Goal: Task Accomplishment & Management: Use online tool/utility

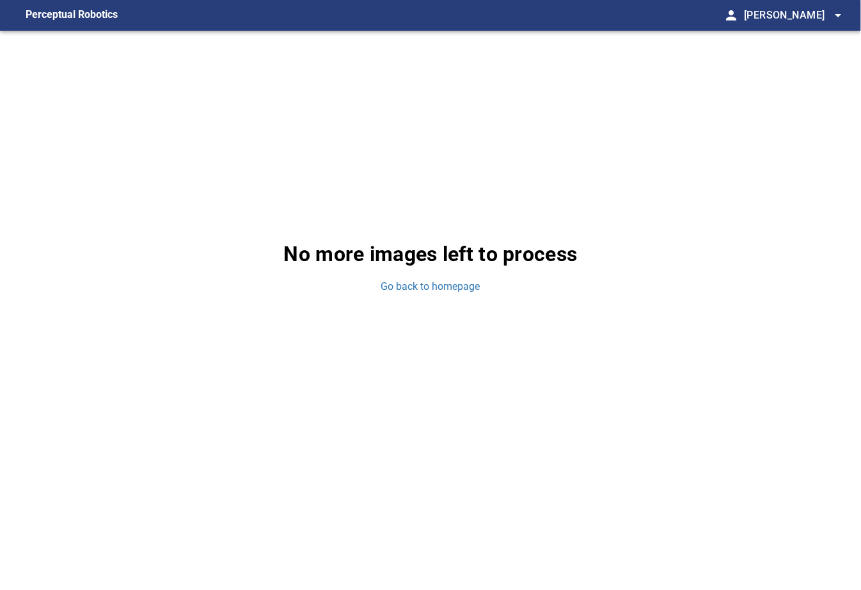
click at [28, 132] on div "No more images left to process Go back to homepage" at bounding box center [430, 267] width 861 height 472
click at [399, 287] on link "Go back to homepage" at bounding box center [430, 287] width 99 height 15
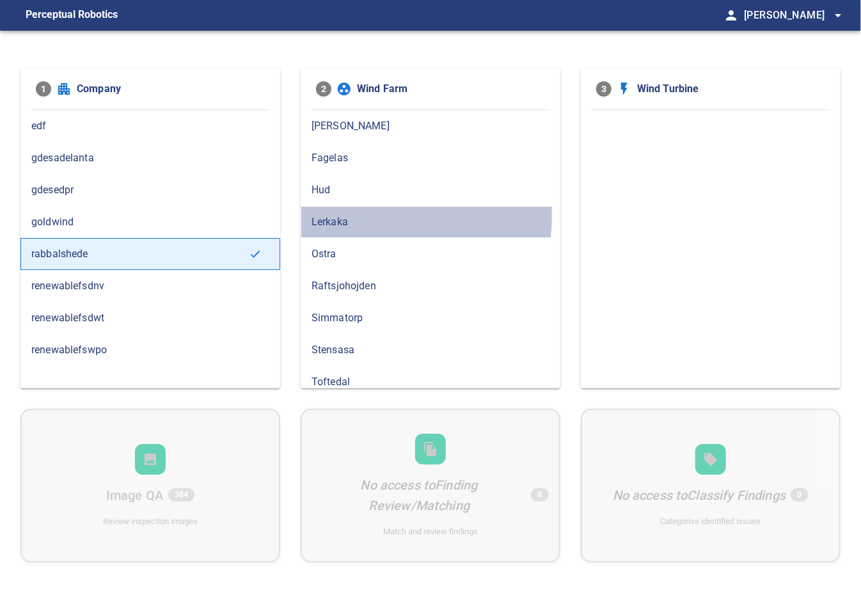
click at [343, 215] on span "Lerkaka" at bounding box center [431, 221] width 238 height 15
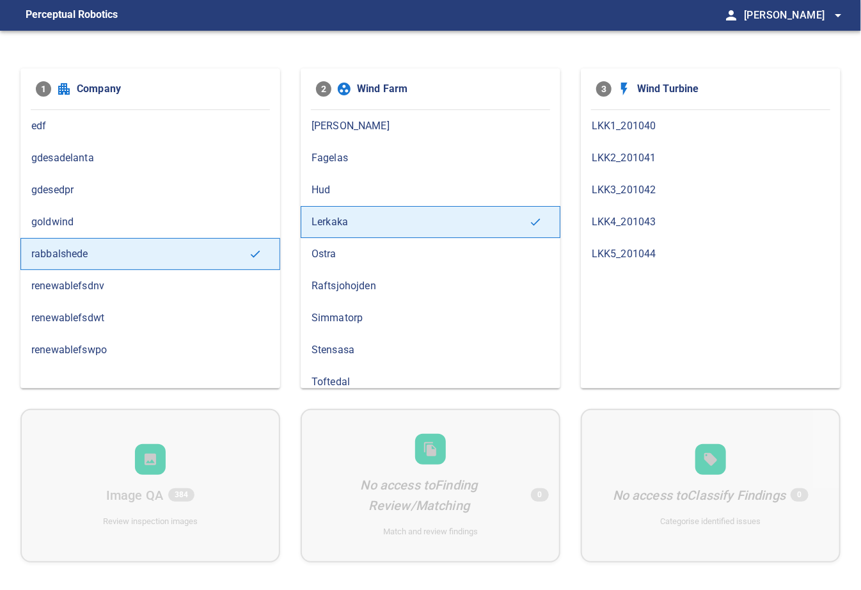
click at [625, 162] on span "LKK2_201041" at bounding box center [711, 157] width 238 height 15
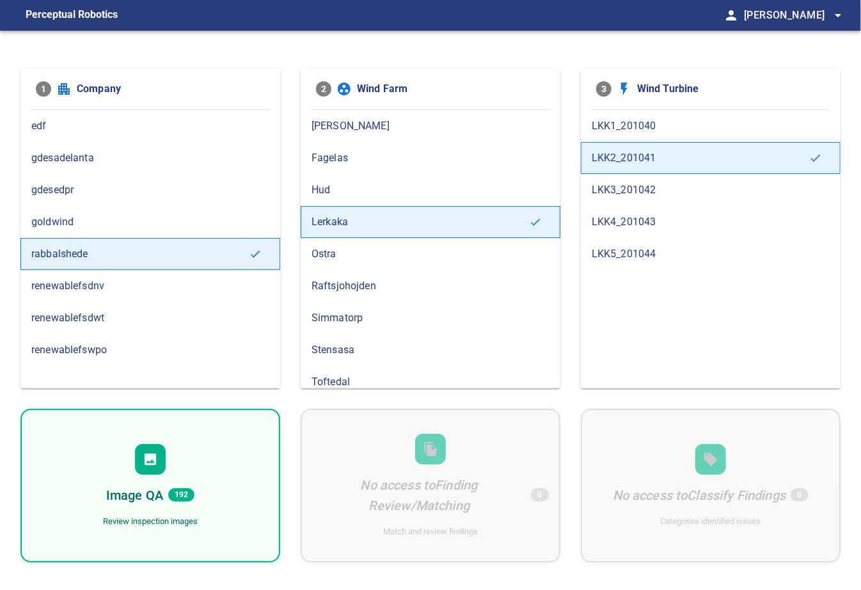
click at [164, 485] on div "Image QA 192" at bounding box center [150, 495] width 88 height 20
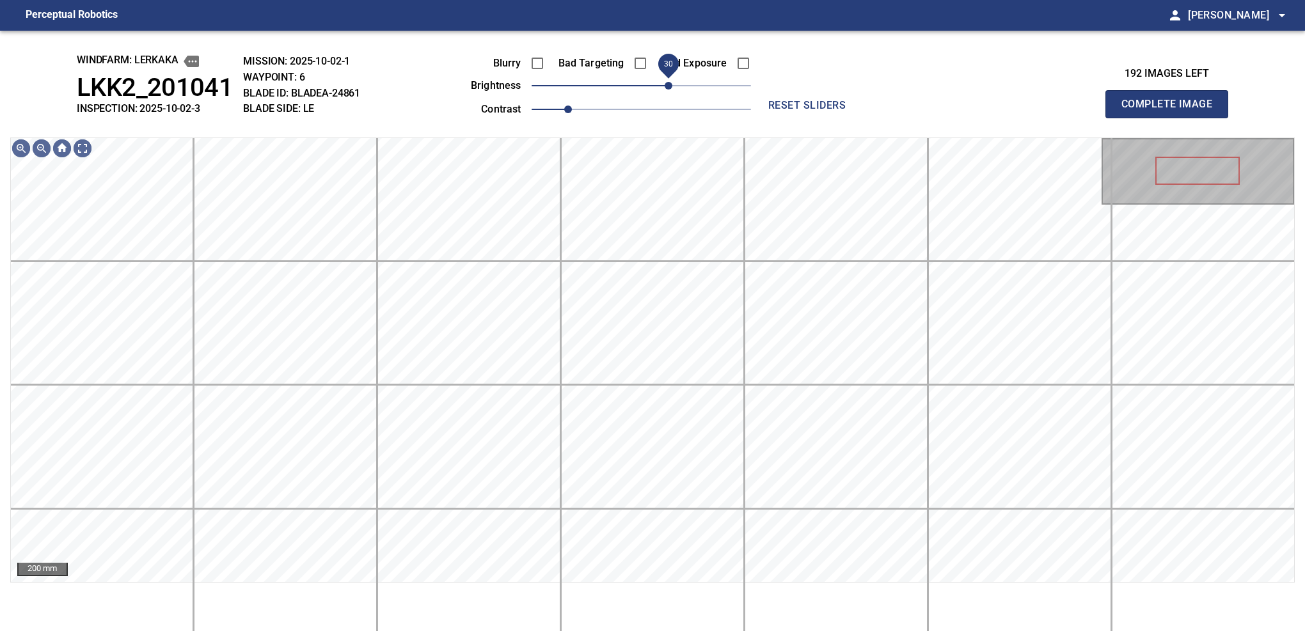
drag, startPoint x: 662, startPoint y: 95, endPoint x: 669, endPoint y: 90, distance: 8.7
click at [669, 90] on span "30" at bounding box center [641, 86] width 219 height 18
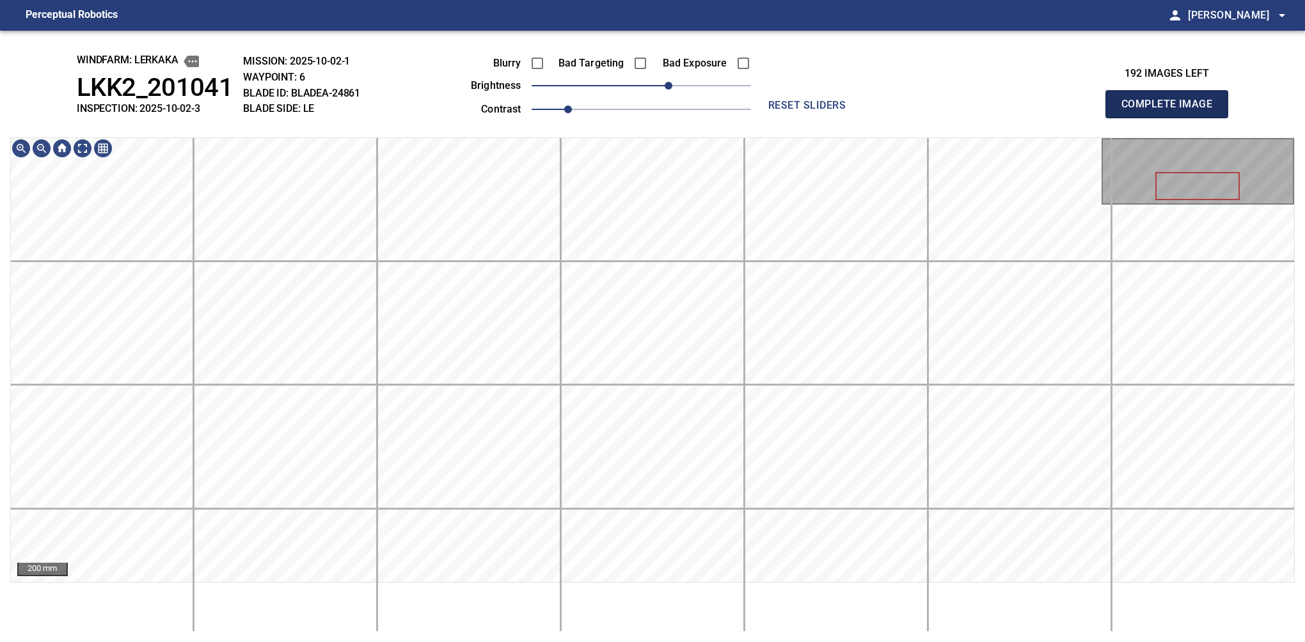
click at [860, 118] on button "Complete Image" at bounding box center [1166, 104] width 123 height 28
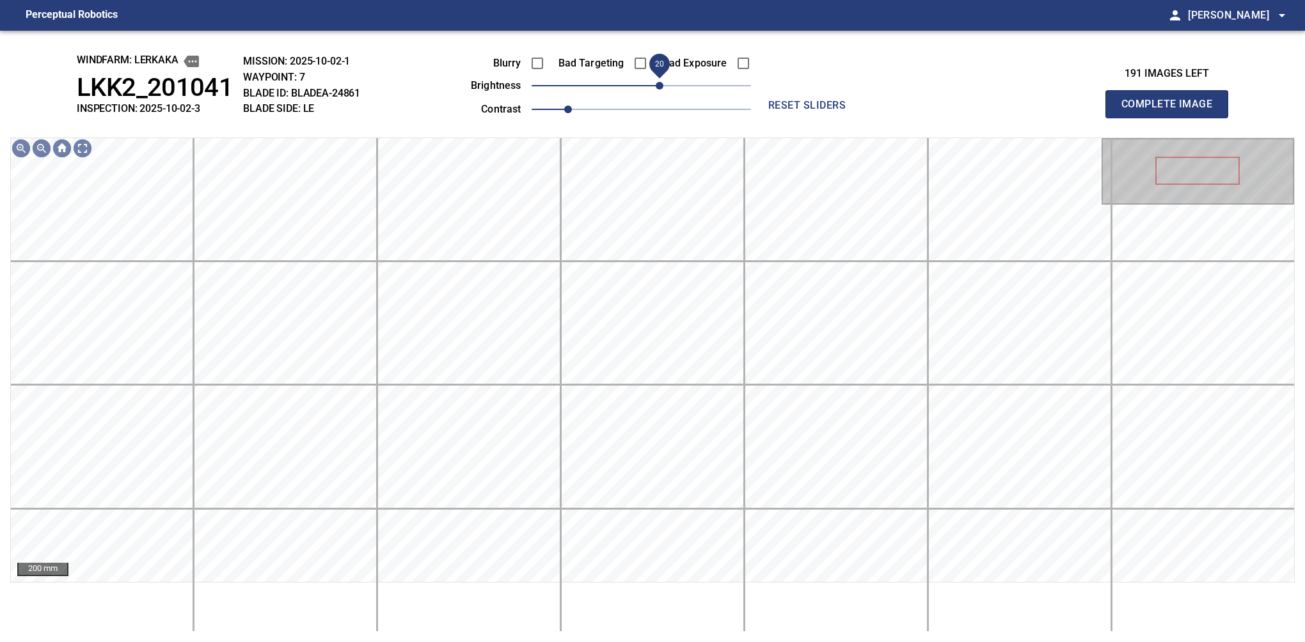
drag, startPoint x: 647, startPoint y: 95, endPoint x: 663, endPoint y: 88, distance: 16.6
click at [663, 88] on span "20" at bounding box center [660, 86] width 8 height 8
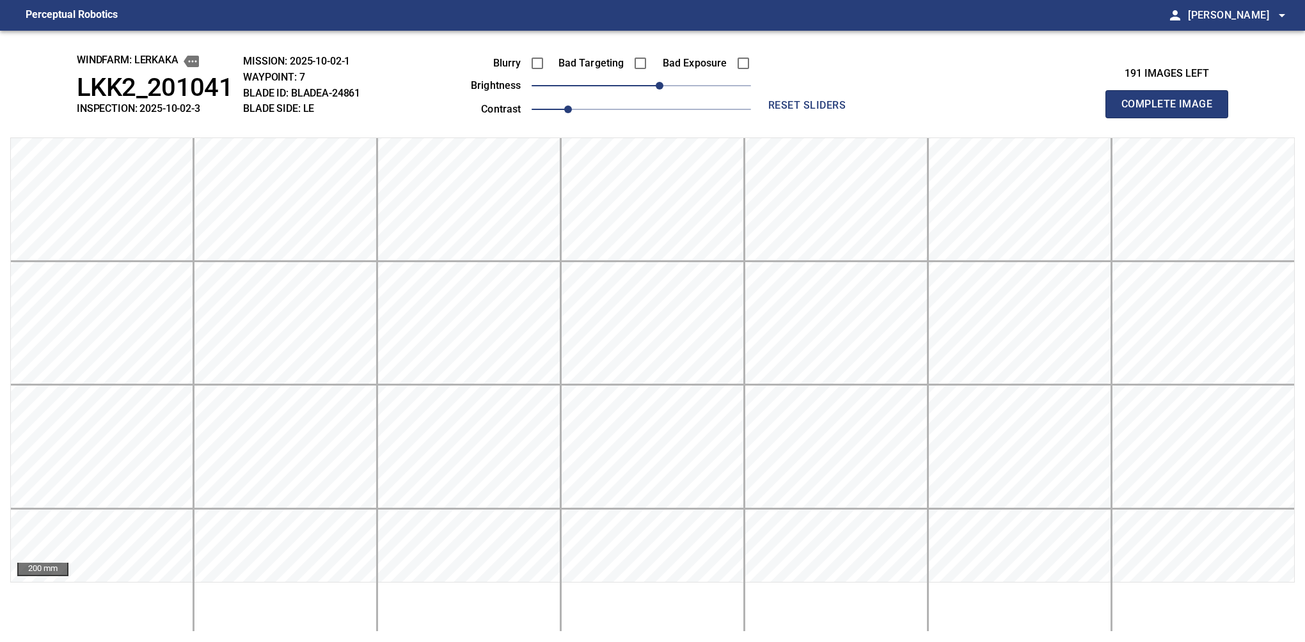
click at [860, 118] on button "Complete Image" at bounding box center [1166, 104] width 123 height 28
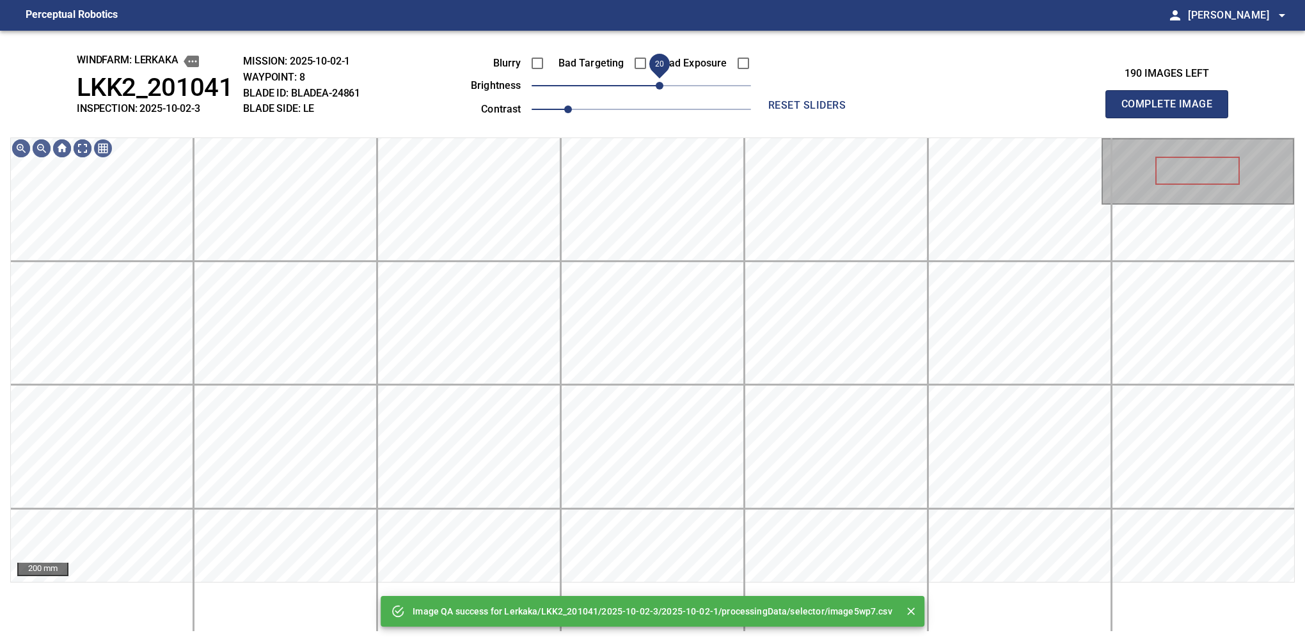
drag, startPoint x: 640, startPoint y: 90, endPoint x: 661, endPoint y: 86, distance: 20.8
click at [661, 86] on span "20" at bounding box center [660, 86] width 8 height 8
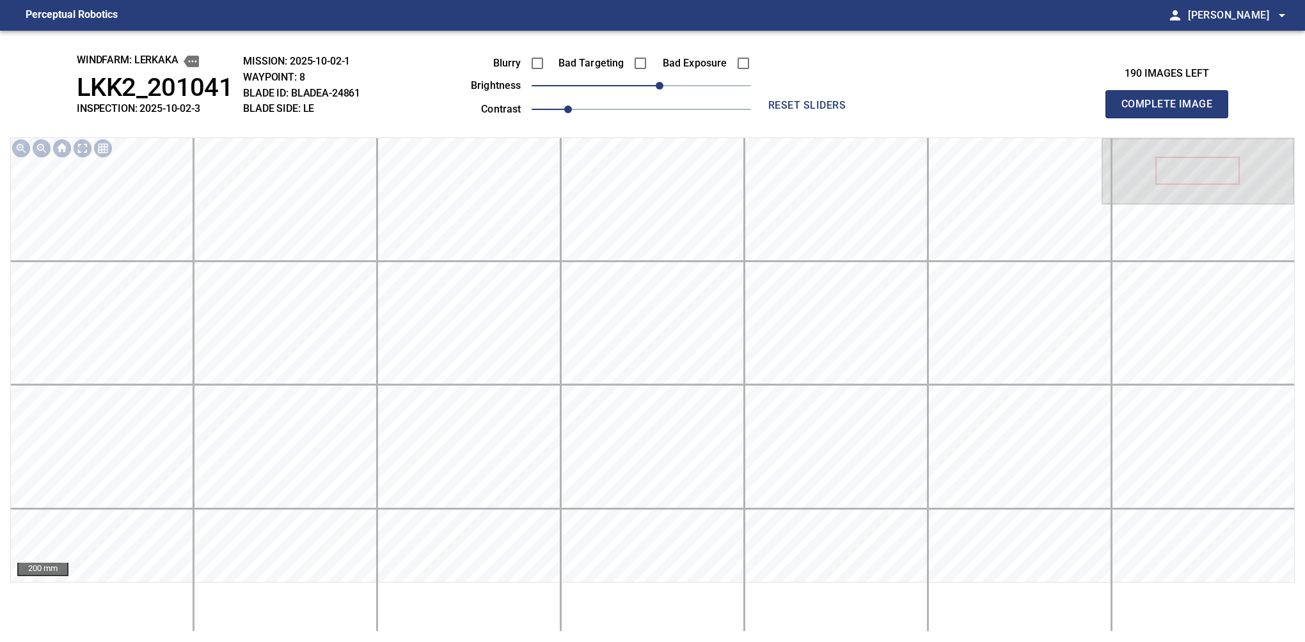
click at [860, 118] on button "Complete Image" at bounding box center [1166, 104] width 123 height 28
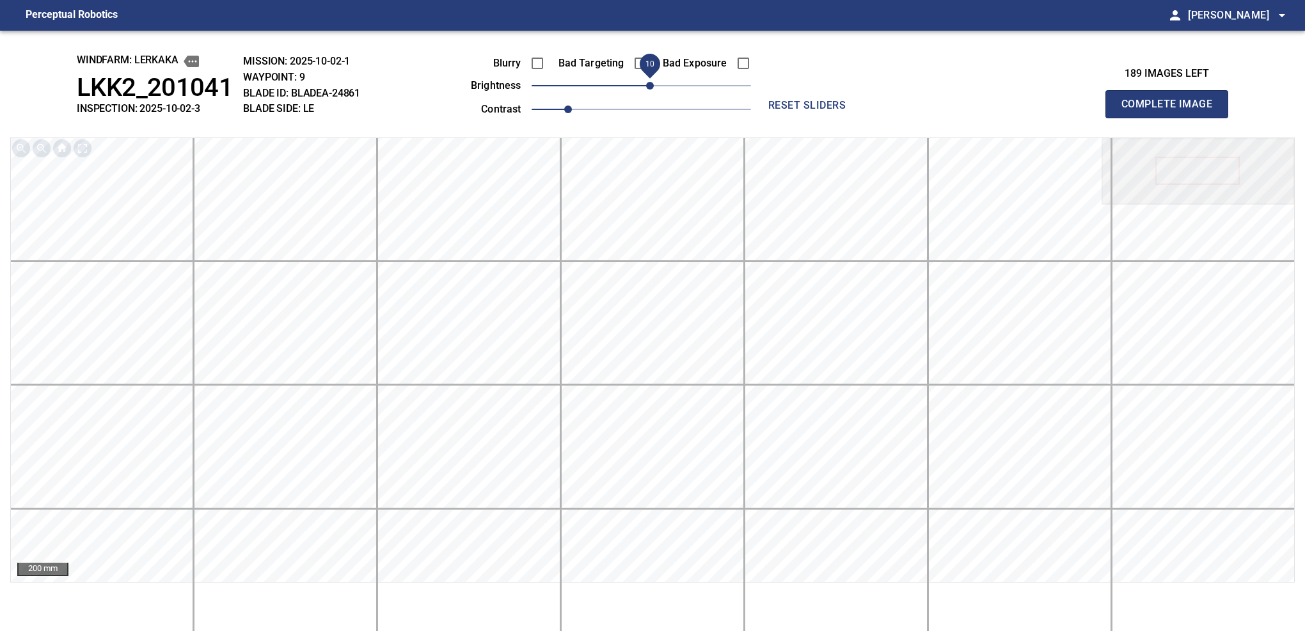
drag, startPoint x: 643, startPoint y: 82, endPoint x: 656, endPoint y: 77, distance: 14.2
click at [654, 82] on span "10" at bounding box center [650, 86] width 8 height 8
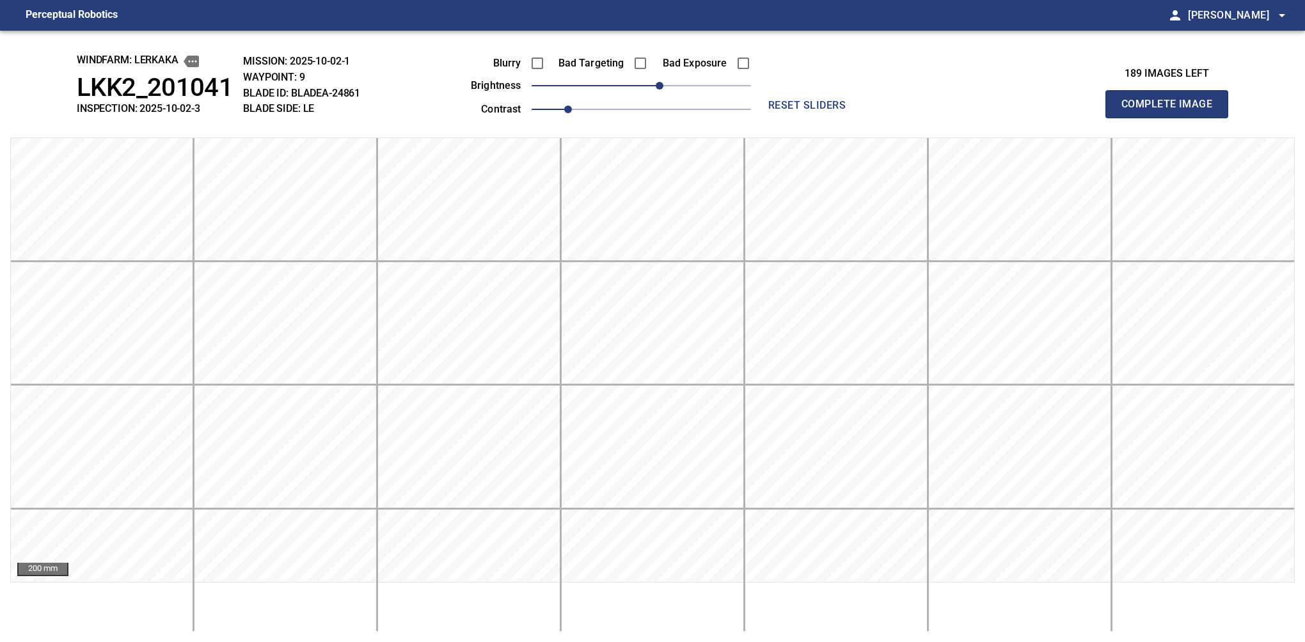
click at [860, 118] on button "Complete Image" at bounding box center [1166, 104] width 123 height 28
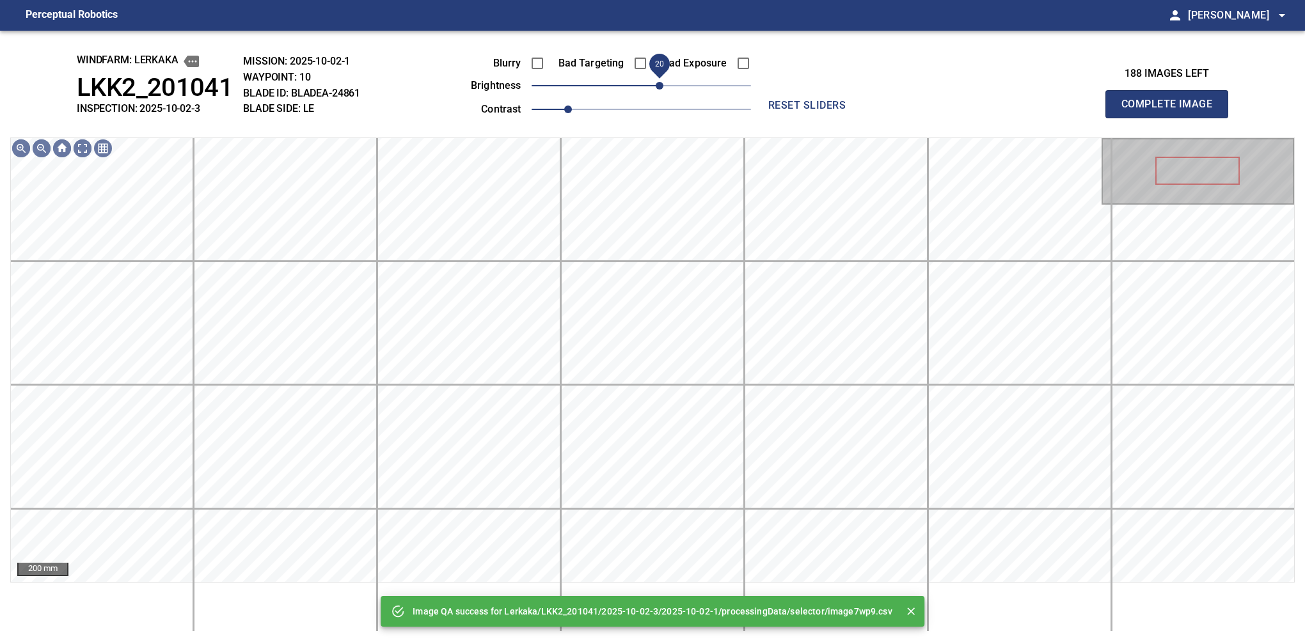
drag, startPoint x: 657, startPoint y: 83, endPoint x: 663, endPoint y: 81, distance: 6.9
click at [663, 81] on span "20" at bounding box center [641, 86] width 219 height 18
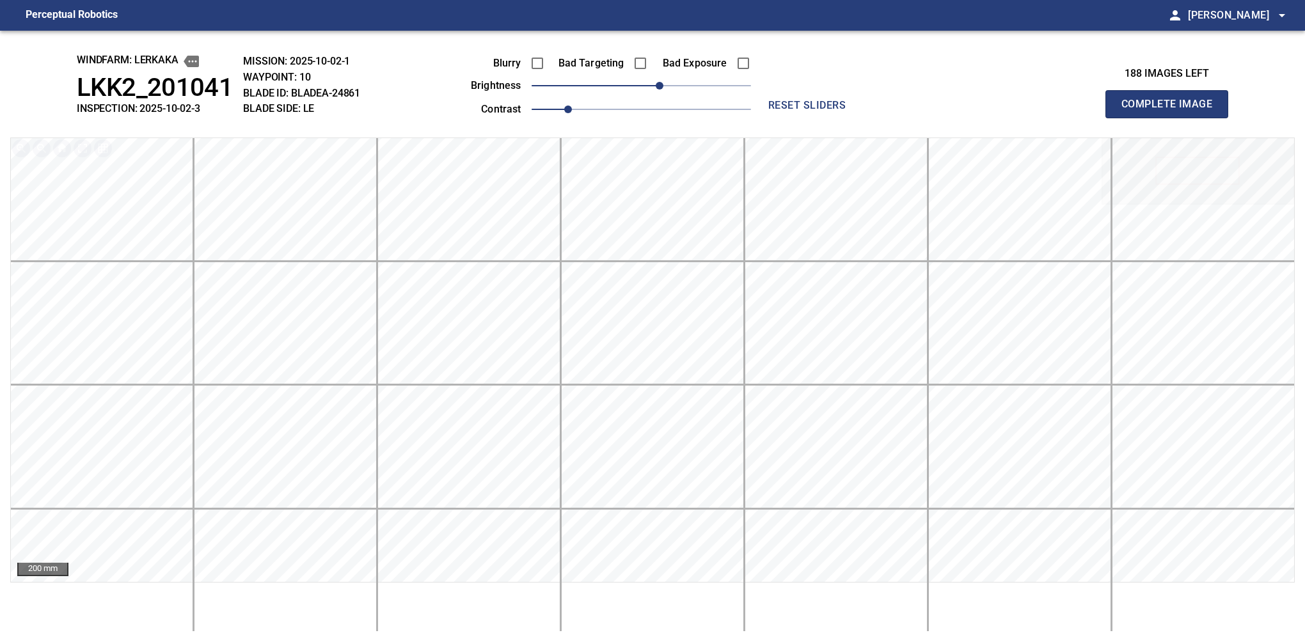
click at [860, 118] on button "Complete Image" at bounding box center [1166, 104] width 123 height 28
click at [665, 84] on span "30" at bounding box center [641, 86] width 219 height 18
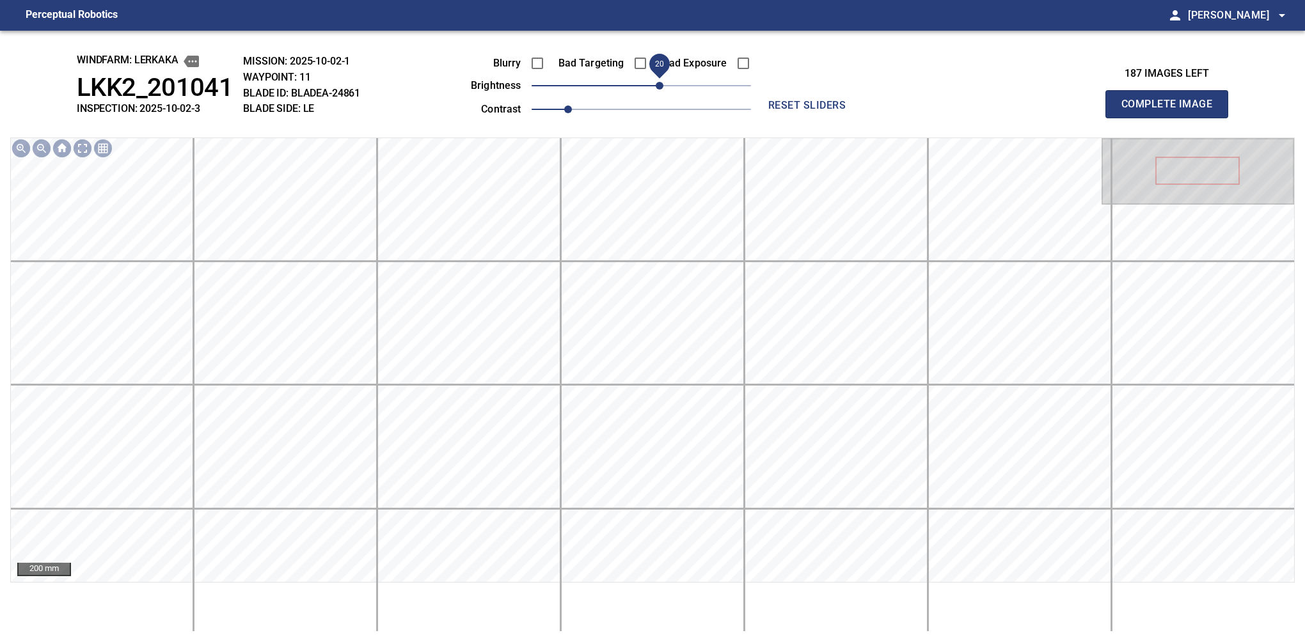
click at [661, 84] on span "20" at bounding box center [660, 86] width 8 height 8
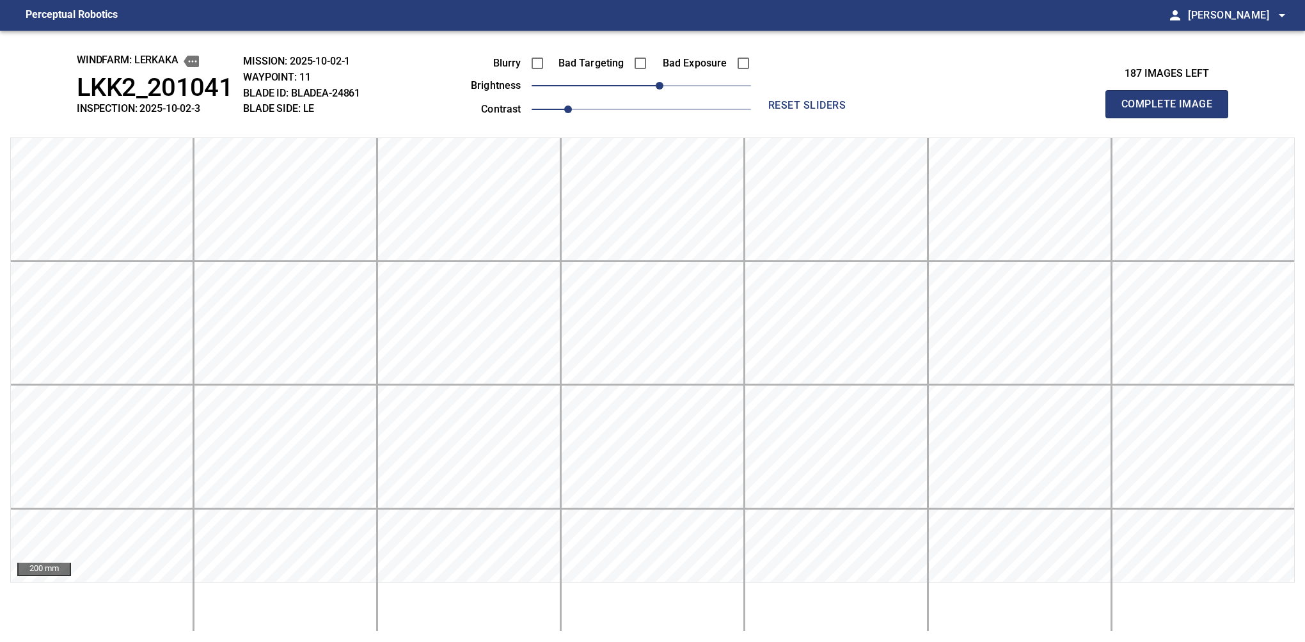
click at [860, 118] on button "Complete Image" at bounding box center [1166, 104] width 123 height 28
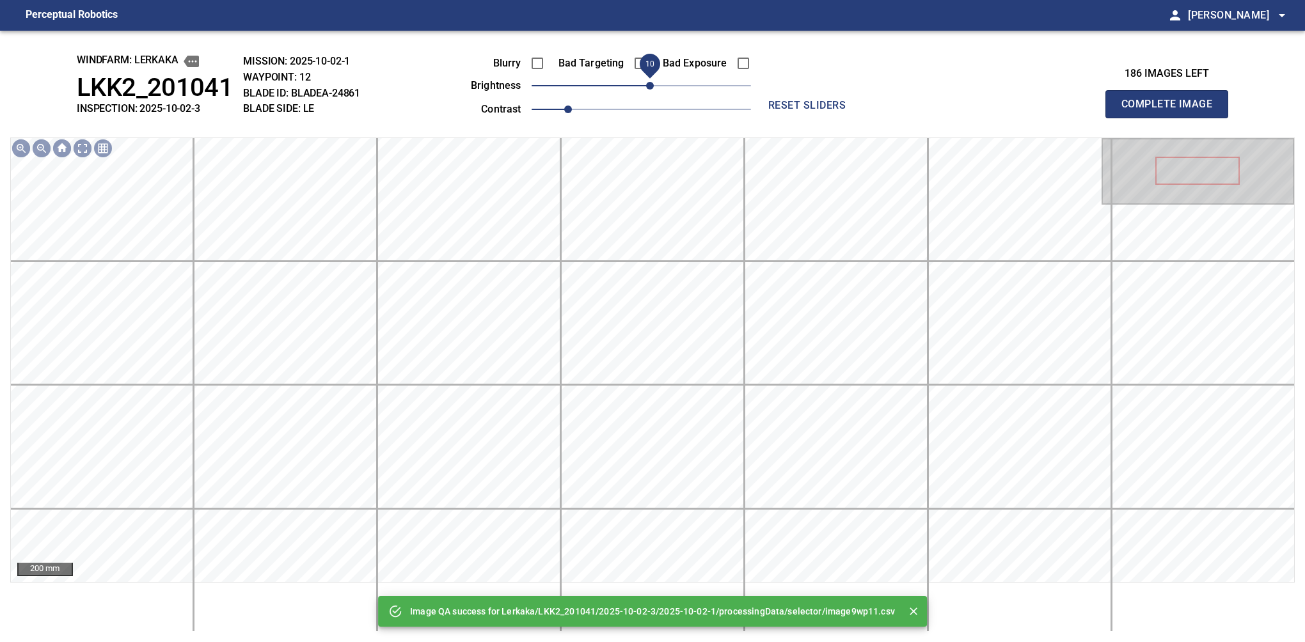
drag, startPoint x: 661, startPoint y: 84, endPoint x: 653, endPoint y: 89, distance: 10.0
click at [653, 89] on span "10" at bounding box center [641, 86] width 219 height 18
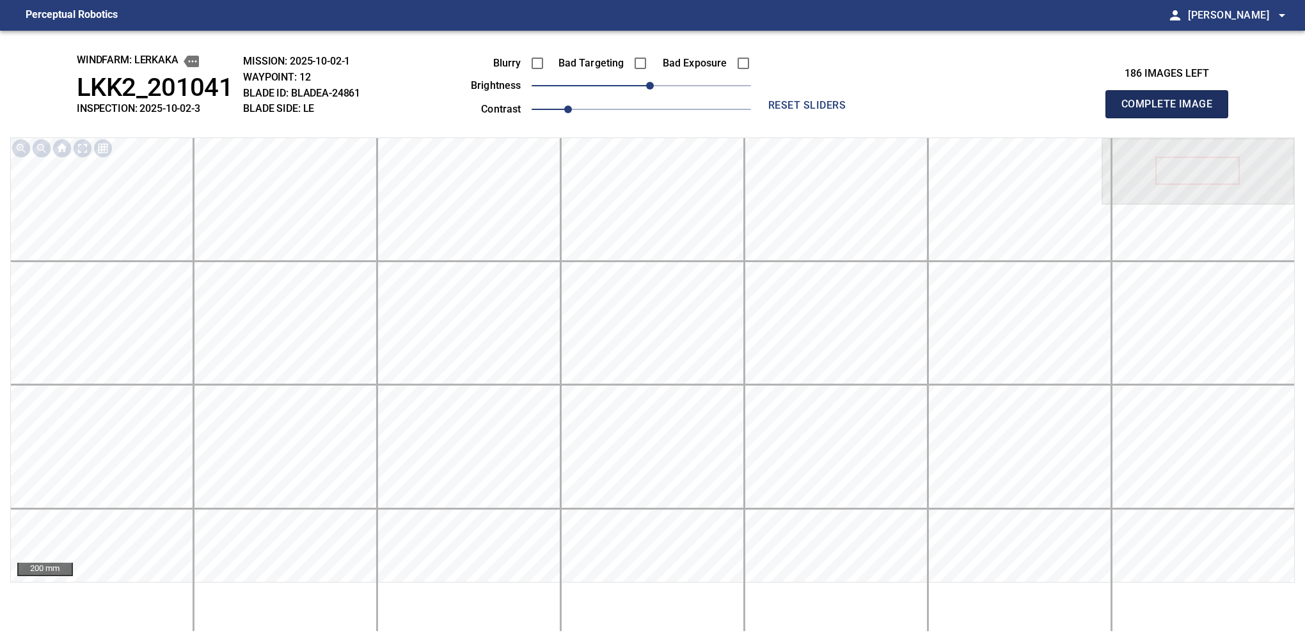
click at [860, 118] on button "Complete Image" at bounding box center [1166, 104] width 123 height 28
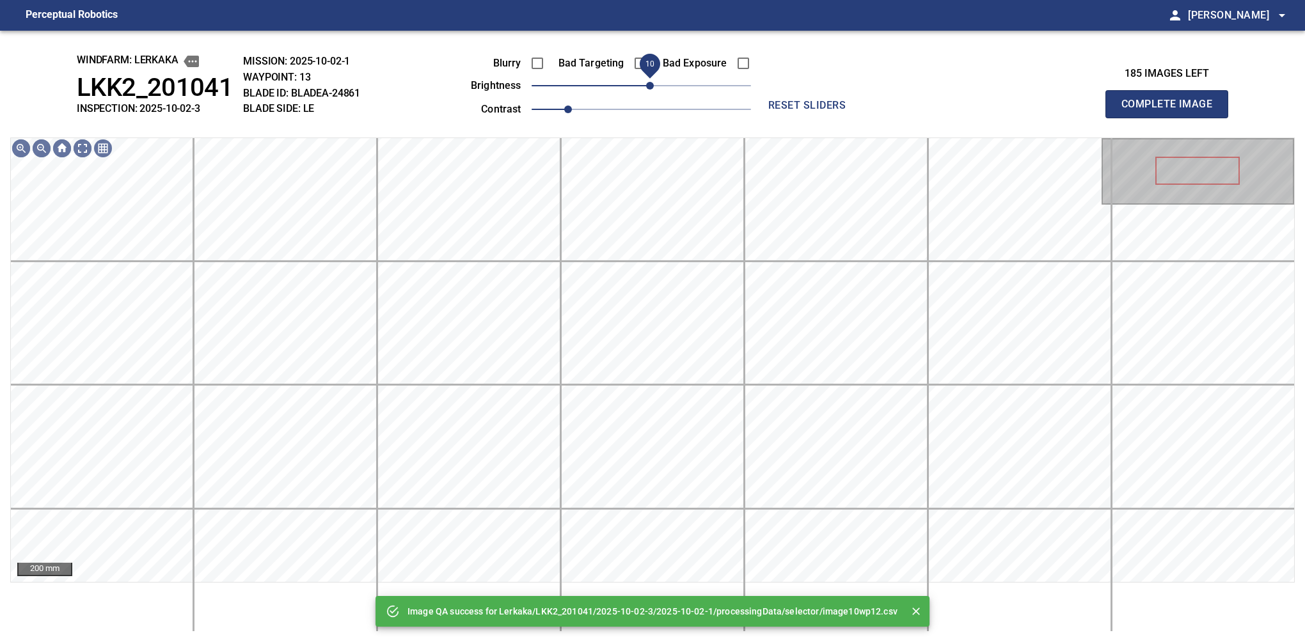
click at [653, 87] on span "10" at bounding box center [641, 86] width 219 height 18
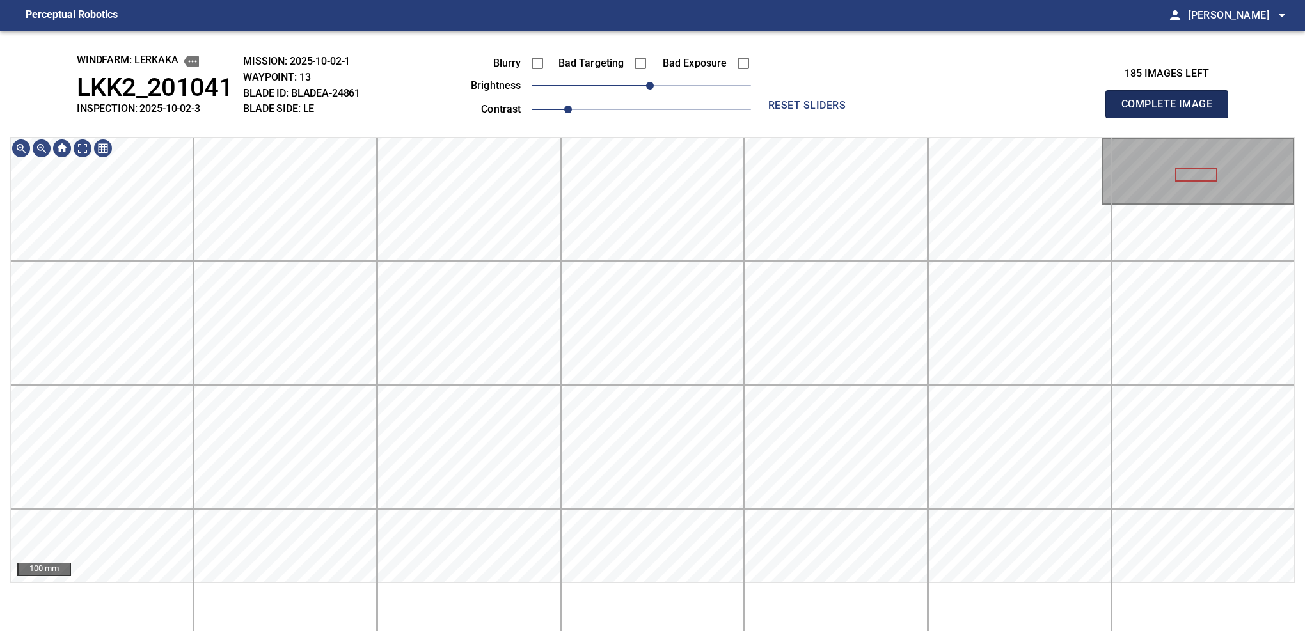
click at [860, 118] on button "Complete Image" at bounding box center [1166, 104] width 123 height 28
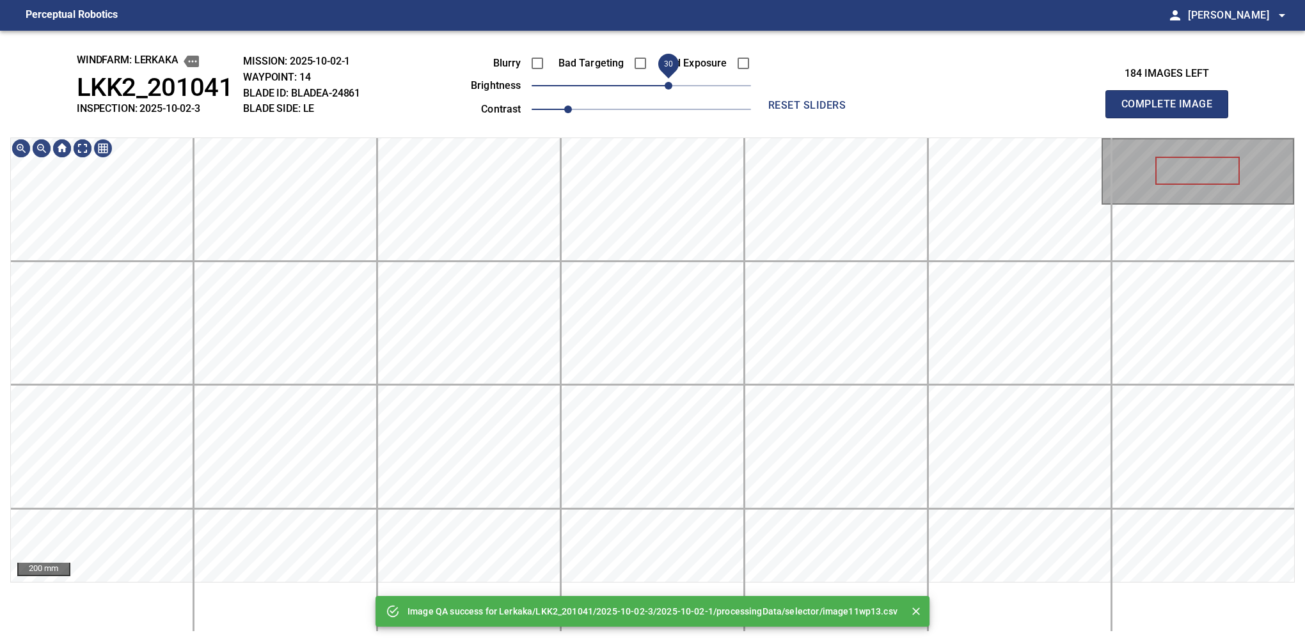
click at [668, 91] on span "30" at bounding box center [641, 86] width 219 height 18
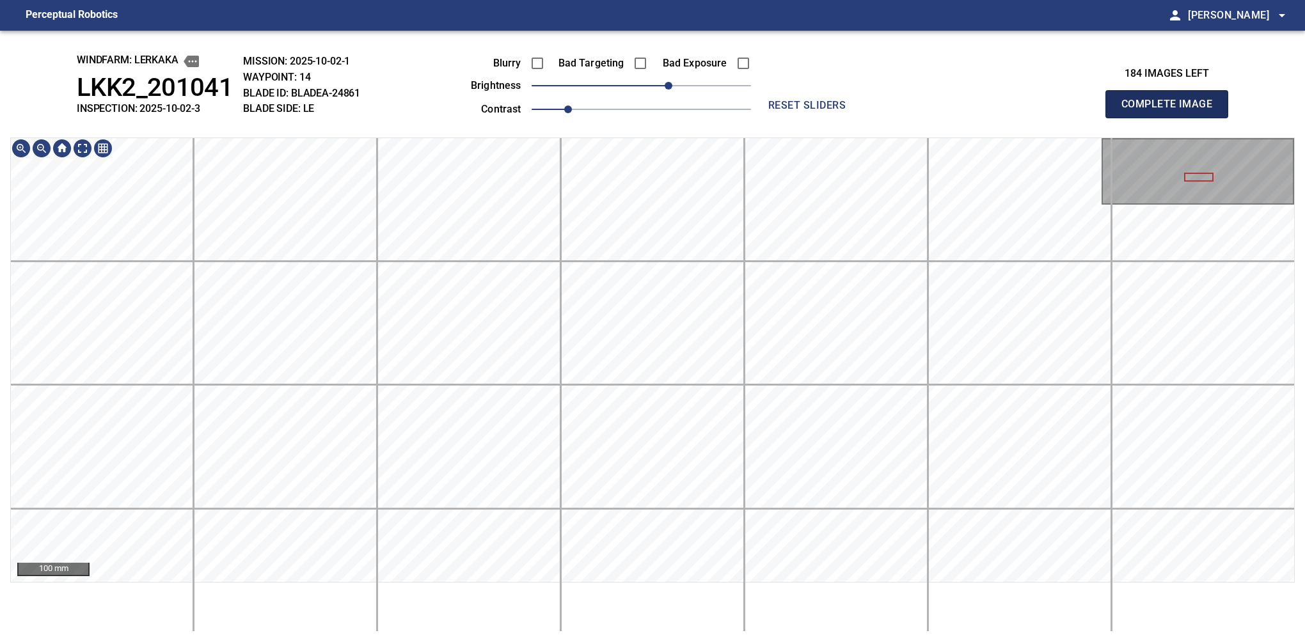
click at [860, 118] on button "Complete Image" at bounding box center [1166, 104] width 123 height 28
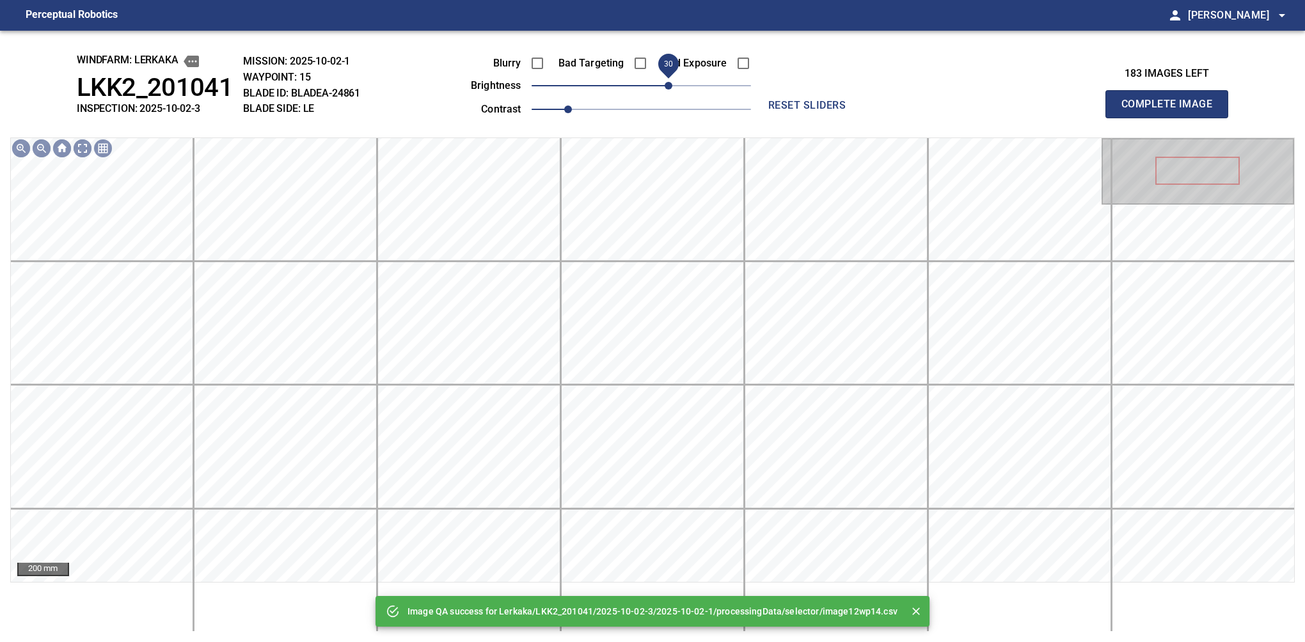
click at [668, 82] on span "30" at bounding box center [669, 86] width 8 height 8
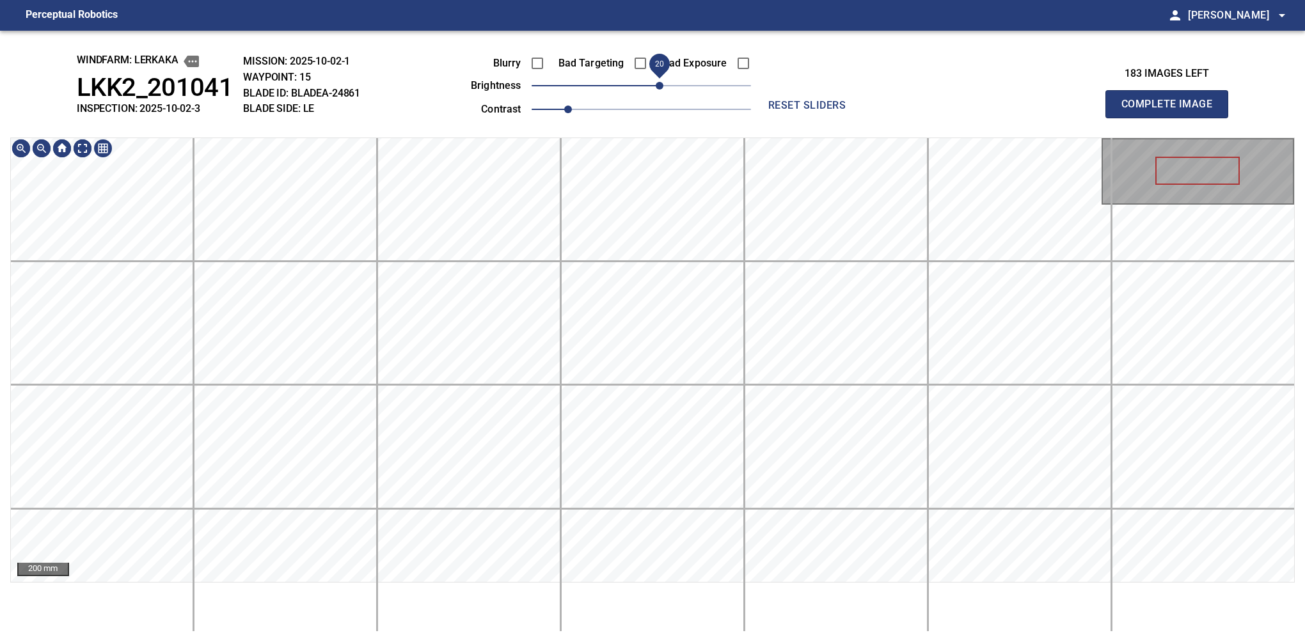
drag, startPoint x: 668, startPoint y: 82, endPoint x: 661, endPoint y: 89, distance: 9.5
click at [661, 89] on span "20" at bounding box center [660, 86] width 8 height 8
click at [860, 118] on button "Complete Image" at bounding box center [1166, 104] width 123 height 28
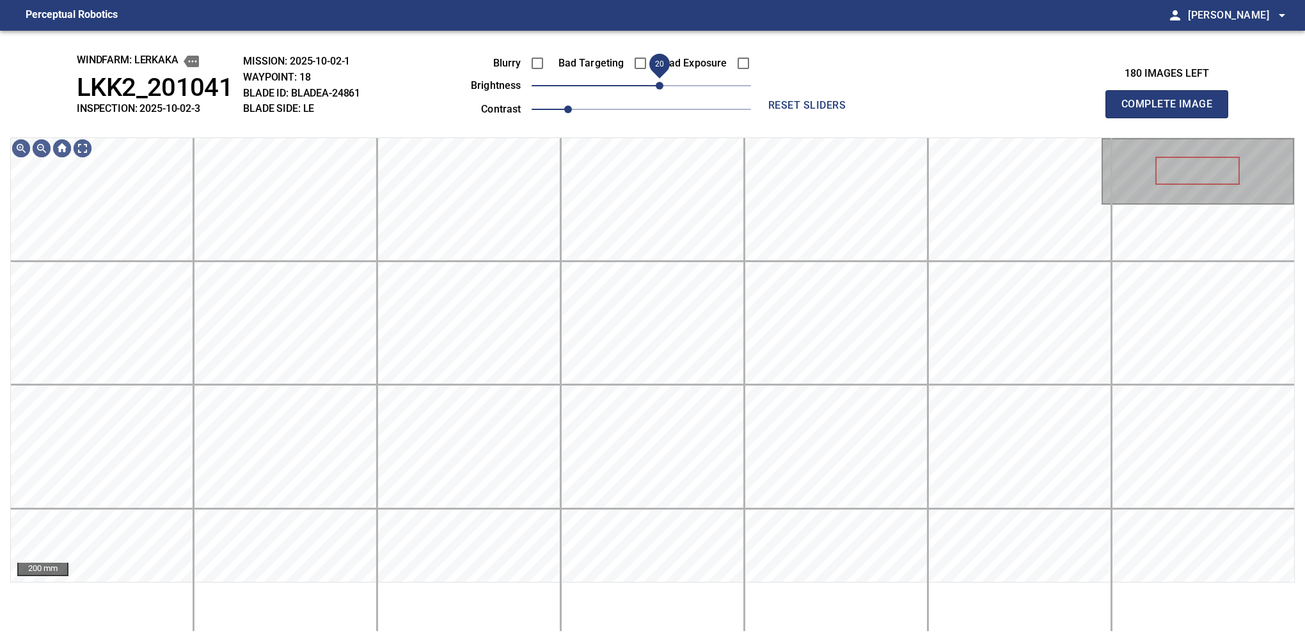
drag, startPoint x: 649, startPoint y: 87, endPoint x: 662, endPoint y: 83, distance: 14.0
click at [662, 83] on span "20" at bounding box center [660, 86] width 8 height 8
click at [860, 118] on button "Complete Image" at bounding box center [1166, 104] width 123 height 28
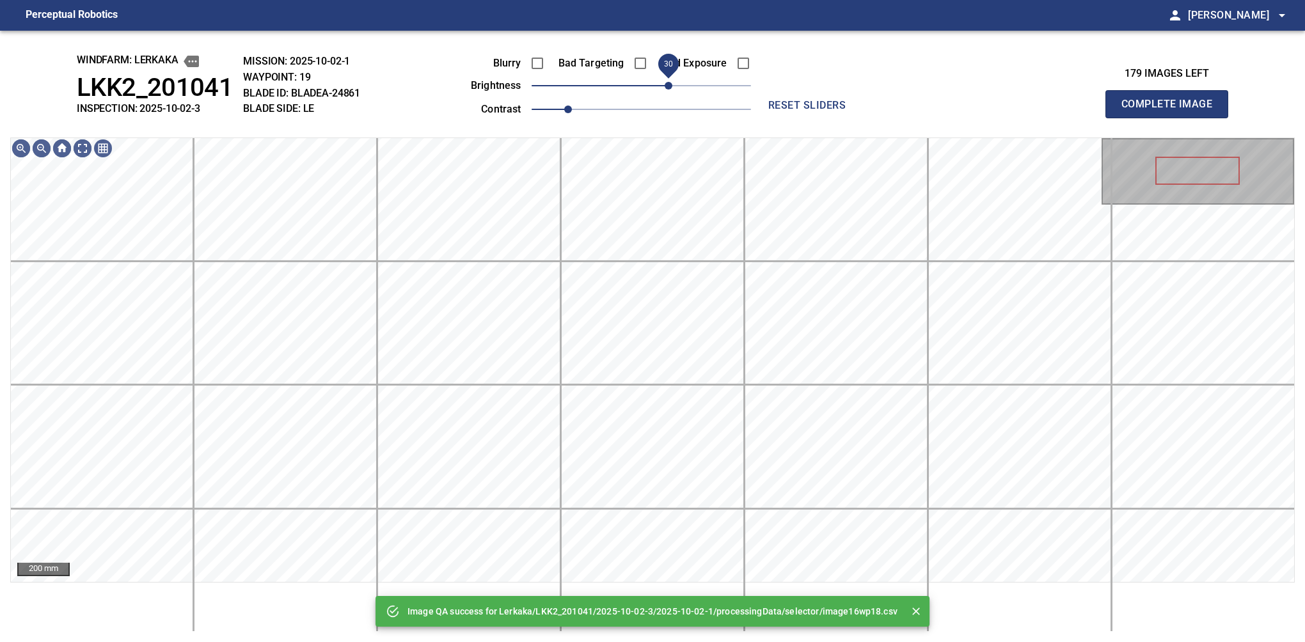
drag, startPoint x: 669, startPoint y: 87, endPoint x: 669, endPoint y: 96, distance: 9.0
click at [669, 90] on span "30" at bounding box center [669, 86] width 8 height 8
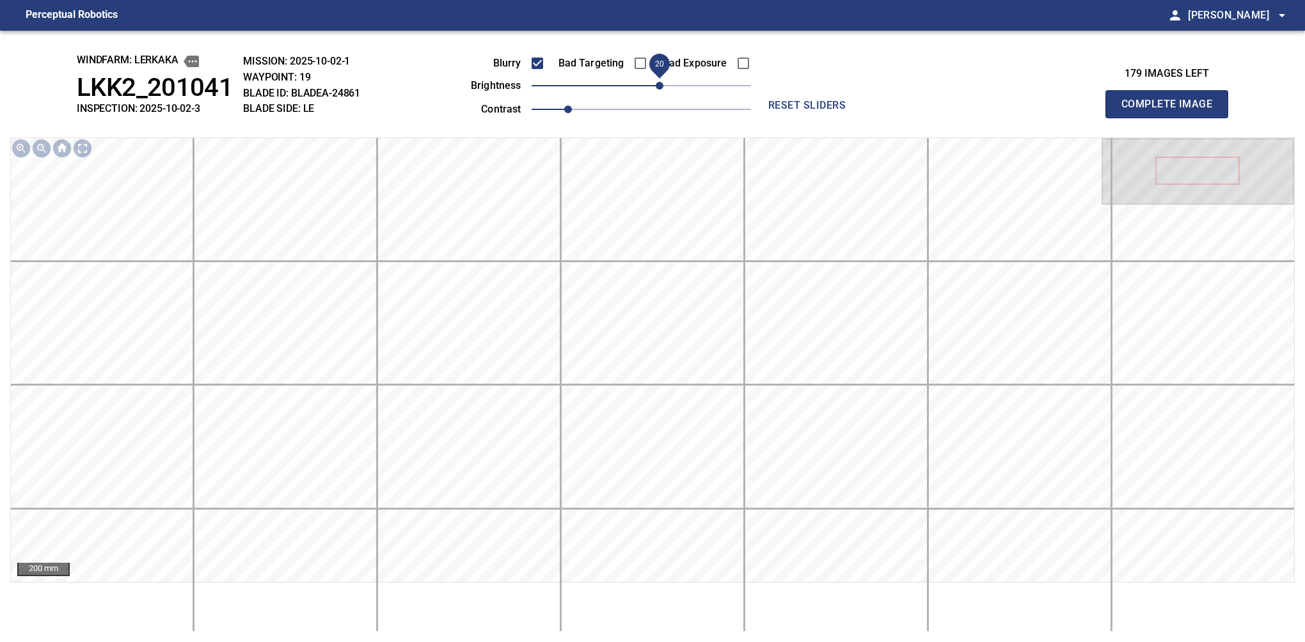
click at [663, 82] on span "20" at bounding box center [660, 86] width 8 height 8
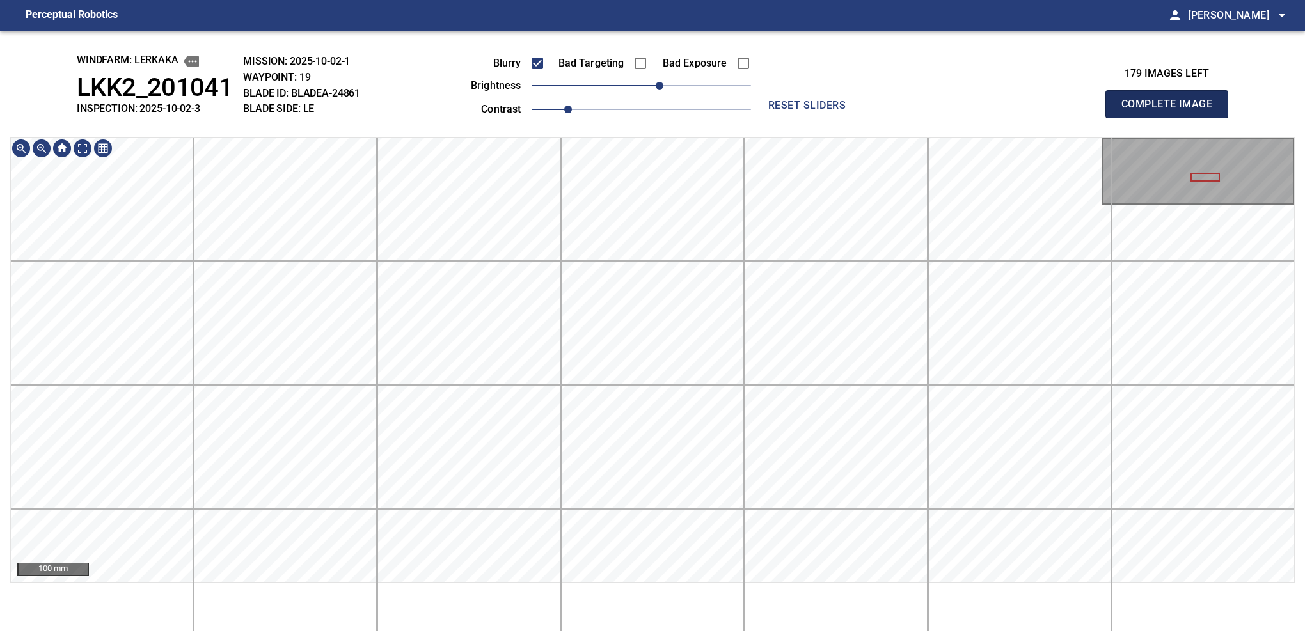
click at [860, 118] on button "Complete Image" at bounding box center [1166, 104] width 123 height 28
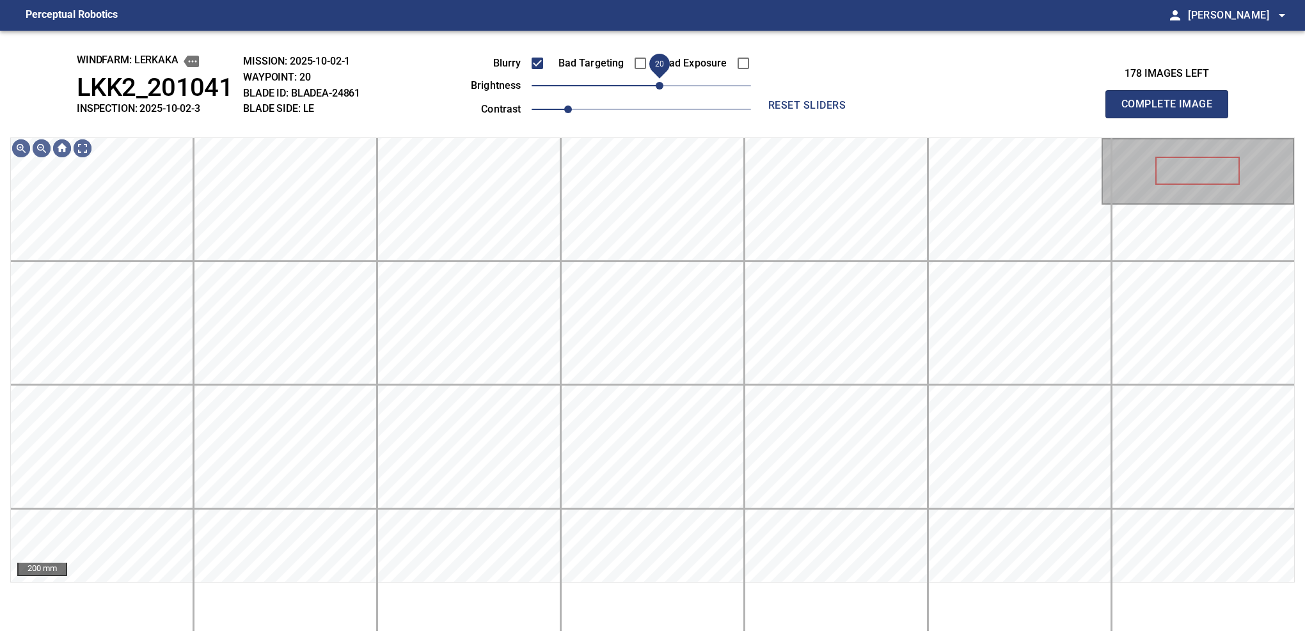
click at [658, 85] on span "20" at bounding box center [660, 86] width 8 height 8
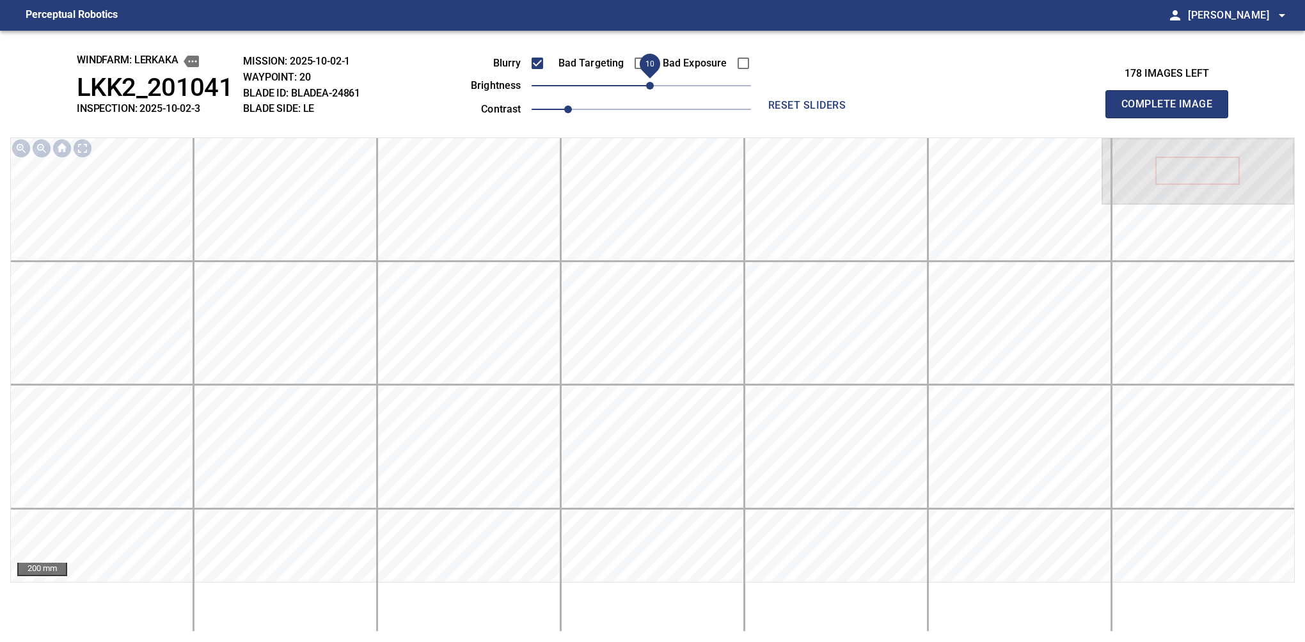
drag, startPoint x: 660, startPoint y: 84, endPoint x: 653, endPoint y: 87, distance: 7.5
click at [653, 87] on span "10" at bounding box center [650, 86] width 8 height 8
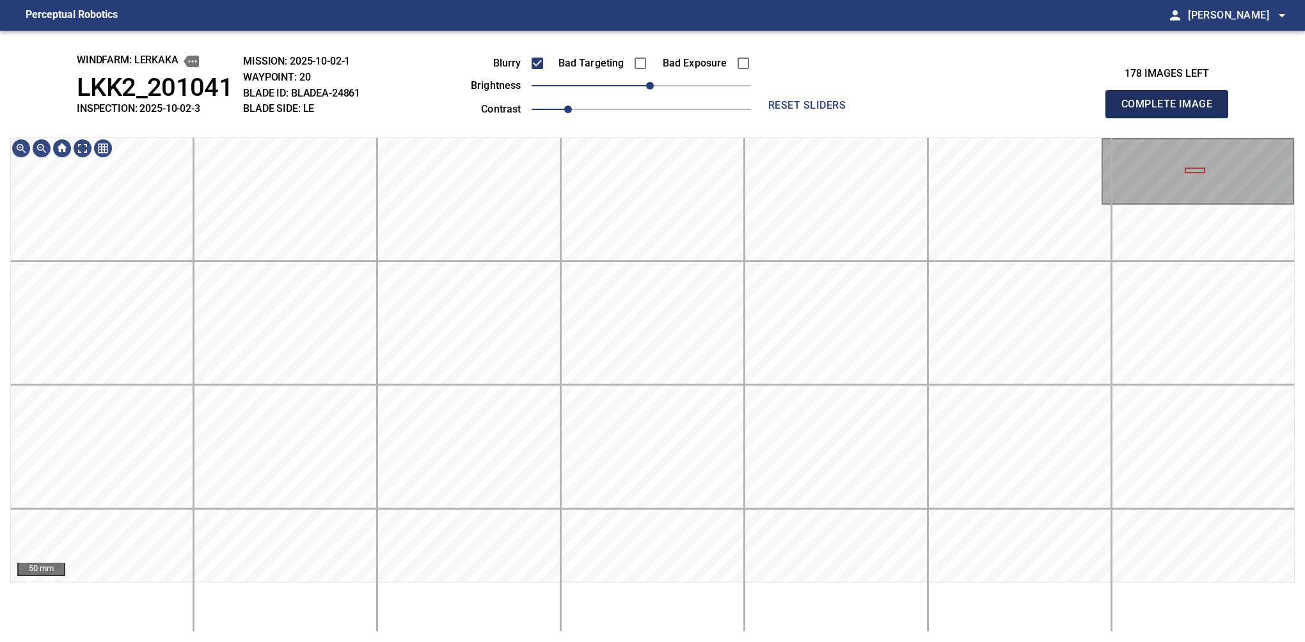
click at [860, 118] on button "Complete Image" at bounding box center [1166, 104] width 123 height 28
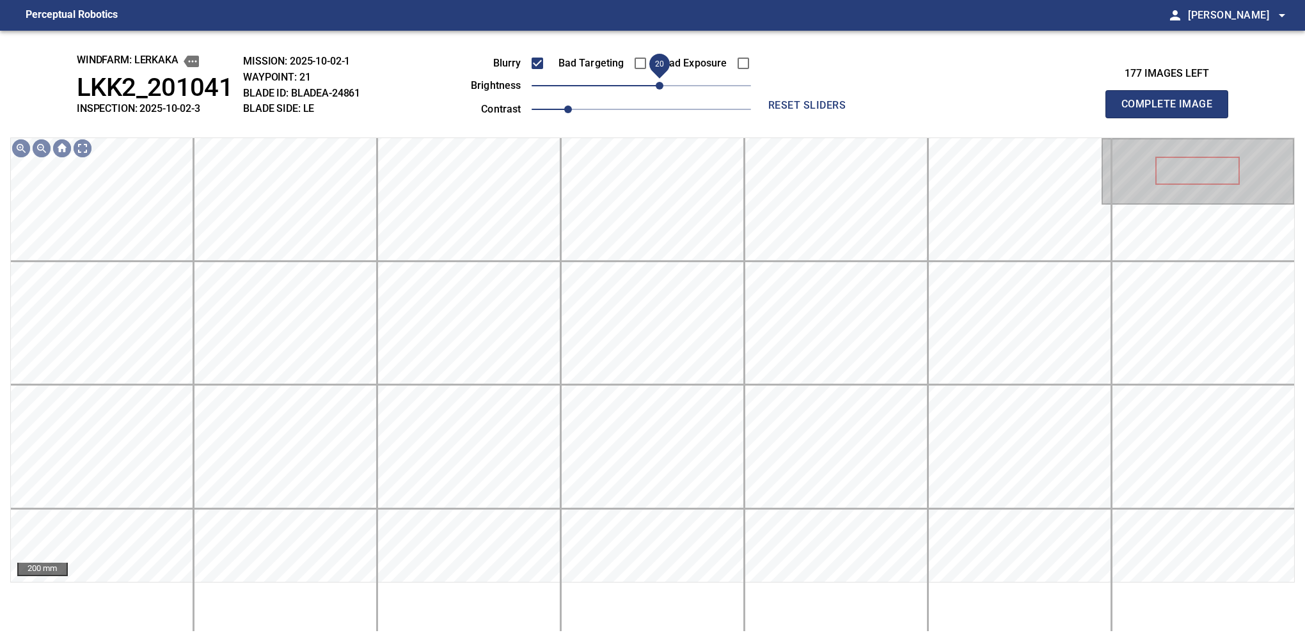
drag, startPoint x: 650, startPoint y: 91, endPoint x: 657, endPoint y: 87, distance: 8.3
click at [657, 87] on span "20" at bounding box center [660, 86] width 8 height 8
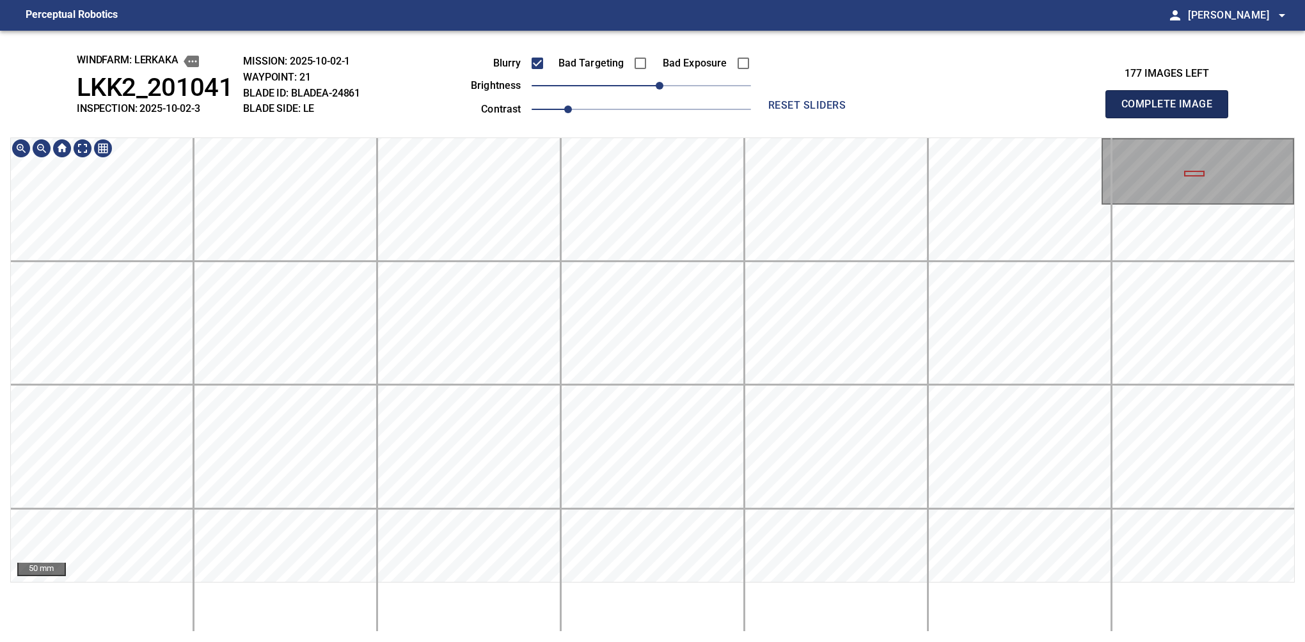
click at [860, 118] on button "Complete Image" at bounding box center [1166, 104] width 123 height 28
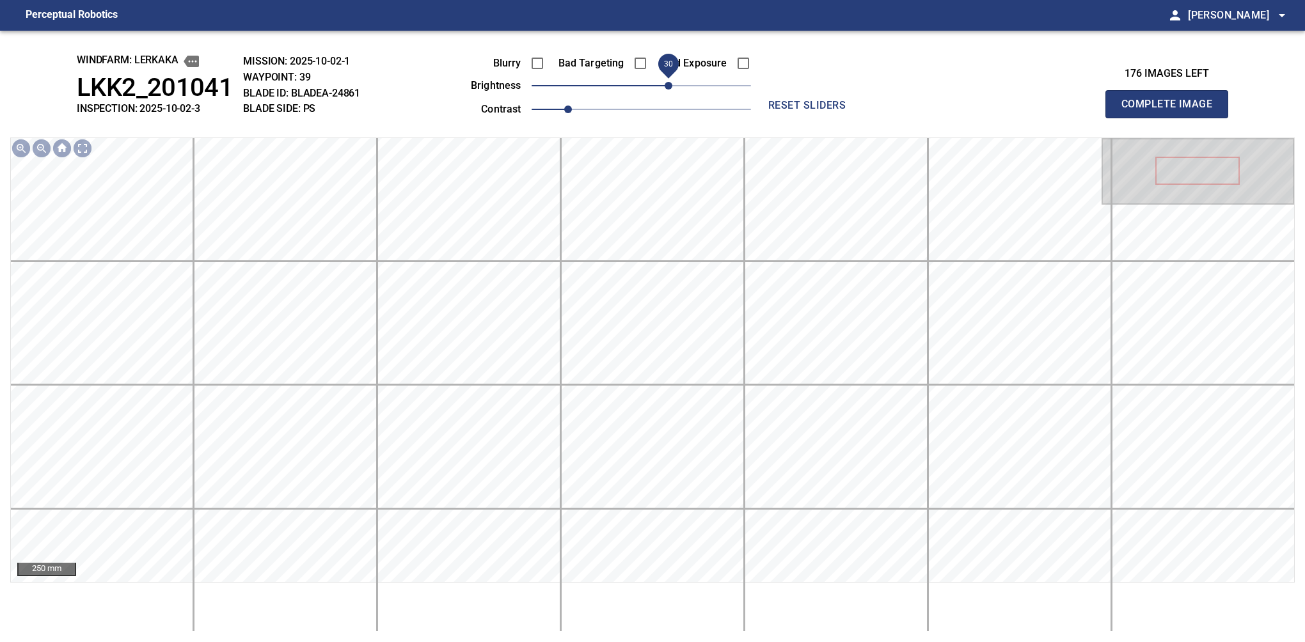
drag, startPoint x: 660, startPoint y: 85, endPoint x: 669, endPoint y: 85, distance: 9.0
click at [669, 85] on span "30" at bounding box center [669, 86] width 8 height 8
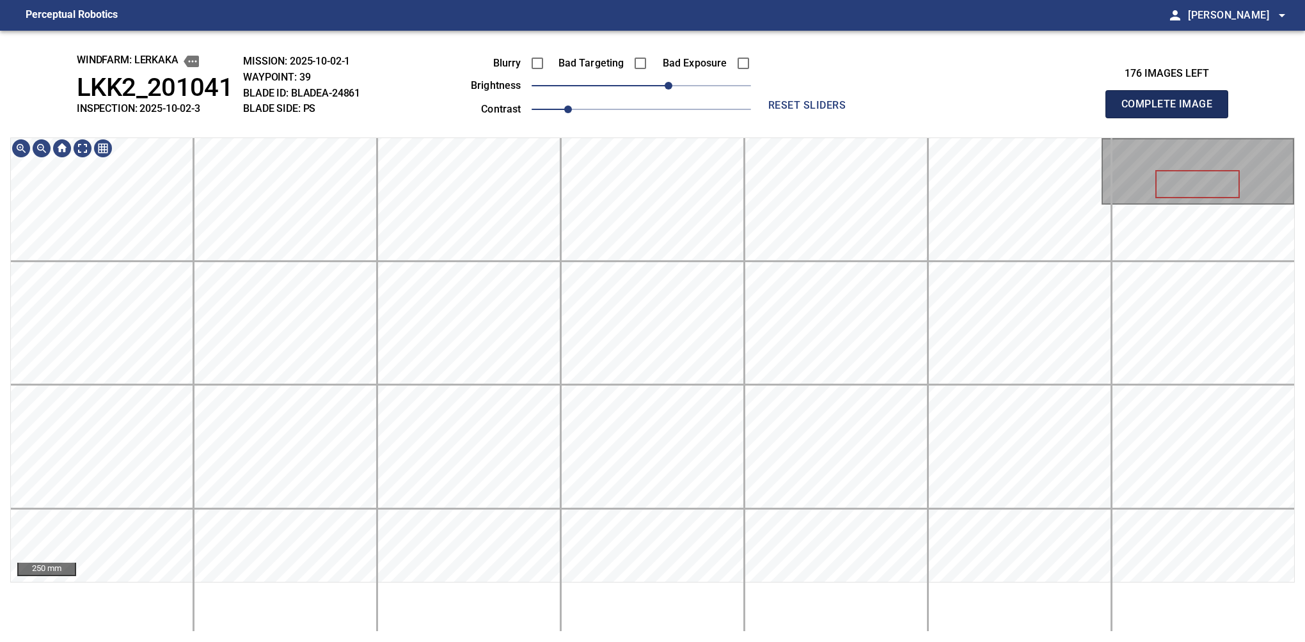
click at [860, 118] on button "Complete Image" at bounding box center [1166, 104] width 123 height 28
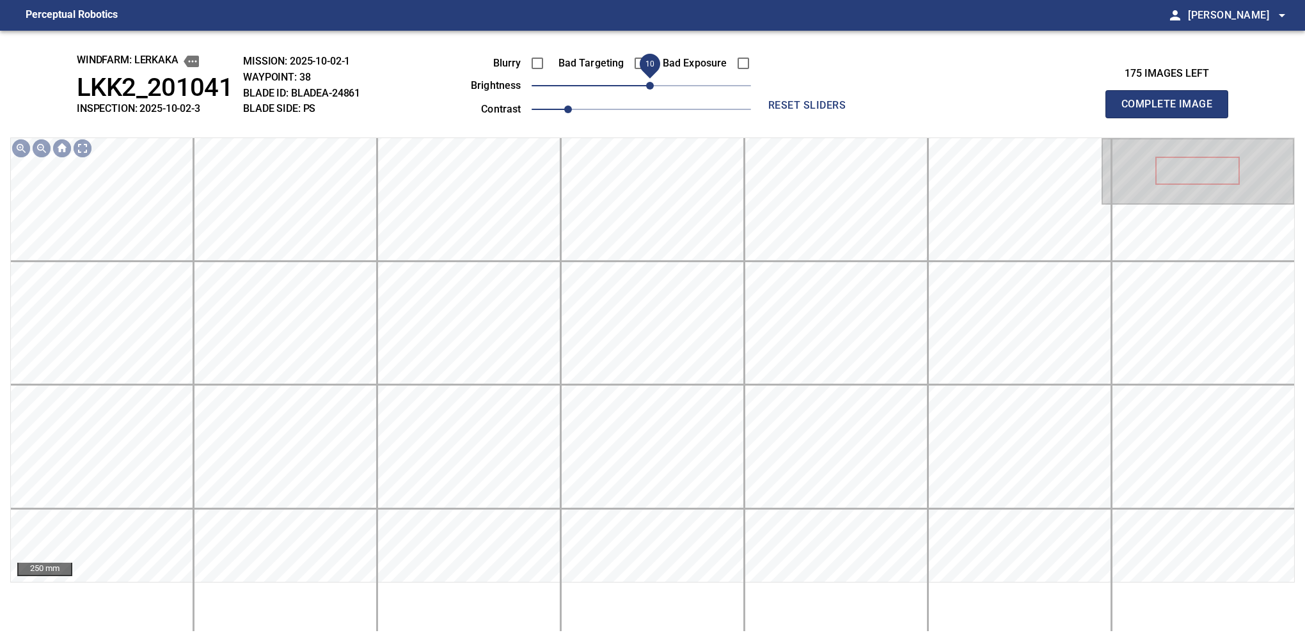
drag, startPoint x: 646, startPoint y: 86, endPoint x: 653, endPoint y: 83, distance: 7.7
click at [653, 83] on span "10" at bounding box center [650, 86] width 8 height 8
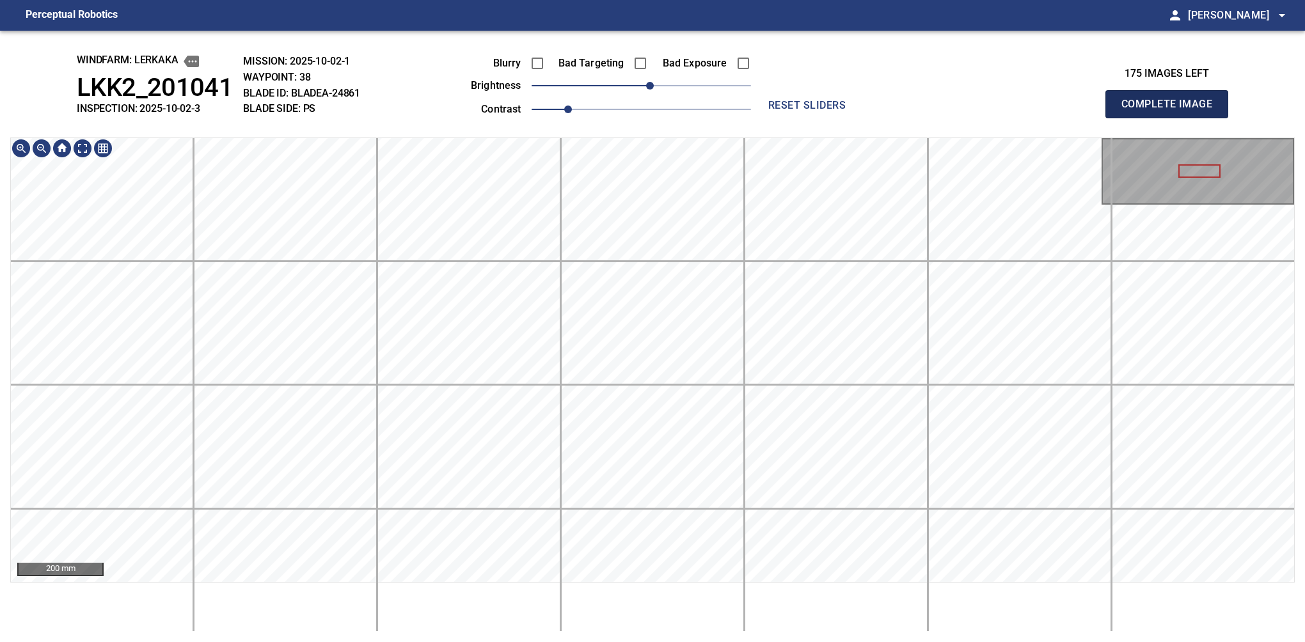
click at [860, 118] on button "Complete Image" at bounding box center [1166, 104] width 123 height 28
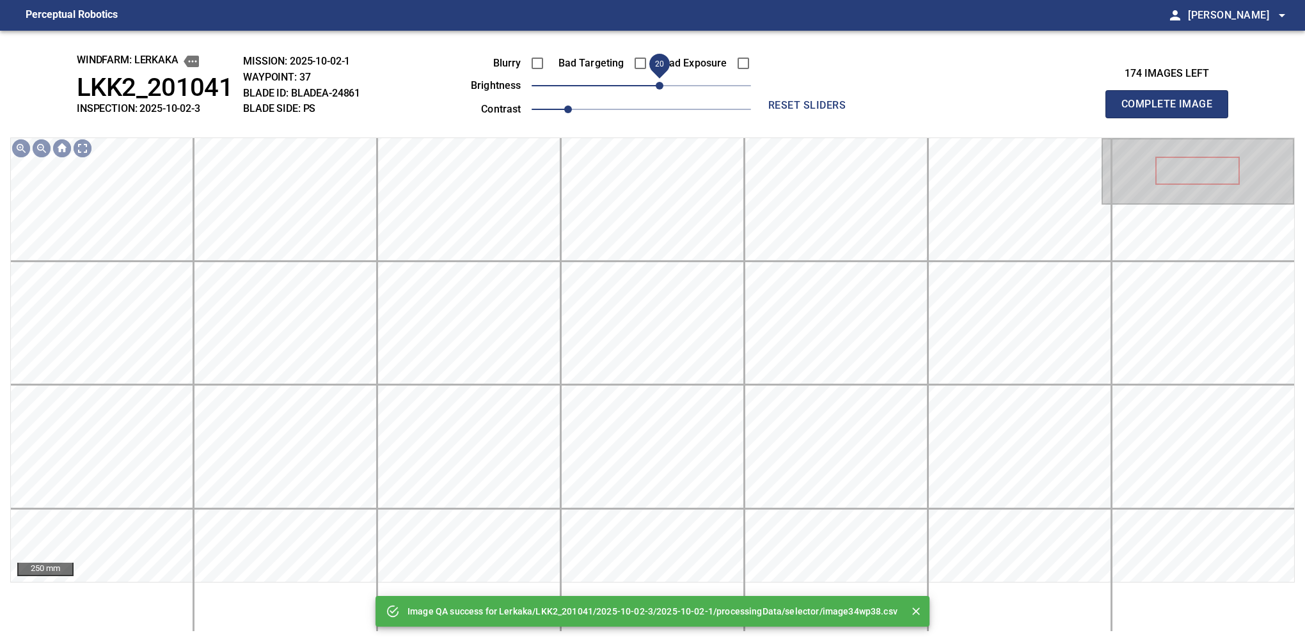
drag, startPoint x: 647, startPoint y: 90, endPoint x: 658, endPoint y: 85, distance: 11.8
click at [658, 85] on span "20" at bounding box center [660, 86] width 8 height 8
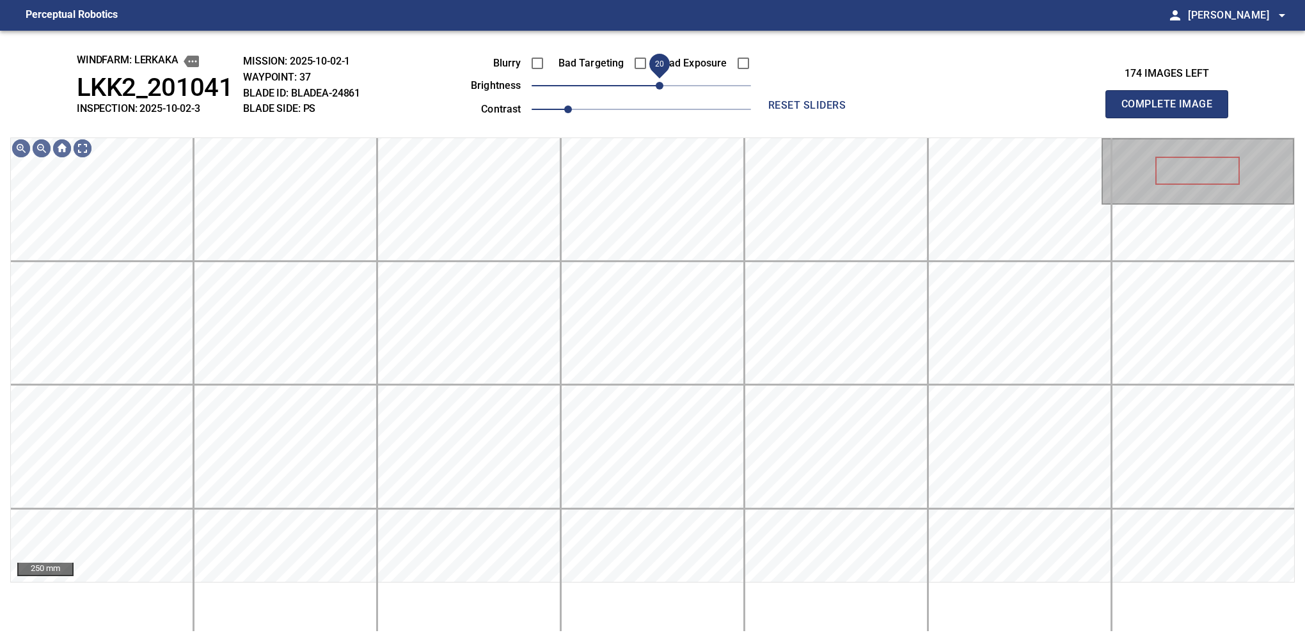
click at [658, 83] on span "20" at bounding box center [660, 86] width 8 height 8
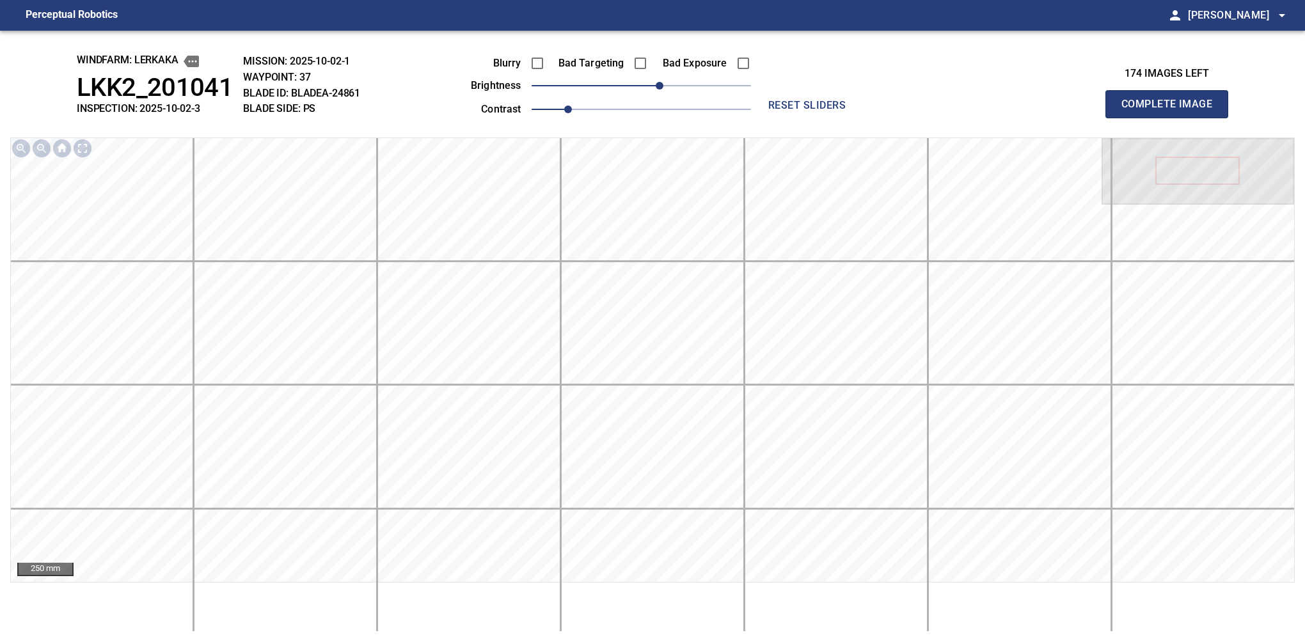
click at [860, 118] on button "Complete Image" at bounding box center [1166, 104] width 123 height 28
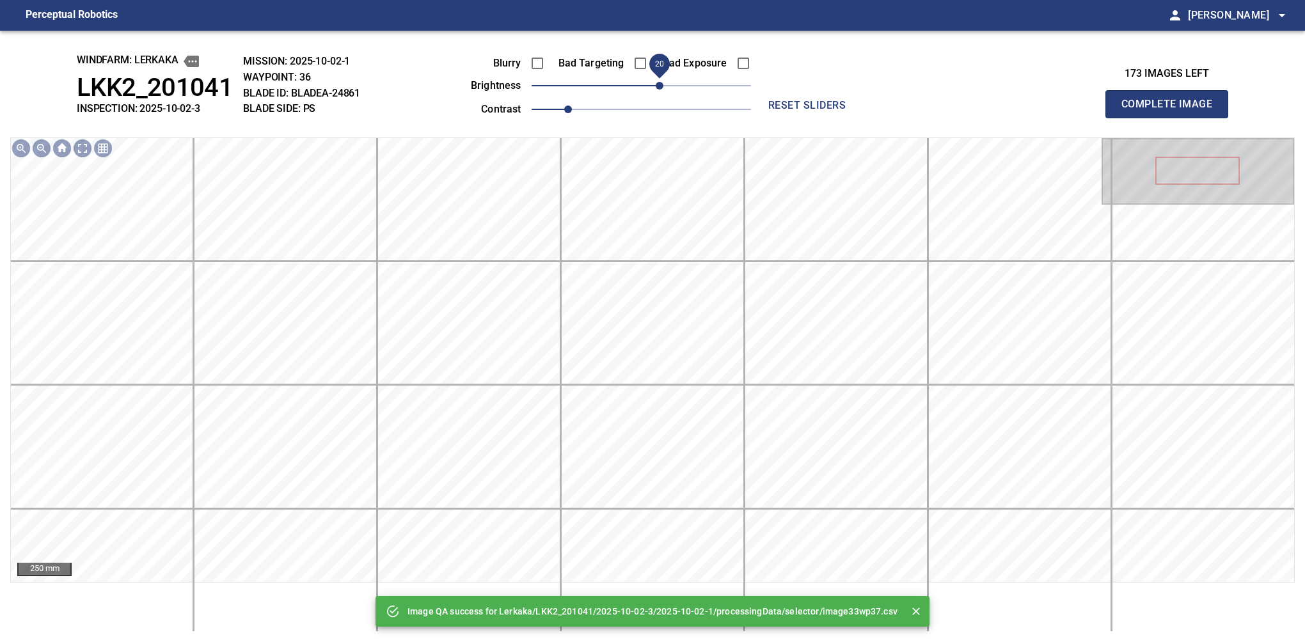
drag, startPoint x: 651, startPoint y: 88, endPoint x: 658, endPoint y: 88, distance: 7.0
click at [658, 88] on span "20" at bounding box center [660, 86] width 8 height 8
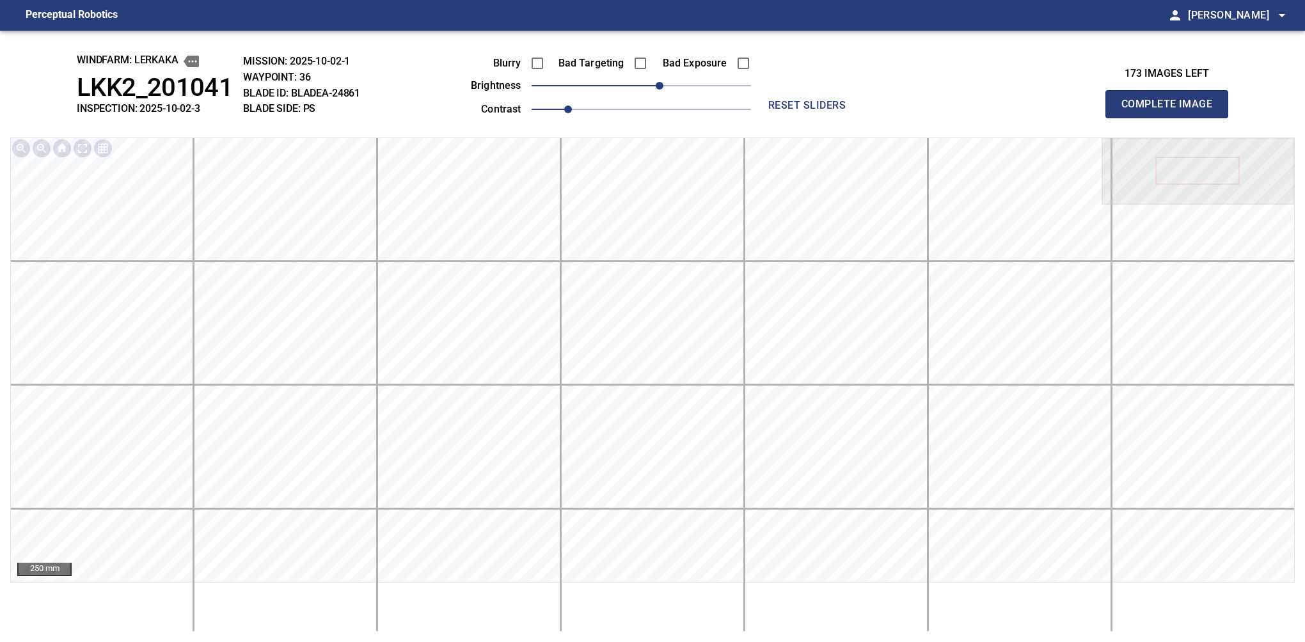
click at [860, 118] on button "Complete Image" at bounding box center [1166, 104] width 123 height 28
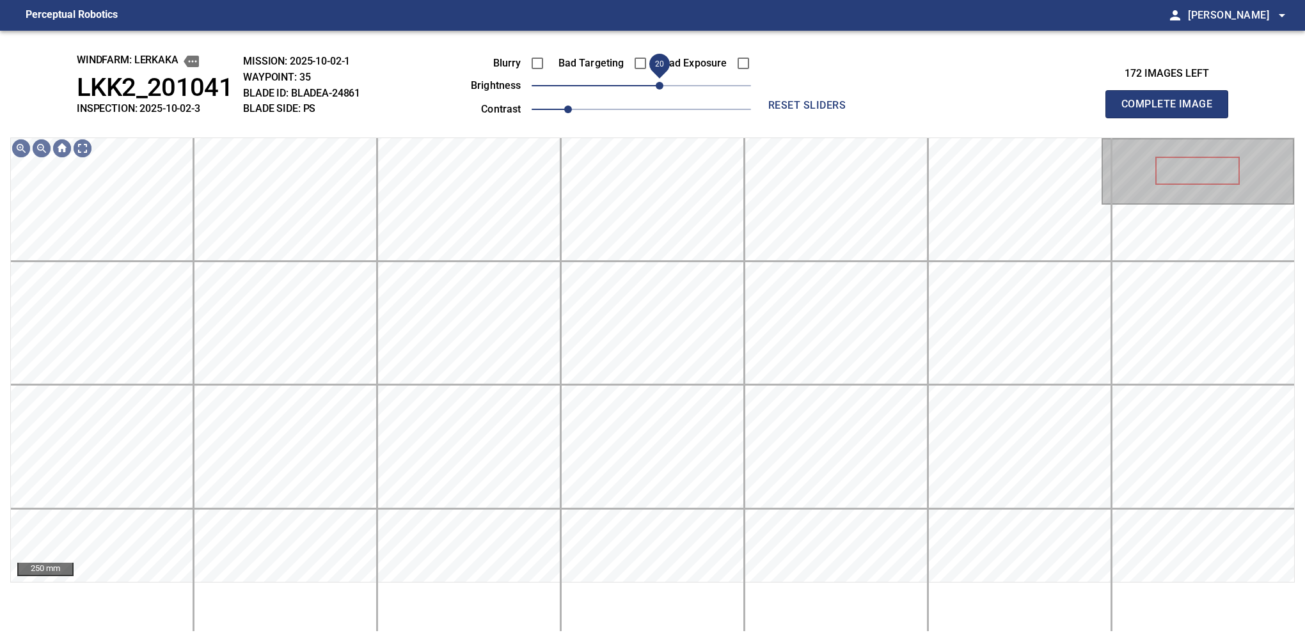
click at [658, 83] on span "20" at bounding box center [660, 86] width 8 height 8
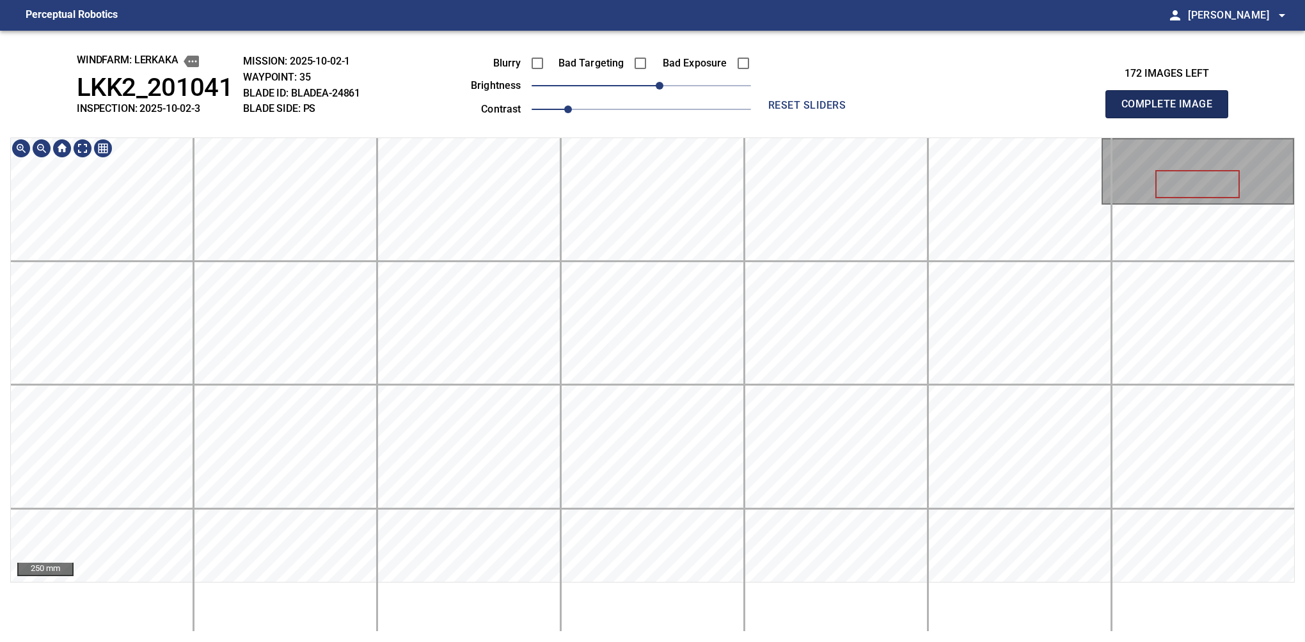
click at [860, 118] on button "Complete Image" at bounding box center [1166, 104] width 123 height 28
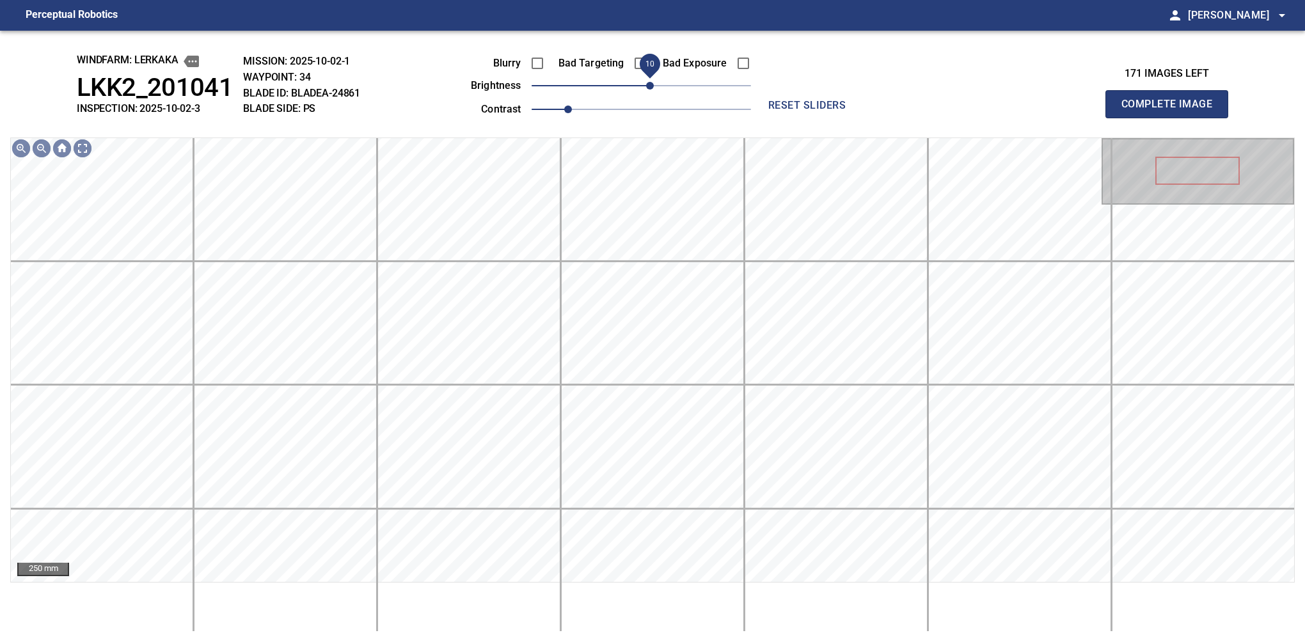
click at [649, 90] on span "10" at bounding box center [650, 86] width 8 height 8
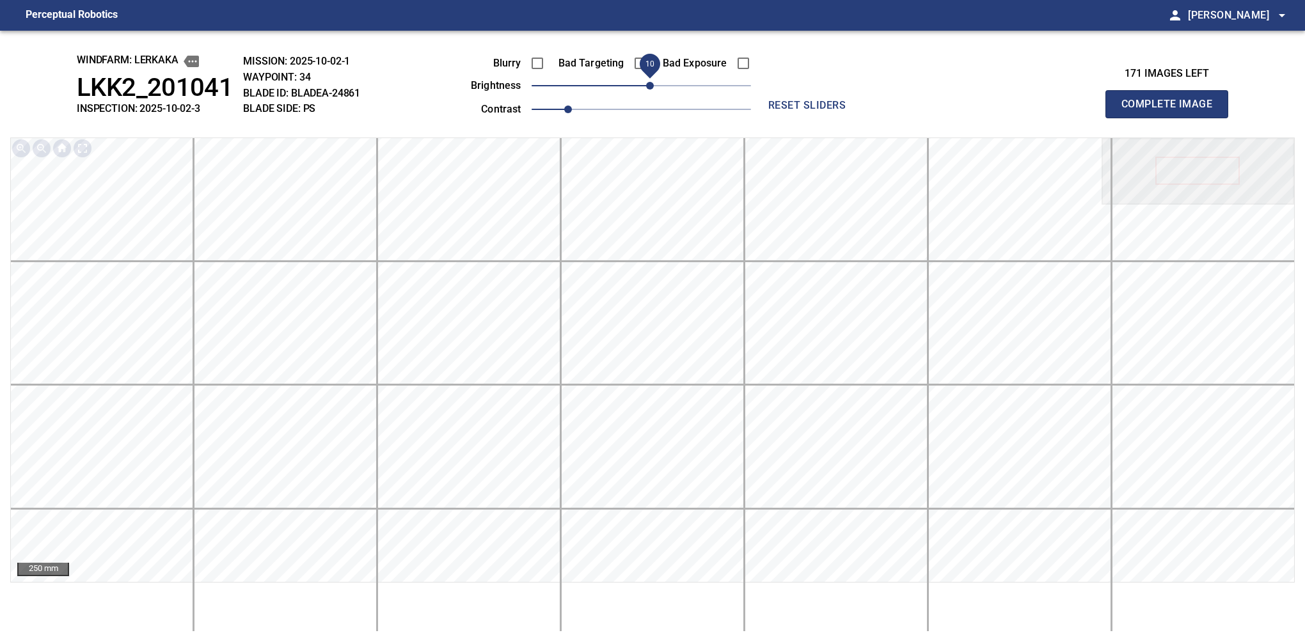
click at [860, 118] on button "Complete Image" at bounding box center [1166, 104] width 123 height 28
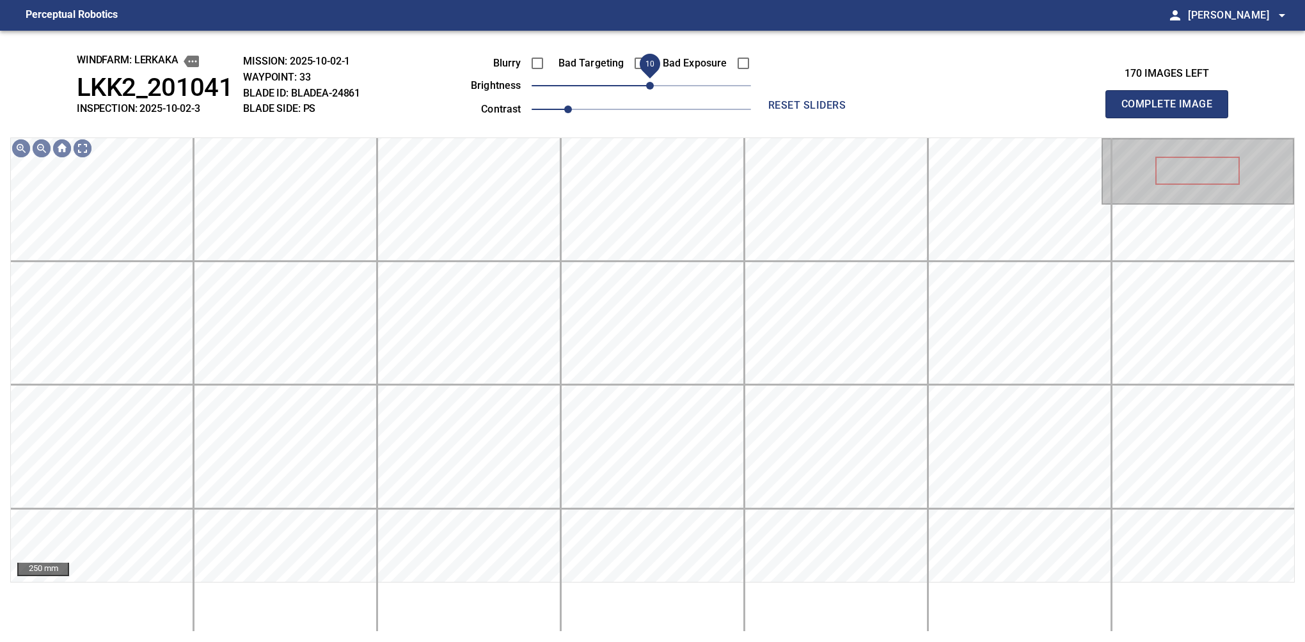
drag, startPoint x: 642, startPoint y: 94, endPoint x: 649, endPoint y: 90, distance: 8.3
click at [649, 90] on span "10" at bounding box center [650, 86] width 8 height 8
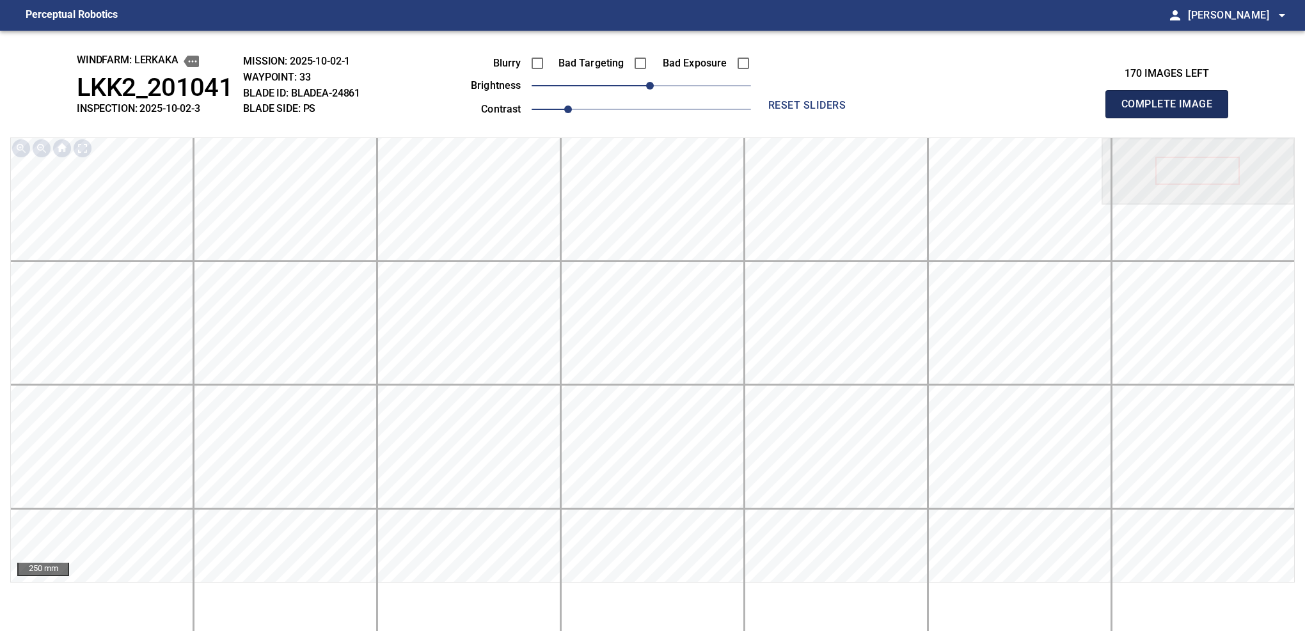
click at [860, 118] on button "Complete Image" at bounding box center [1166, 104] width 123 height 28
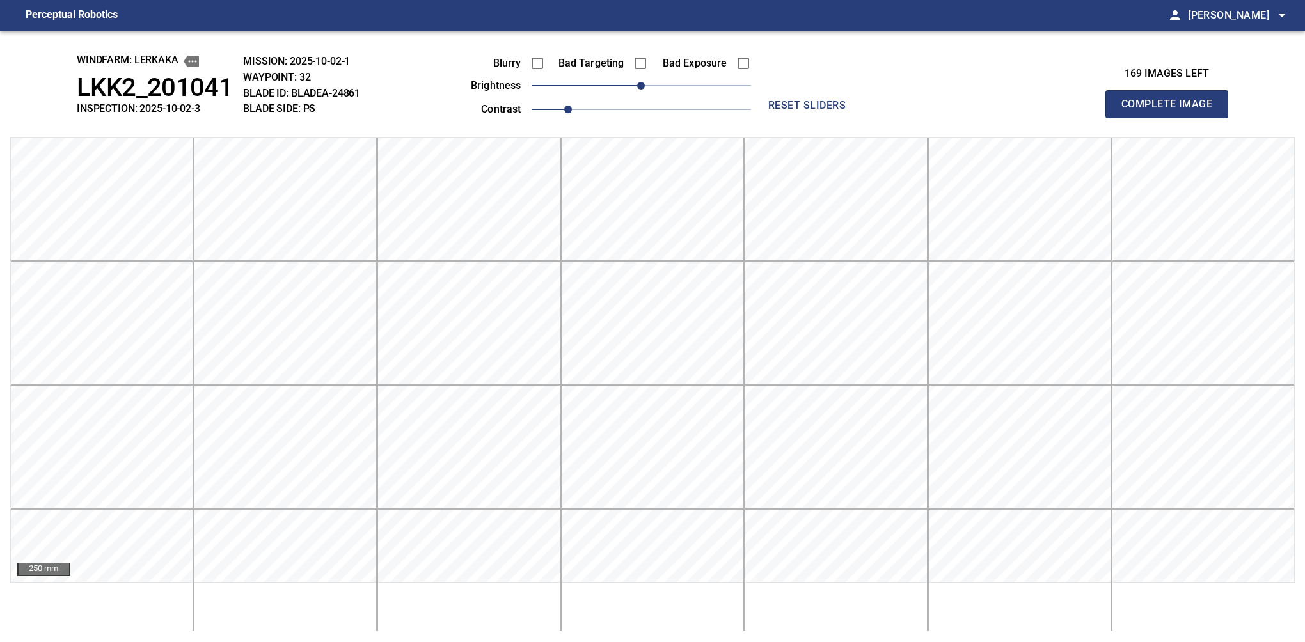
click at [860, 118] on button "Complete Image" at bounding box center [1166, 104] width 123 height 28
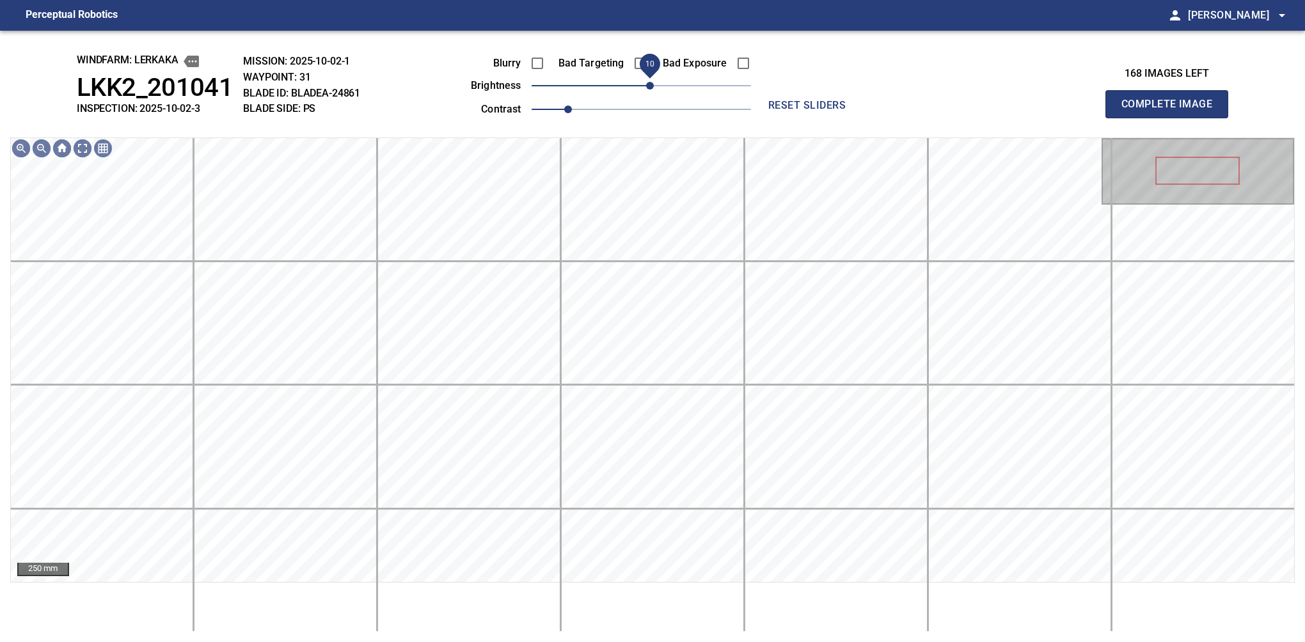
drag, startPoint x: 640, startPoint y: 90, endPoint x: 651, endPoint y: 83, distance: 13.0
click at [651, 83] on span "10" at bounding box center [650, 86] width 8 height 8
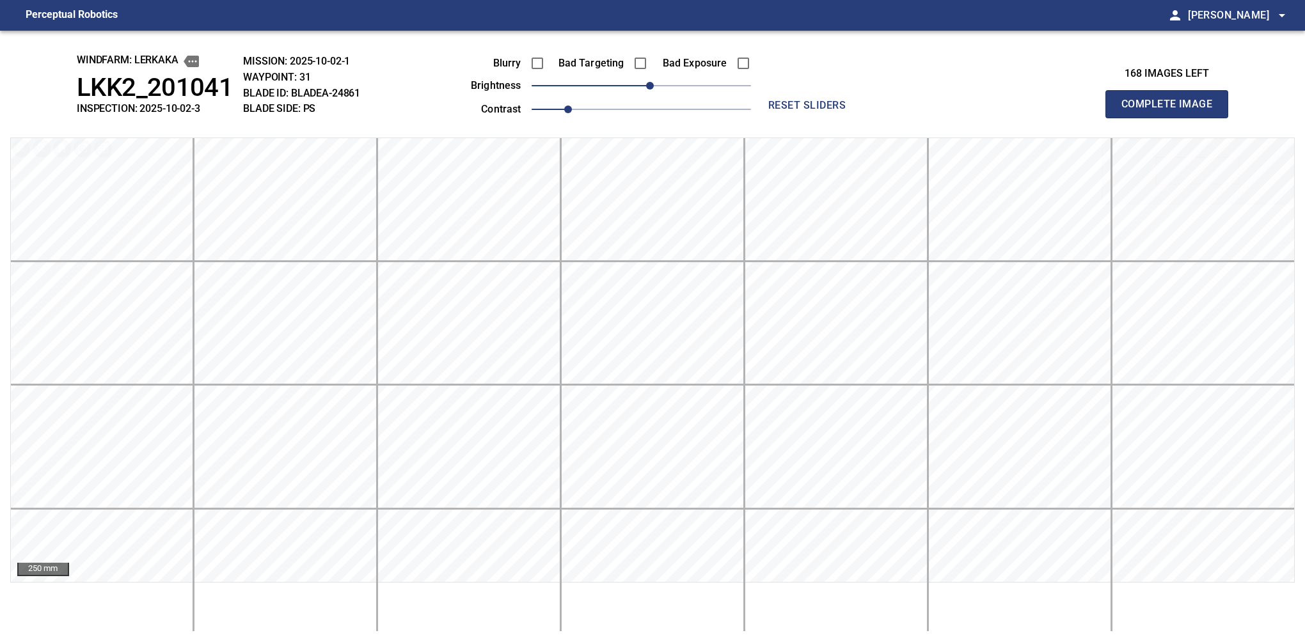
click at [860, 118] on button "Complete Image" at bounding box center [1166, 104] width 123 height 28
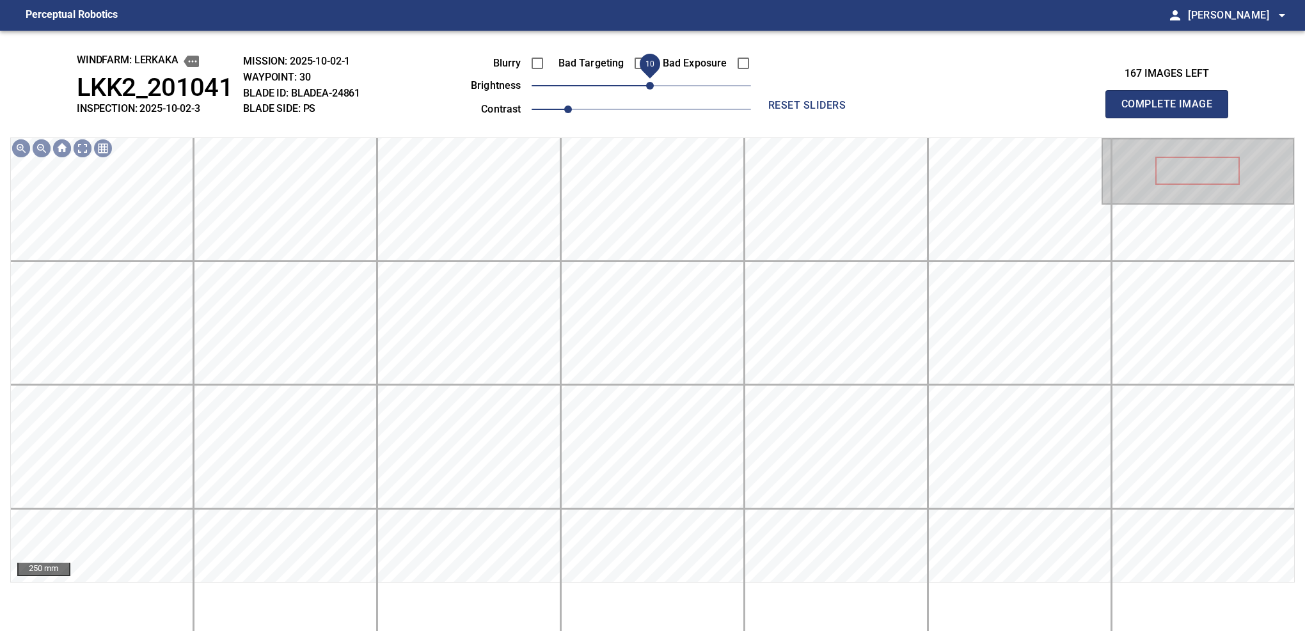
click at [647, 84] on span "10" at bounding box center [650, 86] width 8 height 8
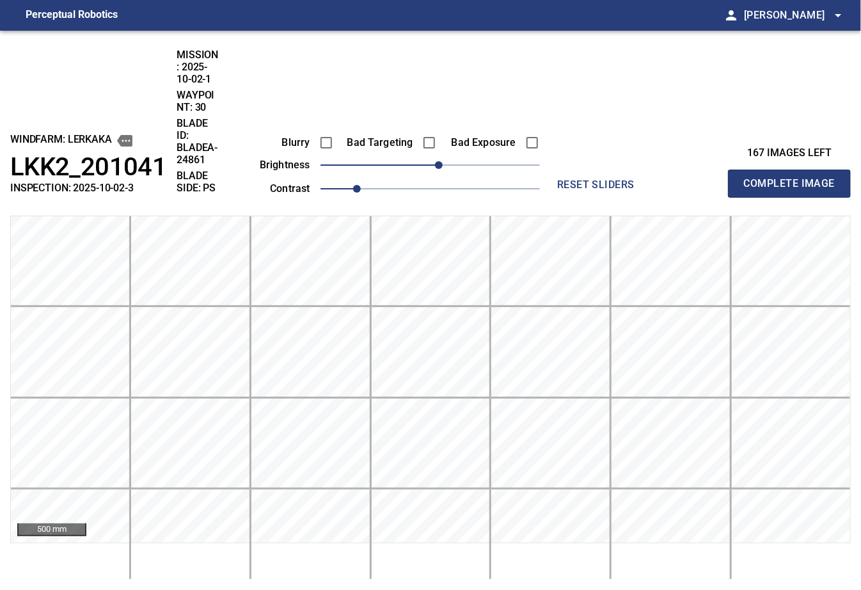
click at [638, 98] on div "Blurry Bad Targeting Bad Exposure brightness 10 contrast 1 reset sliders" at bounding box center [442, 123] width 422 height 149
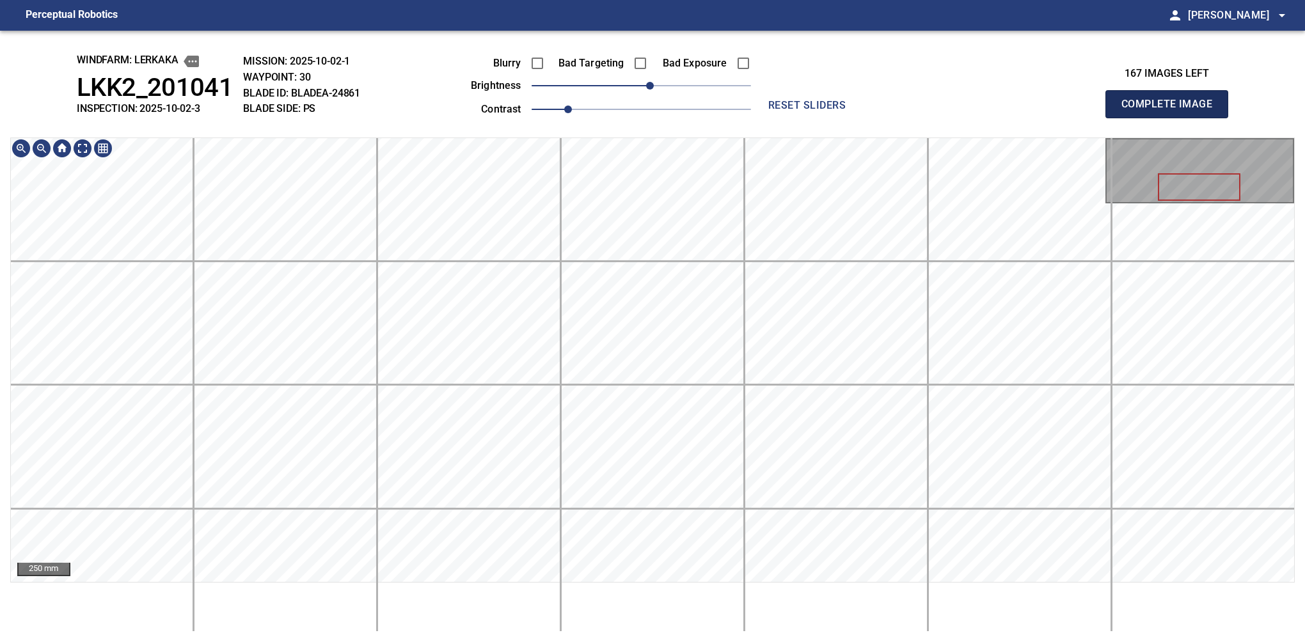
click at [860, 118] on button "Complete Image" at bounding box center [1166, 104] width 123 height 28
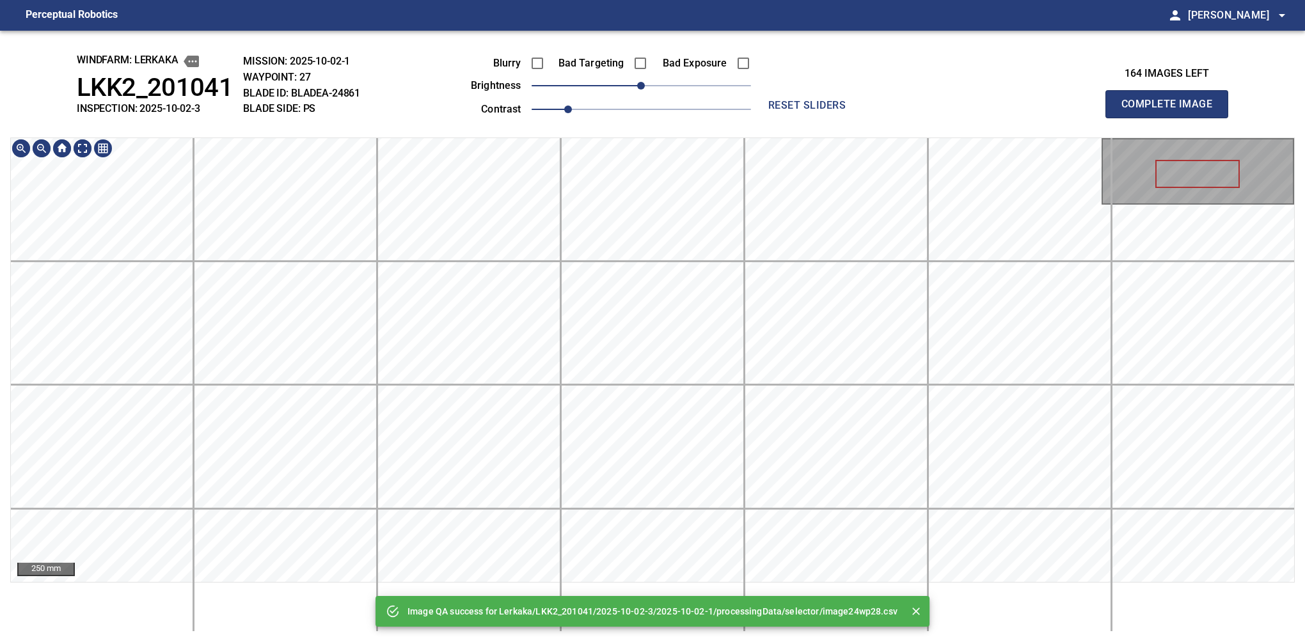
click at [669, 131] on div "Image QA success for Lerkaka/LKK2_201041/2025-10-02-3/2025-10-02-1/processingDa…" at bounding box center [652, 337] width 1305 height 612
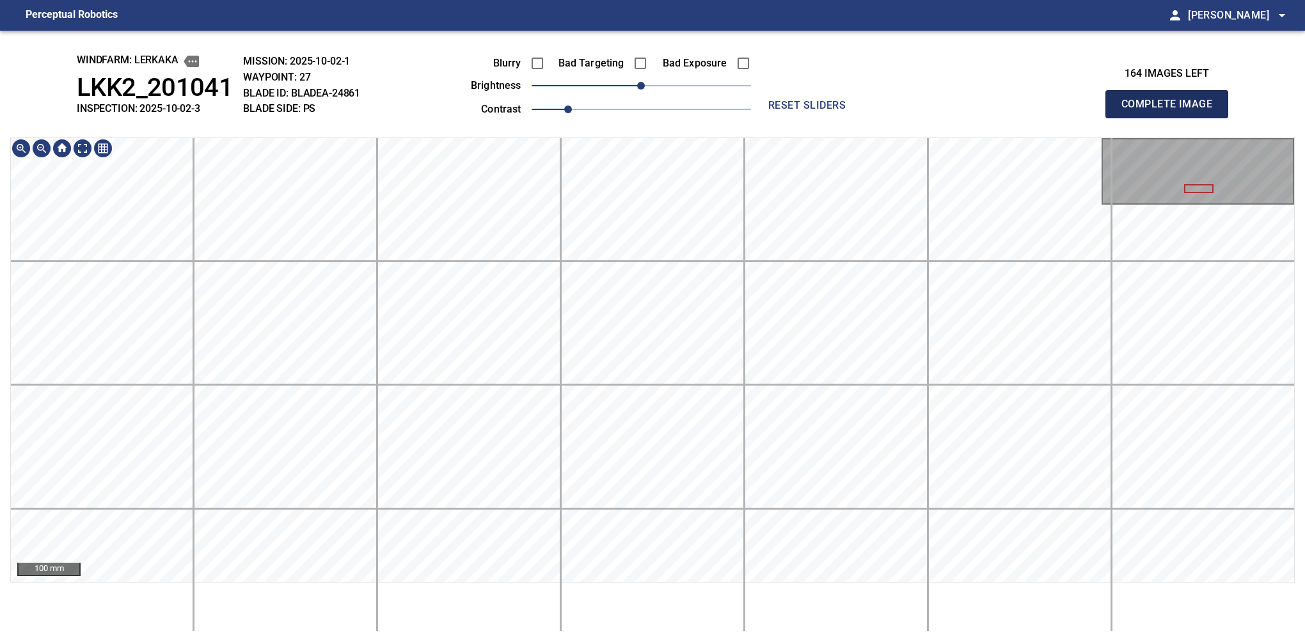
click at [860, 118] on button "Complete Image" at bounding box center [1166, 104] width 123 height 28
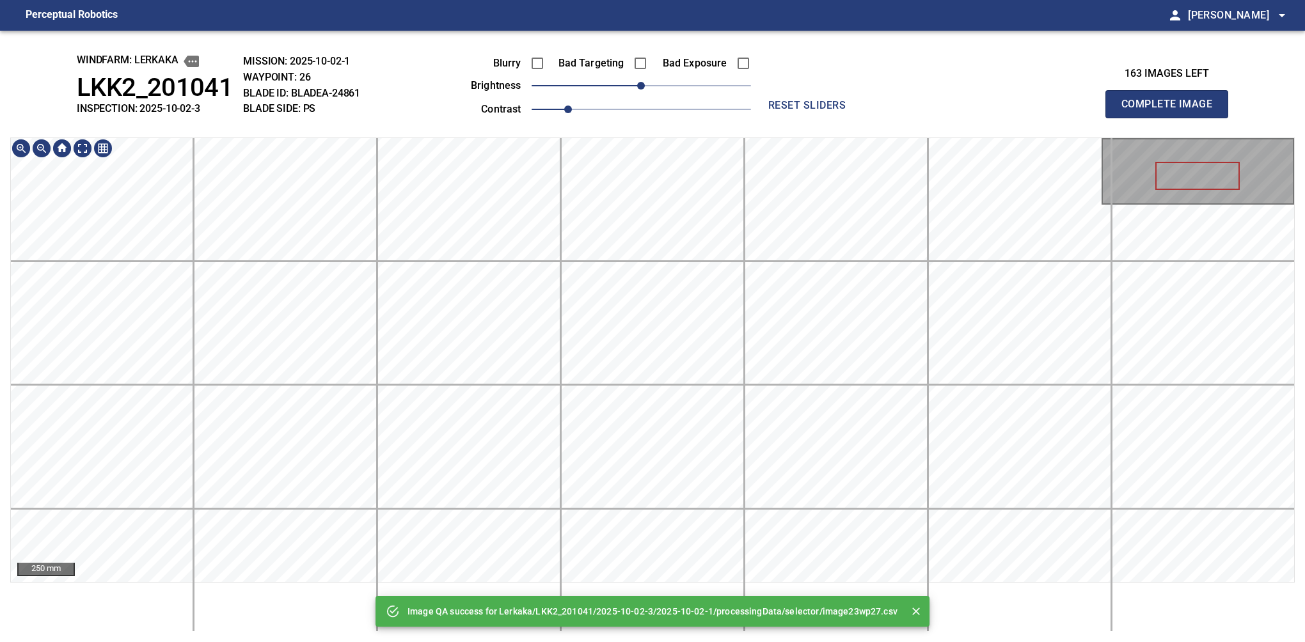
click at [656, 129] on div "Image QA success for Lerkaka/LKK2_201041/2025-10-02-3/2025-10-02-1/processingDa…" at bounding box center [652, 337] width 1305 height 612
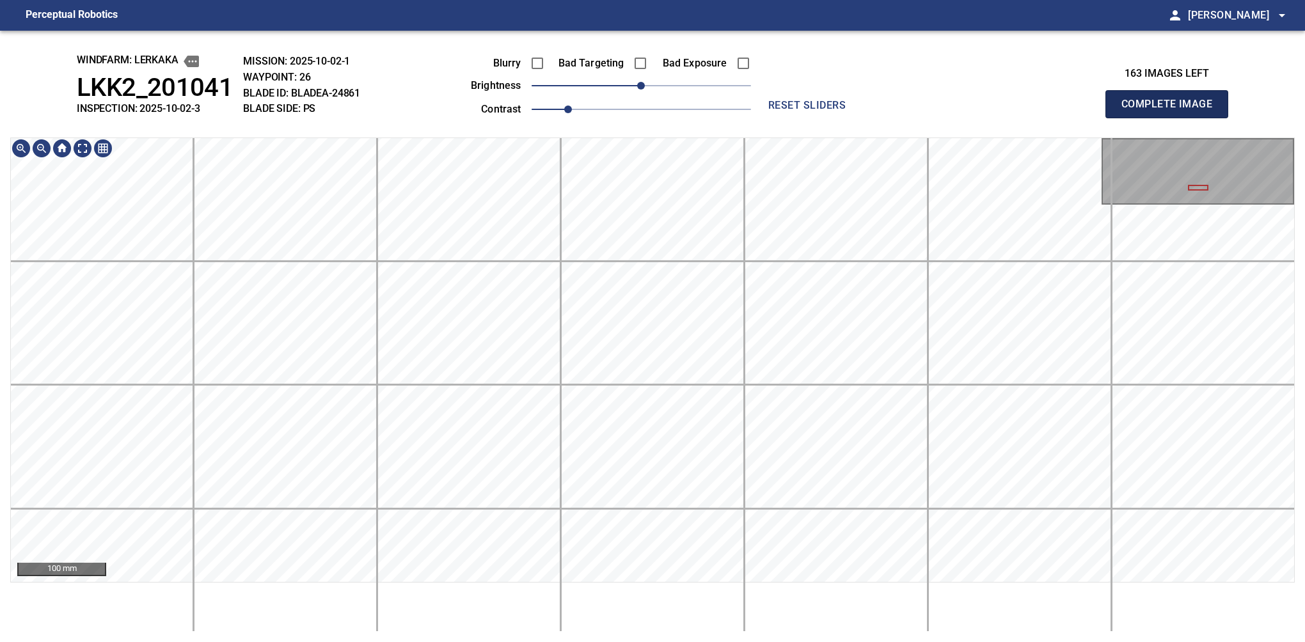
click at [860, 118] on button "Complete Image" at bounding box center [1166, 104] width 123 height 28
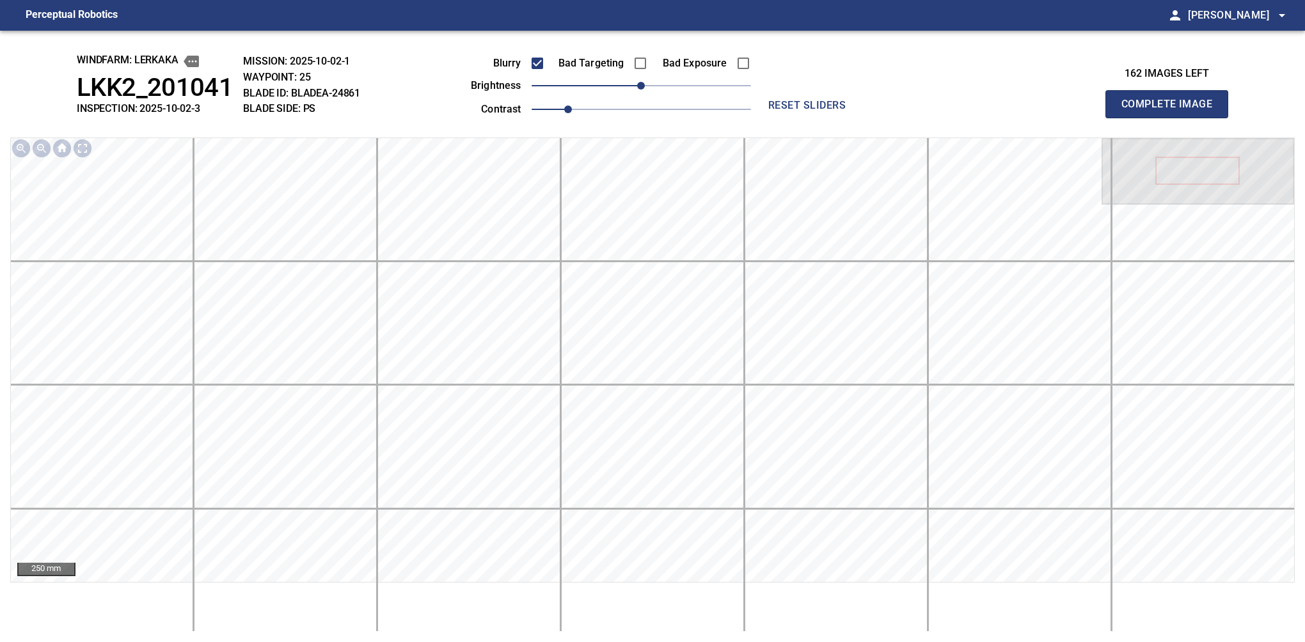
click at [860, 118] on button "Complete Image" at bounding box center [1166, 104] width 123 height 28
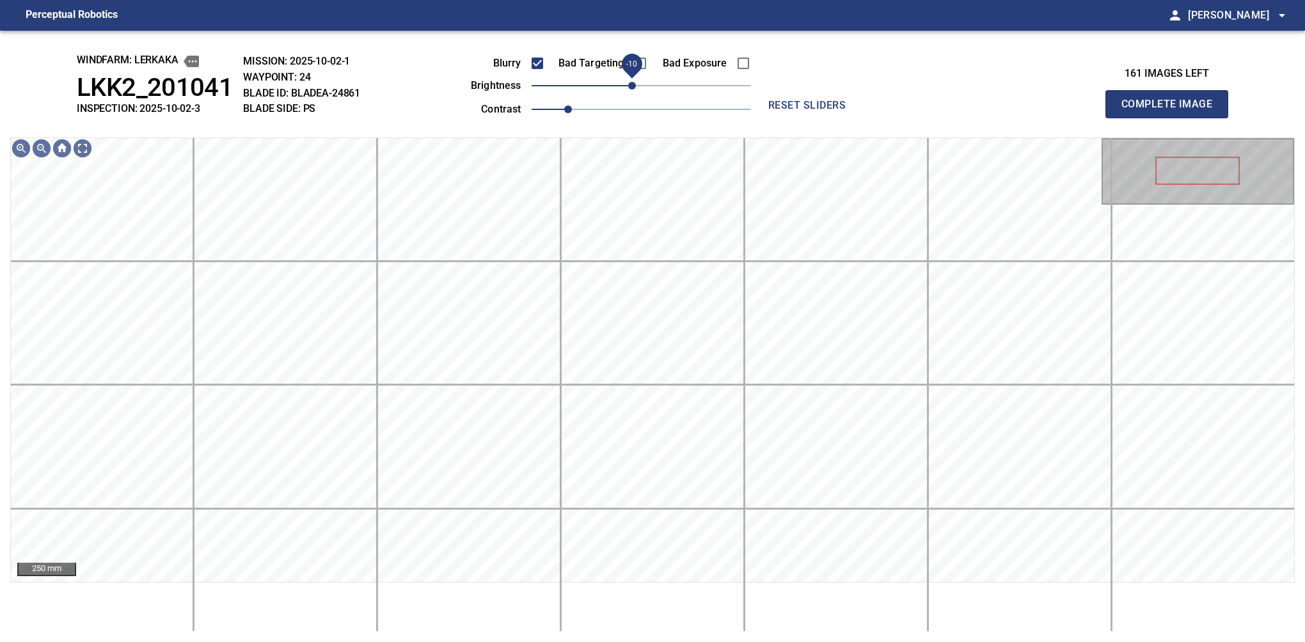
click at [633, 86] on span "-10" at bounding box center [632, 86] width 8 height 8
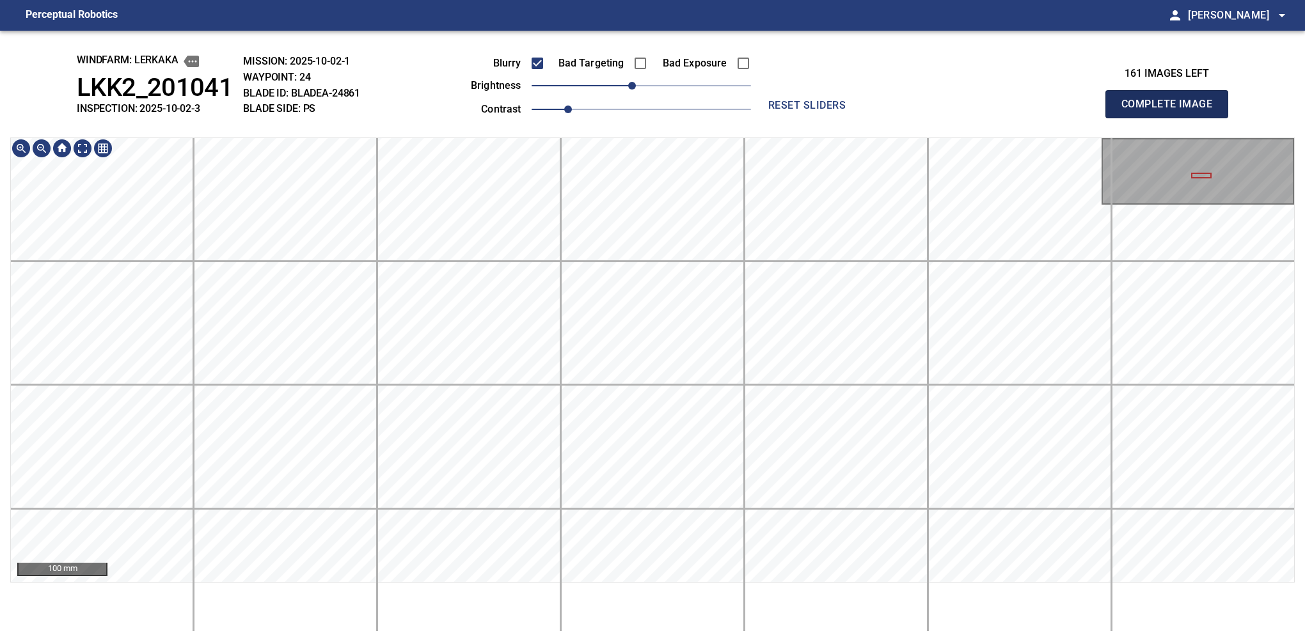
click at [860, 118] on button "Complete Image" at bounding box center [1166, 104] width 123 height 28
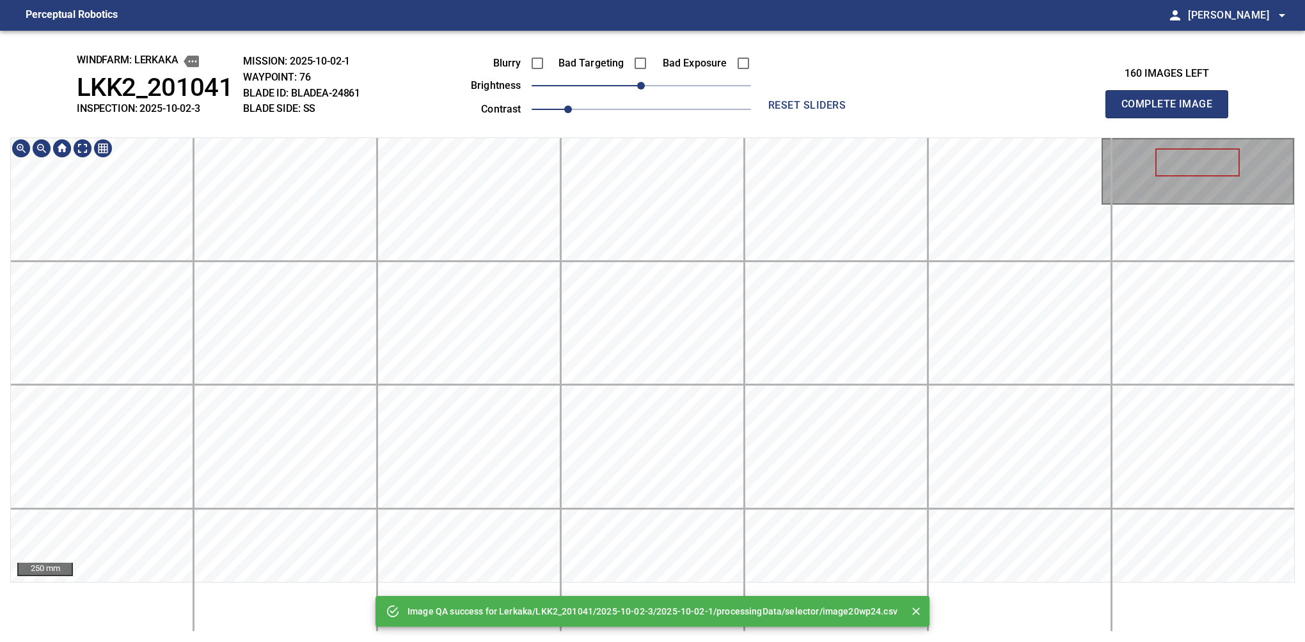
click at [683, 589] on html "Perceptual Robotics person Alex Semenov arrow_drop_down Image QA success for Le…" at bounding box center [652, 321] width 1305 height 642
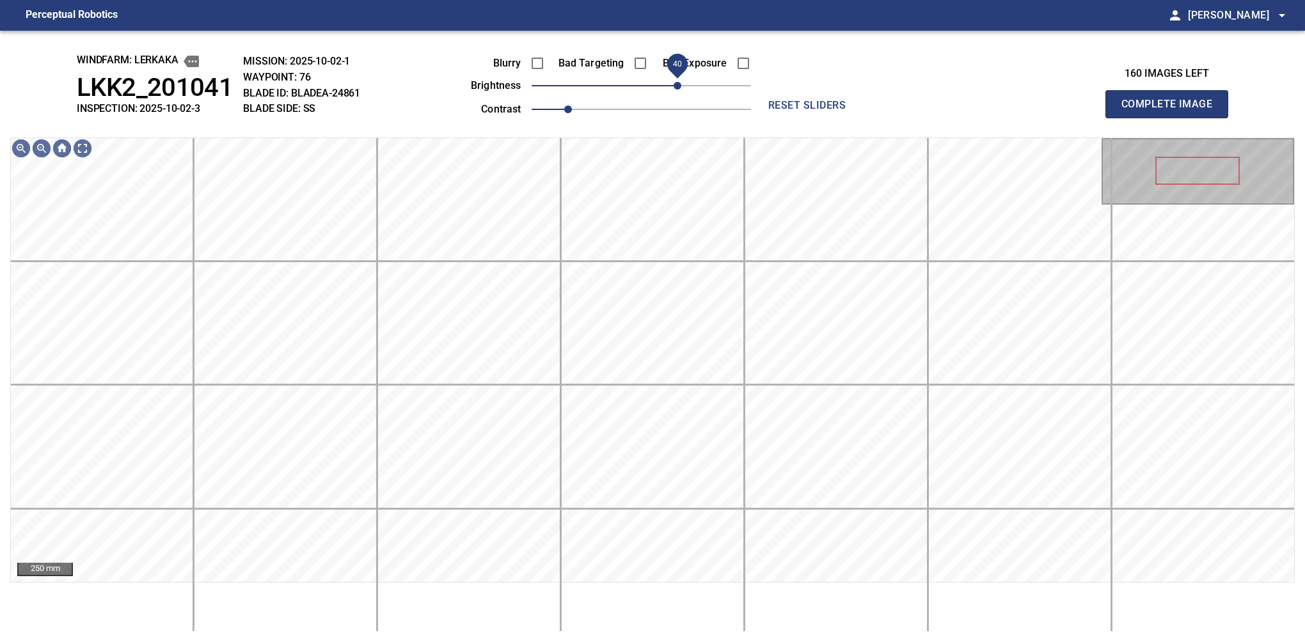
drag, startPoint x: 649, startPoint y: 88, endPoint x: 678, endPoint y: 77, distance: 31.4
click at [678, 82] on span "40" at bounding box center [678, 86] width 8 height 8
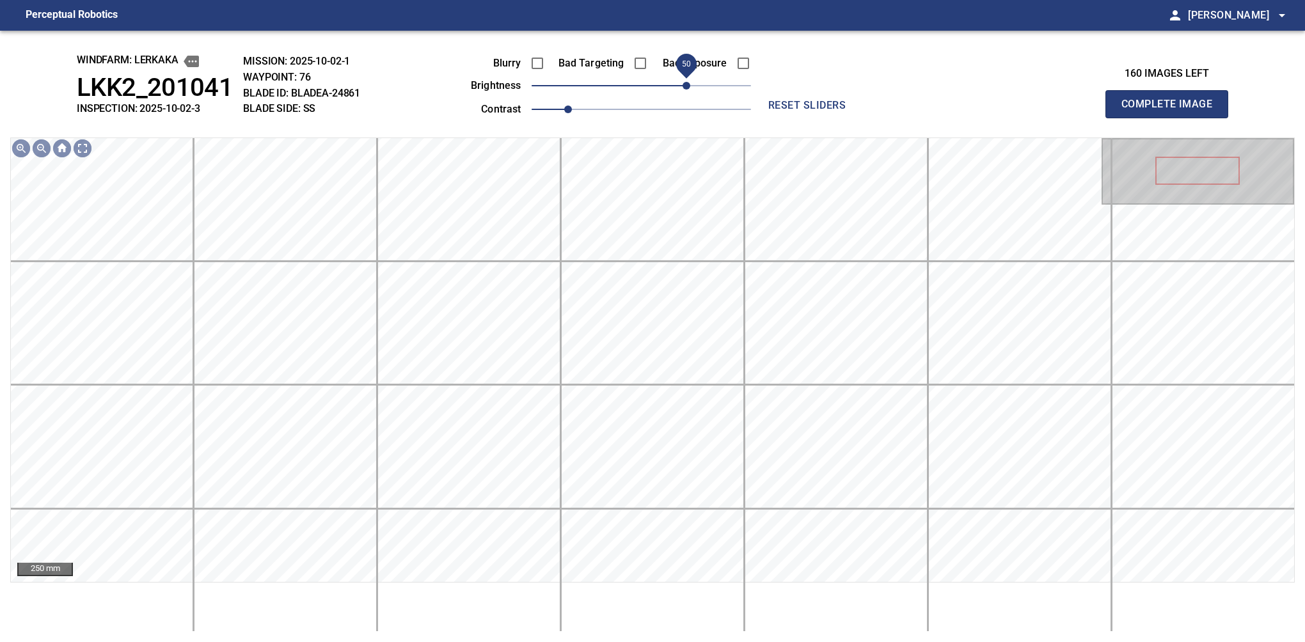
click at [684, 85] on span "50" at bounding box center [687, 86] width 8 height 8
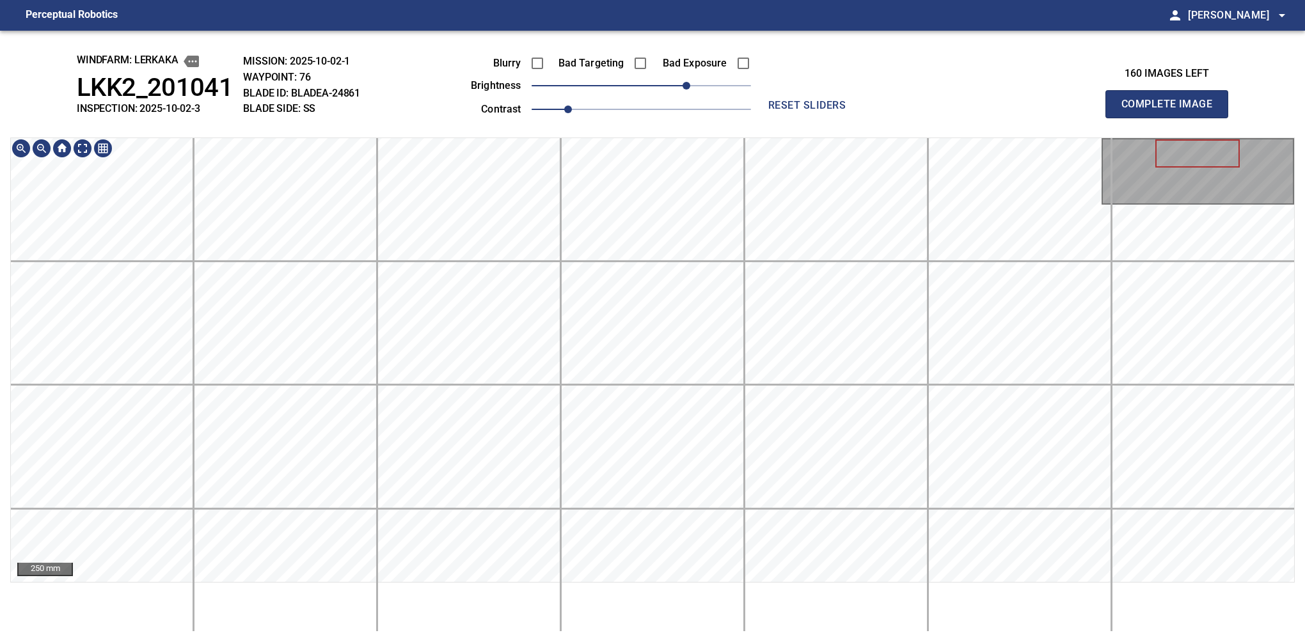
click at [687, 589] on div "250 mm" at bounding box center [652, 385] width 1285 height 495
click at [860, 118] on button "Complete Image" at bounding box center [1166, 104] width 123 height 28
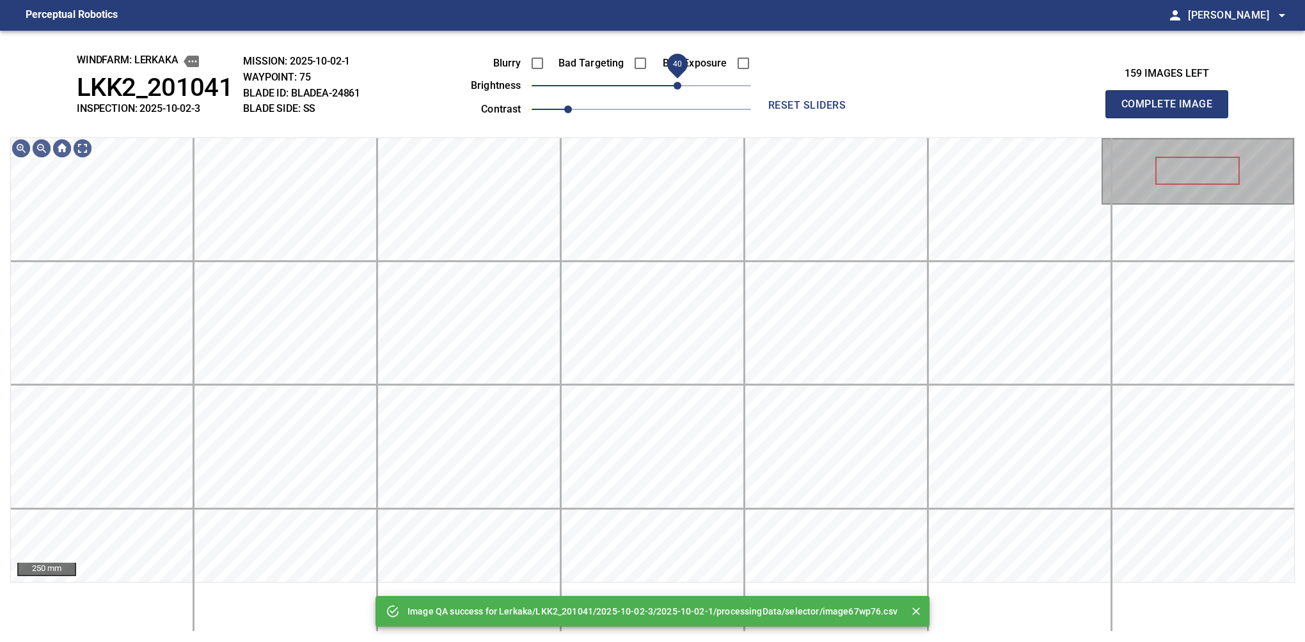
drag, startPoint x: 658, startPoint y: 92, endPoint x: 681, endPoint y: 95, distance: 23.2
click at [681, 90] on span "40" at bounding box center [678, 86] width 8 height 8
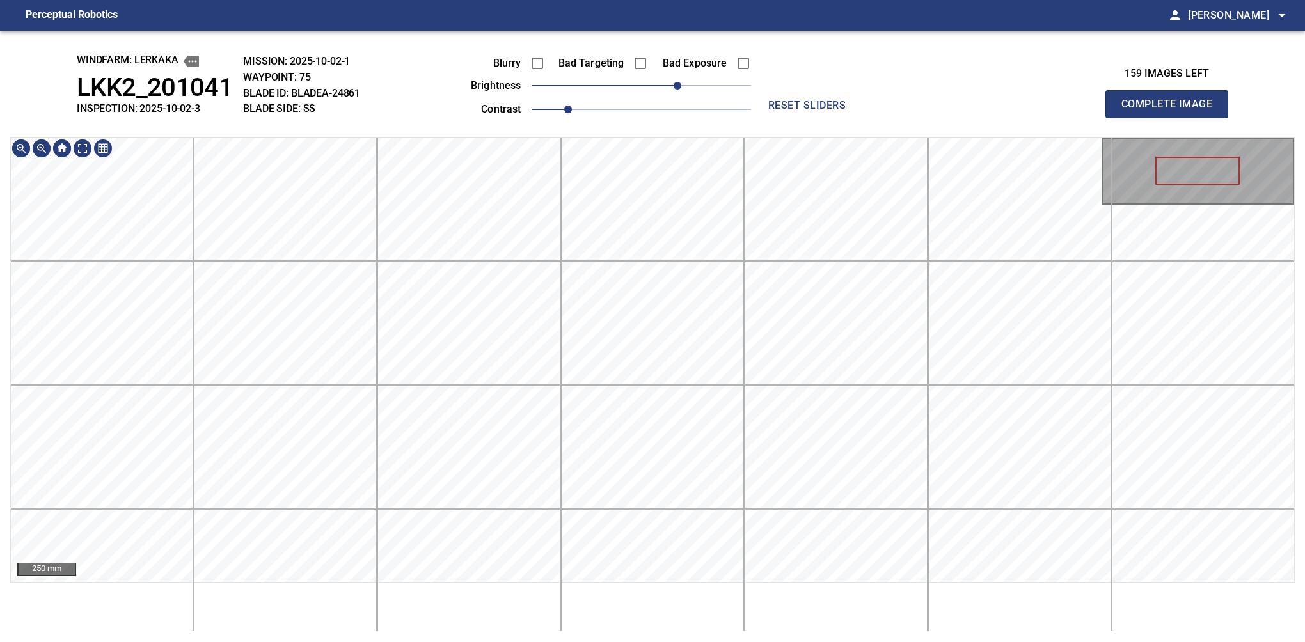
click at [732, 589] on html "Perceptual Robotics person Alex Semenov arrow_drop_down windfarm: Lerkaka LKK2_…" at bounding box center [652, 321] width 1305 height 642
click at [860, 118] on button "Complete Image" at bounding box center [1166, 104] width 123 height 28
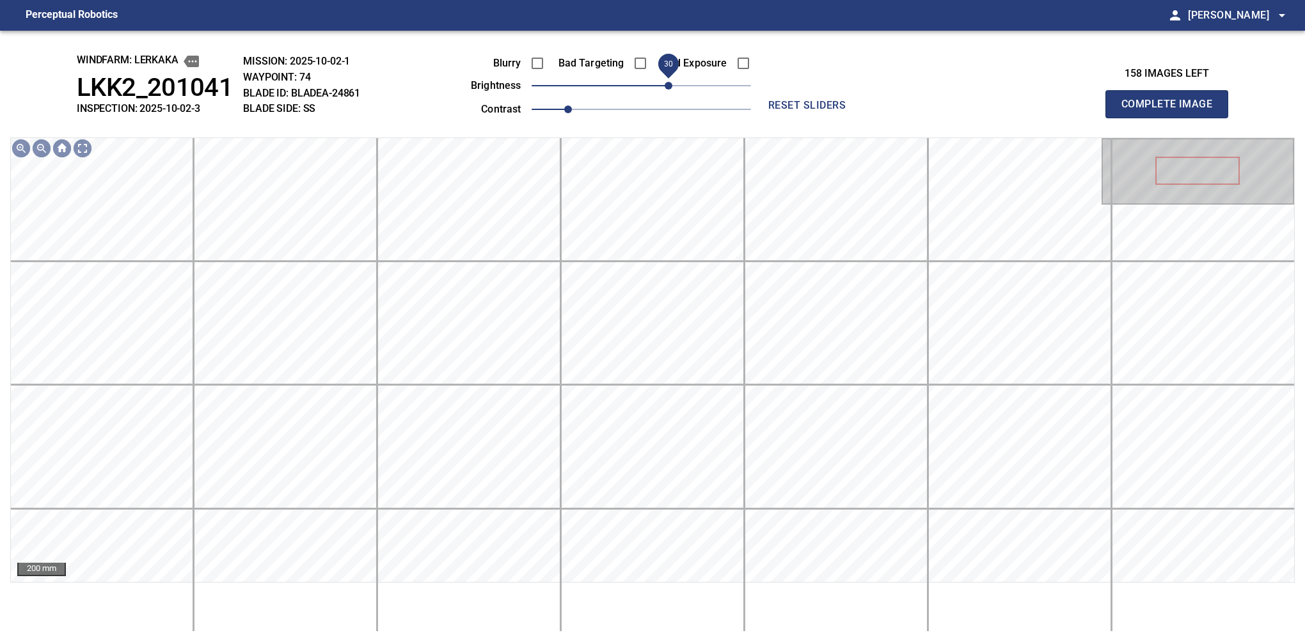
drag, startPoint x: 642, startPoint y: 88, endPoint x: 672, endPoint y: 79, distance: 31.4
click at [672, 82] on span "30" at bounding box center [669, 86] width 8 height 8
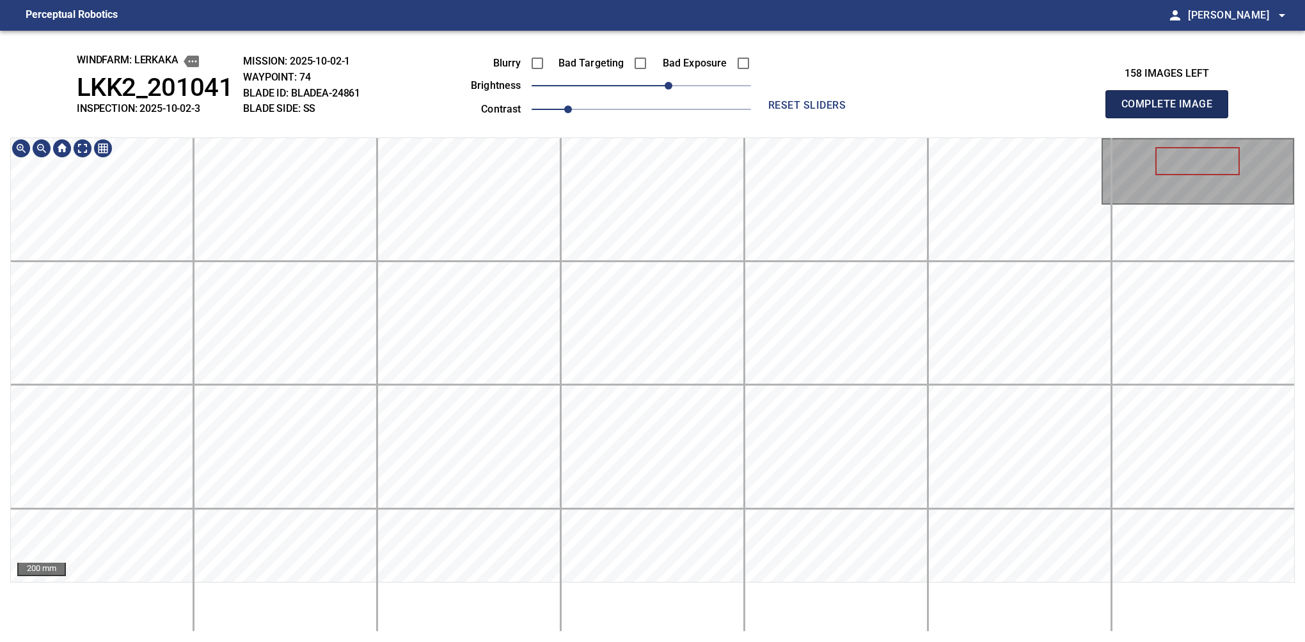
click at [860, 118] on button "Complete Image" at bounding box center [1166, 104] width 123 height 28
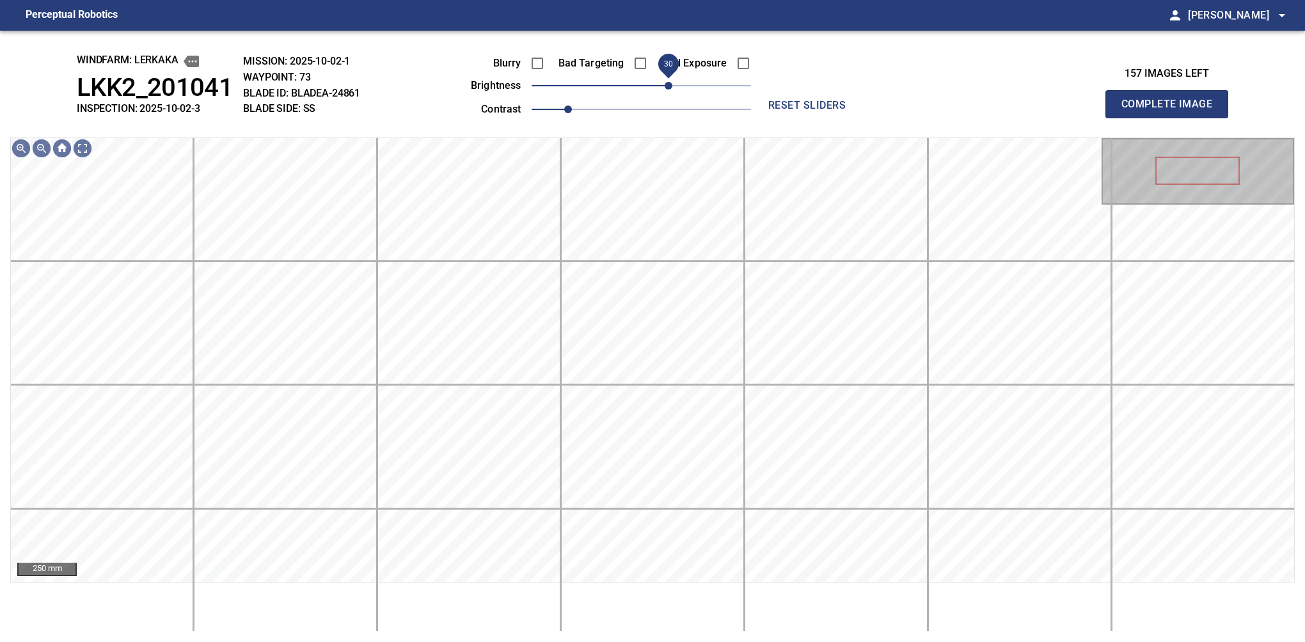
drag, startPoint x: 636, startPoint y: 91, endPoint x: 670, endPoint y: 93, distance: 34.0
click at [670, 90] on span "30" at bounding box center [669, 86] width 8 height 8
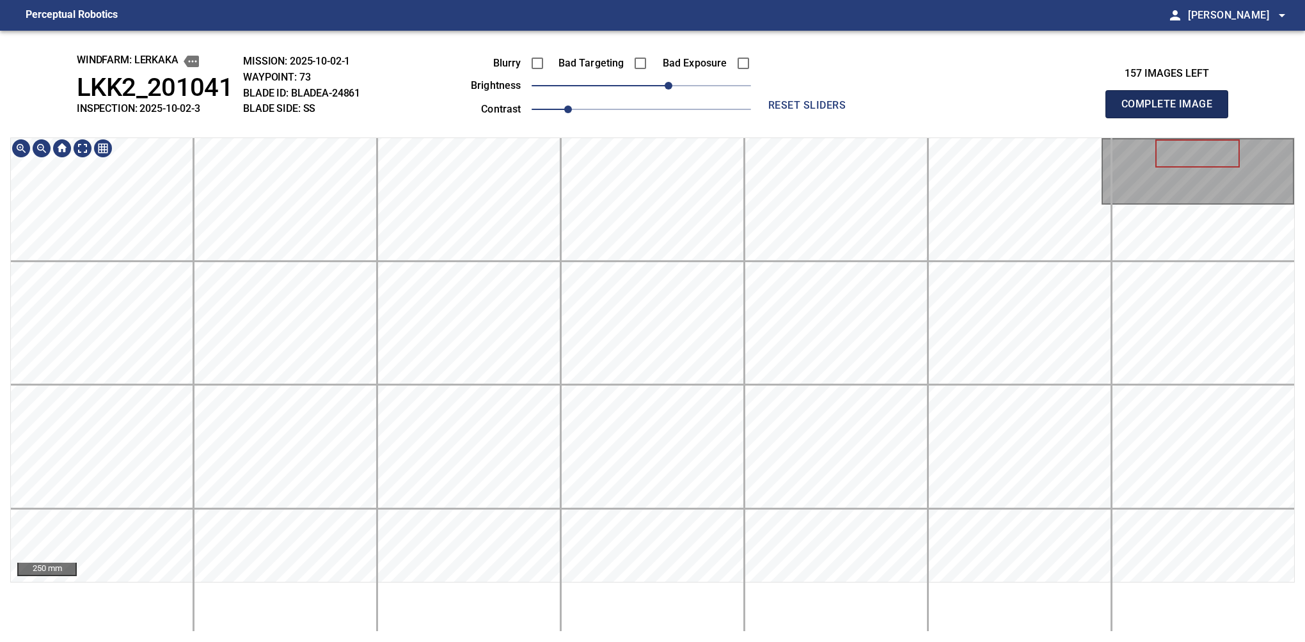
click at [860, 118] on button "Complete Image" at bounding box center [1166, 104] width 123 height 28
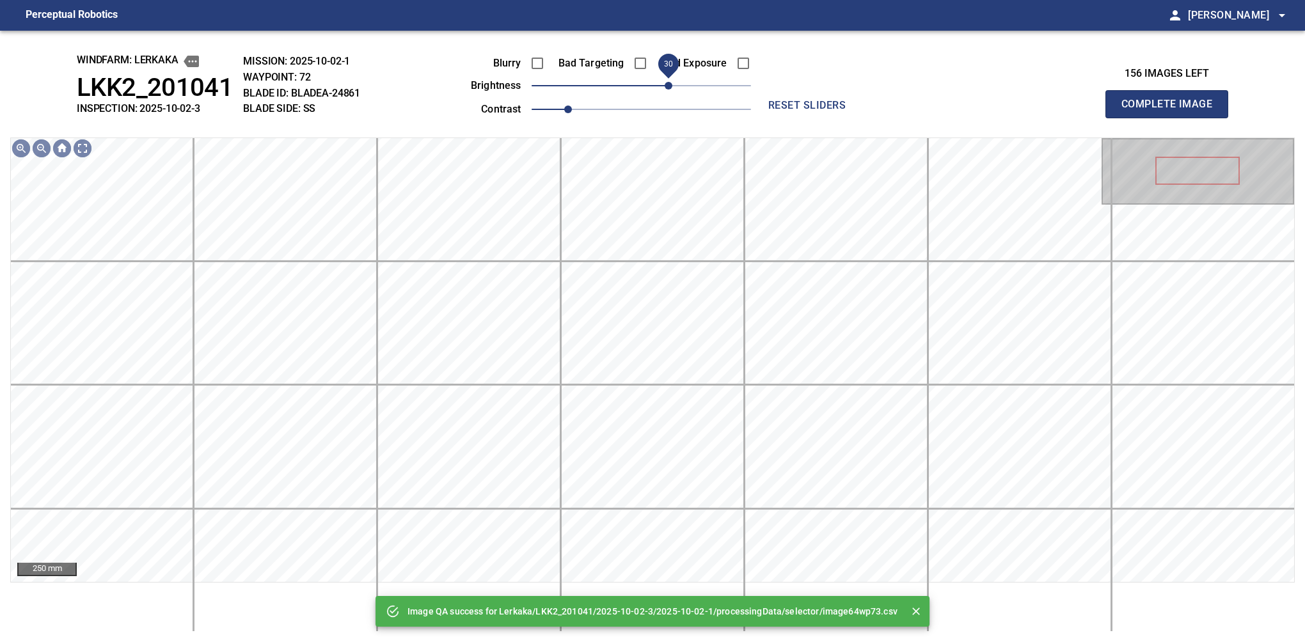
drag, startPoint x: 656, startPoint y: 87, endPoint x: 668, endPoint y: 84, distance: 12.4
click at [668, 84] on span "30" at bounding box center [669, 86] width 8 height 8
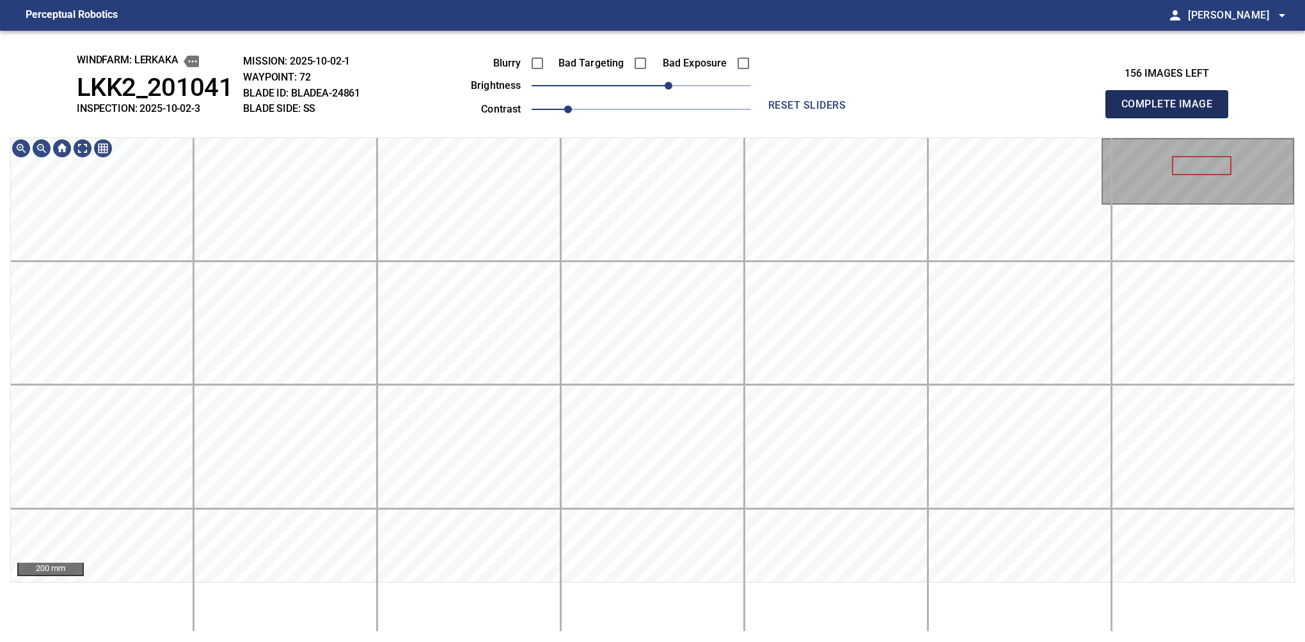
click at [860, 118] on button "Complete Image" at bounding box center [1166, 104] width 123 height 28
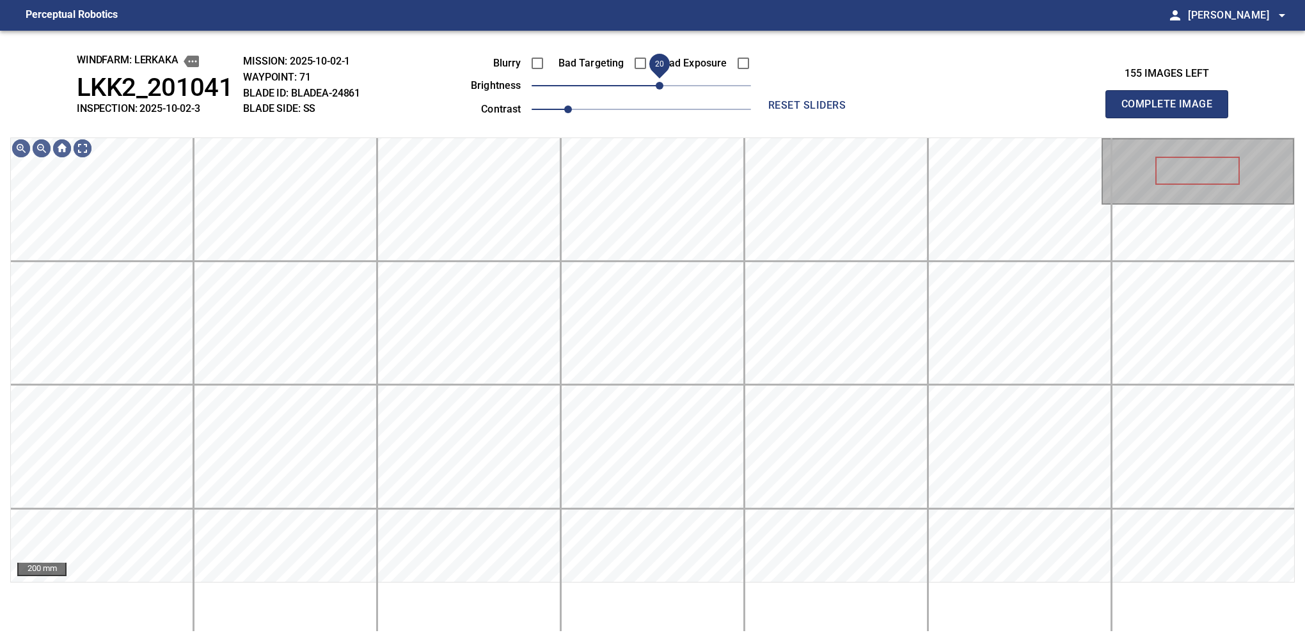
click at [656, 84] on span "20" at bounding box center [660, 86] width 8 height 8
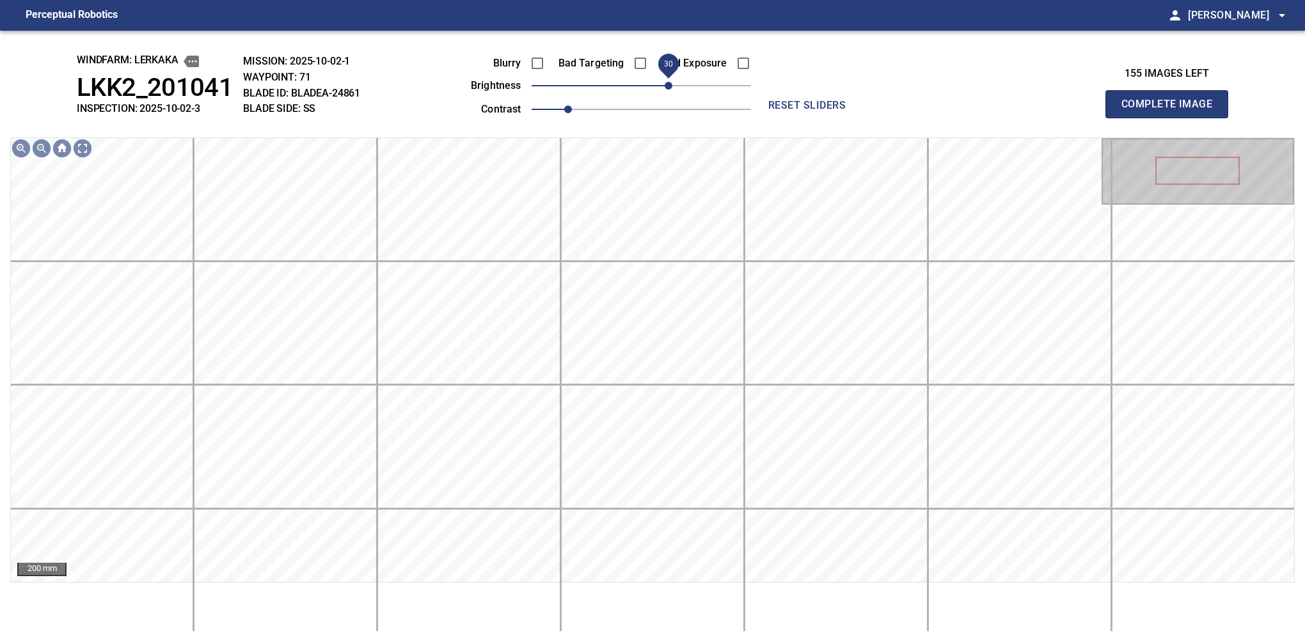
click at [667, 84] on span "30" at bounding box center [669, 86] width 8 height 8
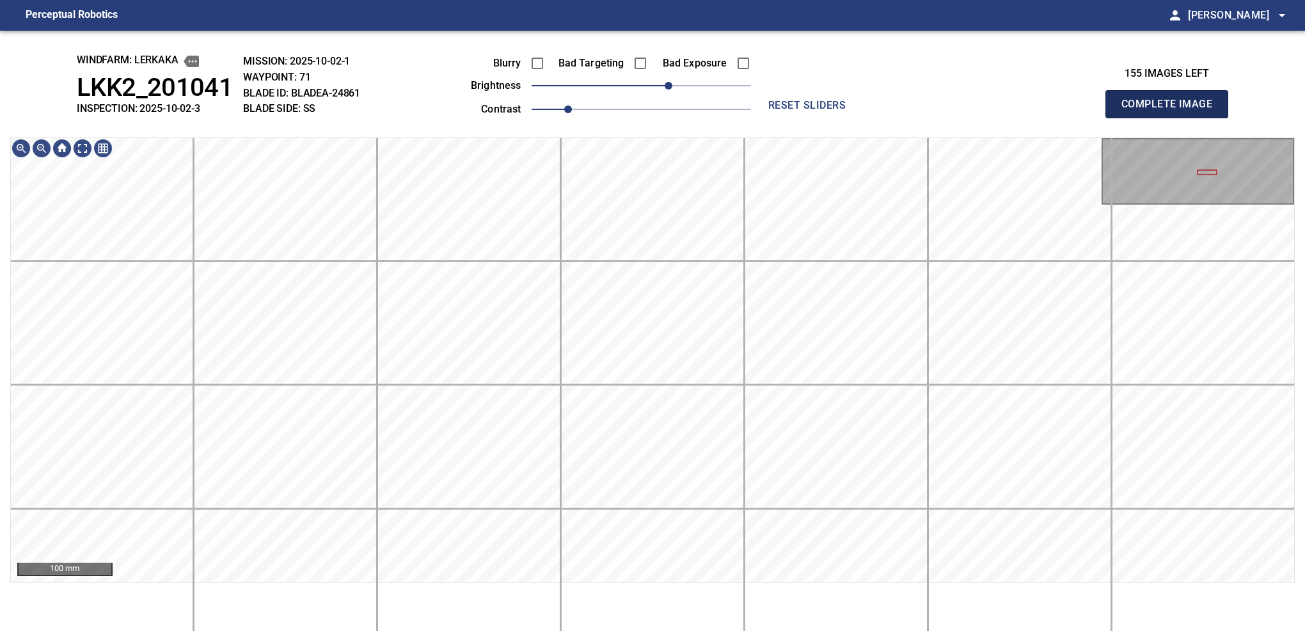
click at [860, 118] on button "Complete Image" at bounding box center [1166, 104] width 123 height 28
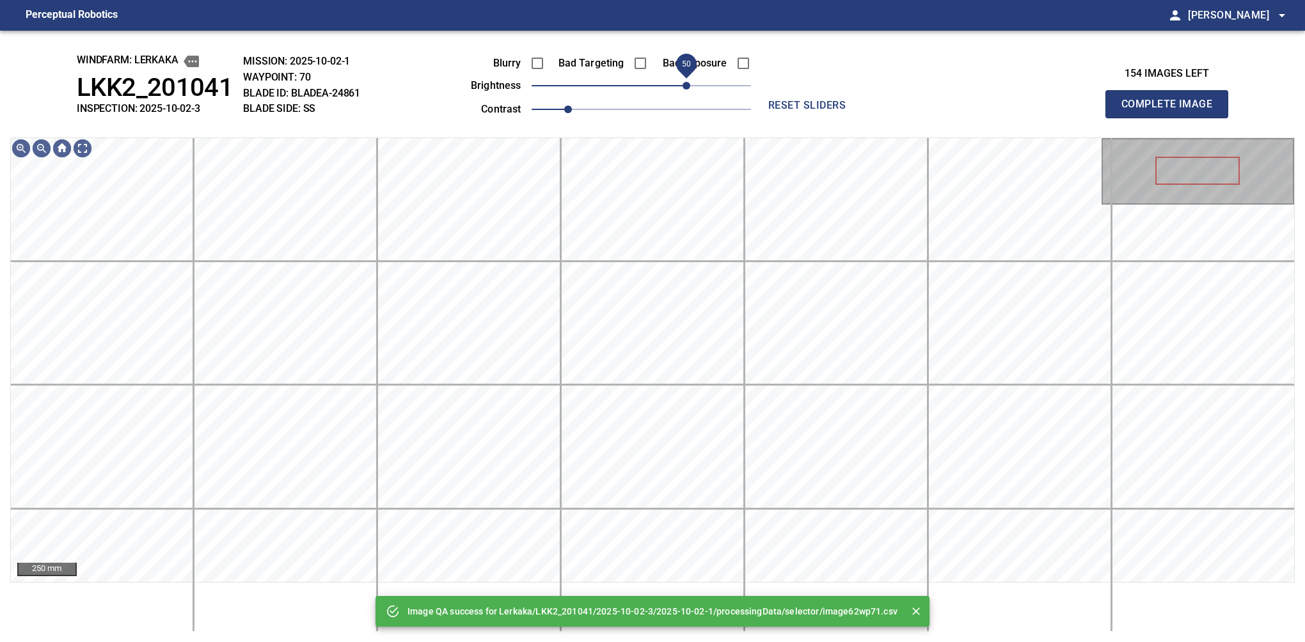
drag, startPoint x: 667, startPoint y: 88, endPoint x: 684, endPoint y: 83, distance: 18.5
click at [684, 83] on span "50" at bounding box center [687, 86] width 8 height 8
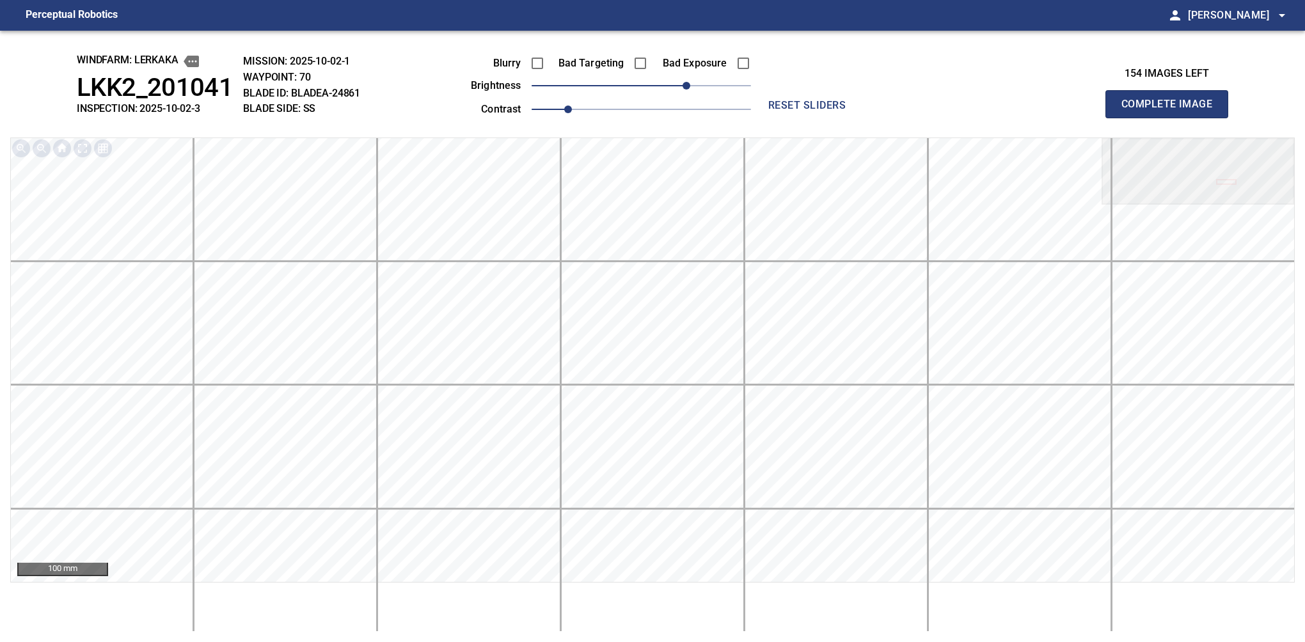
click at [860, 118] on button "Complete Image" at bounding box center [1166, 104] width 123 height 28
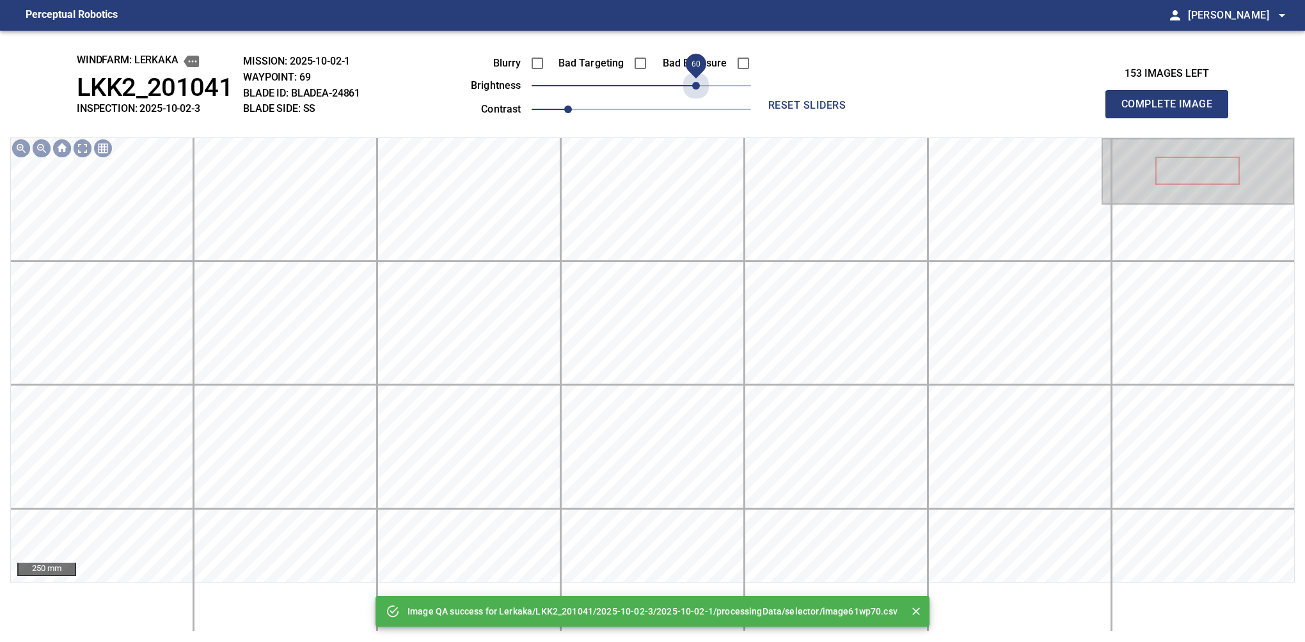
click at [699, 84] on span "60" at bounding box center [641, 86] width 219 height 18
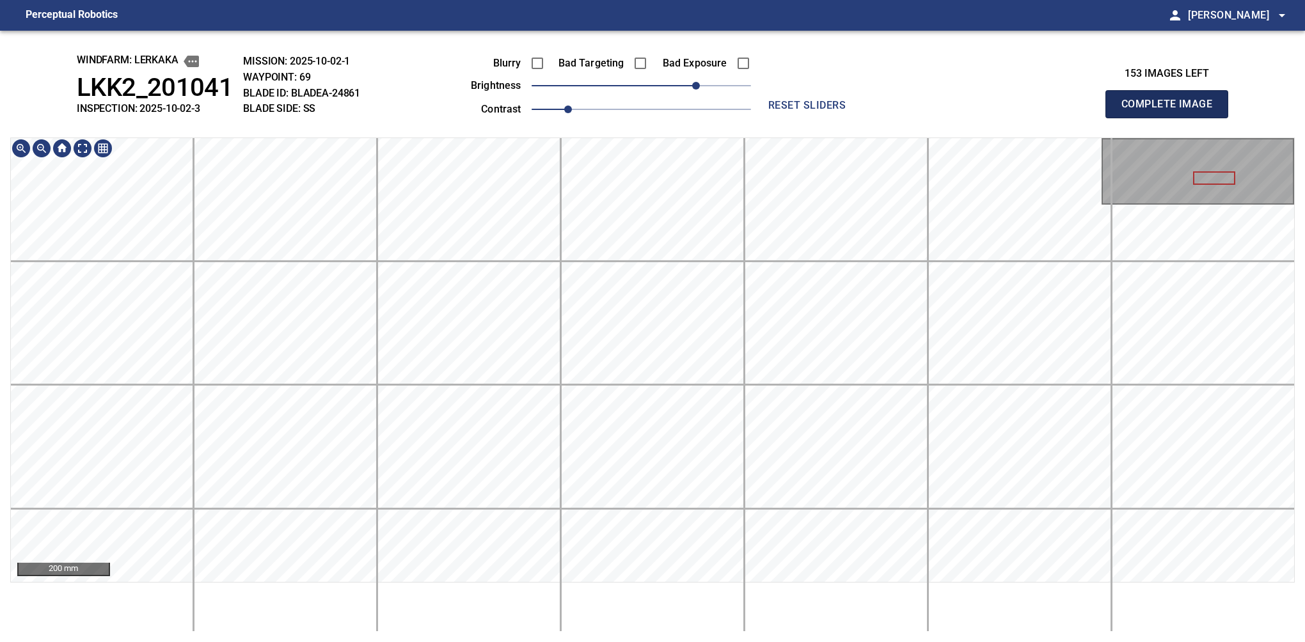
click at [860, 118] on button "Complete Image" at bounding box center [1166, 104] width 123 height 28
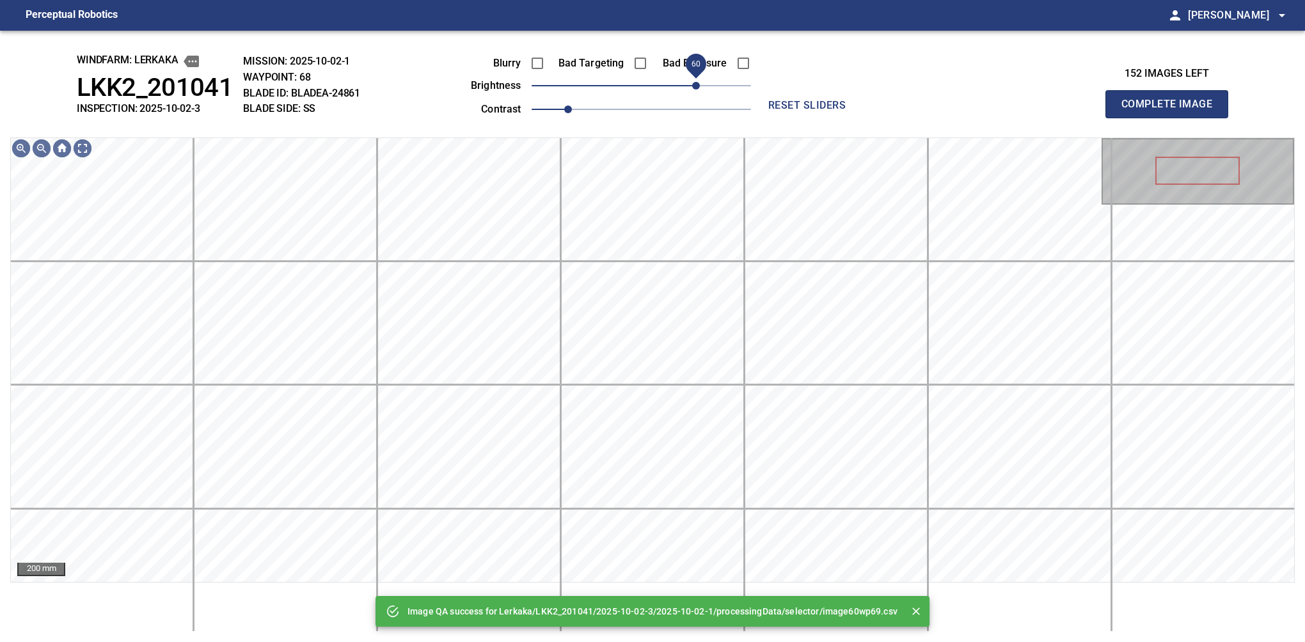
drag, startPoint x: 664, startPoint y: 84, endPoint x: 693, endPoint y: 84, distance: 29.4
click at [693, 84] on span "60" at bounding box center [696, 86] width 8 height 8
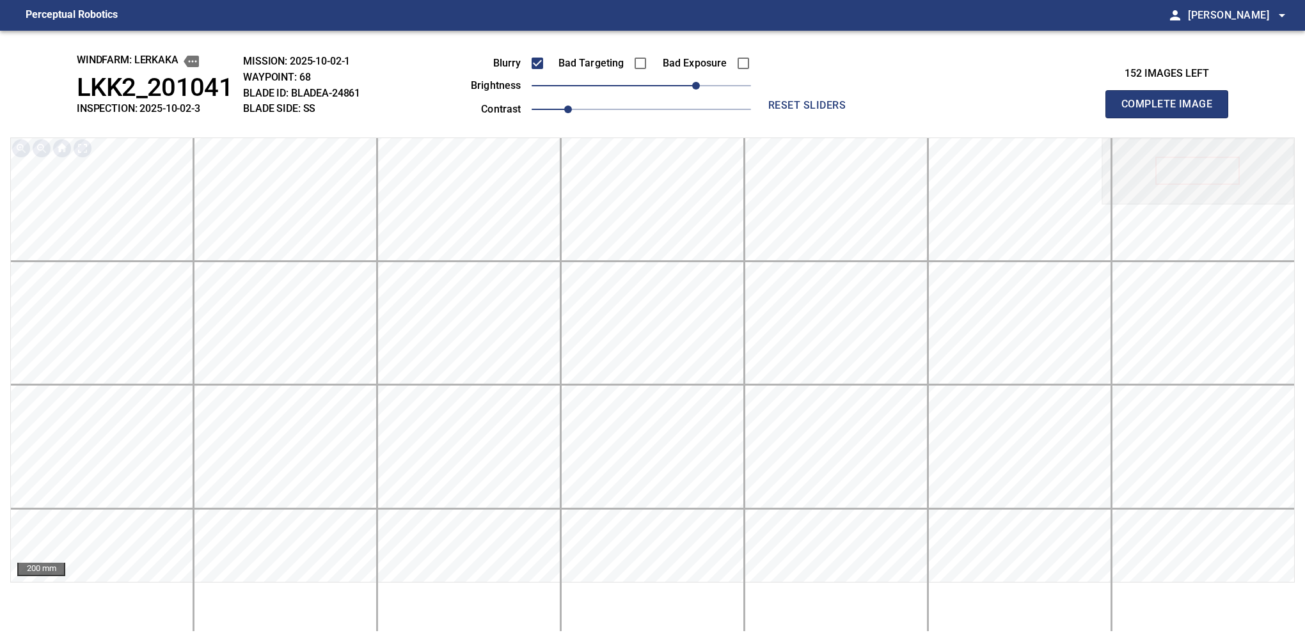
click at [860, 118] on button "Complete Image" at bounding box center [1166, 104] width 123 height 28
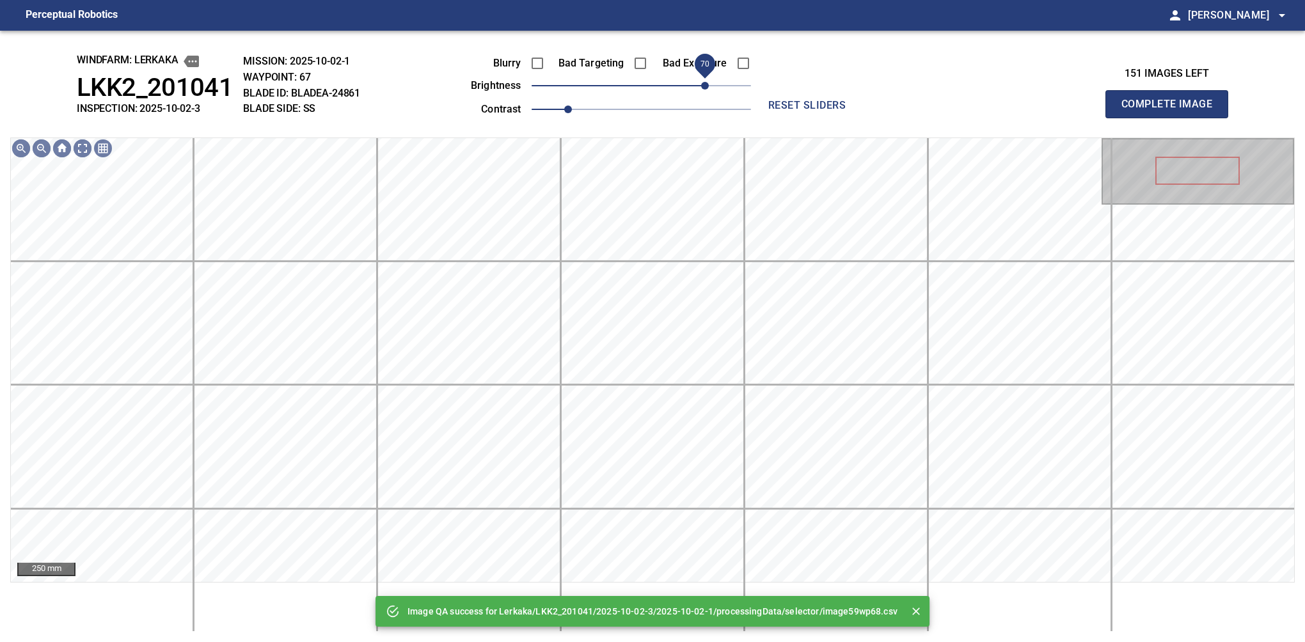
drag, startPoint x: 691, startPoint y: 88, endPoint x: 706, endPoint y: 86, distance: 15.5
click at [706, 86] on span "70" at bounding box center [641, 86] width 219 height 18
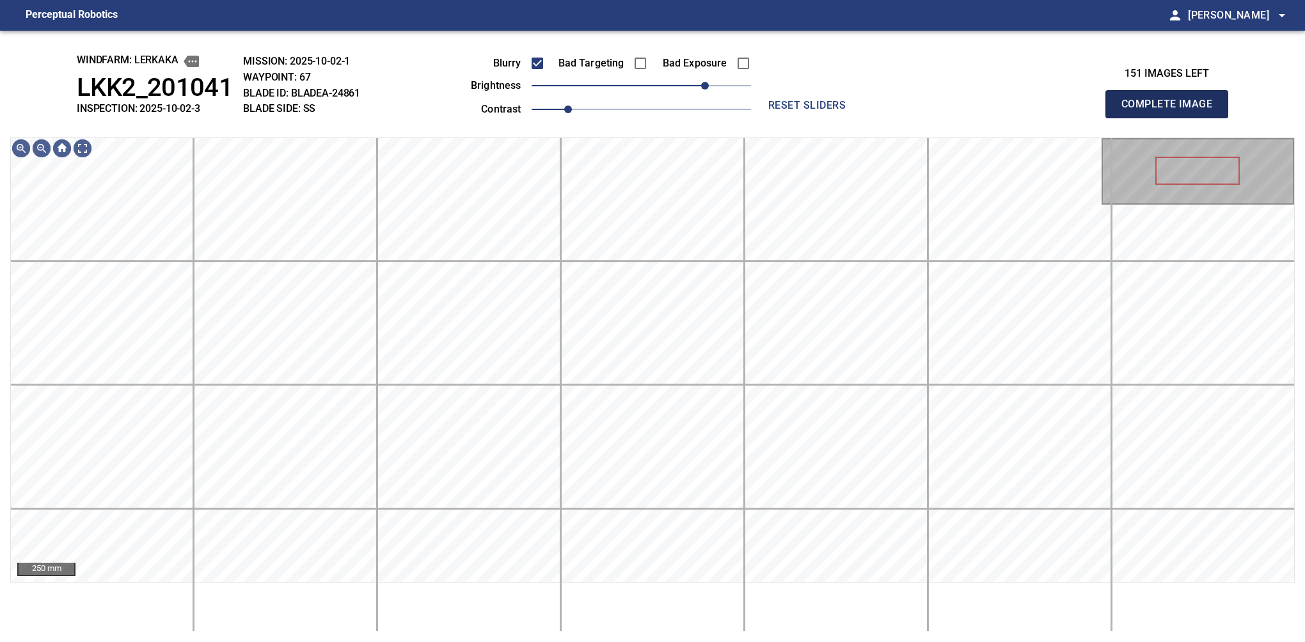
click at [860, 118] on button "Complete Image" at bounding box center [1166, 104] width 123 height 28
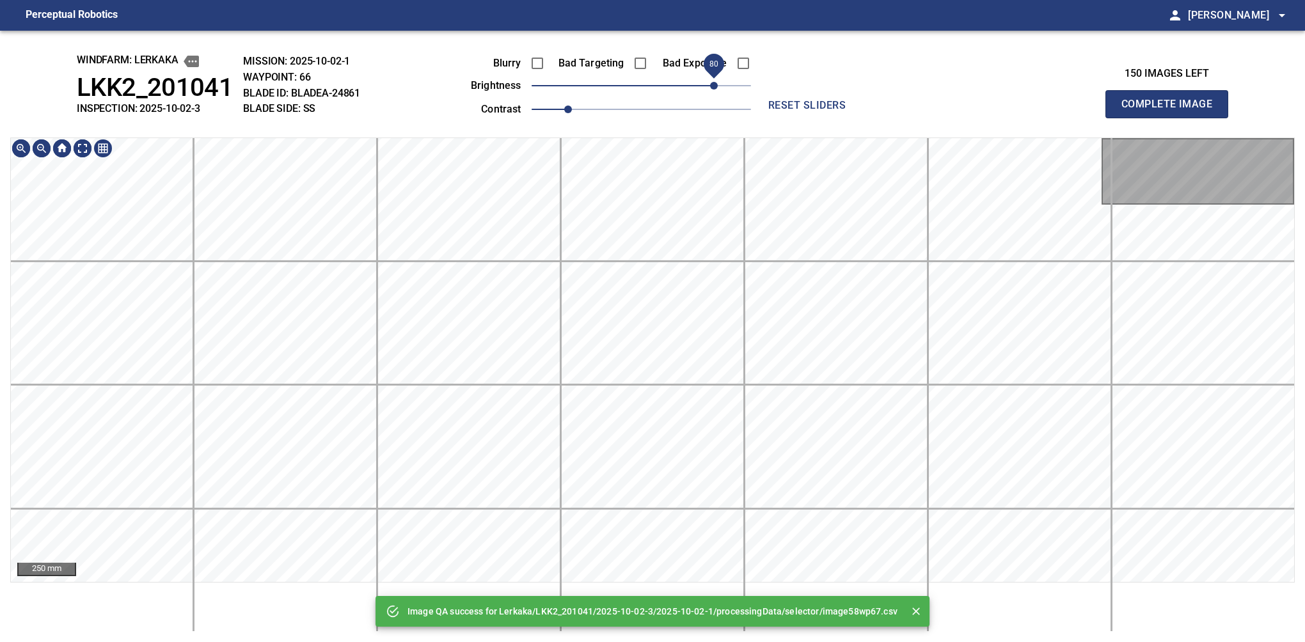
drag, startPoint x: 660, startPoint y: 84, endPoint x: 711, endPoint y: 88, distance: 51.3
click at [711, 88] on span "80" at bounding box center [641, 86] width 219 height 18
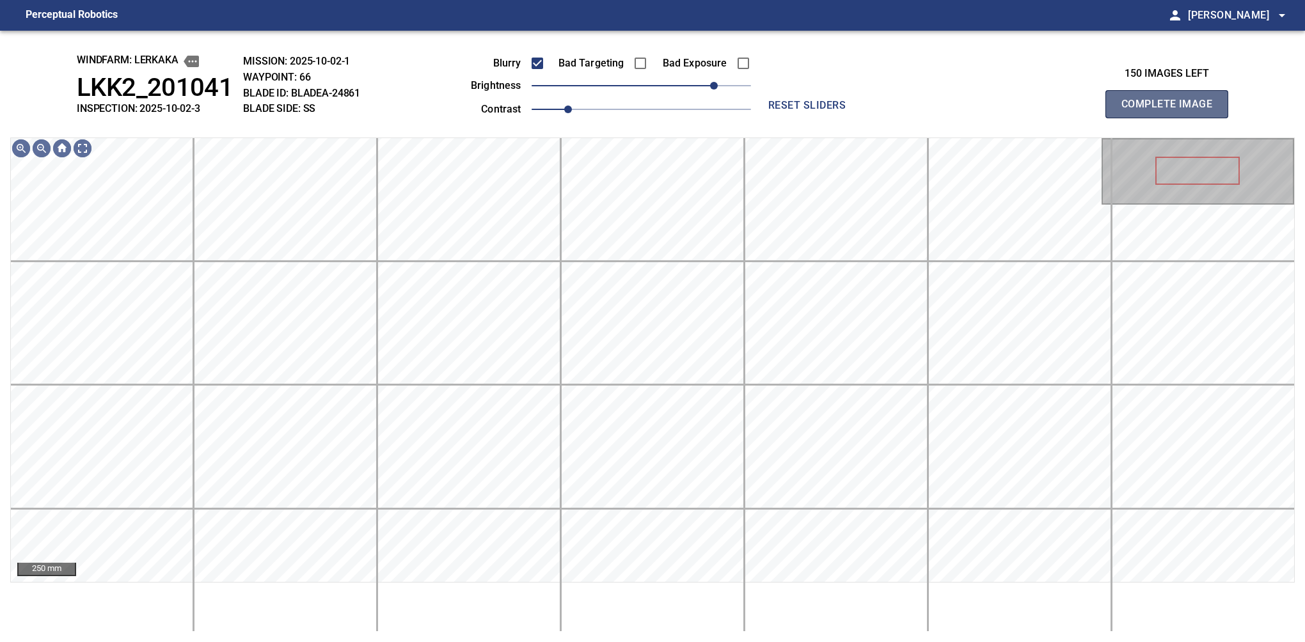
click at [860, 118] on button "Complete Image" at bounding box center [1166, 104] width 123 height 28
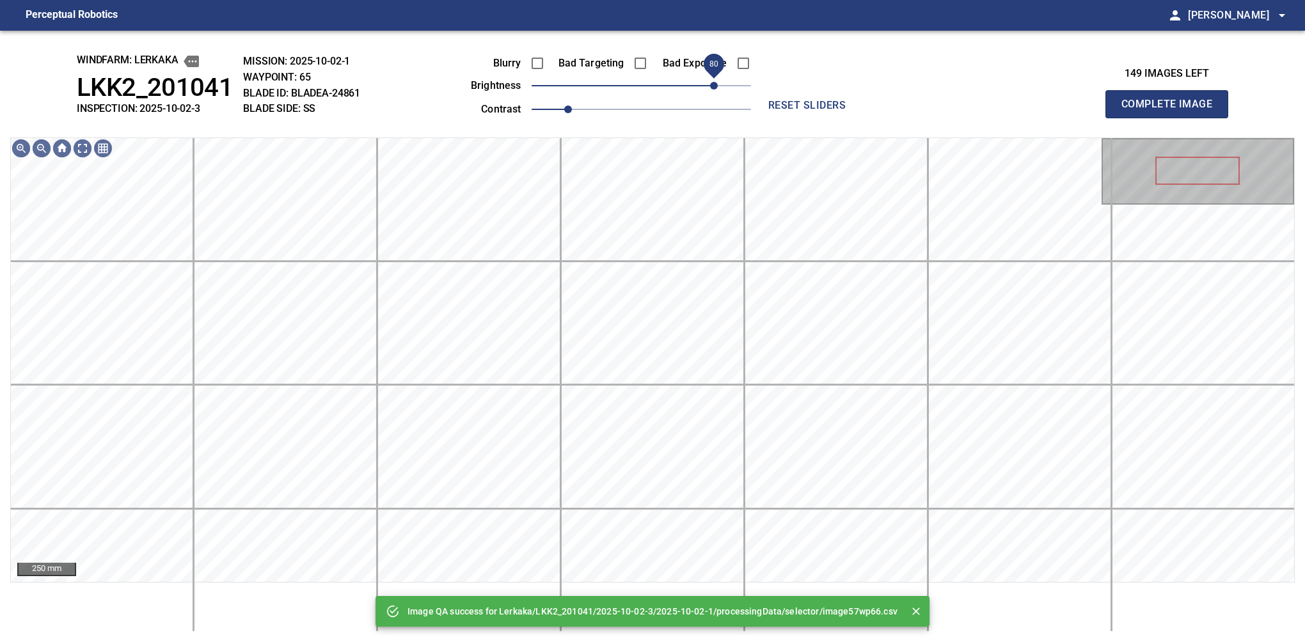
drag, startPoint x: 704, startPoint y: 90, endPoint x: 714, endPoint y: 95, distance: 10.9
click at [714, 95] on span "80" at bounding box center [641, 86] width 219 height 18
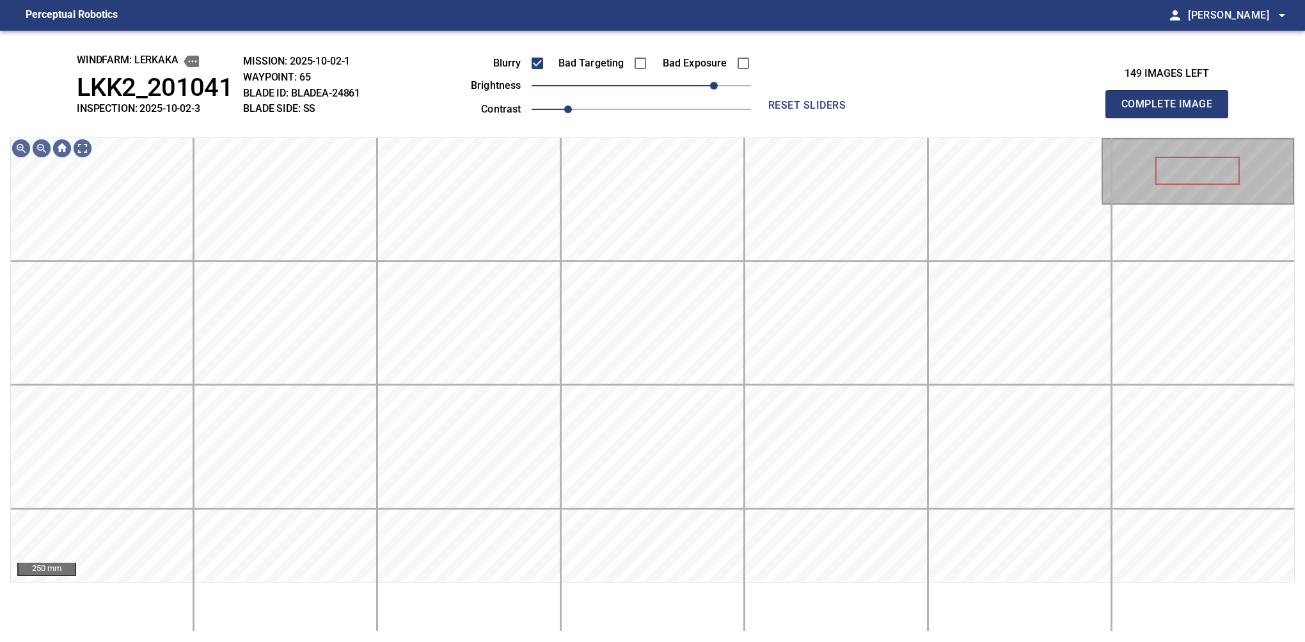
click at [860, 118] on button "Complete Image" at bounding box center [1166, 104] width 123 height 28
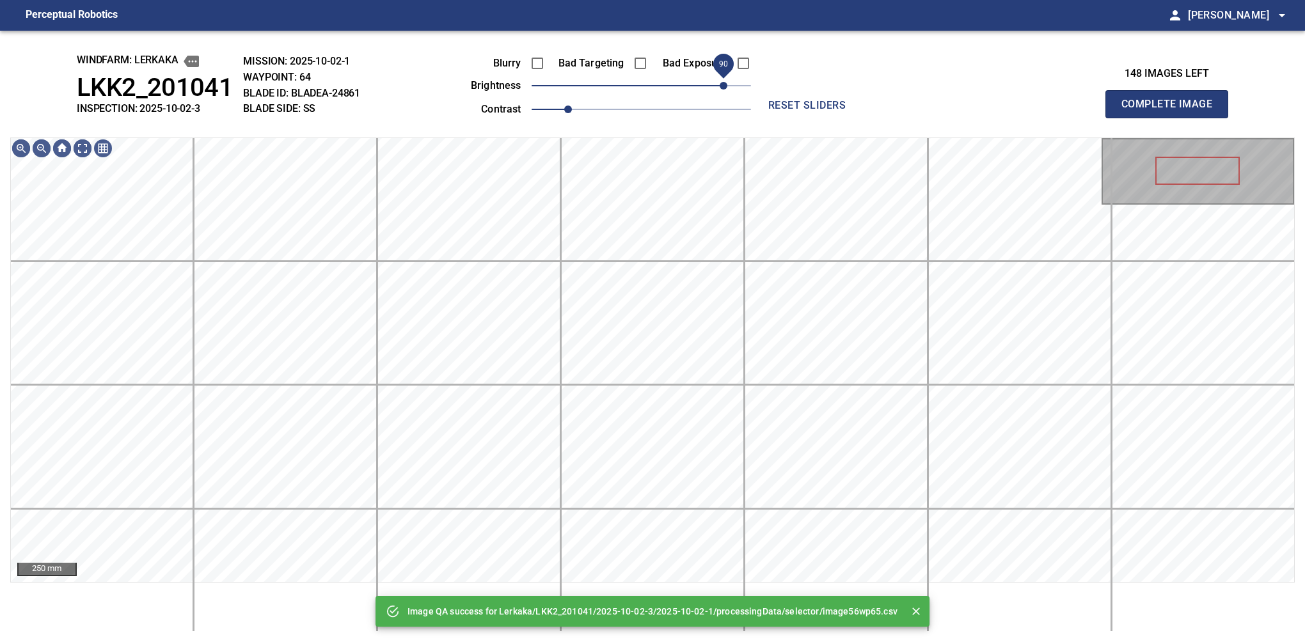
drag, startPoint x: 698, startPoint y: 93, endPoint x: 724, endPoint y: 87, distance: 26.9
click at [724, 87] on span "90" at bounding box center [641, 86] width 219 height 18
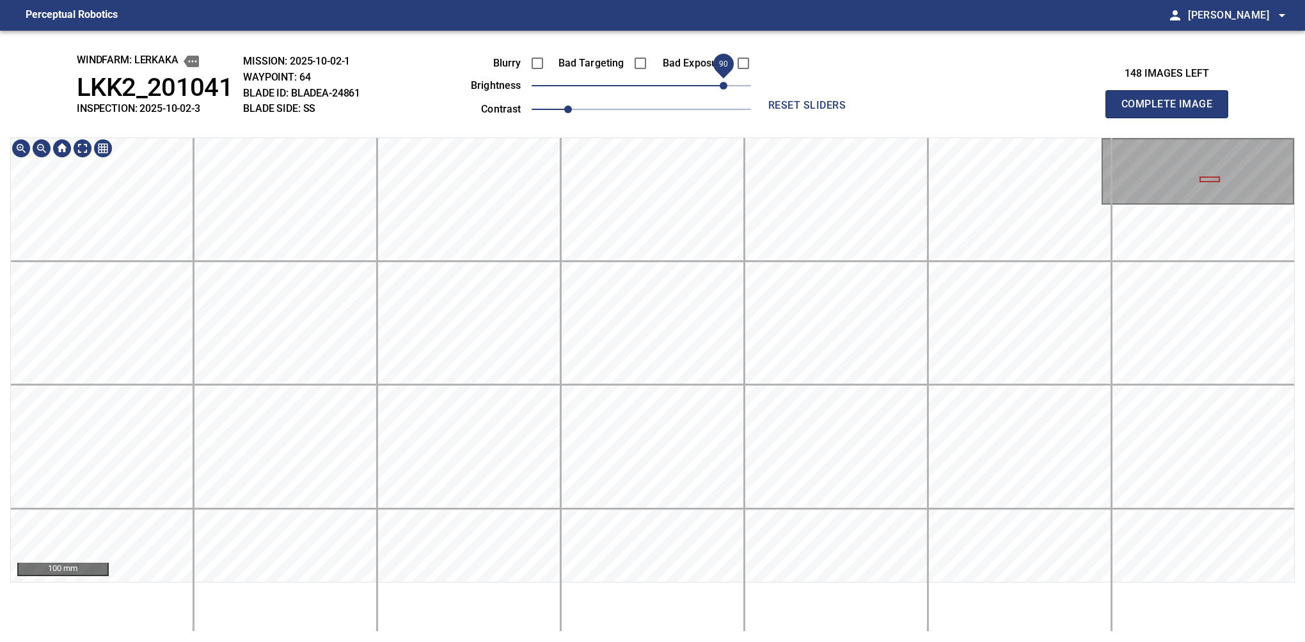
drag, startPoint x: 722, startPoint y: 89, endPoint x: 731, endPoint y: 87, distance: 9.2
click at [727, 87] on span "90" at bounding box center [724, 86] width 8 height 8
click at [860, 118] on button "Complete Image" at bounding box center [1166, 104] width 123 height 28
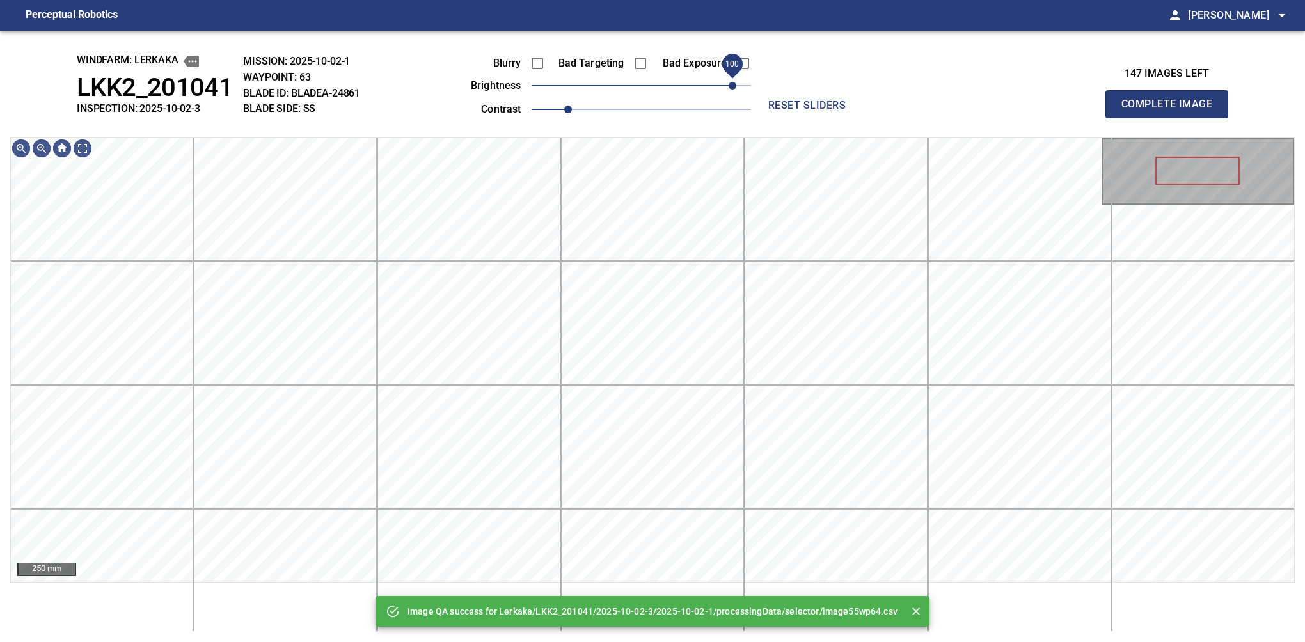
drag, startPoint x: 688, startPoint y: 88, endPoint x: 731, endPoint y: 88, distance: 42.9
click at [731, 88] on span "100" at bounding box center [641, 86] width 219 height 18
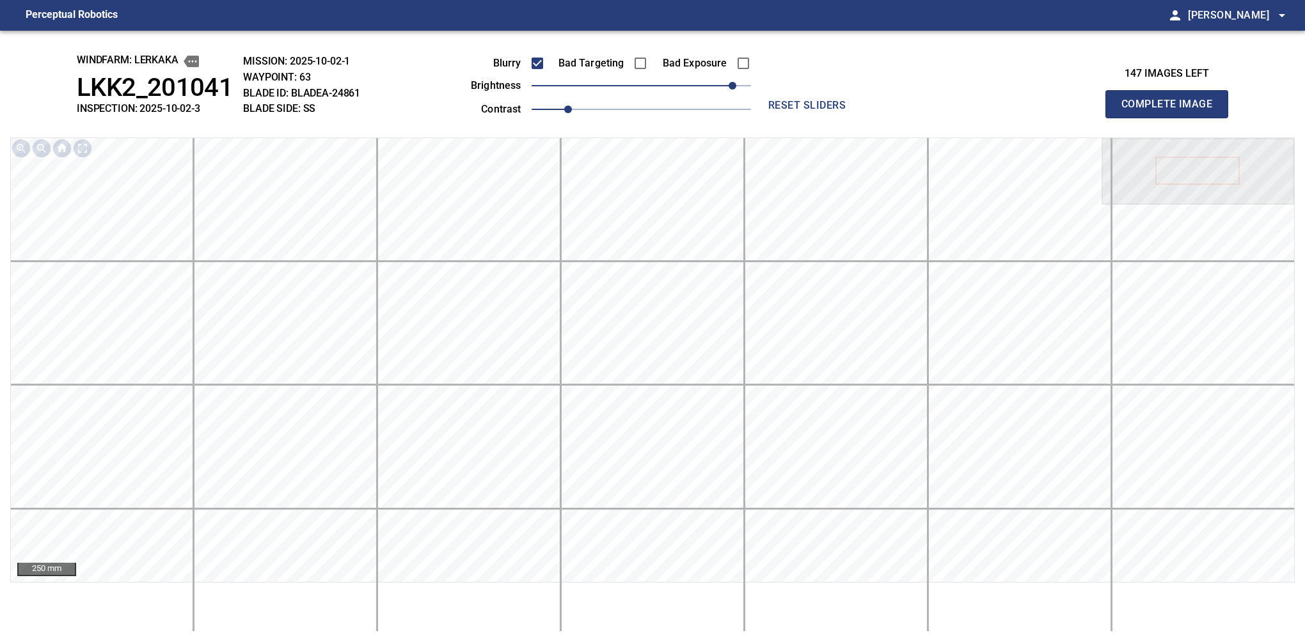
click at [860, 118] on button "Complete Image" at bounding box center [1166, 104] width 123 height 28
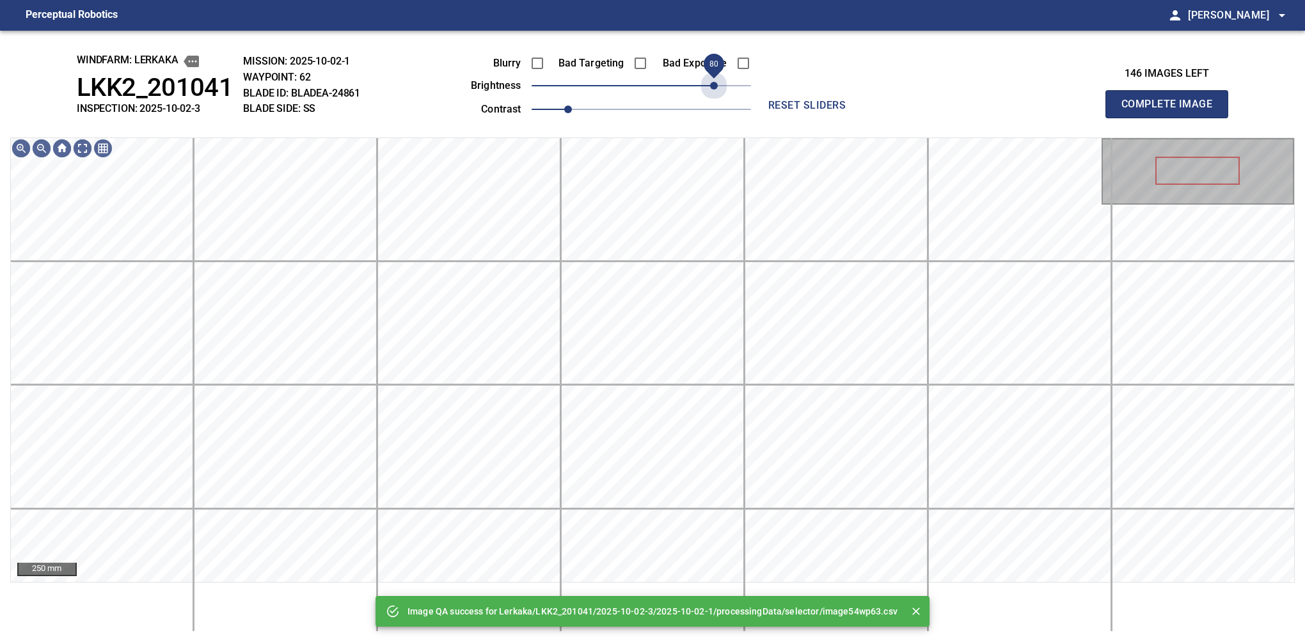
drag, startPoint x: 684, startPoint y: 88, endPoint x: 714, endPoint y: 100, distance: 31.6
click at [714, 100] on div "Blurry Bad Targeting Bad Exposure brightness 80 contrast 1" at bounding box center [596, 84] width 309 height 68
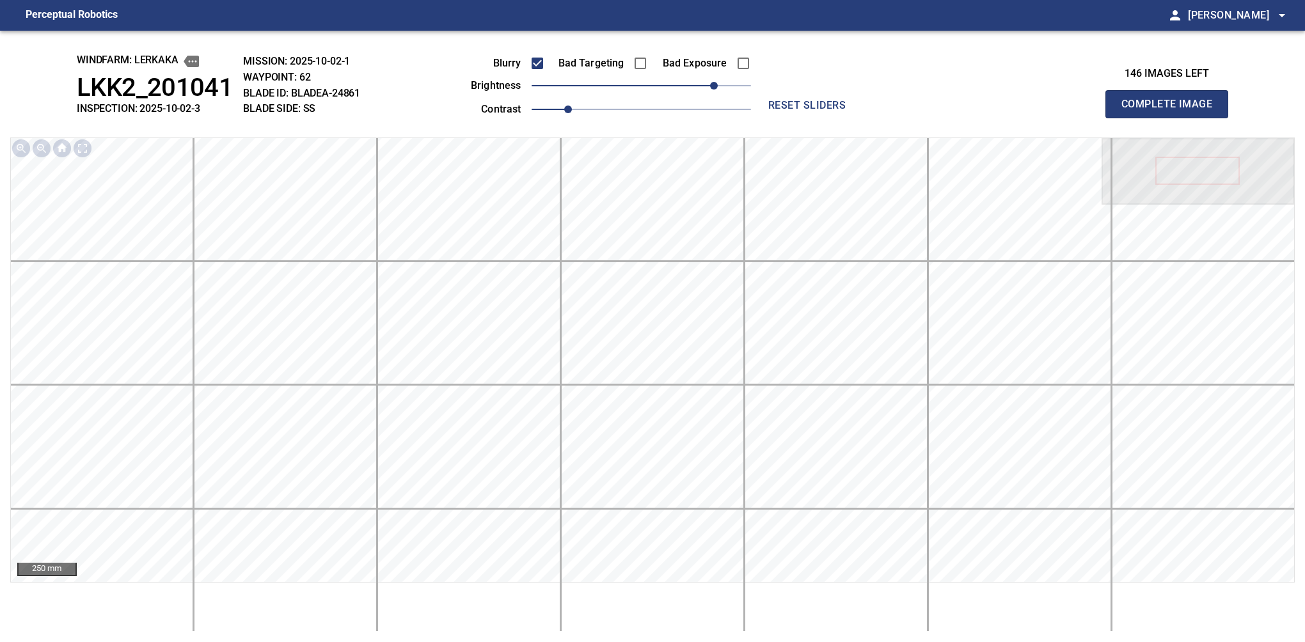
click at [860, 118] on button "Complete Image" at bounding box center [1166, 104] width 123 height 28
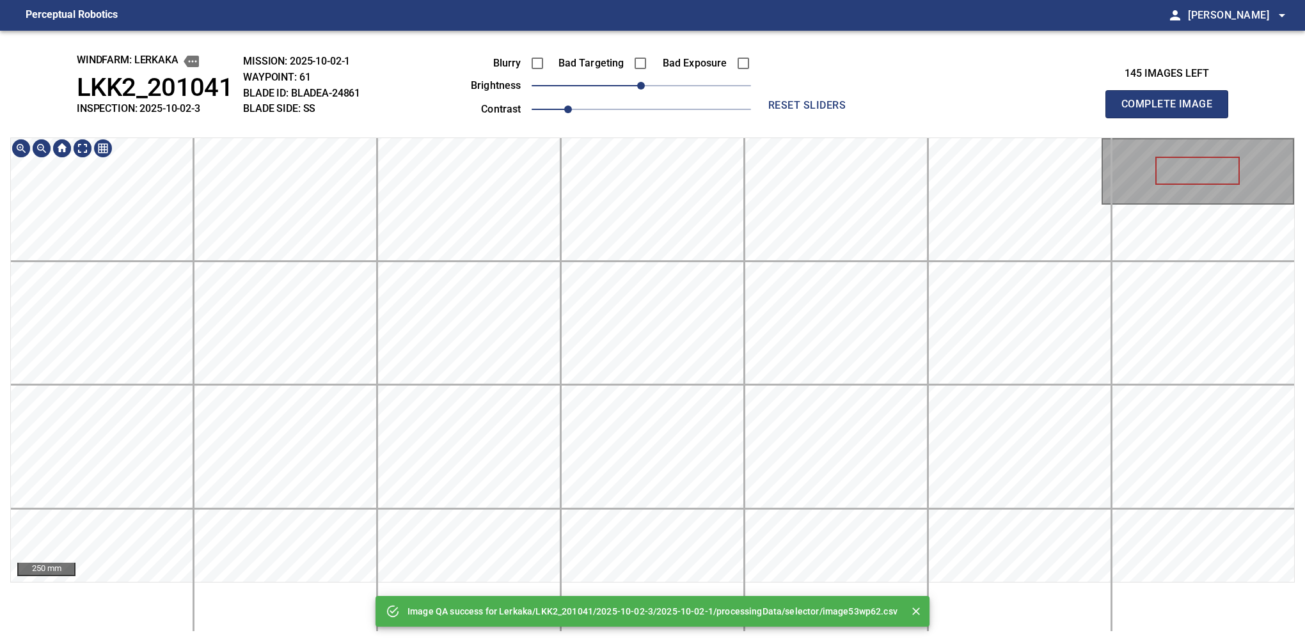
click at [680, 589] on div "Image QA success for Lerkaka/LKK2_201041/2025-10-02-3/2025-10-02-1/processingDa…" at bounding box center [652, 337] width 1305 height 612
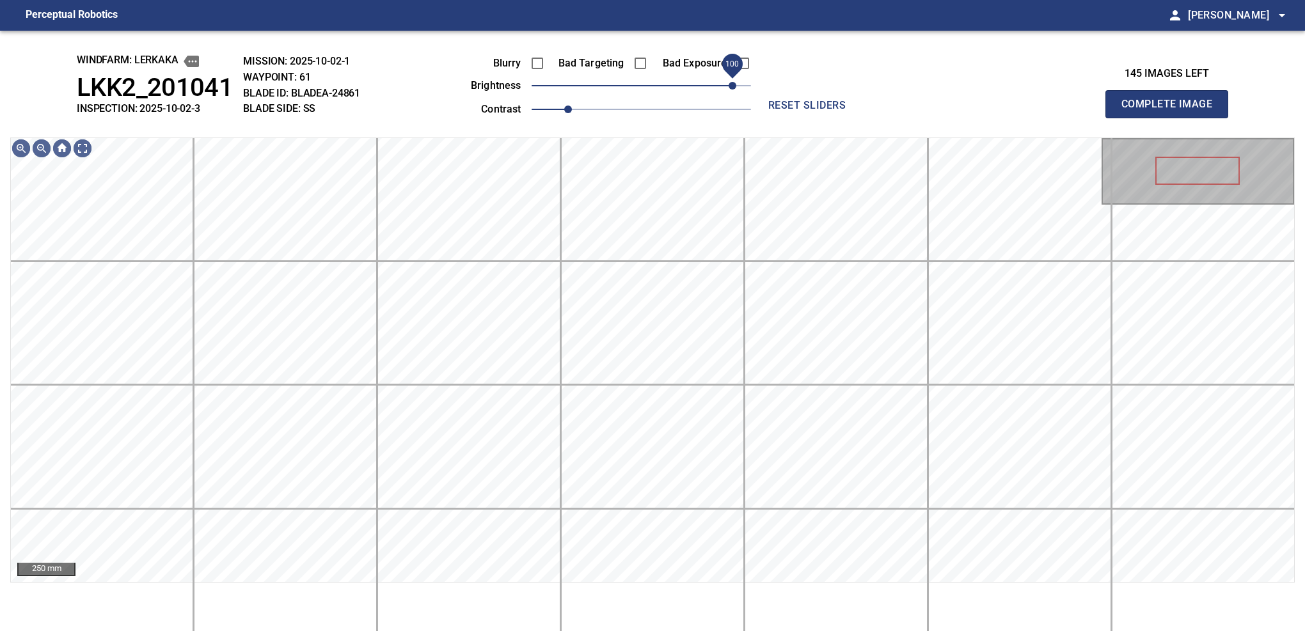
drag, startPoint x: 678, startPoint y: 91, endPoint x: 732, endPoint y: 87, distance: 53.9
click at [732, 87] on span "100" at bounding box center [733, 86] width 8 height 8
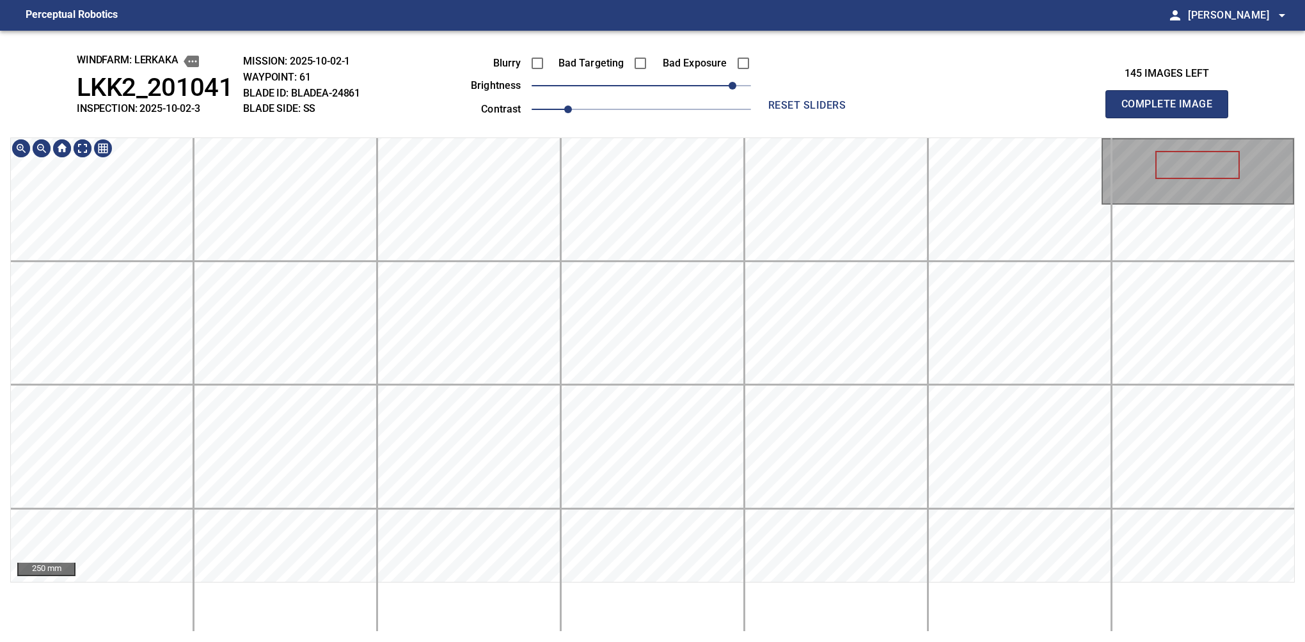
click at [568, 588] on div "250 mm" at bounding box center [652, 385] width 1285 height 495
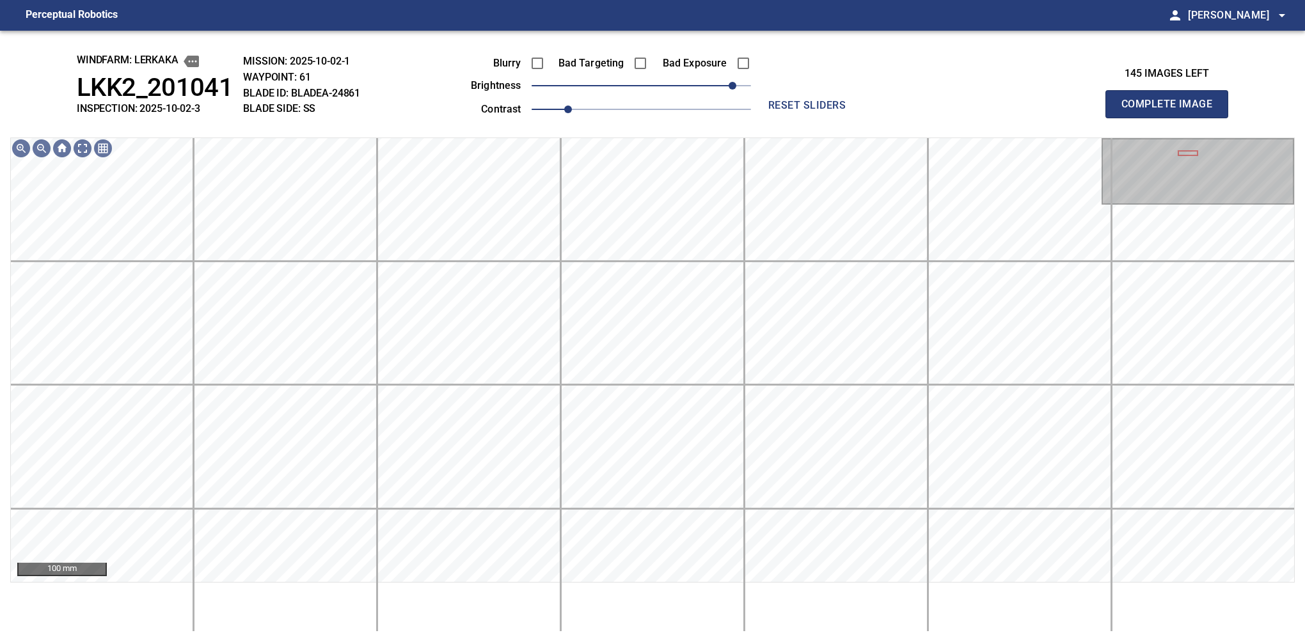
click at [550, 58] on div "Bad Targeting" at bounding box center [596, 63] width 103 height 27
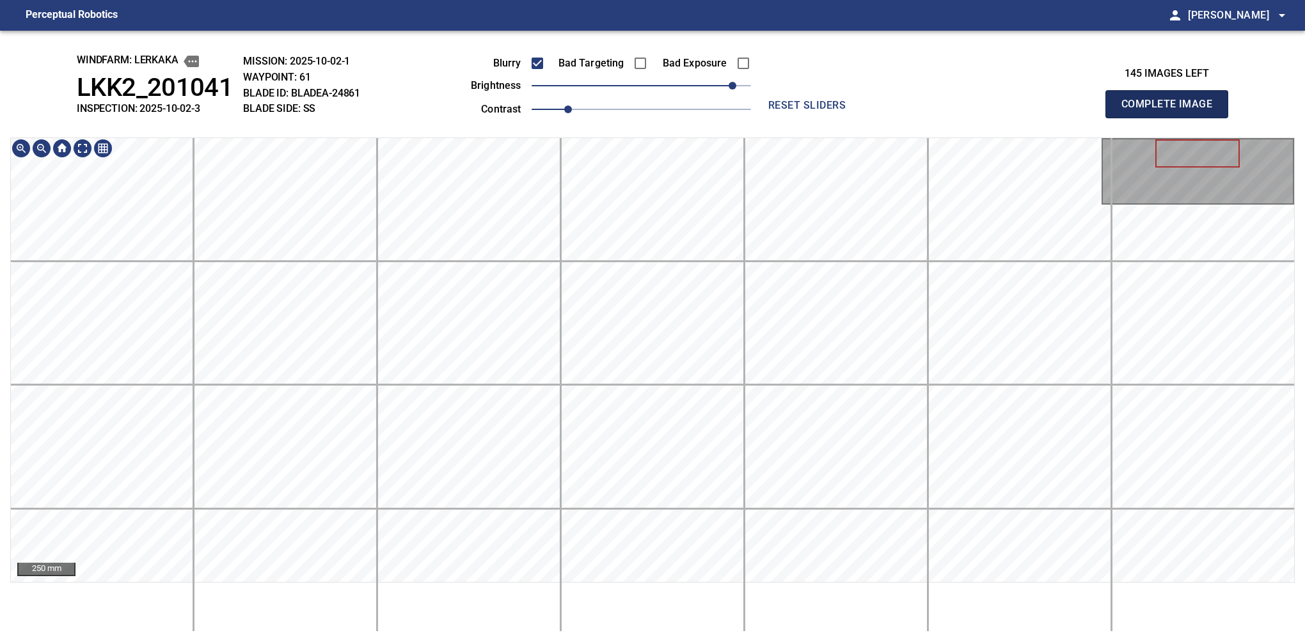
click at [860, 118] on button "Complete Image" at bounding box center [1166, 104] width 123 height 28
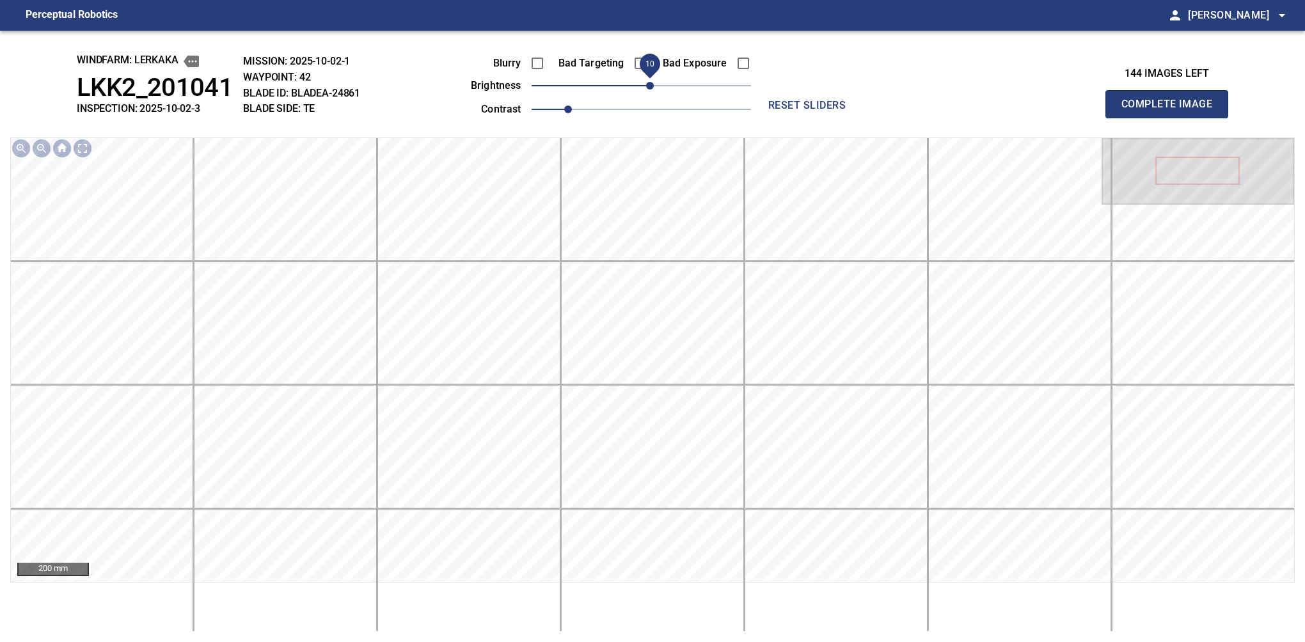
click at [649, 87] on span "10" at bounding box center [650, 86] width 8 height 8
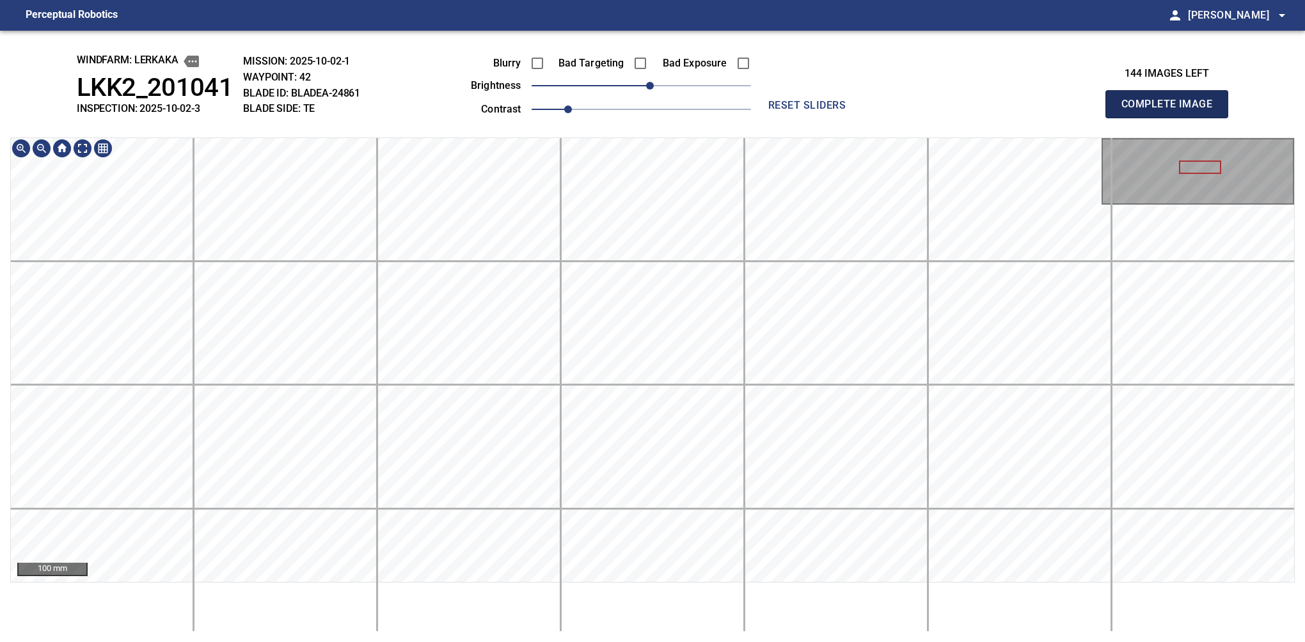
click at [860, 118] on button "Complete Image" at bounding box center [1166, 104] width 123 height 28
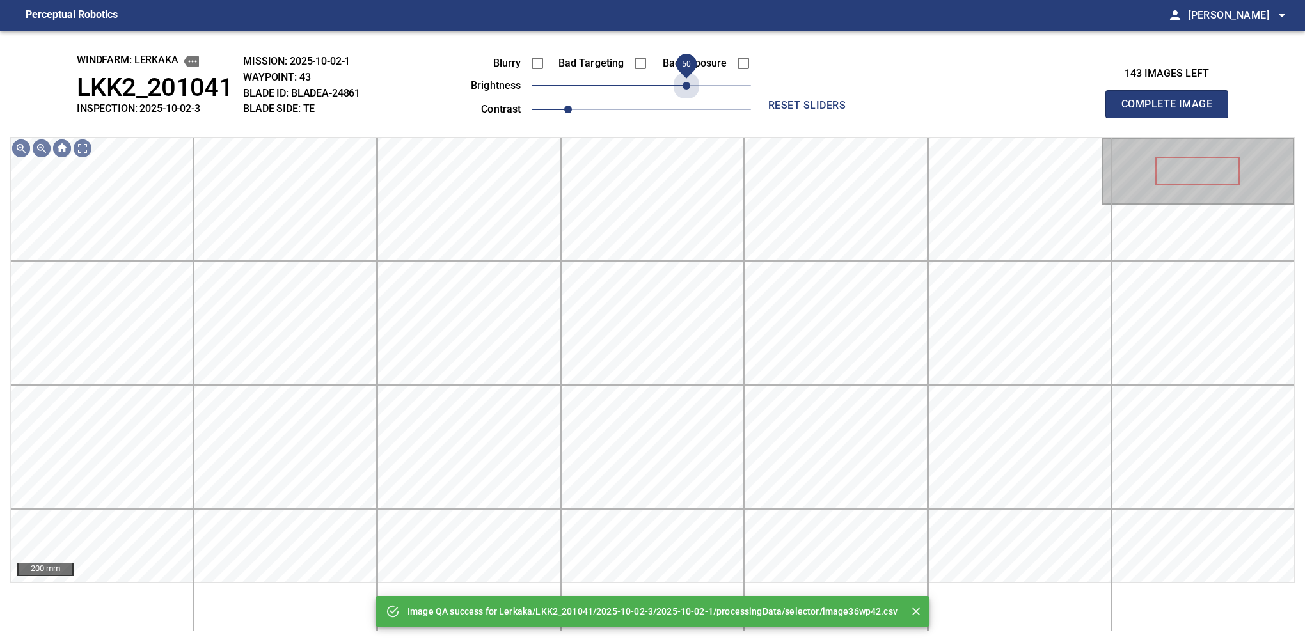
click at [684, 102] on div "Blurry Bad Targeting Bad Exposure brightness 50 contrast 1" at bounding box center [596, 84] width 309 height 68
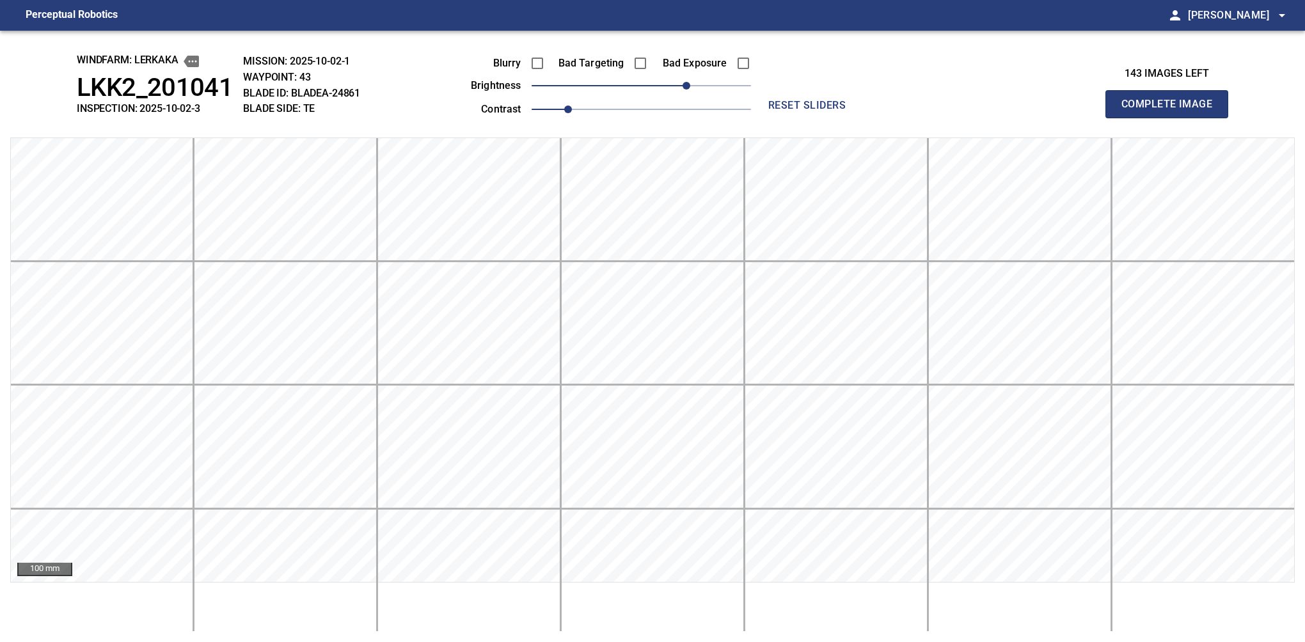
click at [860, 118] on button "Complete Image" at bounding box center [1166, 104] width 123 height 28
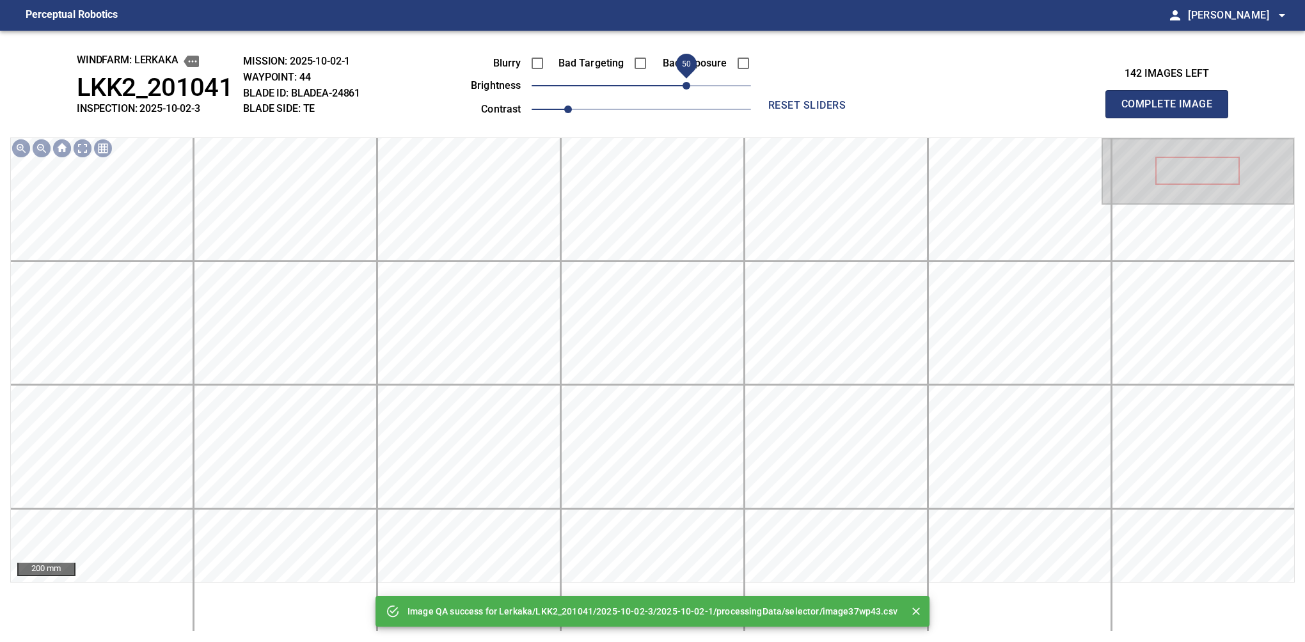
drag, startPoint x: 680, startPoint y: 79, endPoint x: 689, endPoint y: 77, distance: 9.2
click at [689, 77] on span "50" at bounding box center [641, 86] width 219 height 18
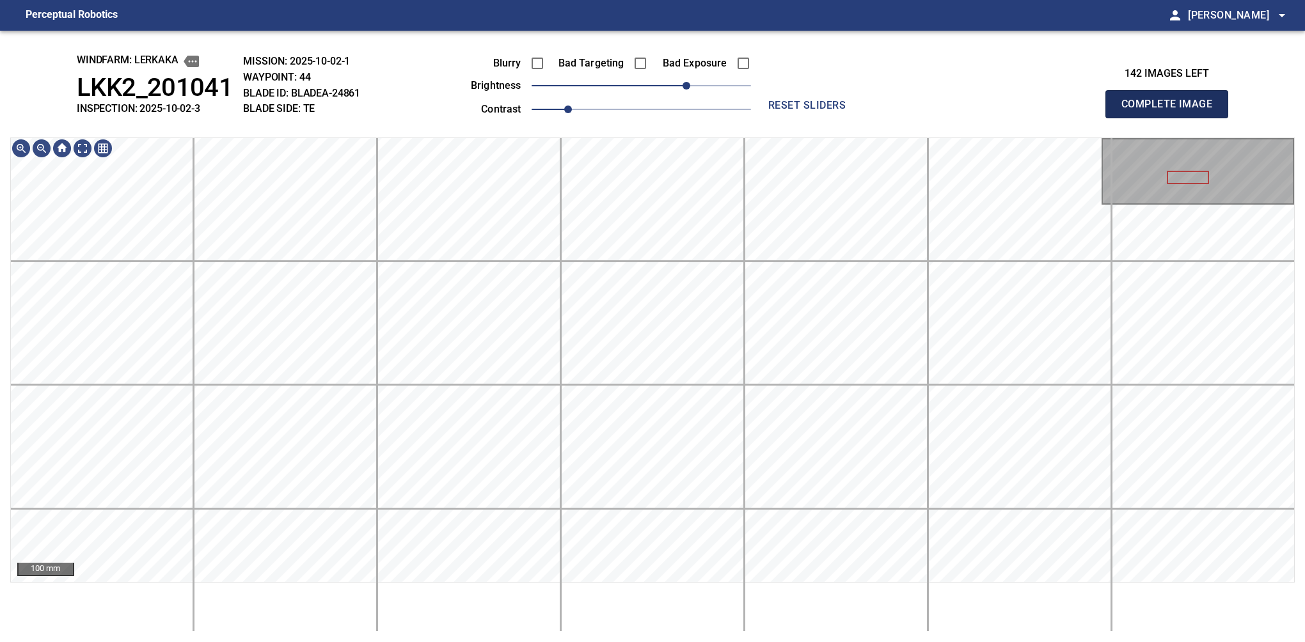
click at [860, 118] on button "Complete Image" at bounding box center [1166, 104] width 123 height 28
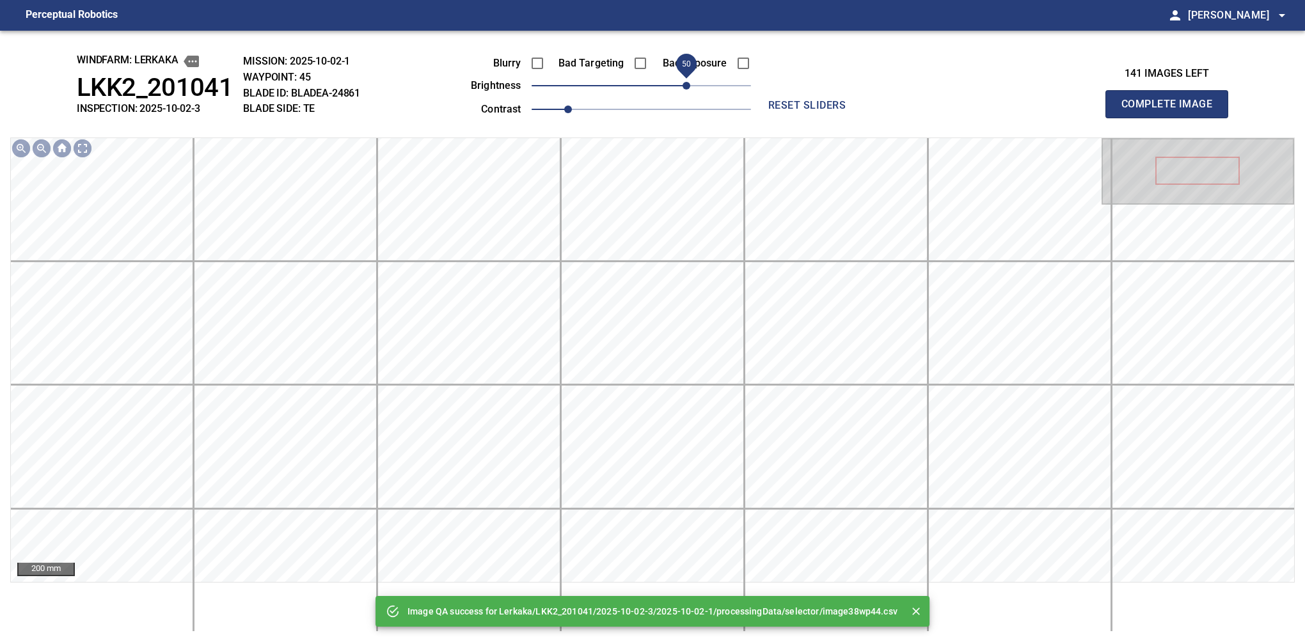
click at [689, 86] on span "50" at bounding box center [641, 86] width 219 height 18
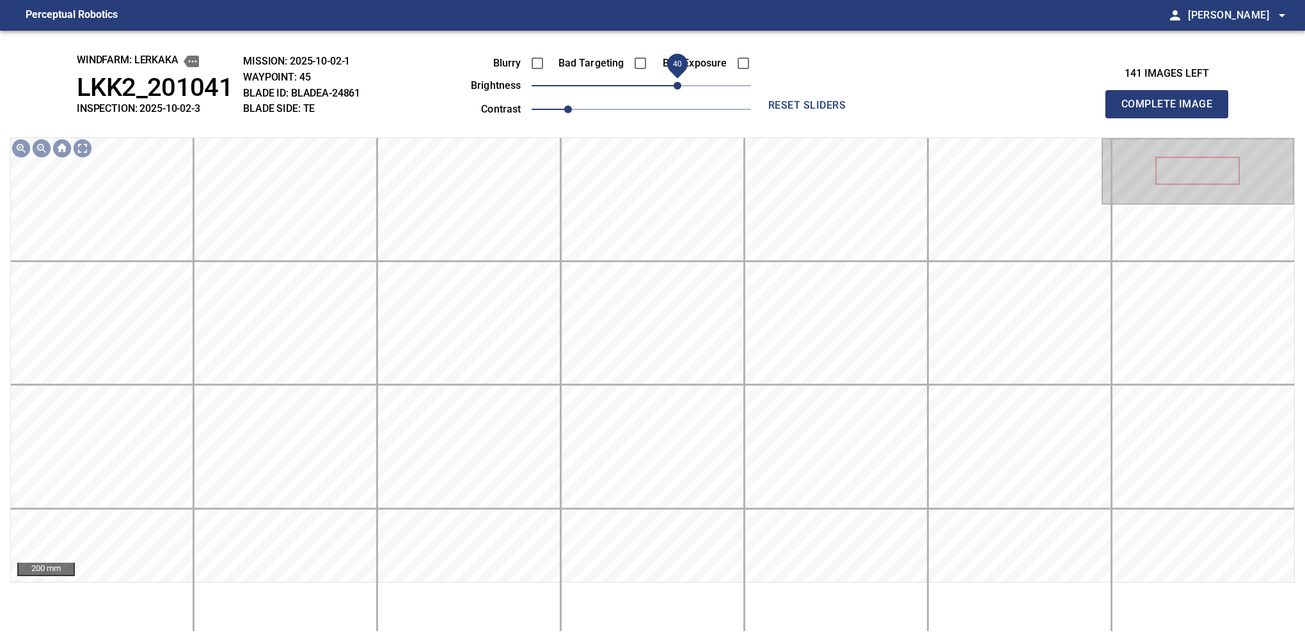
click at [680, 87] on span "40" at bounding box center [678, 86] width 8 height 8
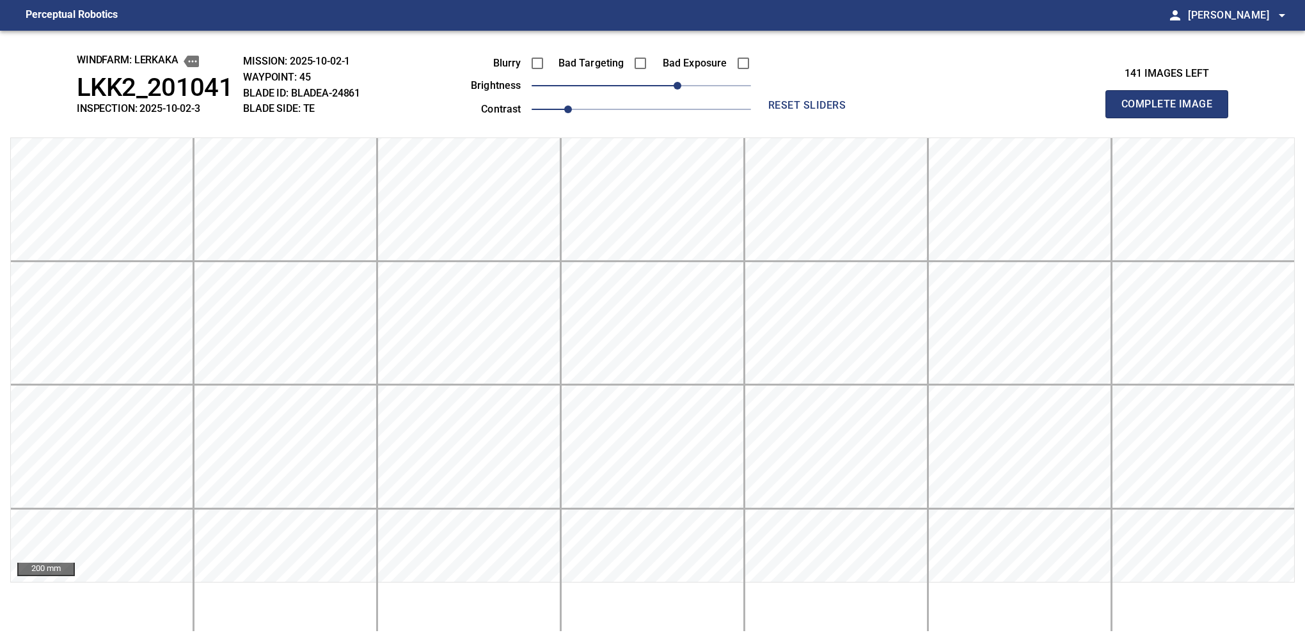
click at [860, 118] on button "Complete Image" at bounding box center [1166, 104] width 123 height 28
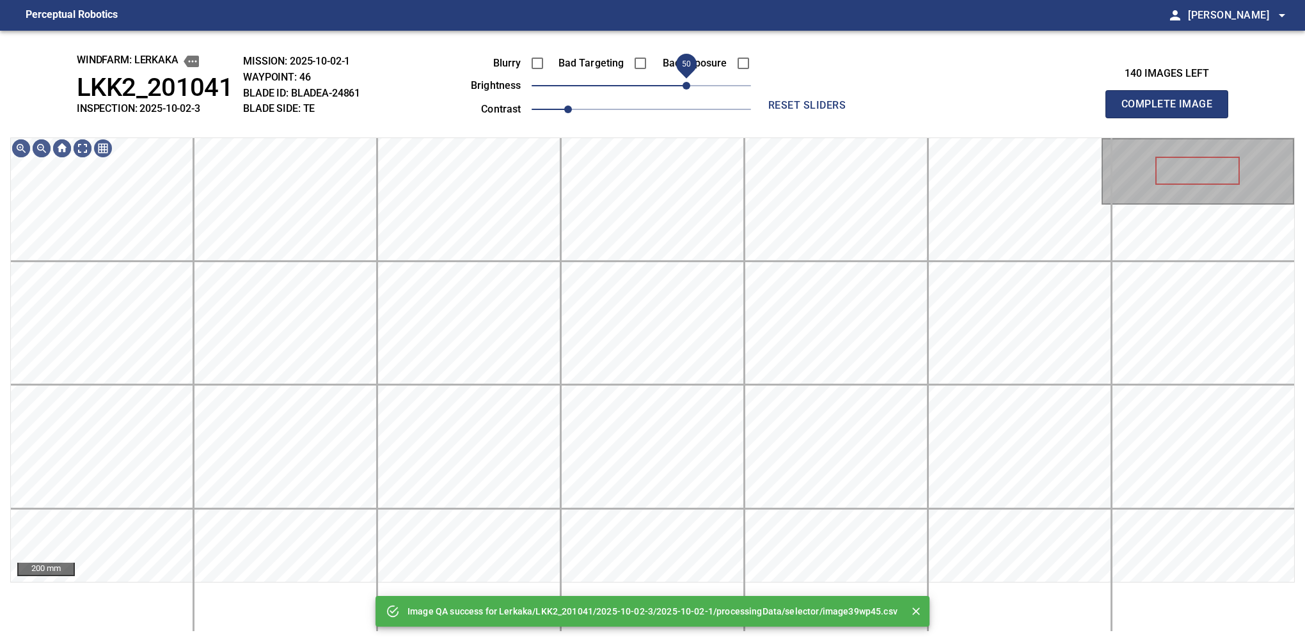
click at [684, 83] on span "50" at bounding box center [641, 86] width 219 height 18
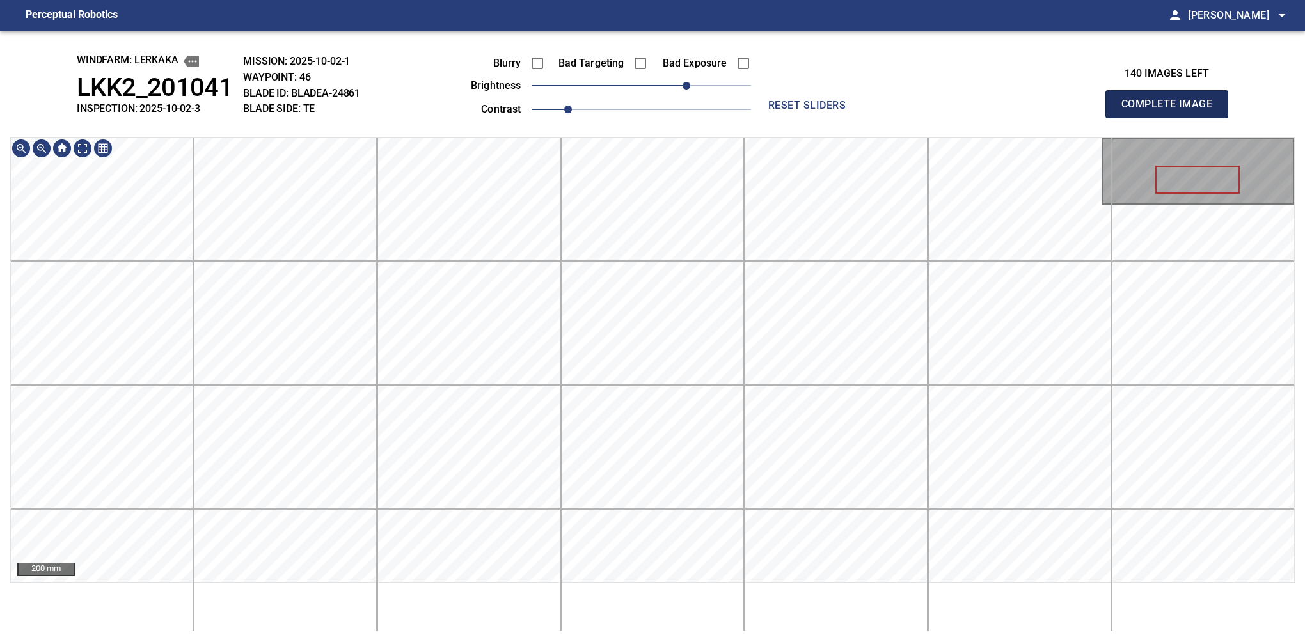
click at [860, 118] on button "Complete Image" at bounding box center [1166, 104] width 123 height 28
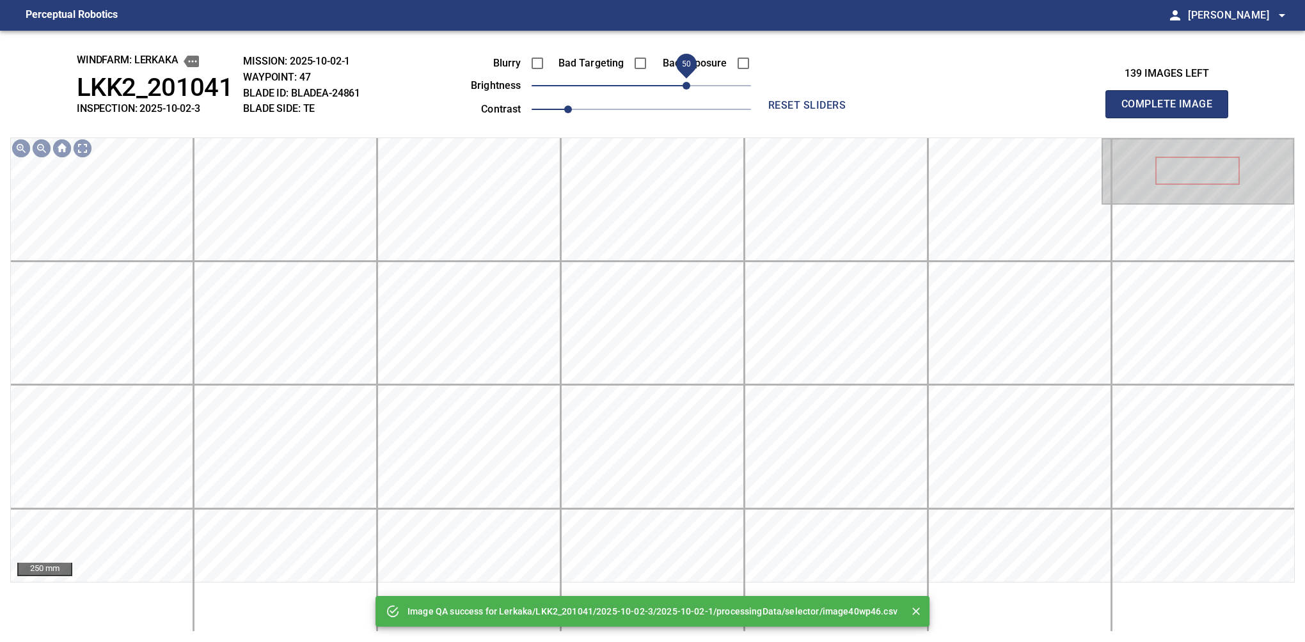
click at [687, 91] on span "50" at bounding box center [641, 86] width 219 height 18
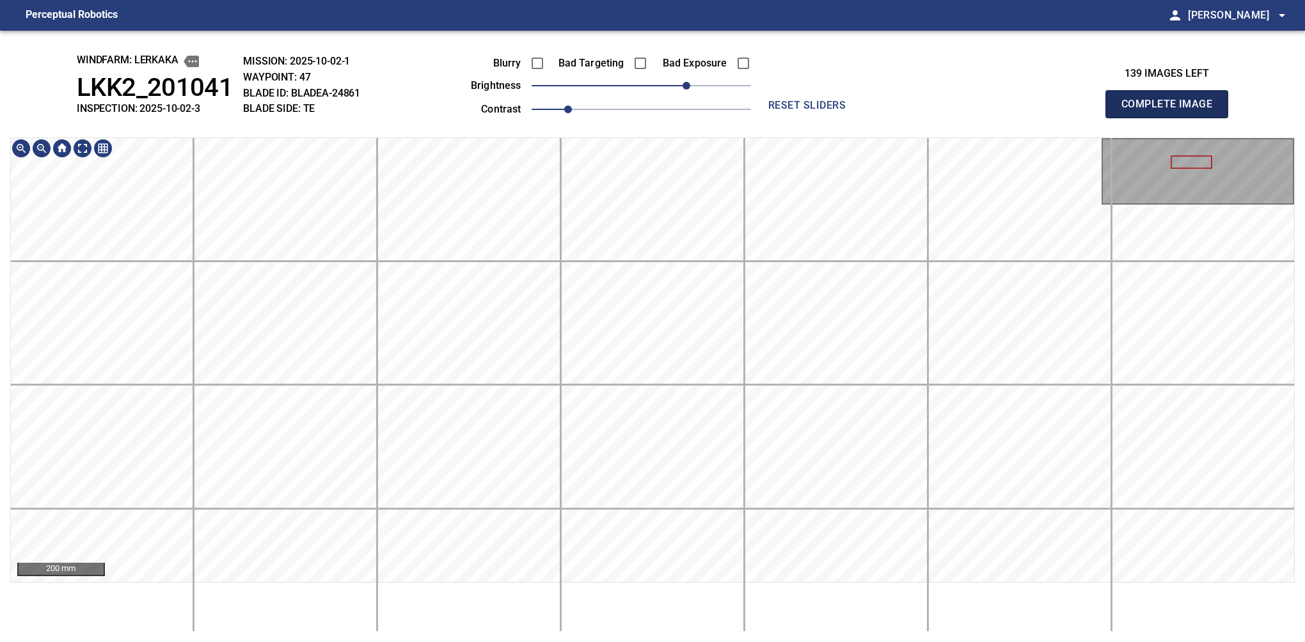
click at [860, 118] on button "Complete Image" at bounding box center [1166, 104] width 123 height 28
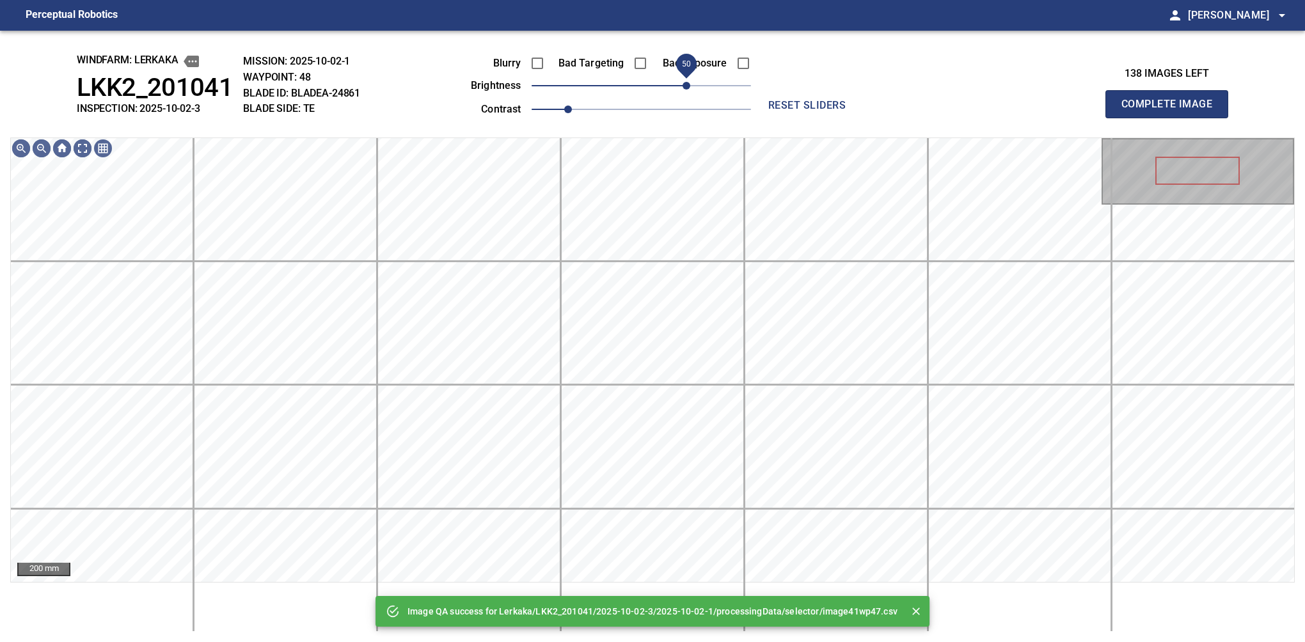
click at [687, 89] on span "50" at bounding box center [641, 86] width 219 height 18
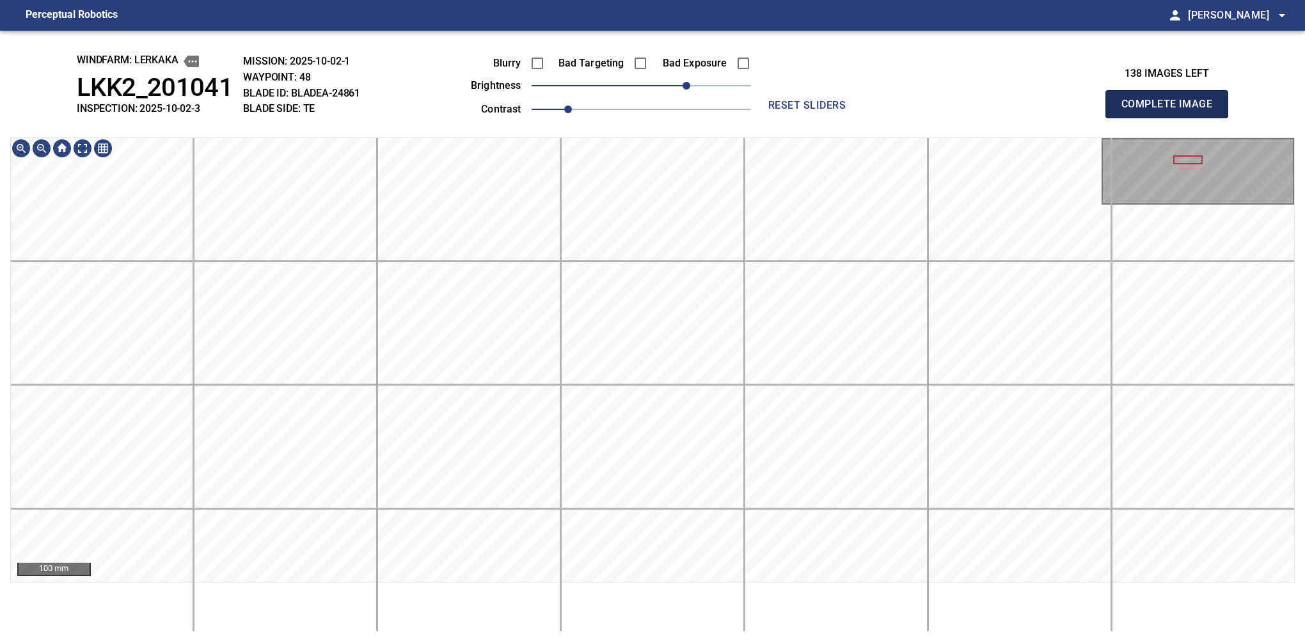
click at [860, 118] on button "Complete Image" at bounding box center [1166, 104] width 123 height 28
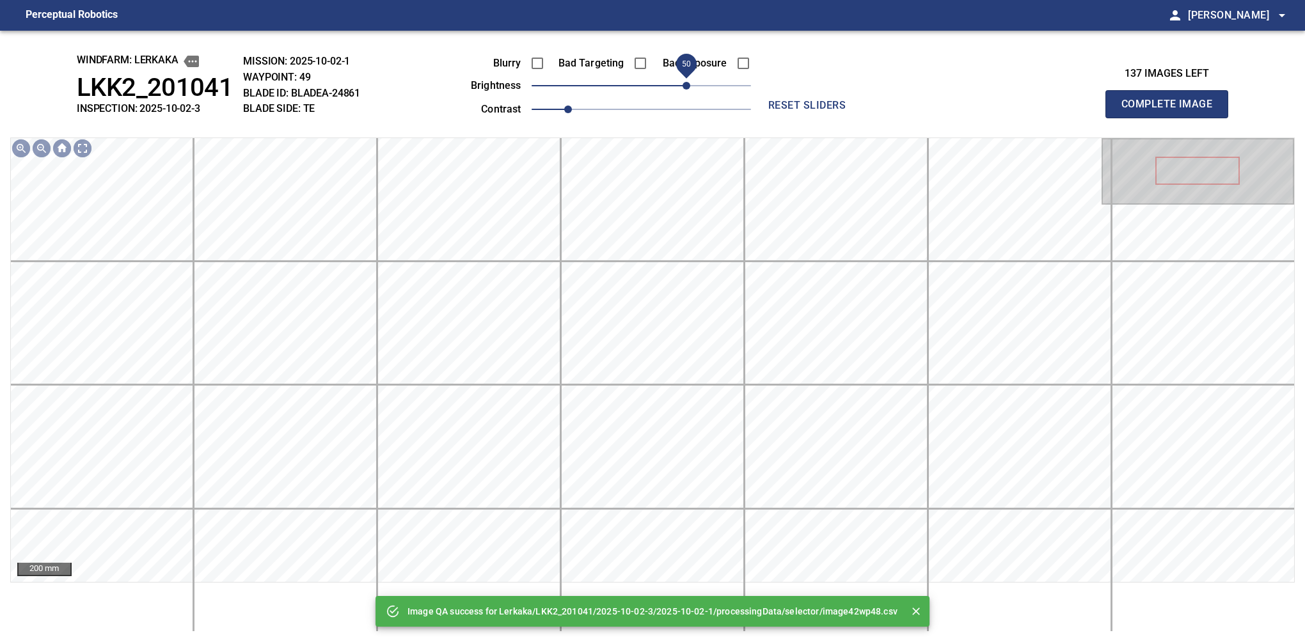
drag, startPoint x: 653, startPoint y: 87, endPoint x: 684, endPoint y: 78, distance: 33.2
click at [684, 82] on span "50" at bounding box center [687, 86] width 8 height 8
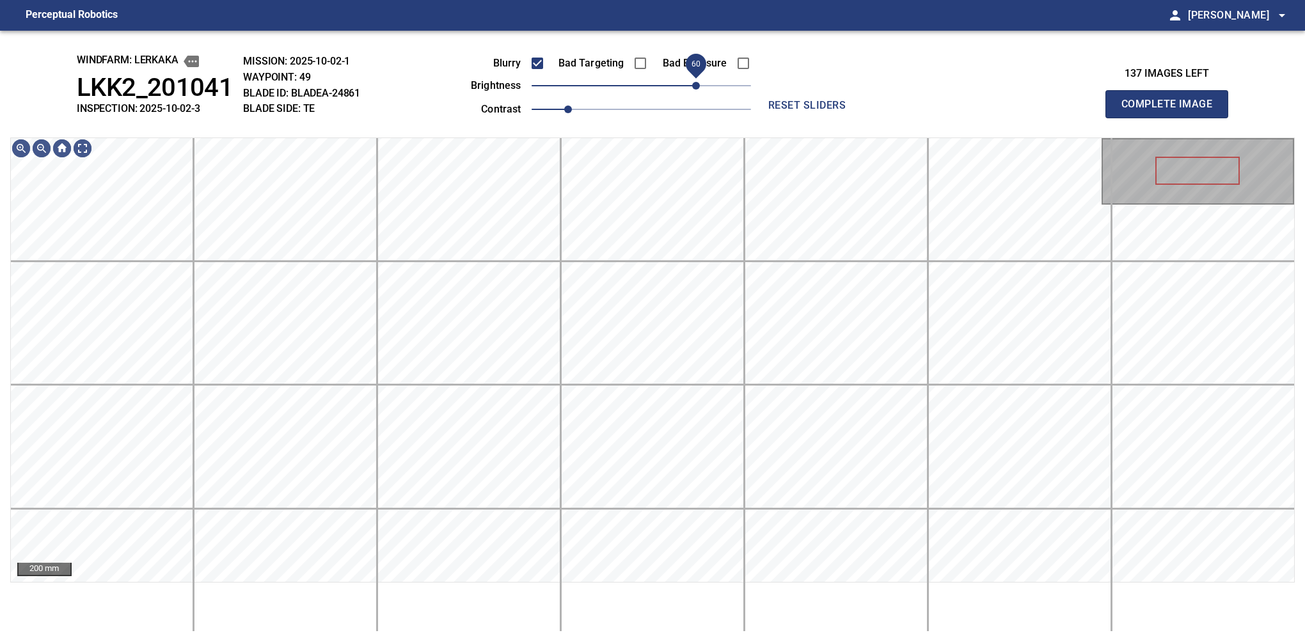
click at [695, 82] on span "60" at bounding box center [696, 86] width 8 height 8
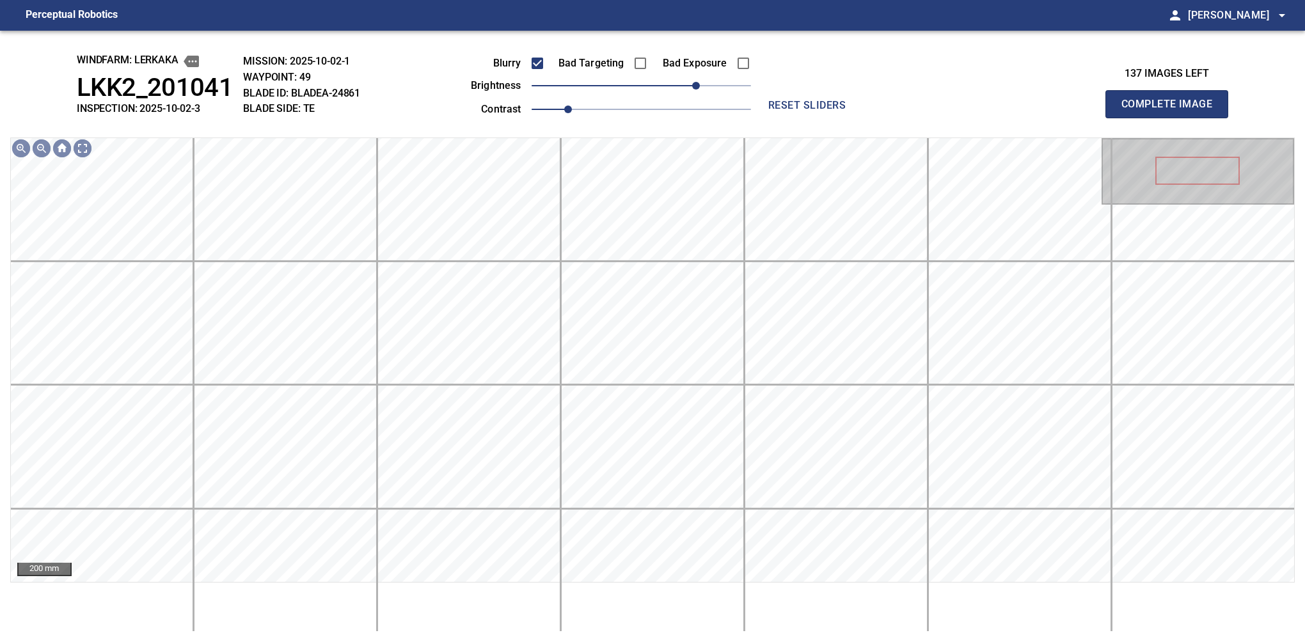
click at [860, 118] on button "Complete Image" at bounding box center [1166, 104] width 123 height 28
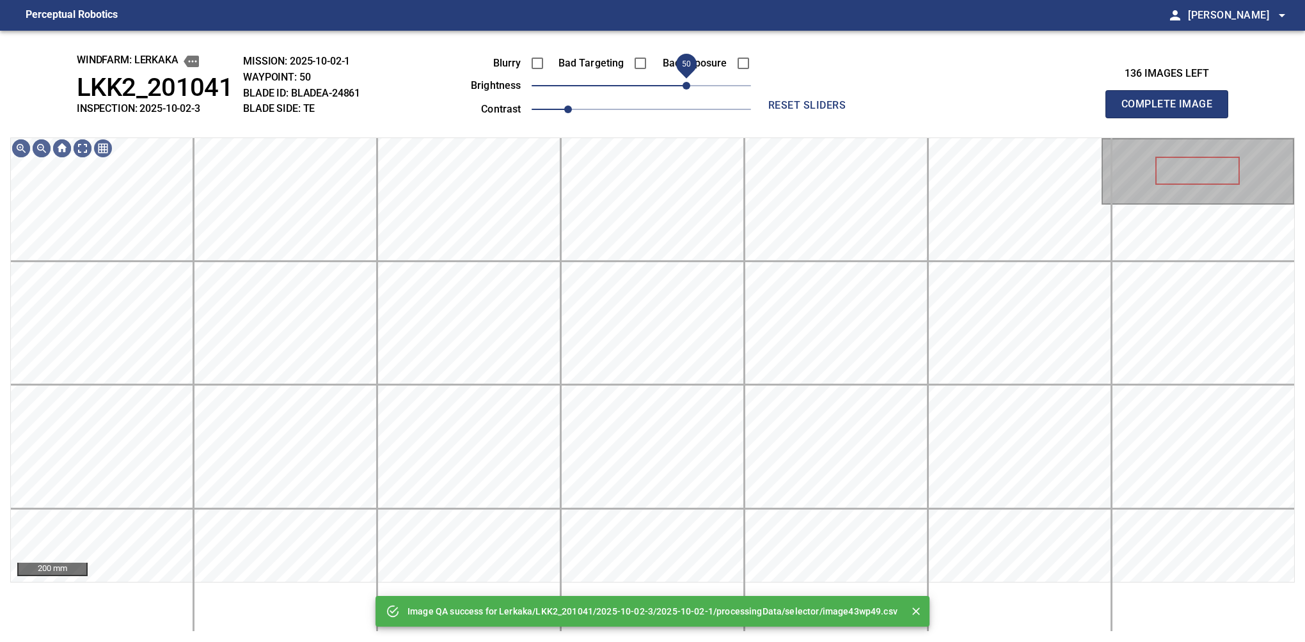
drag, startPoint x: 695, startPoint y: 79, endPoint x: 686, endPoint y: 82, distance: 9.3
click at [686, 82] on span "50" at bounding box center [641, 86] width 219 height 18
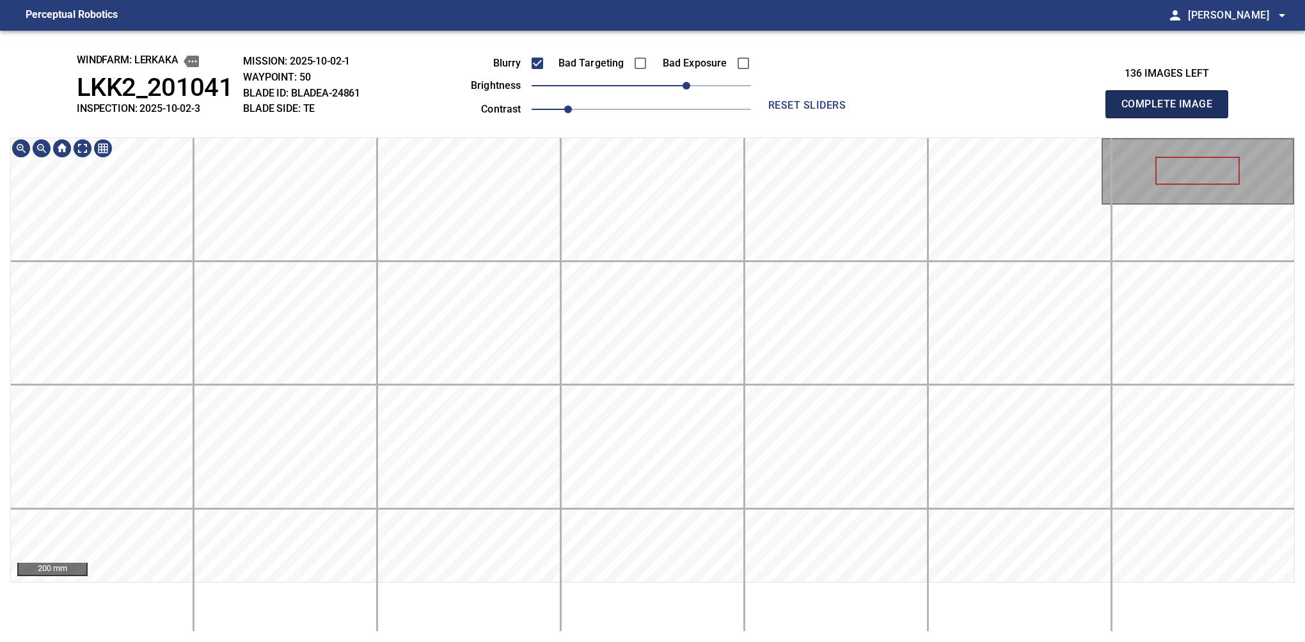
click at [860, 118] on button "Complete Image" at bounding box center [1166, 104] width 123 height 28
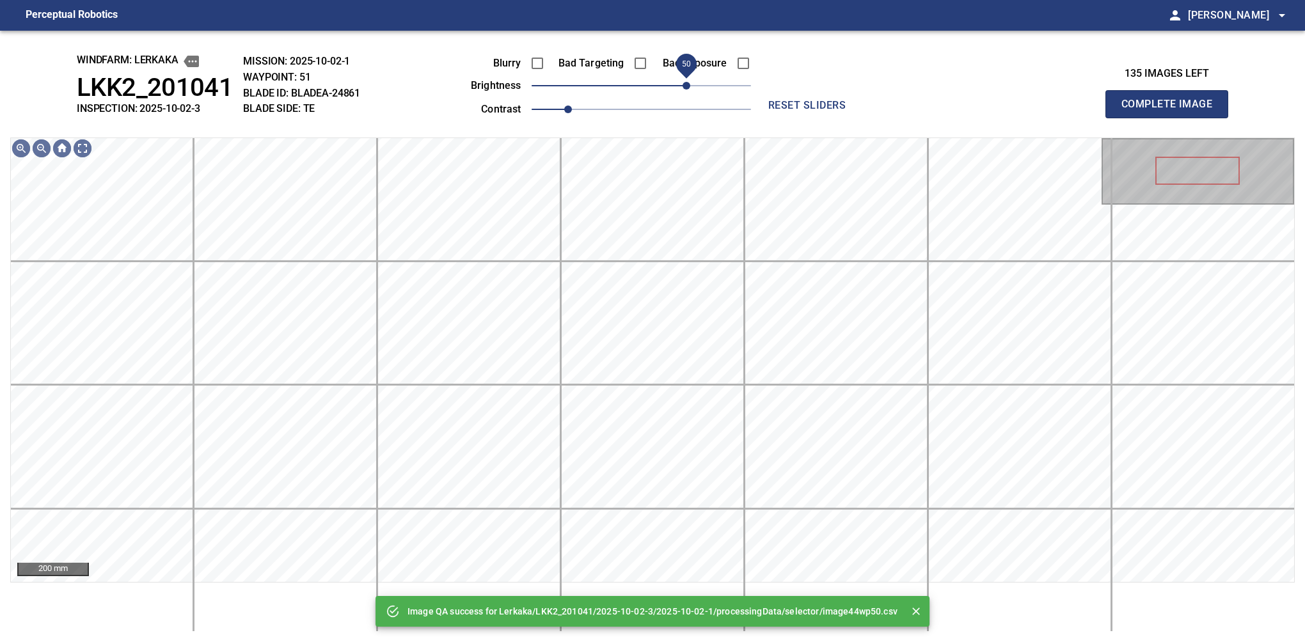
drag, startPoint x: 663, startPoint y: 82, endPoint x: 688, endPoint y: 80, distance: 25.0
click at [688, 82] on span "50" at bounding box center [687, 86] width 8 height 8
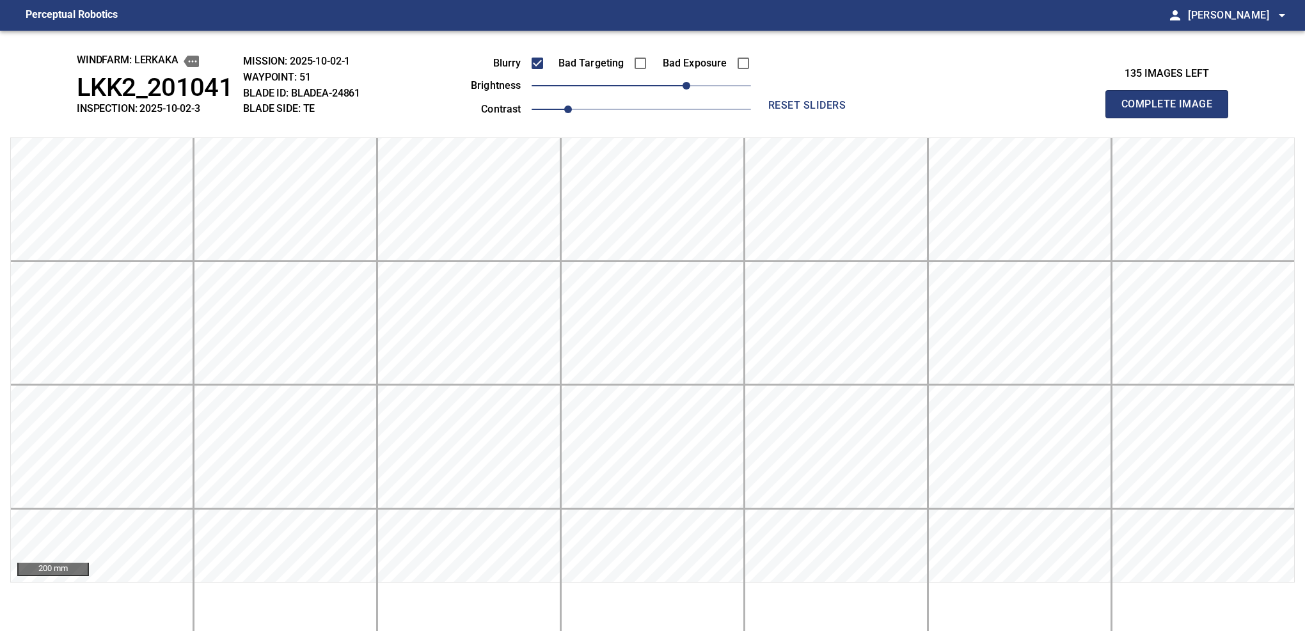
click at [860, 118] on button "Complete Image" at bounding box center [1166, 104] width 123 height 28
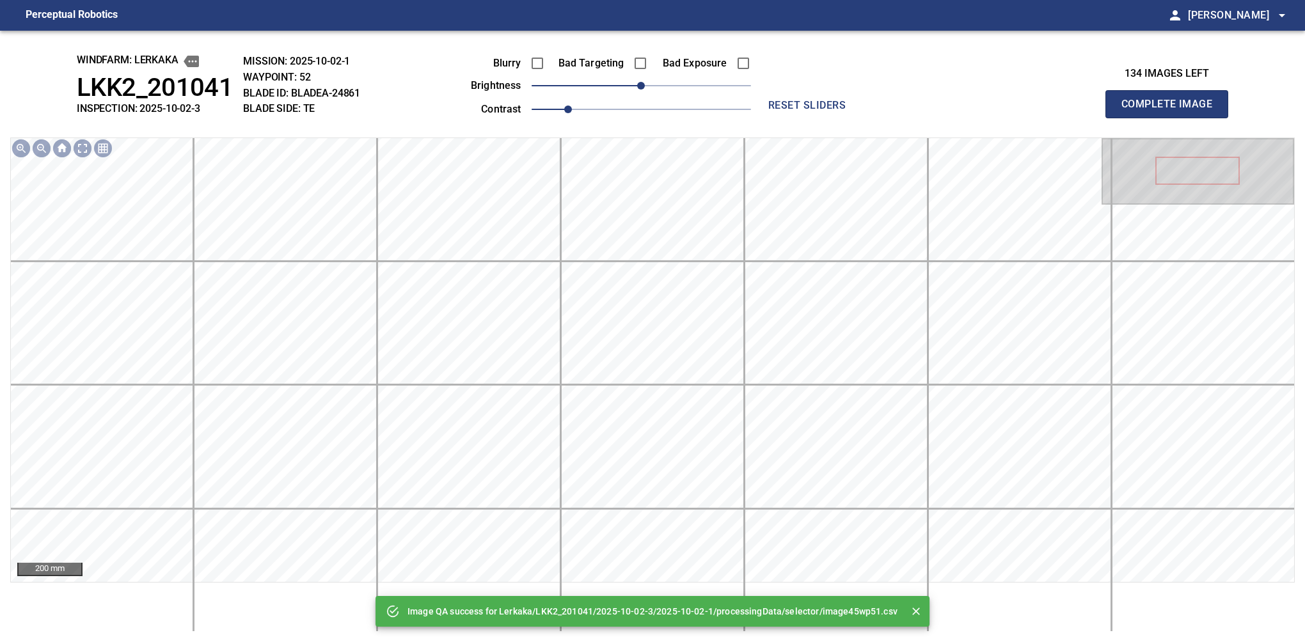
click at [702, 95] on div "Blurry Bad Targeting Bad Exposure brightness 0 contrast 1" at bounding box center [596, 84] width 309 height 68
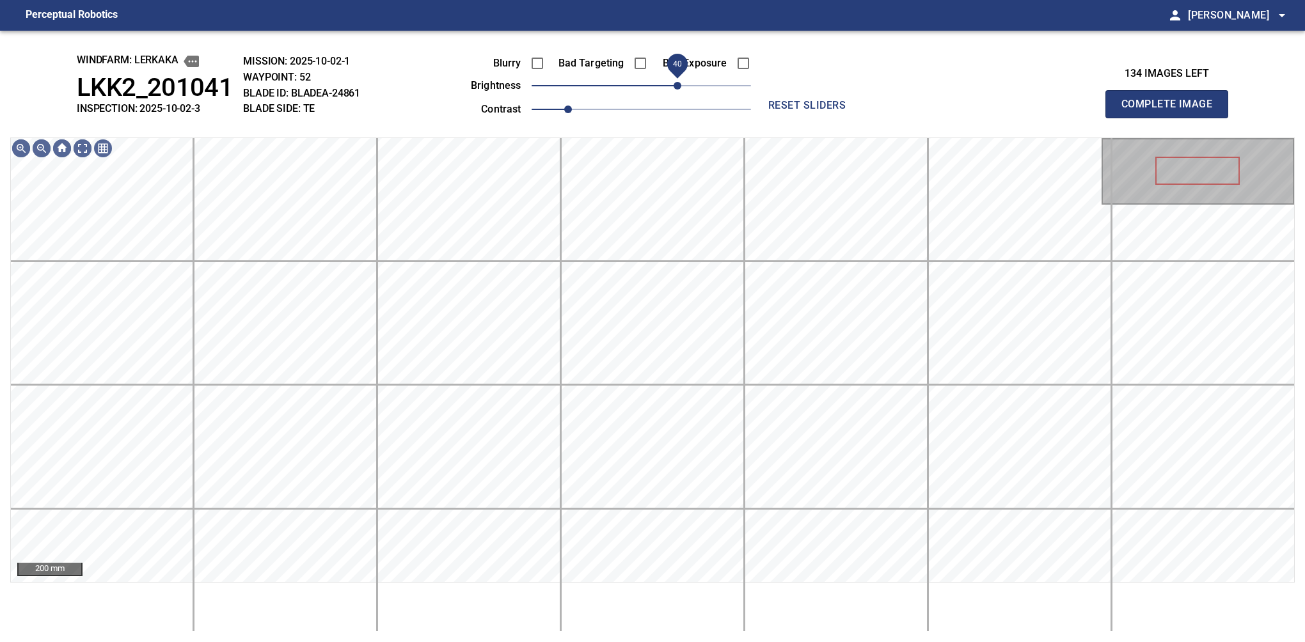
click at [680, 93] on span "40" at bounding box center [641, 86] width 219 height 18
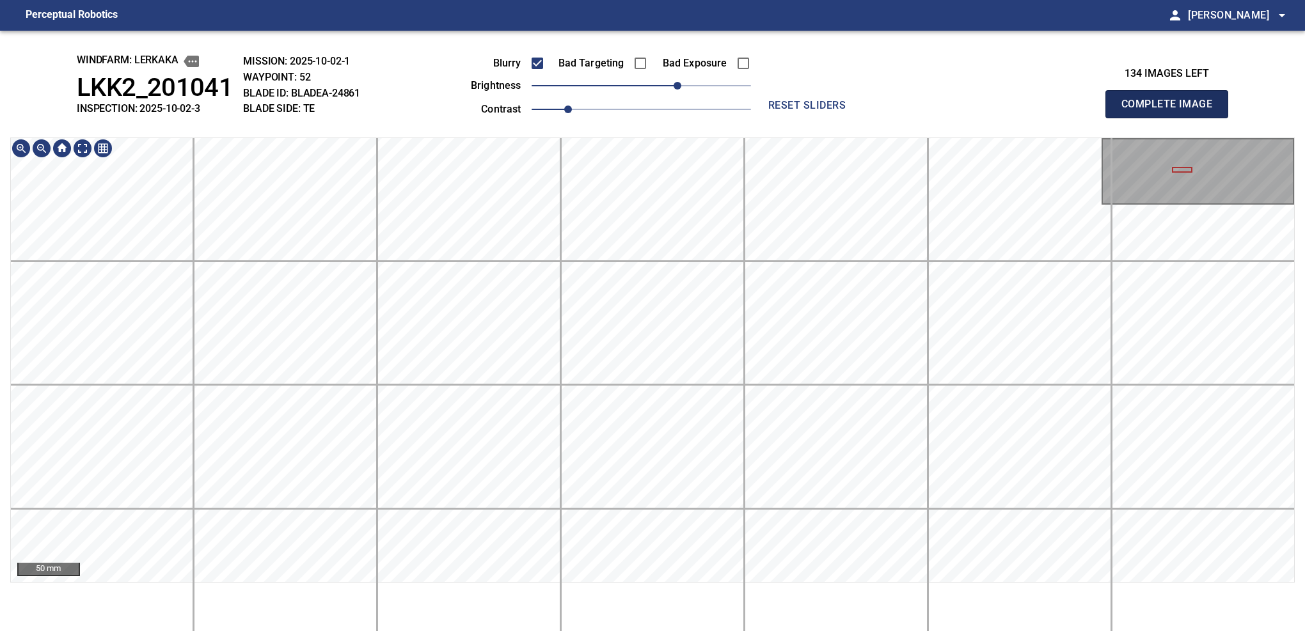
click at [860, 118] on button "Complete Image" at bounding box center [1166, 104] width 123 height 28
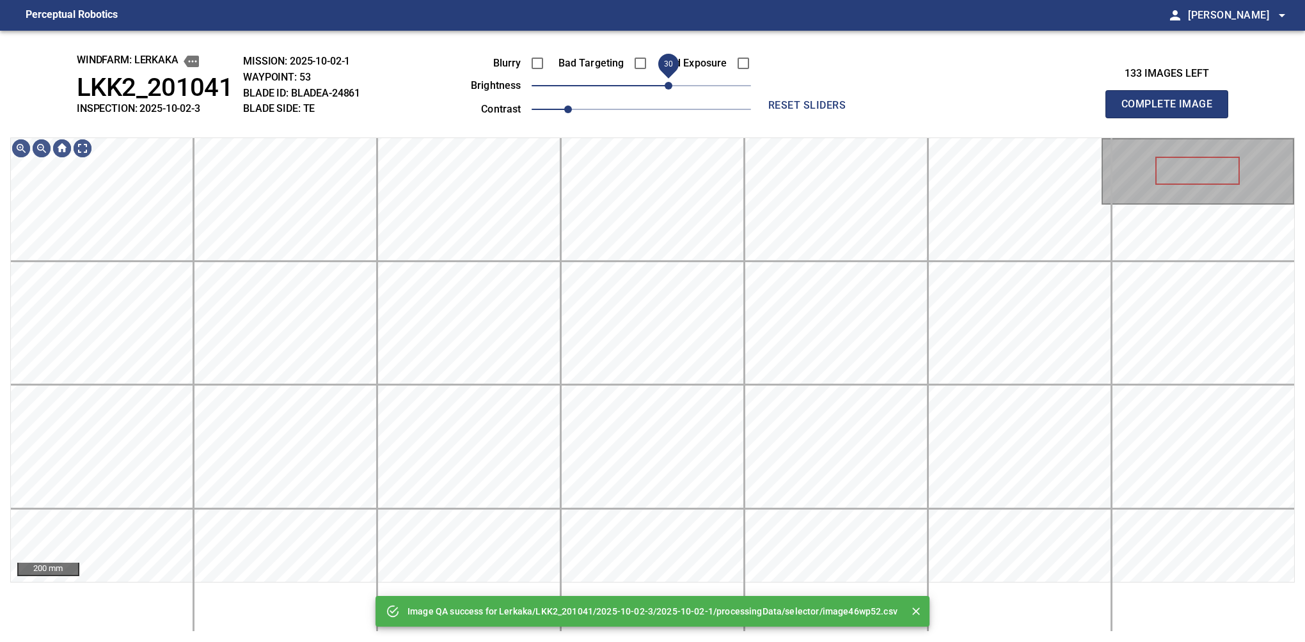
drag, startPoint x: 655, startPoint y: 89, endPoint x: 673, endPoint y: 79, distance: 20.3
click at [672, 82] on span "30" at bounding box center [669, 86] width 8 height 8
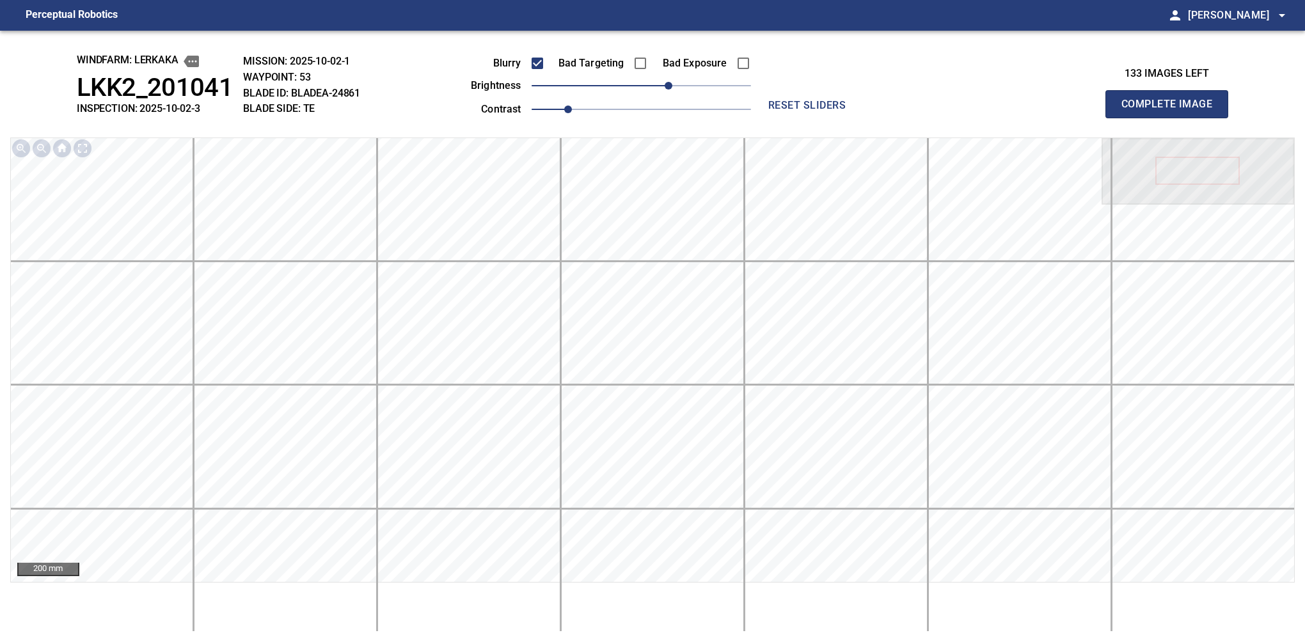
click at [860, 118] on button "Complete Image" at bounding box center [1166, 104] width 123 height 28
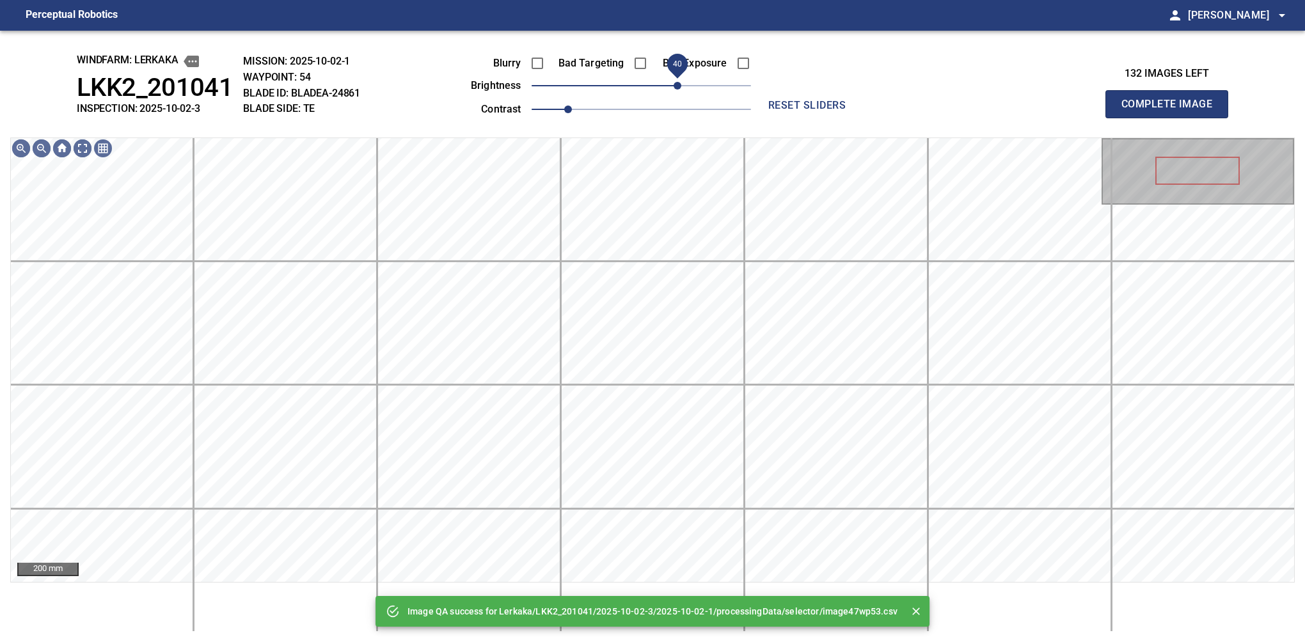
drag, startPoint x: 668, startPoint y: 77, endPoint x: 678, endPoint y: 75, distance: 10.4
click at [678, 77] on span "40" at bounding box center [641, 86] width 219 height 18
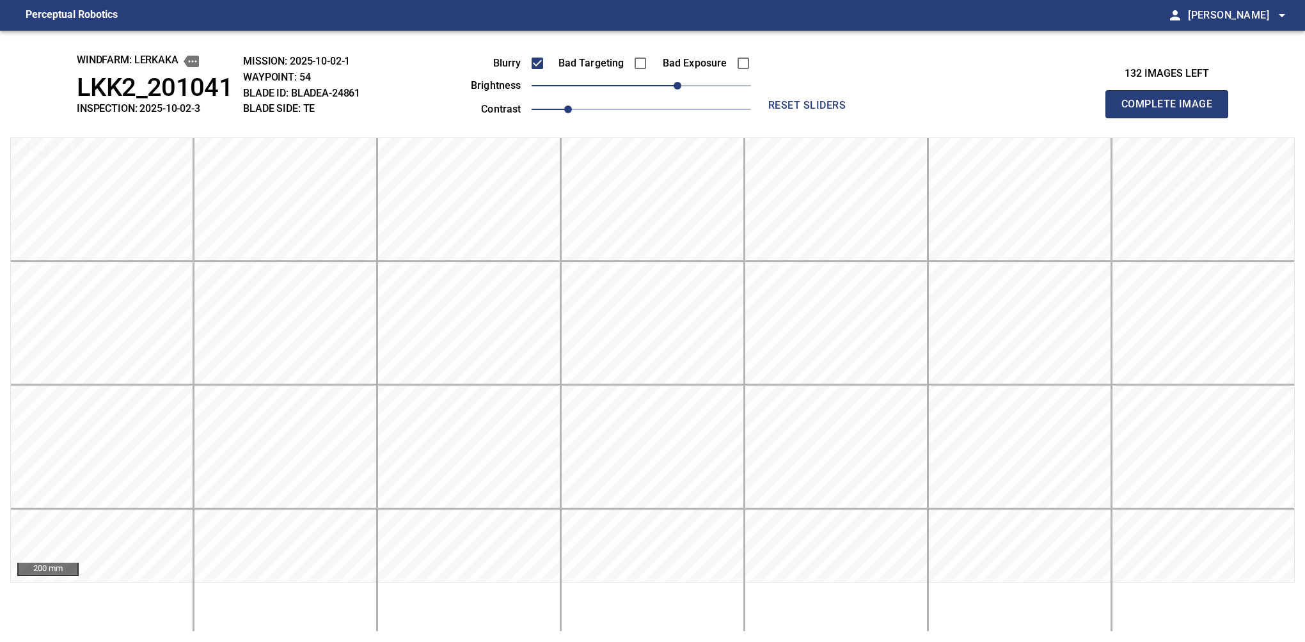
click at [860, 118] on button "Complete Image" at bounding box center [1166, 104] width 123 height 28
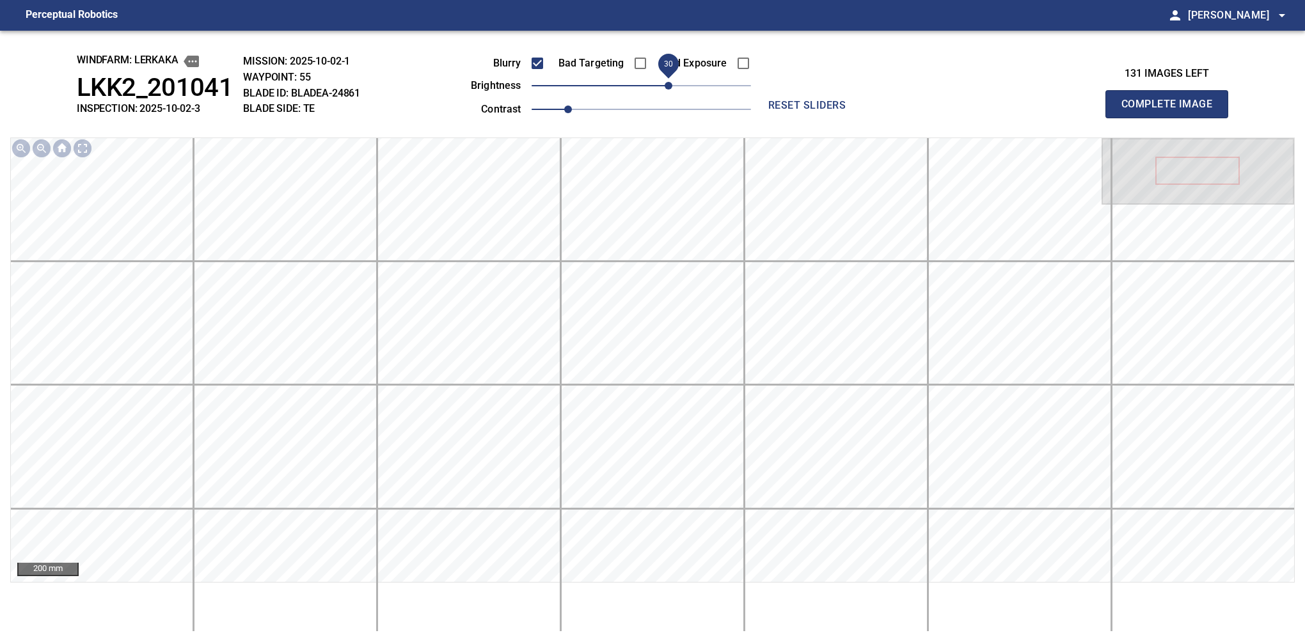
drag, startPoint x: 655, startPoint y: 86, endPoint x: 669, endPoint y: 84, distance: 13.6
click at [669, 84] on span "30" at bounding box center [669, 86] width 8 height 8
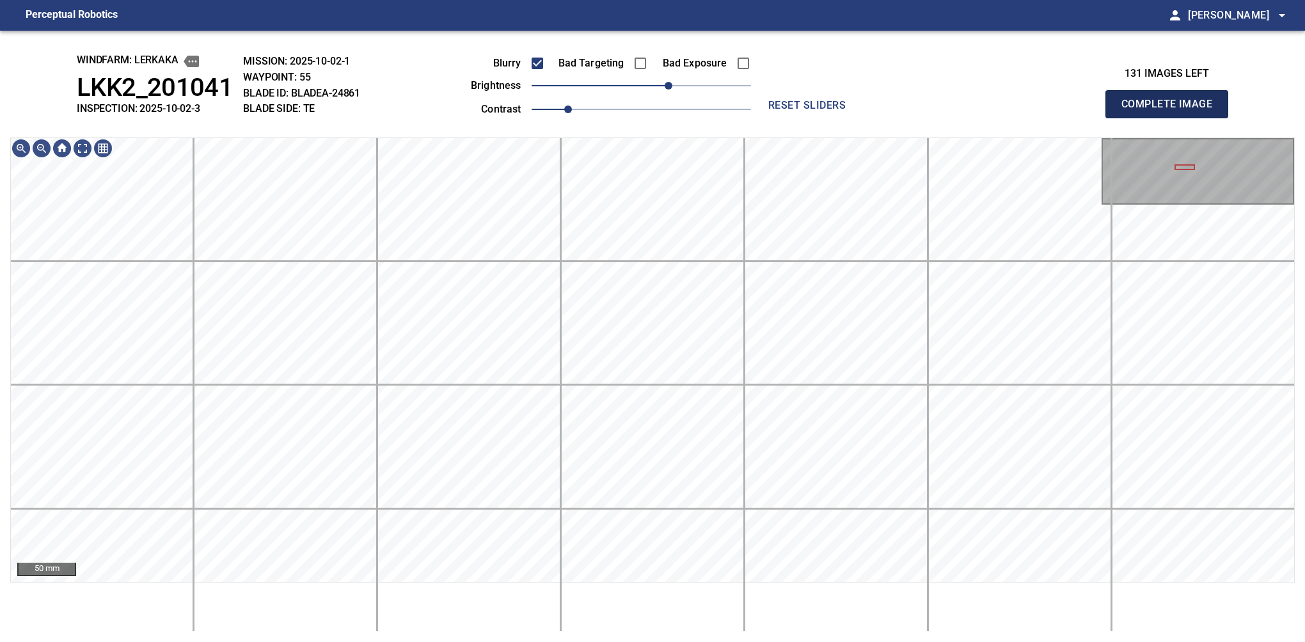
click at [860, 118] on button "Complete Image" at bounding box center [1166, 104] width 123 height 28
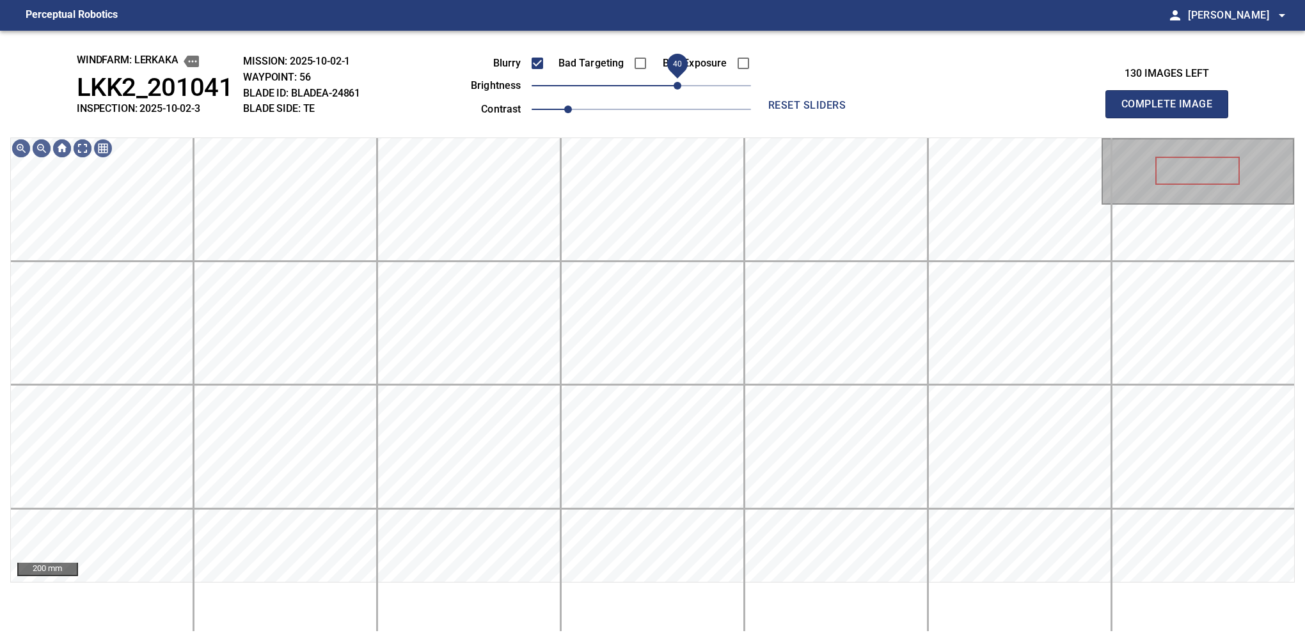
drag, startPoint x: 661, startPoint y: 91, endPoint x: 679, endPoint y: 91, distance: 18.6
click at [679, 90] on span "40" at bounding box center [678, 86] width 8 height 8
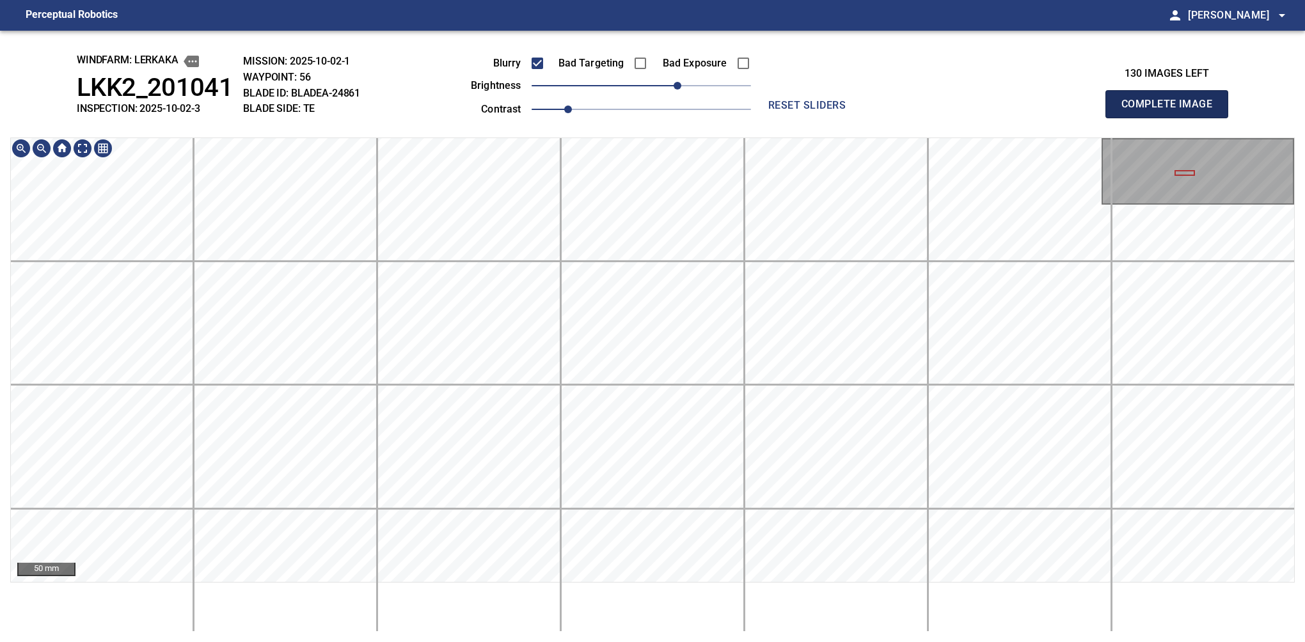
click at [860, 118] on button "Complete Image" at bounding box center [1166, 104] width 123 height 28
click at [679, 82] on span "40" at bounding box center [641, 86] width 219 height 18
click at [860, 118] on button "Complete Image" at bounding box center [1166, 104] width 123 height 28
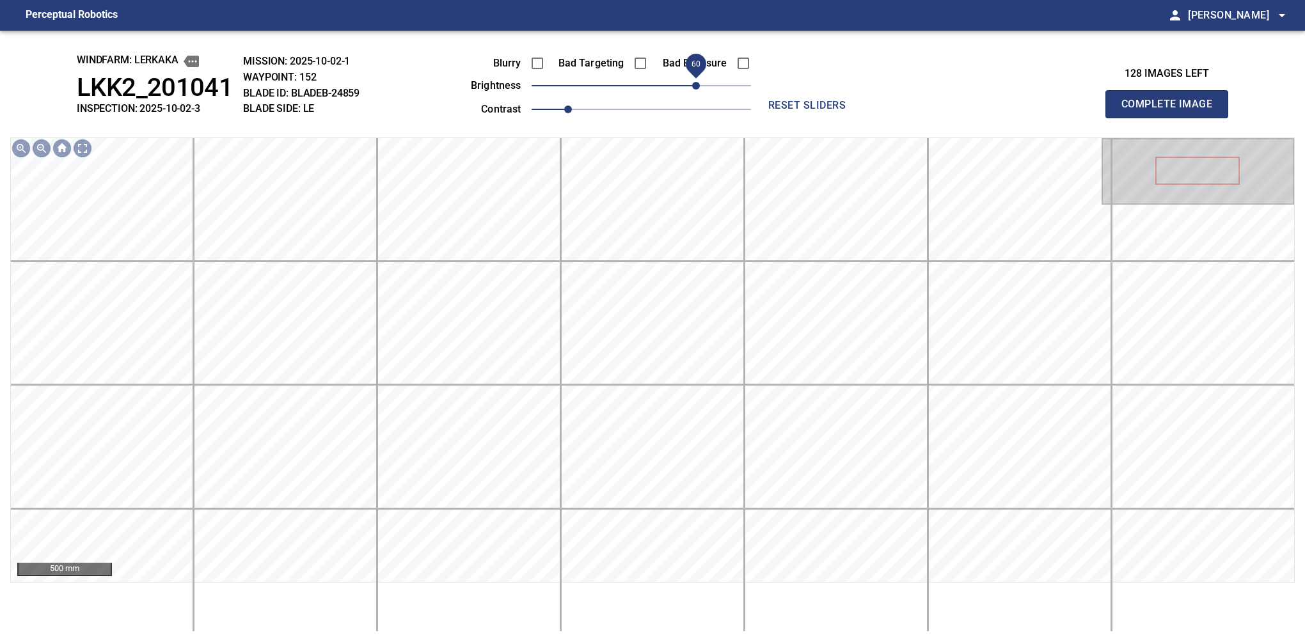
drag, startPoint x: 675, startPoint y: 80, endPoint x: 695, endPoint y: 80, distance: 19.8
click at [695, 82] on span "60" at bounding box center [696, 86] width 8 height 8
click at [860, 118] on button "Complete Image" at bounding box center [1166, 104] width 123 height 28
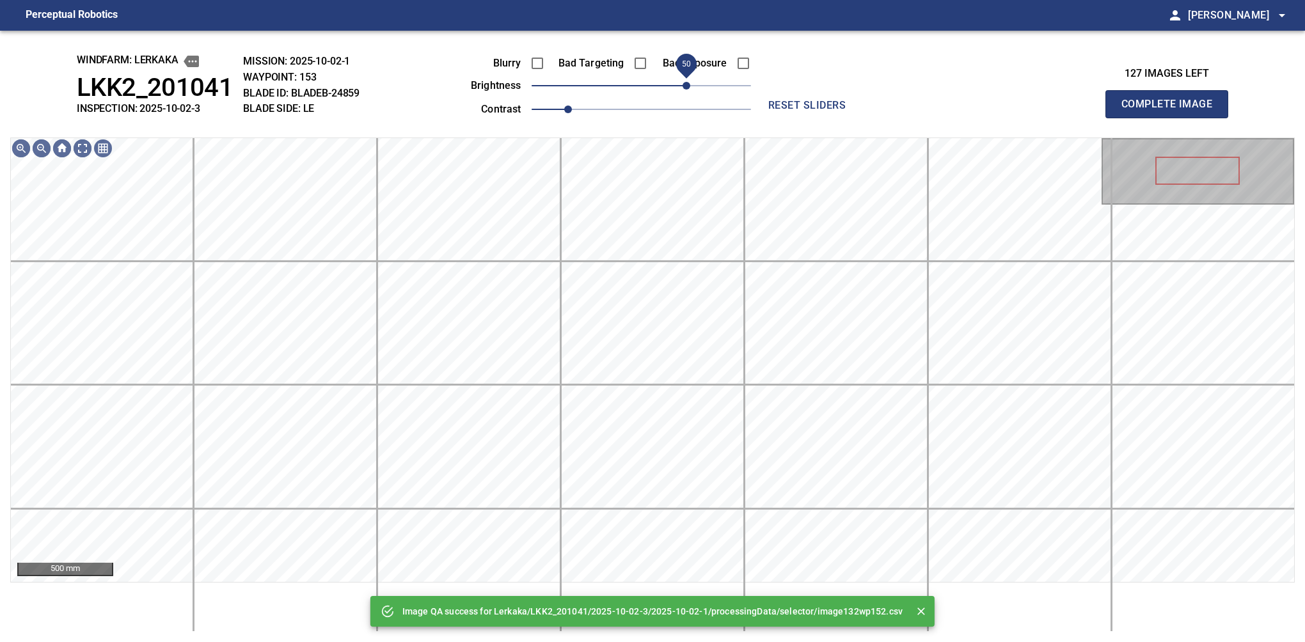
drag, startPoint x: 665, startPoint y: 84, endPoint x: 691, endPoint y: 83, distance: 25.7
click at [690, 83] on span "50" at bounding box center [687, 86] width 8 height 8
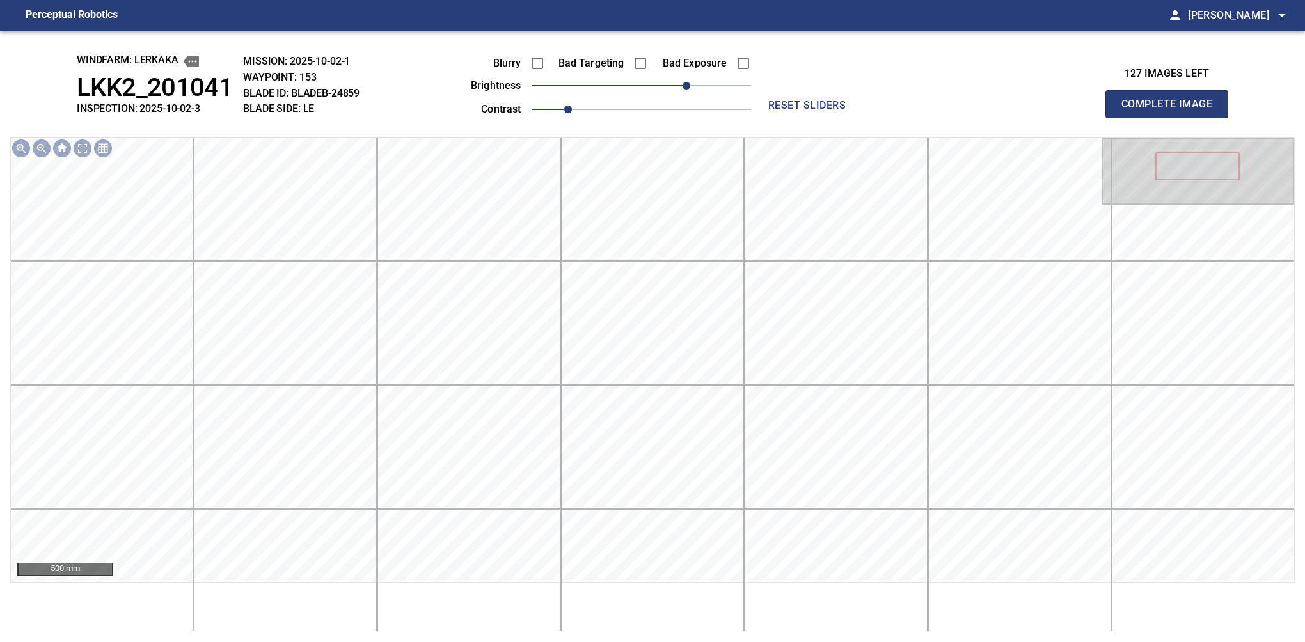
click at [860, 118] on button "Complete Image" at bounding box center [1166, 104] width 123 height 28
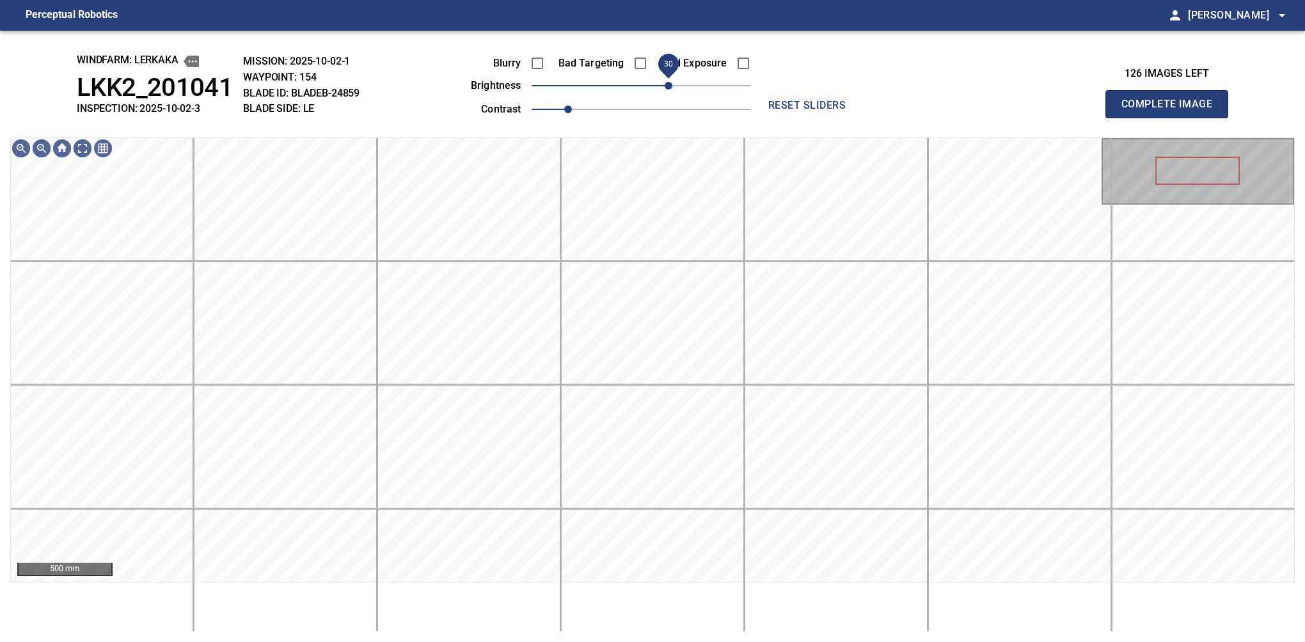
drag, startPoint x: 642, startPoint y: 87, endPoint x: 668, endPoint y: 87, distance: 25.6
click at [668, 87] on span "30" at bounding box center [669, 86] width 8 height 8
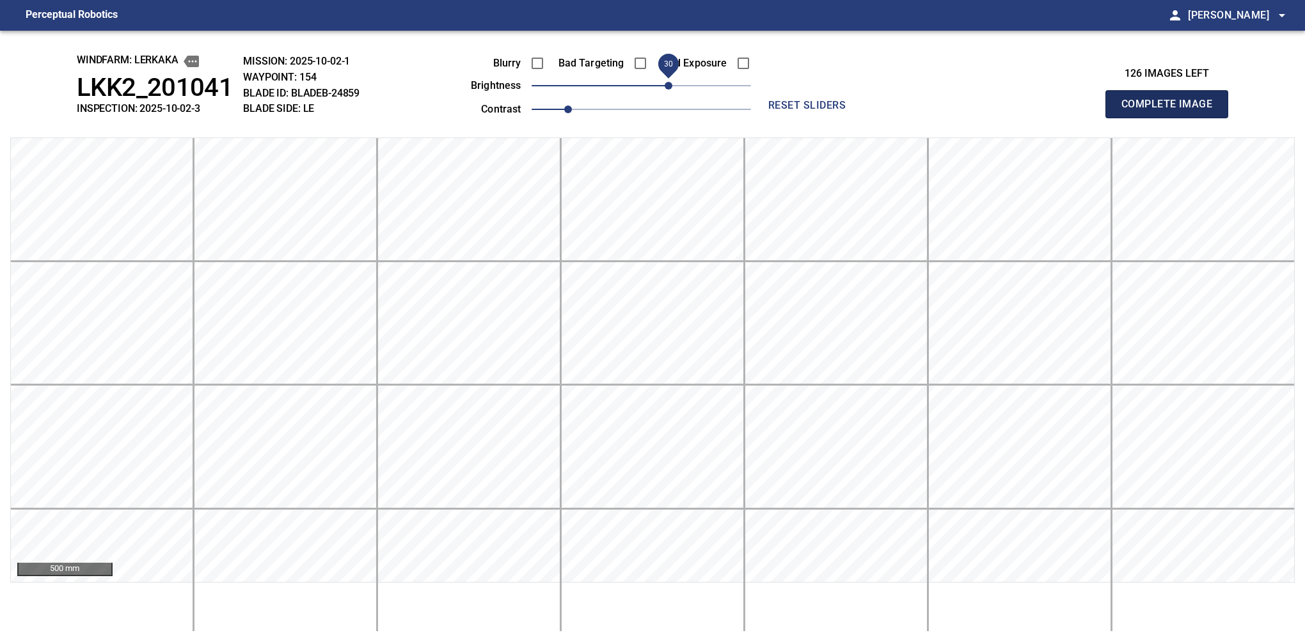
click at [860, 118] on button "Complete Image" at bounding box center [1166, 104] width 123 height 28
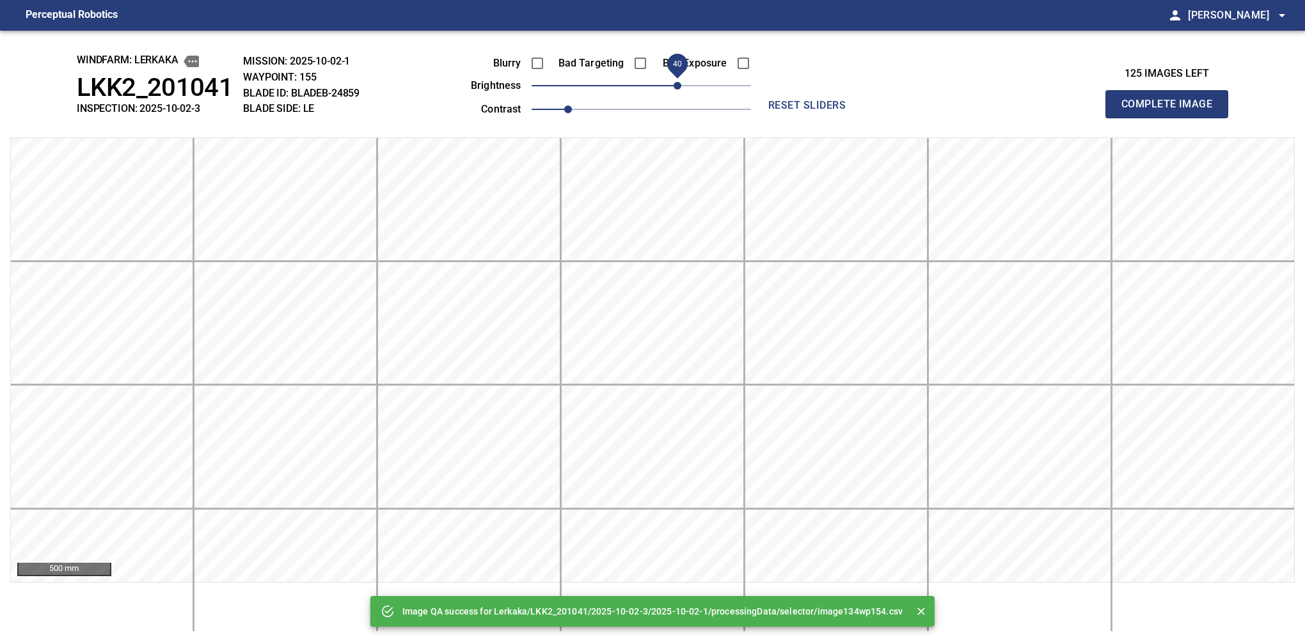
drag, startPoint x: 708, startPoint y: 100, endPoint x: 677, endPoint y: 91, distance: 31.8
click at [677, 91] on span "40" at bounding box center [641, 86] width 219 height 18
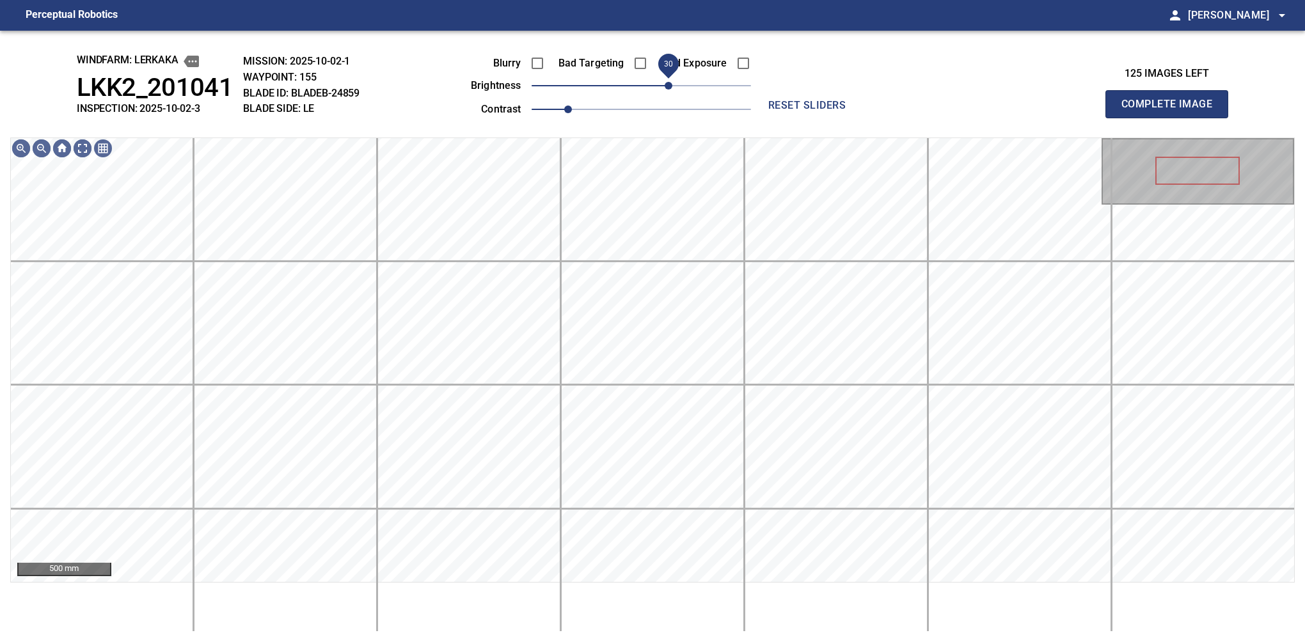
drag, startPoint x: 677, startPoint y: 91, endPoint x: 670, endPoint y: 93, distance: 6.7
click at [670, 90] on span "30" at bounding box center [669, 86] width 8 height 8
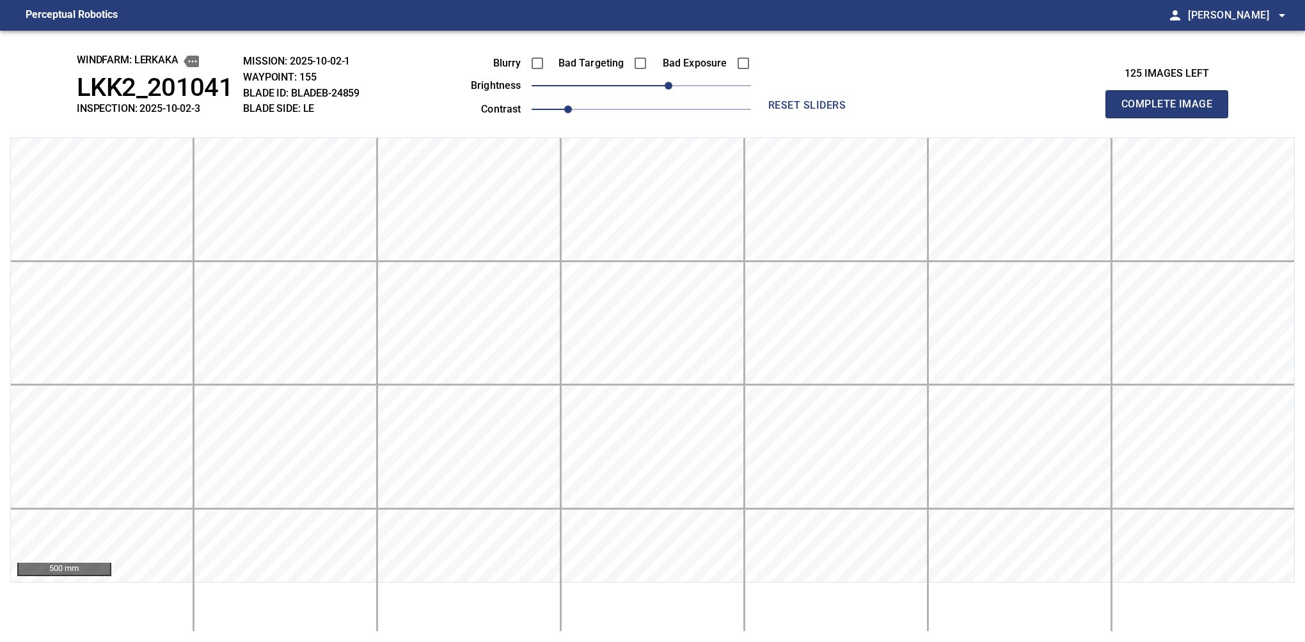
click at [860, 118] on button "Complete Image" at bounding box center [1166, 104] width 123 height 28
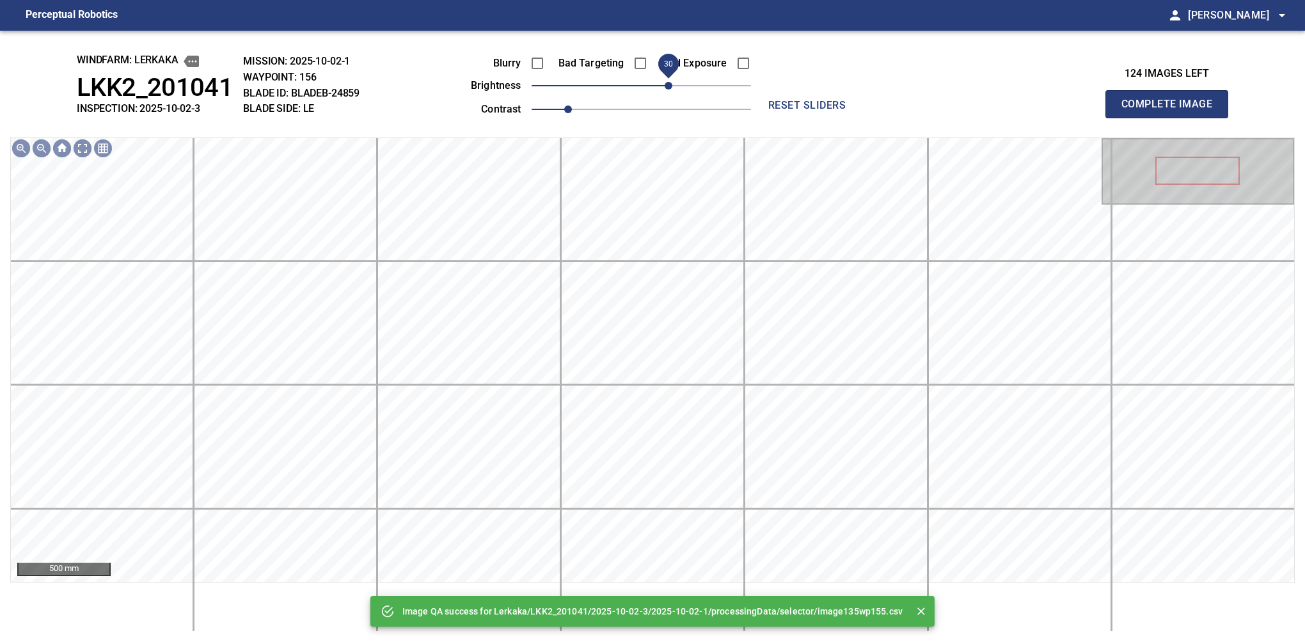
drag, startPoint x: 679, startPoint y: 87, endPoint x: 670, endPoint y: 89, distance: 8.5
click at [670, 89] on span "30" at bounding box center [641, 86] width 219 height 18
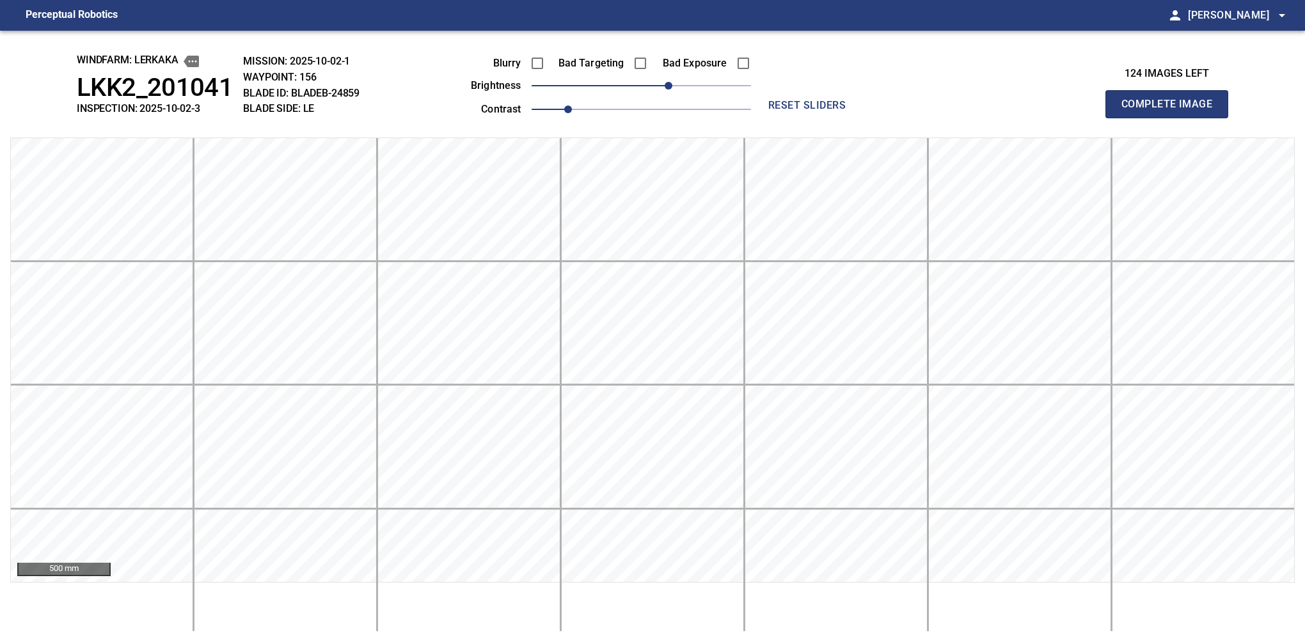
click at [860, 118] on button "Complete Image" at bounding box center [1166, 104] width 123 height 28
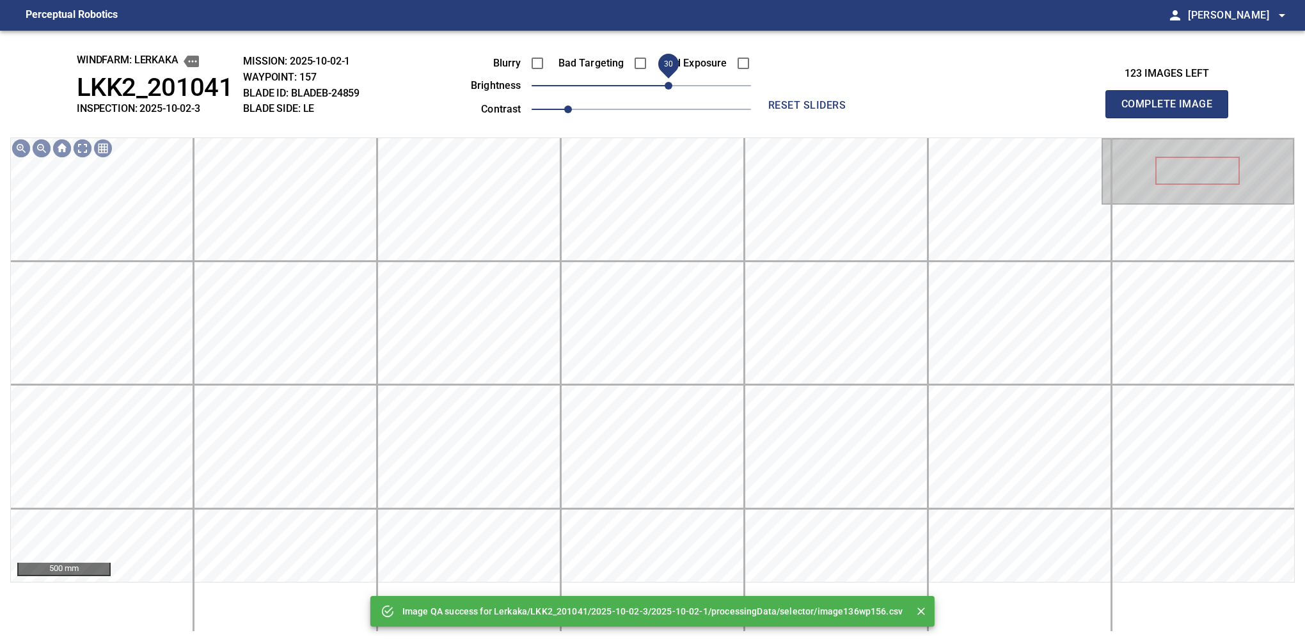
drag, startPoint x: 663, startPoint y: 89, endPoint x: 673, endPoint y: 91, distance: 9.8
click at [673, 91] on span "30" at bounding box center [641, 86] width 219 height 18
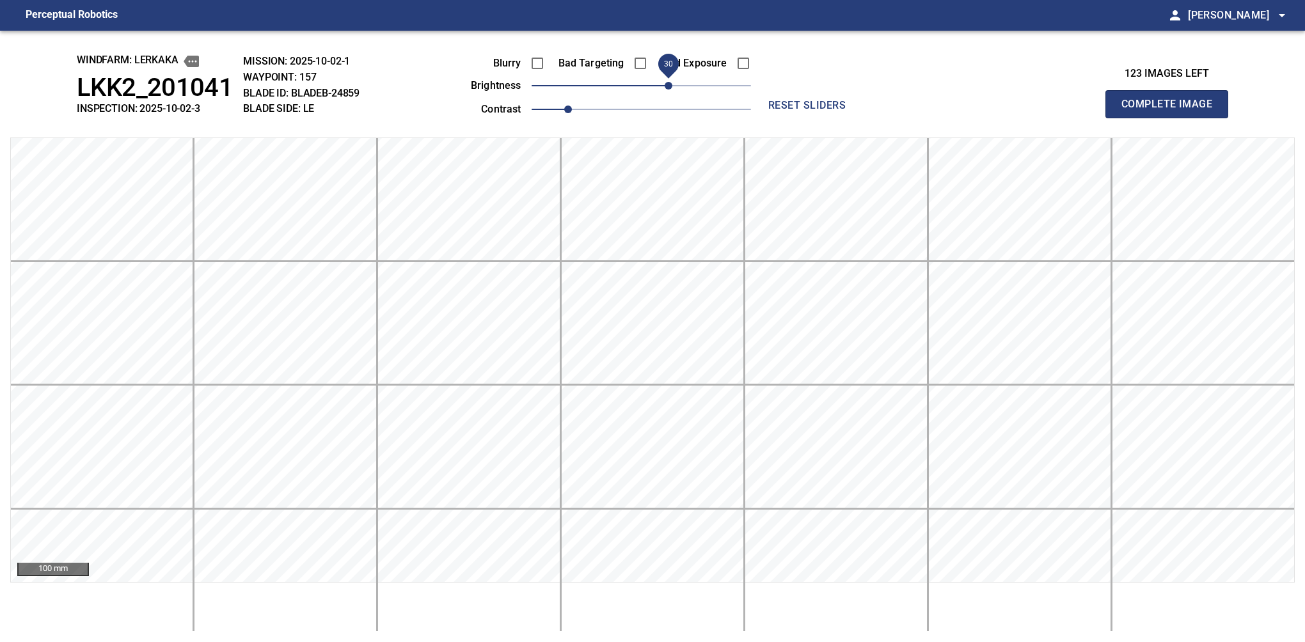
click at [860, 118] on button "Complete Image" at bounding box center [1166, 104] width 123 height 28
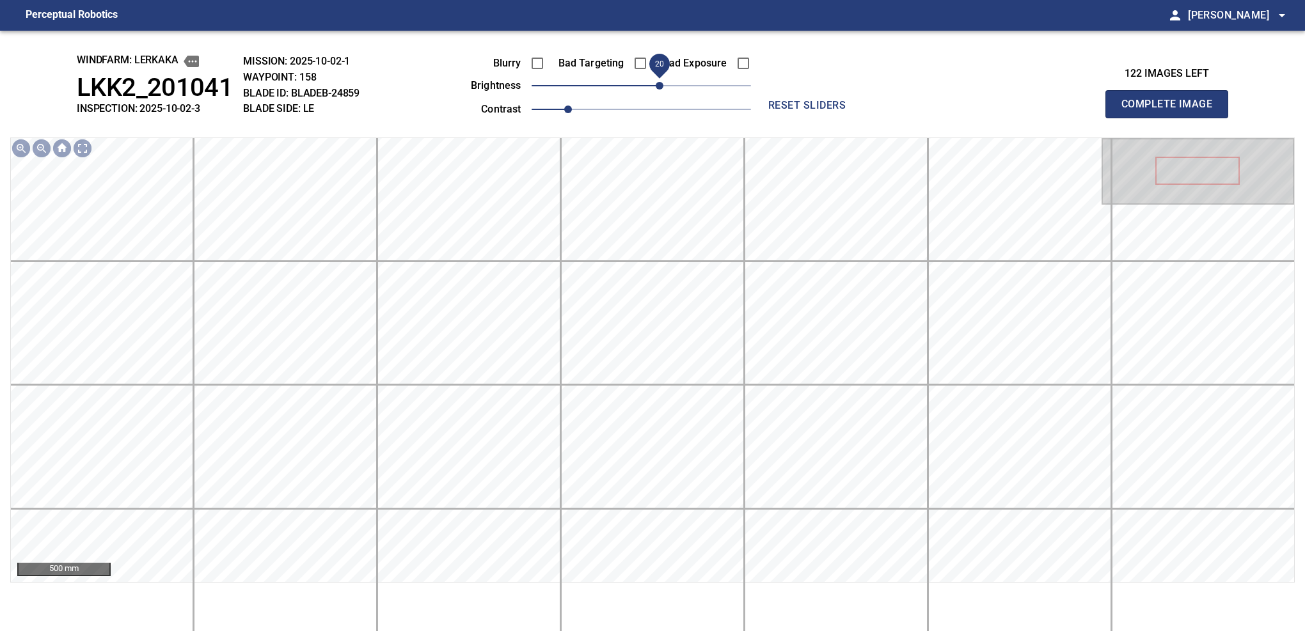
drag, startPoint x: 649, startPoint y: 90, endPoint x: 660, endPoint y: 82, distance: 13.3
click at [660, 82] on span "20" at bounding box center [660, 86] width 8 height 8
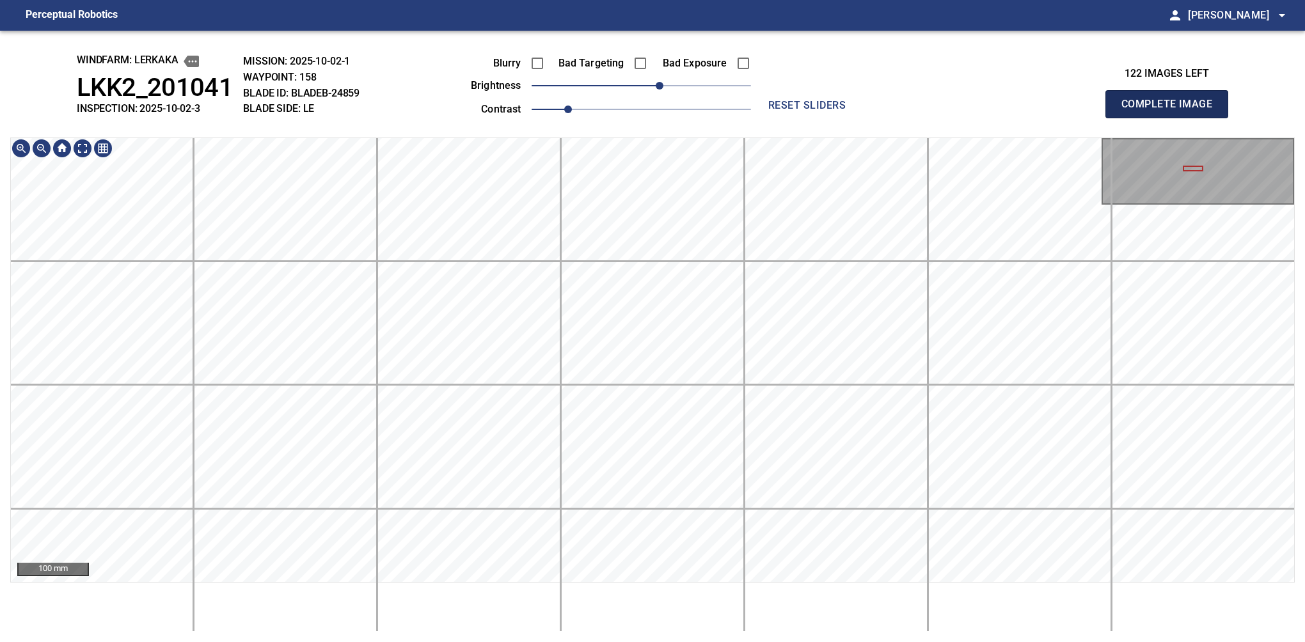
click at [860, 118] on button "Complete Image" at bounding box center [1166, 104] width 123 height 28
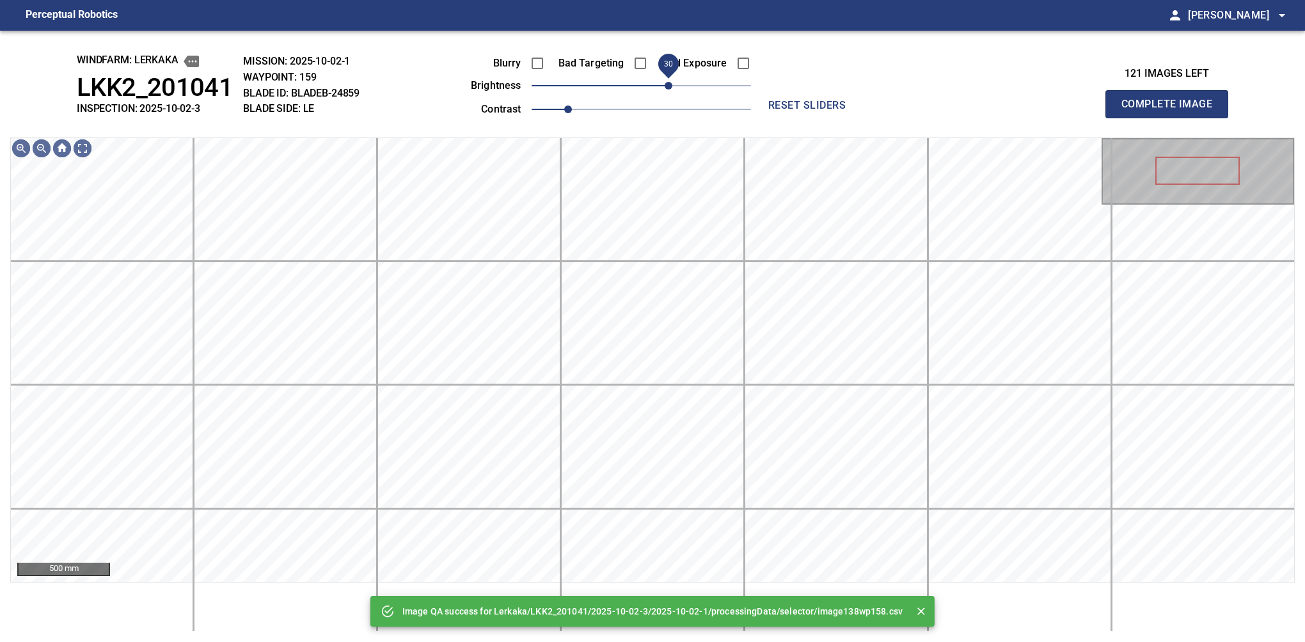
drag, startPoint x: 647, startPoint y: 90, endPoint x: 670, endPoint y: 75, distance: 27.0
click at [670, 82] on span "30" at bounding box center [669, 86] width 8 height 8
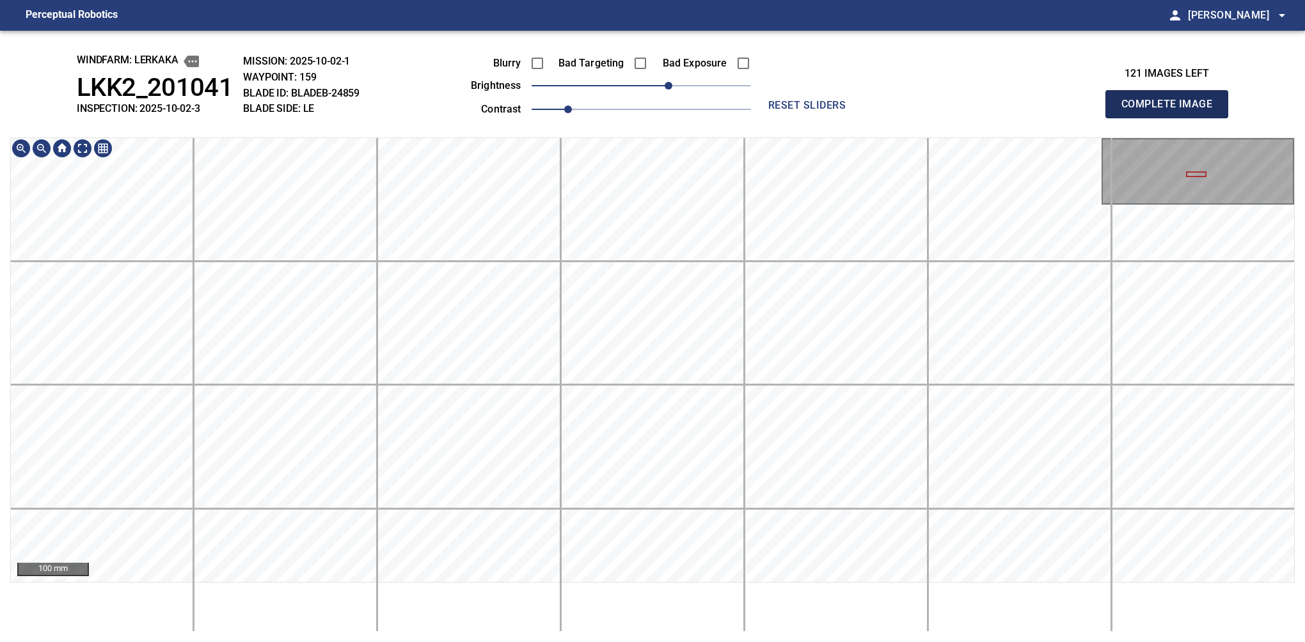
click at [860, 118] on button "Complete Image" at bounding box center [1166, 104] width 123 height 28
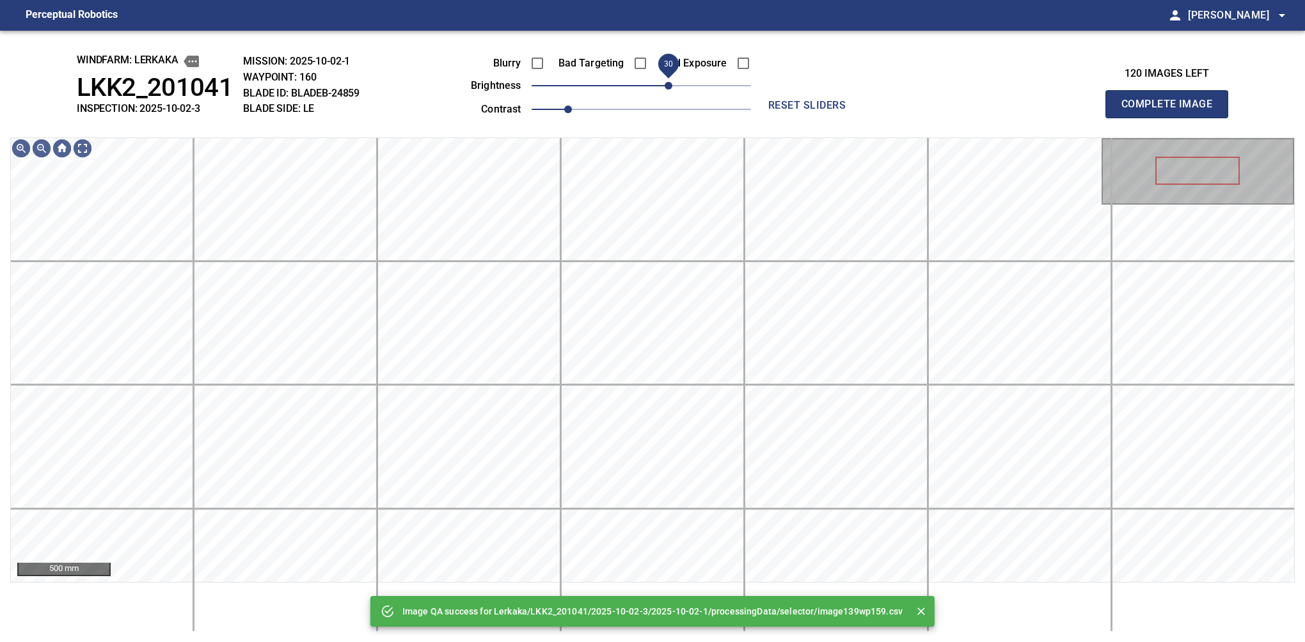
click at [668, 90] on span "30" at bounding box center [669, 86] width 8 height 8
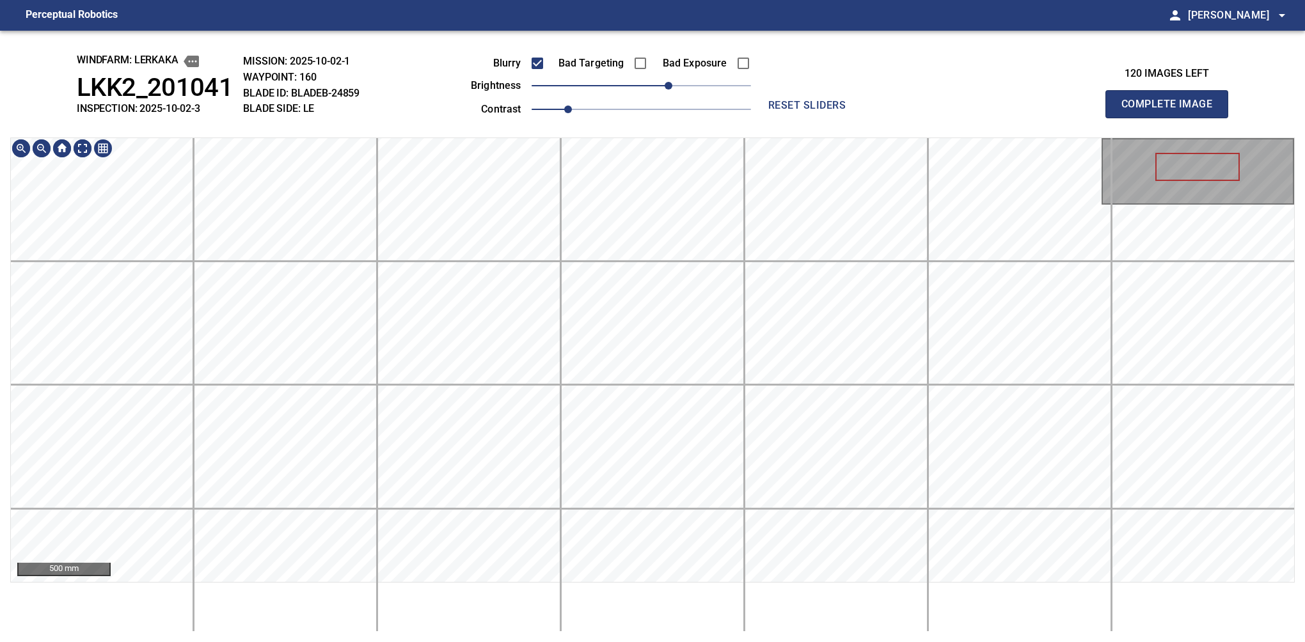
click at [568, 589] on div "500 mm" at bounding box center [652, 385] width 1285 height 495
click at [676, 589] on div "100 mm" at bounding box center [652, 385] width 1285 height 495
click at [860, 118] on button "Complete Image" at bounding box center [1166, 104] width 123 height 28
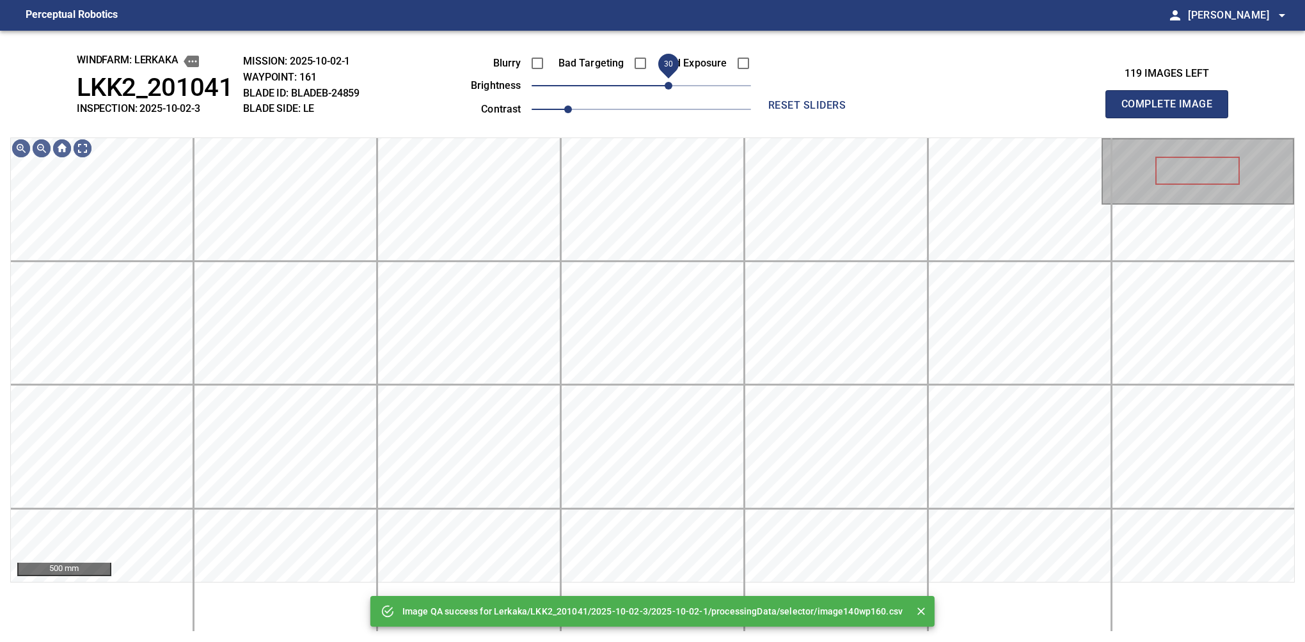
click at [668, 86] on span "30" at bounding box center [669, 86] width 8 height 8
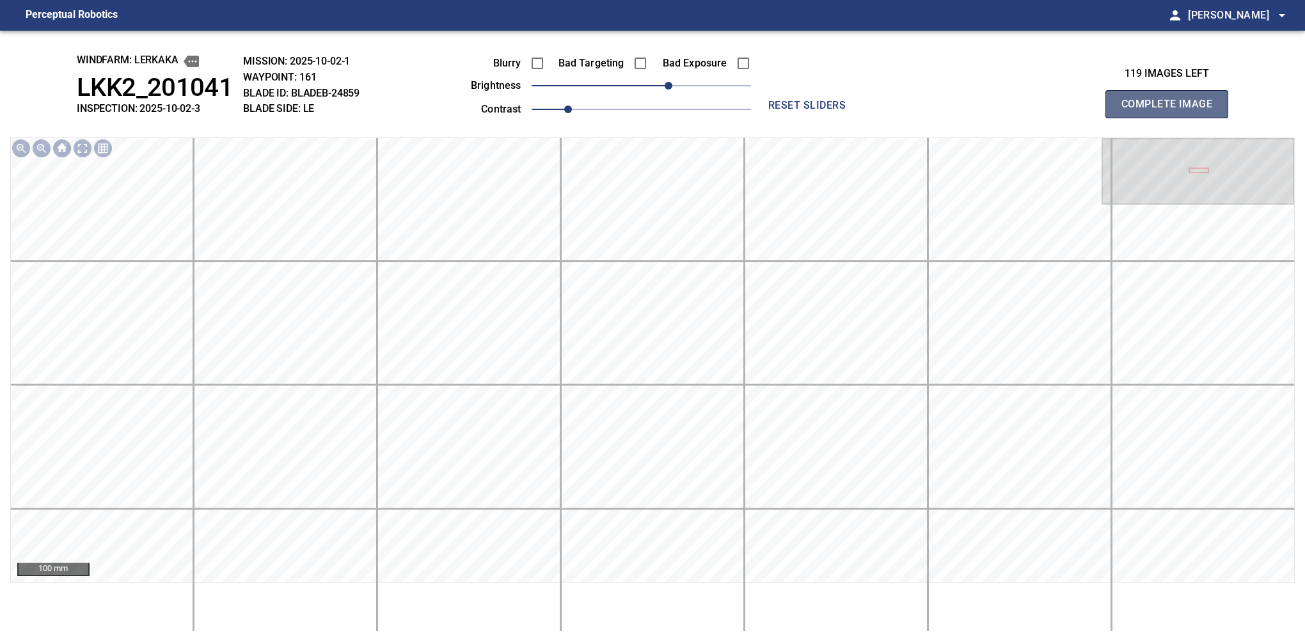
click at [860, 118] on button "Complete Image" at bounding box center [1166, 104] width 123 height 28
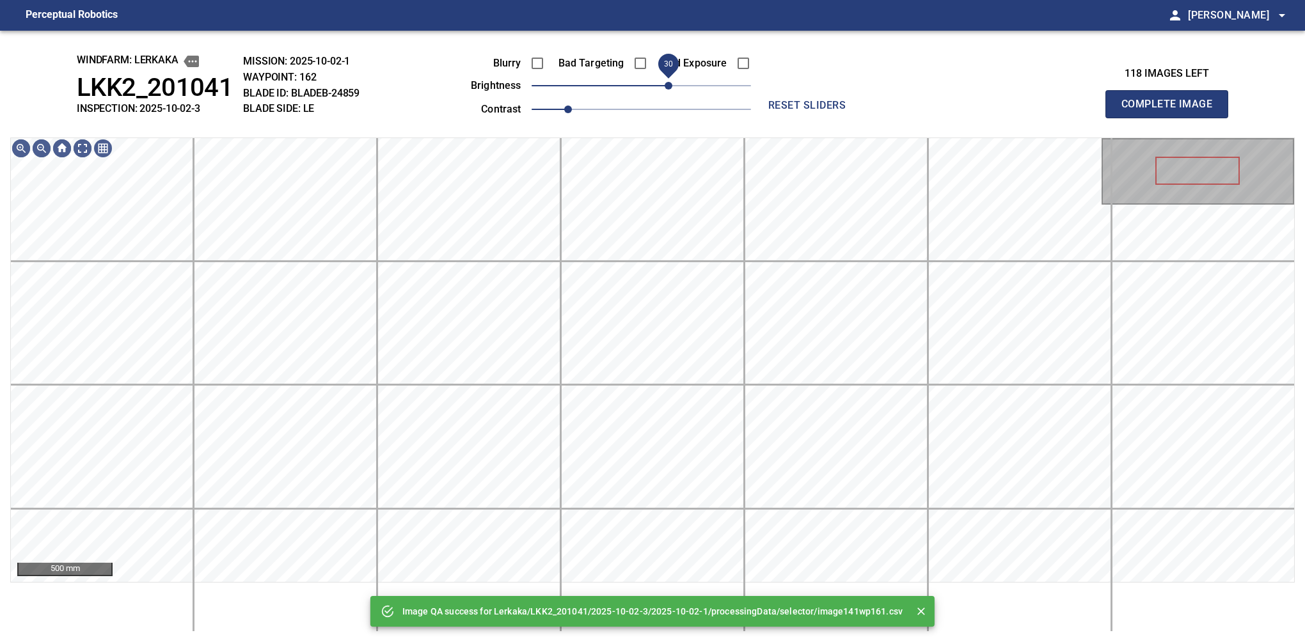
click at [672, 89] on span "30" at bounding box center [641, 86] width 219 height 18
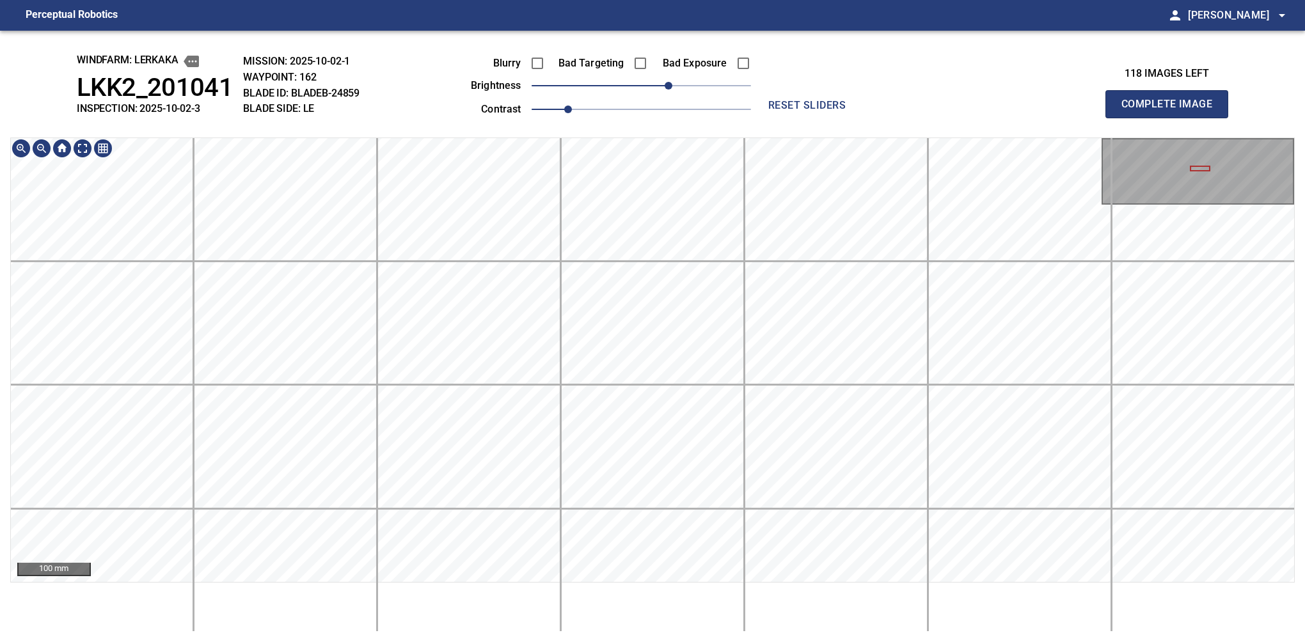
click at [734, 589] on html "Perceptual Robotics person Alex Semenov arrow_drop_down windfarm: Lerkaka LKK2_…" at bounding box center [652, 321] width 1305 height 642
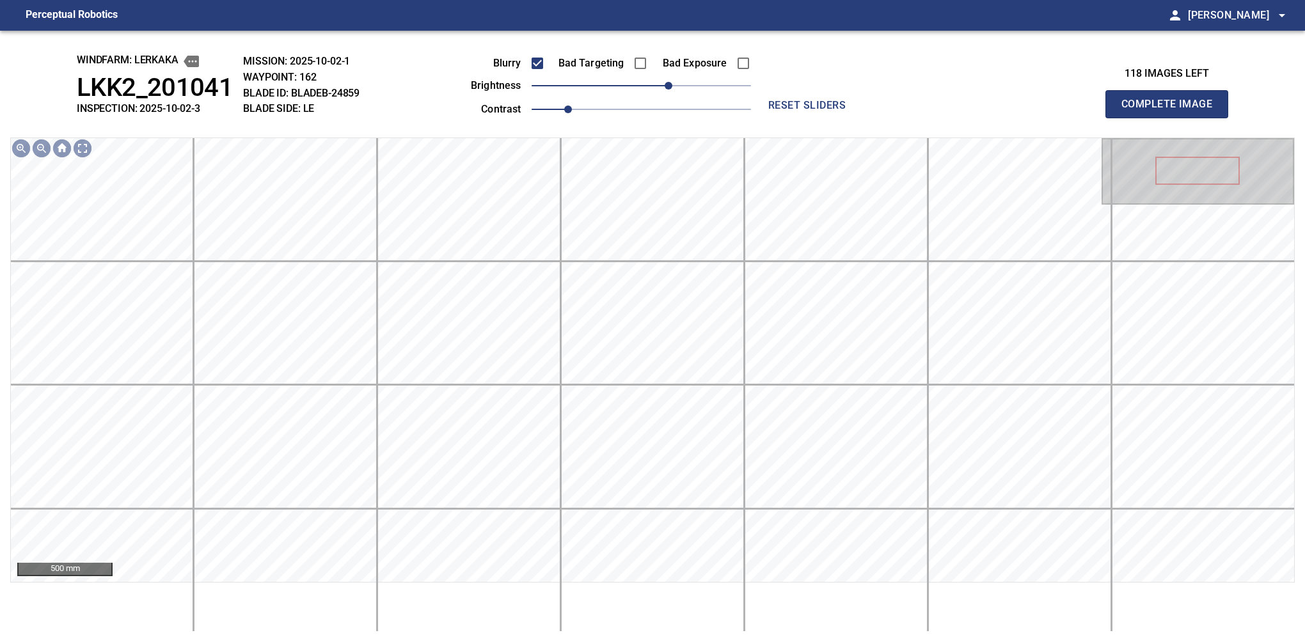
click at [860, 118] on button "Complete Image" at bounding box center [1166, 104] width 123 height 28
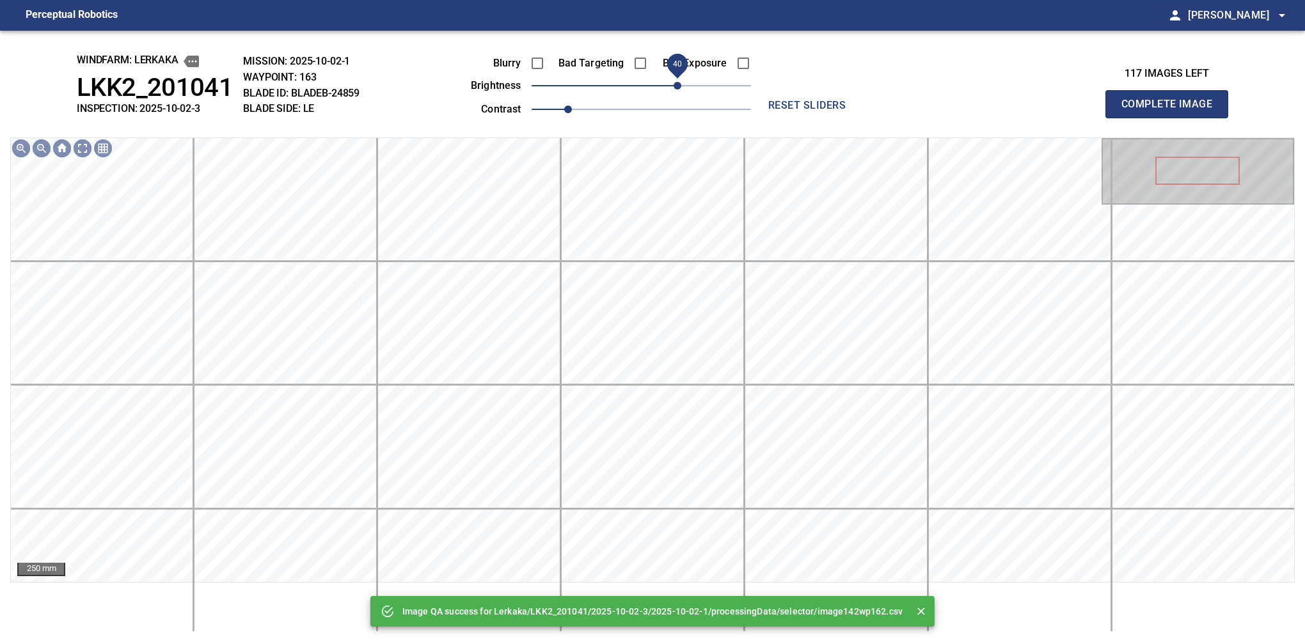
click at [679, 88] on span "40" at bounding box center [641, 86] width 219 height 18
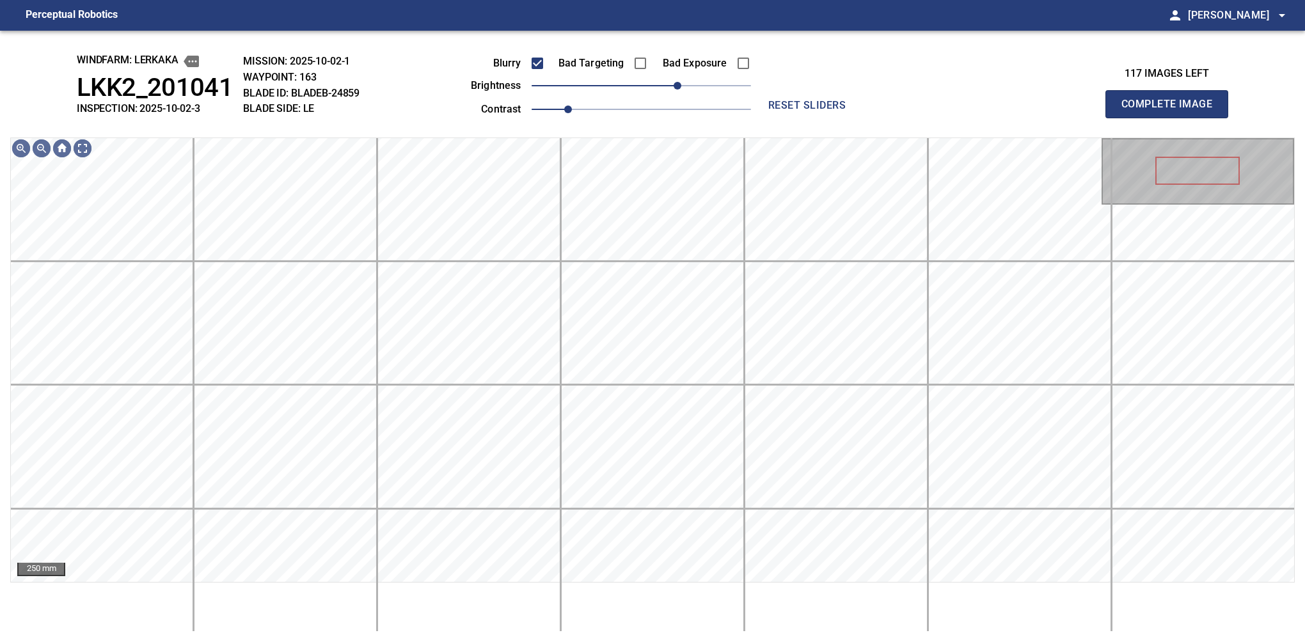
click at [860, 118] on button "Complete Image" at bounding box center [1166, 104] width 123 height 28
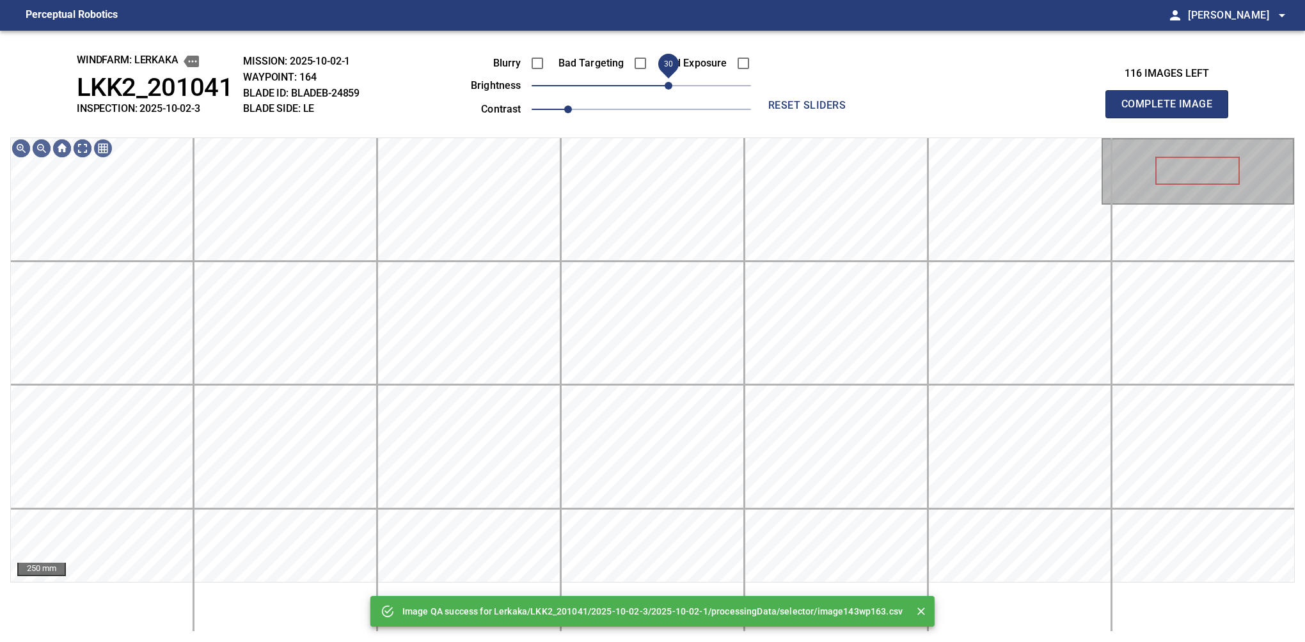
drag, startPoint x: 645, startPoint y: 84, endPoint x: 667, endPoint y: 77, distance: 22.9
click at [667, 82] on span "30" at bounding box center [669, 86] width 8 height 8
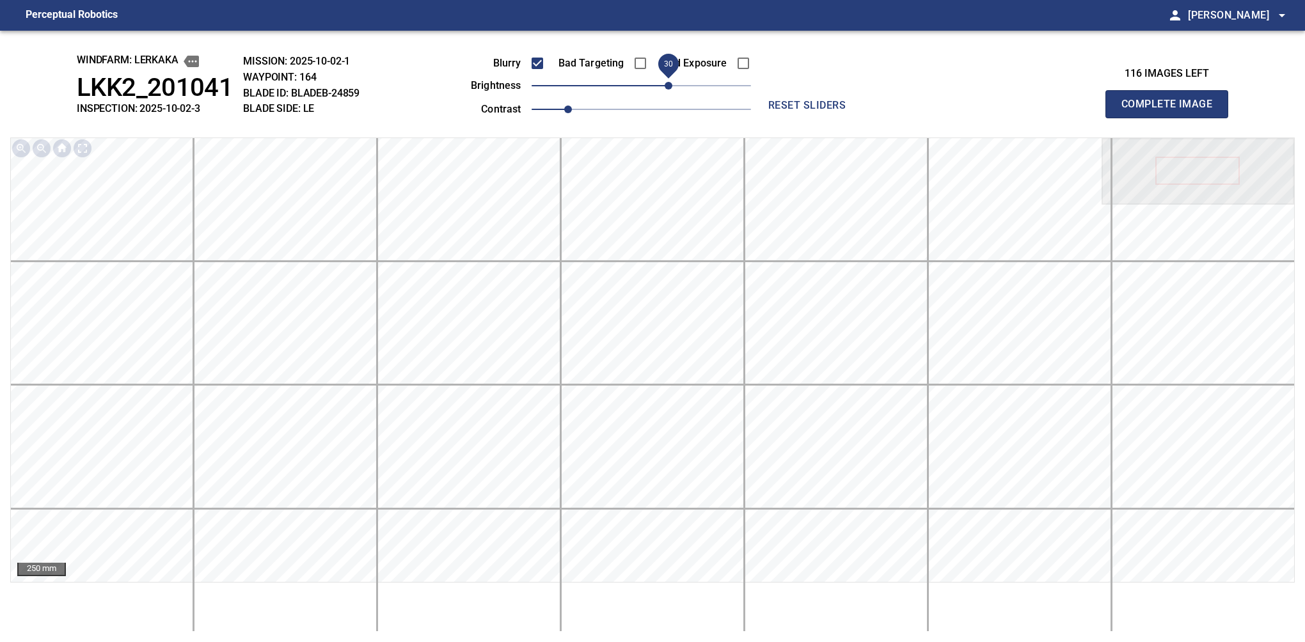
click at [672, 82] on span "30" at bounding box center [669, 86] width 8 height 8
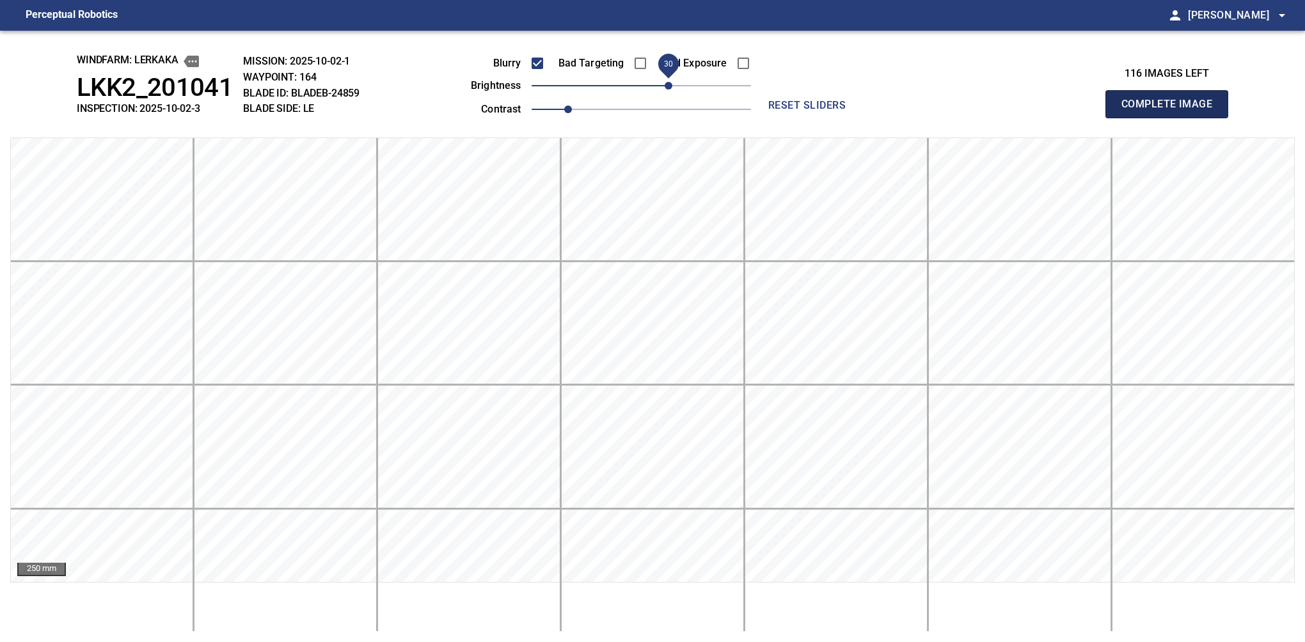
click at [860, 118] on button "Complete Image" at bounding box center [1166, 104] width 123 height 28
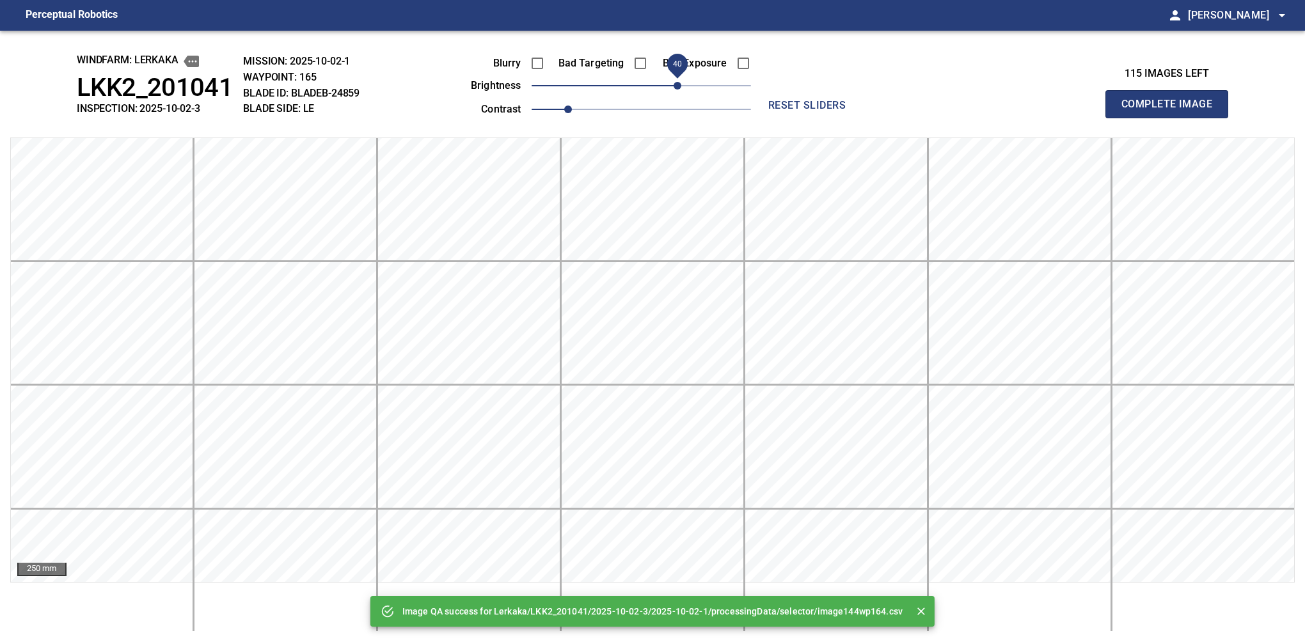
drag, startPoint x: 644, startPoint y: 88, endPoint x: 674, endPoint y: 81, distance: 31.4
click at [674, 82] on span "40" at bounding box center [678, 86] width 8 height 8
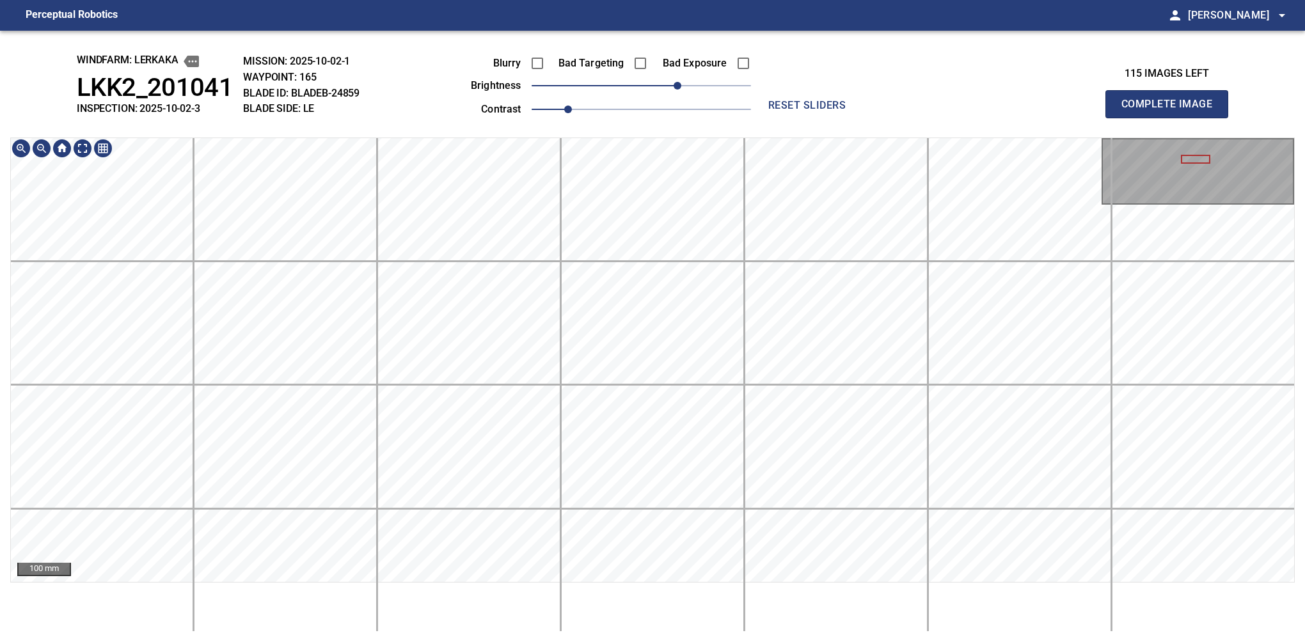
click at [750, 589] on html "Perceptual Robotics person Alex Semenov arrow_drop_down windfarm: Lerkaka LKK2_…" at bounding box center [652, 321] width 1305 height 642
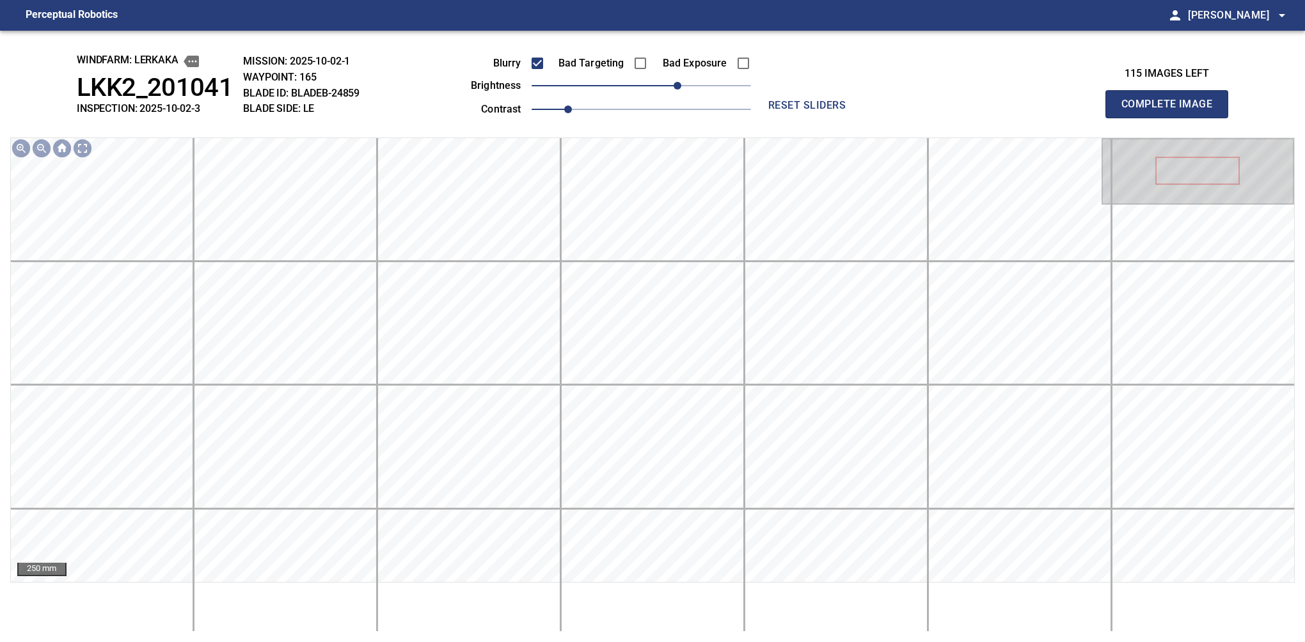
click at [860, 118] on button "Complete Image" at bounding box center [1166, 104] width 123 height 28
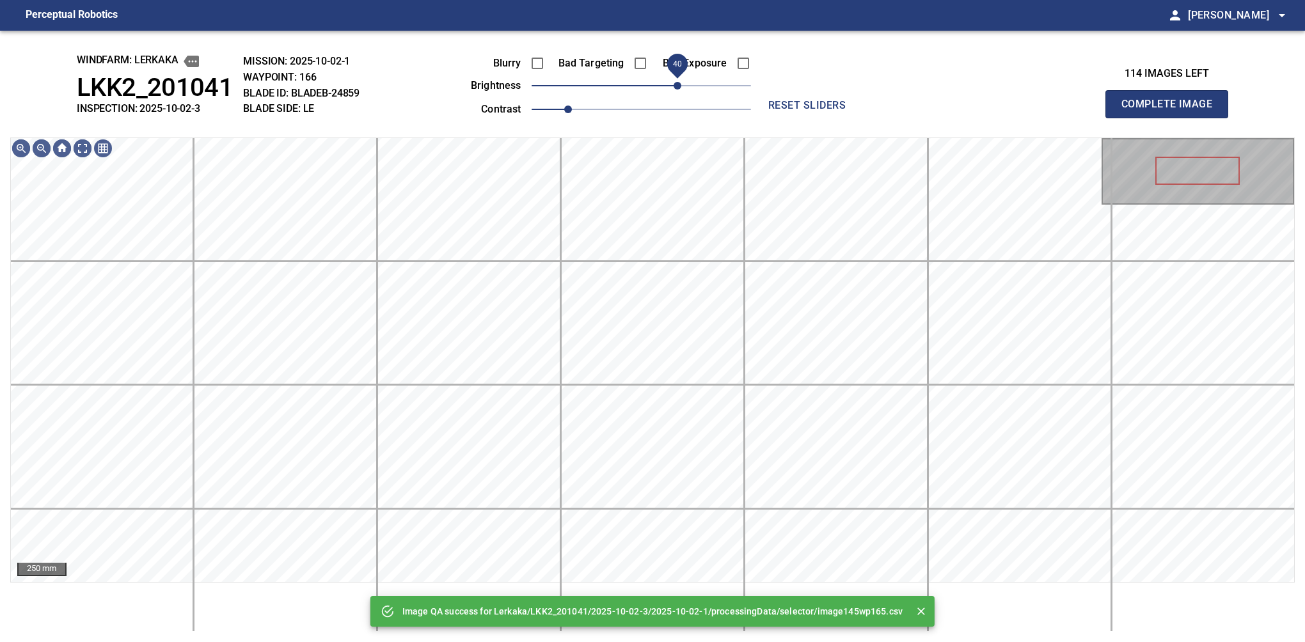
drag, startPoint x: 674, startPoint y: 92, endPoint x: 681, endPoint y: 95, distance: 7.5
click at [681, 95] on span "40" at bounding box center [641, 86] width 219 height 18
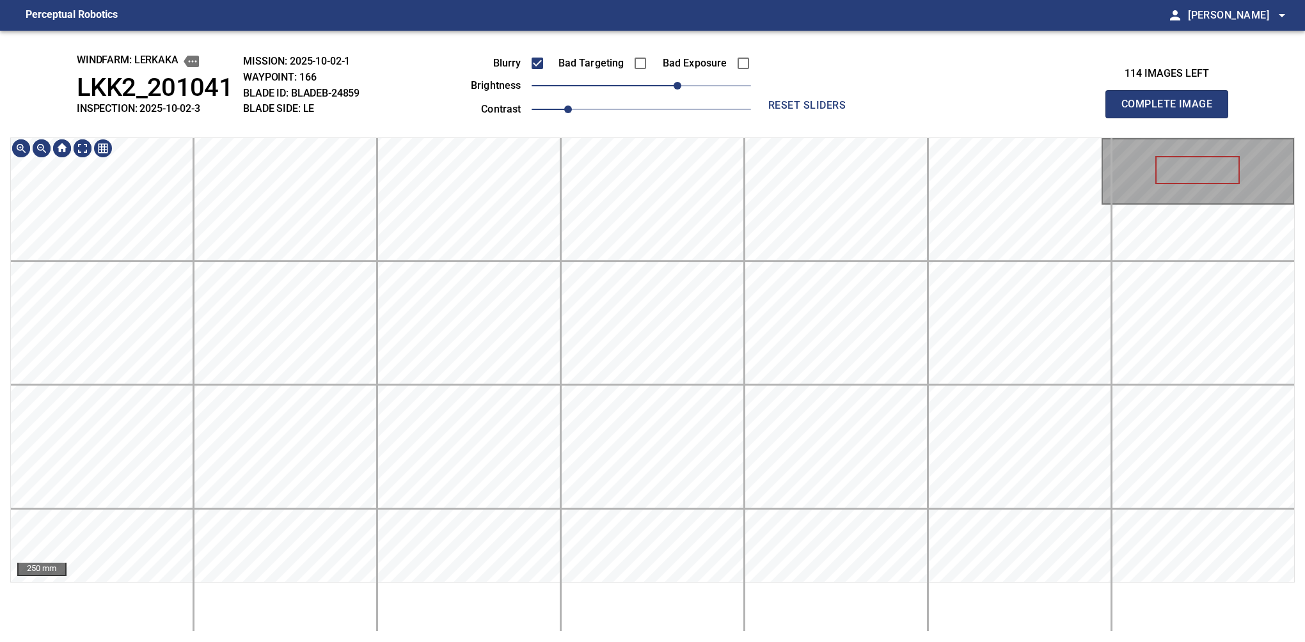
click at [656, 589] on div "250 mm" at bounding box center [652, 385] width 1285 height 495
click at [860, 118] on button "Complete Image" at bounding box center [1166, 104] width 123 height 28
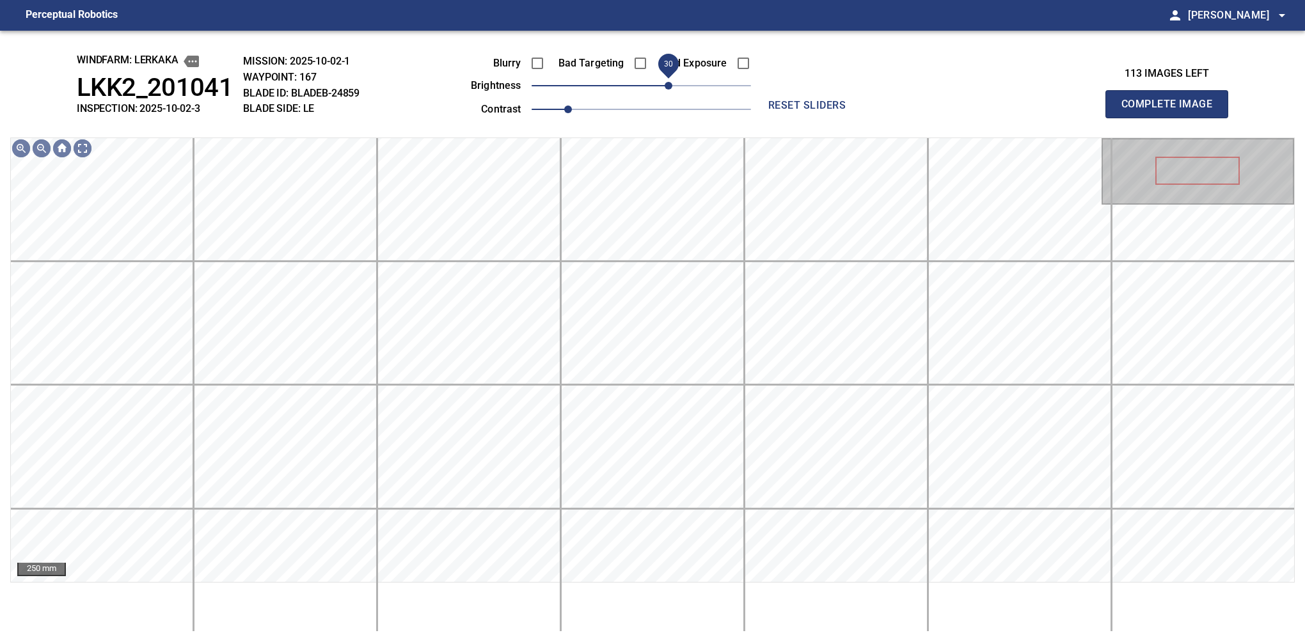
drag, startPoint x: 663, startPoint y: 92, endPoint x: 672, endPoint y: 91, distance: 9.7
click at [672, 91] on span "30" at bounding box center [641, 86] width 219 height 18
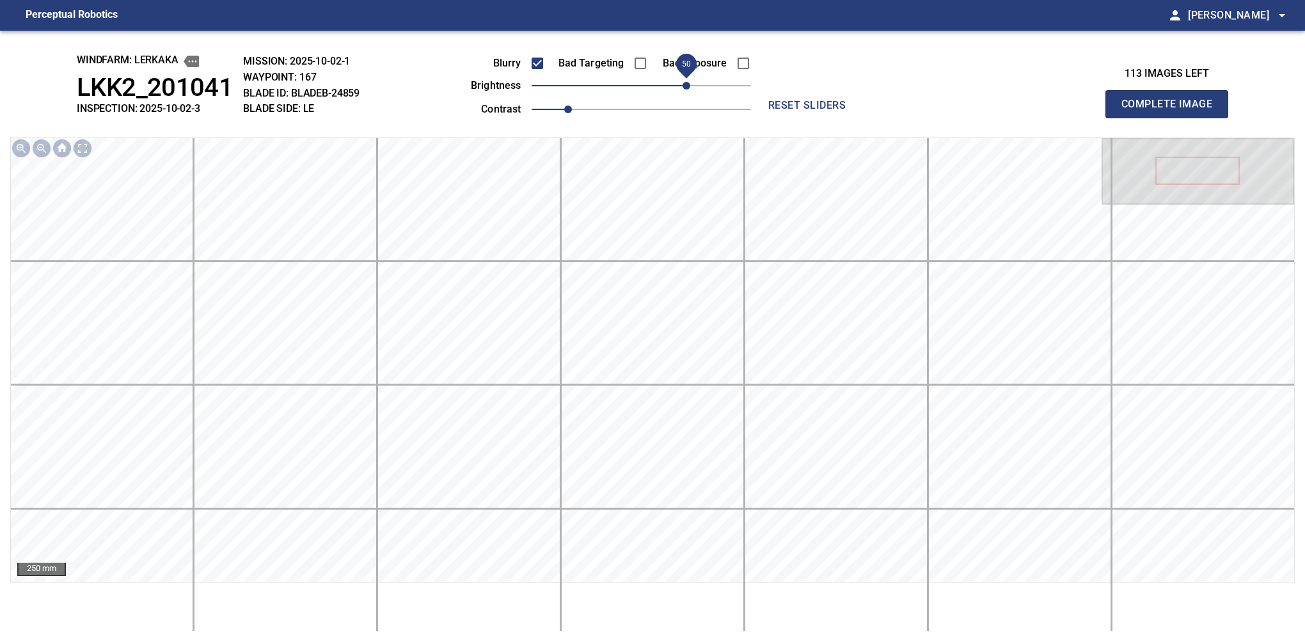
click at [683, 82] on span "50" at bounding box center [687, 86] width 8 height 8
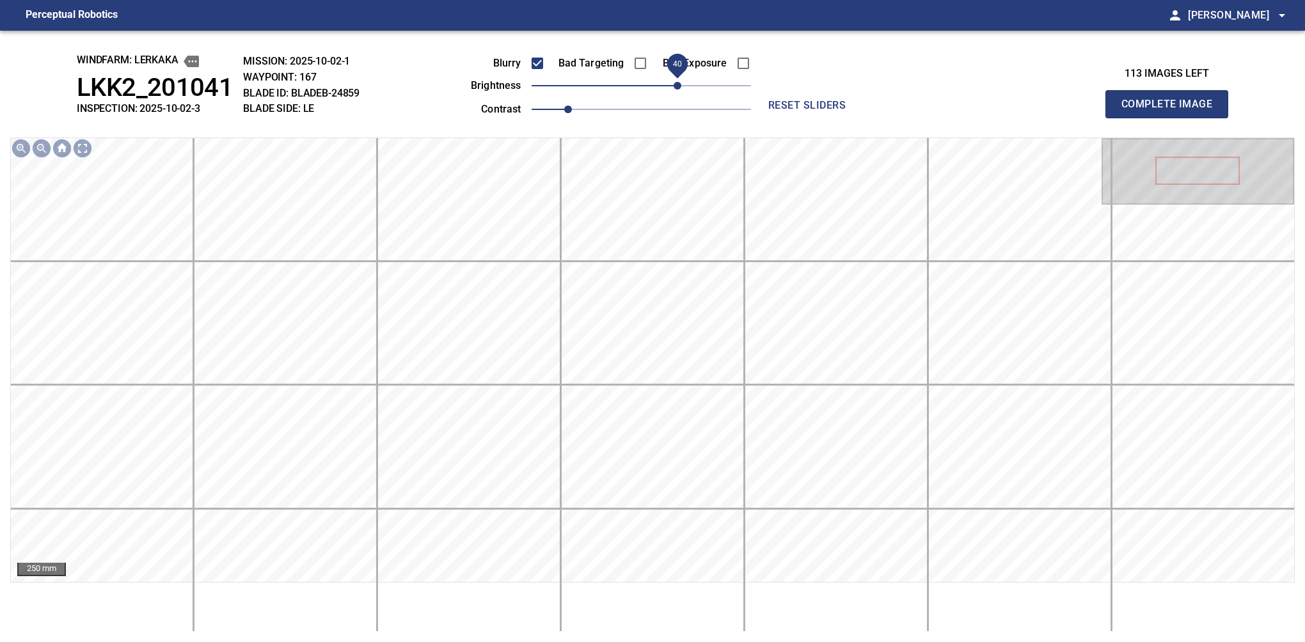
drag, startPoint x: 683, startPoint y: 79, endPoint x: 677, endPoint y: 82, distance: 6.9
click at [677, 82] on span "40" at bounding box center [678, 86] width 8 height 8
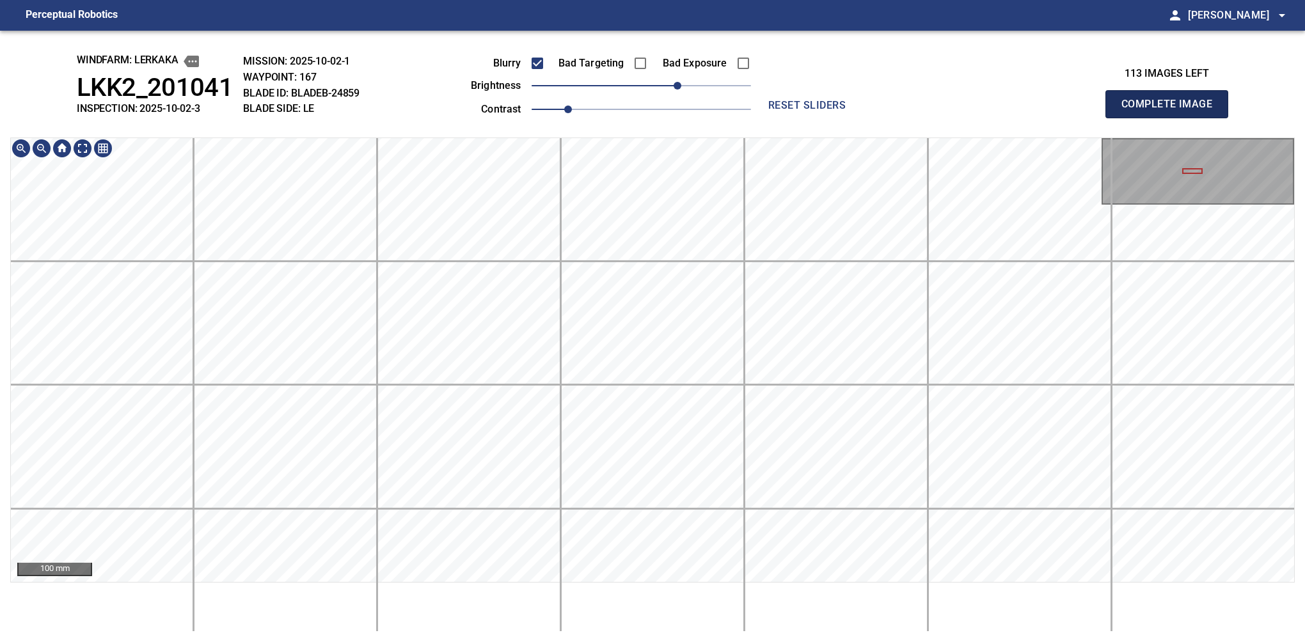
click at [860, 118] on button "Complete Image" at bounding box center [1166, 104] width 123 height 28
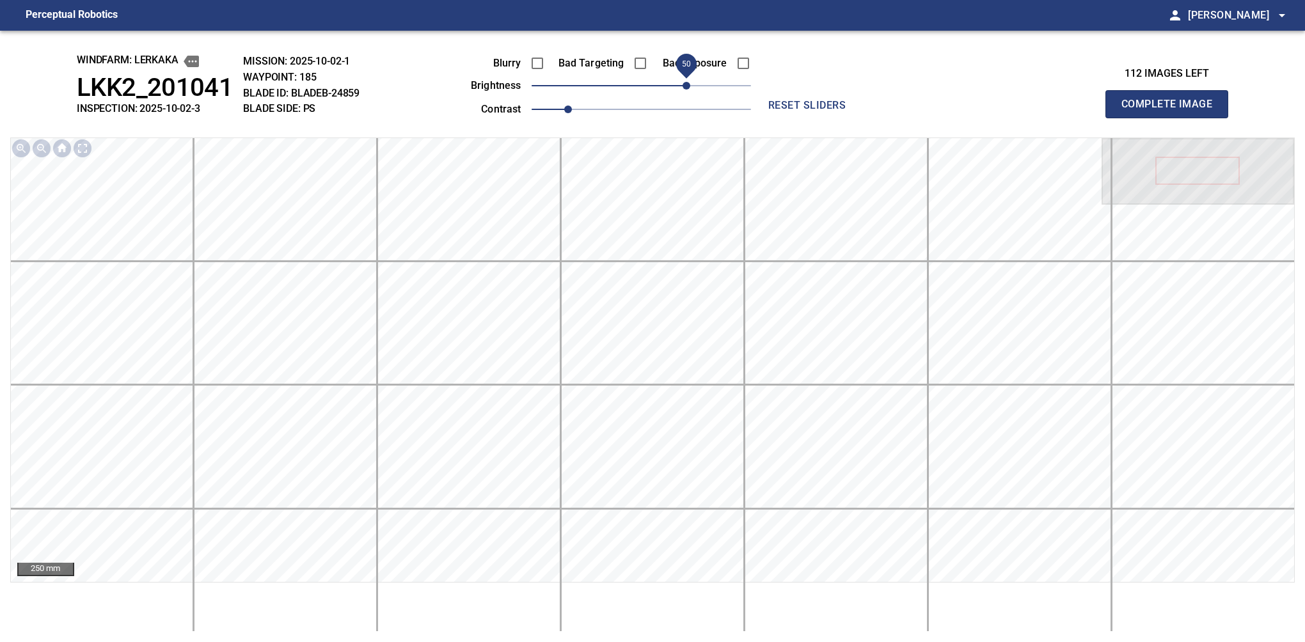
drag, startPoint x: 674, startPoint y: 75, endPoint x: 688, endPoint y: 68, distance: 15.2
click at [688, 77] on span "50" at bounding box center [641, 86] width 219 height 18
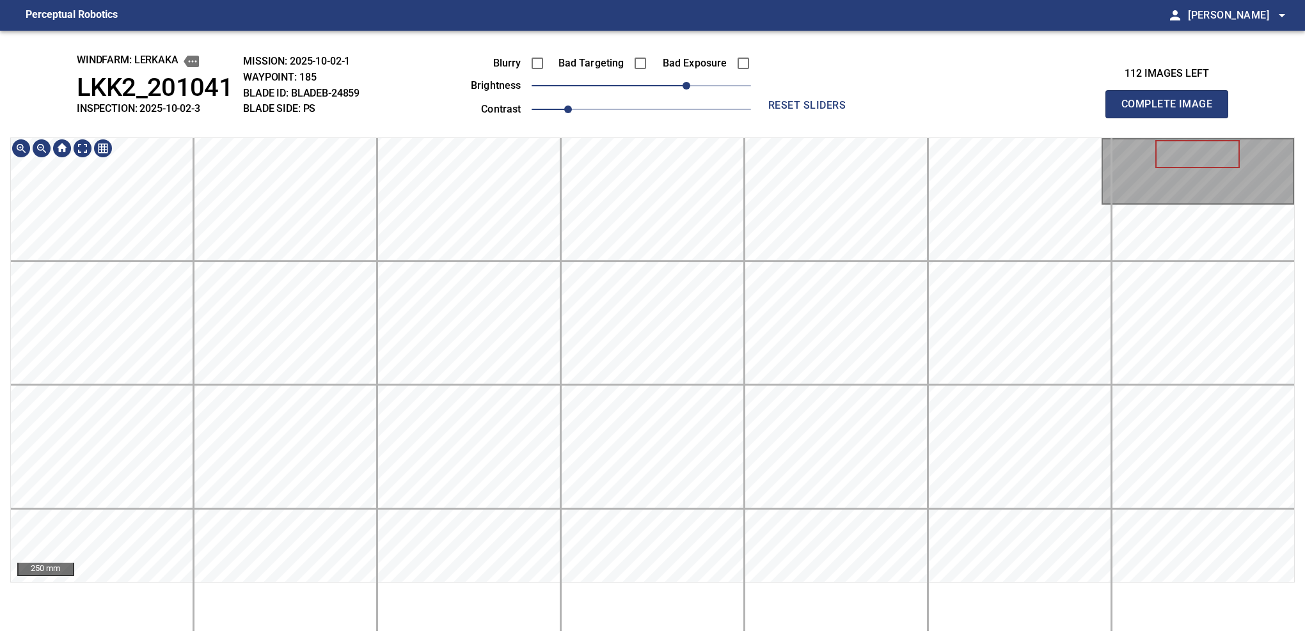
click at [653, 589] on div "250 mm" at bounding box center [652, 385] width 1285 height 495
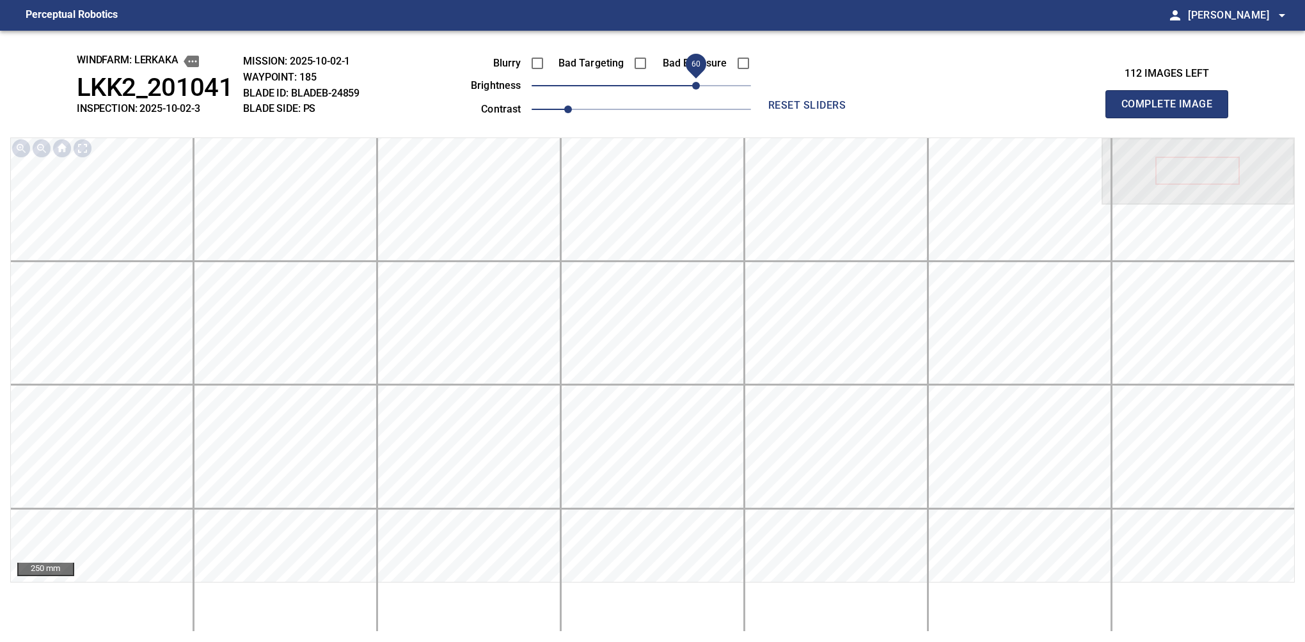
click at [692, 86] on span "60" at bounding box center [696, 86] width 8 height 8
click at [860, 118] on button "Complete Image" at bounding box center [1166, 104] width 123 height 28
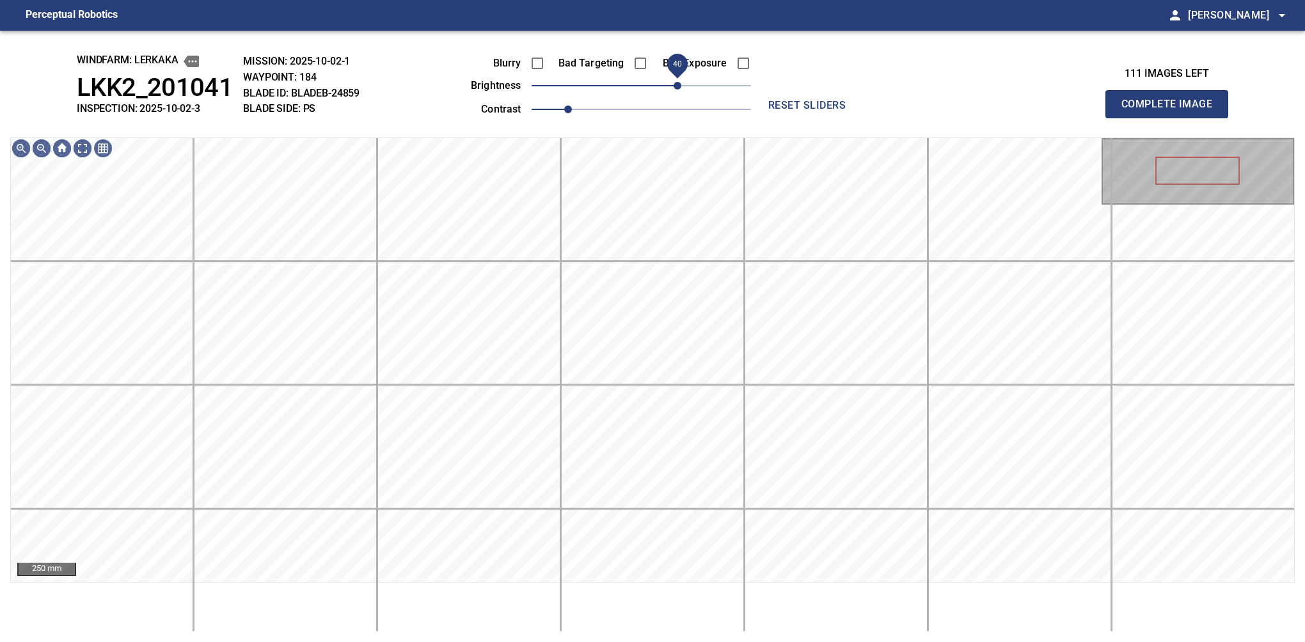
drag, startPoint x: 661, startPoint y: 88, endPoint x: 681, endPoint y: 79, distance: 21.5
click at [681, 79] on span "40" at bounding box center [641, 86] width 219 height 18
drag, startPoint x: 677, startPoint y: 83, endPoint x: 685, endPoint y: 77, distance: 10.5
click at [685, 82] on span "50" at bounding box center [687, 86] width 8 height 8
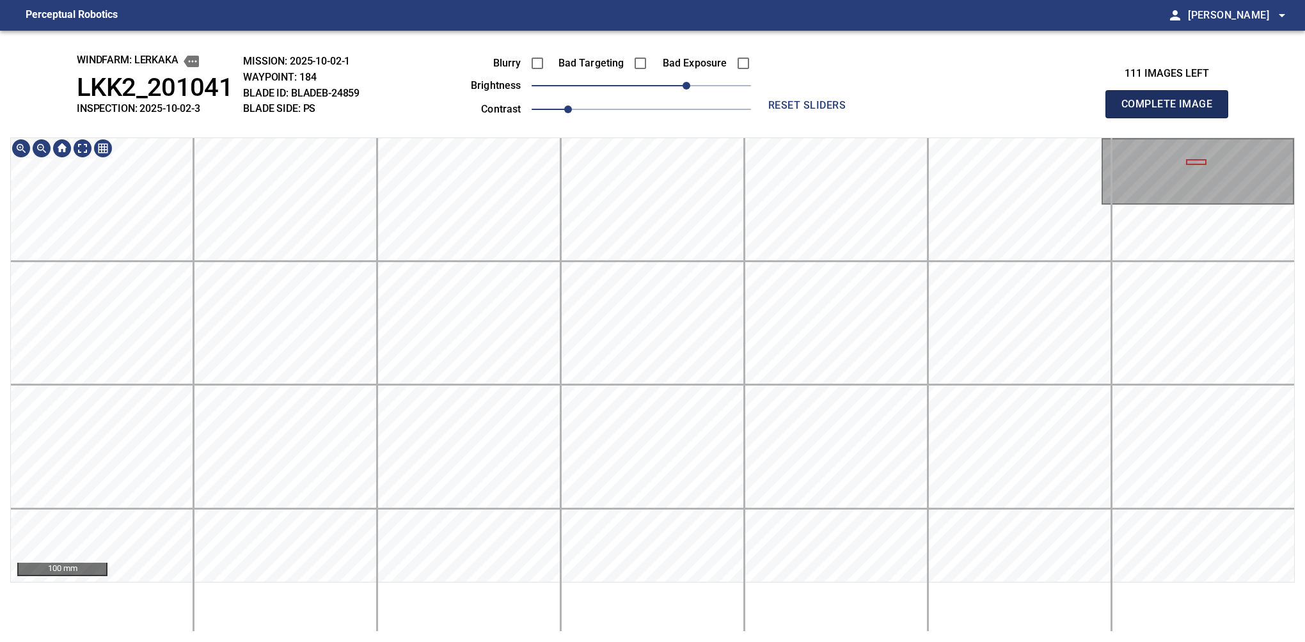
click at [860, 118] on button "Complete Image" at bounding box center [1166, 104] width 123 height 28
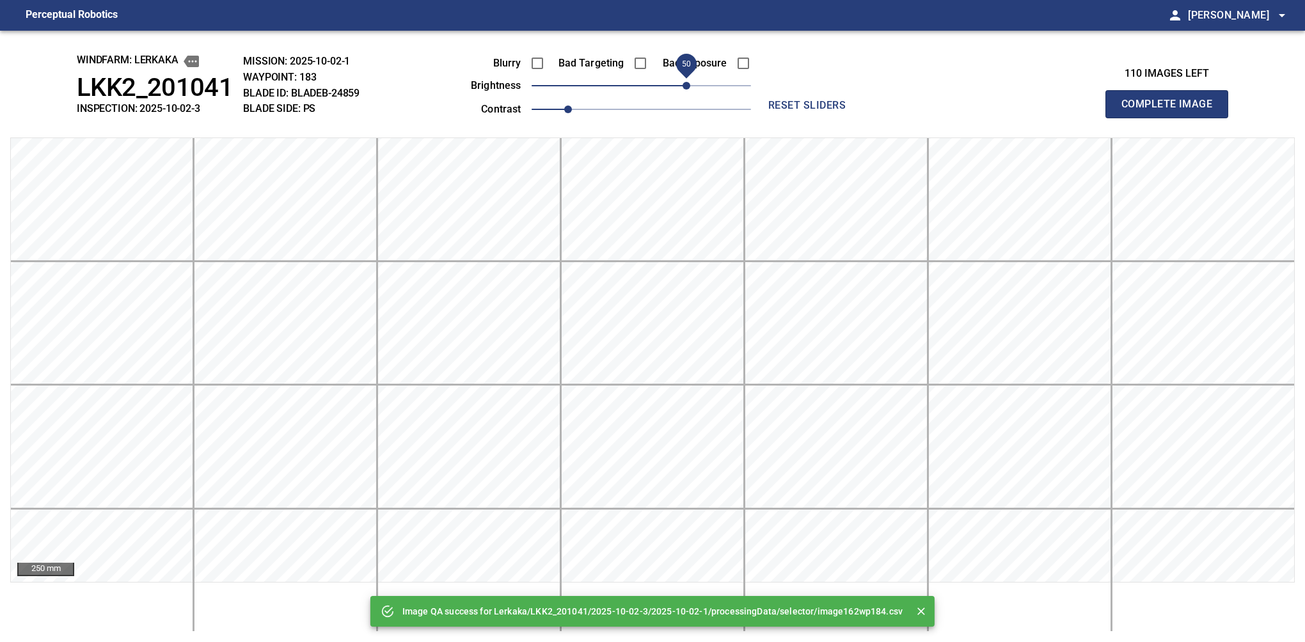
drag, startPoint x: 645, startPoint y: 83, endPoint x: 687, endPoint y: 84, distance: 42.2
click at [687, 84] on span "50" at bounding box center [687, 86] width 8 height 8
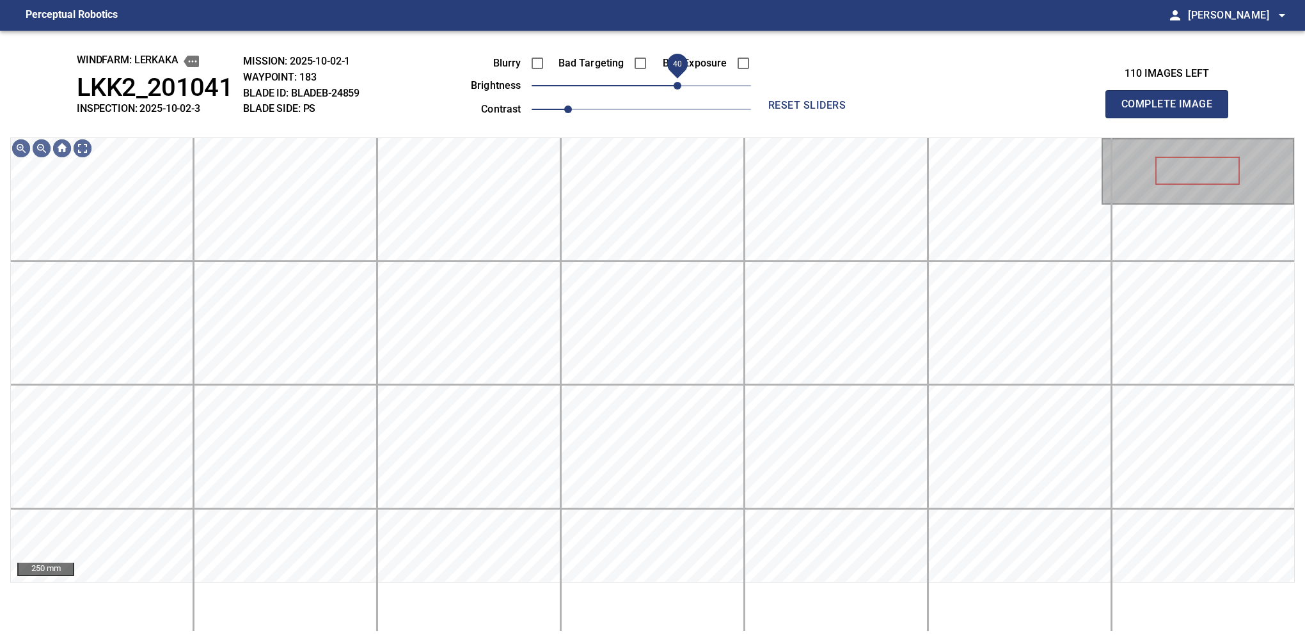
click at [681, 84] on span "40" at bounding box center [678, 86] width 8 height 8
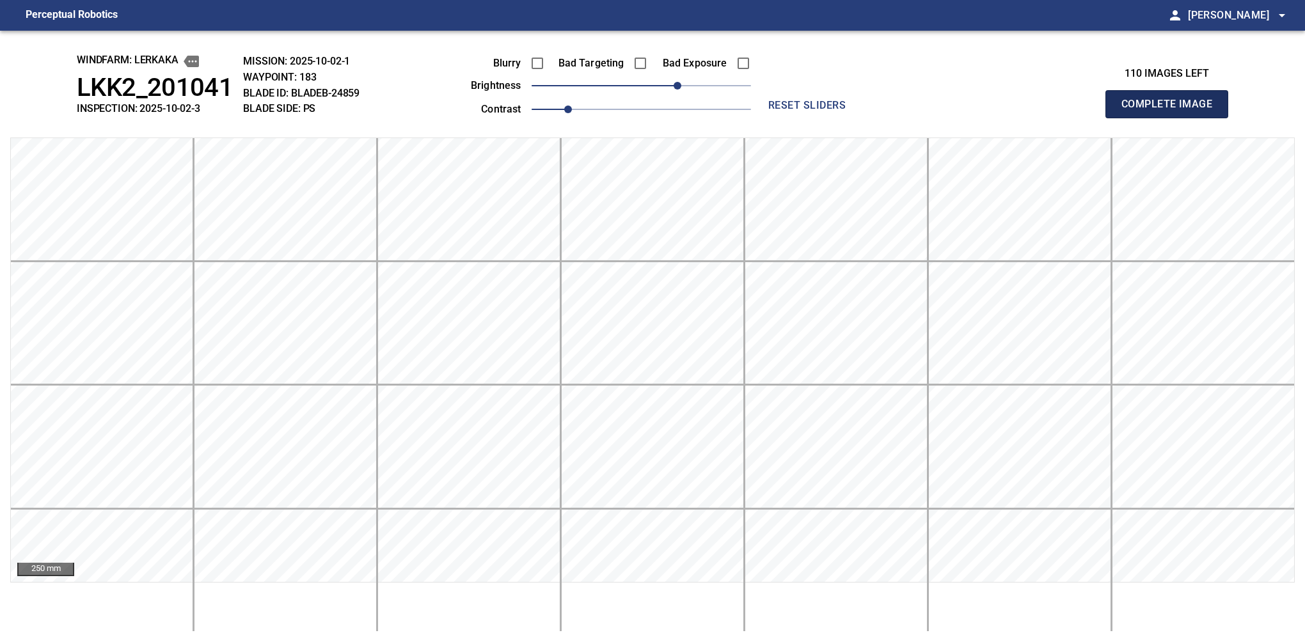
click at [860, 118] on button "Complete Image" at bounding box center [1166, 104] width 123 height 28
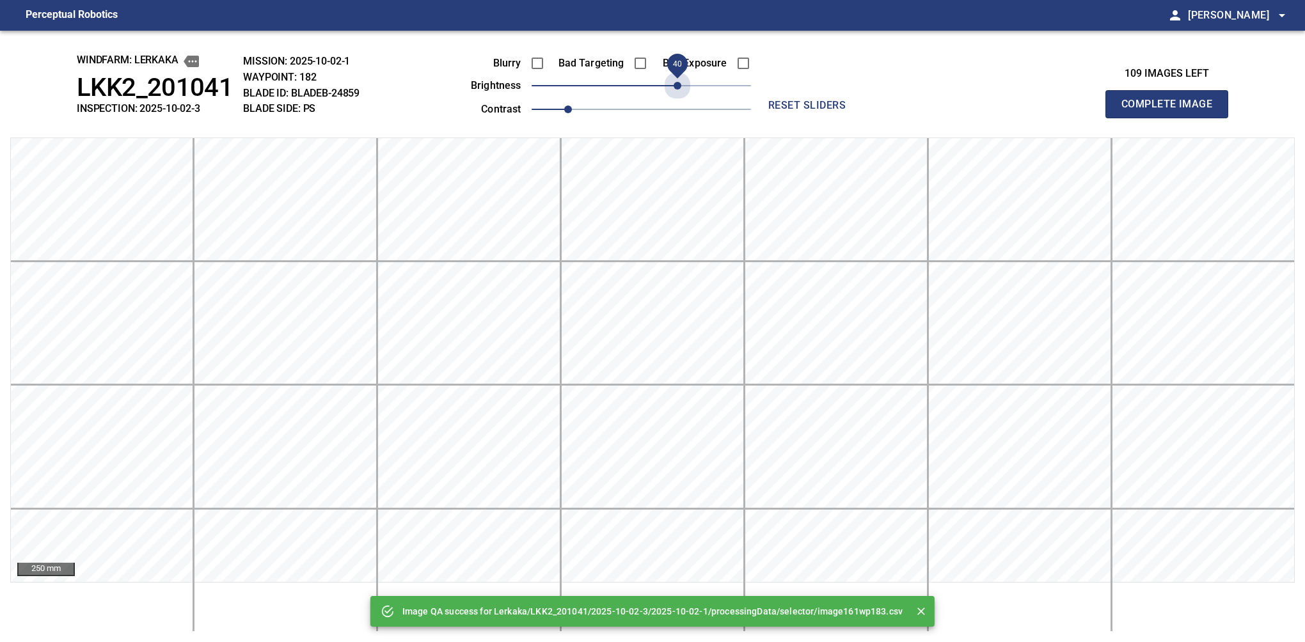
click at [681, 84] on span "40" at bounding box center [641, 86] width 219 height 18
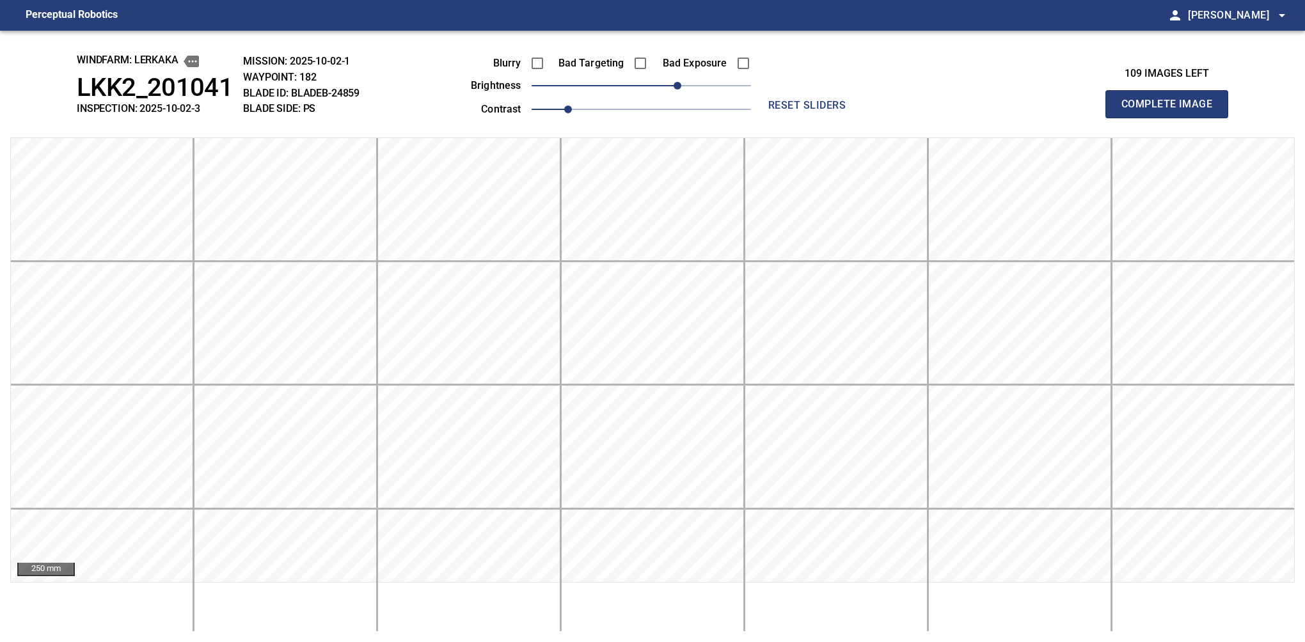
click at [860, 118] on button "Complete Image" at bounding box center [1166, 104] width 123 height 28
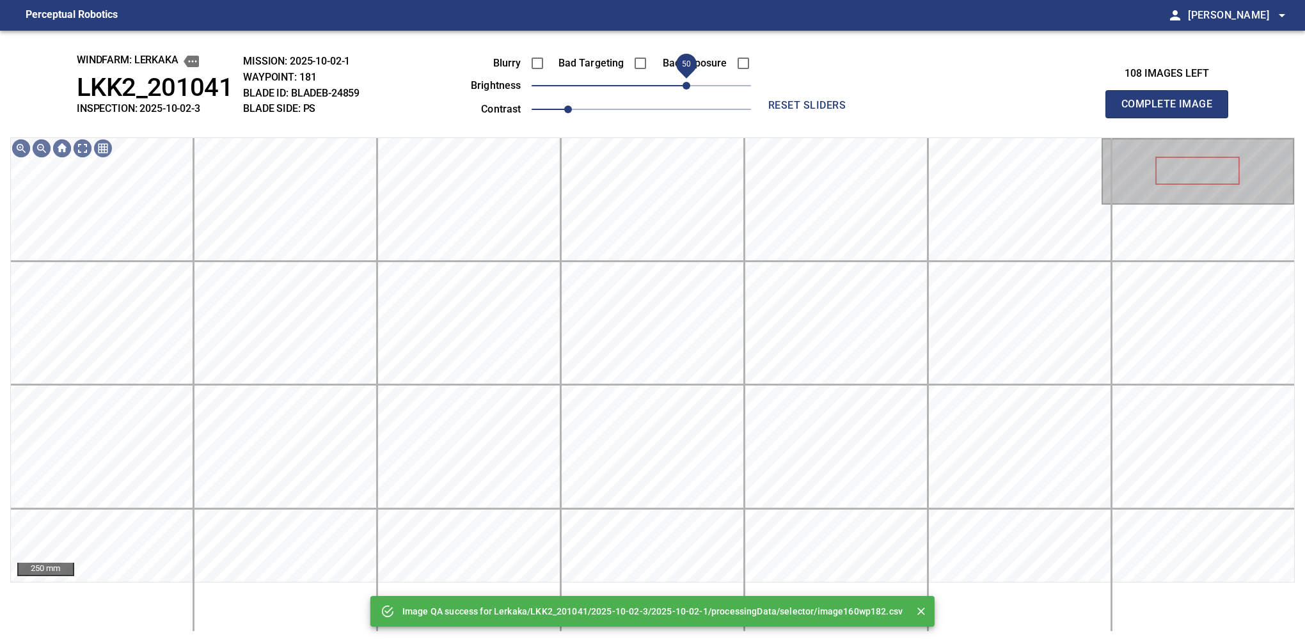
click at [683, 82] on span "50" at bounding box center [641, 86] width 219 height 18
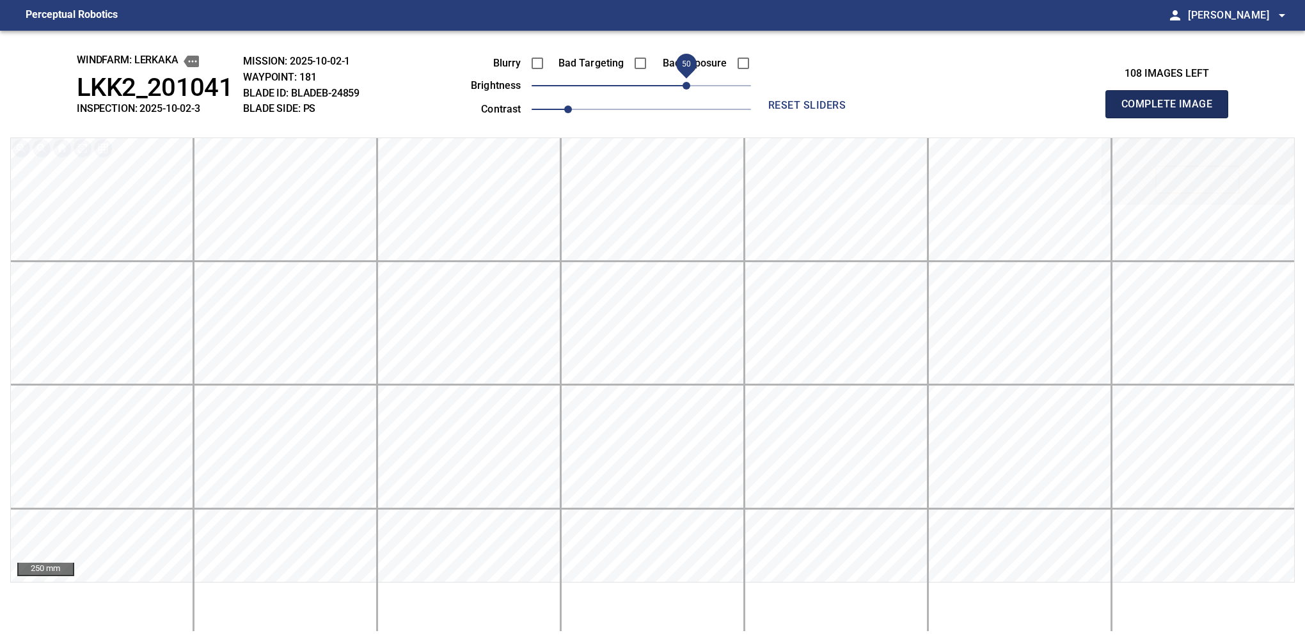
click at [860, 118] on button "Complete Image" at bounding box center [1166, 104] width 123 height 28
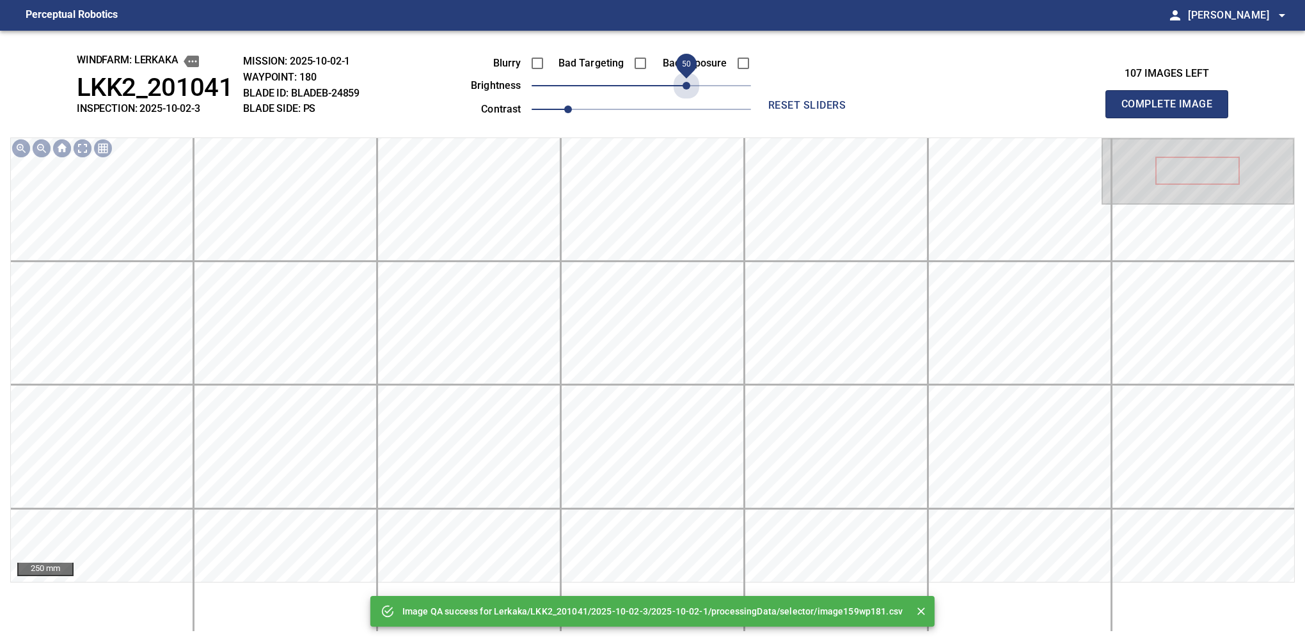
click at [688, 81] on span "50" at bounding box center [641, 86] width 219 height 18
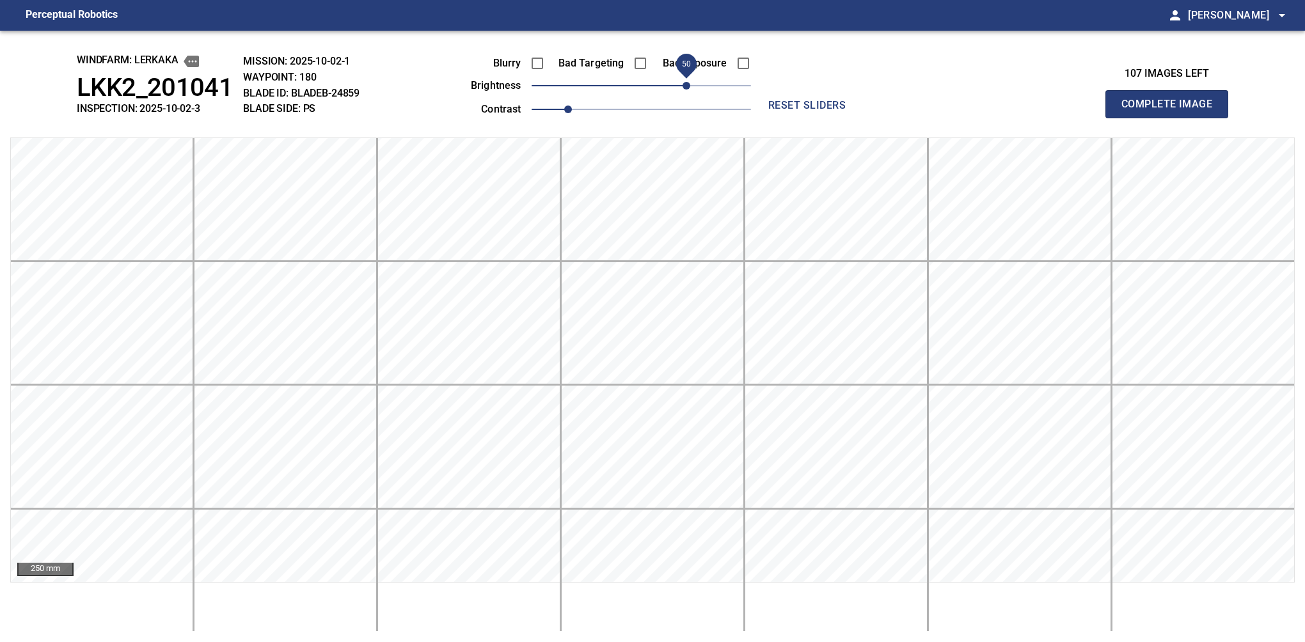
click at [683, 82] on span "50" at bounding box center [687, 86] width 8 height 8
click at [860, 118] on button "Complete Image" at bounding box center [1166, 104] width 123 height 28
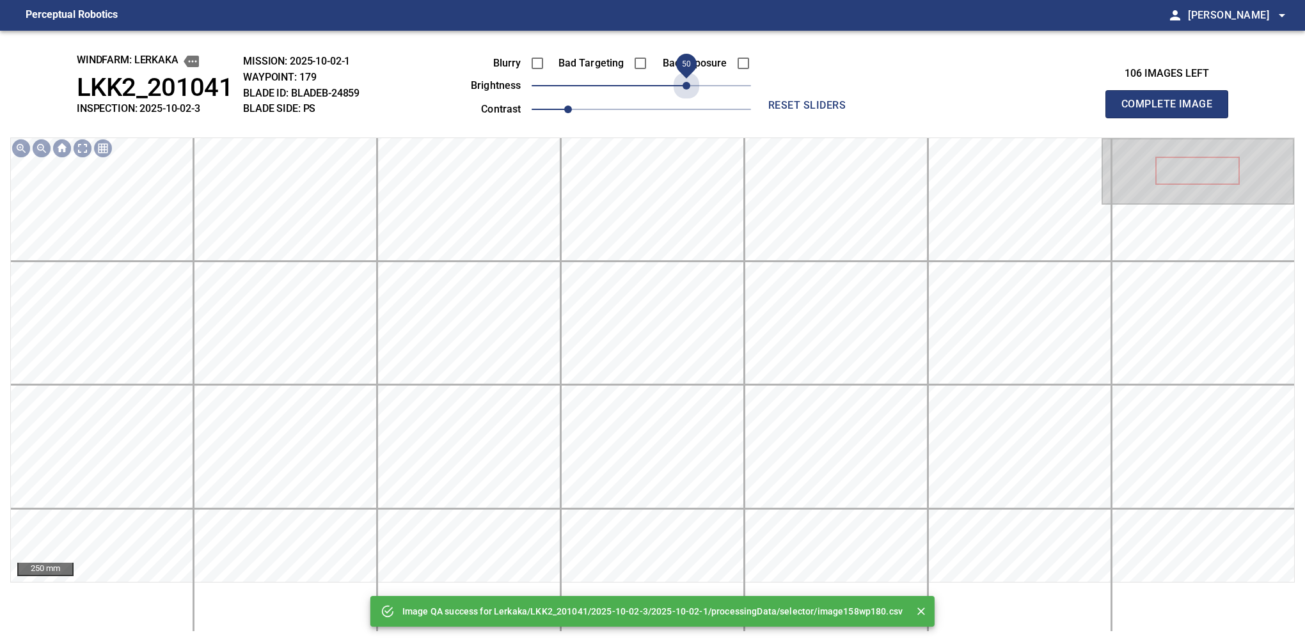
click at [683, 81] on span "50" at bounding box center [641, 86] width 219 height 18
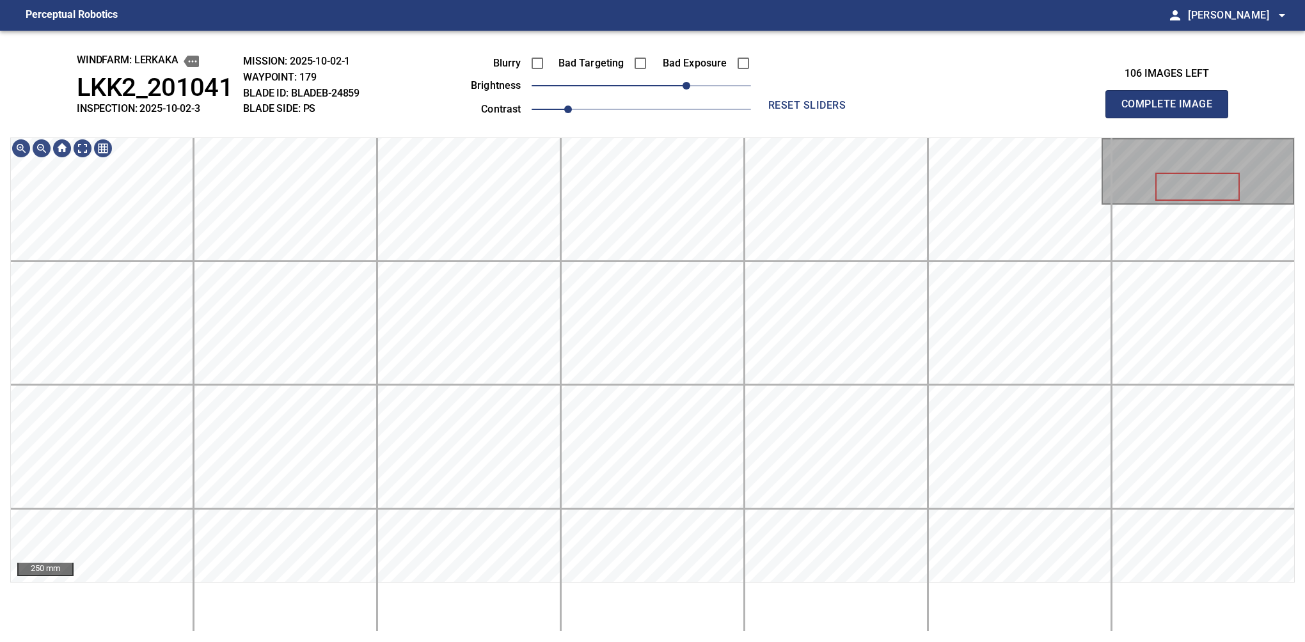
click at [860, 118] on button "Complete Image" at bounding box center [1166, 104] width 123 height 28
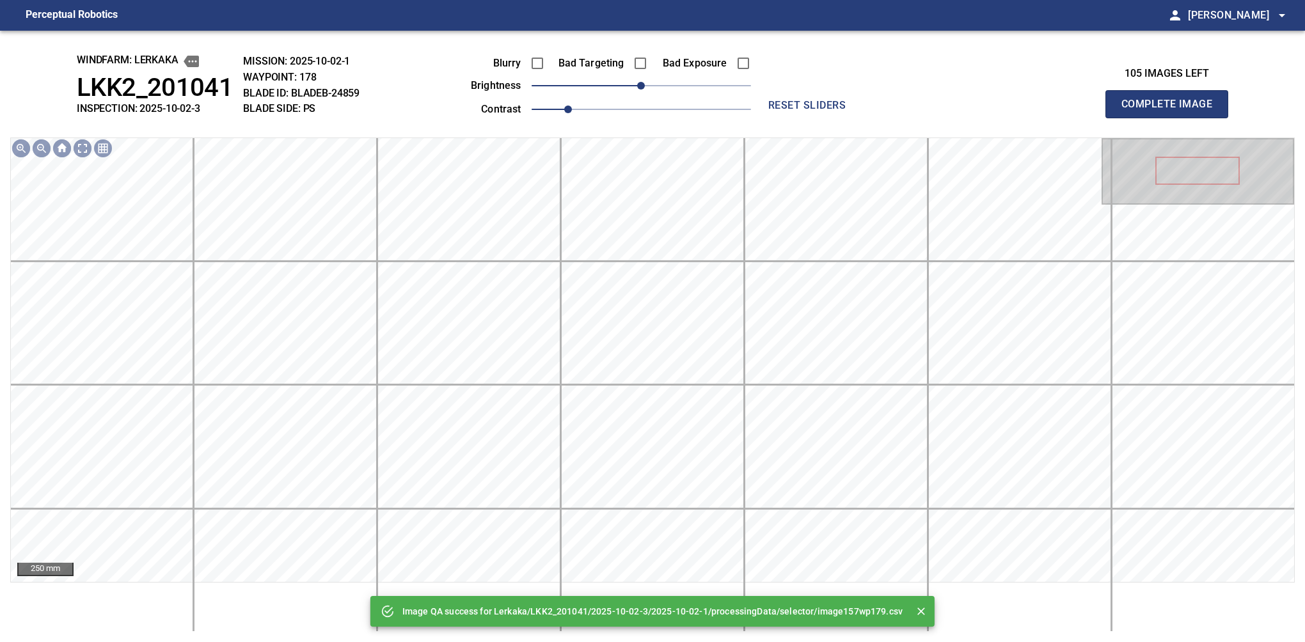
click at [685, 88] on div "Blurry Bad Targeting Bad Exposure brightness 0 contrast 1" at bounding box center [596, 84] width 309 height 68
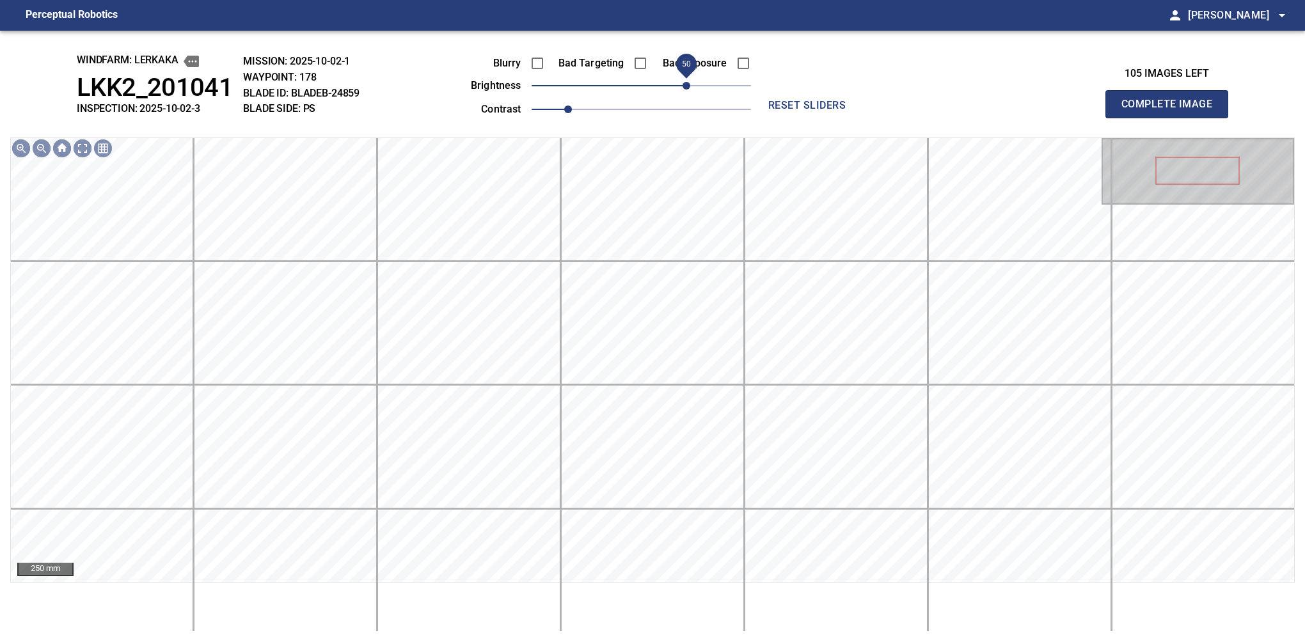
drag, startPoint x: 654, startPoint y: 86, endPoint x: 688, endPoint y: 84, distance: 33.3
click at [688, 84] on span "50" at bounding box center [641, 86] width 219 height 18
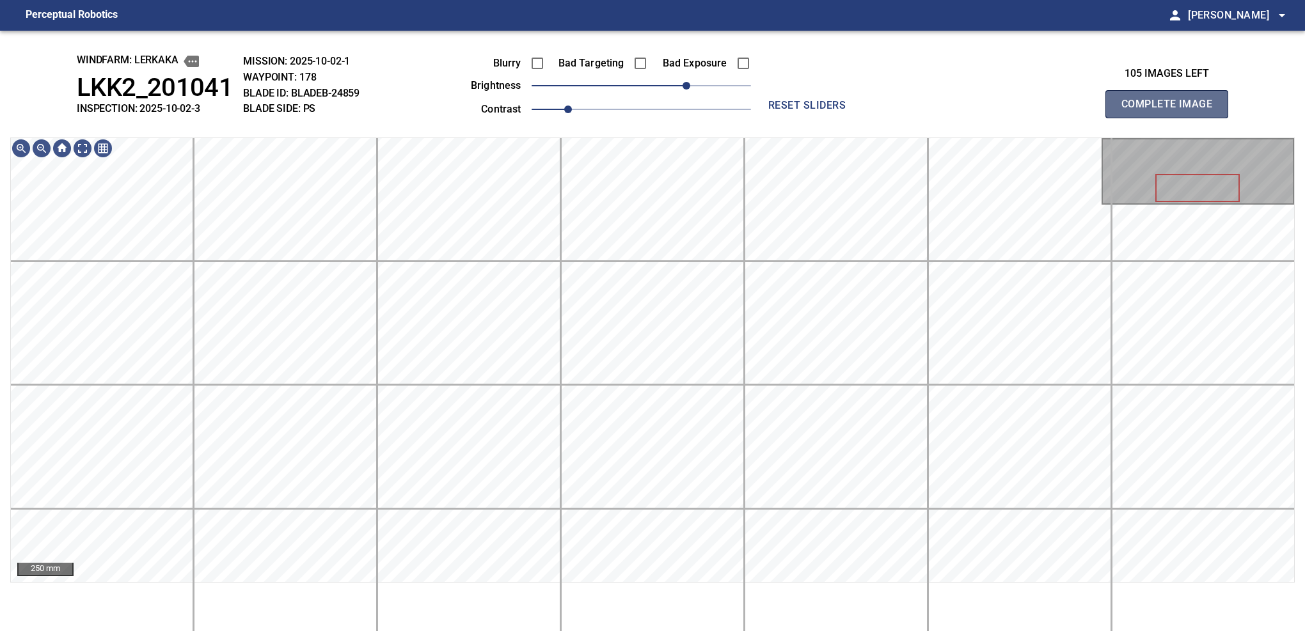
click at [860, 118] on button "Complete Image" at bounding box center [1166, 104] width 123 height 28
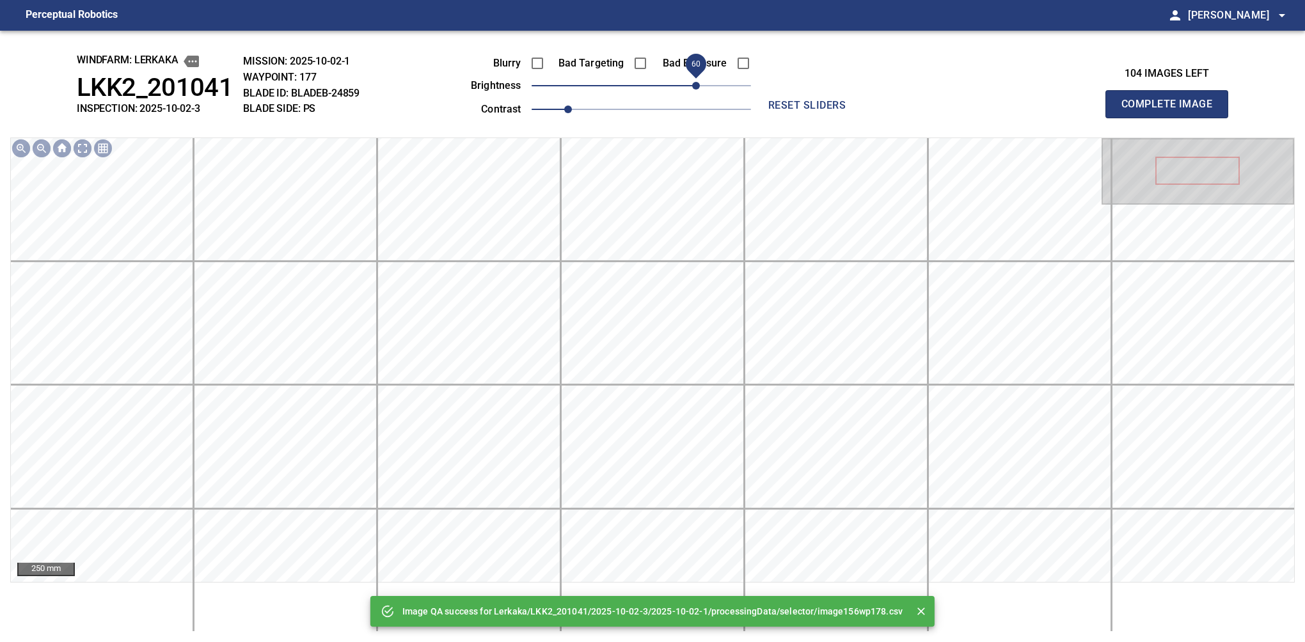
drag, startPoint x: 656, startPoint y: 84, endPoint x: 693, endPoint y: 79, distance: 36.7
click at [693, 82] on span "60" at bounding box center [696, 86] width 8 height 8
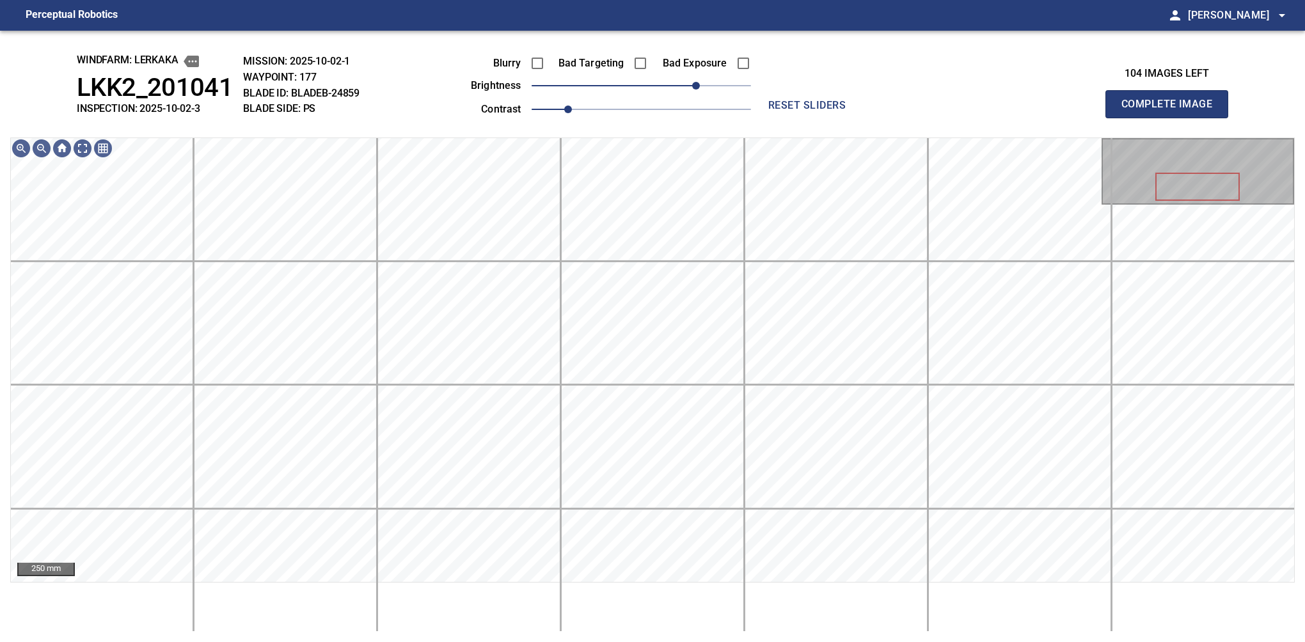
click at [860, 118] on button "Complete Image" at bounding box center [1166, 104] width 123 height 28
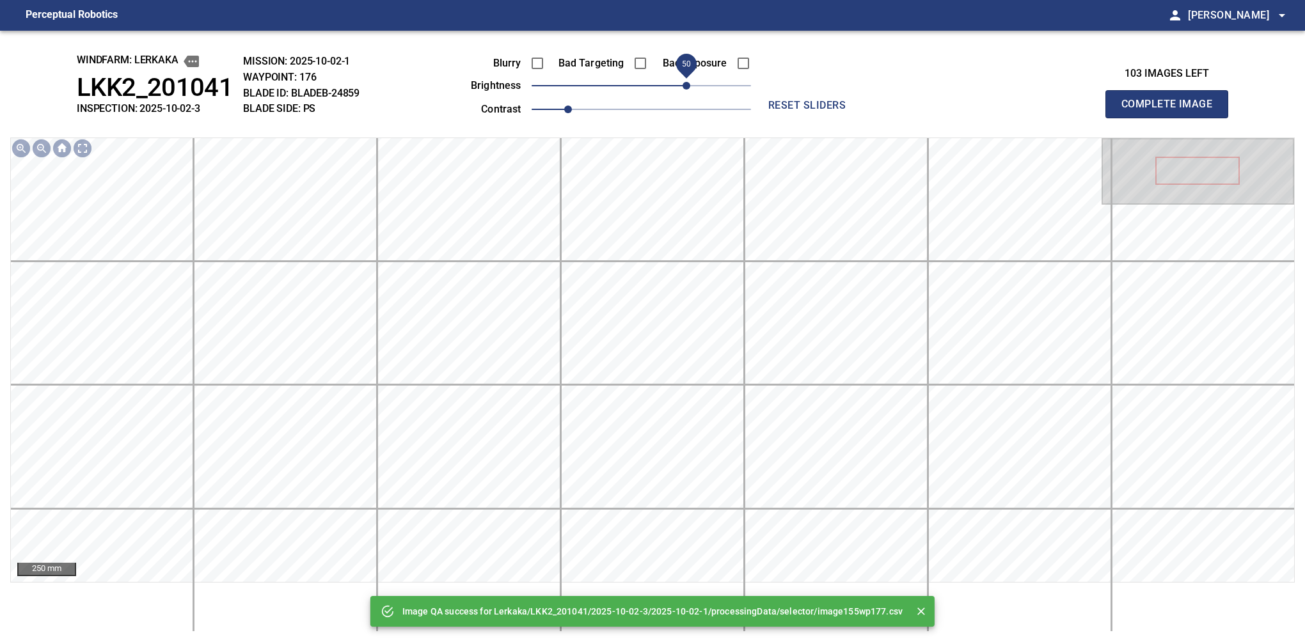
drag, startPoint x: 674, startPoint y: 82, endPoint x: 688, endPoint y: 82, distance: 13.4
click at [688, 82] on span "50" at bounding box center [641, 86] width 219 height 18
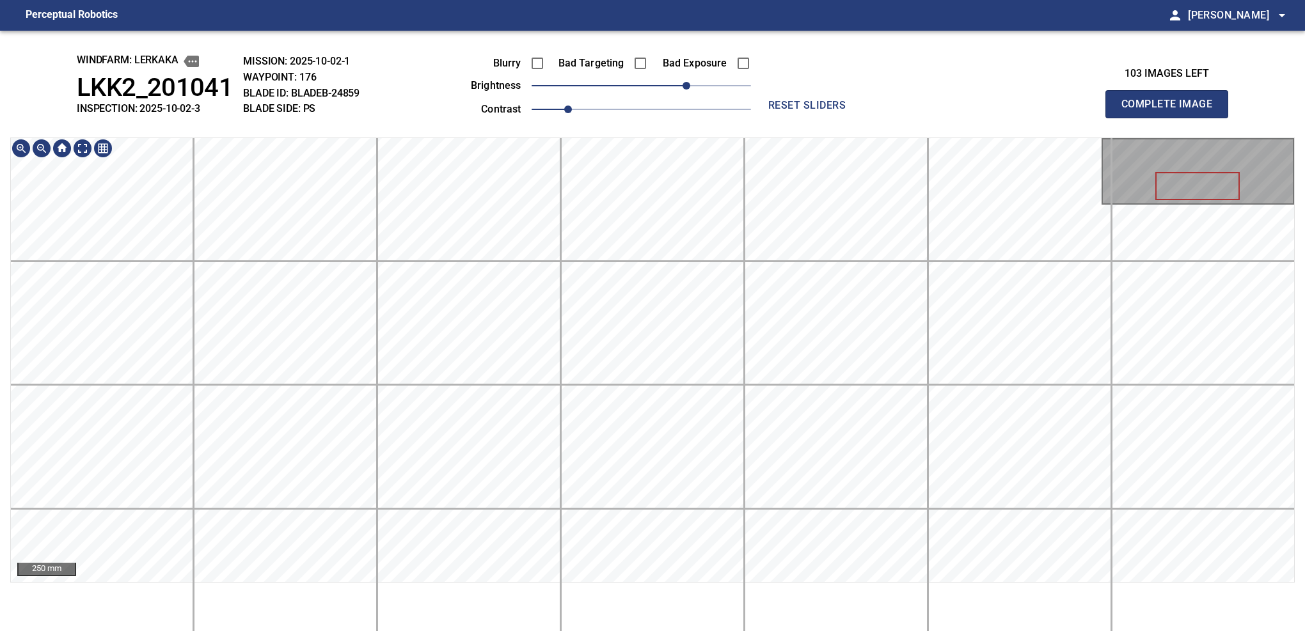
click at [640, 122] on div "windfarm: Lerkaka LKK2_201041 INSPECTION: 2025-10-02-3 MISSION: 2025-10-02-1 WA…" at bounding box center [652, 337] width 1305 height 612
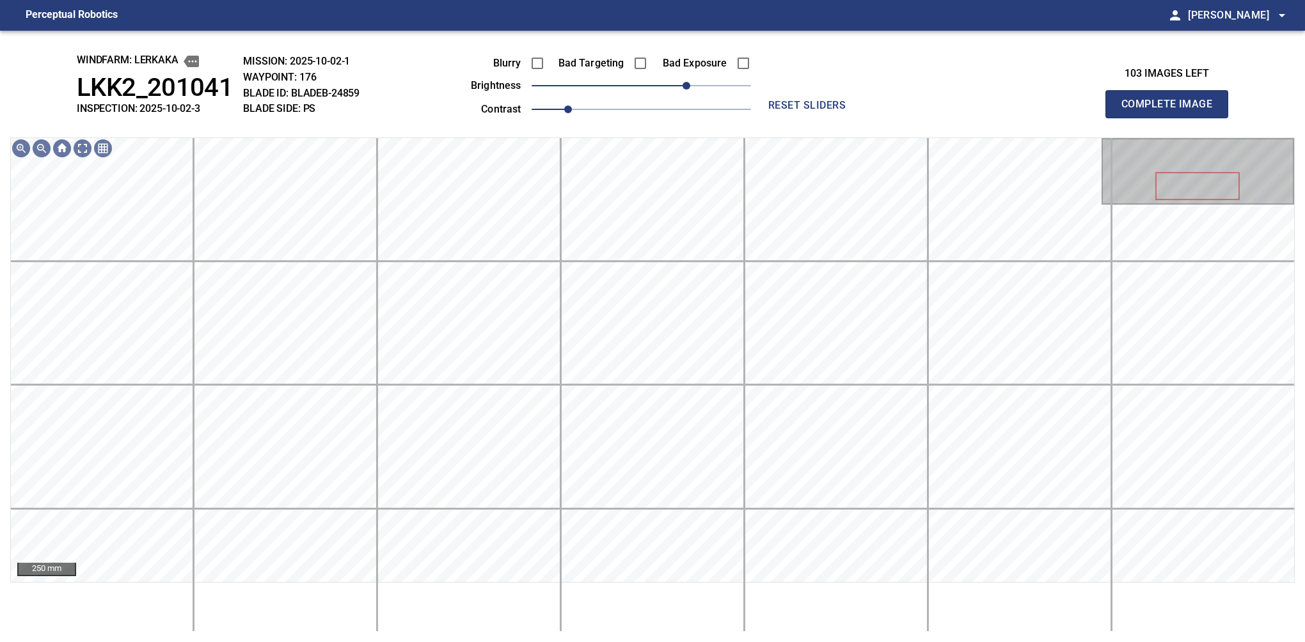
click at [860, 118] on button "Complete Image" at bounding box center [1166, 104] width 123 height 28
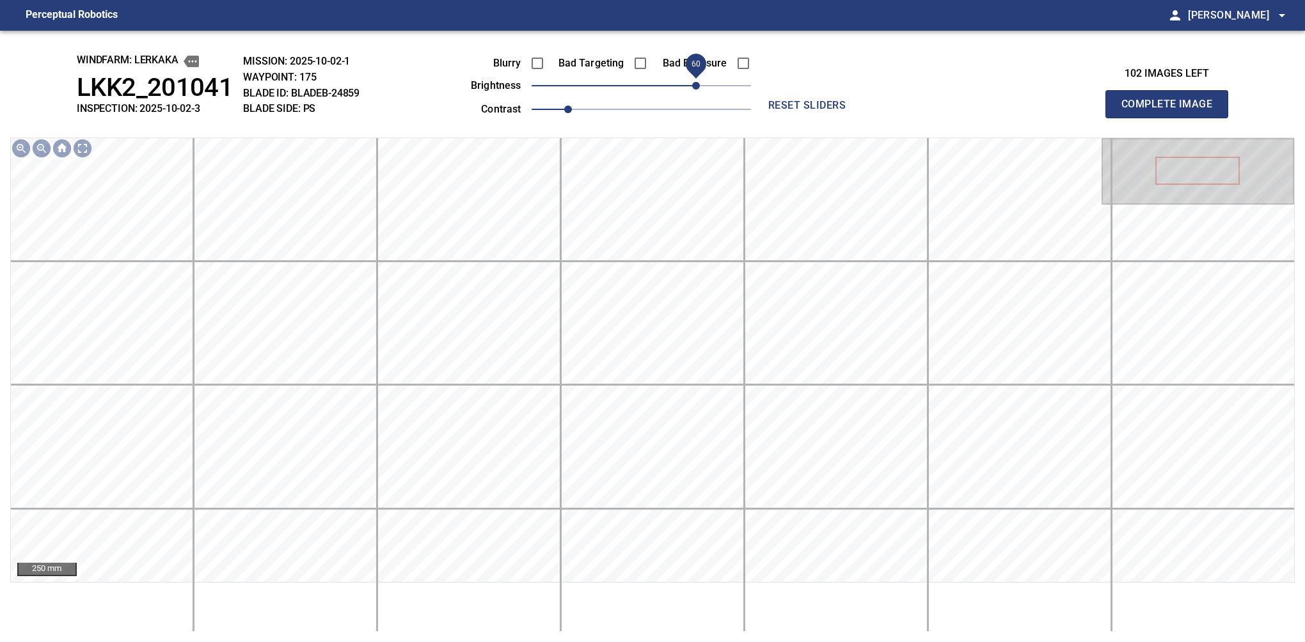
drag, startPoint x: 658, startPoint y: 84, endPoint x: 699, endPoint y: 85, distance: 40.3
click at [699, 85] on span "60" at bounding box center [696, 86] width 8 height 8
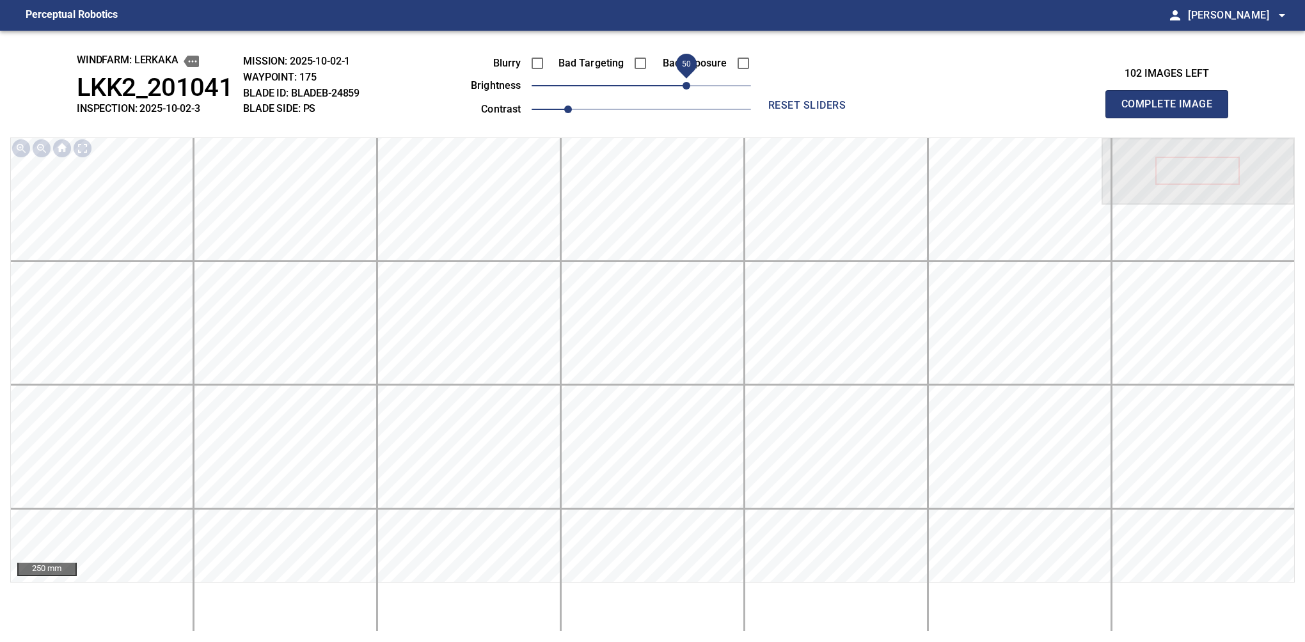
click at [686, 86] on span "50" at bounding box center [687, 86] width 8 height 8
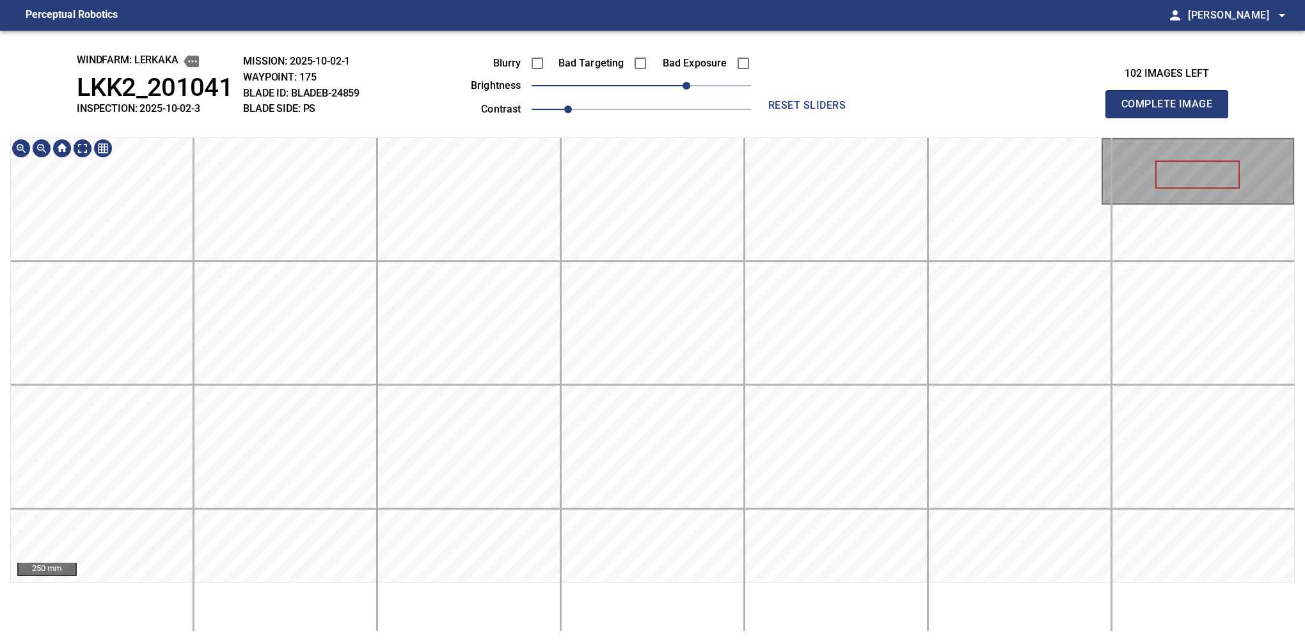
click at [732, 120] on div "windfarm: Lerkaka LKK2_201041 INSPECTION: 2025-10-02-3 MISSION: 2025-10-02-1 WA…" at bounding box center [652, 337] width 1305 height 612
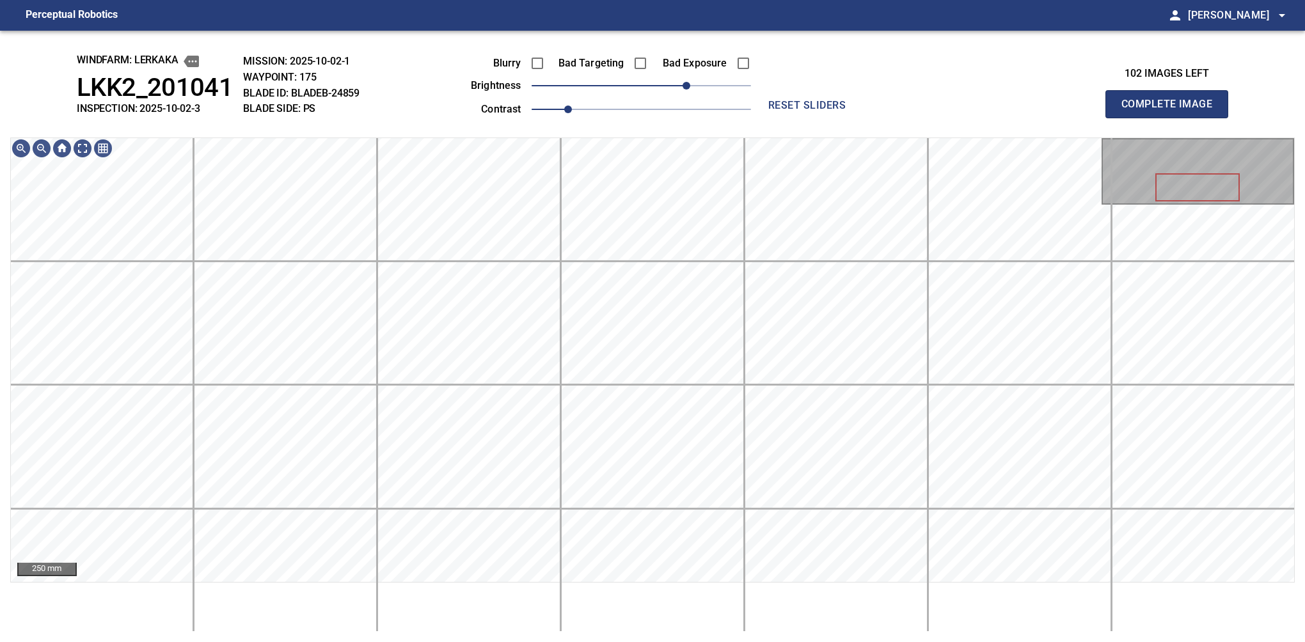
click at [860, 118] on button "Complete Image" at bounding box center [1166, 104] width 123 height 28
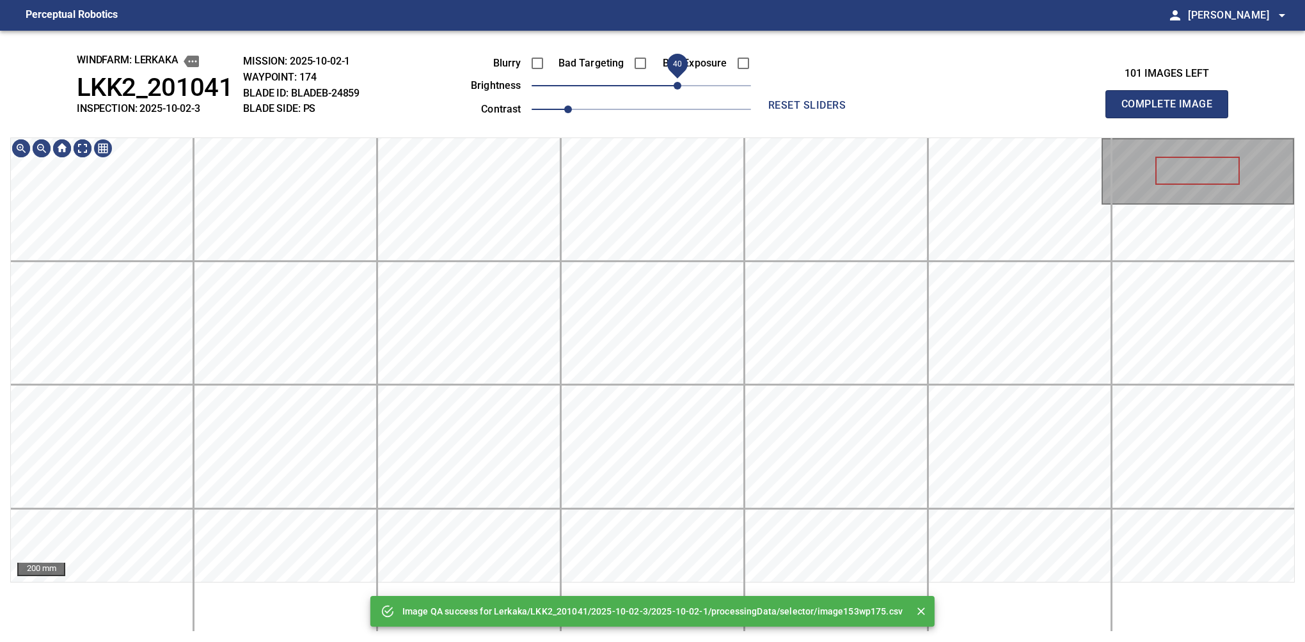
drag, startPoint x: 659, startPoint y: 97, endPoint x: 674, endPoint y: 89, distance: 17.5
click at [674, 89] on span "40" at bounding box center [678, 86] width 8 height 8
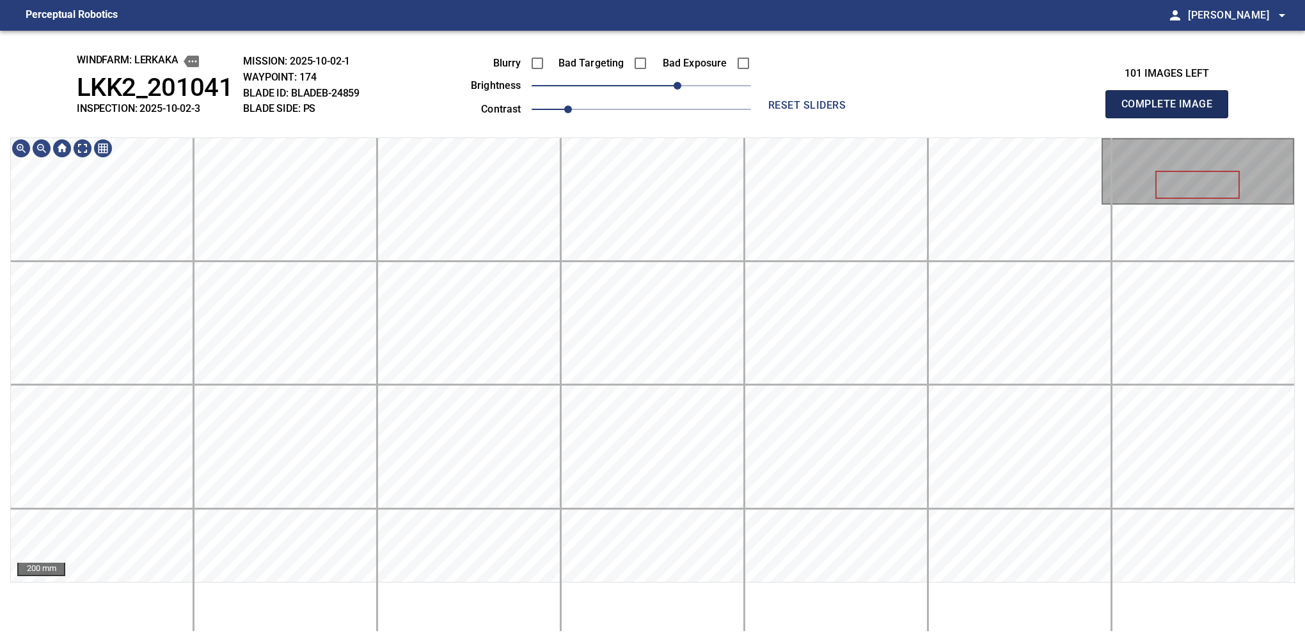
click at [860, 118] on button "Complete Image" at bounding box center [1166, 104] width 123 height 28
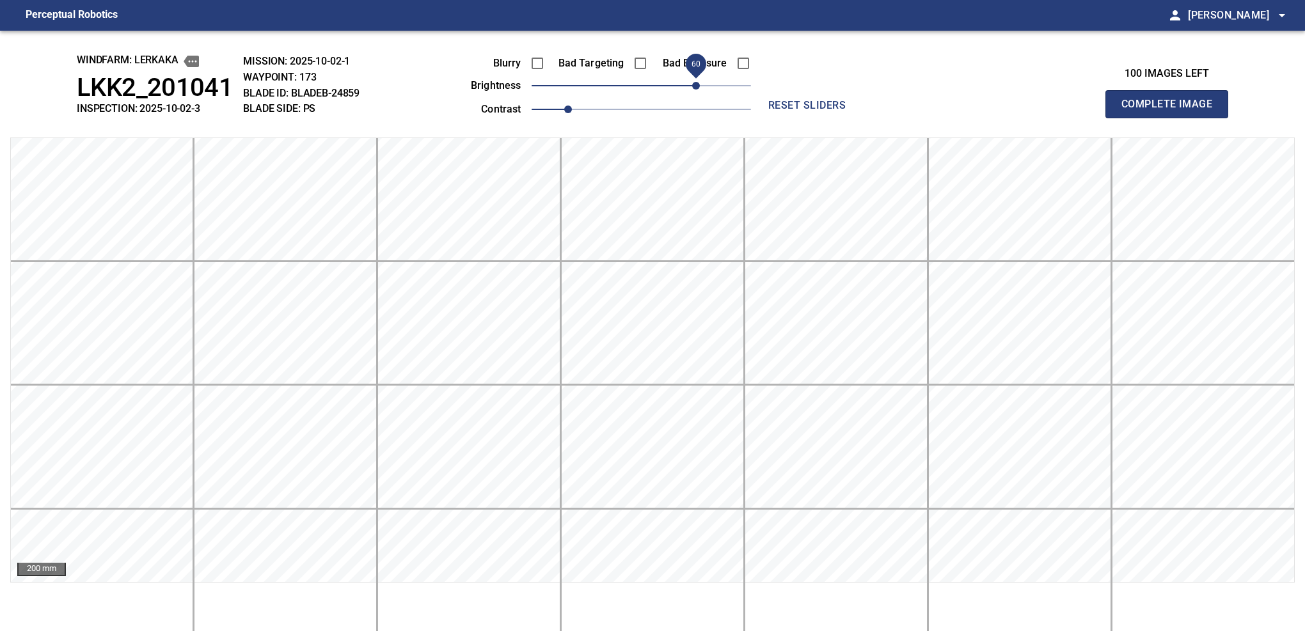
drag, startPoint x: 679, startPoint y: 87, endPoint x: 693, endPoint y: 77, distance: 17.6
click at [693, 82] on span "60" at bounding box center [696, 86] width 8 height 8
click at [860, 118] on button "Complete Image" at bounding box center [1166, 104] width 123 height 28
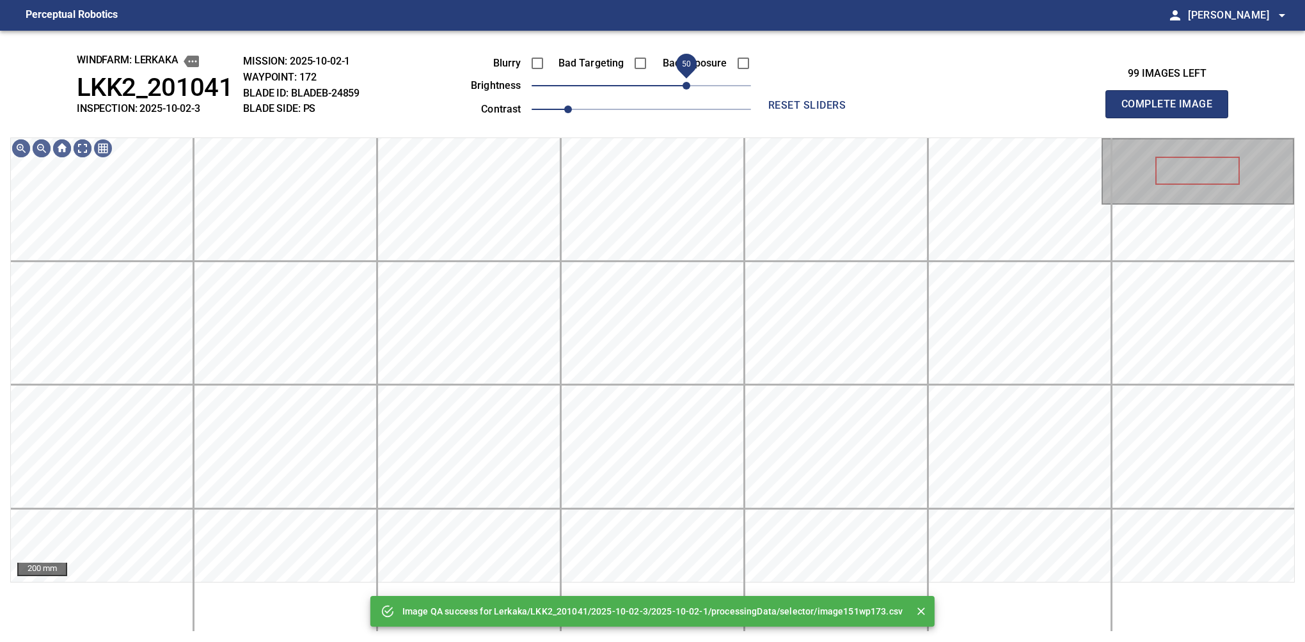
drag, startPoint x: 695, startPoint y: 89, endPoint x: 688, endPoint y: 87, distance: 7.3
click at [688, 87] on span "50" at bounding box center [641, 86] width 219 height 18
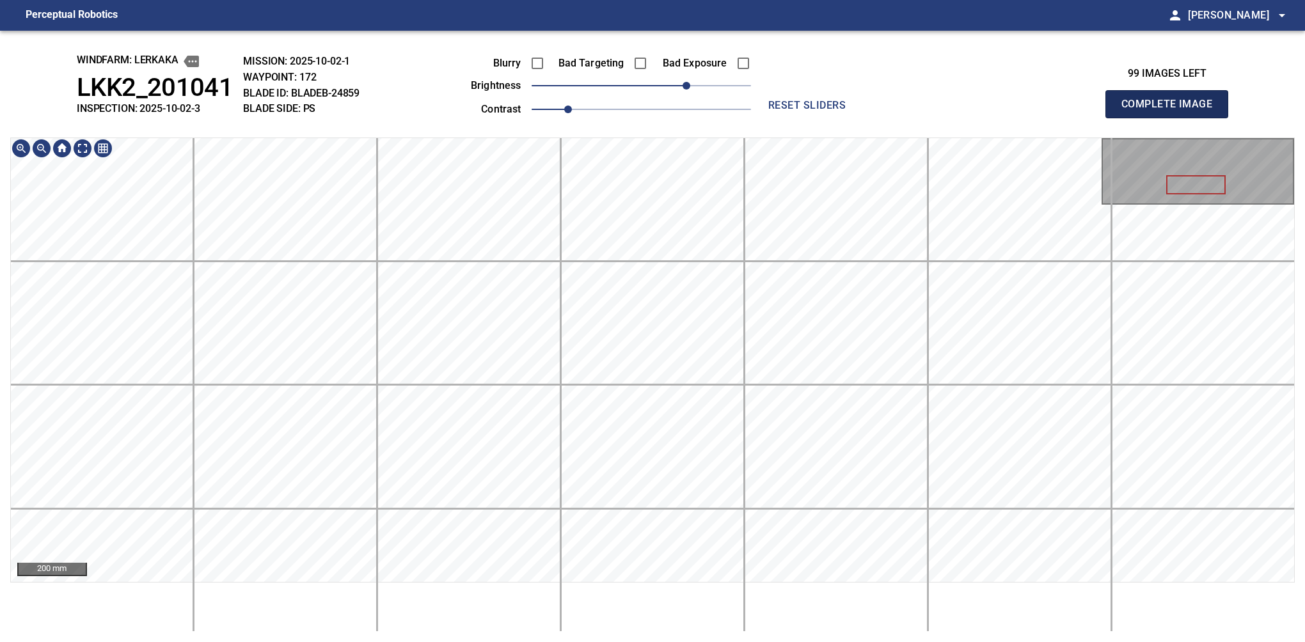
click at [860, 118] on button "Complete Image" at bounding box center [1166, 104] width 123 height 28
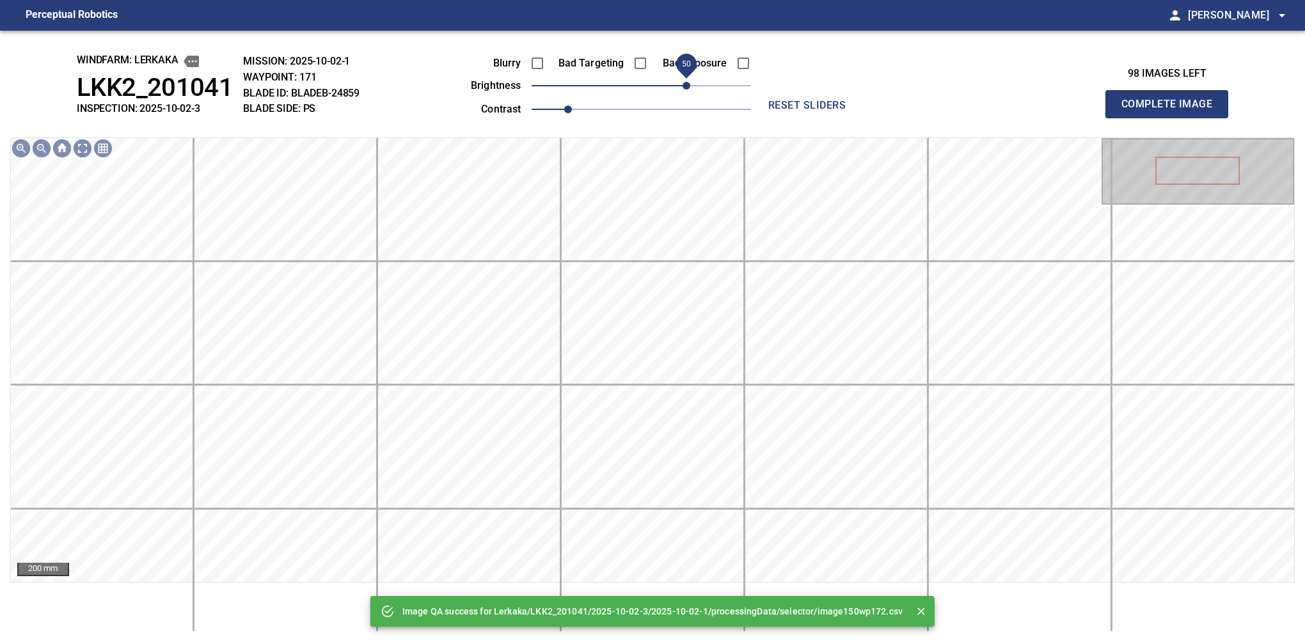
click at [688, 83] on span "50" at bounding box center [641, 86] width 219 height 18
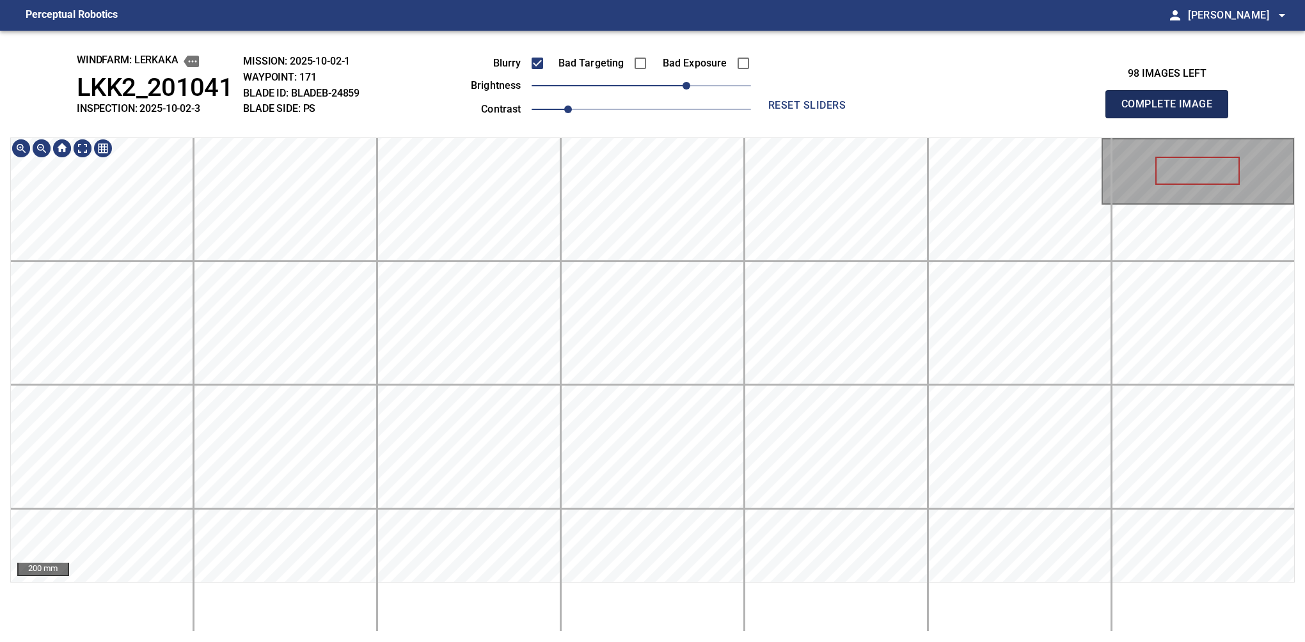
click at [860, 118] on button "Complete Image" at bounding box center [1166, 104] width 123 height 28
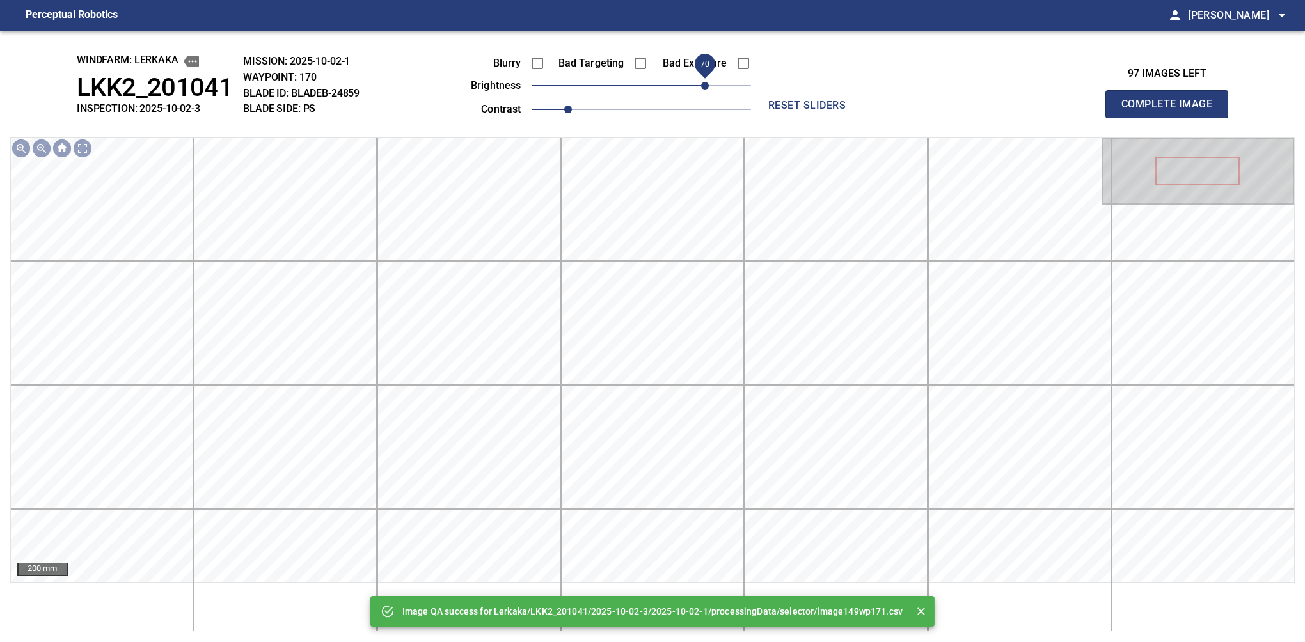
drag, startPoint x: 676, startPoint y: 87, endPoint x: 701, endPoint y: 87, distance: 24.9
click at [701, 87] on span "70" at bounding box center [641, 86] width 219 height 18
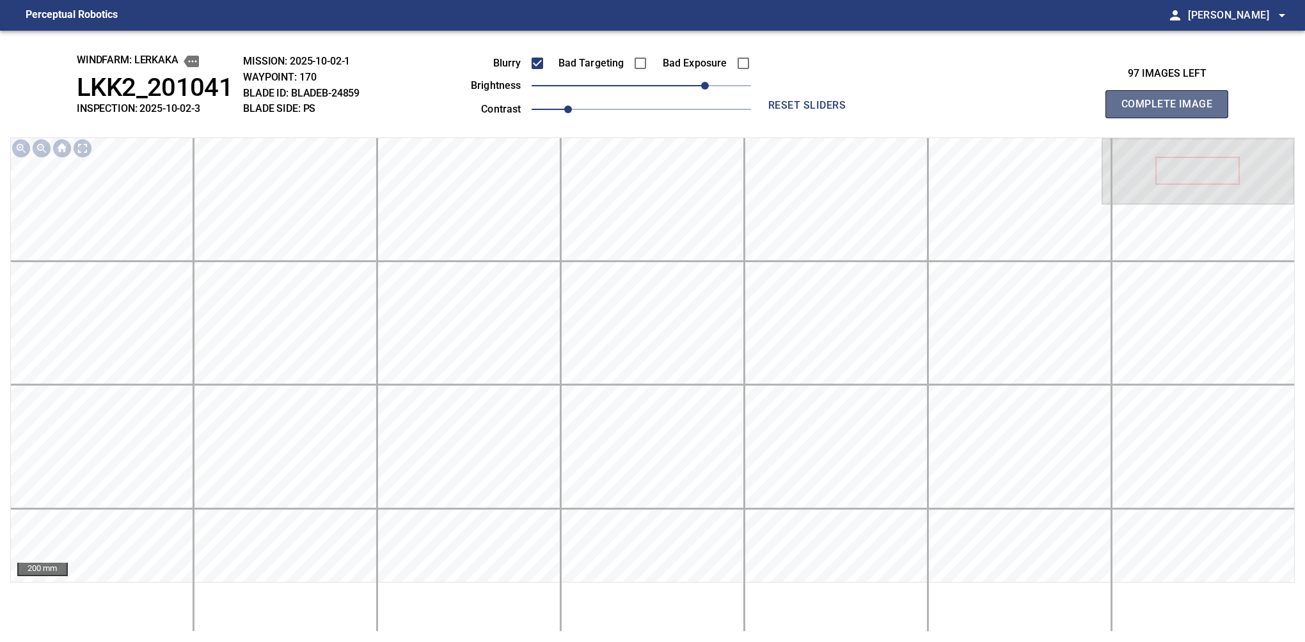
click at [860, 118] on button "Complete Image" at bounding box center [1166, 104] width 123 height 28
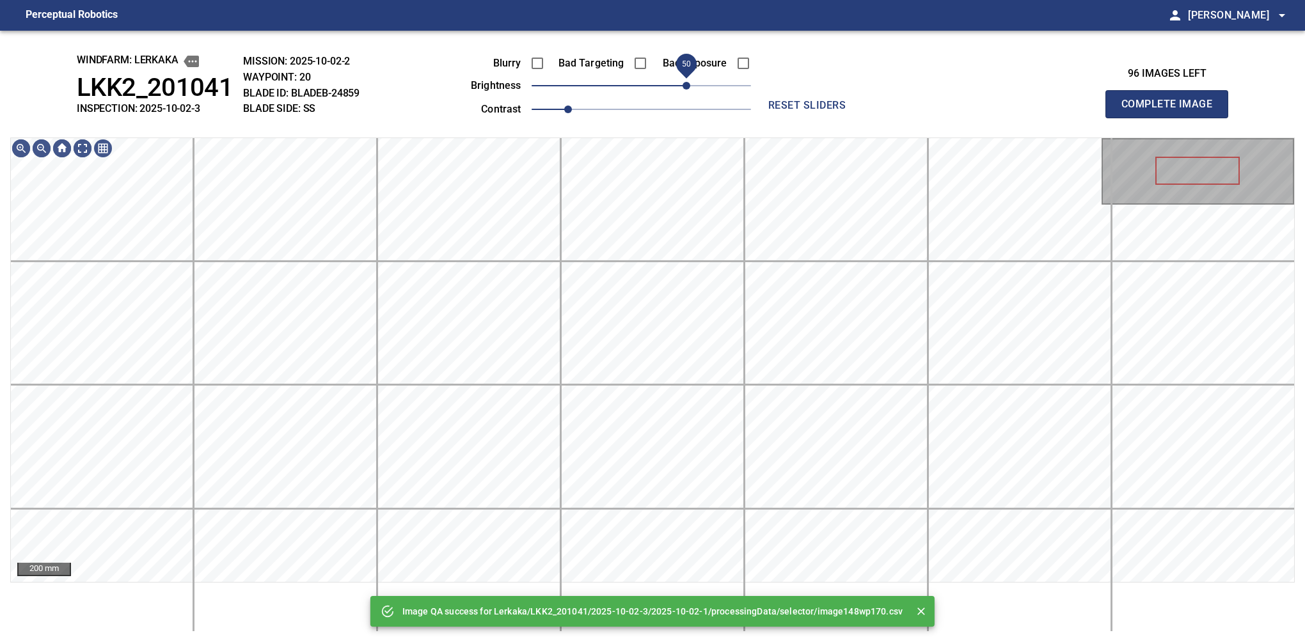
drag, startPoint x: 676, startPoint y: 79, endPoint x: 688, endPoint y: 77, distance: 11.8
click at [688, 77] on span "50" at bounding box center [641, 86] width 219 height 18
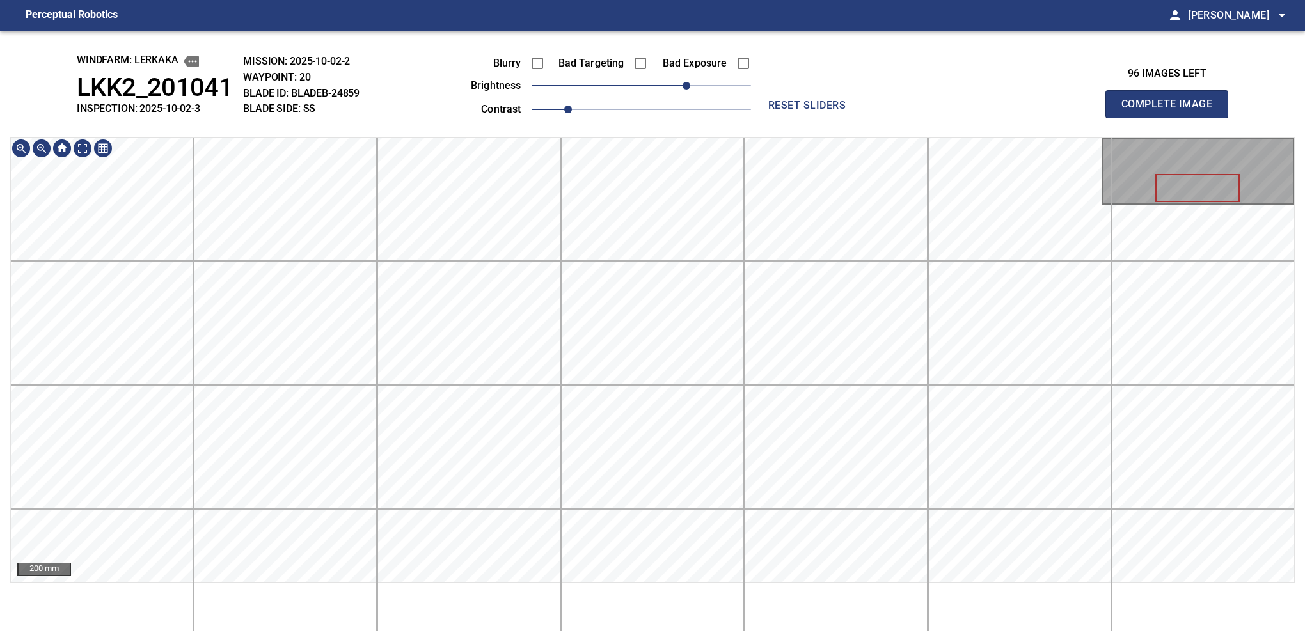
click at [668, 104] on div "windfarm: Lerkaka LKK2_201041 INSPECTION: 2025-10-02-3 MISSION: 2025-10-02-2 WA…" at bounding box center [652, 337] width 1305 height 612
click at [860, 118] on button "Complete Image" at bounding box center [1166, 104] width 123 height 28
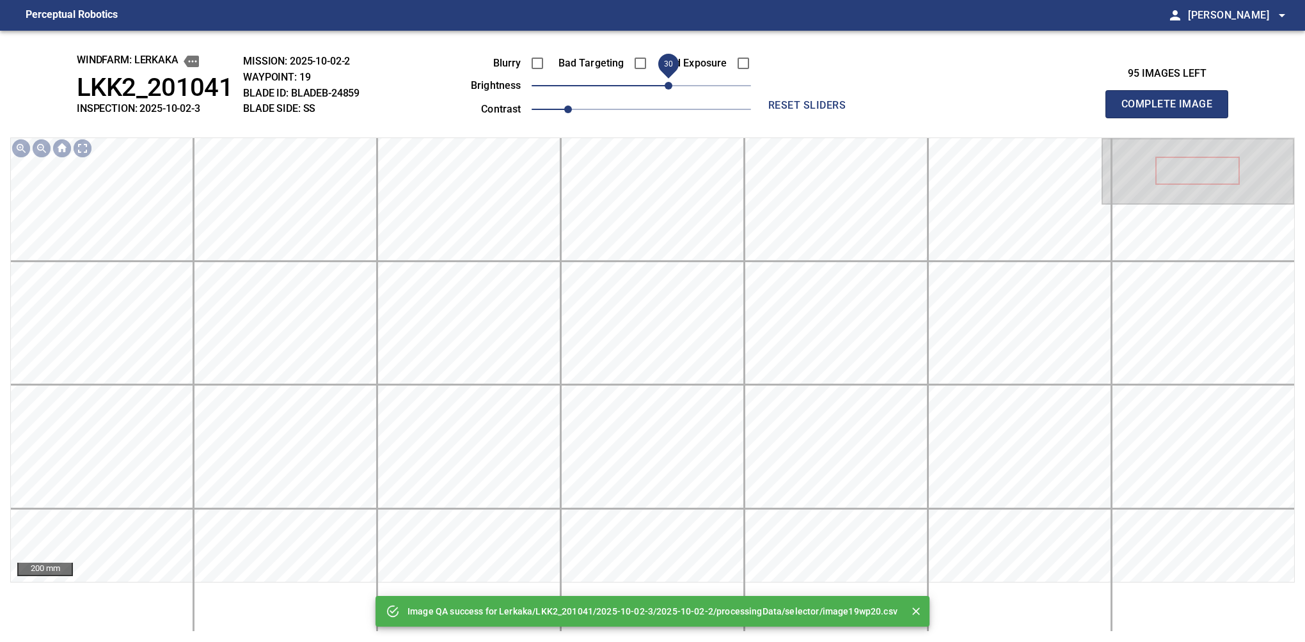
drag, startPoint x: 651, startPoint y: 82, endPoint x: 667, endPoint y: 79, distance: 16.2
click at [667, 82] on span "30" at bounding box center [669, 86] width 8 height 8
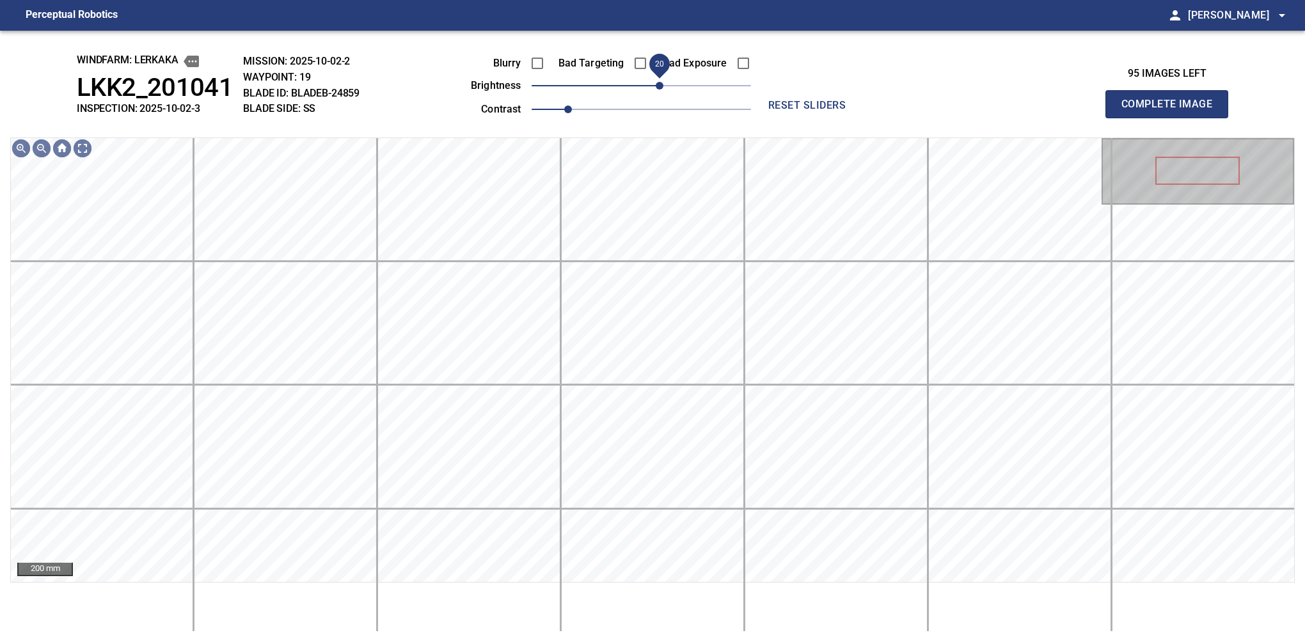
drag, startPoint x: 667, startPoint y: 86, endPoint x: 663, endPoint y: 68, distance: 17.7
click at [663, 82] on span "20" at bounding box center [660, 86] width 8 height 8
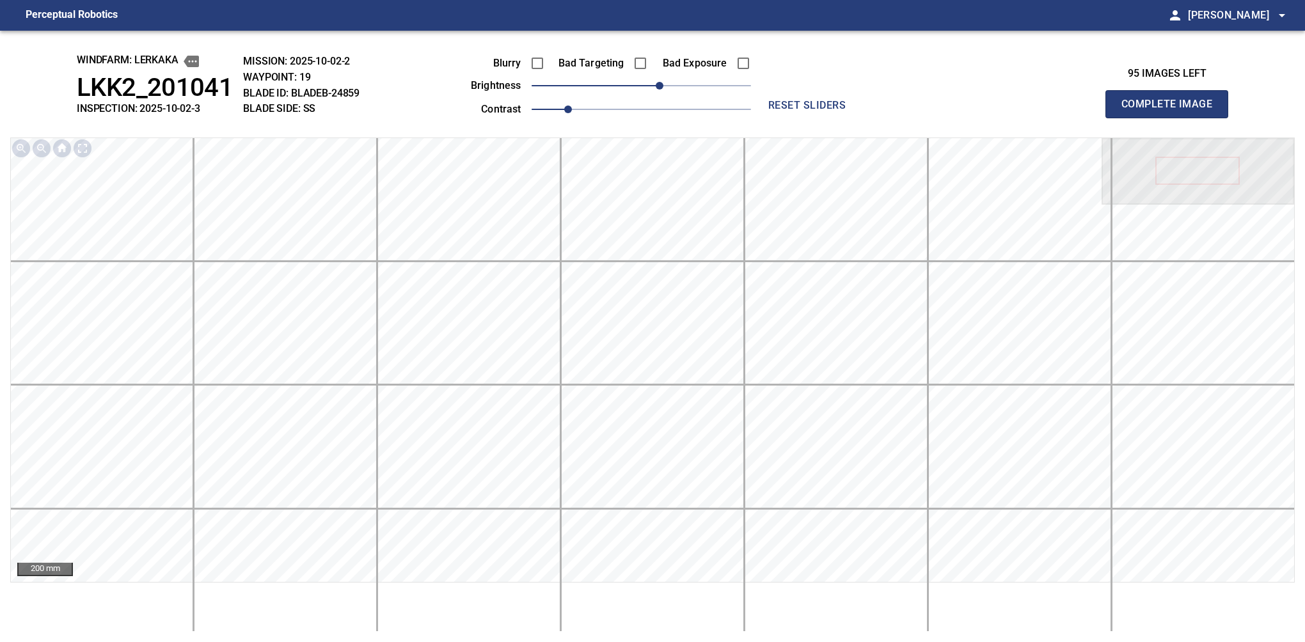
click at [860, 118] on button "Complete Image" at bounding box center [1166, 104] width 123 height 28
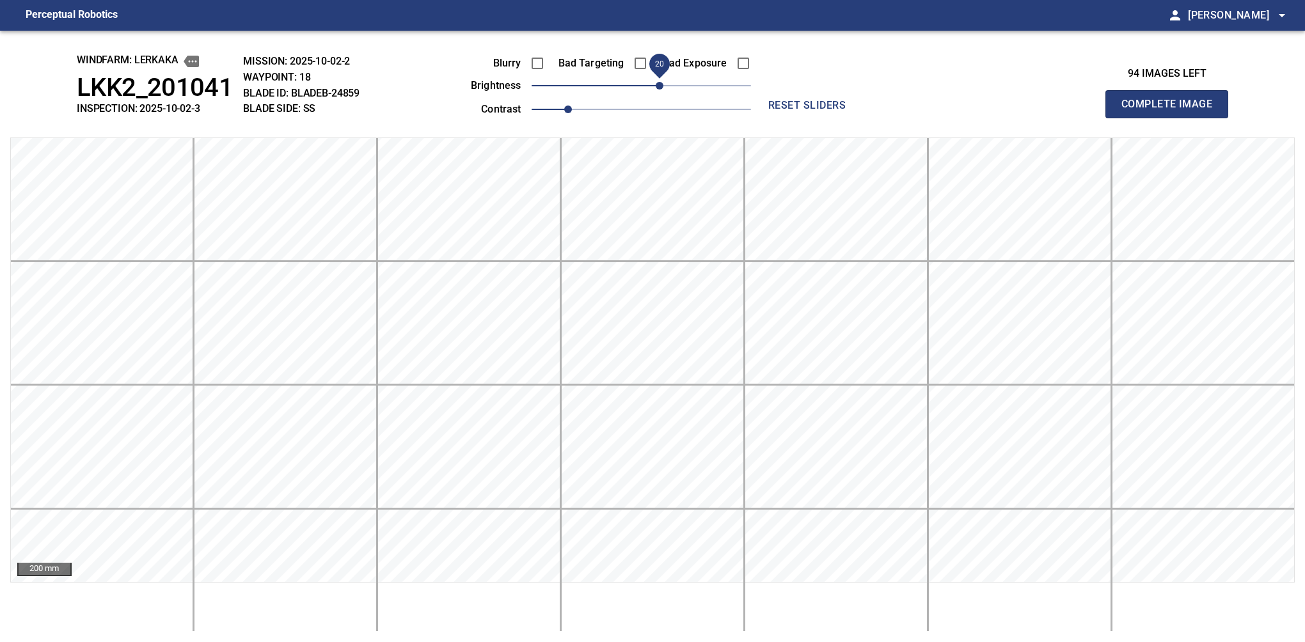
click at [660, 82] on span "20" at bounding box center [660, 86] width 8 height 8
click at [860, 118] on button "Complete Image" at bounding box center [1166, 104] width 123 height 28
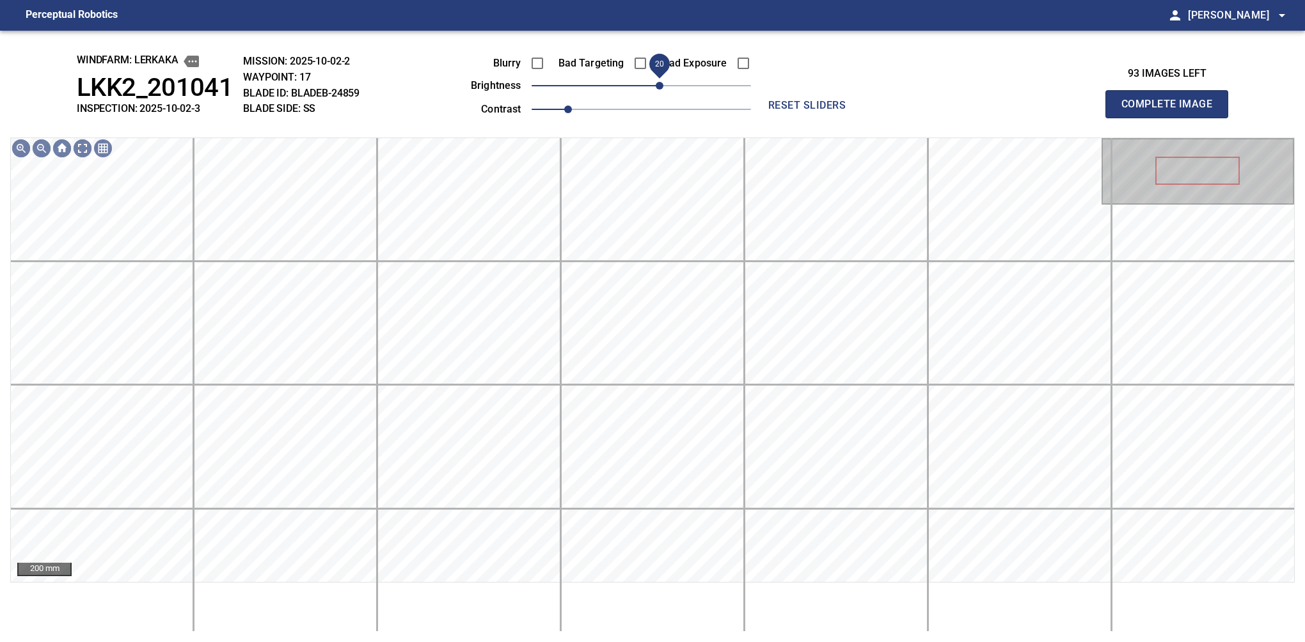
drag, startPoint x: 642, startPoint y: 87, endPoint x: 658, endPoint y: 82, distance: 16.2
click at [658, 82] on span "20" at bounding box center [660, 86] width 8 height 8
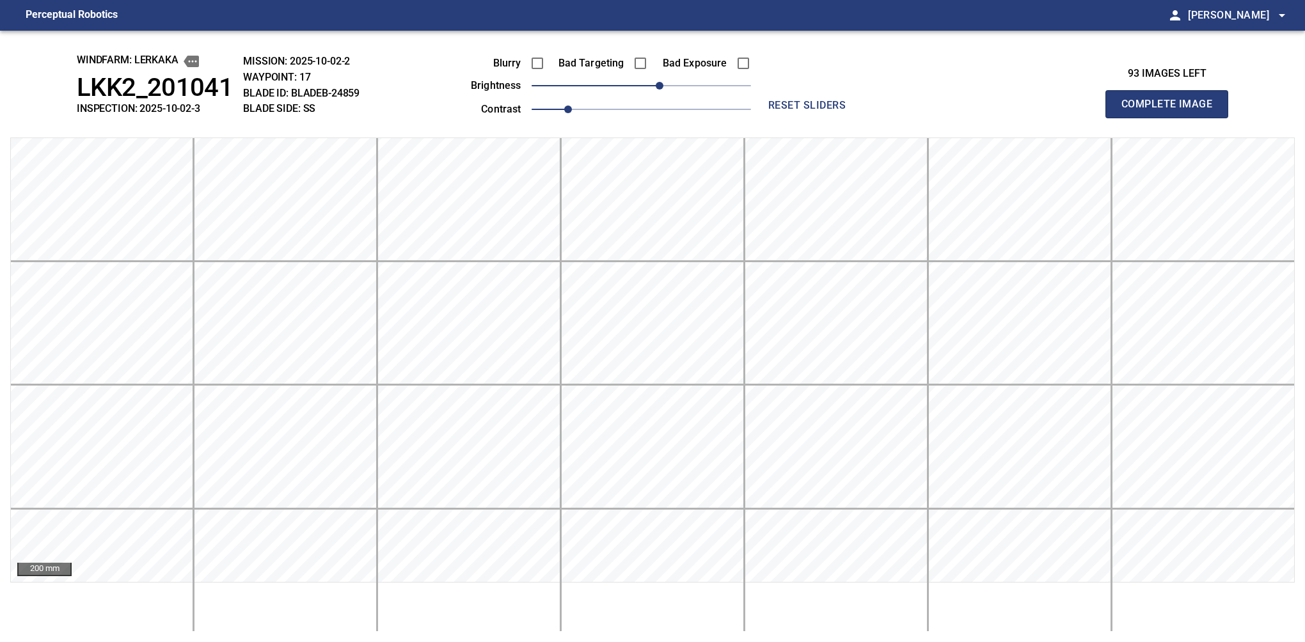
click at [860, 118] on button "Complete Image" at bounding box center [1166, 104] width 123 height 28
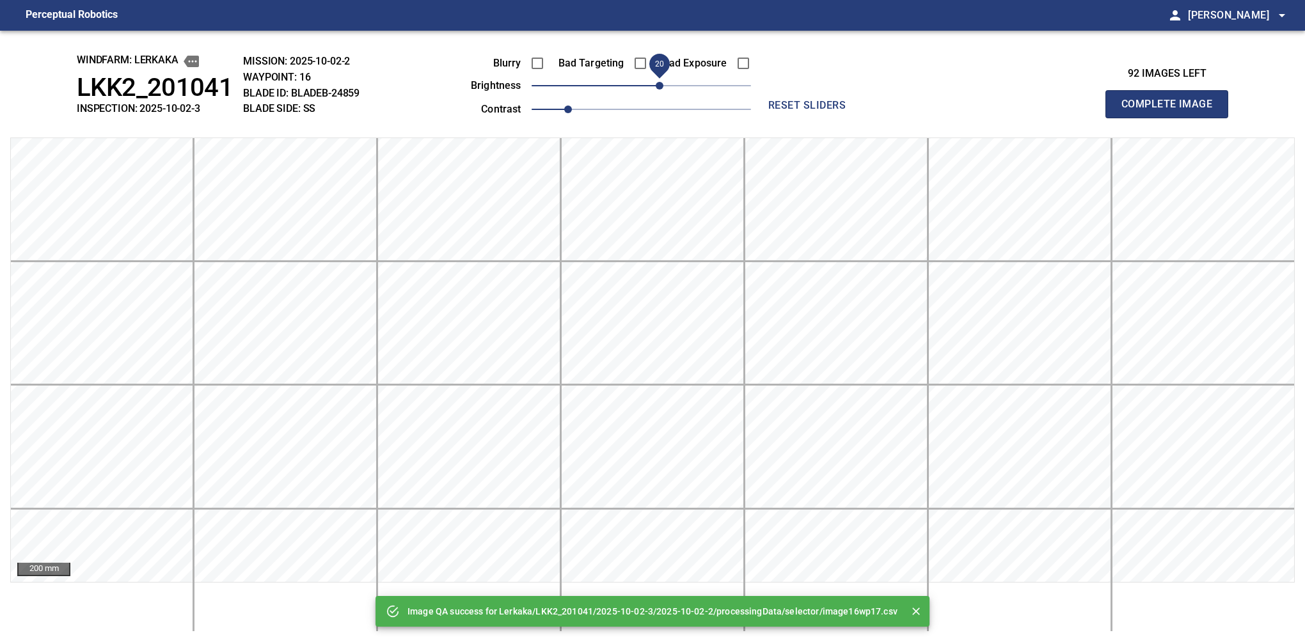
drag, startPoint x: 651, startPoint y: 84, endPoint x: 662, endPoint y: 84, distance: 11.5
click at [662, 84] on span "20" at bounding box center [660, 86] width 8 height 8
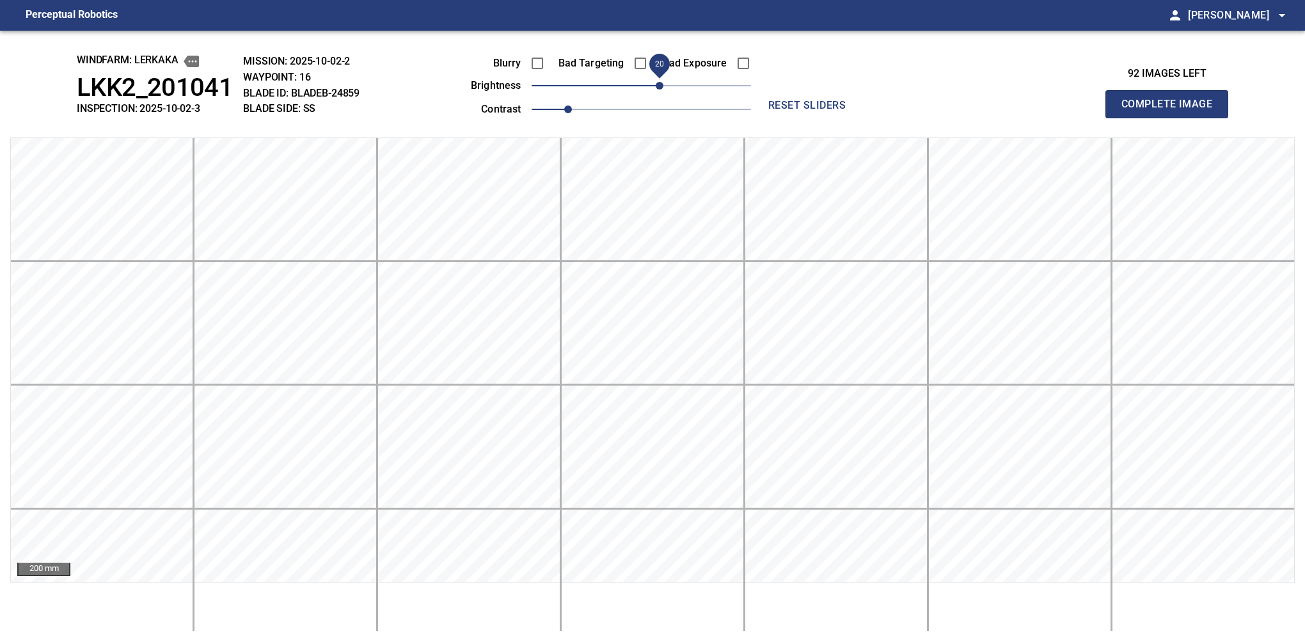
click at [860, 118] on button "Complete Image" at bounding box center [1166, 104] width 123 height 28
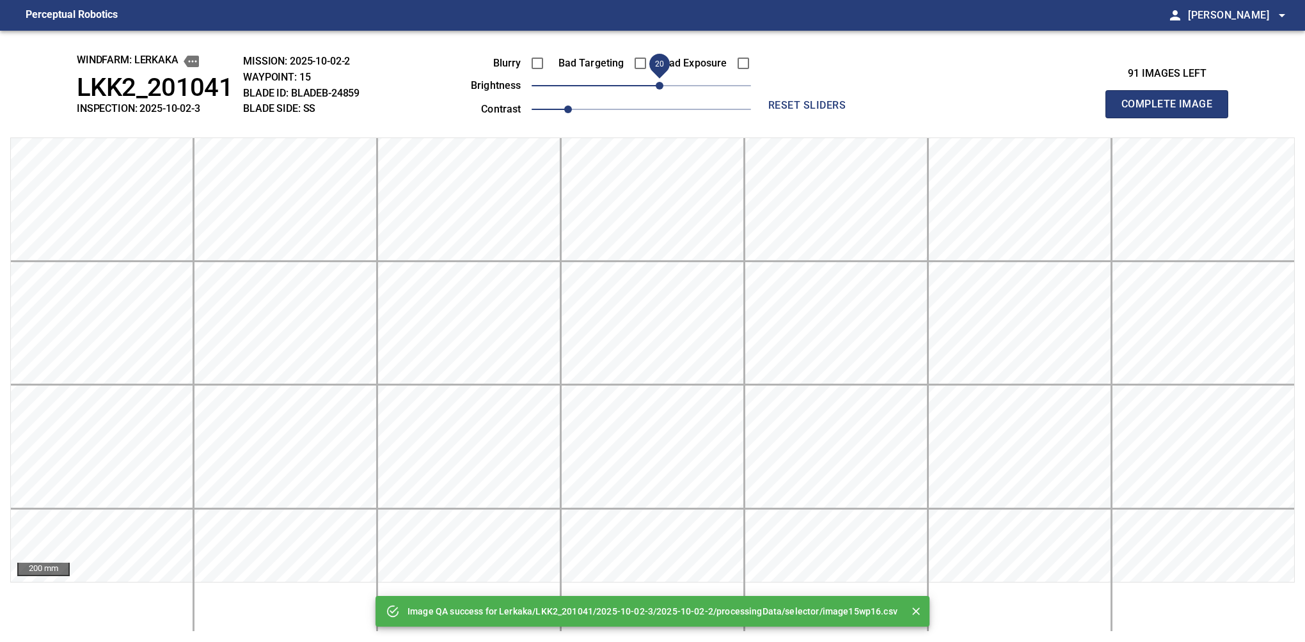
click at [658, 82] on span "20" at bounding box center [641, 86] width 219 height 18
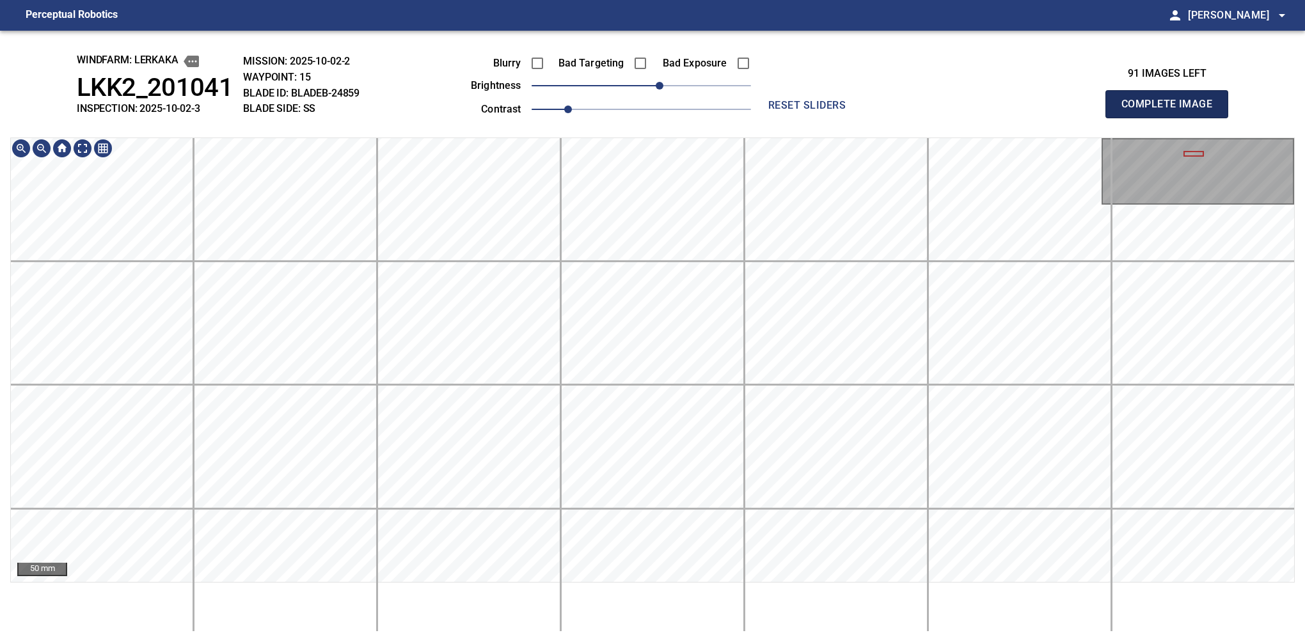
click at [860, 118] on button "Complete Image" at bounding box center [1166, 104] width 123 height 28
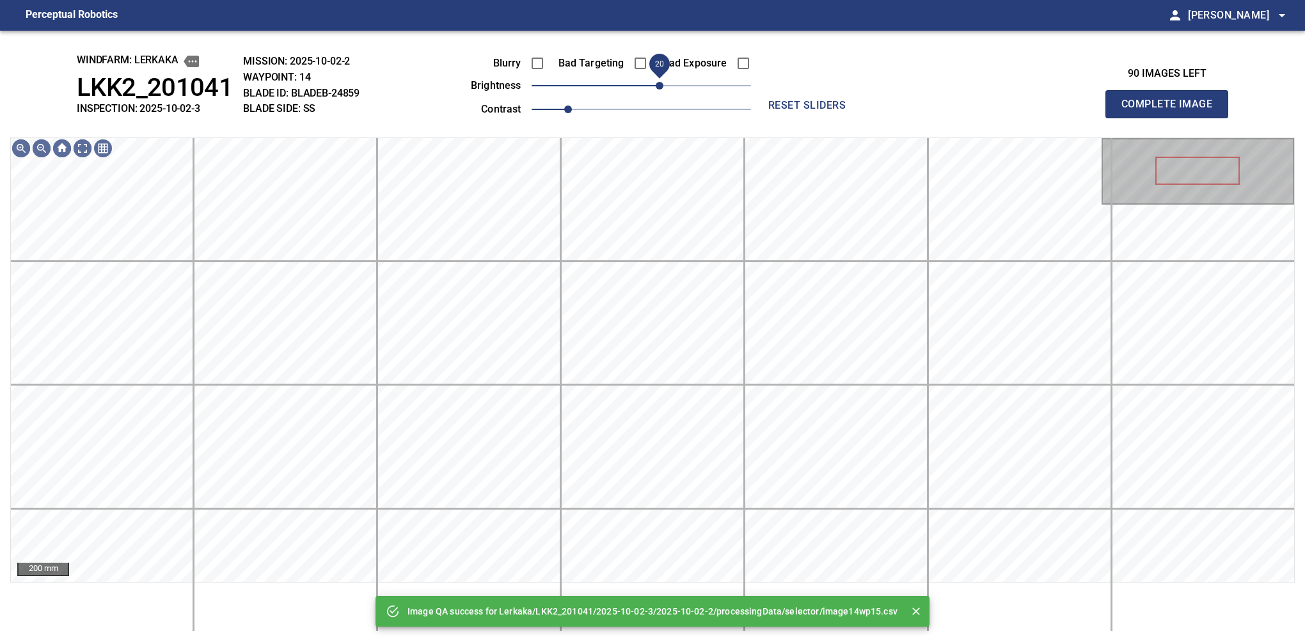
drag, startPoint x: 665, startPoint y: 82, endPoint x: 657, endPoint y: 80, distance: 8.5
click at [657, 80] on span "20" at bounding box center [641, 86] width 219 height 18
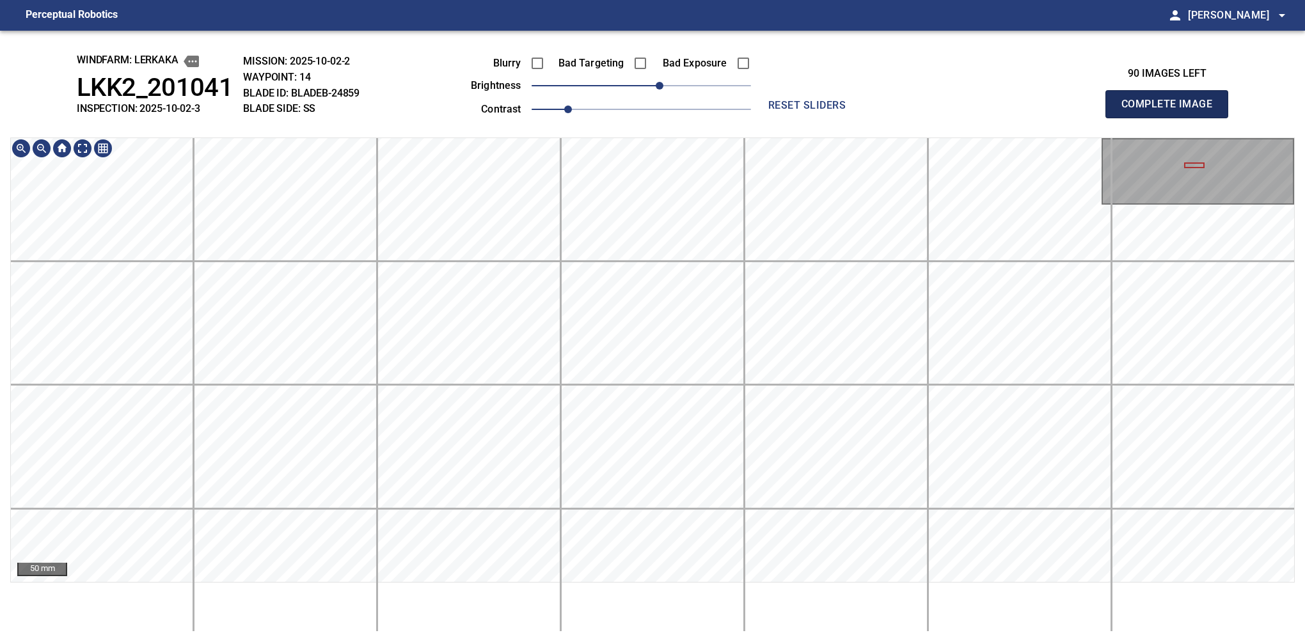
click at [860, 118] on button "Complete Image" at bounding box center [1166, 104] width 123 height 28
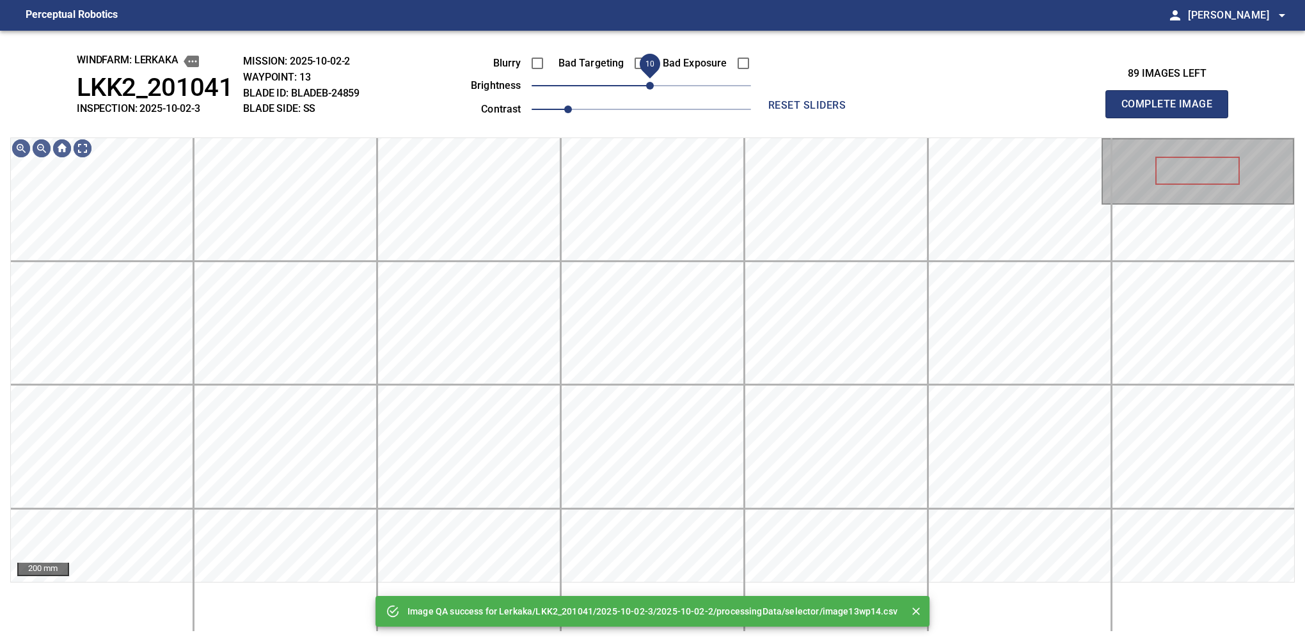
drag, startPoint x: 646, startPoint y: 87, endPoint x: 653, endPoint y: 82, distance: 8.7
click at [653, 82] on span "10" at bounding box center [650, 86] width 8 height 8
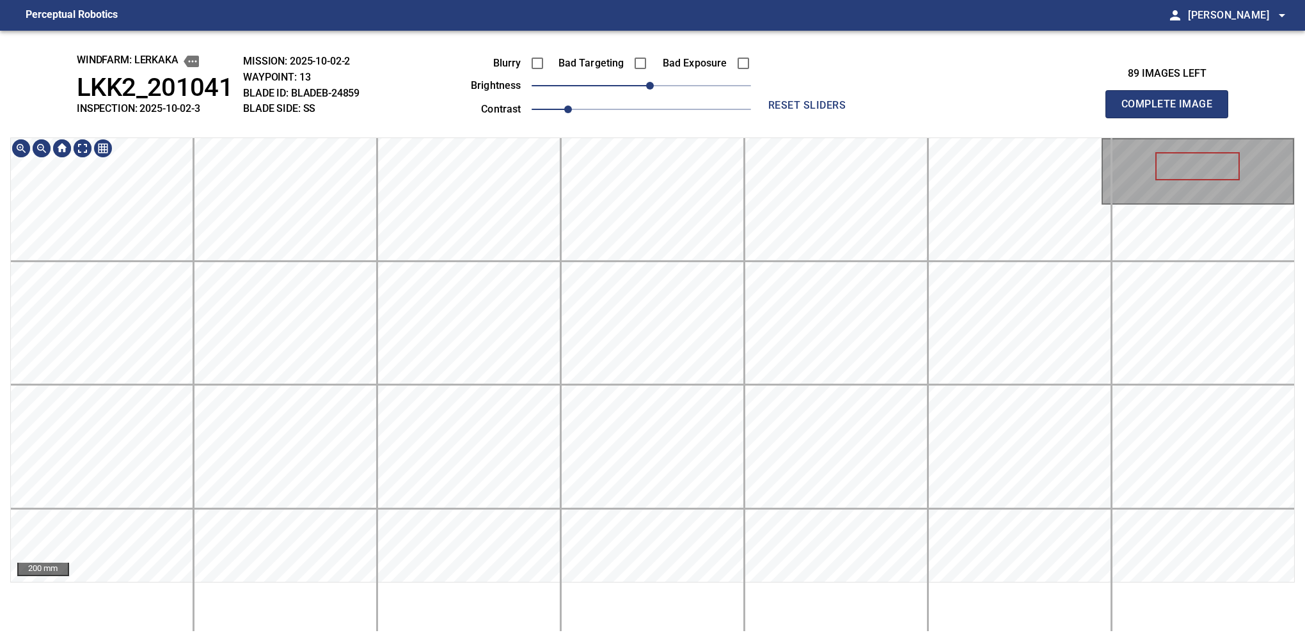
click at [615, 589] on div "200 mm" at bounding box center [652, 385] width 1285 height 495
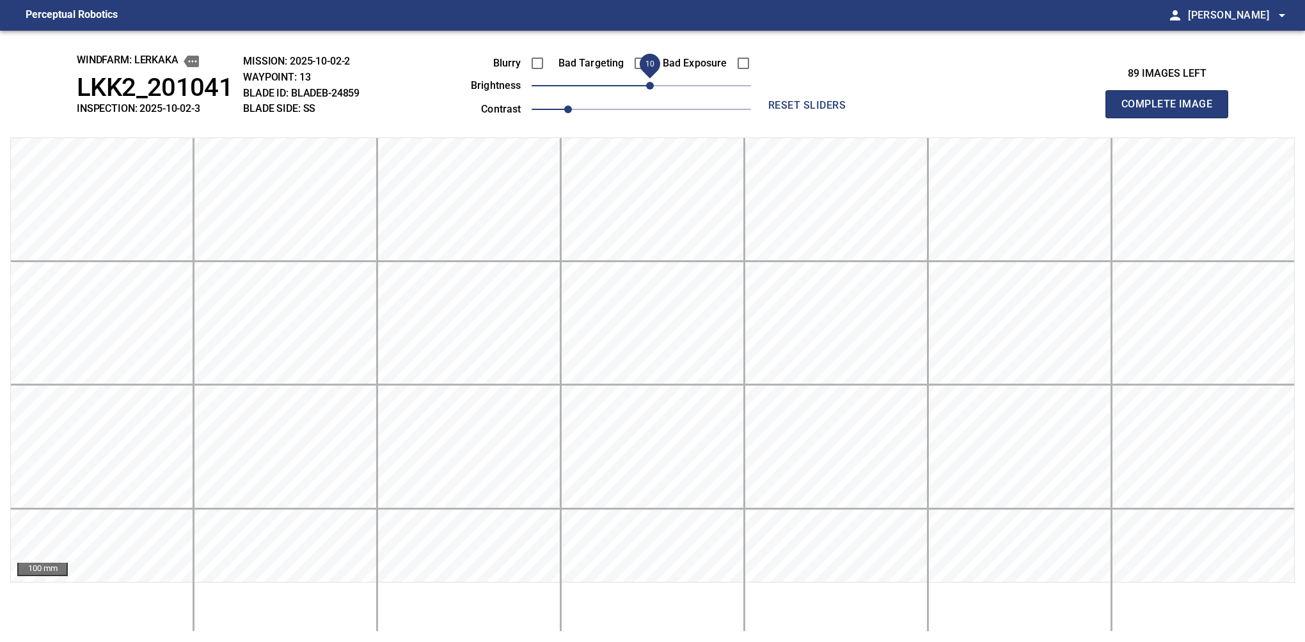
click at [860, 118] on button "Complete Image" at bounding box center [1166, 104] width 123 height 28
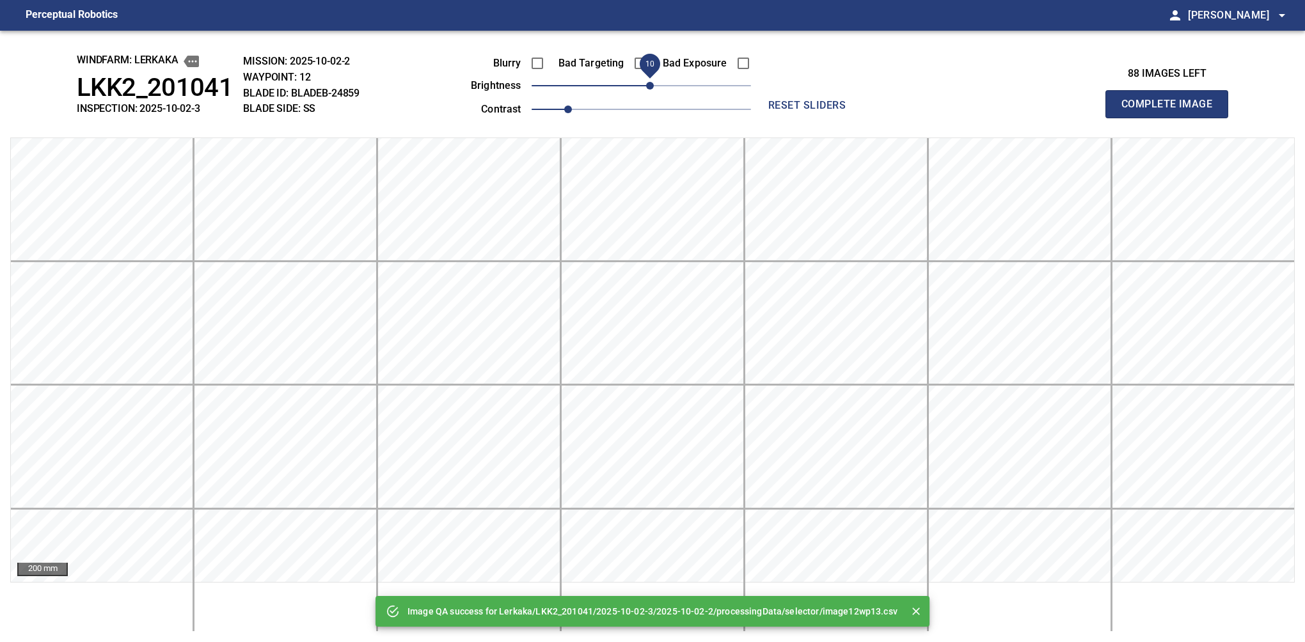
click at [646, 86] on span "10" at bounding box center [650, 86] width 8 height 8
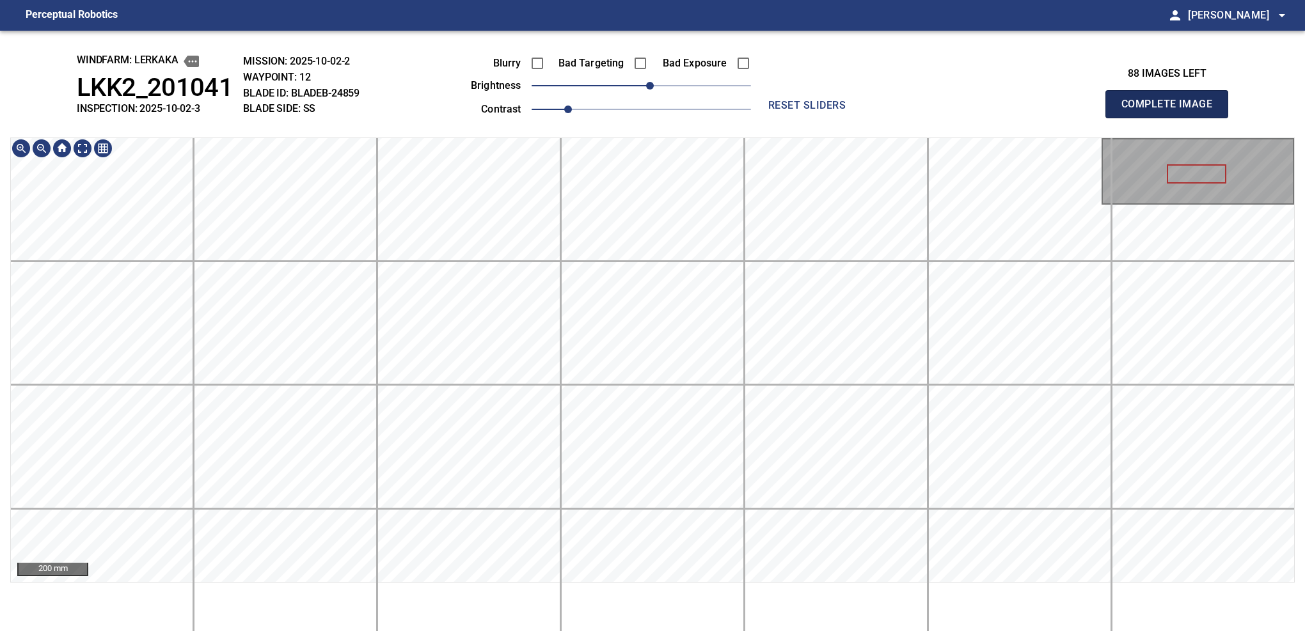
click at [860, 118] on button "Complete Image" at bounding box center [1166, 104] width 123 height 28
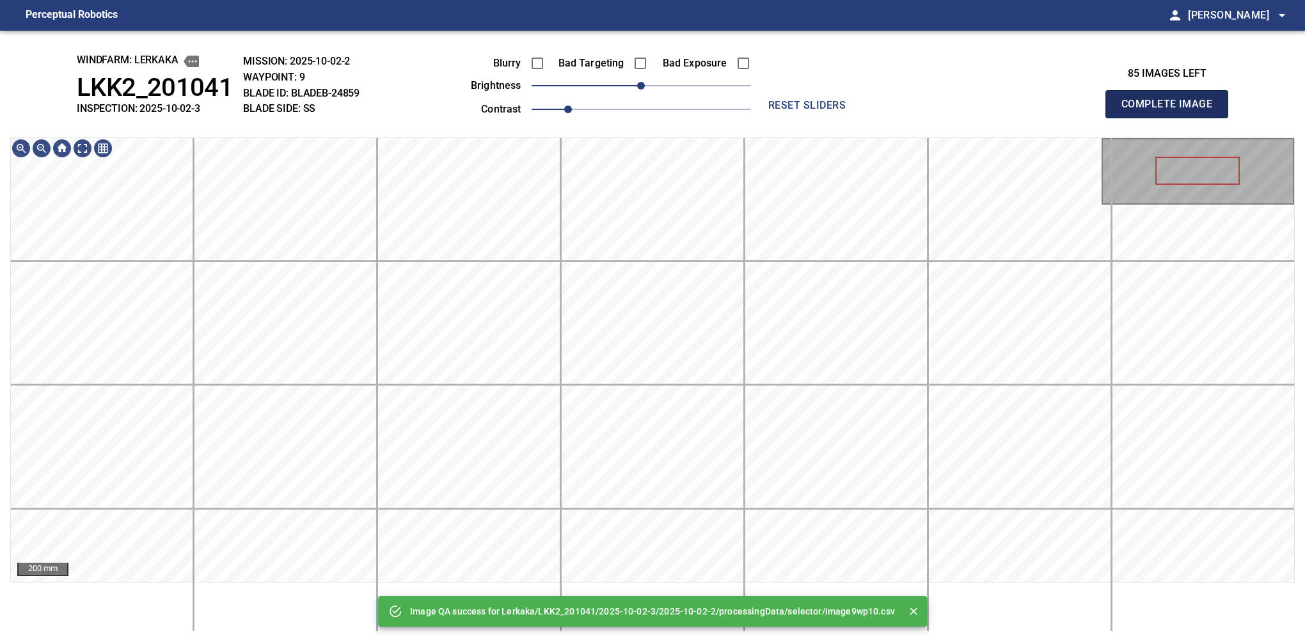
click at [860, 118] on button "Complete Image" at bounding box center [1166, 104] width 123 height 28
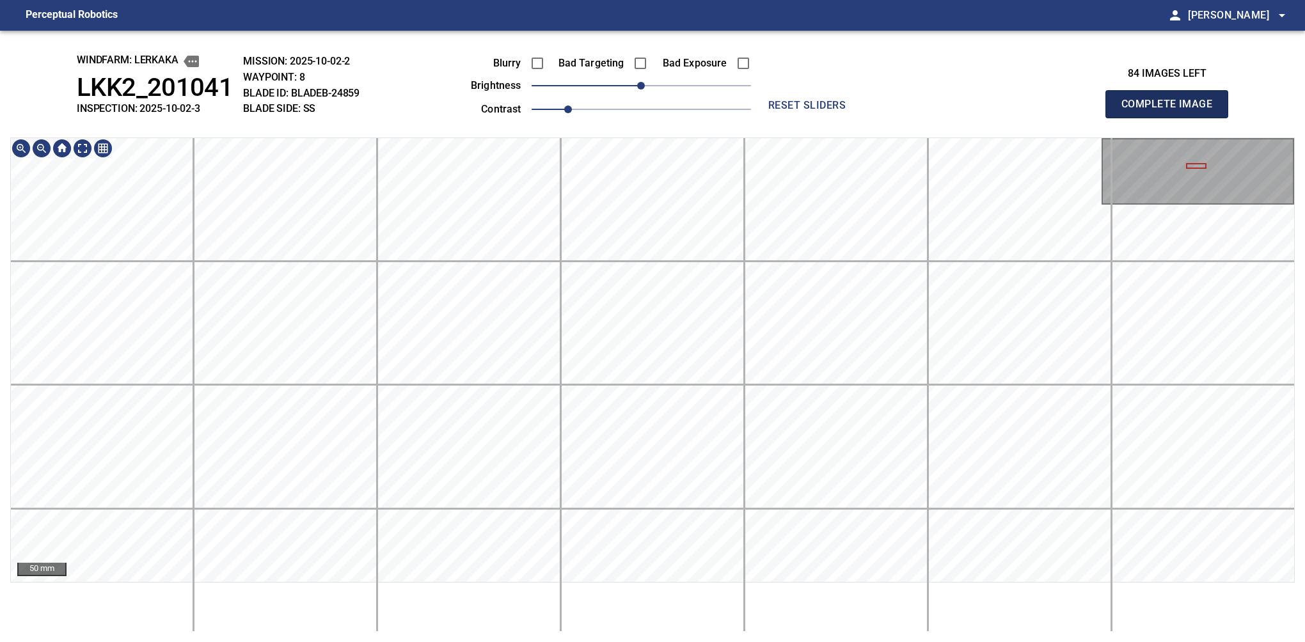
click at [860, 118] on button "Complete Image" at bounding box center [1166, 104] width 123 height 28
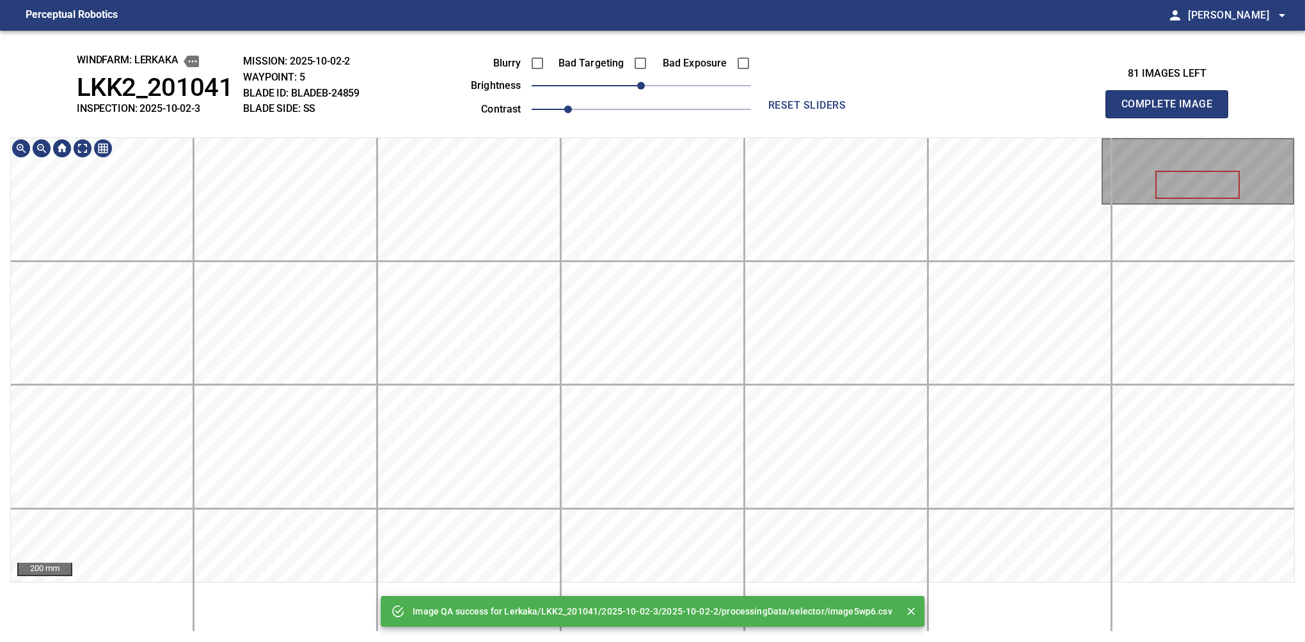
click at [747, 116] on div "Image QA success for Lerkaka/LKK2_201041/2025-10-02-3/2025-10-02-2/processingDa…" at bounding box center [652, 337] width 1305 height 612
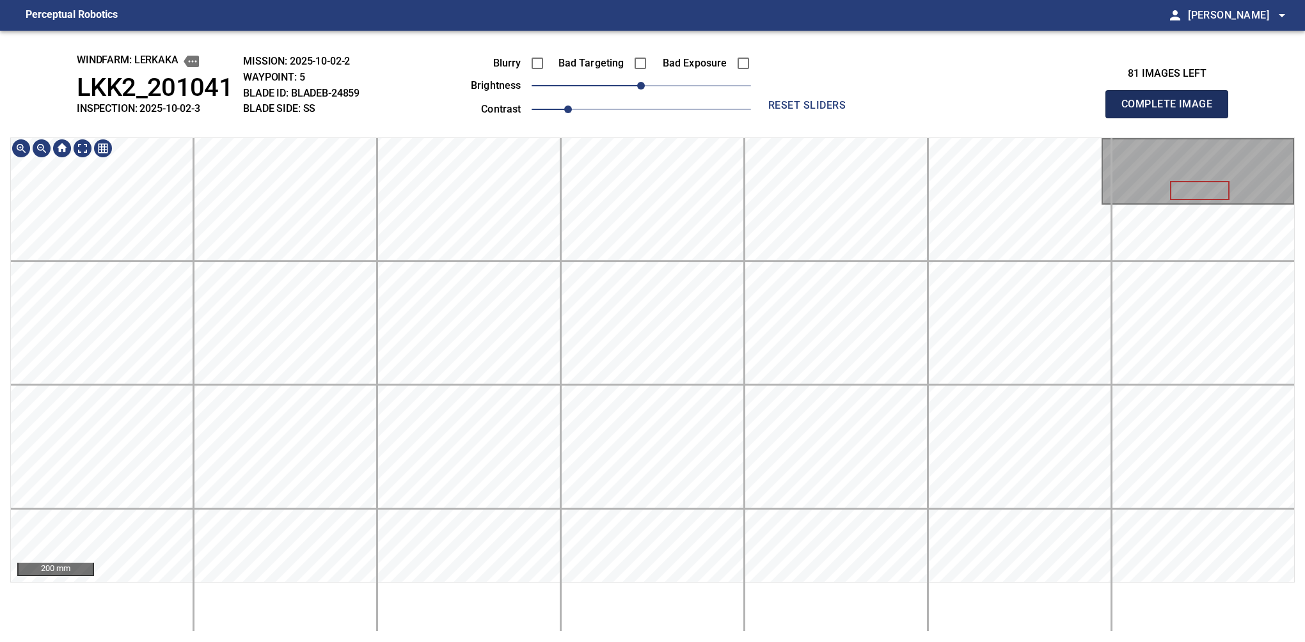
click at [860, 118] on button "Complete Image" at bounding box center [1166, 104] width 123 height 28
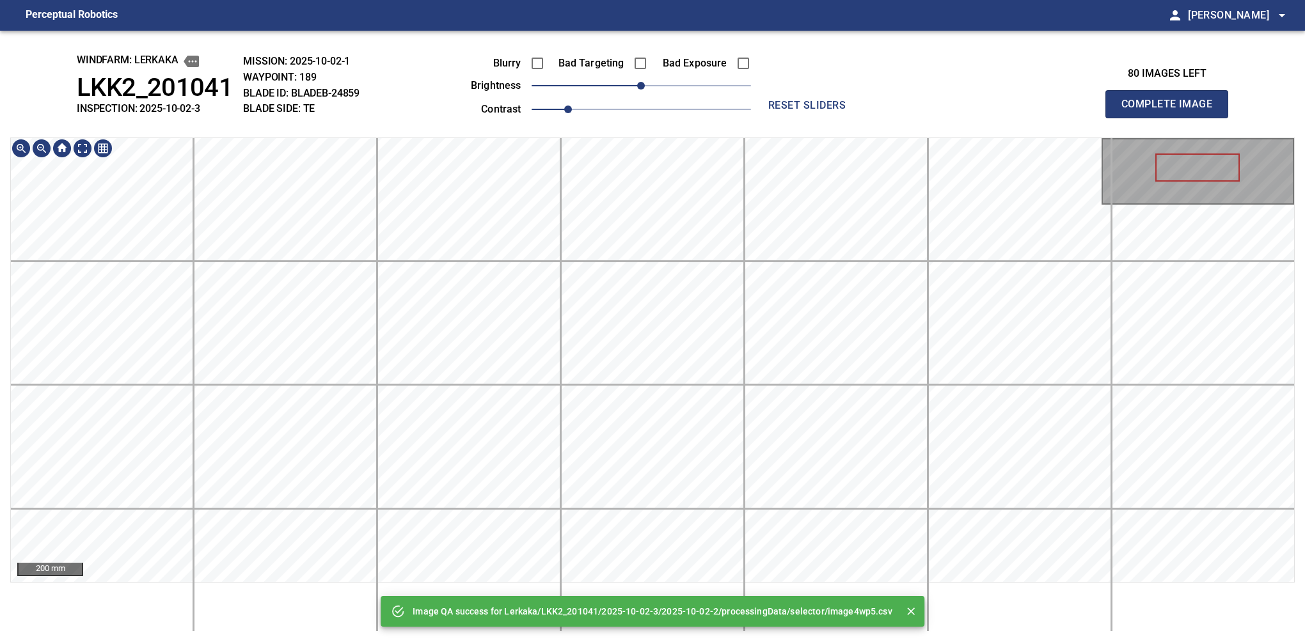
click at [651, 589] on html "Perceptual Robotics person Alex Semenov arrow_drop_down Image QA success for Le…" at bounding box center [652, 321] width 1305 height 642
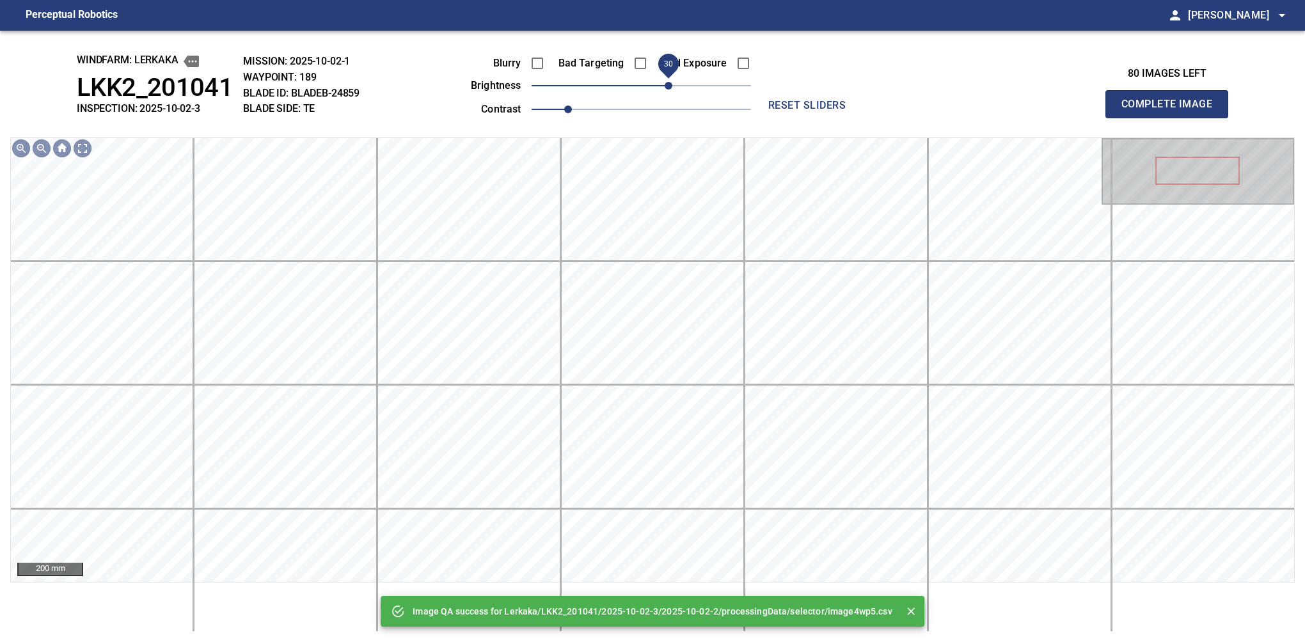
drag, startPoint x: 655, startPoint y: 88, endPoint x: 673, endPoint y: 83, distance: 18.5
click at [672, 83] on span "30" at bounding box center [669, 86] width 8 height 8
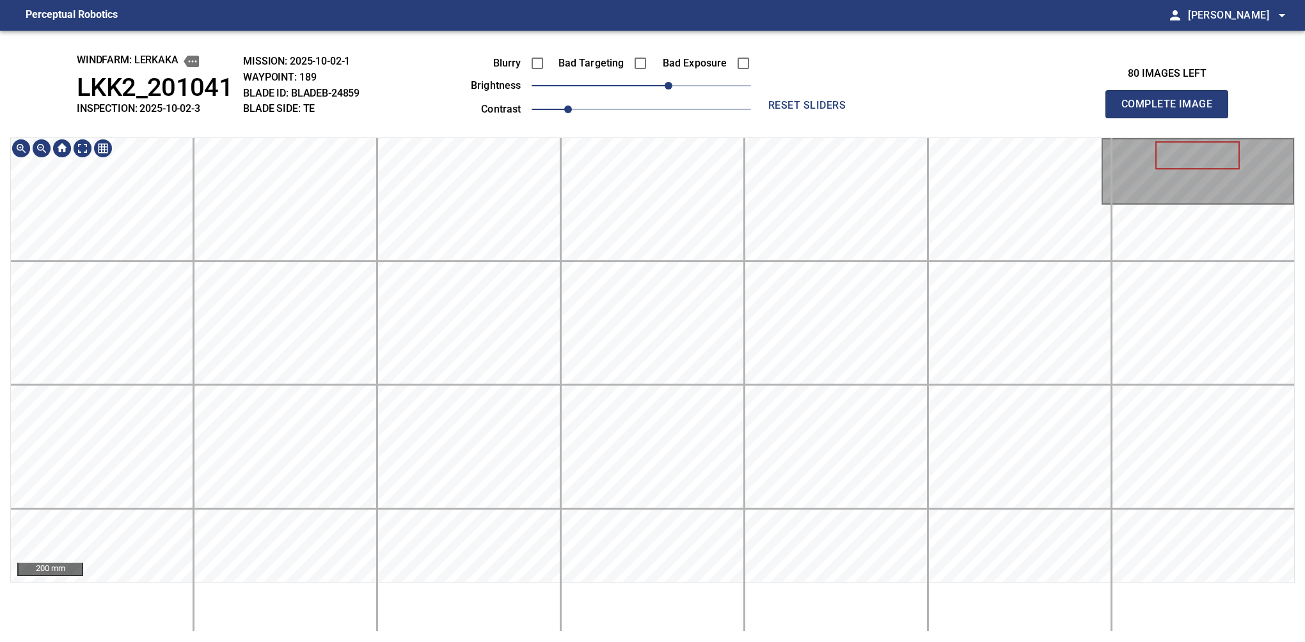
click at [644, 589] on html "Perceptual Robotics person Alex Semenov arrow_drop_down windfarm: Lerkaka LKK2_…" at bounding box center [652, 321] width 1305 height 642
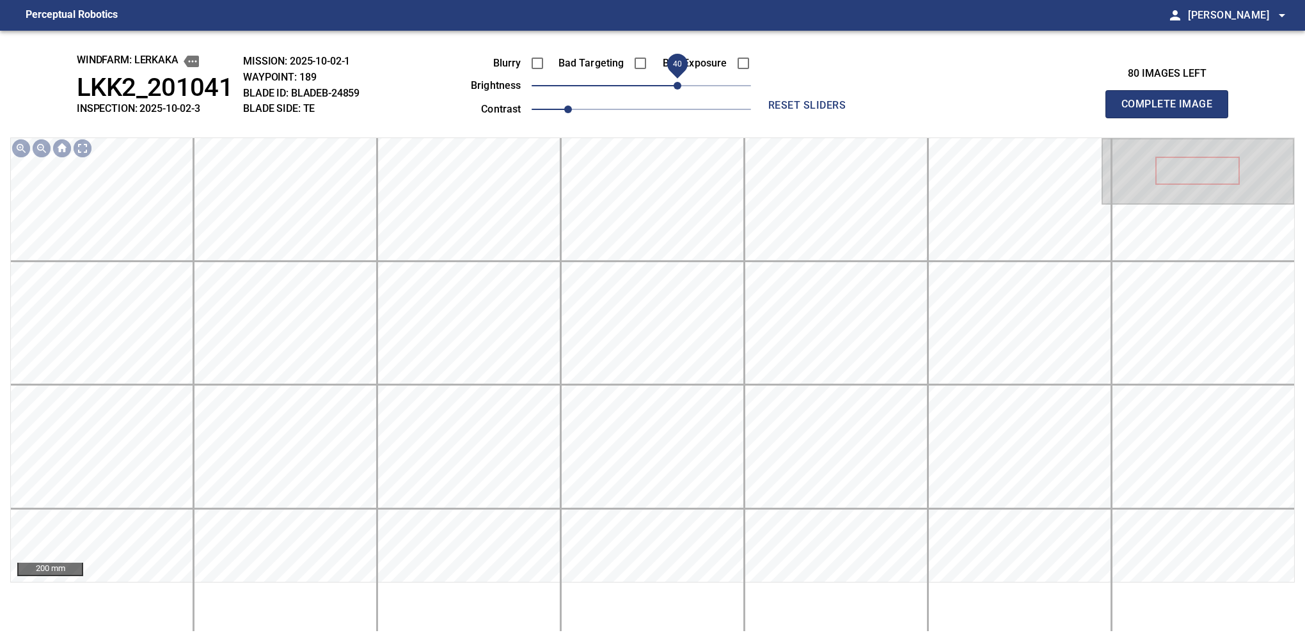
drag, startPoint x: 667, startPoint y: 88, endPoint x: 680, endPoint y: 81, distance: 15.2
click at [680, 82] on span "40" at bounding box center [678, 86] width 8 height 8
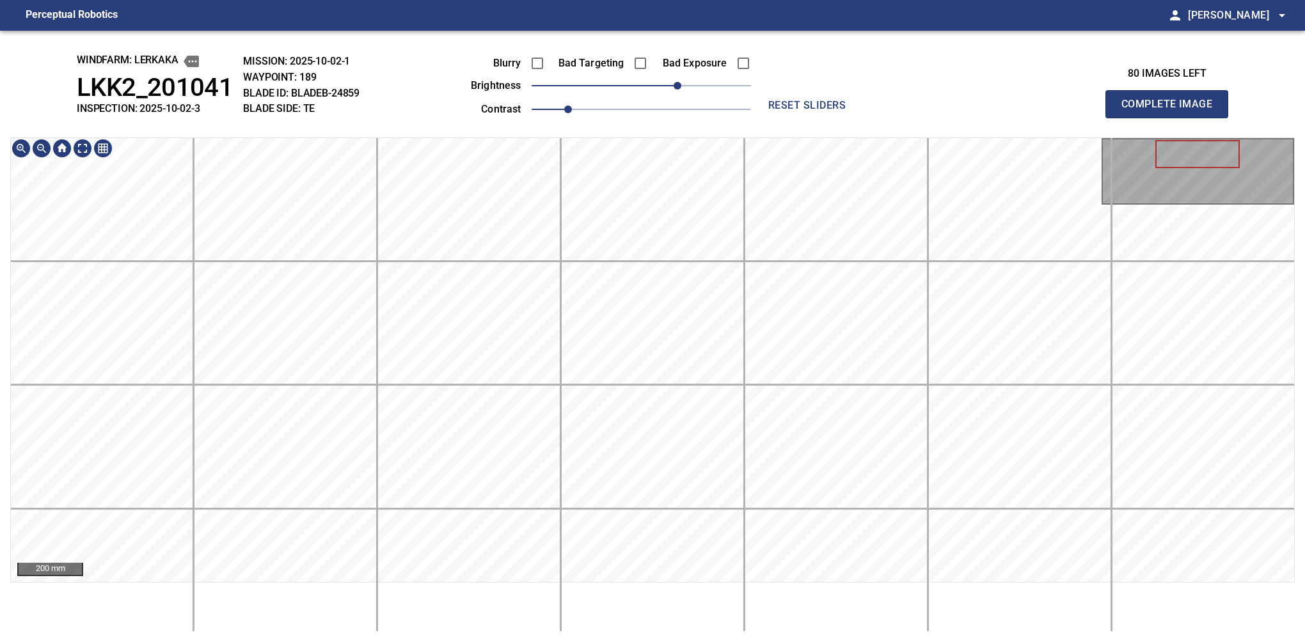
click at [669, 589] on html "Perceptual Robotics person Alex Semenov arrow_drop_down windfarm: Lerkaka LKK2_…" at bounding box center [652, 321] width 1305 height 642
click at [860, 118] on button "Complete Image" at bounding box center [1166, 104] width 123 height 28
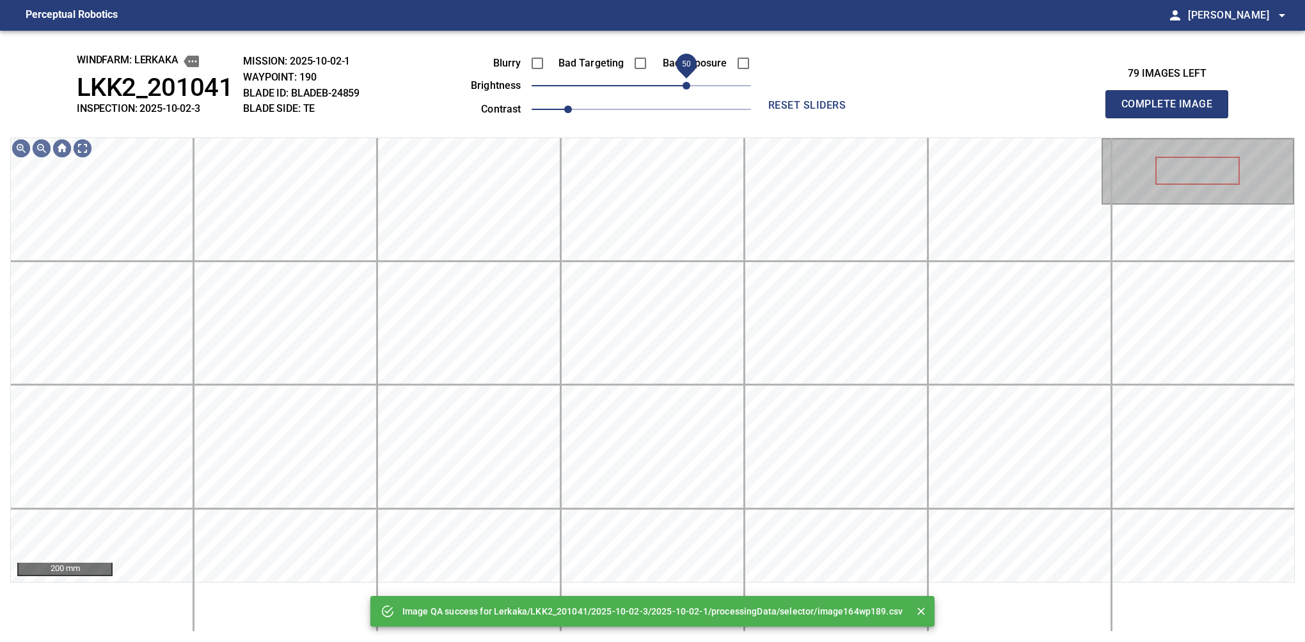
drag, startPoint x: 667, startPoint y: 86, endPoint x: 684, endPoint y: 82, distance: 18.5
click at [684, 82] on span "50" at bounding box center [687, 86] width 8 height 8
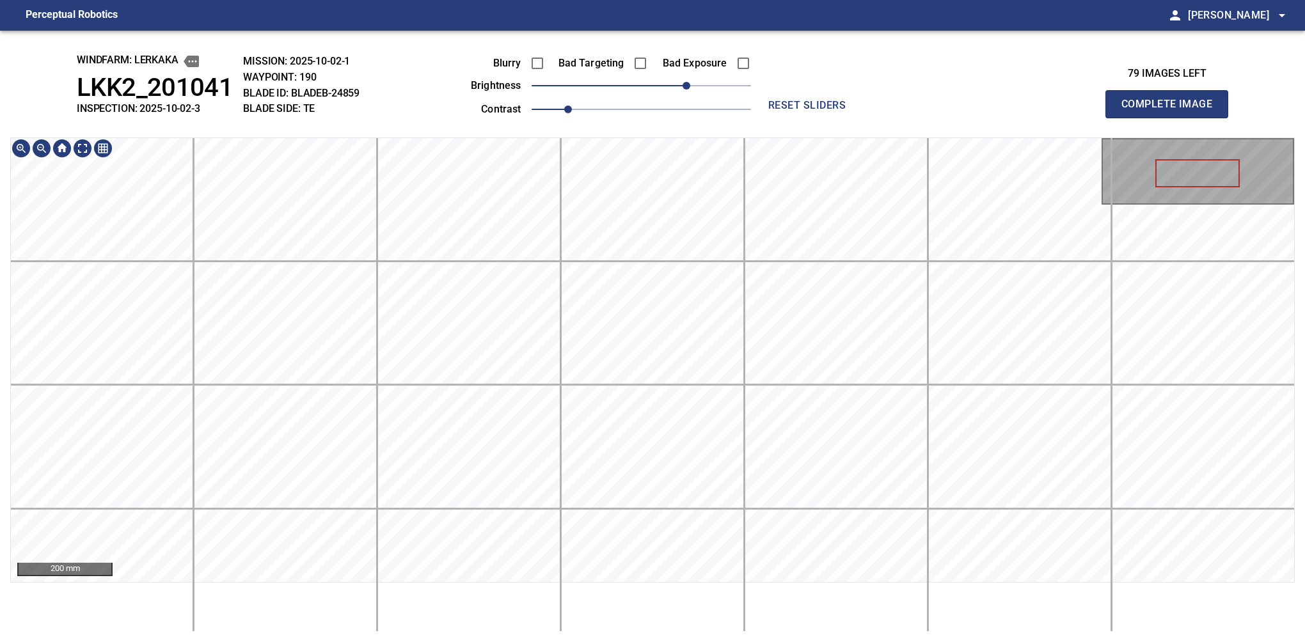
click at [779, 589] on html "Perceptual Robotics person Alex Semenov arrow_drop_down windfarm: Lerkaka LKK2_…" at bounding box center [652, 321] width 1305 height 642
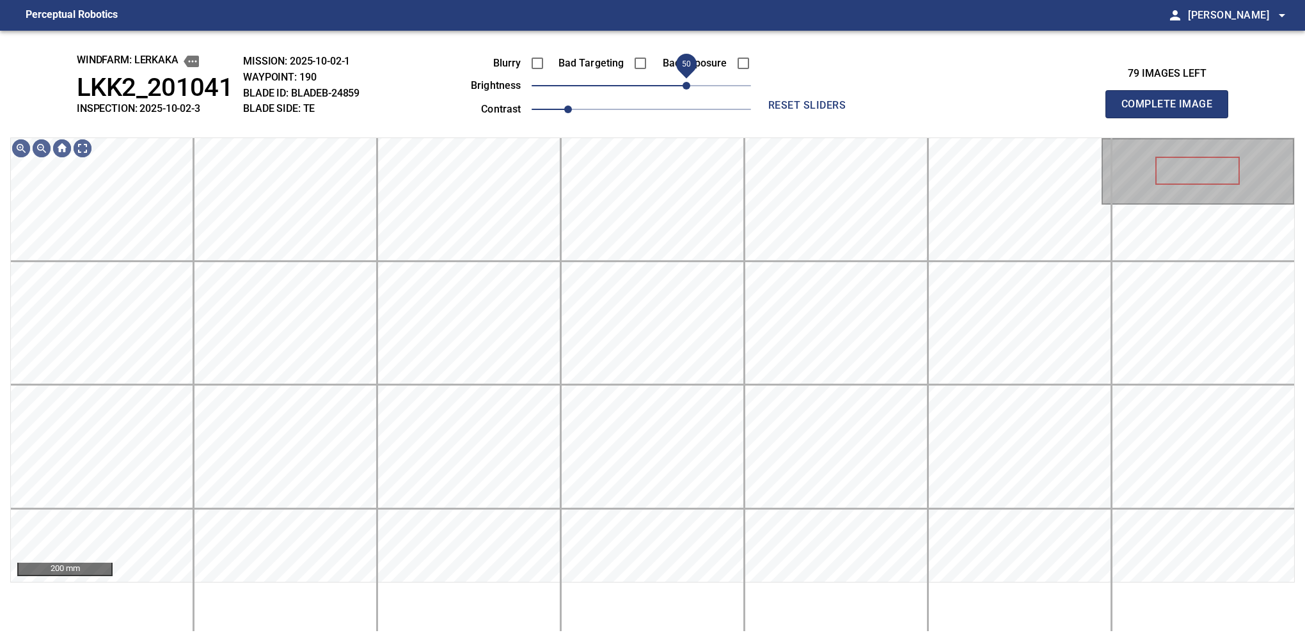
drag, startPoint x: 693, startPoint y: 88, endPoint x: 689, endPoint y: 97, distance: 9.4
click at [689, 90] on span "50" at bounding box center [687, 86] width 8 height 8
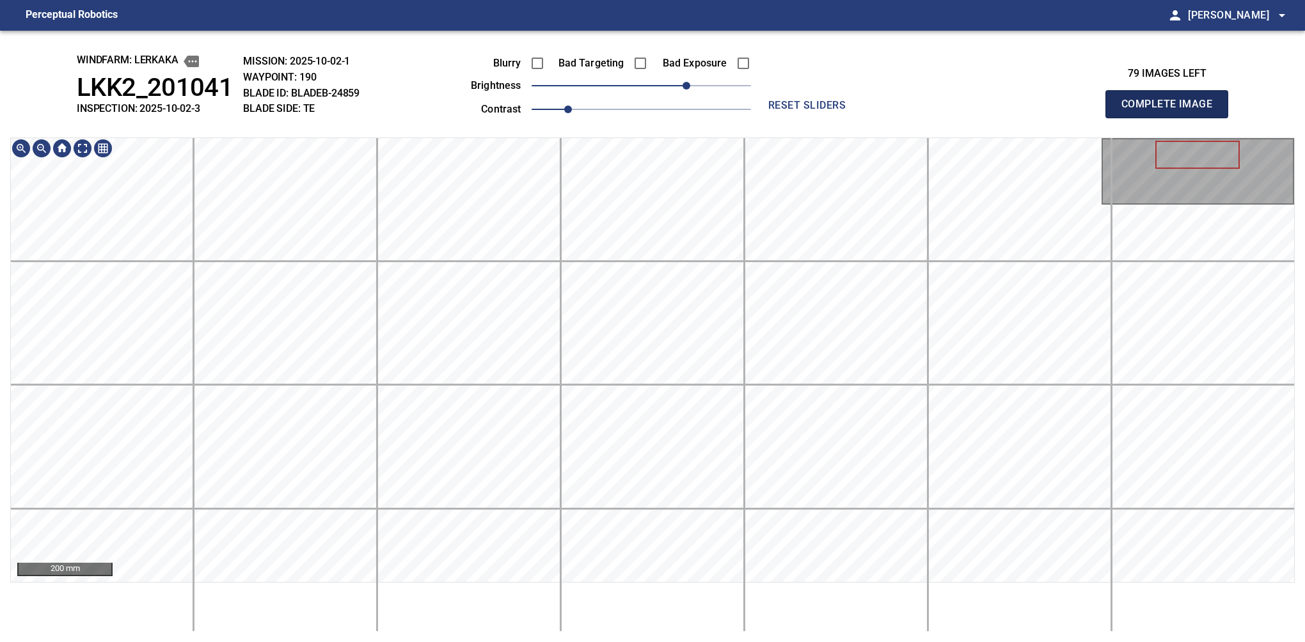
click at [860, 118] on button "Complete Image" at bounding box center [1166, 104] width 123 height 28
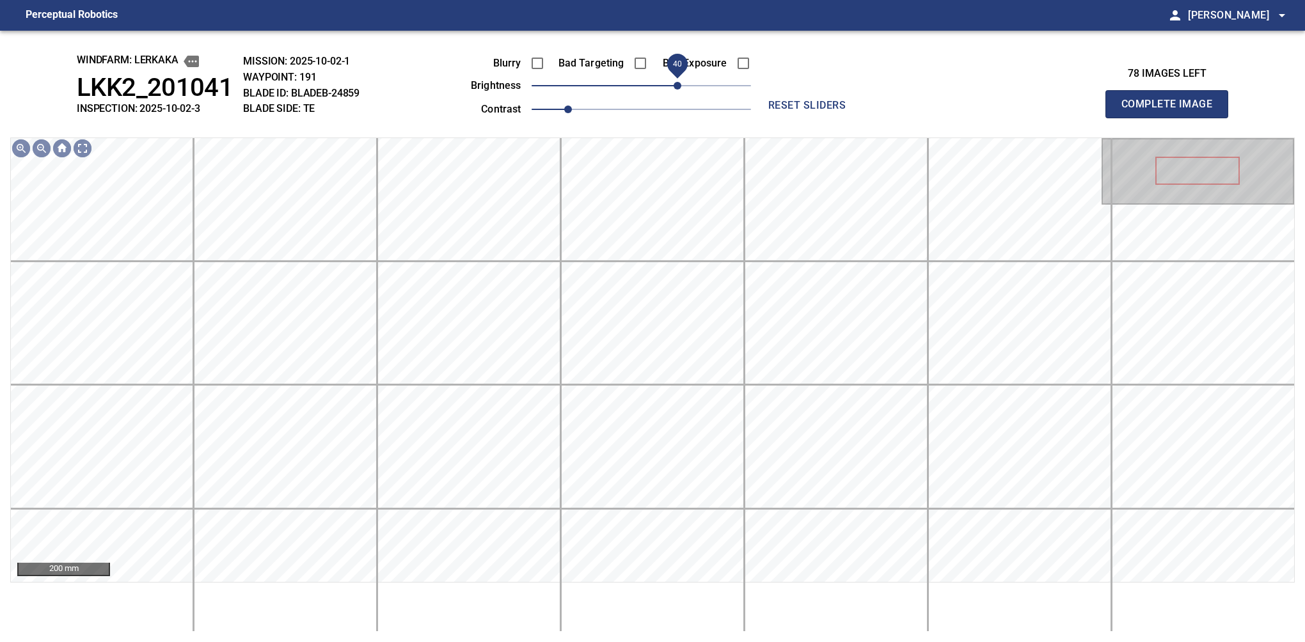
drag, startPoint x: 642, startPoint y: 90, endPoint x: 682, endPoint y: 87, distance: 39.7
click at [681, 87] on span "40" at bounding box center [678, 86] width 8 height 8
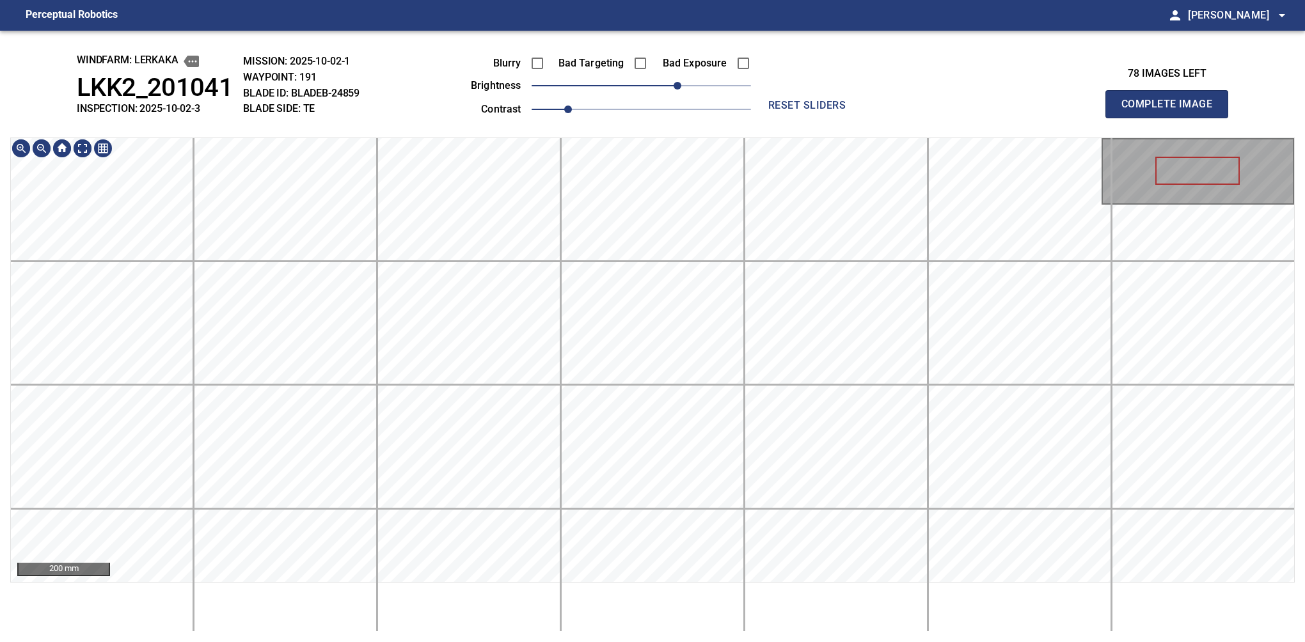
click at [680, 589] on html "Perceptual Robotics person Alex Semenov arrow_drop_down windfarm: Lerkaka LKK2_…" at bounding box center [652, 321] width 1305 height 642
click at [860, 118] on button "Complete Image" at bounding box center [1166, 104] width 123 height 28
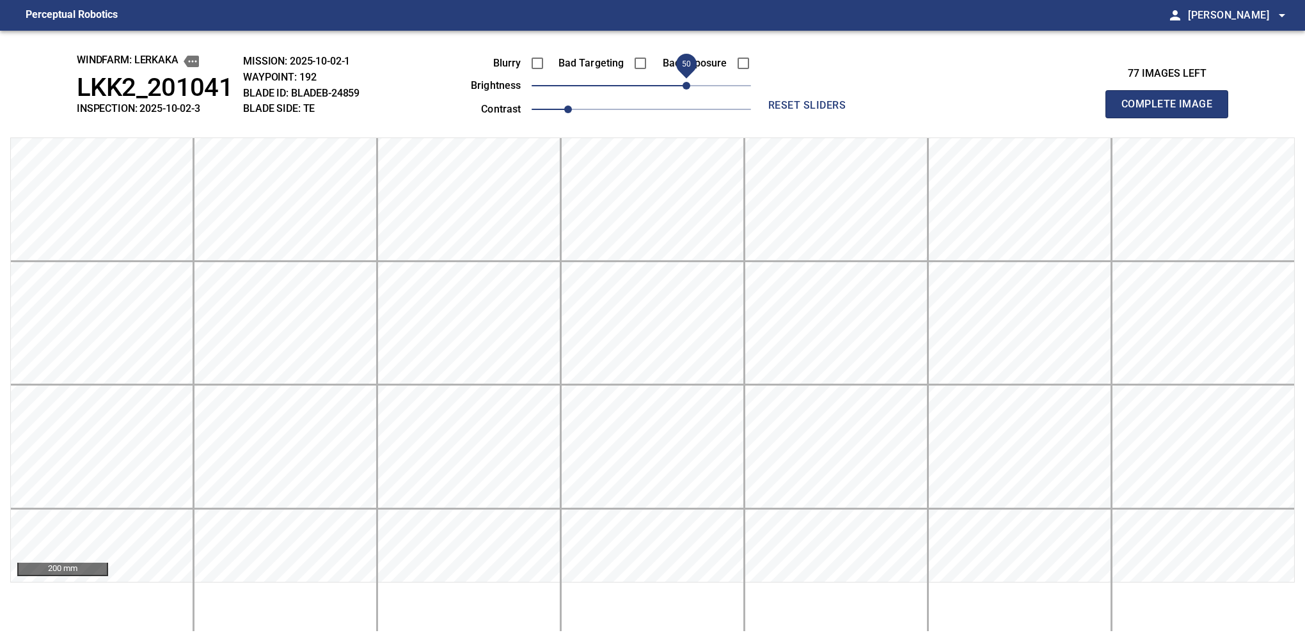
click at [684, 95] on span "50" at bounding box center [641, 86] width 219 height 18
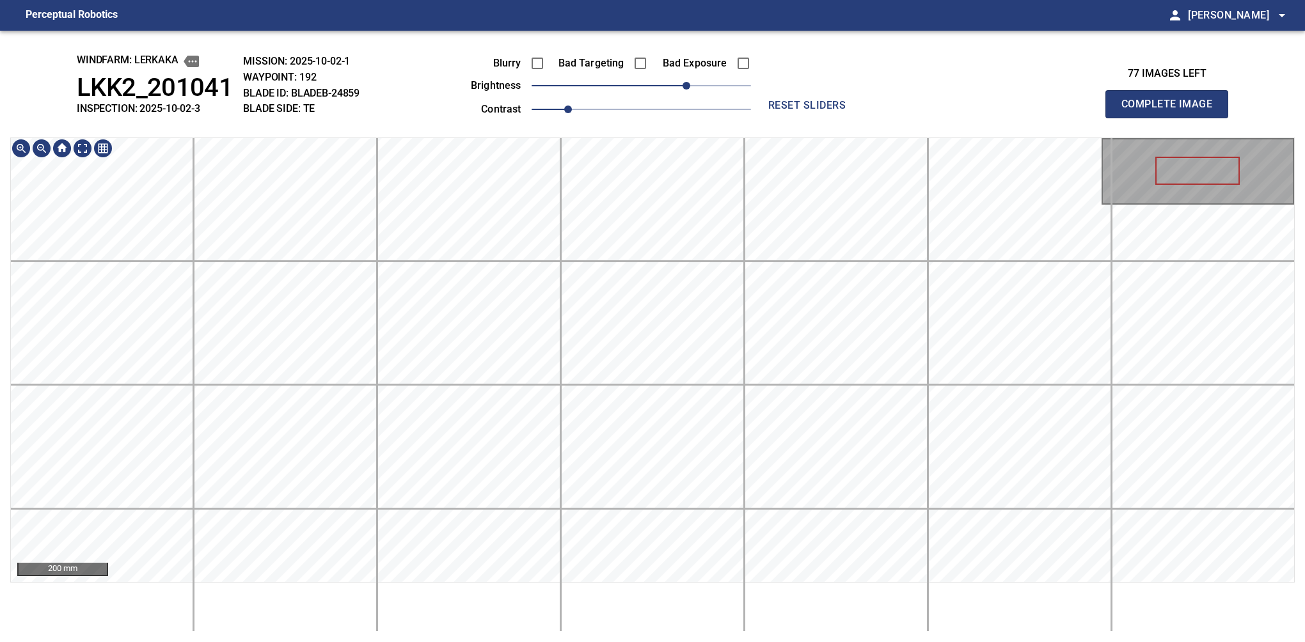
click at [706, 589] on html "Perceptual Robotics person Alex Semenov arrow_drop_down windfarm: Lerkaka LKK2_…" at bounding box center [652, 321] width 1305 height 642
click at [860, 118] on button "Complete Image" at bounding box center [1166, 104] width 123 height 28
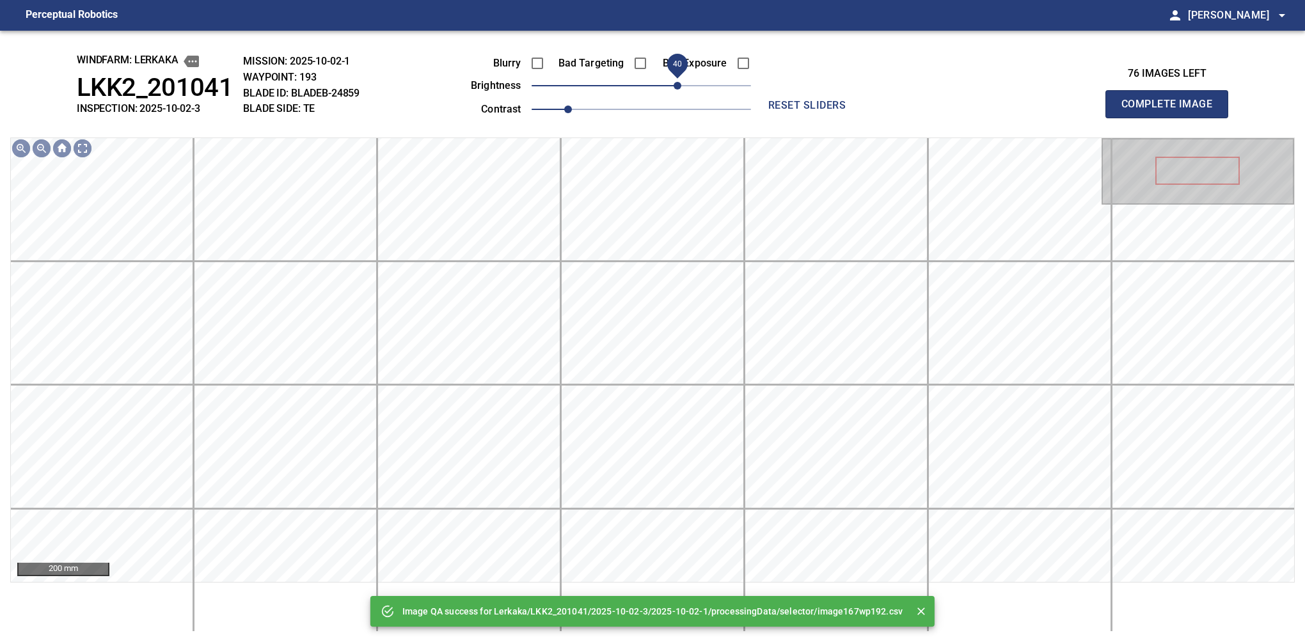
drag, startPoint x: 655, startPoint y: 83, endPoint x: 677, endPoint y: 84, distance: 22.4
click at [677, 84] on span "40" at bounding box center [641, 86] width 219 height 18
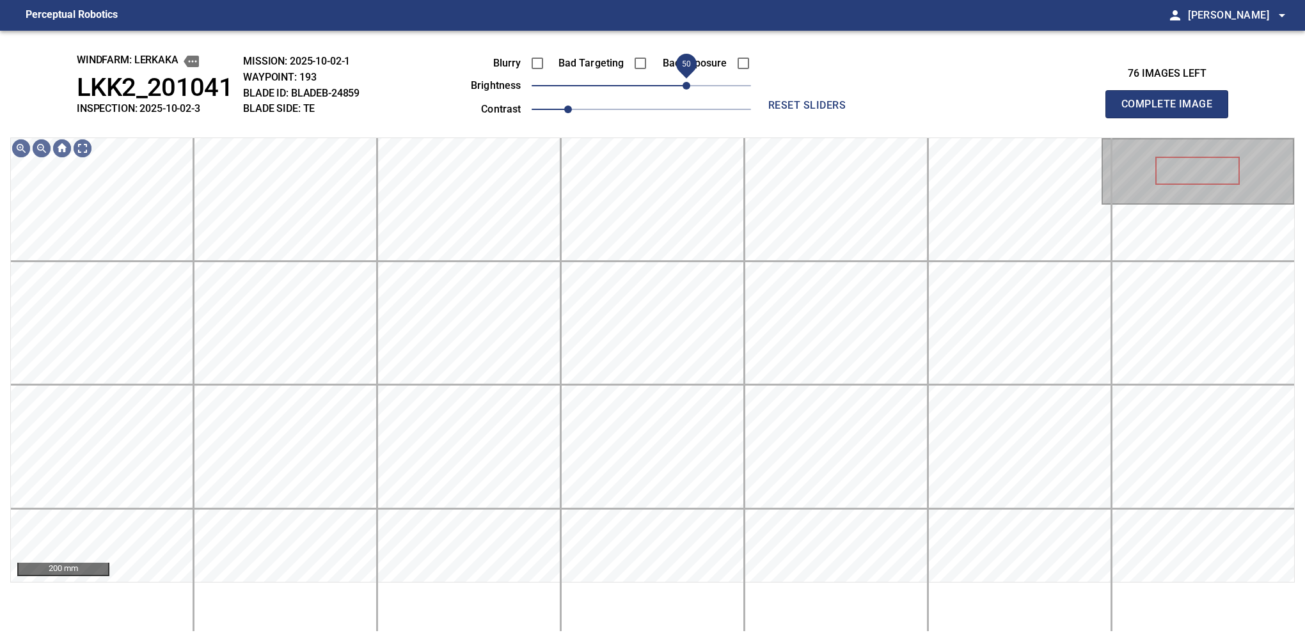
drag, startPoint x: 677, startPoint y: 90, endPoint x: 684, endPoint y: 87, distance: 6.9
click at [684, 87] on span "50" at bounding box center [687, 86] width 8 height 8
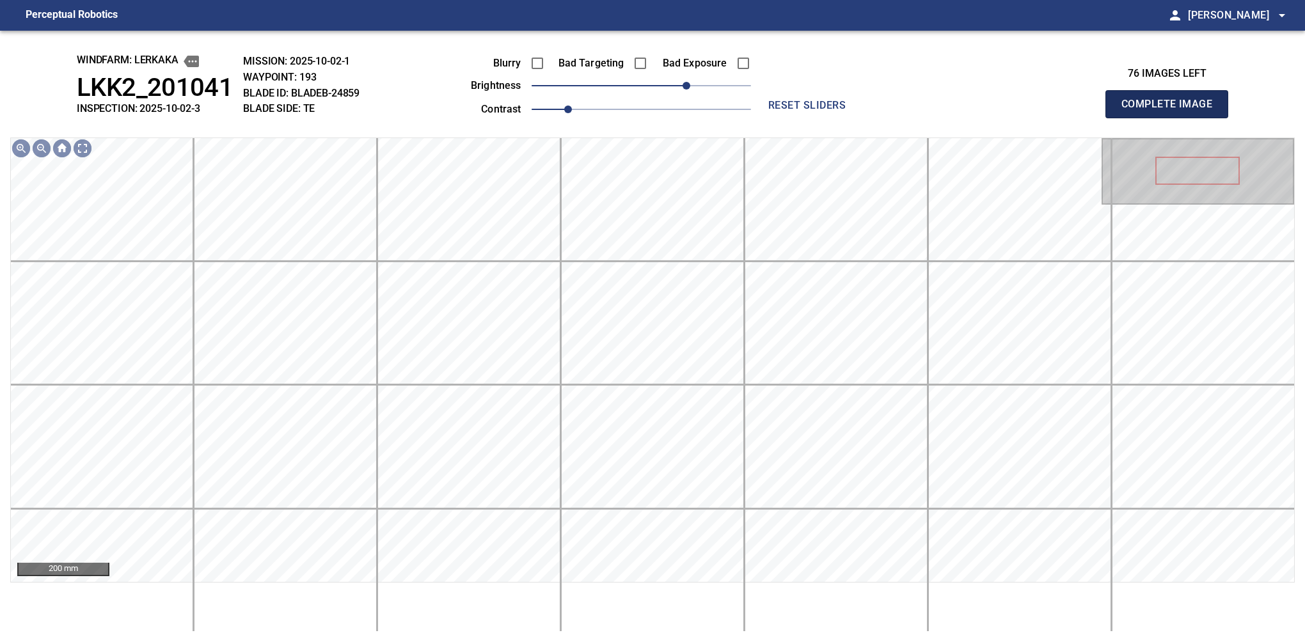
click at [860, 118] on button "Complete Image" at bounding box center [1166, 104] width 123 height 28
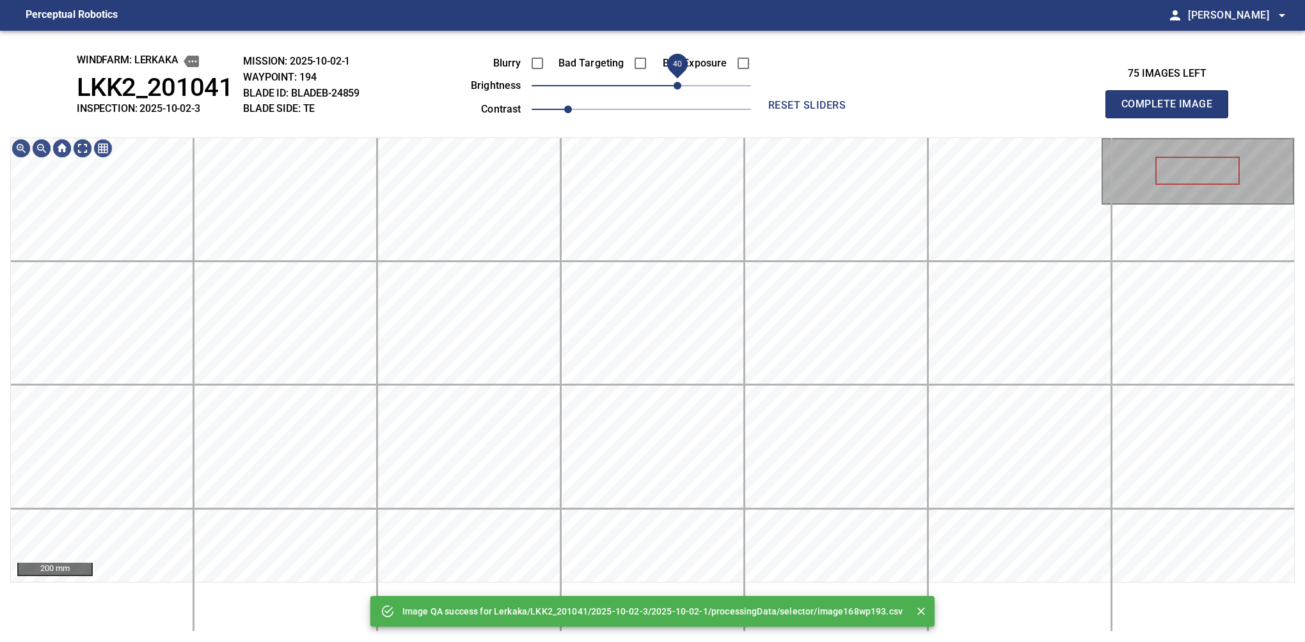
click at [682, 91] on span "40" at bounding box center [641, 86] width 219 height 18
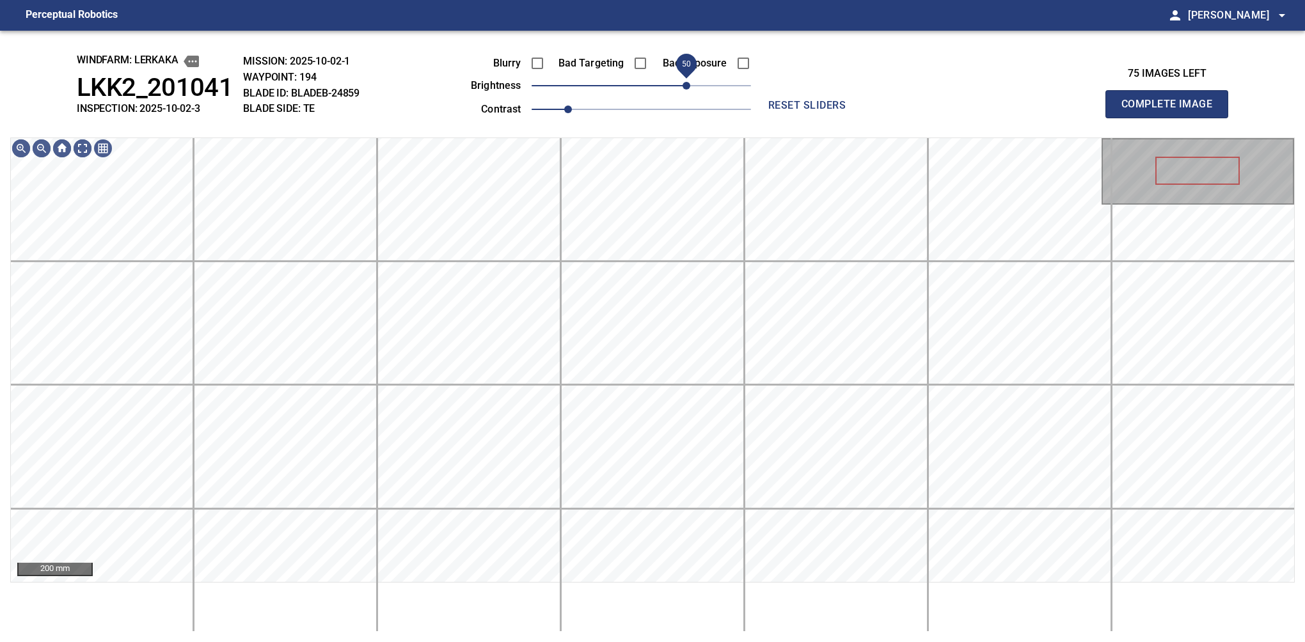
click at [686, 90] on span "50" at bounding box center [687, 86] width 8 height 8
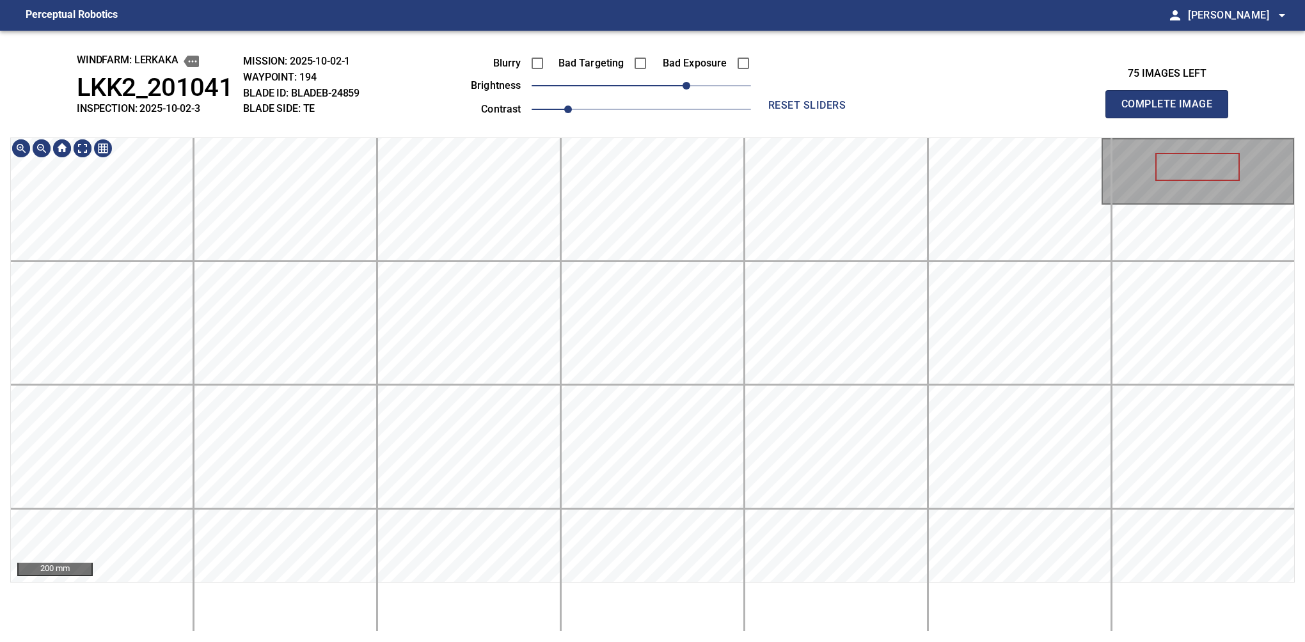
click at [599, 589] on html "Perceptual Robotics person Alex Semenov arrow_drop_down windfarm: Lerkaka LKK2_…" at bounding box center [652, 321] width 1305 height 642
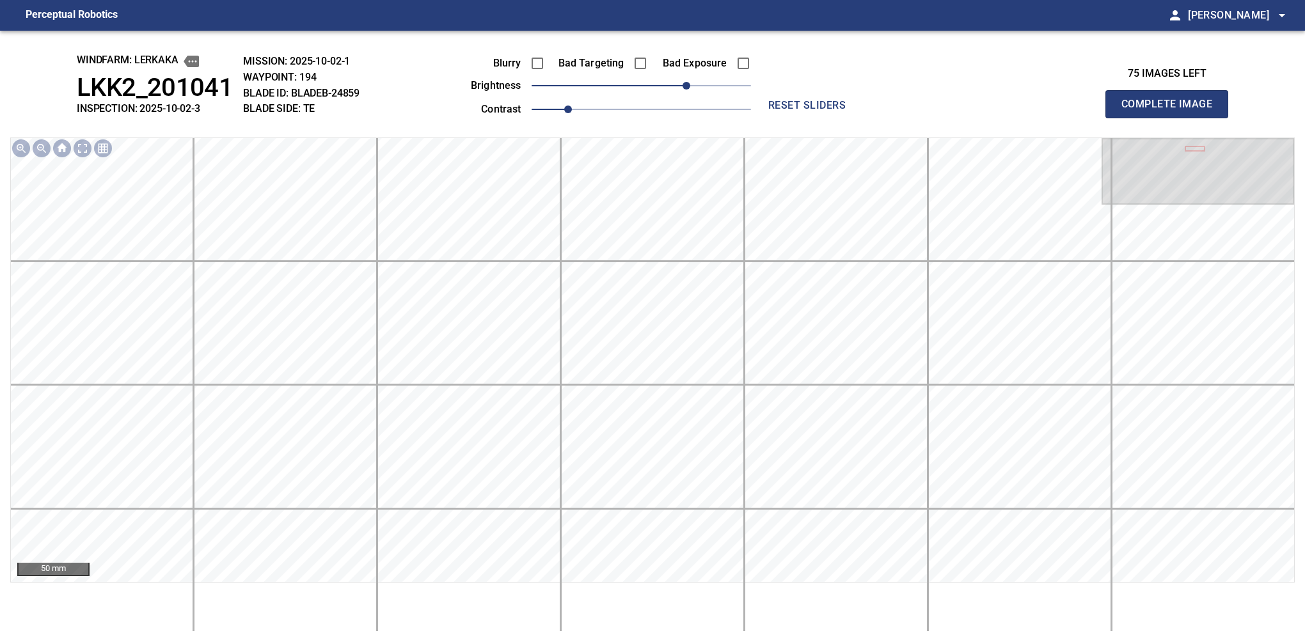
click at [860, 118] on button "Complete Image" at bounding box center [1166, 104] width 123 height 28
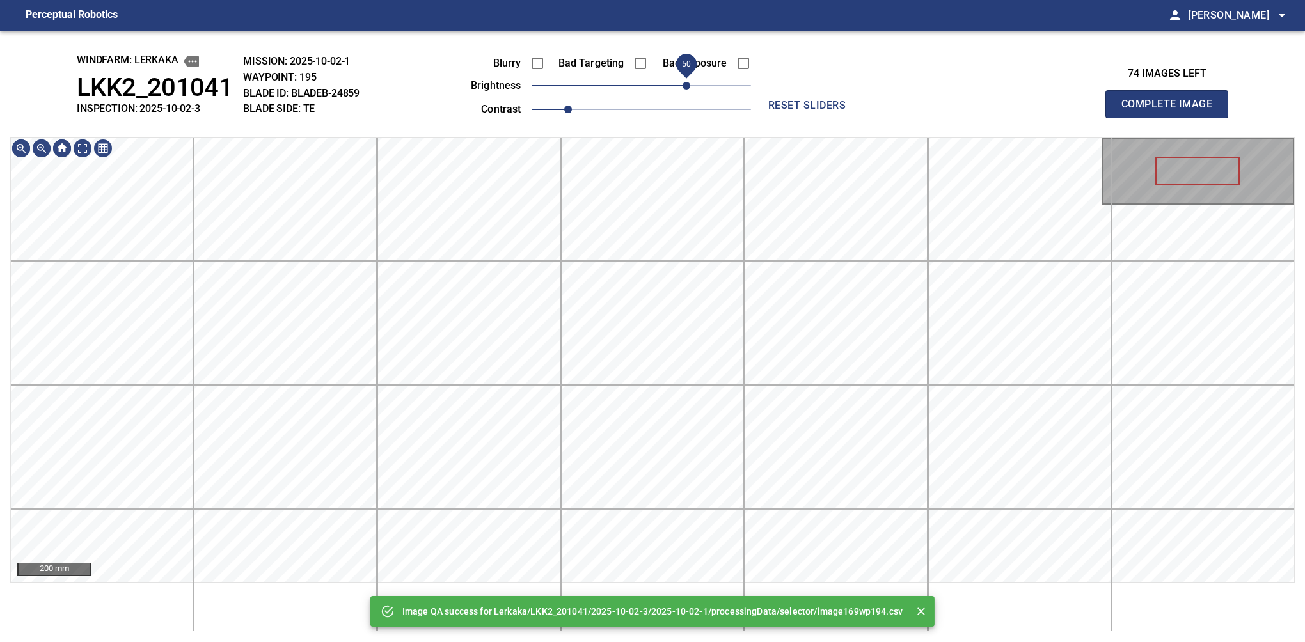
click at [683, 85] on span "50" at bounding box center [641, 86] width 219 height 18
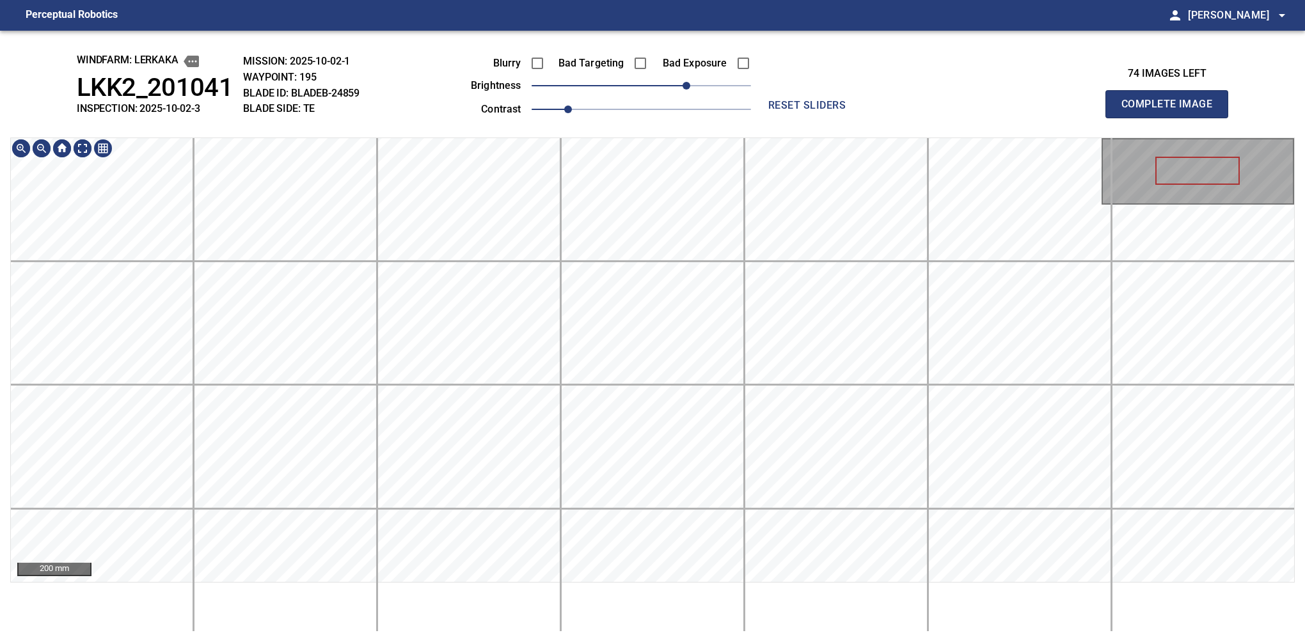
click at [590, 589] on html "Perceptual Robotics person Alex Semenov arrow_drop_down windfarm: Lerkaka LKK2_…" at bounding box center [652, 321] width 1305 height 642
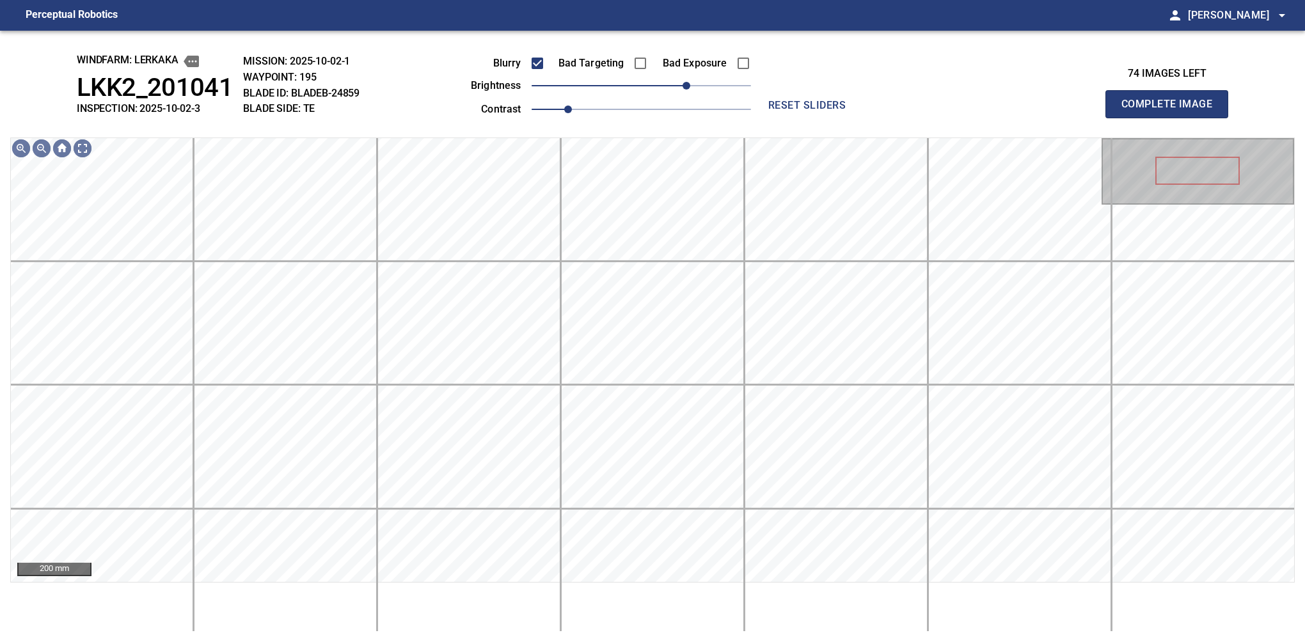
click at [860, 118] on button "Complete Image" at bounding box center [1166, 104] width 123 height 28
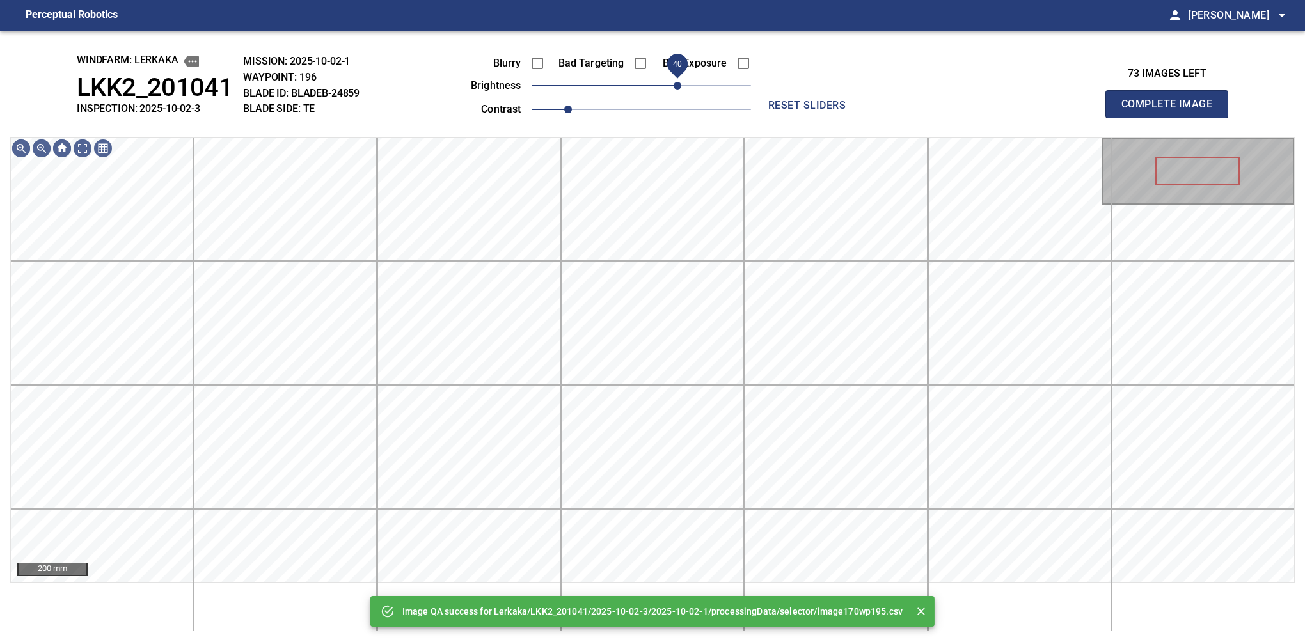
drag, startPoint x: 688, startPoint y: 87, endPoint x: 681, endPoint y: 90, distance: 6.9
click at [681, 90] on span "40" at bounding box center [641, 86] width 219 height 18
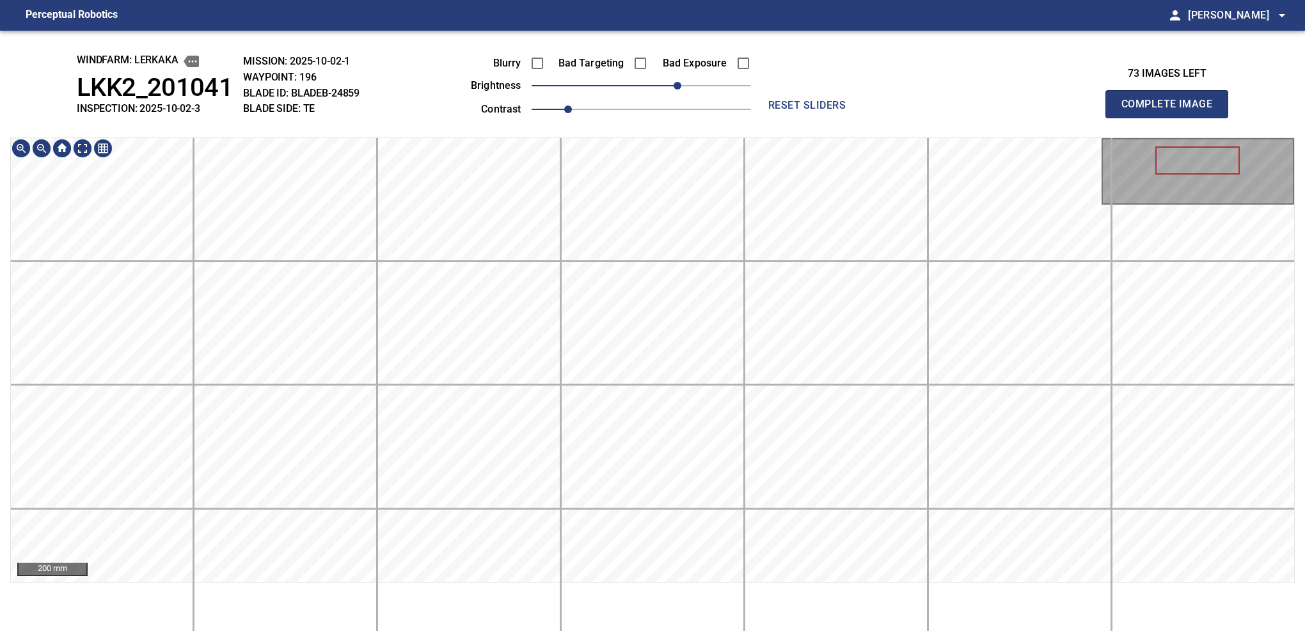
click at [576, 589] on html "Perceptual Robotics person Alex Semenov arrow_drop_down windfarm: Lerkaka LKK2_…" at bounding box center [652, 321] width 1305 height 642
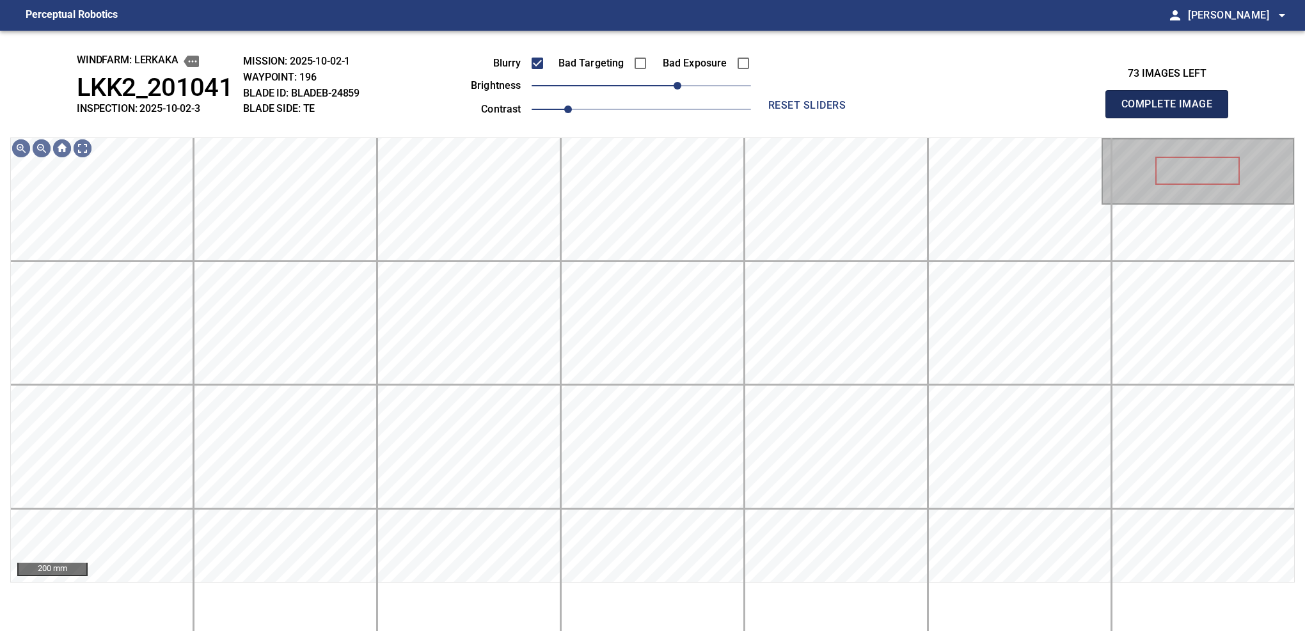
click at [860, 118] on button "Complete Image" at bounding box center [1166, 104] width 123 height 28
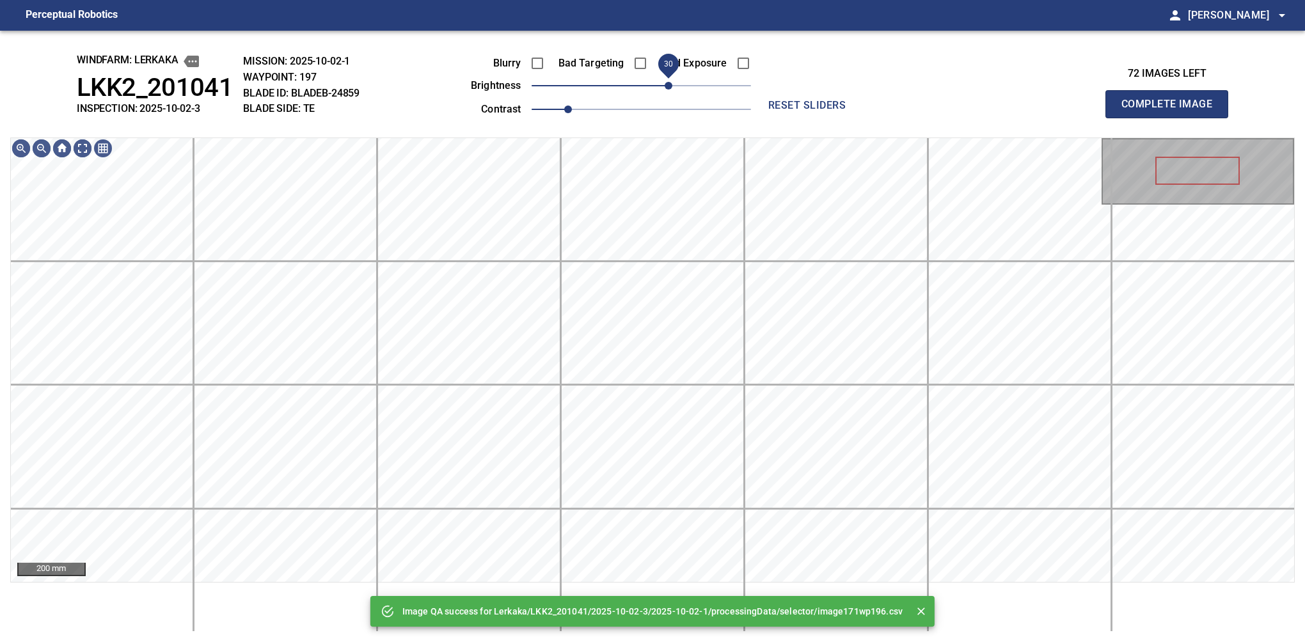
drag, startPoint x: 653, startPoint y: 84, endPoint x: 673, endPoint y: 82, distance: 20.6
click at [672, 82] on span "30" at bounding box center [669, 86] width 8 height 8
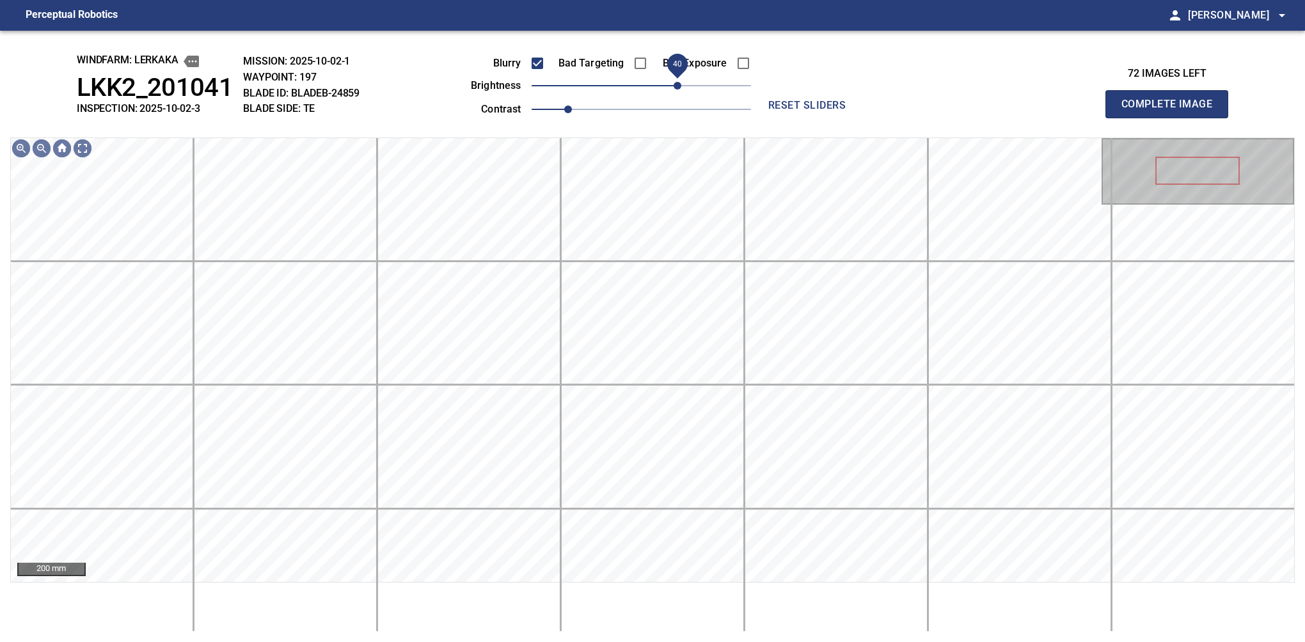
drag, startPoint x: 663, startPoint y: 86, endPoint x: 681, endPoint y: 88, distance: 18.0
click at [681, 88] on span "40" at bounding box center [678, 86] width 8 height 8
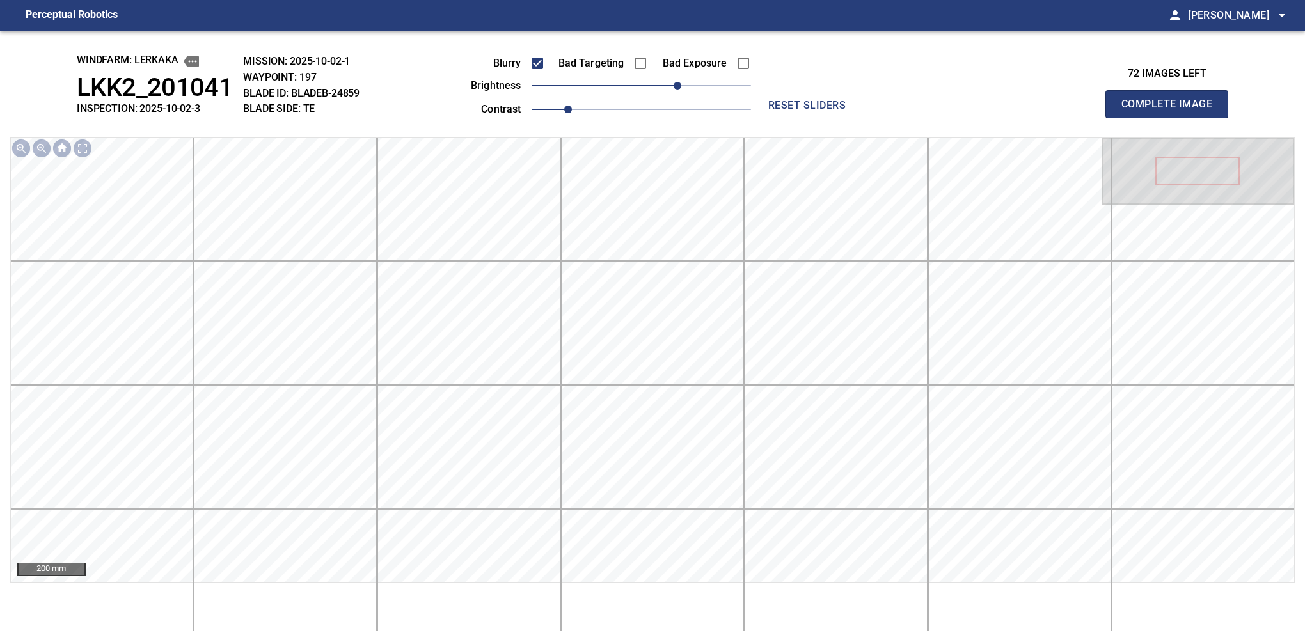
click at [860, 118] on button "Complete Image" at bounding box center [1166, 104] width 123 height 28
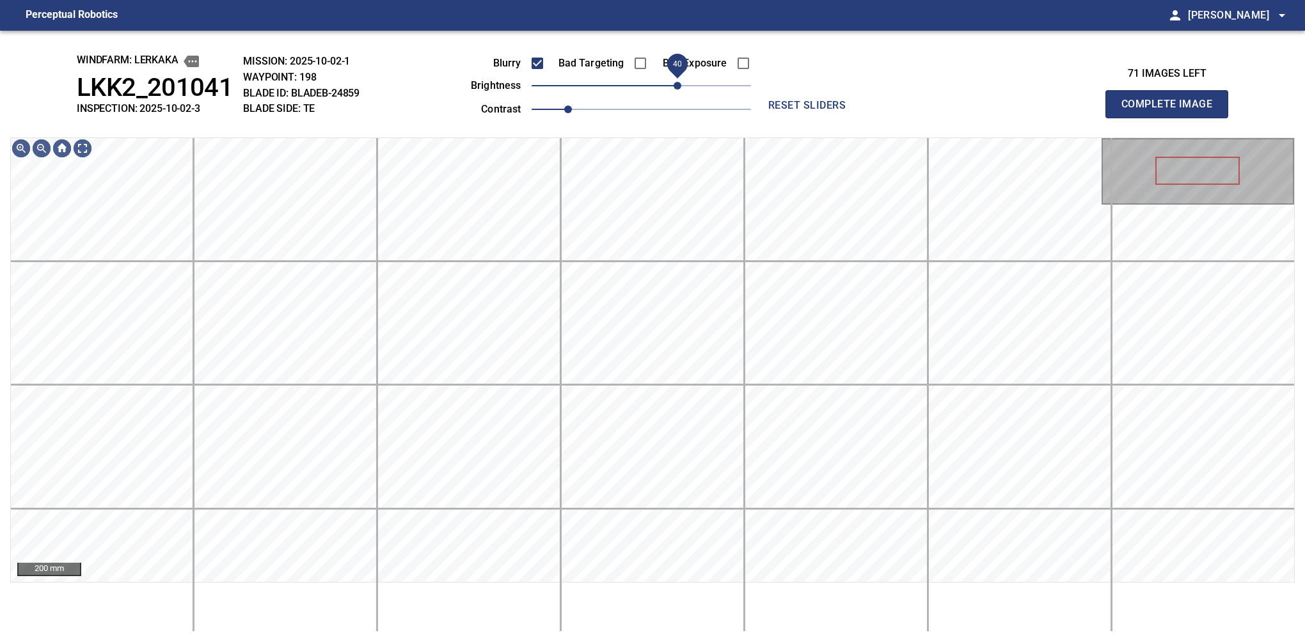
click at [681, 90] on span "40" at bounding box center [678, 86] width 8 height 8
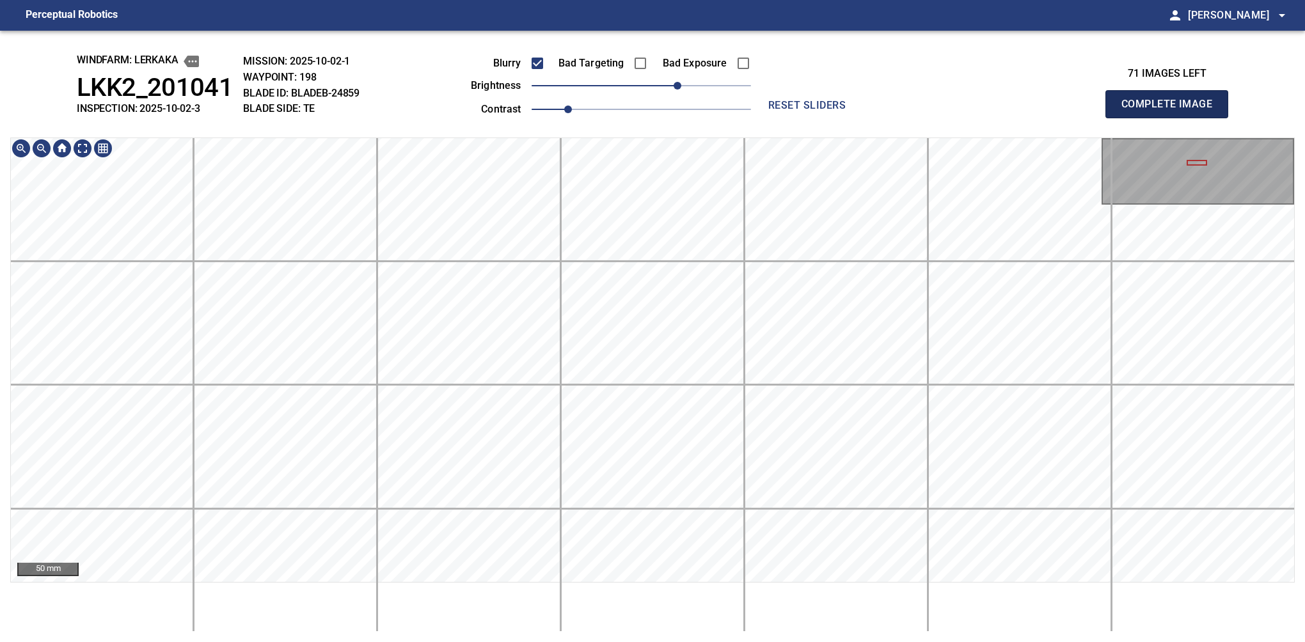
click at [860, 118] on button "Complete Image" at bounding box center [1166, 104] width 123 height 28
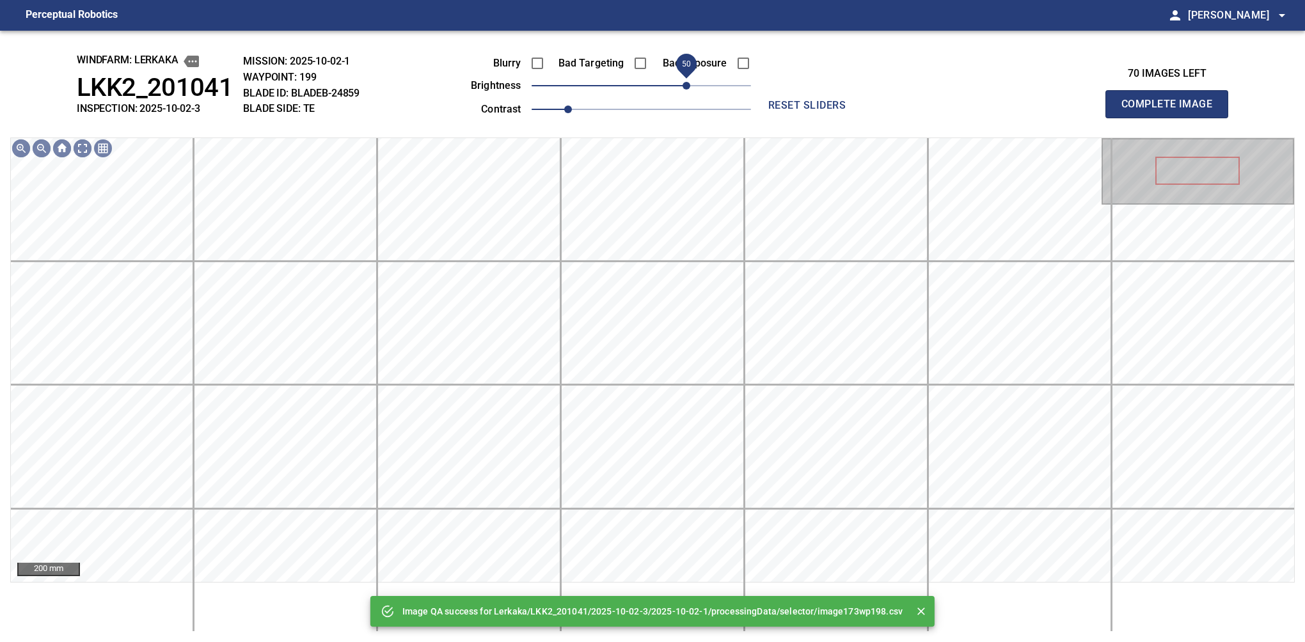
click at [684, 87] on span "50" at bounding box center [641, 86] width 219 height 18
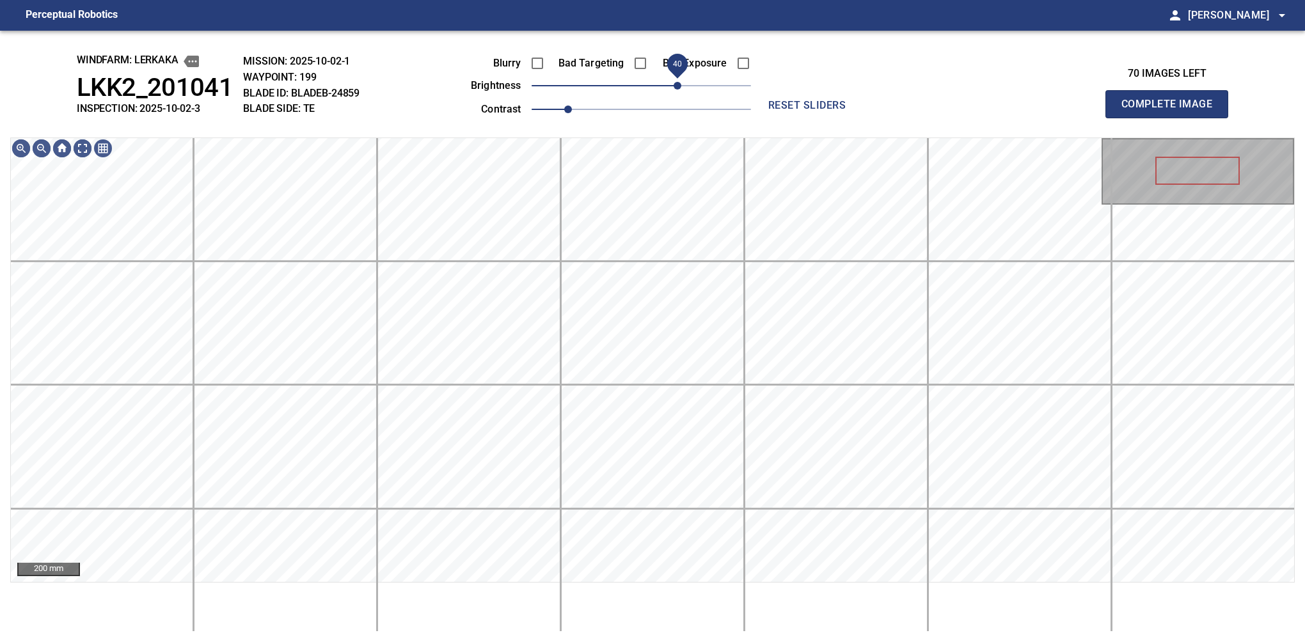
drag, startPoint x: 684, startPoint y: 87, endPoint x: 682, endPoint y: 94, distance: 7.3
click at [681, 90] on span "40" at bounding box center [678, 86] width 8 height 8
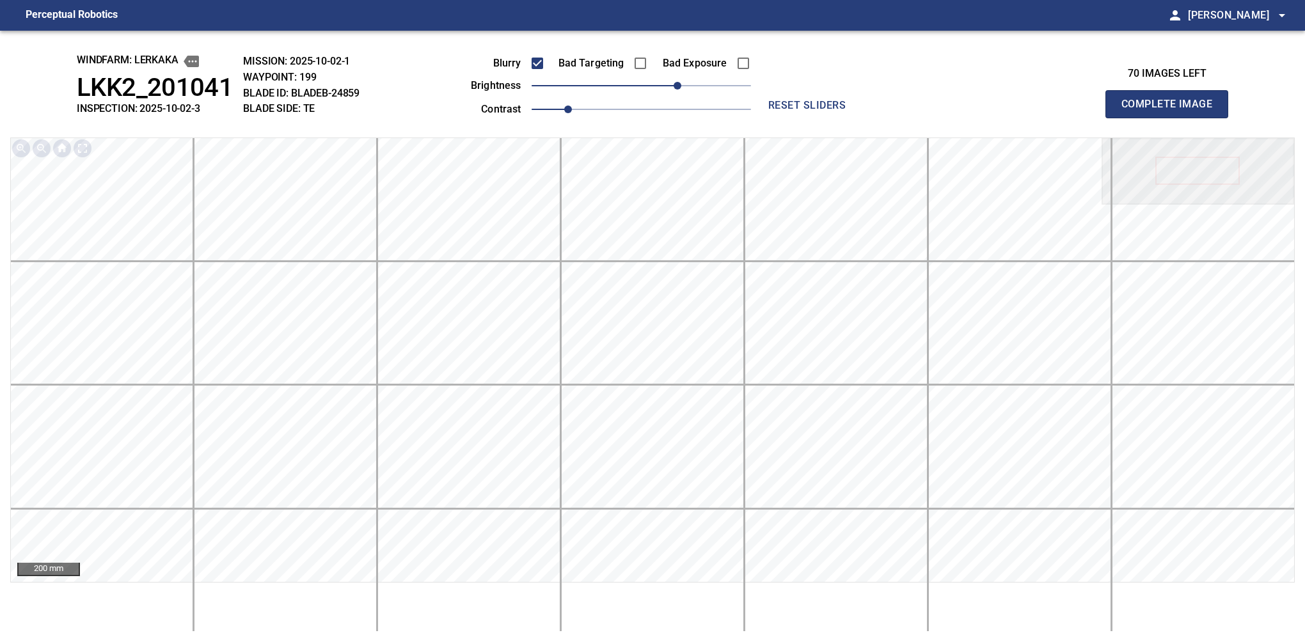
click at [860, 118] on button "Complete Image" at bounding box center [1166, 104] width 123 height 28
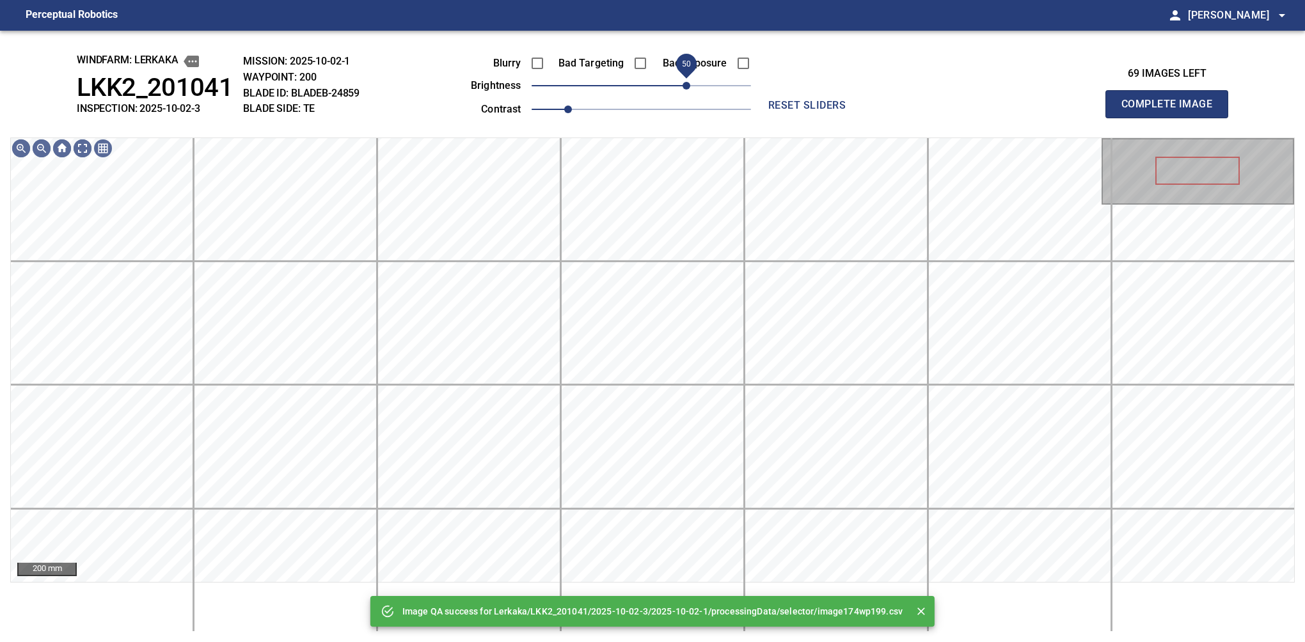
drag, startPoint x: 646, startPoint y: 87, endPoint x: 686, endPoint y: 91, distance: 40.6
click at [686, 90] on span "50" at bounding box center [687, 86] width 8 height 8
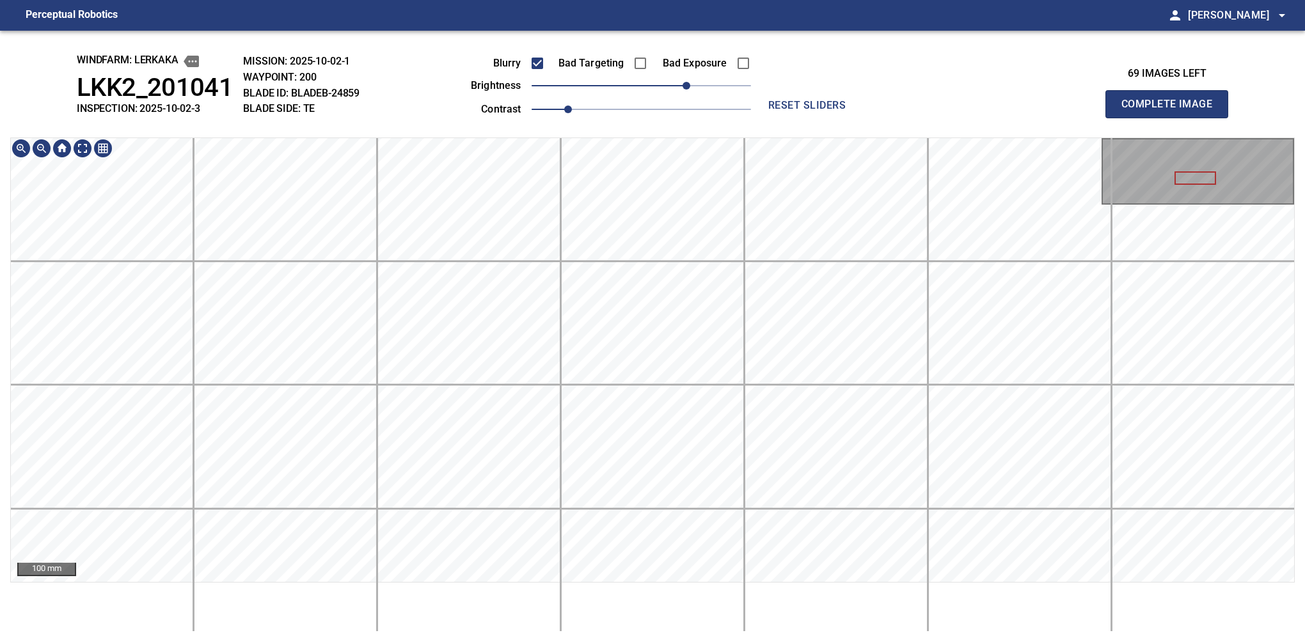
click at [701, 589] on html "Perceptual Robotics person Alex Semenov arrow_drop_down windfarm: Lerkaka LKK2_…" at bounding box center [652, 321] width 1305 height 642
click at [860, 118] on button "Complete Image" at bounding box center [1166, 104] width 123 height 28
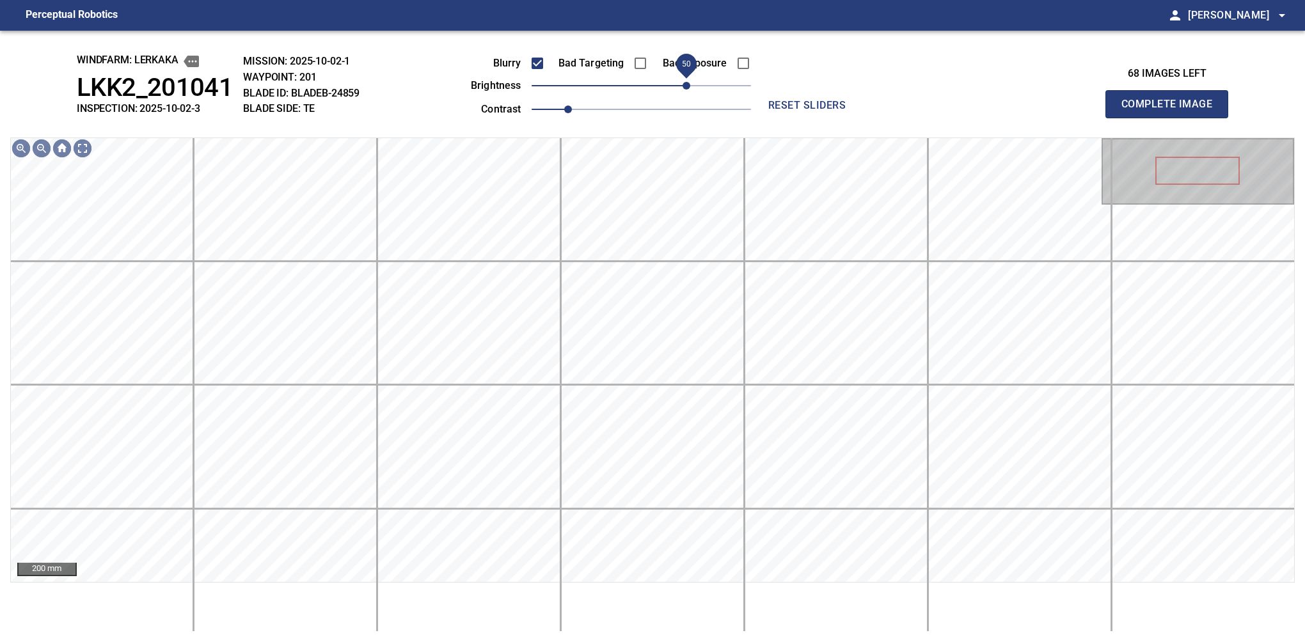
drag, startPoint x: 661, startPoint y: 83, endPoint x: 686, endPoint y: 83, distance: 24.3
click at [686, 83] on span "50" at bounding box center [641, 86] width 219 height 18
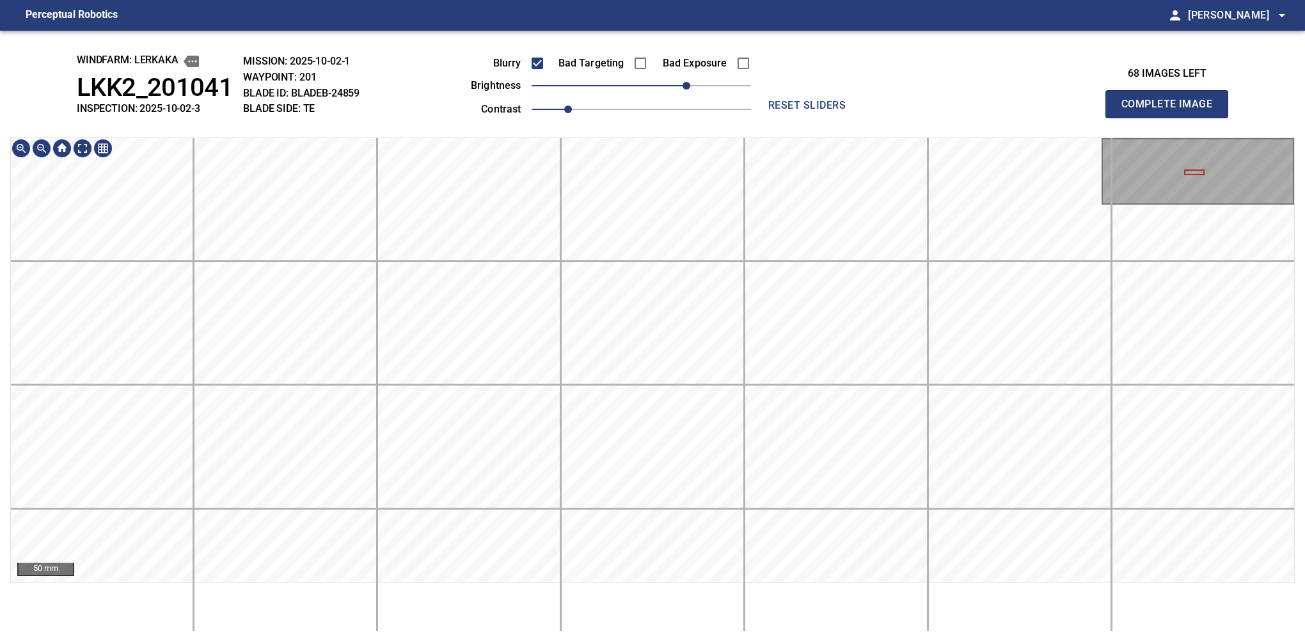
click at [736, 137] on div "windfarm: Lerkaka LKK2_201041 INSPECTION: 2025-10-02-3 MISSION: 2025-10-02-1 WA…" at bounding box center [652, 337] width 1305 height 612
click at [860, 118] on button "Complete Image" at bounding box center [1166, 104] width 123 height 28
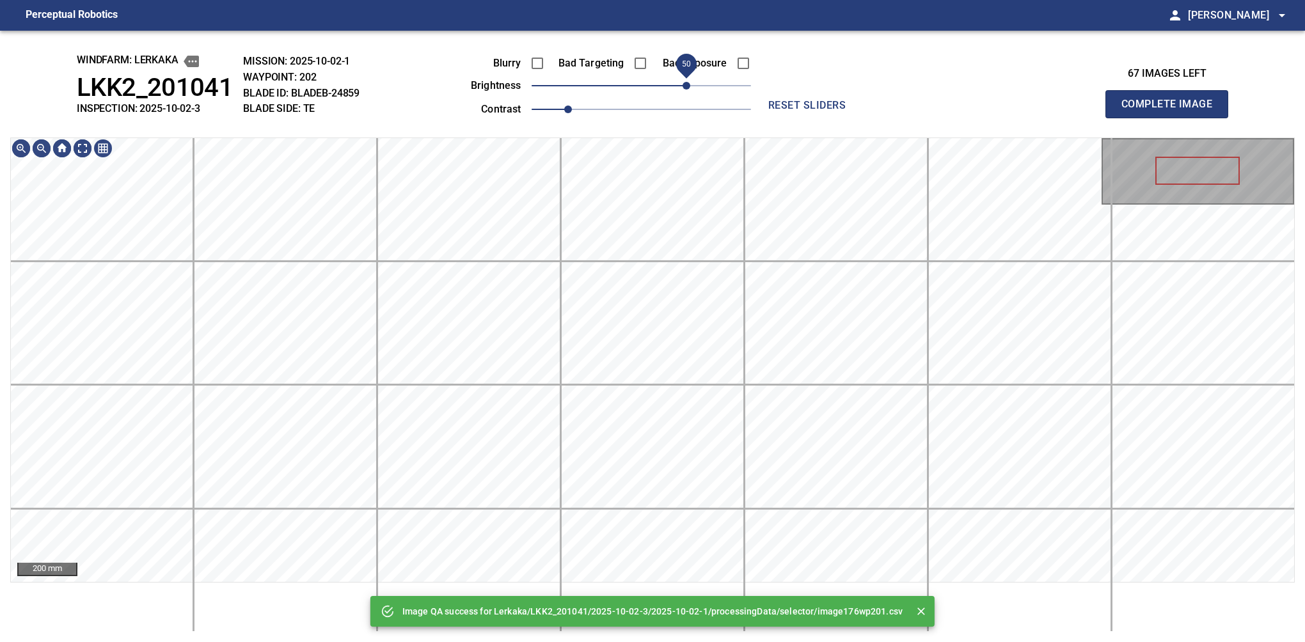
drag, startPoint x: 662, startPoint y: 92, endPoint x: 691, endPoint y: 81, distance: 31.0
click at [690, 82] on span "50" at bounding box center [687, 86] width 8 height 8
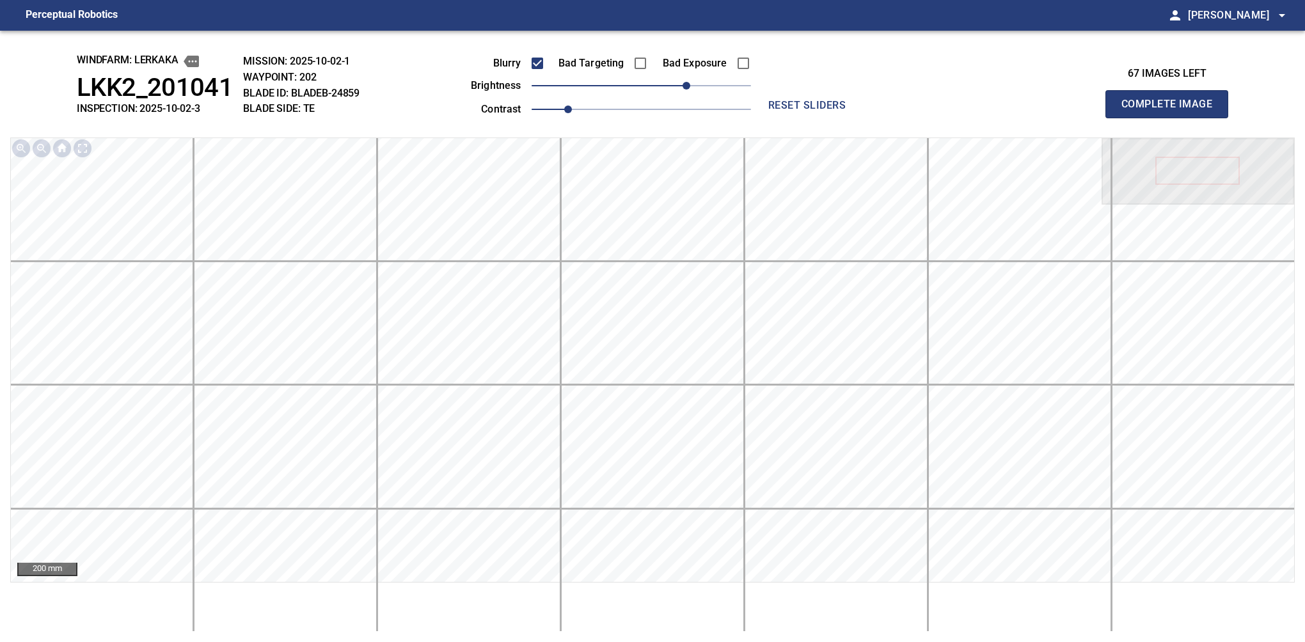
click at [1172, 118] on button "Complete Image" at bounding box center [1166, 104] width 123 height 28
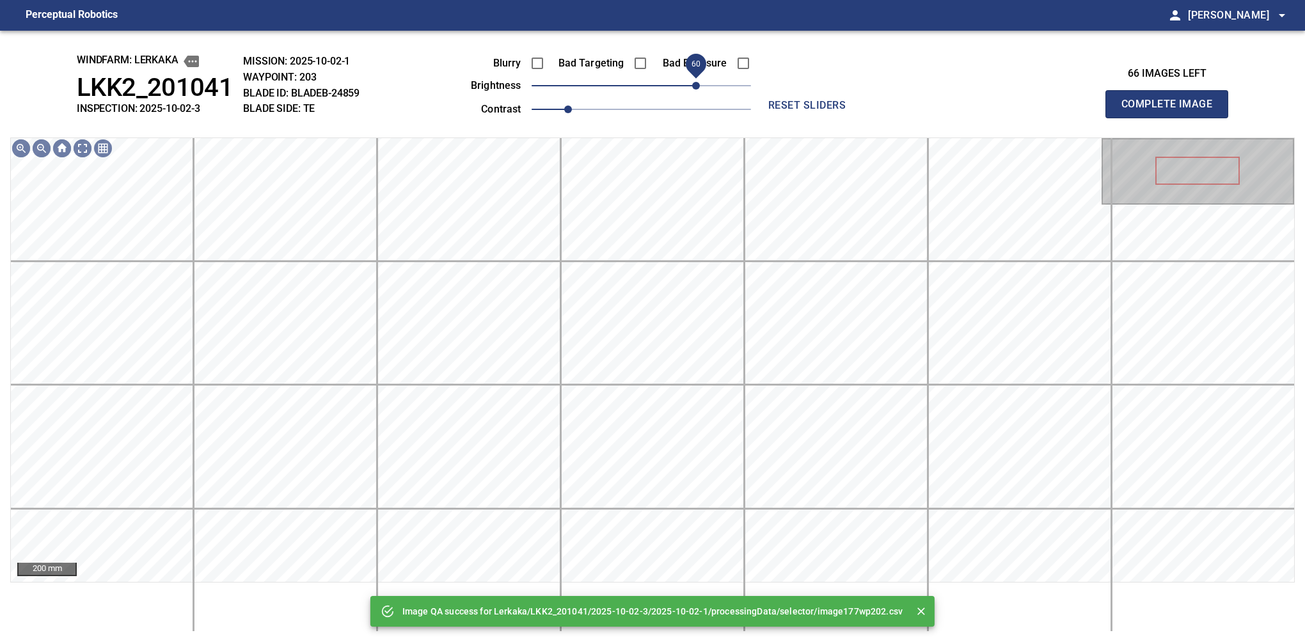
click at [693, 90] on span "60" at bounding box center [641, 86] width 219 height 18
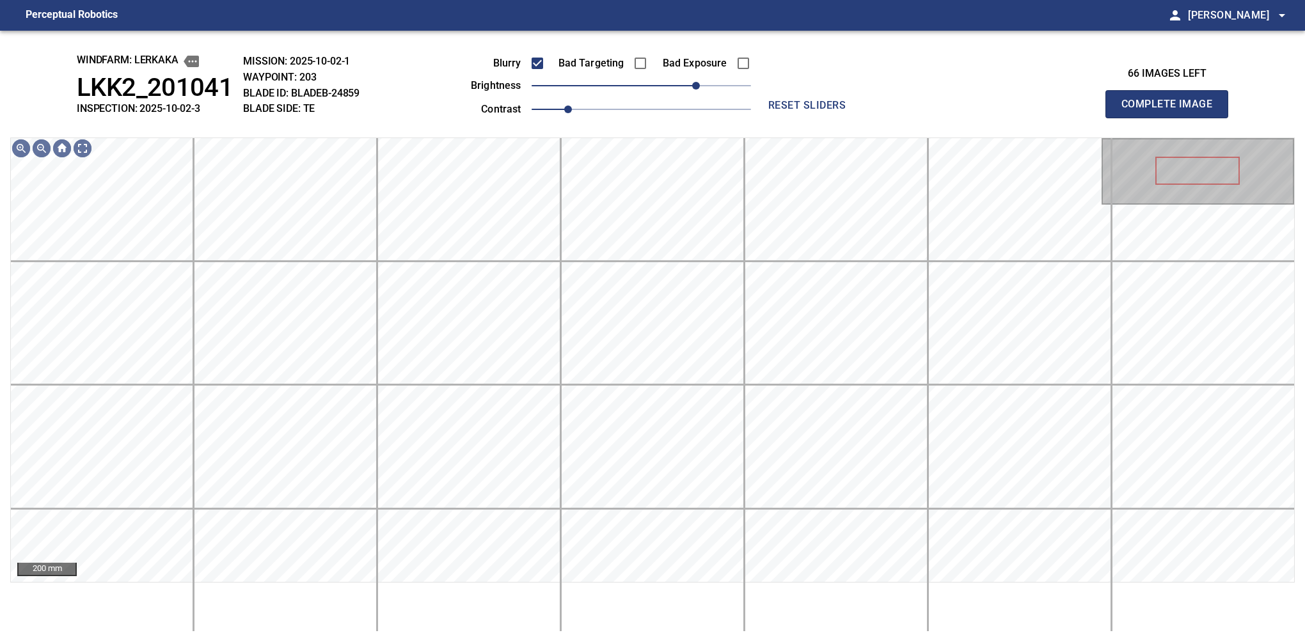
click at [1172, 118] on button "Complete Image" at bounding box center [1166, 104] width 123 height 28
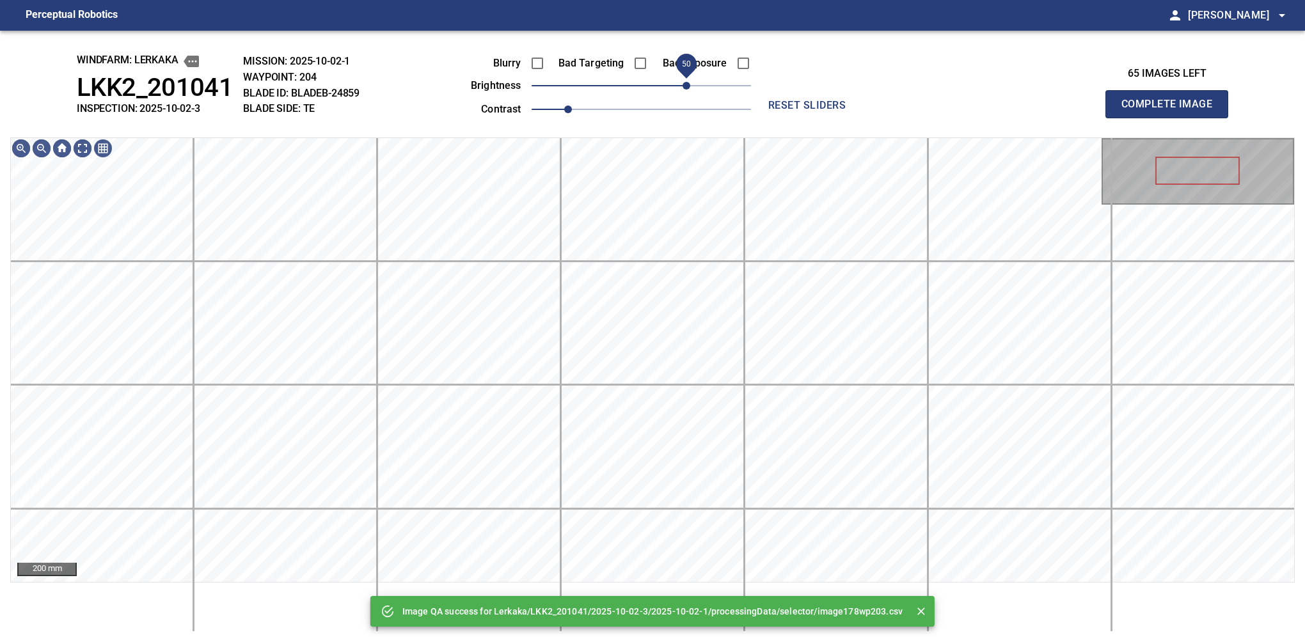
drag, startPoint x: 659, startPoint y: 84, endPoint x: 683, endPoint y: 88, distance: 24.6
click at [683, 88] on span "50" at bounding box center [641, 86] width 219 height 18
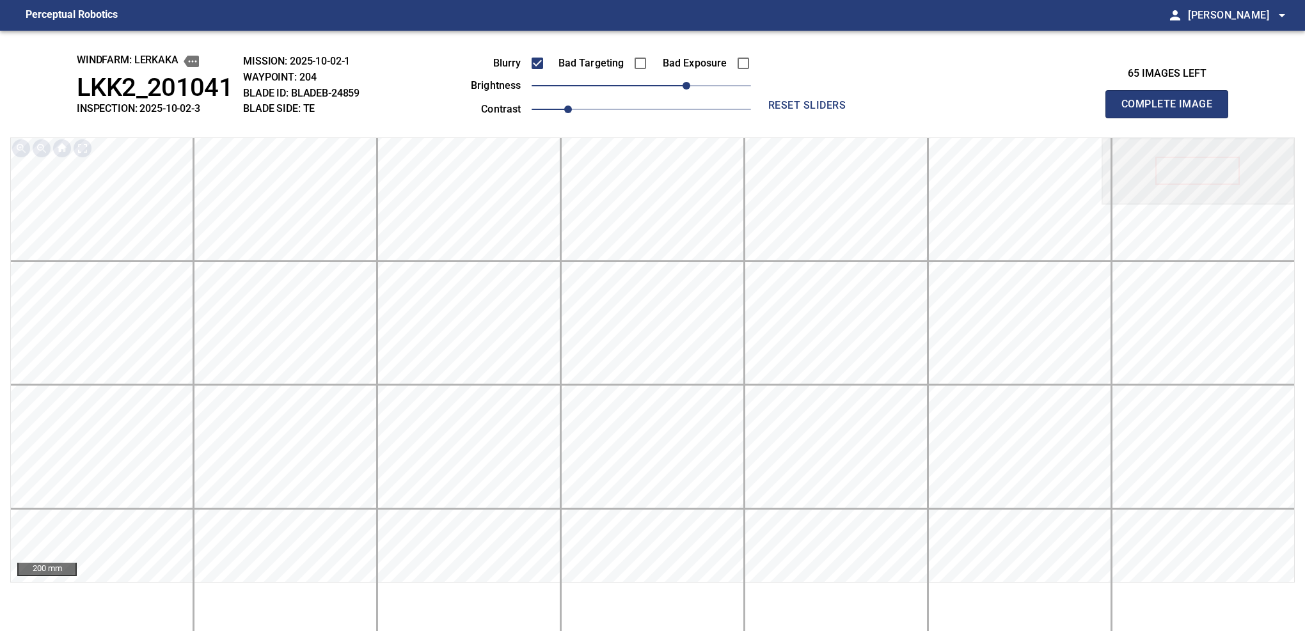
click at [1172, 118] on button "Complete Image" at bounding box center [1166, 104] width 123 height 28
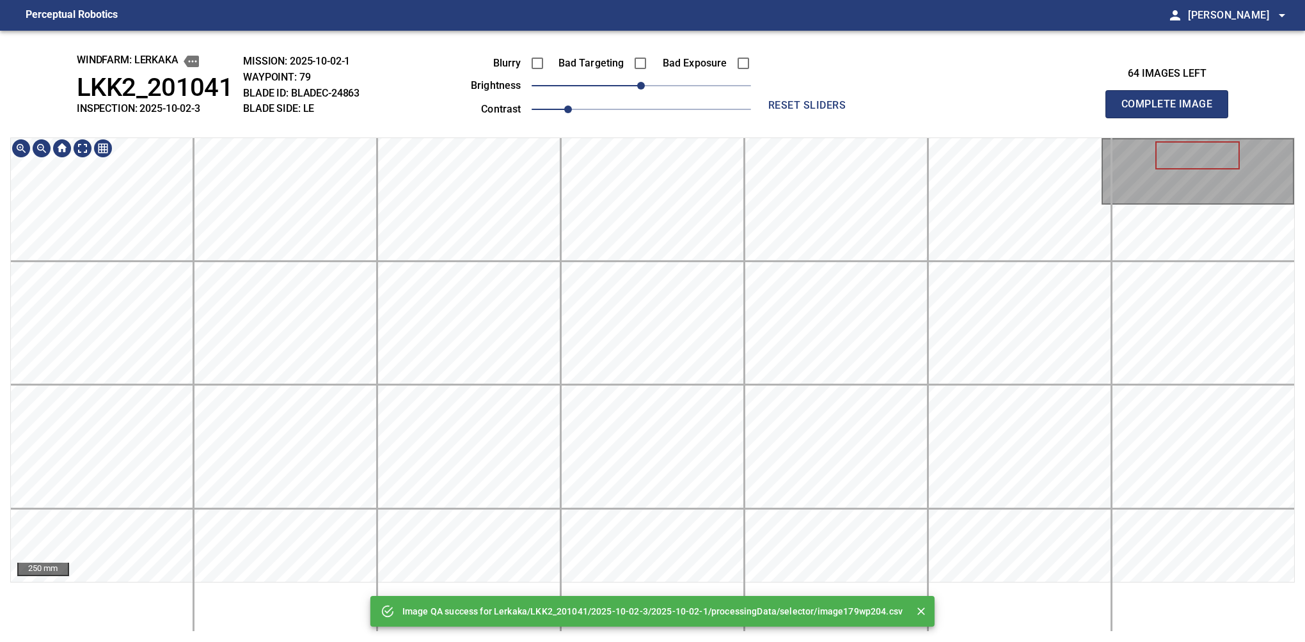
click at [738, 593] on div "250 mm" at bounding box center [652, 385] width 1285 height 495
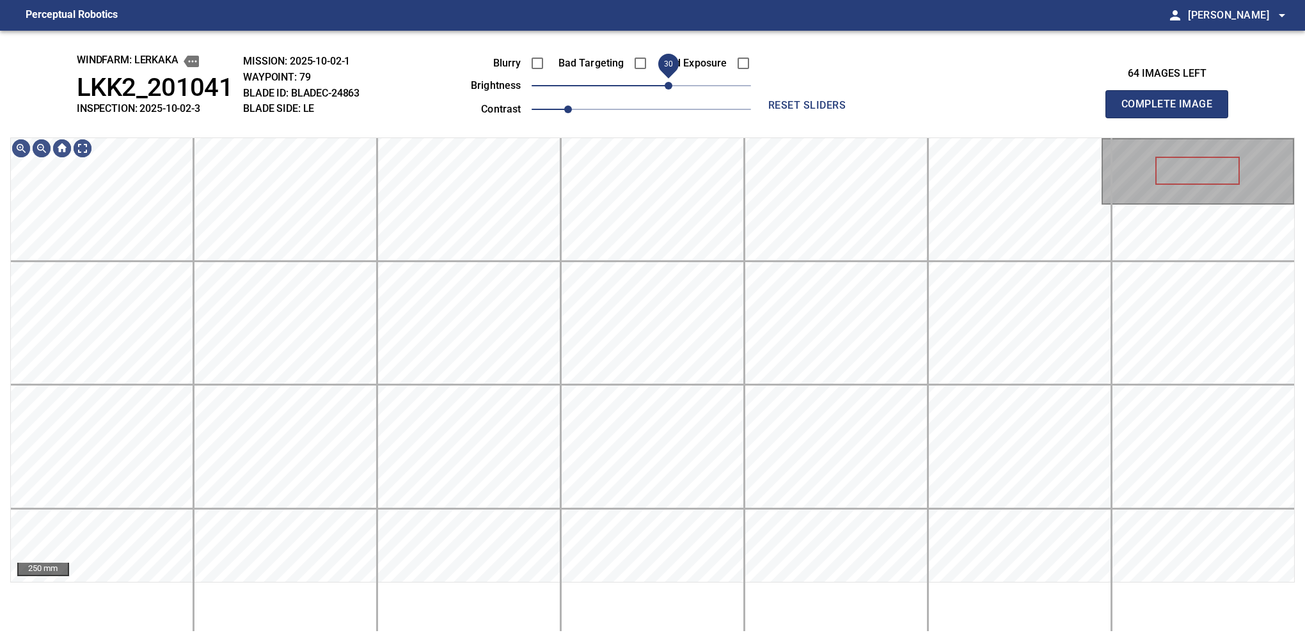
drag, startPoint x: 642, startPoint y: 90, endPoint x: 669, endPoint y: 72, distance: 32.3
click at [669, 82] on span "30" at bounding box center [669, 86] width 8 height 8
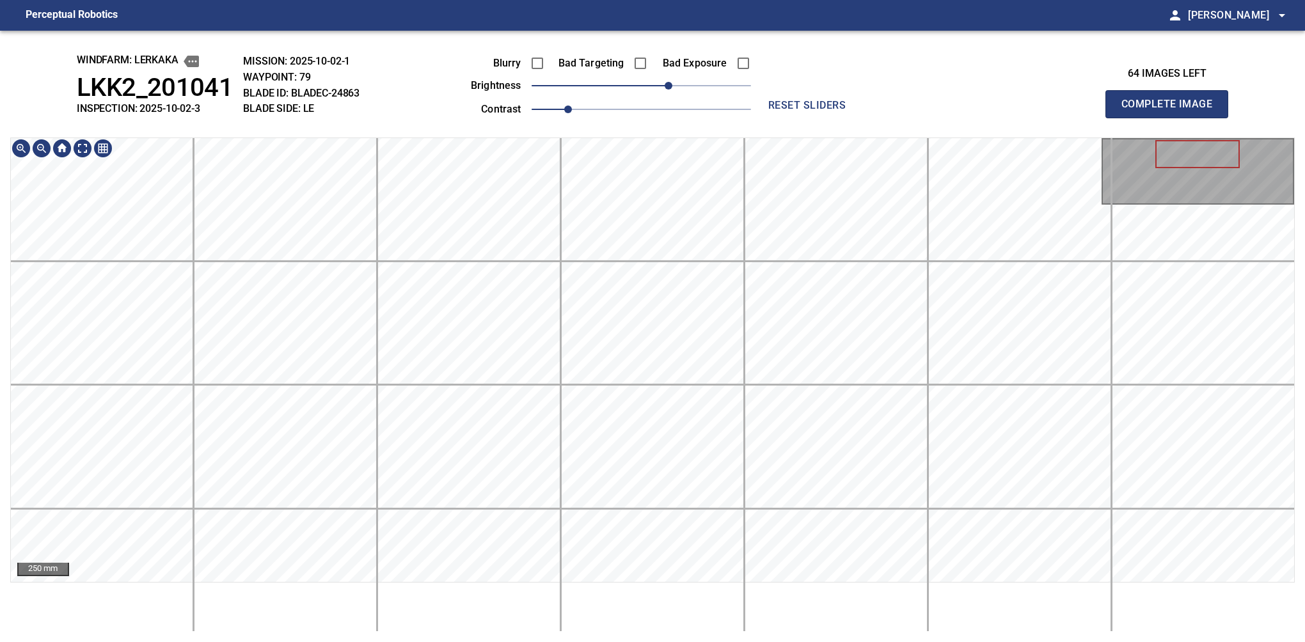
click at [707, 596] on div "250 mm" at bounding box center [652, 385] width 1285 height 495
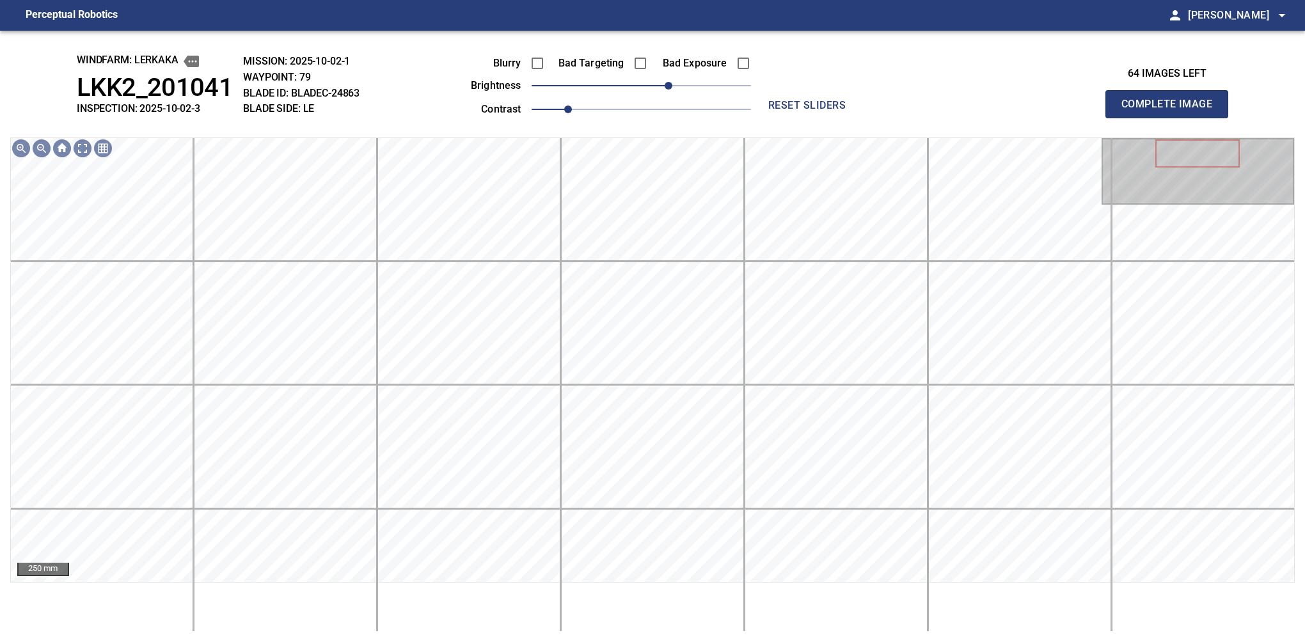
click at [1172, 118] on button "Complete Image" at bounding box center [1166, 104] width 123 height 28
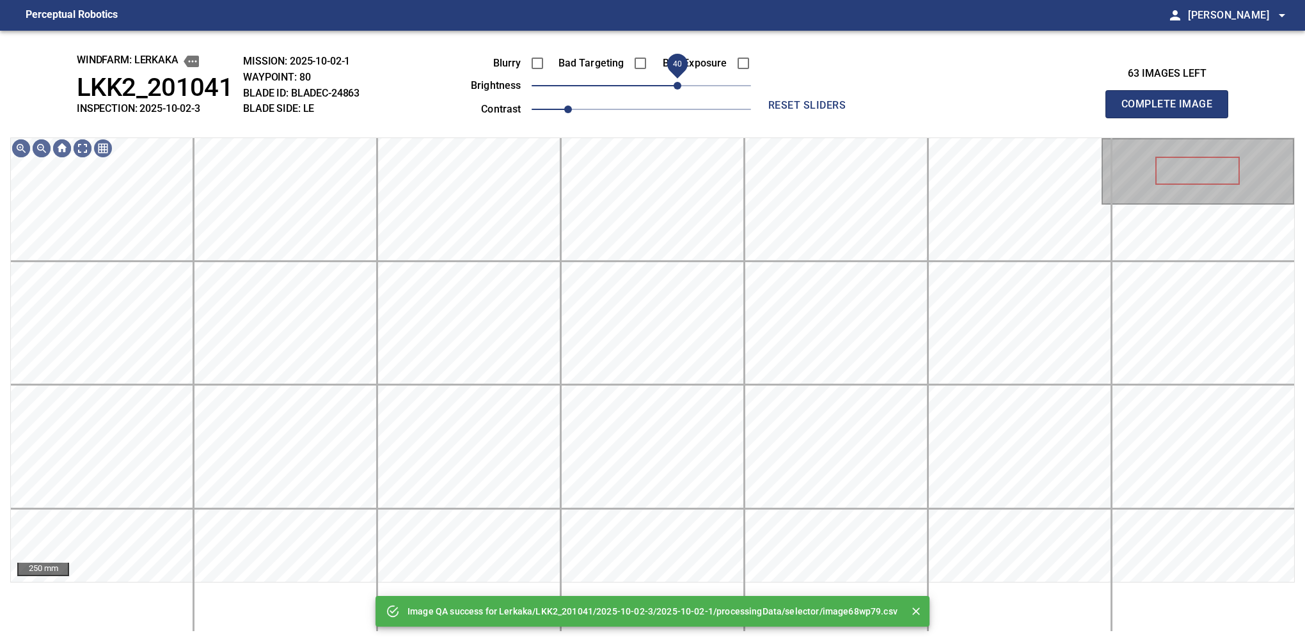
drag, startPoint x: 651, startPoint y: 83, endPoint x: 676, endPoint y: 77, distance: 25.8
click at [676, 82] on span "40" at bounding box center [678, 86] width 8 height 8
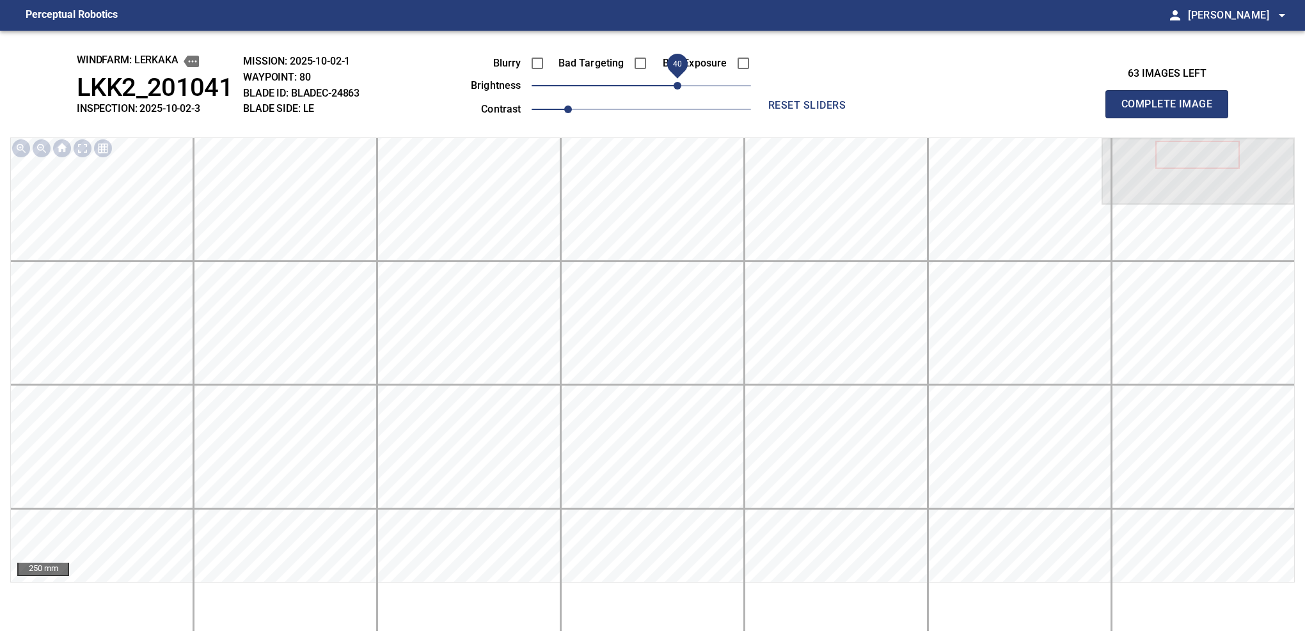
click at [1172, 118] on button "Complete Image" at bounding box center [1166, 104] width 123 height 28
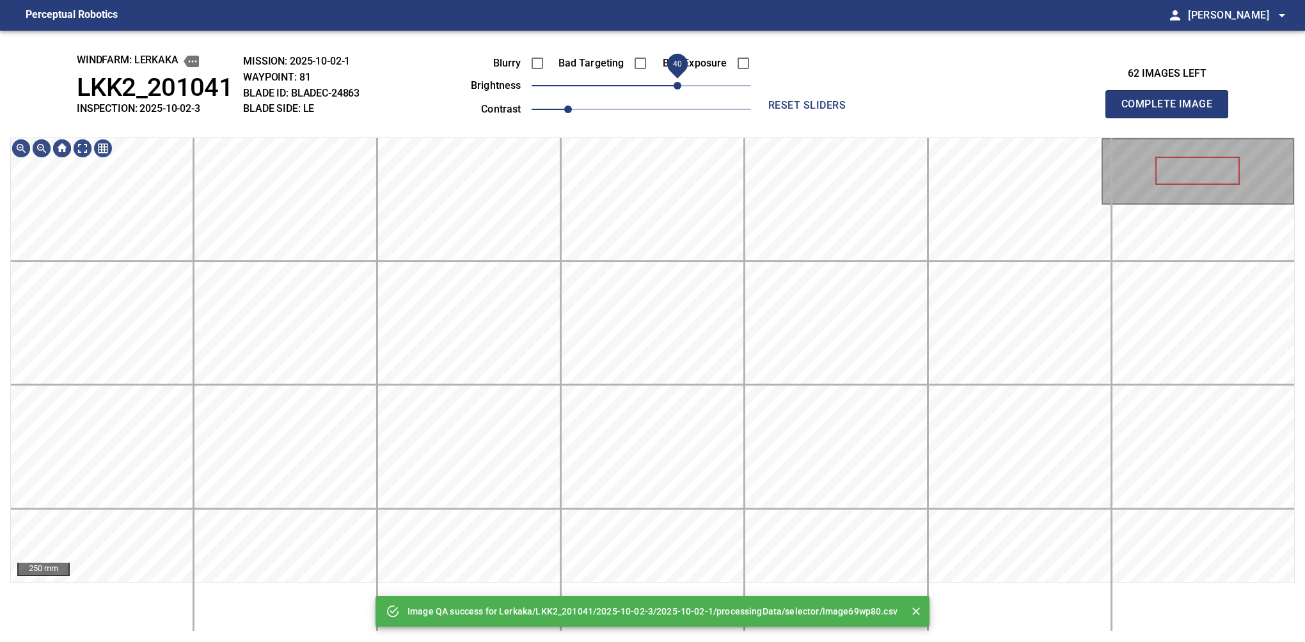
drag, startPoint x: 680, startPoint y: 79, endPoint x: 676, endPoint y: 74, distance: 6.8
click at [676, 82] on span "40" at bounding box center [678, 86] width 8 height 8
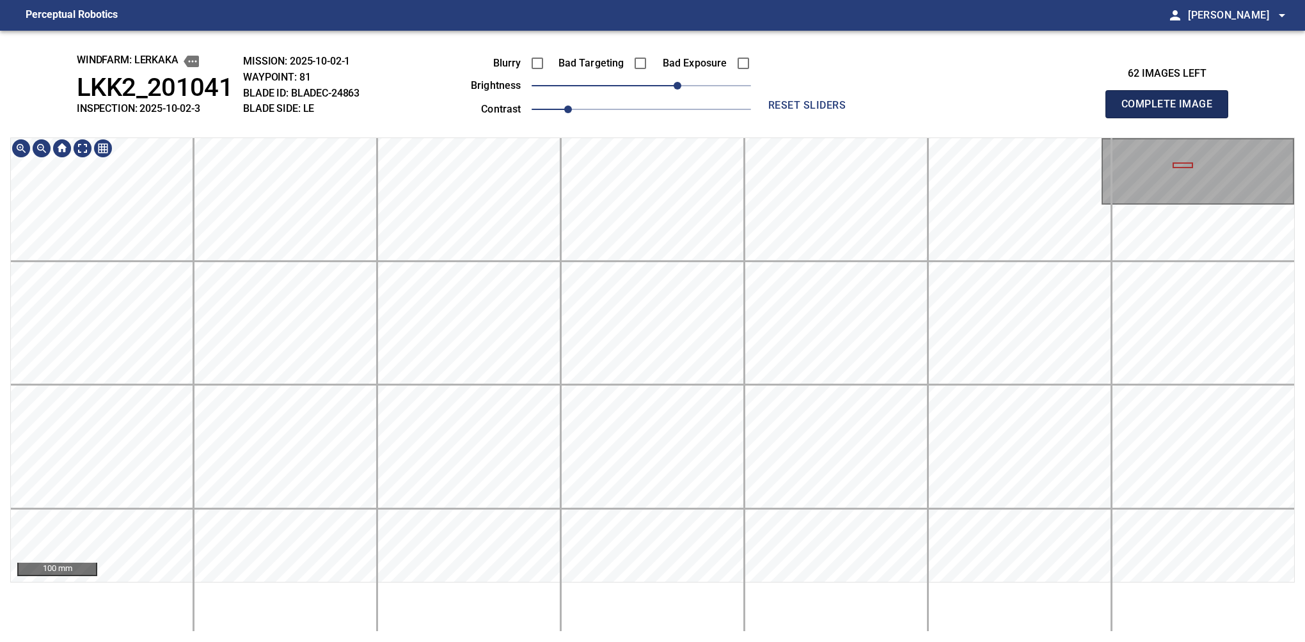
click at [1172, 118] on button "Complete Image" at bounding box center [1166, 104] width 123 height 28
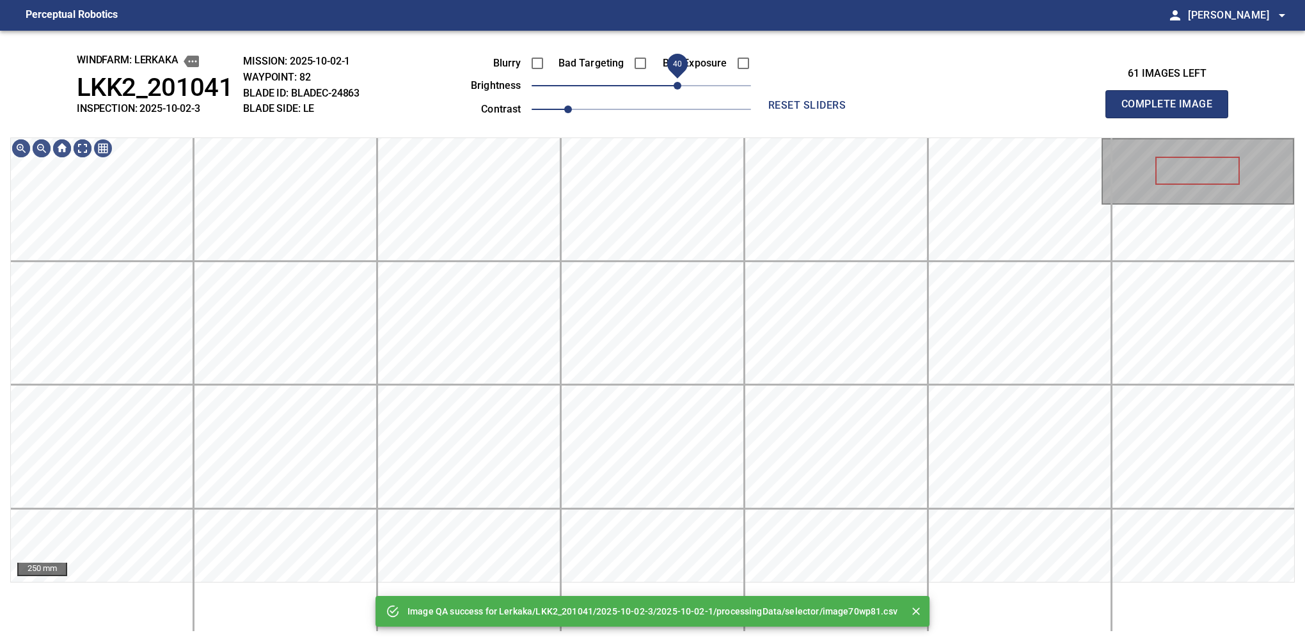
drag, startPoint x: 667, startPoint y: 83, endPoint x: 676, endPoint y: 81, distance: 9.2
click at [676, 81] on span "40" at bounding box center [641, 86] width 219 height 18
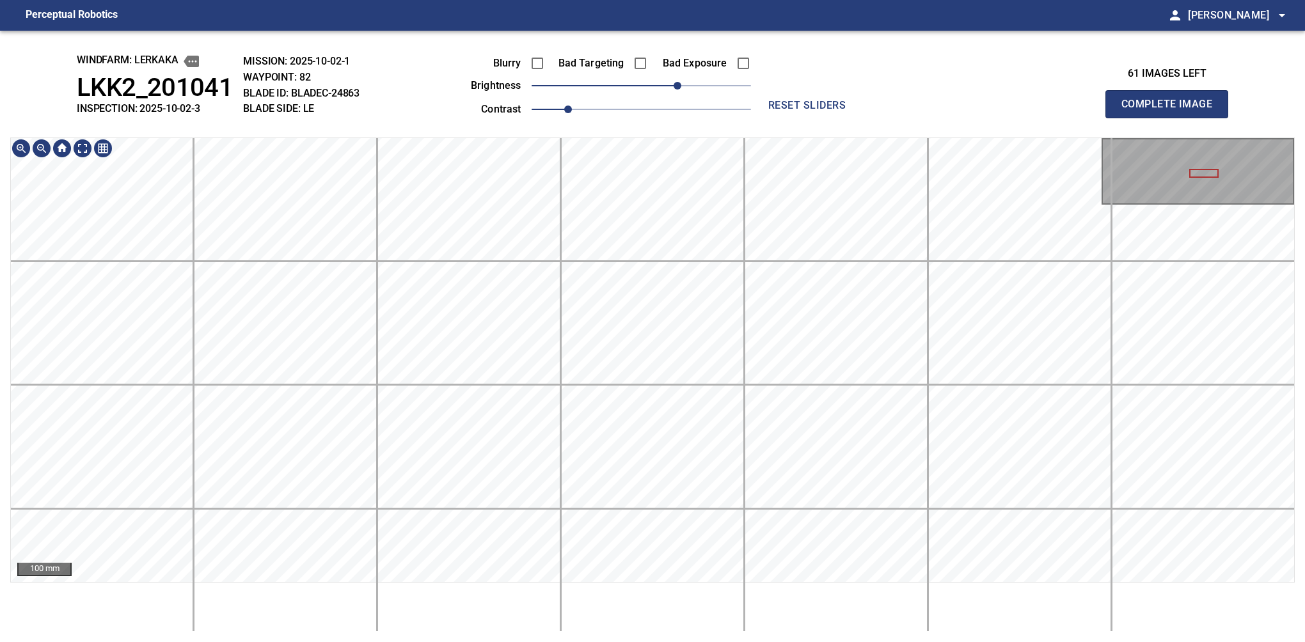
drag, startPoint x: 1169, startPoint y: 124, endPoint x: 1167, endPoint y: 138, distance: 13.6
click at [1172, 118] on button "Complete Image" at bounding box center [1166, 104] width 123 height 28
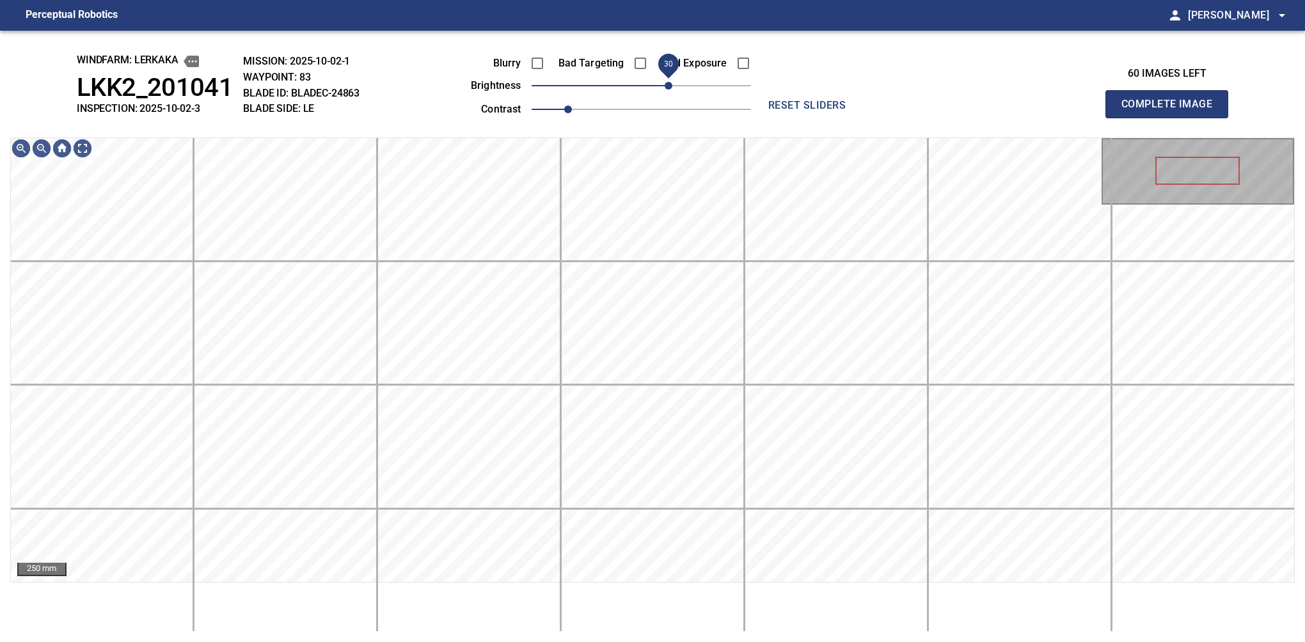
drag, startPoint x: 660, startPoint y: 90, endPoint x: 671, endPoint y: 88, distance: 11.0
click at [671, 88] on span "30" at bounding box center [669, 86] width 8 height 8
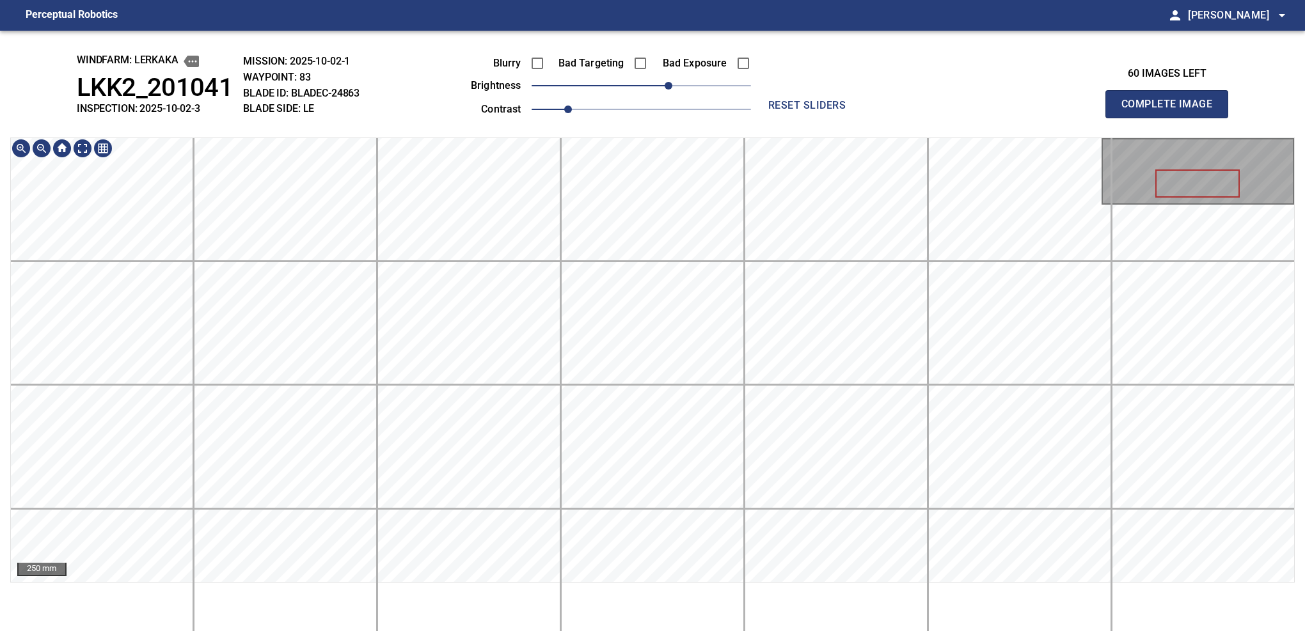
click at [786, 131] on div "windfarm: Lerkaka LKK2_201041 INSPECTION: 2025-10-02-3 MISSION: 2025-10-02-1 WA…" at bounding box center [652, 337] width 1305 height 612
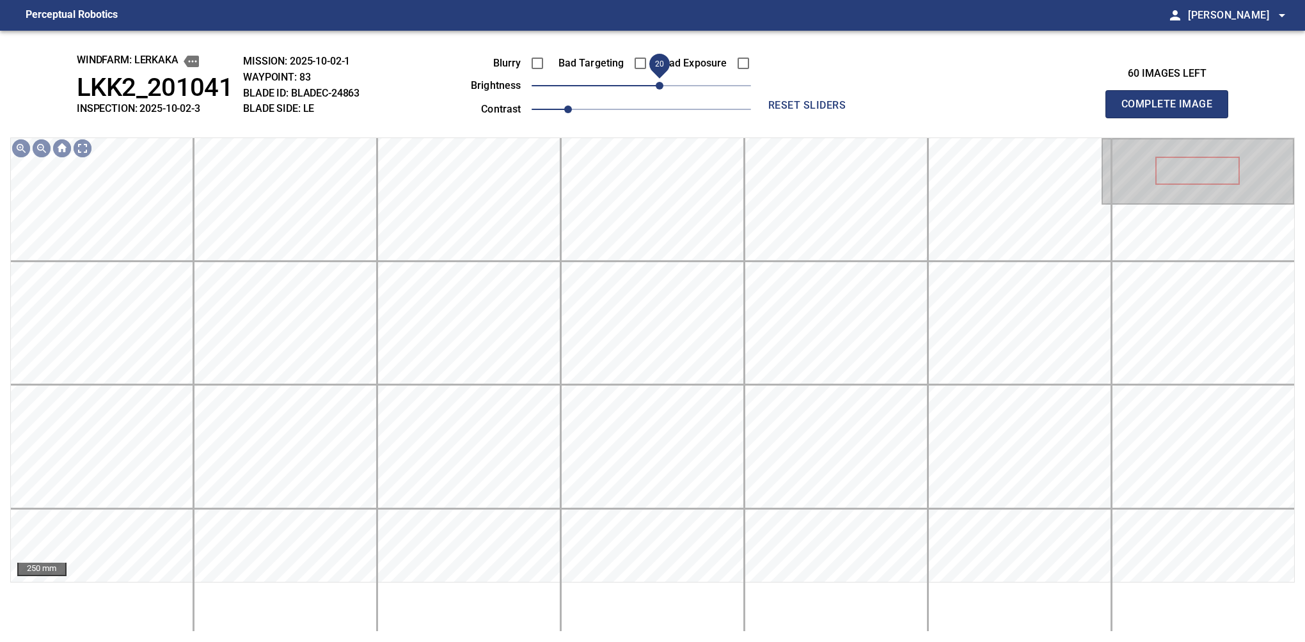
click at [663, 82] on span "20" at bounding box center [660, 86] width 8 height 8
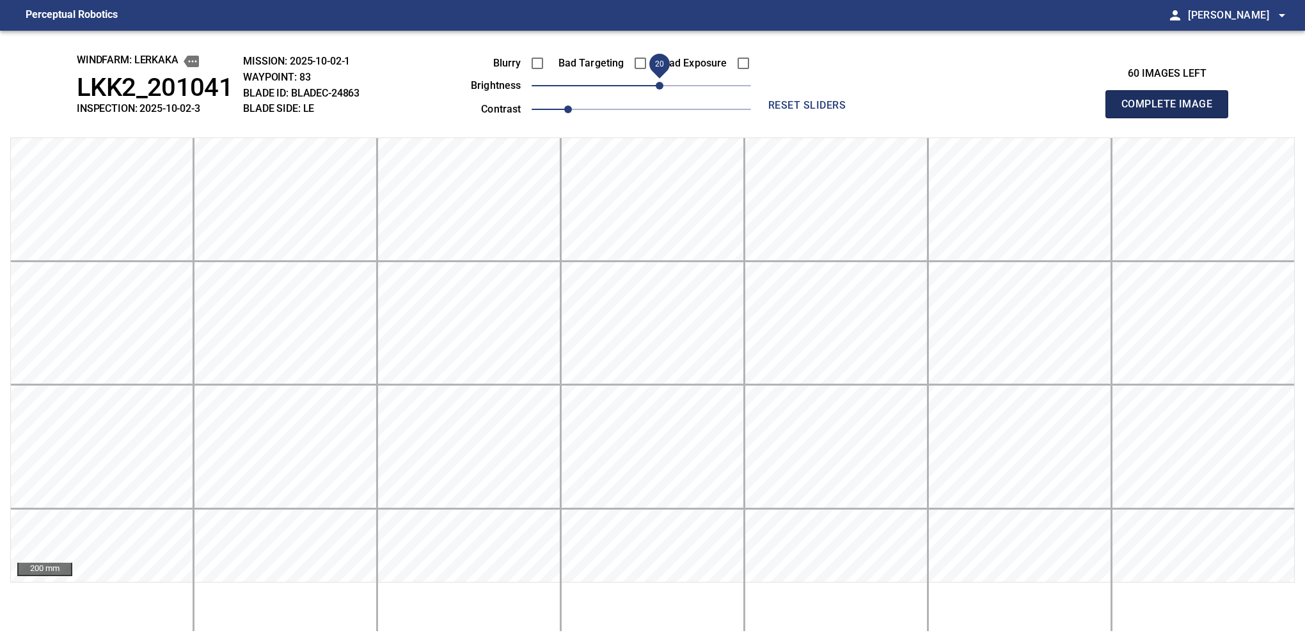
click at [1172, 118] on button "Complete Image" at bounding box center [1166, 104] width 123 height 28
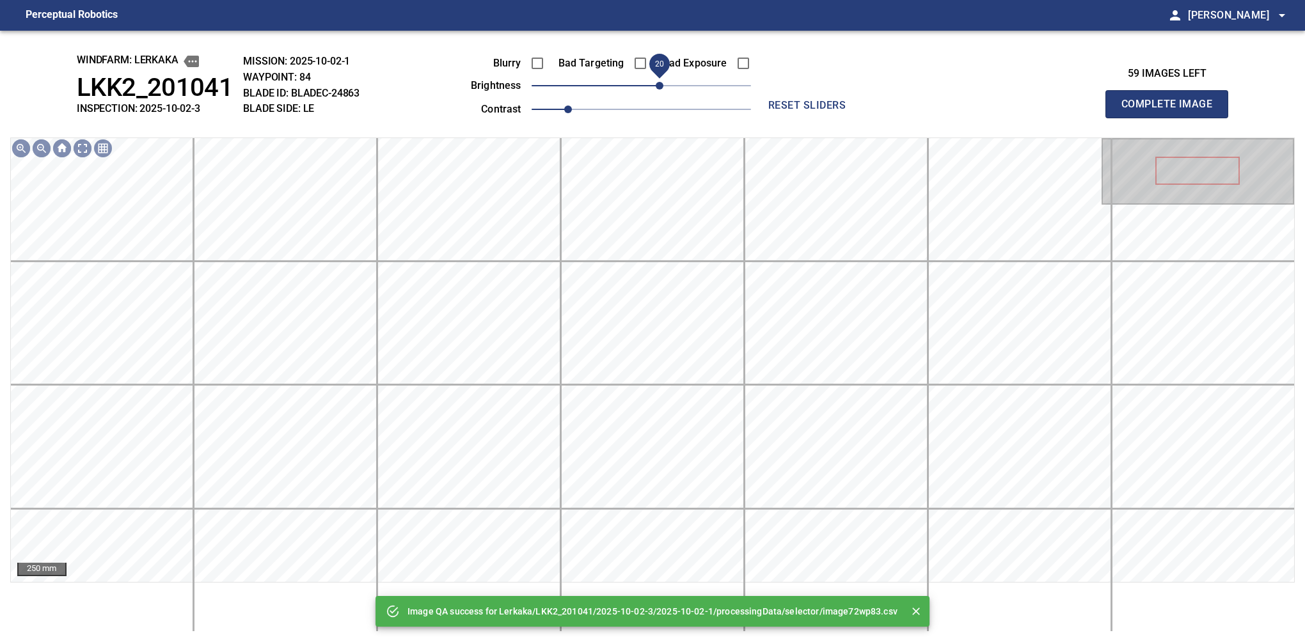
click at [663, 88] on span "20" at bounding box center [641, 86] width 219 height 18
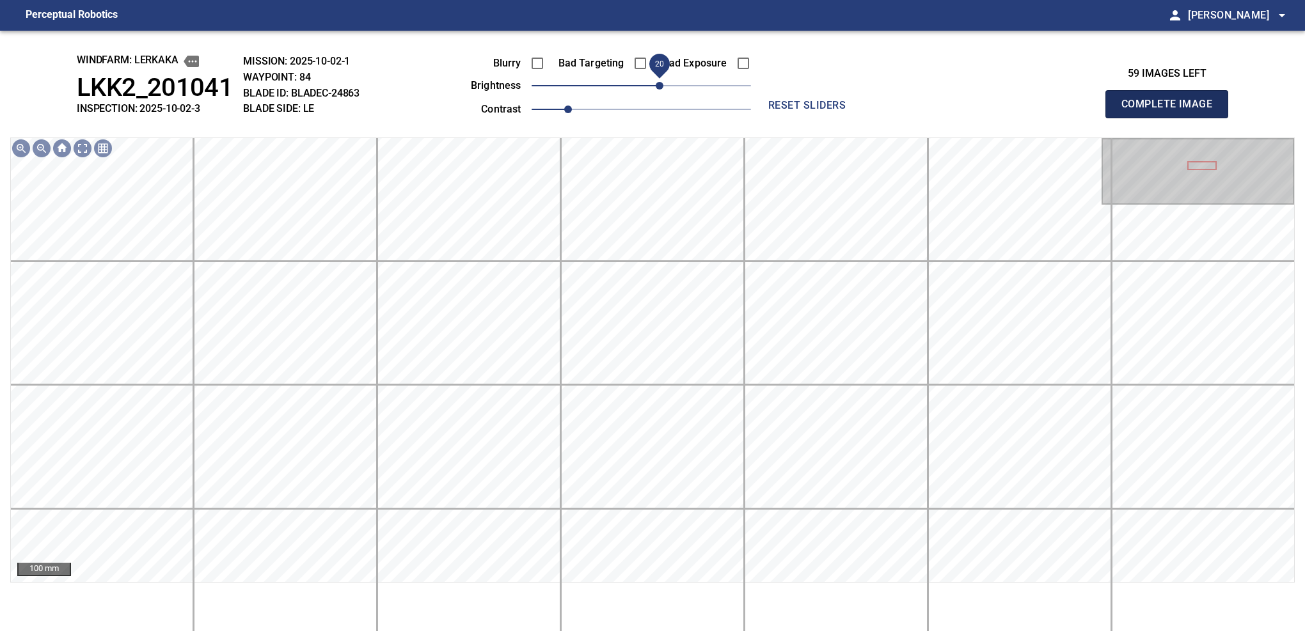
click at [1172, 118] on button "Complete Image" at bounding box center [1166, 104] width 123 height 28
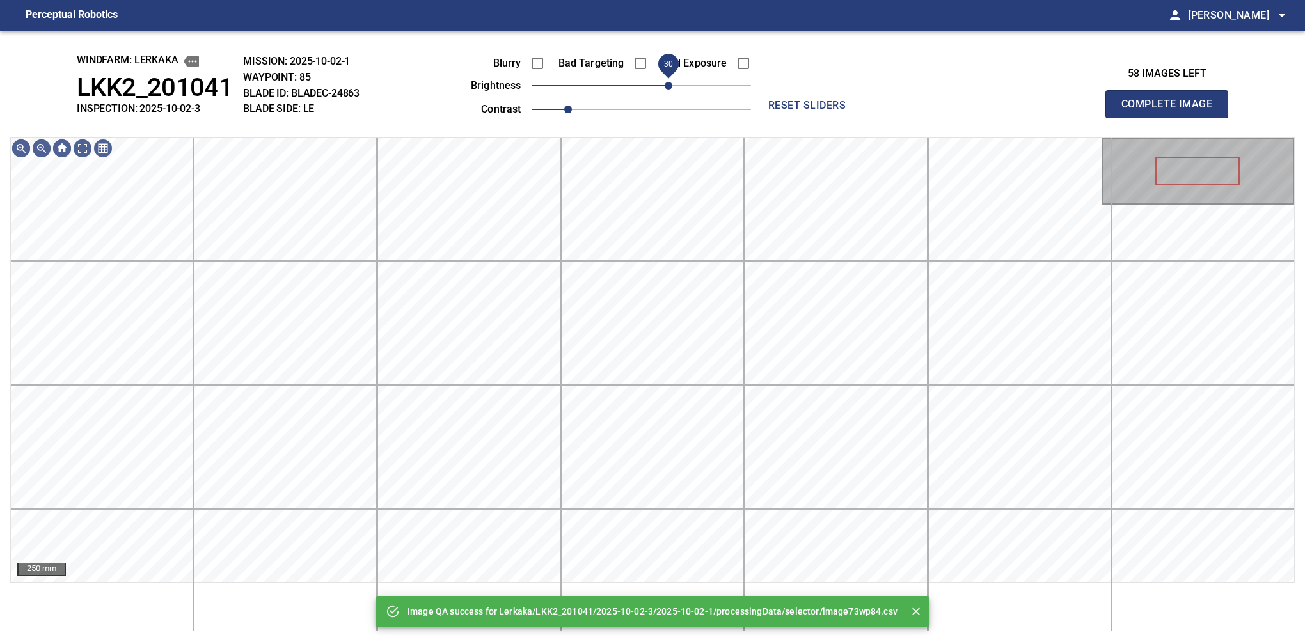
drag, startPoint x: 654, startPoint y: 86, endPoint x: 665, endPoint y: 84, distance: 11.2
click at [665, 84] on span "30" at bounding box center [669, 86] width 8 height 8
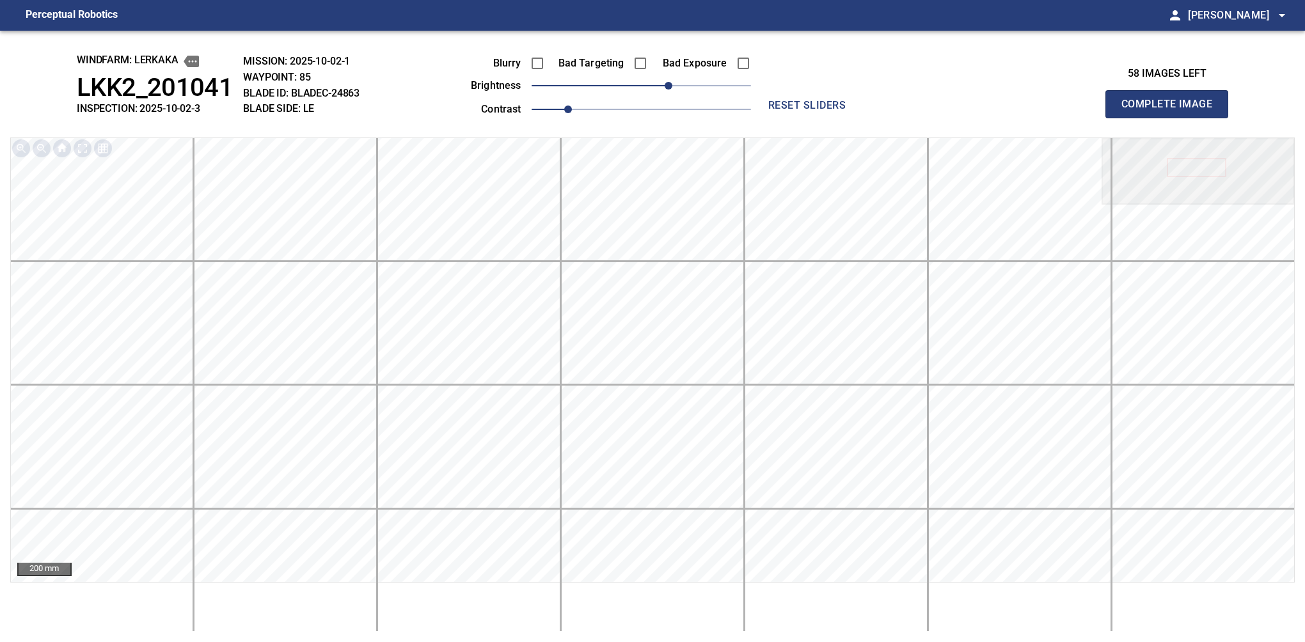
click at [1172, 118] on button "Complete Image" at bounding box center [1166, 104] width 123 height 28
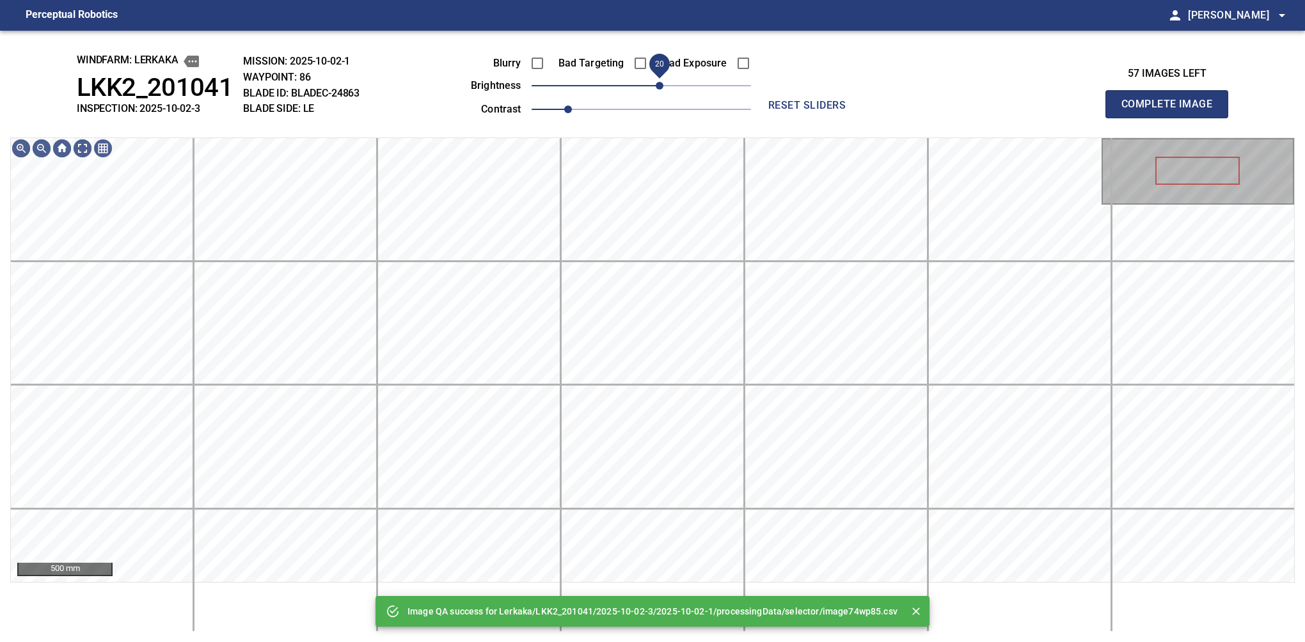
click at [663, 84] on span "20" at bounding box center [641, 86] width 219 height 18
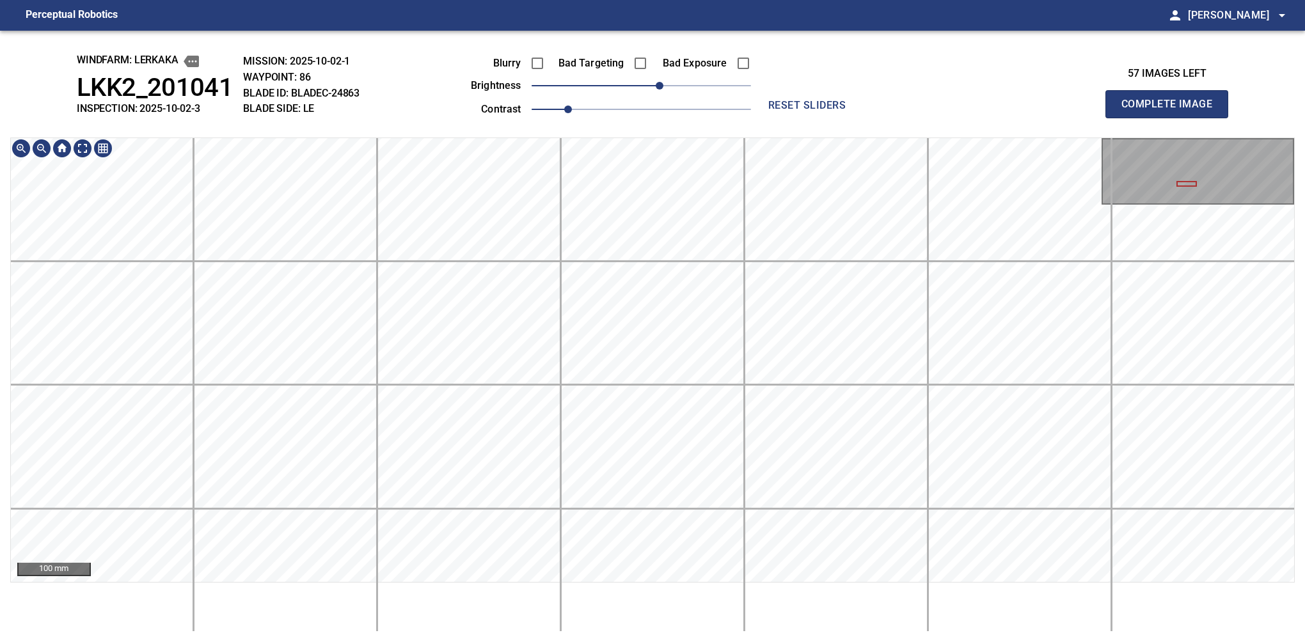
click at [990, 0] on html "Perceptual Robotics person Alex Semenov arrow_drop_down windfarm: Lerkaka LKK2_…" at bounding box center [652, 321] width 1305 height 642
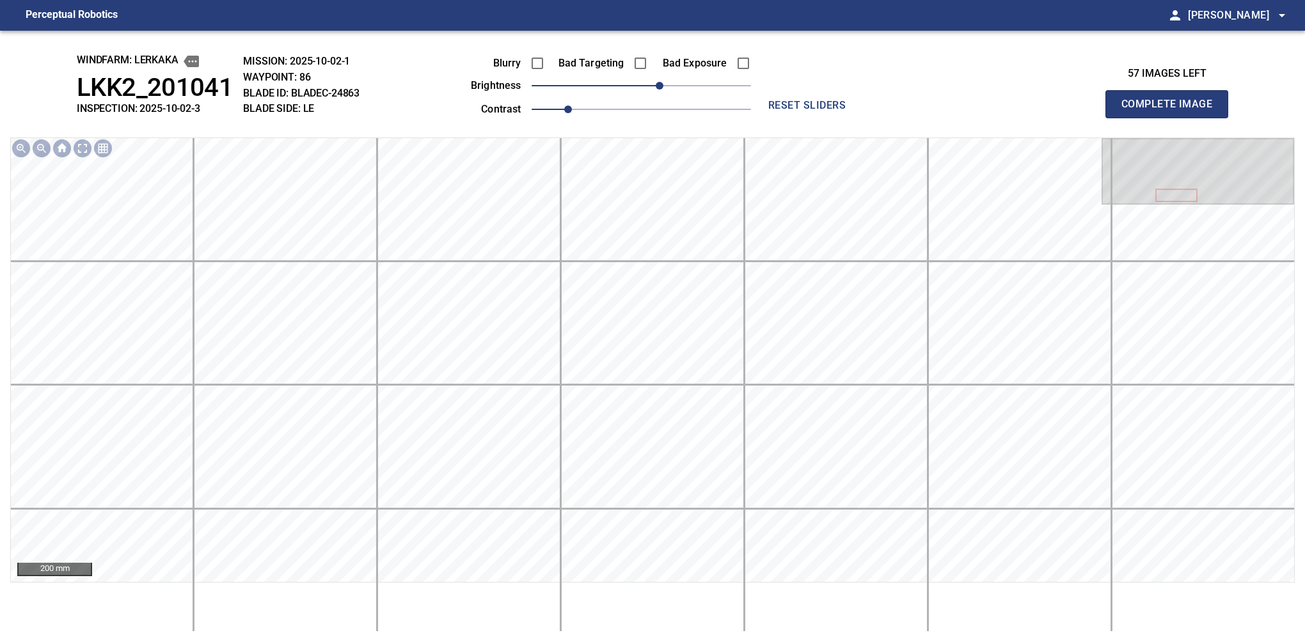
click at [1172, 118] on button "Complete Image" at bounding box center [1166, 104] width 123 height 28
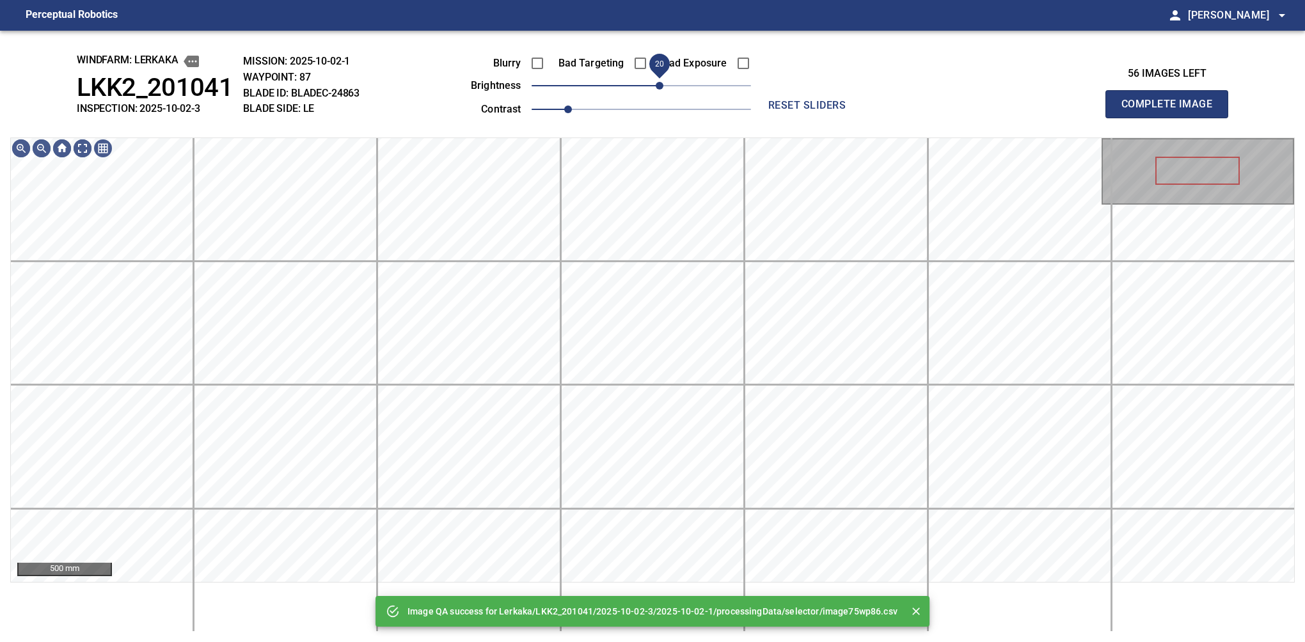
click at [661, 87] on span "20" at bounding box center [660, 86] width 8 height 8
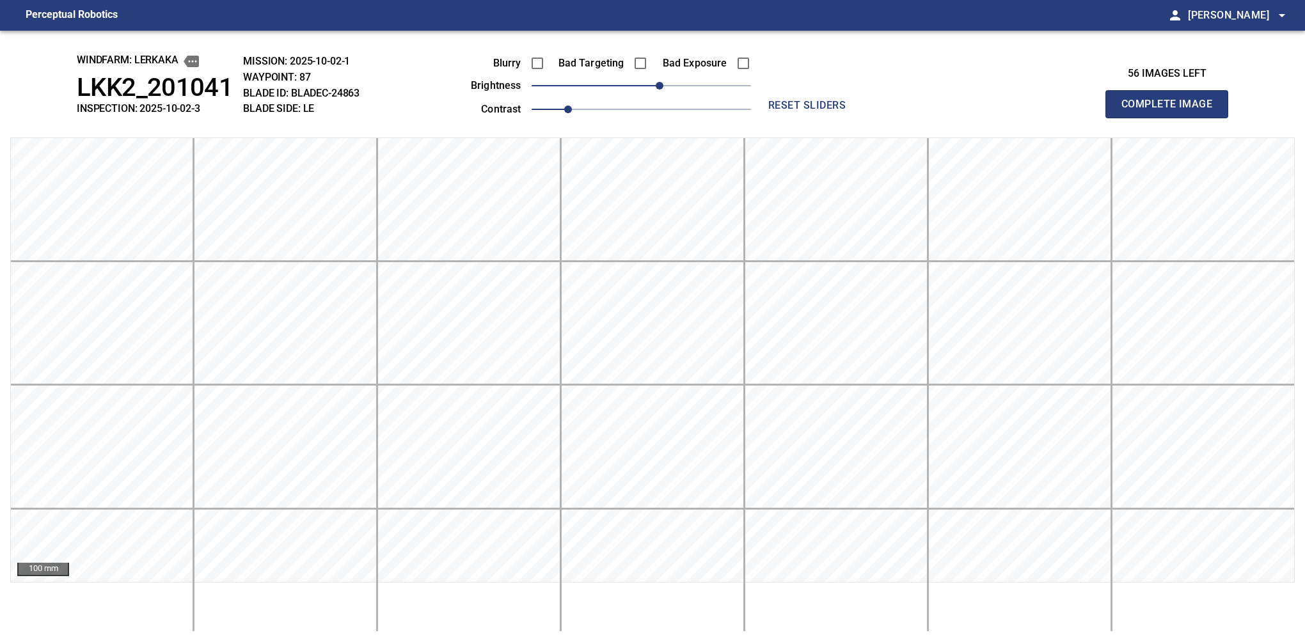
click at [1172, 118] on button "Complete Image" at bounding box center [1166, 104] width 123 height 28
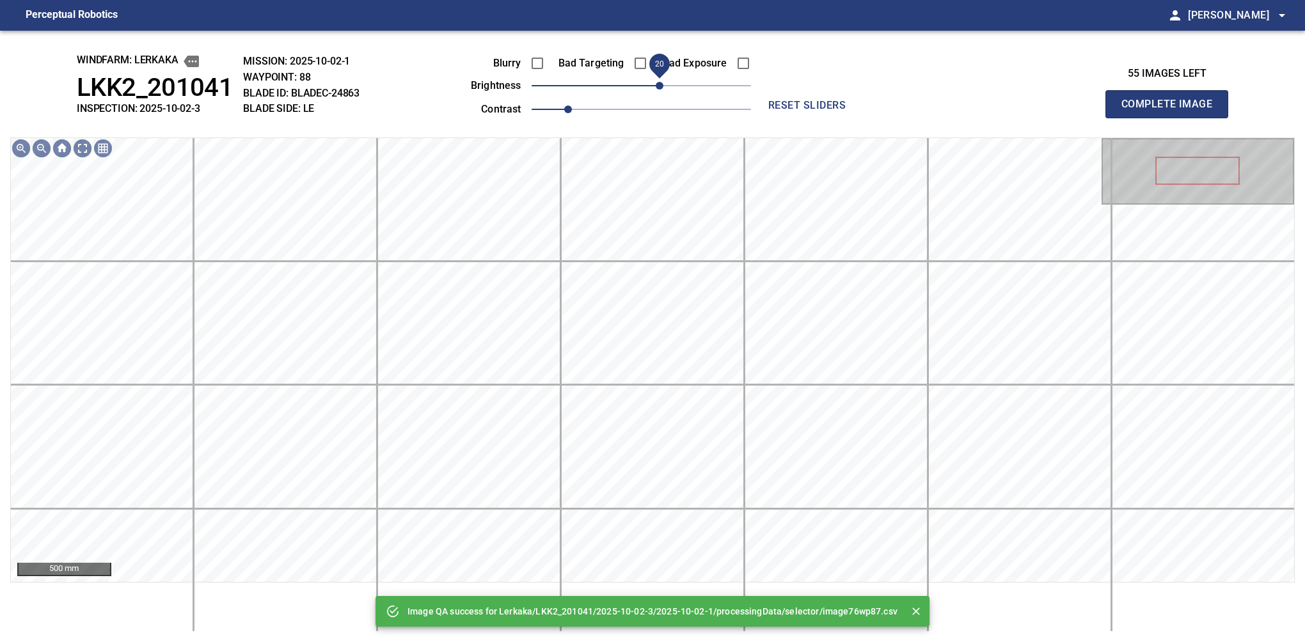
click at [660, 84] on span "20" at bounding box center [660, 86] width 8 height 8
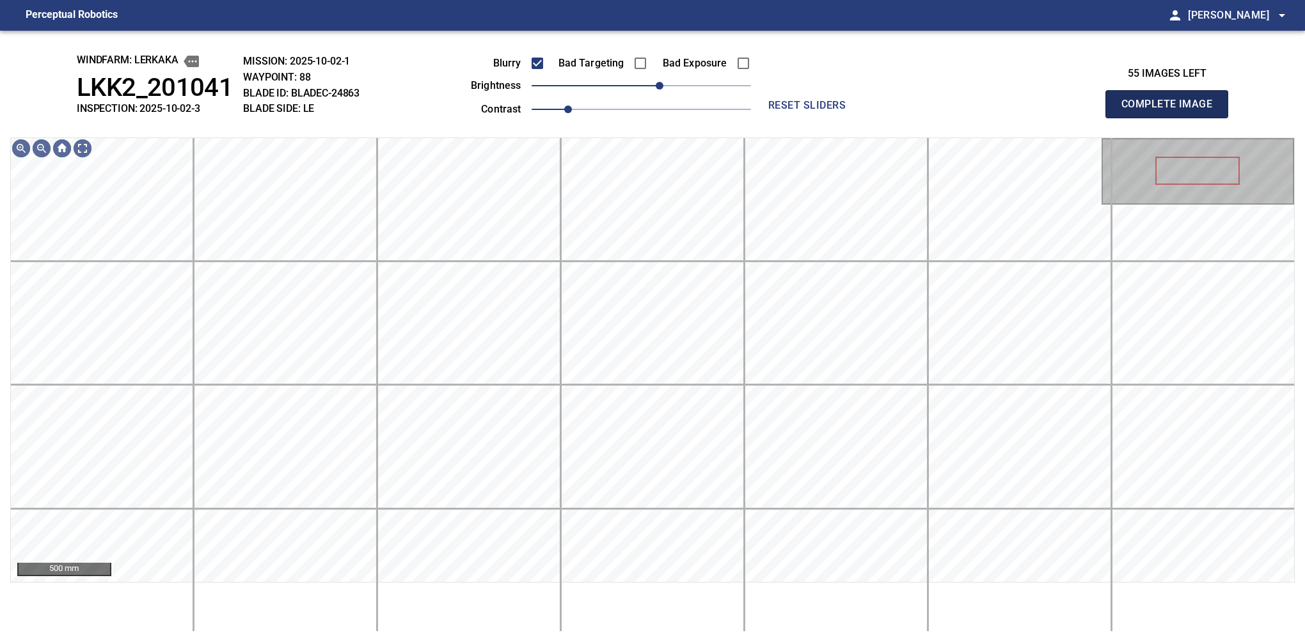
click at [1172, 118] on button "Complete Image" at bounding box center [1166, 104] width 123 height 28
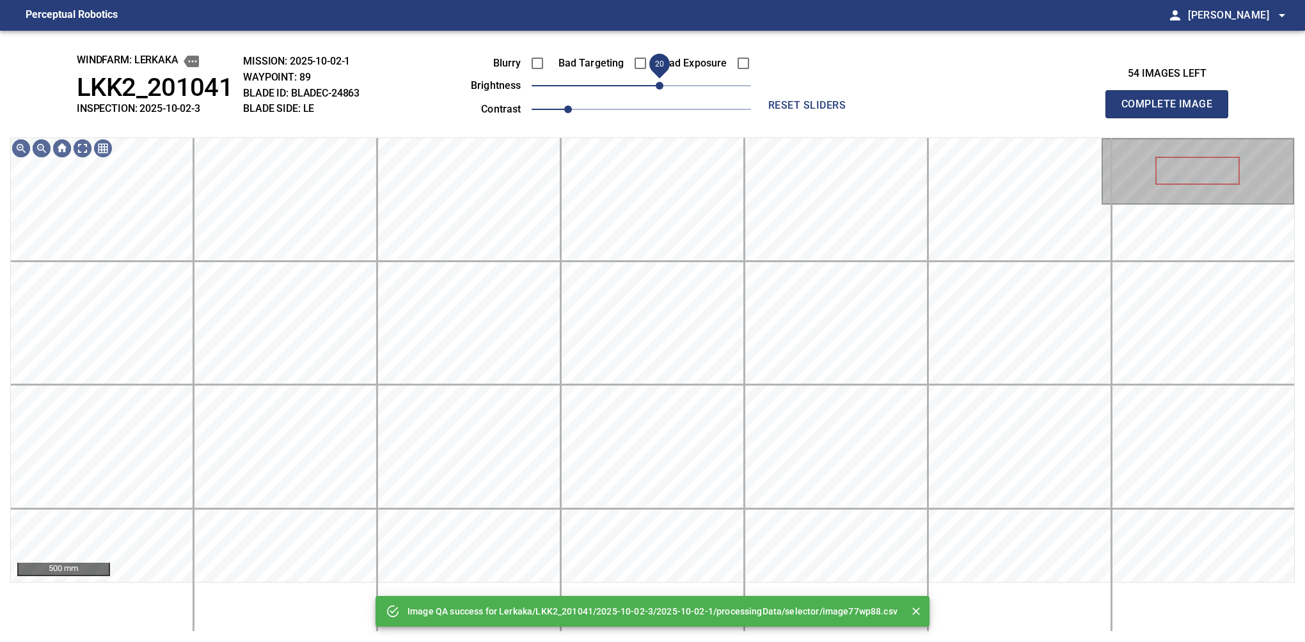
drag, startPoint x: 642, startPoint y: 91, endPoint x: 656, endPoint y: 84, distance: 15.7
click at [656, 84] on span "20" at bounding box center [660, 86] width 8 height 8
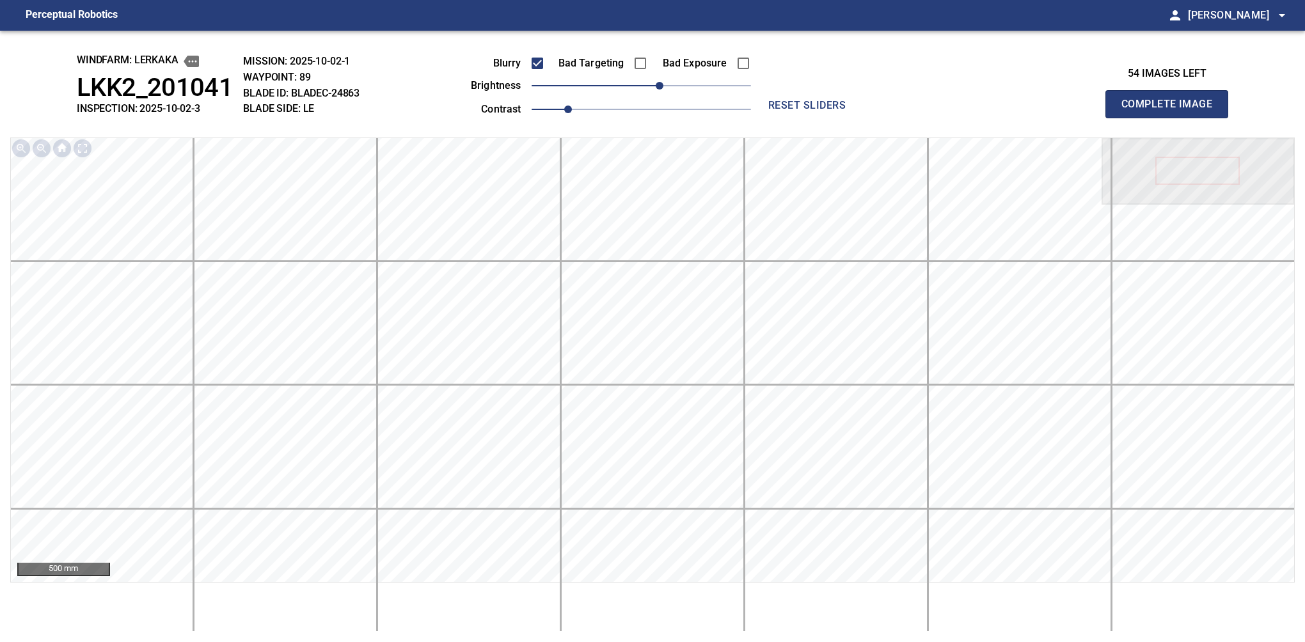
click at [1172, 118] on button "Complete Image" at bounding box center [1166, 104] width 123 height 28
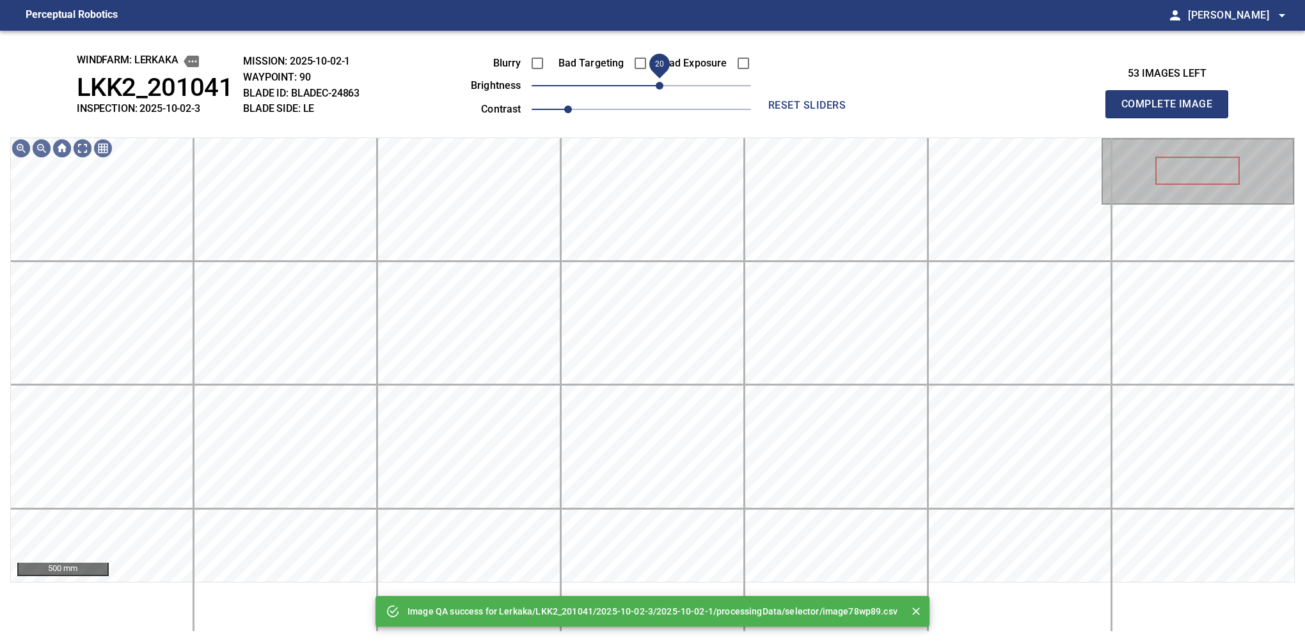
click at [658, 91] on span "20" at bounding box center [641, 86] width 219 height 18
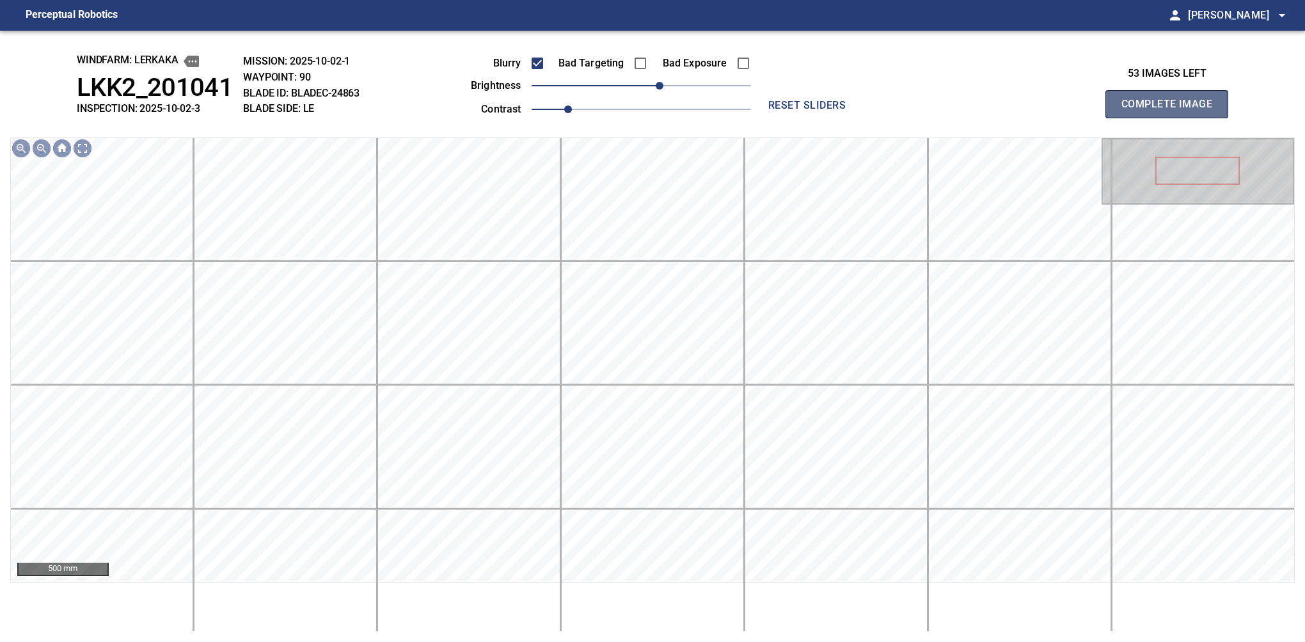
click at [1172, 118] on button "Complete Image" at bounding box center [1166, 104] width 123 height 28
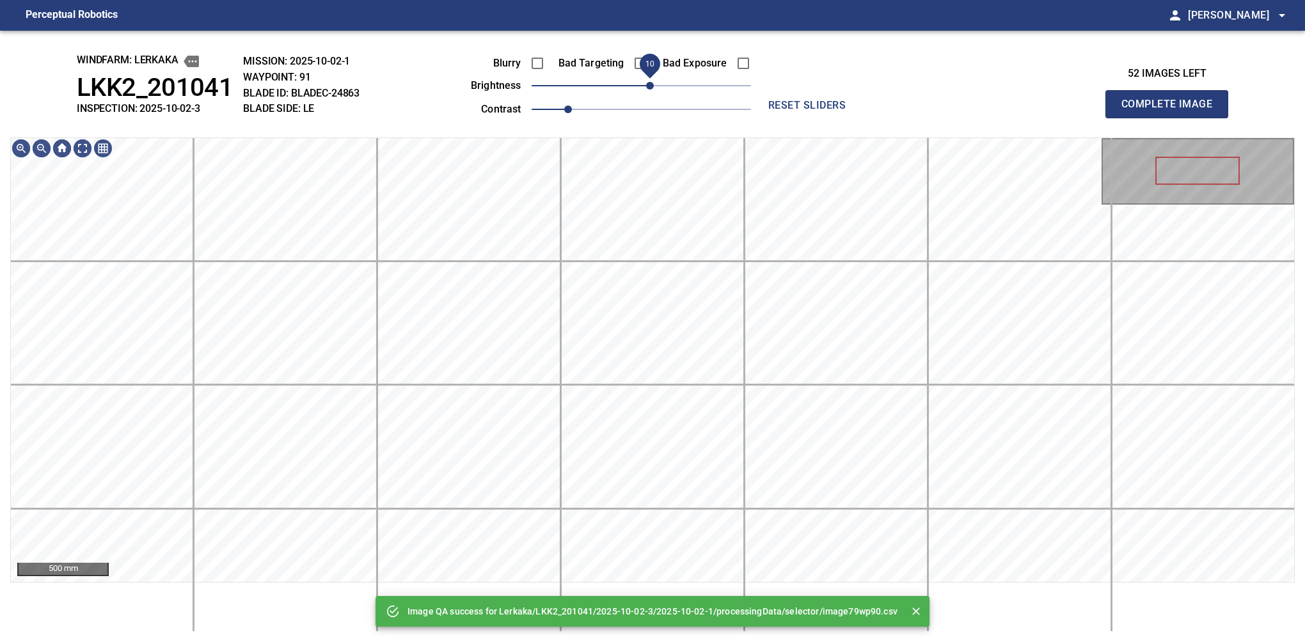
drag, startPoint x: 678, startPoint y: 91, endPoint x: 653, endPoint y: 89, distance: 25.7
click at [653, 89] on span "10" at bounding box center [650, 86] width 8 height 8
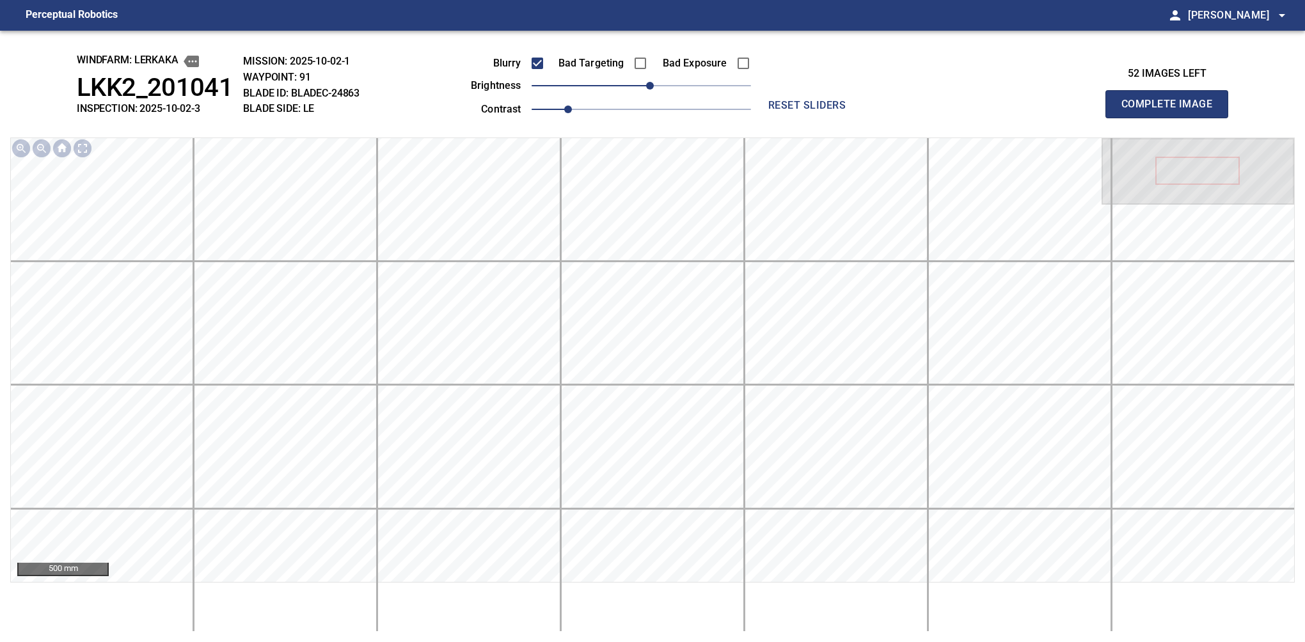
click at [1172, 118] on button "Complete Image" at bounding box center [1166, 104] width 123 height 28
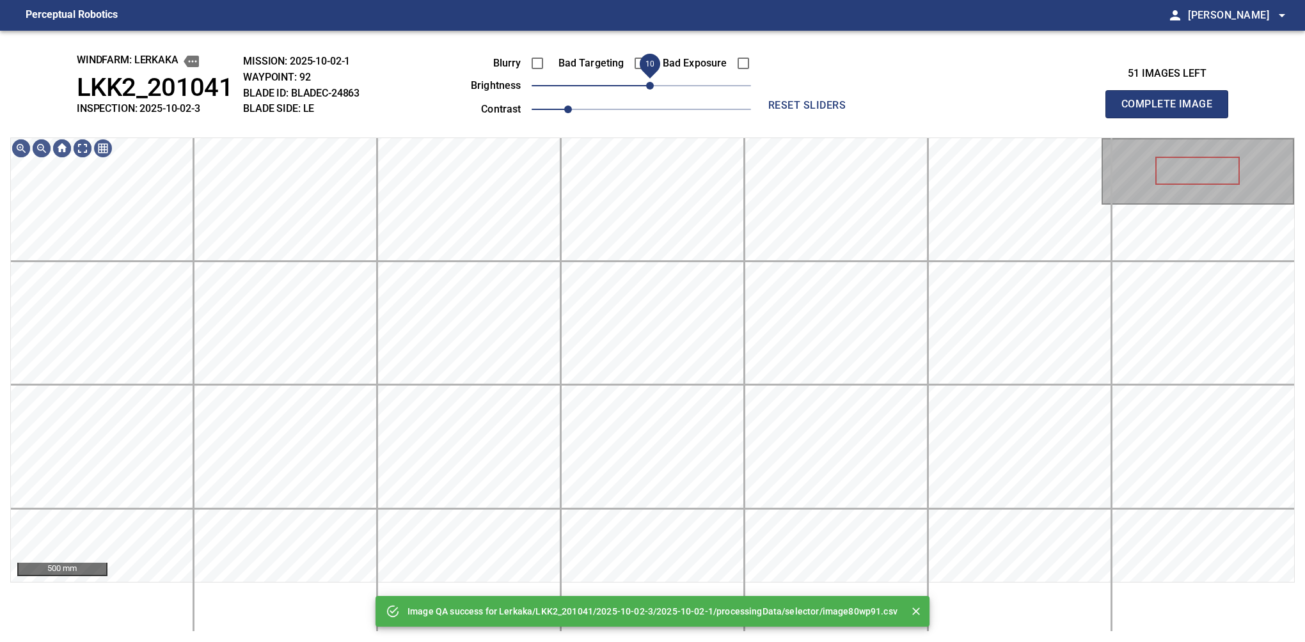
drag, startPoint x: 640, startPoint y: 87, endPoint x: 654, endPoint y: 83, distance: 14.8
click at [654, 83] on span "10" at bounding box center [650, 86] width 8 height 8
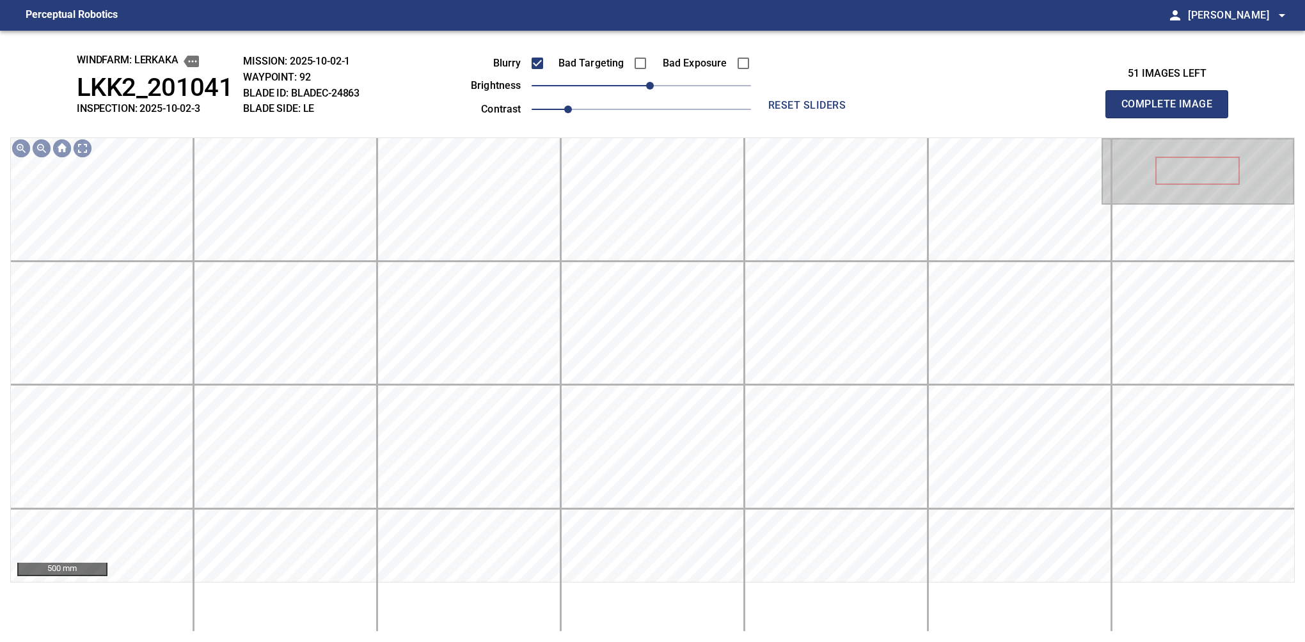
click at [1172, 118] on button "Complete Image" at bounding box center [1166, 104] width 123 height 28
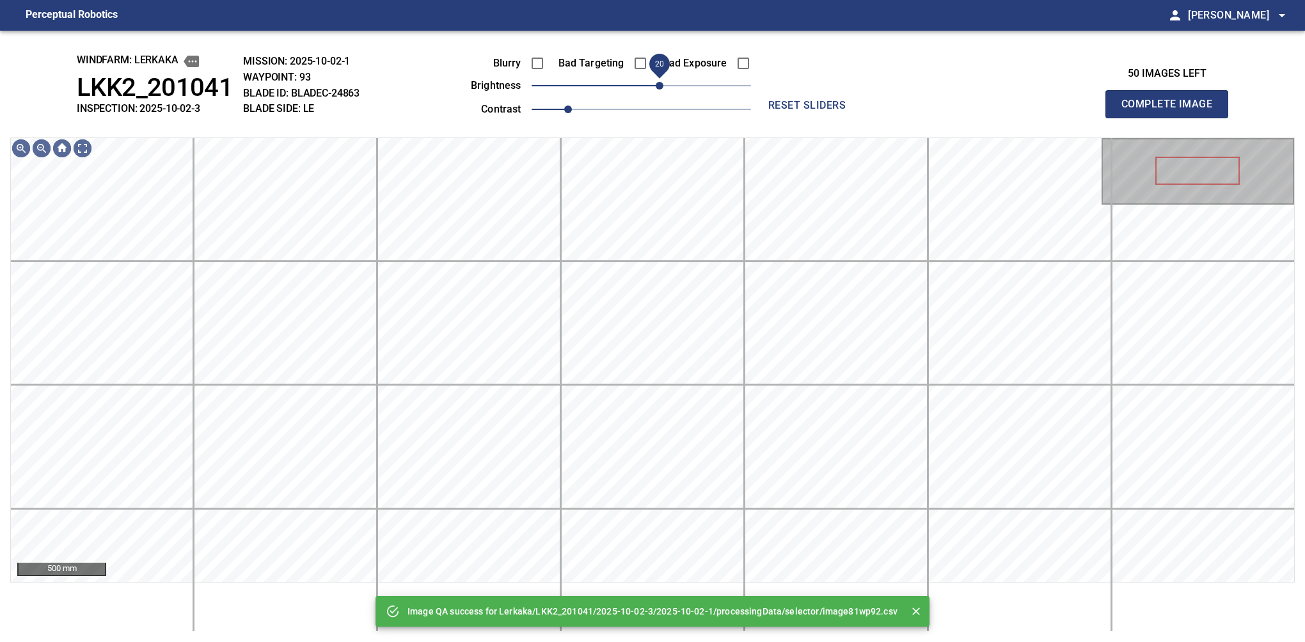
click at [658, 84] on span "20" at bounding box center [660, 86] width 8 height 8
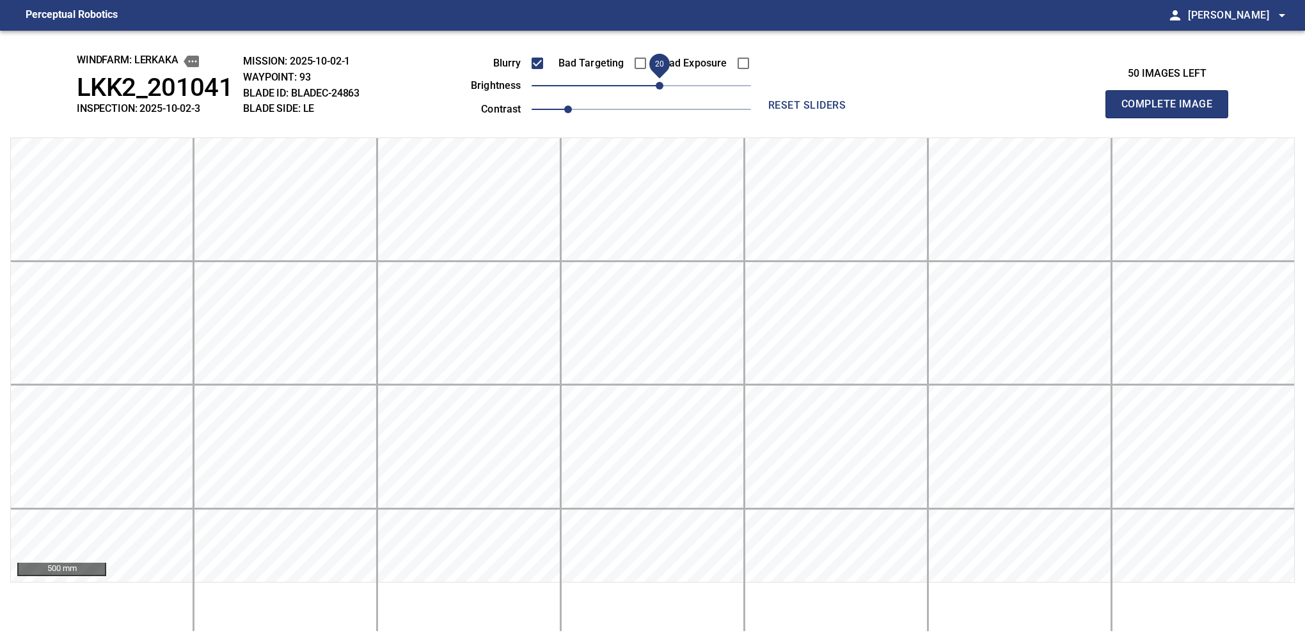
click at [1172, 118] on button "Complete Image" at bounding box center [1166, 104] width 123 height 28
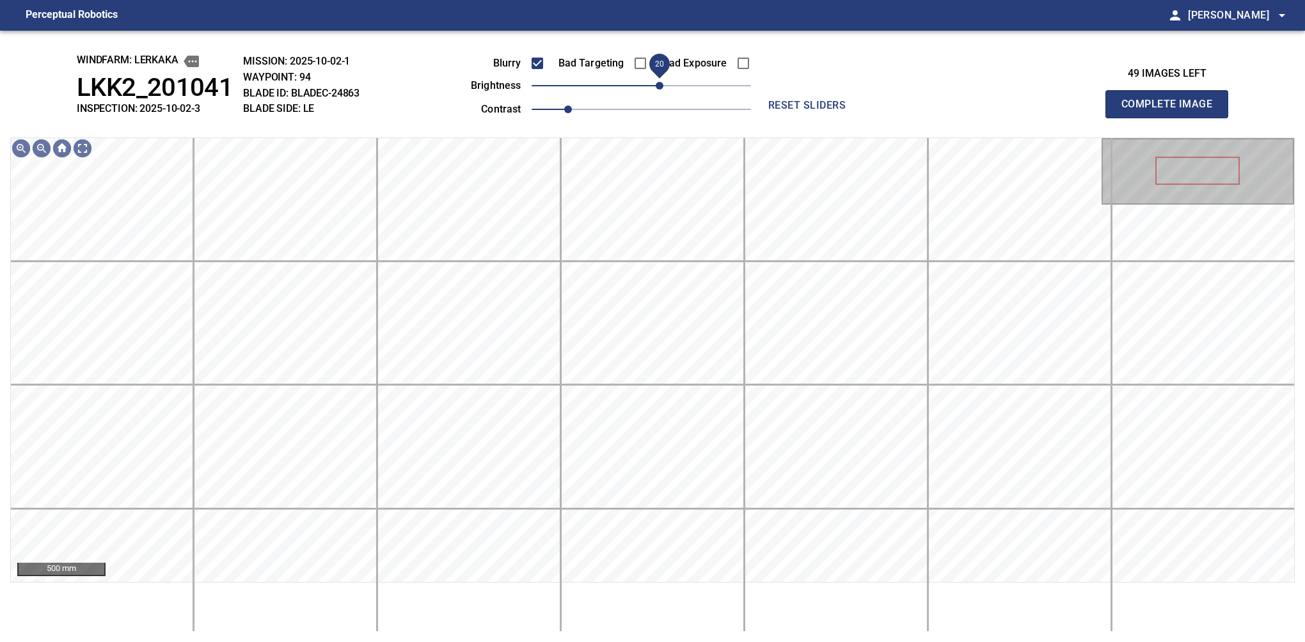
click at [658, 87] on span "20" at bounding box center [641, 86] width 219 height 18
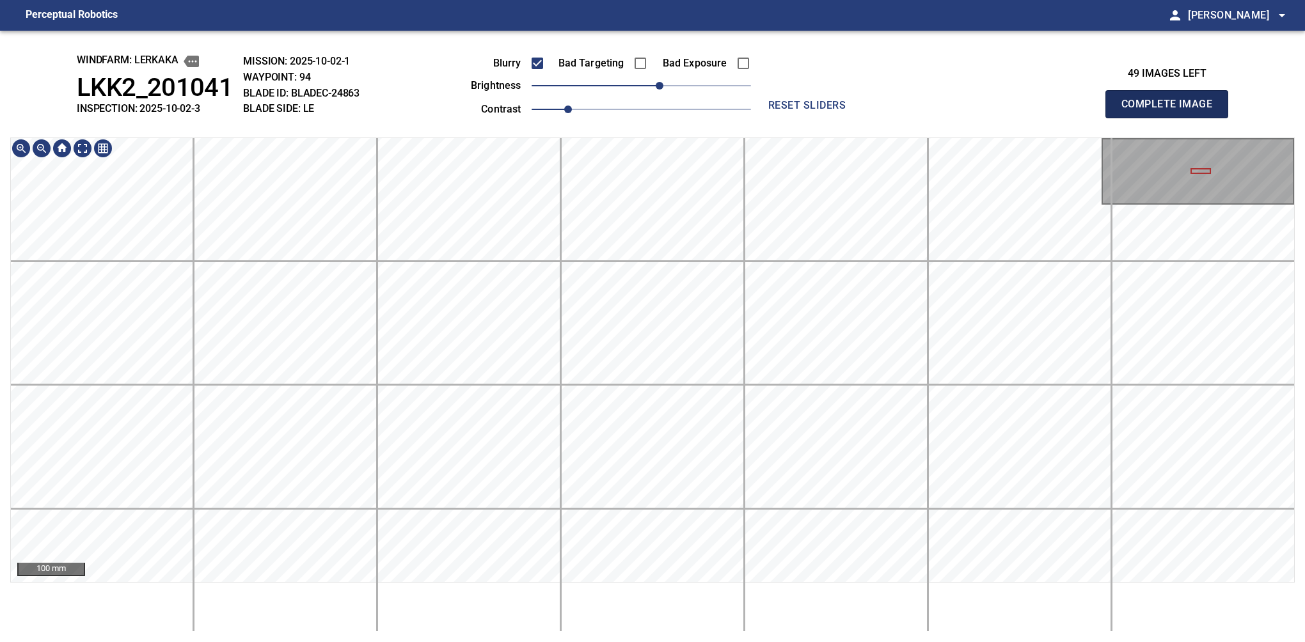
click at [1172, 118] on button "Complete Image" at bounding box center [1166, 104] width 123 height 28
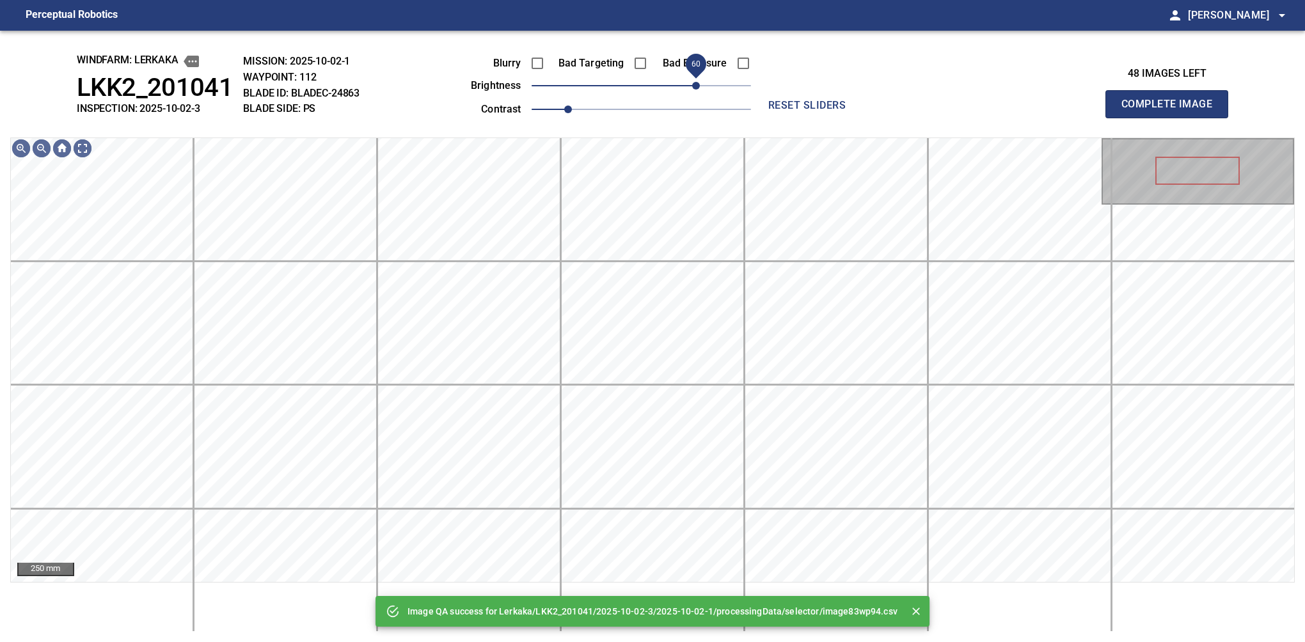
drag, startPoint x: 669, startPoint y: 86, endPoint x: 693, endPoint y: 82, distance: 25.3
click at [693, 82] on span "60" at bounding box center [696, 86] width 8 height 8
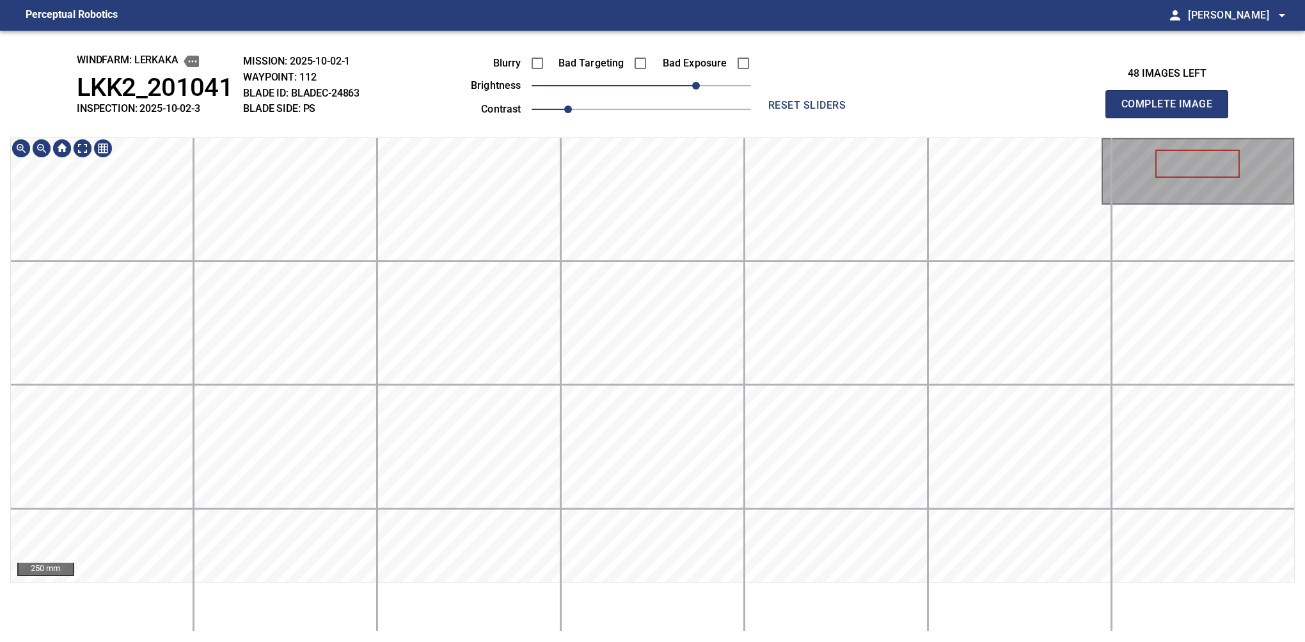
click at [669, 642] on html "Perceptual Robotics person Alex Semenov arrow_drop_down windfarm: Lerkaka LKK2_…" at bounding box center [652, 321] width 1305 height 642
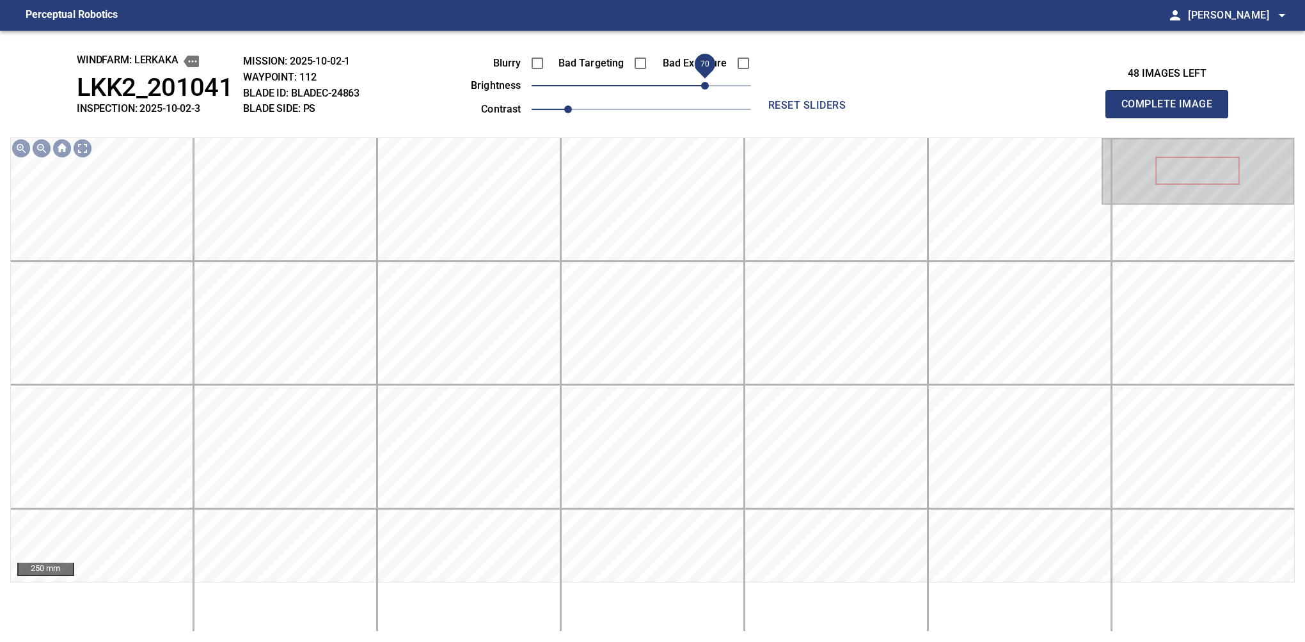
click at [702, 84] on span "70" at bounding box center [705, 86] width 8 height 8
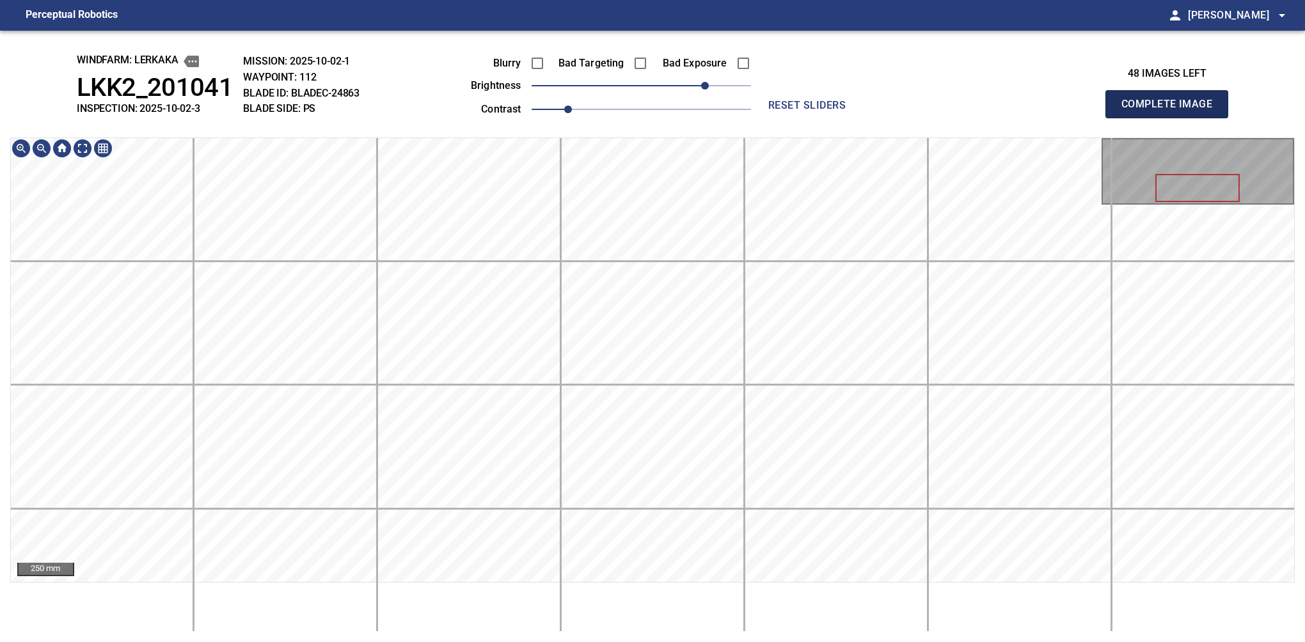
click at [1172, 118] on button "Complete Image" at bounding box center [1166, 104] width 123 height 28
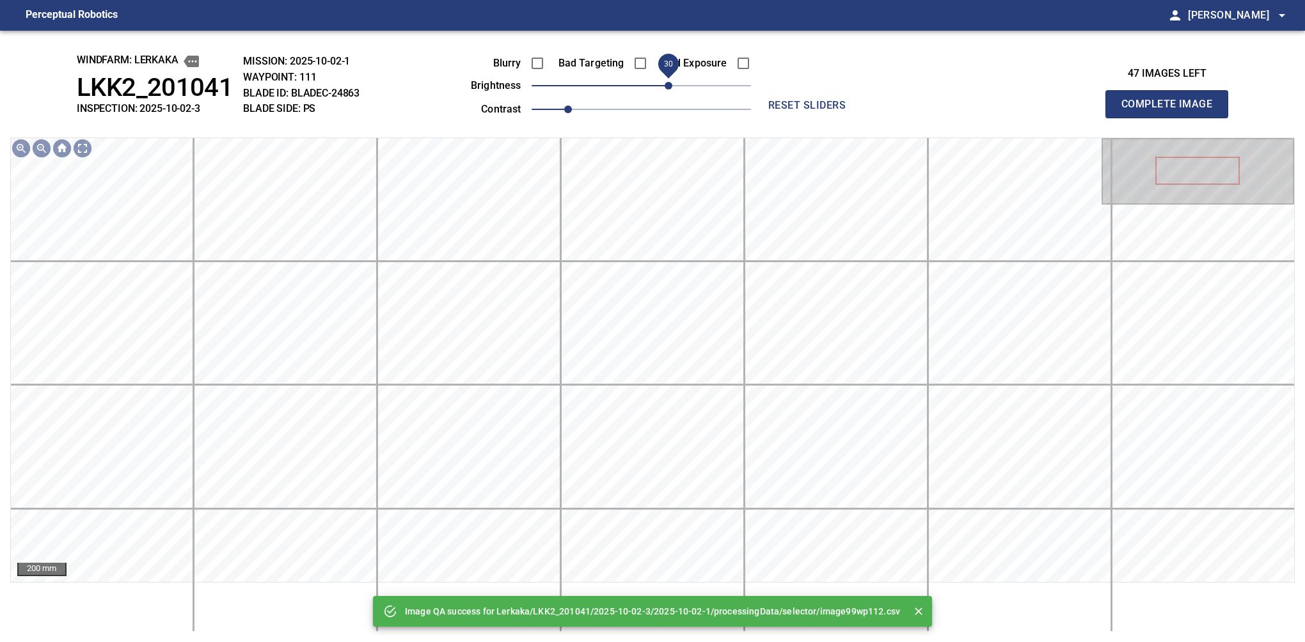
drag, startPoint x: 660, startPoint y: 86, endPoint x: 667, endPoint y: 84, distance: 6.7
click at [667, 84] on span "30" at bounding box center [669, 86] width 8 height 8
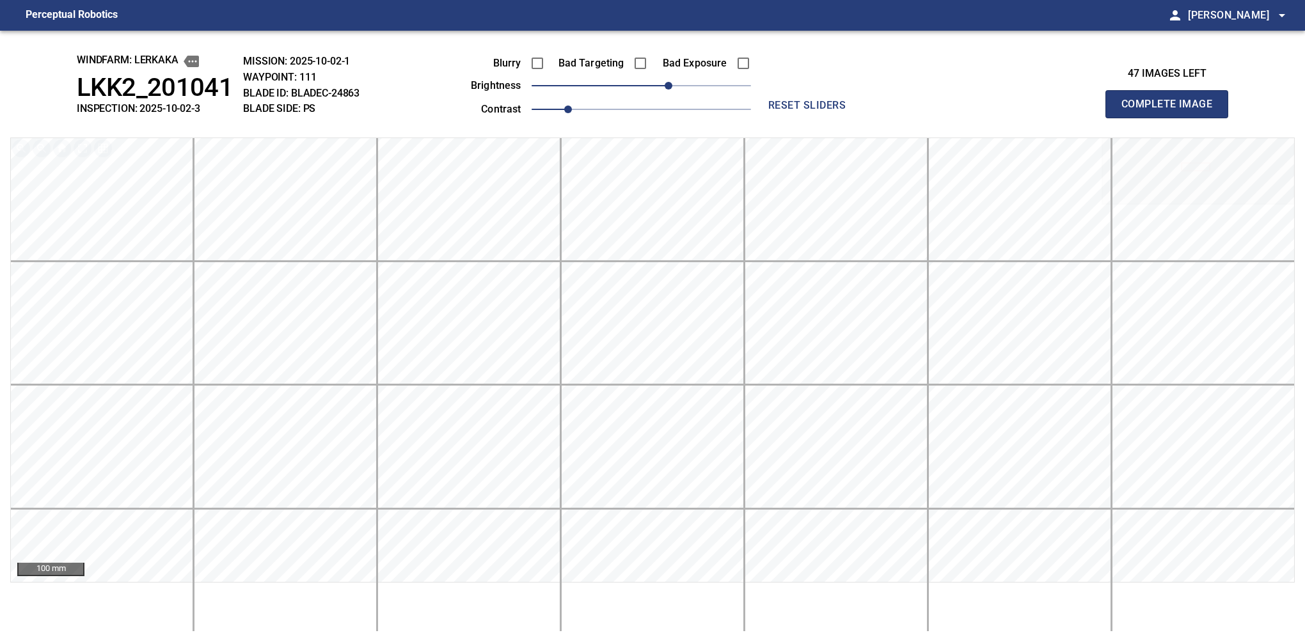
click at [1172, 118] on button "Complete Image" at bounding box center [1166, 104] width 123 height 28
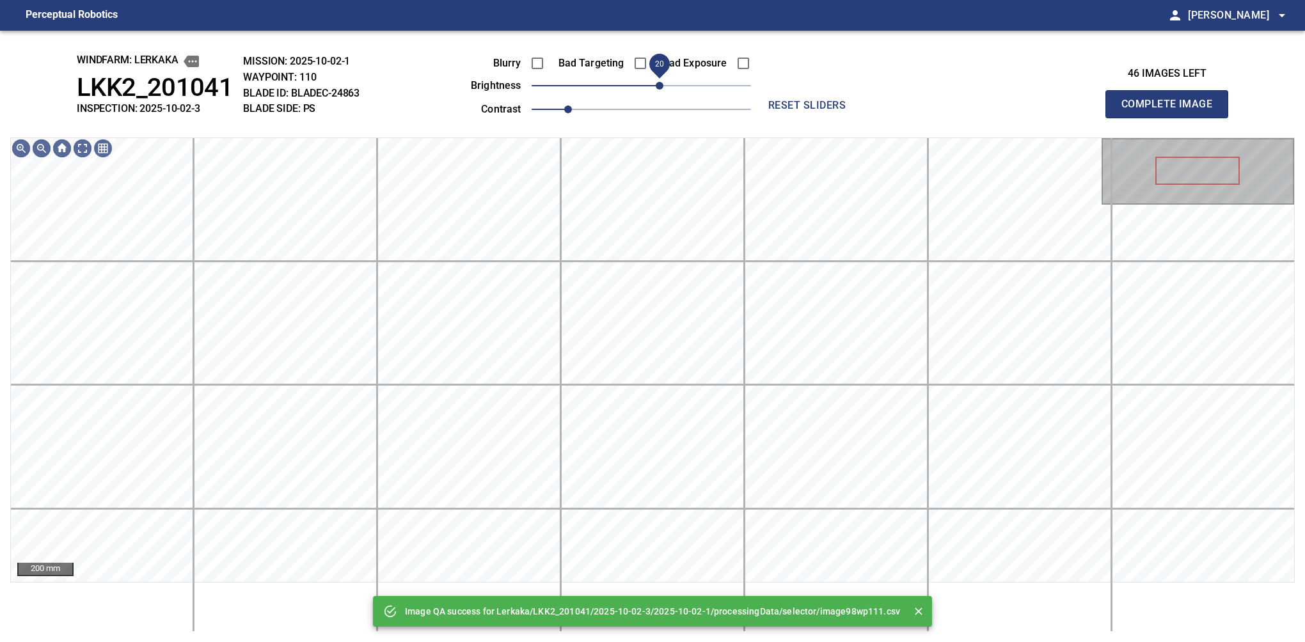
drag, startPoint x: 646, startPoint y: 86, endPoint x: 660, endPoint y: 84, distance: 14.2
click at [660, 84] on span "20" at bounding box center [660, 86] width 8 height 8
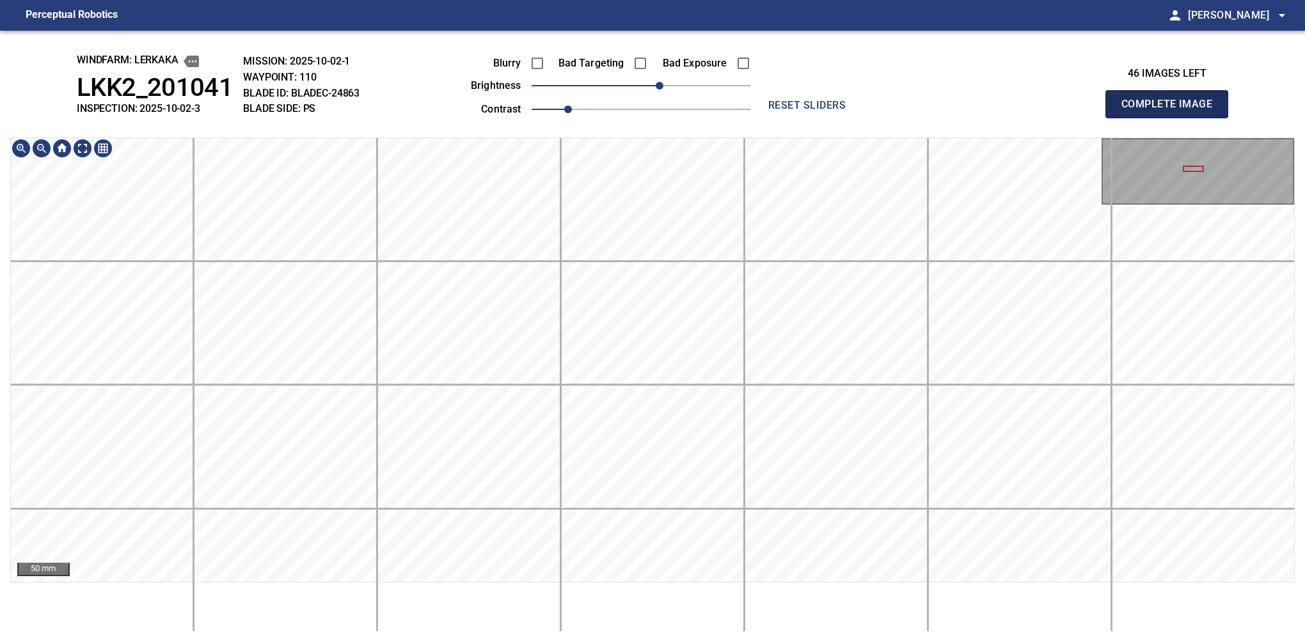
click at [1172, 118] on button "Complete Image" at bounding box center [1166, 104] width 123 height 28
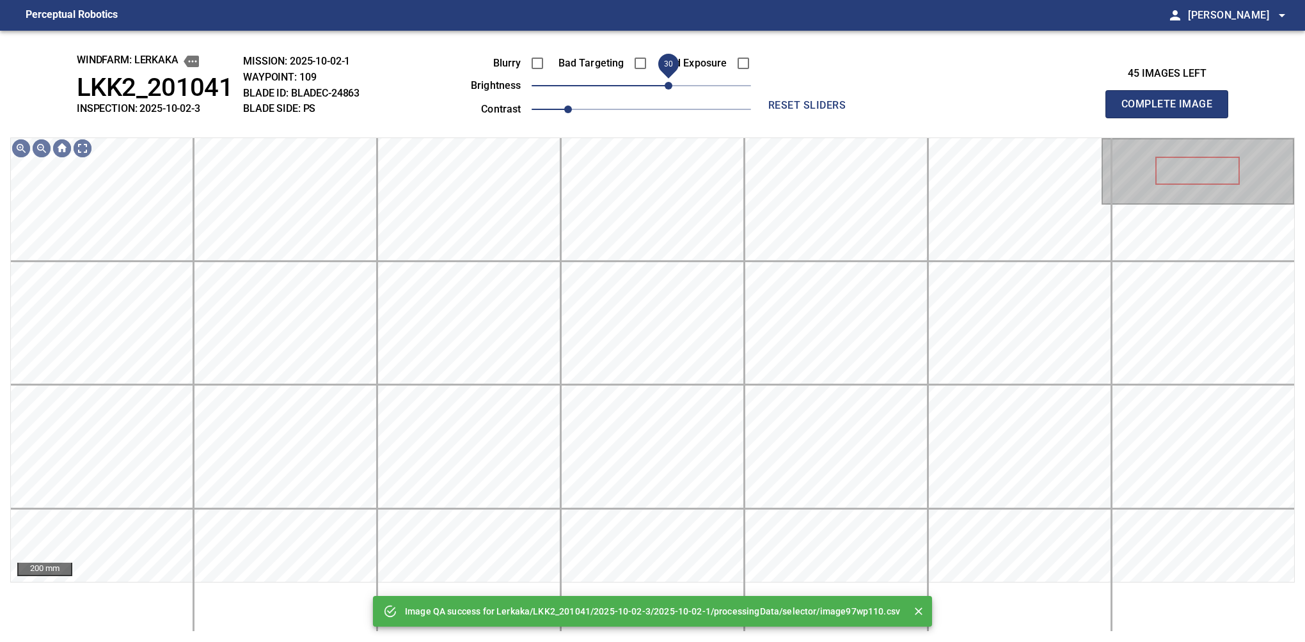
click at [670, 82] on span "30" at bounding box center [669, 86] width 8 height 8
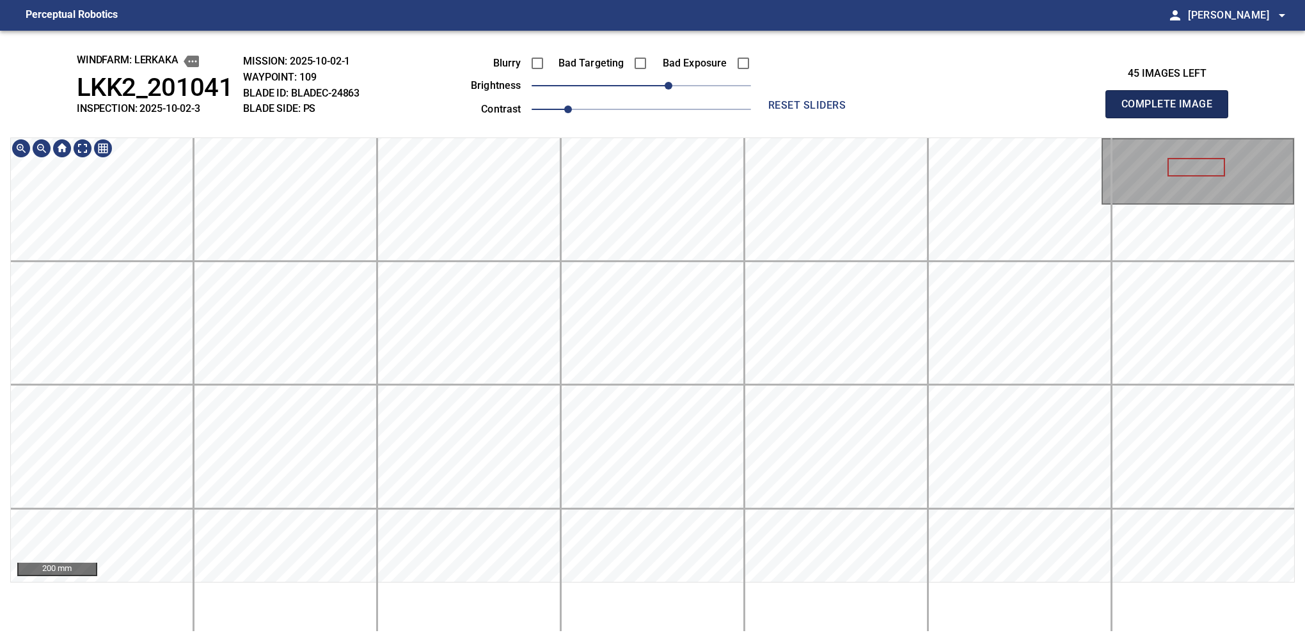
click at [1172, 118] on button "Complete Image" at bounding box center [1166, 104] width 123 height 28
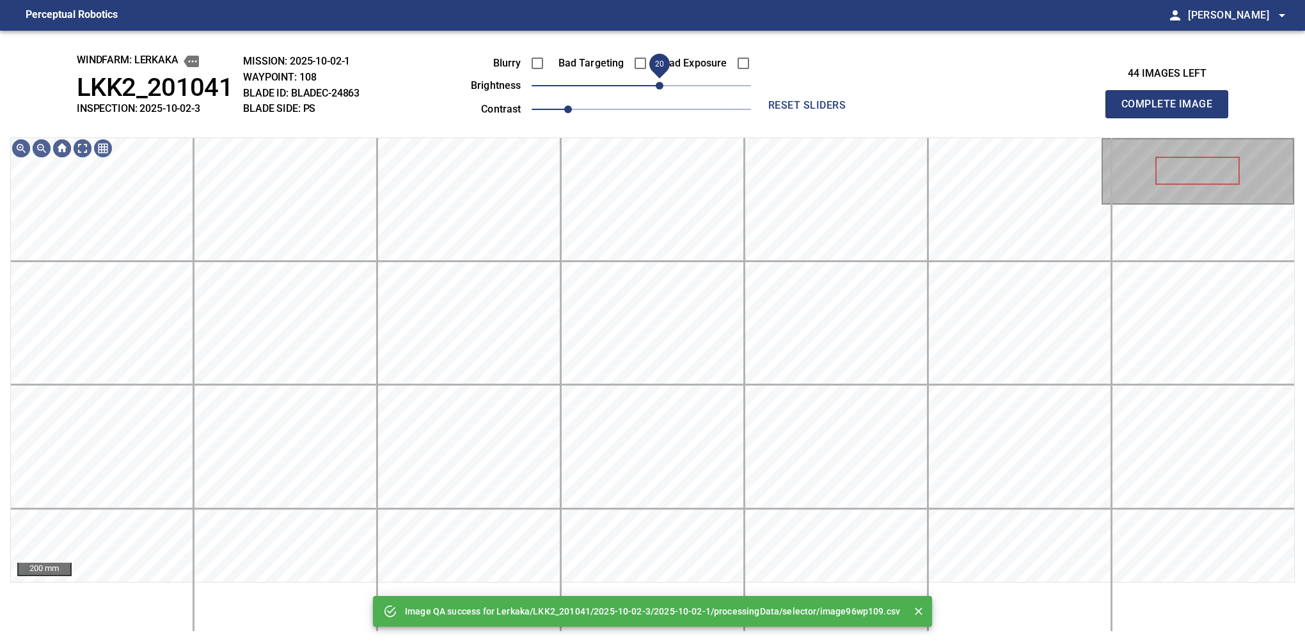
drag, startPoint x: 649, startPoint y: 85, endPoint x: 656, endPoint y: 84, distance: 7.2
click at [656, 84] on span "20" at bounding box center [660, 86] width 8 height 8
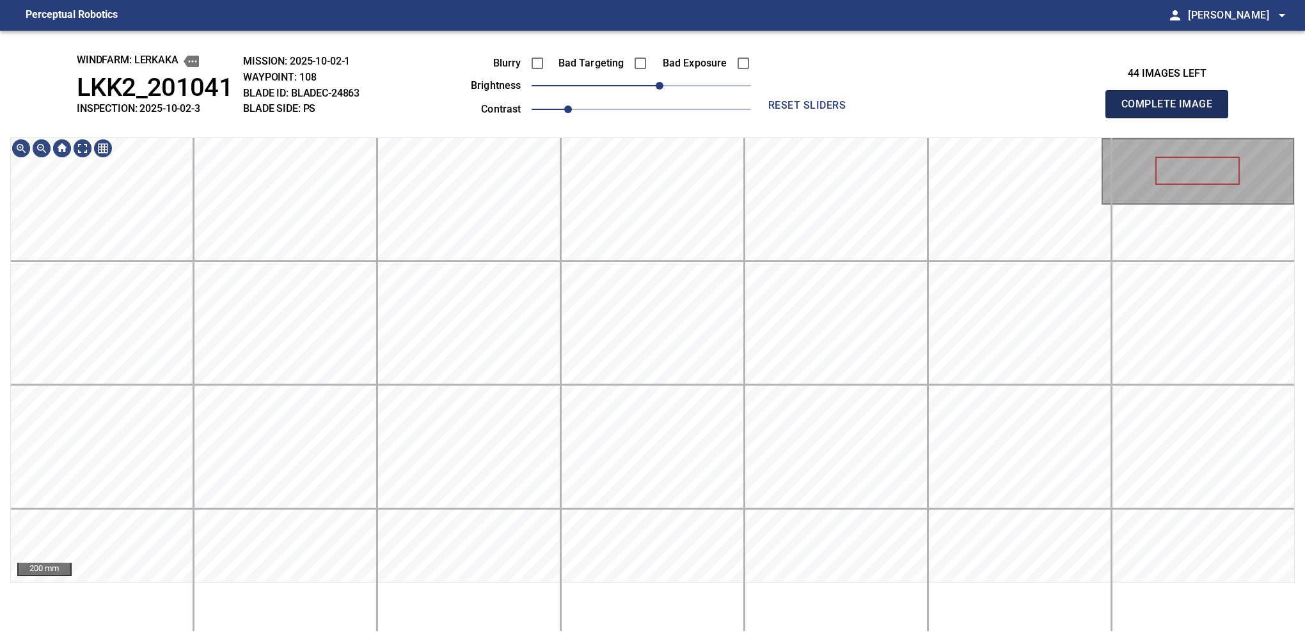
click at [1172, 118] on button "Complete Image" at bounding box center [1166, 104] width 123 height 28
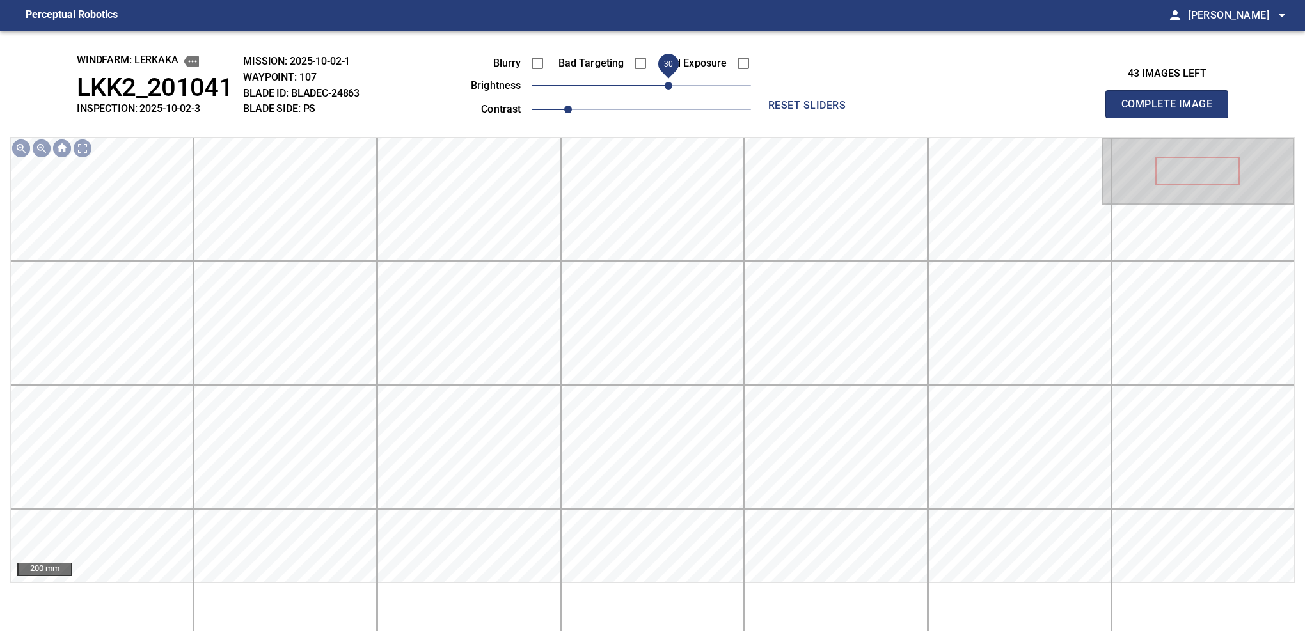
drag, startPoint x: 651, startPoint y: 90, endPoint x: 666, endPoint y: 81, distance: 17.5
click at [666, 82] on span "30" at bounding box center [669, 86] width 8 height 8
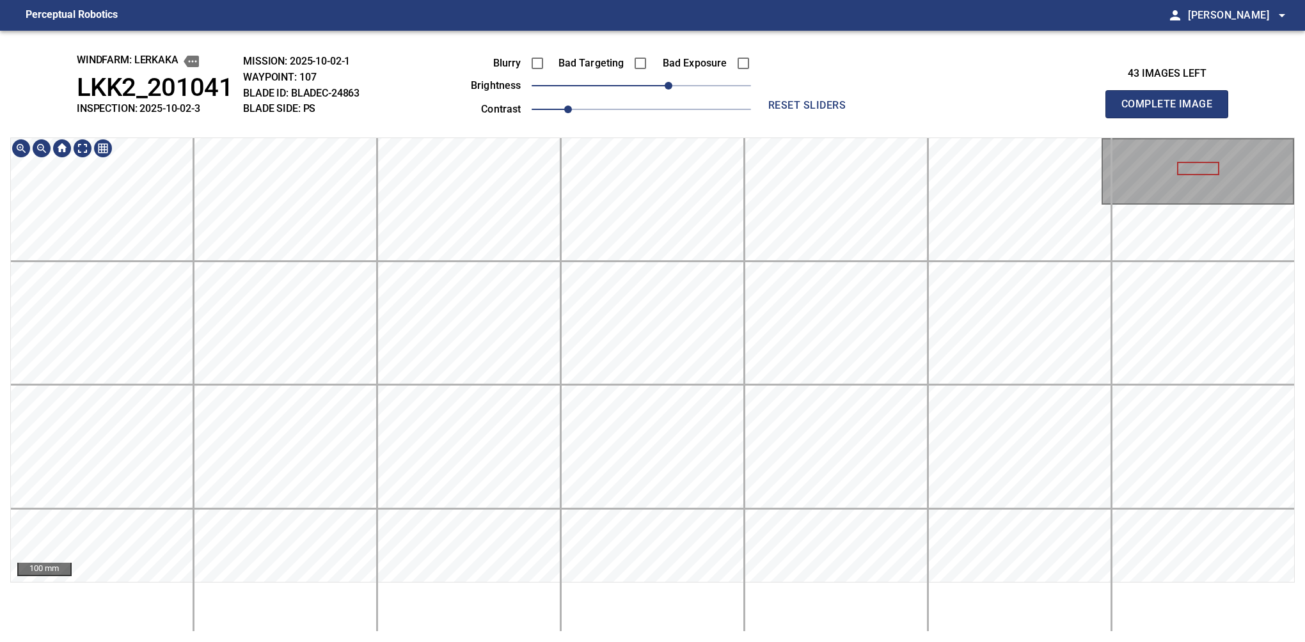
click at [1172, 118] on button "Complete Image" at bounding box center [1166, 104] width 123 height 28
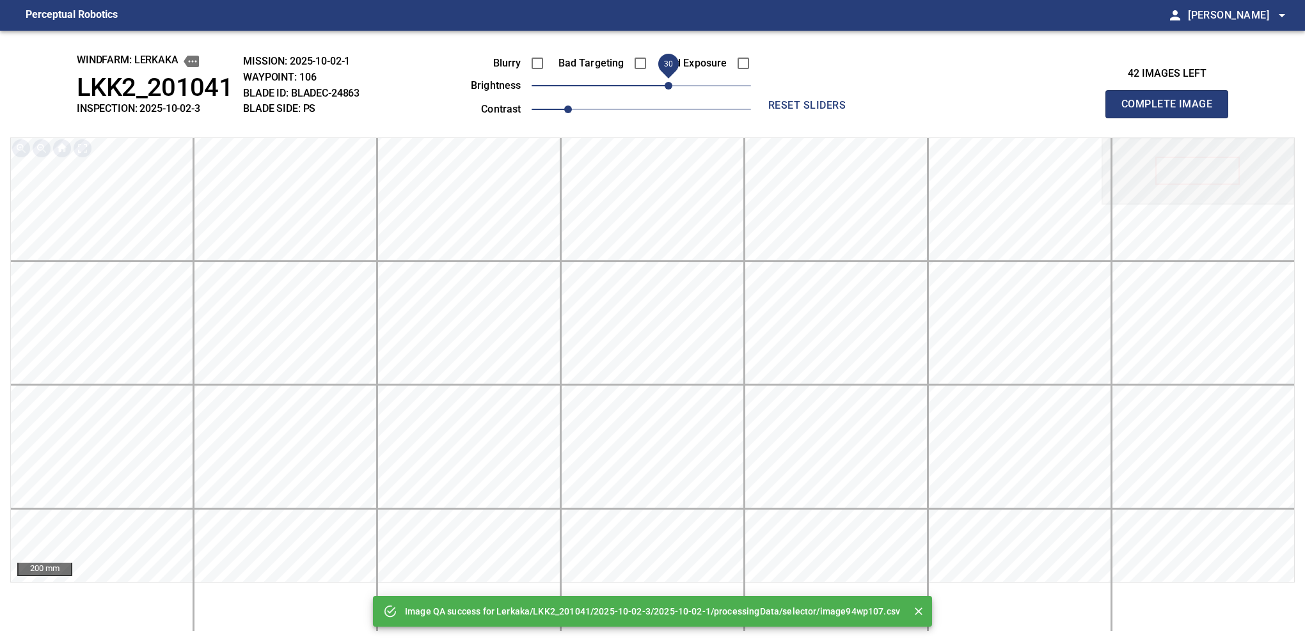
click at [665, 90] on span "30" at bounding box center [669, 86] width 8 height 8
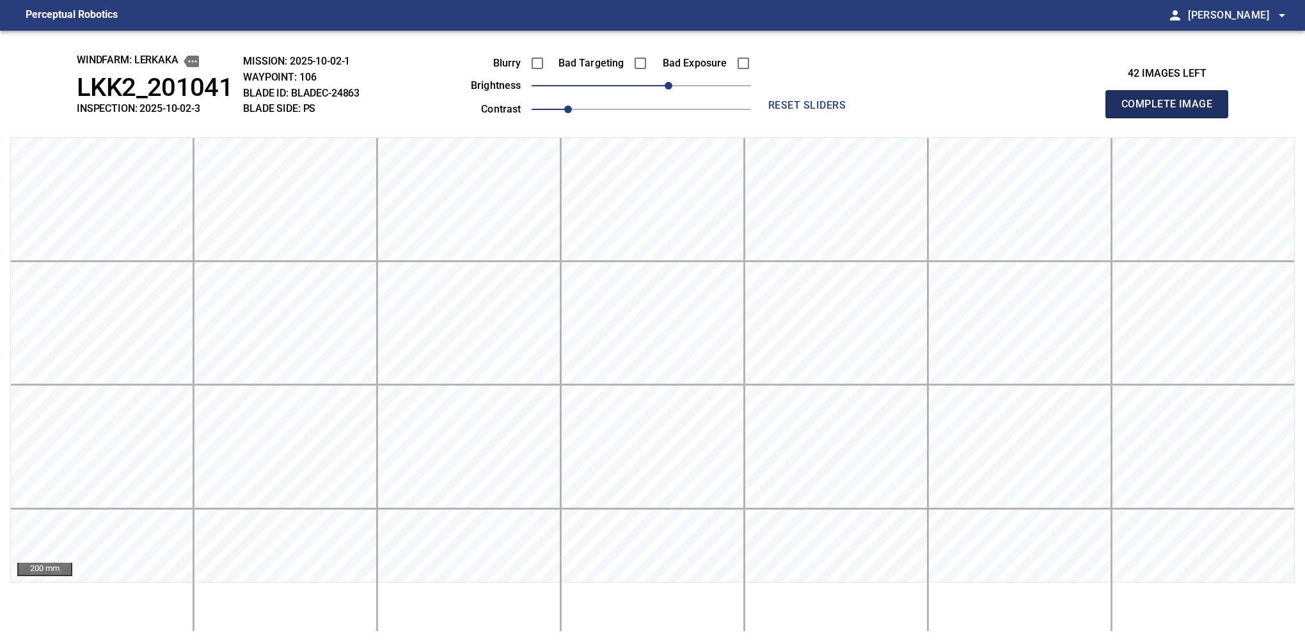
click at [1172, 118] on button "Complete Image" at bounding box center [1166, 104] width 123 height 28
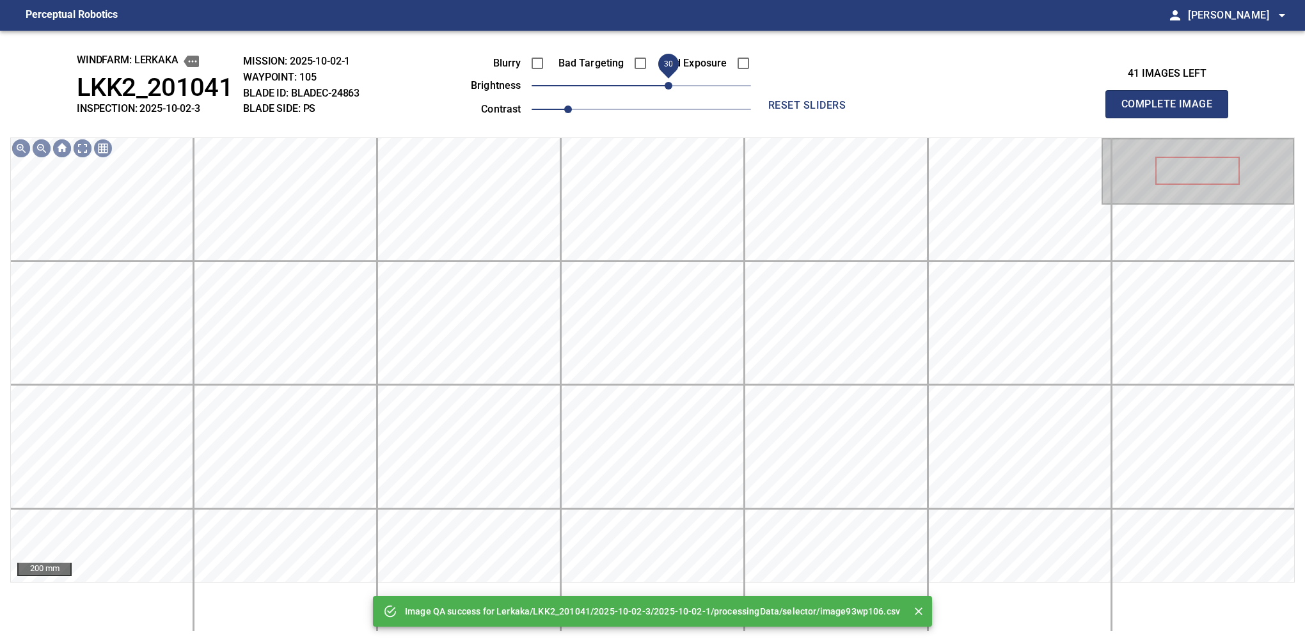
click at [664, 85] on span "30" at bounding box center [641, 86] width 219 height 18
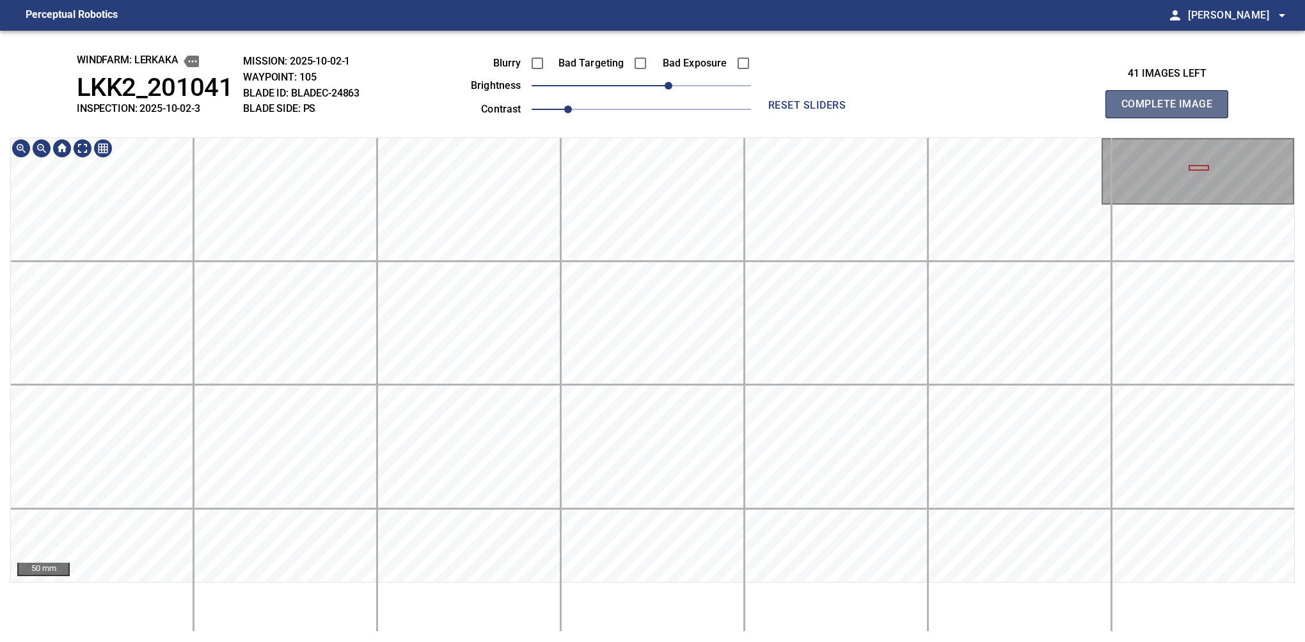
click at [1172, 118] on button "Complete Image" at bounding box center [1166, 104] width 123 height 28
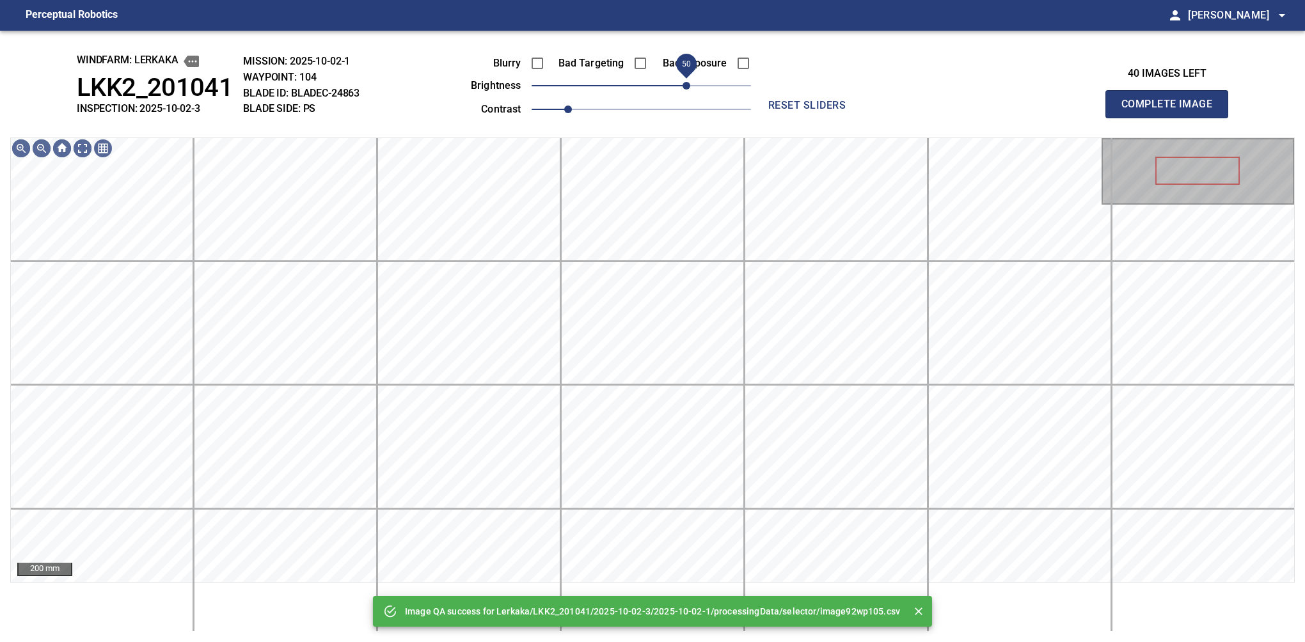
drag, startPoint x: 675, startPoint y: 85, endPoint x: 683, endPoint y: 81, distance: 9.4
click at [683, 82] on span "50" at bounding box center [687, 86] width 8 height 8
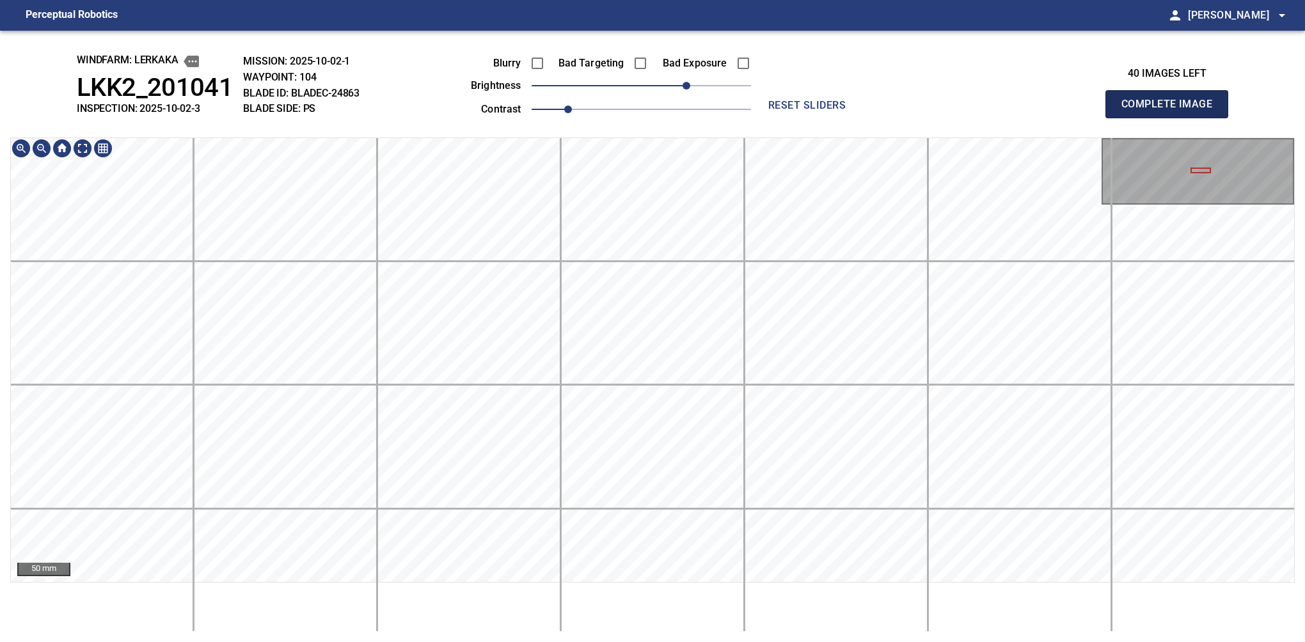
click at [1172, 118] on button "Complete Image" at bounding box center [1166, 104] width 123 height 28
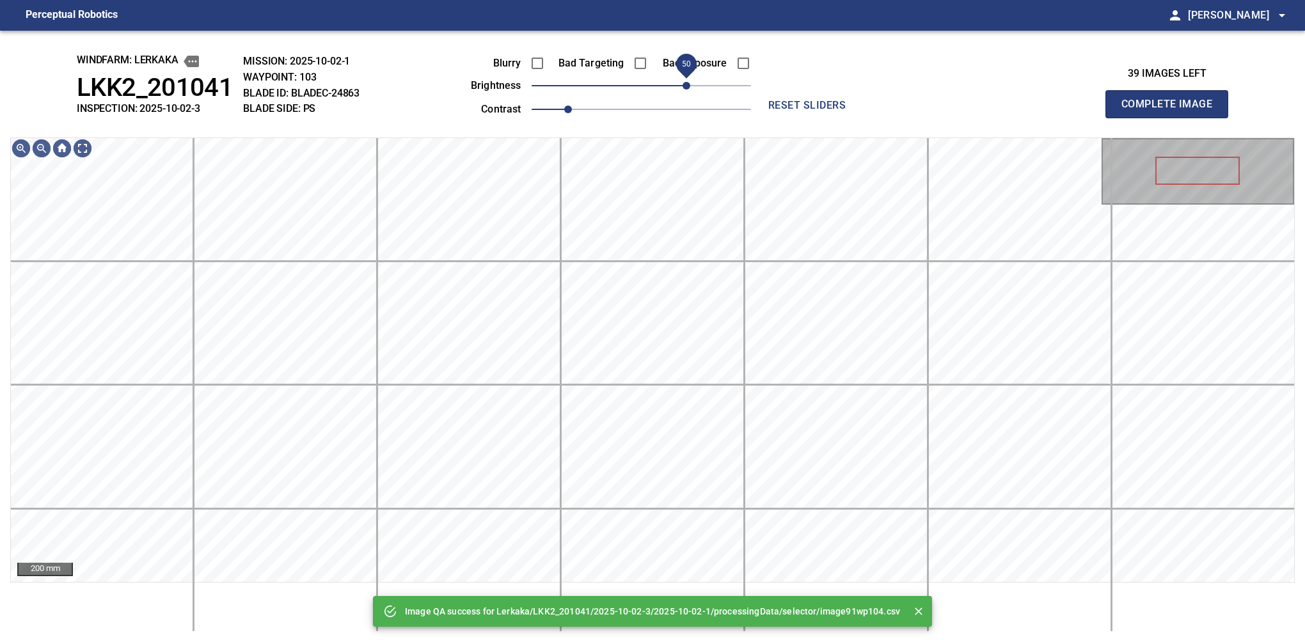
drag, startPoint x: 665, startPoint y: 87, endPoint x: 688, endPoint y: 76, distance: 24.9
click at [688, 77] on span "50" at bounding box center [641, 86] width 219 height 18
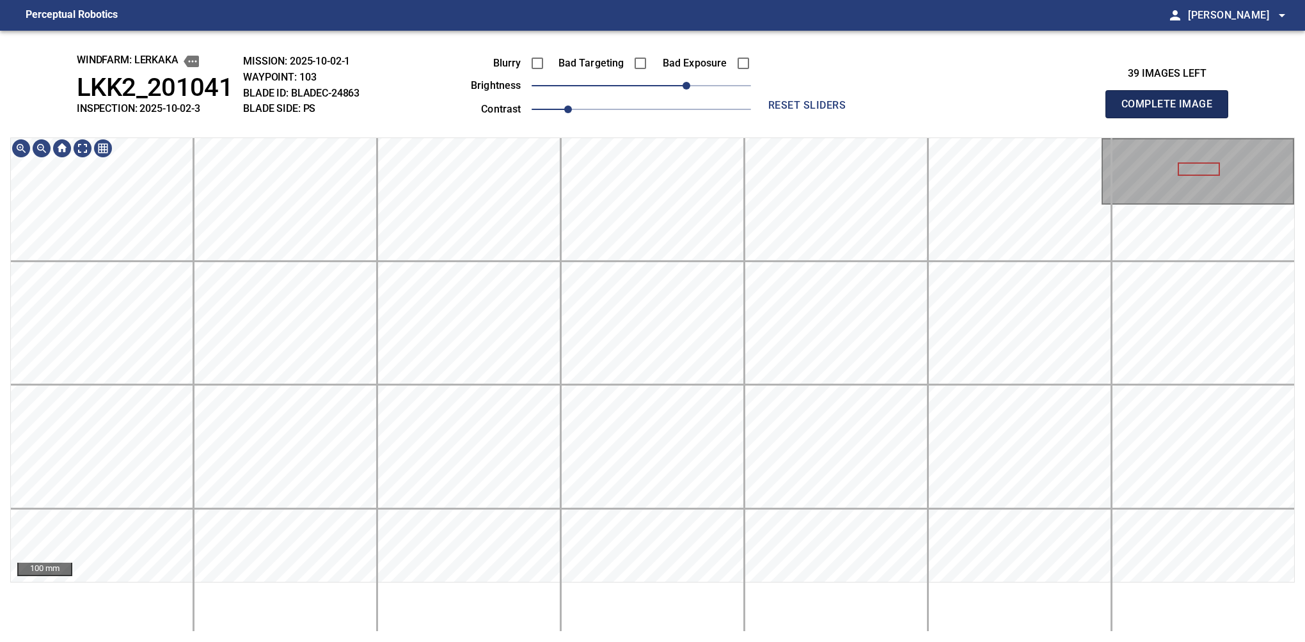
click at [1172, 118] on button "Complete Image" at bounding box center [1166, 104] width 123 height 28
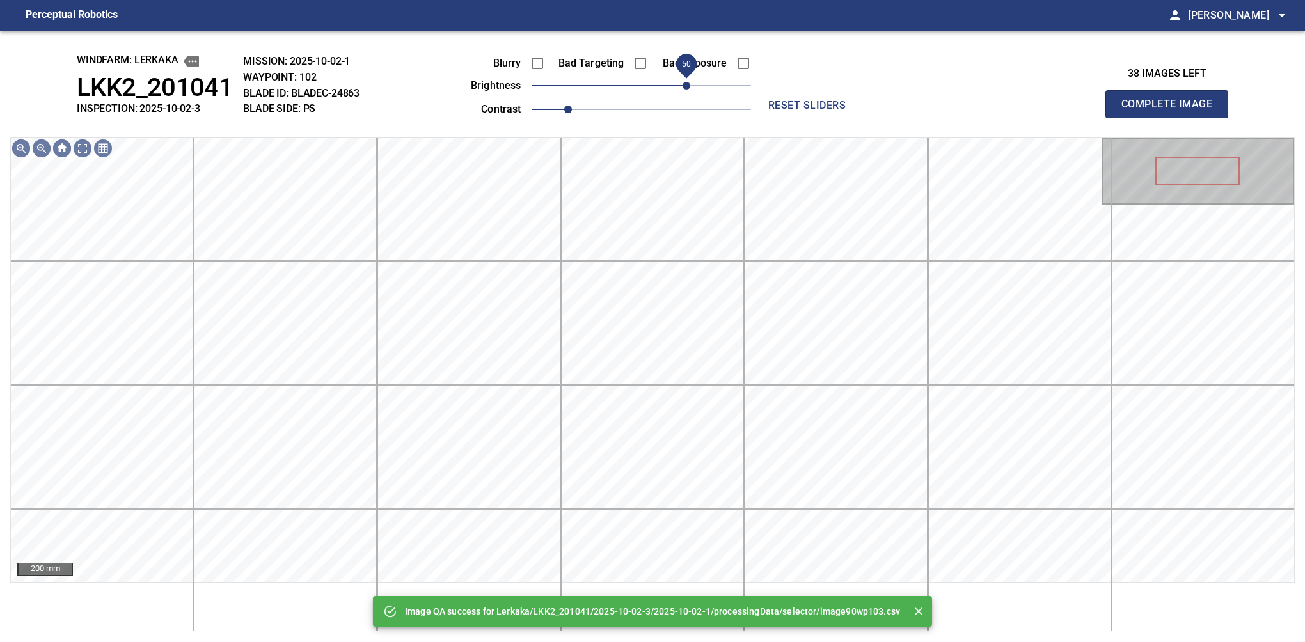
drag, startPoint x: 645, startPoint y: 83, endPoint x: 683, endPoint y: 85, distance: 37.8
click at [683, 85] on span "50" at bounding box center [687, 86] width 8 height 8
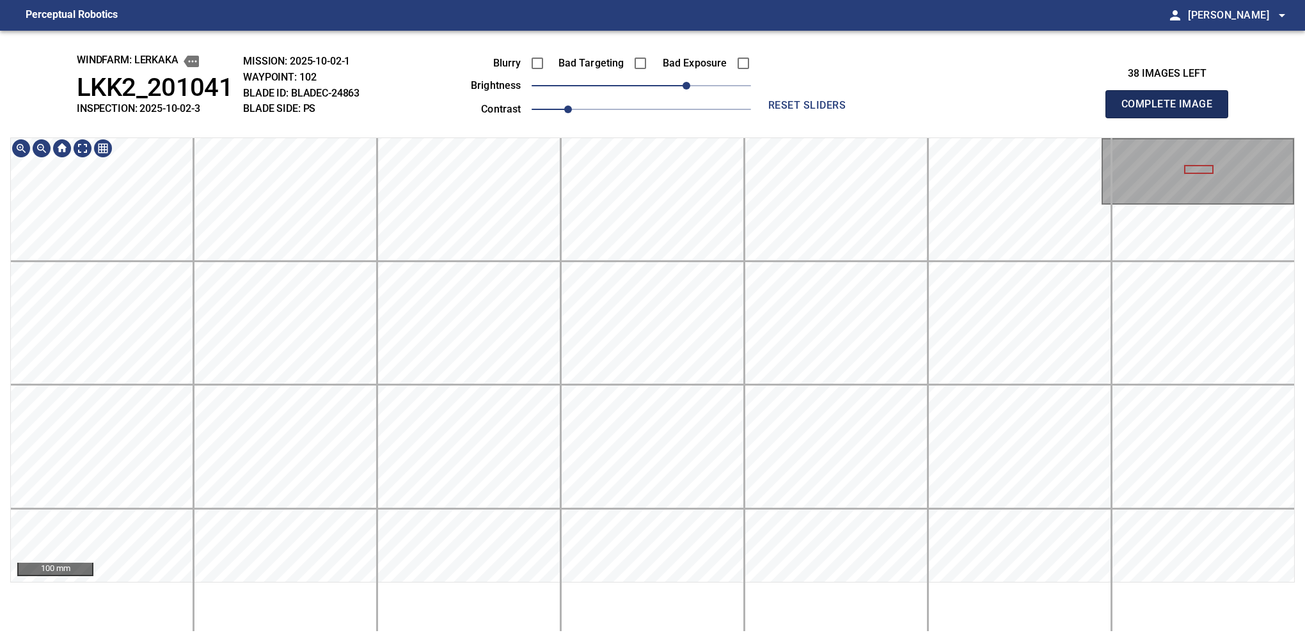
click at [1172, 118] on button "Complete Image" at bounding box center [1166, 104] width 123 height 28
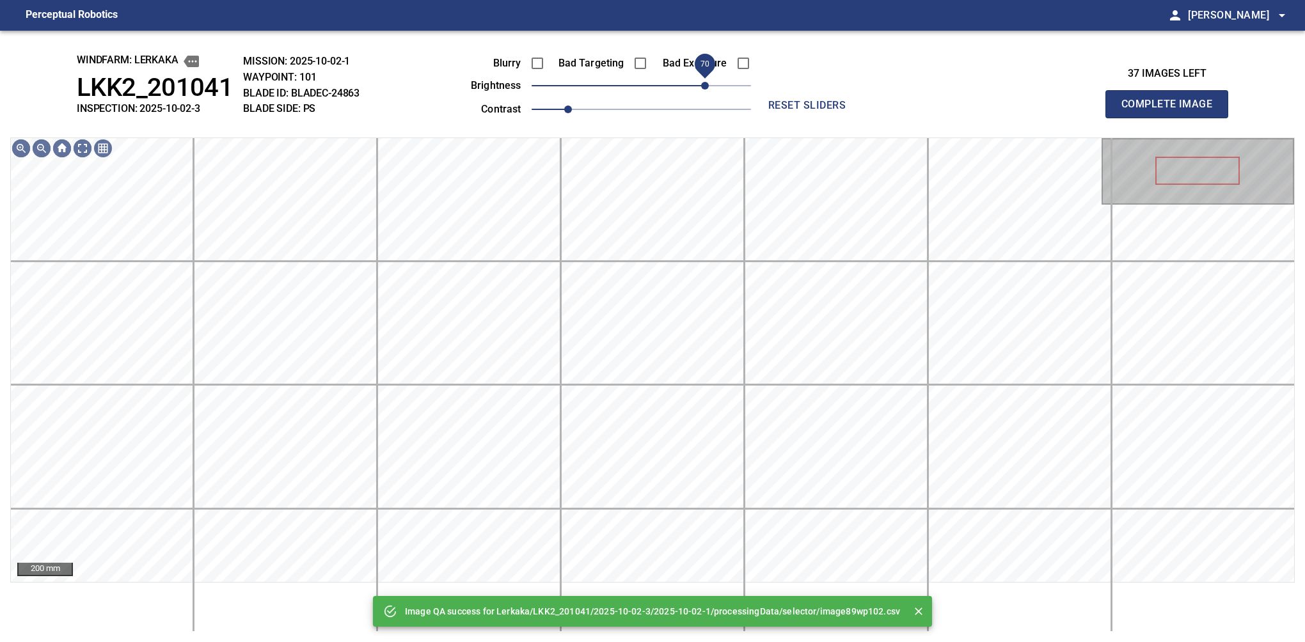
drag, startPoint x: 652, startPoint y: 84, endPoint x: 701, endPoint y: 83, distance: 49.3
click at [701, 83] on span "70" at bounding box center [705, 86] width 8 height 8
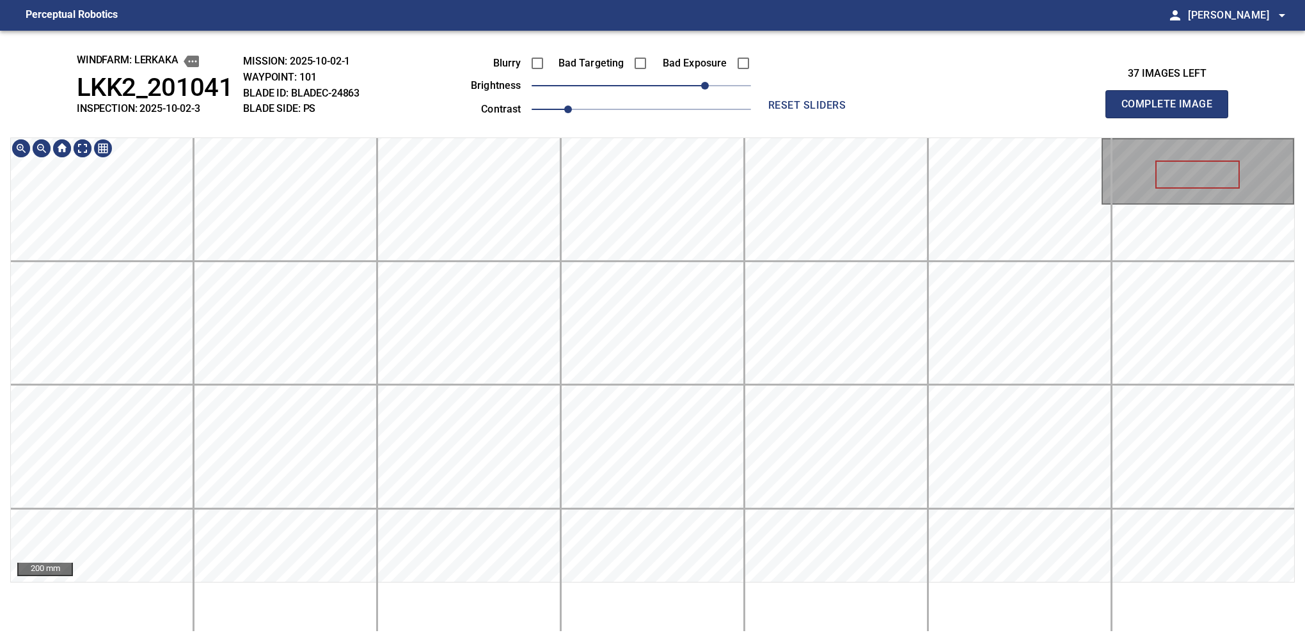
click at [612, 72] on div "windfarm: Lerkaka LKK2_201041 INSPECTION: 2025-10-02-3 MISSION: 2025-10-02-1 WA…" at bounding box center [652, 337] width 1305 height 612
click at [1172, 118] on button "Complete Image" at bounding box center [1166, 104] width 123 height 28
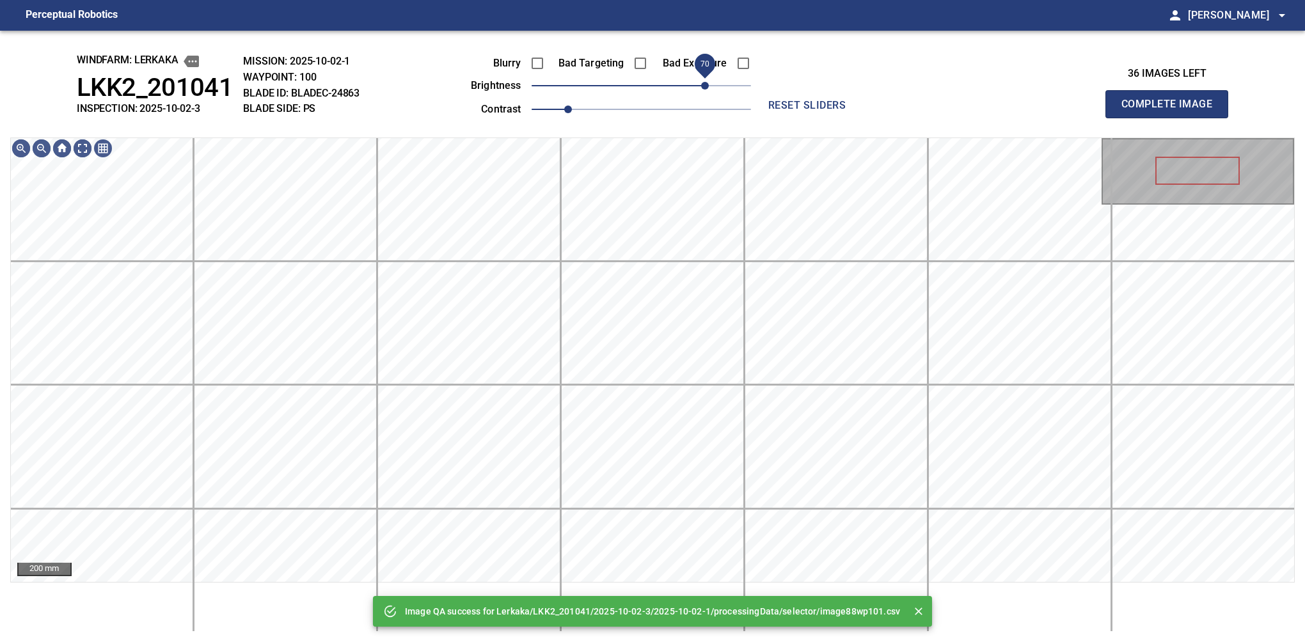
drag, startPoint x: 683, startPoint y: 87, endPoint x: 701, endPoint y: 90, distance: 18.1
click at [701, 90] on span "70" at bounding box center [641, 86] width 219 height 18
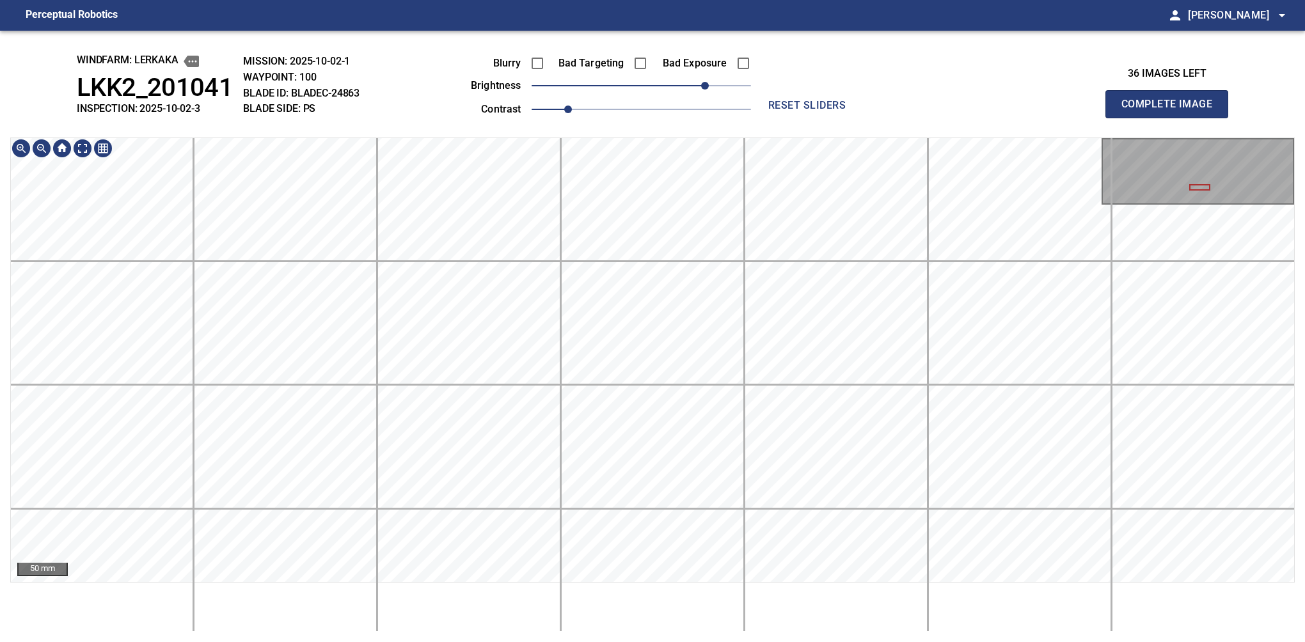
click at [796, 0] on html "Perceptual Robotics person Alex Semenov arrow_drop_down windfarm: Lerkaka LKK2_…" at bounding box center [652, 321] width 1305 height 642
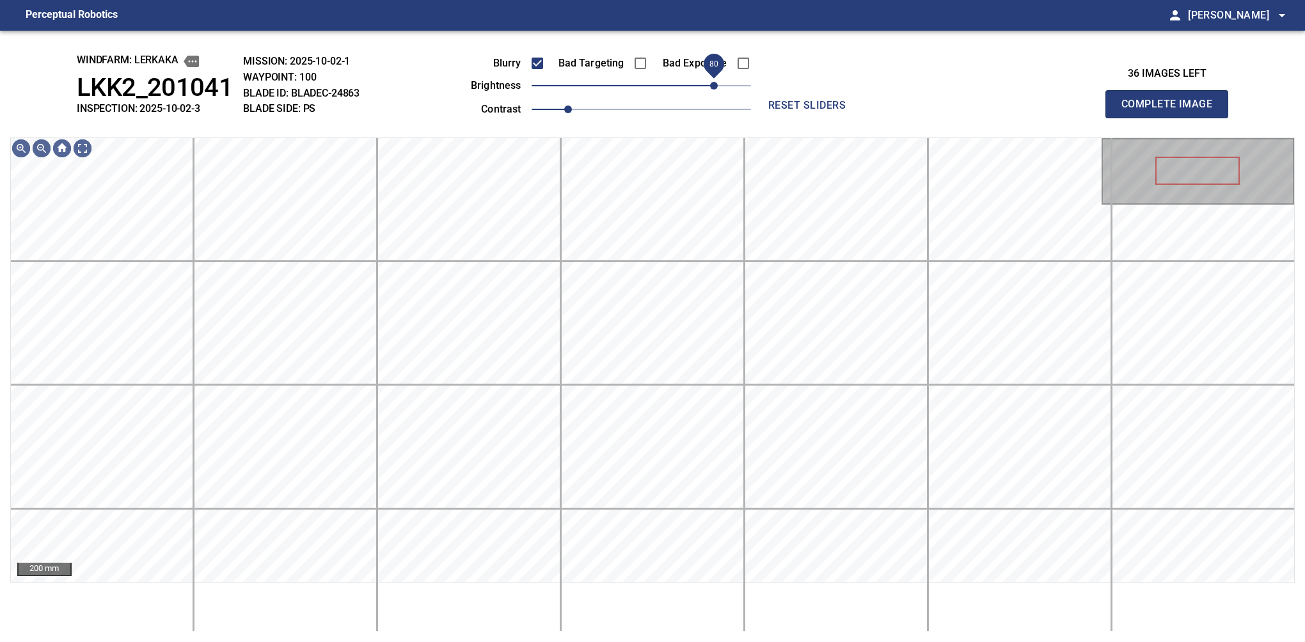
drag, startPoint x: 706, startPoint y: 85, endPoint x: 713, endPoint y: 81, distance: 7.8
click at [713, 82] on span "80" at bounding box center [714, 86] width 8 height 8
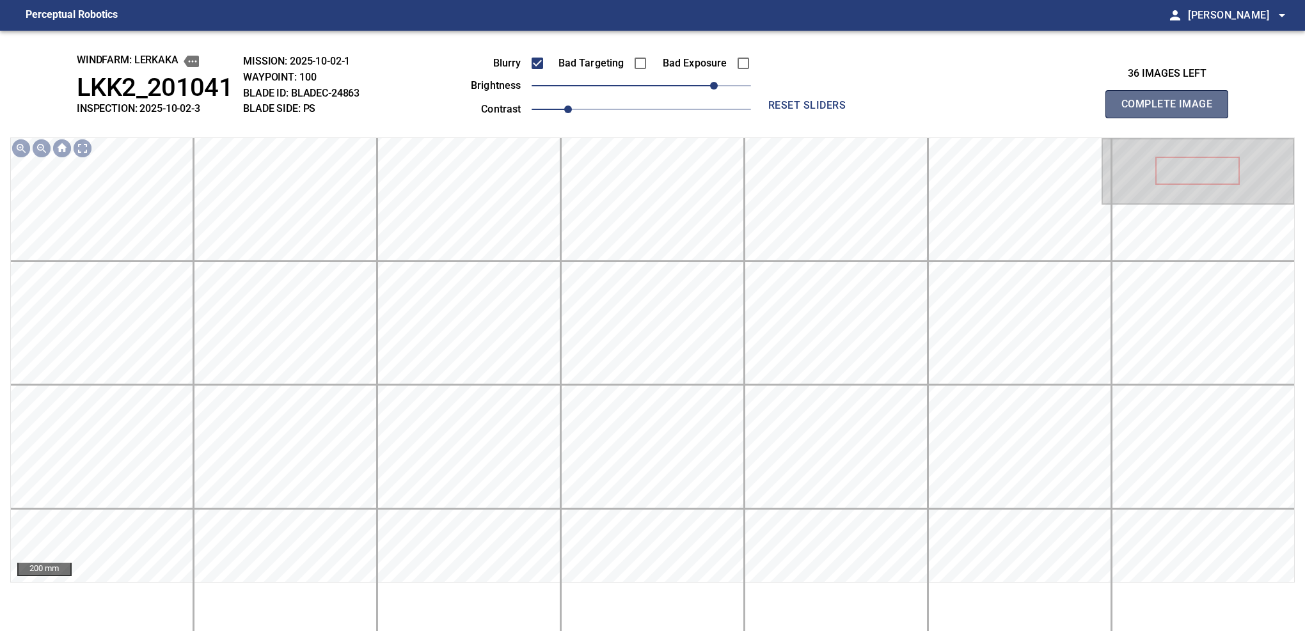
click at [1172, 118] on button "Complete Image" at bounding box center [1166, 104] width 123 height 28
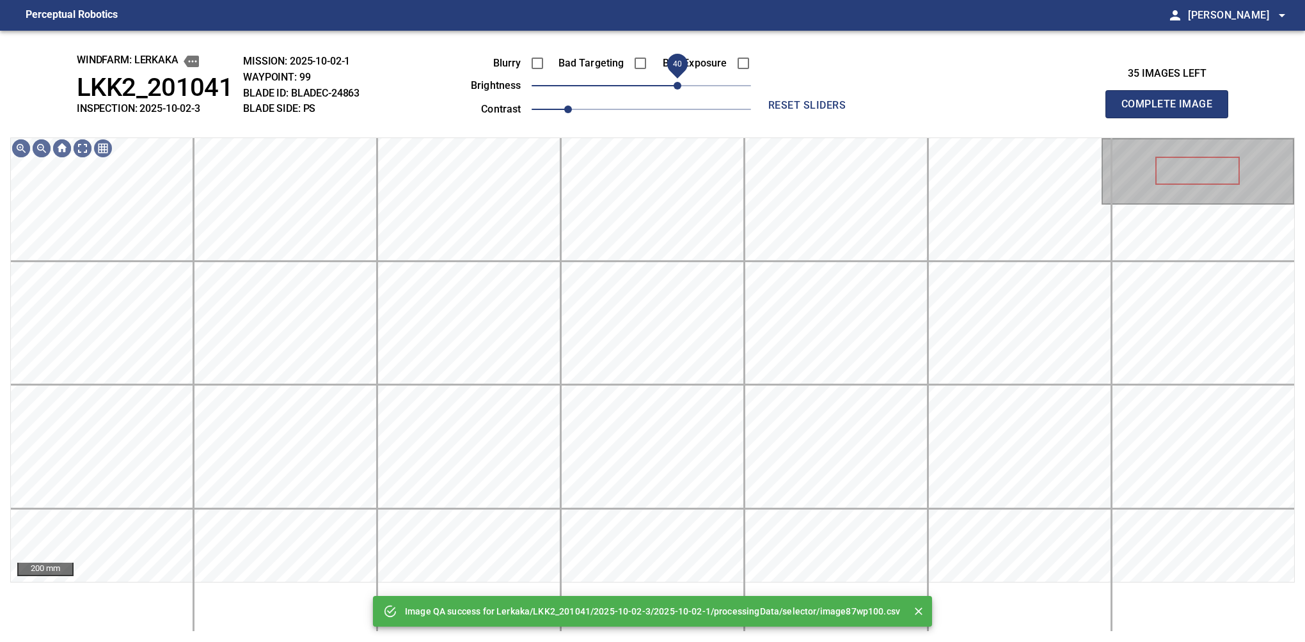
drag, startPoint x: 713, startPoint y: 81, endPoint x: 681, endPoint y: 96, distance: 34.9
click at [681, 95] on span "40" at bounding box center [641, 86] width 219 height 18
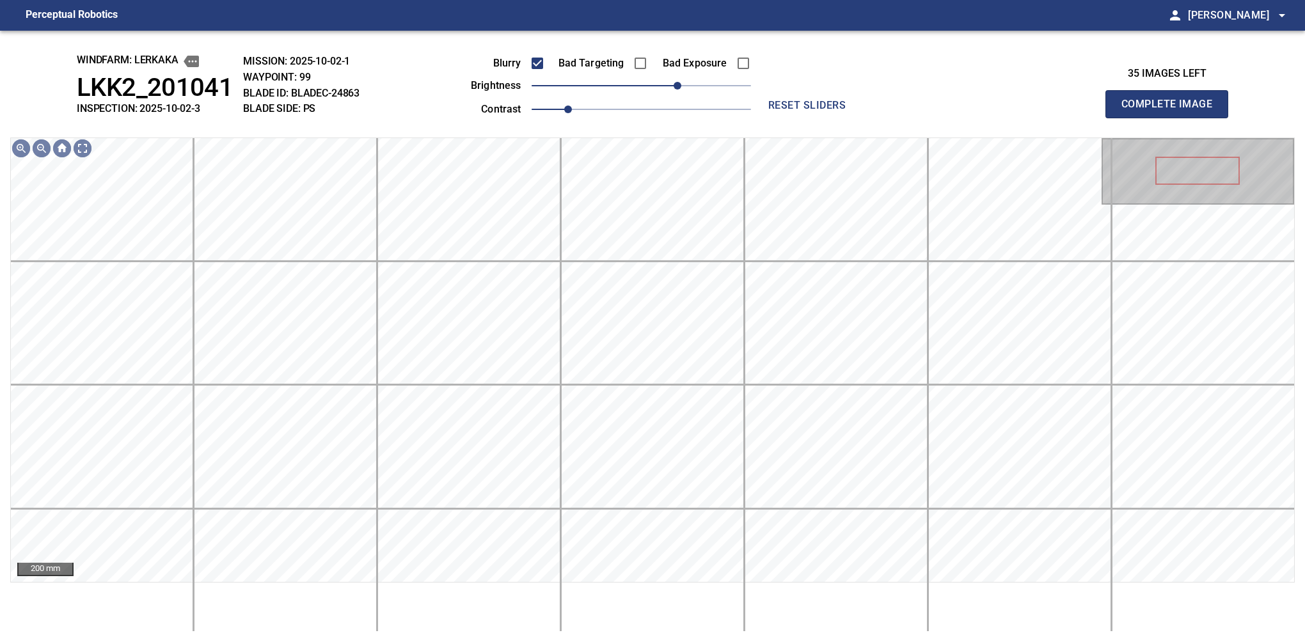
click at [1172, 118] on button "Complete Image" at bounding box center [1166, 104] width 123 height 28
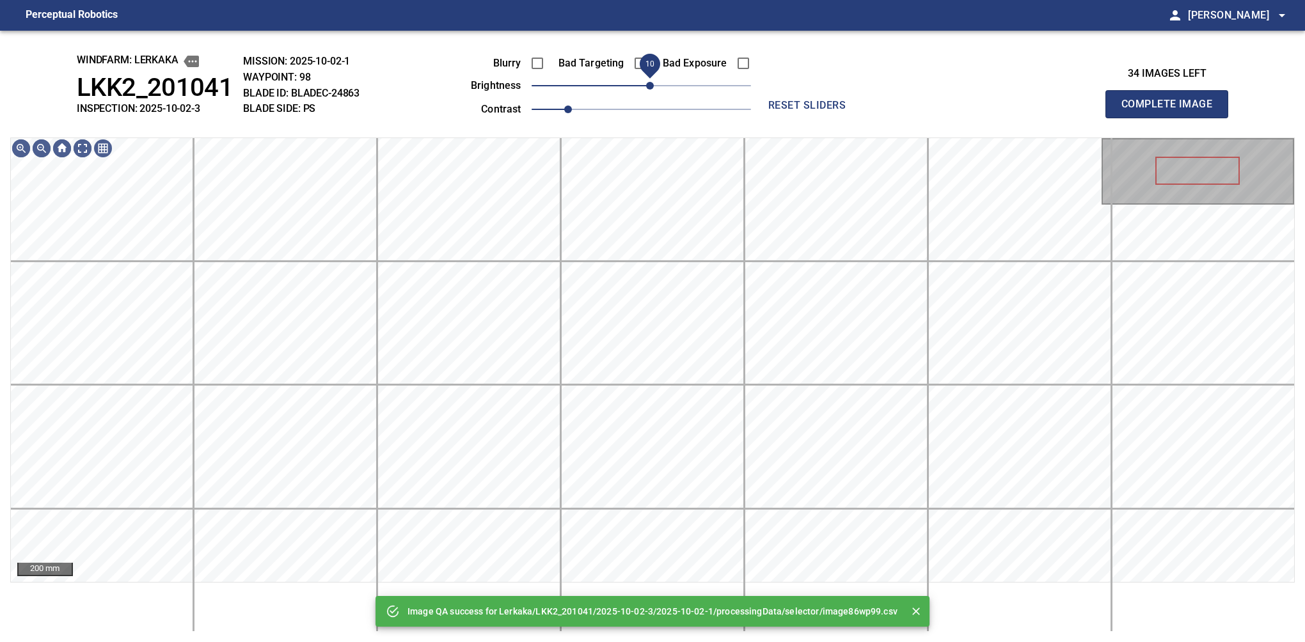
click at [653, 85] on span "10" at bounding box center [650, 86] width 8 height 8
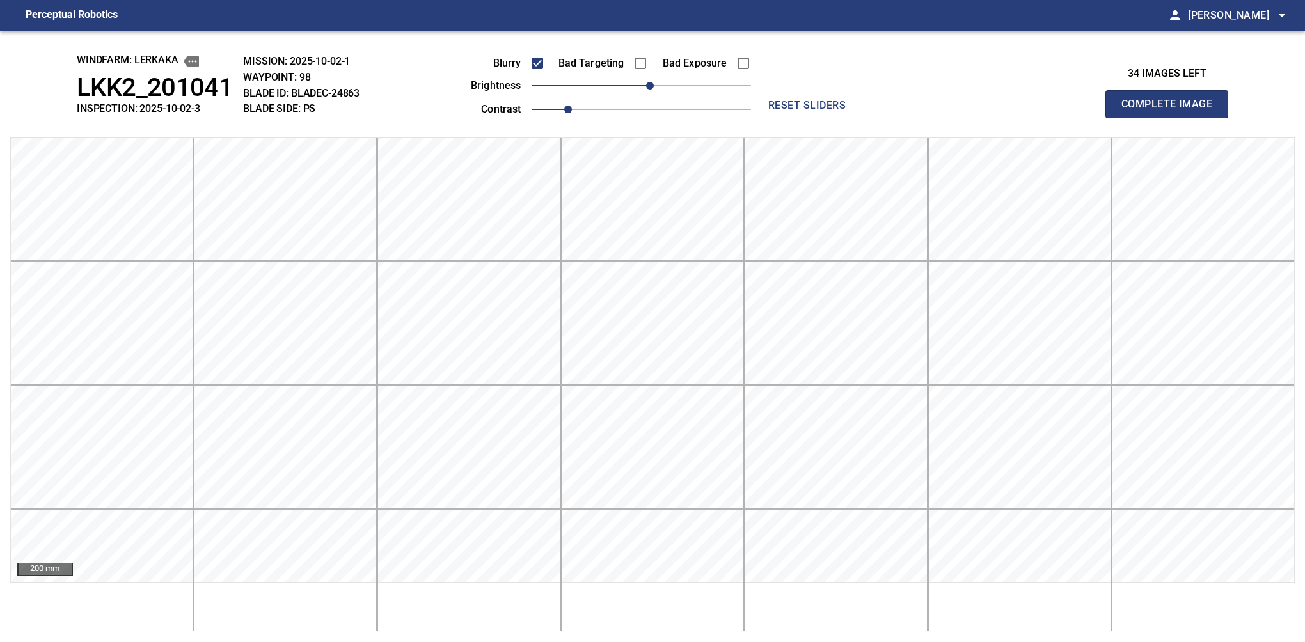
click at [1172, 118] on button "Complete Image" at bounding box center [1166, 104] width 123 height 28
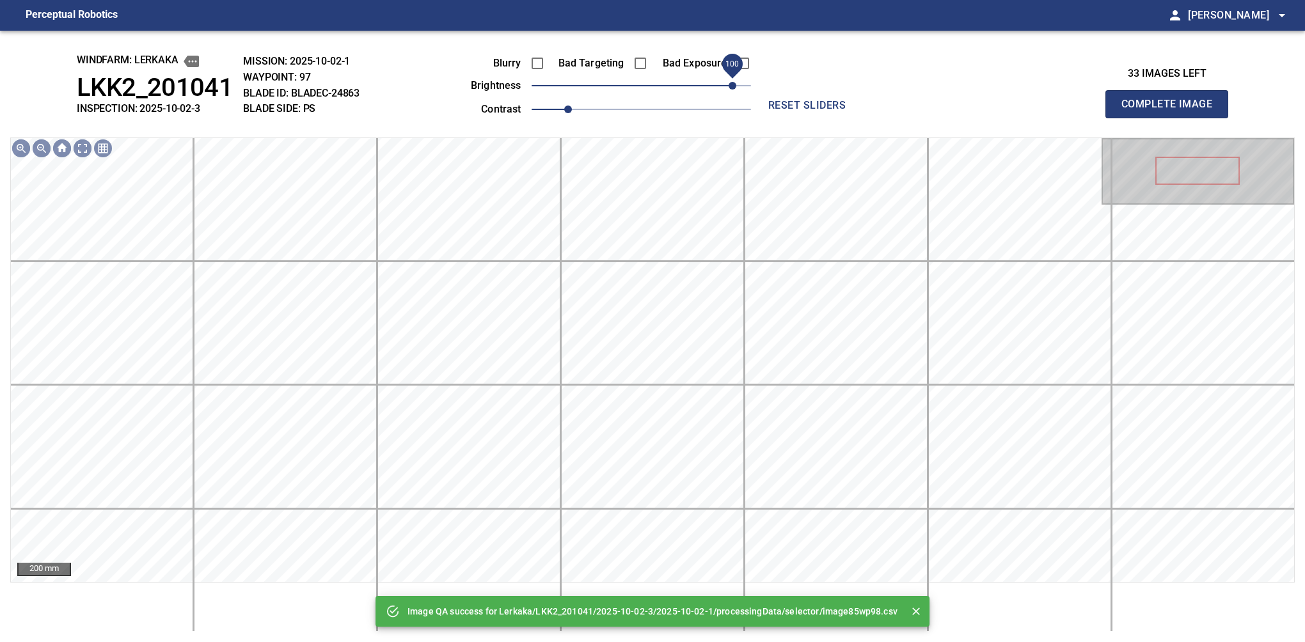
click at [734, 76] on div "Blurry Bad Targeting Bad Exposure brightness 100 contrast 1" at bounding box center [596, 84] width 309 height 68
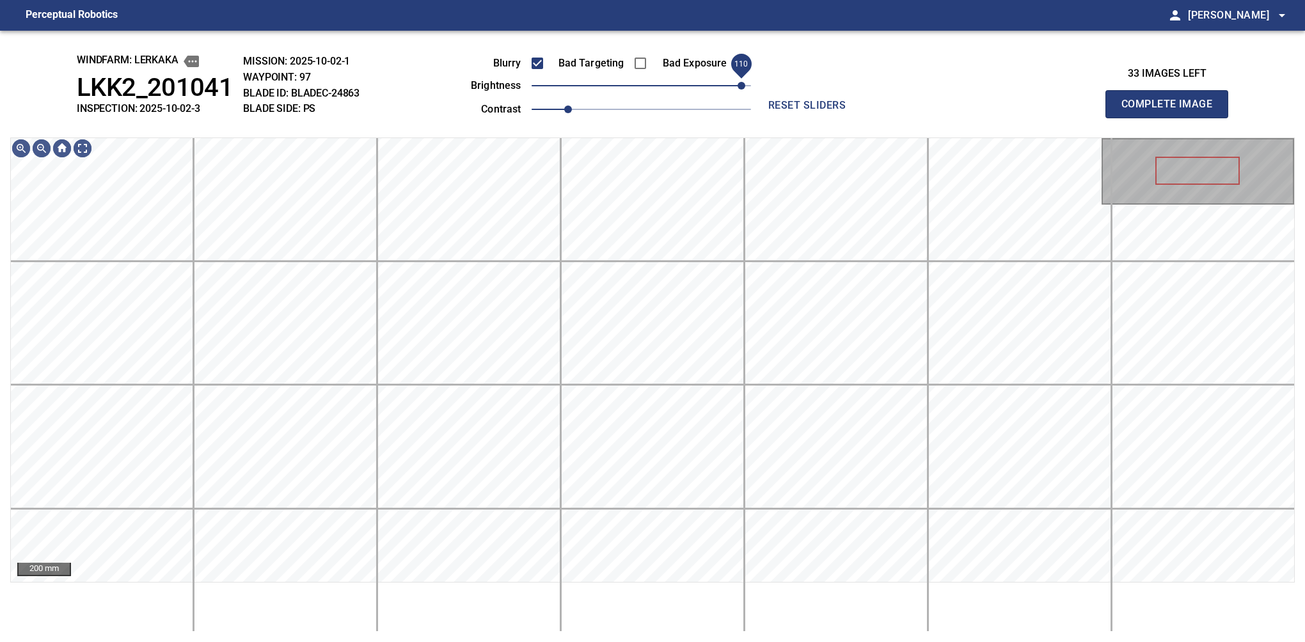
click at [740, 87] on span "110" at bounding box center [742, 86] width 8 height 8
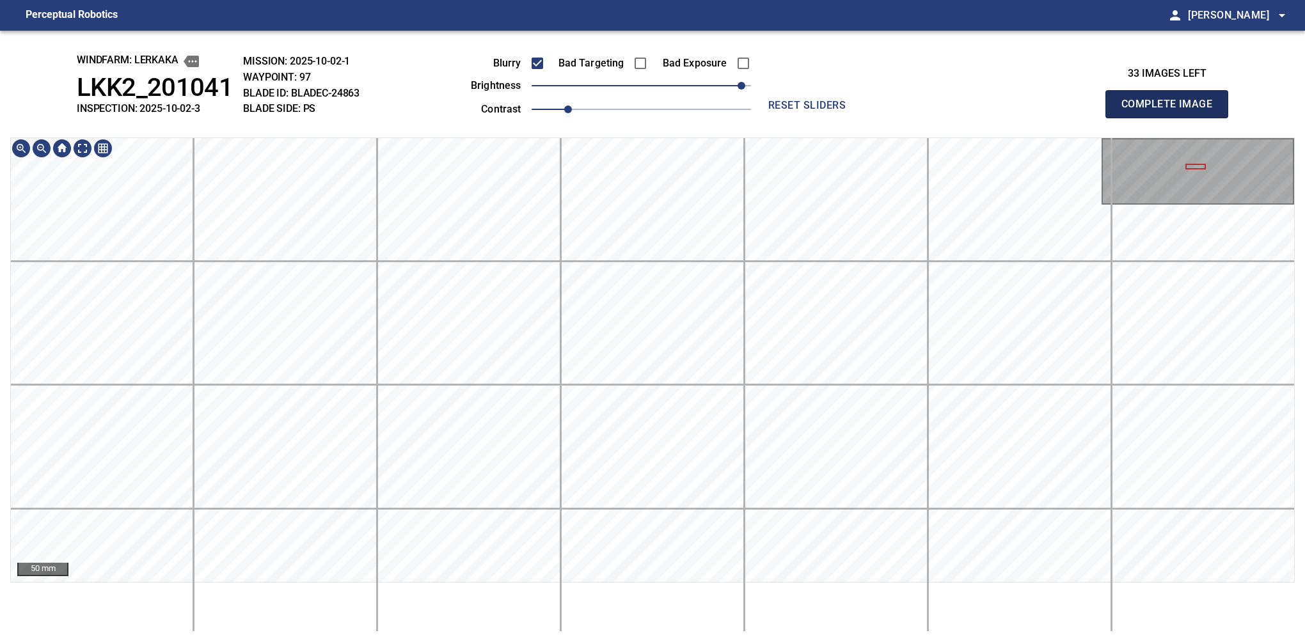
click at [1172, 118] on button "Complete Image" at bounding box center [1166, 104] width 123 height 28
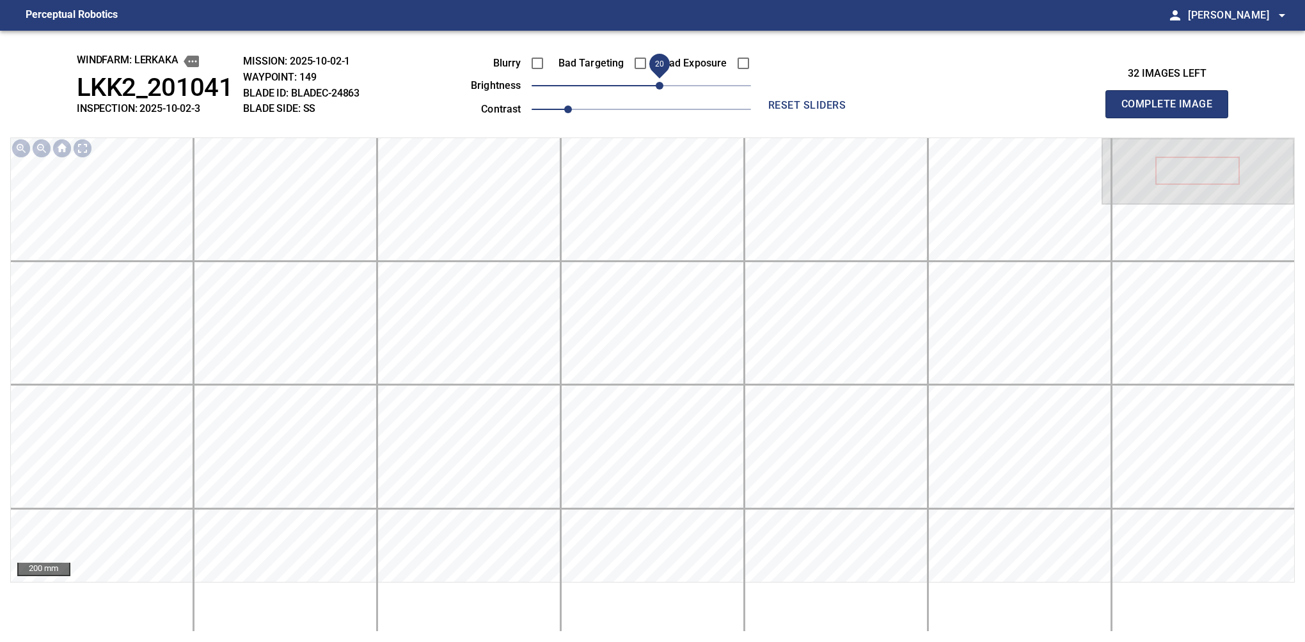
click at [663, 90] on span "20" at bounding box center [660, 86] width 8 height 8
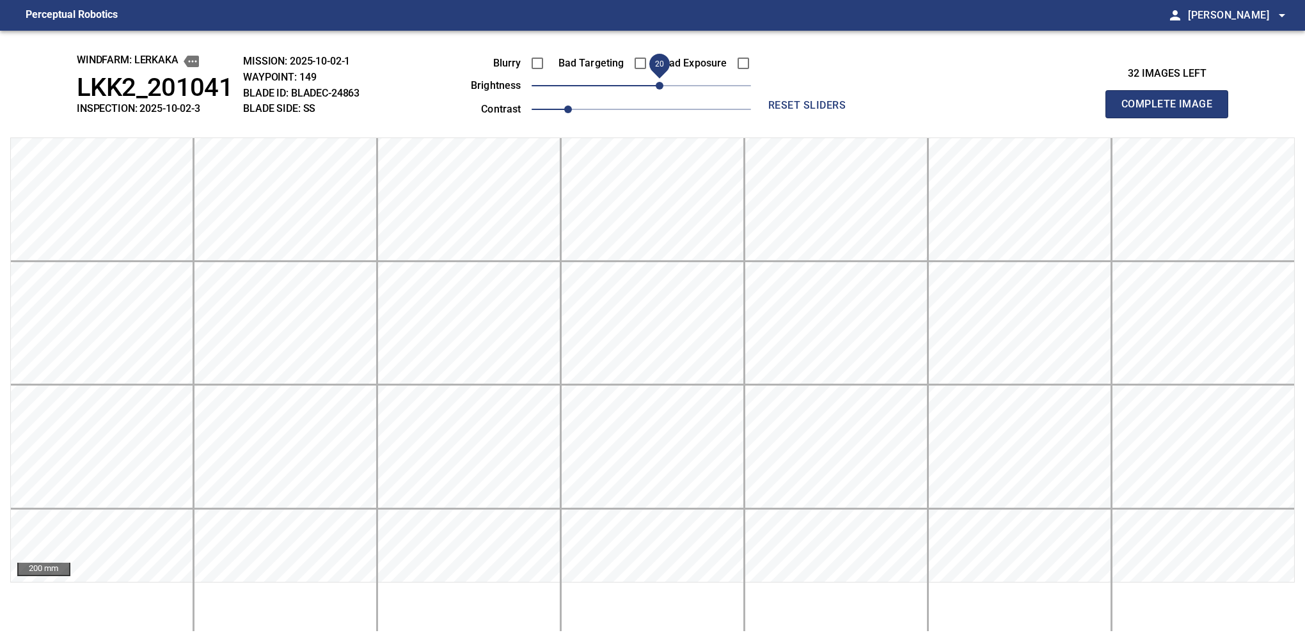
click at [1172, 118] on button "Complete Image" at bounding box center [1166, 104] width 123 height 28
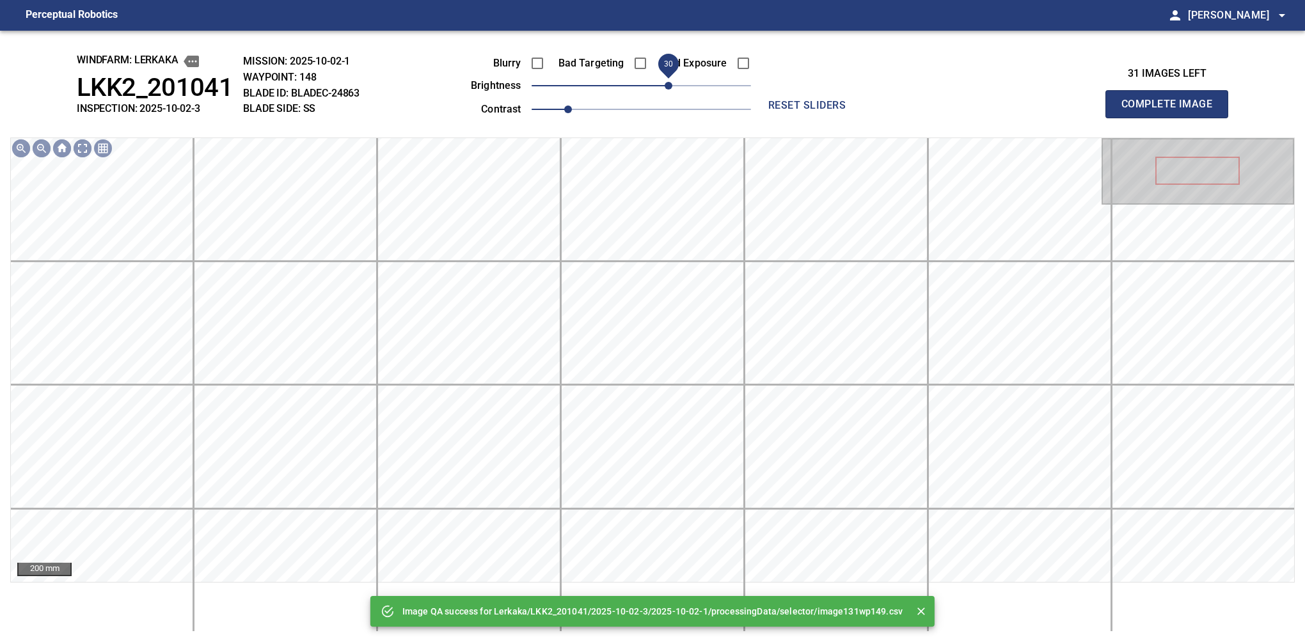
drag, startPoint x: 647, startPoint y: 84, endPoint x: 667, endPoint y: 81, distance: 20.2
click at [667, 82] on span "30" at bounding box center [669, 86] width 8 height 8
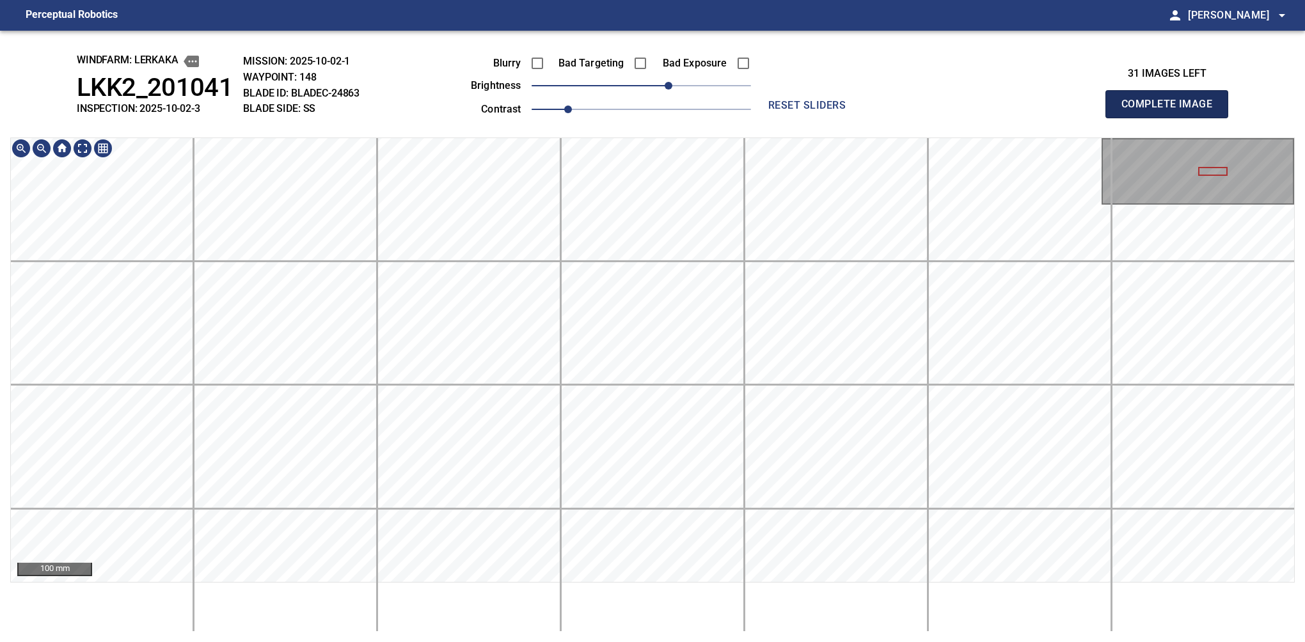
click at [1172, 118] on button "Complete Image" at bounding box center [1166, 104] width 123 height 28
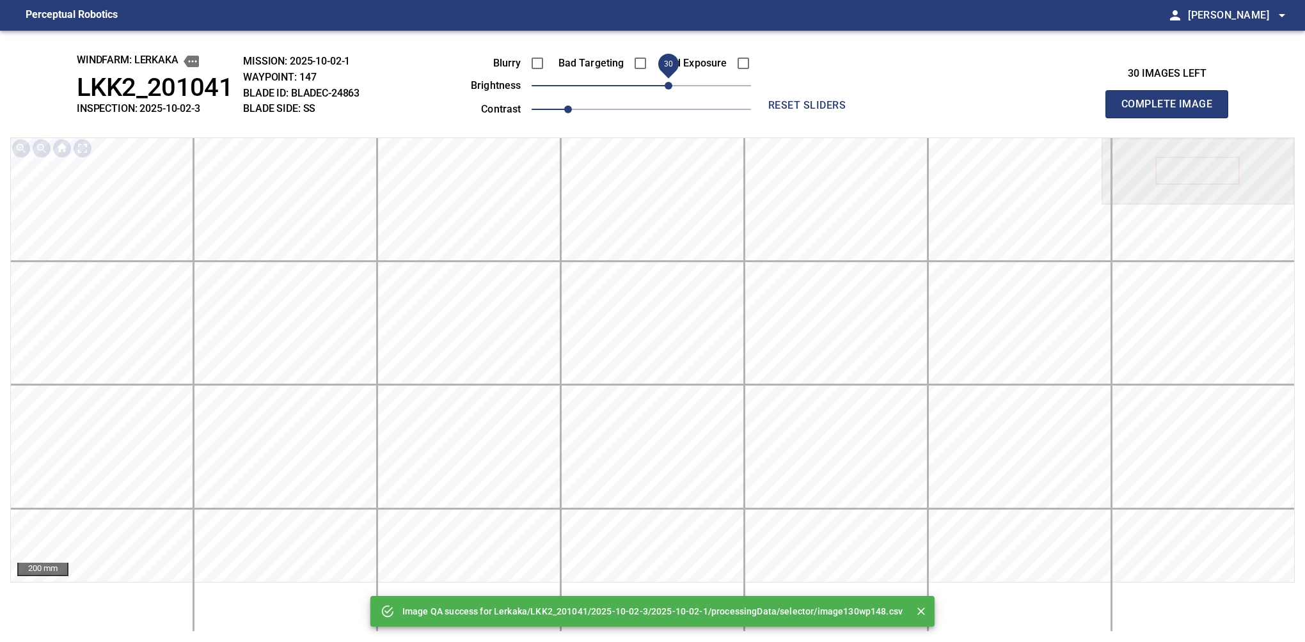
click at [670, 85] on span "30" at bounding box center [669, 86] width 8 height 8
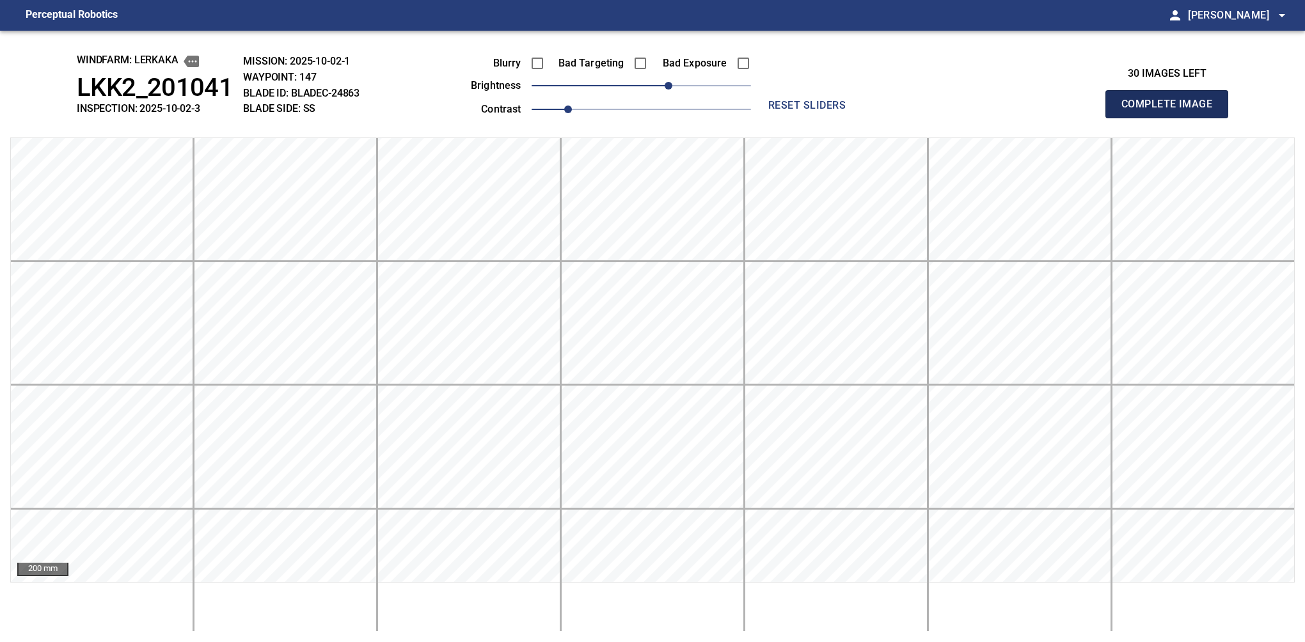
click at [1172, 118] on button "Complete Image" at bounding box center [1166, 104] width 123 height 28
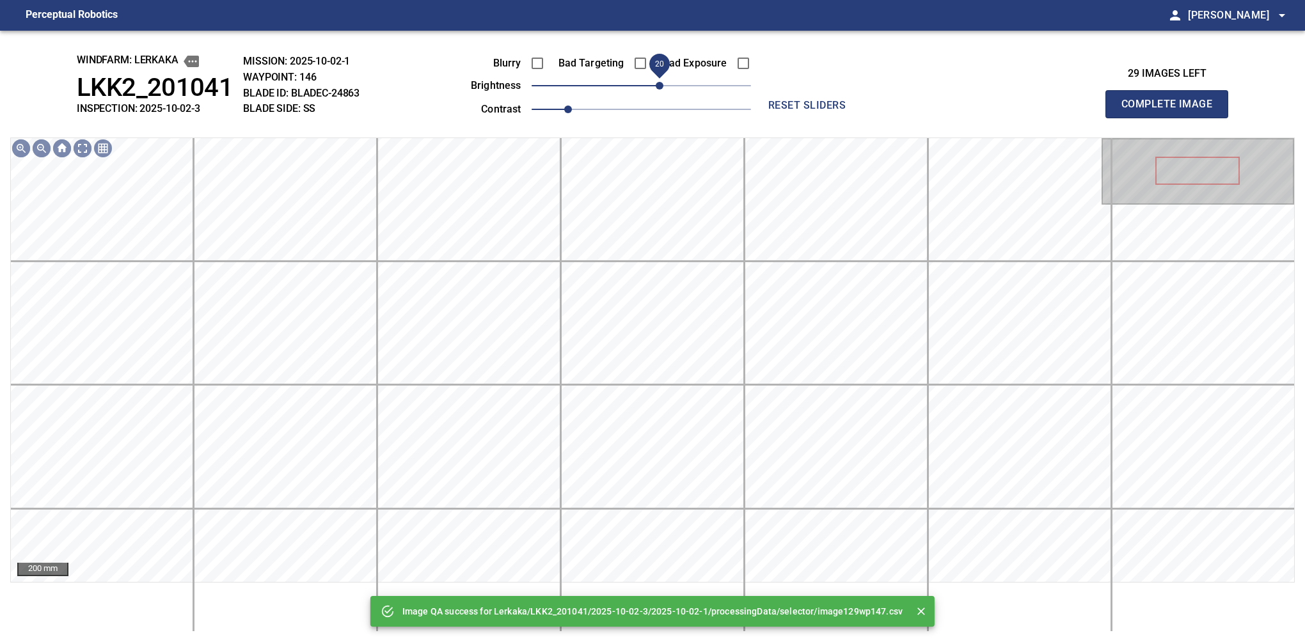
drag, startPoint x: 649, startPoint y: 90, endPoint x: 663, endPoint y: 90, distance: 13.4
click at [663, 90] on span "20" at bounding box center [660, 86] width 8 height 8
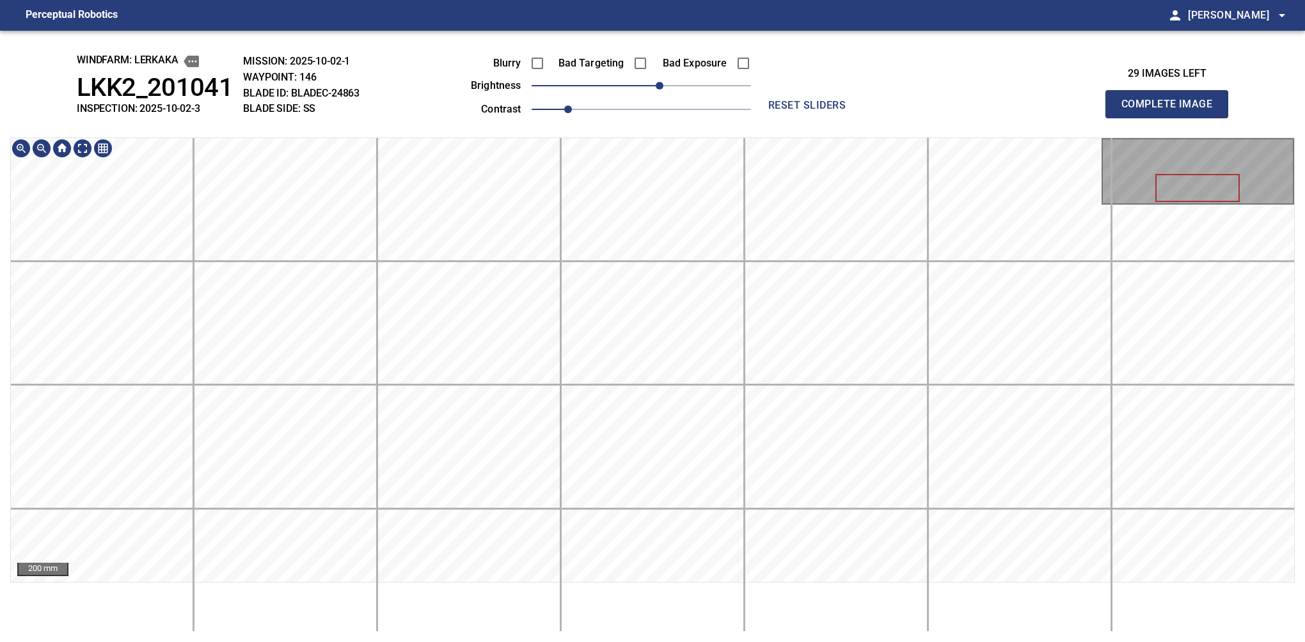
drag, startPoint x: 1159, startPoint y: 124, endPoint x: 1147, endPoint y: 133, distance: 14.6
click at [1172, 118] on button "Complete Image" at bounding box center [1166, 104] width 123 height 28
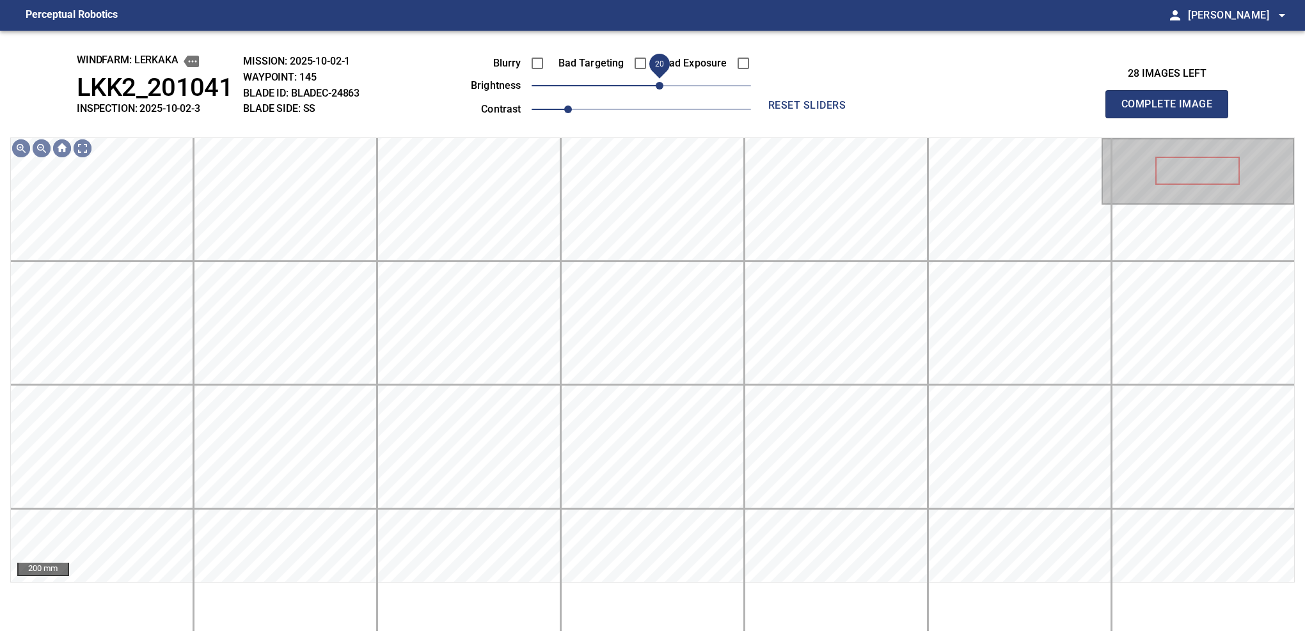
drag, startPoint x: 641, startPoint y: 88, endPoint x: 661, endPoint y: 92, distance: 20.3
click at [661, 90] on span "20" at bounding box center [660, 86] width 8 height 8
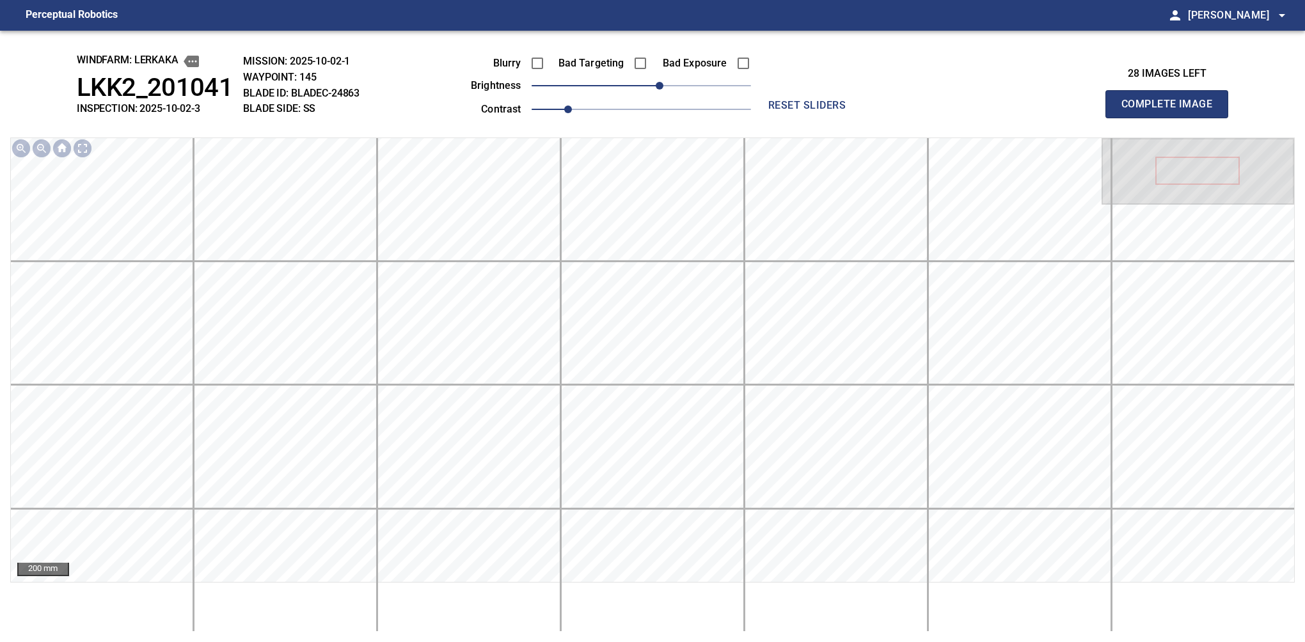
click at [1172, 118] on button "Complete Image" at bounding box center [1166, 104] width 123 height 28
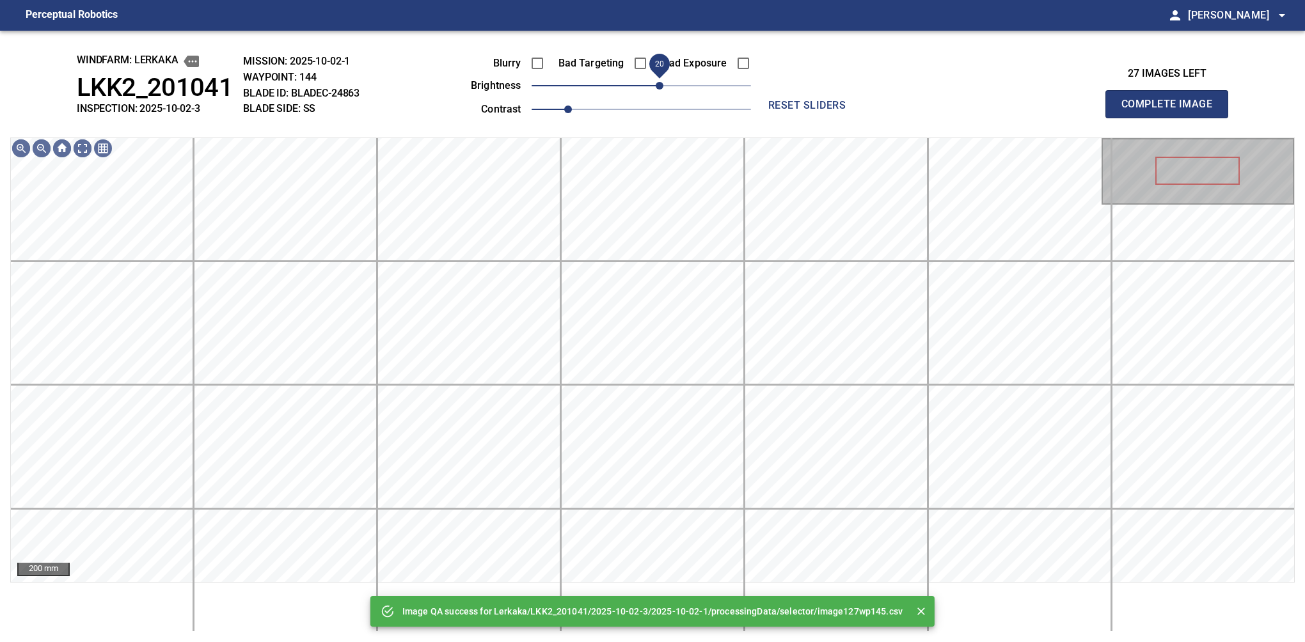
click at [659, 88] on span "20" at bounding box center [641, 86] width 219 height 18
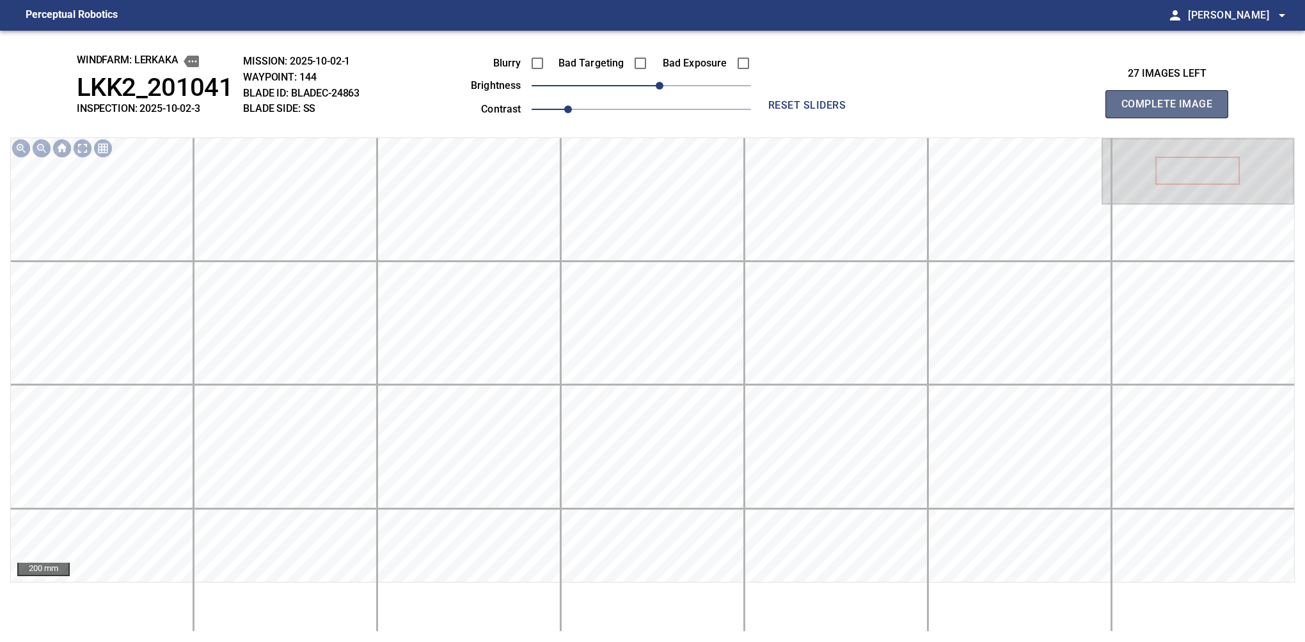
click at [1172, 118] on button "Complete Image" at bounding box center [1166, 104] width 123 height 28
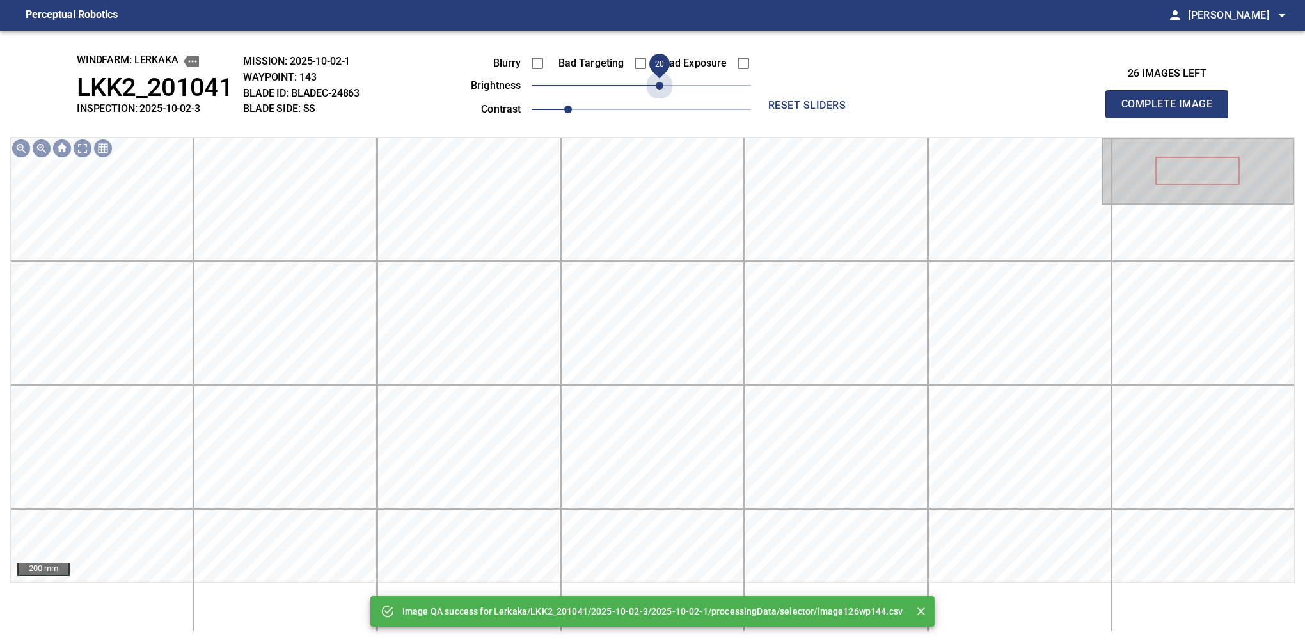
click at [657, 86] on span "20" at bounding box center [641, 86] width 219 height 18
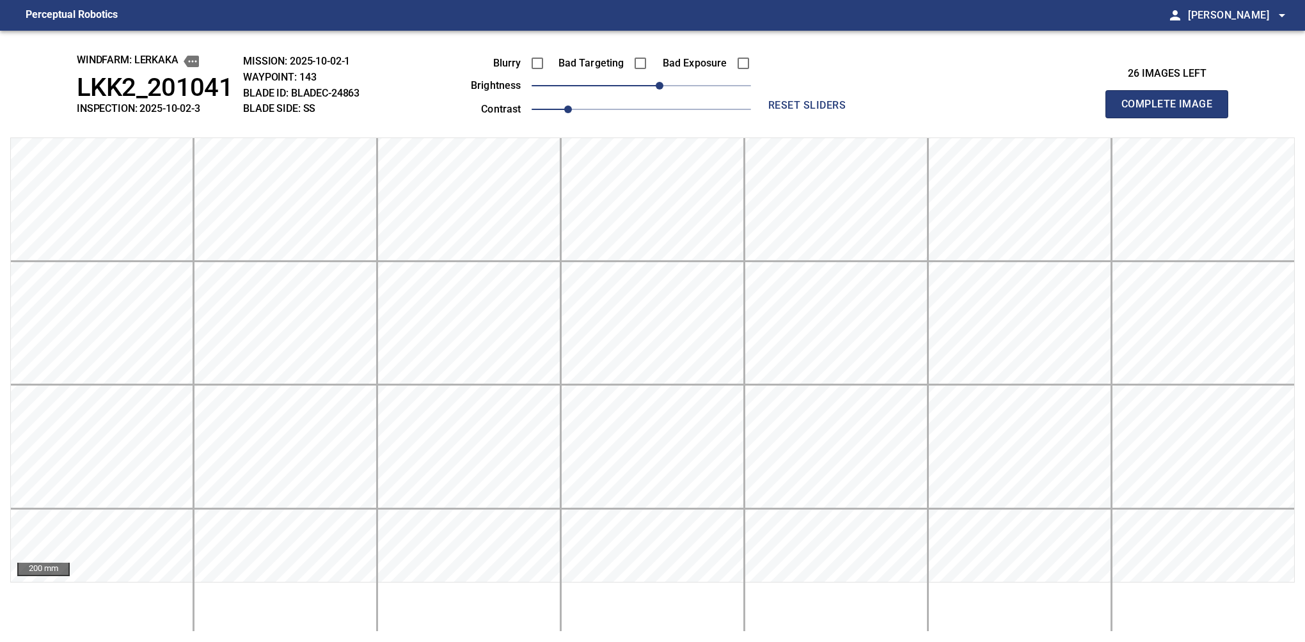
click at [1172, 118] on button "Complete Image" at bounding box center [1166, 104] width 123 height 28
click at [52, 85] on div "windfarm: Lerkaka LKK2_201041 INSPECTION: 2025-10-02-3 MISSION: 2025-10-02-1 WA…" at bounding box center [652, 337] width 1305 height 612
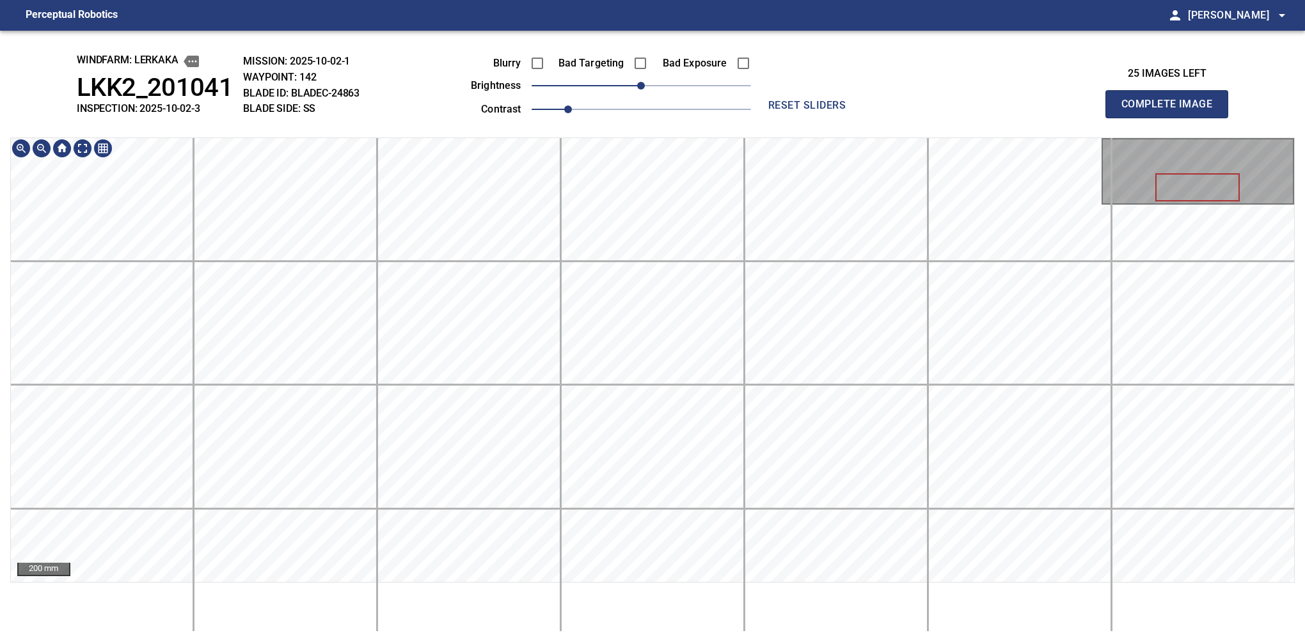
click at [545, 0] on html "Perceptual Robotics person Alex Semenov arrow_drop_down windfarm: Lerkaka LKK2_…" at bounding box center [652, 321] width 1305 height 642
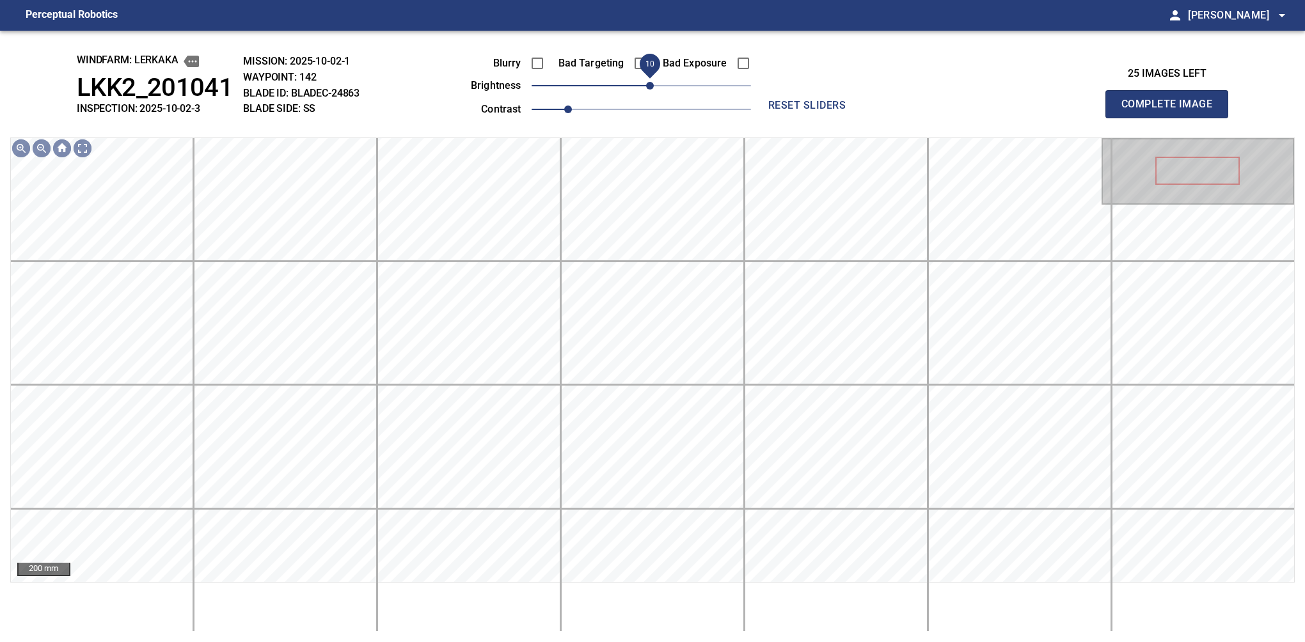
click at [653, 87] on span "10" at bounding box center [650, 86] width 8 height 8
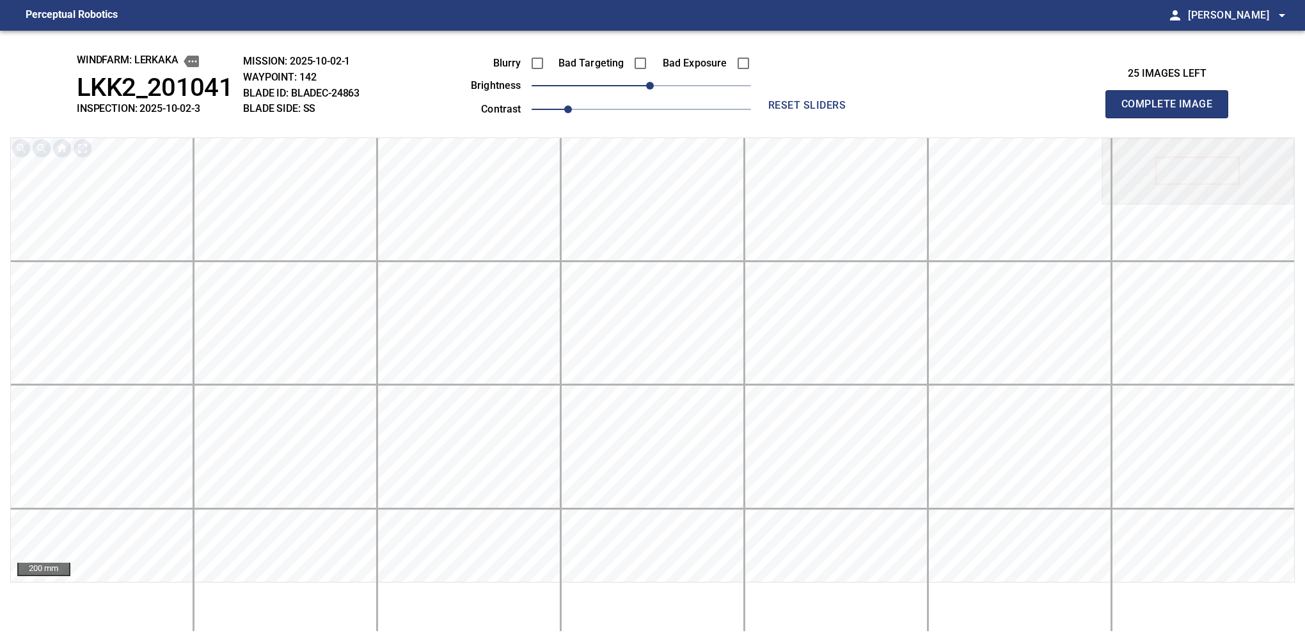
click at [1172, 118] on button "Complete Image" at bounding box center [1166, 104] width 123 height 28
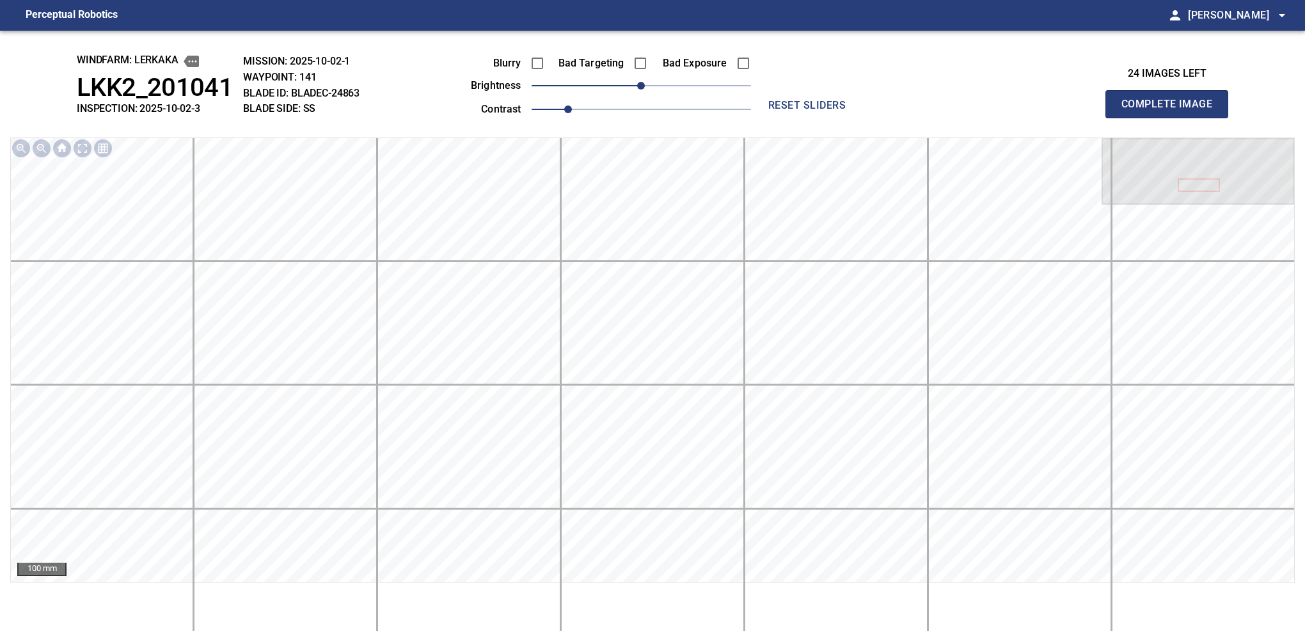
click at [1172, 118] on button "Complete Image" at bounding box center [1166, 104] width 123 height 28
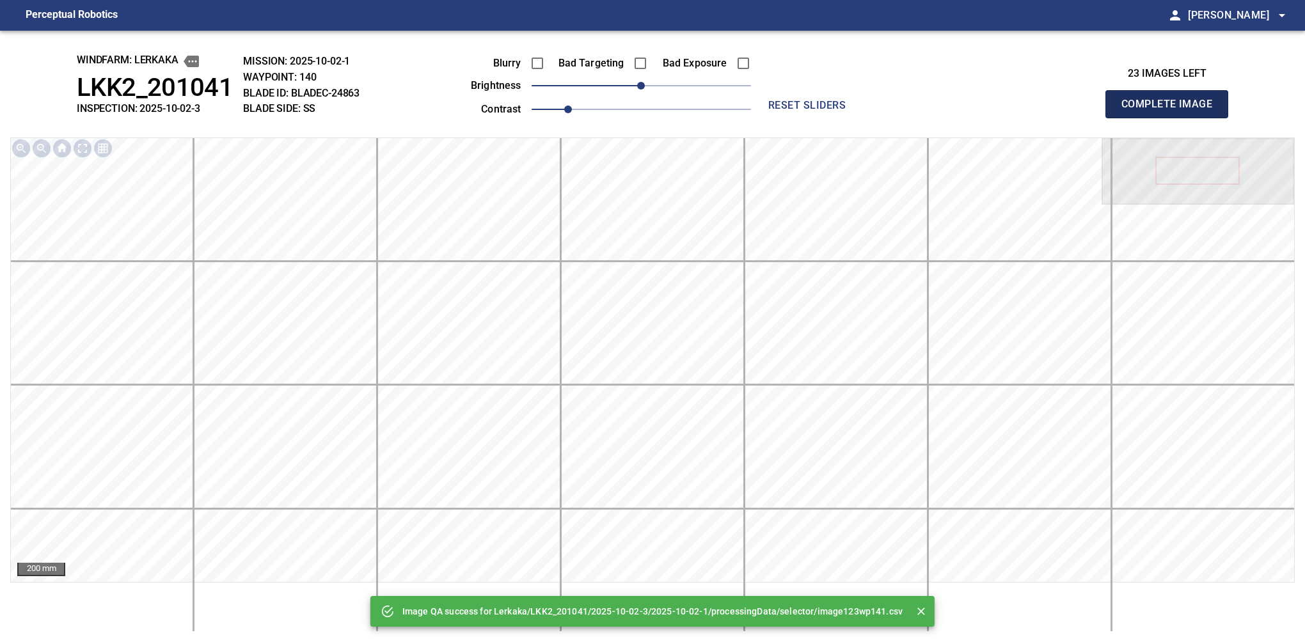
click at [1172, 118] on button "Complete Image" at bounding box center [1166, 104] width 123 height 28
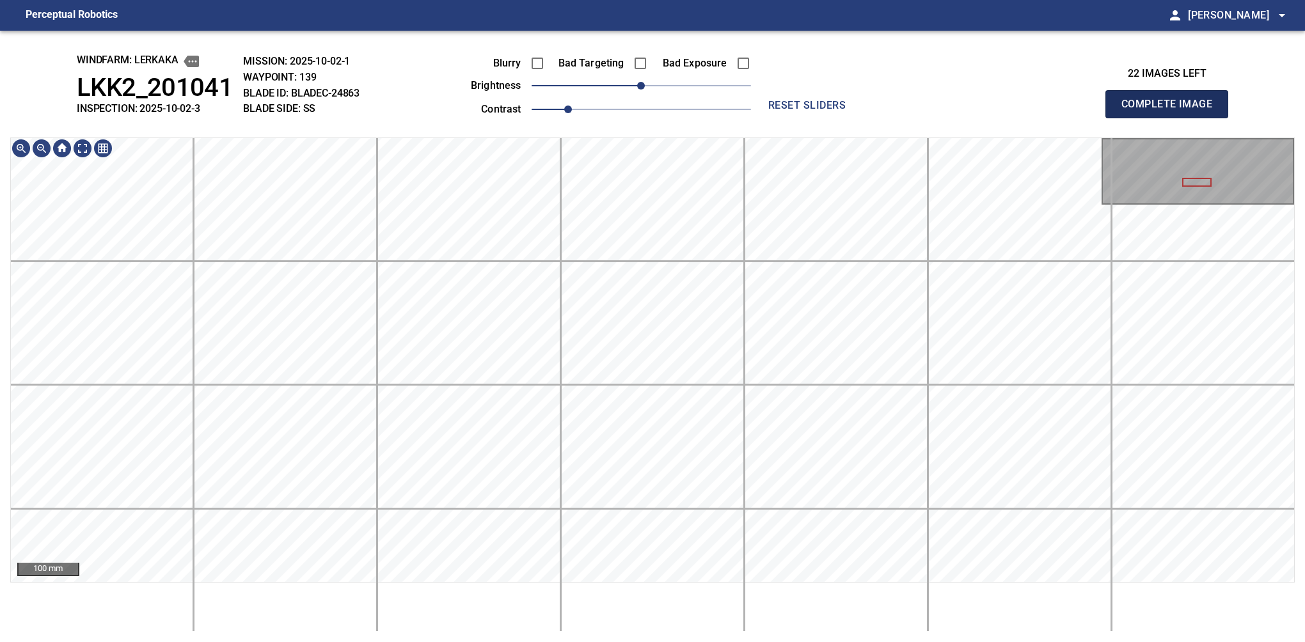
click at [1172, 118] on button "Complete Image" at bounding box center [1166, 104] width 123 height 28
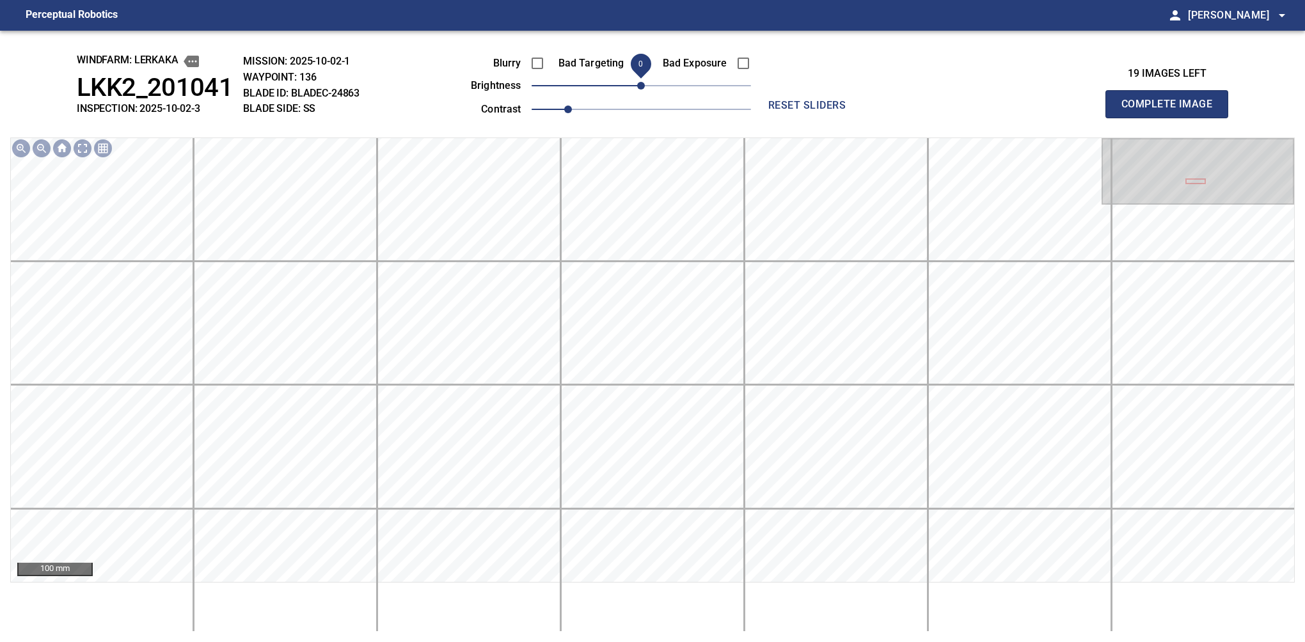
click at [637, 90] on span "0" at bounding box center [641, 86] width 8 height 8
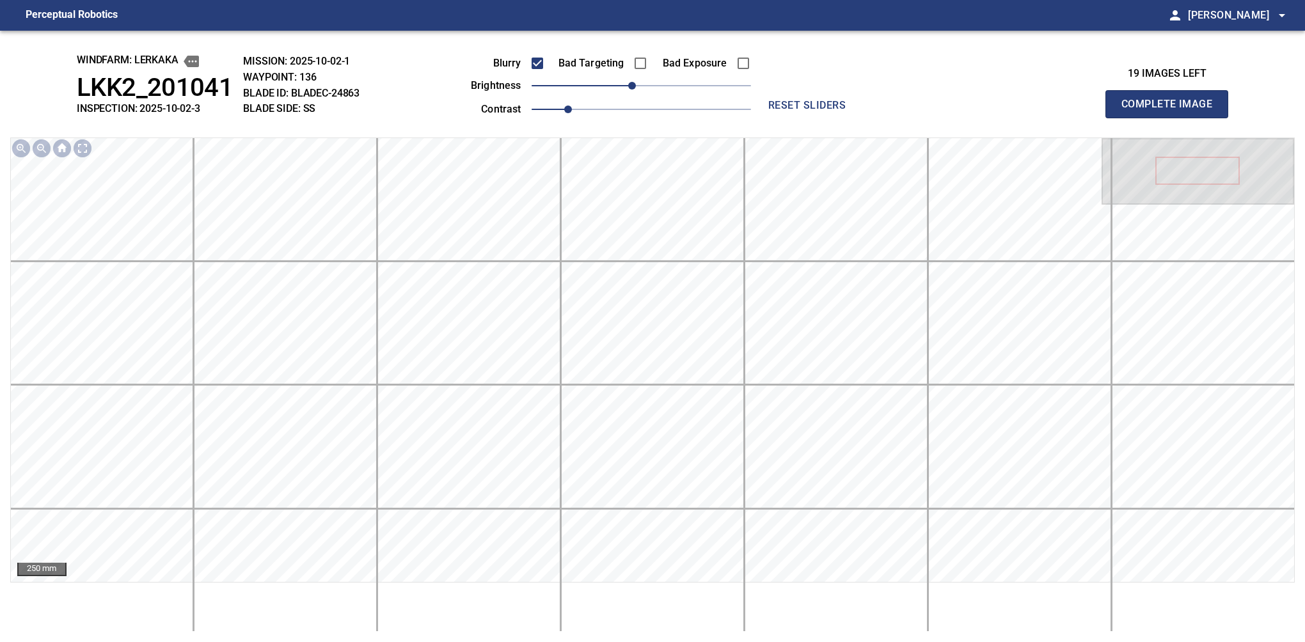
click at [1172, 118] on button "Complete Image" at bounding box center [1166, 104] width 123 height 28
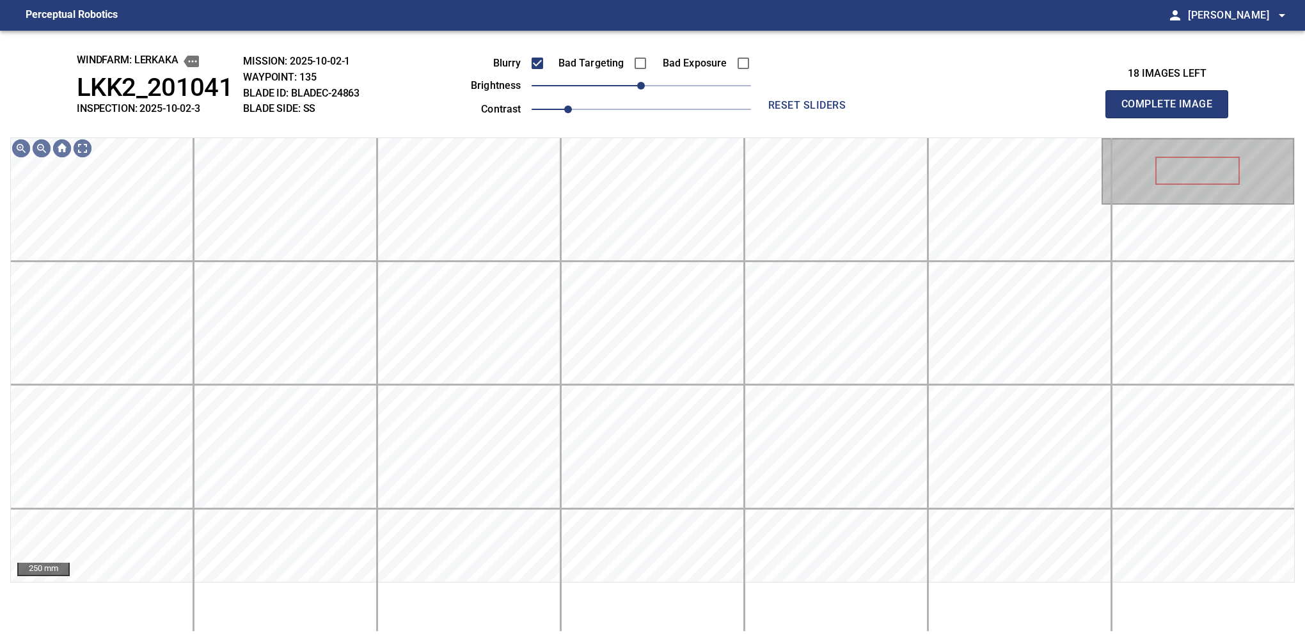
click at [1172, 118] on button "Complete Image" at bounding box center [1166, 104] width 123 height 28
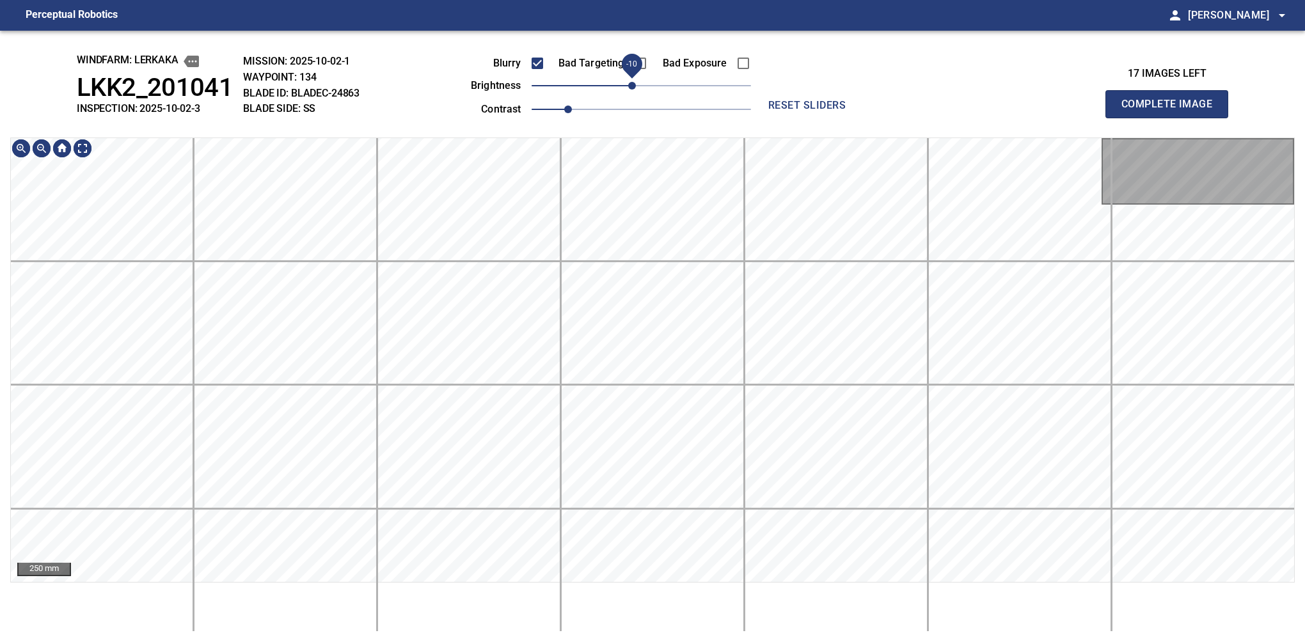
click at [635, 88] on span "-10" at bounding box center [632, 86] width 8 height 8
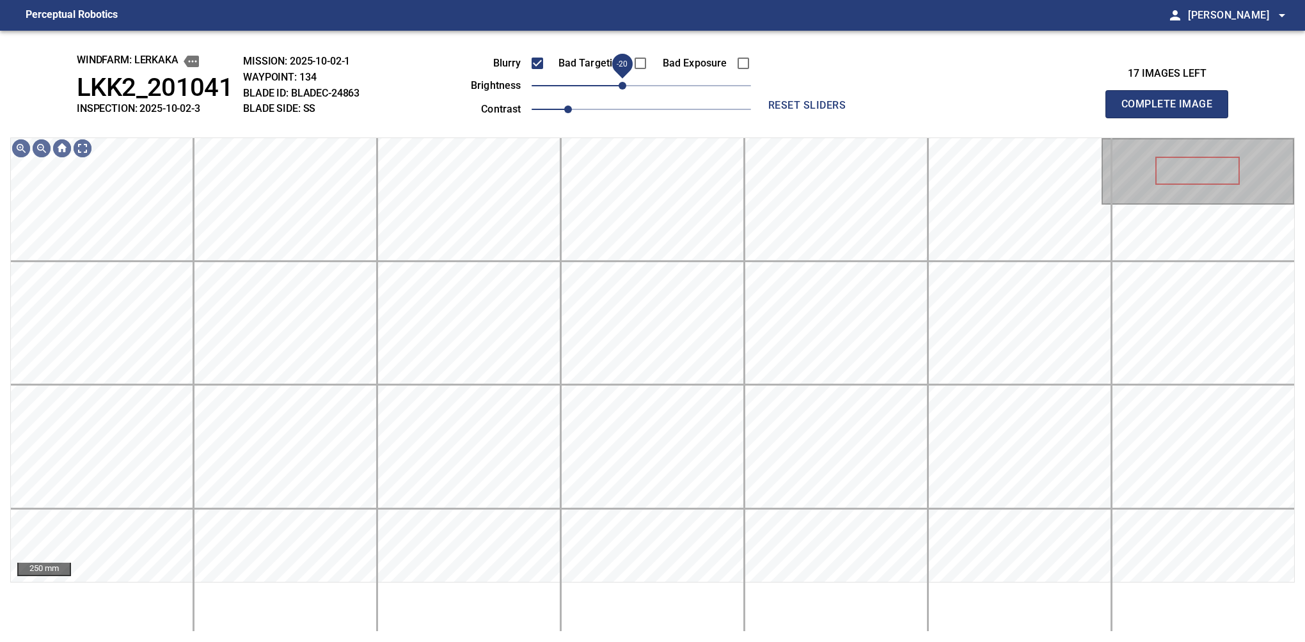
click at [624, 82] on span "-20" at bounding box center [623, 86] width 8 height 8
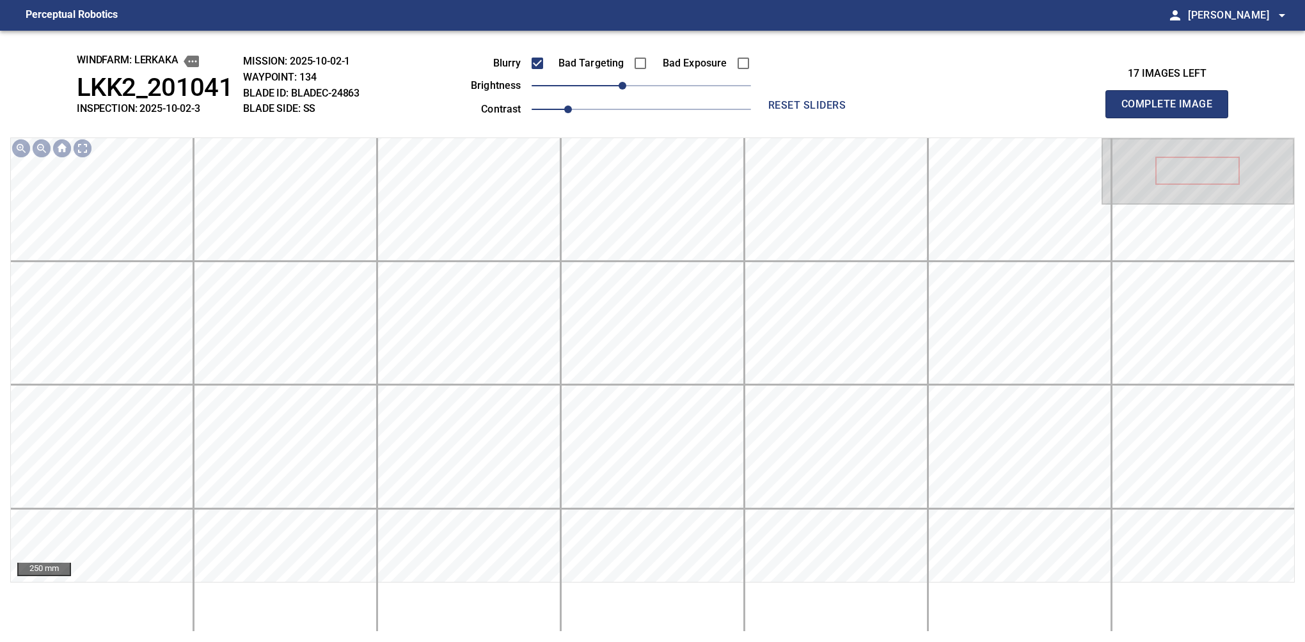
click at [1172, 118] on button "Complete Image" at bounding box center [1166, 104] width 123 height 28
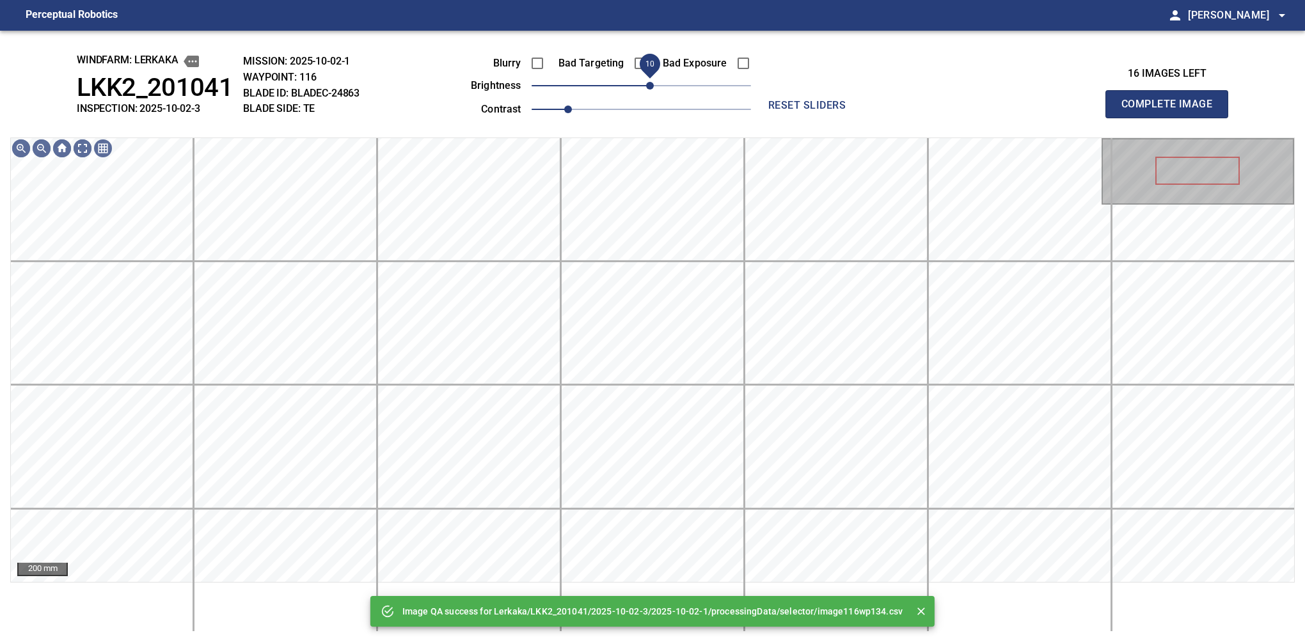
click at [649, 82] on span "10" at bounding box center [650, 86] width 8 height 8
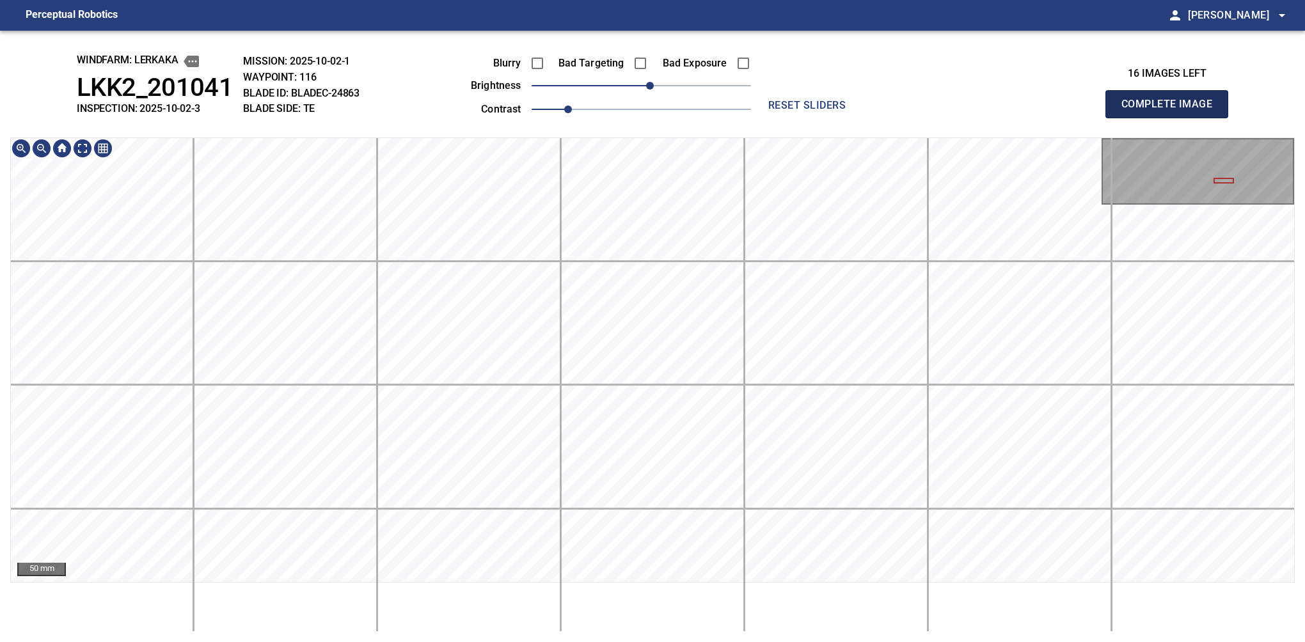
click at [1172, 118] on button "Complete Image" at bounding box center [1166, 104] width 123 height 28
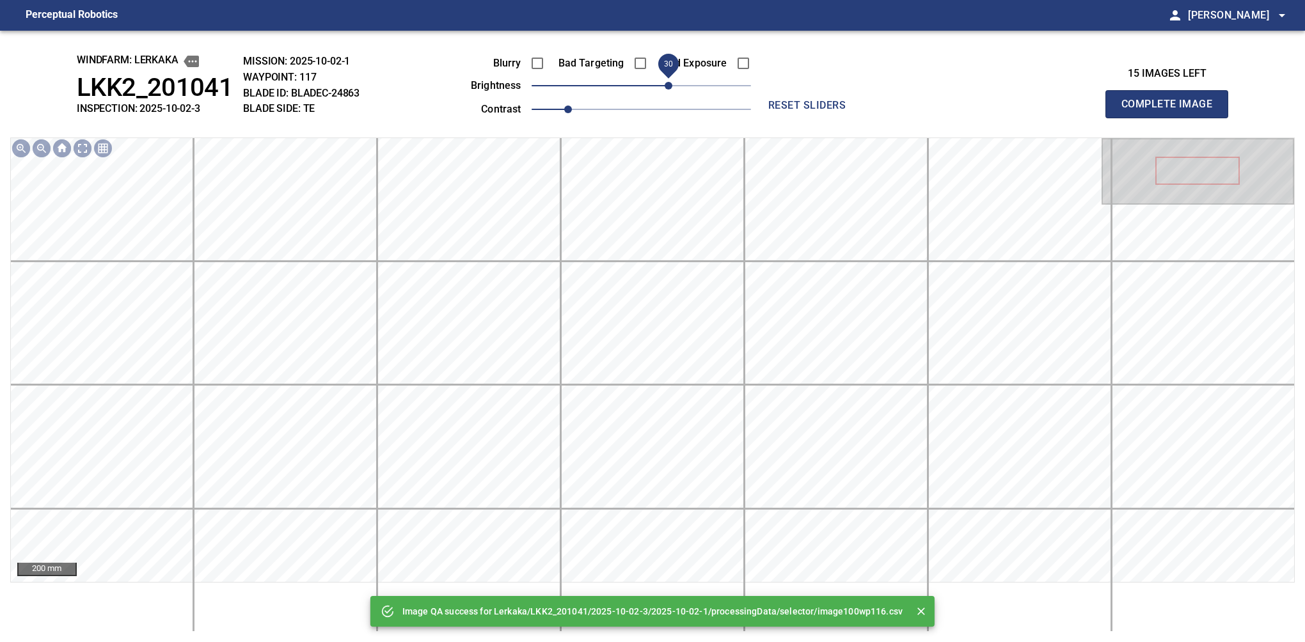
drag, startPoint x: 640, startPoint y: 87, endPoint x: 669, endPoint y: 81, distance: 29.5
click at [669, 82] on span "30" at bounding box center [669, 86] width 8 height 8
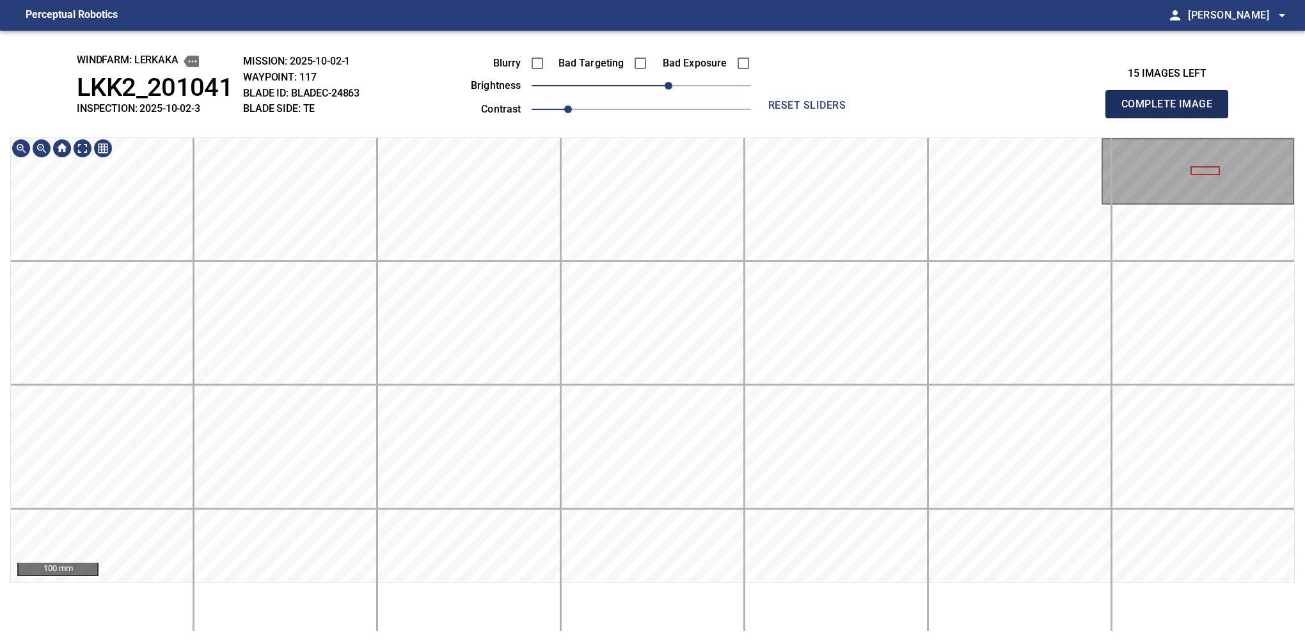
click at [1172, 118] on button "Complete Image" at bounding box center [1166, 104] width 123 height 28
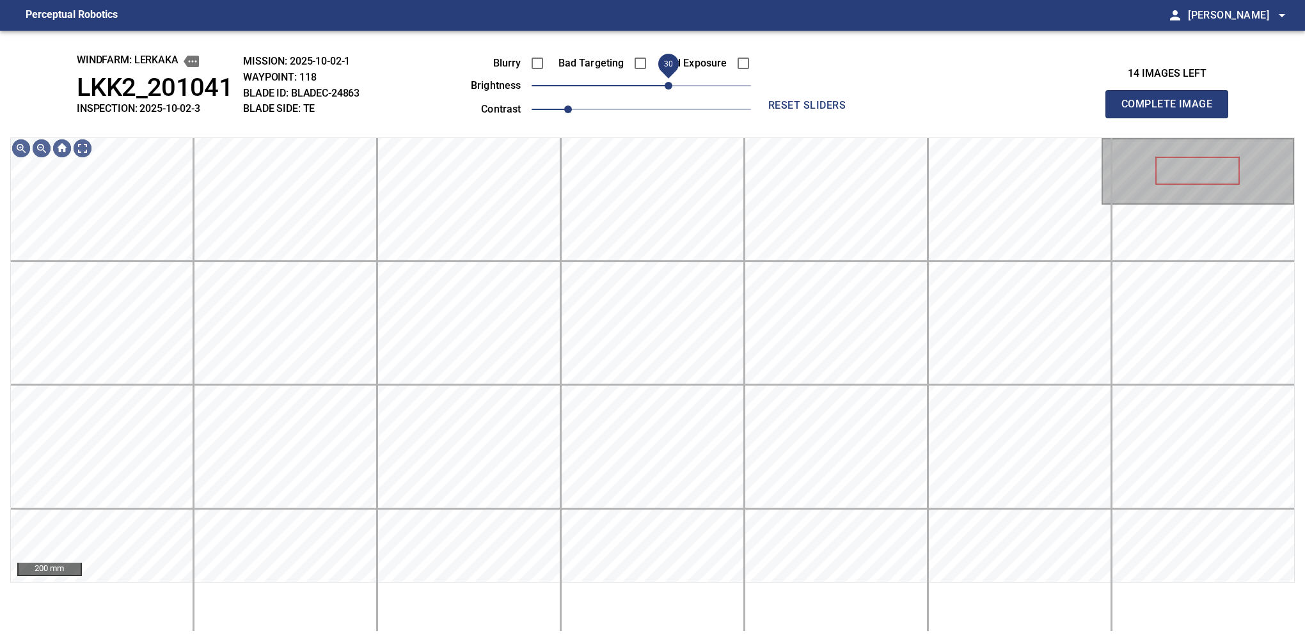
drag, startPoint x: 661, startPoint y: 83, endPoint x: 673, endPoint y: 80, distance: 11.8
click at [672, 82] on span "30" at bounding box center [669, 86] width 8 height 8
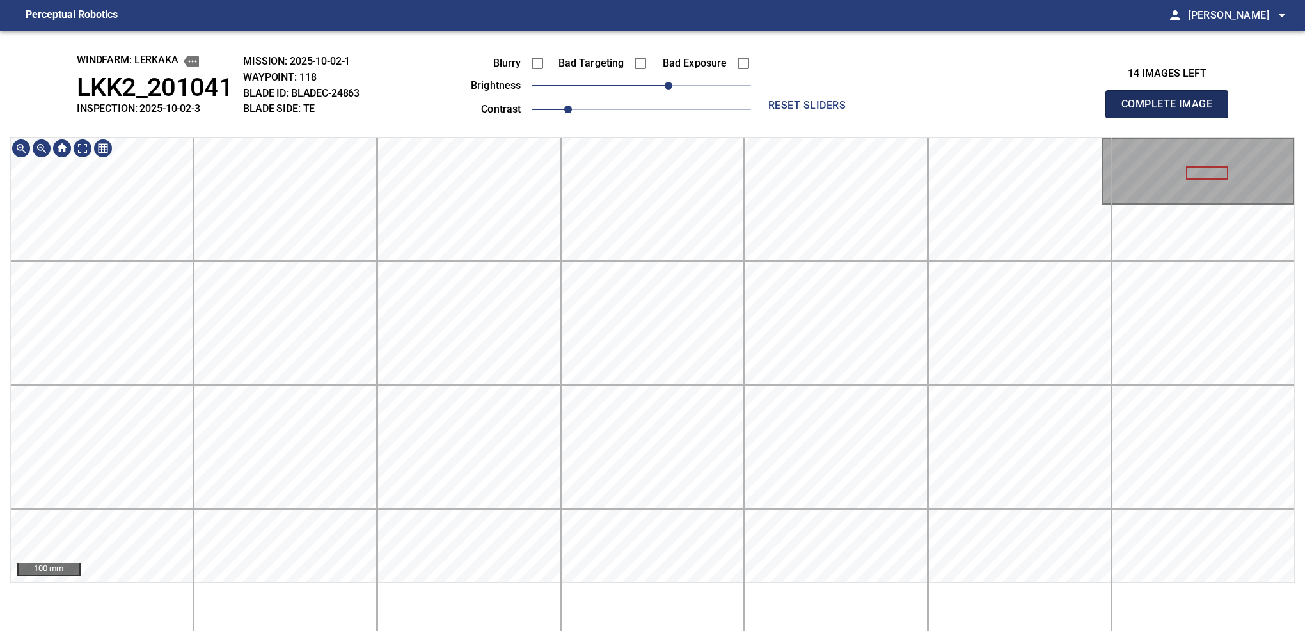
click at [1172, 118] on button "Complete Image" at bounding box center [1166, 104] width 123 height 28
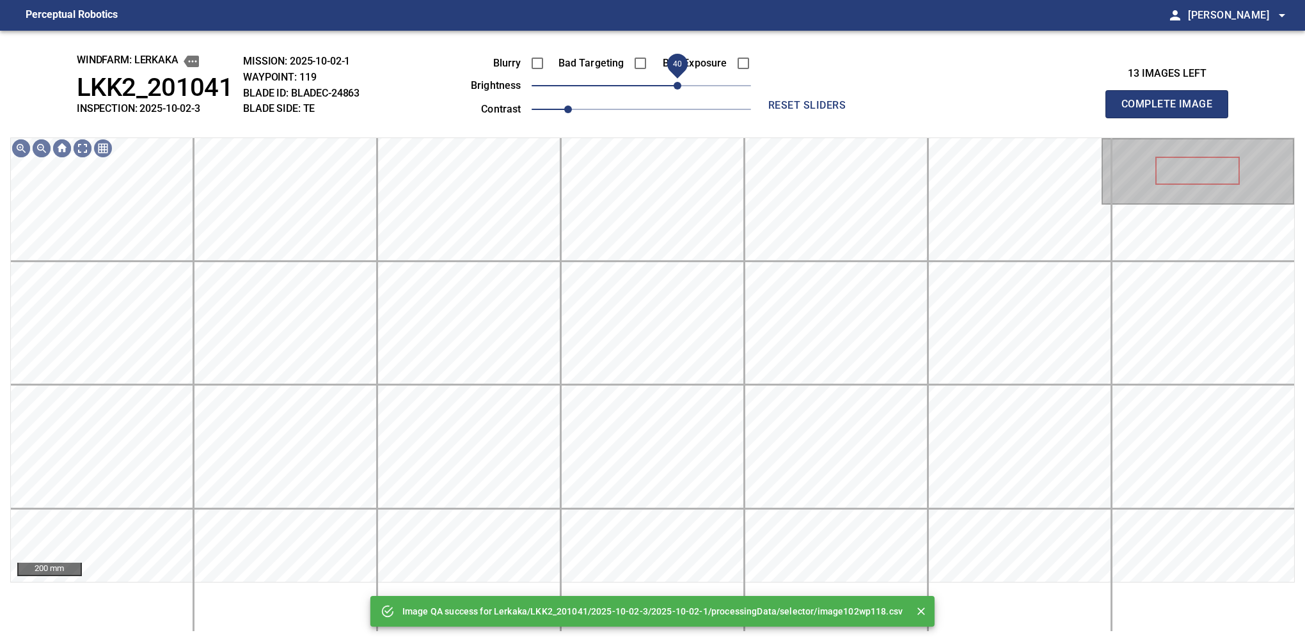
click at [677, 86] on span "40" at bounding box center [641, 86] width 219 height 18
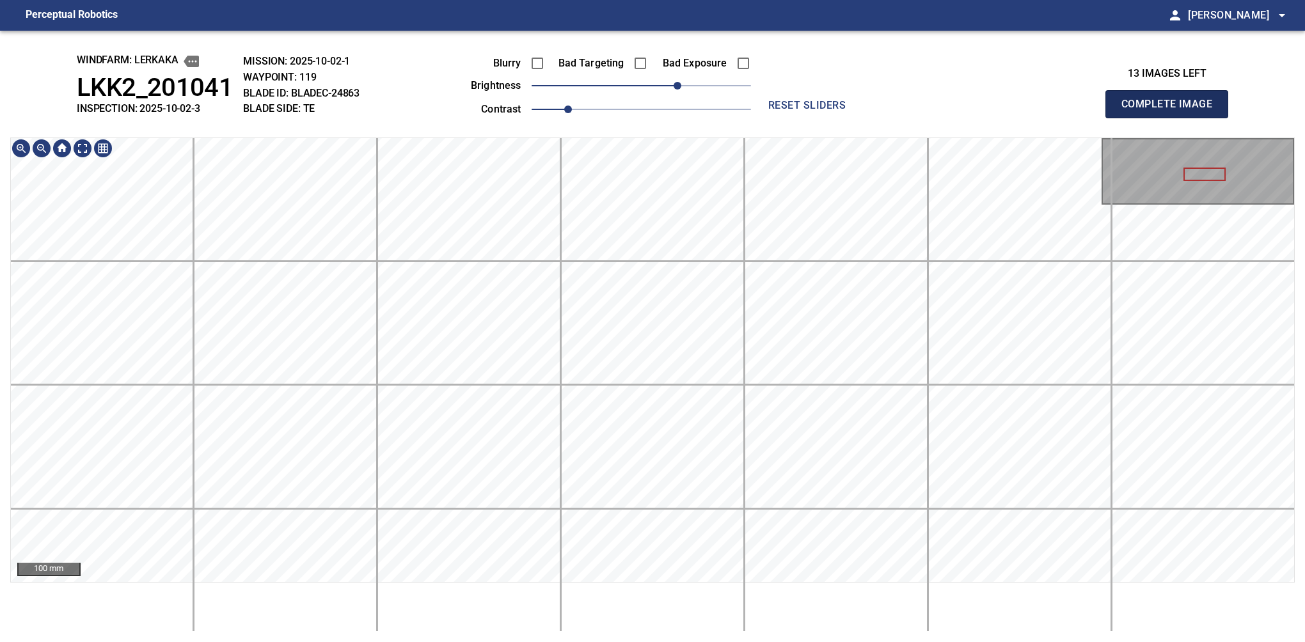
click at [1172, 118] on button "Complete Image" at bounding box center [1166, 104] width 123 height 28
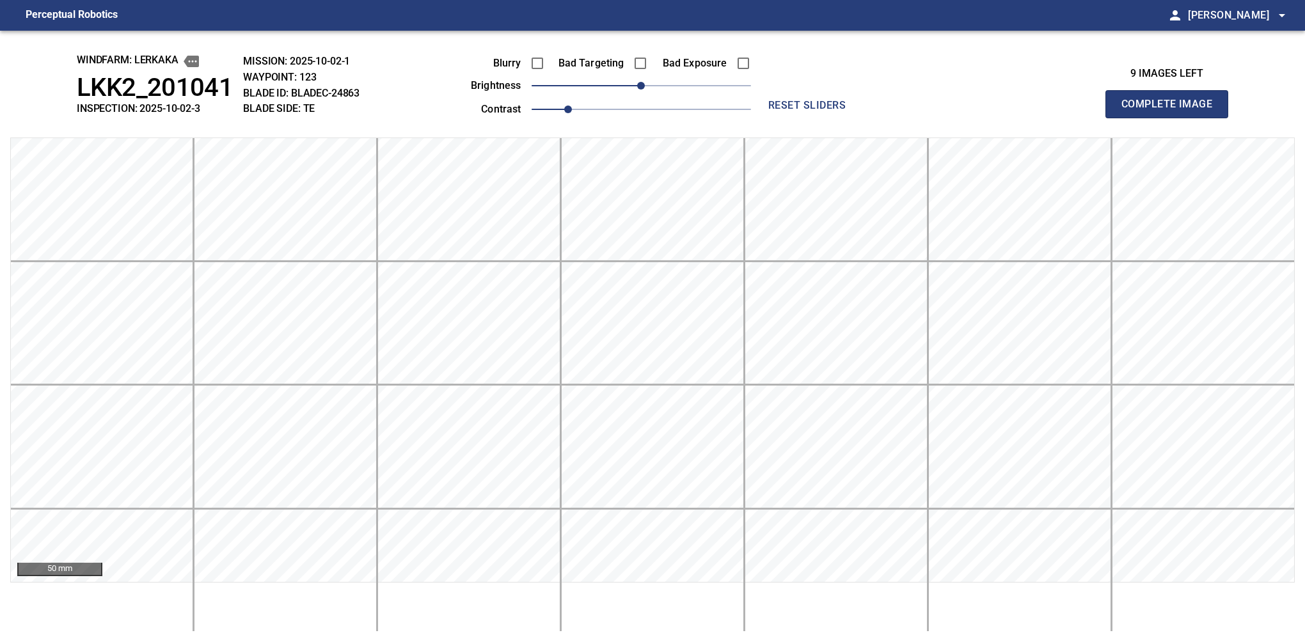
click at [1172, 118] on button "Complete Image" at bounding box center [1166, 104] width 123 height 28
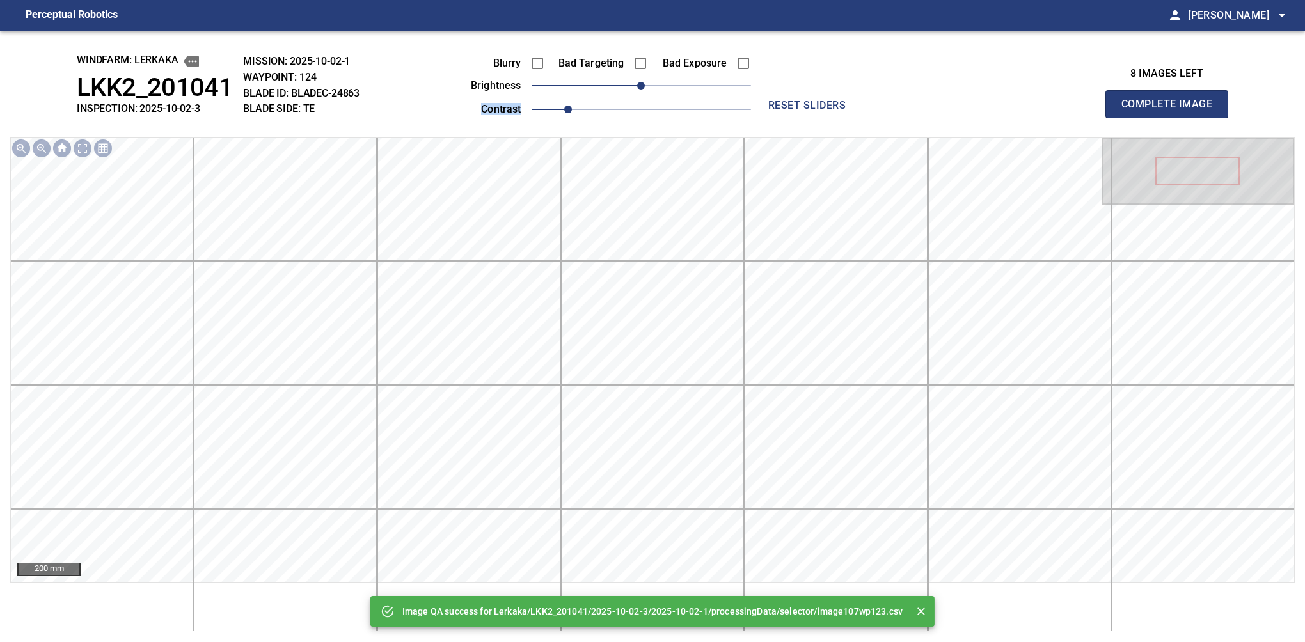
drag, startPoint x: 640, startPoint y: 99, endPoint x: 647, endPoint y: 93, distance: 9.5
click at [647, 93] on div "Blurry Bad Targeting Bad Exposure brightness 0 contrast 1" at bounding box center [596, 84] width 309 height 68
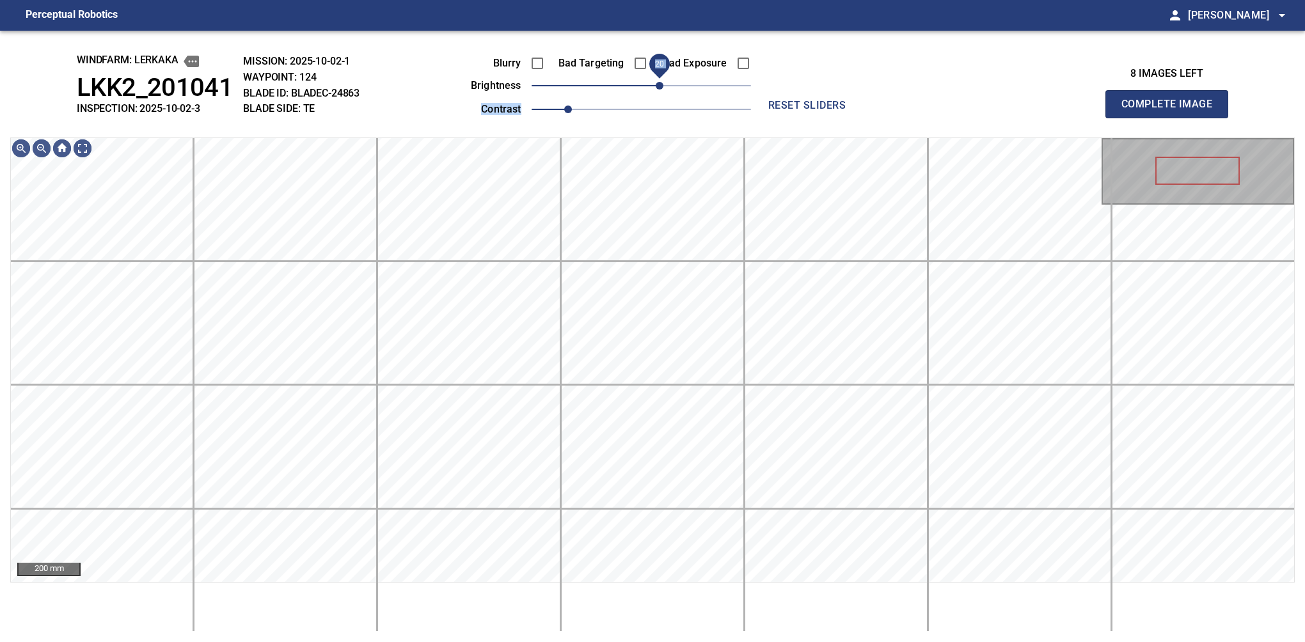
drag, startPoint x: 645, startPoint y: 88, endPoint x: 663, endPoint y: 86, distance: 18.1
click at [663, 86] on span "20" at bounding box center [660, 86] width 8 height 8
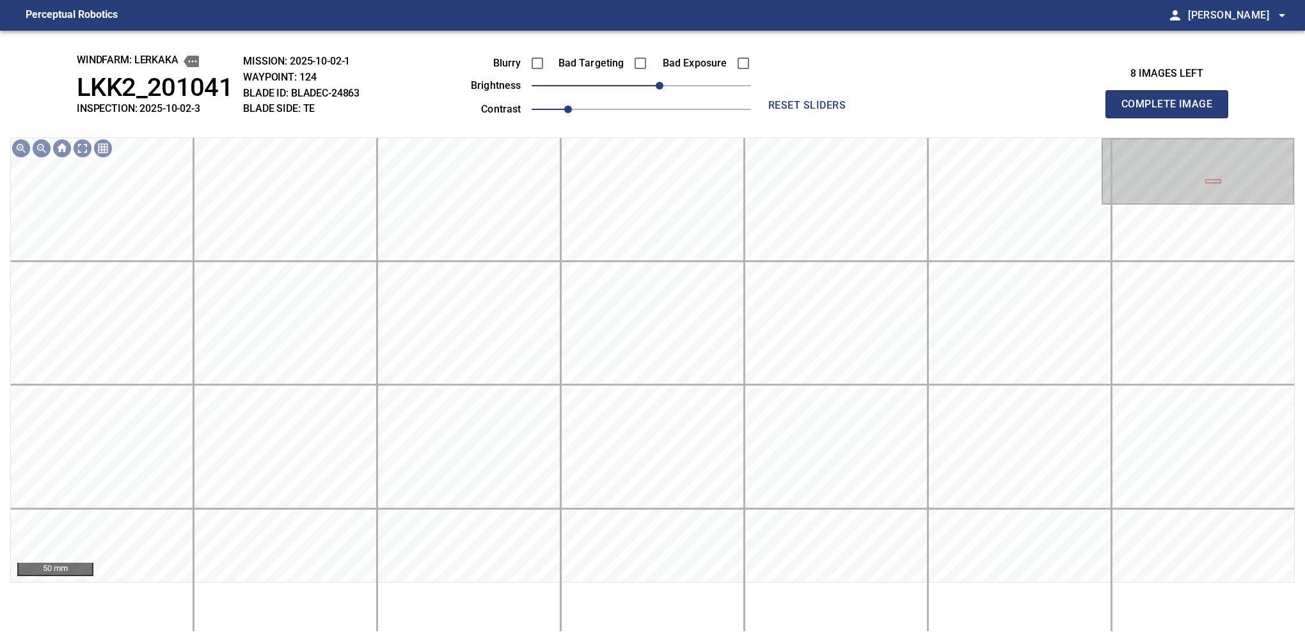
click at [545, 47] on div "windfarm: Lerkaka LKK2_201041 INSPECTION: 2025-10-02-3 MISSION: 2025-10-02-1 WA…" at bounding box center [652, 337] width 1305 height 612
click at [1172, 118] on button "Complete Image" at bounding box center [1166, 104] width 123 height 28
drag, startPoint x: 650, startPoint y: 92, endPoint x: 659, endPoint y: 88, distance: 9.7
click at [659, 88] on span "20" at bounding box center [660, 86] width 8 height 8
click at [1172, 118] on button "Complete Image" at bounding box center [1166, 104] width 123 height 28
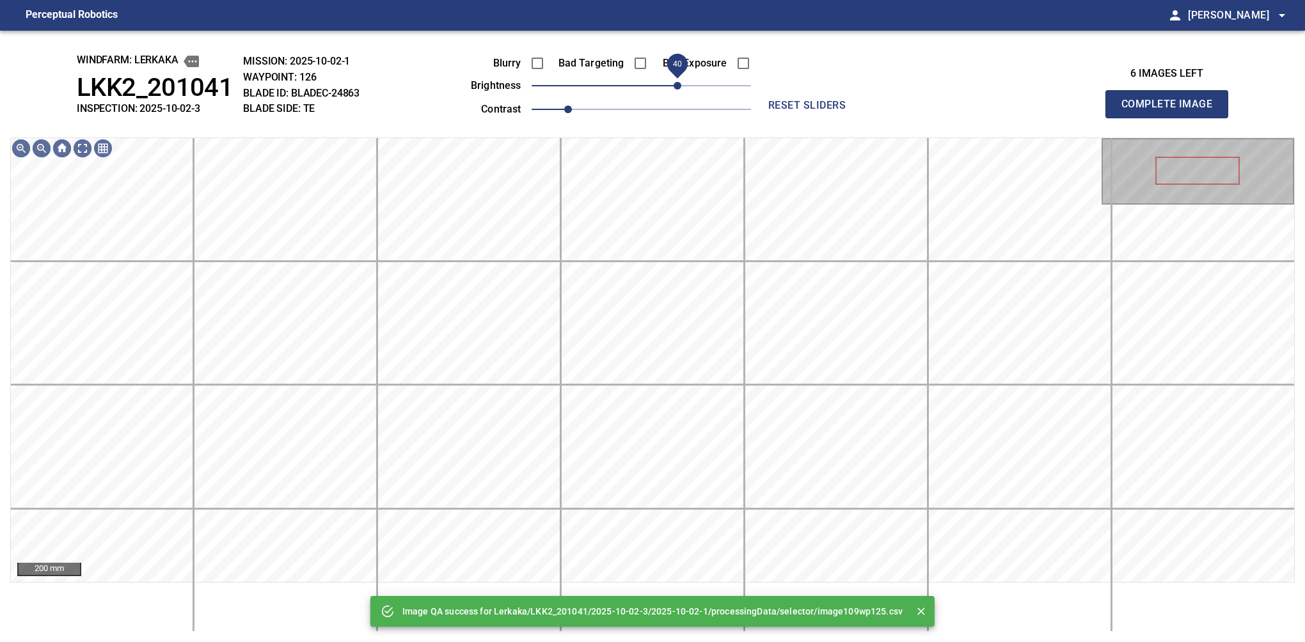
drag, startPoint x: 653, startPoint y: 88, endPoint x: 677, endPoint y: 88, distance: 24.9
click at [677, 88] on span "40" at bounding box center [678, 86] width 8 height 8
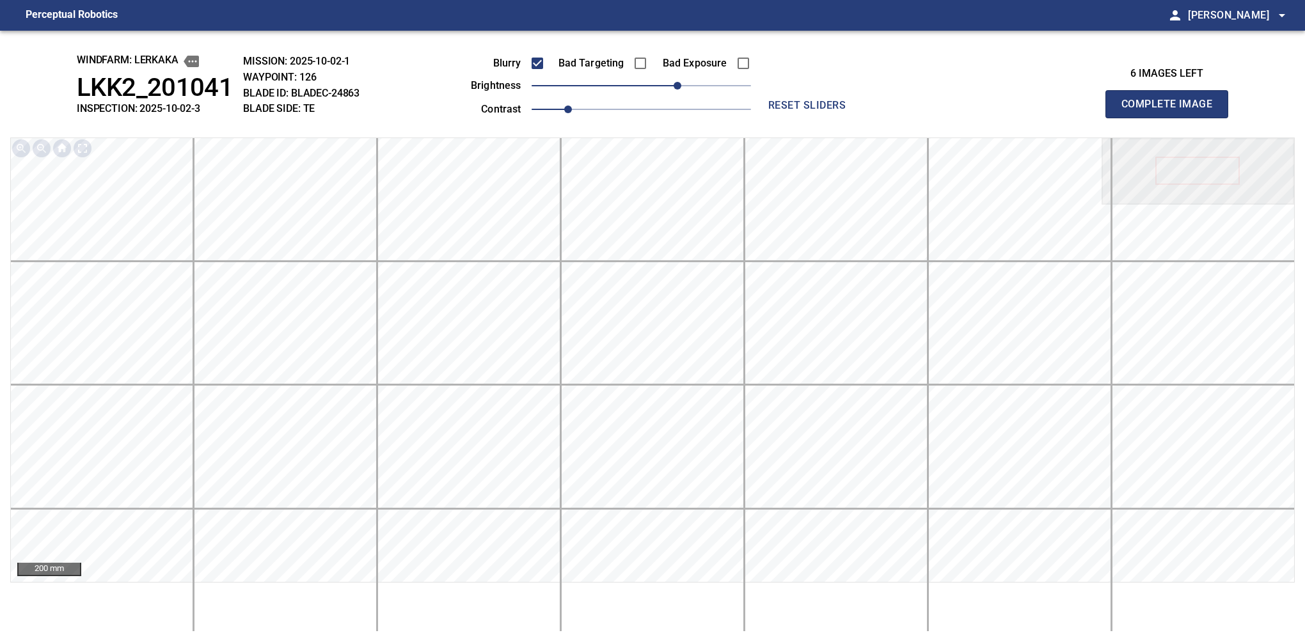
click at [1172, 118] on button "Complete Image" at bounding box center [1166, 104] width 123 height 28
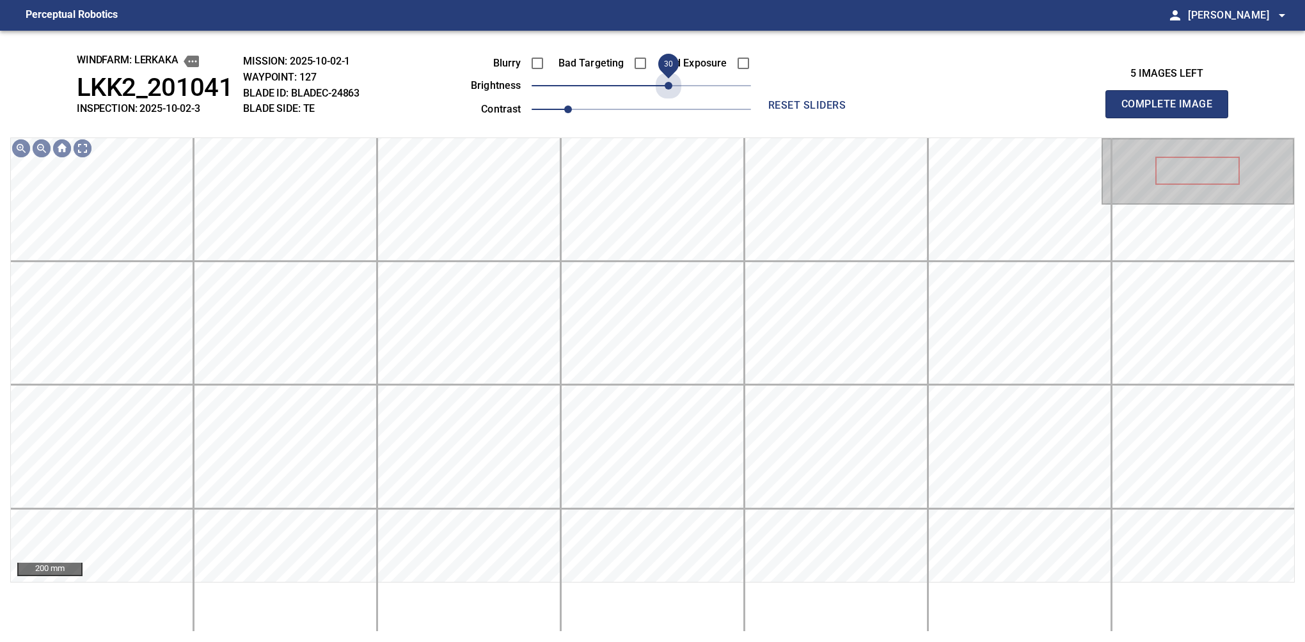
drag, startPoint x: 661, startPoint y: 97, endPoint x: 670, endPoint y: 103, distance: 11.5
click at [670, 103] on div "Blurry Bad Targeting Bad Exposure brightness 30 contrast 1" at bounding box center [596, 84] width 309 height 68
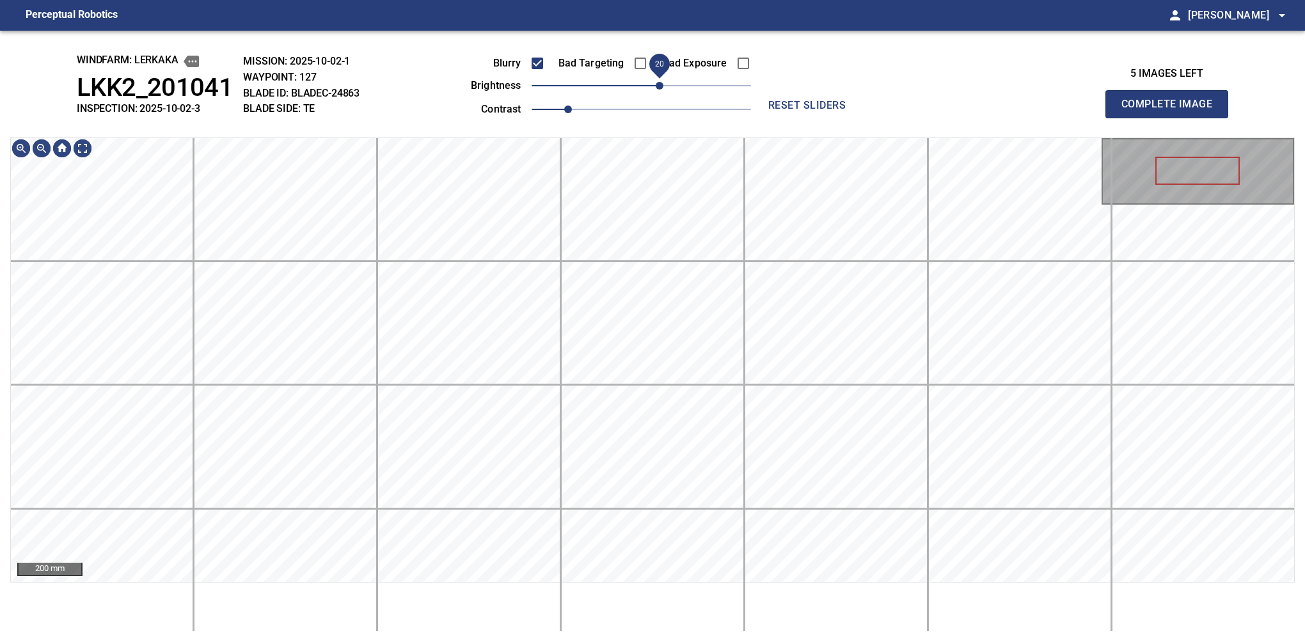
click at [661, 88] on span "20" at bounding box center [660, 86] width 8 height 8
click at [1172, 118] on button "Complete Image" at bounding box center [1166, 104] width 123 height 28
drag, startPoint x: 647, startPoint y: 88, endPoint x: 670, endPoint y: 82, distance: 23.9
click at [670, 82] on span "30" at bounding box center [669, 86] width 8 height 8
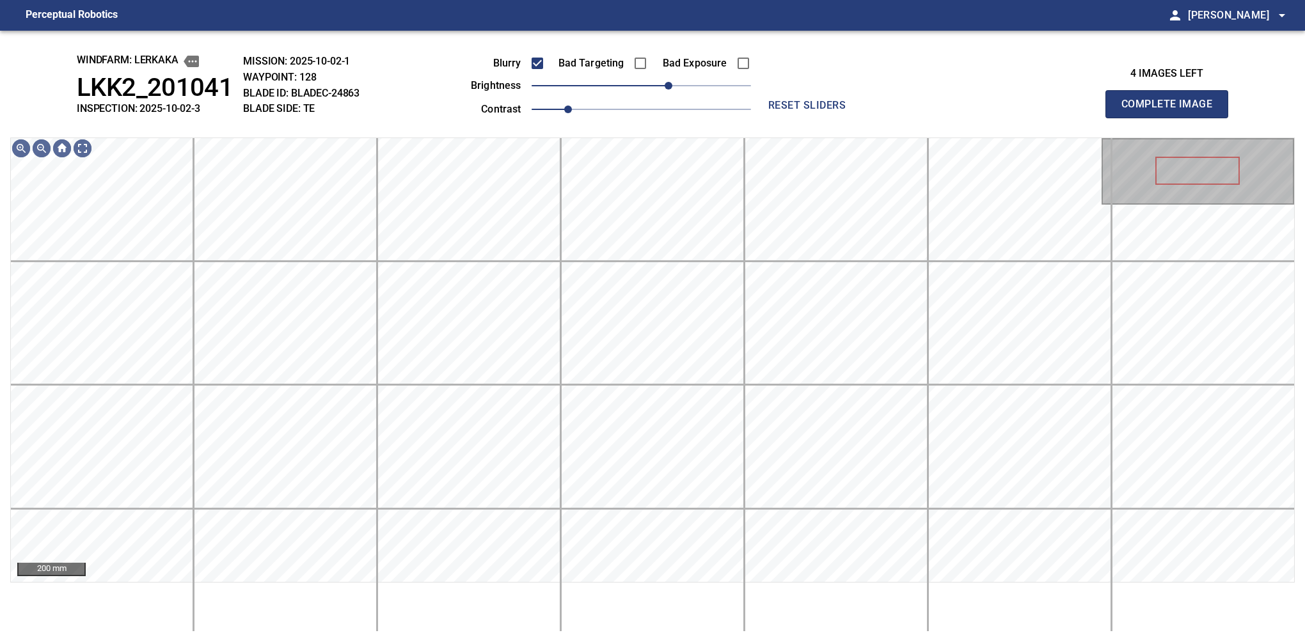
click at [1172, 118] on button "Complete Image" at bounding box center [1166, 104] width 123 height 28
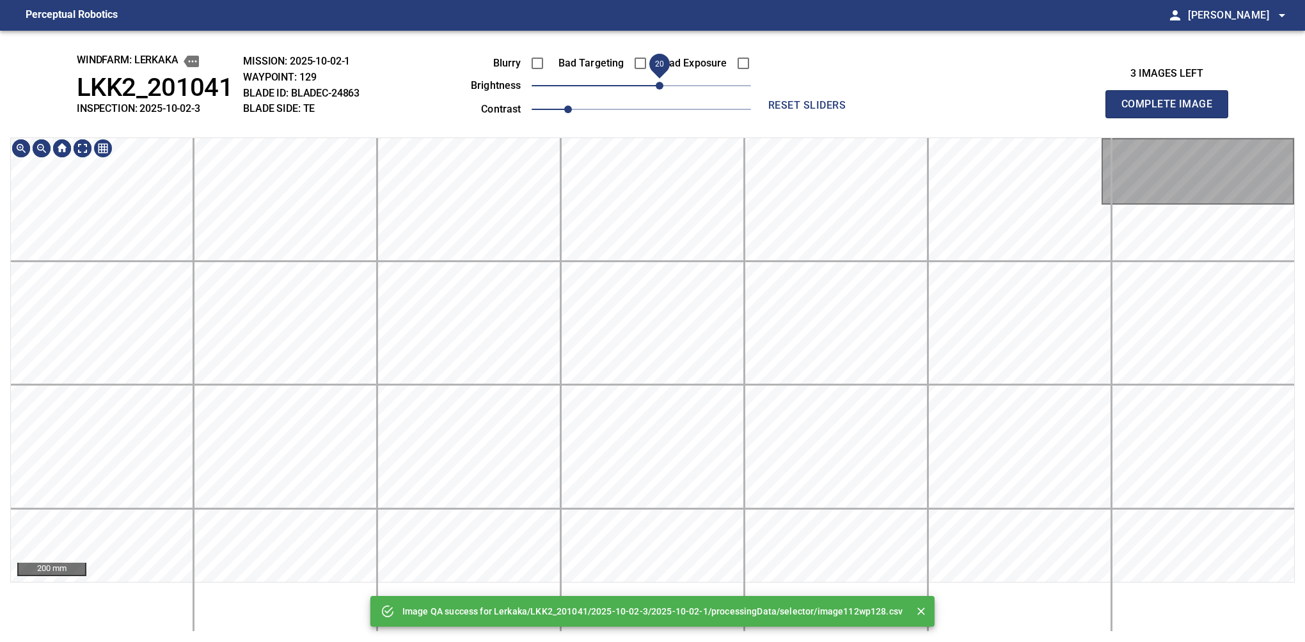
drag, startPoint x: 657, startPoint y: 84, endPoint x: 660, endPoint y: 92, distance: 8.7
click at [660, 90] on span "20" at bounding box center [660, 86] width 8 height 8
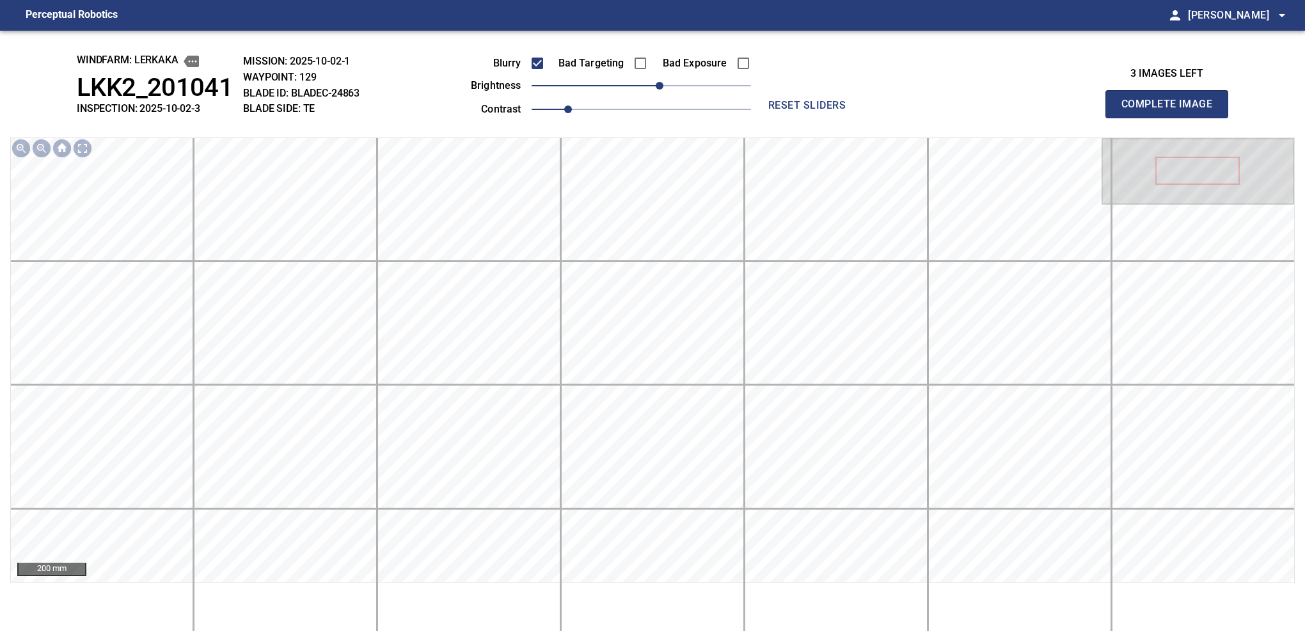
click at [1172, 118] on button "Complete Image" at bounding box center [1166, 104] width 123 height 28
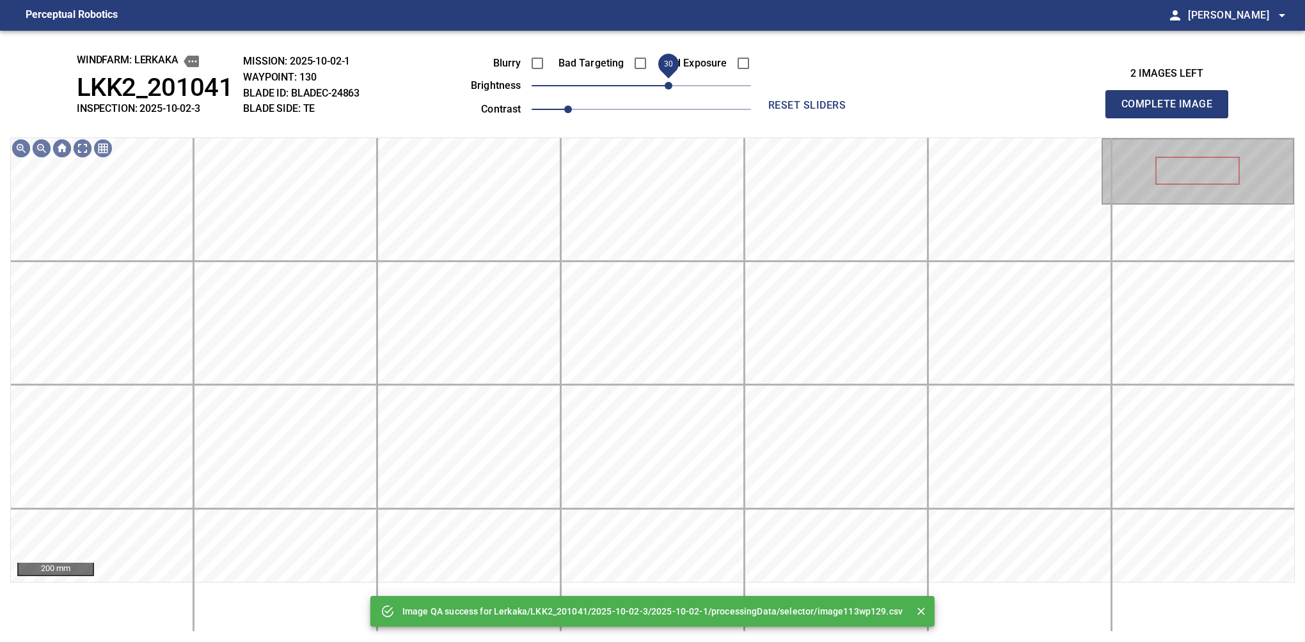
drag, startPoint x: 657, startPoint y: 91, endPoint x: 668, endPoint y: 91, distance: 10.9
click at [668, 91] on span "30" at bounding box center [641, 86] width 219 height 18
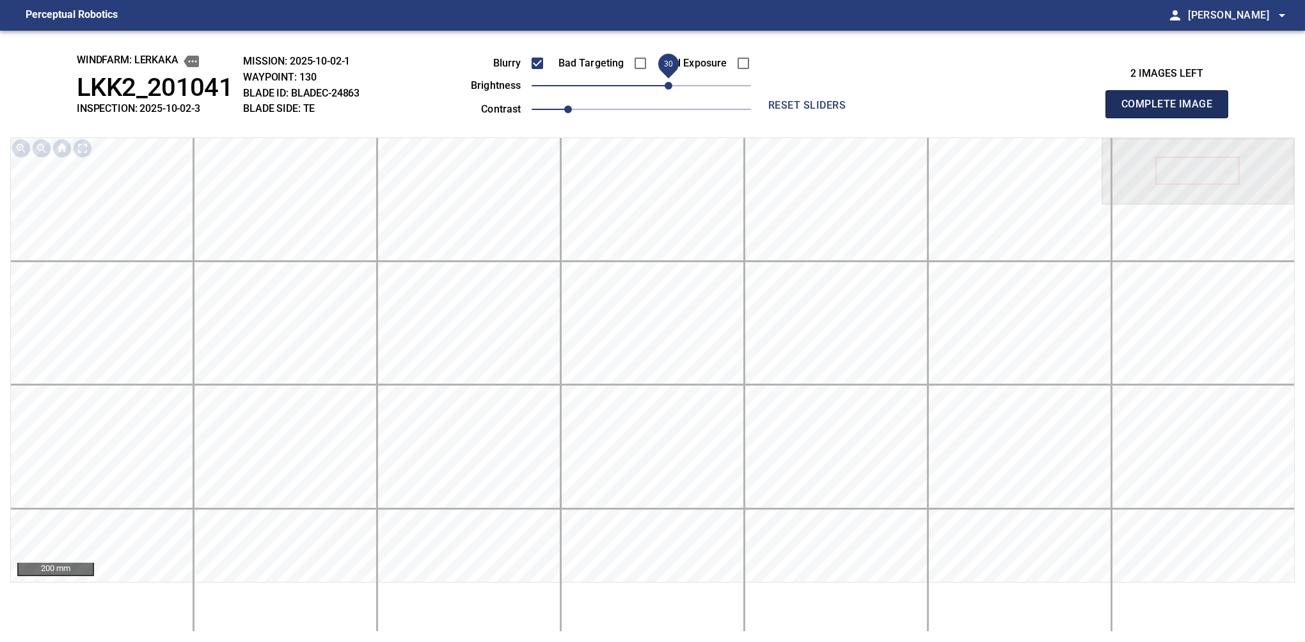
click at [1172, 118] on button "Complete Image" at bounding box center [1166, 104] width 123 height 28
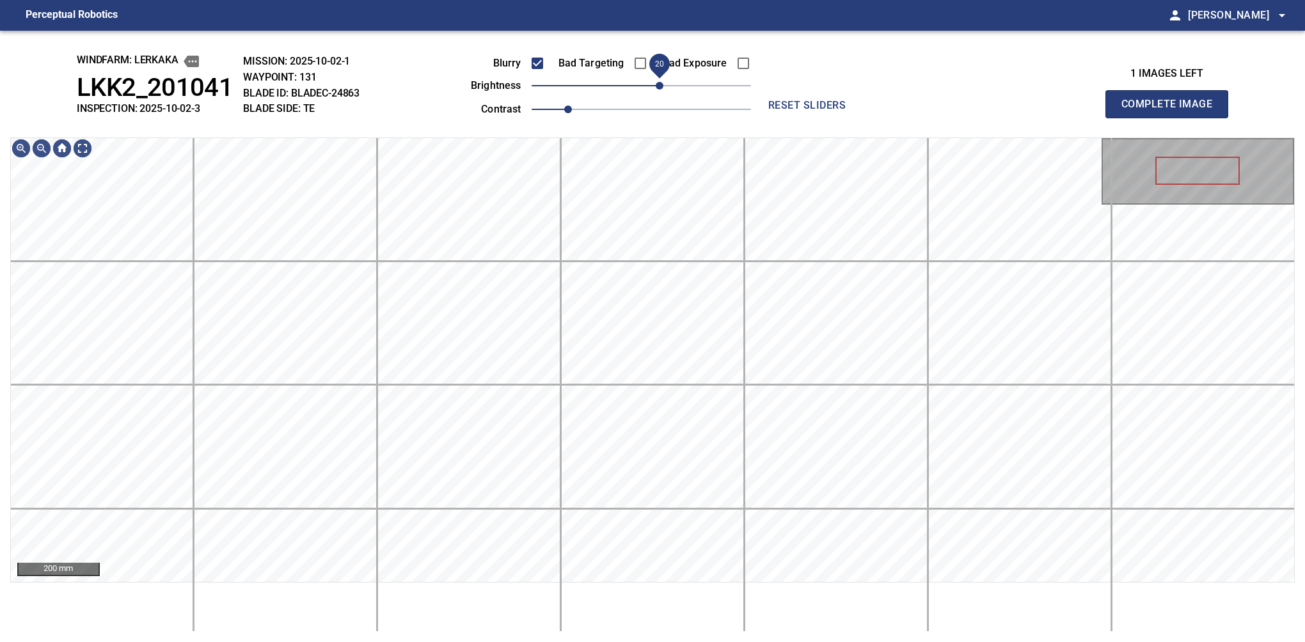
drag, startPoint x: 642, startPoint y: 86, endPoint x: 658, endPoint y: 86, distance: 16.0
click at [658, 86] on span "20" at bounding box center [660, 86] width 8 height 8
click at [1172, 118] on button "Complete Image" at bounding box center [1166, 104] width 123 height 28
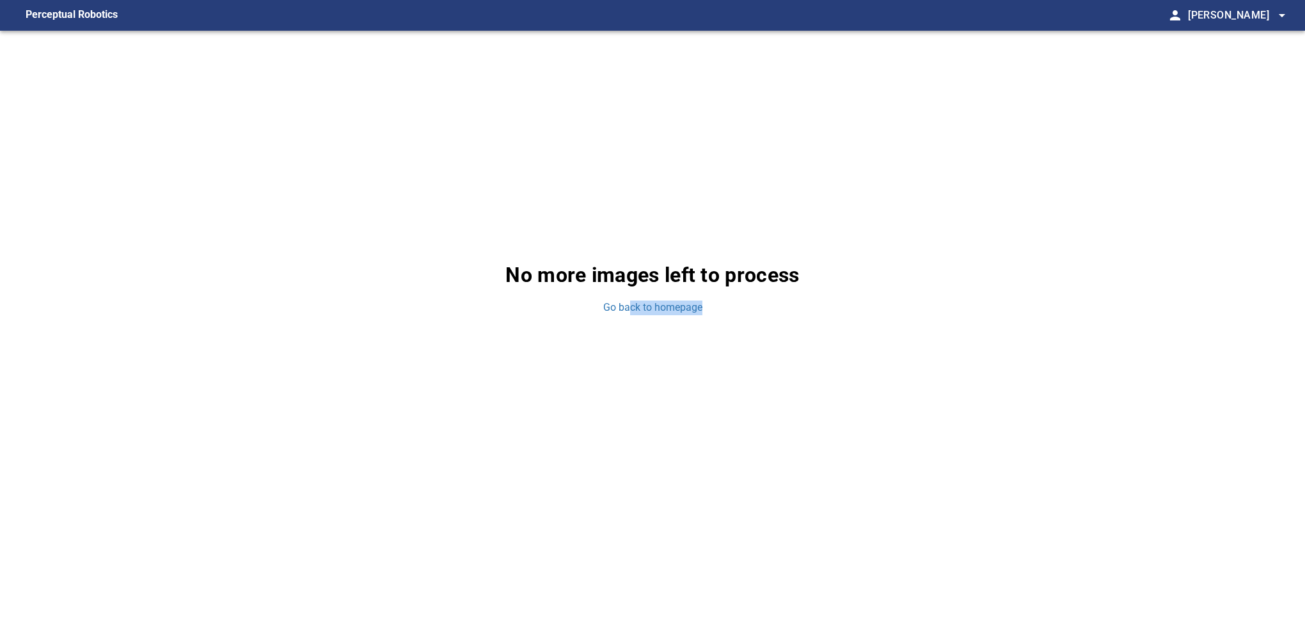
click at [618, 346] on div "No more images left to process Go back to homepage" at bounding box center [652, 288] width 1305 height 514
drag, startPoint x: 105, startPoint y: 294, endPoint x: 246, endPoint y: 283, distance: 141.2
click at [105, 294] on div "No more images left to process Go back to homepage" at bounding box center [652, 288] width 1305 height 514
click at [595, 306] on div "No more images left to process Go back to homepage" at bounding box center [652, 288] width 1305 height 514
click at [613, 306] on link "Go back to homepage" at bounding box center [652, 308] width 99 height 15
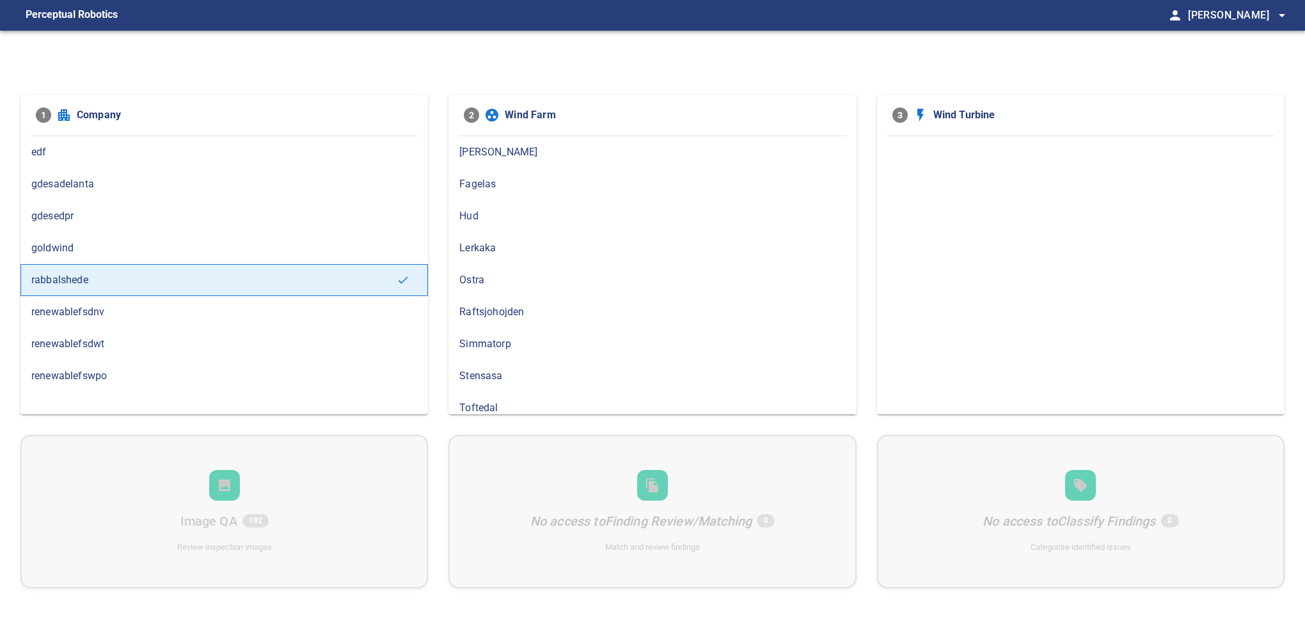
click at [505, 248] on span "Lerkaka" at bounding box center [652, 248] width 386 height 15
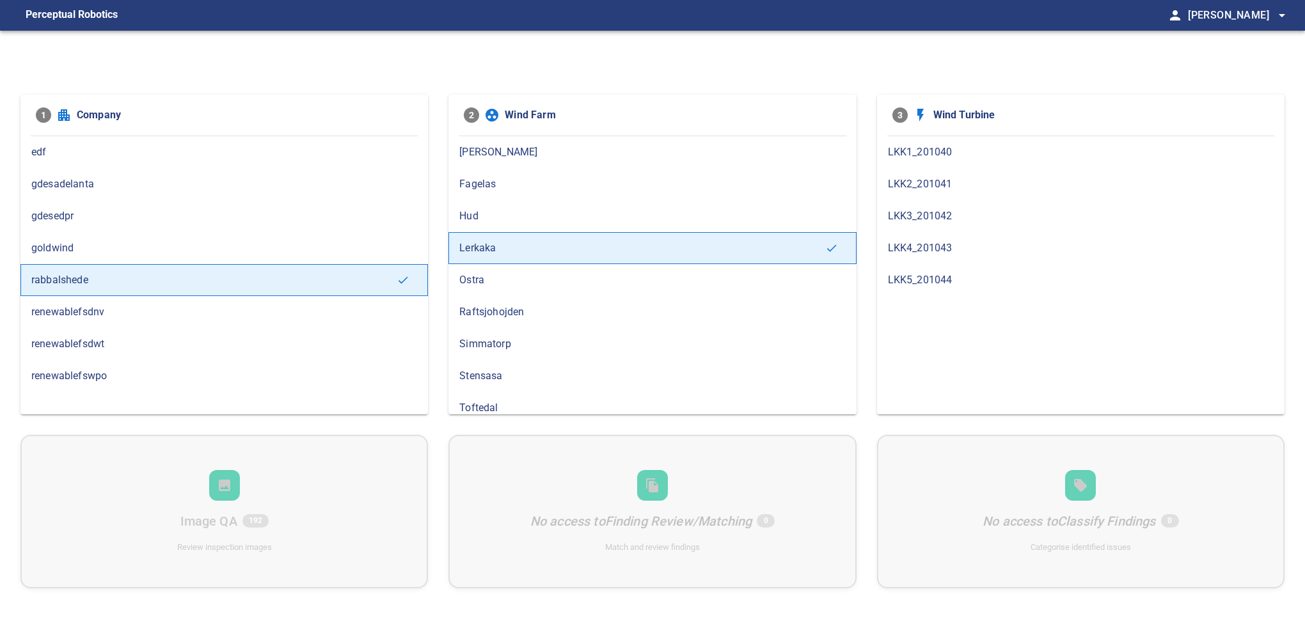
click at [906, 148] on span "LKK1_201040" at bounding box center [1081, 152] width 386 height 15
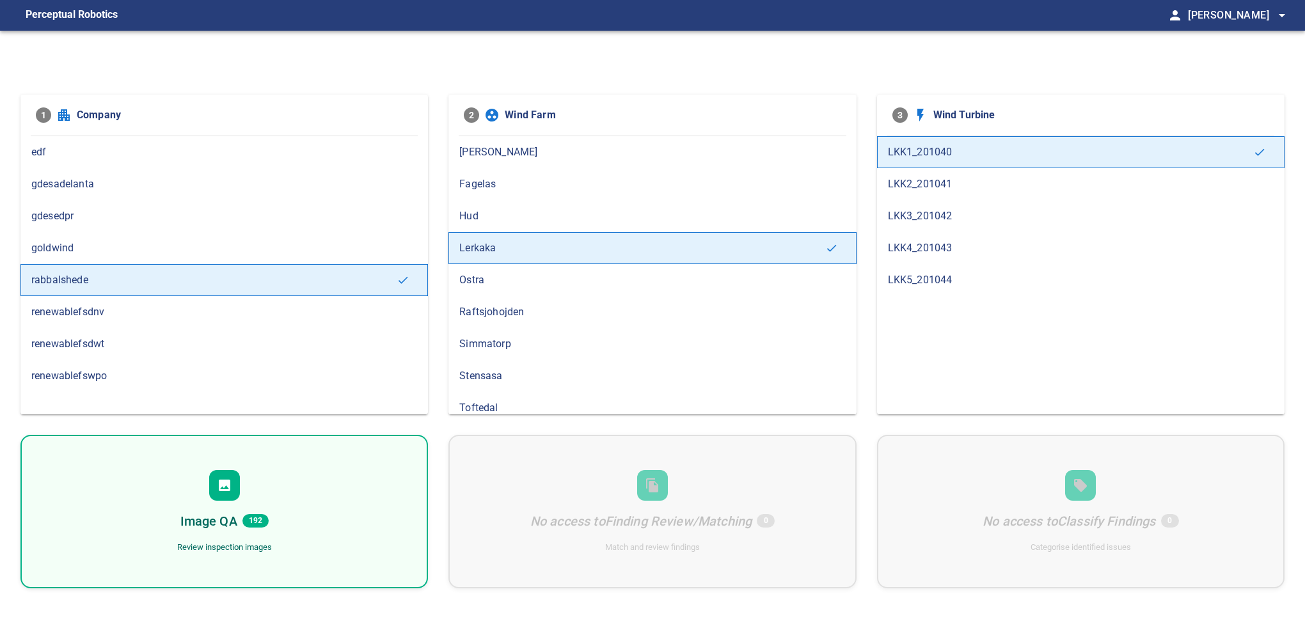
click at [291, 502] on div "Image QA 192 Review inspection images" at bounding box center [224, 512] width 408 height 154
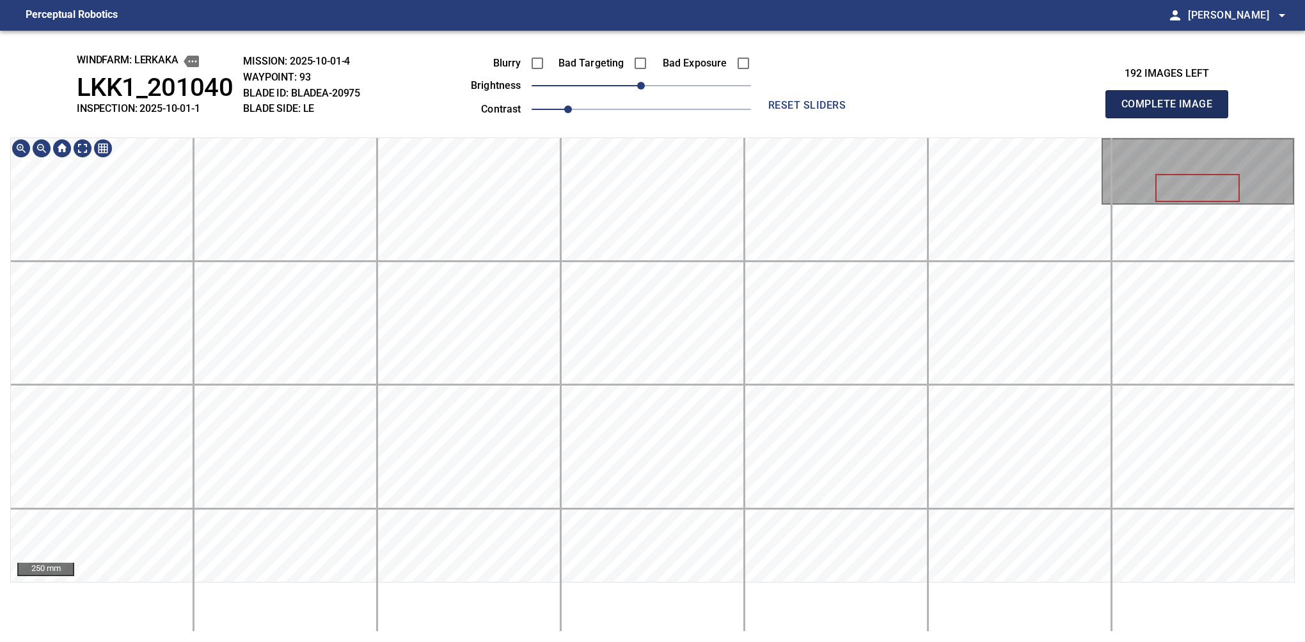
click at [1172, 118] on button "Complete Image" at bounding box center [1166, 104] width 123 height 28
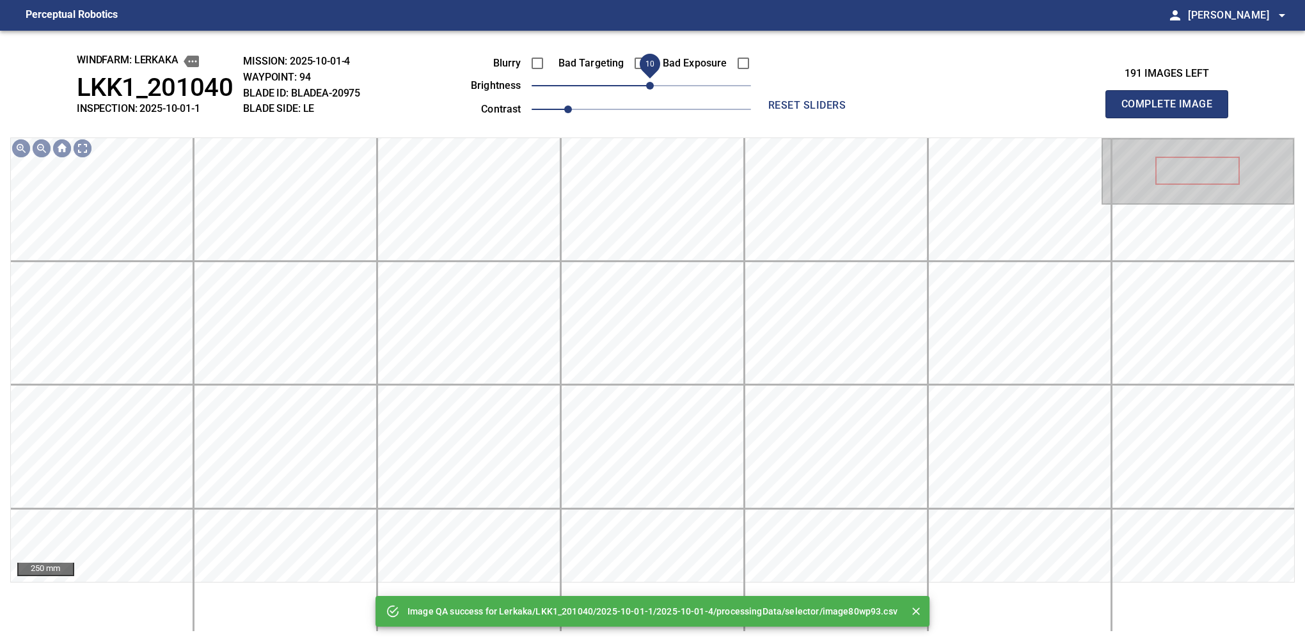
drag, startPoint x: 644, startPoint y: 90, endPoint x: 647, endPoint y: 81, distance: 8.7
click at [647, 82] on span "10" at bounding box center [650, 86] width 8 height 8
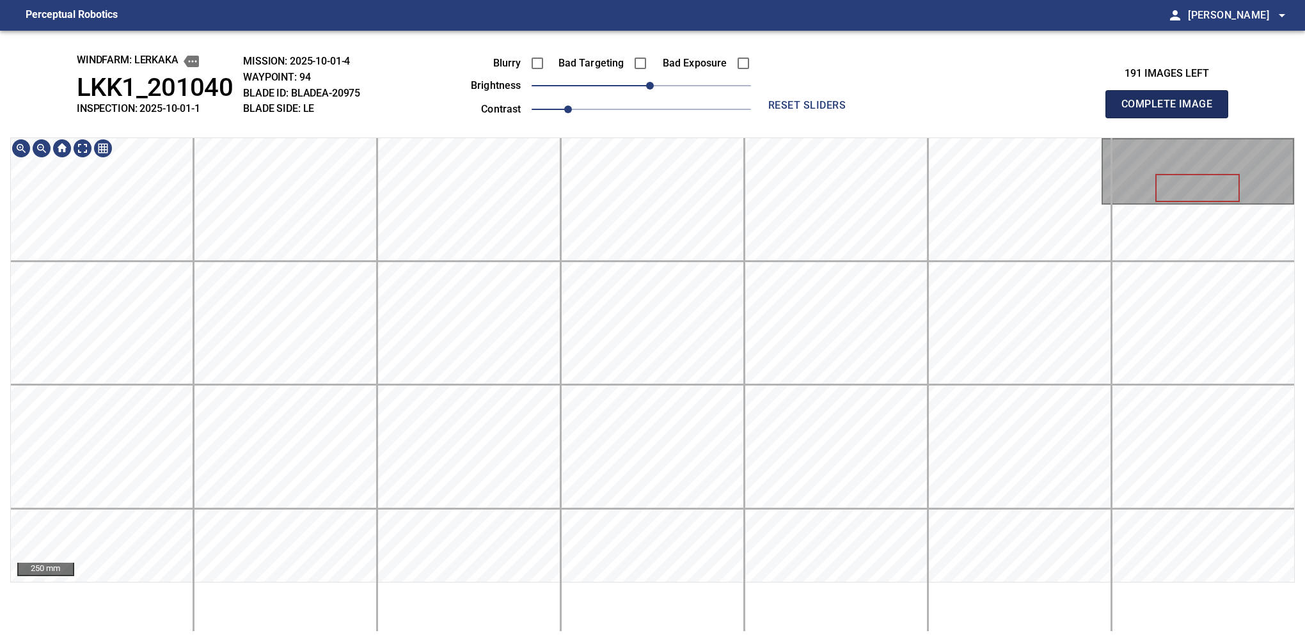
click at [1172, 118] on button "Complete Image" at bounding box center [1166, 104] width 123 height 28
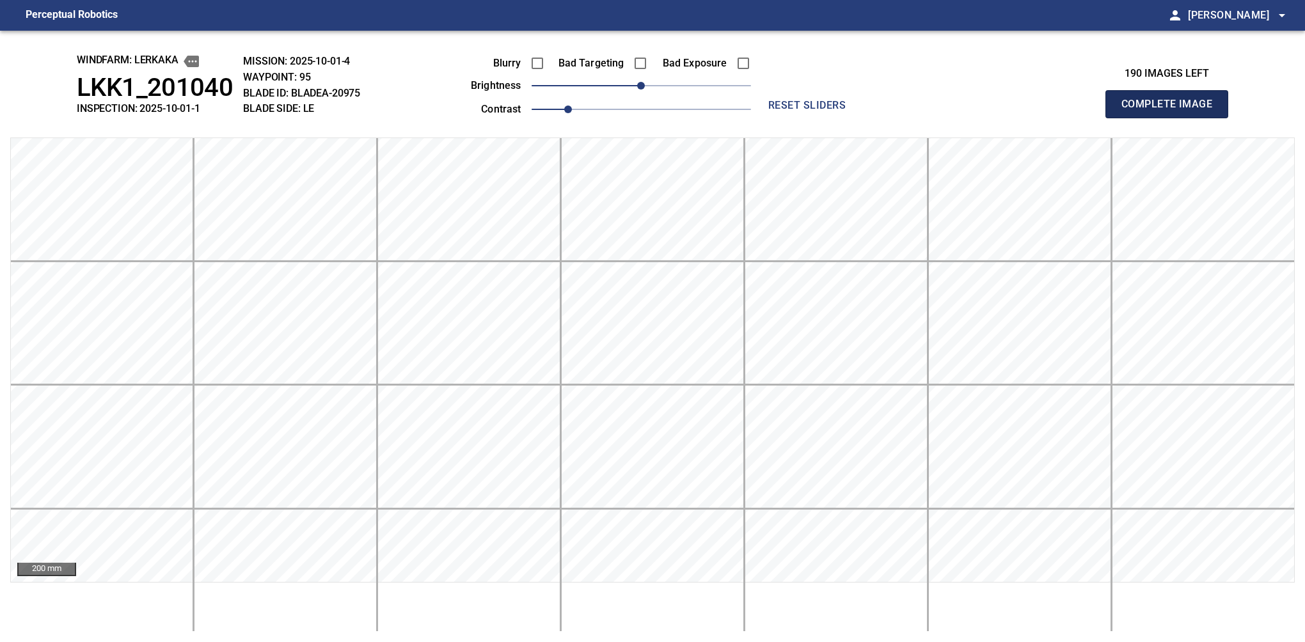
click at [1172, 118] on button "Complete Image" at bounding box center [1166, 104] width 123 height 28
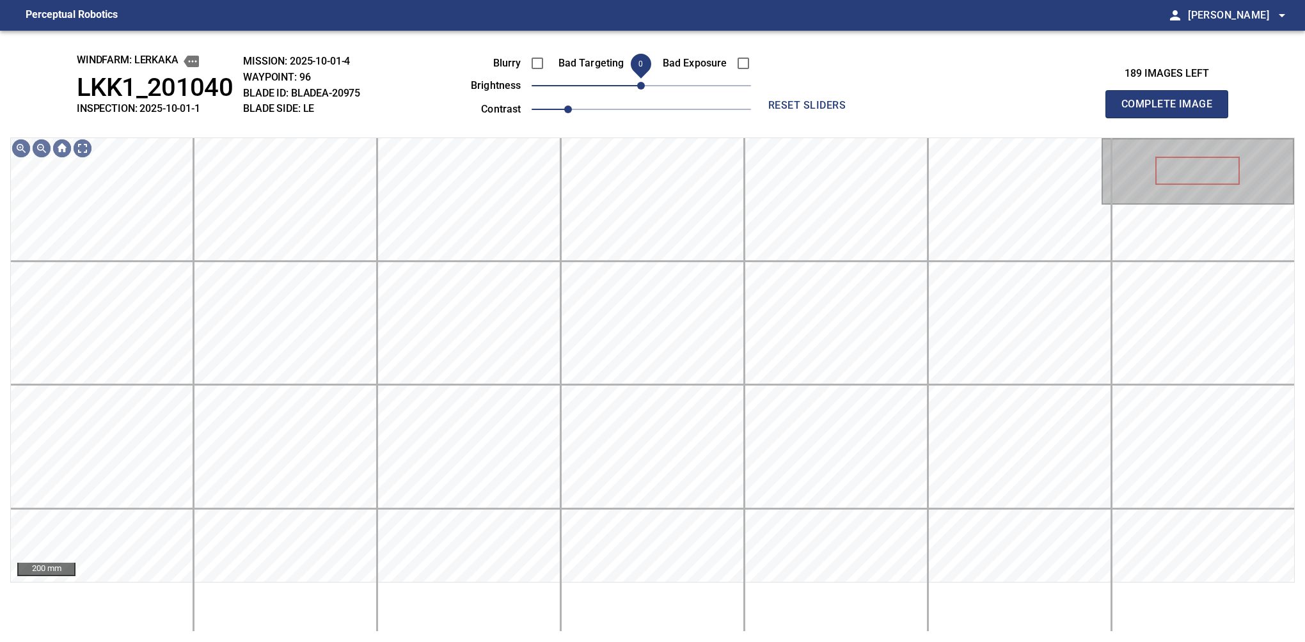
click at [644, 90] on span "0" at bounding box center [641, 86] width 8 height 8
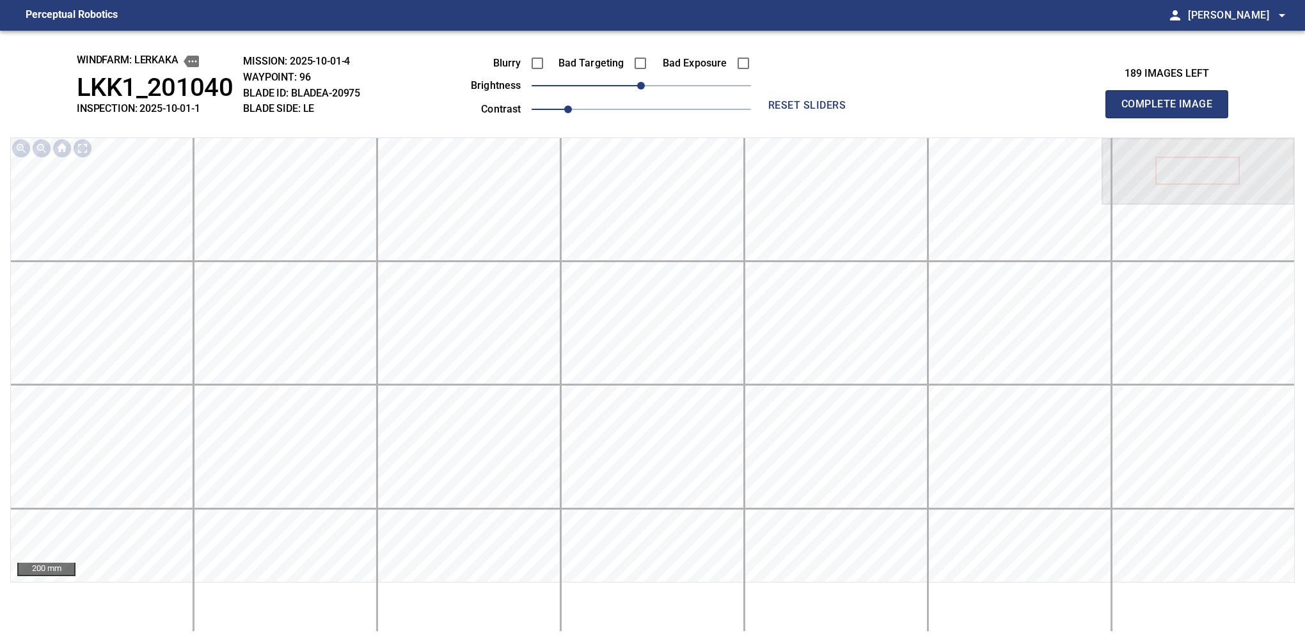
click at [1172, 118] on button "Complete Image" at bounding box center [1166, 104] width 123 height 28
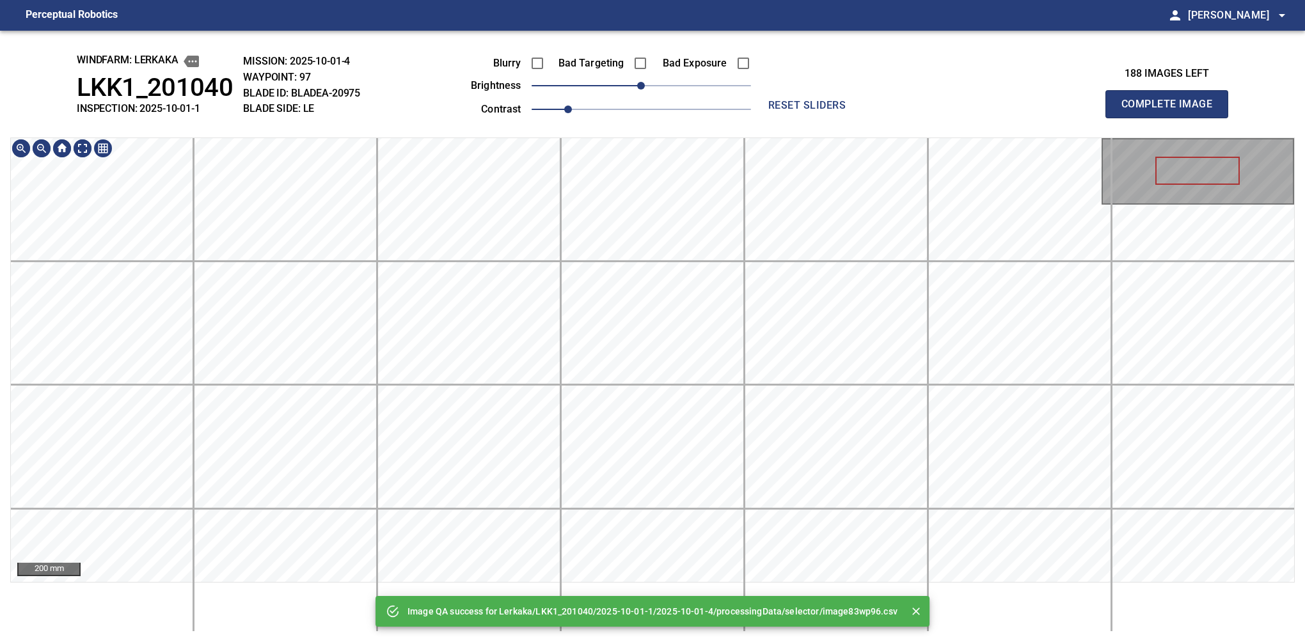
click at [689, 130] on div "Image QA success for Lerkaka/LKK1_201040/2025-10-01-1/2025-10-01-4/processingDa…" at bounding box center [652, 337] width 1305 height 612
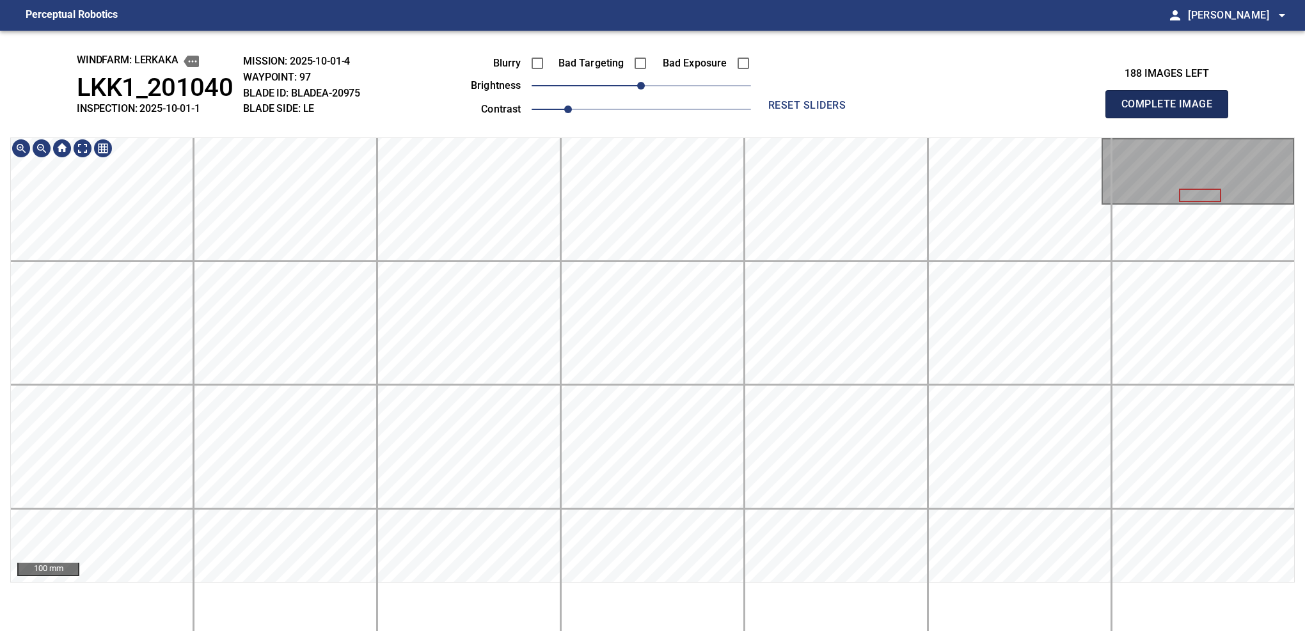
click at [1172, 118] on button "Complete Image" at bounding box center [1166, 104] width 123 height 28
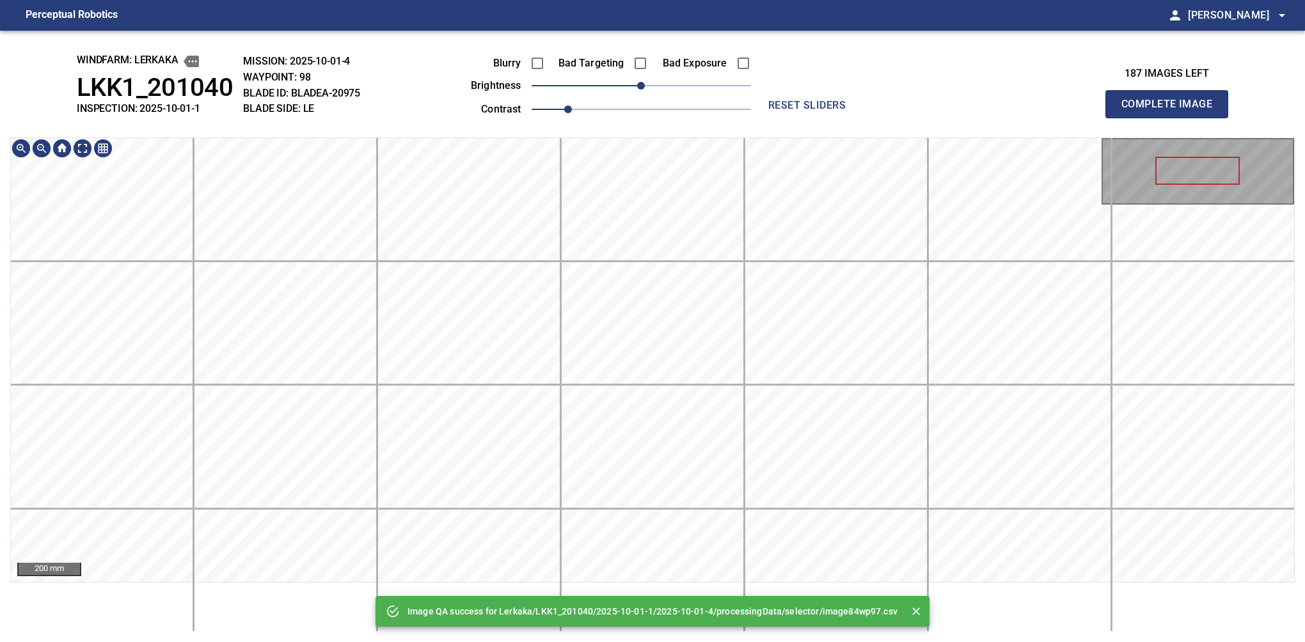
click at [653, 132] on div "Image QA success for Lerkaka/LKK1_201040/2025-10-01-1/2025-10-01-4/processingDa…" at bounding box center [652, 337] width 1305 height 612
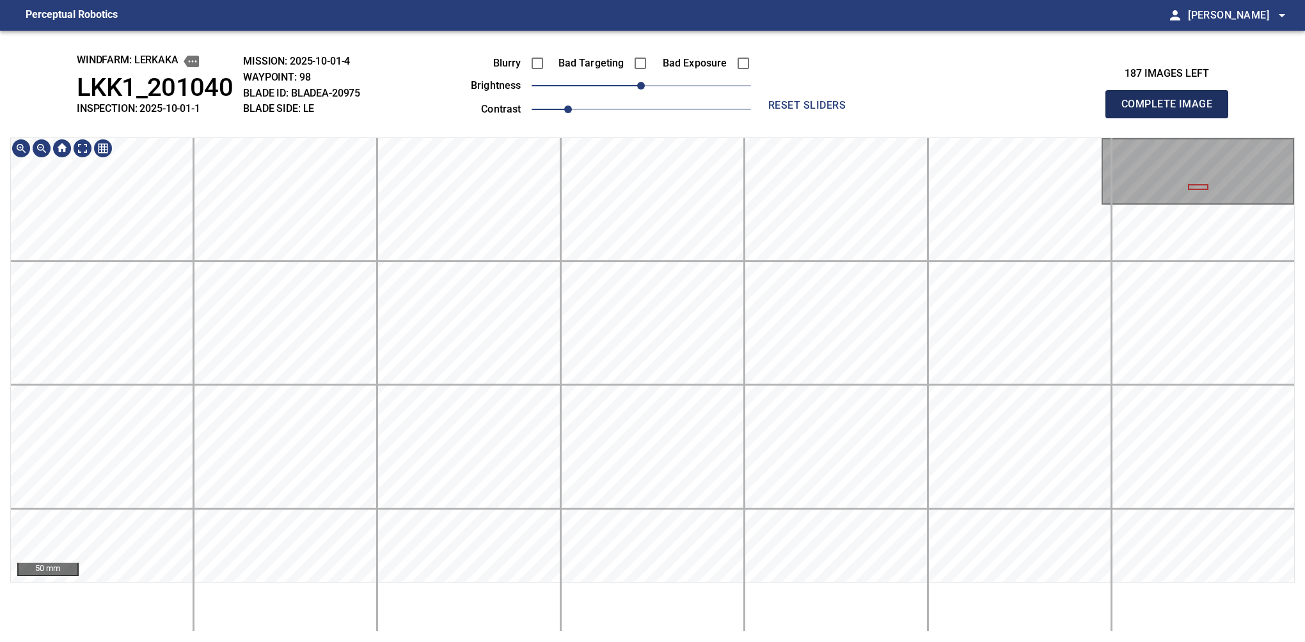
click at [1172, 118] on button "Complete Image" at bounding box center [1166, 104] width 123 height 28
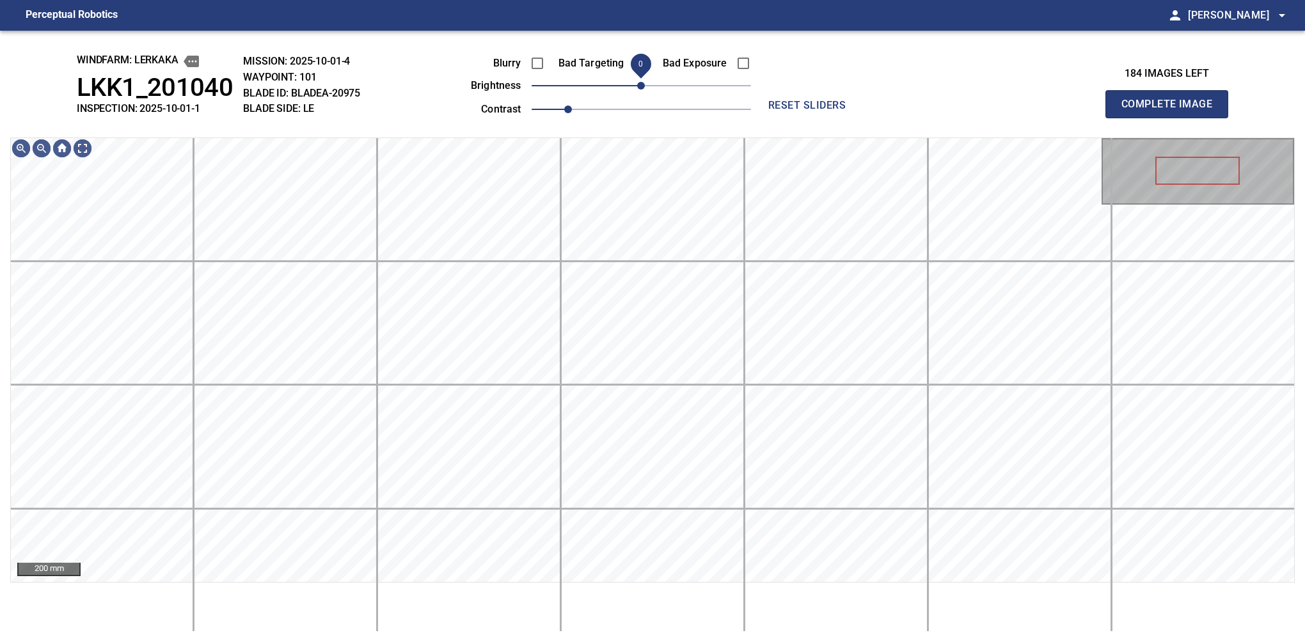
click at [643, 90] on span "0" at bounding box center [641, 86] width 8 height 8
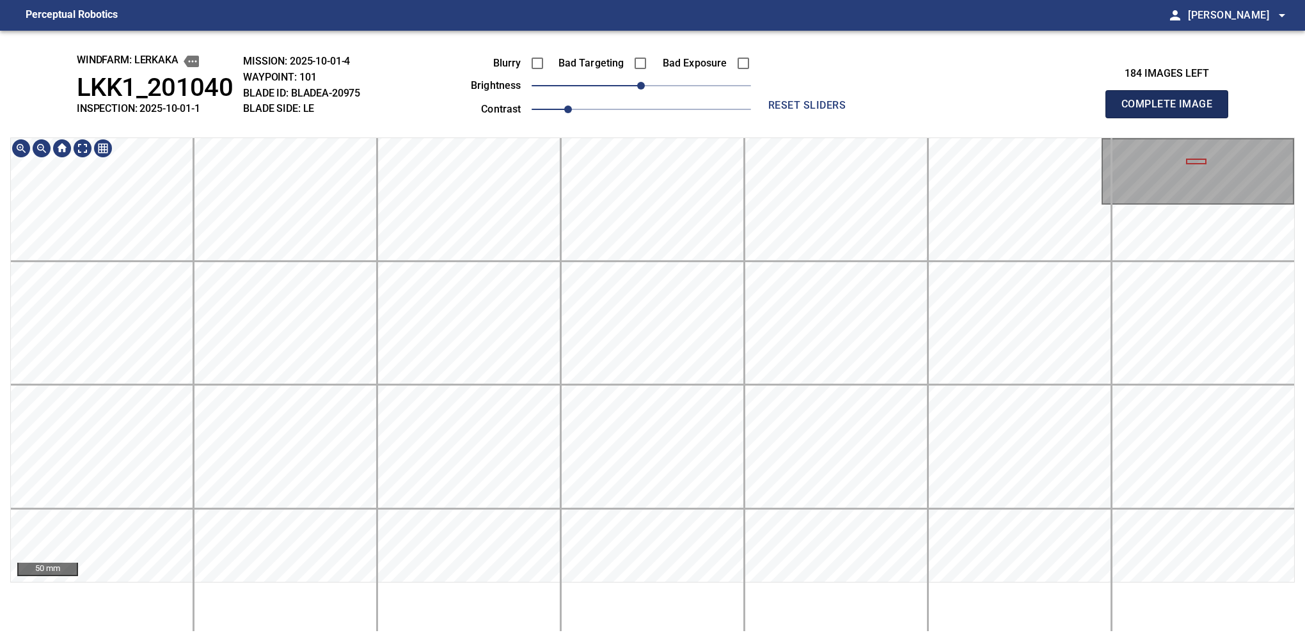
click at [1172, 118] on button "Complete Image" at bounding box center [1166, 104] width 123 height 28
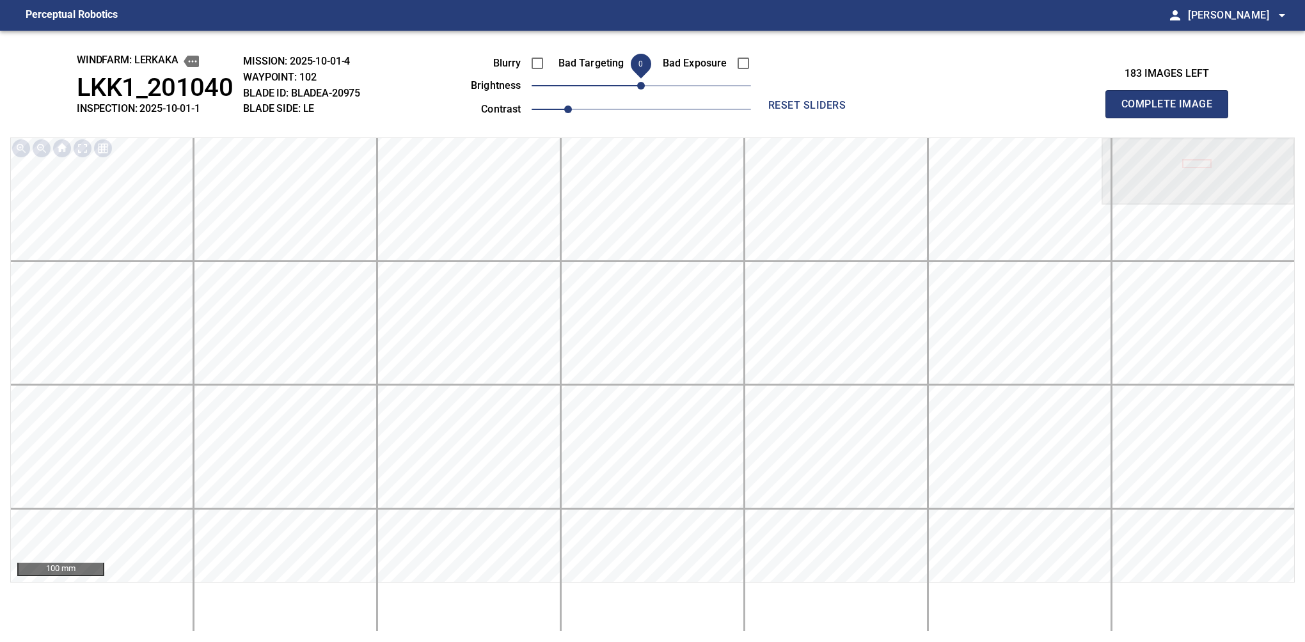
click at [1172, 118] on button "Complete Image" at bounding box center [1166, 104] width 123 height 28
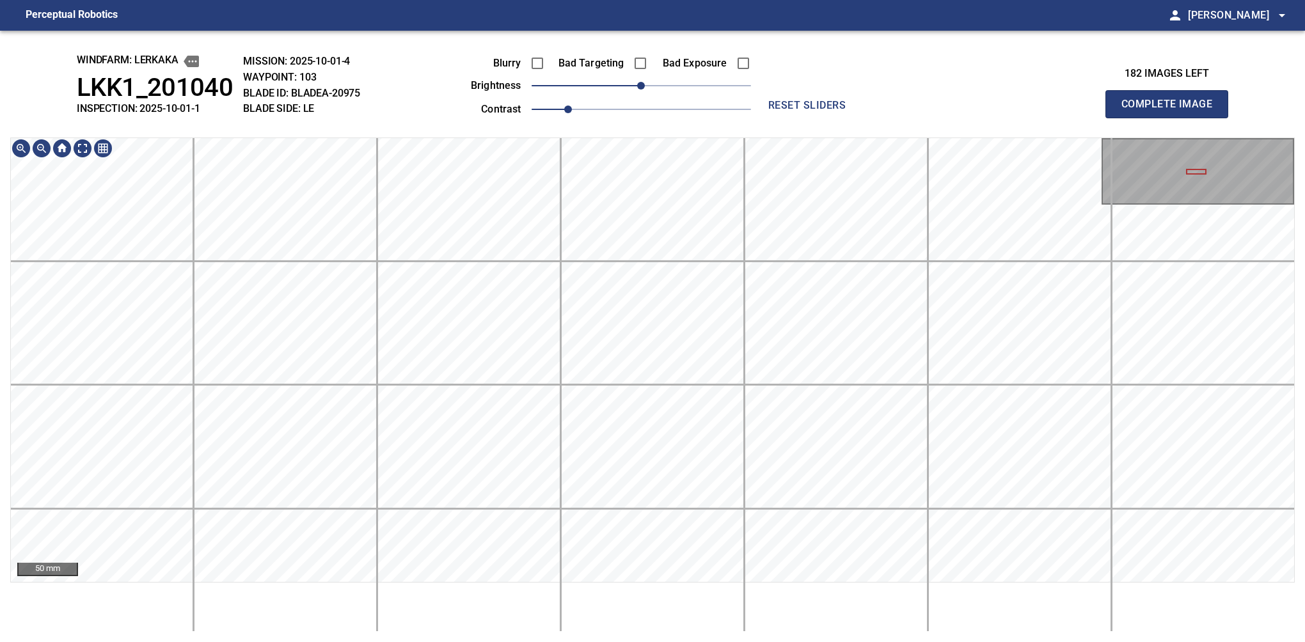
click at [639, 51] on div "windfarm: Lerkaka LKK1_201040 INSPECTION: 2025-10-01-1 MISSION: 2025-10-01-4 WA…" at bounding box center [652, 337] width 1305 height 612
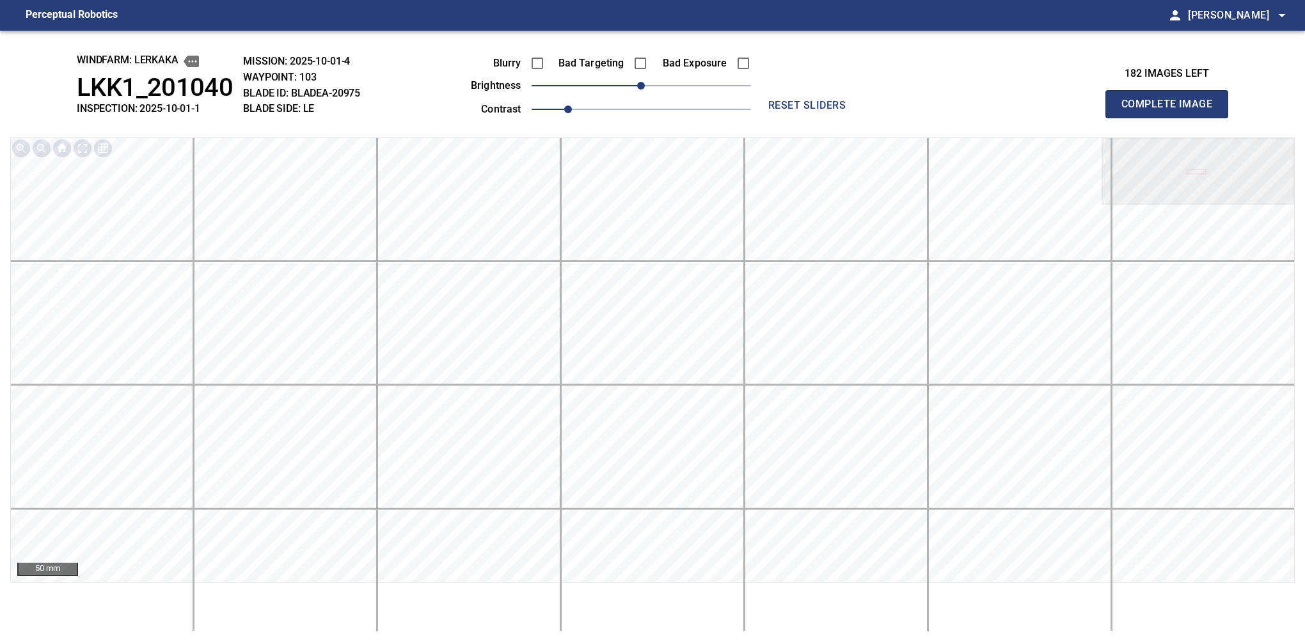
click at [1172, 118] on button "Complete Image" at bounding box center [1166, 104] width 123 height 28
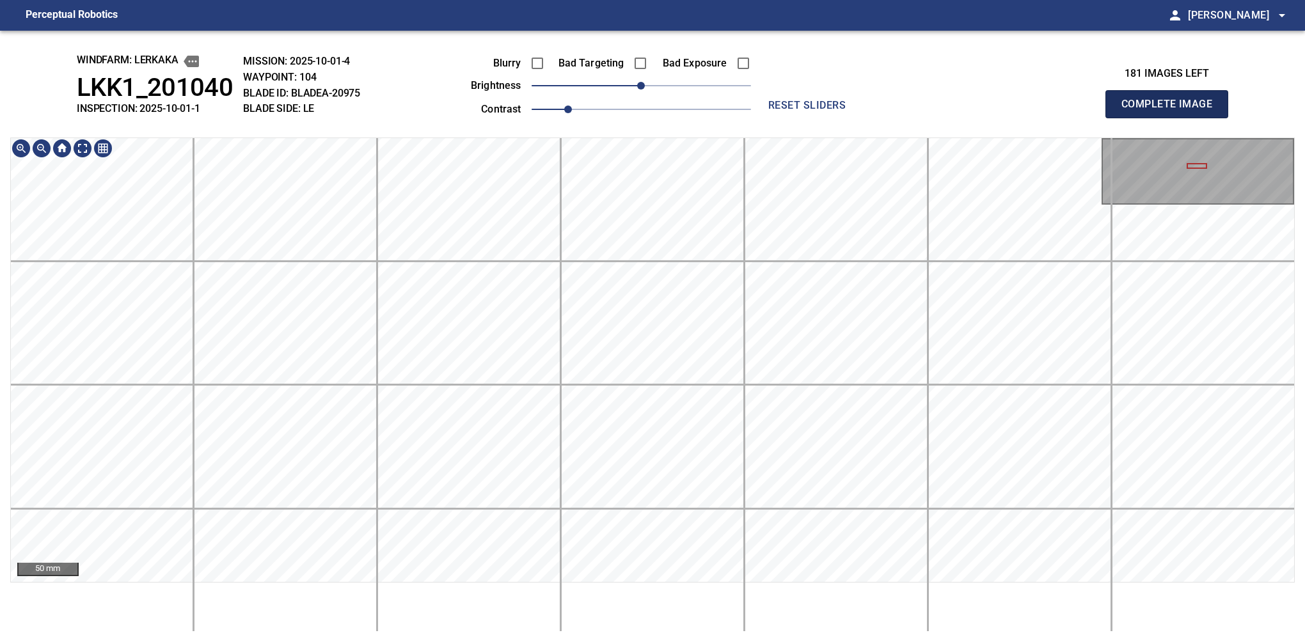
click at [1172, 118] on button "Complete Image" at bounding box center [1166, 104] width 123 height 28
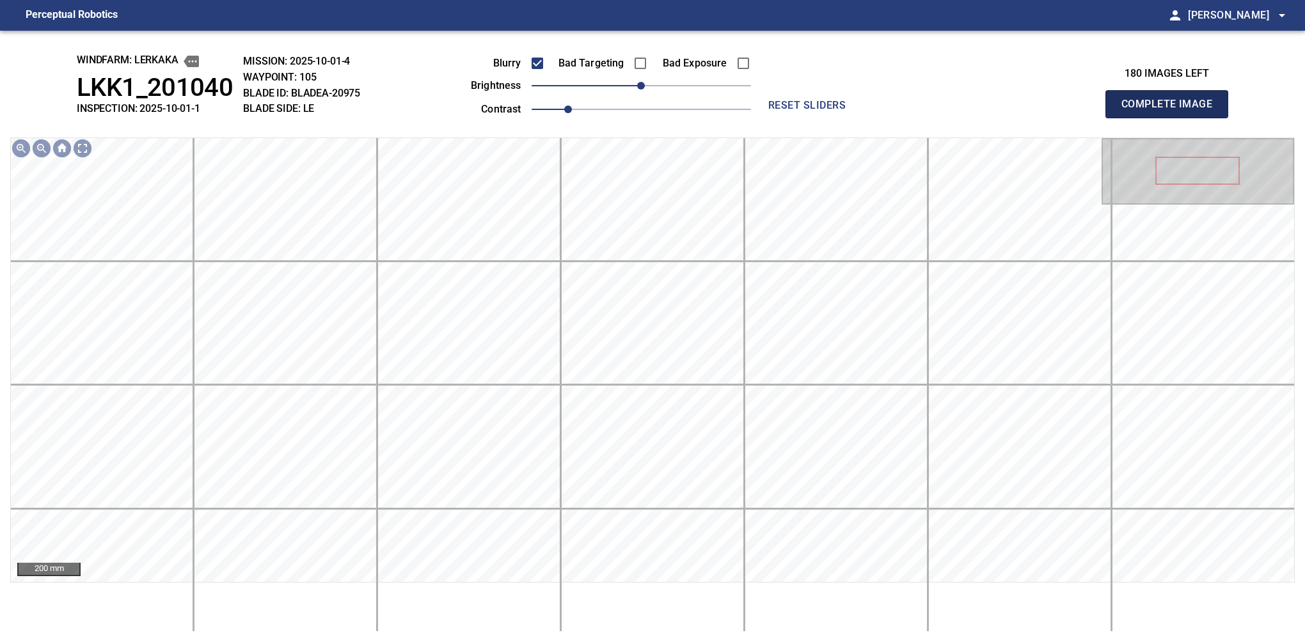
click at [1172, 118] on button "Complete Image" at bounding box center [1166, 104] width 123 height 28
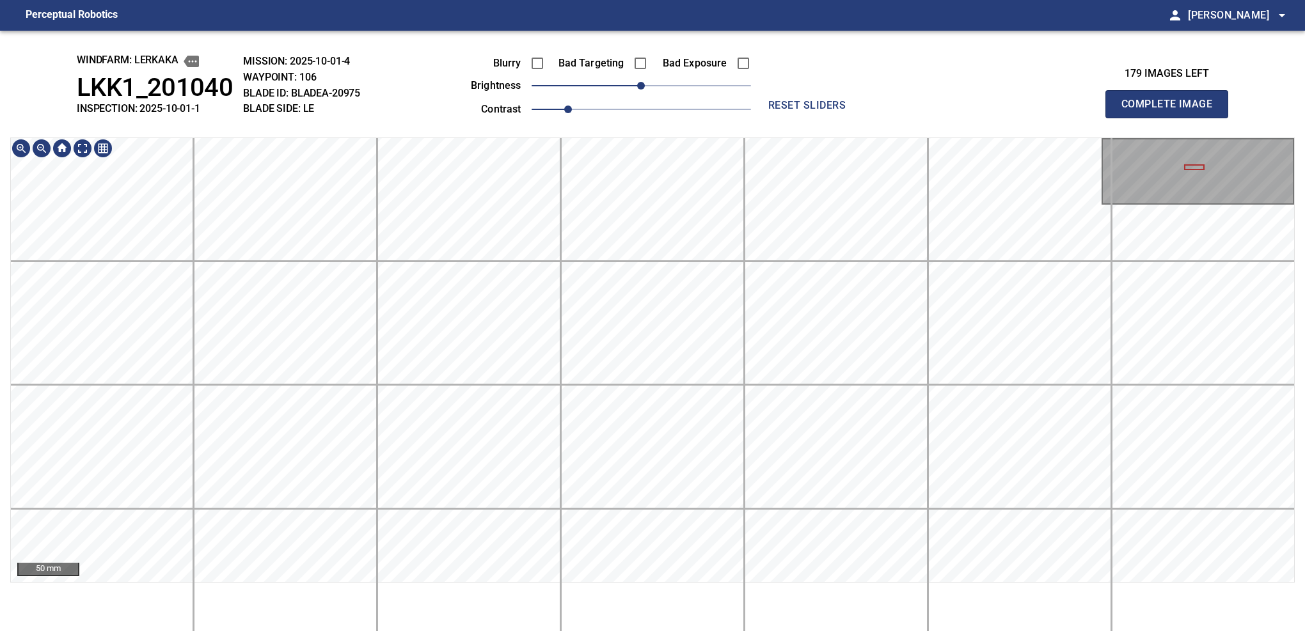
click at [712, 642] on html "Perceptual Robotics person Alex Semenov arrow_drop_down windfarm: Lerkaka LKK1_…" at bounding box center [652, 321] width 1305 height 642
click at [1172, 118] on button "Complete Image" at bounding box center [1166, 104] width 123 height 28
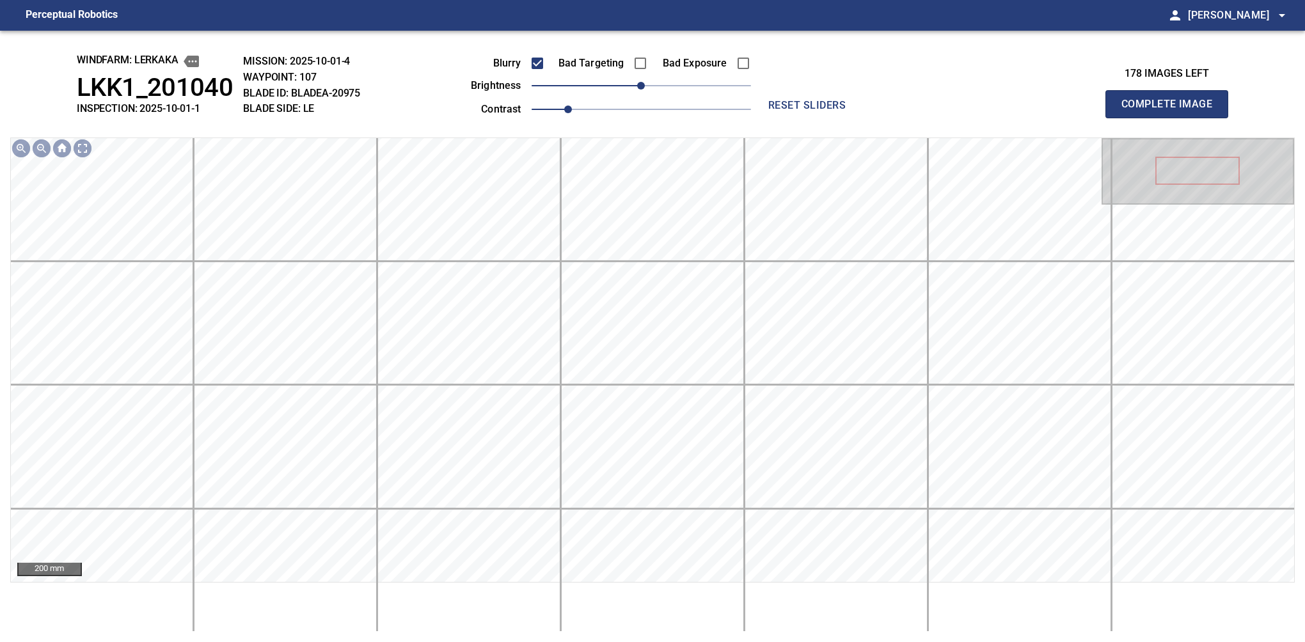
click at [1172, 118] on button "Complete Image" at bounding box center [1166, 104] width 123 height 28
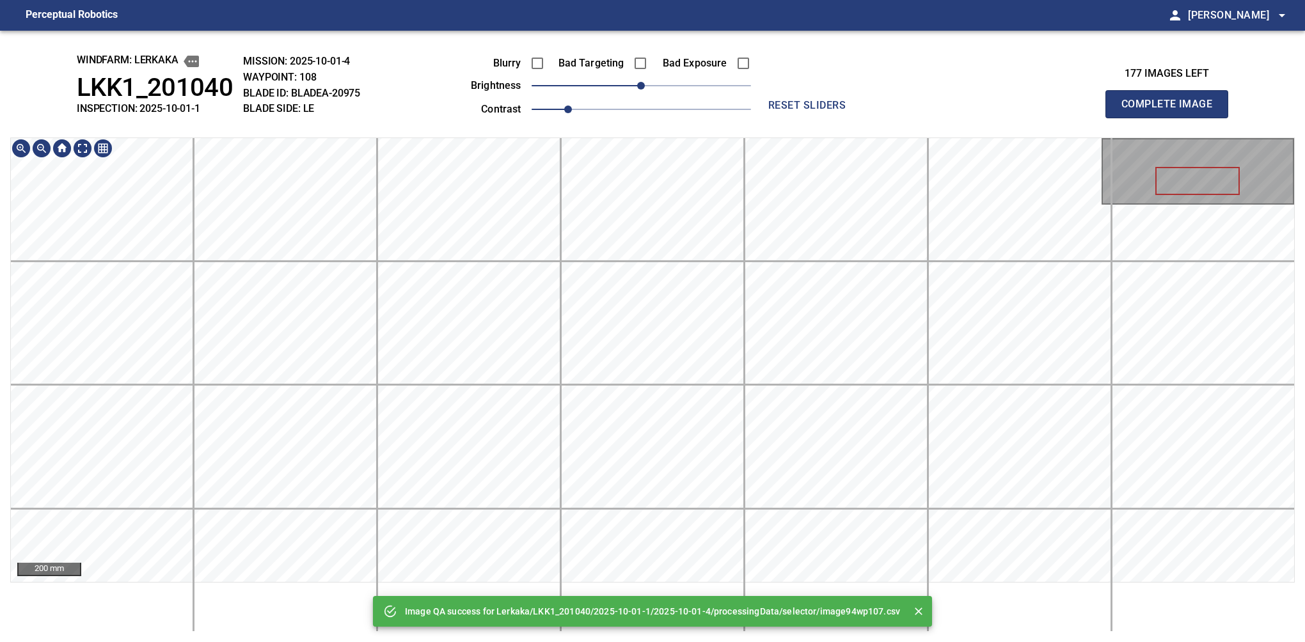
click at [590, 95] on div "Image QA success for Lerkaka/LKK1_201040/2025-10-01-1/2025-10-01-4/processingDa…" at bounding box center [652, 337] width 1305 height 612
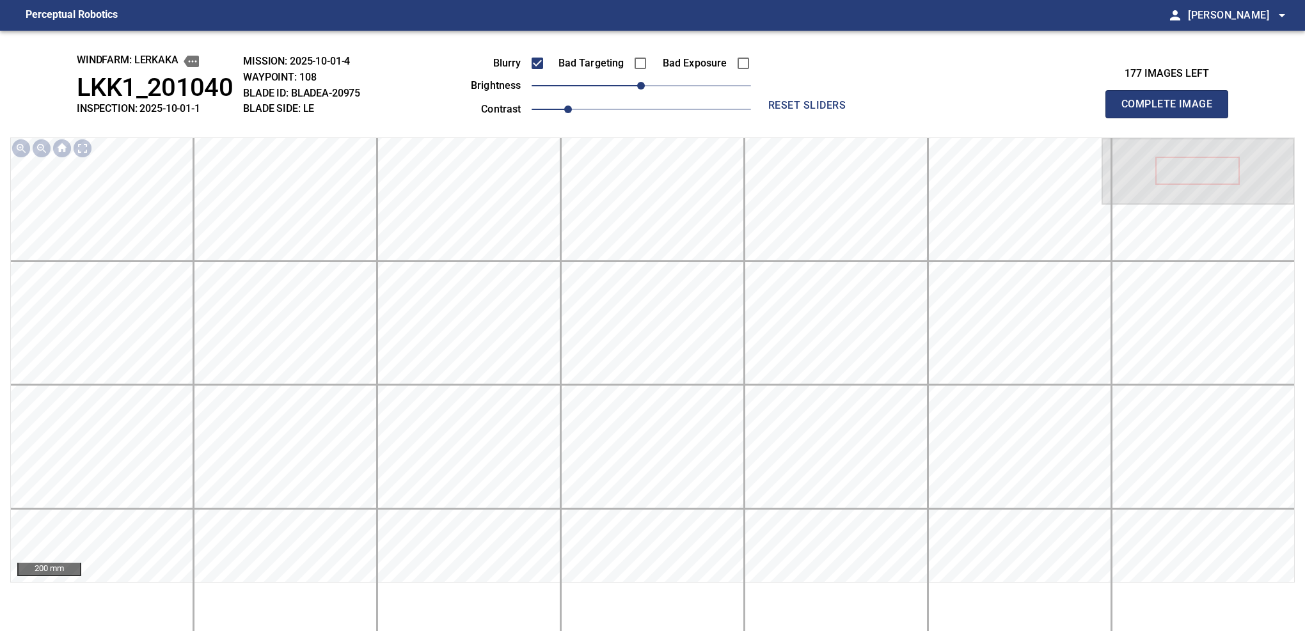
click at [1172, 118] on button "Complete Image" at bounding box center [1166, 104] width 123 height 28
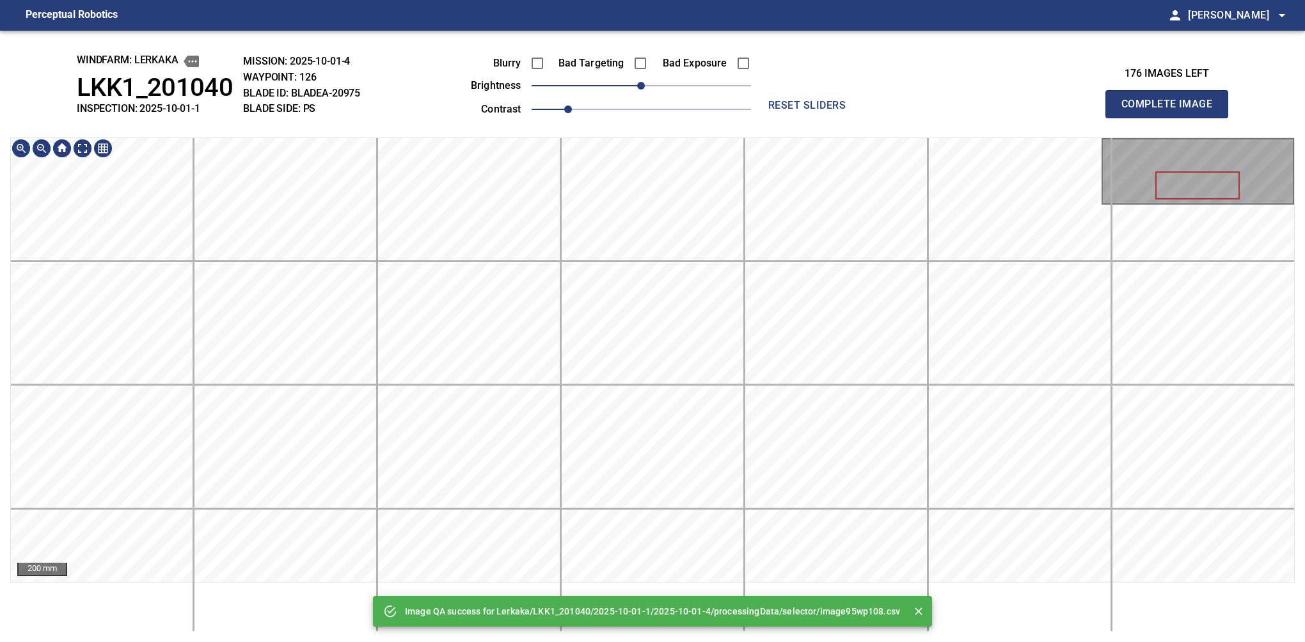
click at [653, 92] on div "Image QA success for Lerkaka/LKK1_201040/2025-10-01-1/2025-10-01-4/processingDa…" at bounding box center [652, 337] width 1305 height 612
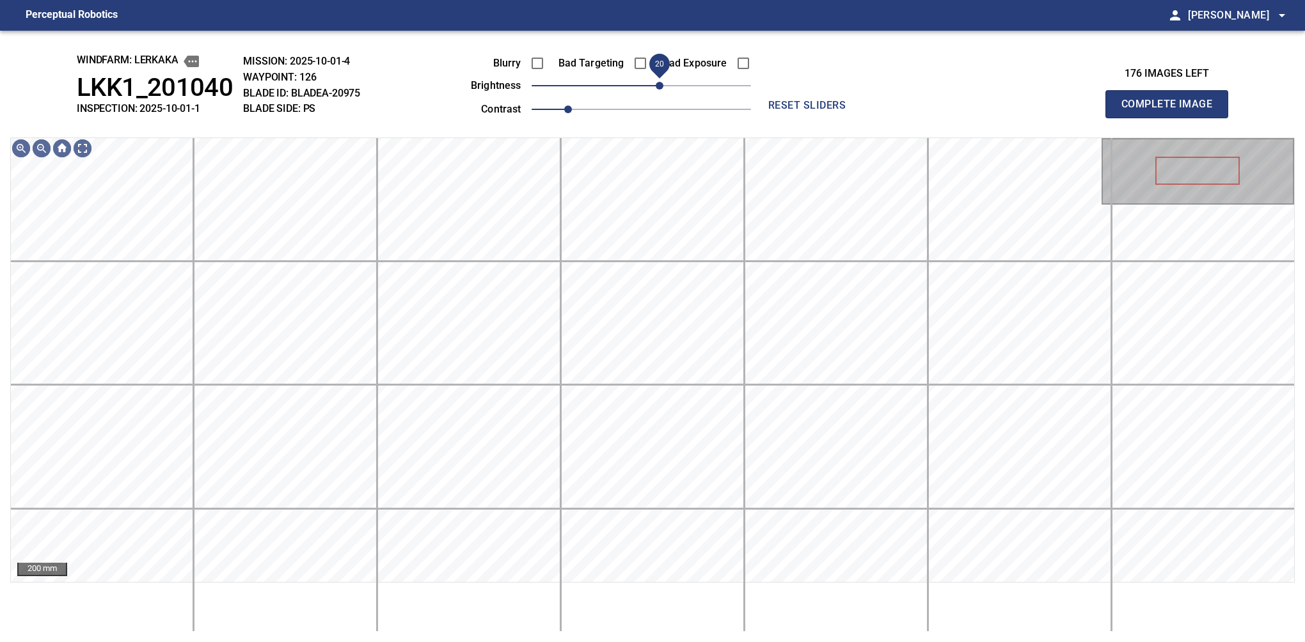
drag, startPoint x: 646, startPoint y: 84, endPoint x: 657, endPoint y: 85, distance: 11.0
click at [657, 85] on span "20" at bounding box center [660, 86] width 8 height 8
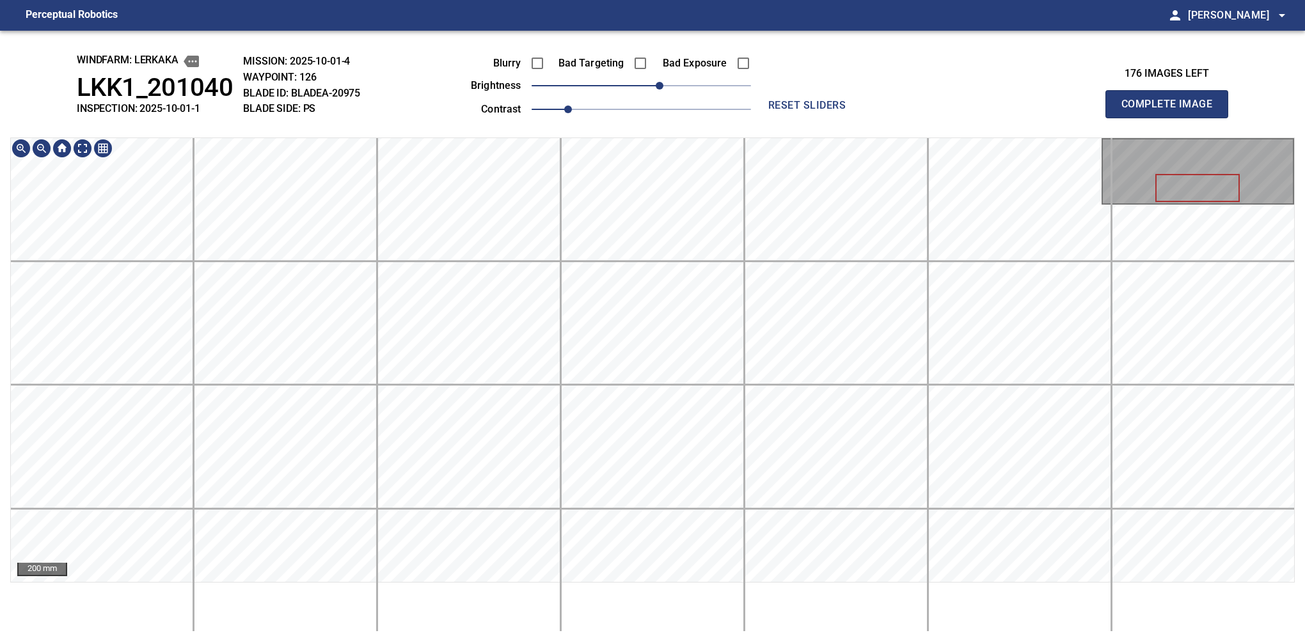
click at [624, 99] on div "windfarm: Lerkaka LKK1_201040 INSPECTION: 2025-10-01-1 MISSION: 2025-10-01-4 WA…" at bounding box center [652, 337] width 1305 height 612
click at [654, 90] on span "10" at bounding box center [650, 86] width 8 height 8
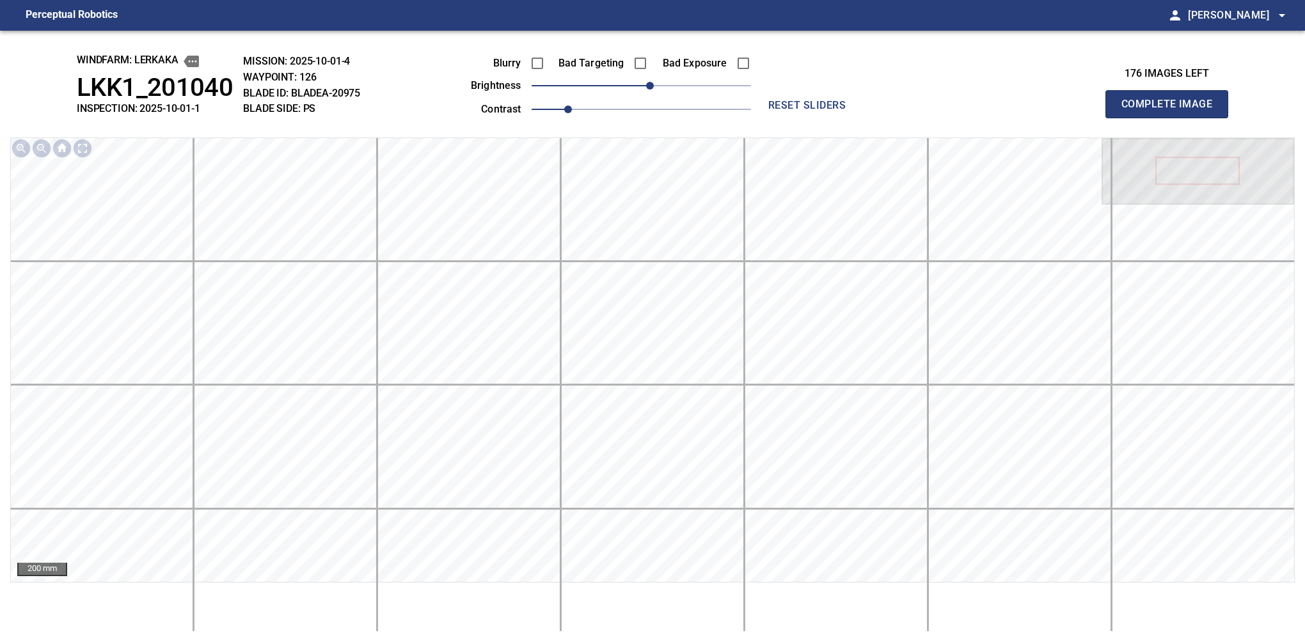
click at [1172, 118] on button "Complete Image" at bounding box center [1166, 104] width 123 height 28
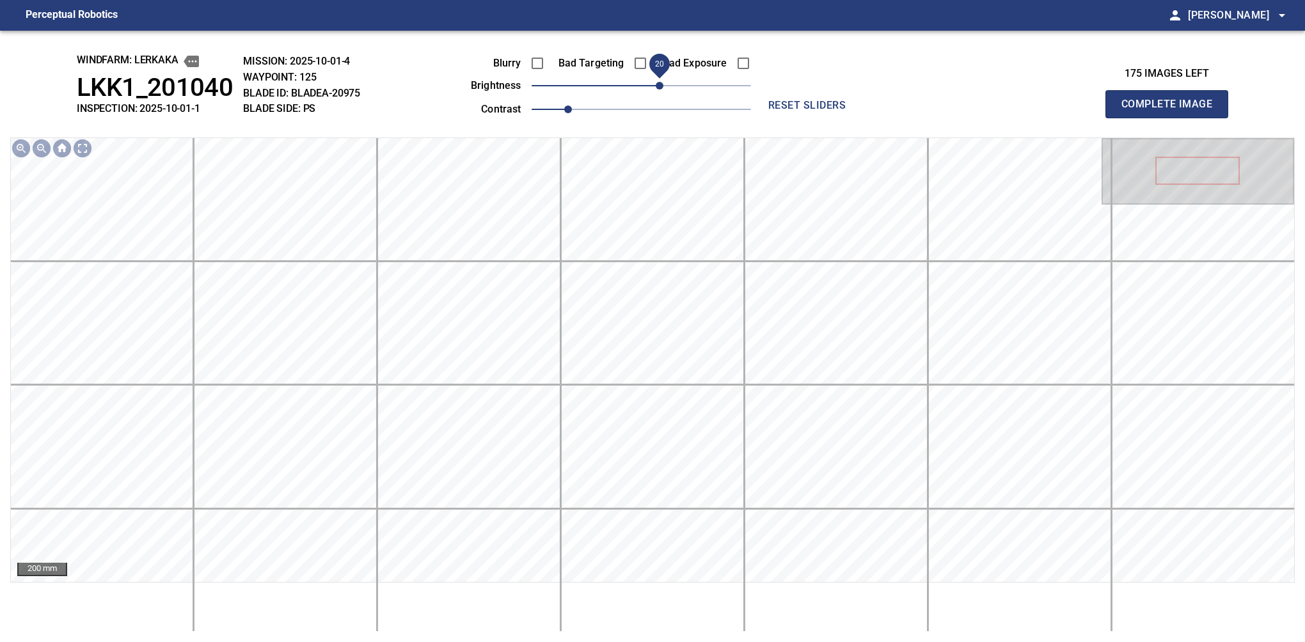
drag, startPoint x: 644, startPoint y: 92, endPoint x: 658, endPoint y: 81, distance: 18.3
click at [658, 82] on span "20" at bounding box center [660, 86] width 8 height 8
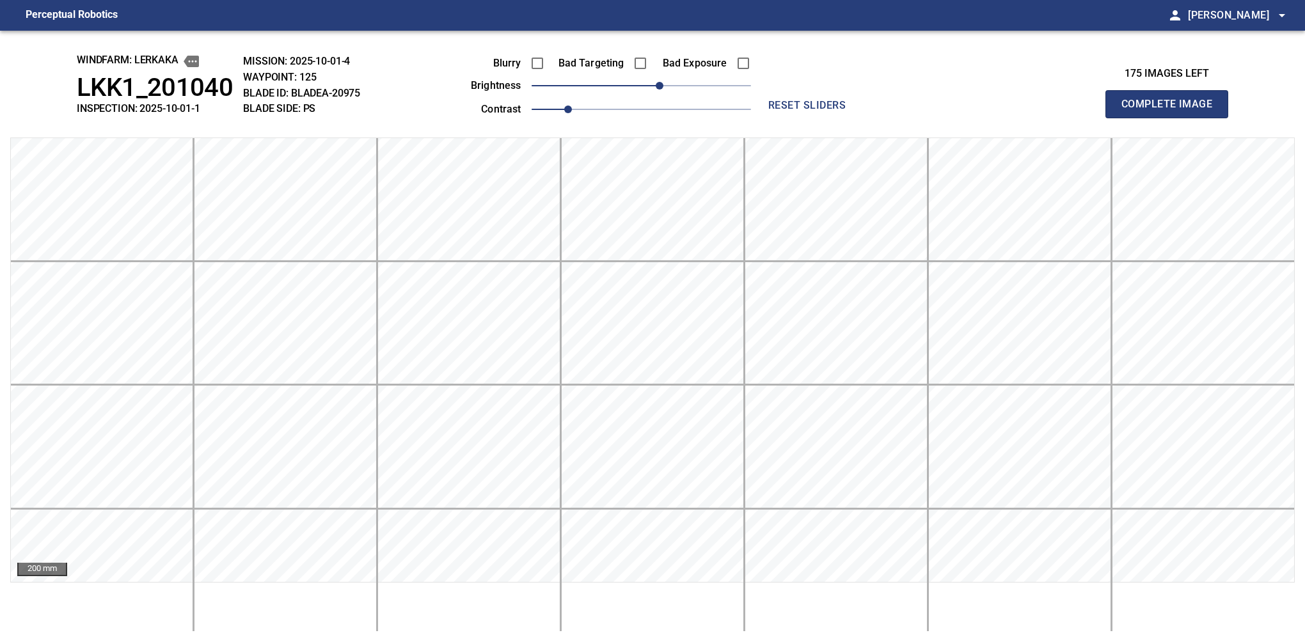
click at [1172, 118] on button "Complete Image" at bounding box center [1166, 104] width 123 height 28
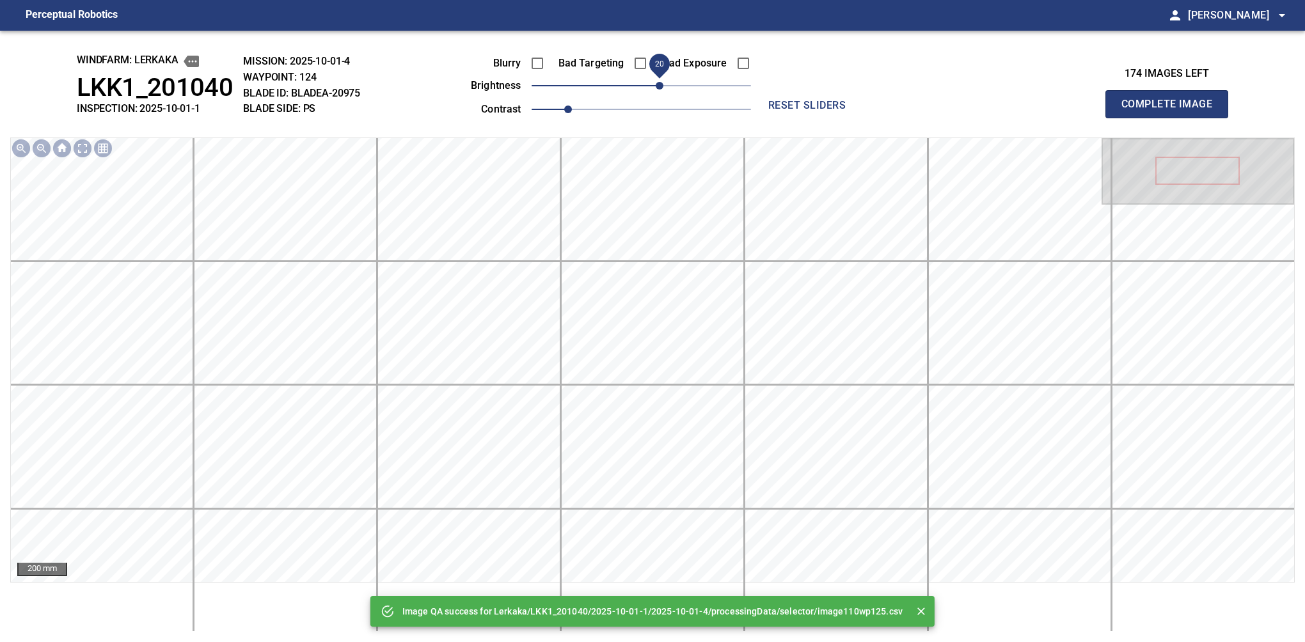
drag, startPoint x: 647, startPoint y: 88, endPoint x: 658, endPoint y: 84, distance: 11.5
click at [658, 84] on span "20" at bounding box center [660, 86] width 8 height 8
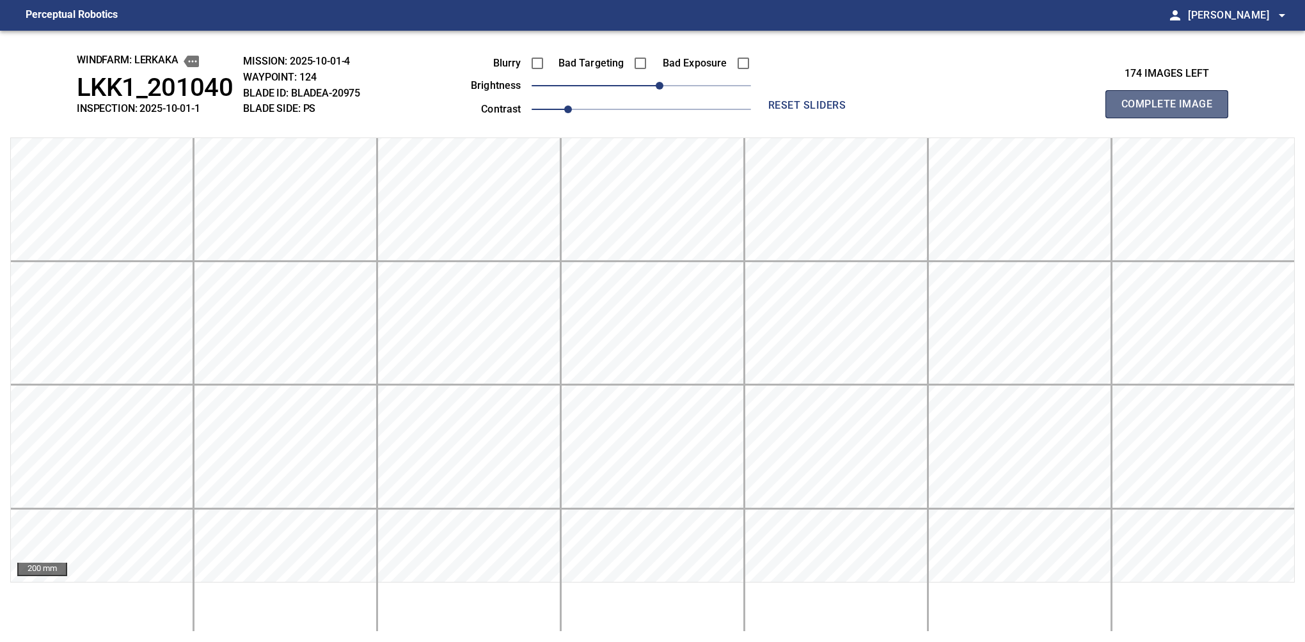
click at [1172, 118] on button "Complete Image" at bounding box center [1166, 104] width 123 height 28
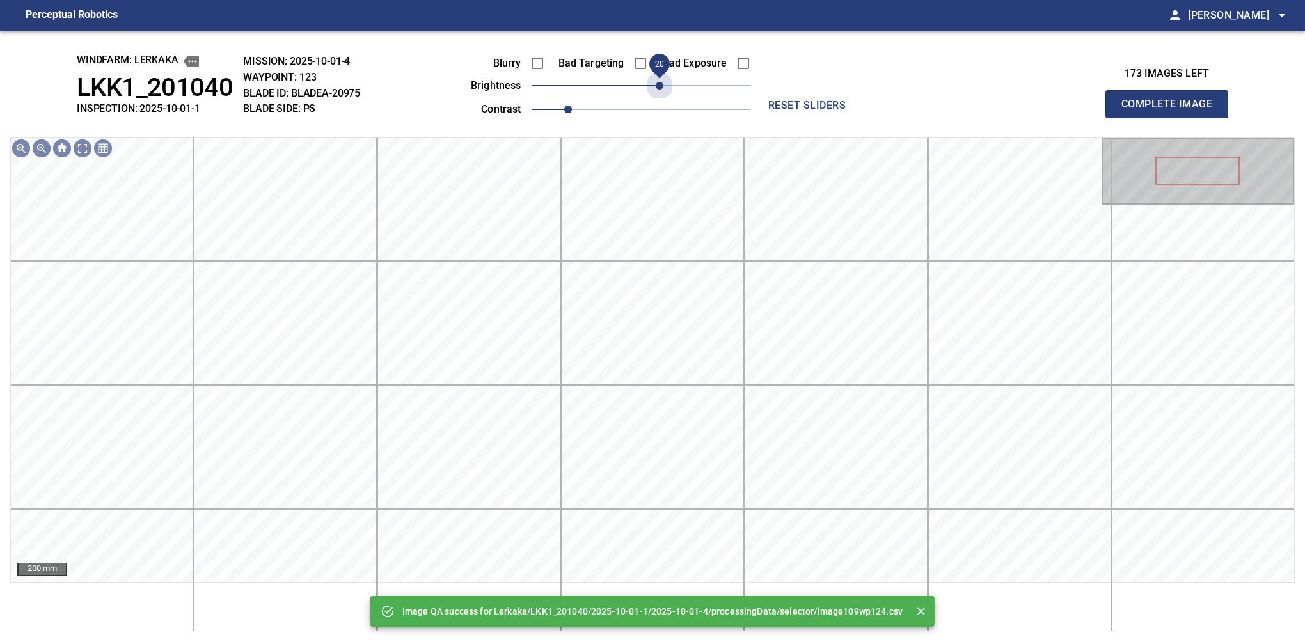
click at [658, 84] on span "20" at bounding box center [641, 86] width 219 height 18
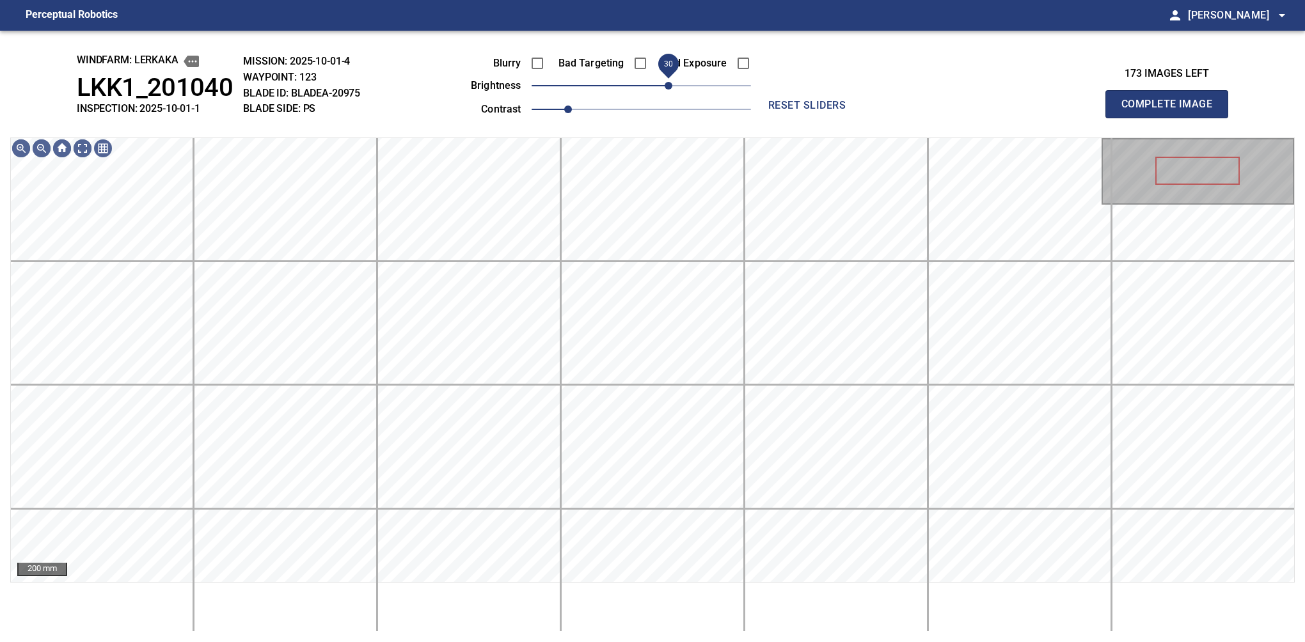
drag, startPoint x: 658, startPoint y: 84, endPoint x: 667, endPoint y: 79, distance: 10.0
click at [667, 82] on span "30" at bounding box center [669, 86] width 8 height 8
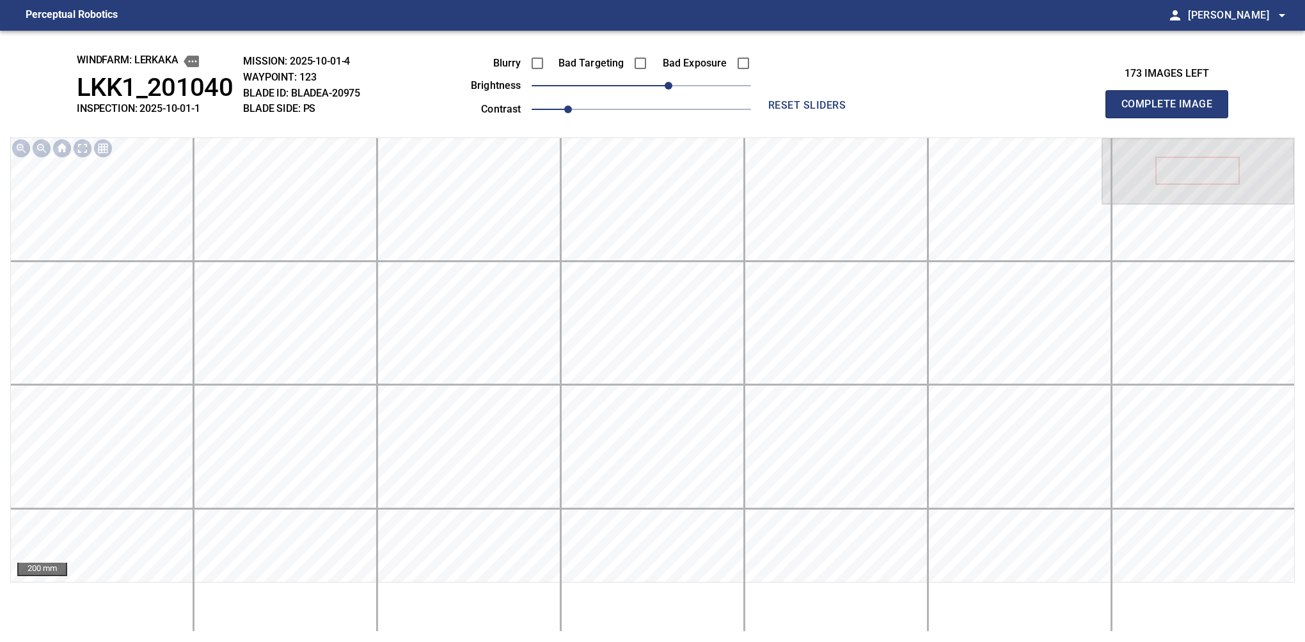
click at [1172, 118] on button "Complete Image" at bounding box center [1166, 104] width 123 height 28
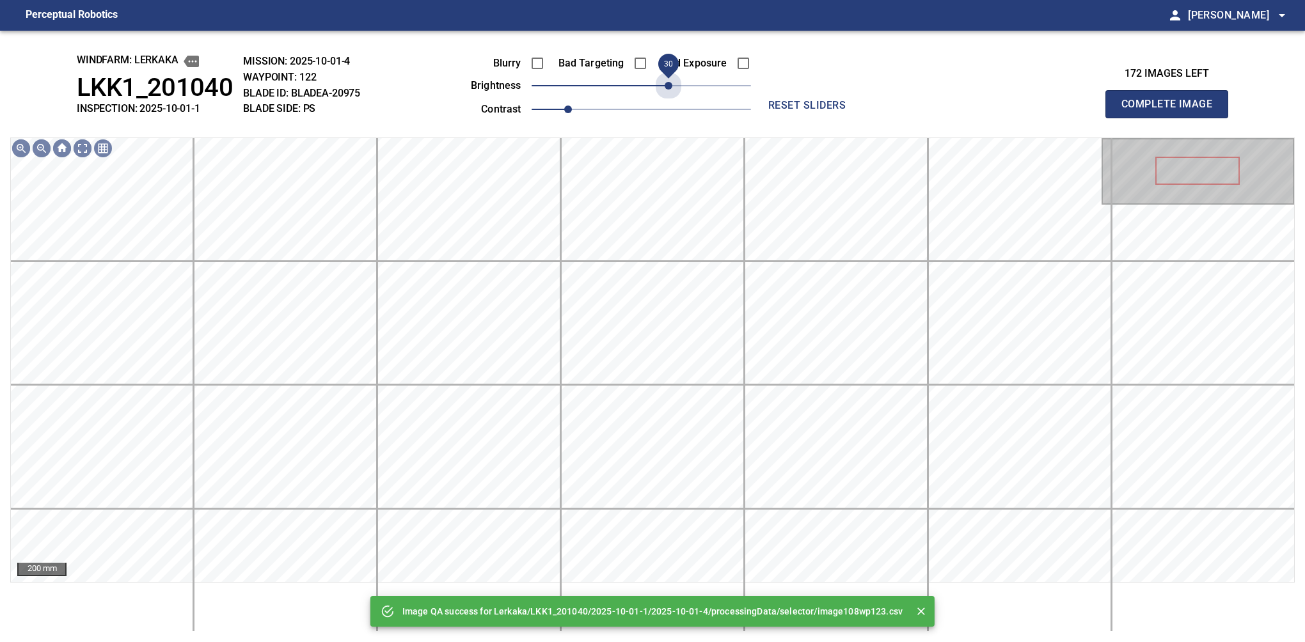
click at [667, 79] on span "30" at bounding box center [641, 86] width 219 height 18
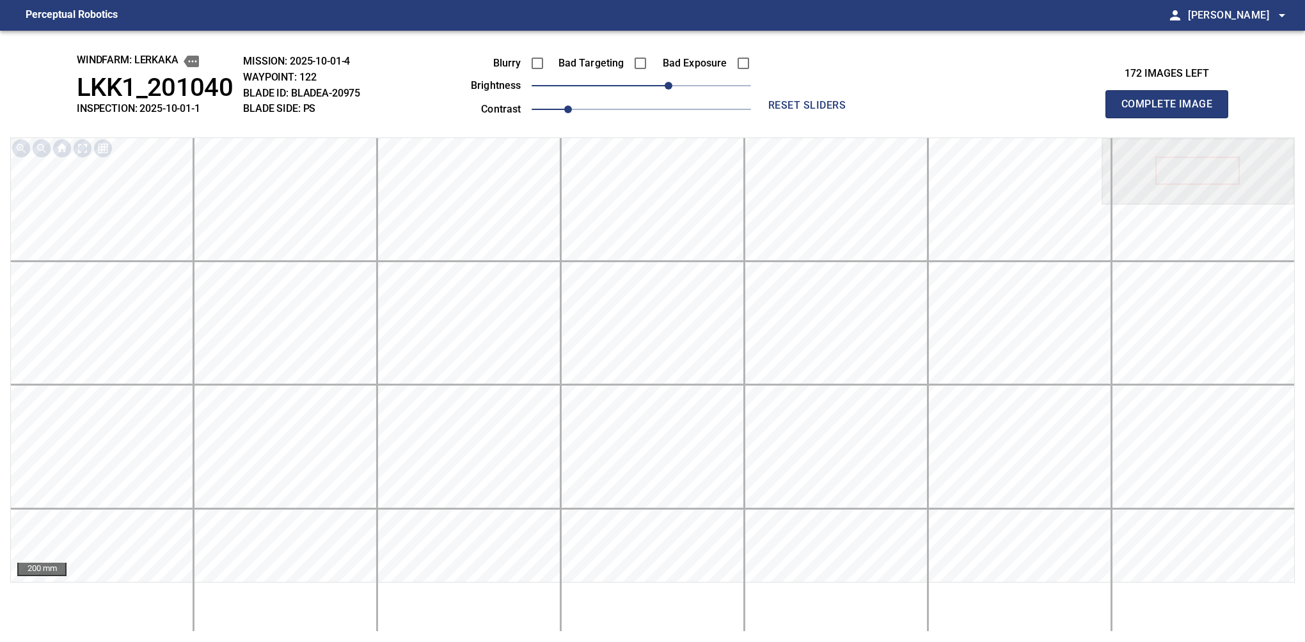
click at [1172, 118] on button "Complete Image" at bounding box center [1166, 104] width 123 height 28
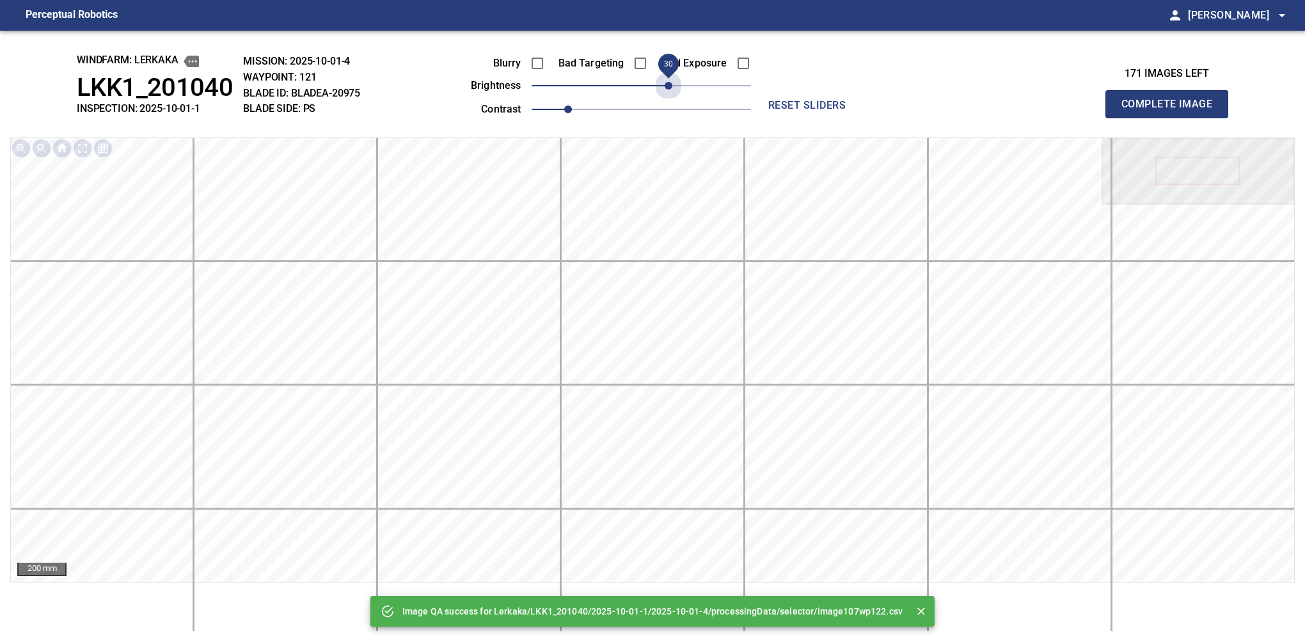
click at [667, 79] on span "30" at bounding box center [641, 86] width 219 height 18
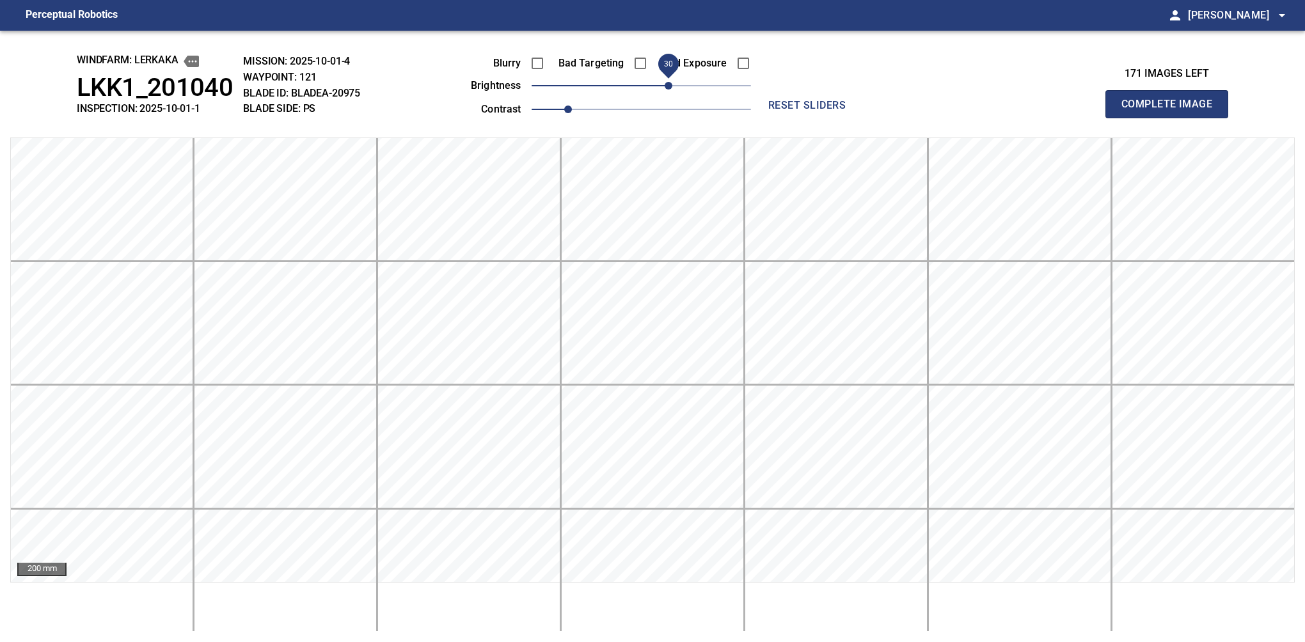
click at [1172, 118] on button "Complete Image" at bounding box center [1166, 104] width 123 height 28
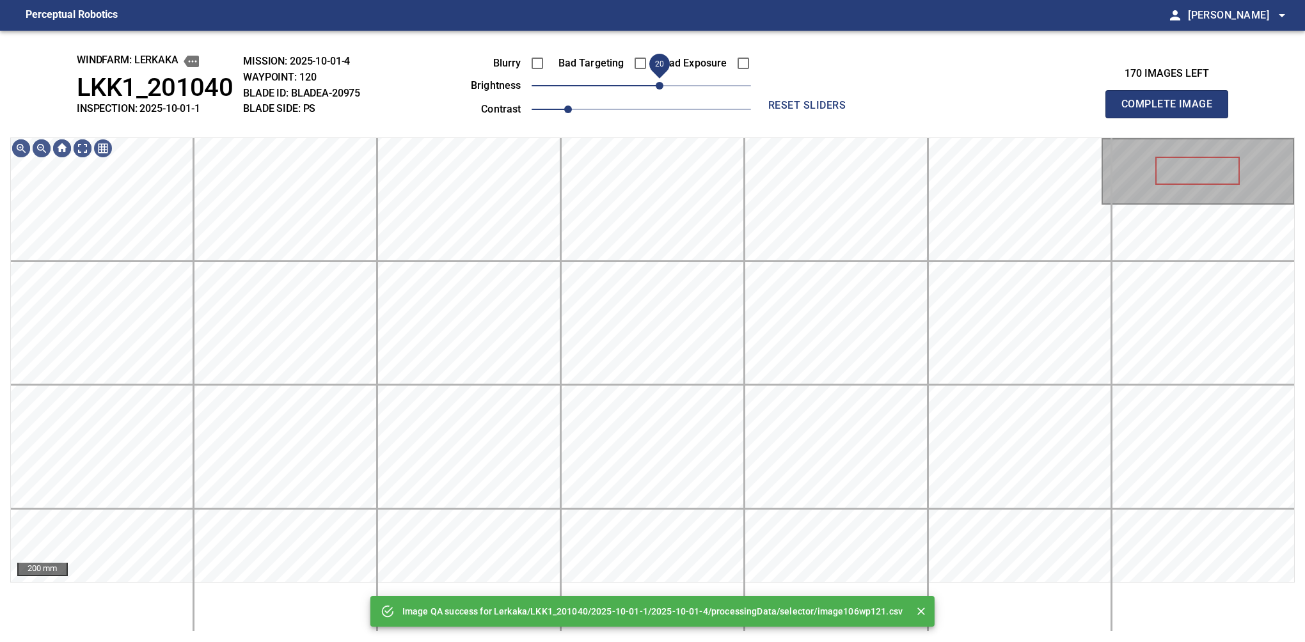
drag, startPoint x: 667, startPoint y: 79, endPoint x: 660, endPoint y: 86, distance: 10.0
click at [660, 86] on span "20" at bounding box center [641, 86] width 219 height 18
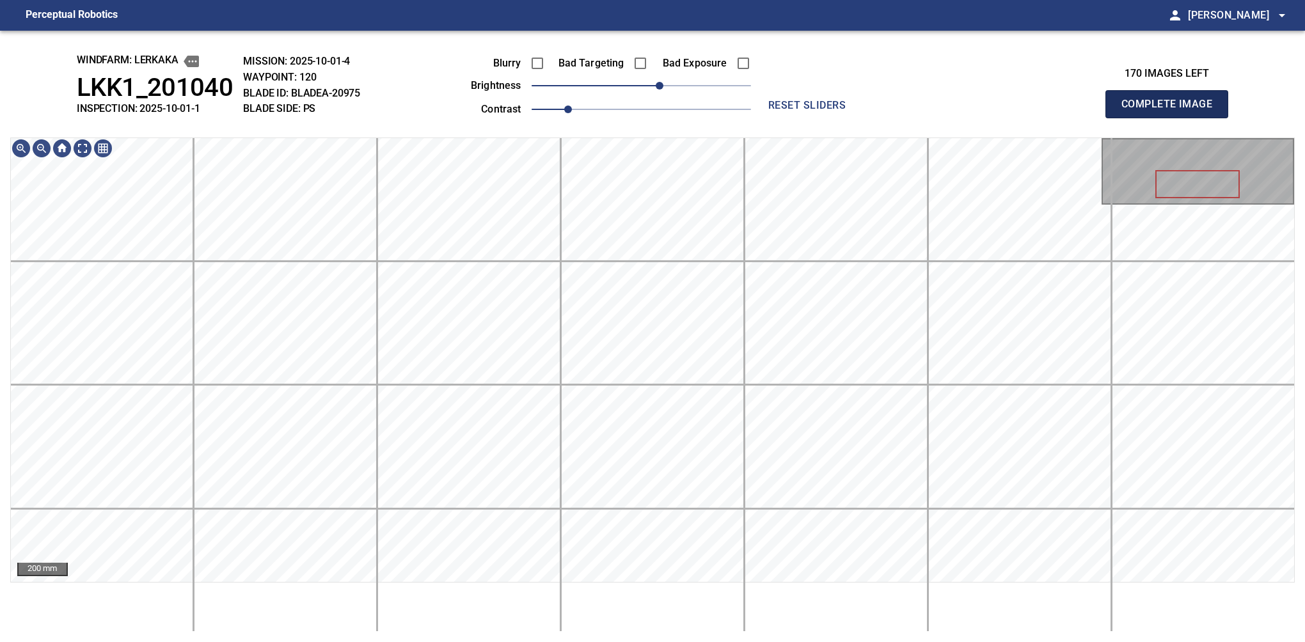
click at [1172, 118] on button "Complete Image" at bounding box center [1166, 104] width 123 height 28
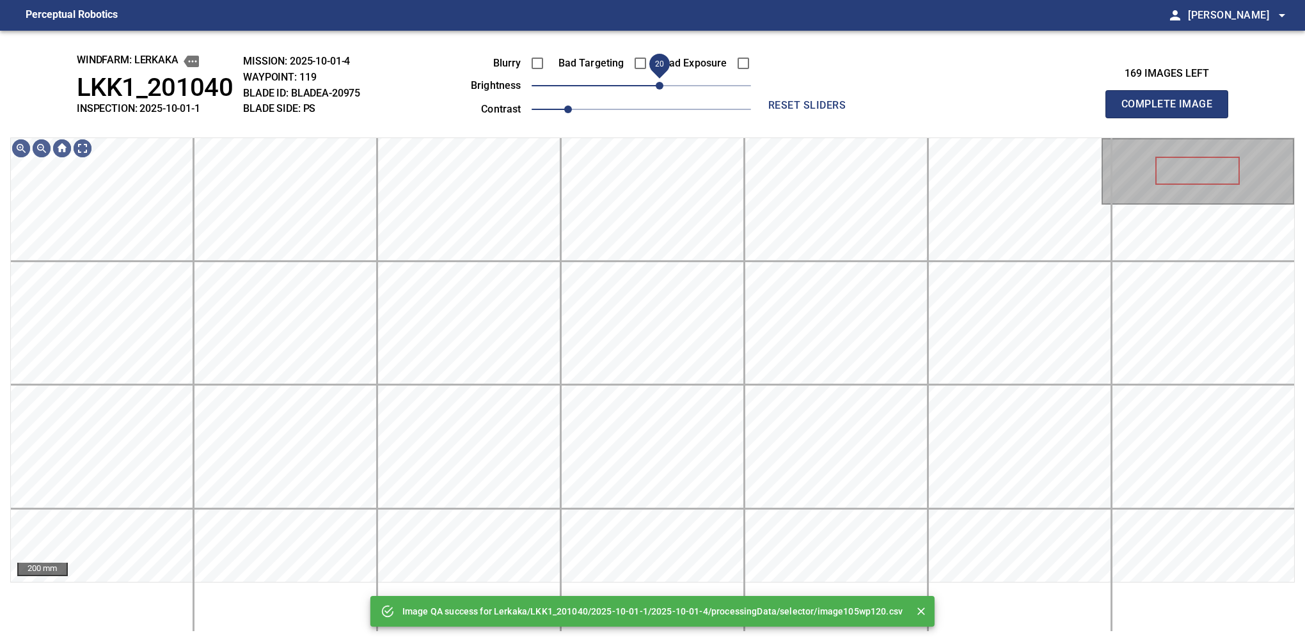
drag, startPoint x: 658, startPoint y: 84, endPoint x: 661, endPoint y: 91, distance: 6.9
click at [661, 90] on span "20" at bounding box center [660, 86] width 8 height 8
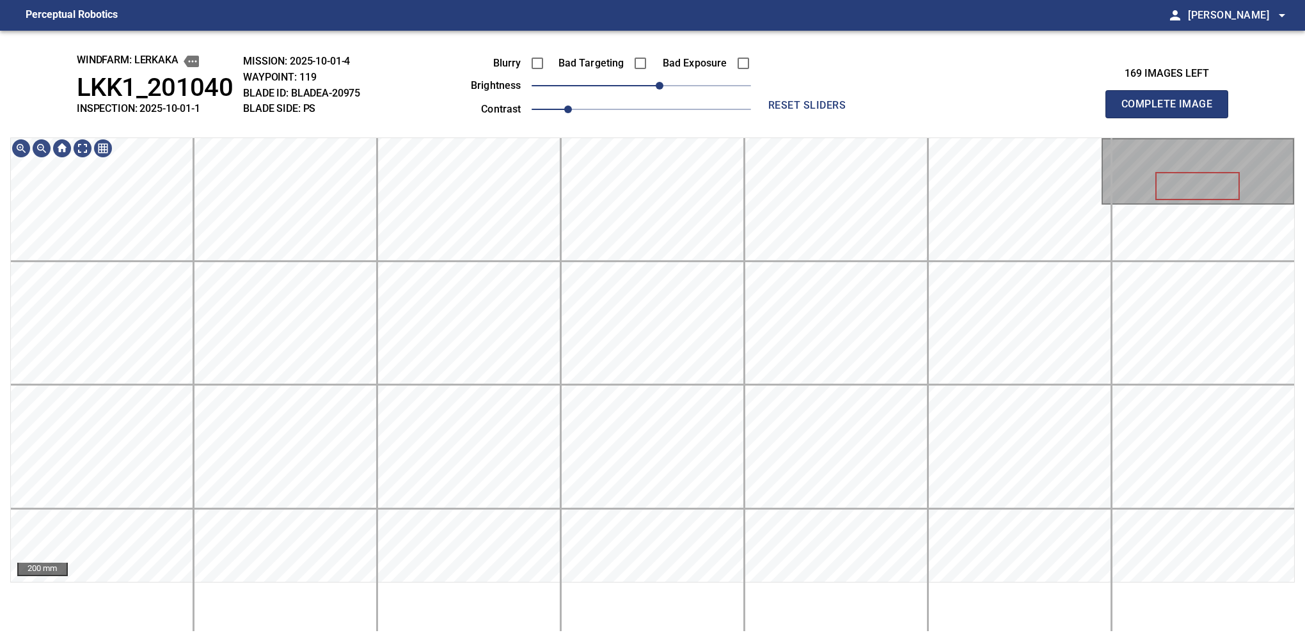
click at [1172, 118] on button "Complete Image" at bounding box center [1166, 104] width 123 height 28
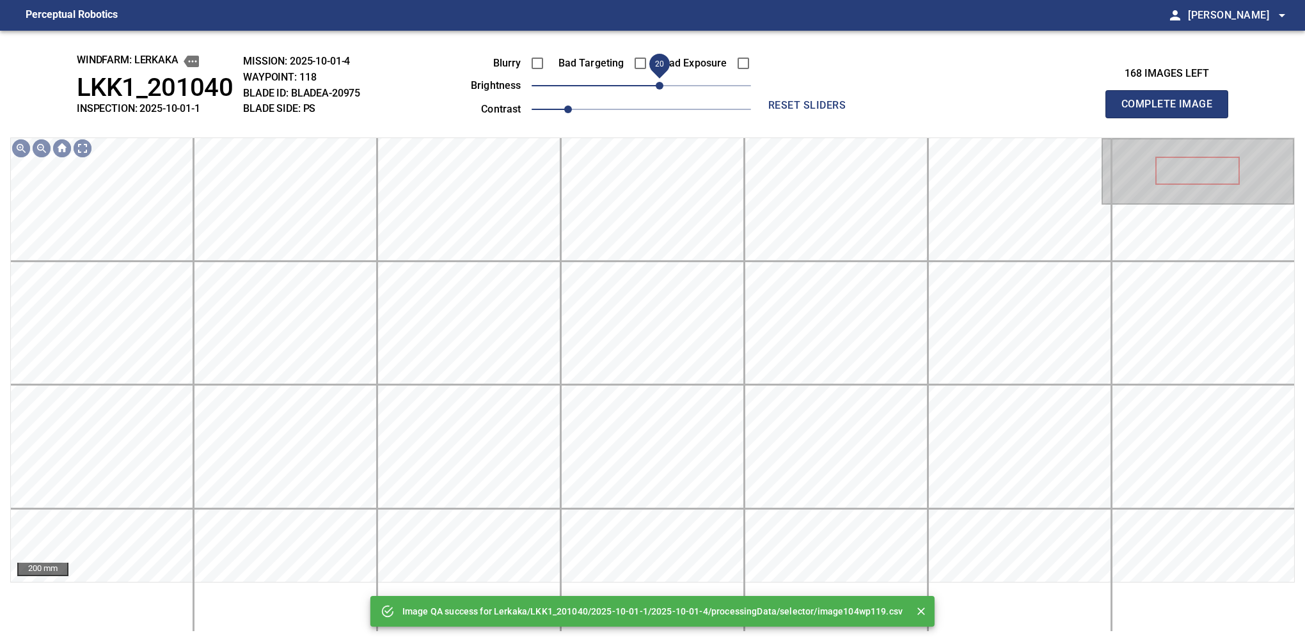
drag, startPoint x: 647, startPoint y: 94, endPoint x: 656, endPoint y: 87, distance: 11.4
click at [656, 87] on span "20" at bounding box center [660, 86] width 8 height 8
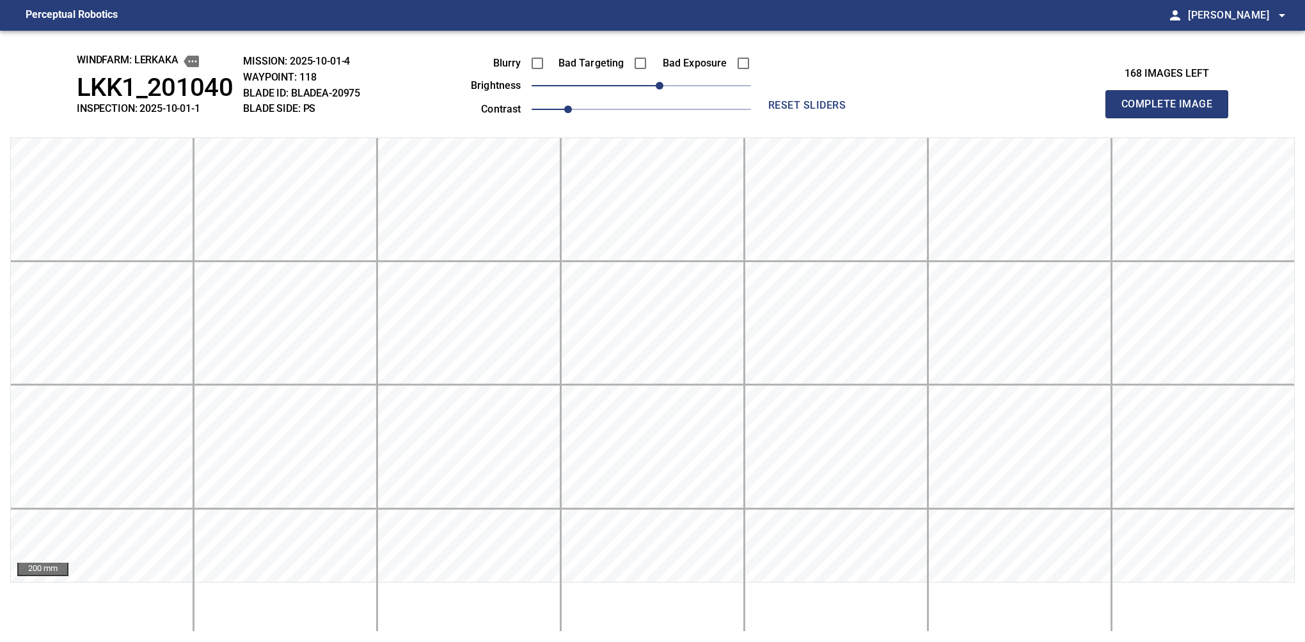
click at [1172, 118] on button "Complete Image" at bounding box center [1166, 104] width 123 height 28
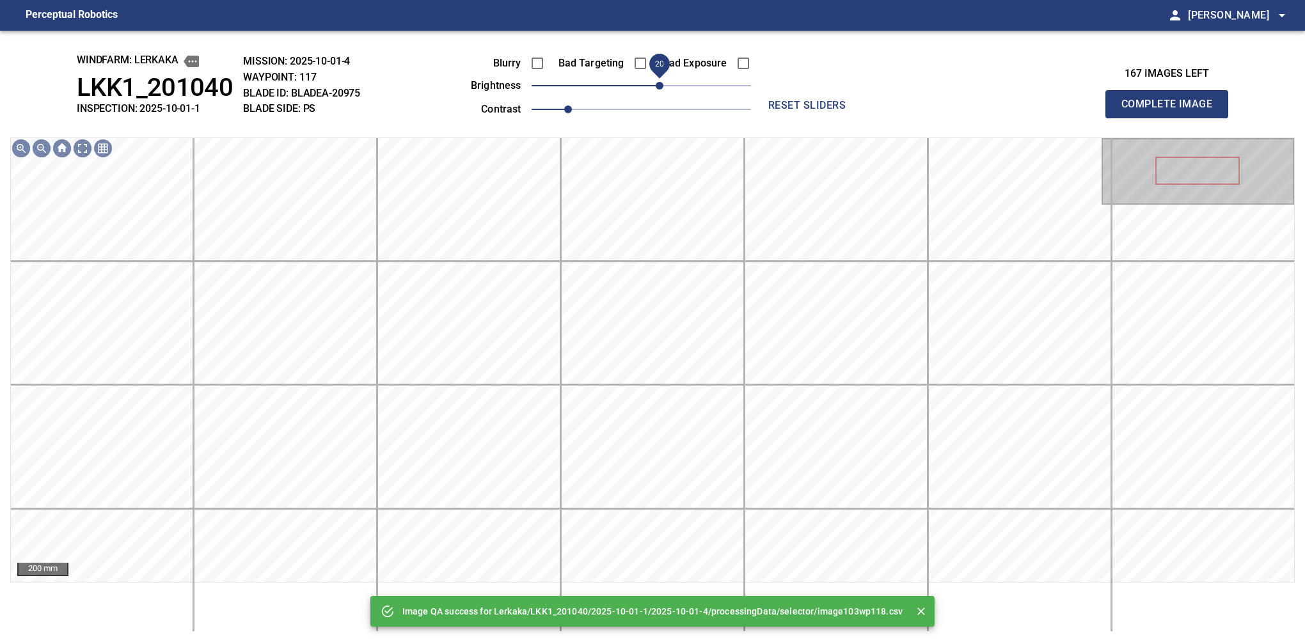
click at [661, 87] on span "20" at bounding box center [660, 86] width 8 height 8
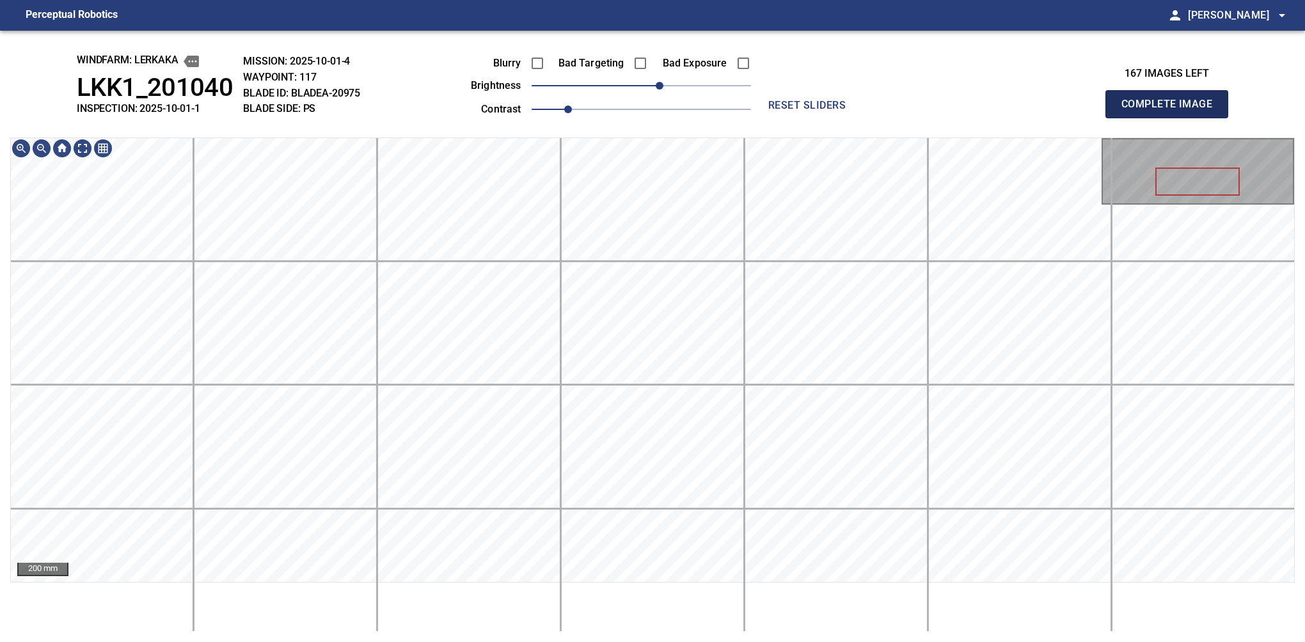
click at [1172, 118] on button "Complete Image" at bounding box center [1166, 104] width 123 height 28
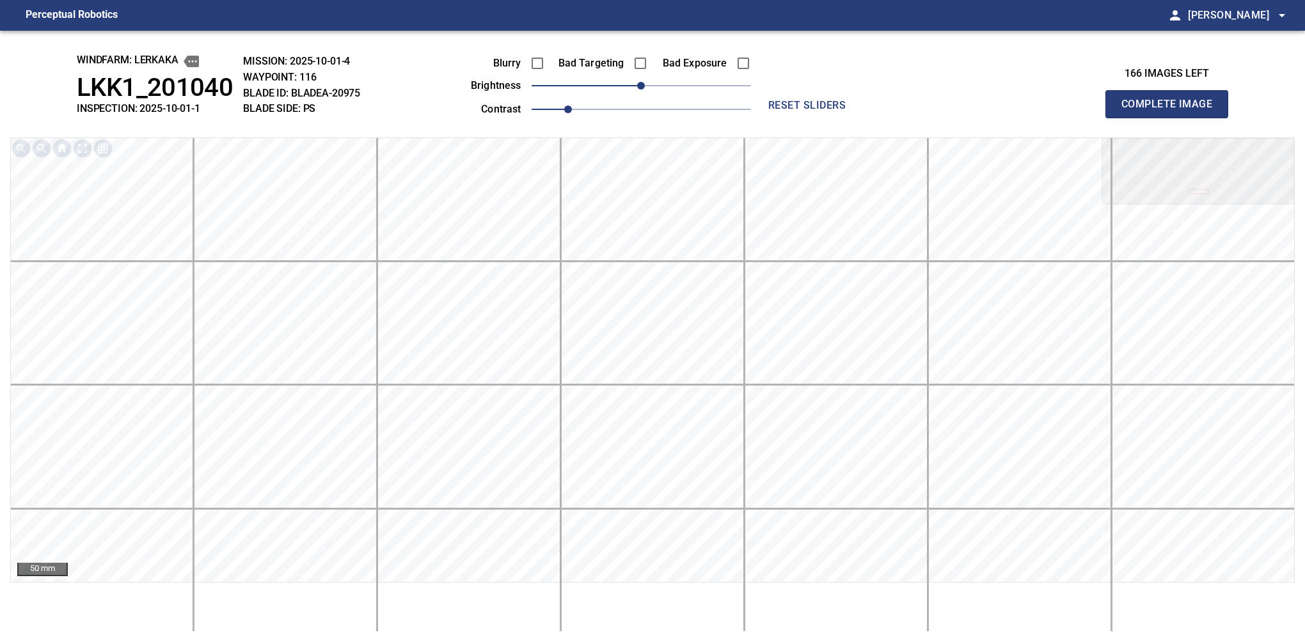
click at [1172, 118] on button "Complete Image" at bounding box center [1166, 104] width 123 height 28
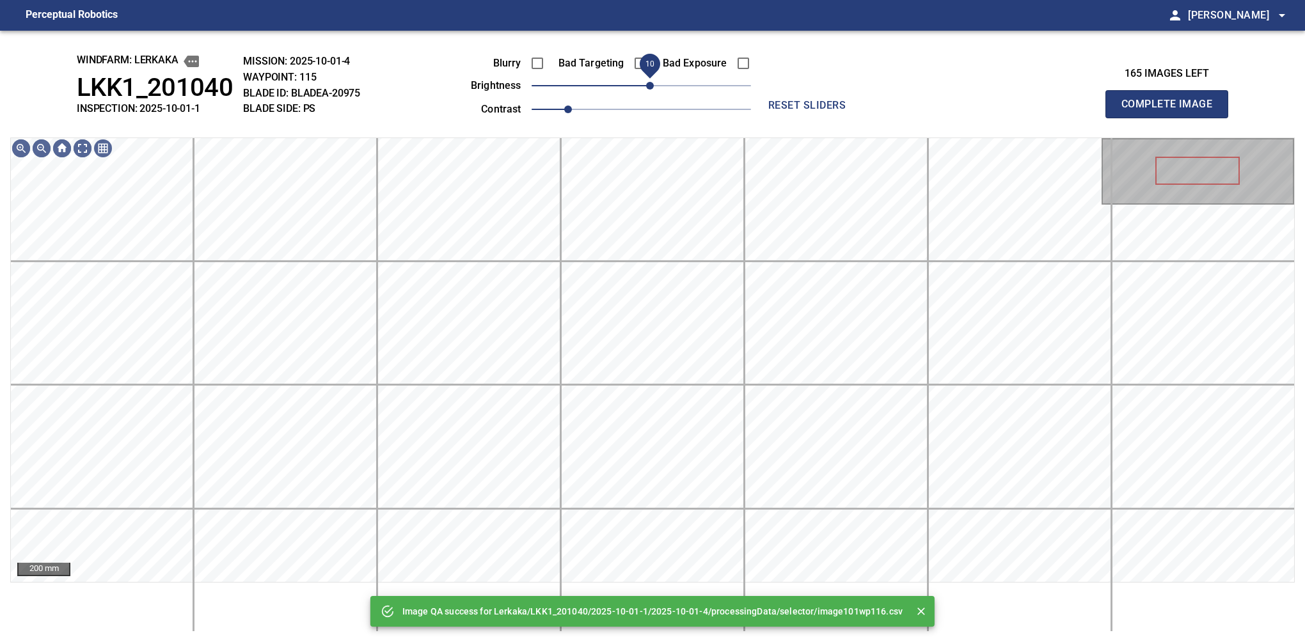
drag, startPoint x: 646, startPoint y: 93, endPoint x: 653, endPoint y: 84, distance: 11.0
click at [653, 84] on span "10" at bounding box center [650, 86] width 8 height 8
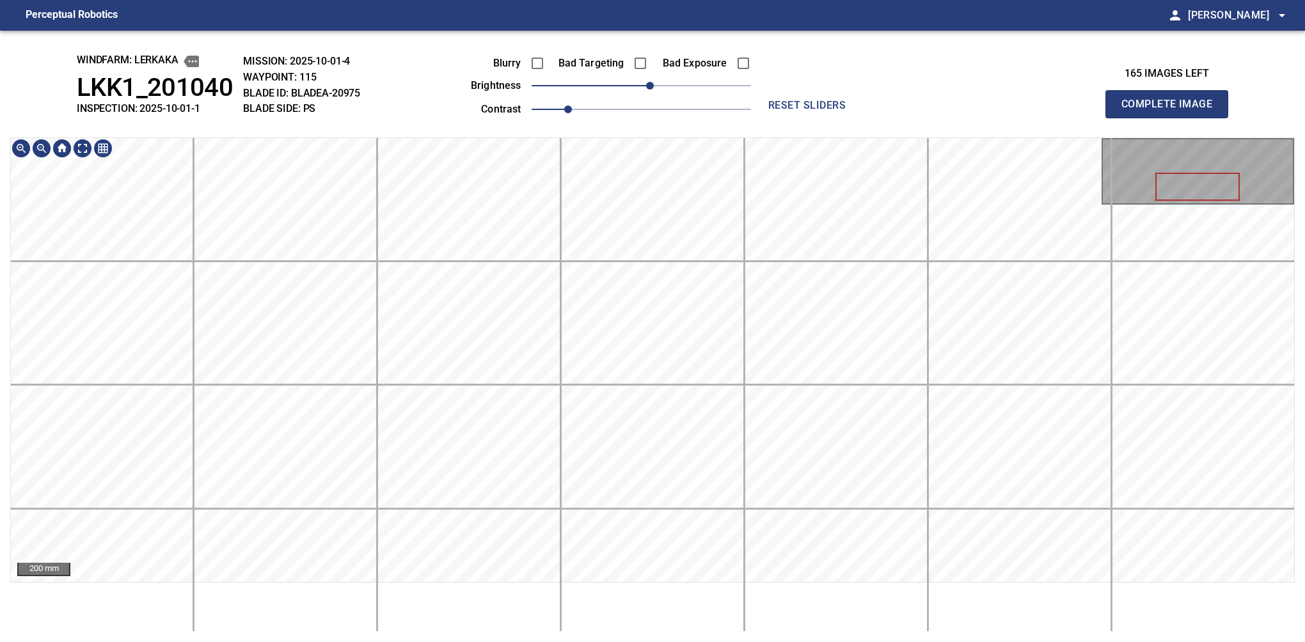
click at [736, 77] on div "windfarm: Lerkaka LKK1_201040 INSPECTION: 2025-10-01-1 MISSION: 2025-10-01-4 WA…" at bounding box center [652, 337] width 1305 height 612
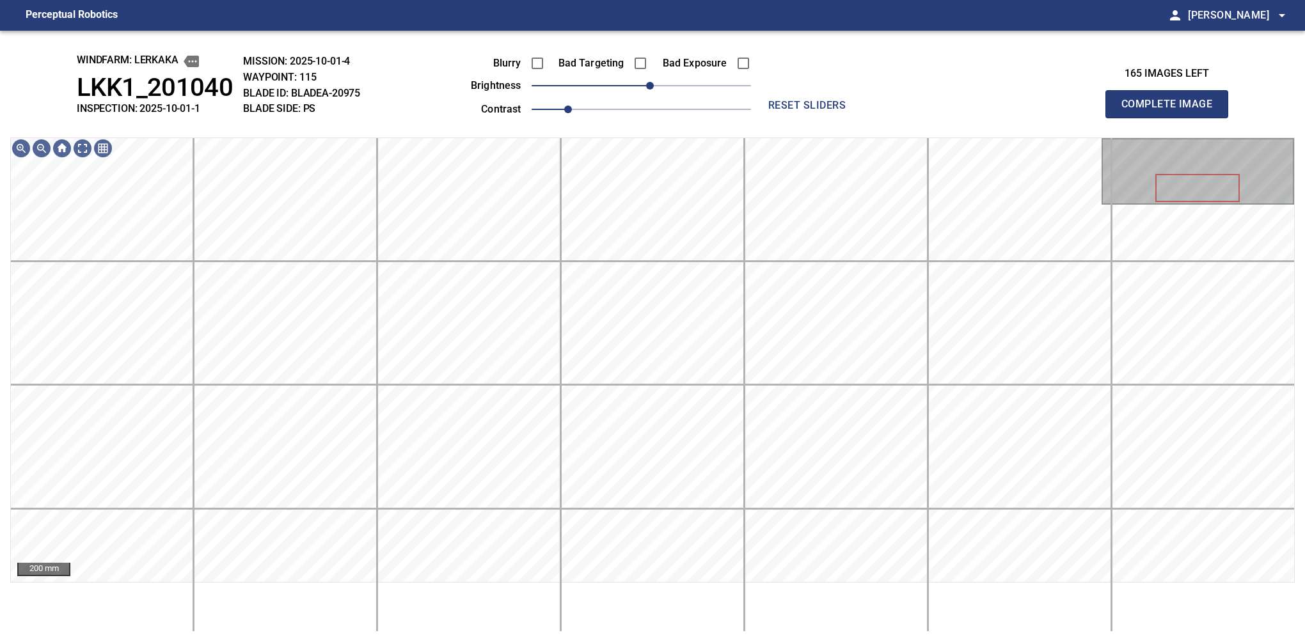
click at [1172, 118] on button "Complete Image" at bounding box center [1166, 104] width 123 height 28
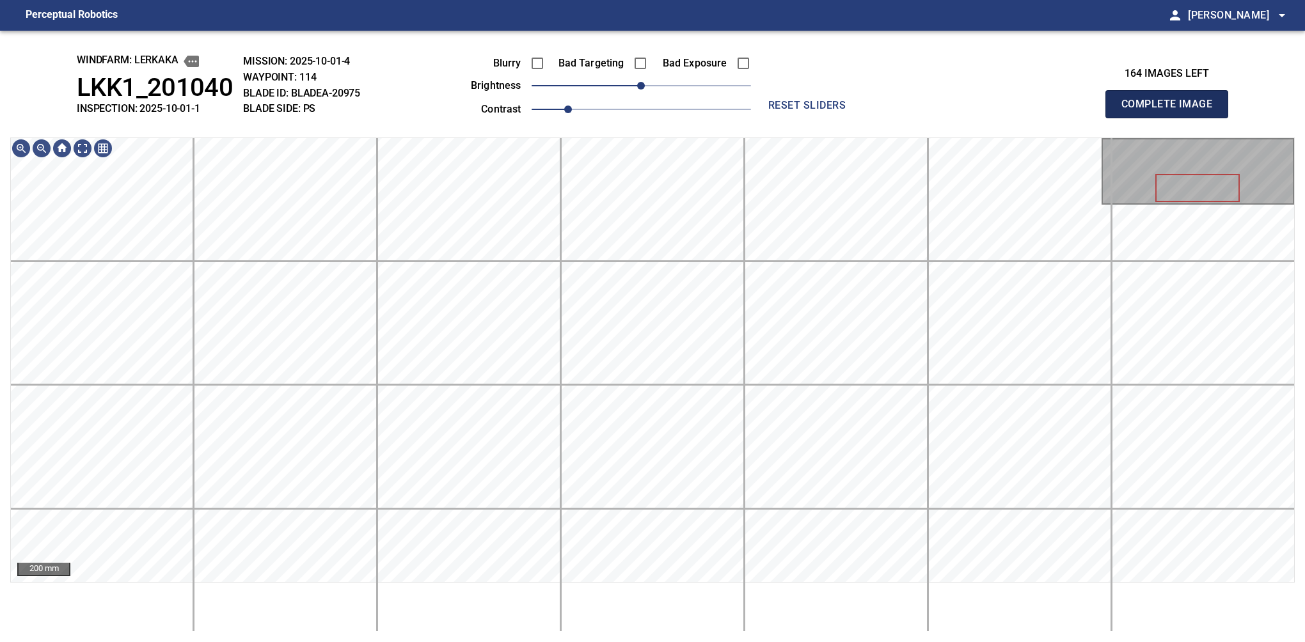
click at [1172, 118] on button "Complete Image" at bounding box center [1166, 104] width 123 height 28
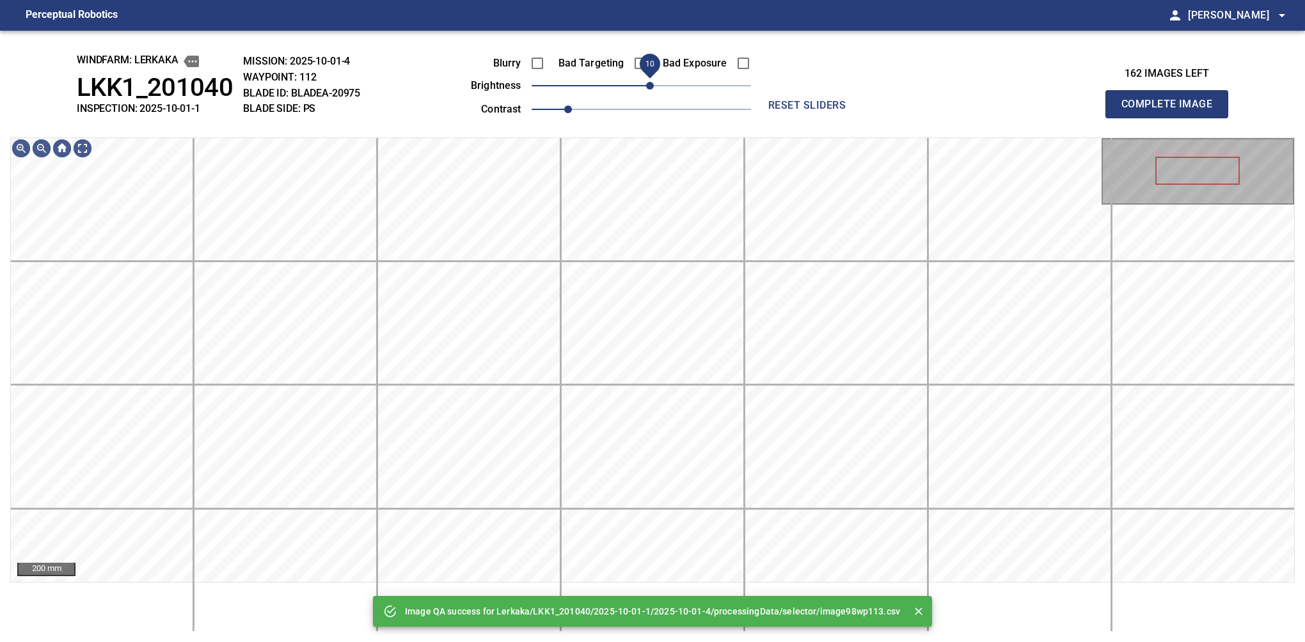
drag, startPoint x: 642, startPoint y: 87, endPoint x: 648, endPoint y: 82, distance: 8.2
click at [648, 82] on span "10" at bounding box center [650, 86] width 8 height 8
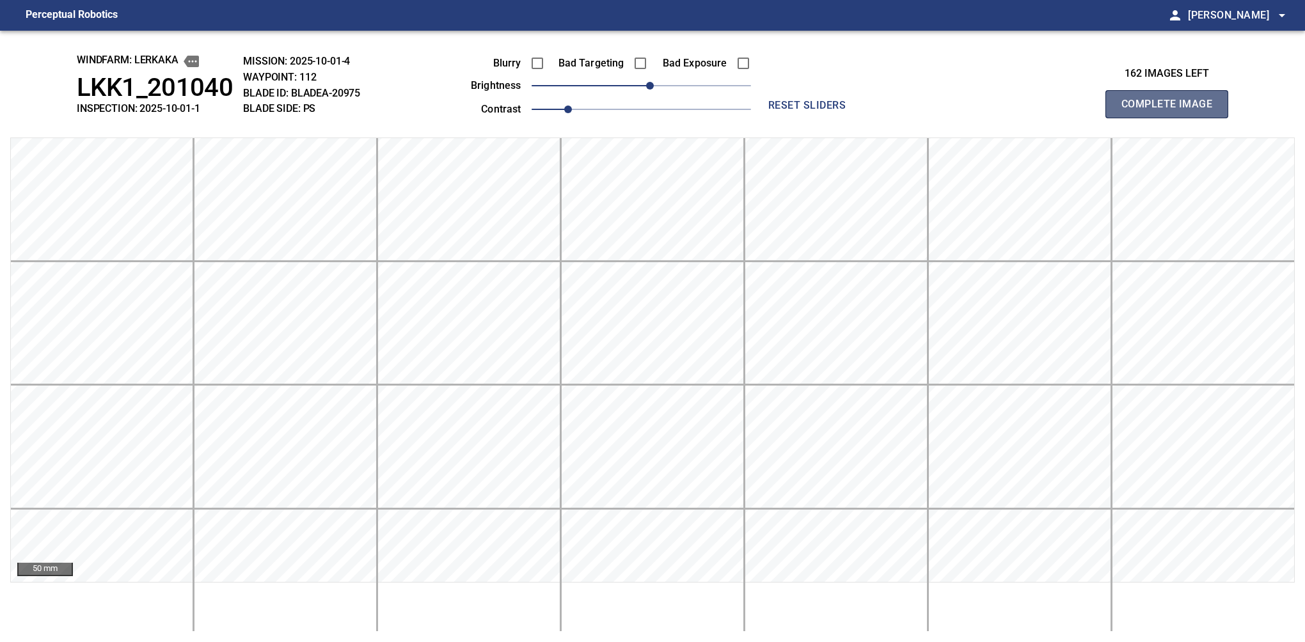
click at [1172, 118] on button "Complete Image" at bounding box center [1166, 104] width 123 height 28
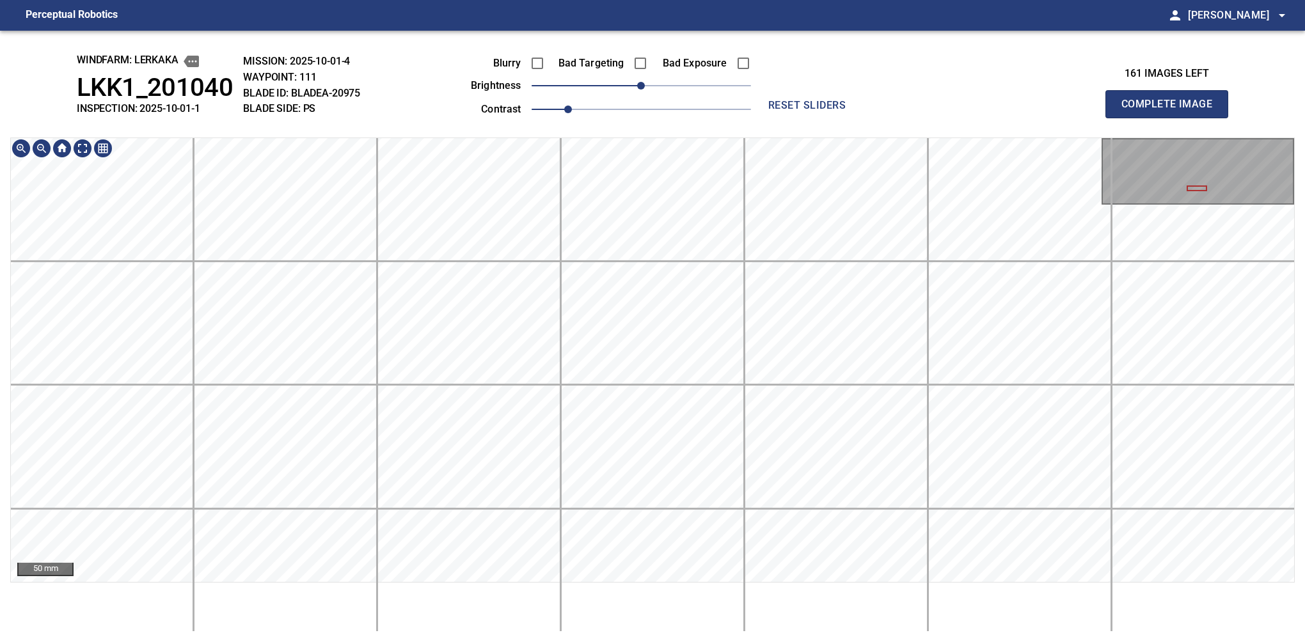
click at [677, 642] on html "Perceptual Robotics person Alex Semenov arrow_drop_down windfarm: Lerkaka LKK1_…" at bounding box center [652, 321] width 1305 height 642
click at [1172, 118] on button "Complete Image" at bounding box center [1166, 104] width 123 height 28
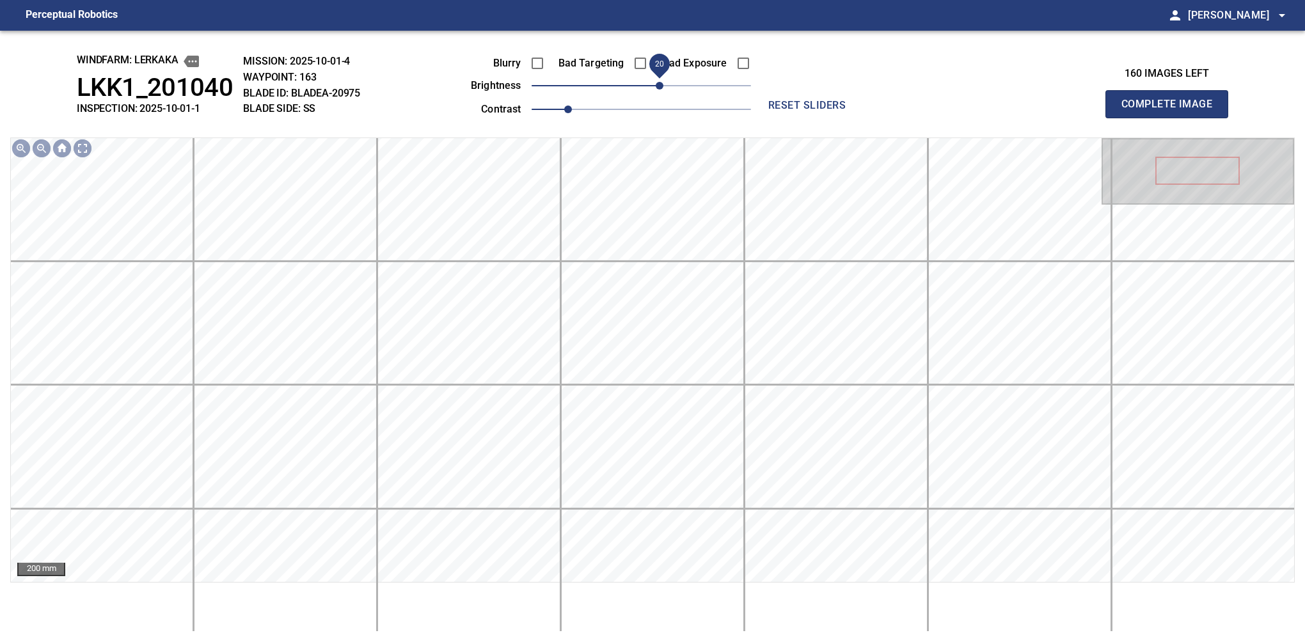
drag, startPoint x: 646, startPoint y: 81, endPoint x: 658, endPoint y: 81, distance: 11.5
click at [658, 82] on span "20" at bounding box center [660, 86] width 8 height 8
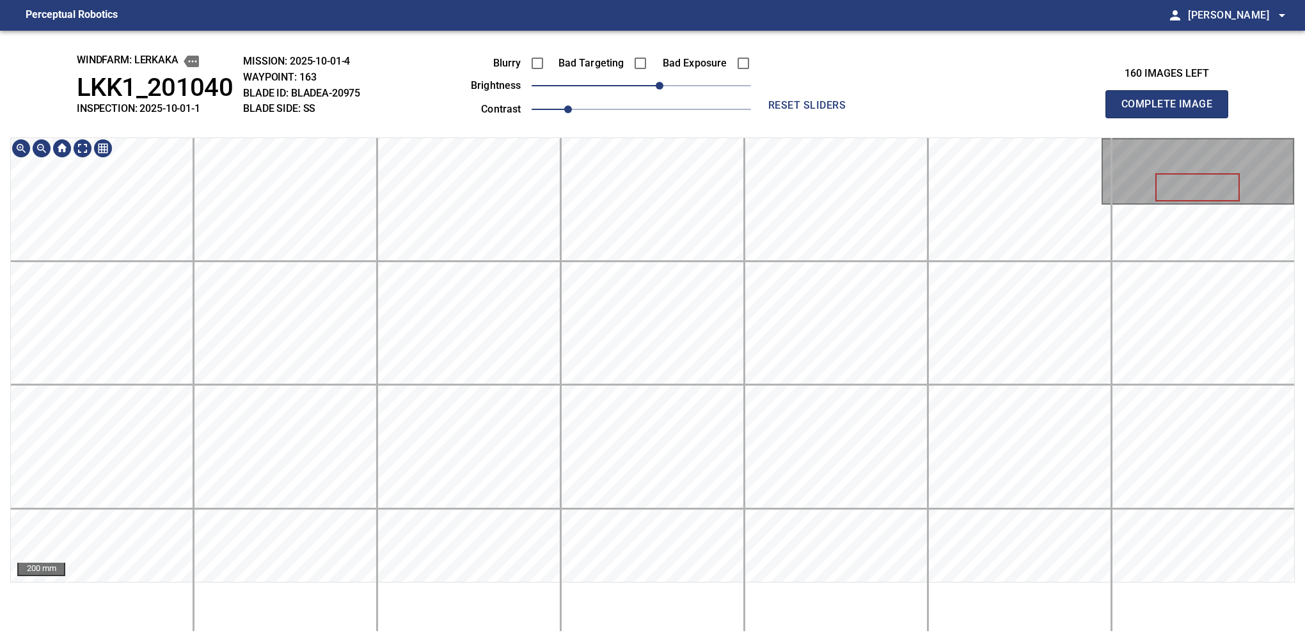
click at [1172, 118] on button "Complete Image" at bounding box center [1166, 104] width 123 height 28
click at [687, 455] on div "windfarm: Lerkaka LKK1_201040 INSPECTION: 2025-10-01-1 MISSION: 2025-10-01-4 WA…" at bounding box center [652, 337] width 1305 height 612
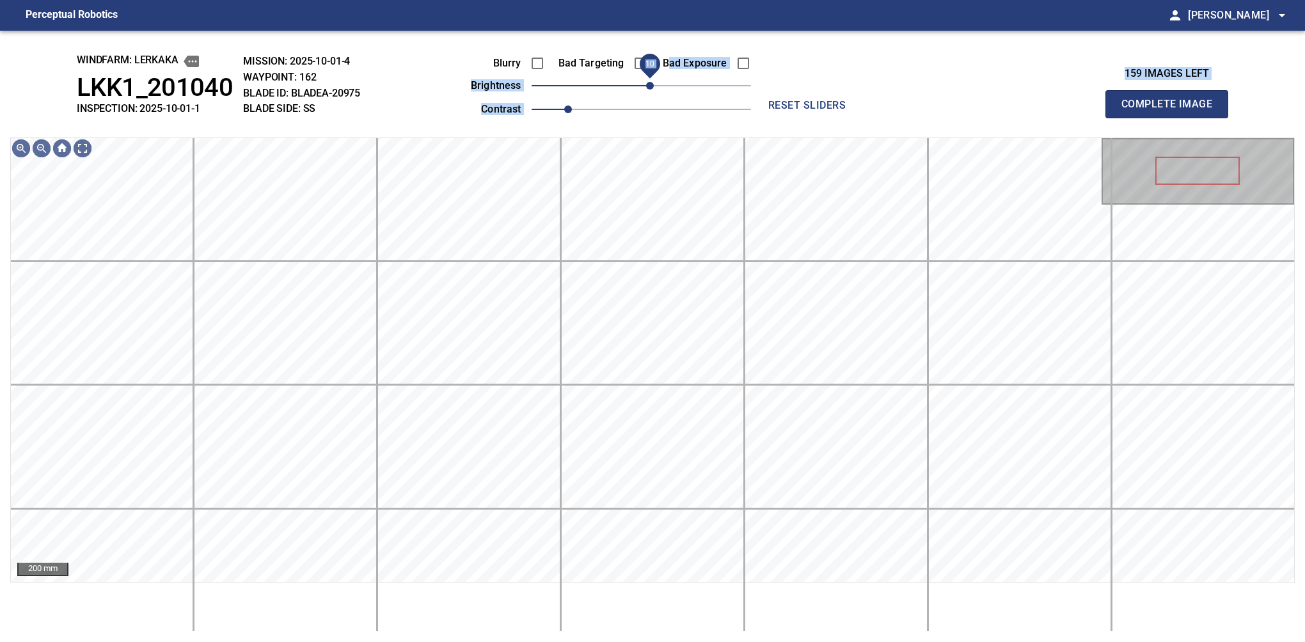
click at [654, 85] on span "10" at bounding box center [650, 86] width 8 height 8
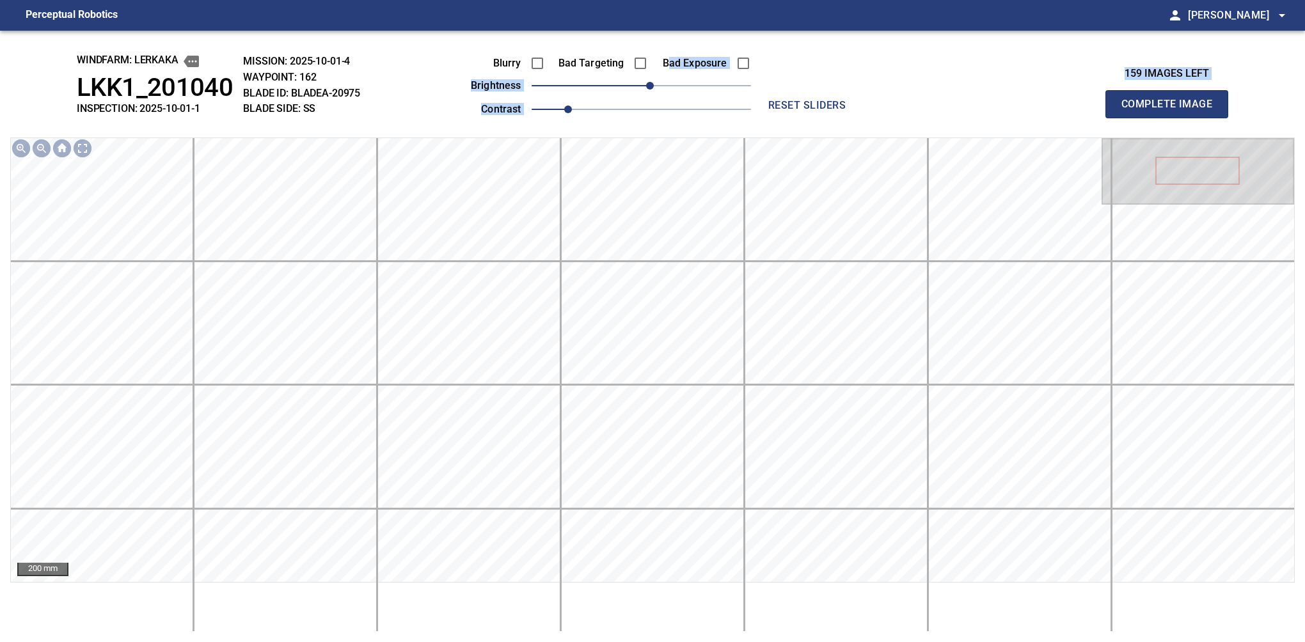
click at [1172, 118] on button "Complete Image" at bounding box center [1166, 104] width 123 height 28
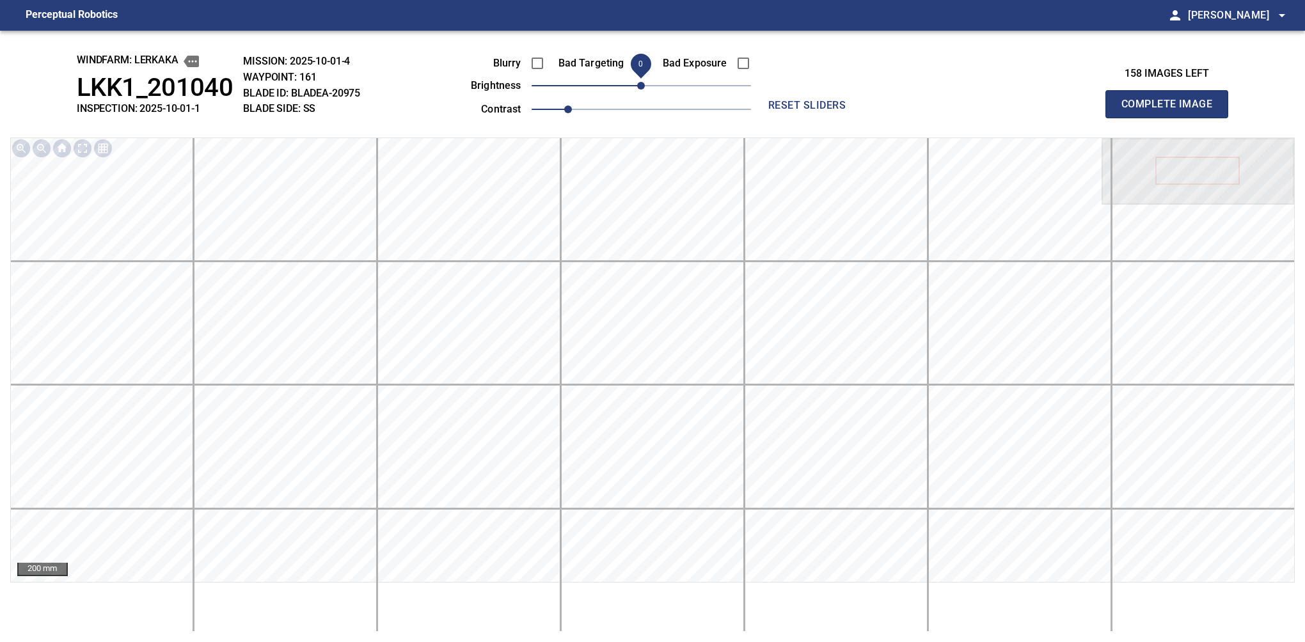
drag, startPoint x: 649, startPoint y: 83, endPoint x: 638, endPoint y: 87, distance: 11.5
click at [638, 87] on span "0" at bounding box center [641, 86] width 8 height 8
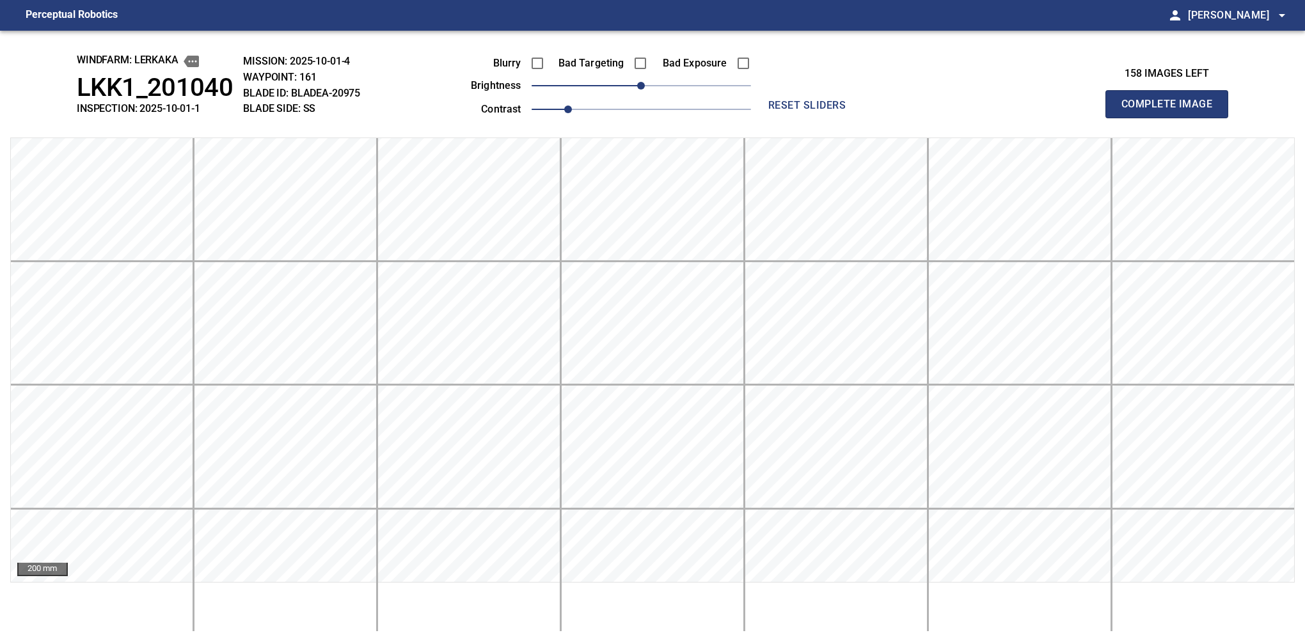
click at [1172, 118] on button "Complete Image" at bounding box center [1166, 104] width 123 height 28
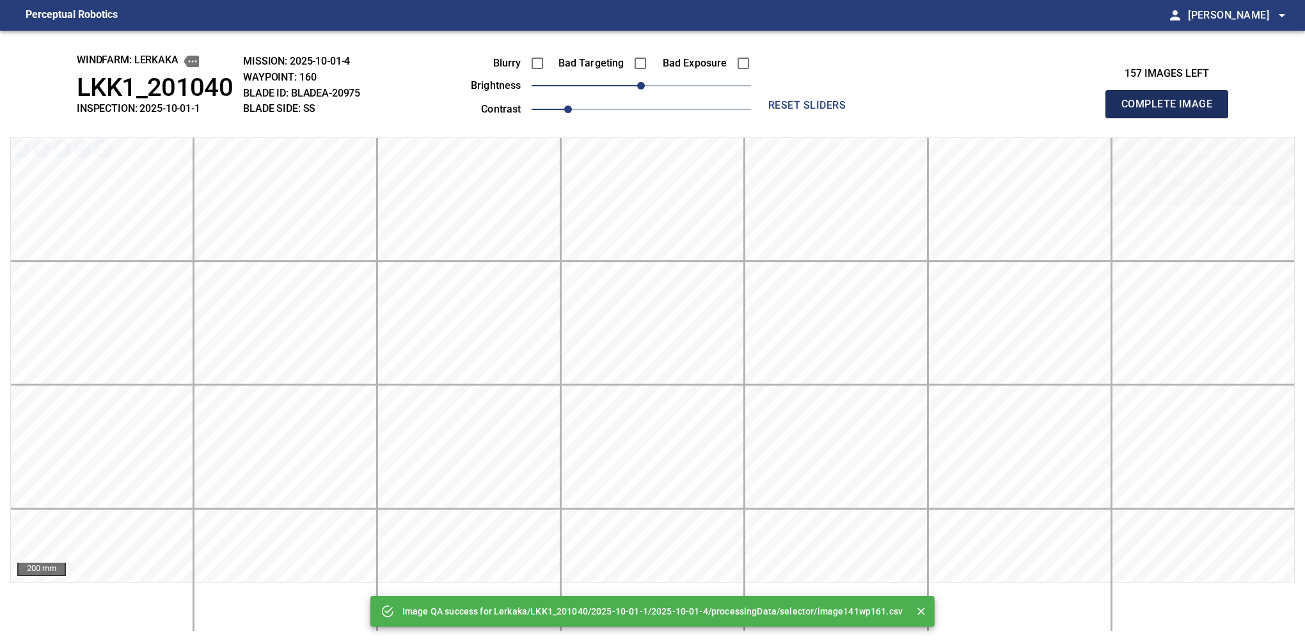
click at [1172, 118] on button "Complete Image" at bounding box center [1166, 104] width 123 height 28
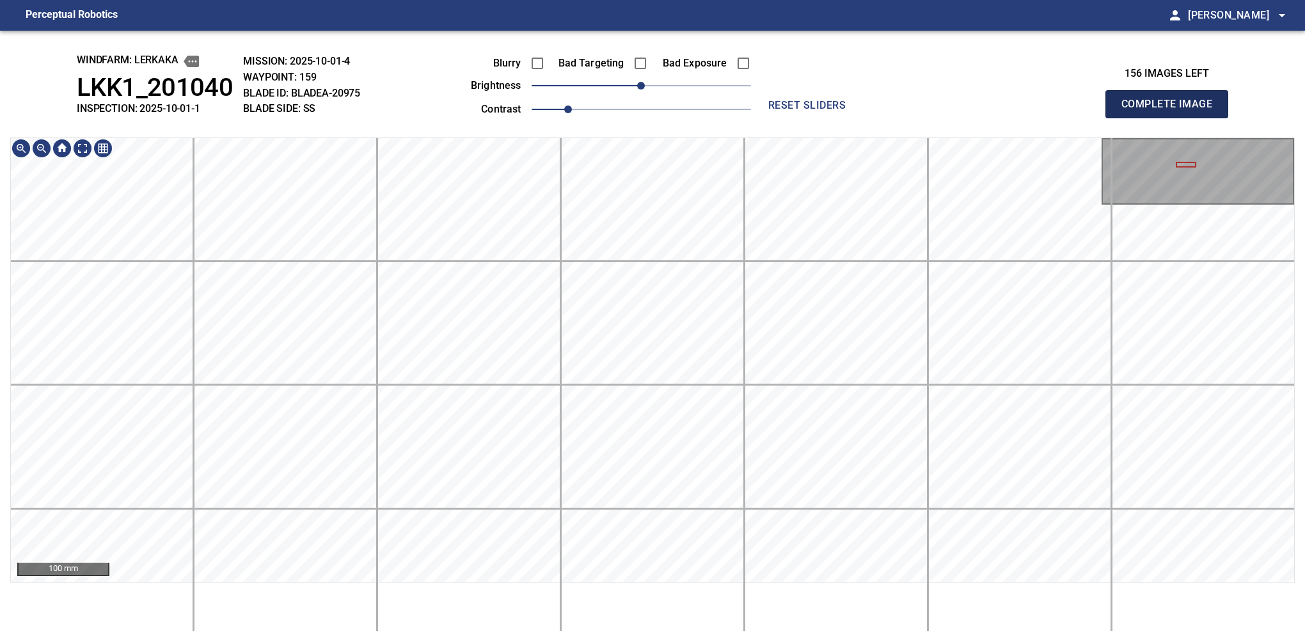
click at [1172, 118] on button "Complete Image" at bounding box center [1166, 104] width 123 height 28
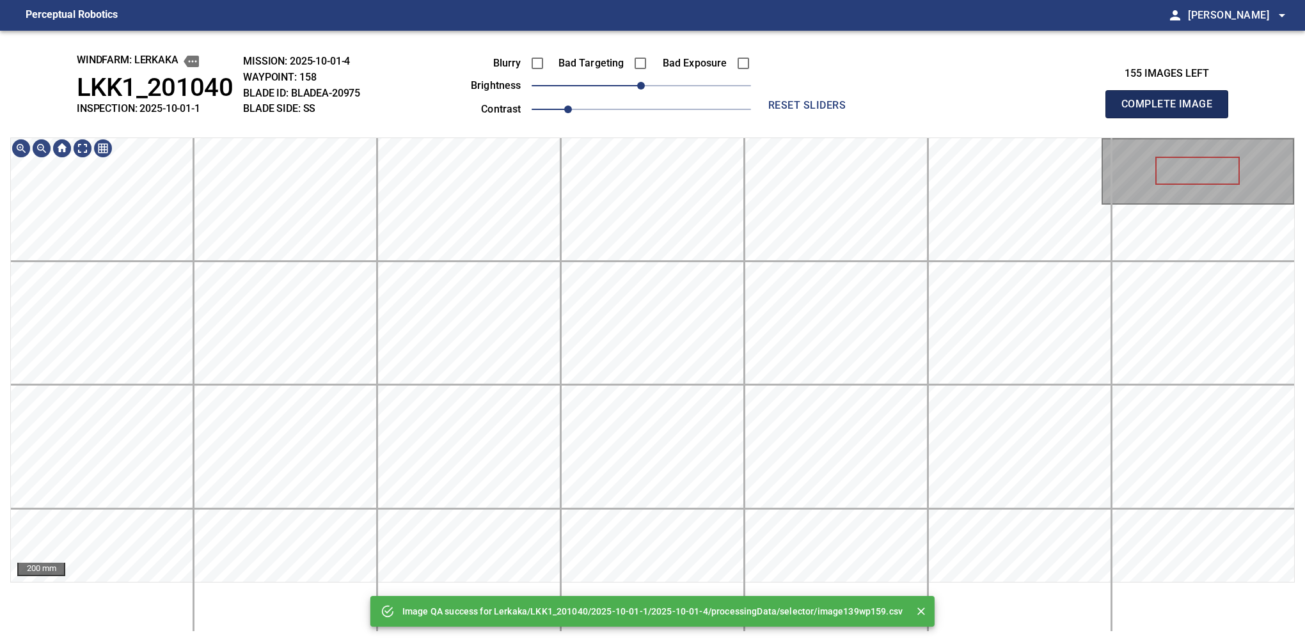
click at [1172, 118] on button "Complete Image" at bounding box center [1166, 104] width 123 height 28
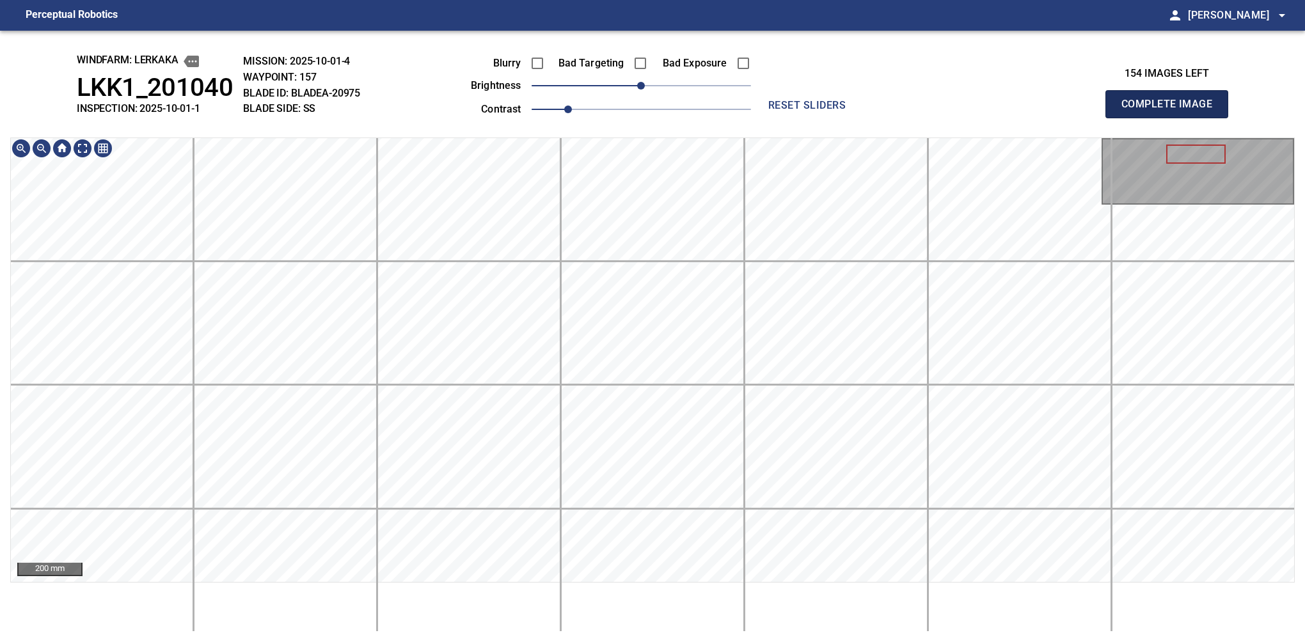
click at [1172, 118] on button "Complete Image" at bounding box center [1166, 104] width 123 height 28
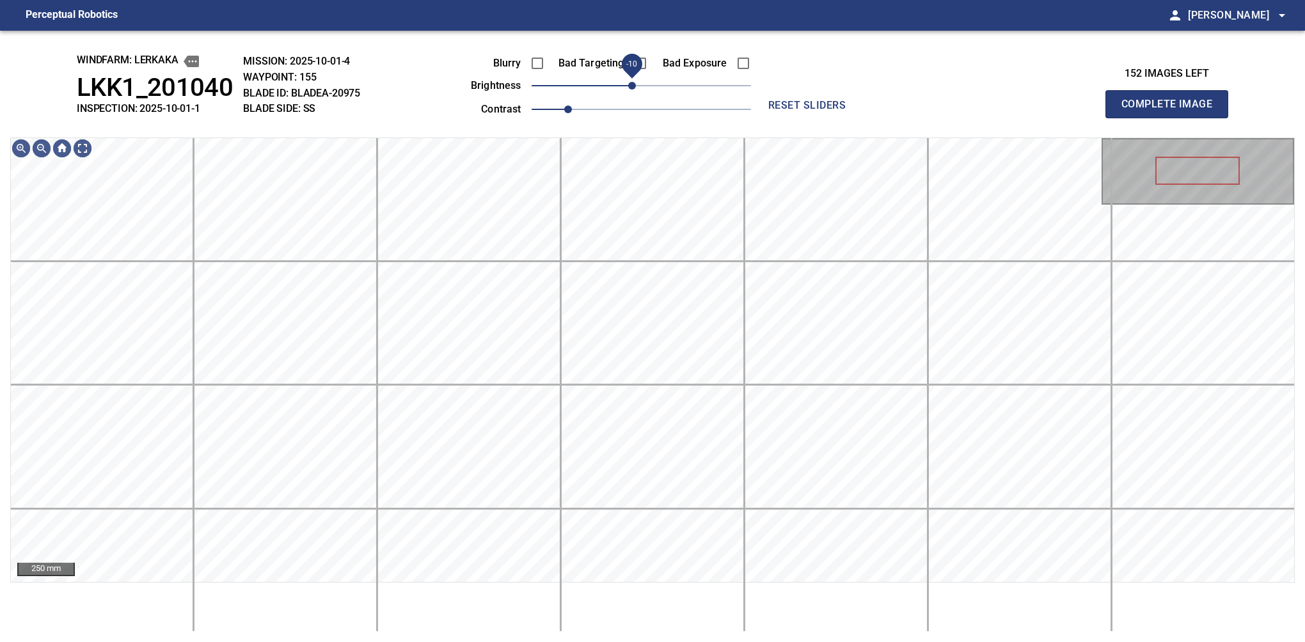
drag, startPoint x: 640, startPoint y: 90, endPoint x: 635, endPoint y: 95, distance: 7.7
click at [635, 90] on span "-10" at bounding box center [632, 86] width 8 height 8
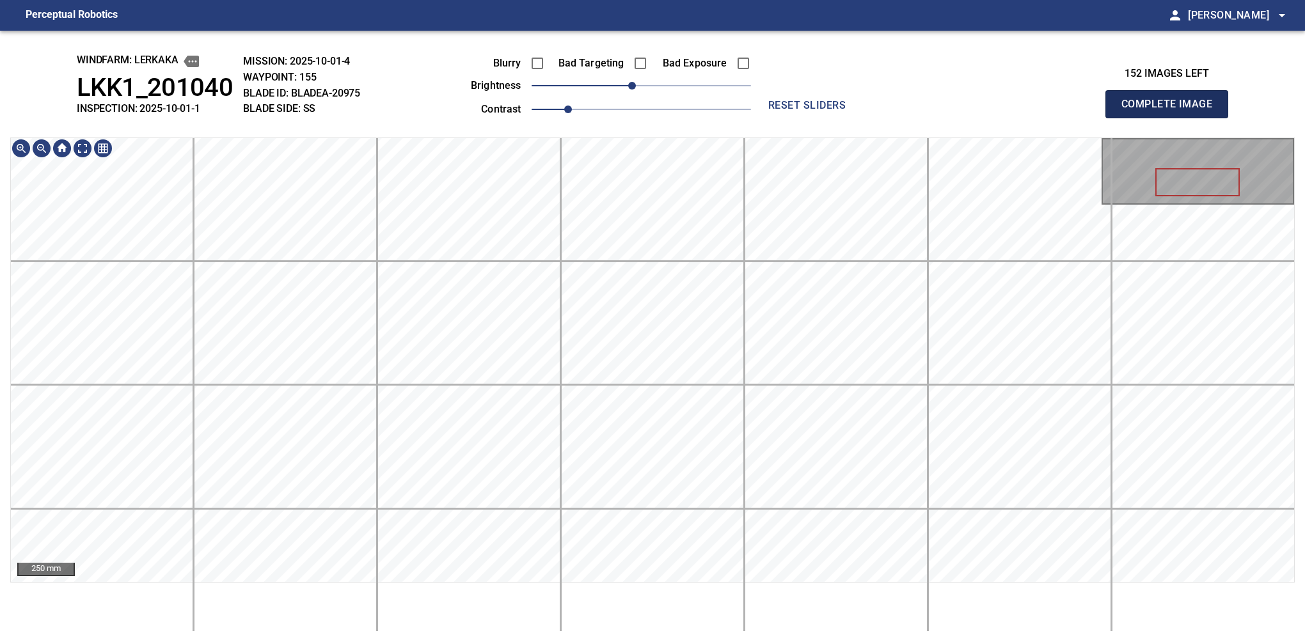
click at [1172, 118] on button "Complete Image" at bounding box center [1166, 104] width 123 height 28
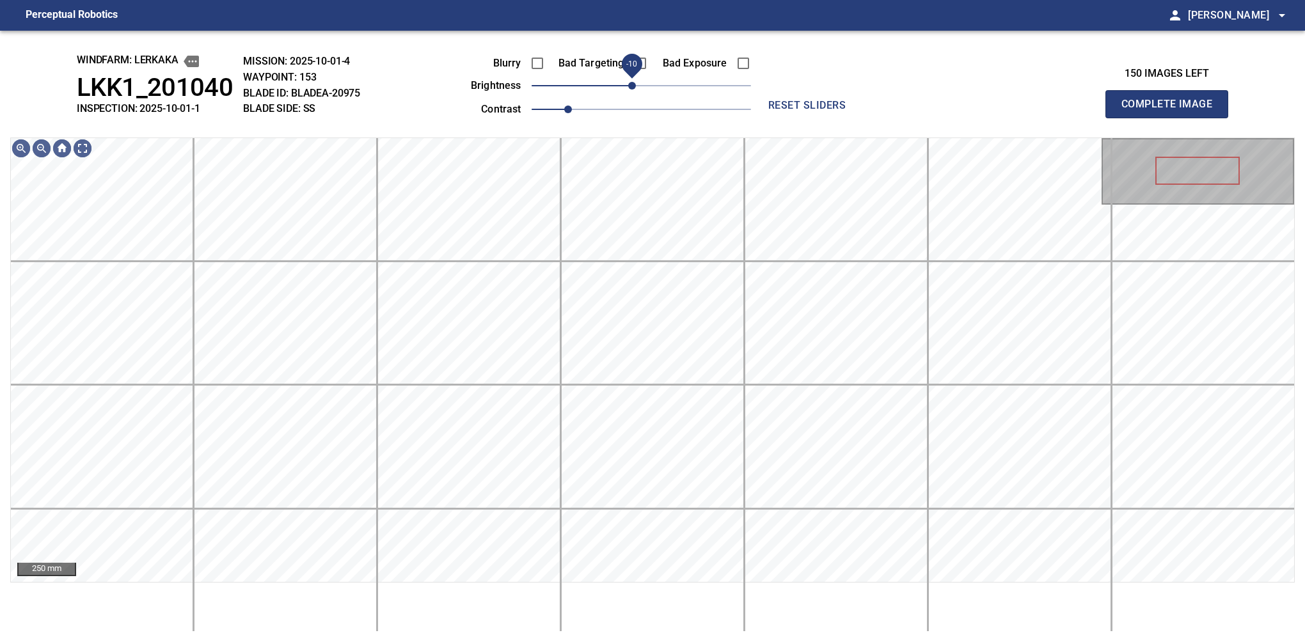
click at [632, 86] on span "-10" at bounding box center [632, 86] width 8 height 8
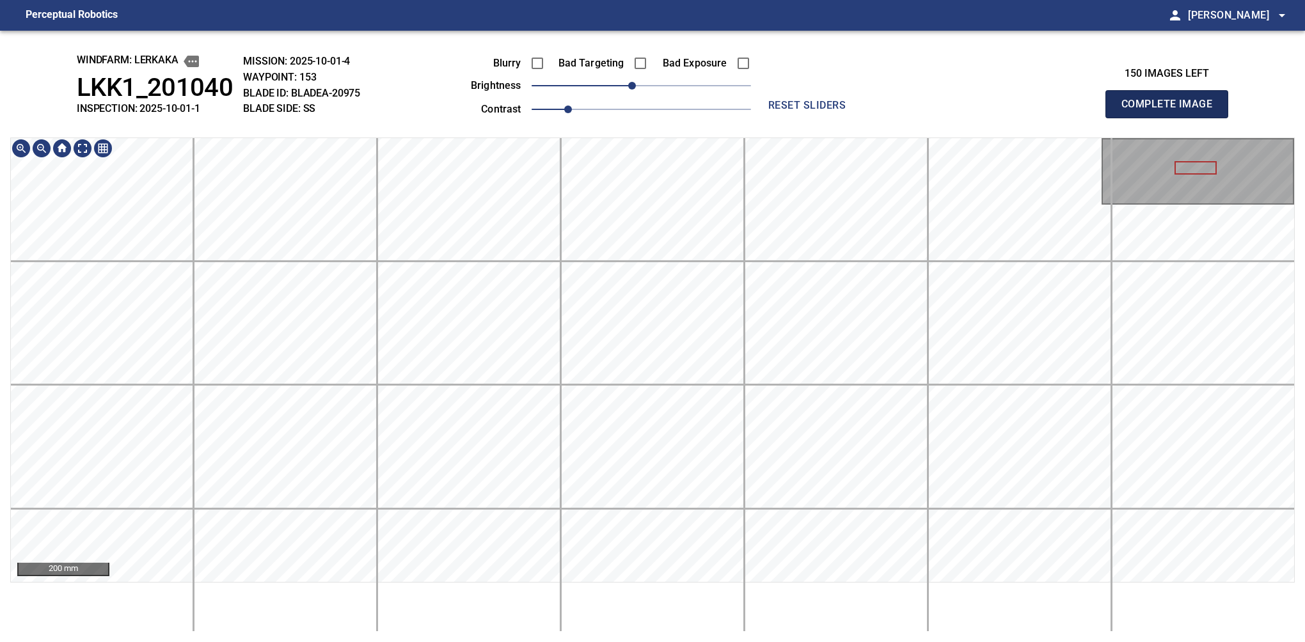
click at [1172, 118] on button "Complete Image" at bounding box center [1166, 104] width 123 height 28
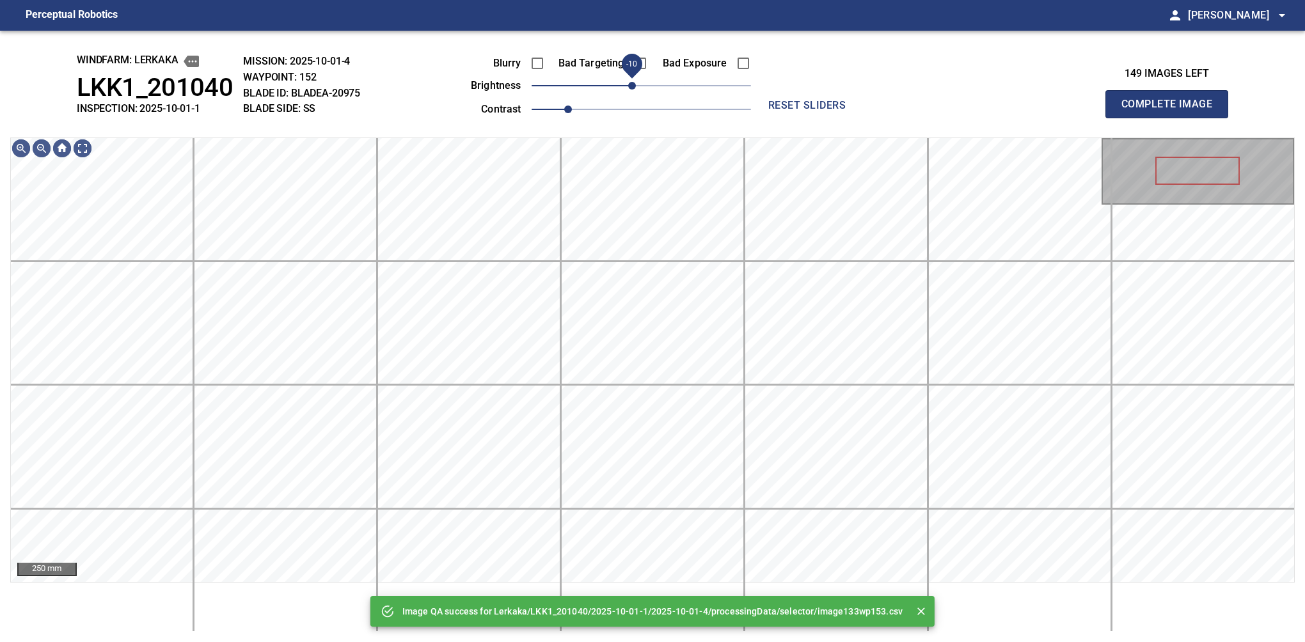
click at [635, 84] on span "-10" at bounding box center [632, 86] width 8 height 8
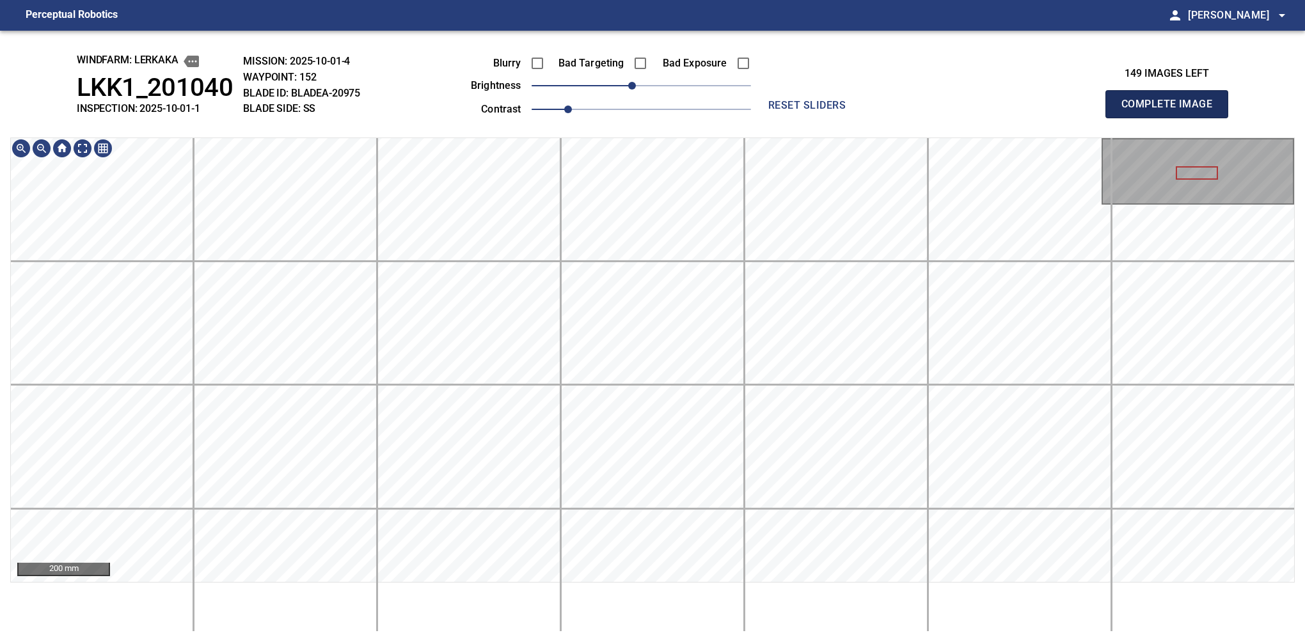
click at [1172, 118] on button "Complete Image" at bounding box center [1166, 104] width 123 height 28
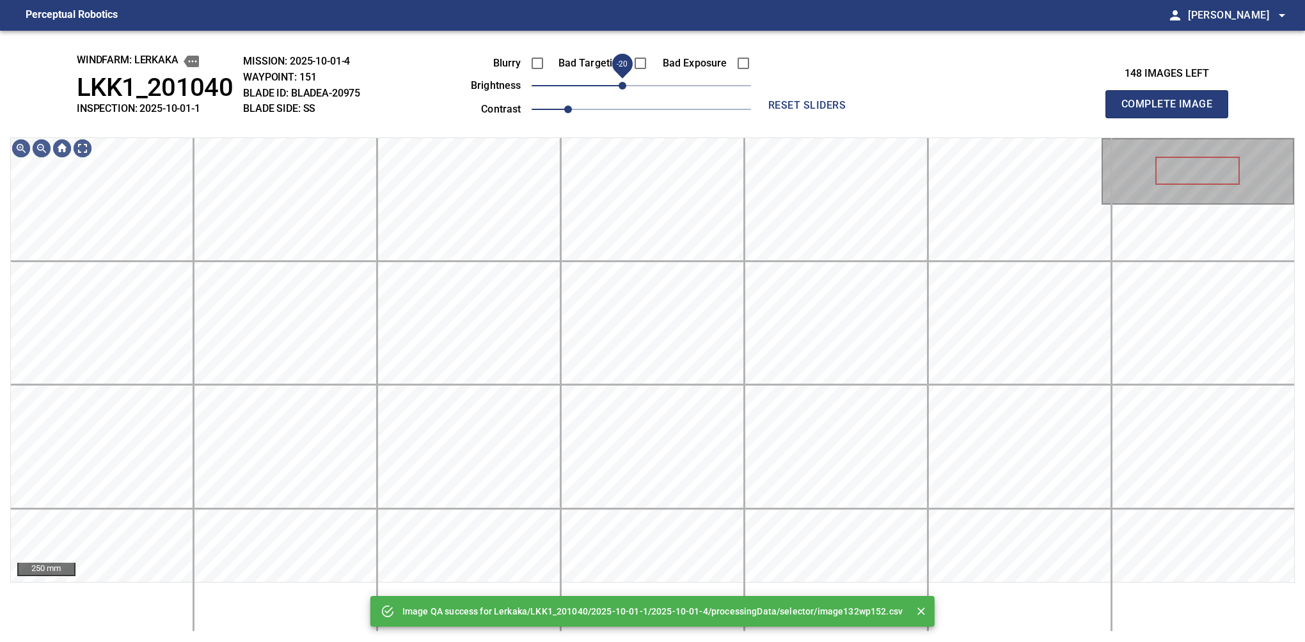
drag, startPoint x: 633, startPoint y: 91, endPoint x: 619, endPoint y: 95, distance: 14.0
click at [619, 90] on span "-20" at bounding box center [623, 86] width 8 height 8
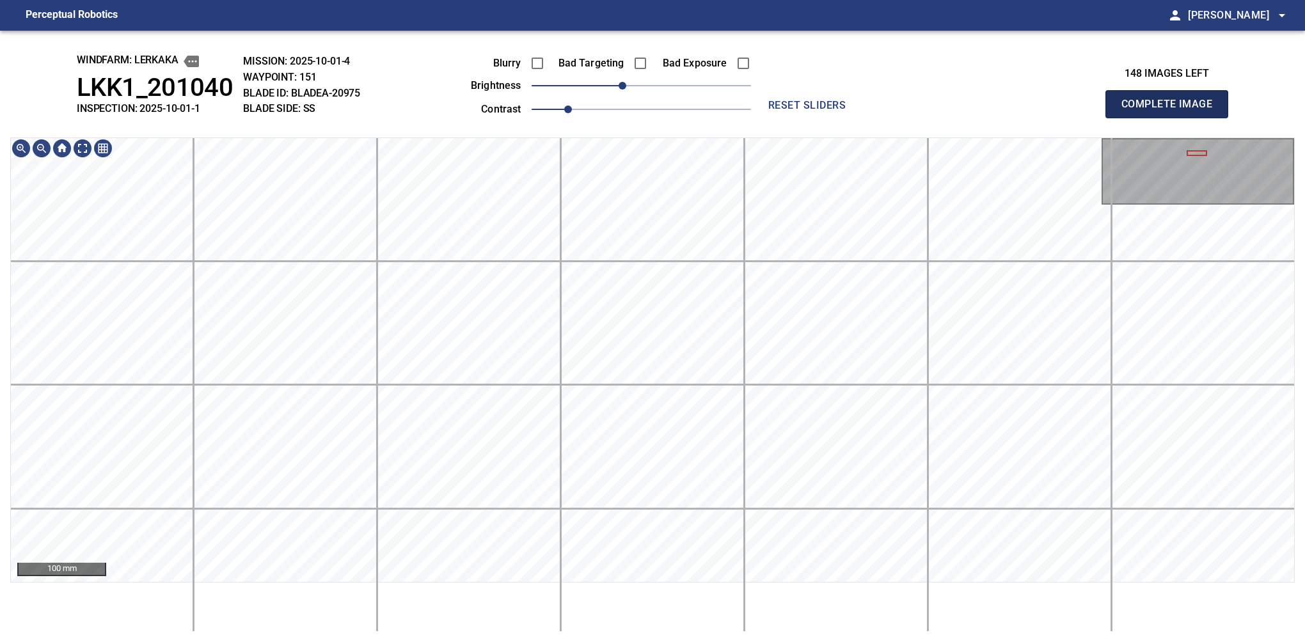
click at [1172, 118] on button "Complete Image" at bounding box center [1166, 104] width 123 height 28
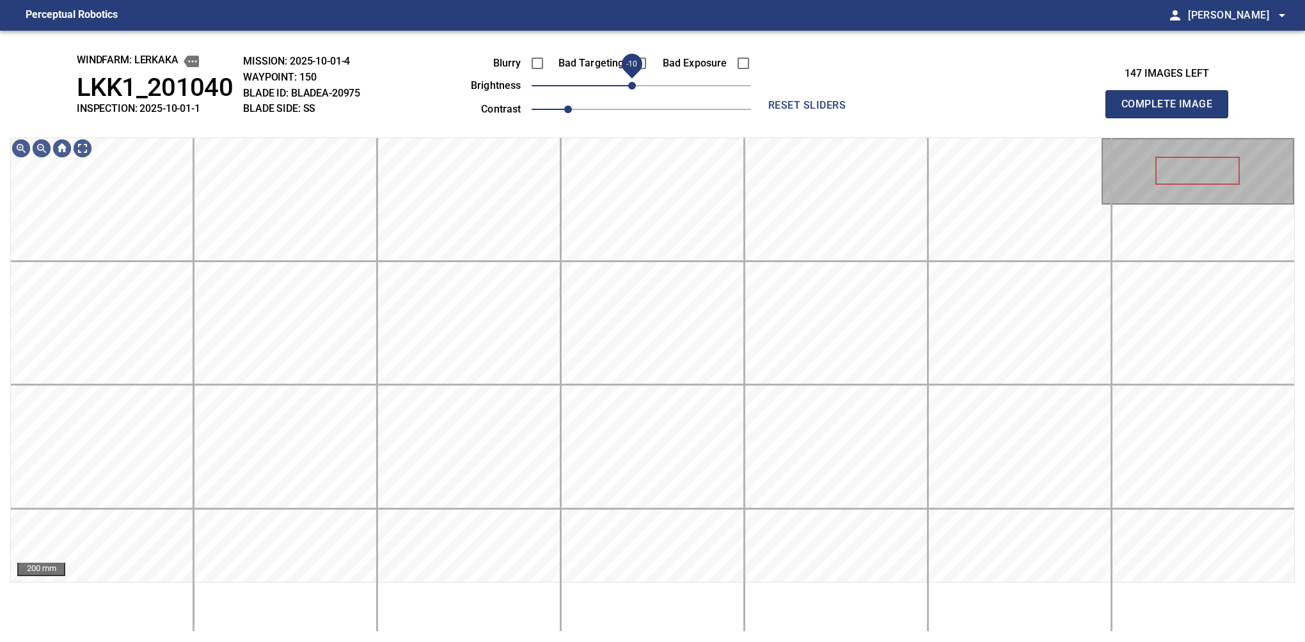
click at [633, 90] on span "-10" at bounding box center [632, 86] width 8 height 8
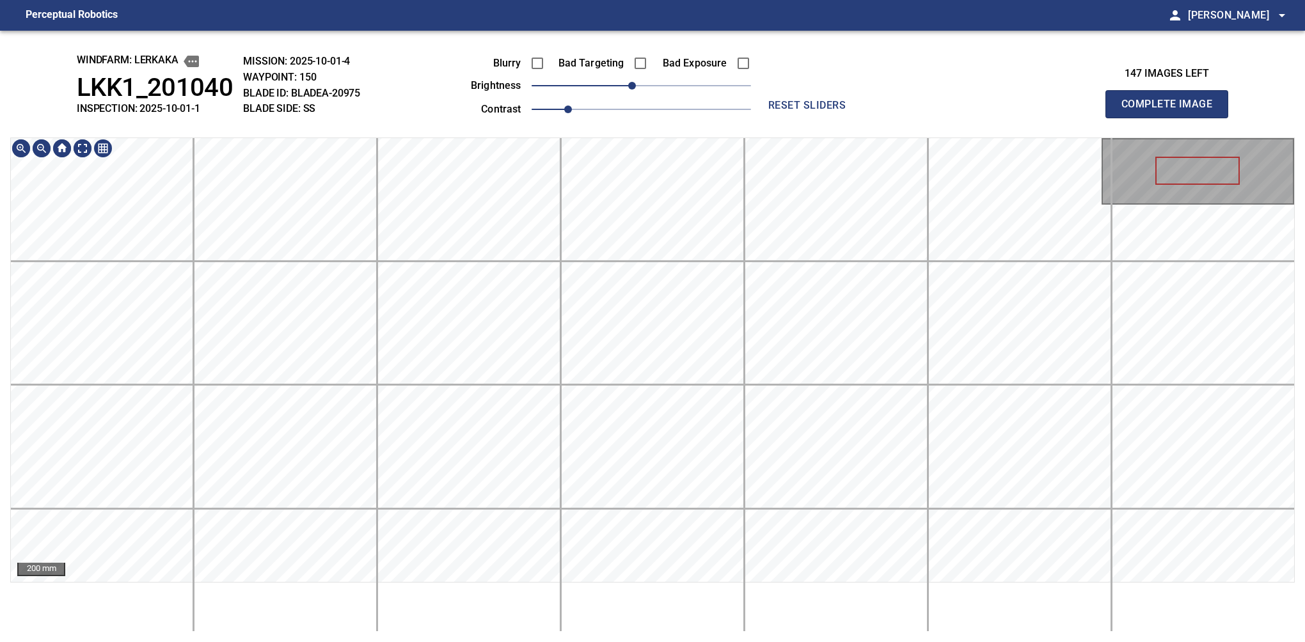
click at [592, 619] on div "200 mm" at bounding box center [652, 385] width 1285 height 495
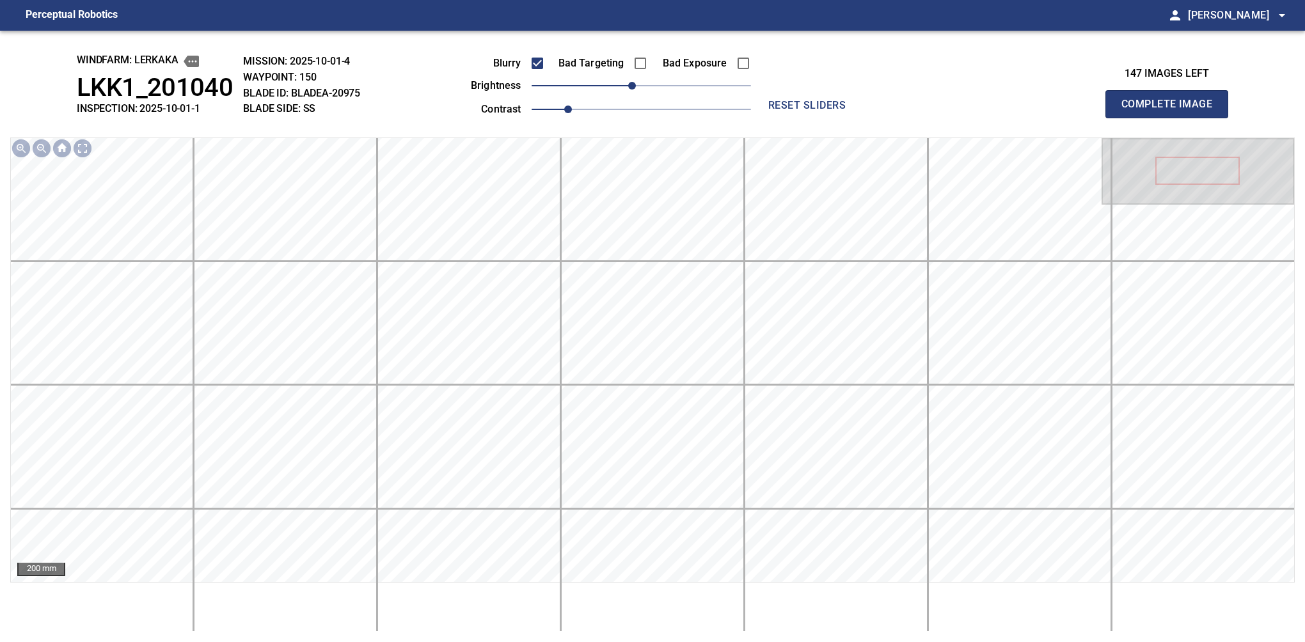
click at [1172, 118] on button "Complete Image" at bounding box center [1166, 104] width 123 height 28
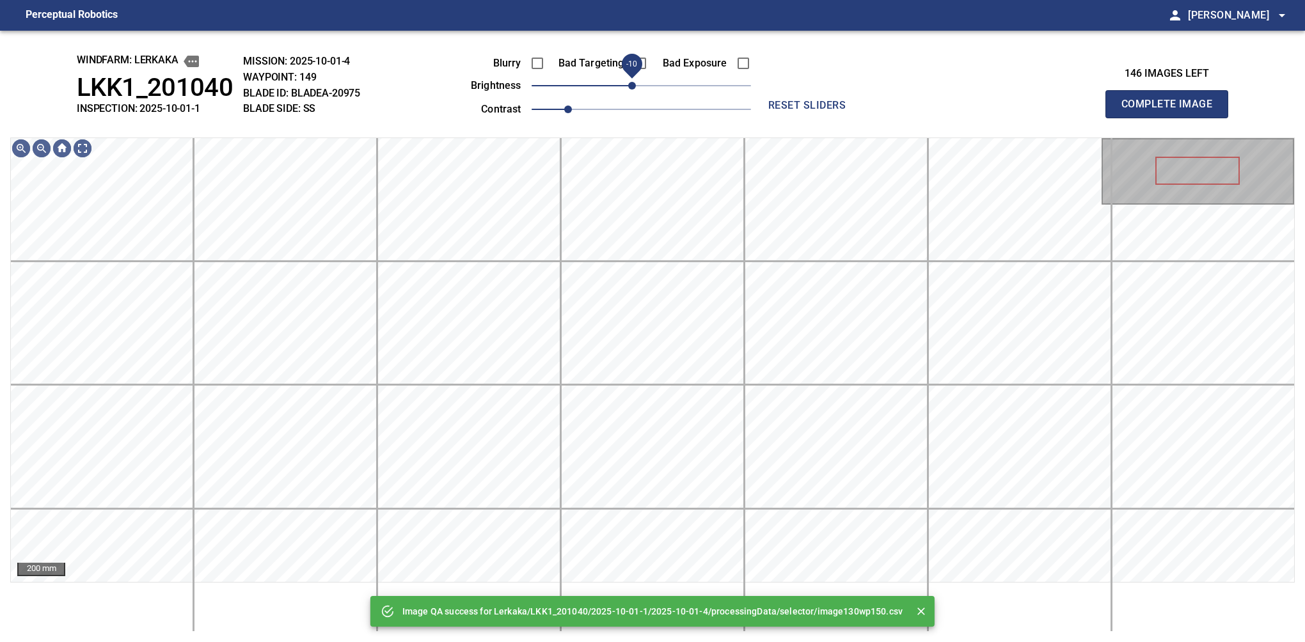
click at [631, 89] on span "-10" at bounding box center [632, 86] width 8 height 8
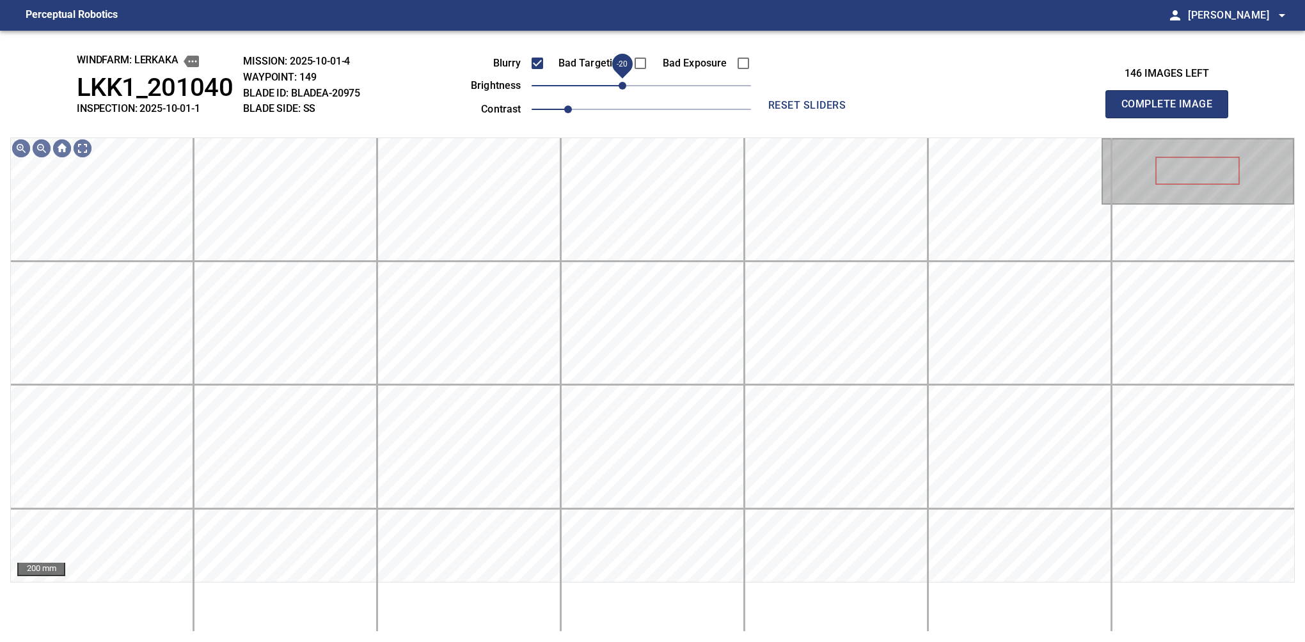
click at [624, 82] on span "-20" at bounding box center [623, 86] width 8 height 8
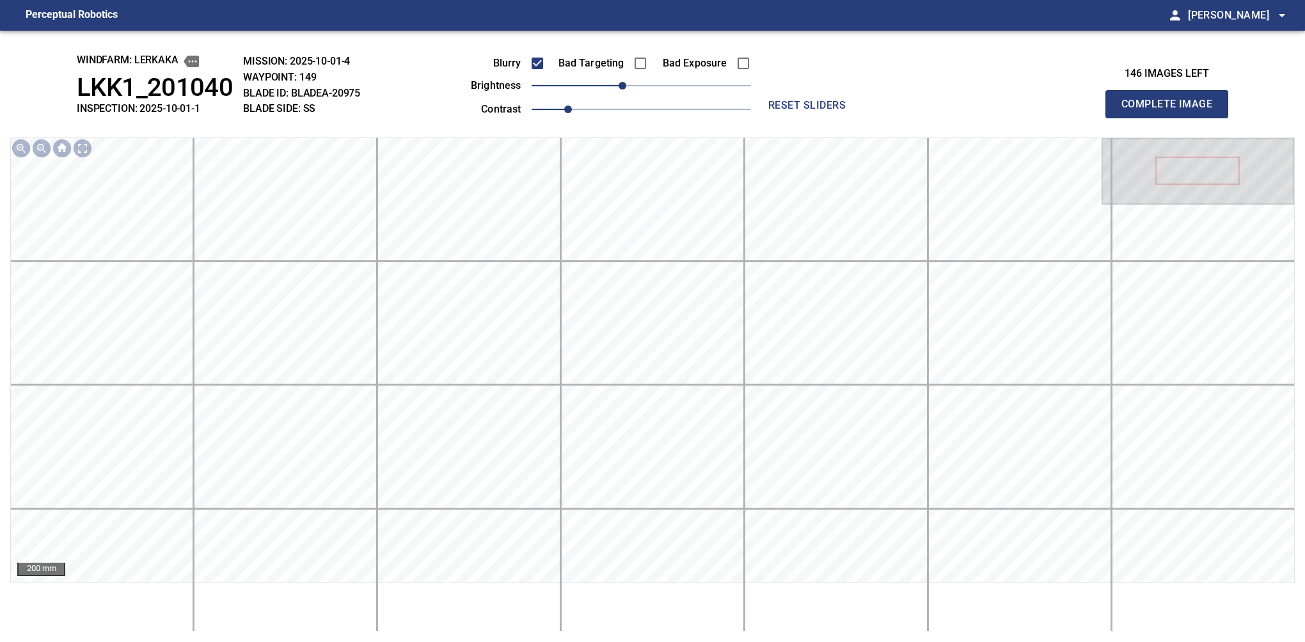
click at [1172, 118] on button "Complete Image" at bounding box center [1166, 104] width 123 height 28
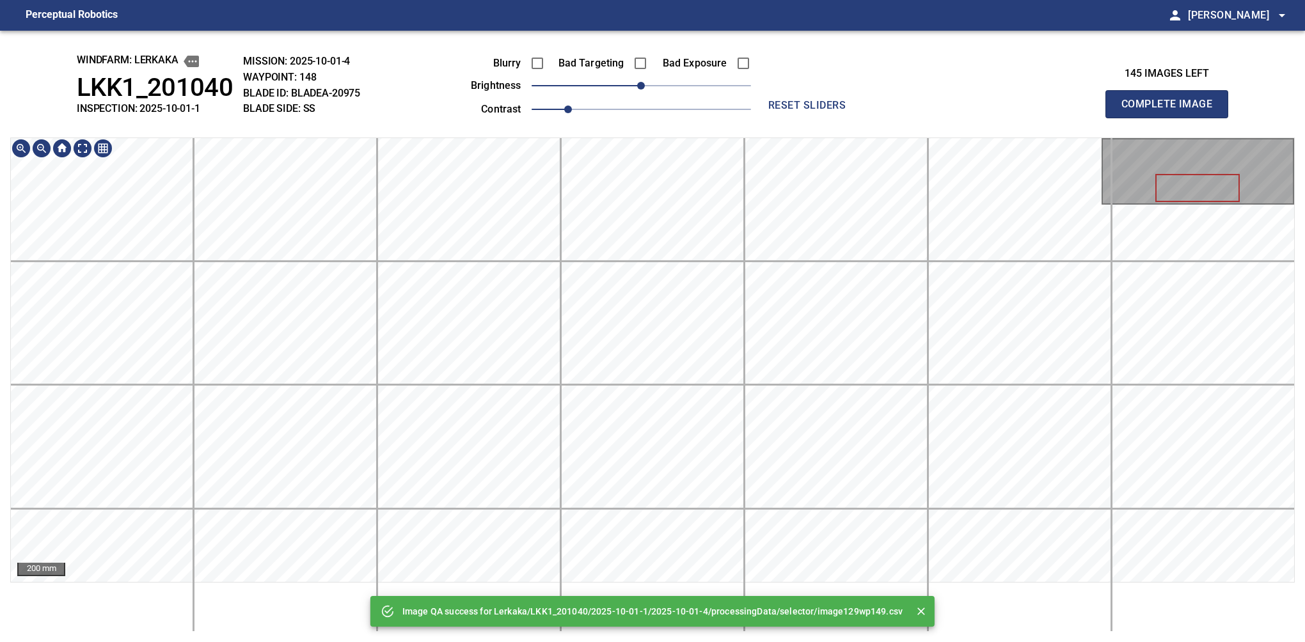
click at [658, 0] on main "Perceptual Robotics person Alex Semenov arrow_drop_down Image QA success for Le…" at bounding box center [652, 321] width 1305 height 642
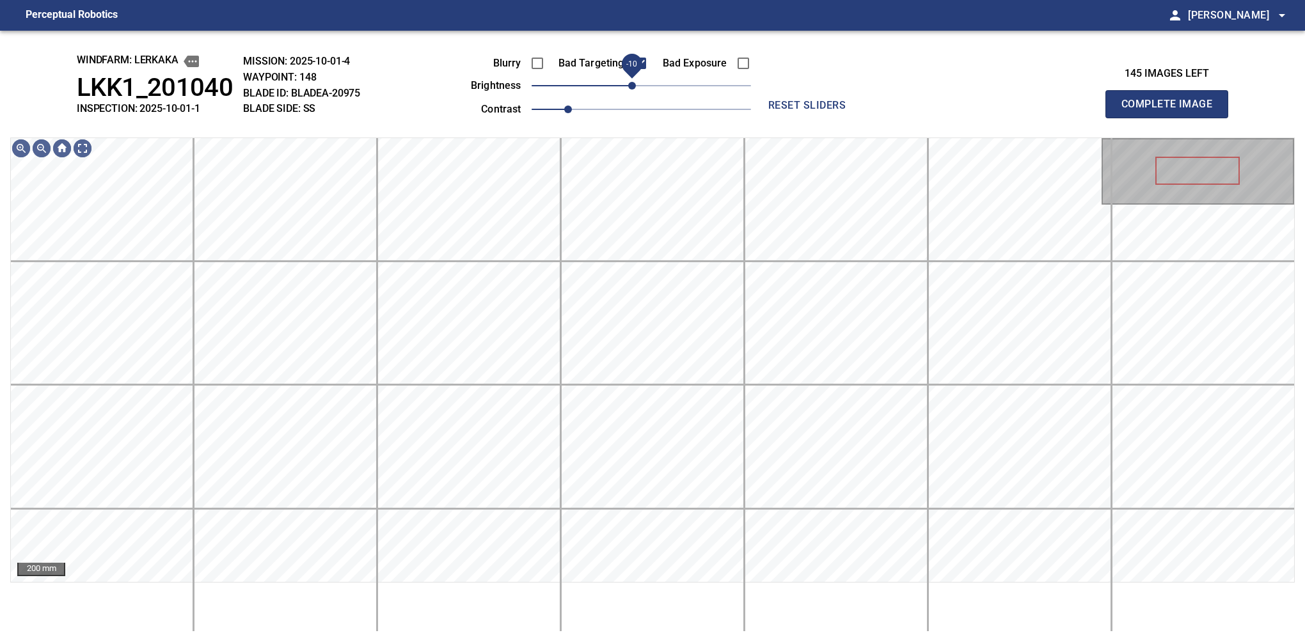
click at [632, 86] on span "-10" at bounding box center [632, 86] width 8 height 8
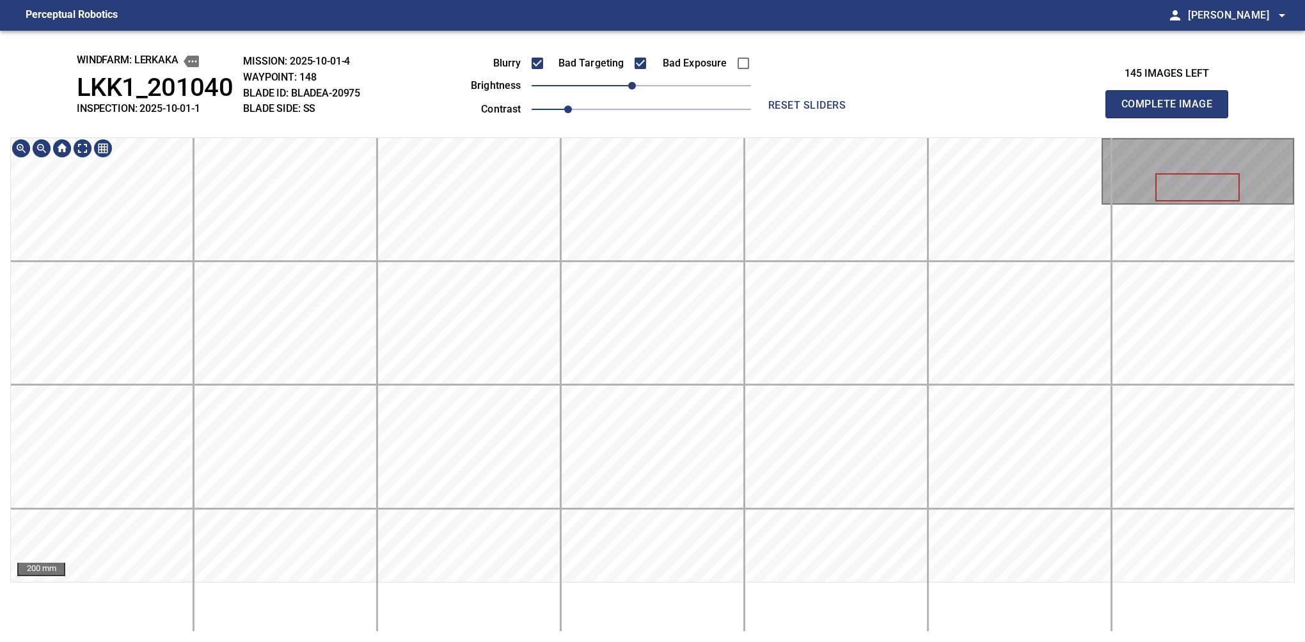
click at [574, 56] on div "windfarm: Lerkaka LKK1_201040 INSPECTION: 2025-10-01-1 MISSION: 2025-10-01-4 WA…" at bounding box center [652, 337] width 1305 height 612
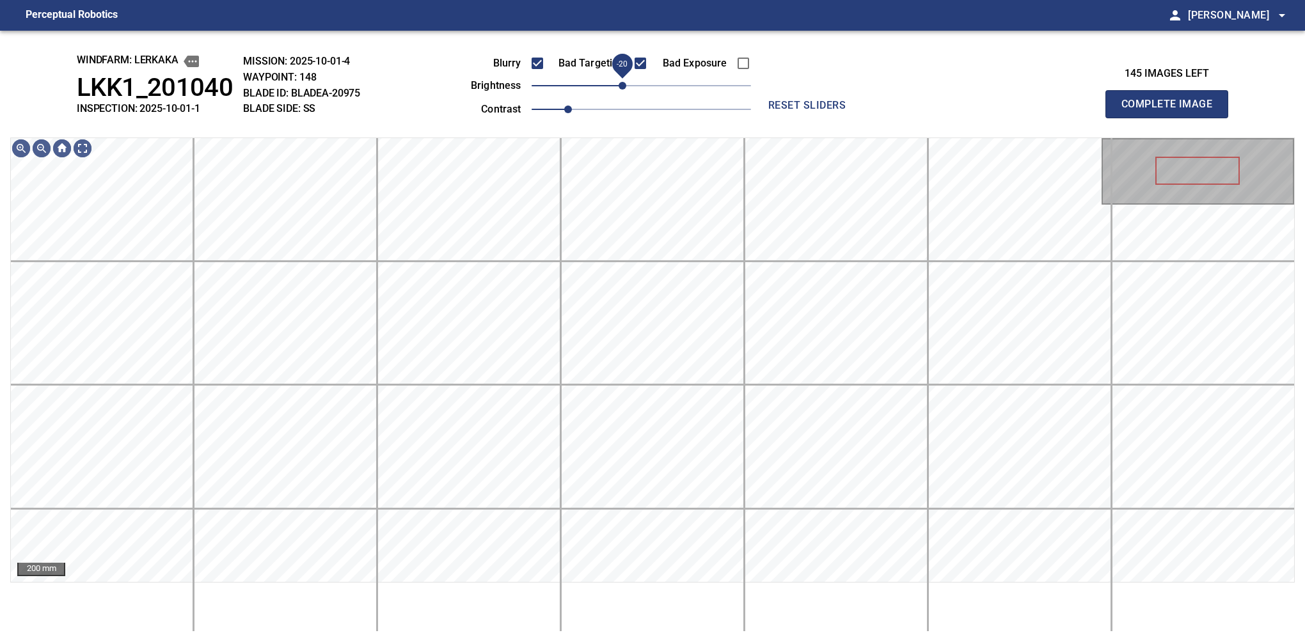
click at [626, 90] on span "-20" at bounding box center [623, 86] width 8 height 8
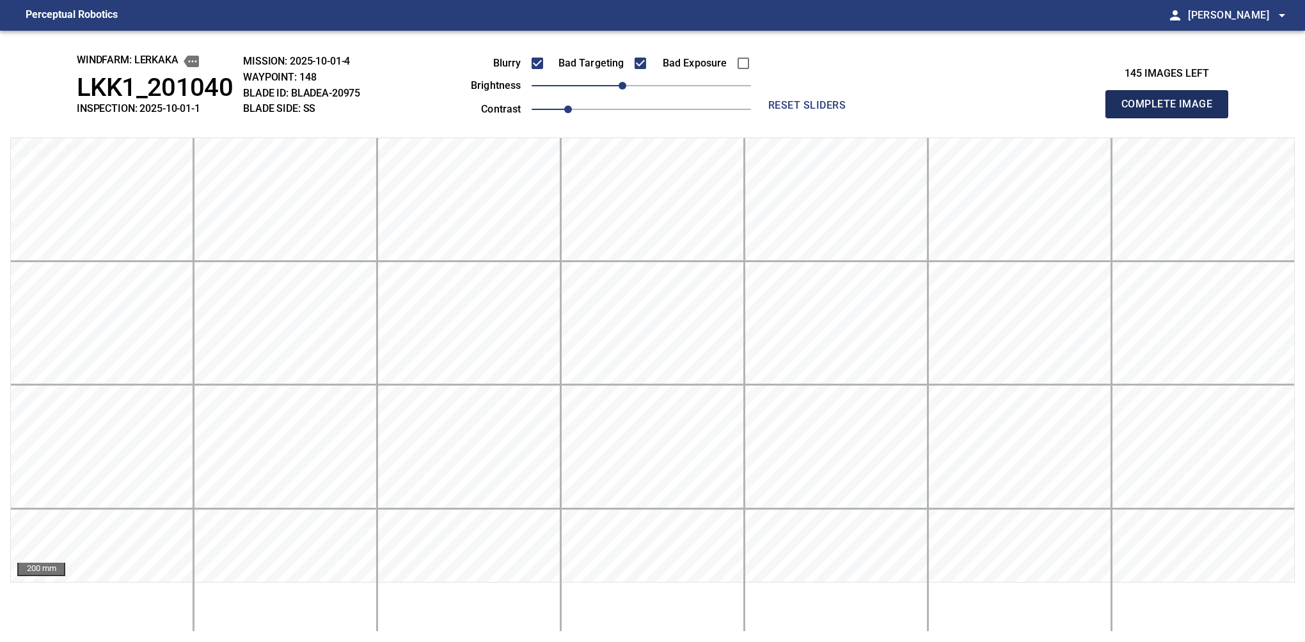
click at [1172, 118] on button "Complete Image" at bounding box center [1166, 104] width 123 height 28
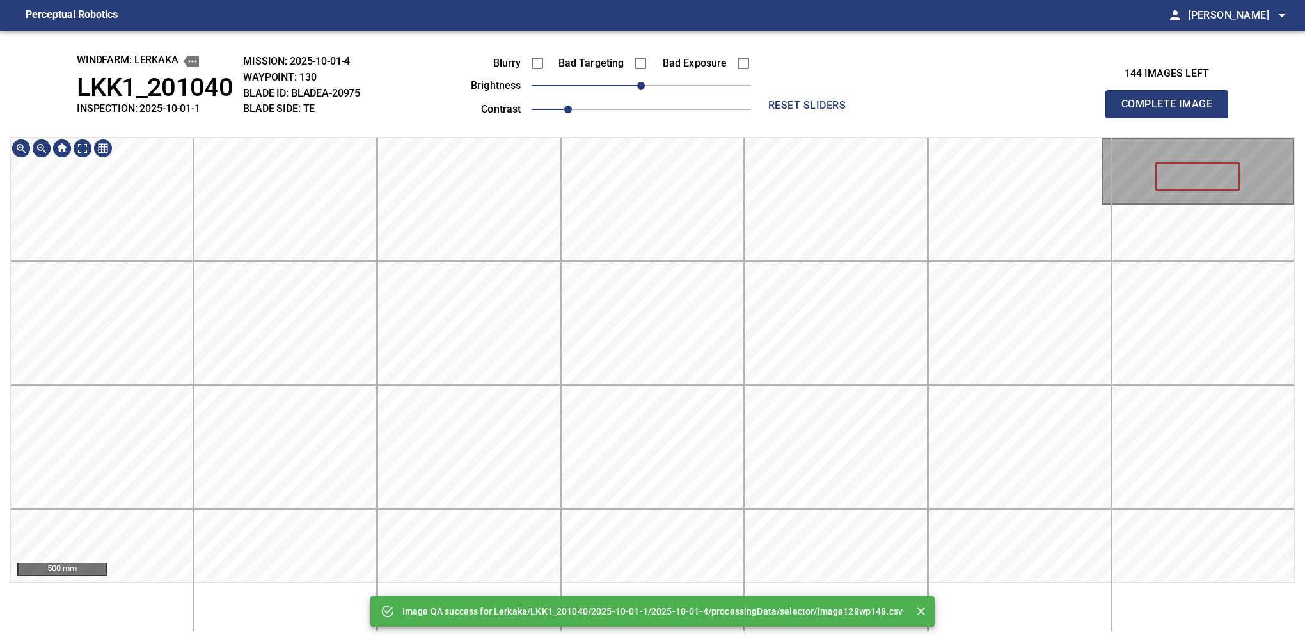
click at [496, 99] on div "Image QA success for Lerkaka/LKK1_201040/2025-10-01-1/2025-10-01-4/processingDa…" at bounding box center [652, 337] width 1305 height 612
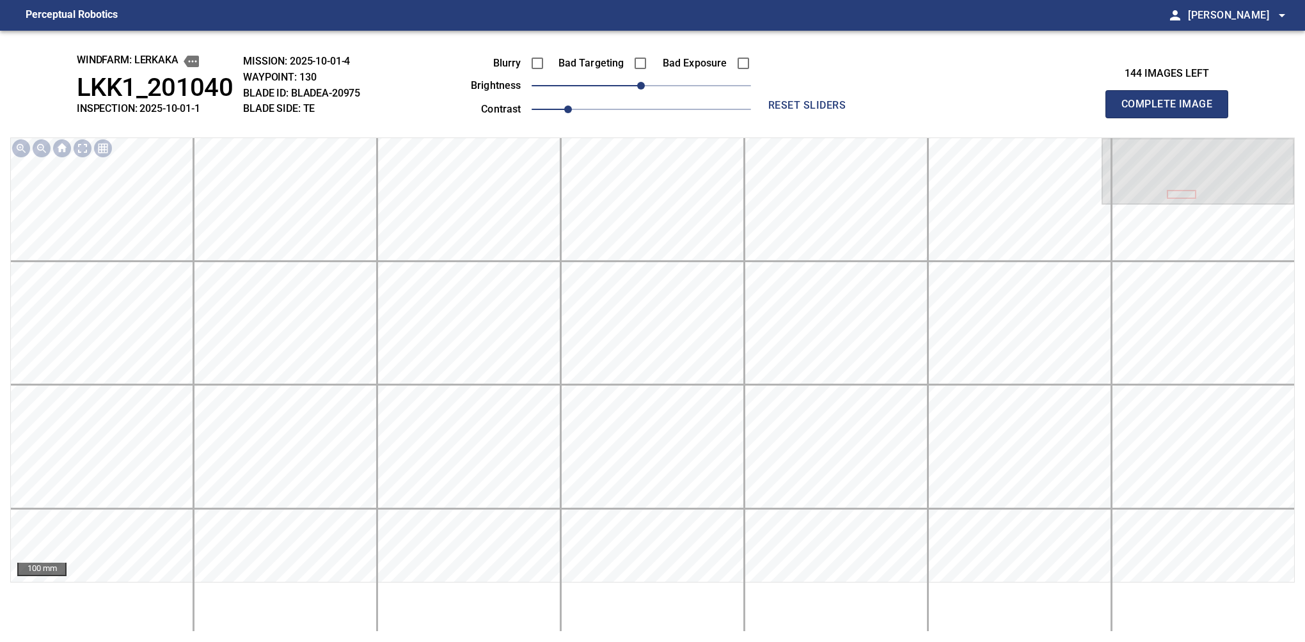
click at [1172, 118] on button "Complete Image" at bounding box center [1166, 104] width 123 height 28
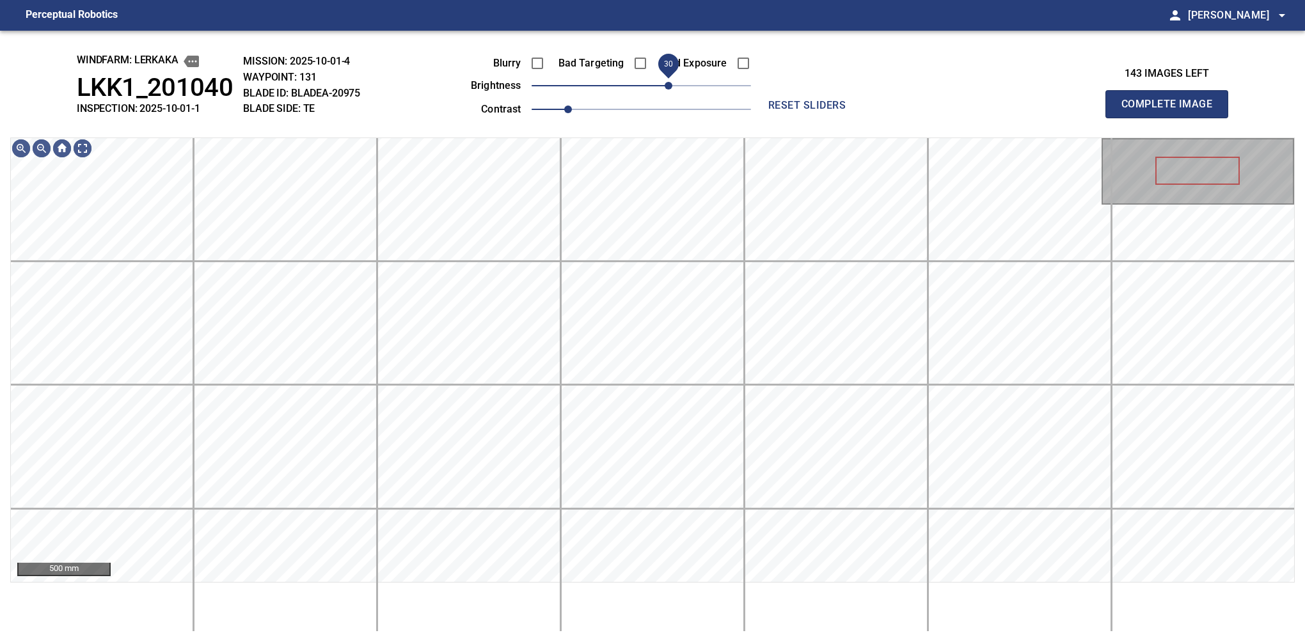
drag, startPoint x: 649, startPoint y: 92, endPoint x: 666, endPoint y: 83, distance: 19.8
click at [666, 83] on span "30" at bounding box center [669, 86] width 8 height 8
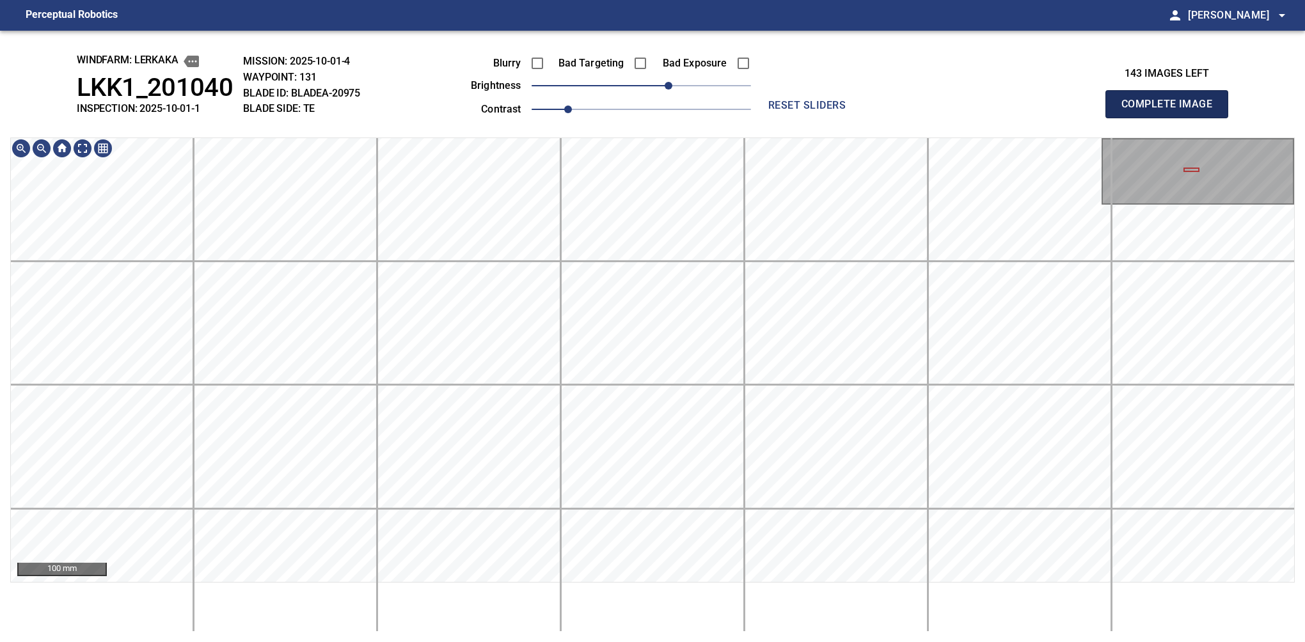
click at [1172, 118] on button "Complete Image" at bounding box center [1166, 104] width 123 height 28
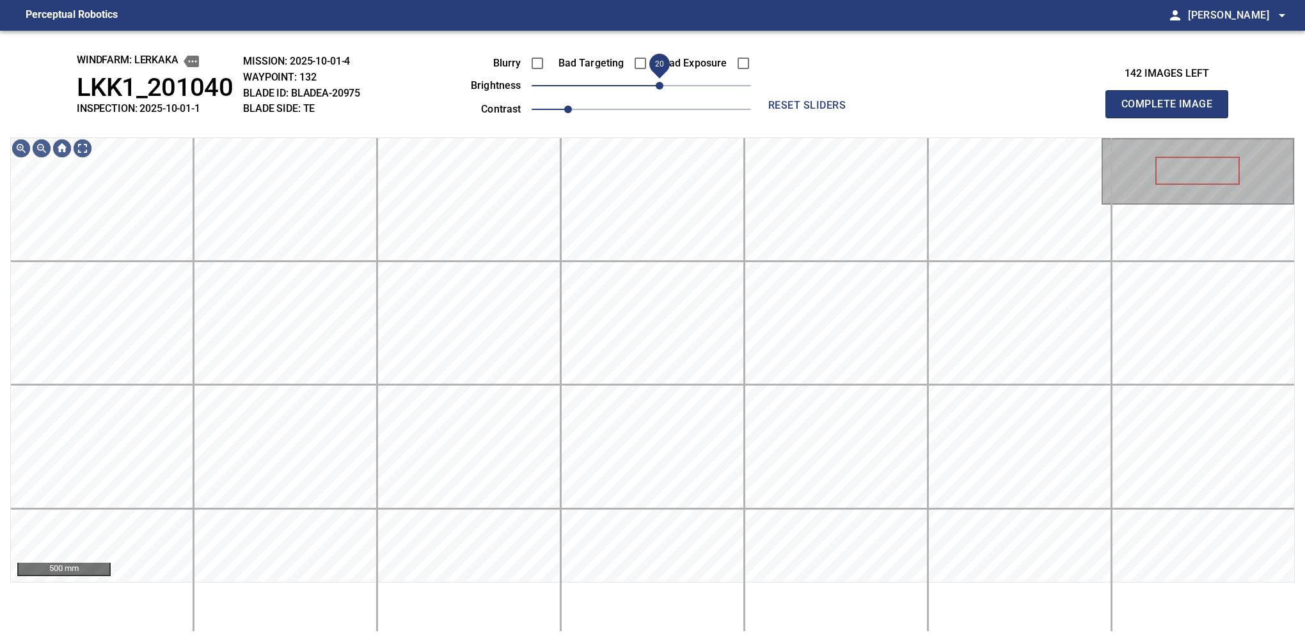
drag, startPoint x: 644, startPoint y: 96, endPoint x: 655, endPoint y: 90, distance: 12.6
click at [656, 90] on span "20" at bounding box center [660, 86] width 8 height 8
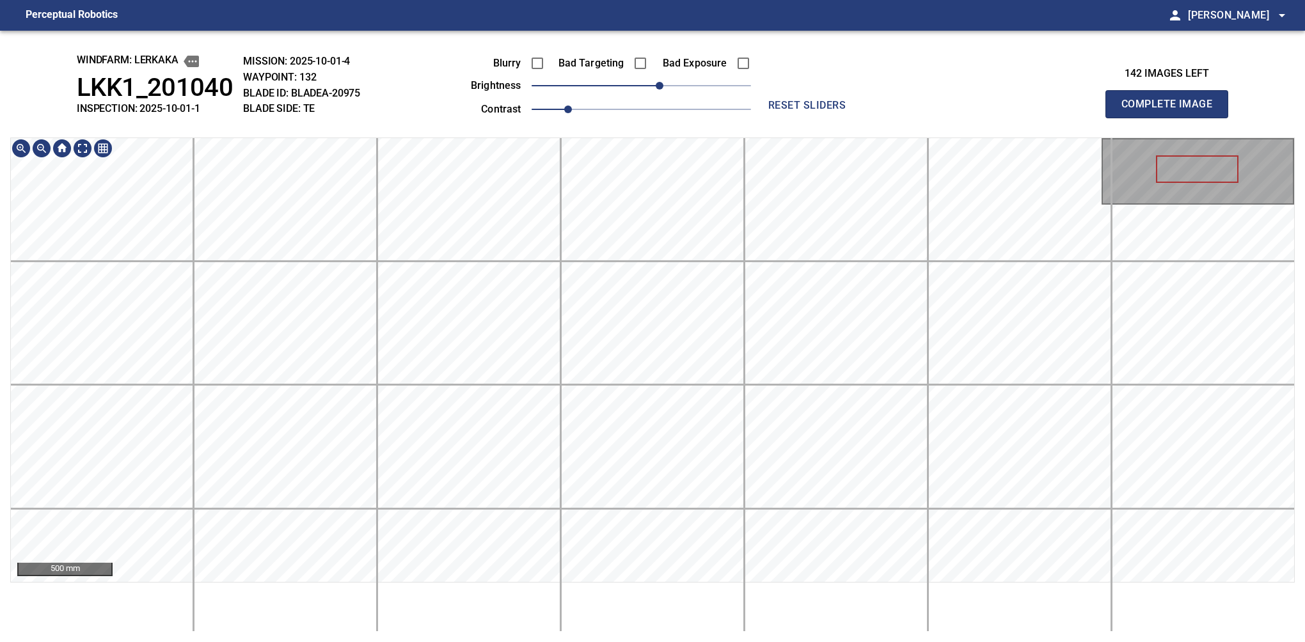
click at [725, 10] on main "Perceptual Robotics person Alex Semenov arrow_drop_down windfarm: Lerkaka LKK1_…" at bounding box center [652, 321] width 1305 height 642
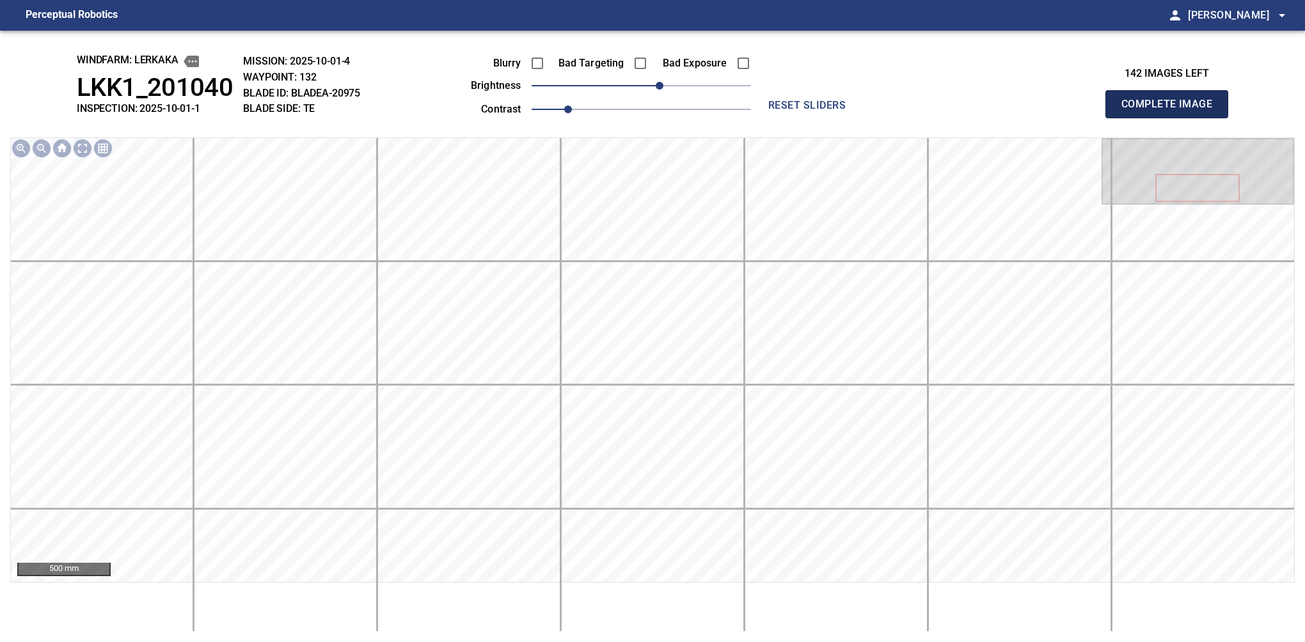
click at [1172, 118] on button "Complete Image" at bounding box center [1166, 104] width 123 height 28
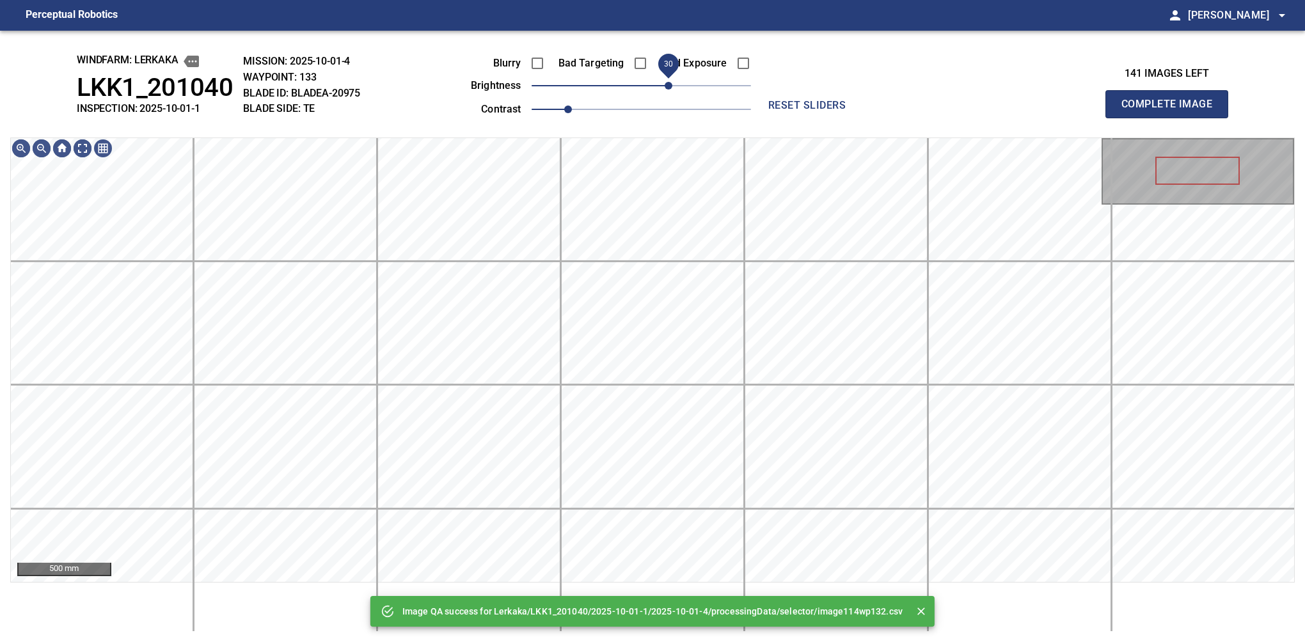
drag, startPoint x: 651, startPoint y: 87, endPoint x: 667, endPoint y: 83, distance: 16.4
click at [667, 83] on span "30" at bounding box center [669, 86] width 8 height 8
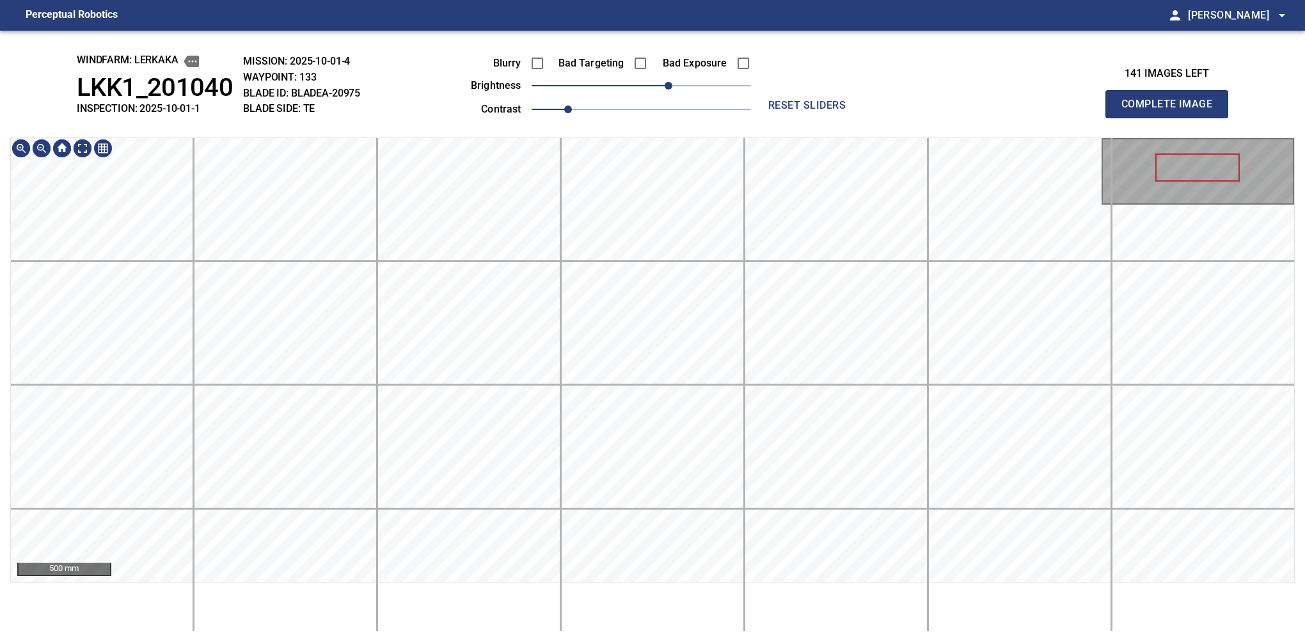
click at [647, 582] on div "500 mm" at bounding box center [652, 360] width 1285 height 445
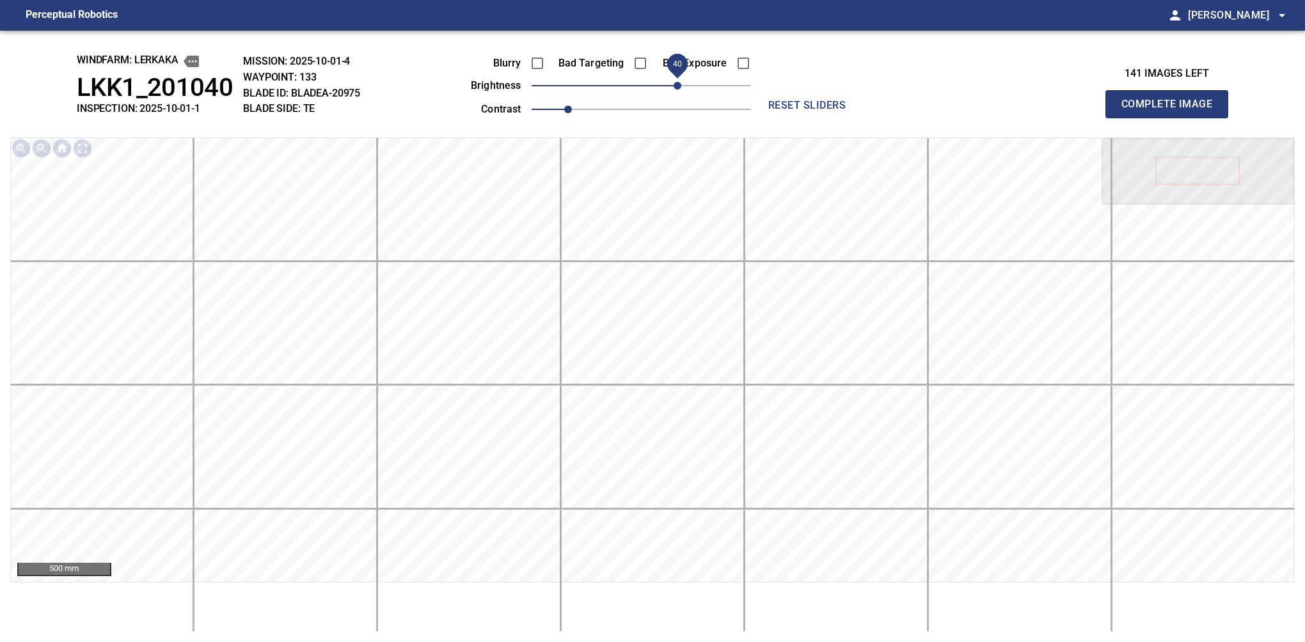
click at [674, 85] on span "40" at bounding box center [678, 86] width 8 height 8
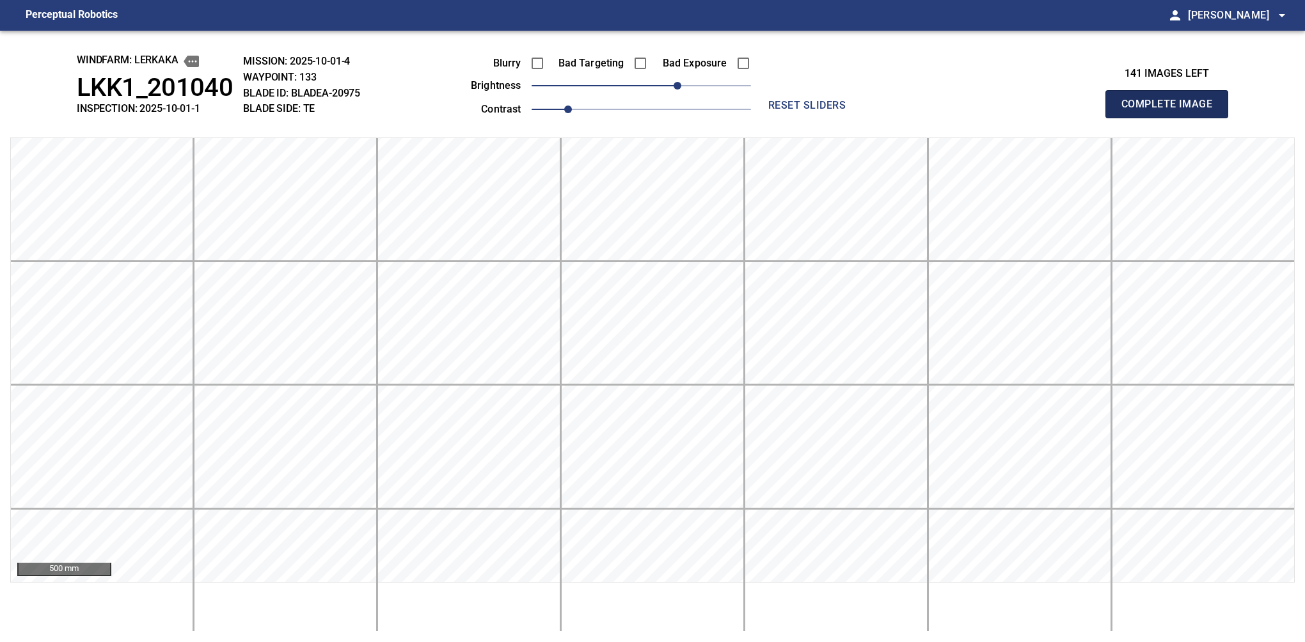
click at [1172, 118] on button "Complete Image" at bounding box center [1166, 104] width 123 height 28
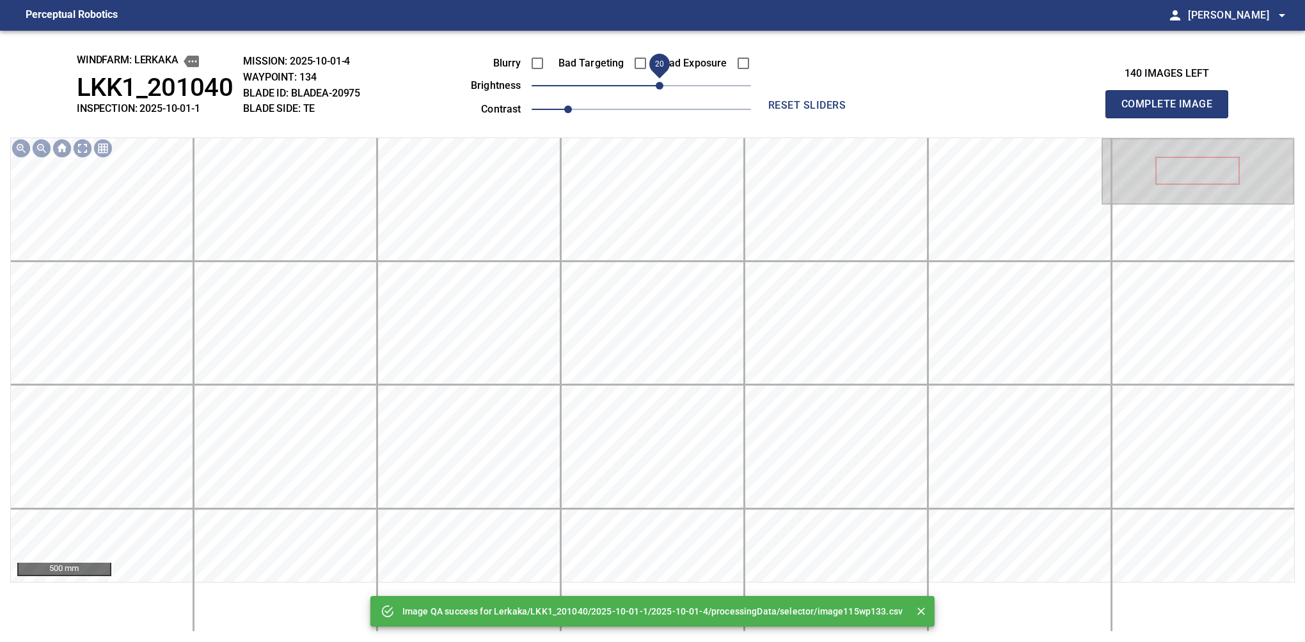
drag, startPoint x: 674, startPoint y: 85, endPoint x: 663, endPoint y: 90, distance: 11.8
click at [663, 90] on span "20" at bounding box center [641, 86] width 219 height 18
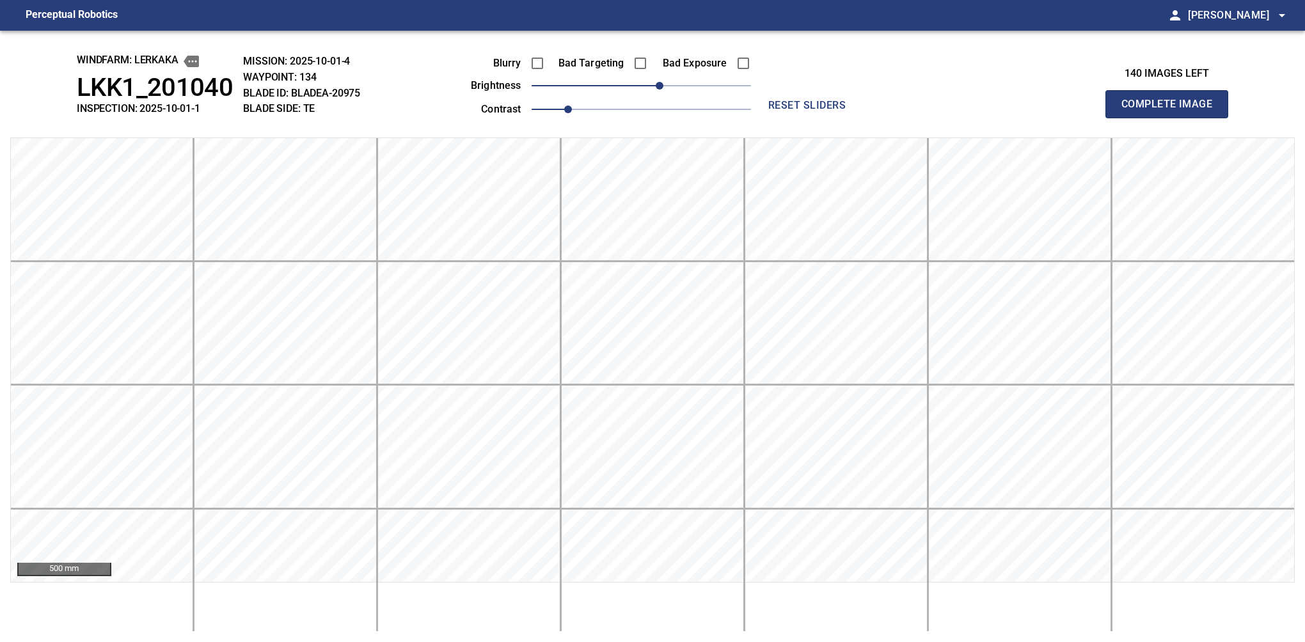
click at [1172, 118] on button "Complete Image" at bounding box center [1166, 104] width 123 height 28
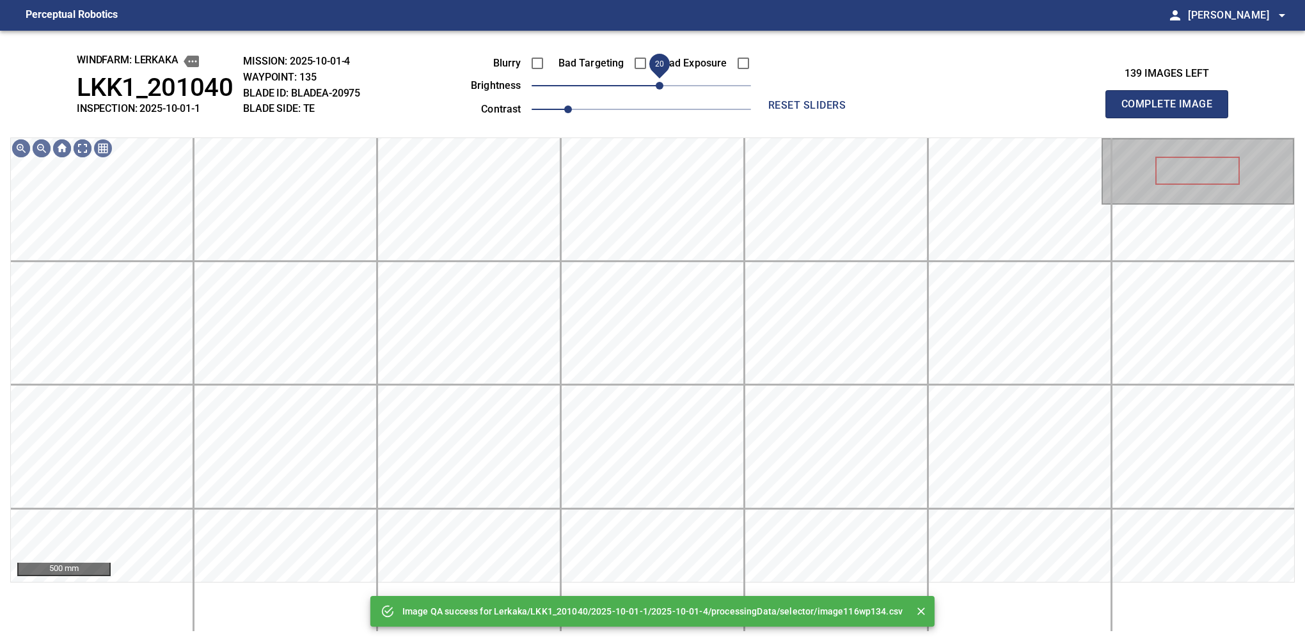
click at [660, 85] on span "20" at bounding box center [660, 86] width 8 height 8
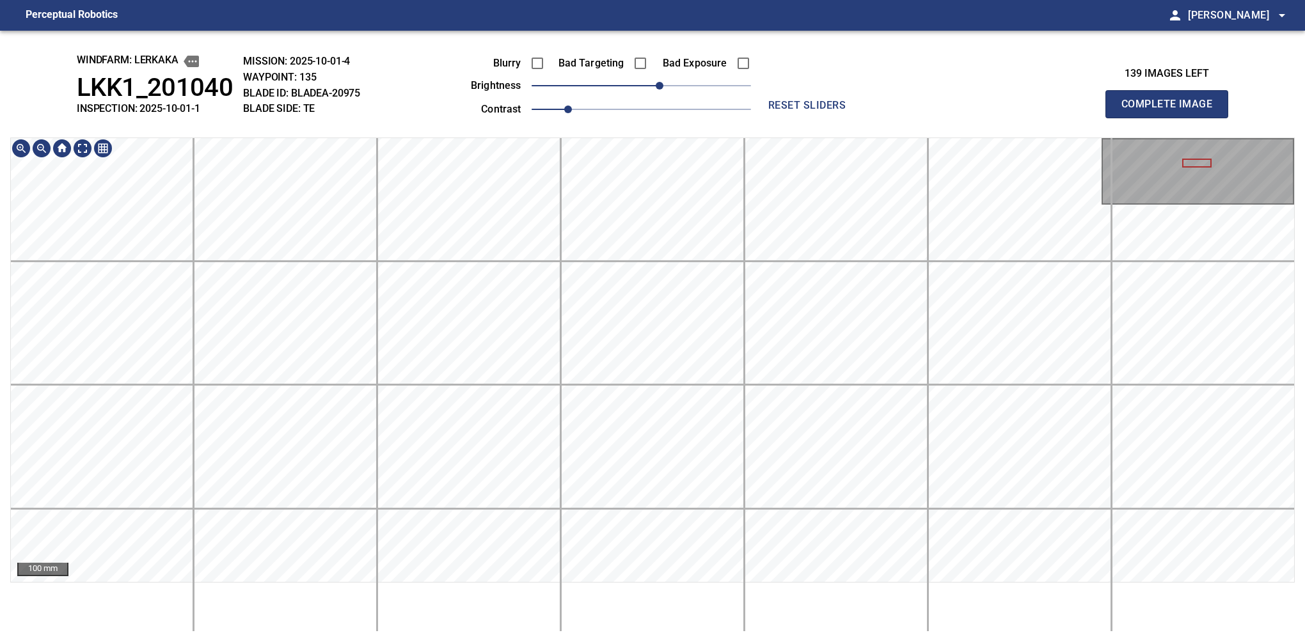
drag, startPoint x: 1169, startPoint y: 120, endPoint x: 1172, endPoint y: 138, distance: 18.1
click at [1172, 118] on button "Complete Image" at bounding box center [1166, 104] width 123 height 28
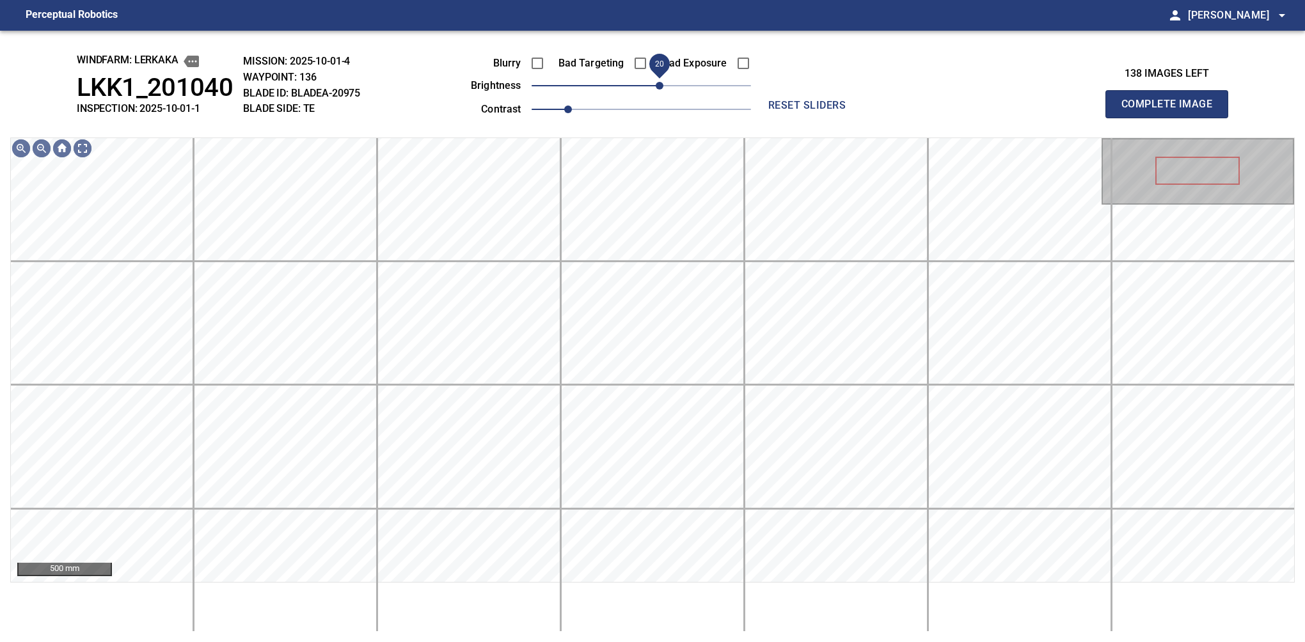
drag, startPoint x: 650, startPoint y: 86, endPoint x: 656, endPoint y: 81, distance: 7.8
click at [656, 82] on span "20" at bounding box center [660, 86] width 8 height 8
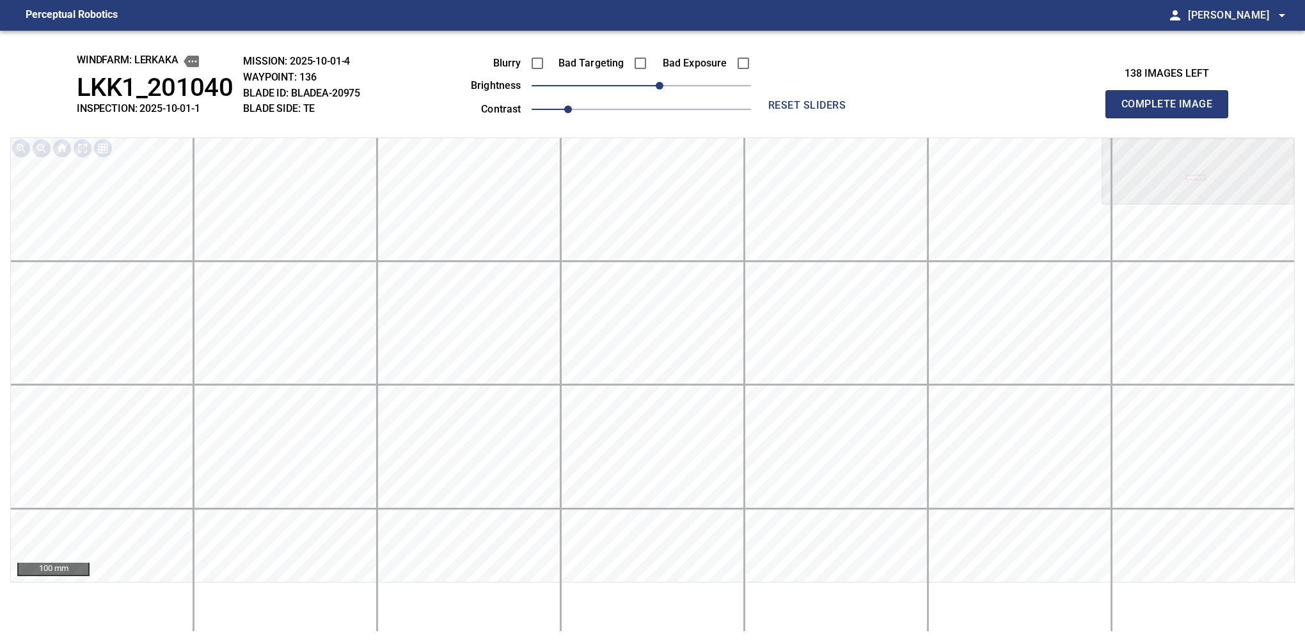
click at [1172, 118] on button "Complete Image" at bounding box center [1166, 104] width 123 height 28
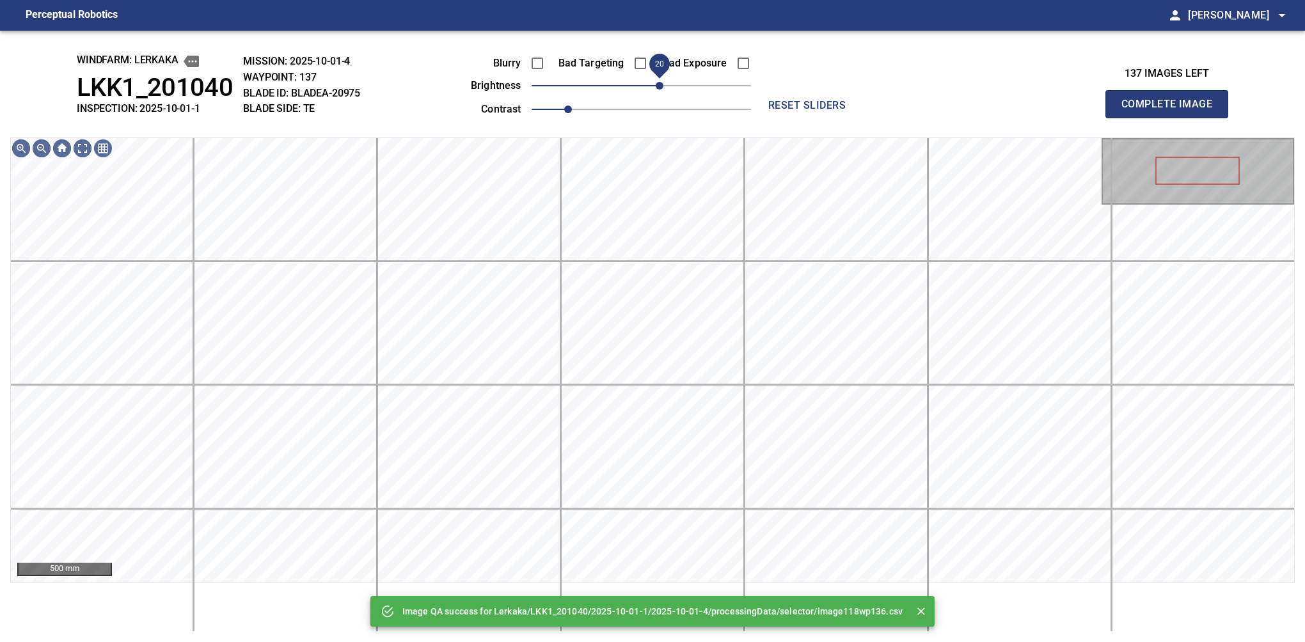
drag, startPoint x: 645, startPoint y: 87, endPoint x: 661, endPoint y: 83, distance: 16.6
click at [661, 83] on span "20" at bounding box center [660, 86] width 8 height 8
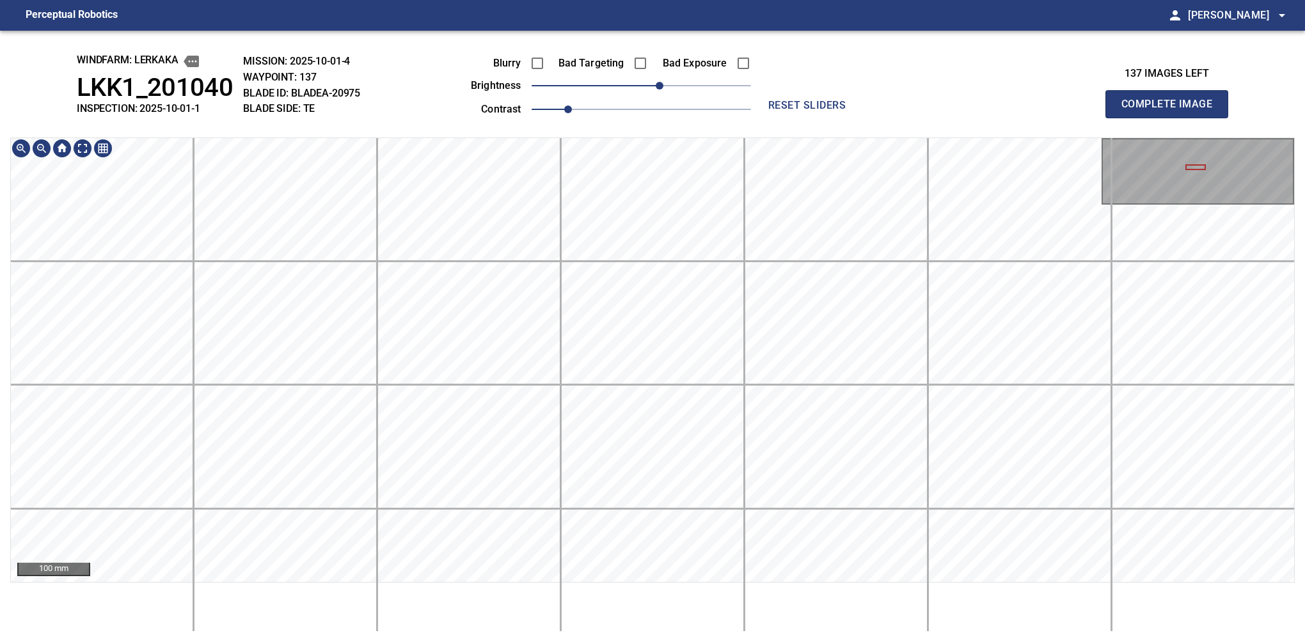
click at [1172, 118] on button "Complete Image" at bounding box center [1166, 104] width 123 height 28
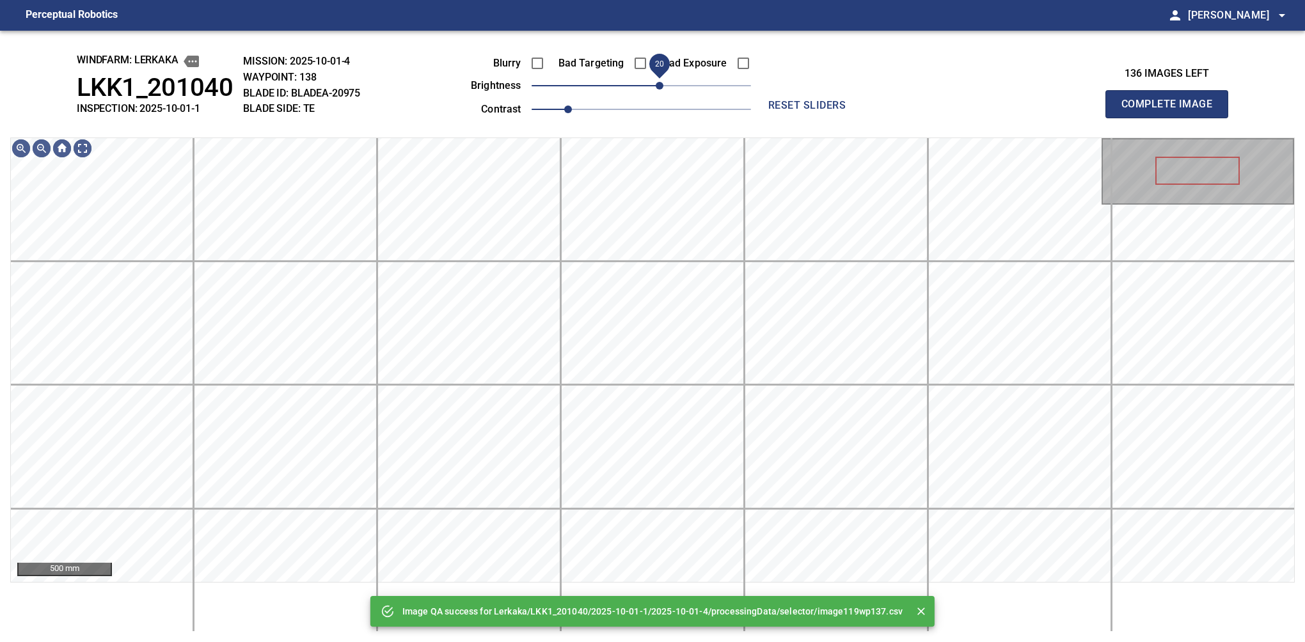
drag, startPoint x: 645, startPoint y: 88, endPoint x: 658, endPoint y: 85, distance: 13.0
click at [658, 85] on span "20" at bounding box center [660, 86] width 8 height 8
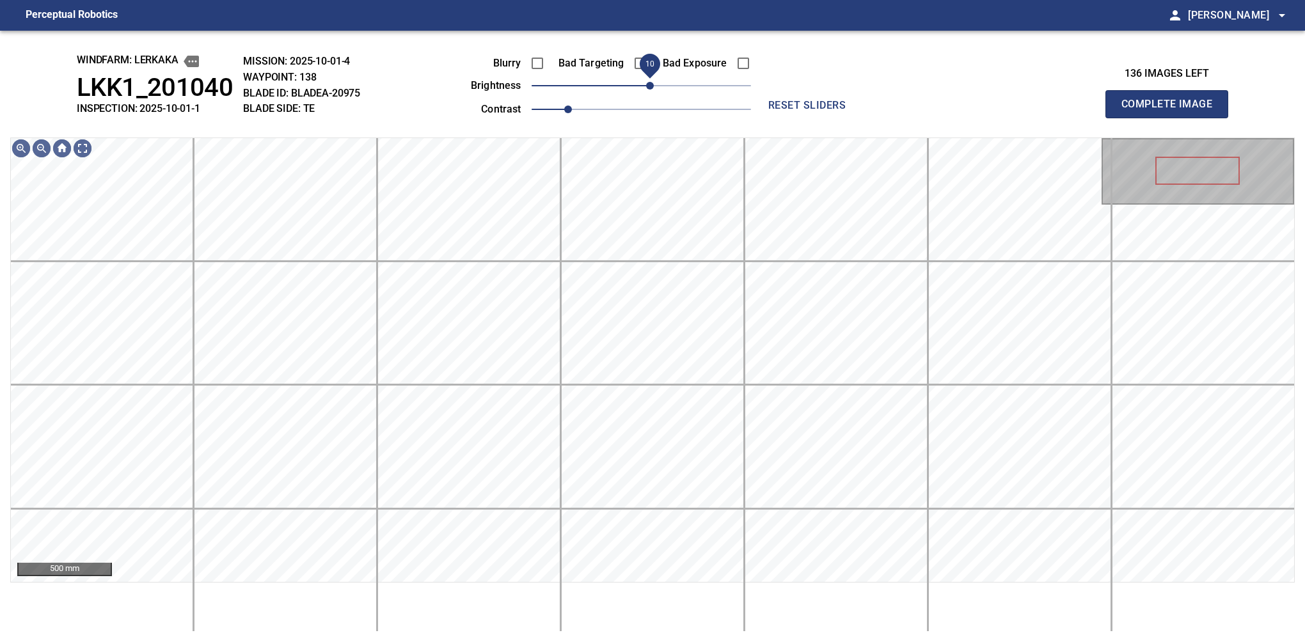
drag, startPoint x: 659, startPoint y: 88, endPoint x: 653, endPoint y: 85, distance: 6.9
click at [653, 85] on span "10" at bounding box center [650, 86] width 8 height 8
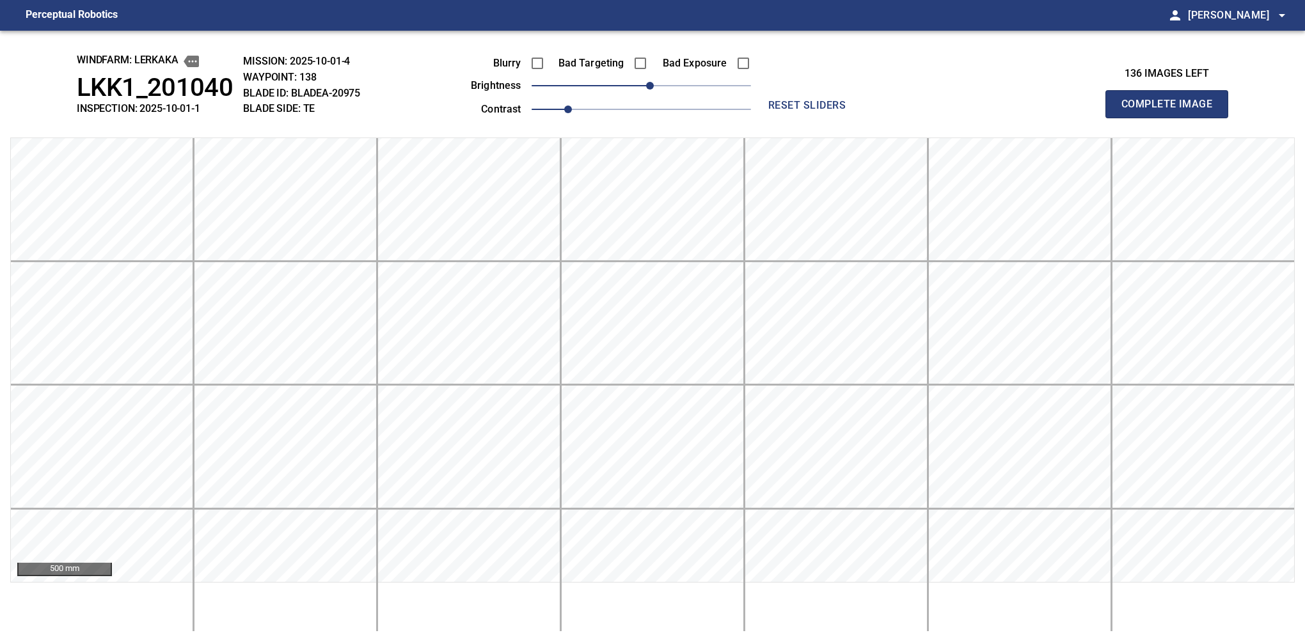
click at [1172, 118] on button "Complete Image" at bounding box center [1166, 104] width 123 height 28
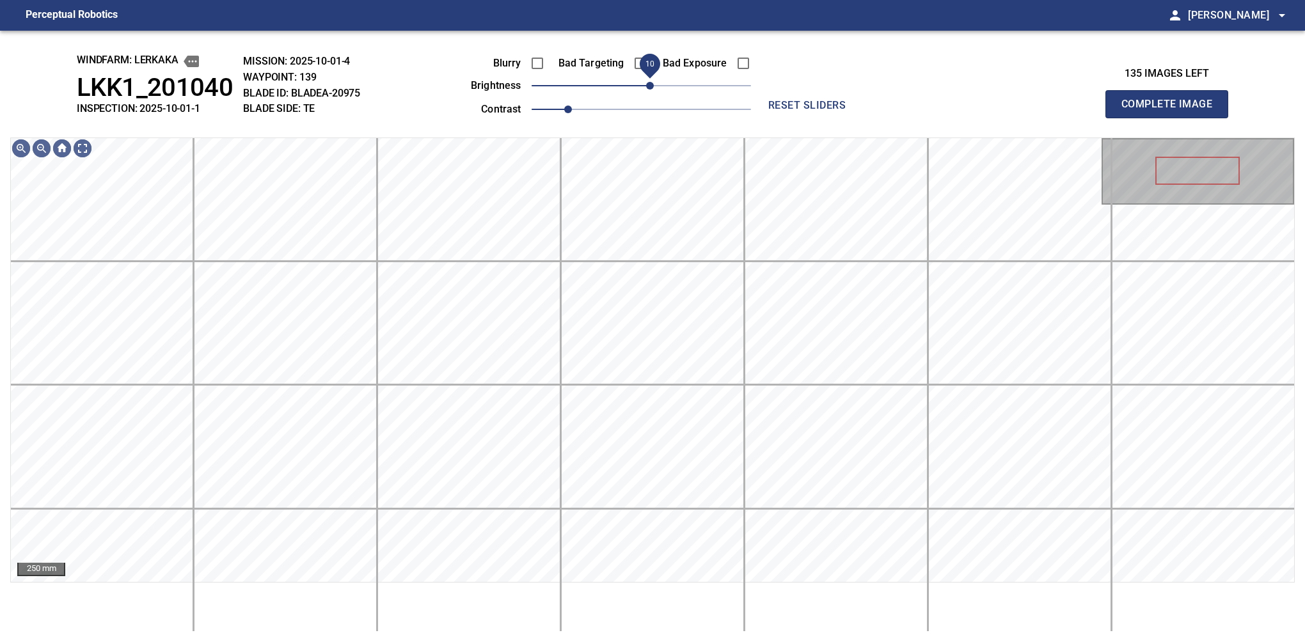
drag, startPoint x: 641, startPoint y: 87, endPoint x: 650, endPoint y: 86, distance: 9.0
click at [650, 86] on span "10" at bounding box center [650, 86] width 8 height 8
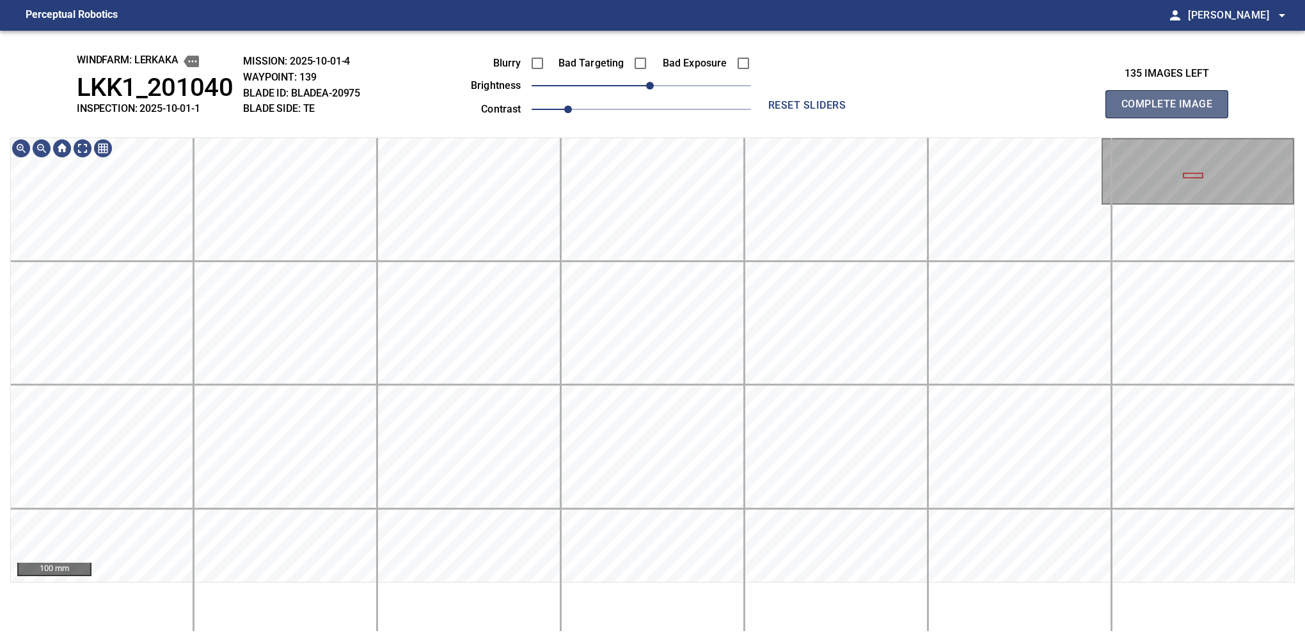
click at [1172, 118] on button "Complete Image" at bounding box center [1166, 104] width 123 height 28
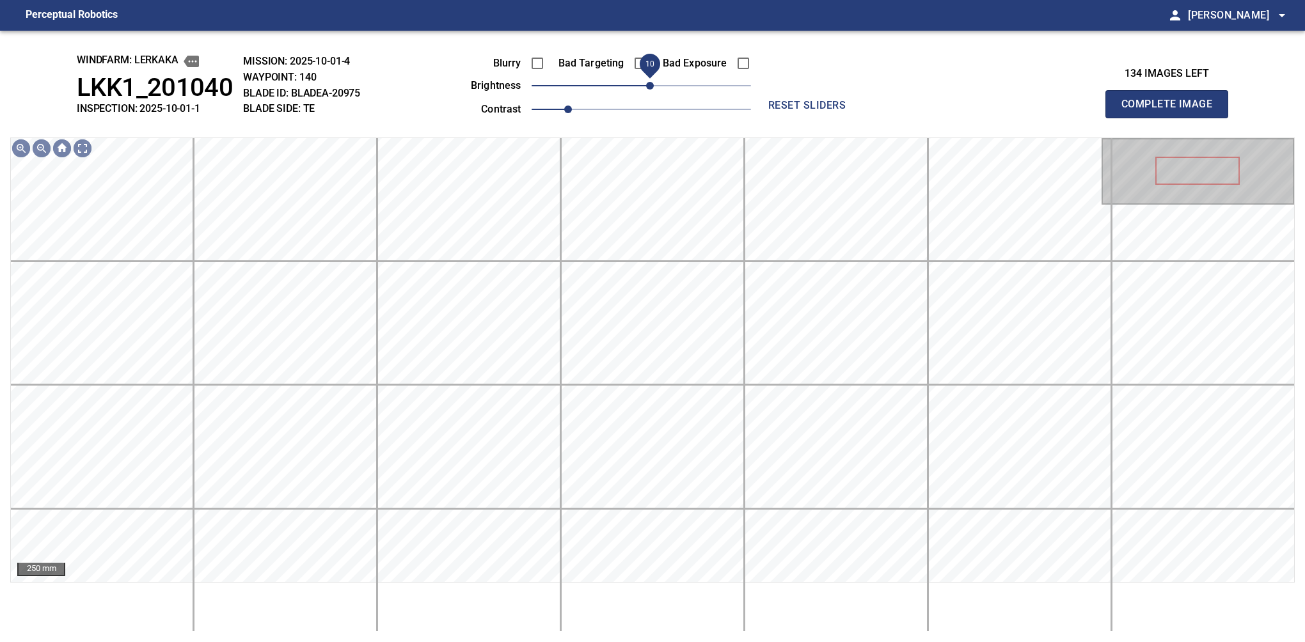
drag, startPoint x: 643, startPoint y: 93, endPoint x: 650, endPoint y: 88, distance: 8.3
click at [650, 88] on span "10" at bounding box center [650, 86] width 8 height 8
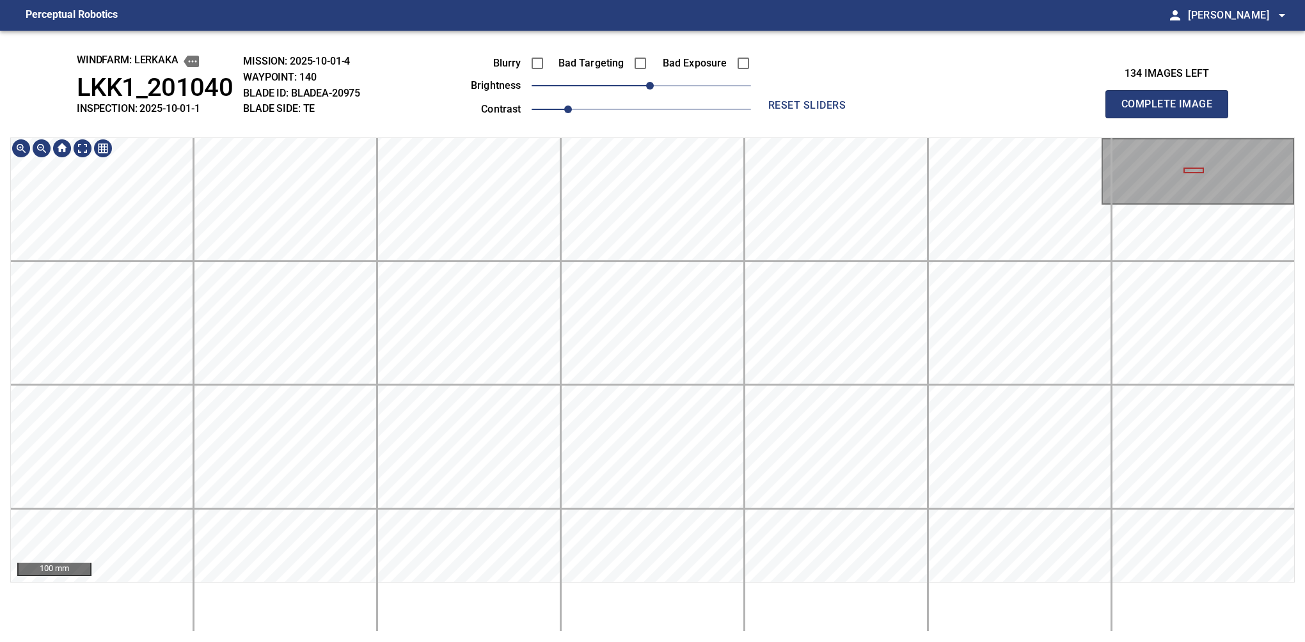
click at [724, 126] on div "windfarm: Lerkaka LKK1_201040 INSPECTION: 2025-10-01-1 MISSION: 2025-10-01-4 WA…" at bounding box center [652, 337] width 1305 height 612
click at [1172, 118] on button "Complete Image" at bounding box center [1166, 104] width 123 height 28
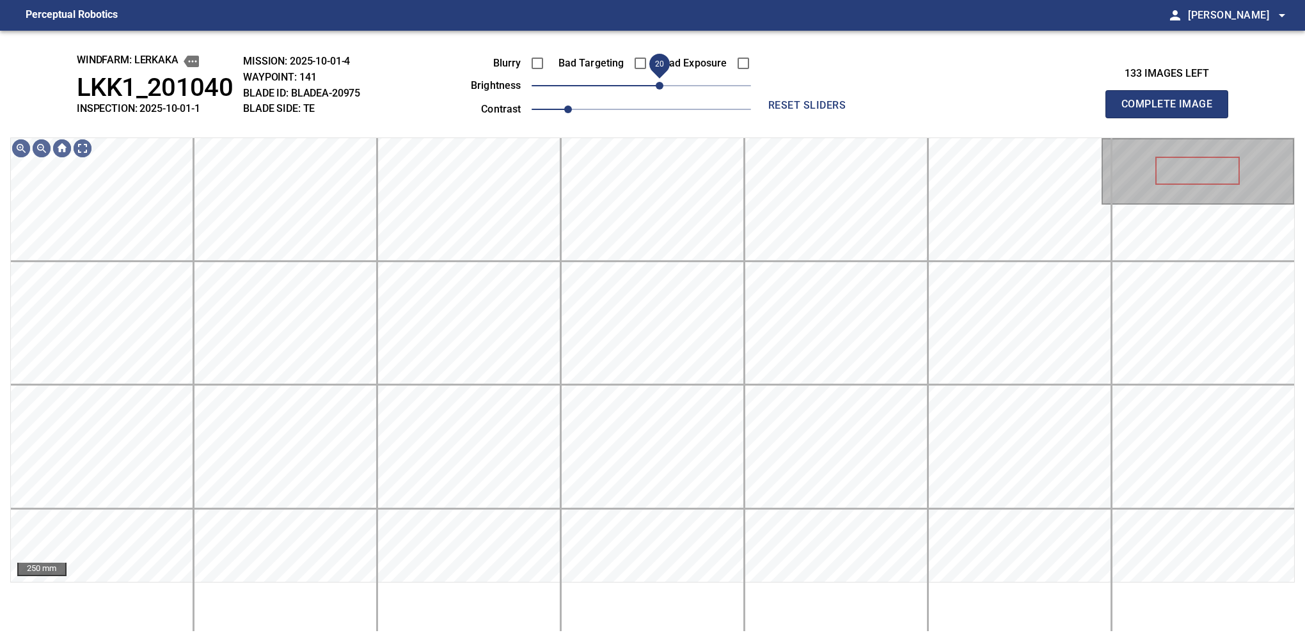
drag, startPoint x: 652, startPoint y: 90, endPoint x: 660, endPoint y: 90, distance: 8.3
click at [660, 90] on span "20" at bounding box center [660, 86] width 8 height 8
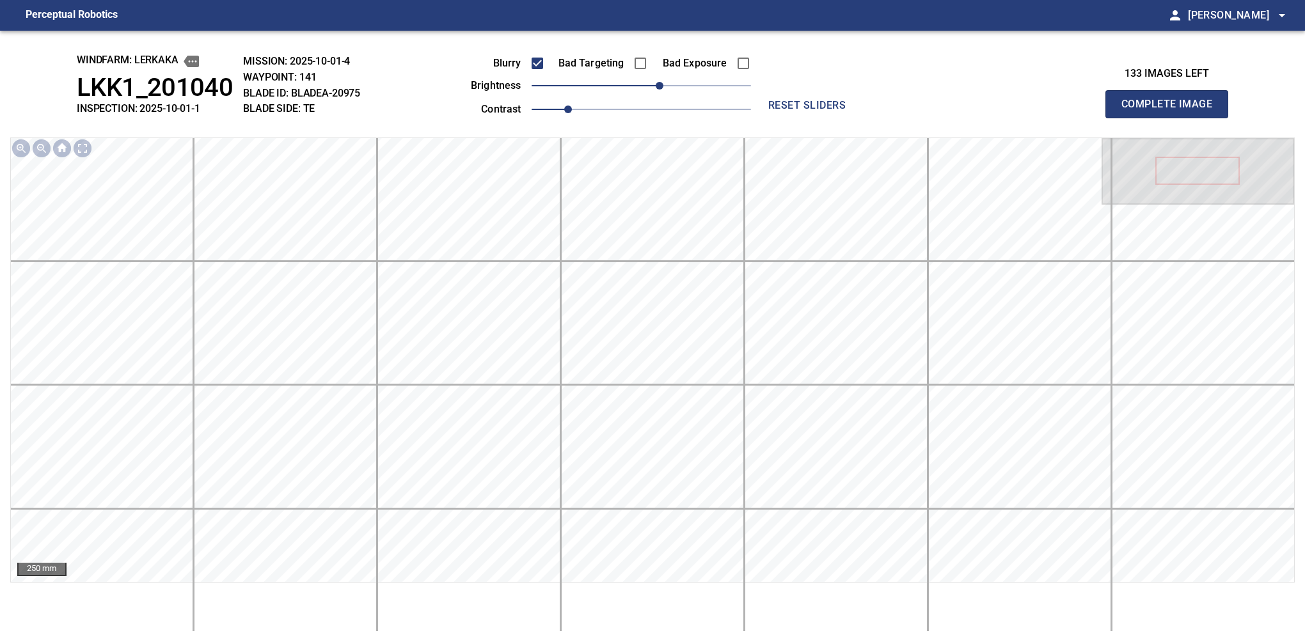
click at [1172, 118] on button "Complete Image" at bounding box center [1166, 104] width 123 height 28
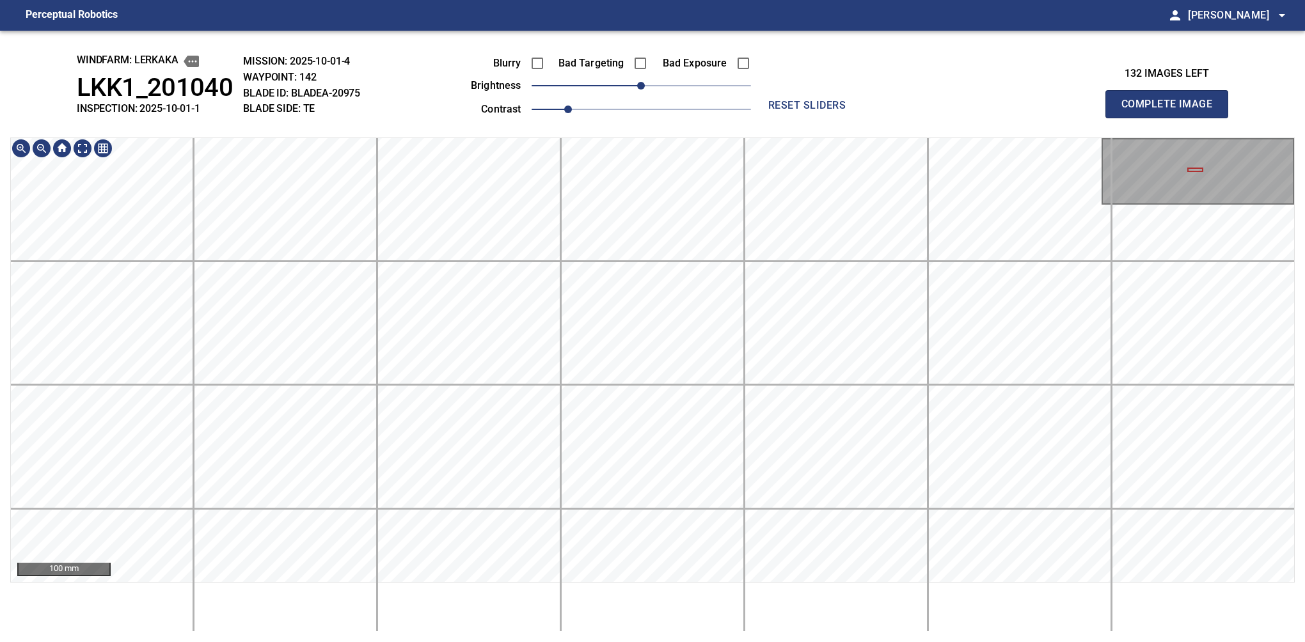
click at [686, 84] on div "windfarm: Lerkaka LKK1_201040 INSPECTION: 2025-10-01-1 MISSION: 2025-10-01-4 WA…" at bounding box center [652, 337] width 1305 height 612
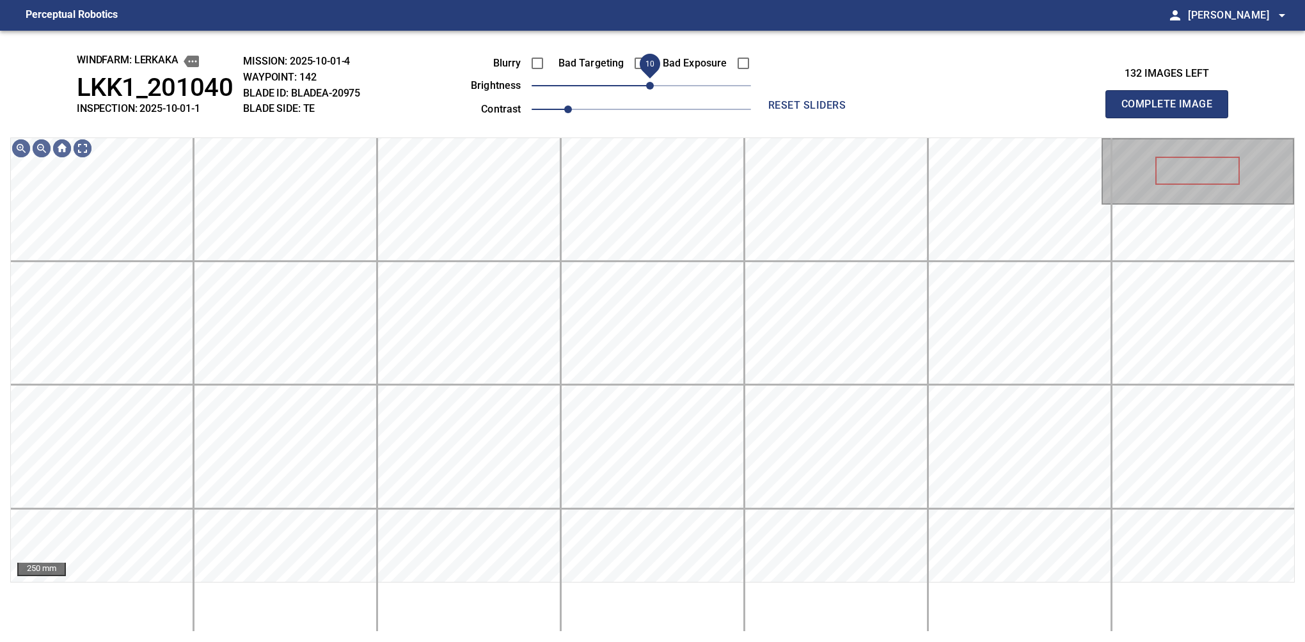
drag, startPoint x: 644, startPoint y: 88, endPoint x: 654, endPoint y: 86, distance: 11.2
click at [654, 86] on span "10" at bounding box center [650, 86] width 8 height 8
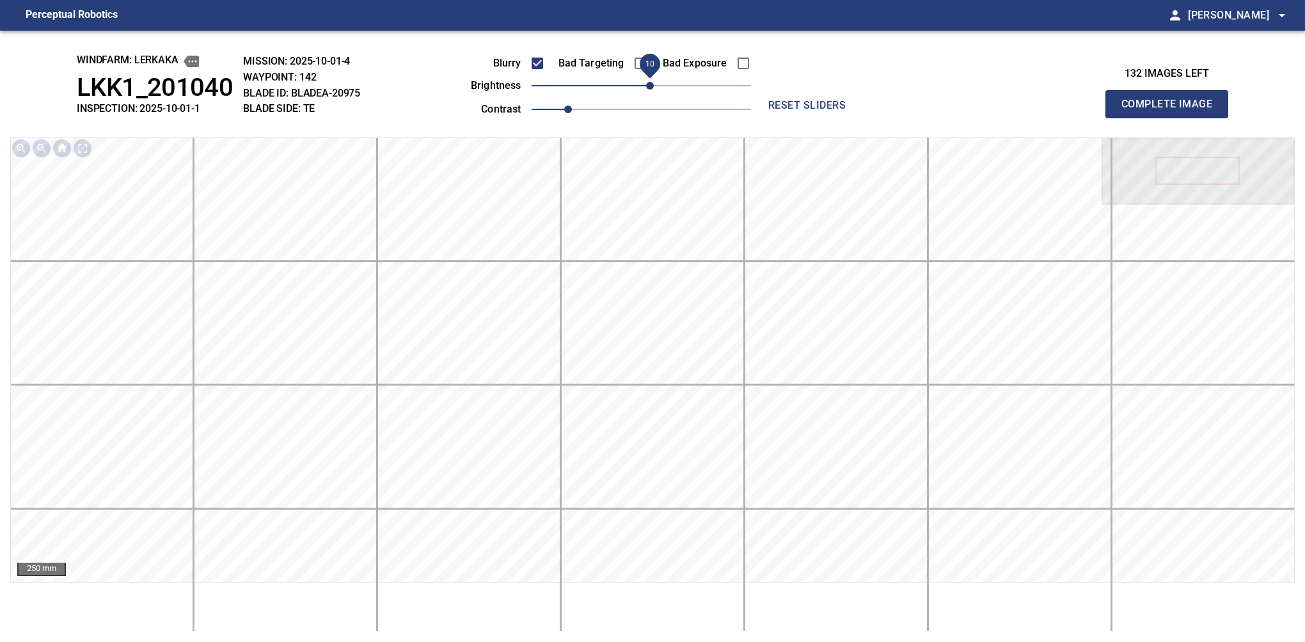
click at [652, 83] on span "10" at bounding box center [650, 86] width 8 height 8
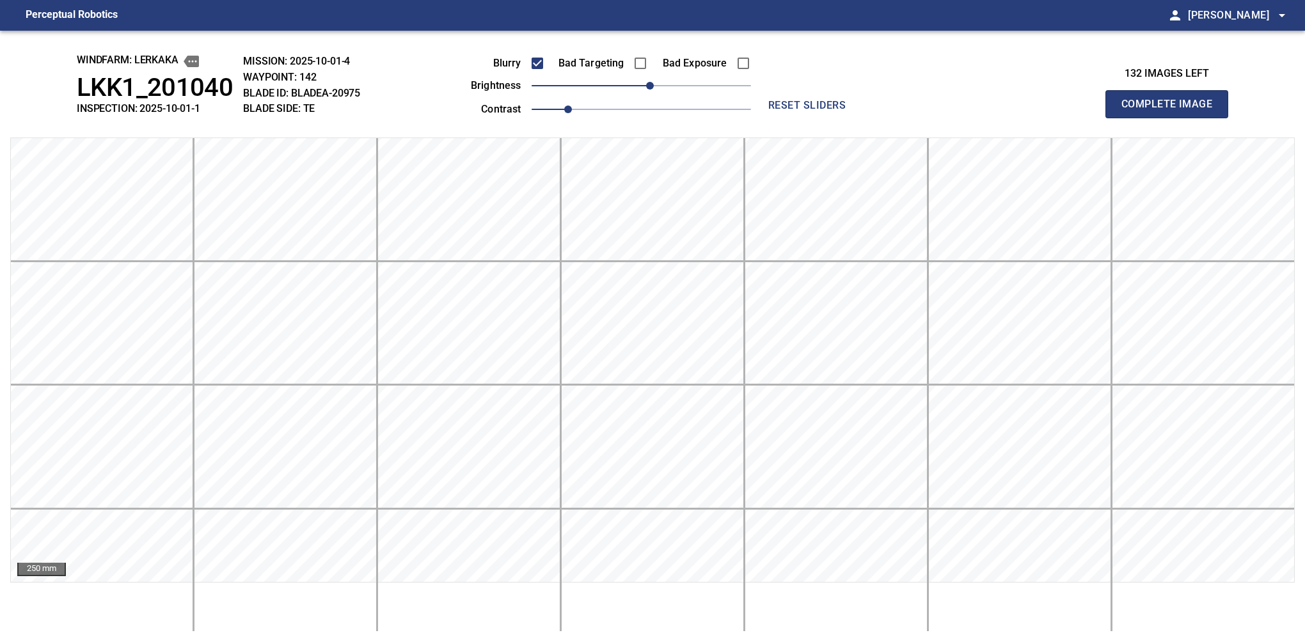
click at [1172, 118] on button "Complete Image" at bounding box center [1166, 104] width 123 height 28
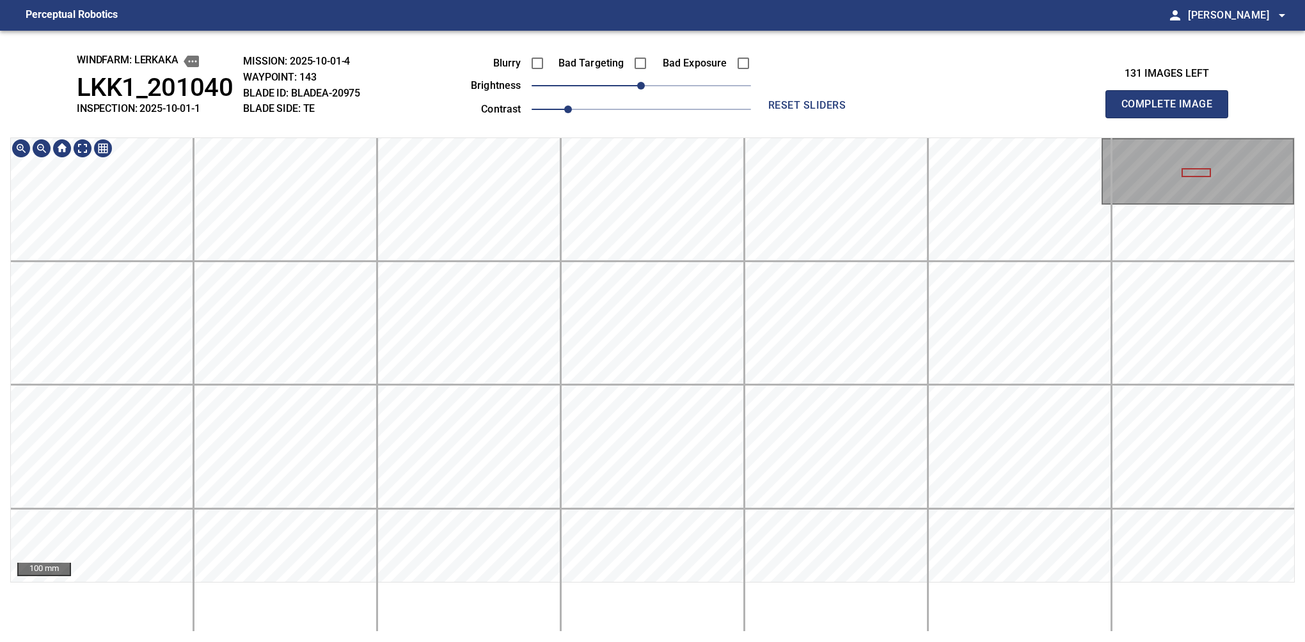
click at [676, 41] on div "windfarm: Lerkaka LKK1_201040 INSPECTION: 2025-10-01-1 MISSION: 2025-10-01-4 WA…" at bounding box center [652, 337] width 1305 height 612
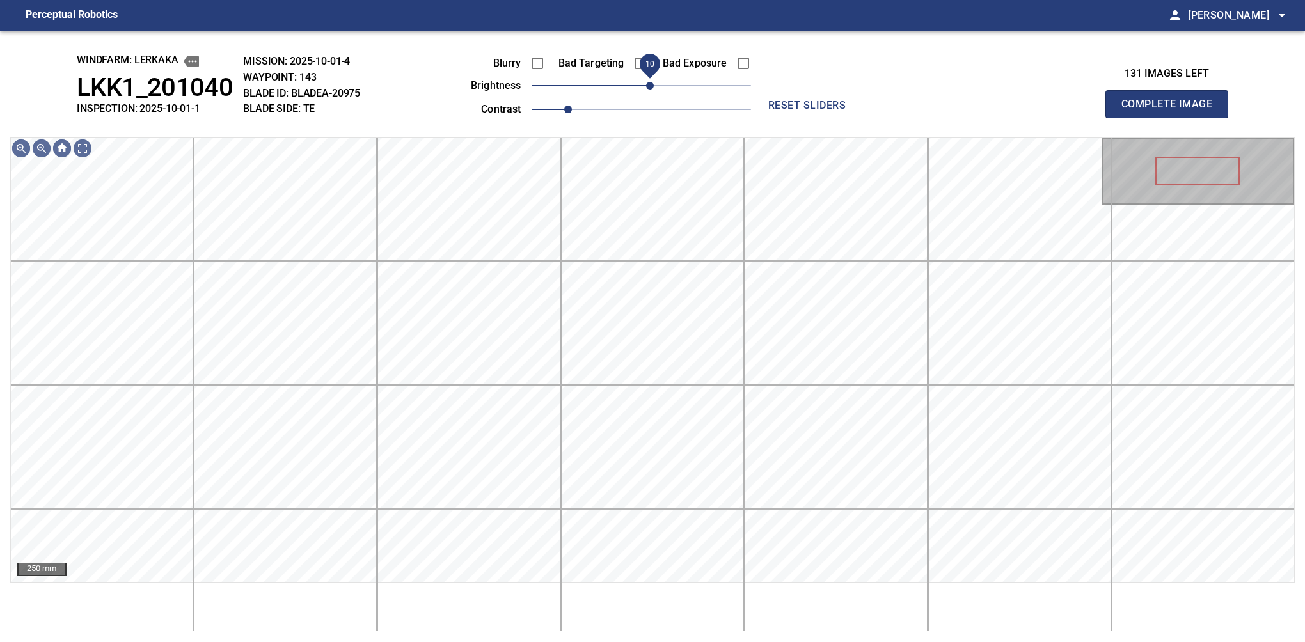
click at [649, 82] on span "10" at bounding box center [650, 86] width 8 height 8
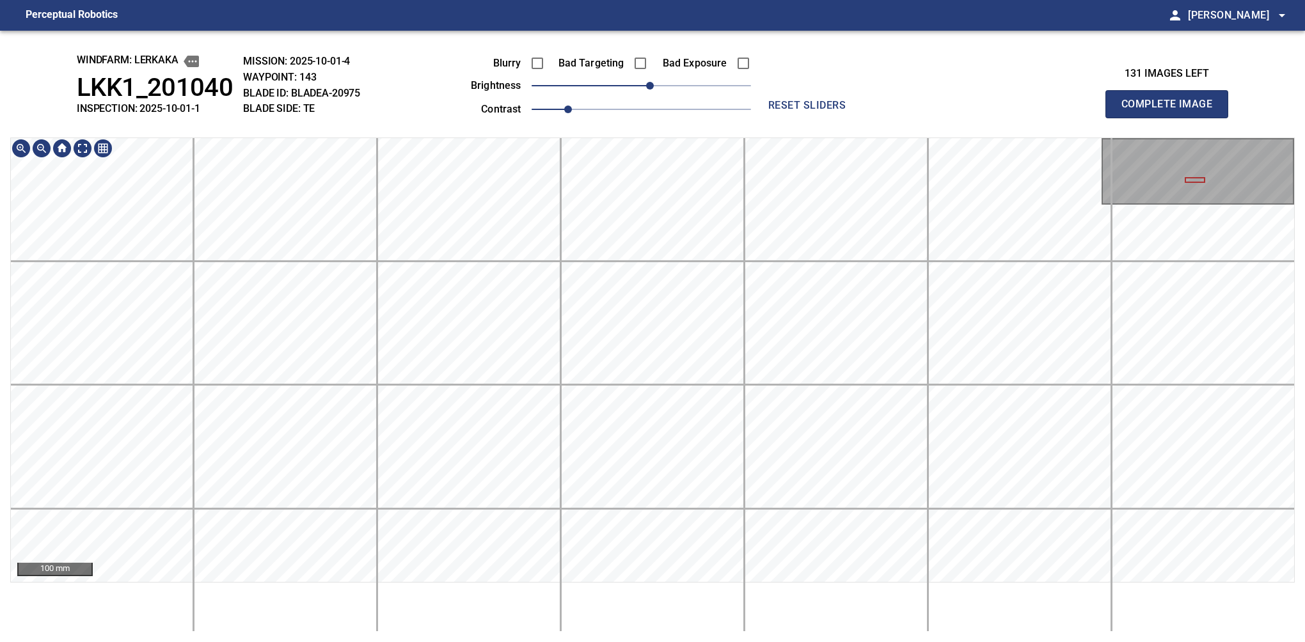
click at [652, 642] on html "Perceptual Robotics person Alex Semenov arrow_drop_down windfarm: Lerkaka LKK1_…" at bounding box center [652, 321] width 1305 height 642
click at [708, 0] on html "Perceptual Robotics person Alex Semenov arrow_drop_down windfarm: Lerkaka LKK1_…" at bounding box center [652, 321] width 1305 height 642
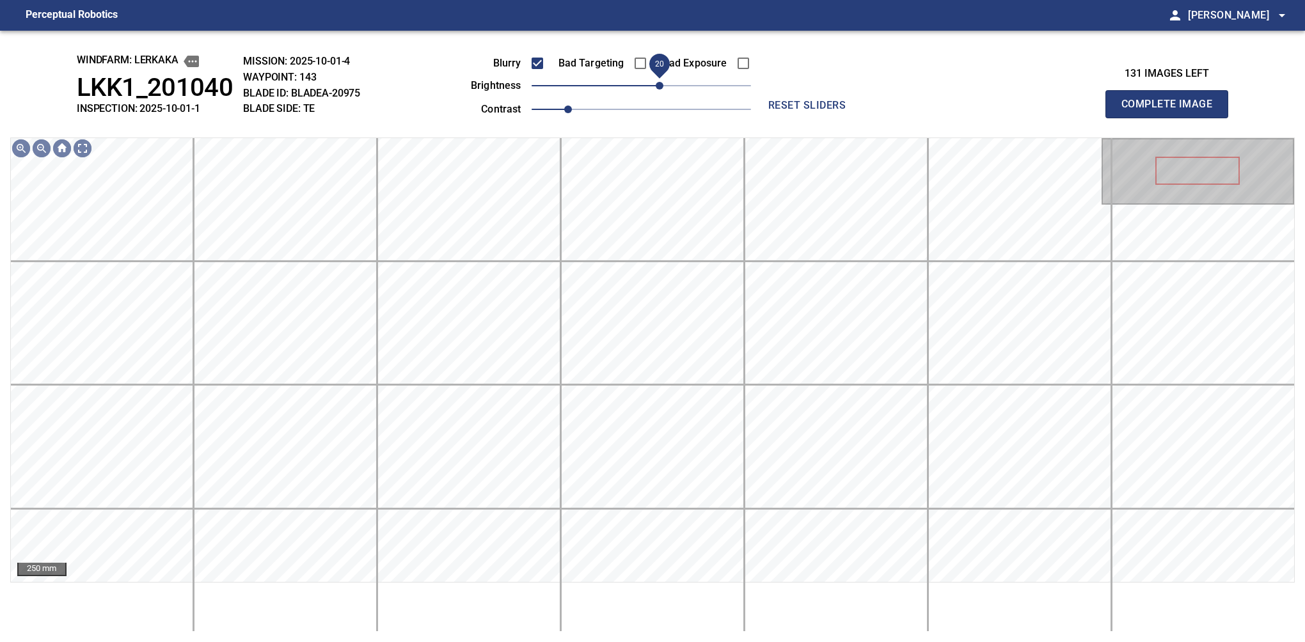
click at [658, 85] on span "20" at bounding box center [660, 86] width 8 height 8
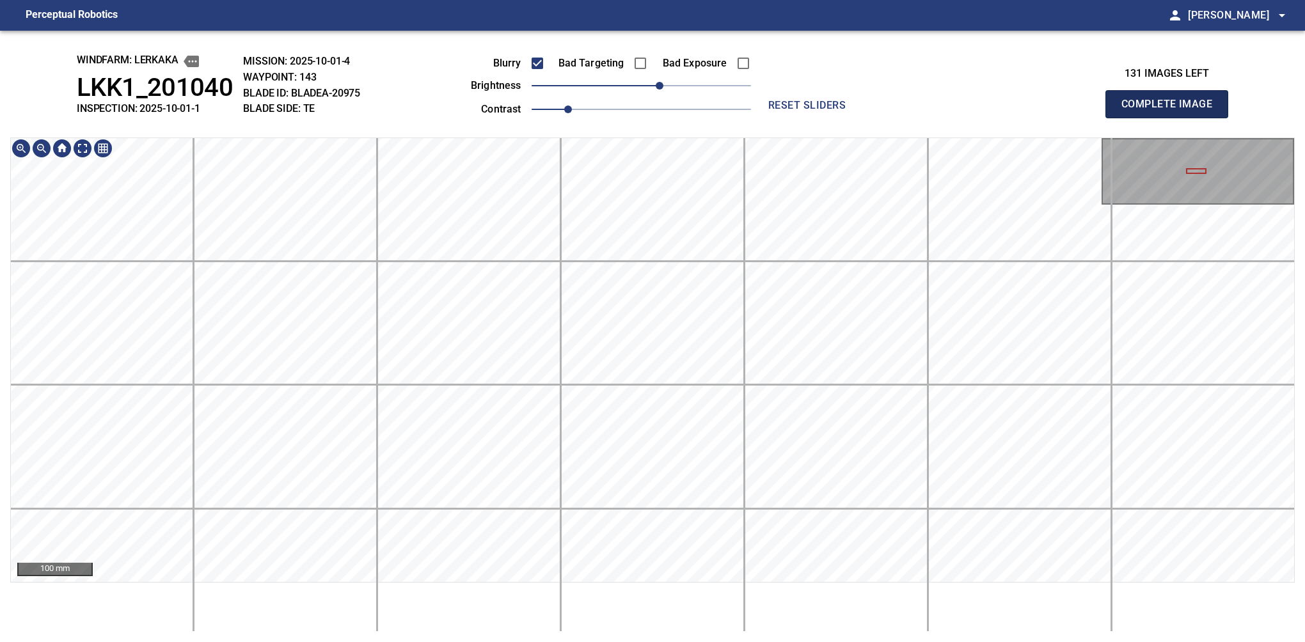
click at [1172, 118] on button "Complete Image" at bounding box center [1166, 104] width 123 height 28
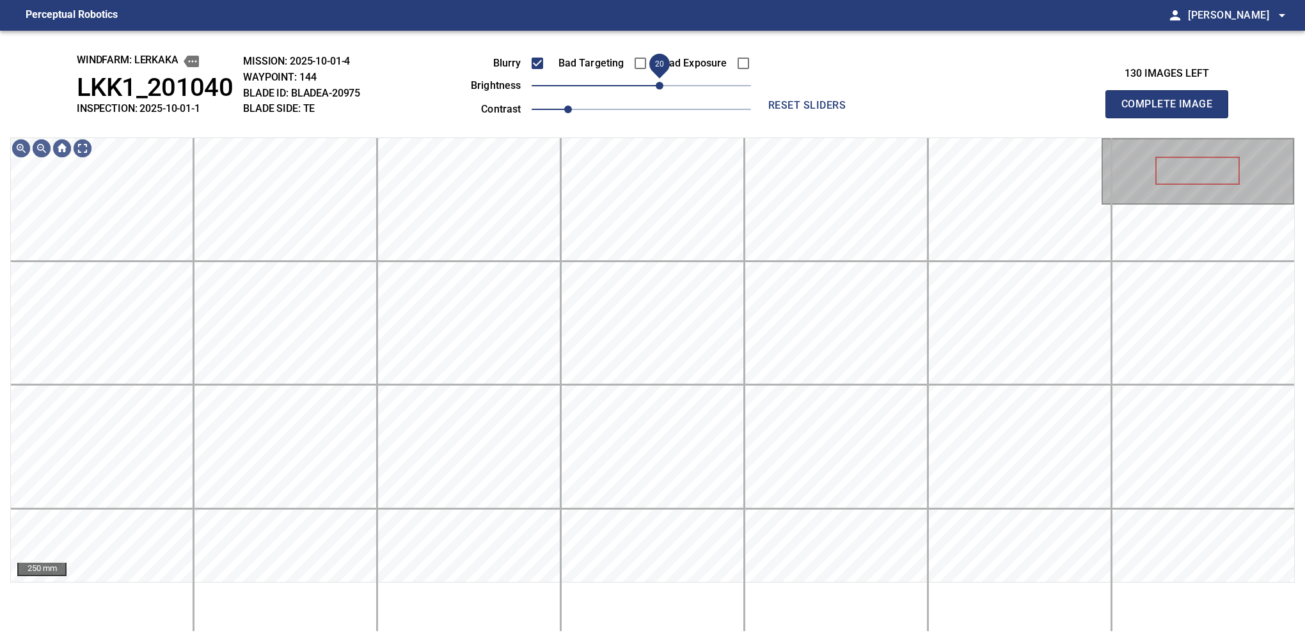
drag, startPoint x: 656, startPoint y: 87, endPoint x: 663, endPoint y: 85, distance: 7.3
click at [663, 85] on span "20" at bounding box center [660, 86] width 8 height 8
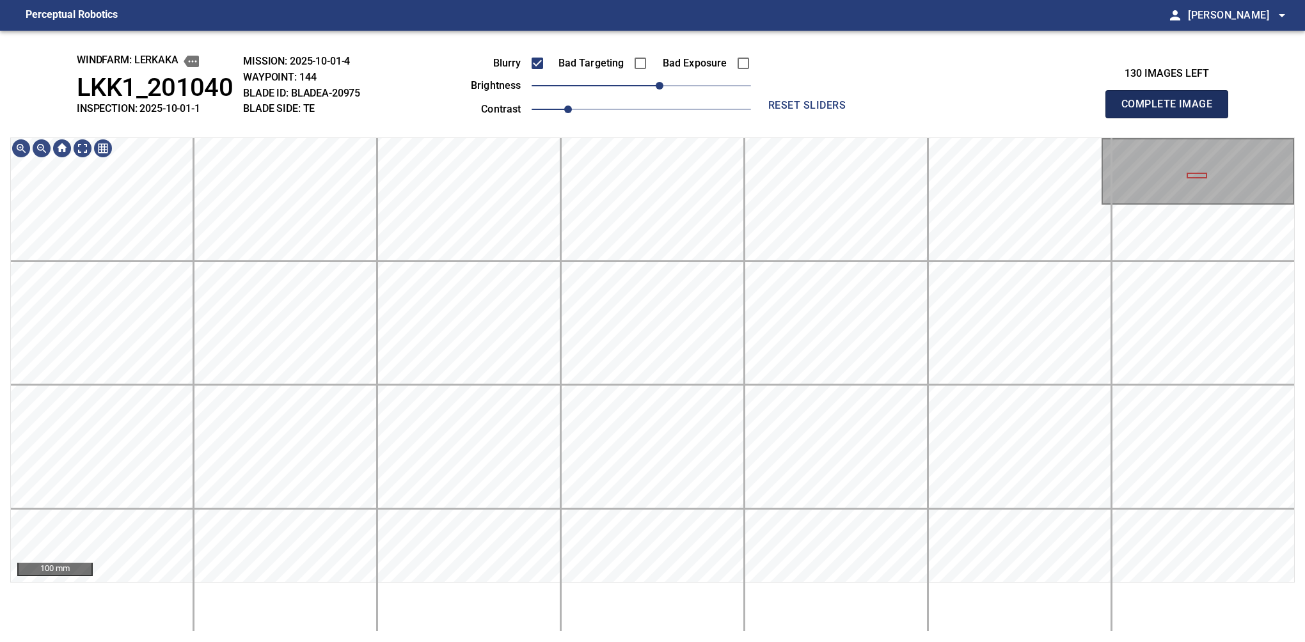
click at [1172, 118] on button "Complete Image" at bounding box center [1166, 104] width 123 height 28
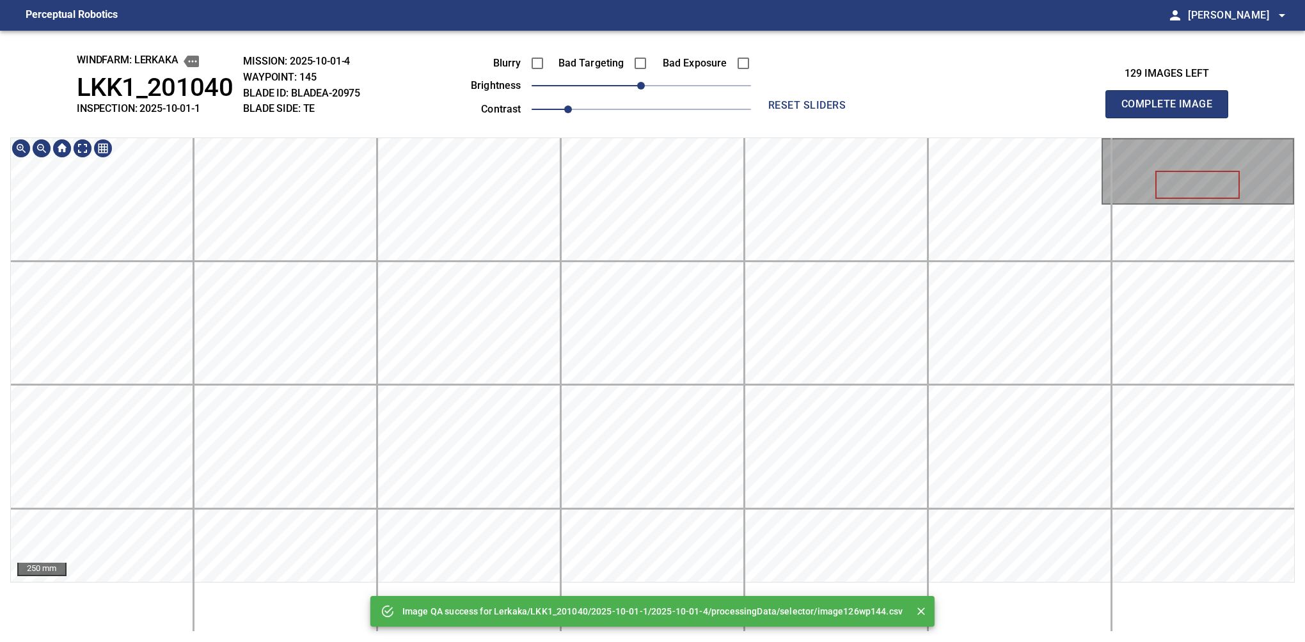
click at [681, 47] on div "Image QA success for Lerkaka/LKK1_201040/2025-10-01-1/2025-10-01-4/processingDa…" at bounding box center [652, 337] width 1305 height 612
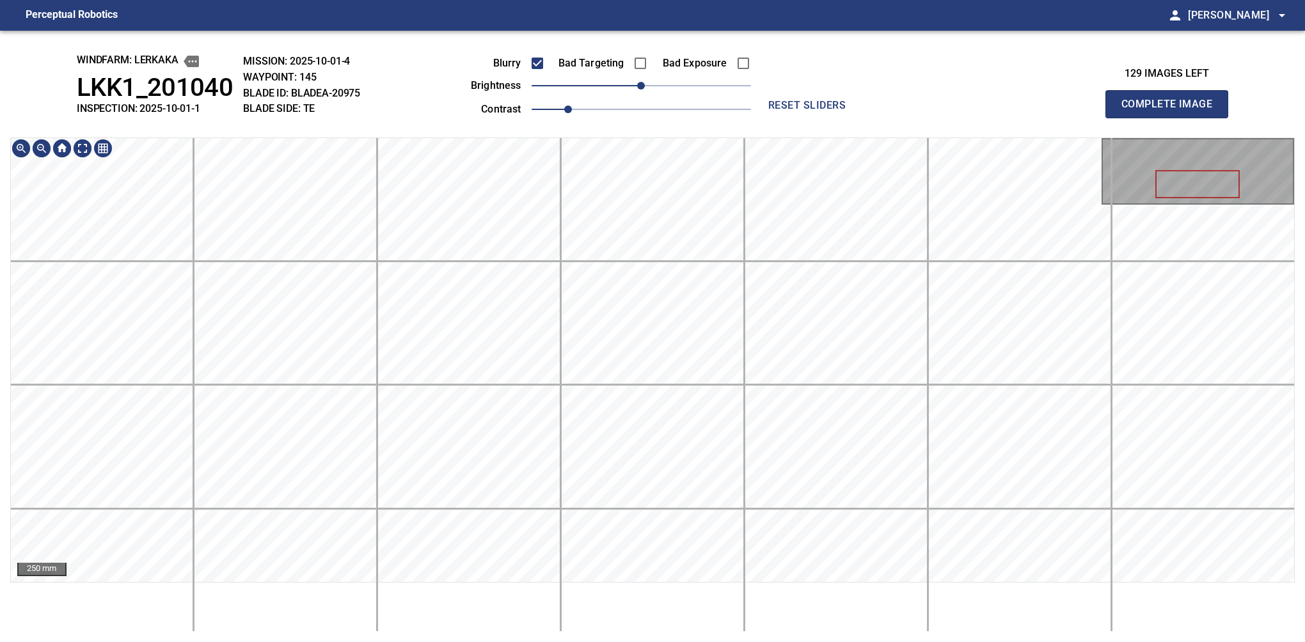
click at [614, 0] on html "Perceptual Robotics person Alex Semenov arrow_drop_down windfarm: Lerkaka LKK1_…" at bounding box center [652, 321] width 1305 height 642
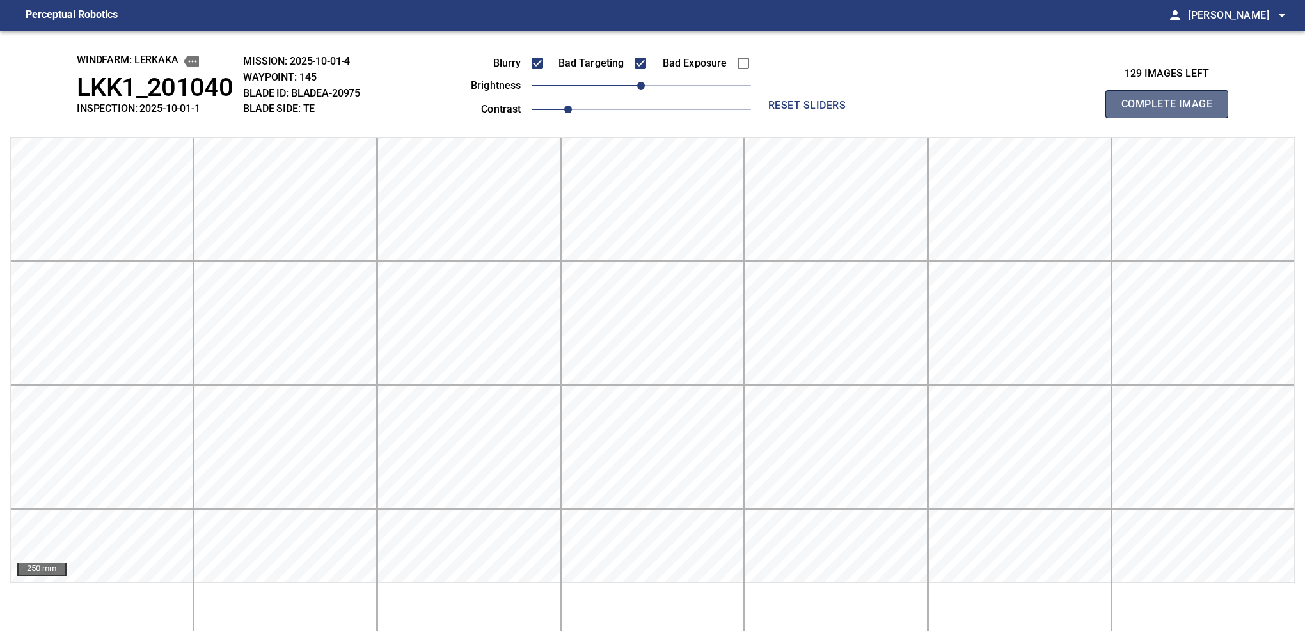
click at [1172, 118] on button "Complete Image" at bounding box center [1166, 104] width 123 height 28
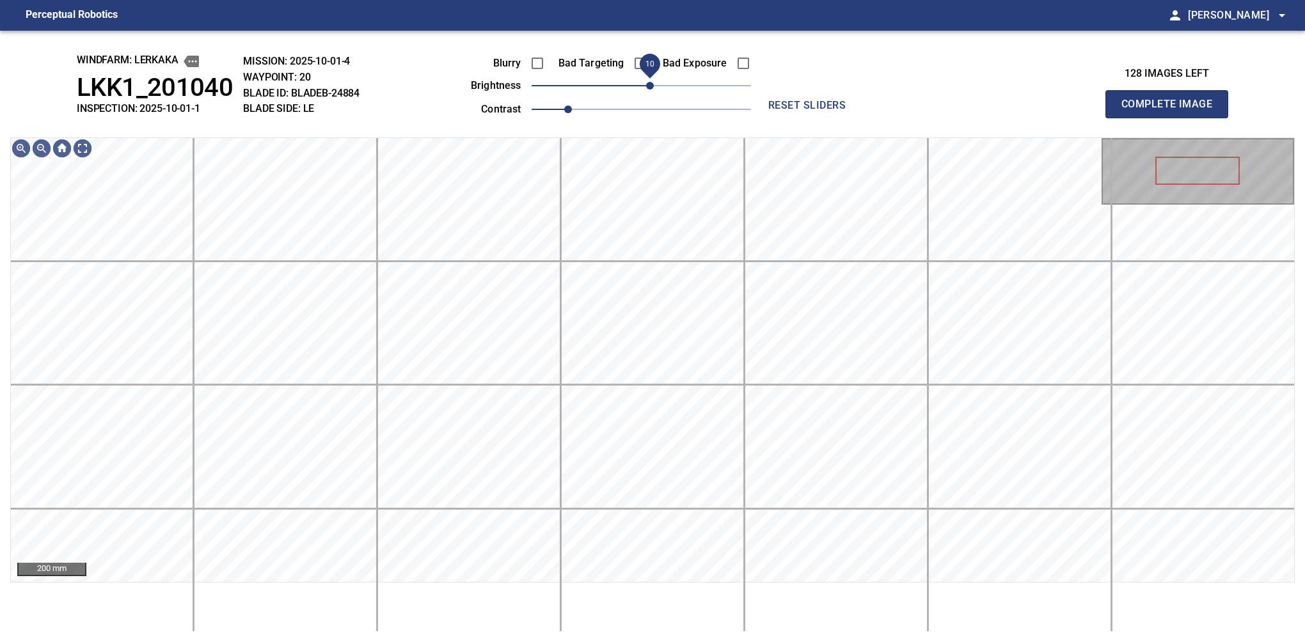
click at [652, 82] on span "10" at bounding box center [650, 86] width 8 height 8
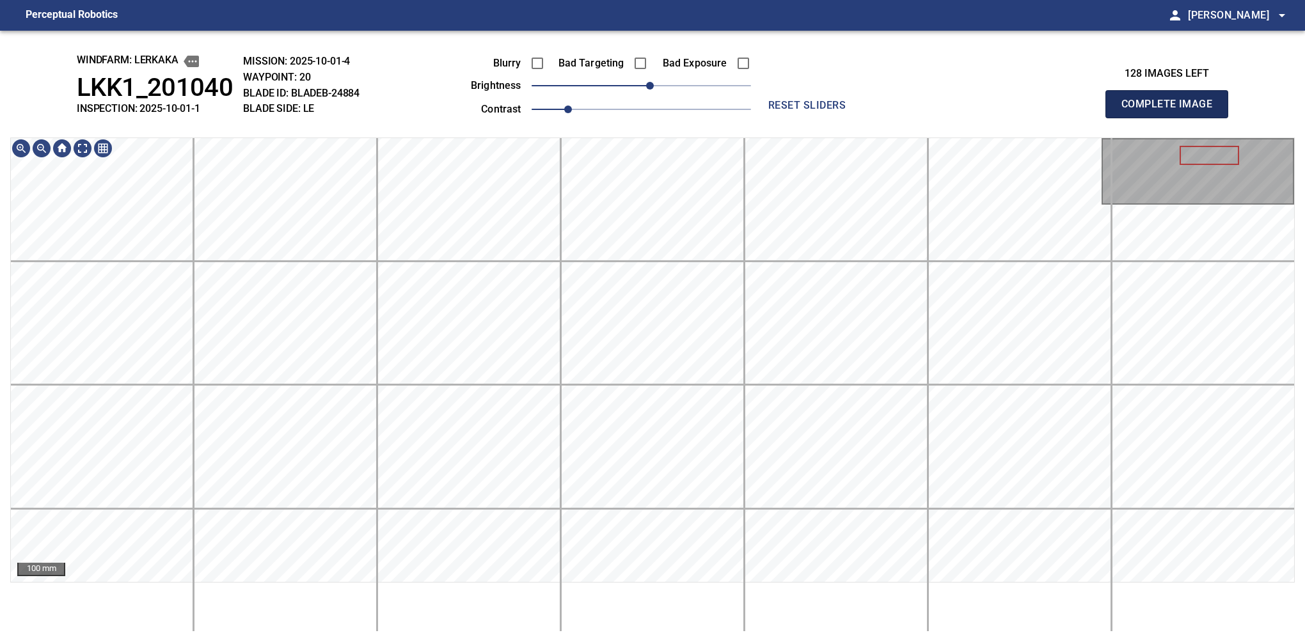
click at [1172, 118] on button "Complete Image" at bounding box center [1166, 104] width 123 height 28
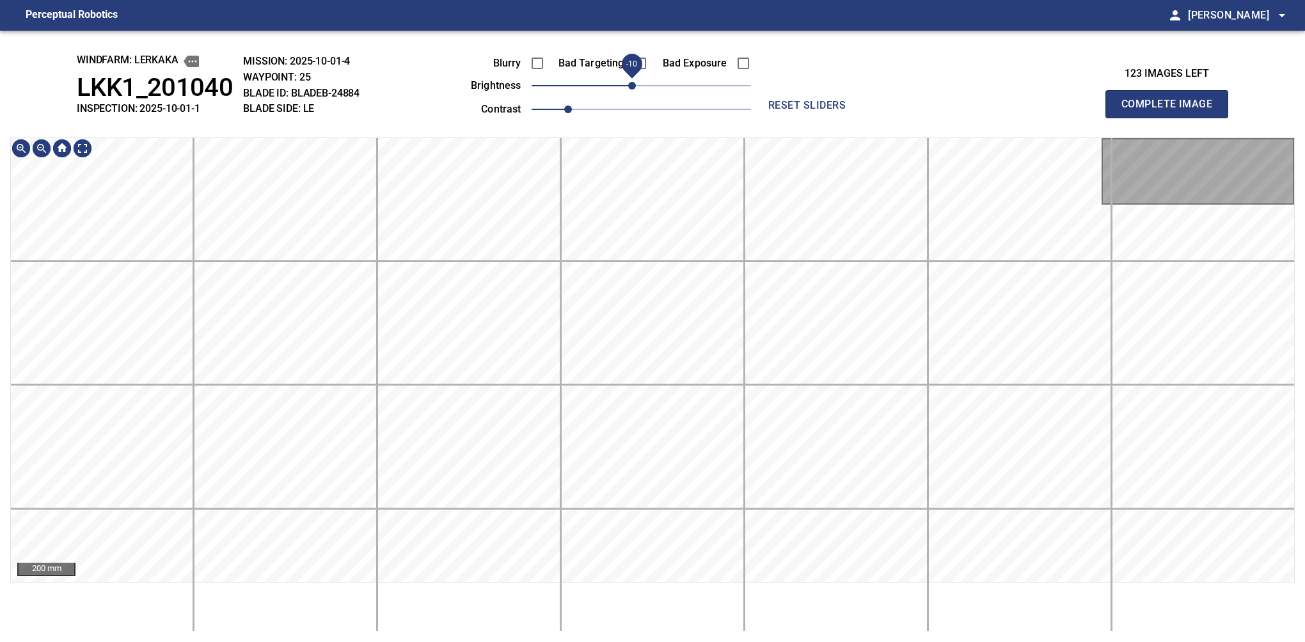
click at [631, 86] on span "-10" at bounding box center [632, 86] width 8 height 8
click at [1172, 118] on button "Complete Image" at bounding box center [1166, 104] width 123 height 28
click at [631, 90] on span "-10" at bounding box center [632, 86] width 8 height 8
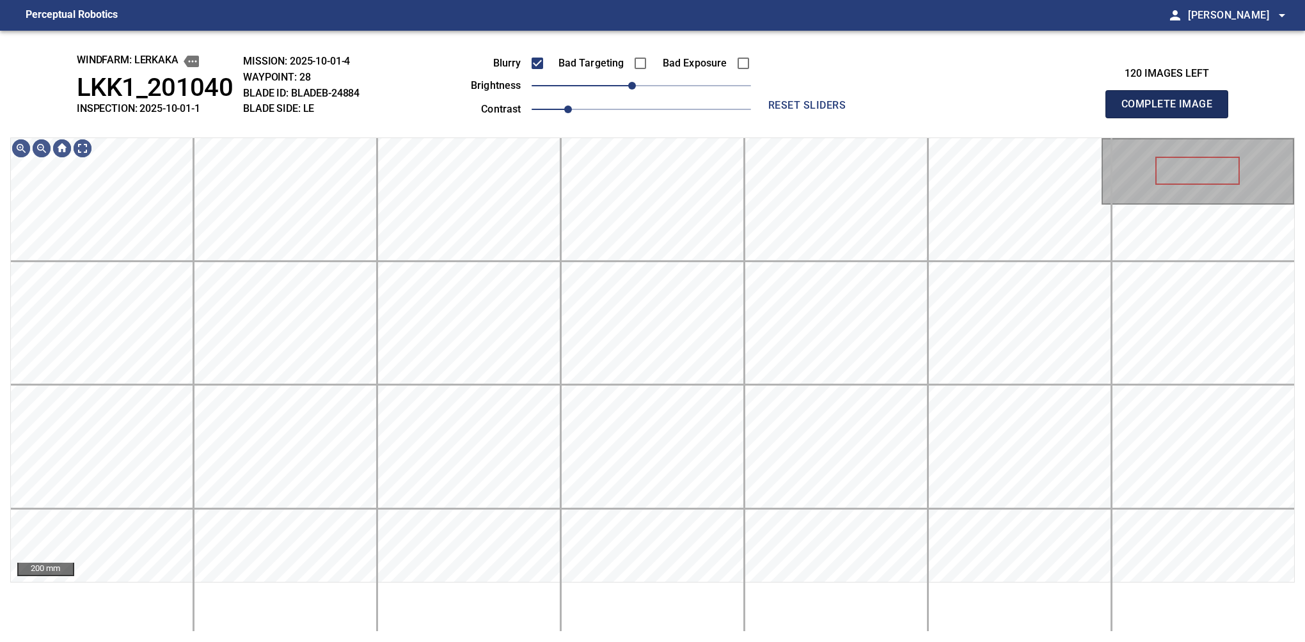
click at [1172, 118] on button "Complete Image" at bounding box center [1166, 104] width 123 height 28
click at [631, 87] on span "-10" at bounding box center [632, 86] width 8 height 8
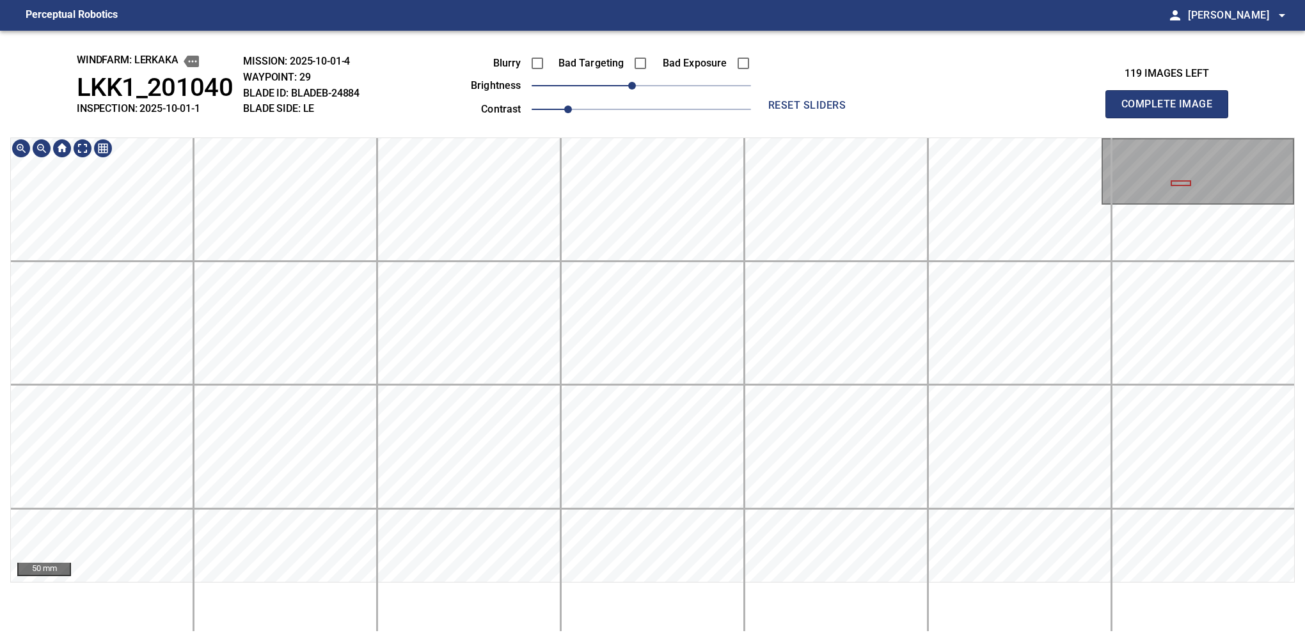
click at [1072, 56] on div "windfarm: Lerkaka LKK1_201040 INSPECTION: 2025-10-01-1 MISSION: 2025-10-01-4 WA…" at bounding box center [652, 337] width 1305 height 612
click at [1172, 118] on button "Complete Image" at bounding box center [1166, 104] width 123 height 28
click at [706, 131] on div "windfarm: Lerkaka LKK1_201040 INSPECTION: 2025-10-01-1 MISSION: 2025-10-01-4 WA…" at bounding box center [652, 337] width 1305 height 612
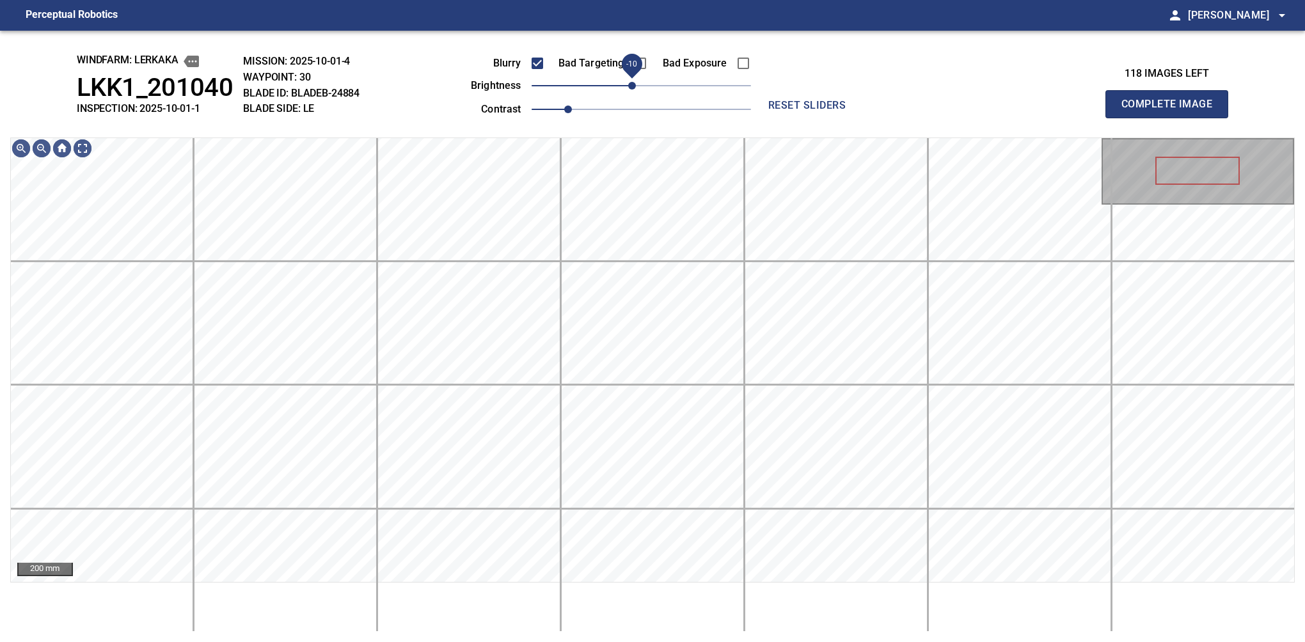
click at [631, 90] on span "-10" at bounding box center [632, 86] width 8 height 8
click at [1172, 118] on button "Complete Image" at bounding box center [1166, 104] width 123 height 28
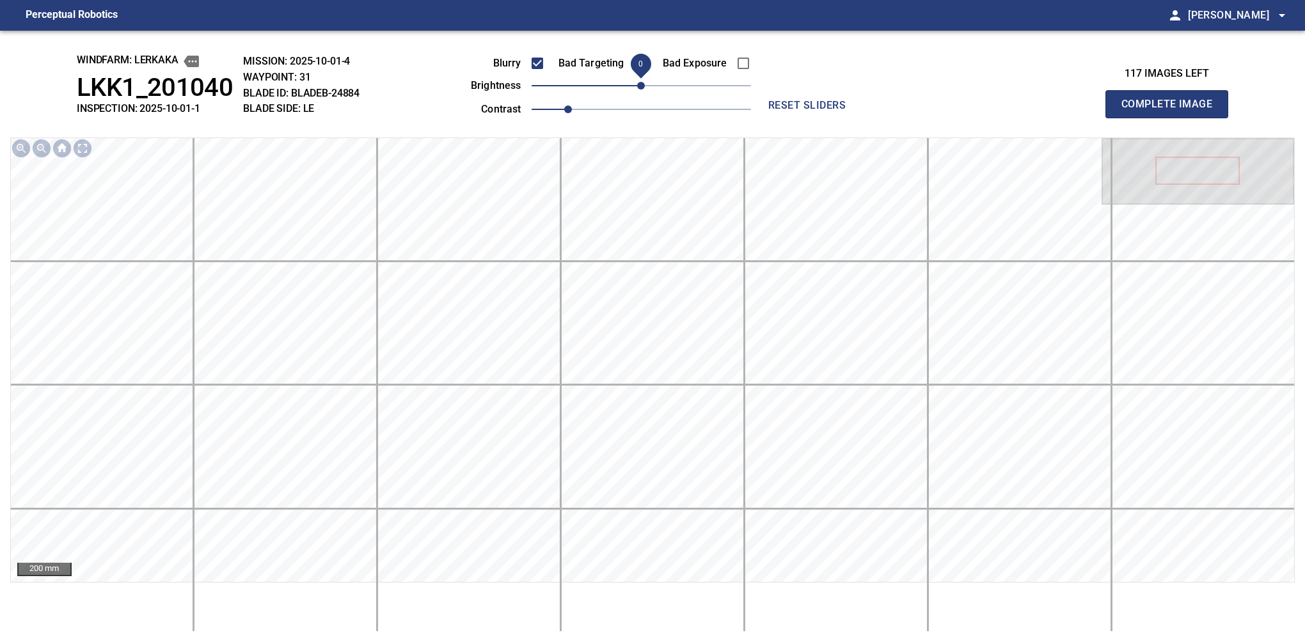
click at [637, 83] on span "0" at bounding box center [641, 86] width 8 height 8
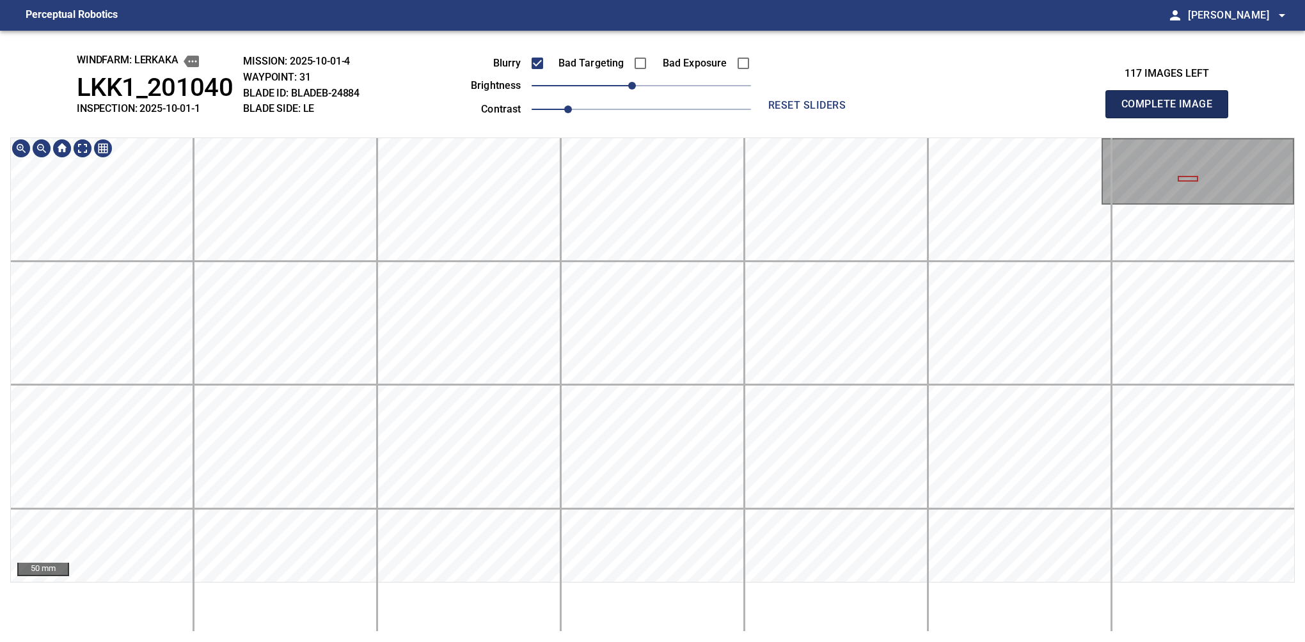
click at [1172, 118] on button "Complete Image" at bounding box center [1166, 104] width 123 height 28
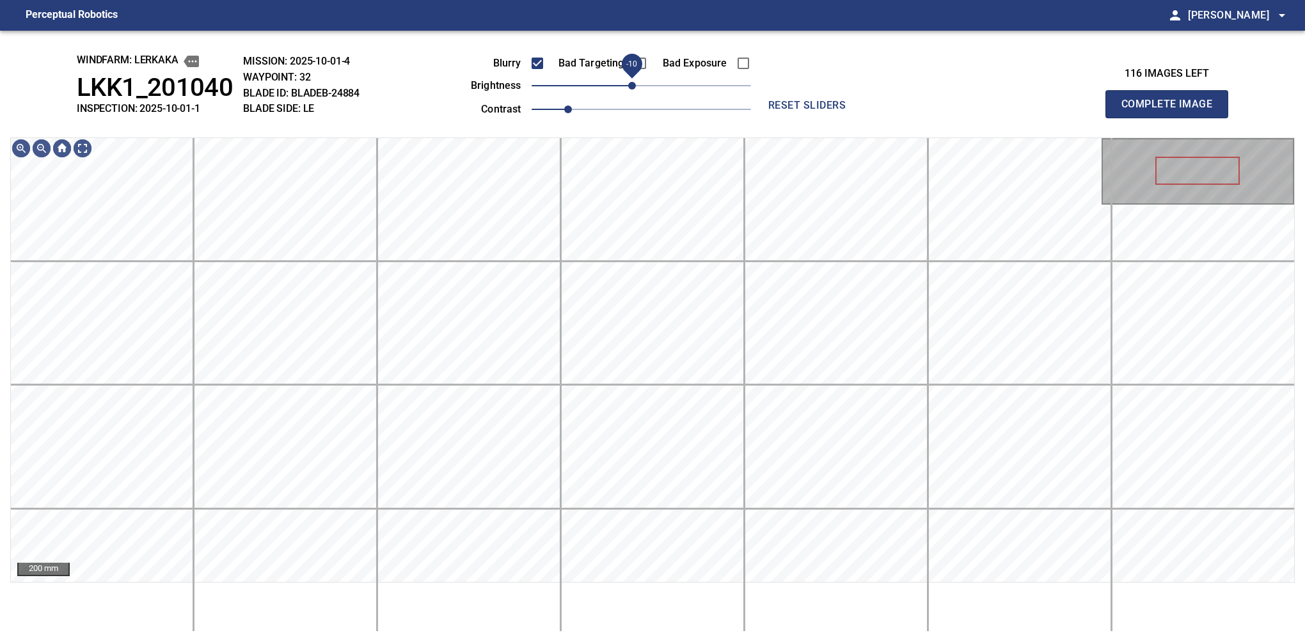
drag, startPoint x: 642, startPoint y: 85, endPoint x: 631, endPoint y: 88, distance: 11.8
click at [631, 88] on span "-10" at bounding box center [632, 86] width 8 height 8
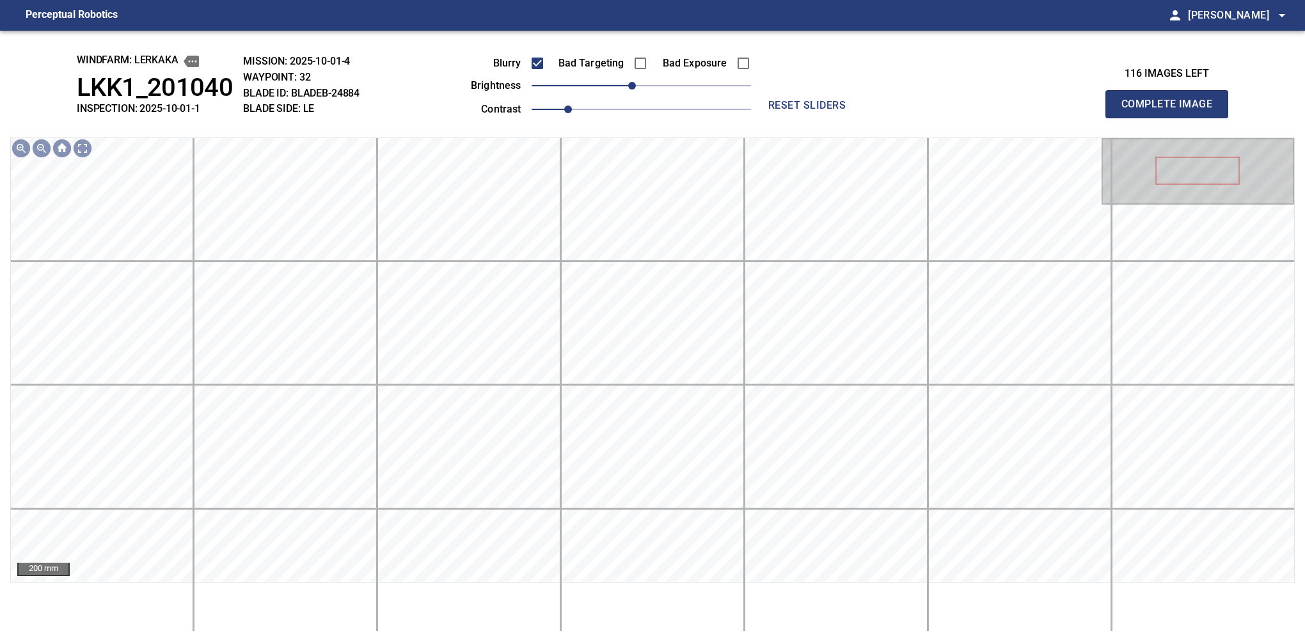
click at [1172, 118] on button "Complete Image" at bounding box center [1166, 104] width 123 height 28
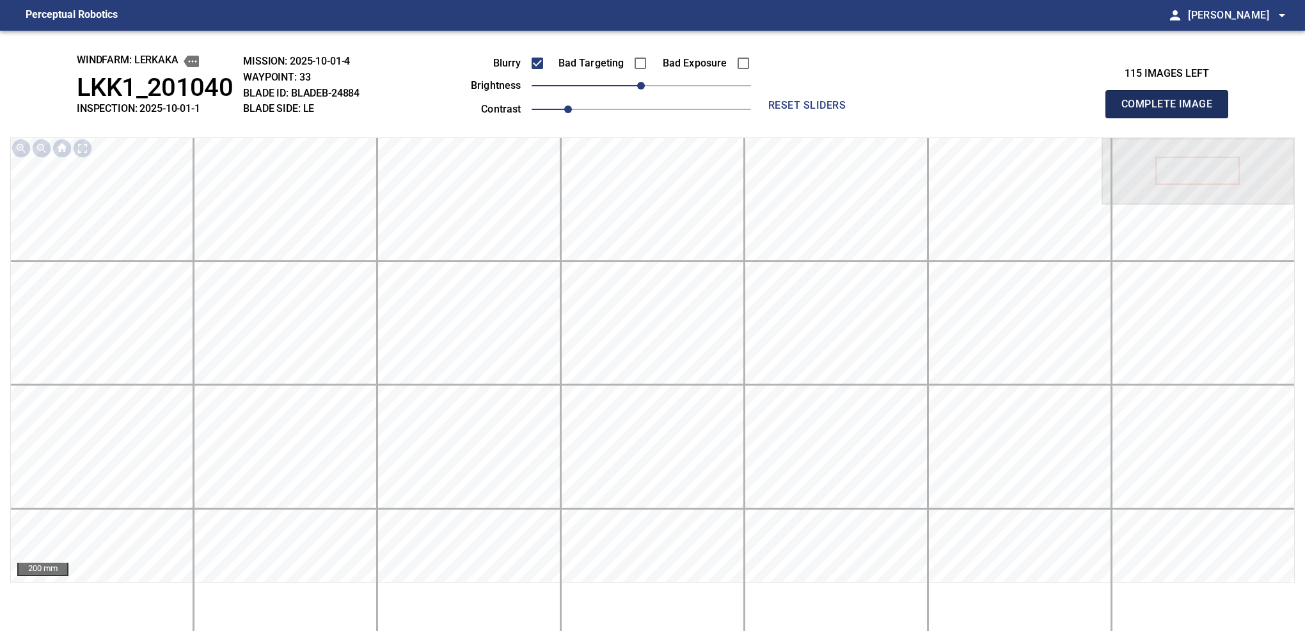
click at [1172, 118] on button "Complete Image" at bounding box center [1166, 104] width 123 height 28
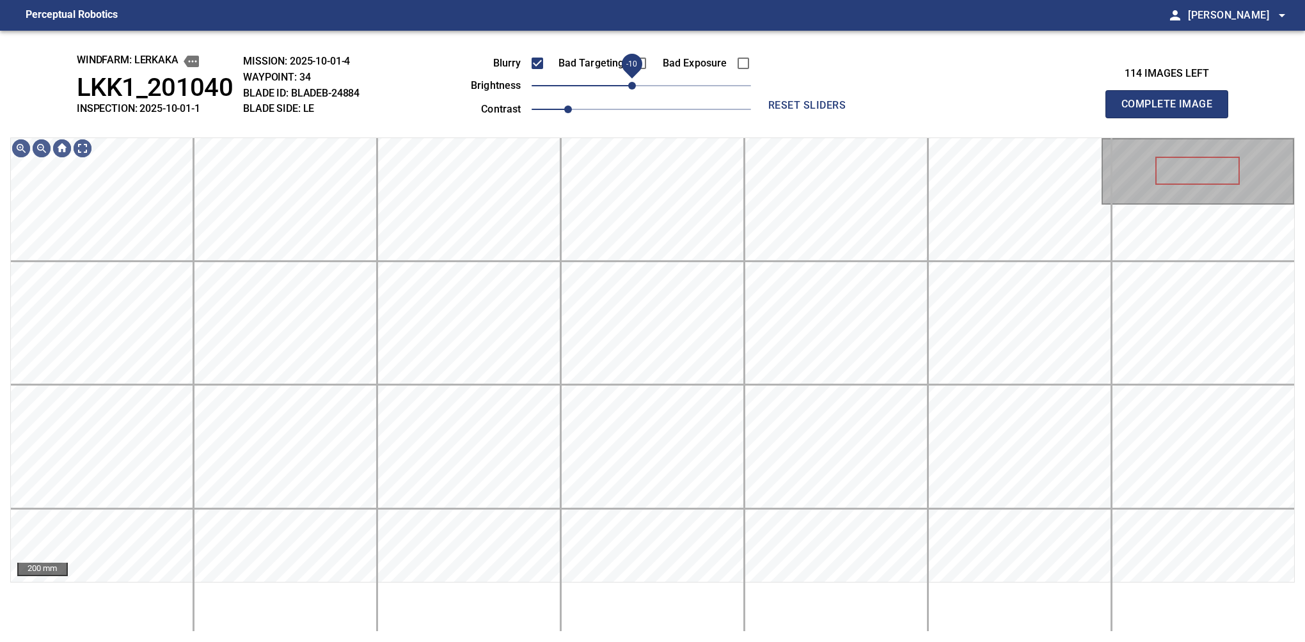
drag, startPoint x: 642, startPoint y: 88, endPoint x: 633, endPoint y: 83, distance: 10.0
click at [633, 83] on span "-10" at bounding box center [632, 86] width 8 height 8
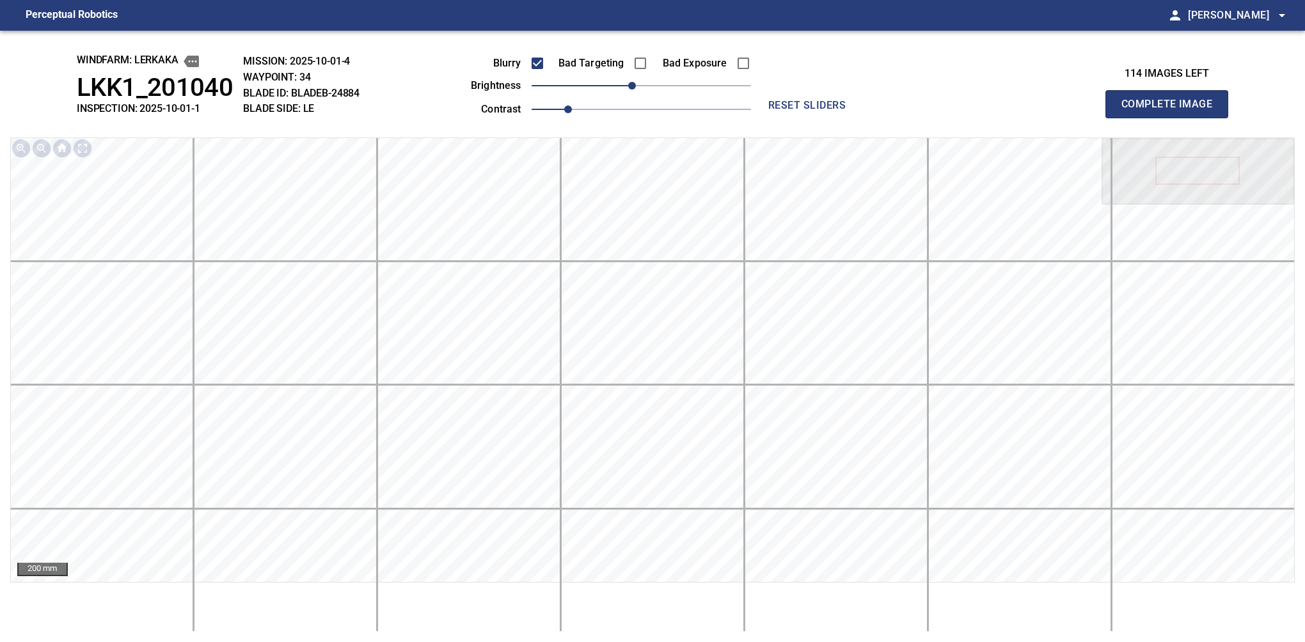
click at [1172, 118] on button "Complete Image" at bounding box center [1166, 104] width 123 height 28
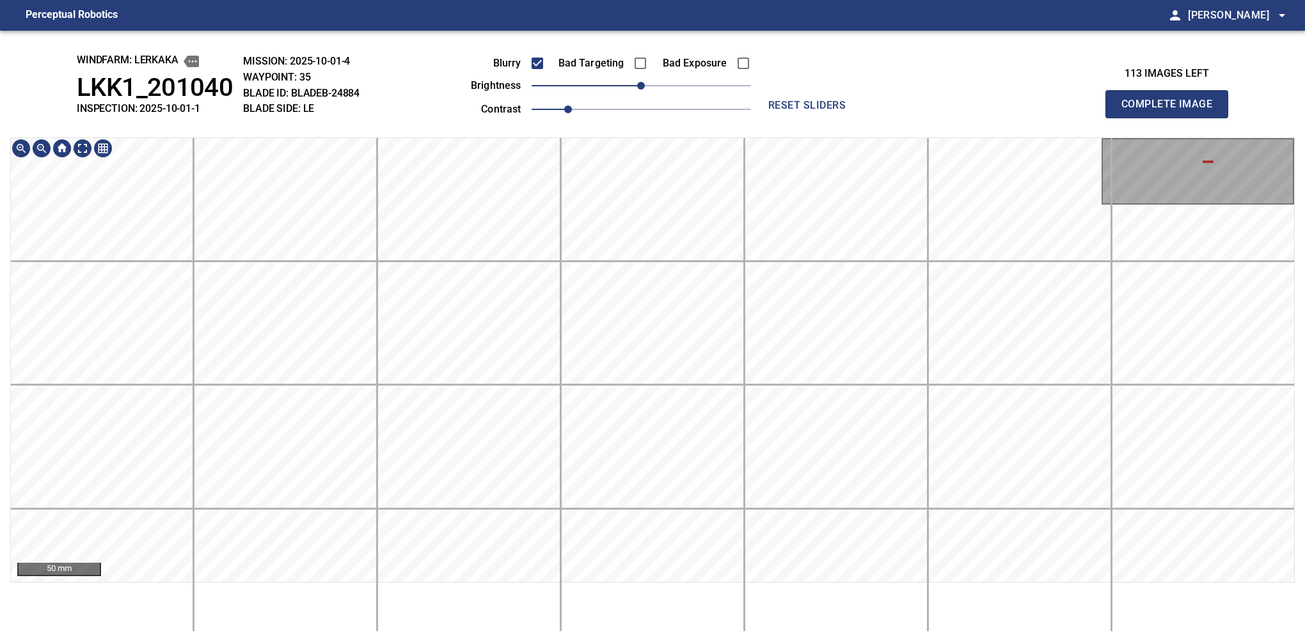
click at [185, 642] on html "Perceptual Robotics person Alex Semenov arrow_drop_down windfarm: Lerkaka LKK1_…" at bounding box center [652, 321] width 1305 height 642
click at [1172, 118] on button "Complete Image" at bounding box center [1166, 104] width 123 height 28
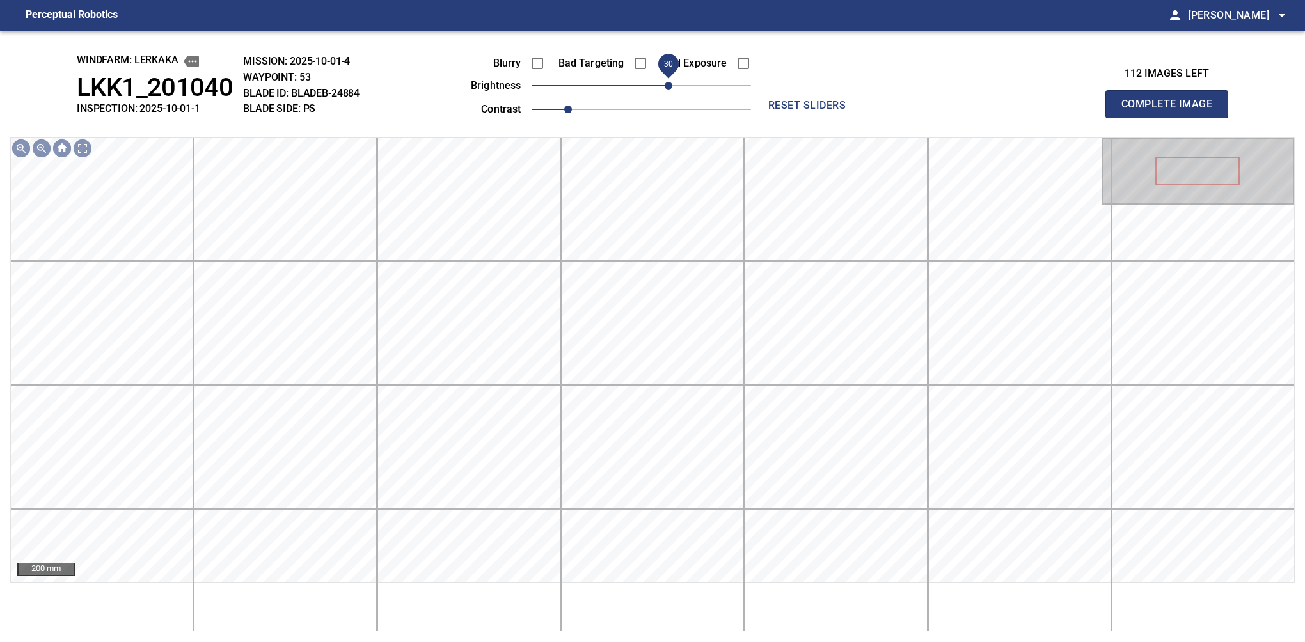
drag, startPoint x: 649, startPoint y: 87, endPoint x: 667, endPoint y: 85, distance: 18.0
click at [667, 85] on span "30" at bounding box center [669, 86] width 8 height 8
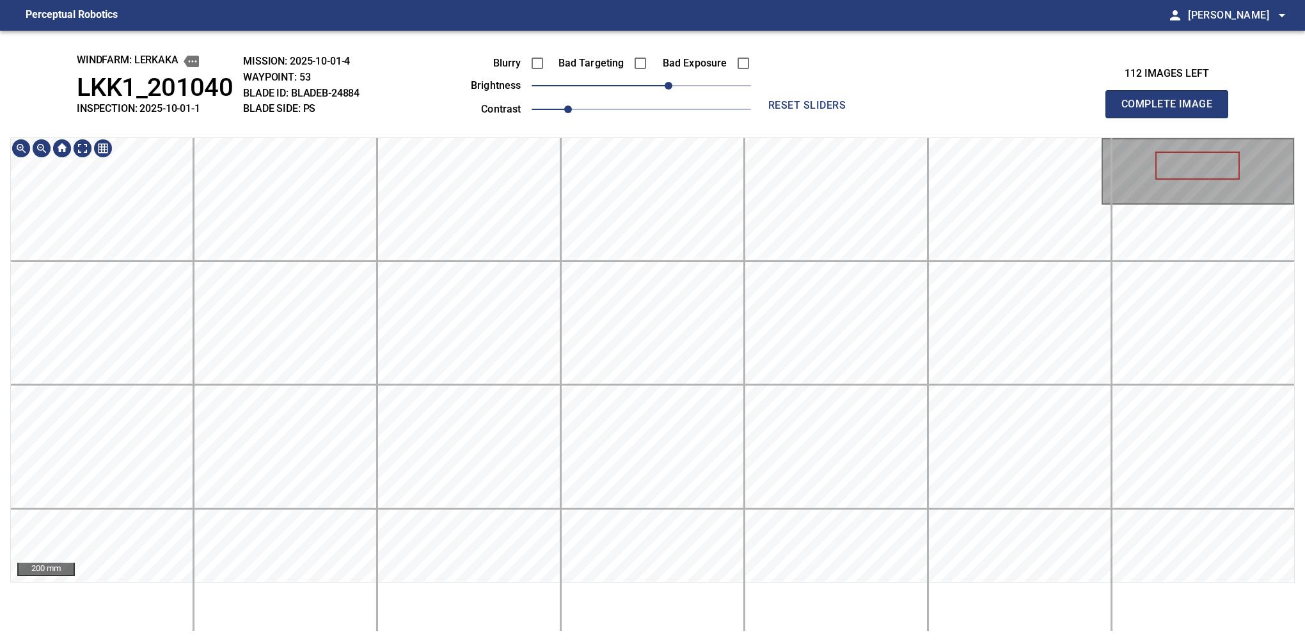
click at [633, 642] on html "Perceptual Robotics person Alex Semenov arrow_drop_down windfarm: Lerkaka LKK1_…" at bounding box center [652, 321] width 1305 height 642
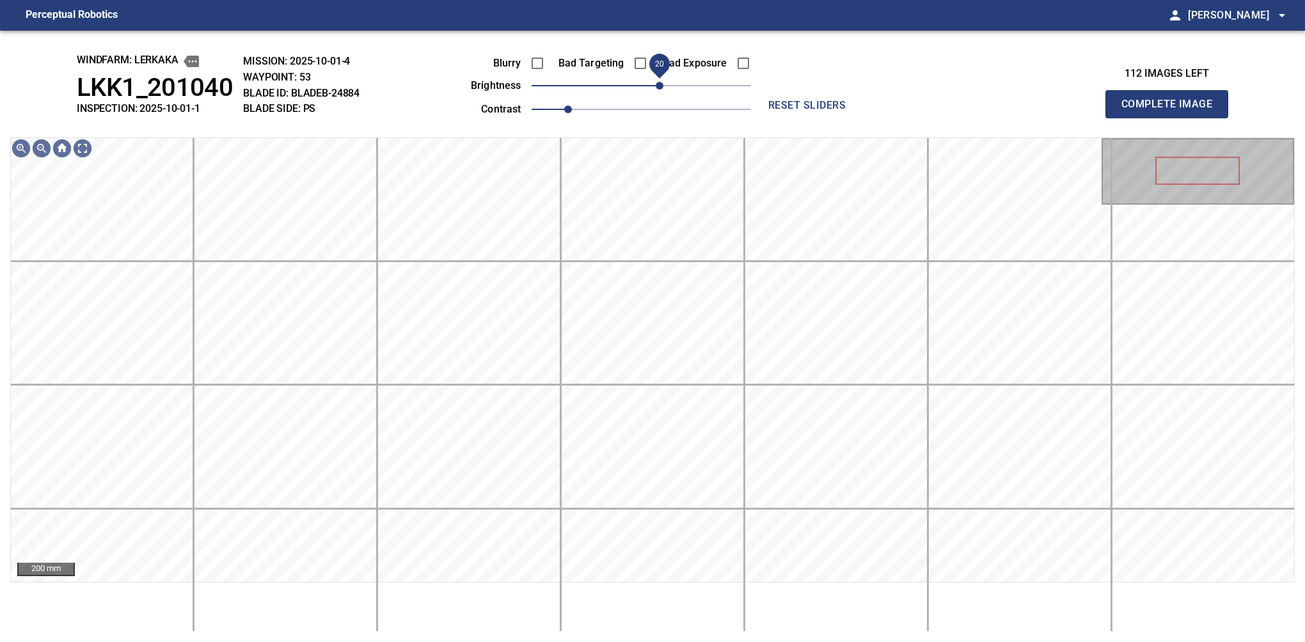
drag, startPoint x: 665, startPoint y: 85, endPoint x: 658, endPoint y: 88, distance: 7.5
click at [658, 88] on span "20" at bounding box center [660, 86] width 8 height 8
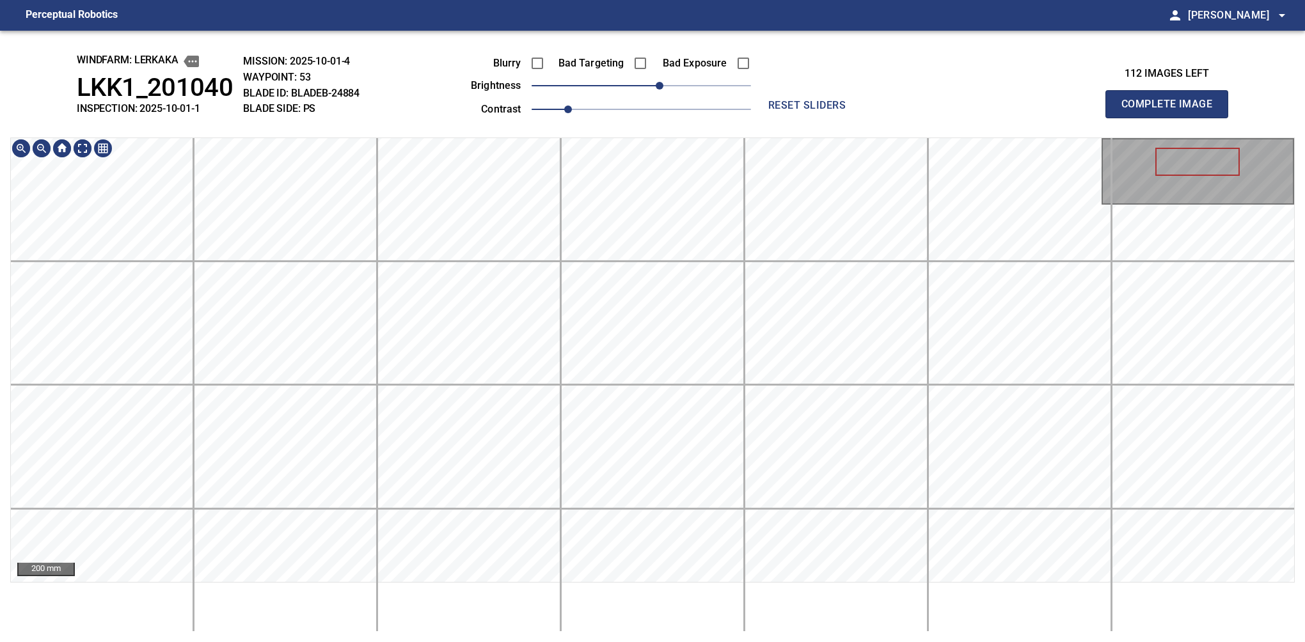
click at [655, 642] on html "Perceptual Robotics person Alex Semenov arrow_drop_down windfarm: Lerkaka LKK1_…" at bounding box center [652, 321] width 1305 height 642
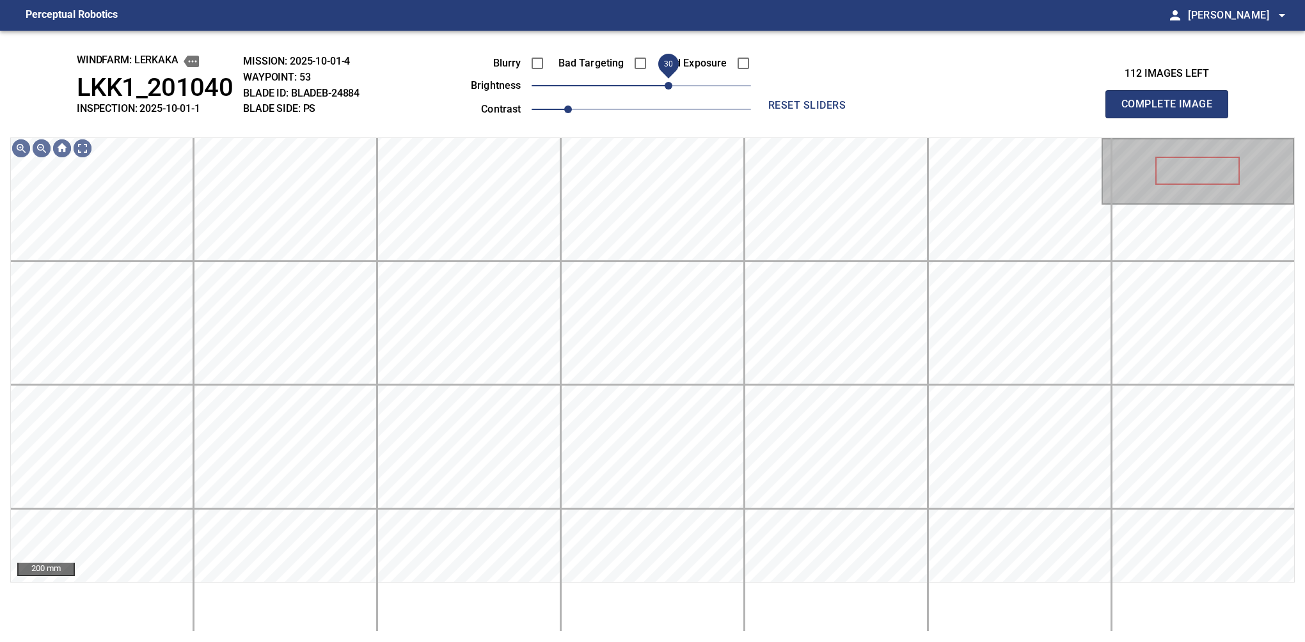
drag, startPoint x: 660, startPoint y: 83, endPoint x: 670, endPoint y: 79, distance: 11.8
click at [670, 82] on span "30" at bounding box center [669, 86] width 8 height 8
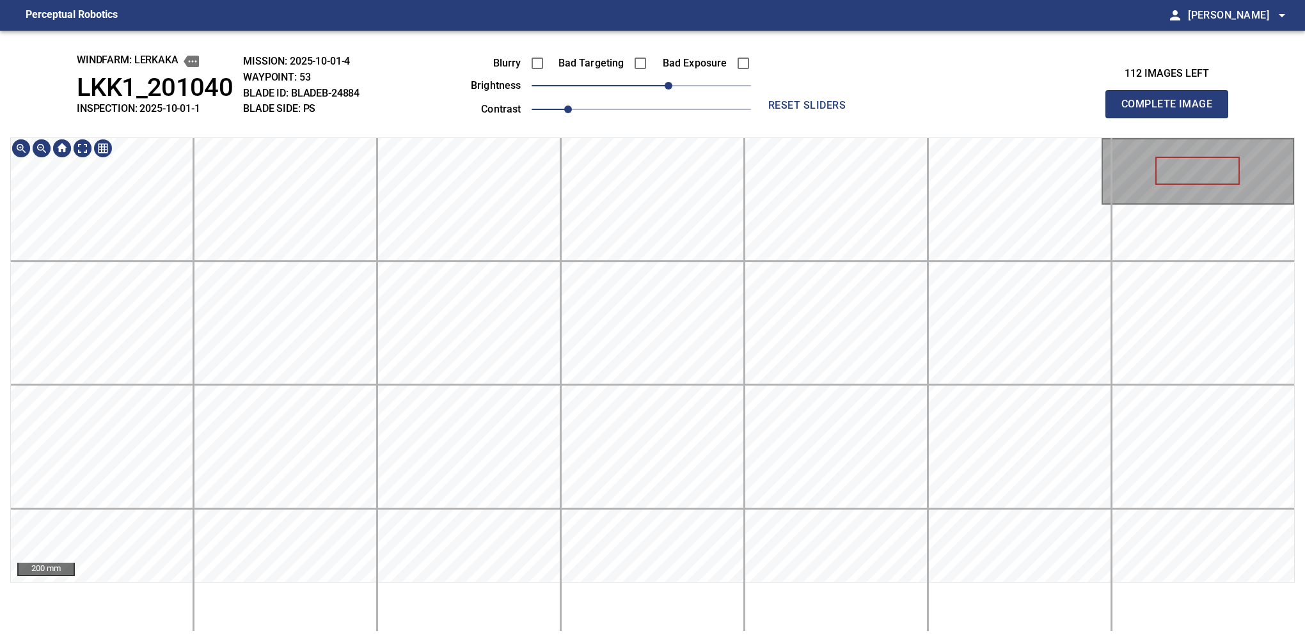
click at [604, 61] on div "windfarm: Lerkaka LKK1_201040 INSPECTION: 2025-10-01-1 MISSION: 2025-10-01-4 WA…" at bounding box center [652, 337] width 1305 height 612
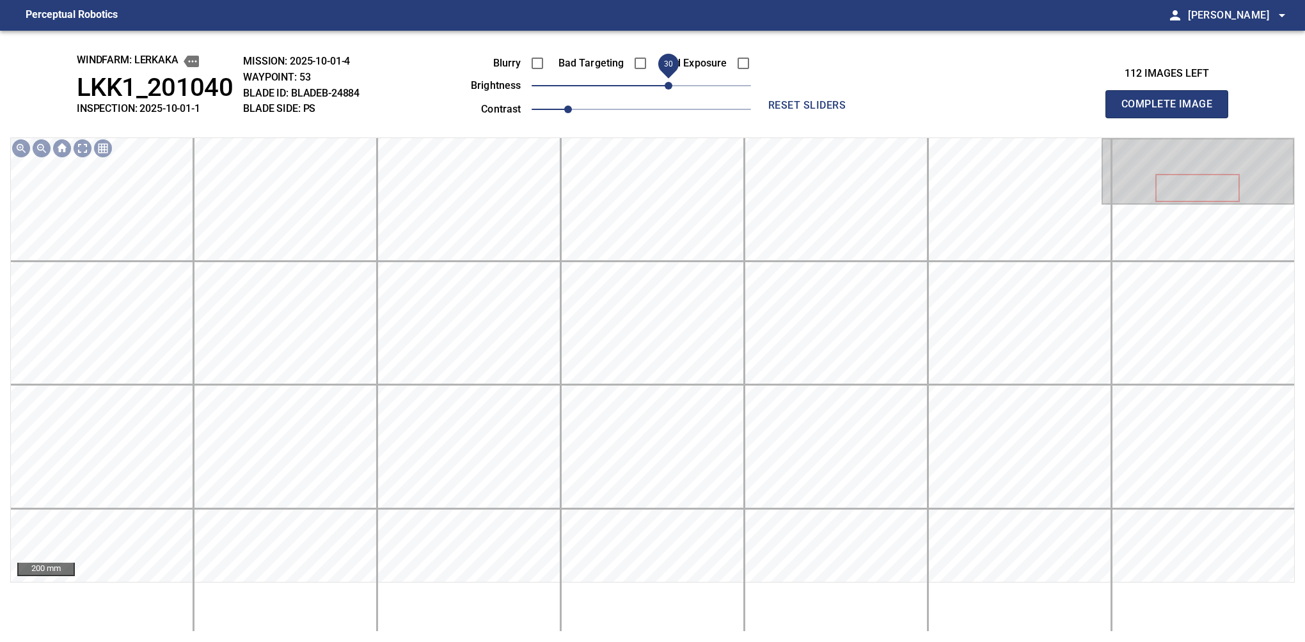
click at [1172, 118] on button "Complete Image" at bounding box center [1166, 104] width 123 height 28
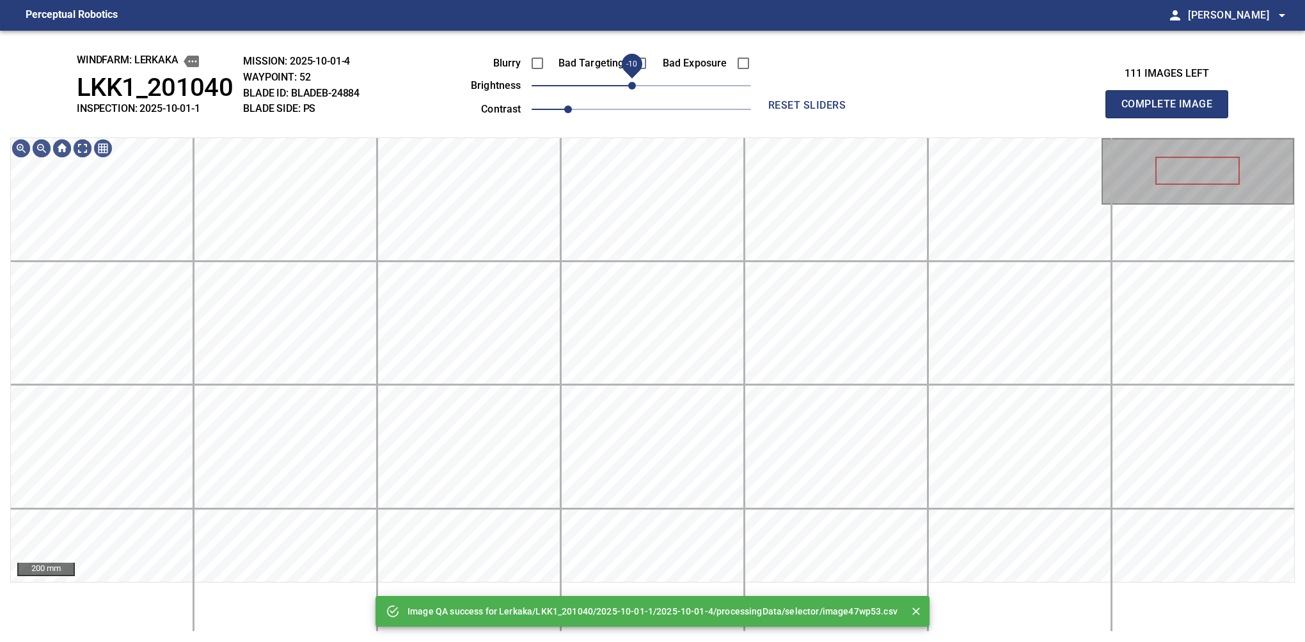
click at [636, 90] on span "-10" at bounding box center [632, 86] width 8 height 8
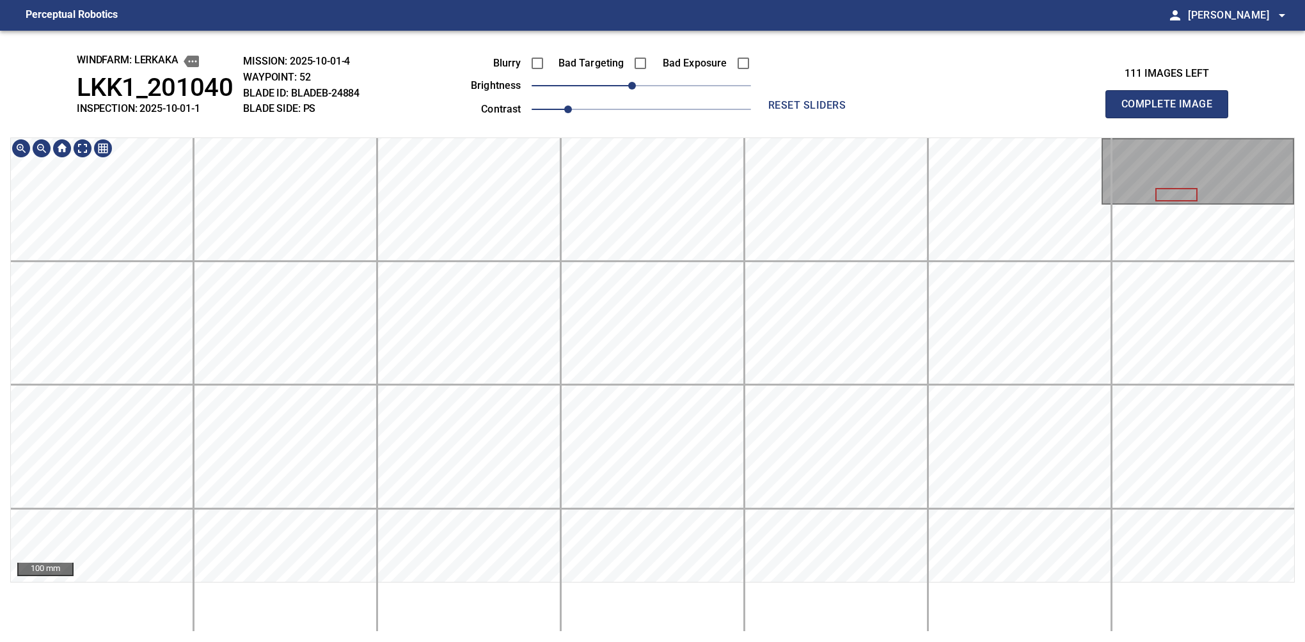
click at [890, 59] on div "windfarm: Lerkaka LKK1_201040 INSPECTION: 2025-10-01-1 MISSION: 2025-10-01-4 WA…" at bounding box center [652, 337] width 1305 height 612
click at [1172, 118] on button "Complete Image" at bounding box center [1166, 104] width 123 height 28
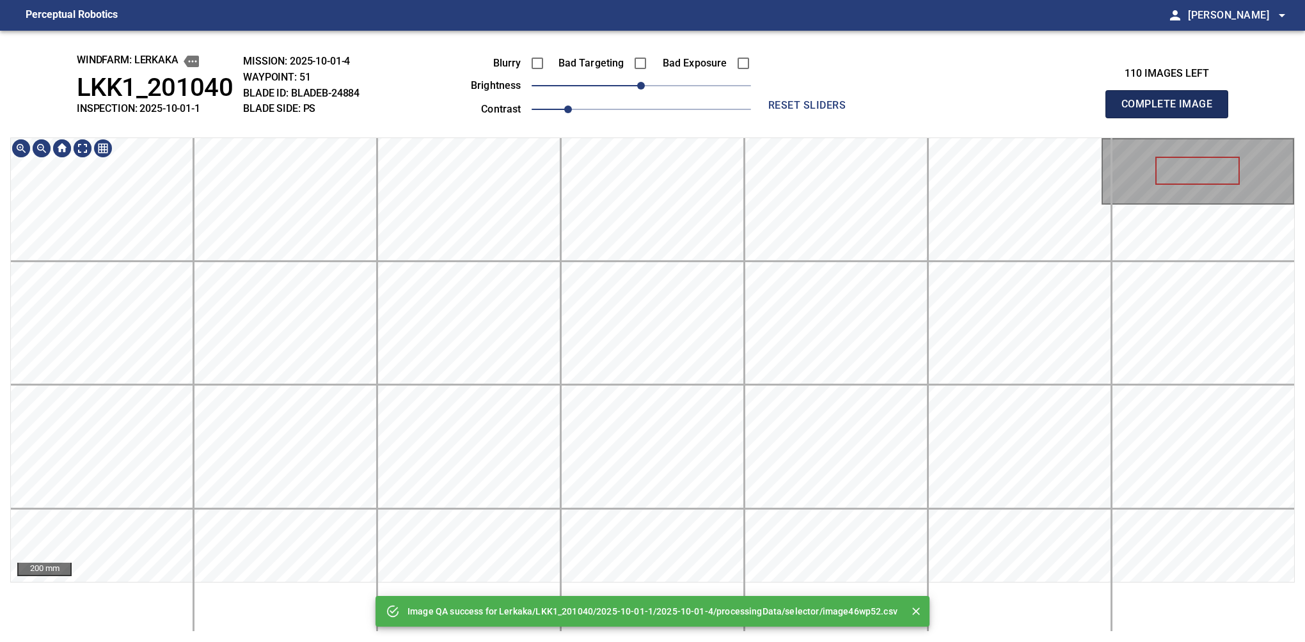
click at [1172, 118] on button "Complete Image" at bounding box center [1166, 104] width 123 height 28
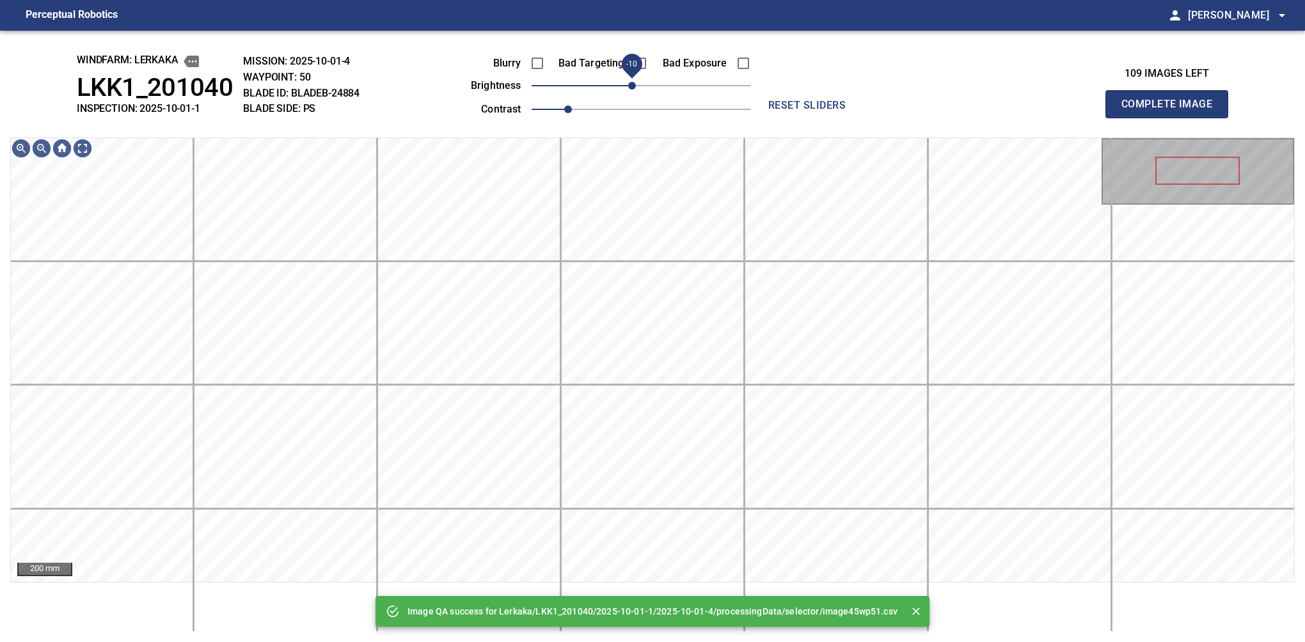
click at [635, 90] on span "-10" at bounding box center [632, 86] width 8 height 8
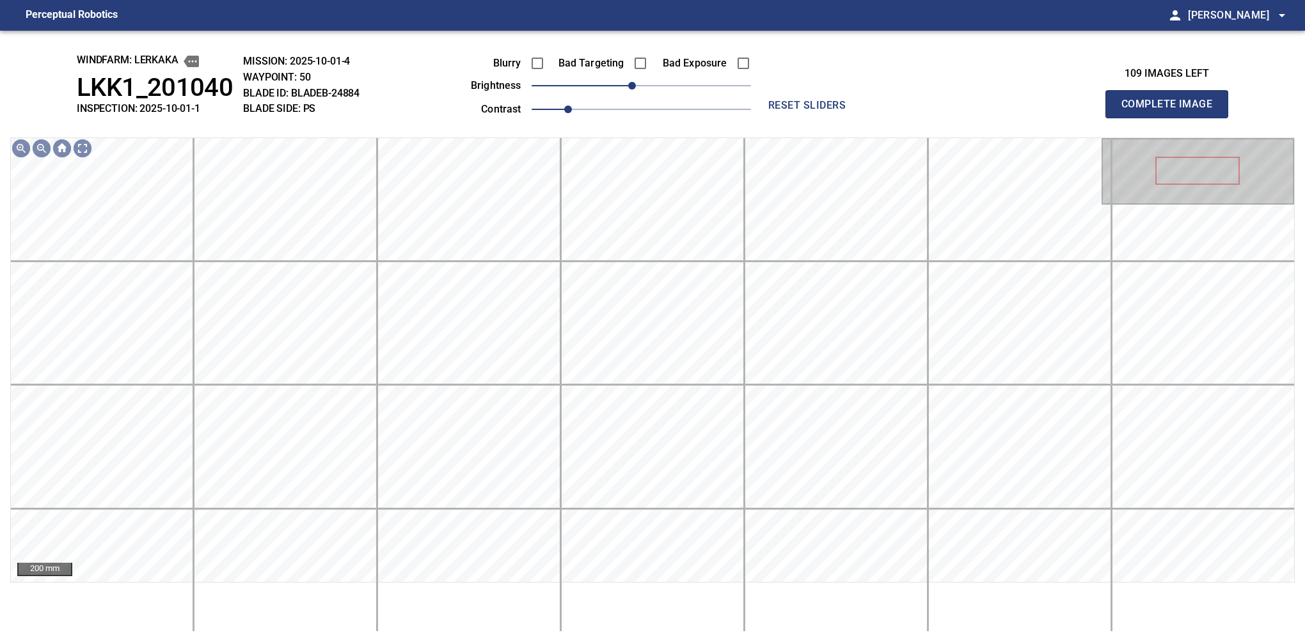
click at [1172, 118] on button "Complete Image" at bounding box center [1166, 104] width 123 height 28
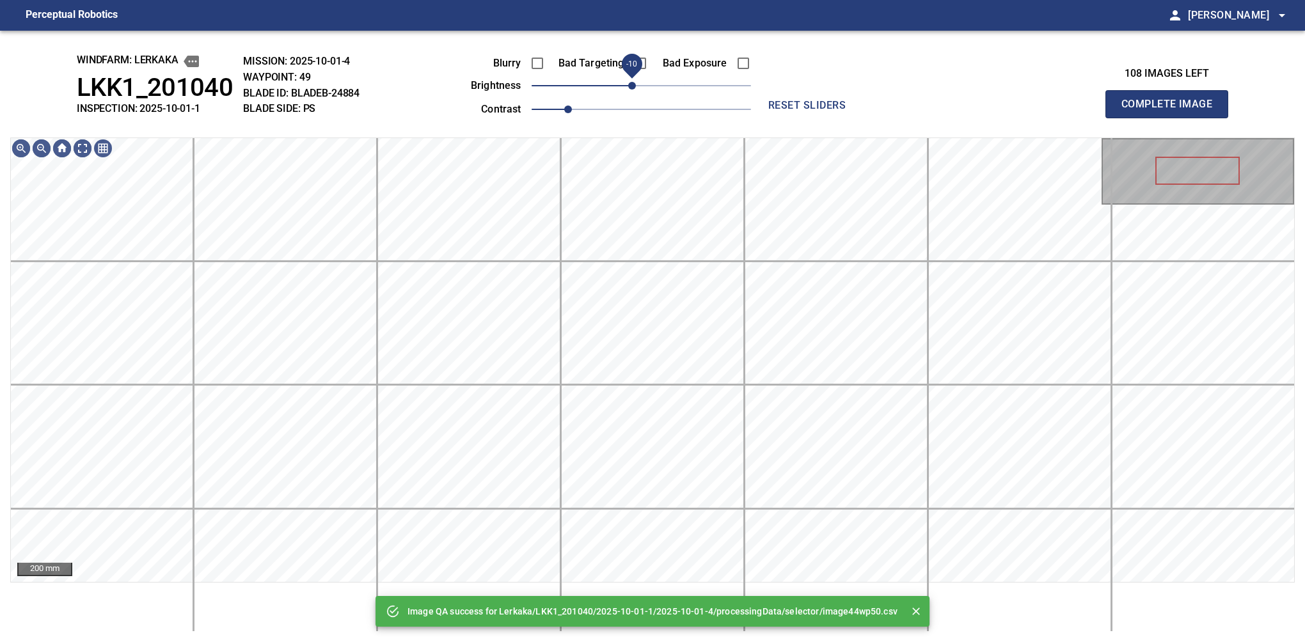
click at [635, 88] on span "-10" at bounding box center [632, 86] width 8 height 8
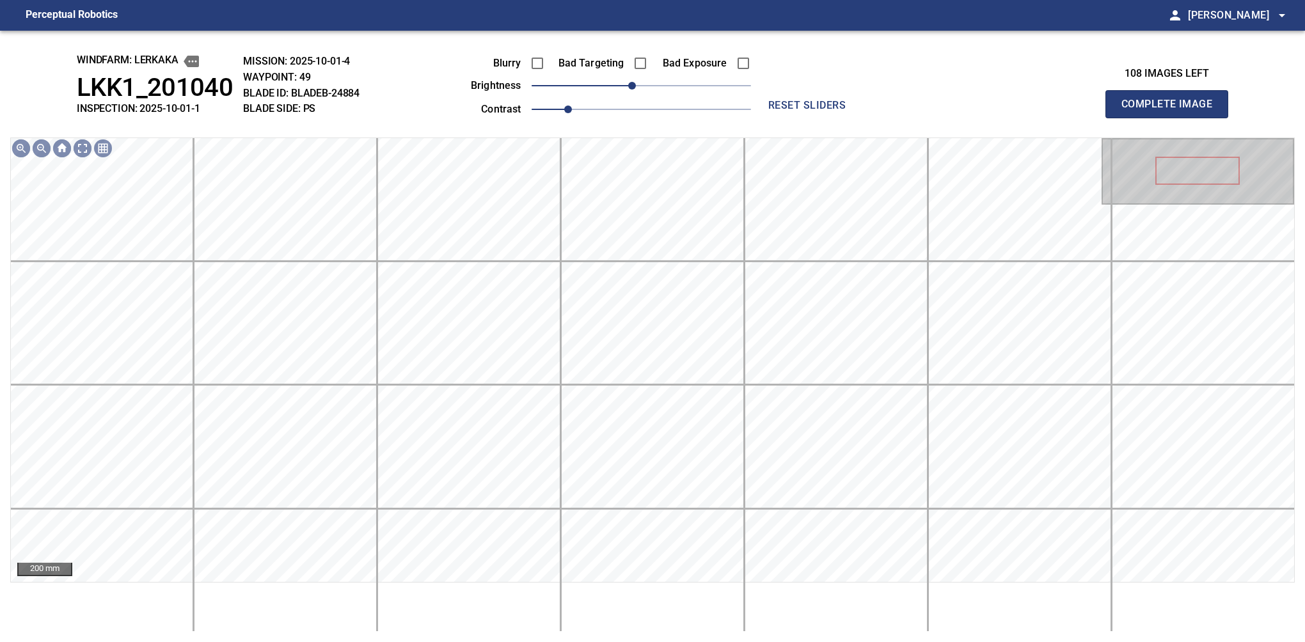
click at [1172, 118] on button "Complete Image" at bounding box center [1166, 104] width 123 height 28
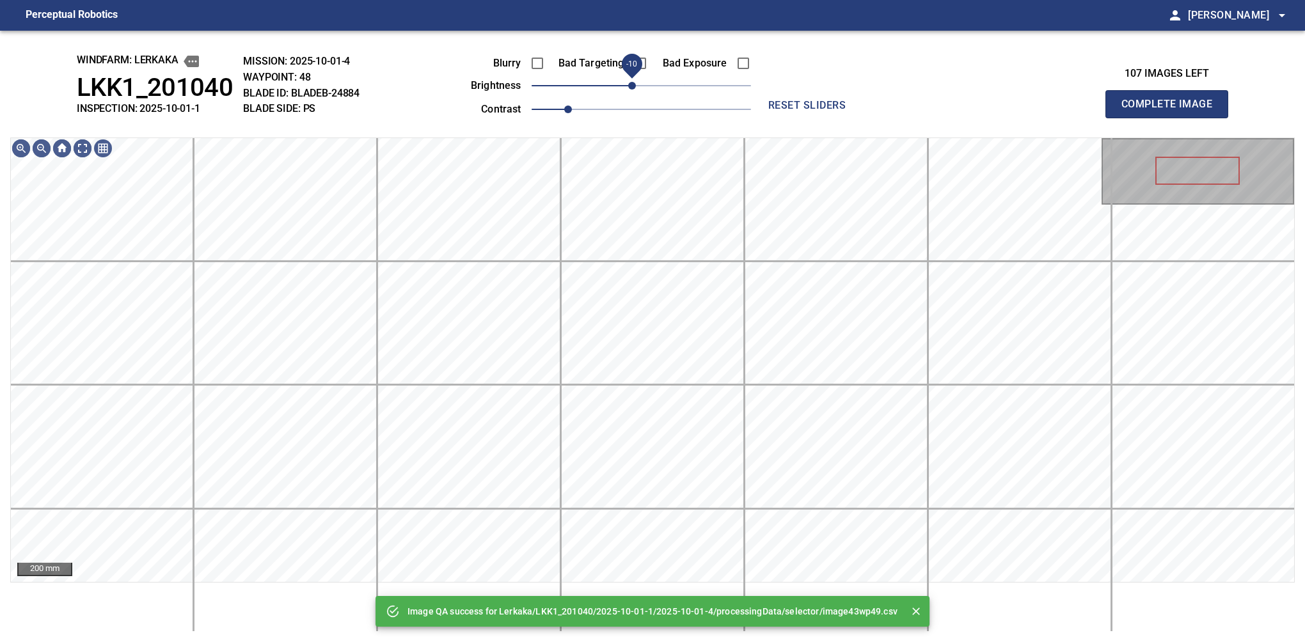
click at [635, 88] on span "-10" at bounding box center [632, 86] width 8 height 8
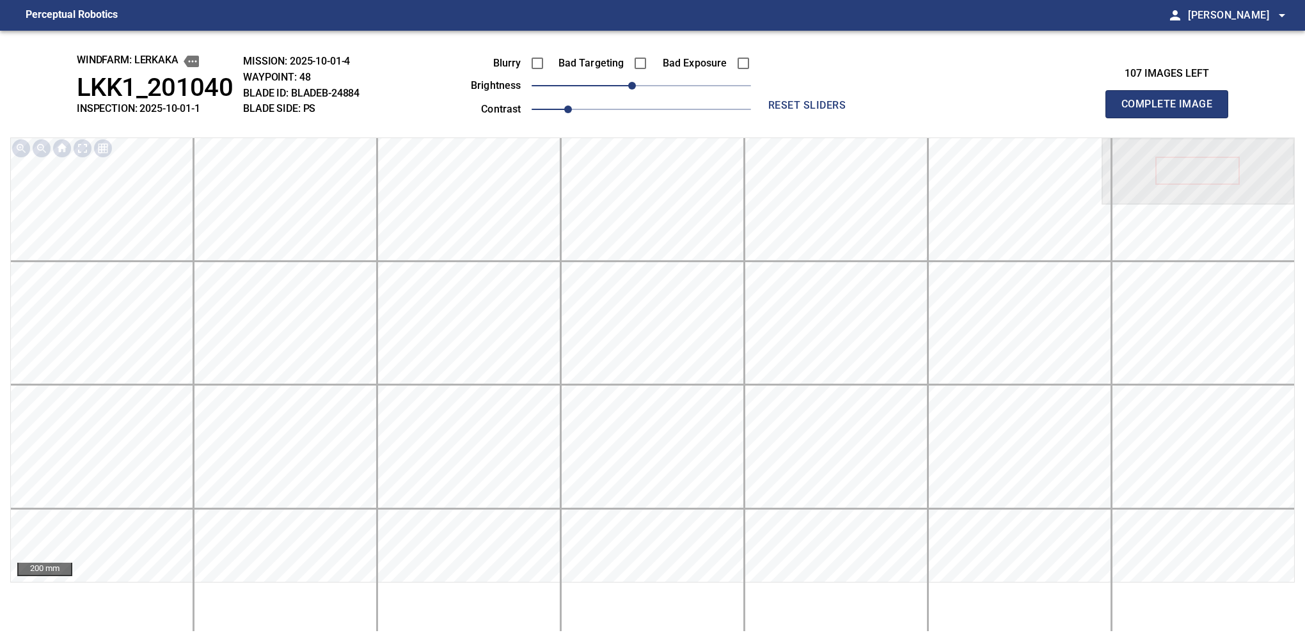
click at [1172, 118] on button "Complete Image" at bounding box center [1166, 104] width 123 height 28
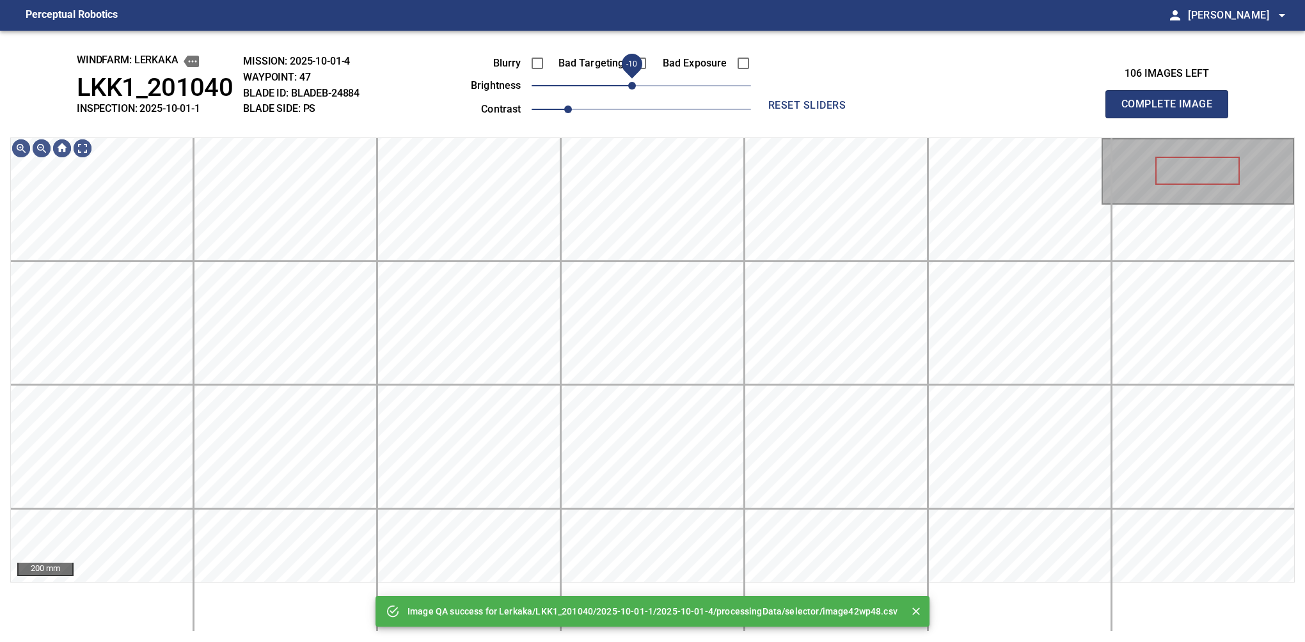
click at [635, 84] on span "-10" at bounding box center [632, 86] width 8 height 8
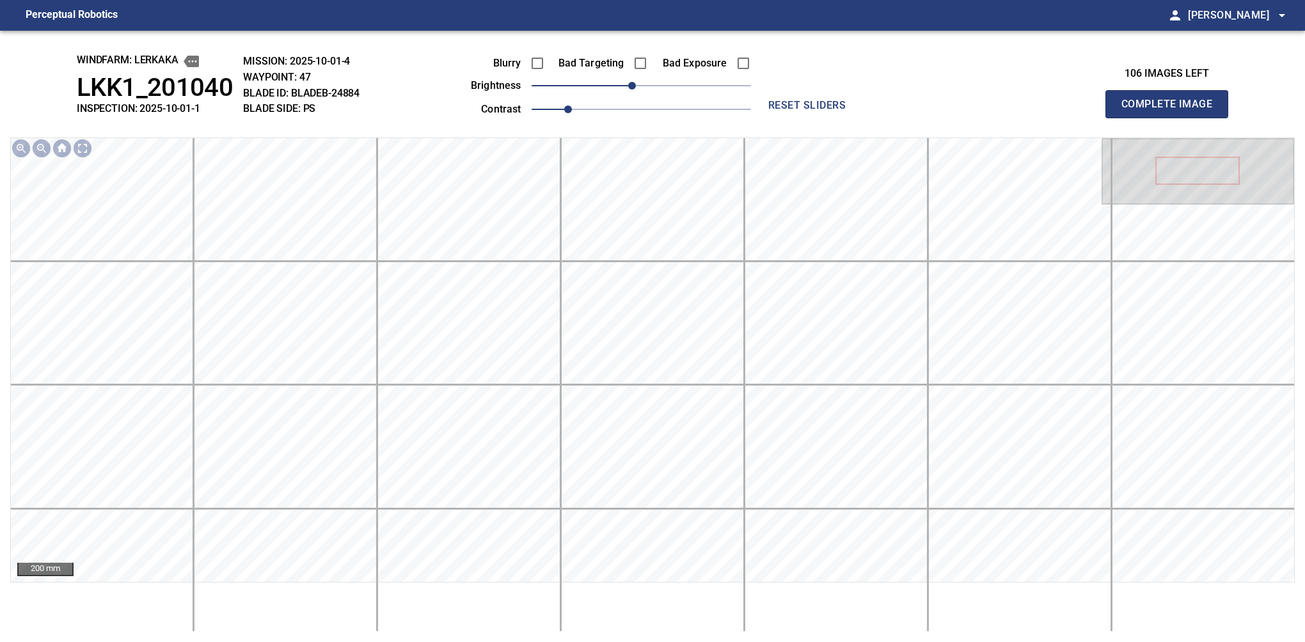
click at [1172, 118] on button "Complete Image" at bounding box center [1166, 104] width 123 height 28
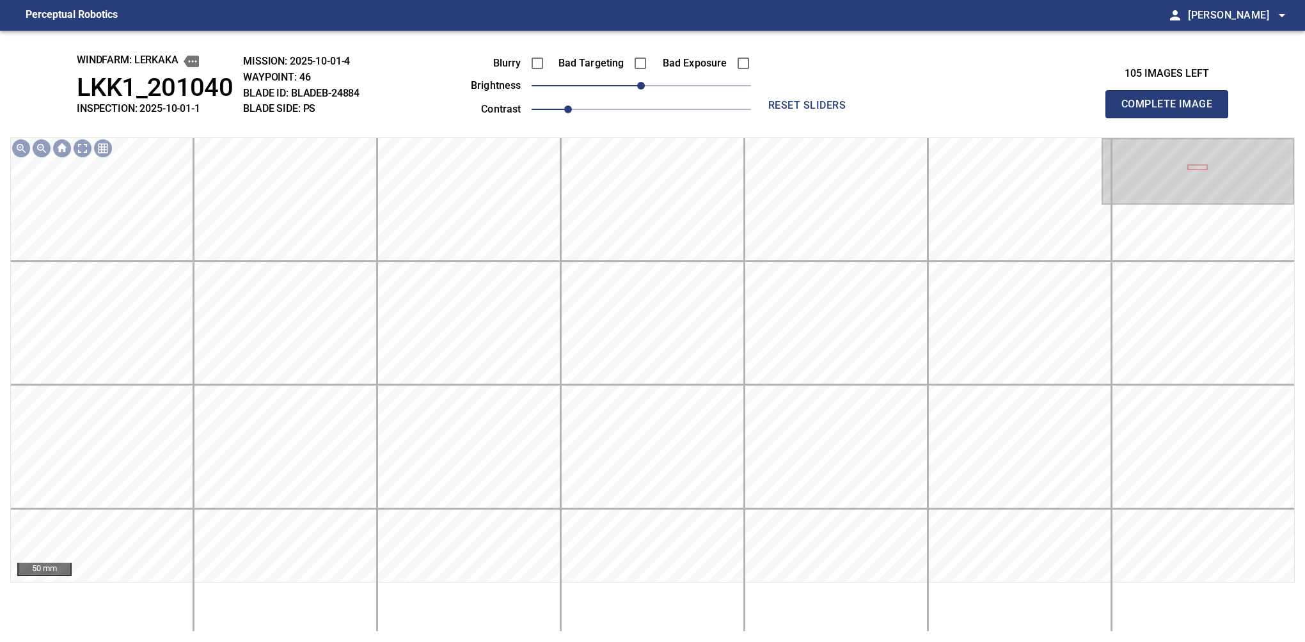
click at [1172, 118] on button "Complete Image" at bounding box center [1166, 104] width 123 height 28
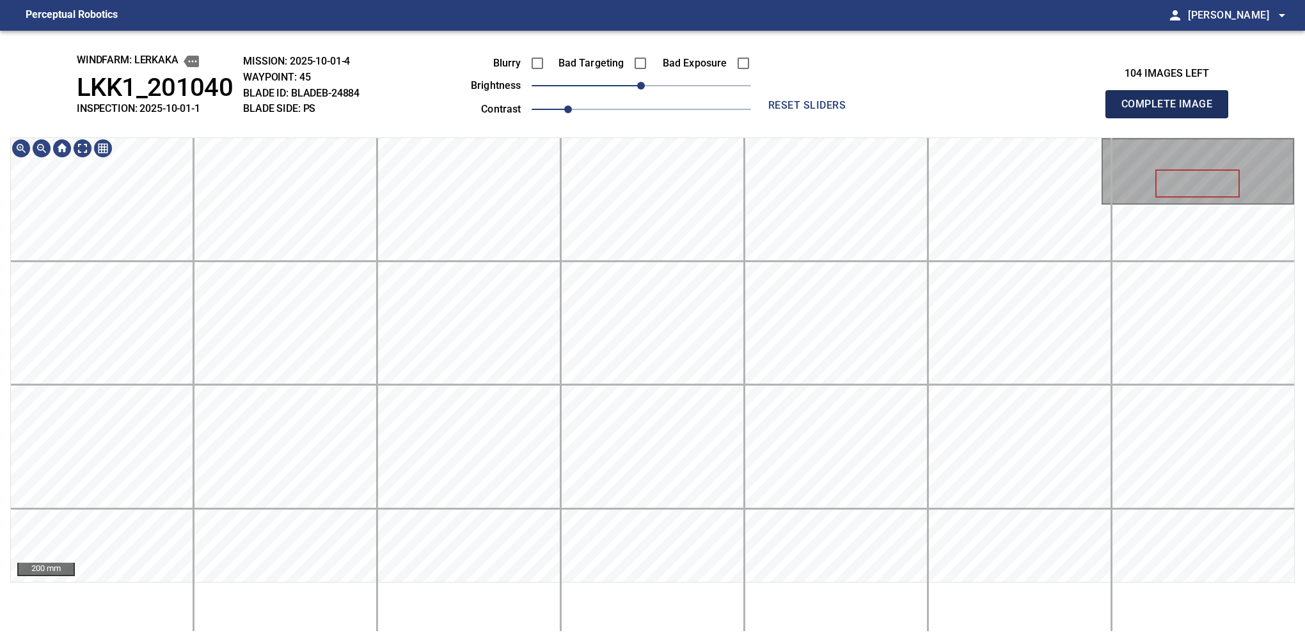
click at [1172, 118] on button "Complete Image" at bounding box center [1166, 104] width 123 height 28
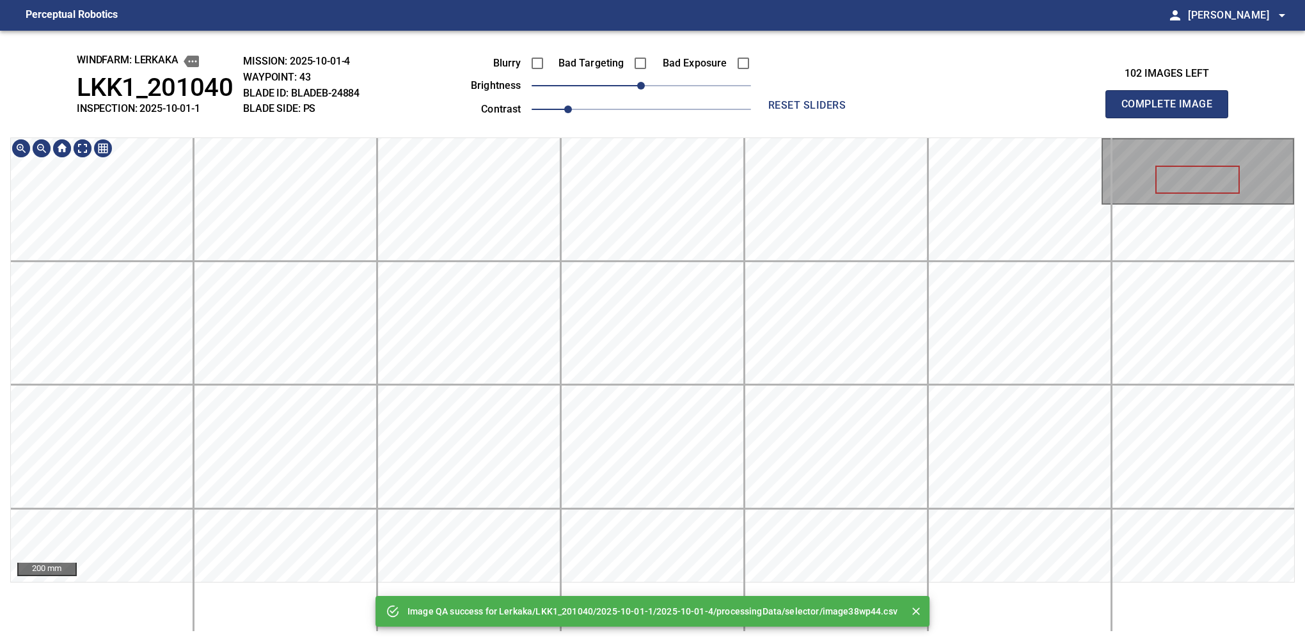
click at [653, 125] on div "Image QA success for Lerkaka/LKK1_201040/2025-10-01-1/2025-10-01-4/processingDa…" at bounding box center [652, 337] width 1305 height 612
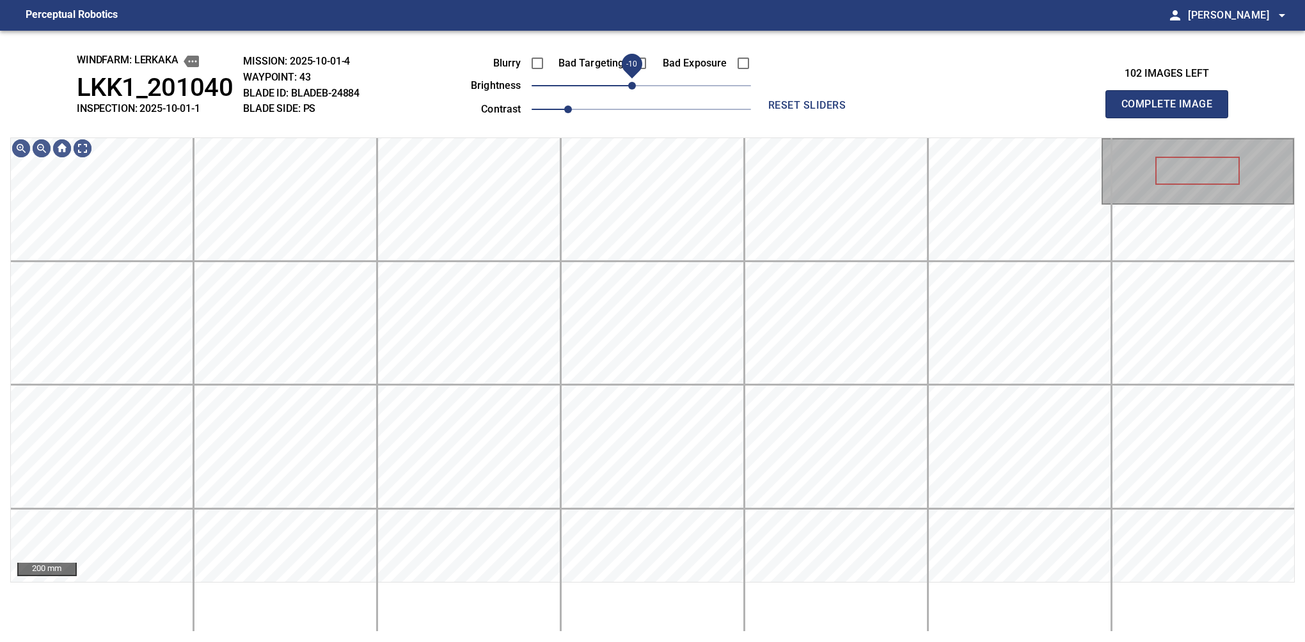
click at [633, 83] on span "-10" at bounding box center [632, 86] width 8 height 8
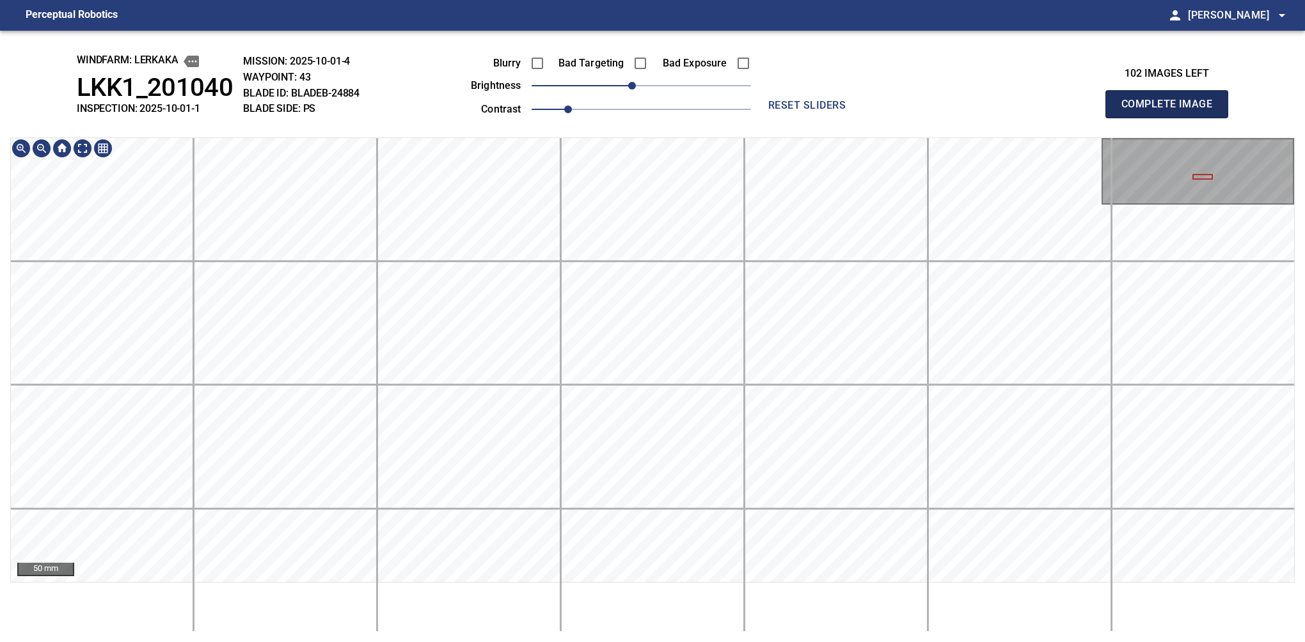
click at [1172, 118] on button "Complete Image" at bounding box center [1166, 104] width 123 height 28
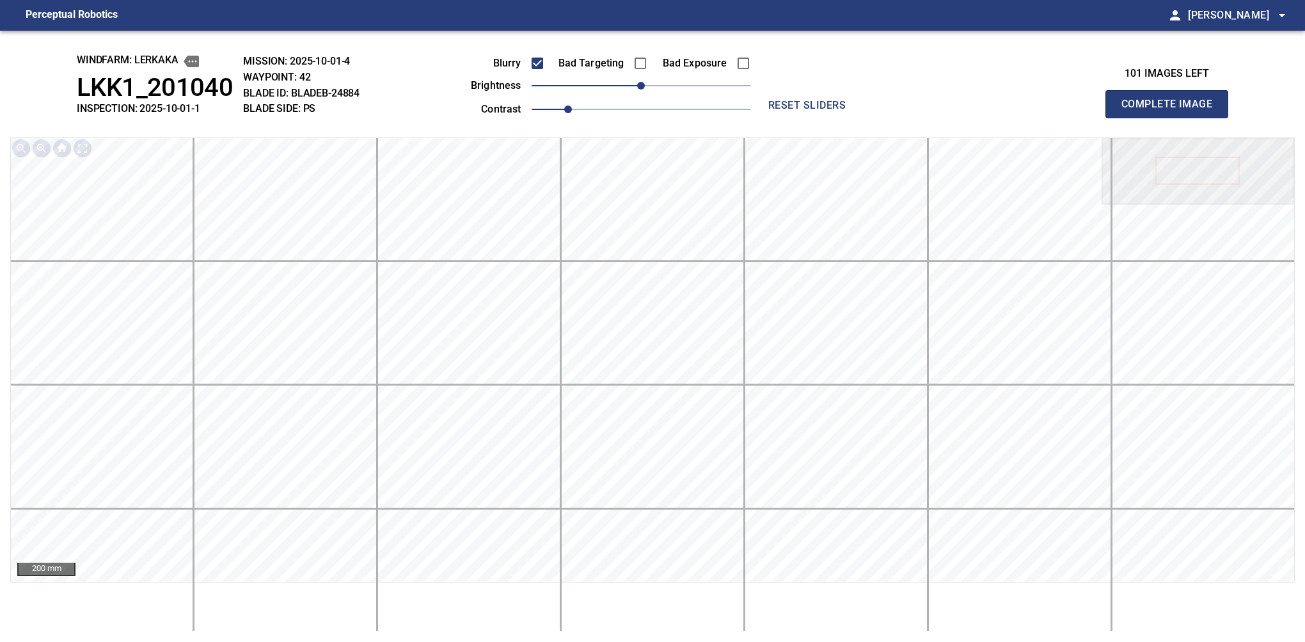
click at [1172, 118] on button "Complete Image" at bounding box center [1166, 104] width 123 height 28
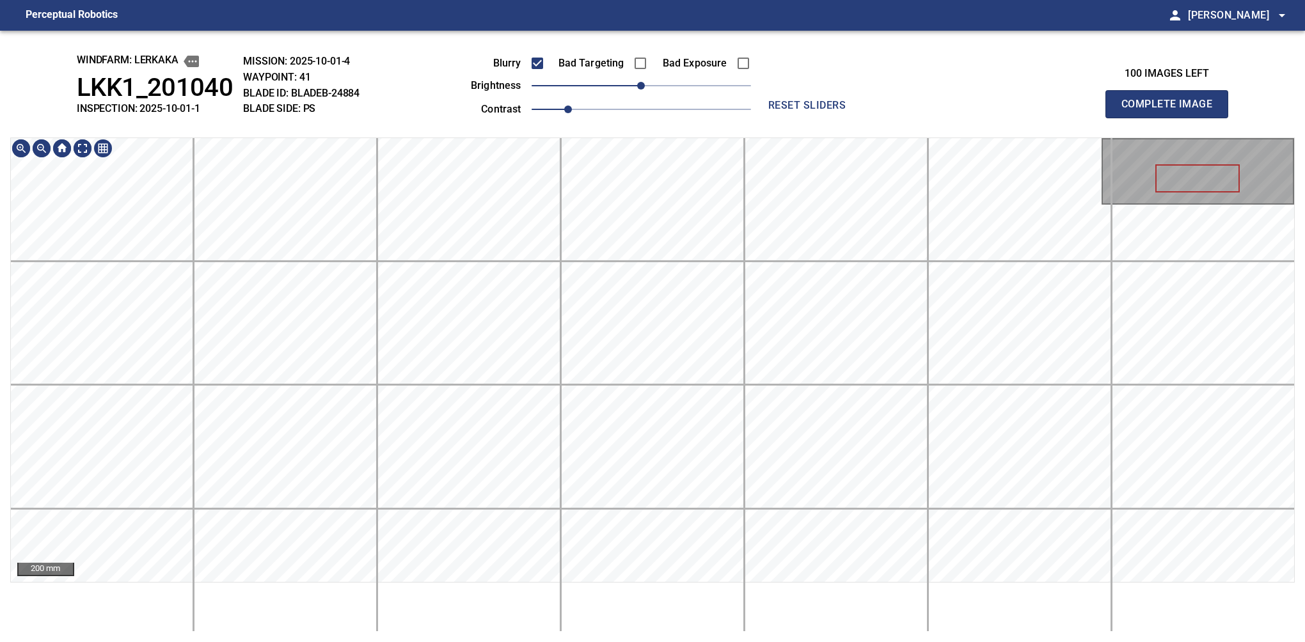
click at [530, 77] on div "windfarm: Lerkaka LKK1_201040 INSPECTION: 2025-10-01-1 MISSION: 2025-10-01-4 WA…" at bounding box center [652, 337] width 1305 height 612
click at [1172, 118] on button "Complete Image" at bounding box center [1166, 104] width 123 height 28
click at [596, 47] on div "windfarm: Lerkaka LKK1_201040 INSPECTION: 2025-10-01-1 MISSION: 2025-10-01-4 WA…" at bounding box center [652, 337] width 1305 height 612
click at [1172, 118] on button "Complete Image" at bounding box center [1166, 104] width 123 height 28
click at [693, 92] on div "windfarm: Lerkaka LKK1_201040 INSPECTION: 2025-10-01-1 MISSION: 2025-10-01-4 WA…" at bounding box center [652, 337] width 1305 height 612
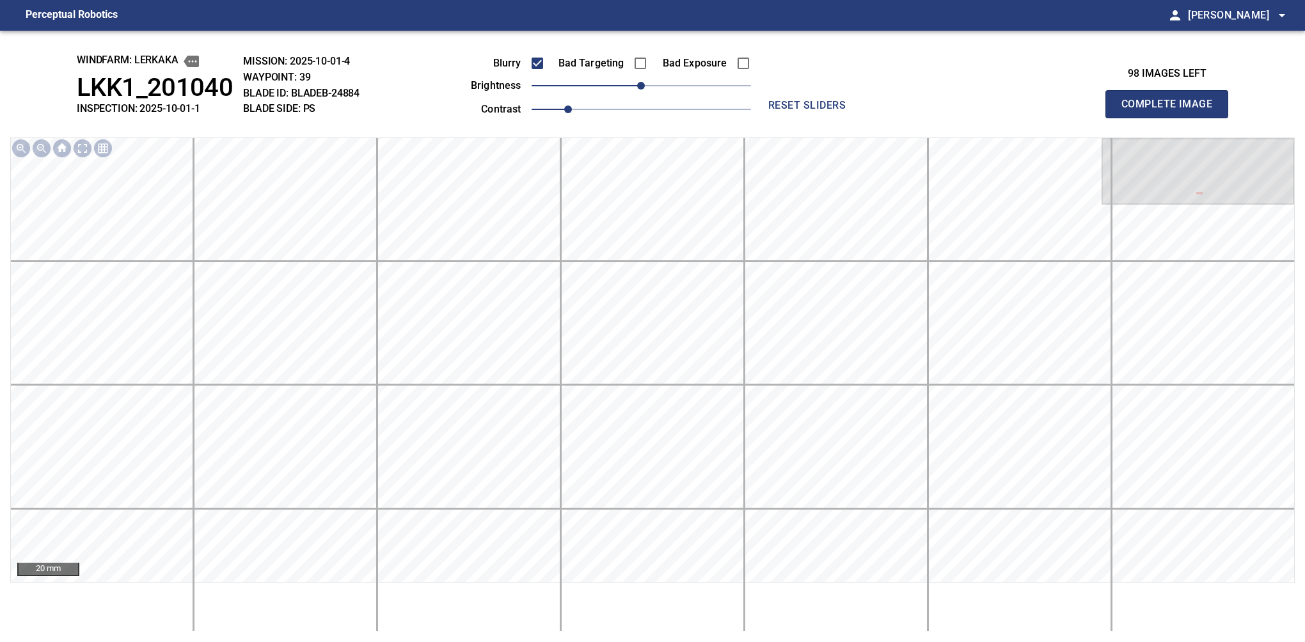
click at [1172, 118] on button "Complete Image" at bounding box center [1166, 104] width 123 height 28
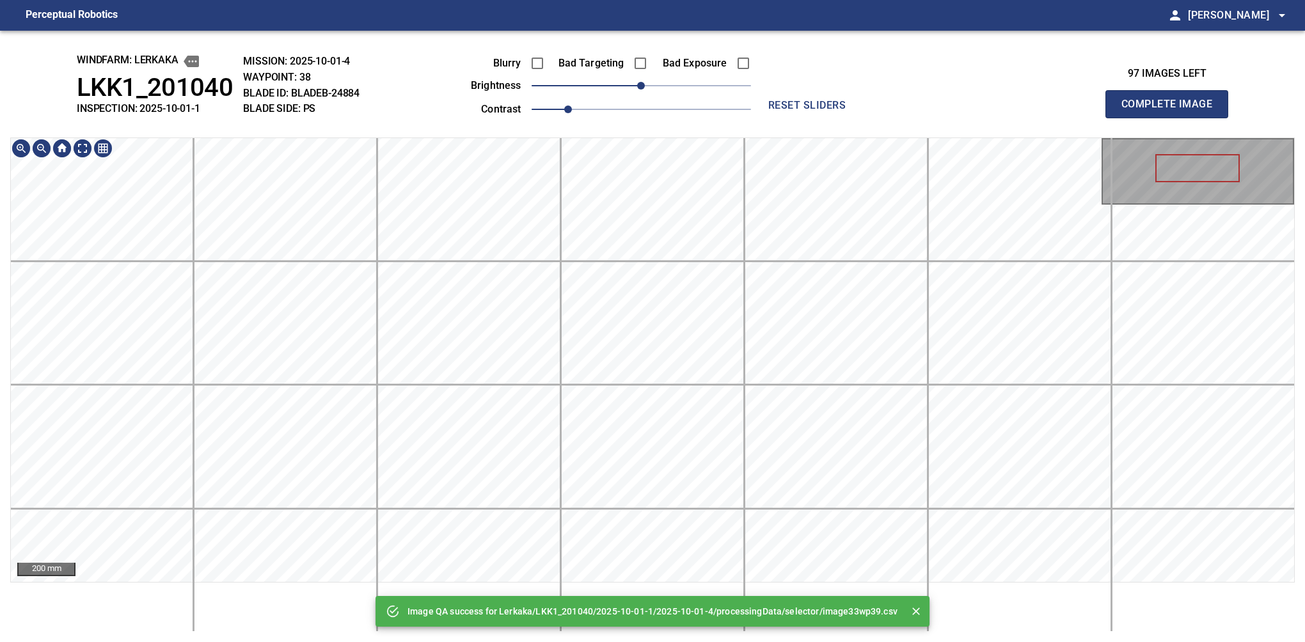
click at [718, 642] on html "Perceptual Robotics person Alex Semenov arrow_drop_down Image QA success for Le…" at bounding box center [652, 321] width 1305 height 642
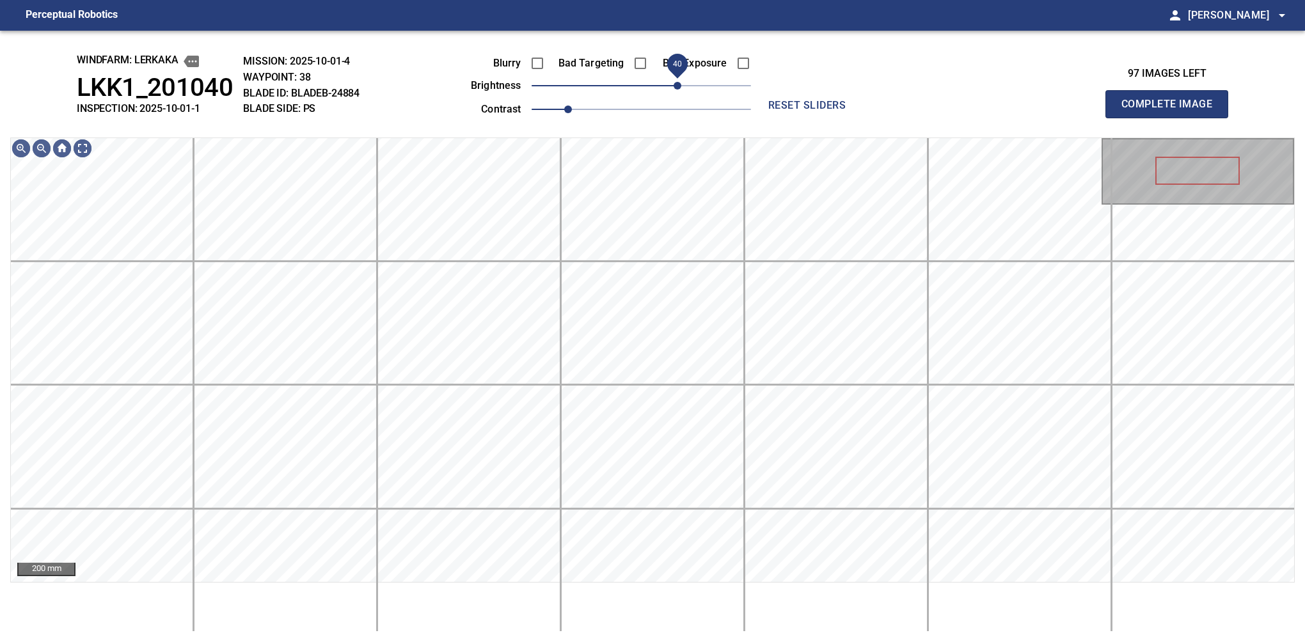
drag, startPoint x: 644, startPoint y: 90, endPoint x: 677, endPoint y: 79, distance: 35.0
click at [677, 82] on span "40" at bounding box center [678, 86] width 8 height 8
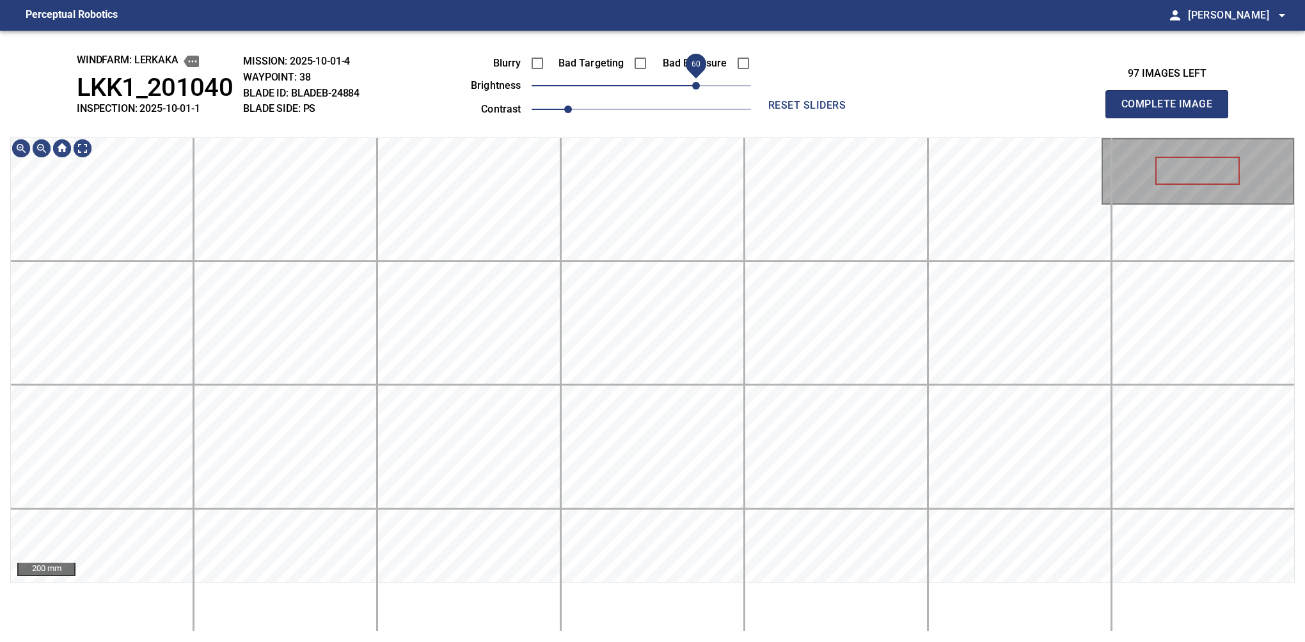
click at [693, 84] on span "60" at bounding box center [696, 86] width 8 height 8
click at [702, 88] on span "70" at bounding box center [705, 86] width 8 height 8
click at [1172, 118] on button "Complete Image" at bounding box center [1166, 104] width 123 height 28
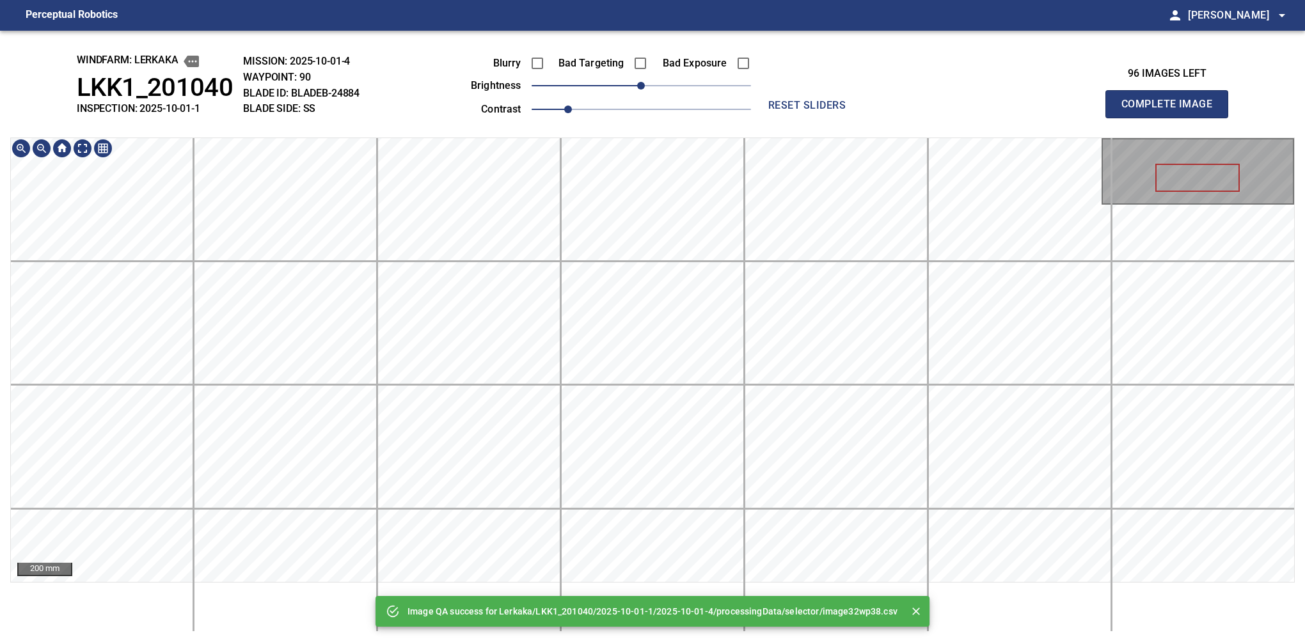
click at [602, 128] on div "Image QA success for Lerkaka/LKK1_201040/2025-10-01-1/2025-10-01-4/processingDa…" at bounding box center [652, 337] width 1305 height 612
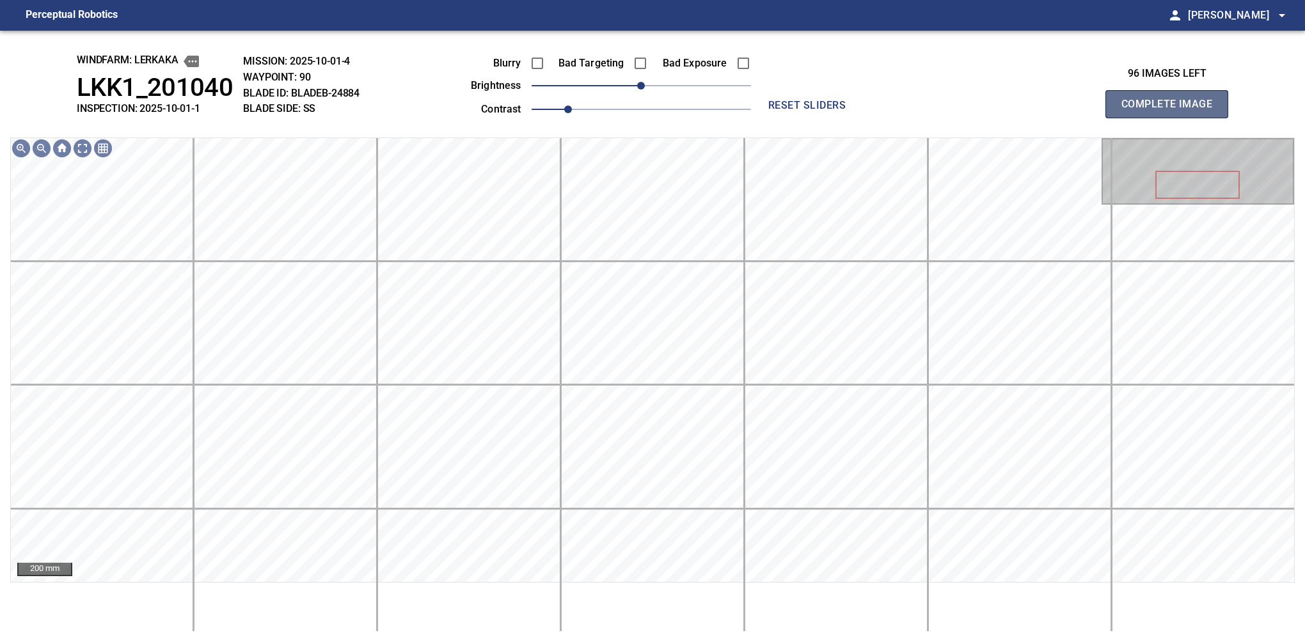
click at [1172, 118] on button "Complete Image" at bounding box center [1166, 104] width 123 height 28
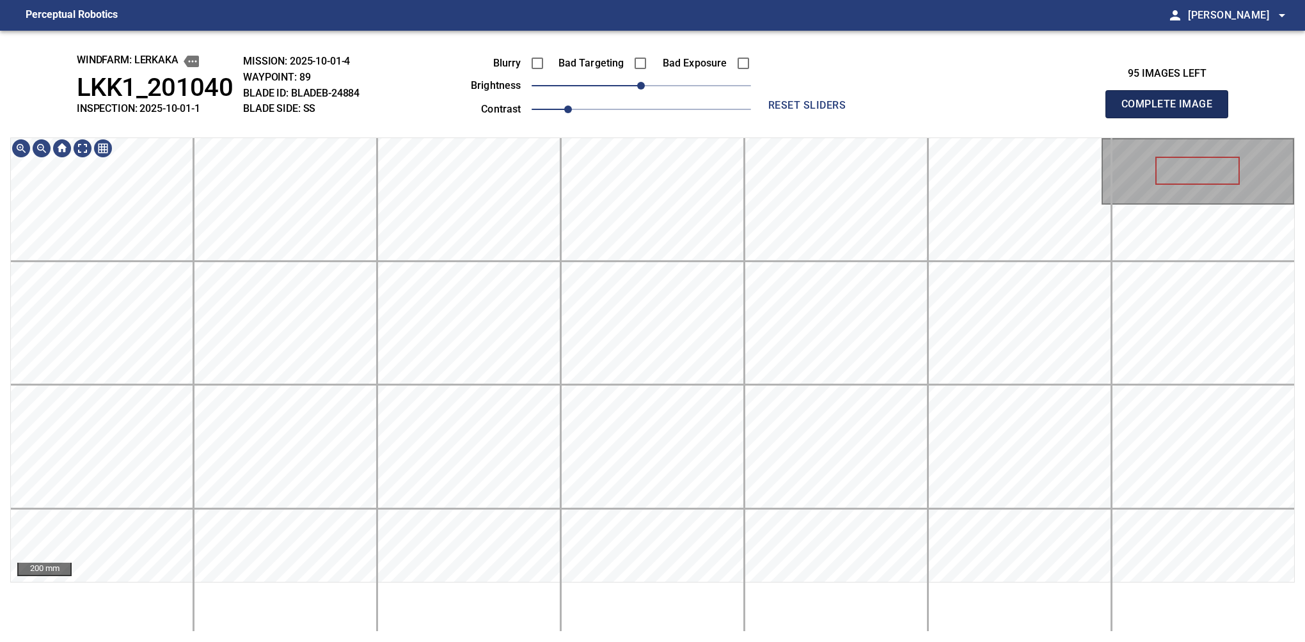
click at [1172, 118] on button "Complete Image" at bounding box center [1166, 104] width 123 height 28
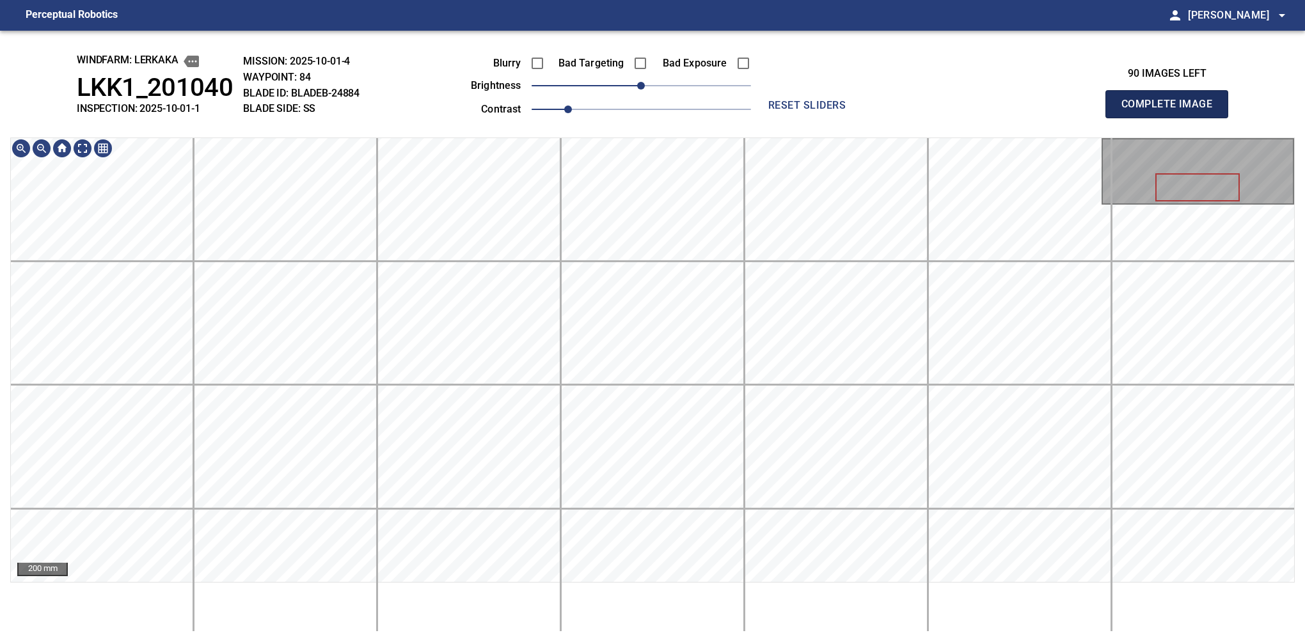
click at [1172, 118] on button "Complete Image" at bounding box center [1166, 104] width 123 height 28
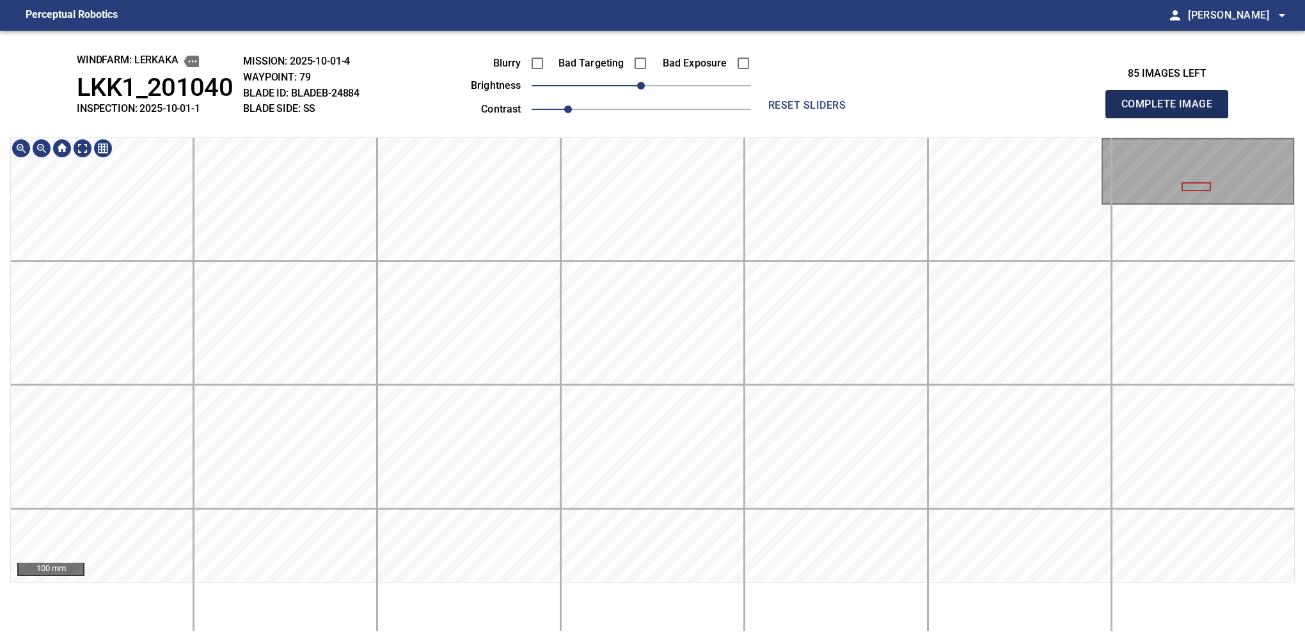
click at [1172, 118] on button "Complete Image" at bounding box center [1166, 104] width 123 height 28
click at [632, 82] on span "-10" at bounding box center [632, 86] width 8 height 8
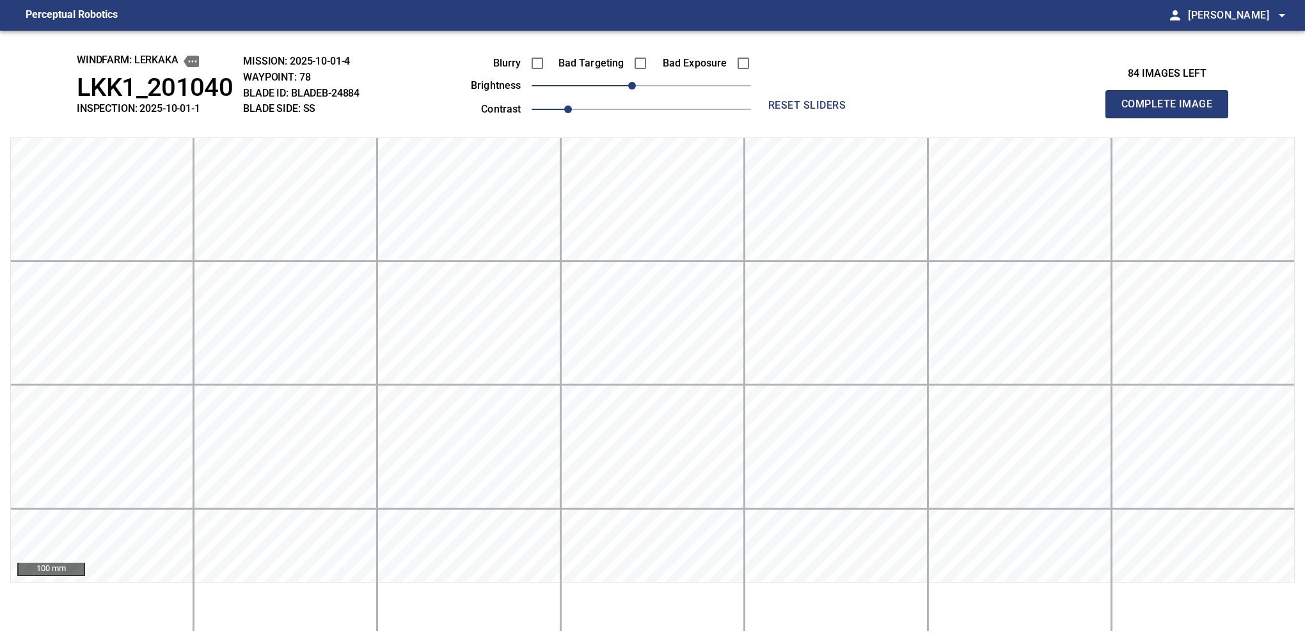
click at [1172, 118] on button "Complete Image" at bounding box center [1166, 104] width 123 height 28
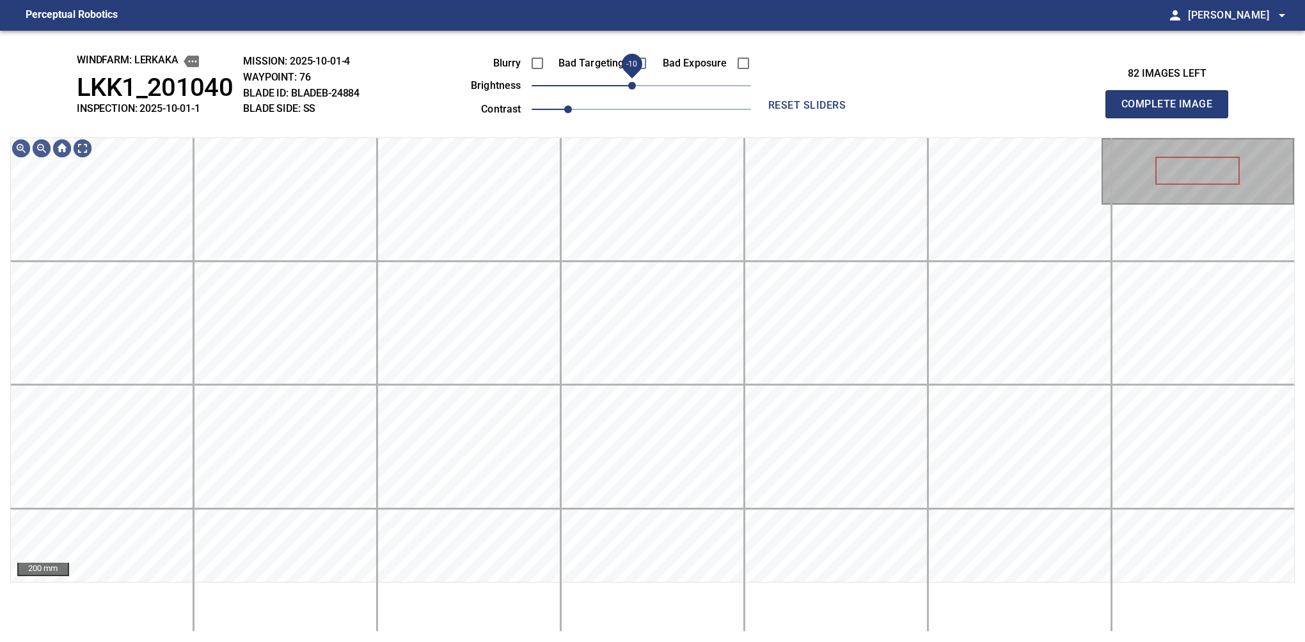
click at [633, 90] on span "-10" at bounding box center [632, 86] width 8 height 8
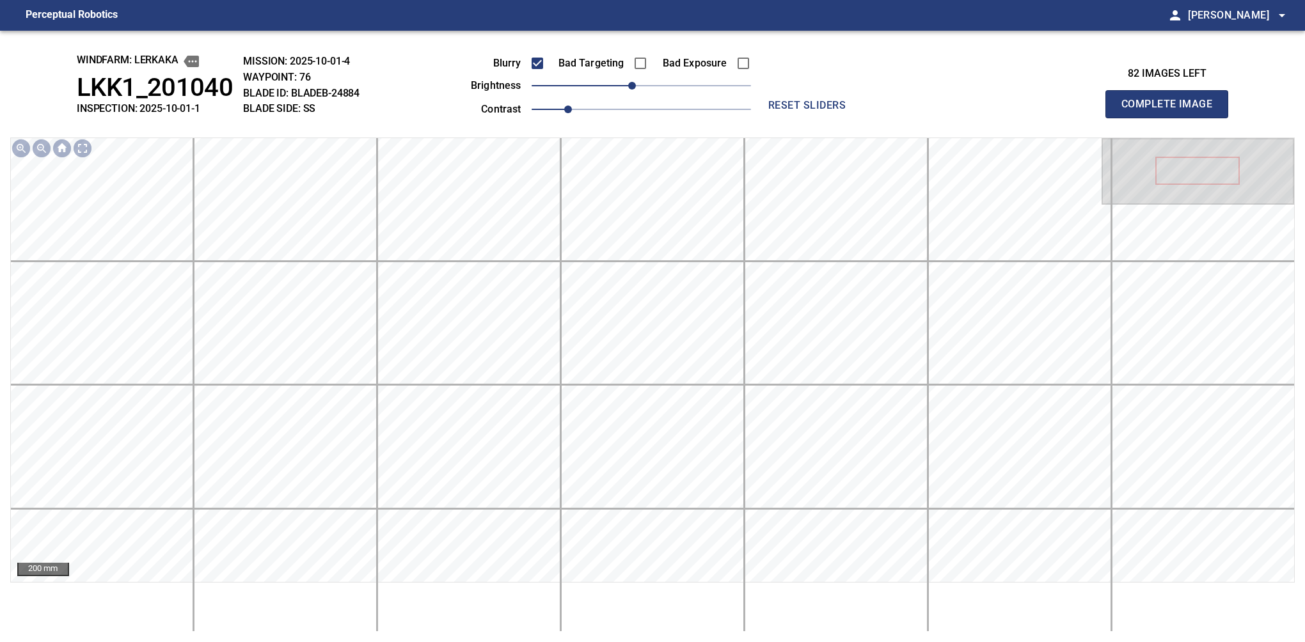
click at [1172, 118] on button "Complete Image" at bounding box center [1166, 104] width 123 height 28
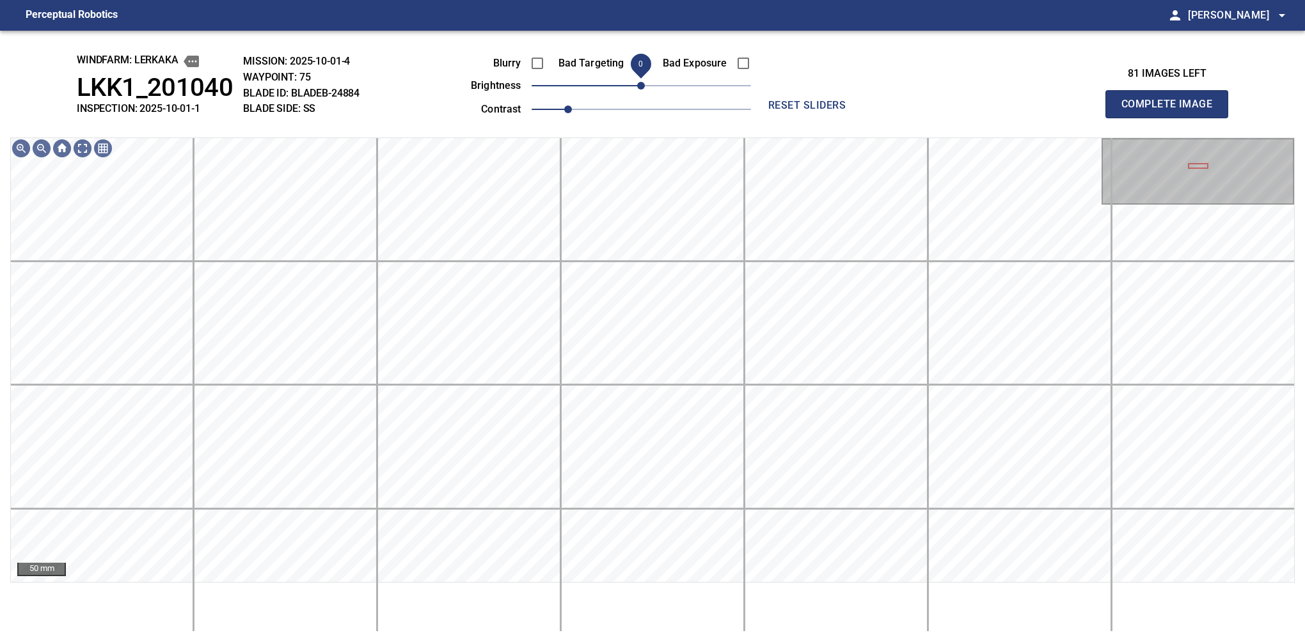
click at [637, 84] on span "0" at bounding box center [641, 86] width 8 height 8
click at [631, 89] on span "-10" at bounding box center [632, 86] width 8 height 8
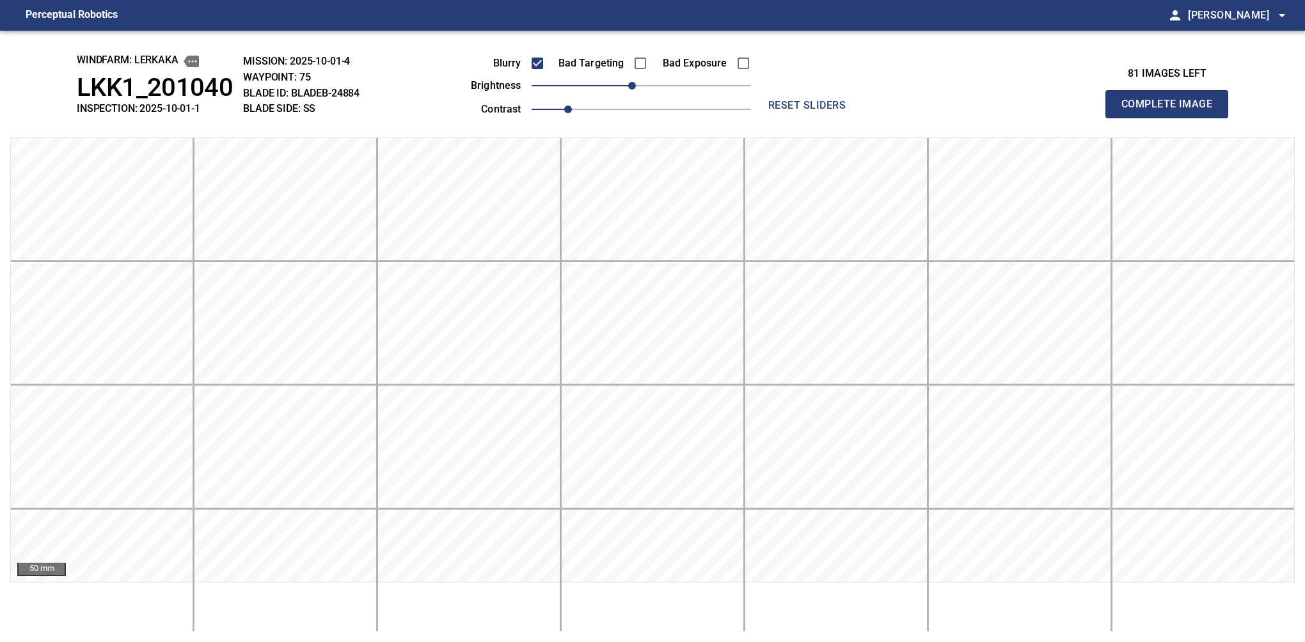
click at [1172, 118] on button "Complete Image" at bounding box center [1166, 104] width 123 height 28
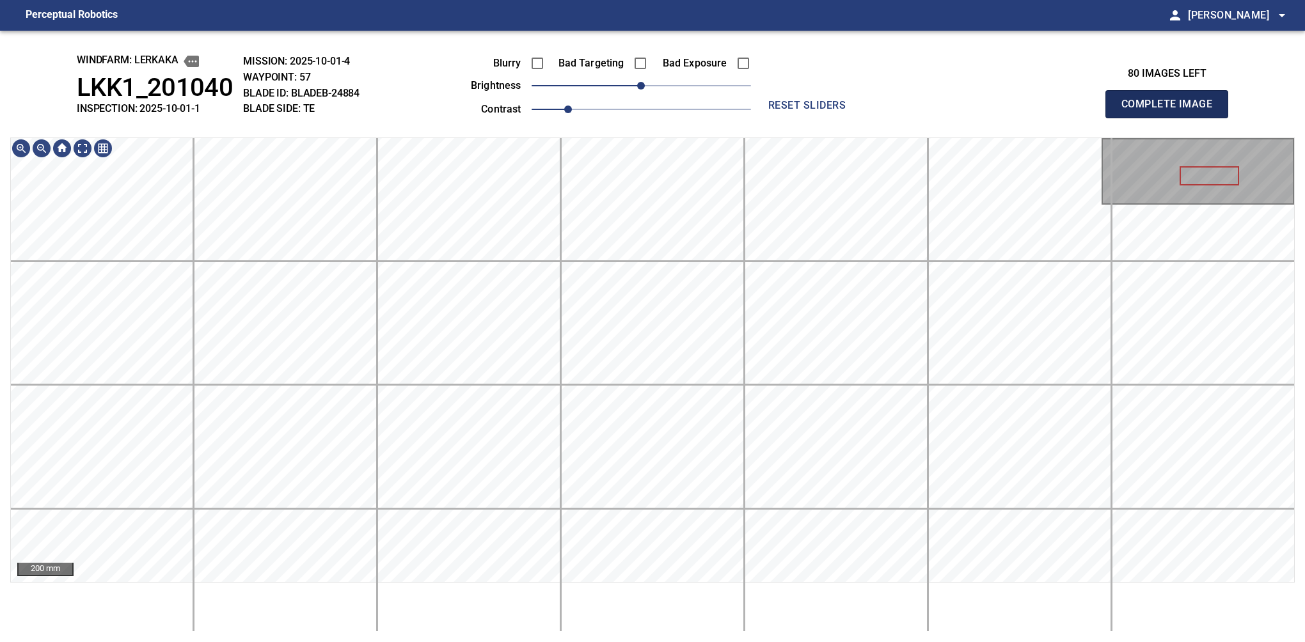
click at [1172, 118] on button "Complete Image" at bounding box center [1166, 104] width 123 height 28
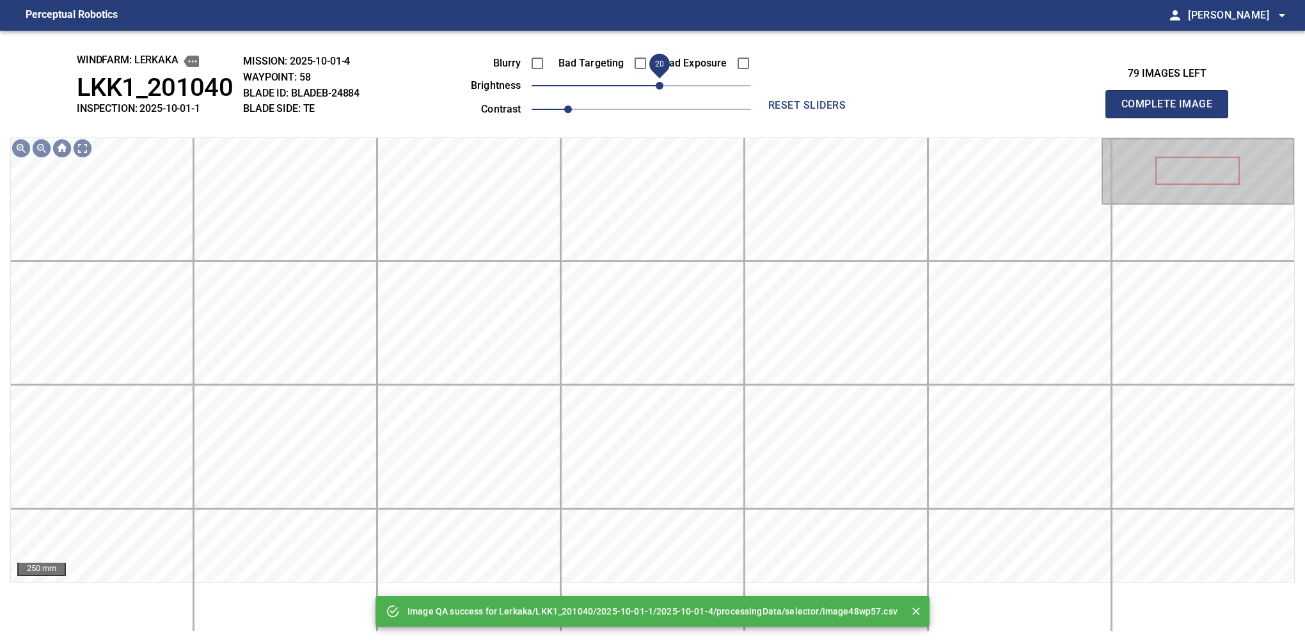
drag, startPoint x: 645, startPoint y: 87, endPoint x: 660, endPoint y: 84, distance: 15.6
click at [660, 84] on span "20" at bounding box center [660, 86] width 8 height 8
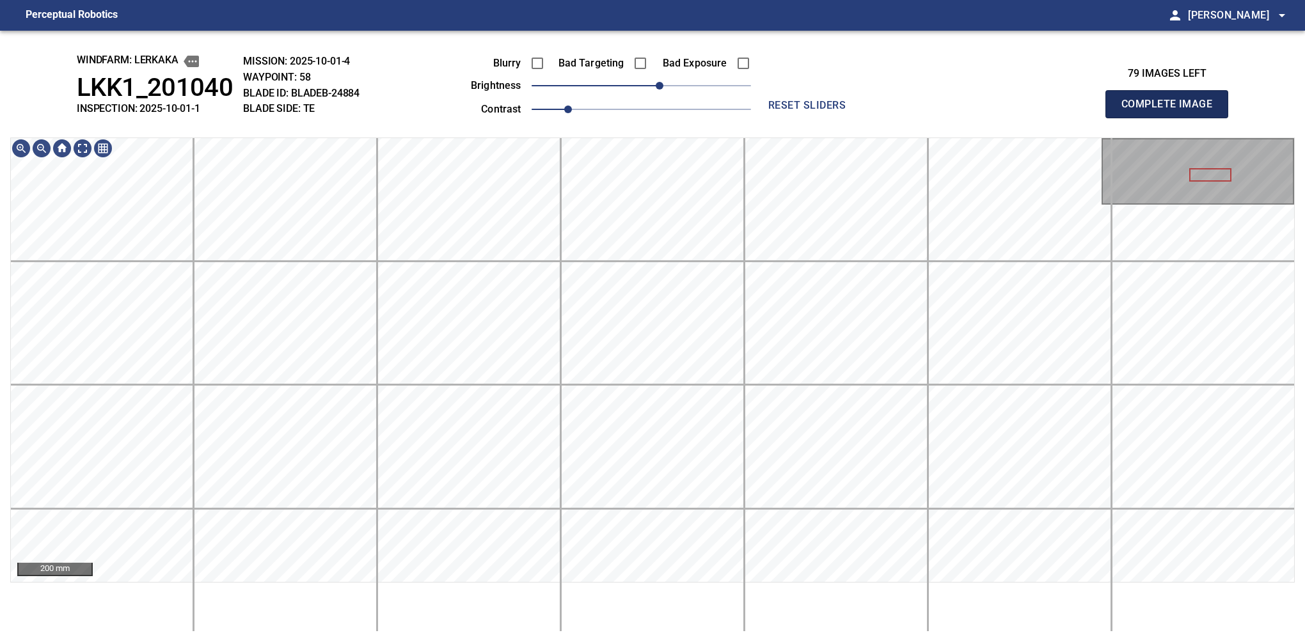
click at [1172, 118] on button "Complete Image" at bounding box center [1166, 104] width 123 height 28
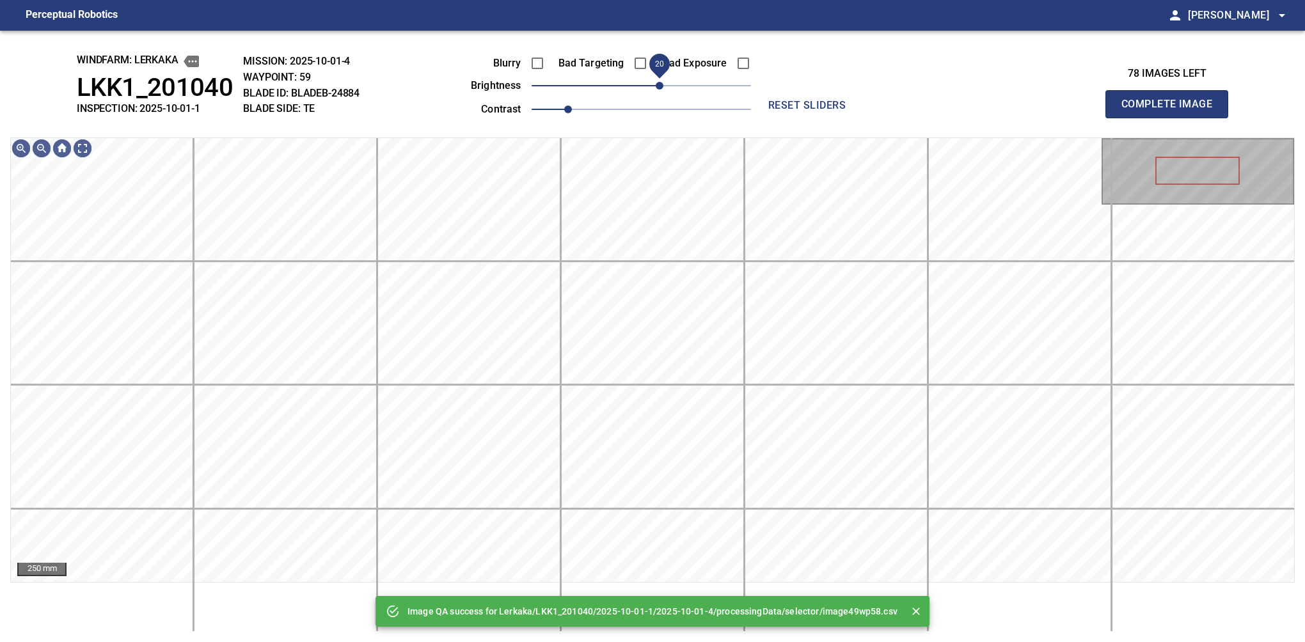
drag, startPoint x: 642, startPoint y: 87, endPoint x: 656, endPoint y: 84, distance: 13.7
click at [656, 84] on span "20" at bounding box center [660, 86] width 8 height 8
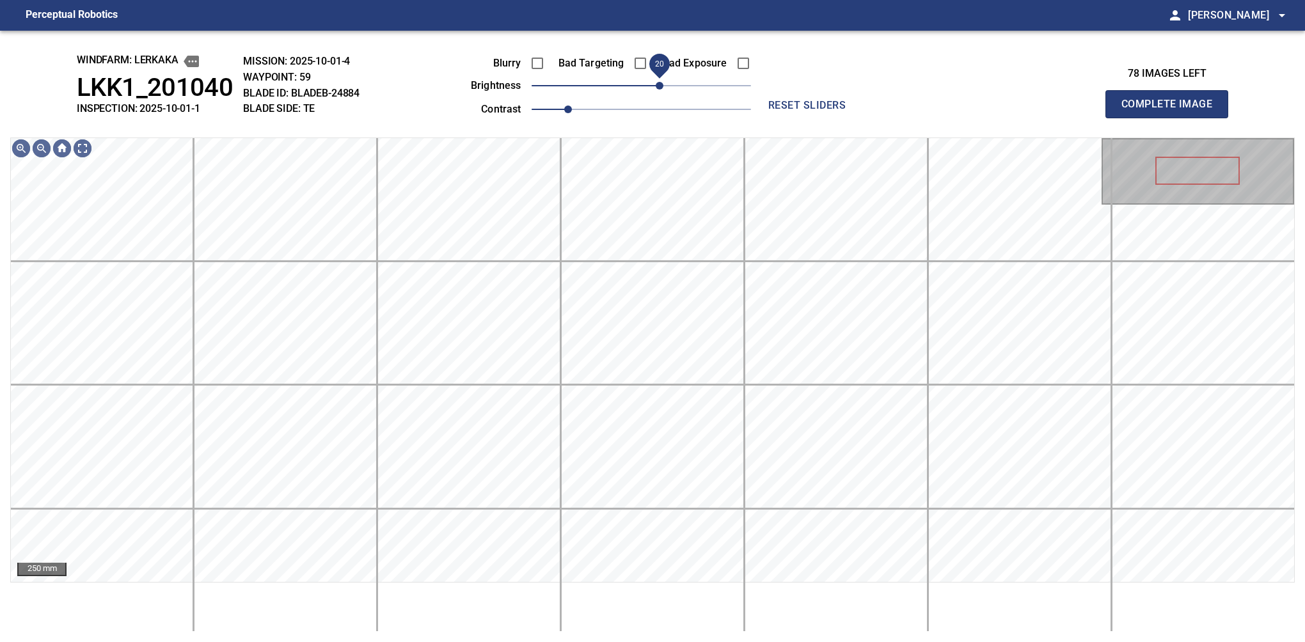
drag, startPoint x: 669, startPoint y: 87, endPoint x: 663, endPoint y: 85, distance: 6.7
click at [663, 85] on span "20" at bounding box center [660, 86] width 8 height 8
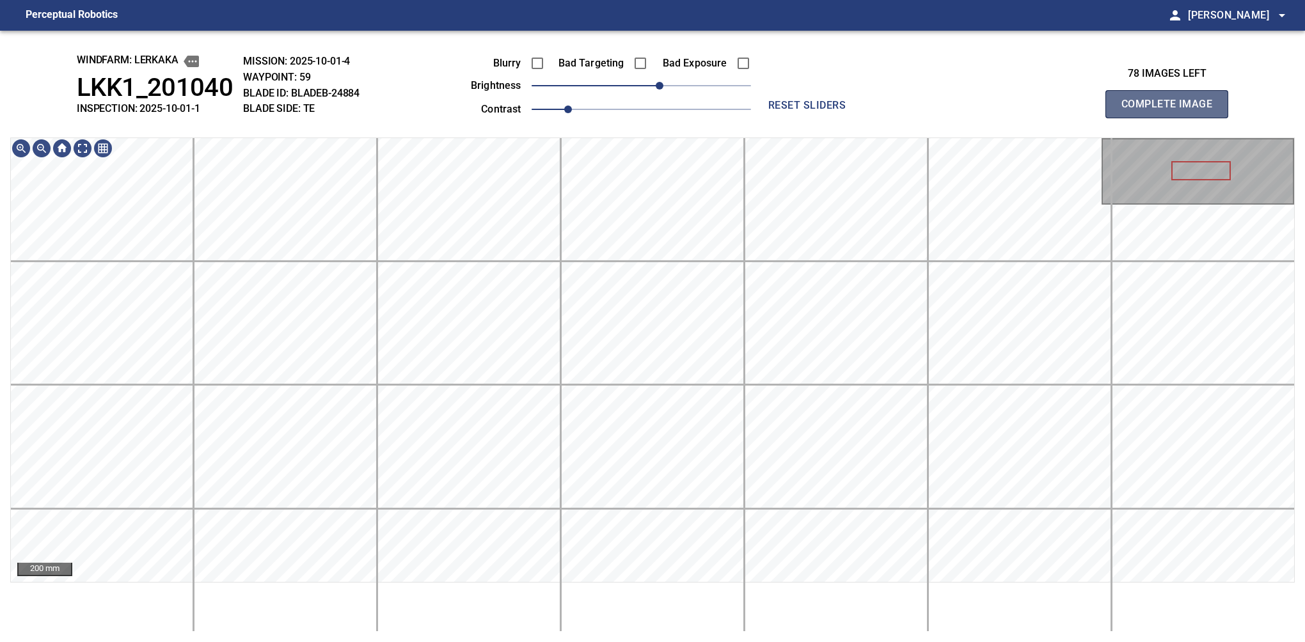
click at [1172, 118] on button "Complete Image" at bounding box center [1166, 104] width 123 height 28
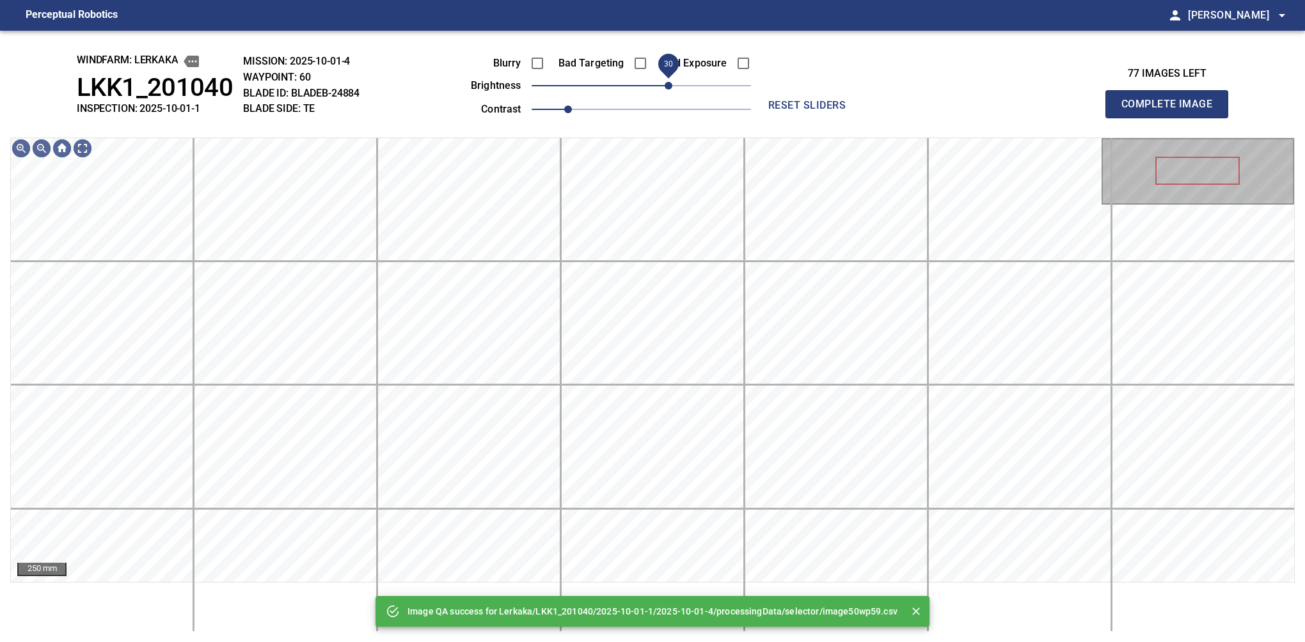
drag, startPoint x: 660, startPoint y: 87, endPoint x: 669, endPoint y: 84, distance: 9.3
click at [669, 84] on span "30" at bounding box center [669, 86] width 8 height 8
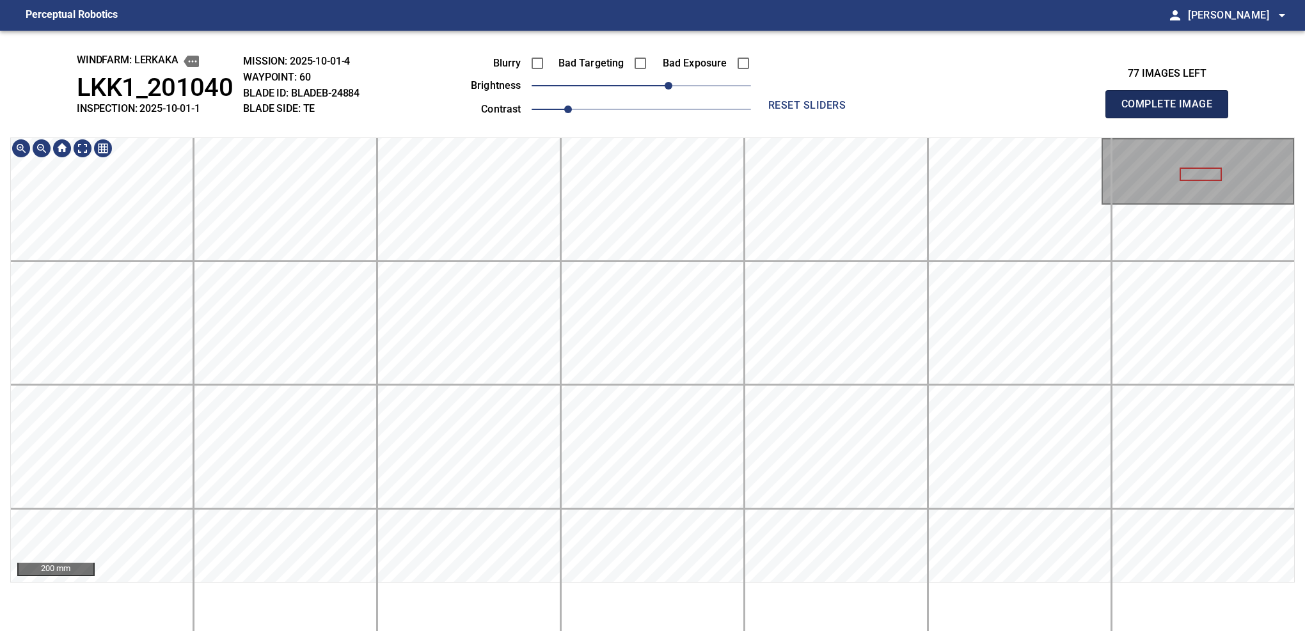
click at [1172, 118] on button "Complete Image" at bounding box center [1166, 104] width 123 height 28
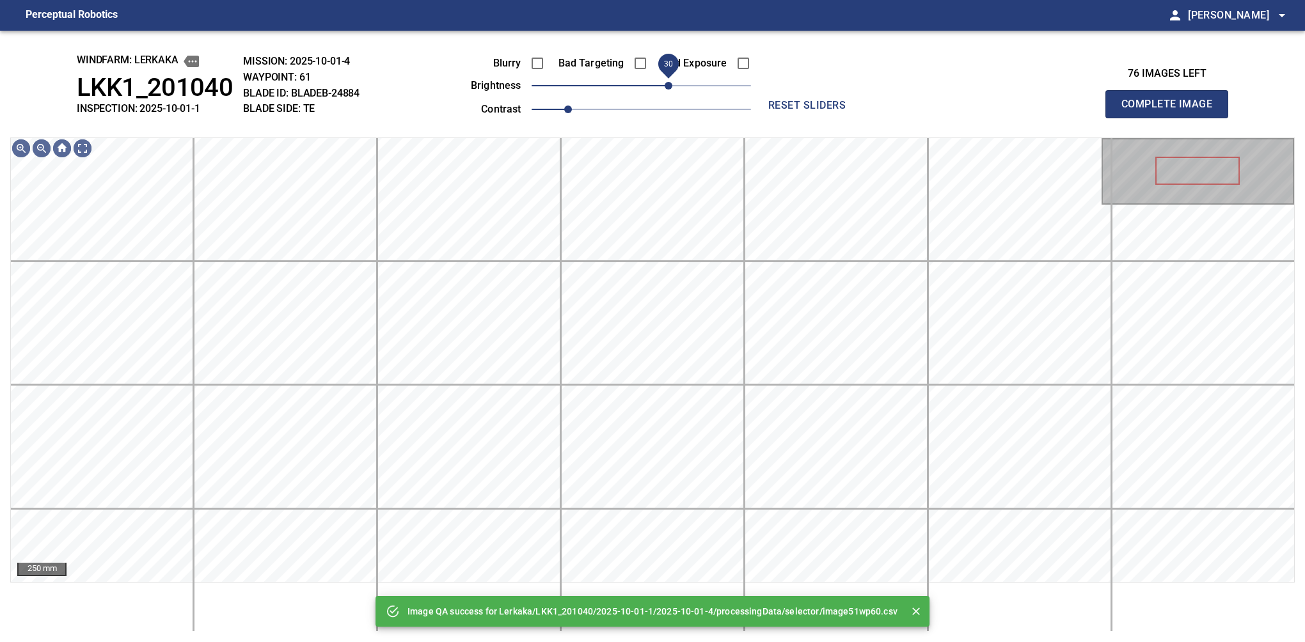
click at [671, 90] on span "30" at bounding box center [669, 86] width 8 height 8
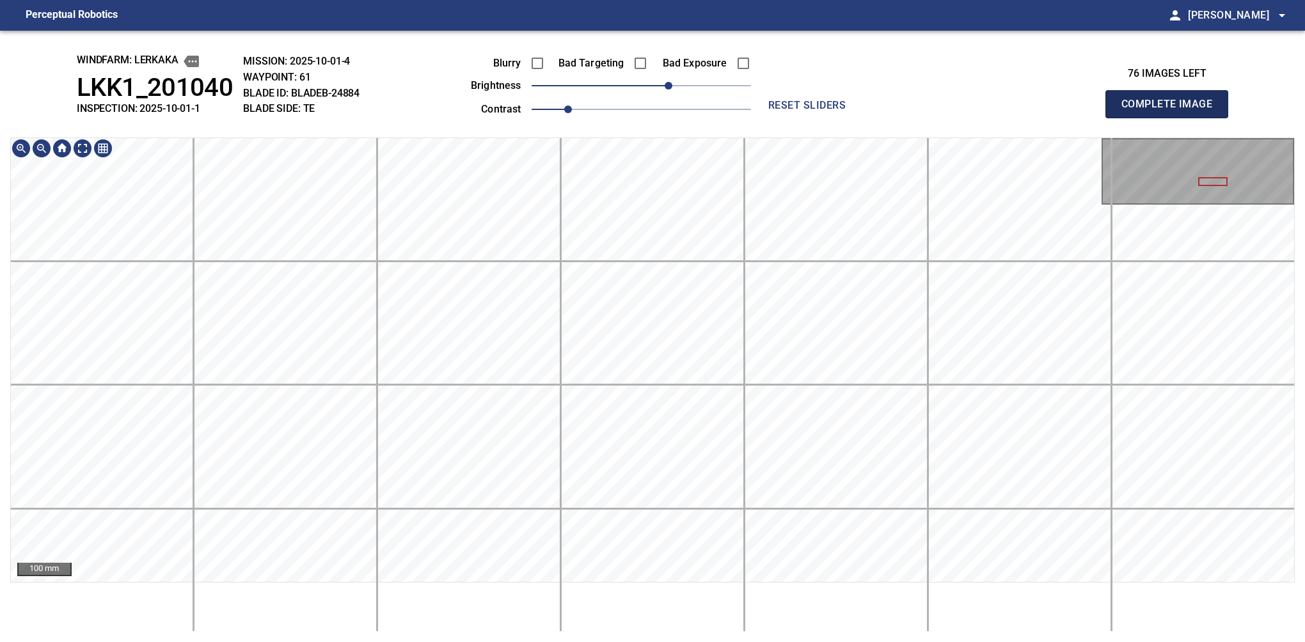
click at [1172, 118] on button "Complete Image" at bounding box center [1166, 104] width 123 height 28
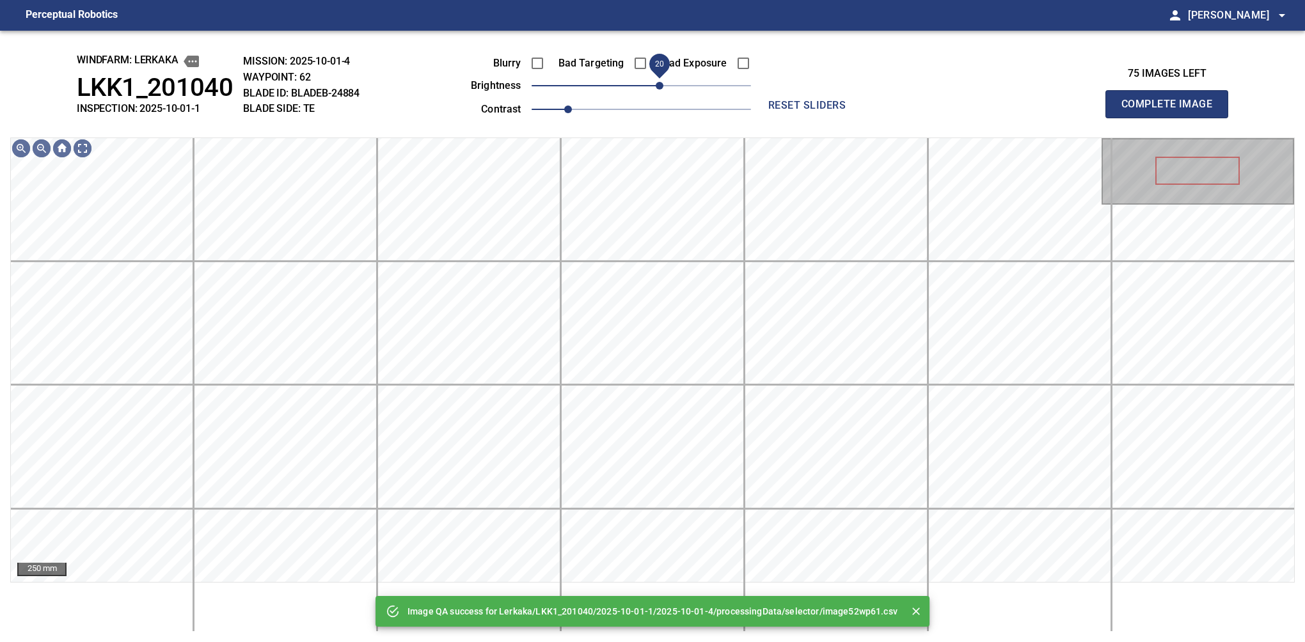
drag, startPoint x: 647, startPoint y: 85, endPoint x: 658, endPoint y: 85, distance: 11.5
click at [658, 85] on span "20" at bounding box center [660, 86] width 8 height 8
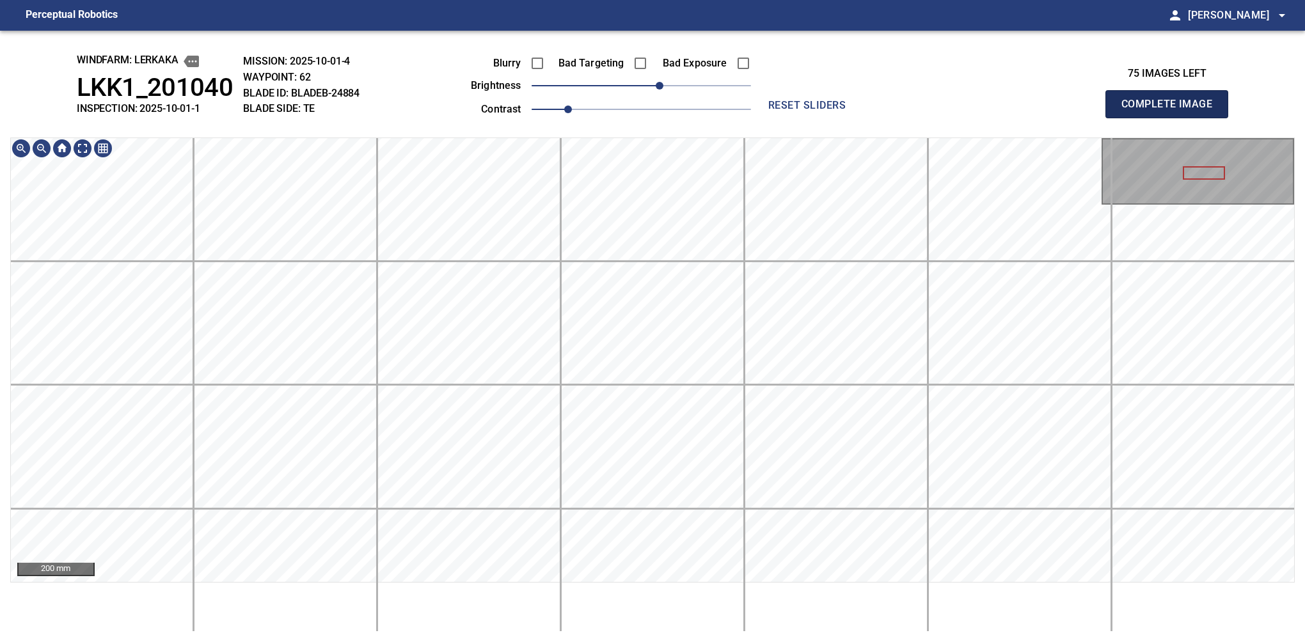
click at [1172, 118] on button "Complete Image" at bounding box center [1166, 104] width 123 height 28
click at [349, 28] on main "Perceptual Robotics person Alex Semenov arrow_drop_down windfarm: Lerkaka LKK1_…" at bounding box center [652, 321] width 1305 height 642
click at [1172, 118] on button "Complete Image" at bounding box center [1166, 104] width 123 height 28
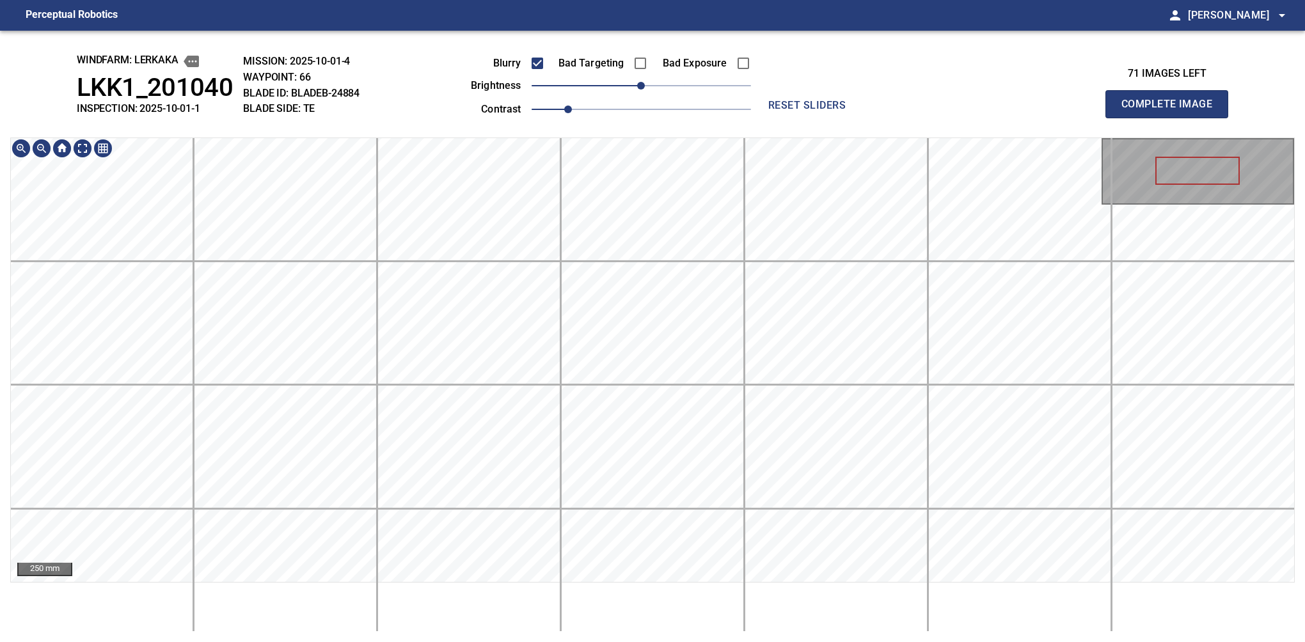
click at [1172, 118] on button "Complete Image" at bounding box center [1166, 104] width 123 height 28
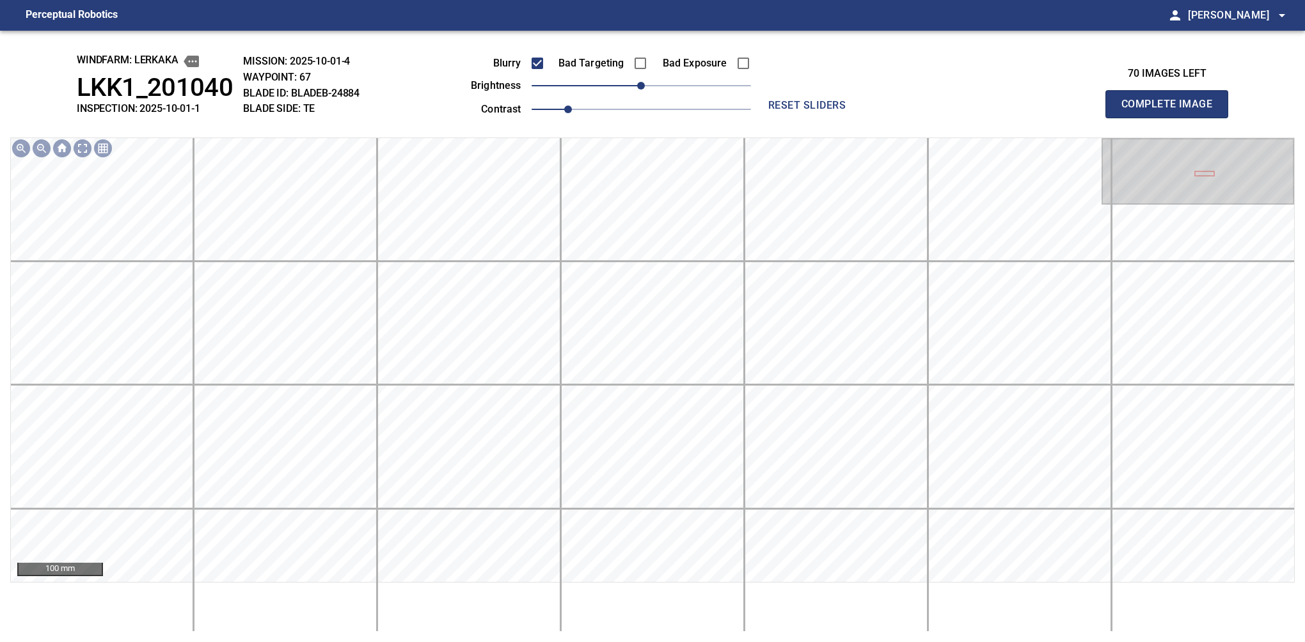
click at [1172, 118] on button "Complete Image" at bounding box center [1166, 104] width 123 height 28
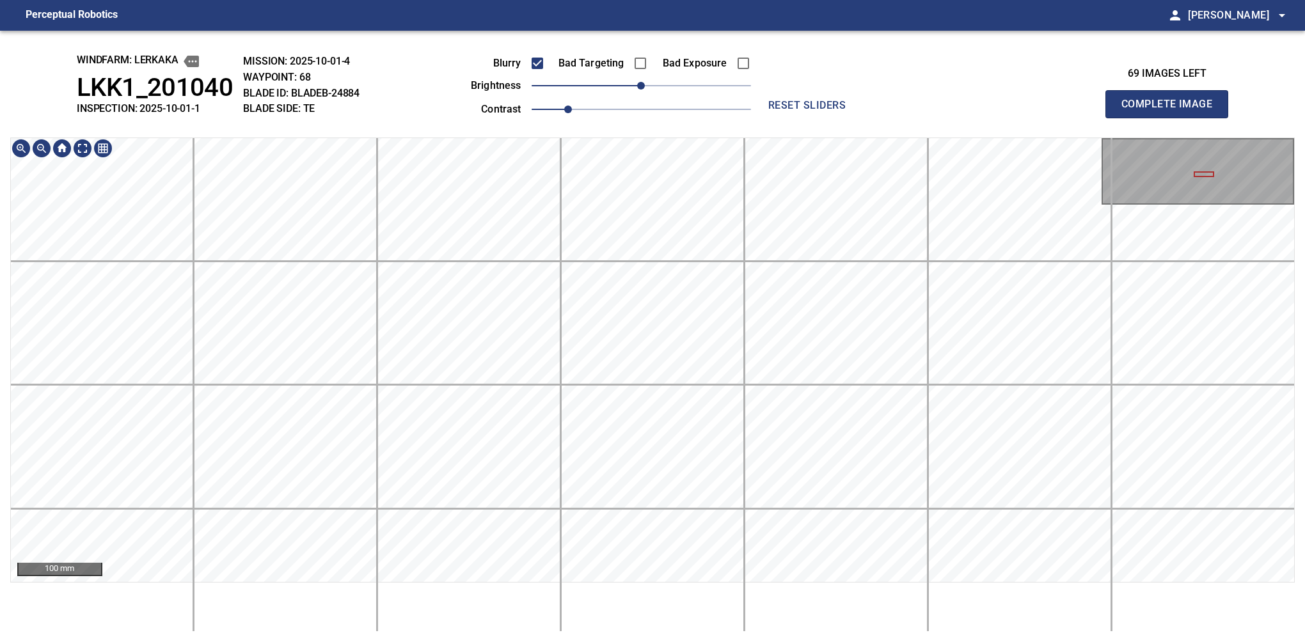
click at [546, 102] on div "windfarm: Lerkaka LKK1_201040 INSPECTION: 2025-10-01-1 MISSION: 2025-10-01-4 WA…" at bounding box center [652, 337] width 1305 height 612
click at [1172, 118] on button "Complete Image" at bounding box center [1166, 104] width 123 height 28
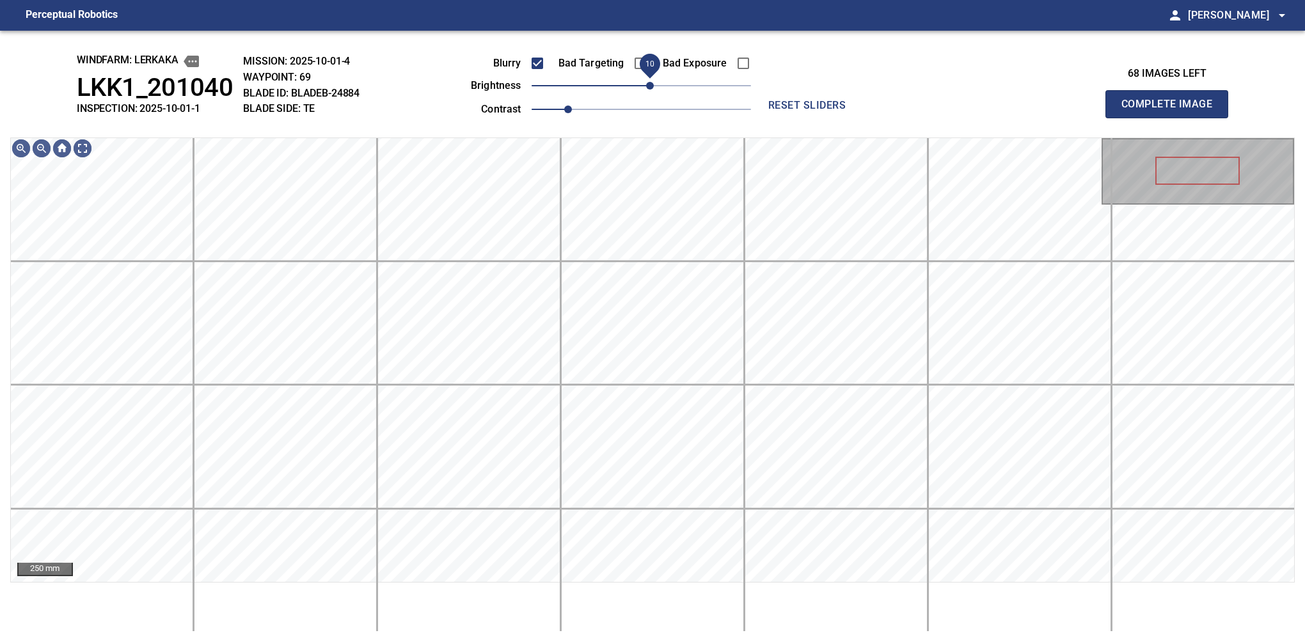
drag, startPoint x: 644, startPoint y: 93, endPoint x: 654, endPoint y: 86, distance: 11.9
click at [654, 86] on span "10" at bounding box center [650, 86] width 8 height 8
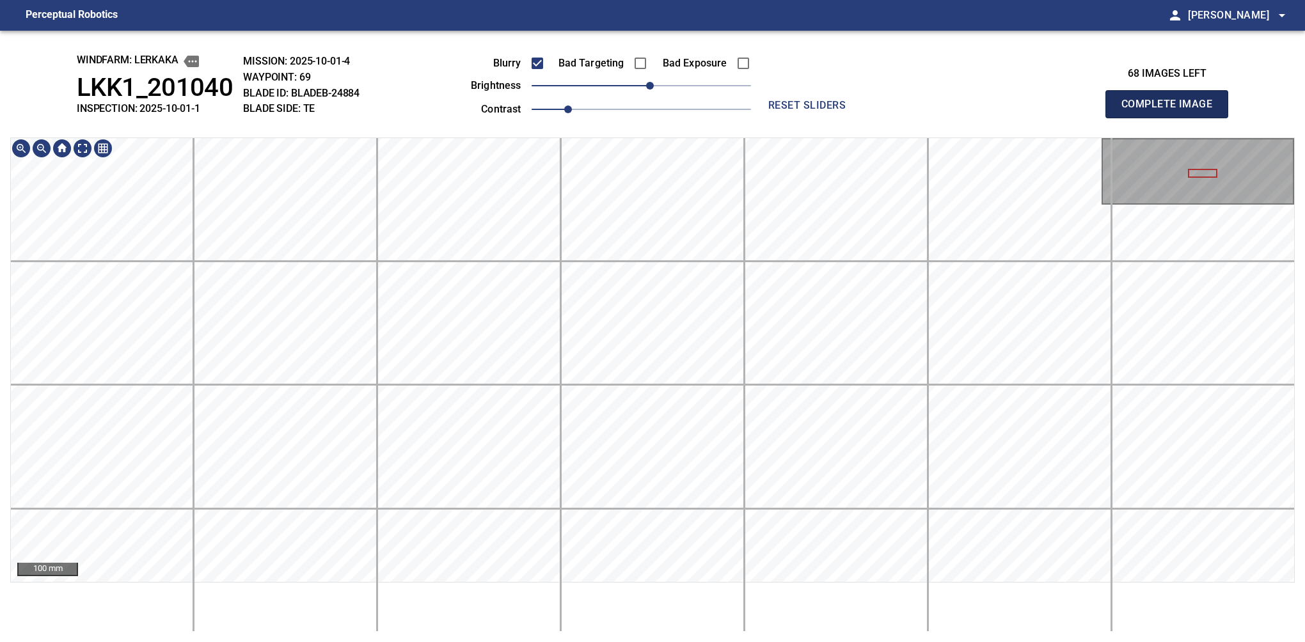
click at [1172, 118] on button "Complete Image" at bounding box center [1166, 104] width 123 height 28
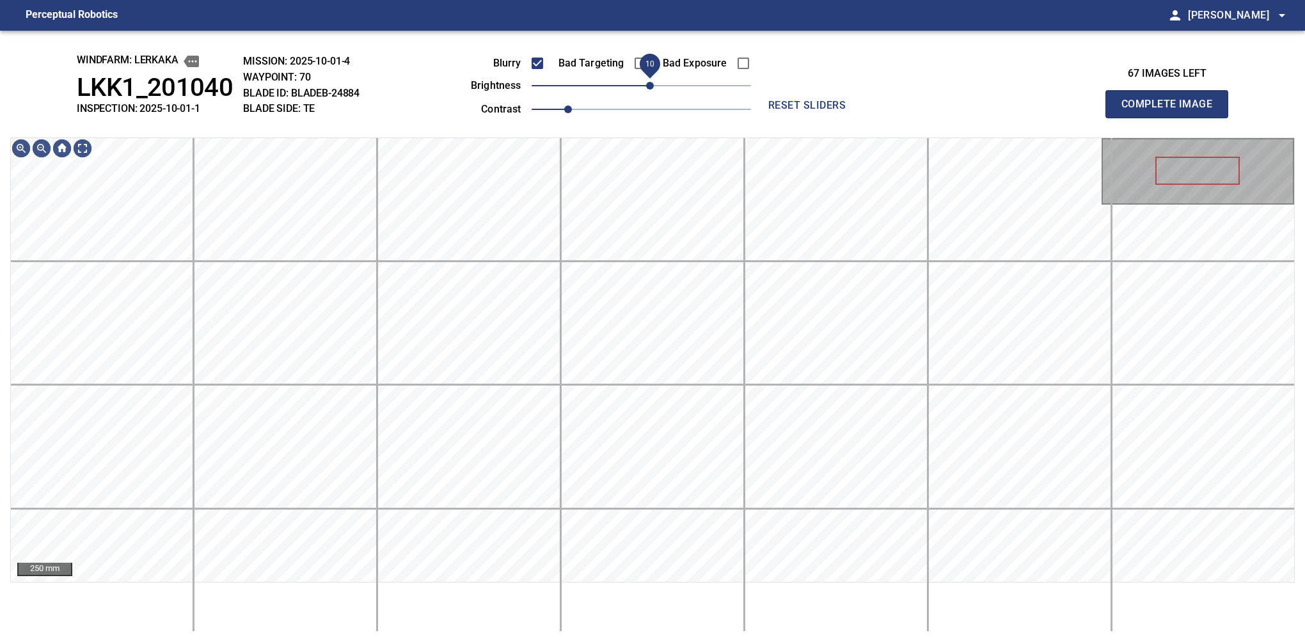
drag, startPoint x: 642, startPoint y: 88, endPoint x: 649, endPoint y: 86, distance: 6.7
click at [649, 86] on span "10" at bounding box center [650, 86] width 8 height 8
click at [1172, 118] on button "Complete Image" at bounding box center [1166, 104] width 123 height 28
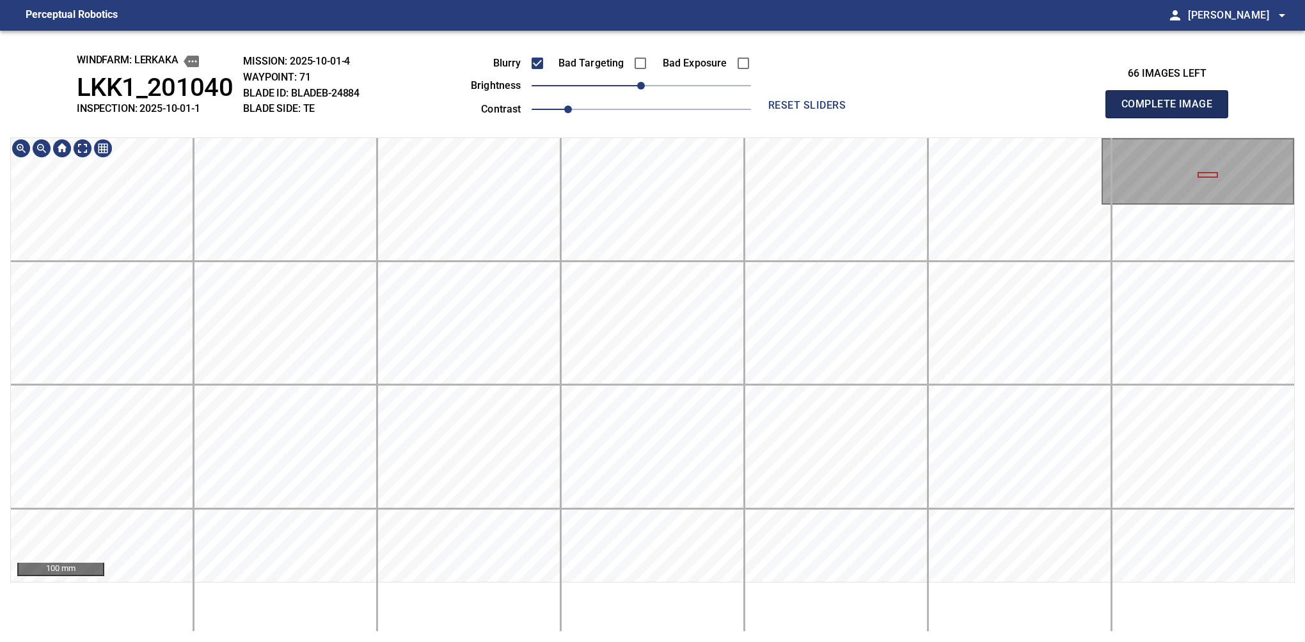
click at [1172, 118] on button "Complete Image" at bounding box center [1166, 104] width 123 height 28
click at [1172, 118] on div "windfarm: Lerkaka LKK1_201040 INSPECTION: 2025-10-01-1 MISSION: 2025-10-01-4 WA…" at bounding box center [652, 337] width 1305 height 612
click at [1172, 118] on button "Complete Image" at bounding box center [1166, 104] width 123 height 28
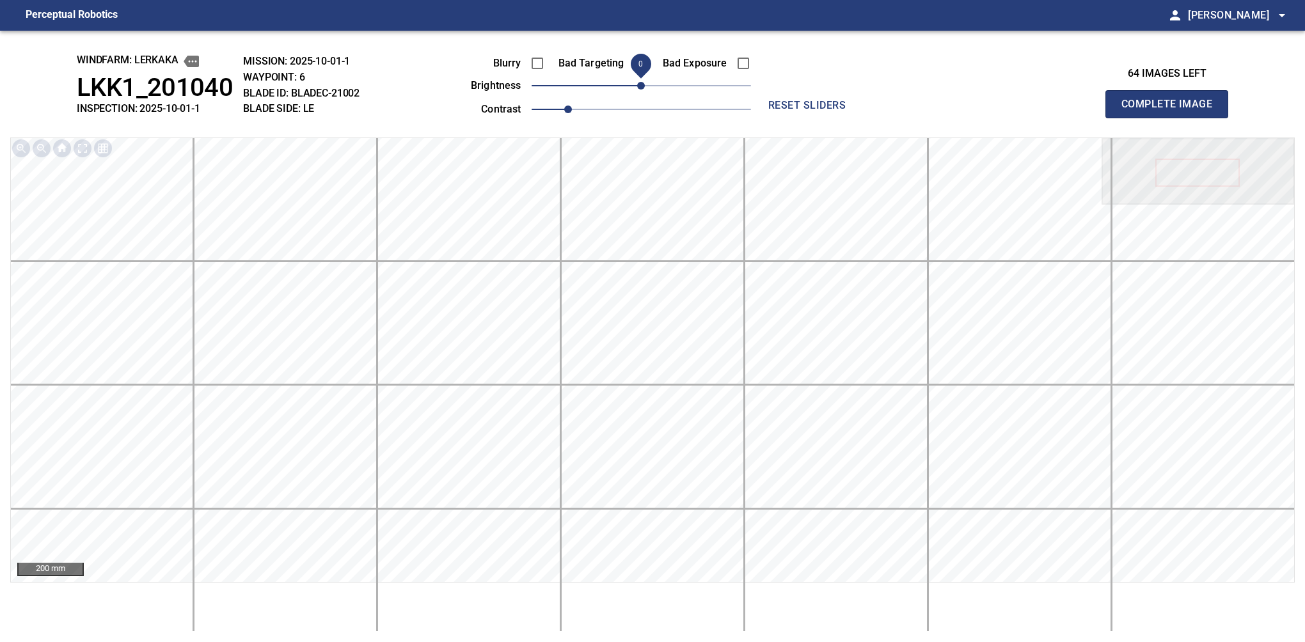
click at [1172, 118] on button "Complete Image" at bounding box center [1166, 104] width 123 height 28
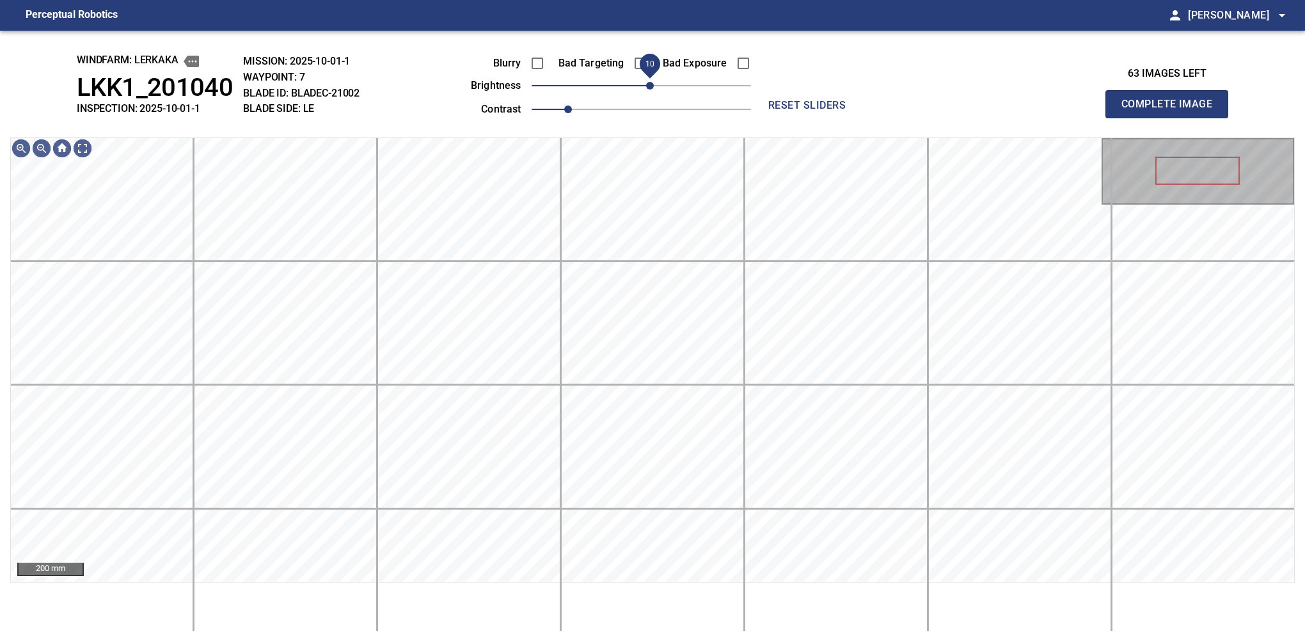
click at [652, 85] on span "10" at bounding box center [650, 86] width 8 height 8
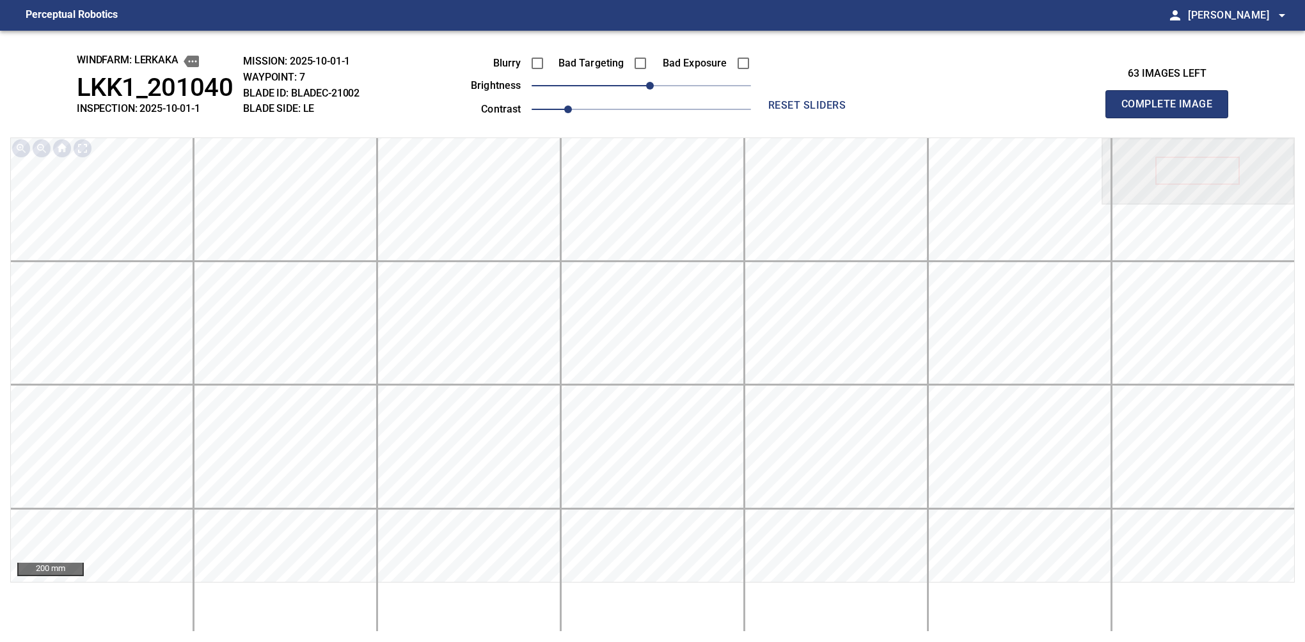
click at [1172, 118] on button "Complete Image" at bounding box center [1166, 104] width 123 height 28
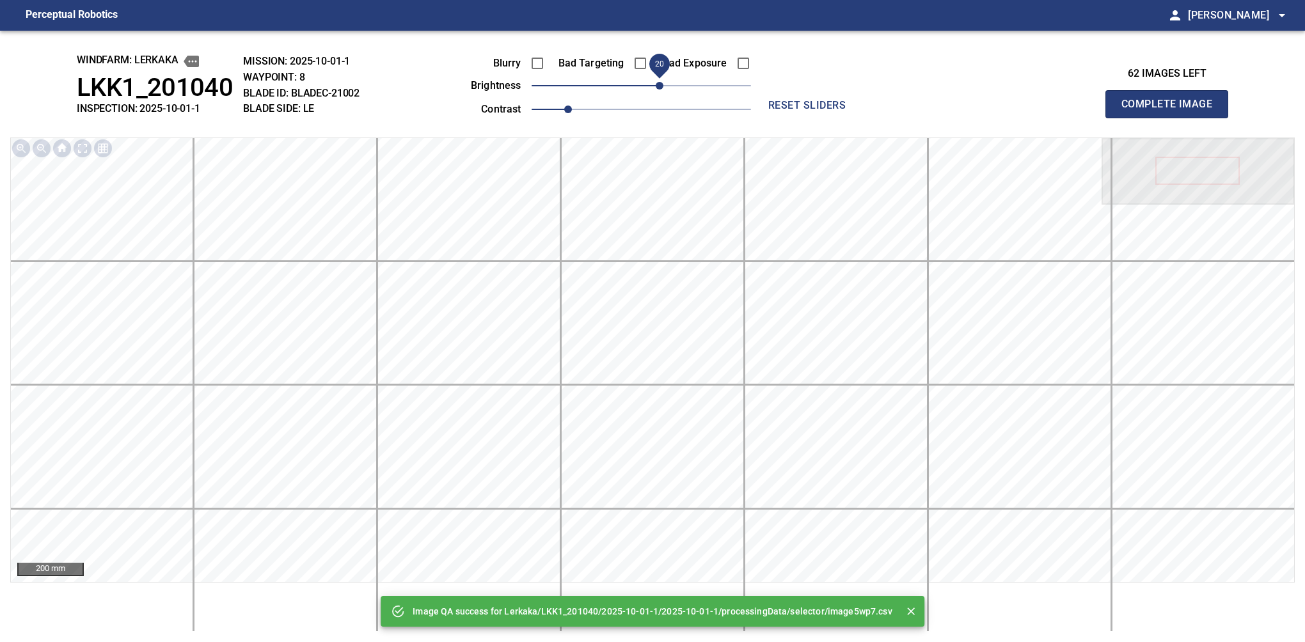
click at [656, 83] on span "20" at bounding box center [660, 86] width 8 height 8
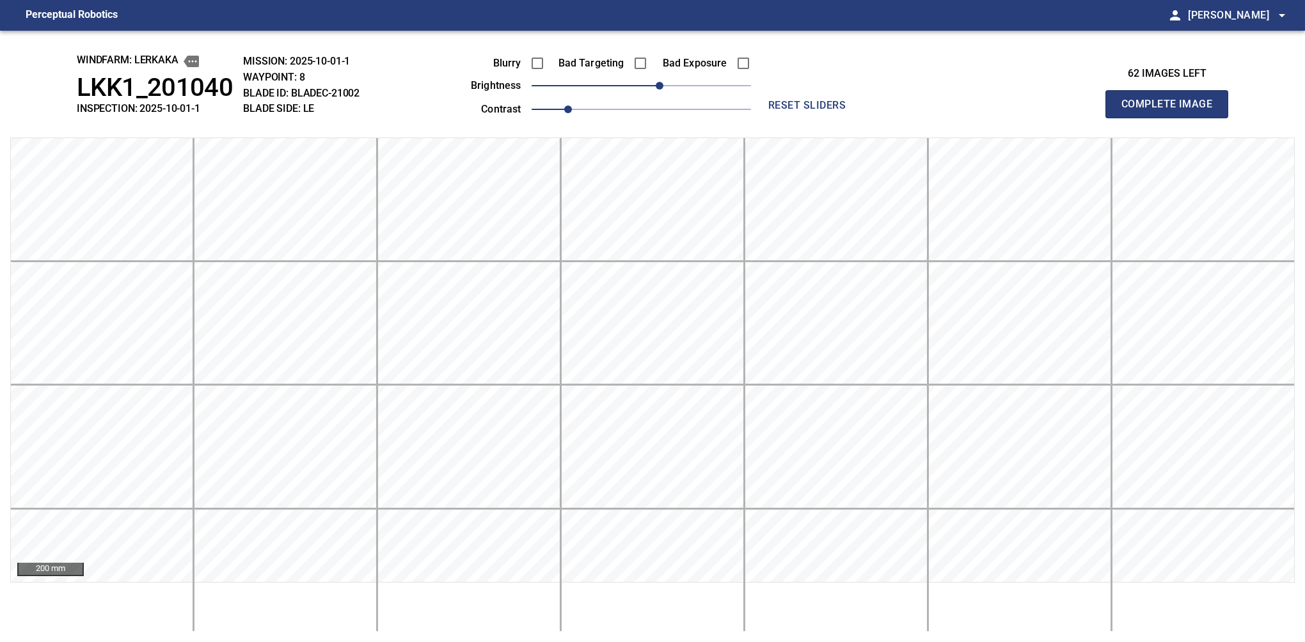
click at [1172, 118] on button "Complete Image" at bounding box center [1166, 104] width 123 height 28
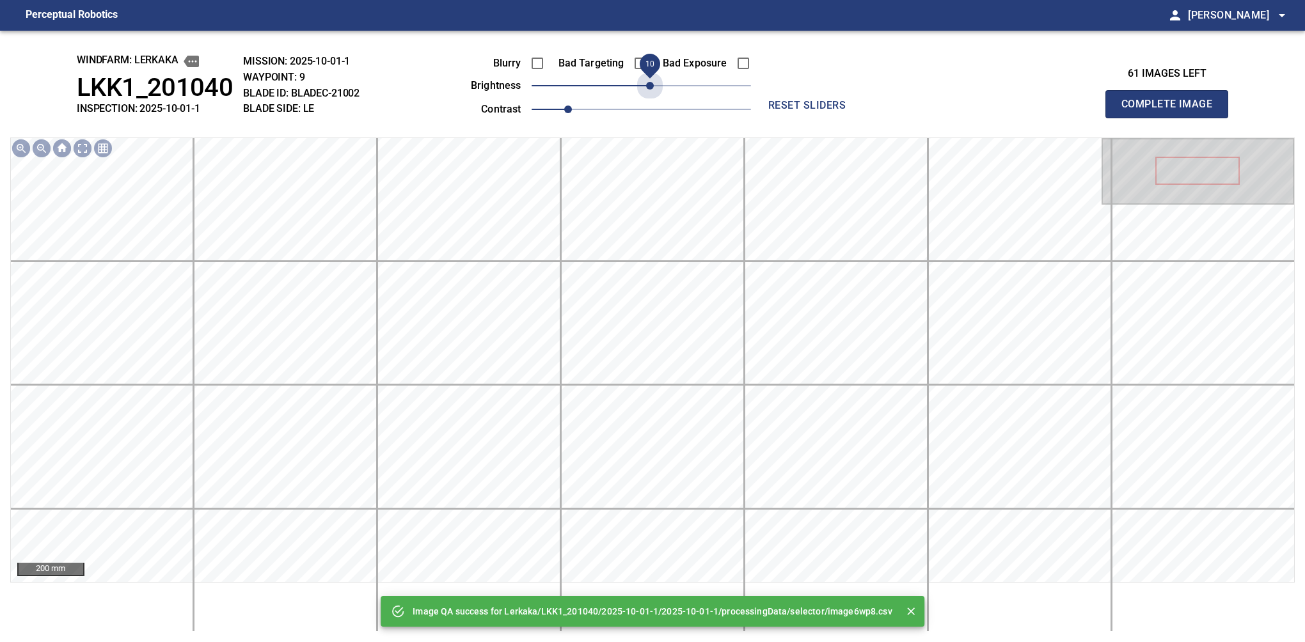
click at [654, 83] on span "10" at bounding box center [641, 86] width 219 height 18
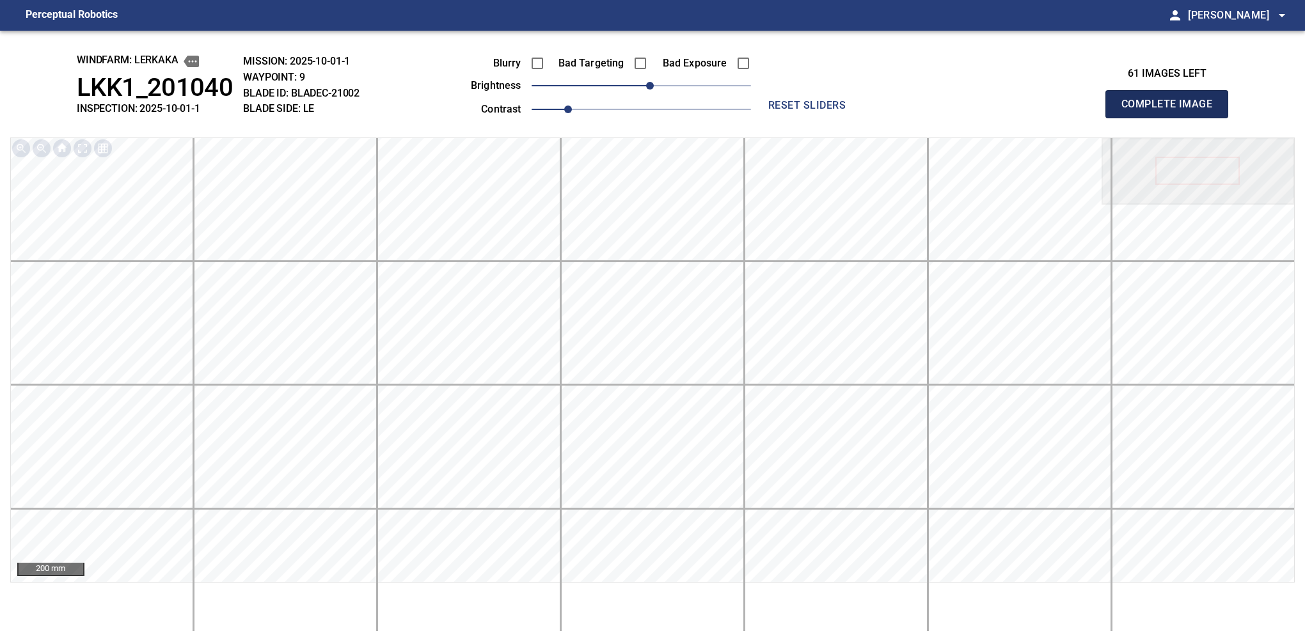
click at [1172, 118] on button "Complete Image" at bounding box center [1166, 104] width 123 height 28
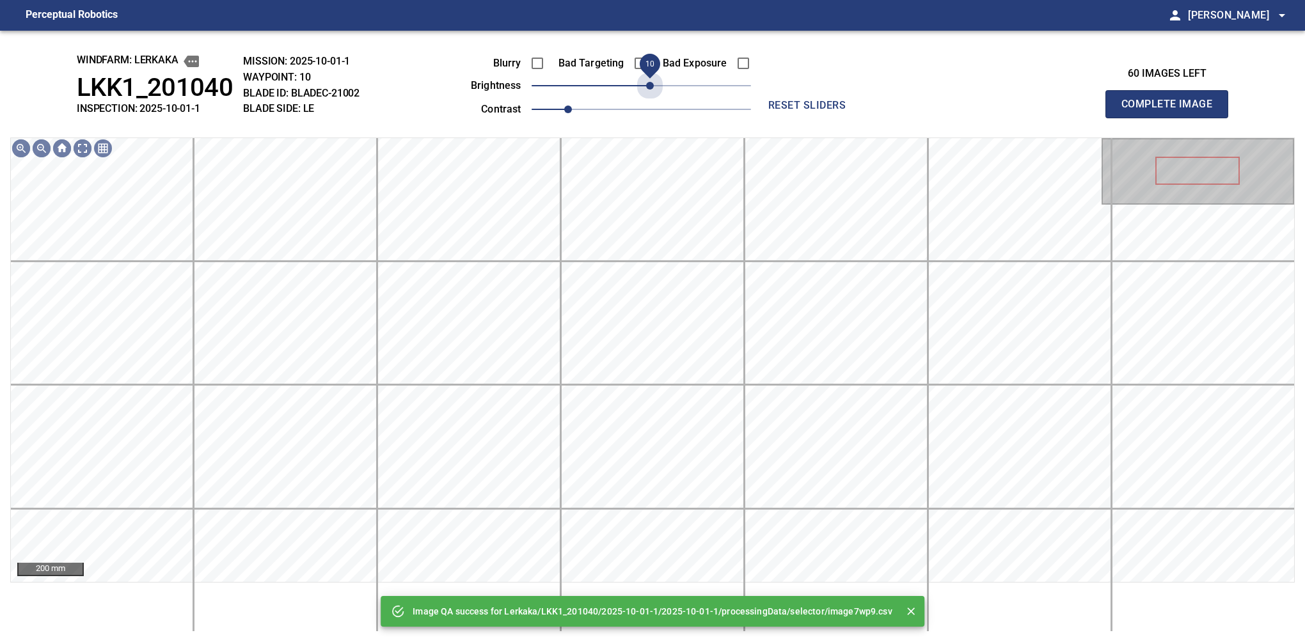
click at [654, 83] on span "10" at bounding box center [641, 86] width 219 height 18
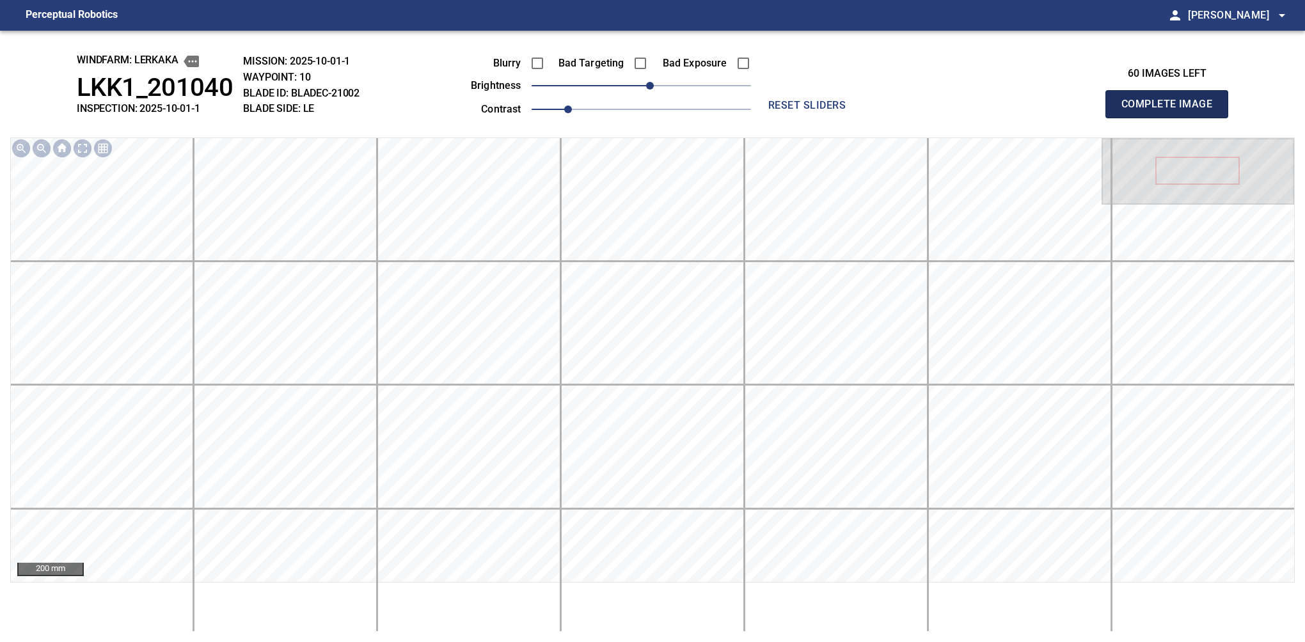
click at [1172, 118] on button "Complete Image" at bounding box center [1166, 104] width 123 height 28
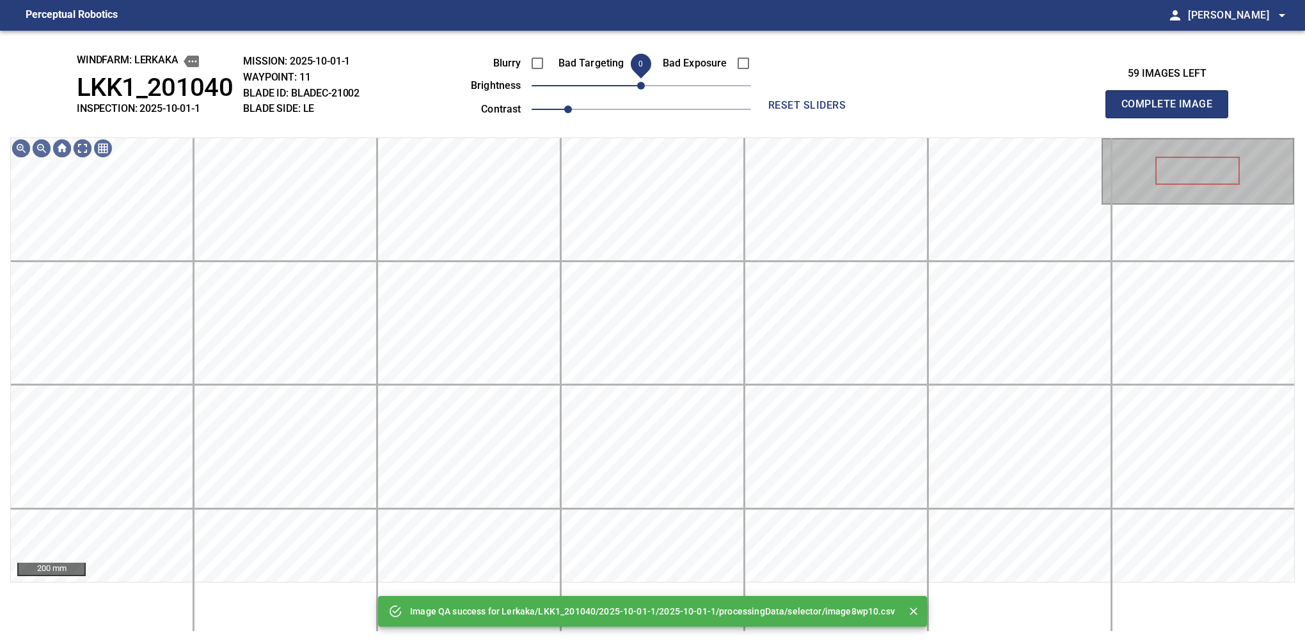
drag, startPoint x: 654, startPoint y: 83, endPoint x: 645, endPoint y: 81, distance: 9.2
click at [645, 81] on span "0" at bounding box center [641, 86] width 219 height 18
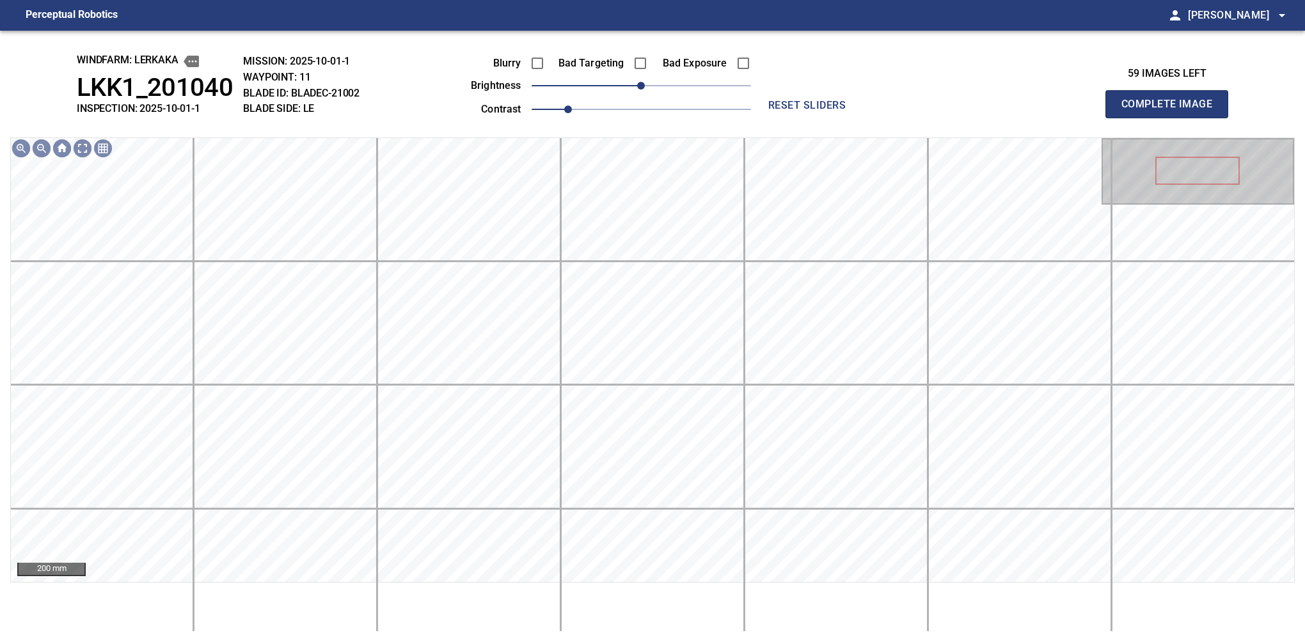
click at [1172, 118] on button "Complete Image" at bounding box center [1166, 104] width 123 height 28
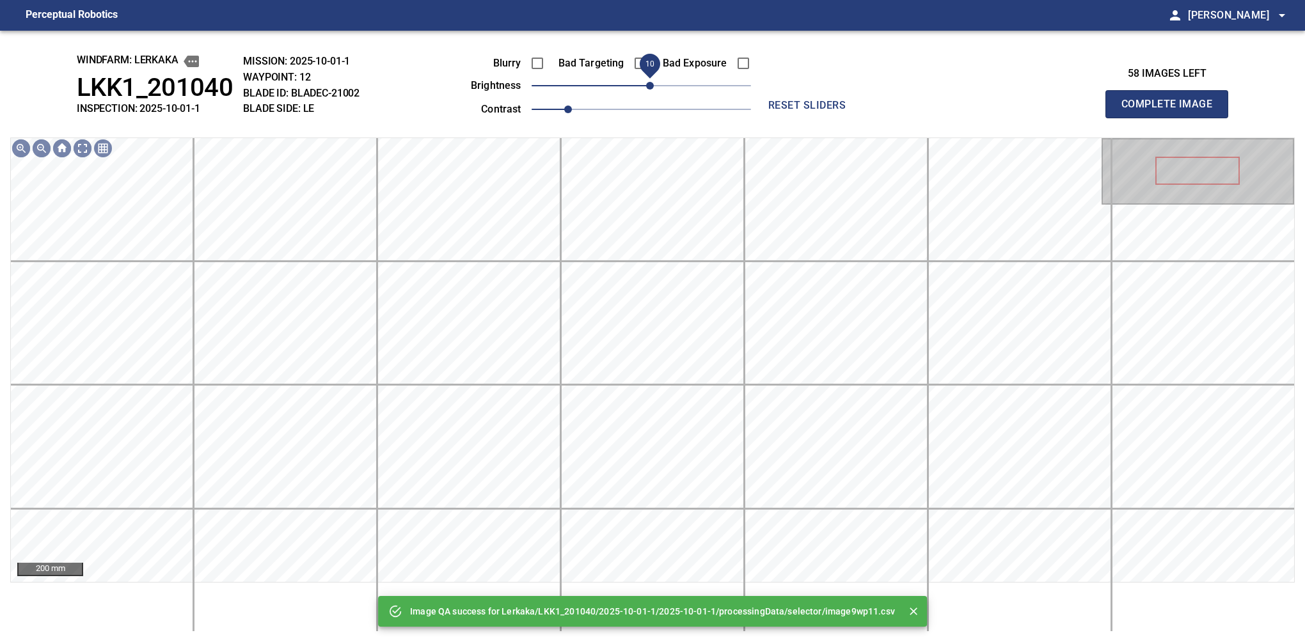
click at [650, 79] on div "Blurry Bad Targeting Bad Exposure brightness 10 contrast 1" at bounding box center [596, 84] width 309 height 68
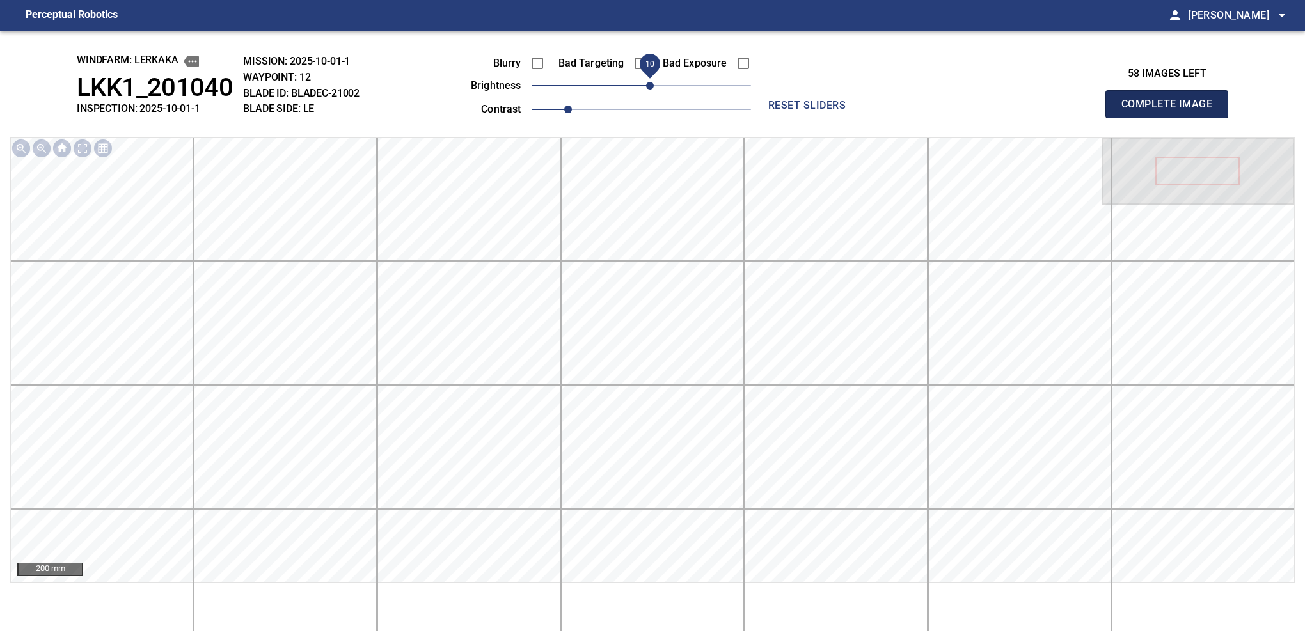
click at [1172, 118] on button "Complete Image" at bounding box center [1166, 104] width 123 height 28
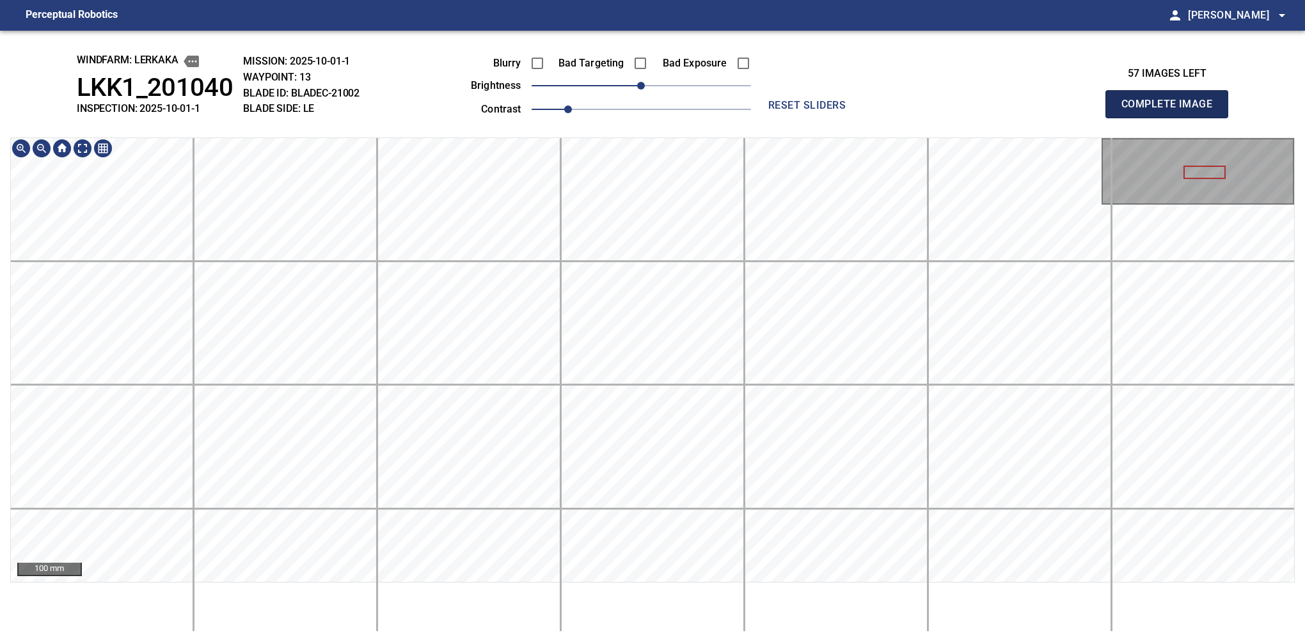
click at [1172, 118] on button "Complete Image" at bounding box center [1166, 104] width 123 height 28
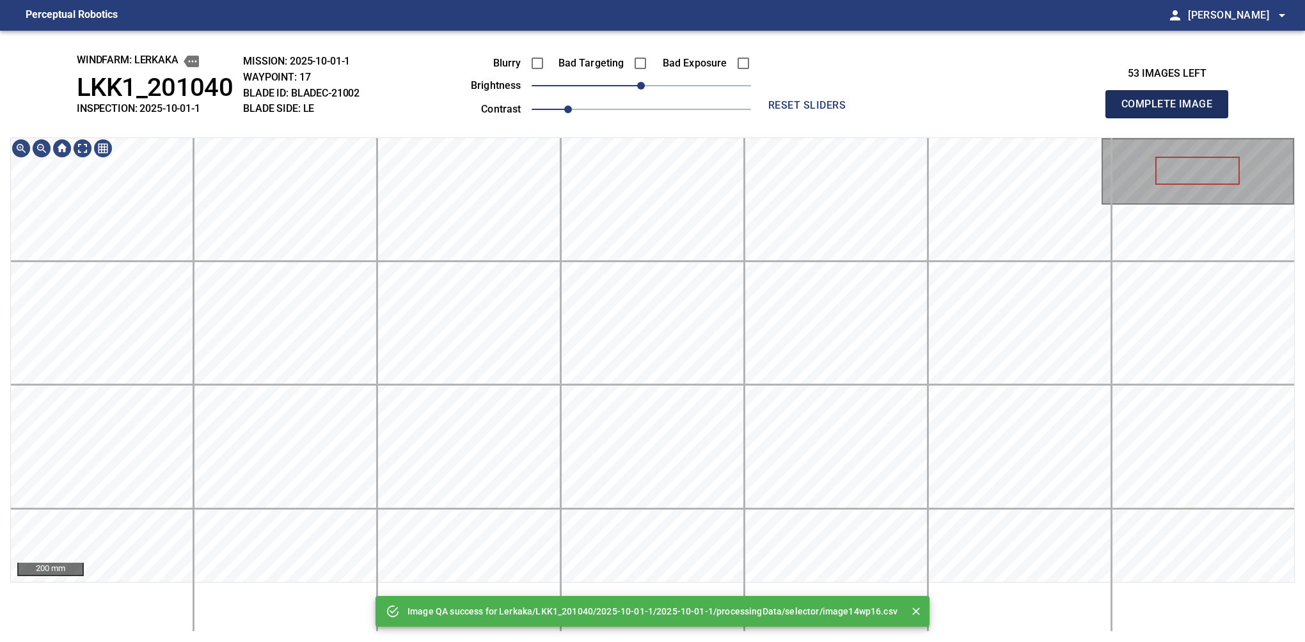
click at [1172, 118] on button "Complete Image" at bounding box center [1166, 104] width 123 height 28
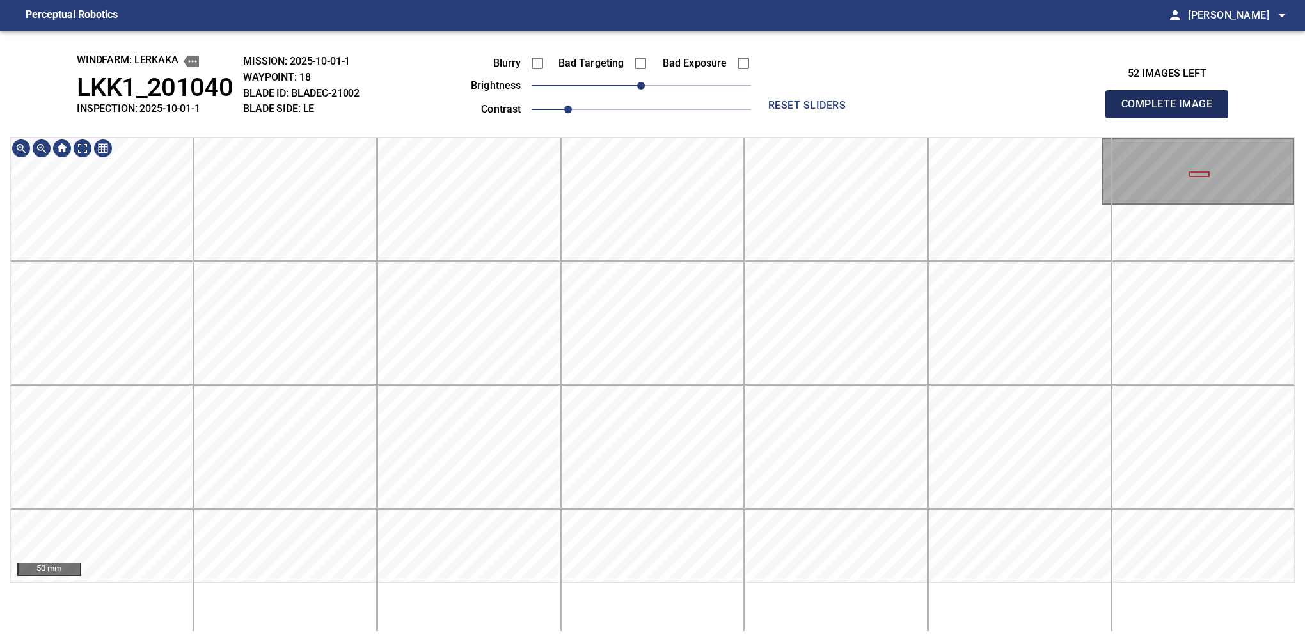
click at [1172, 118] on button "Complete Image" at bounding box center [1166, 104] width 123 height 28
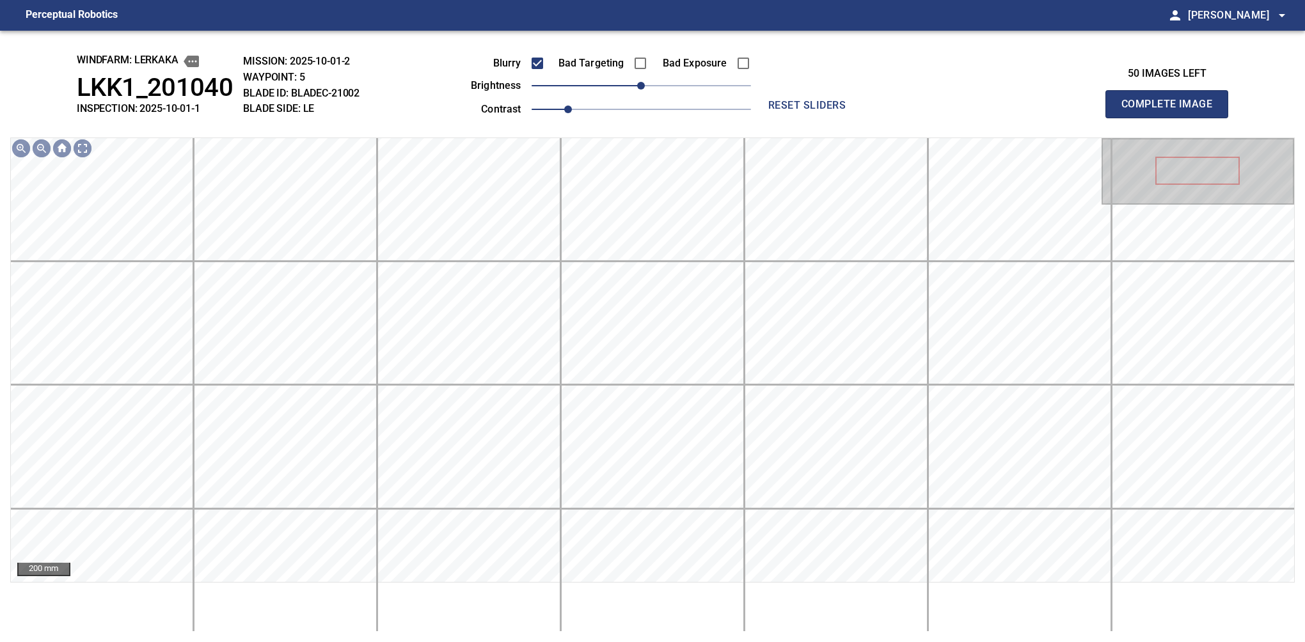
click at [1172, 118] on button "Complete Image" at bounding box center [1166, 104] width 123 height 28
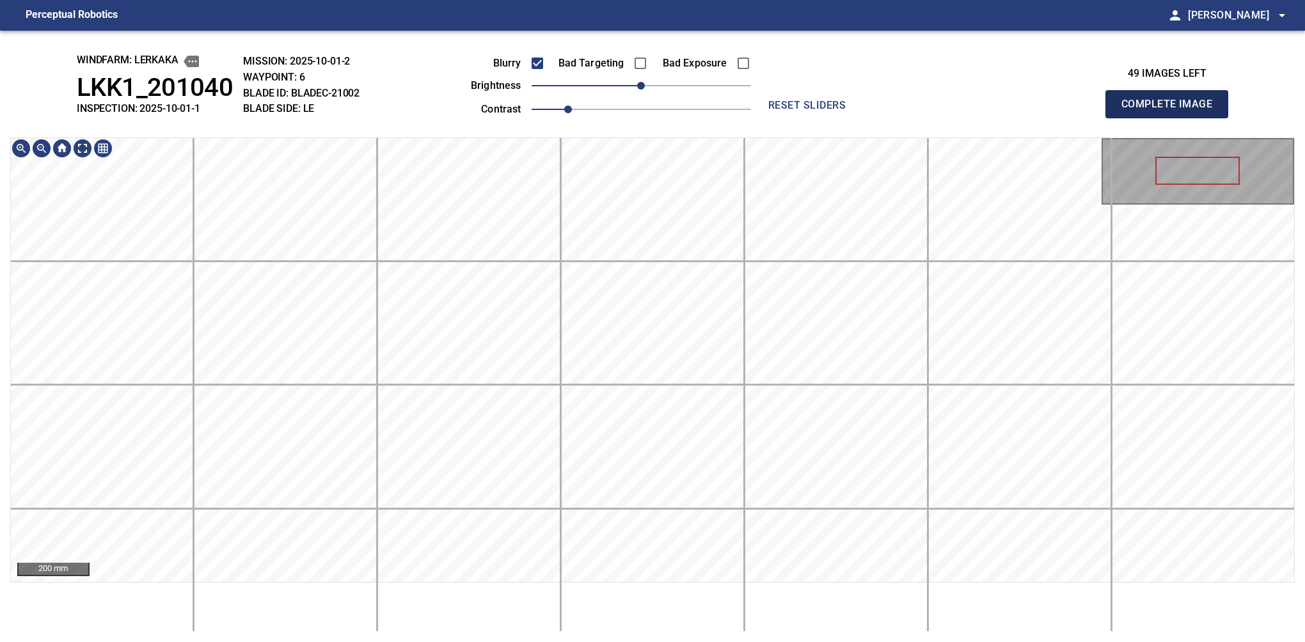
click at [1172, 118] on button "Complete Image" at bounding box center [1166, 104] width 123 height 28
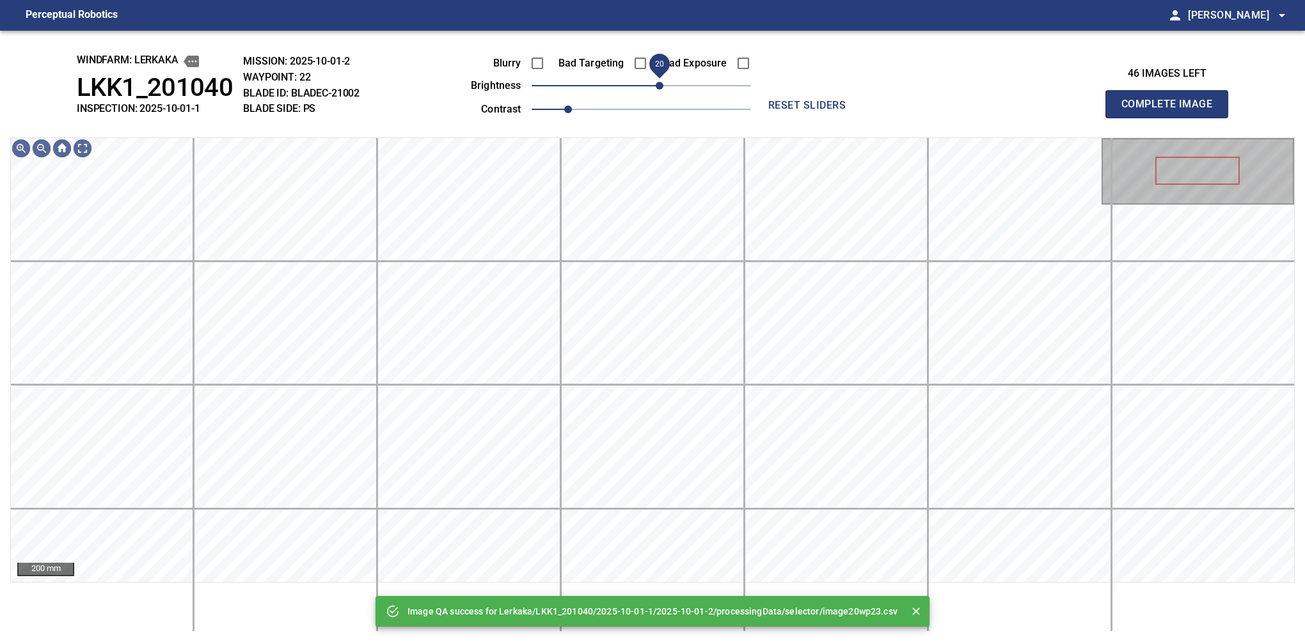
drag, startPoint x: 645, startPoint y: 84, endPoint x: 656, endPoint y: 84, distance: 10.9
click at [656, 84] on span "20" at bounding box center [660, 86] width 8 height 8
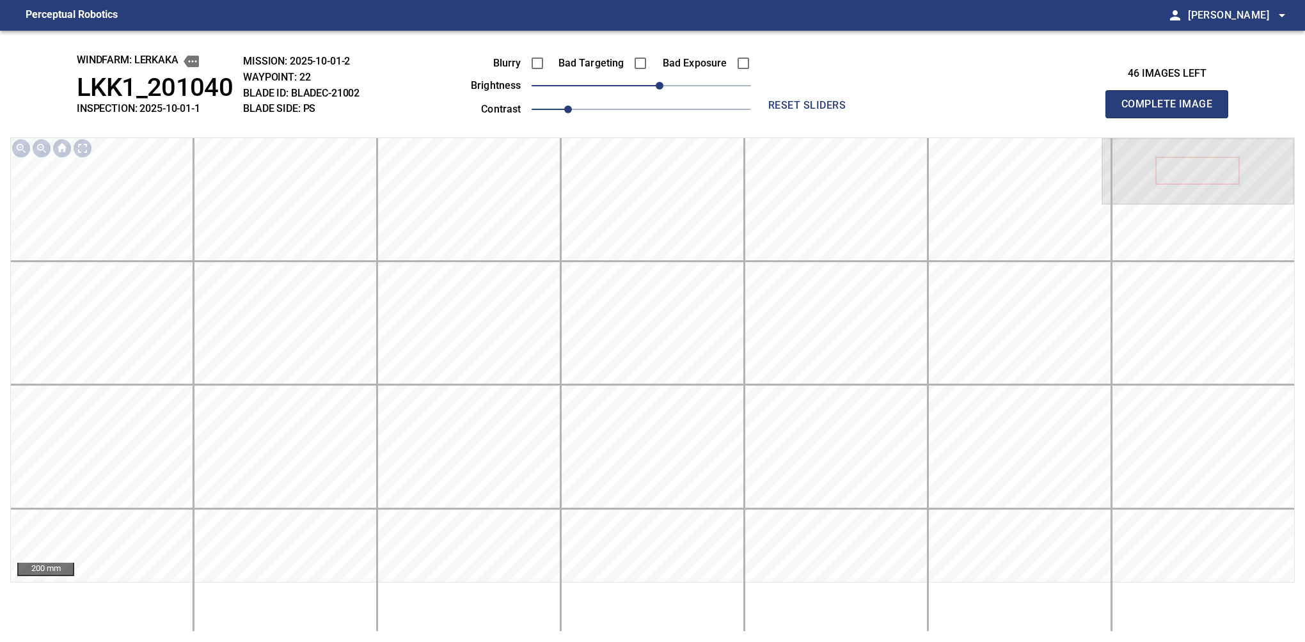
click at [1172, 118] on button "Complete Image" at bounding box center [1166, 104] width 123 height 28
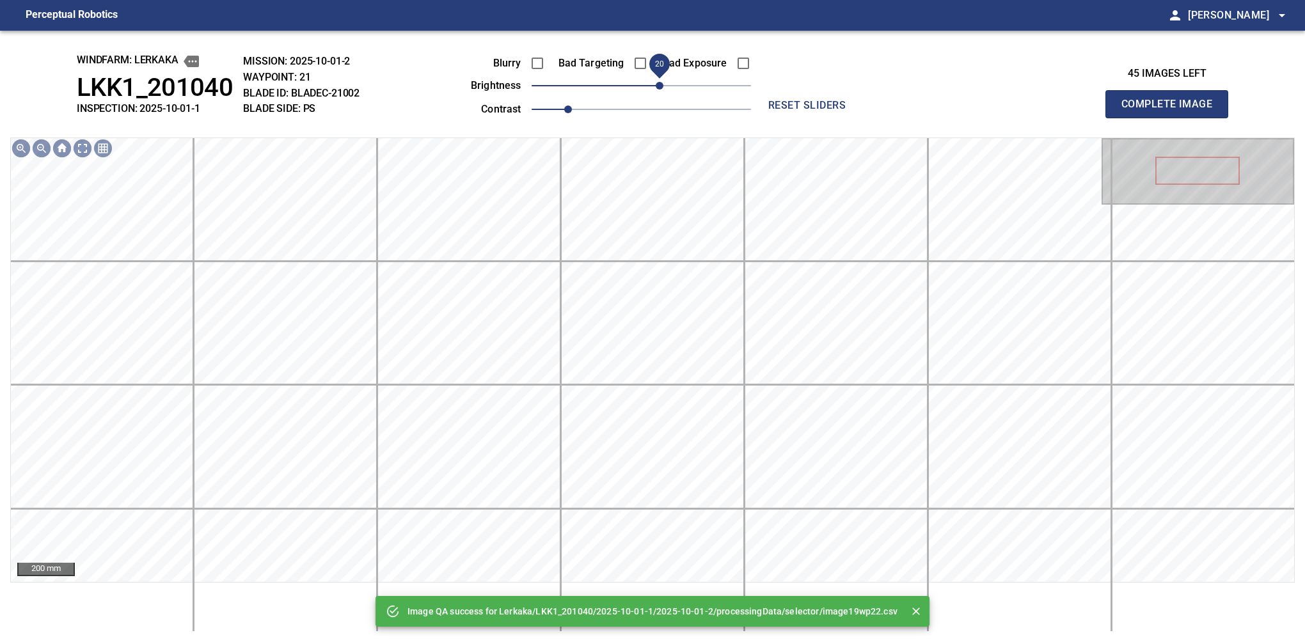
drag, startPoint x: 642, startPoint y: 91, endPoint x: 660, endPoint y: 84, distance: 19.2
click at [660, 84] on span "20" at bounding box center [660, 86] width 8 height 8
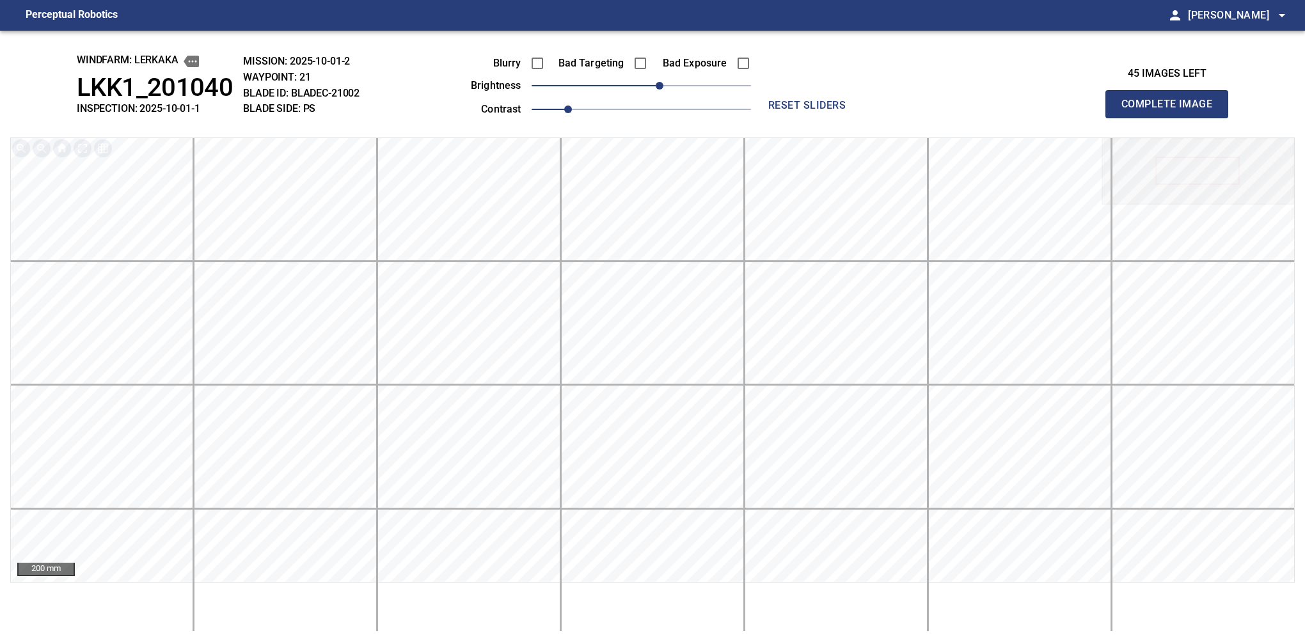
click at [1172, 118] on button "Complete Image" at bounding box center [1166, 104] width 123 height 28
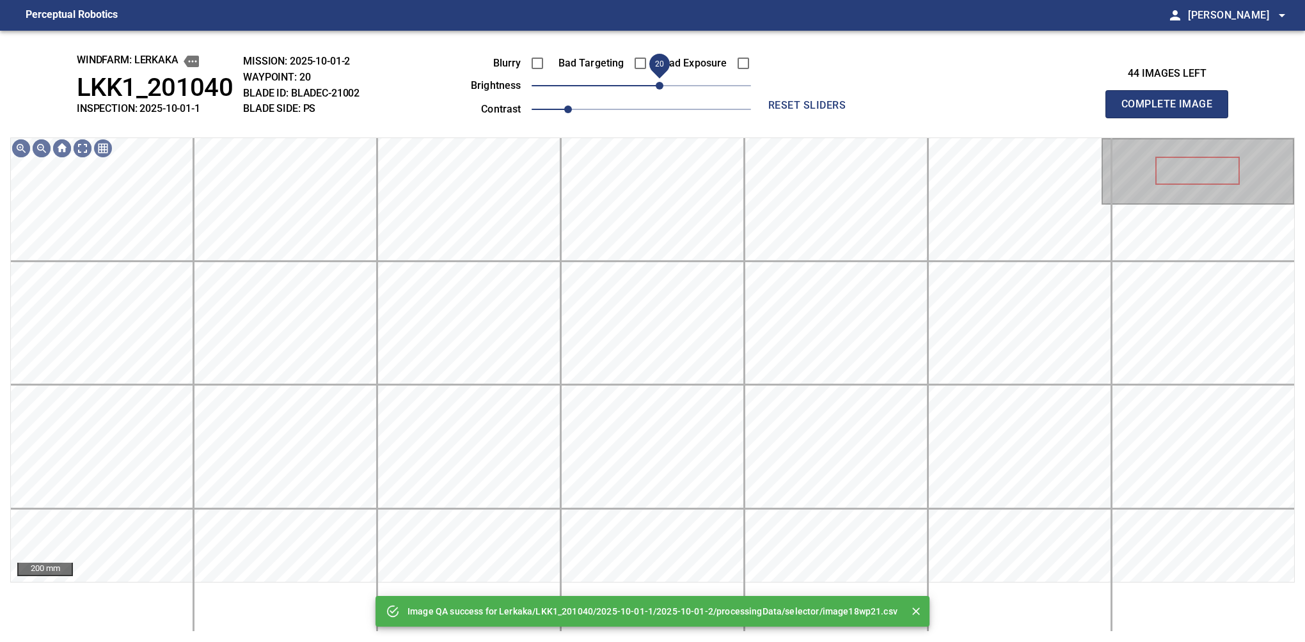
click at [658, 82] on span "20" at bounding box center [660, 86] width 8 height 8
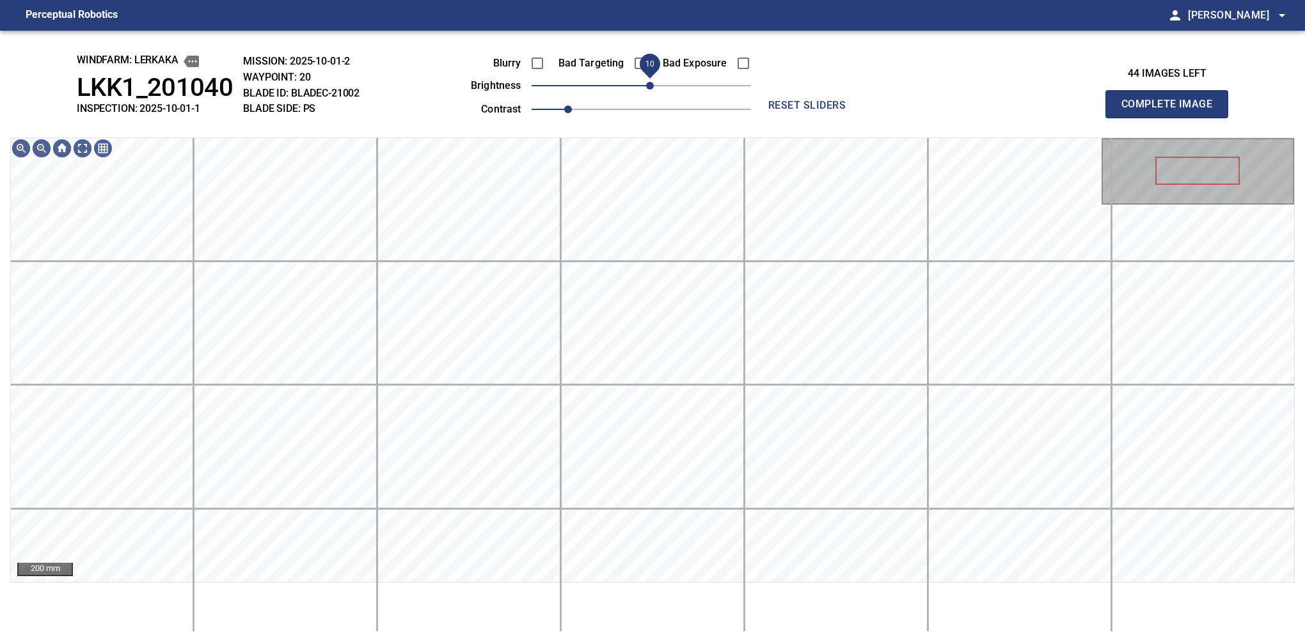
click at [653, 84] on span "10" at bounding box center [650, 86] width 8 height 8
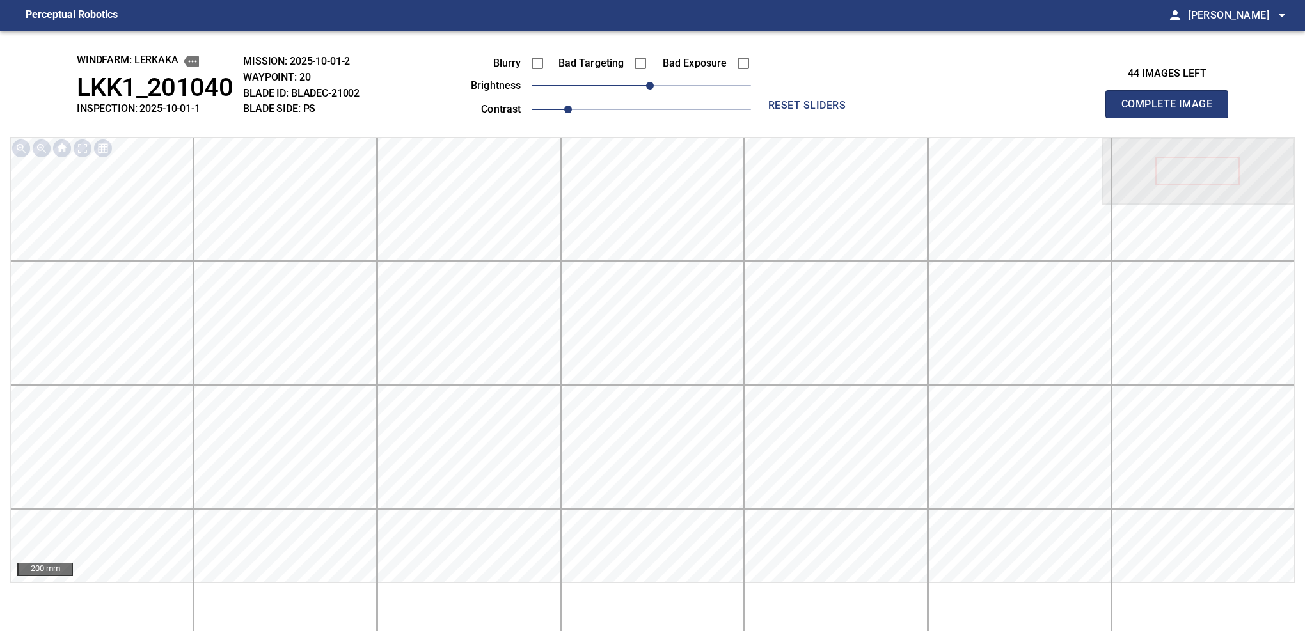
click at [1172, 118] on button "Complete Image" at bounding box center [1166, 104] width 123 height 28
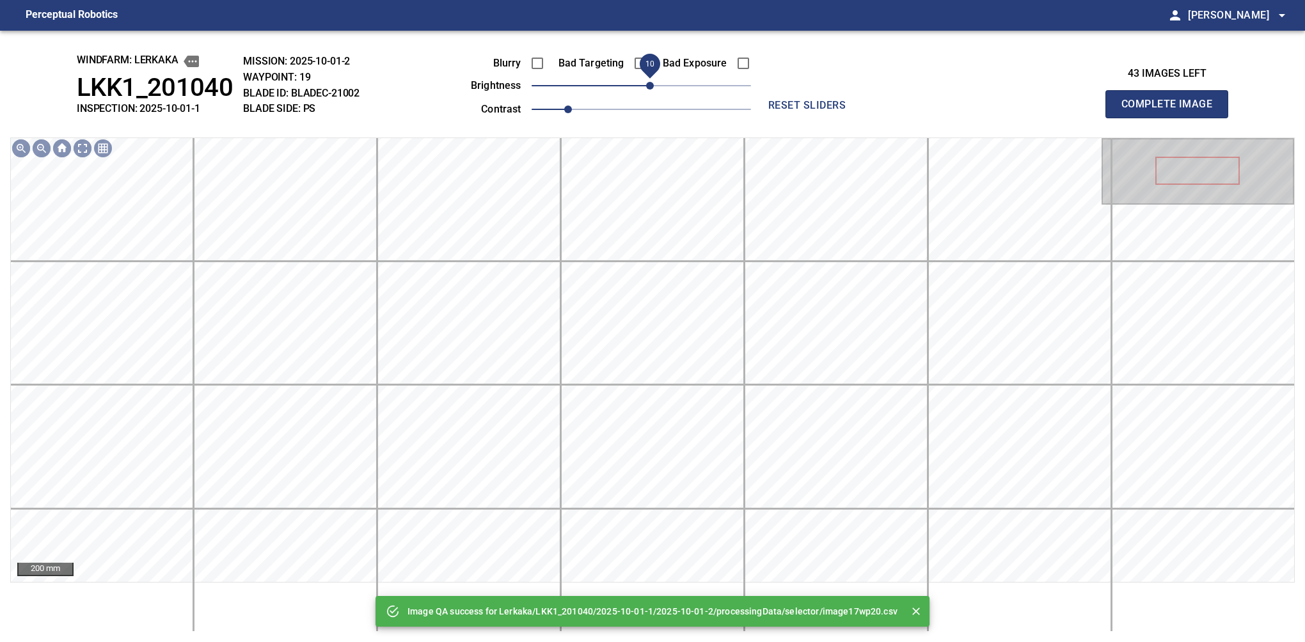
click at [653, 86] on span "10" at bounding box center [650, 86] width 8 height 8
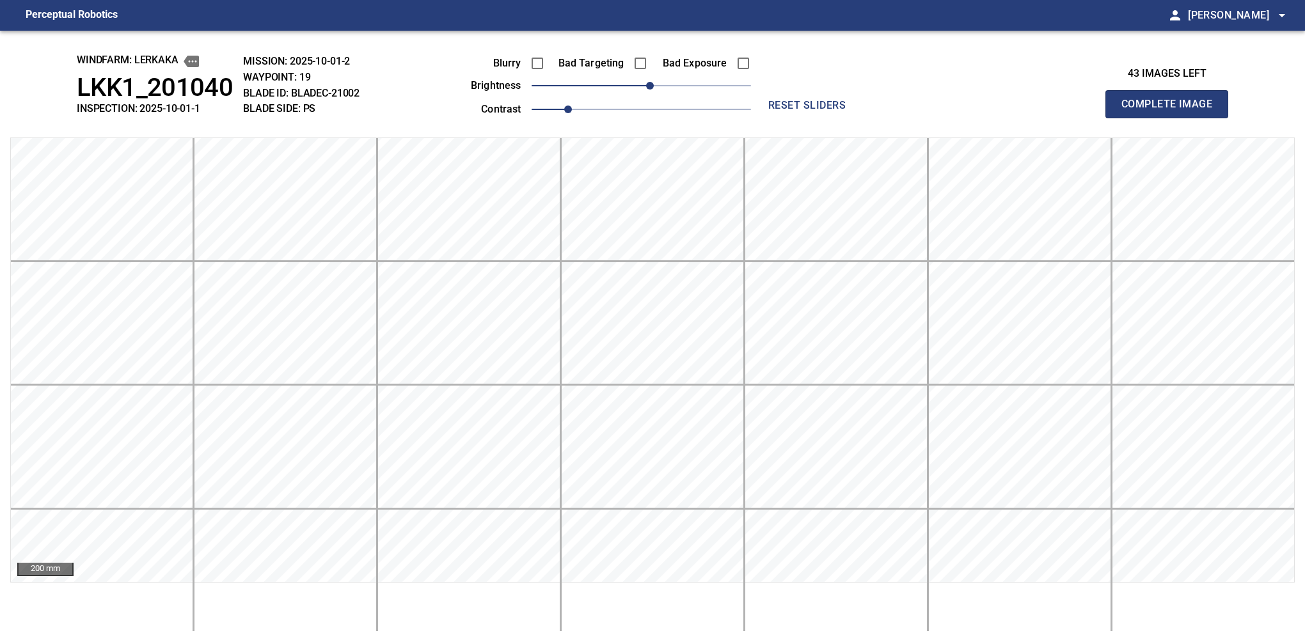
click at [1172, 118] on button "Complete Image" at bounding box center [1166, 104] width 123 height 28
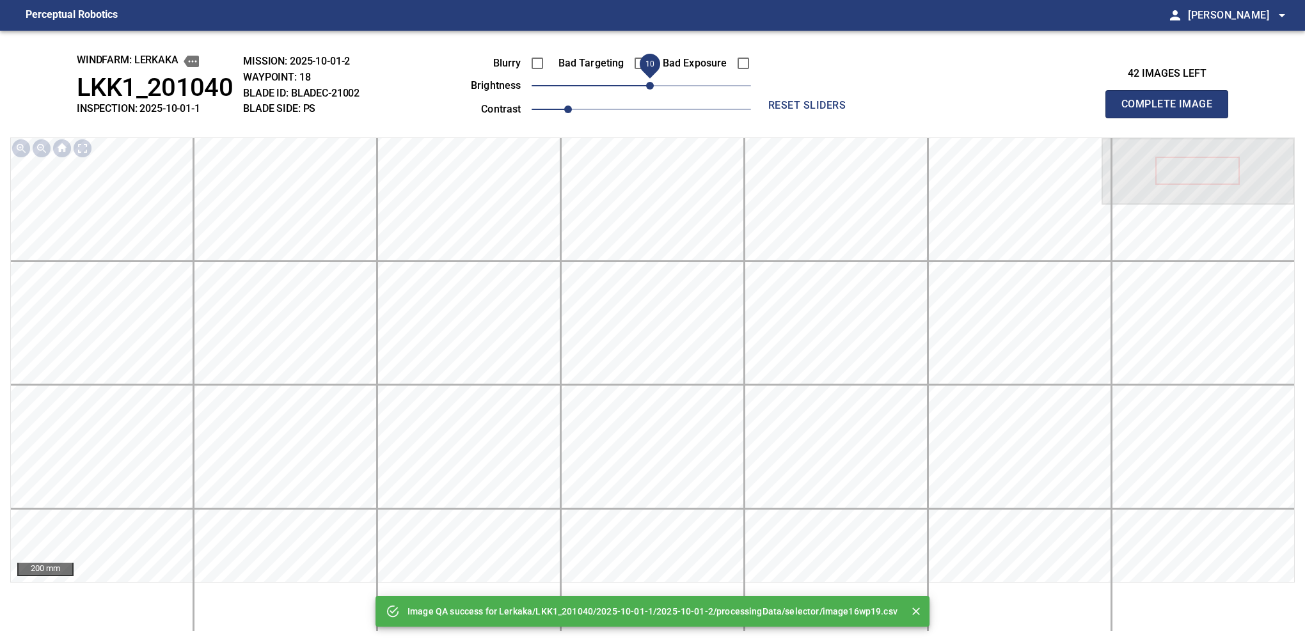
drag, startPoint x: 637, startPoint y: 90, endPoint x: 653, endPoint y: 84, distance: 17.2
click at [653, 84] on span "10" at bounding box center [650, 86] width 8 height 8
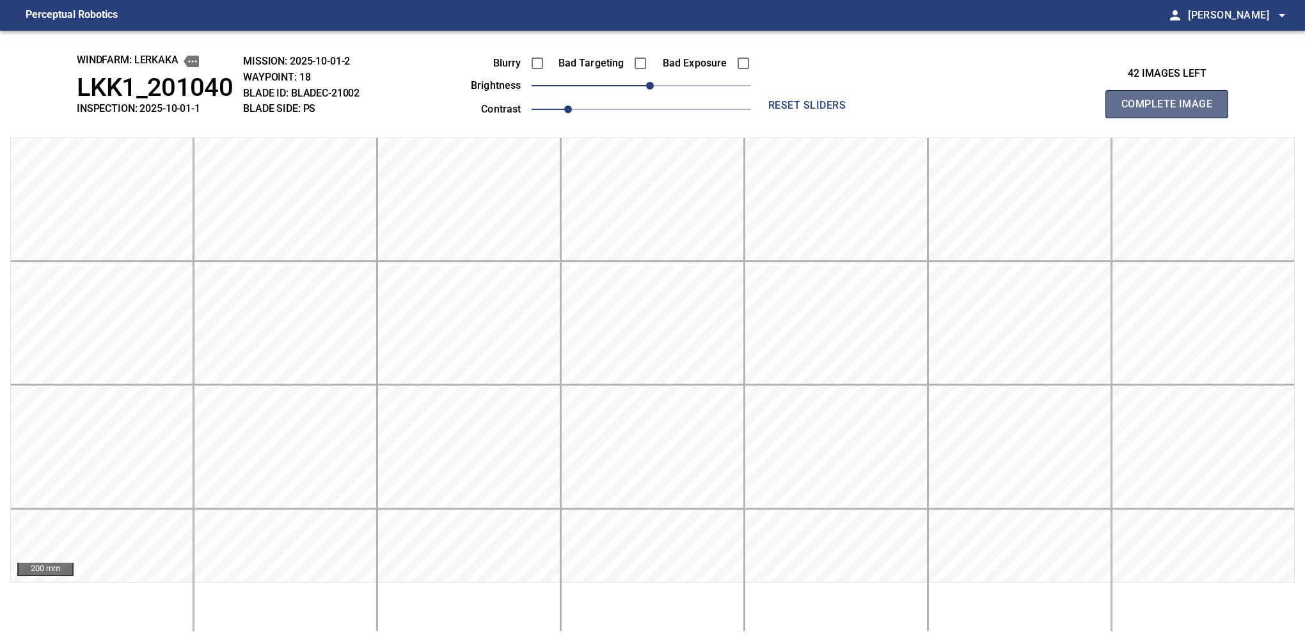
click at [1172, 118] on button "Complete Image" at bounding box center [1166, 104] width 123 height 28
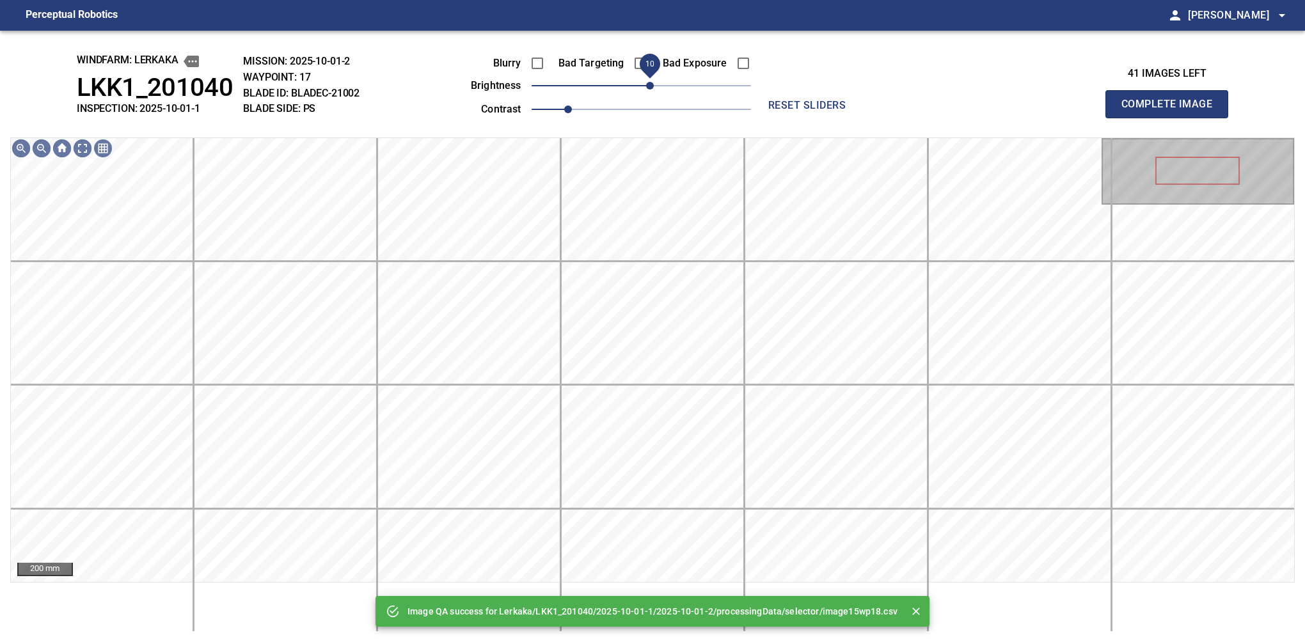
drag, startPoint x: 637, startPoint y: 88, endPoint x: 651, endPoint y: 86, distance: 13.7
click at [651, 86] on span "10" at bounding box center [650, 86] width 8 height 8
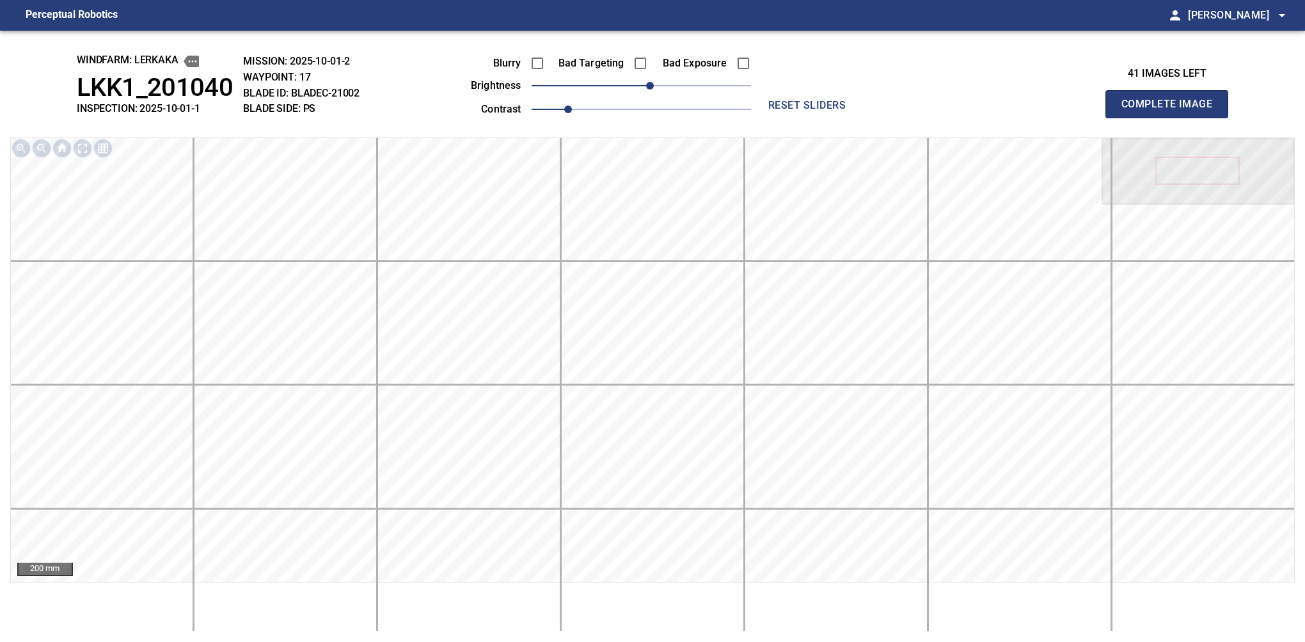
click at [1172, 118] on button "Complete Image" at bounding box center [1166, 104] width 123 height 28
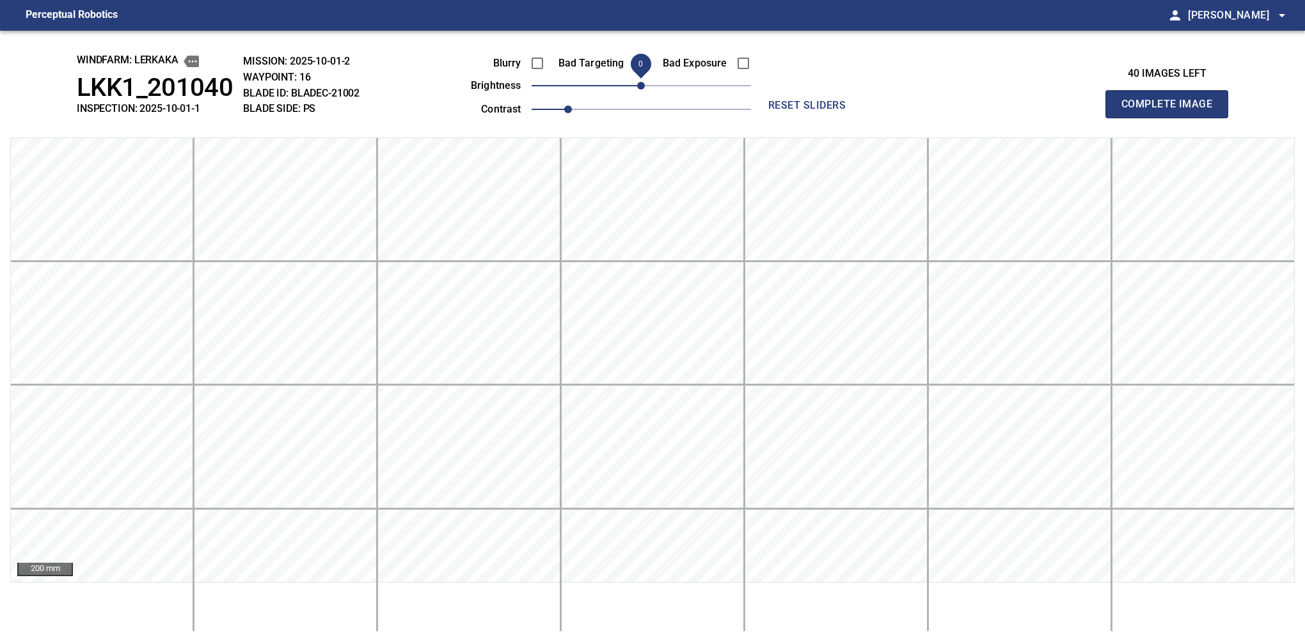
click at [644, 90] on span "0" at bounding box center [641, 86] width 8 height 8
click at [1172, 118] on button "Complete Image" at bounding box center [1166, 104] width 123 height 28
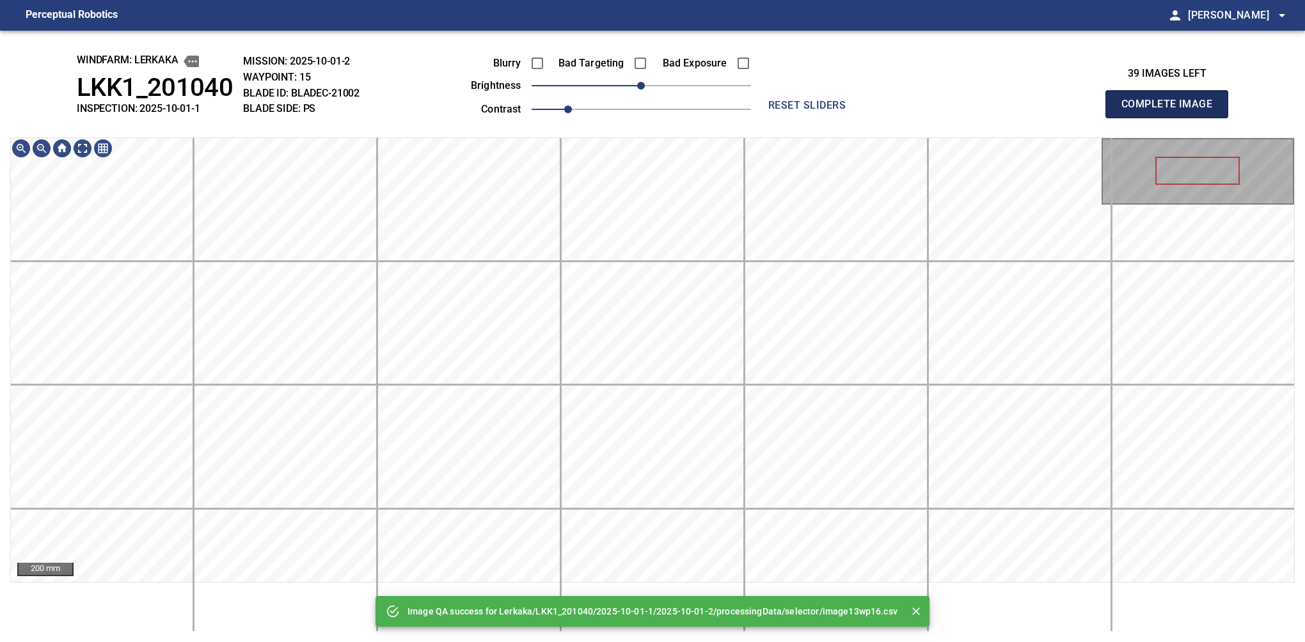
click at [1172, 118] on button "Complete Image" at bounding box center [1166, 104] width 123 height 28
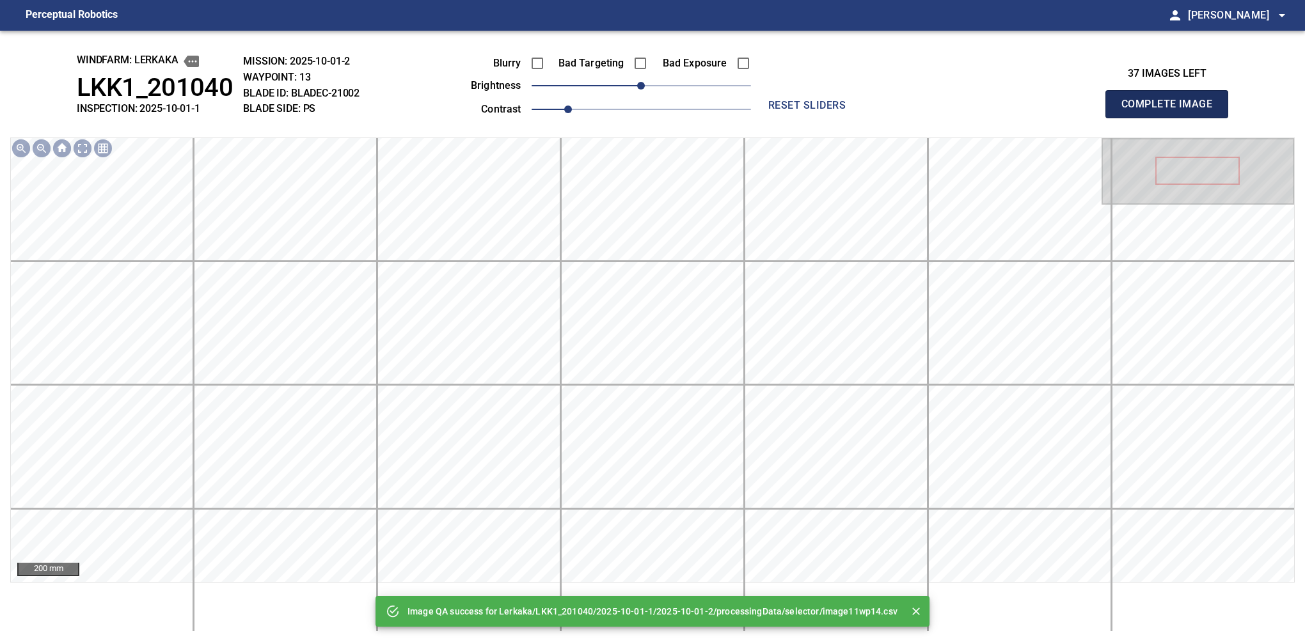
click at [1172, 118] on button "Complete Image" at bounding box center [1166, 104] width 123 height 28
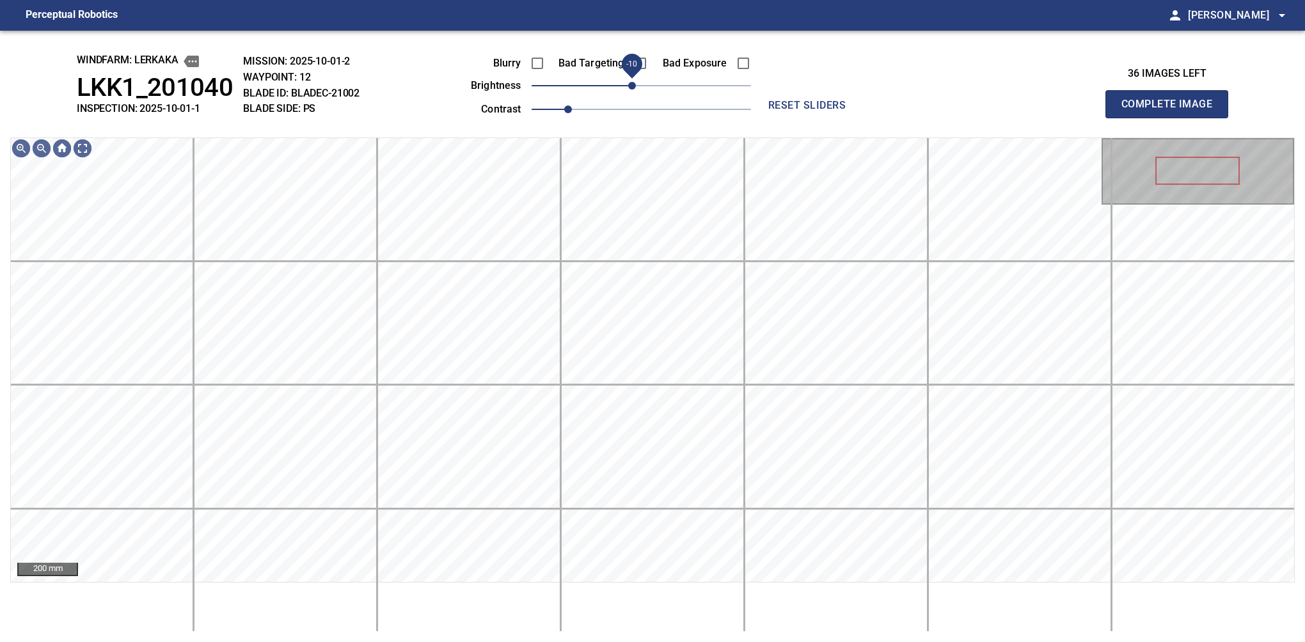
drag, startPoint x: 639, startPoint y: 92, endPoint x: 632, endPoint y: 92, distance: 7.0
click at [632, 90] on span "-10" at bounding box center [632, 86] width 8 height 8
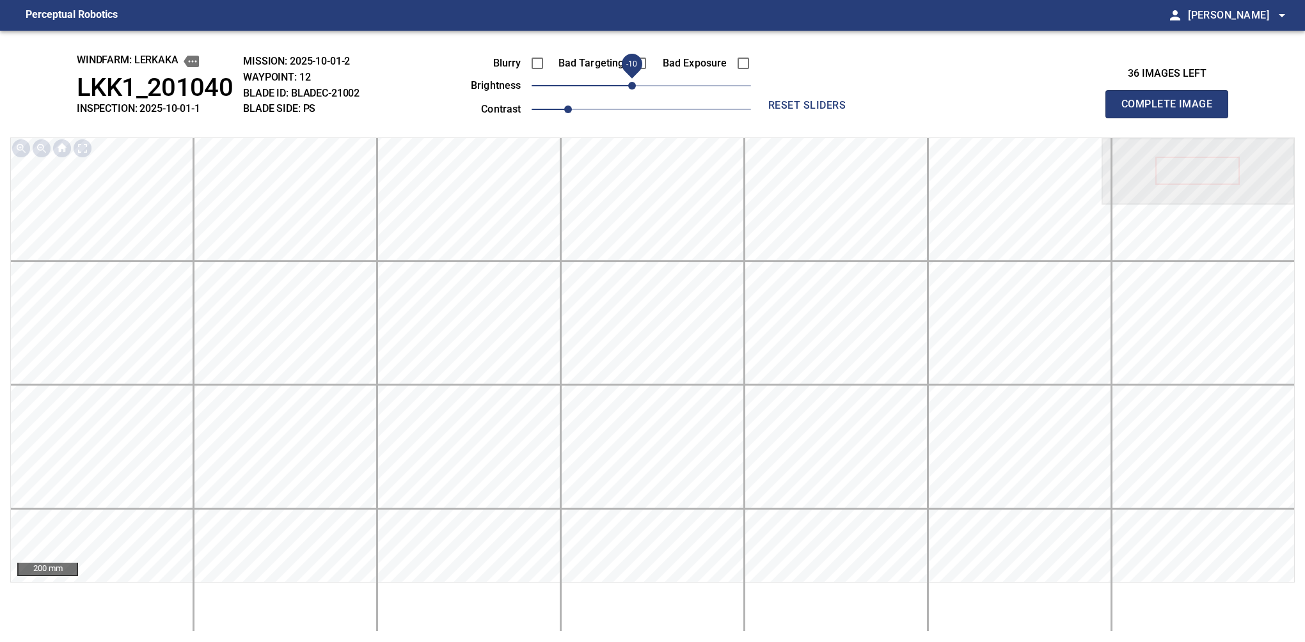
click at [1172, 118] on button "Complete Image" at bounding box center [1166, 104] width 123 height 28
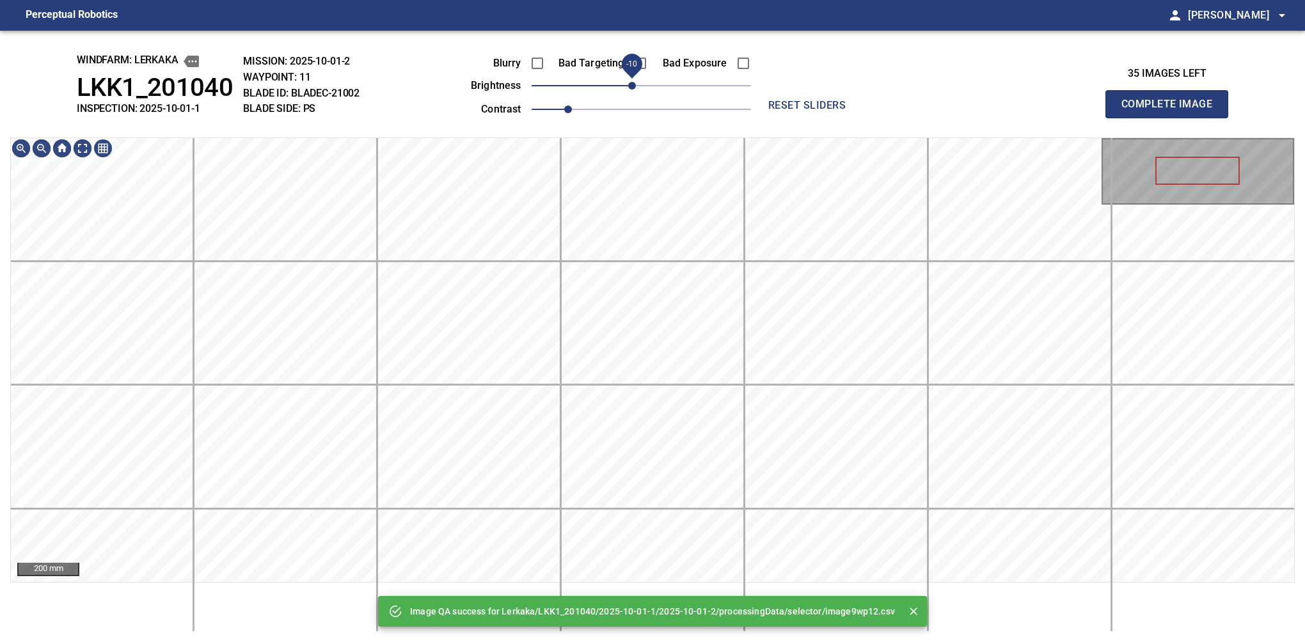
click at [635, 86] on span "-10" at bounding box center [632, 86] width 8 height 8
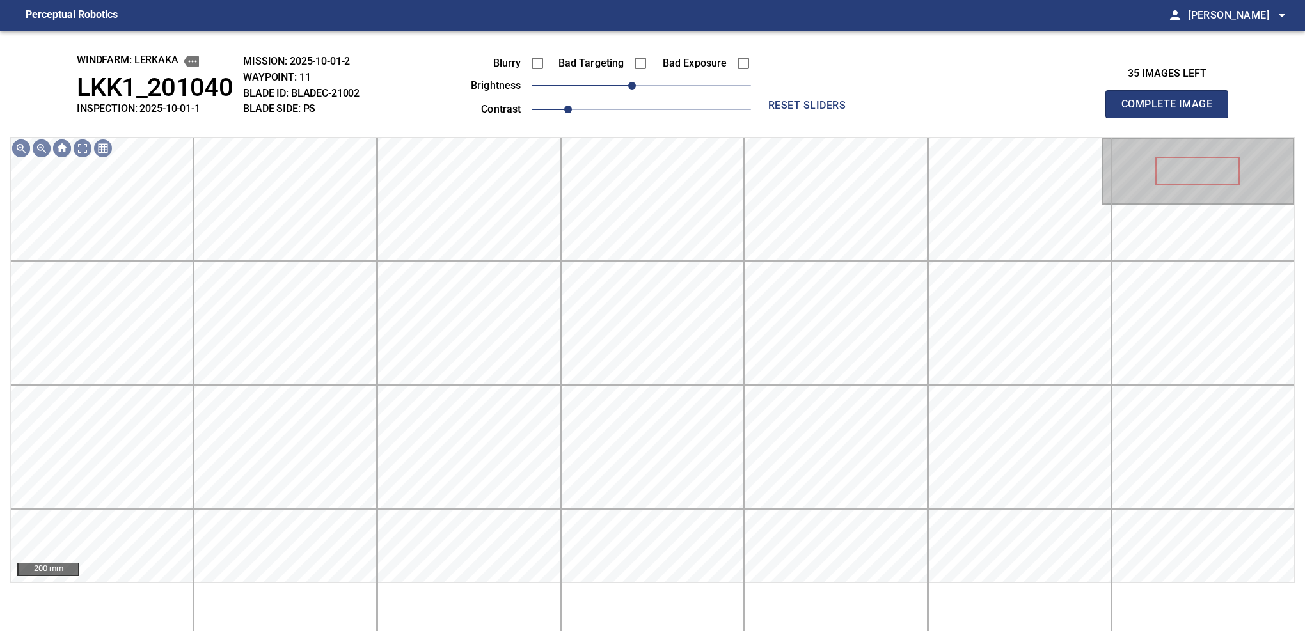
click at [1172, 118] on button "Complete Image" at bounding box center [1166, 104] width 123 height 28
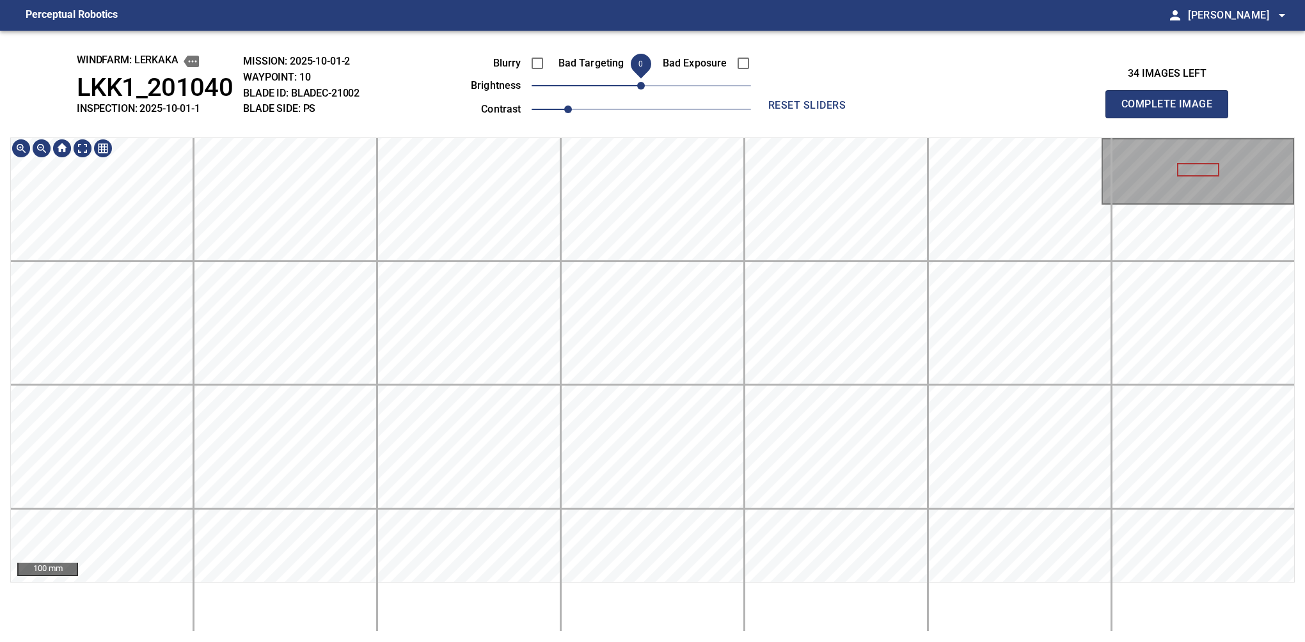
click at [637, 90] on span "0" at bounding box center [641, 86] width 8 height 8
click at [1172, 118] on button "Complete Image" at bounding box center [1166, 104] width 123 height 28
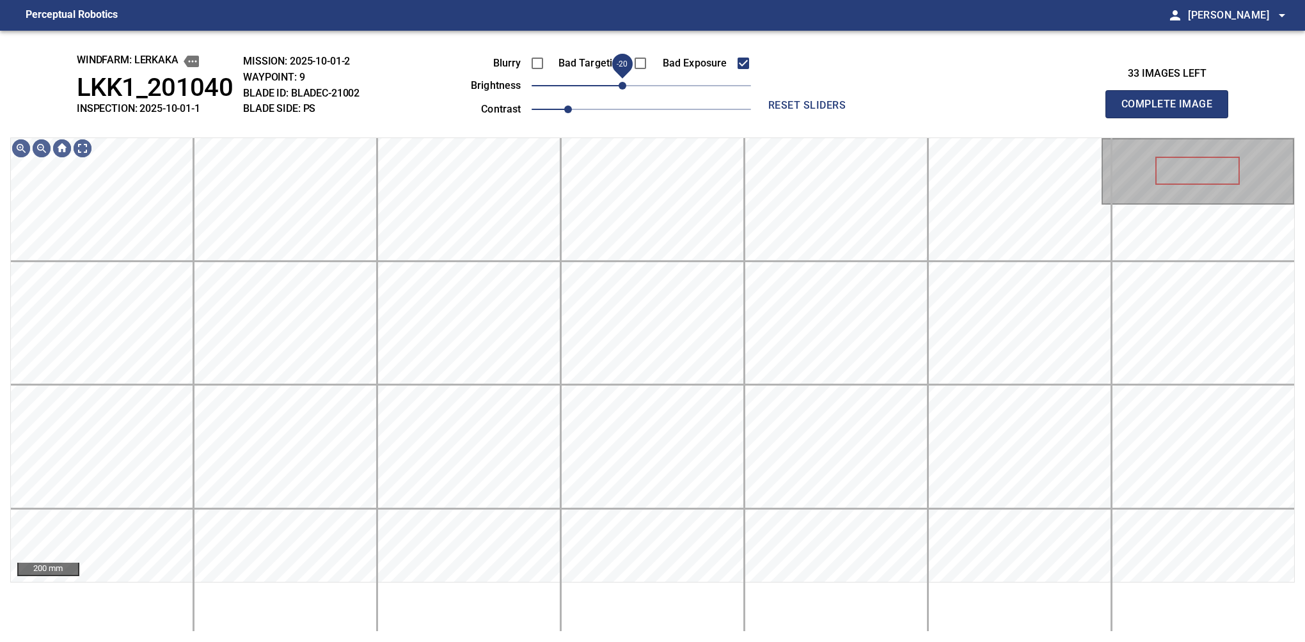
drag, startPoint x: 632, startPoint y: 90, endPoint x: 623, endPoint y: 90, distance: 9.0
click at [623, 90] on span "-20" at bounding box center [623, 86] width 8 height 8
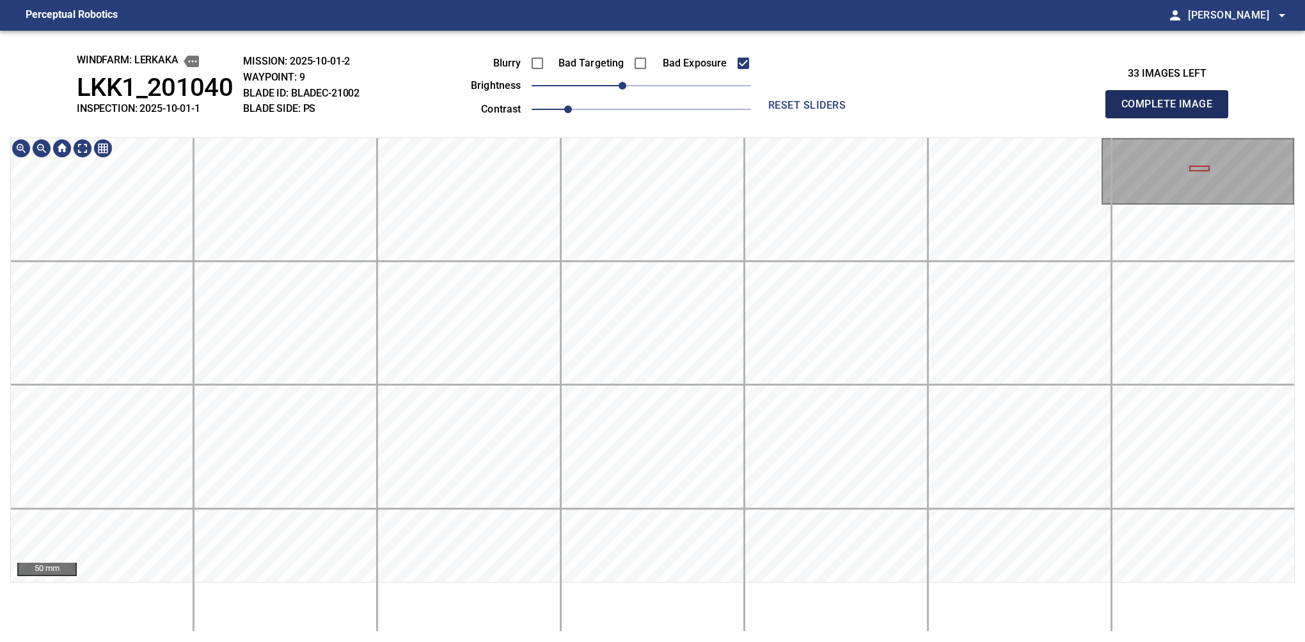
click at [1172, 118] on button "Complete Image" at bounding box center [1166, 104] width 123 height 28
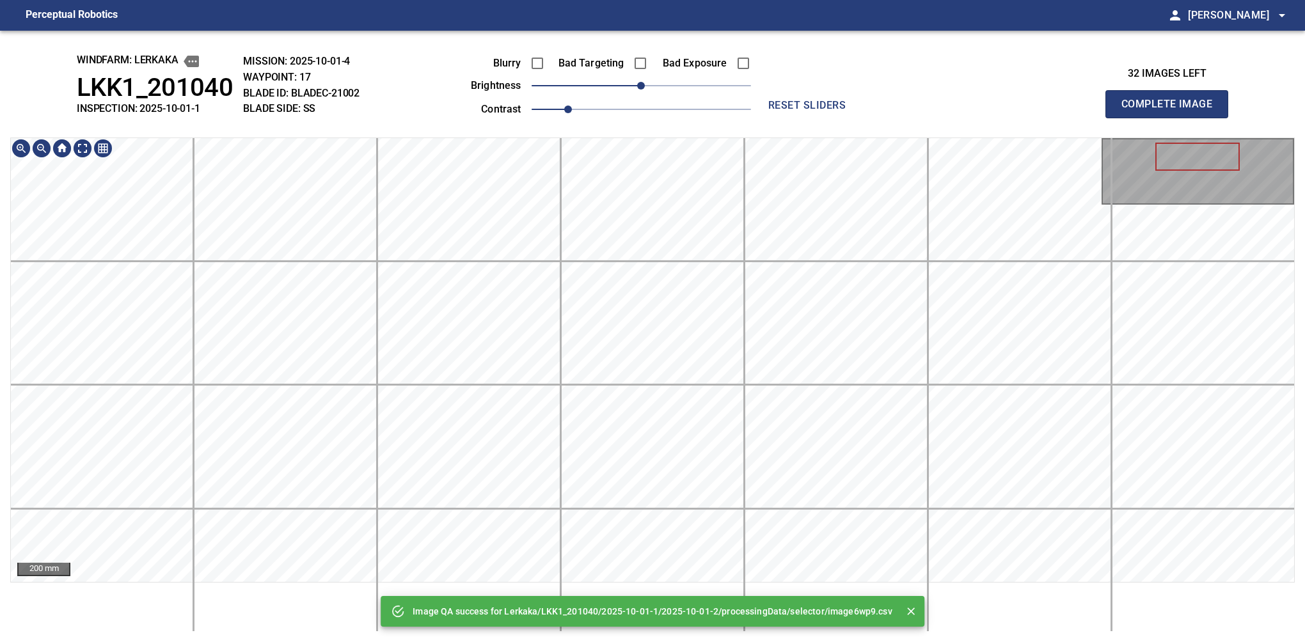
click at [748, 642] on html "Perceptual Robotics person Alex Semenov arrow_drop_down Image QA success for Le…" at bounding box center [652, 321] width 1305 height 642
click at [809, 624] on div "Image QA success for Lerkaka/LKK1_201040/2025-10-01-1/2025-10-01-2/processingDa…" at bounding box center [652, 337] width 1305 height 612
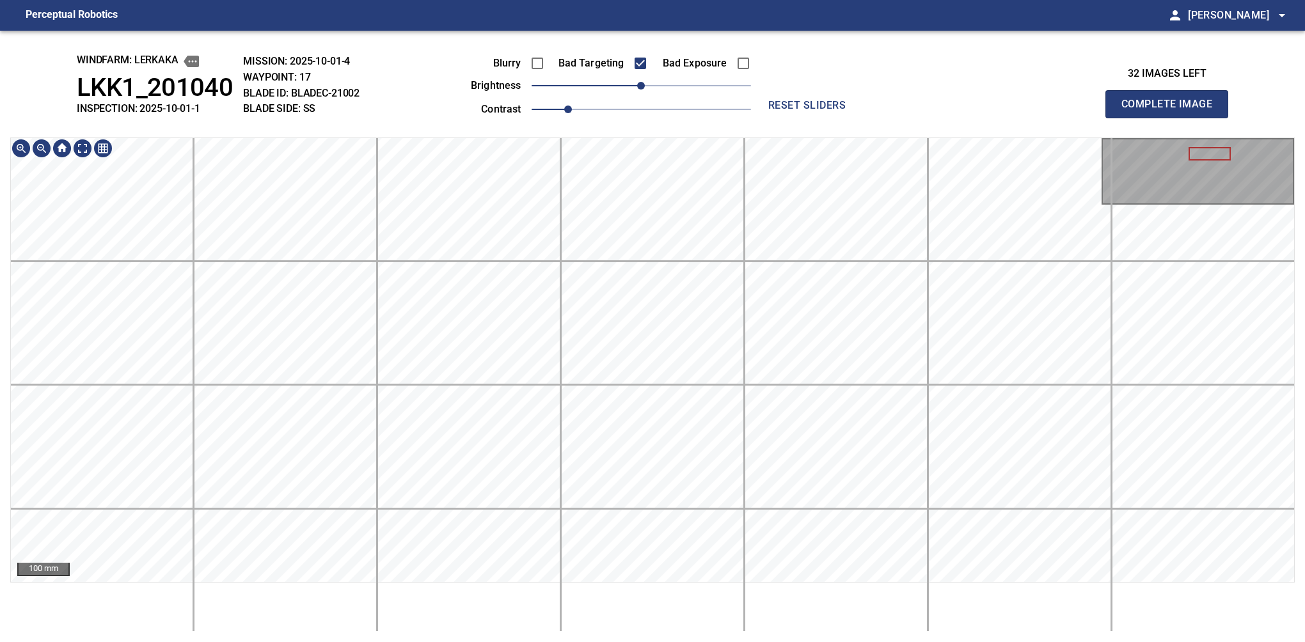
click at [690, 642] on html "Perceptual Robotics person Alex Semenov arrow_drop_down windfarm: Lerkaka LKK1_…" at bounding box center [652, 321] width 1305 height 642
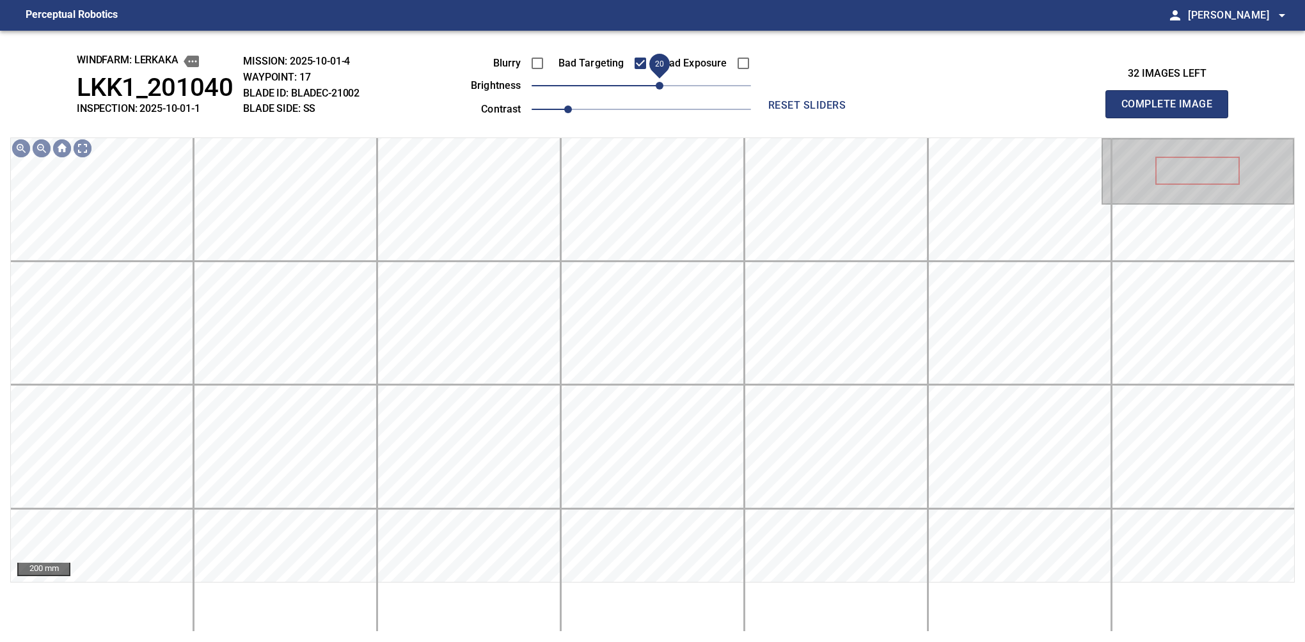
drag, startPoint x: 654, startPoint y: 88, endPoint x: 663, endPoint y: 88, distance: 9.0
click at [663, 88] on span "20" at bounding box center [660, 86] width 8 height 8
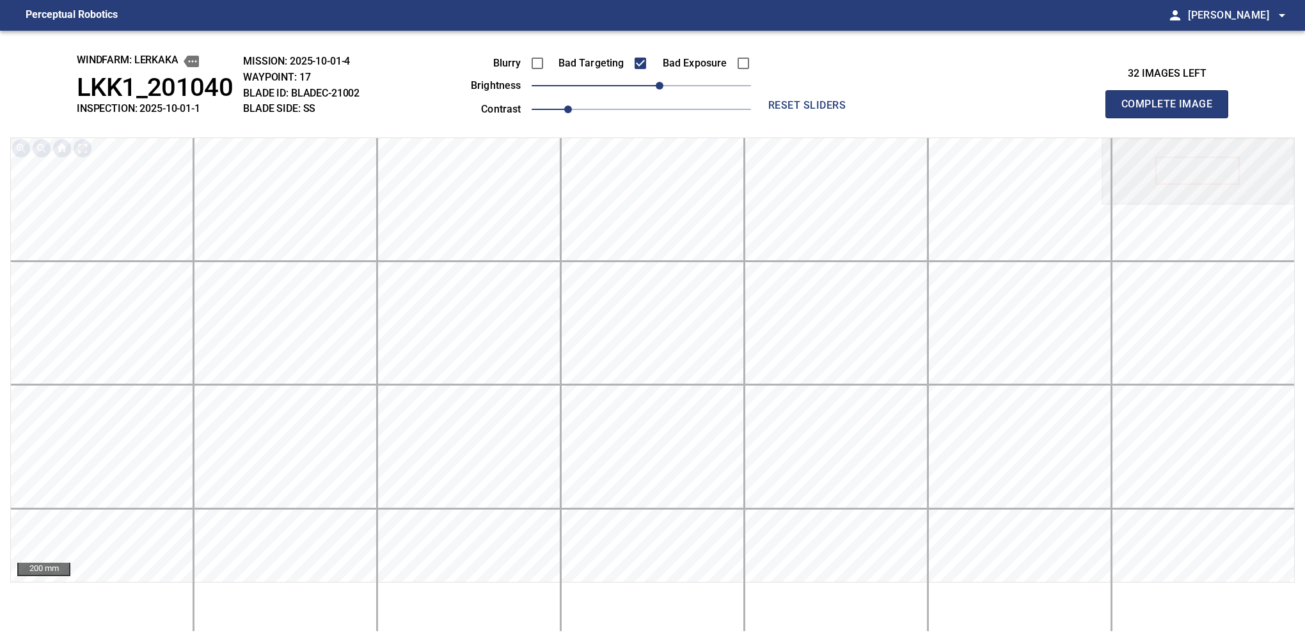
click at [1172, 118] on button "Complete Image" at bounding box center [1166, 104] width 123 height 28
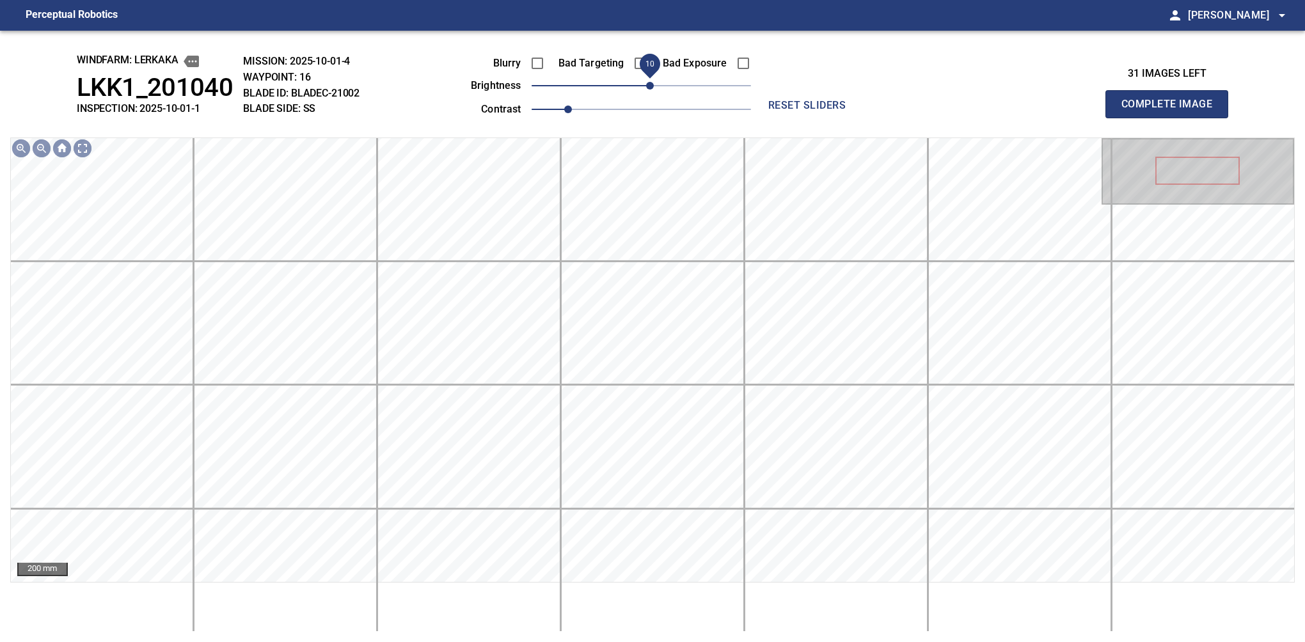
click at [653, 86] on span "10" at bounding box center [650, 86] width 8 height 8
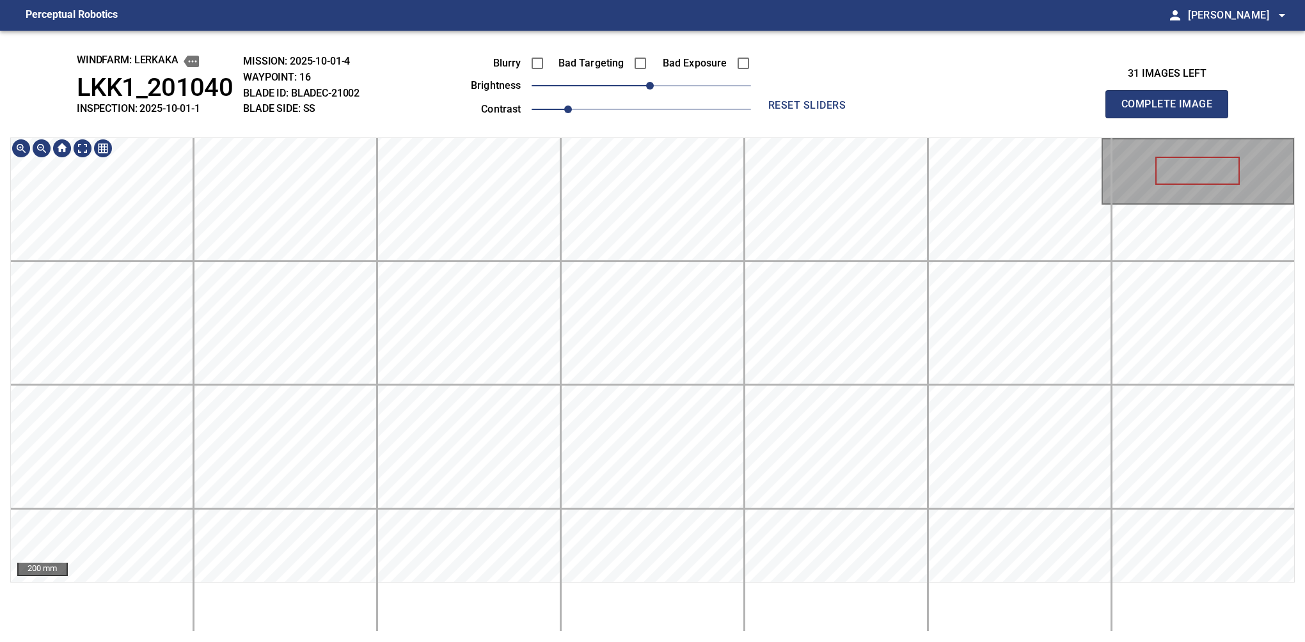
drag, startPoint x: 1172, startPoint y: 136, endPoint x: 712, endPoint y: 113, distance: 460.5
click at [1172, 118] on button "Complete Image" at bounding box center [1166, 104] width 123 height 28
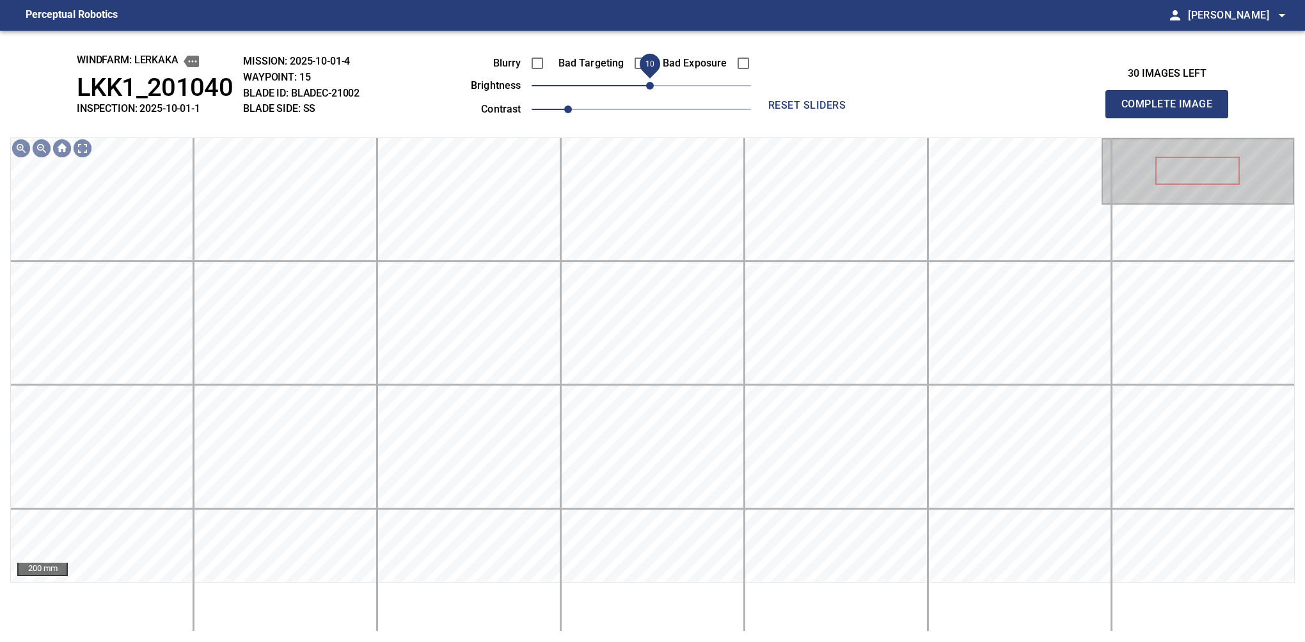
click at [651, 90] on span "10" at bounding box center [650, 86] width 8 height 8
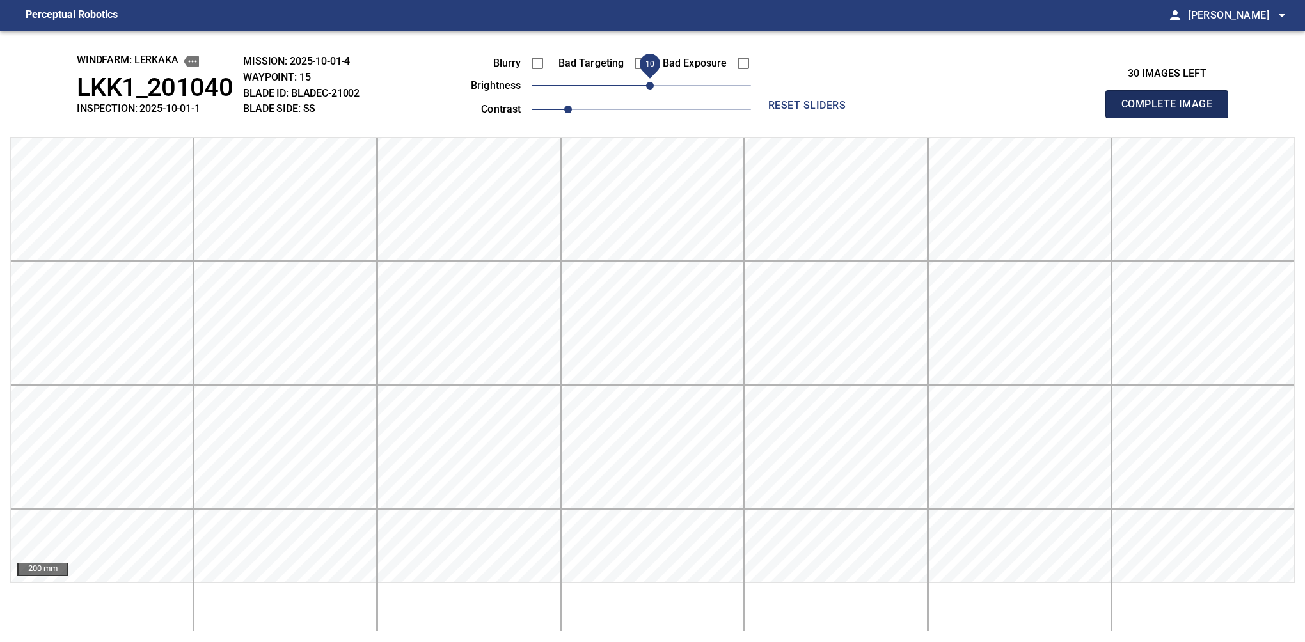
click at [1172, 118] on button "Complete Image" at bounding box center [1166, 104] width 123 height 28
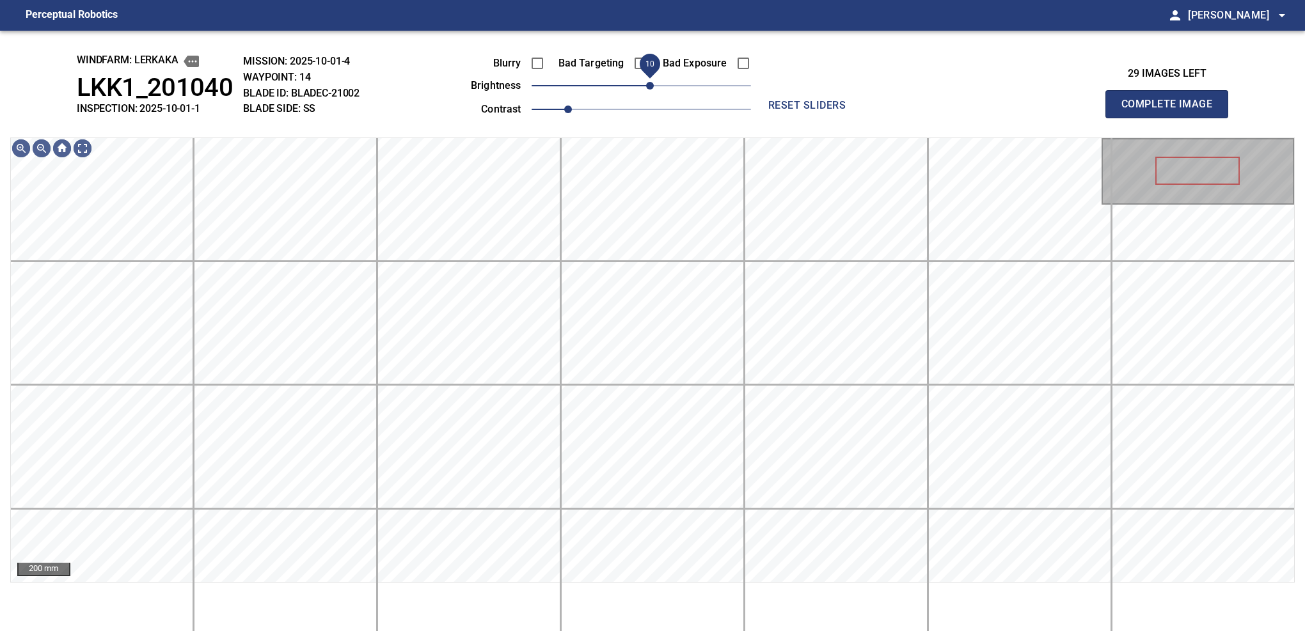
click at [649, 88] on span "10" at bounding box center [650, 86] width 8 height 8
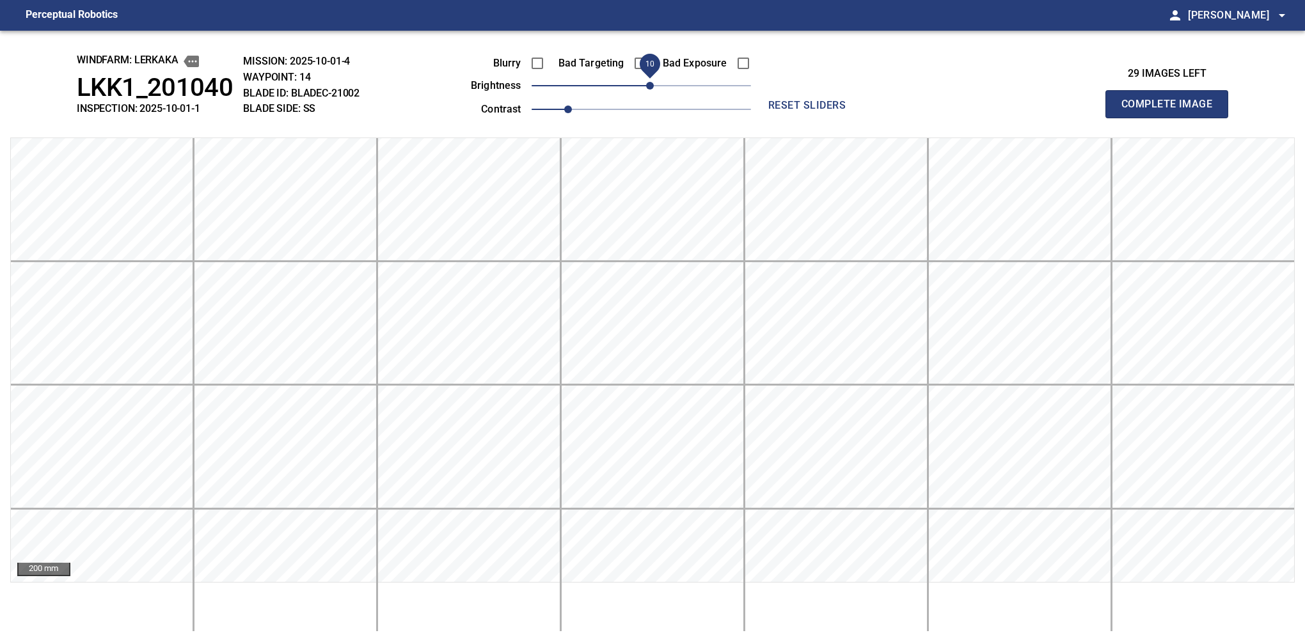
click at [654, 90] on span "10" at bounding box center [650, 86] width 8 height 8
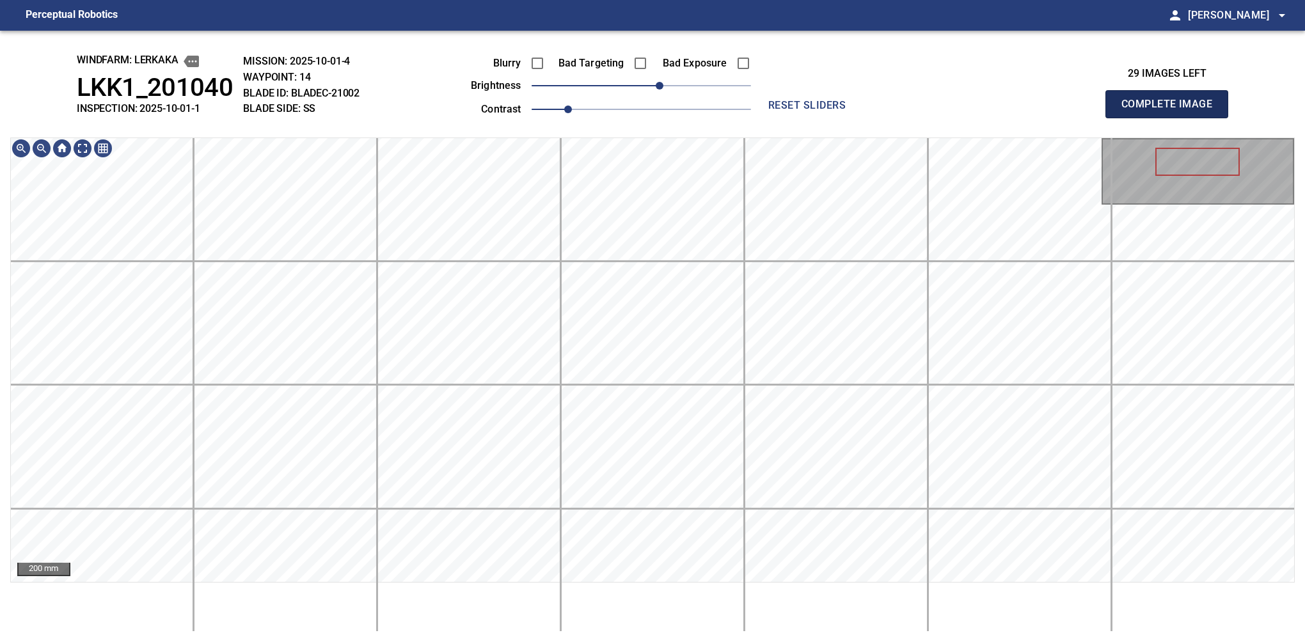
click at [1172, 118] on button "Complete Image" at bounding box center [1166, 104] width 123 height 28
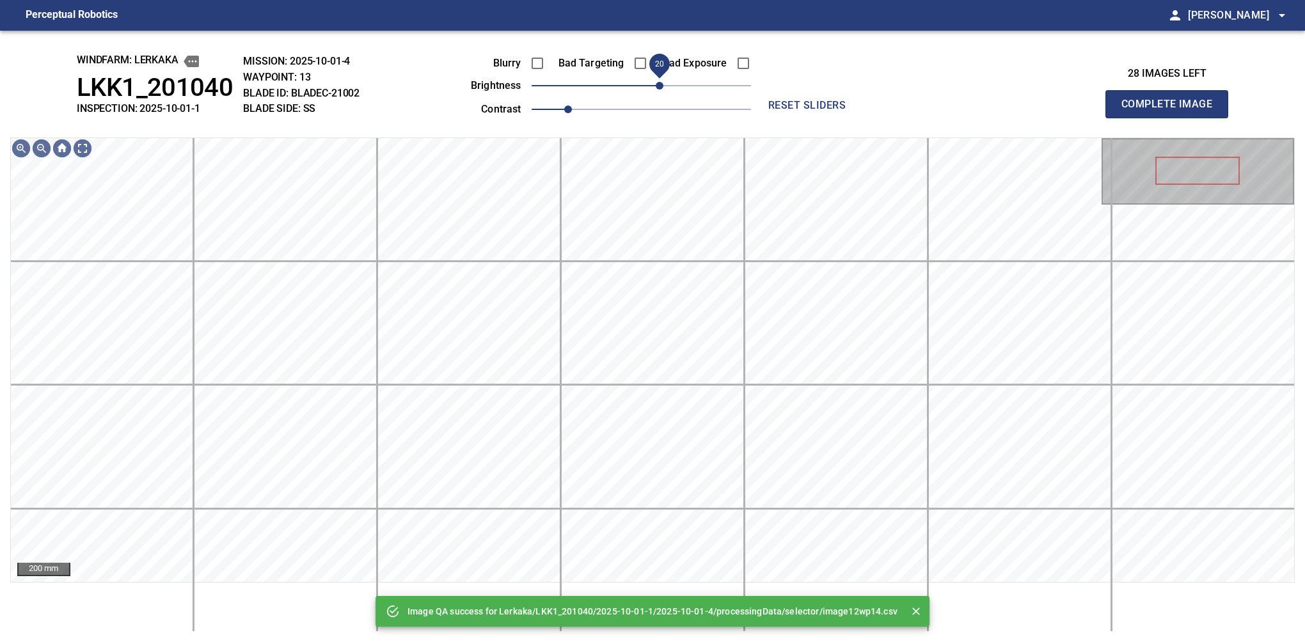
drag, startPoint x: 640, startPoint y: 86, endPoint x: 658, endPoint y: 83, distance: 18.1
click at [658, 83] on span "20" at bounding box center [660, 86] width 8 height 8
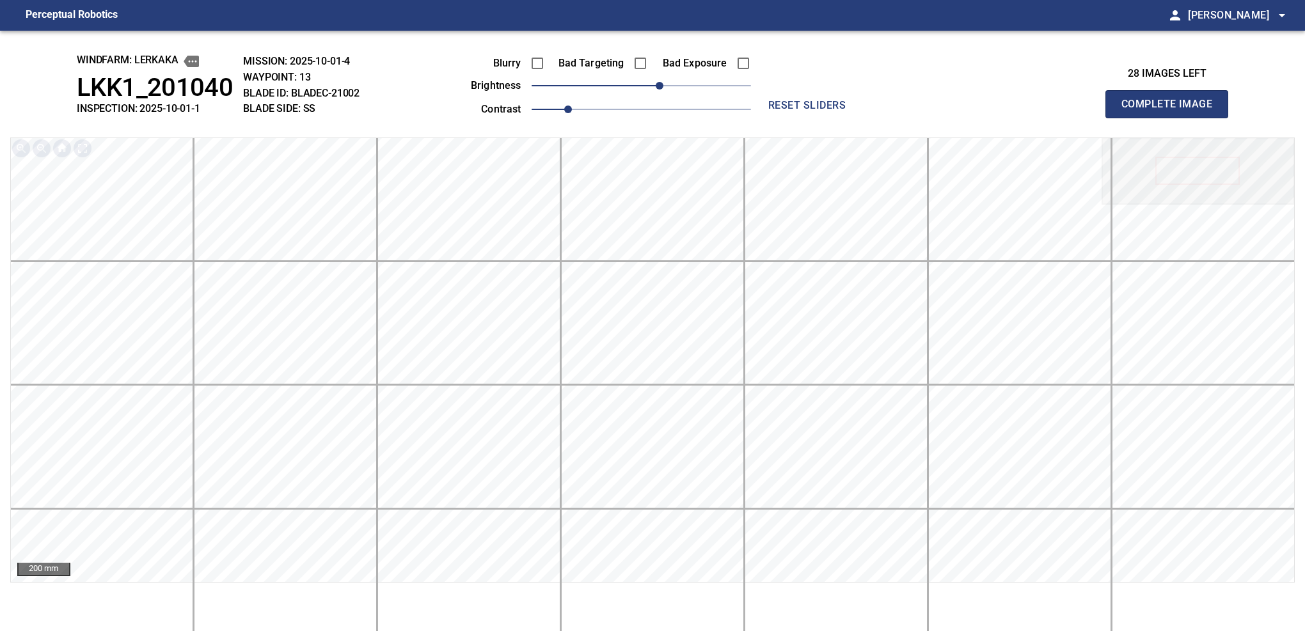
click at [1172, 118] on button "Complete Image" at bounding box center [1166, 104] width 123 height 28
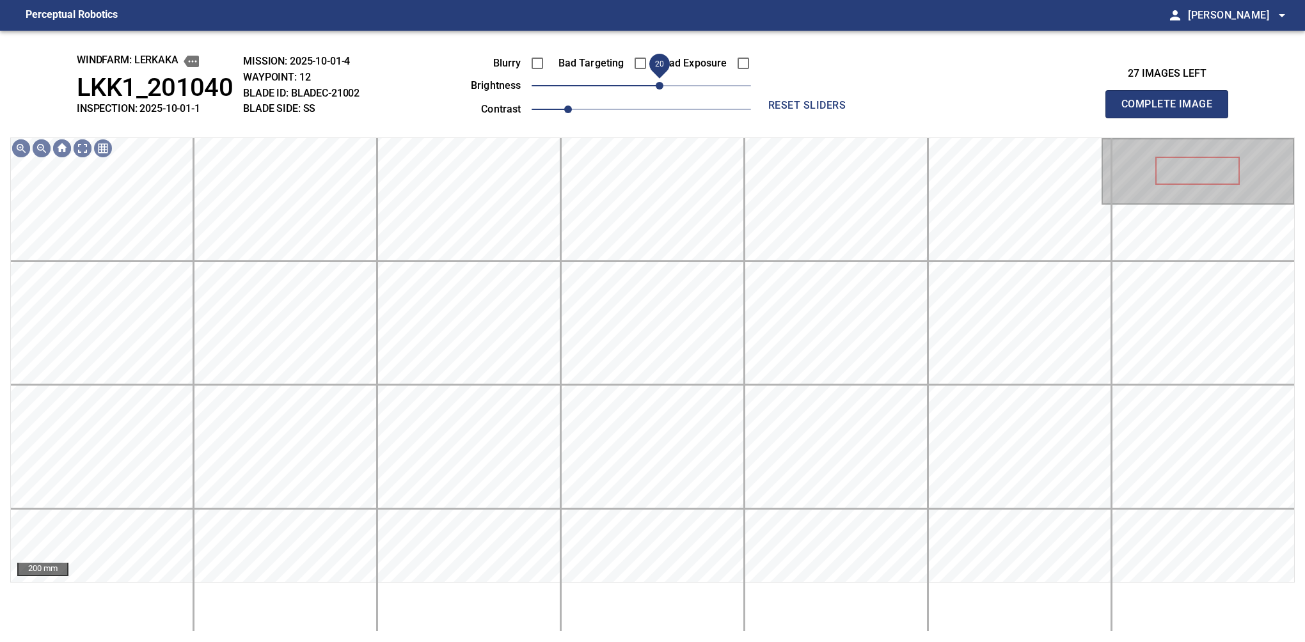
drag, startPoint x: 651, startPoint y: 87, endPoint x: 660, endPoint y: 83, distance: 10.3
click at [660, 83] on span "20" at bounding box center [660, 86] width 8 height 8
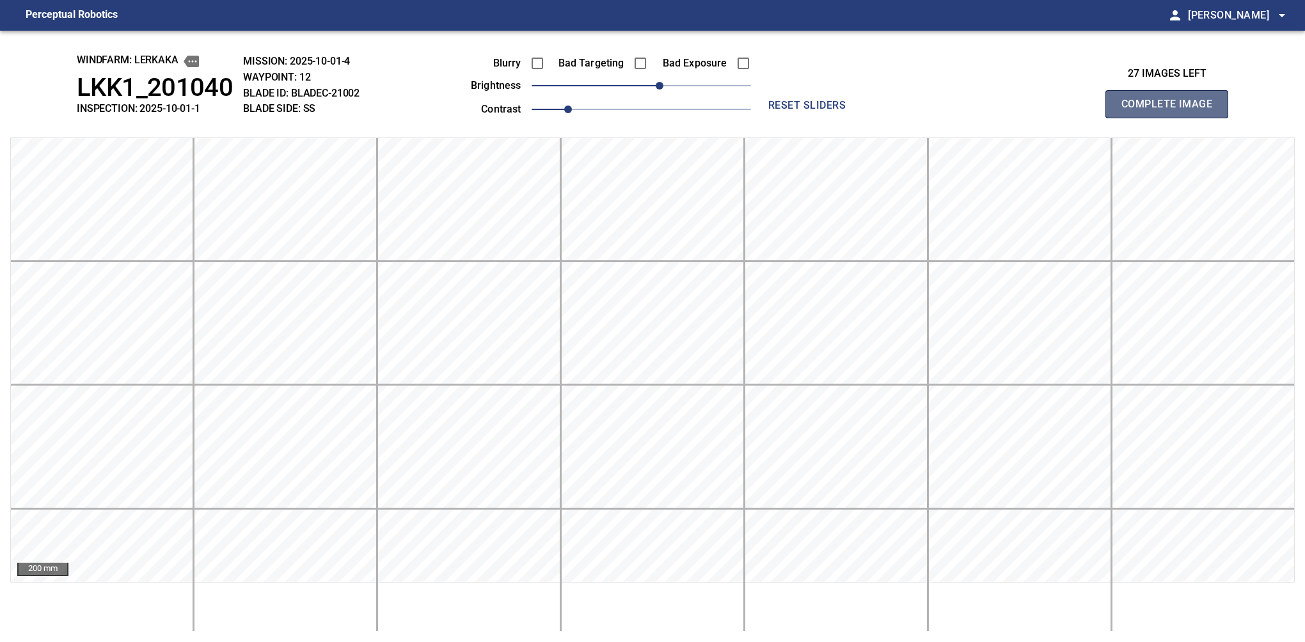
click at [1172, 118] on button "Complete Image" at bounding box center [1166, 104] width 123 height 28
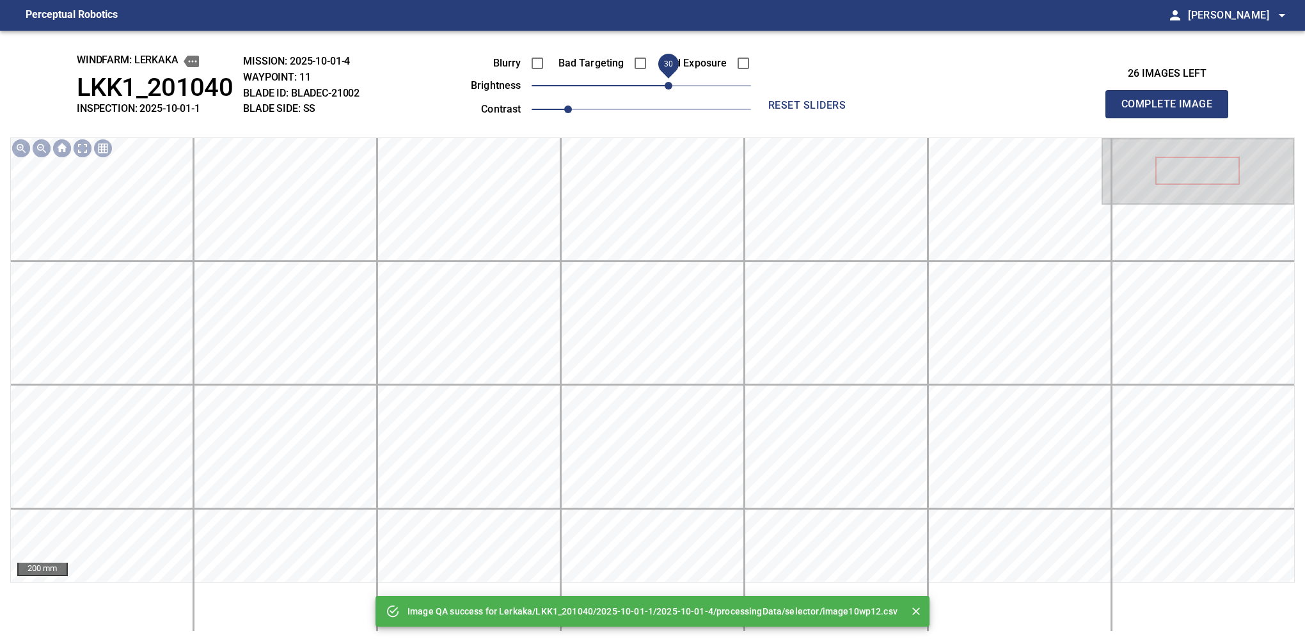
drag, startPoint x: 640, startPoint y: 83, endPoint x: 669, endPoint y: 81, distance: 28.9
click at [669, 82] on span "30" at bounding box center [669, 86] width 8 height 8
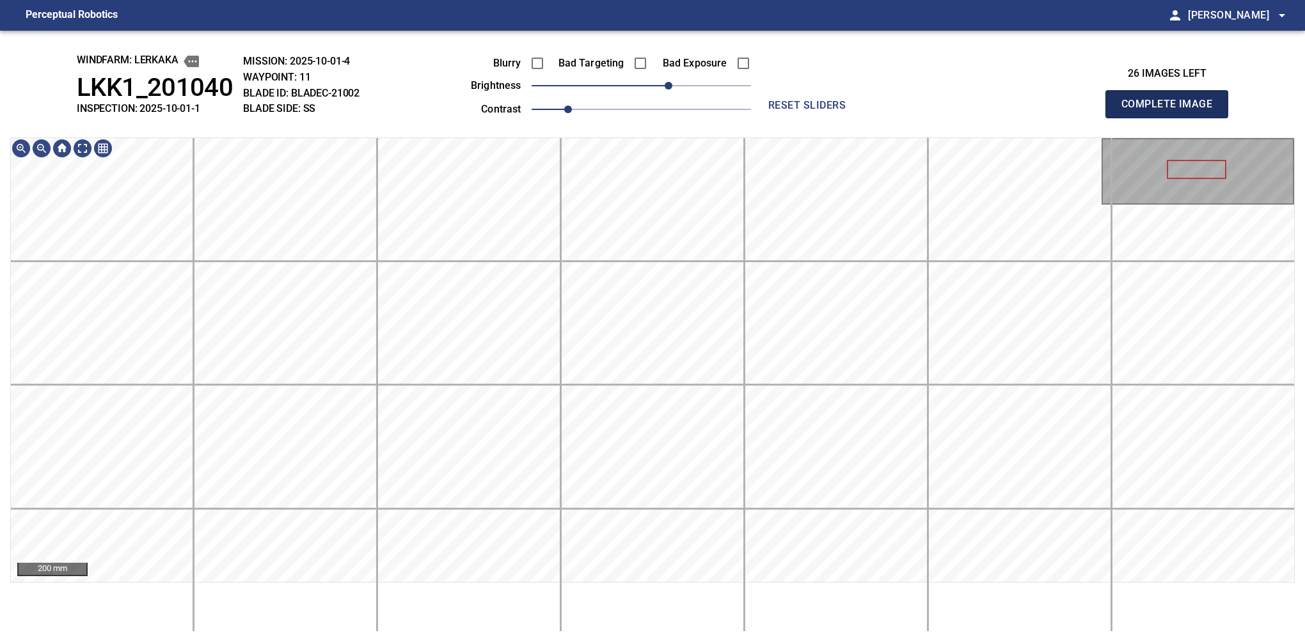
click at [1172, 118] on button "Complete Image" at bounding box center [1166, 104] width 123 height 28
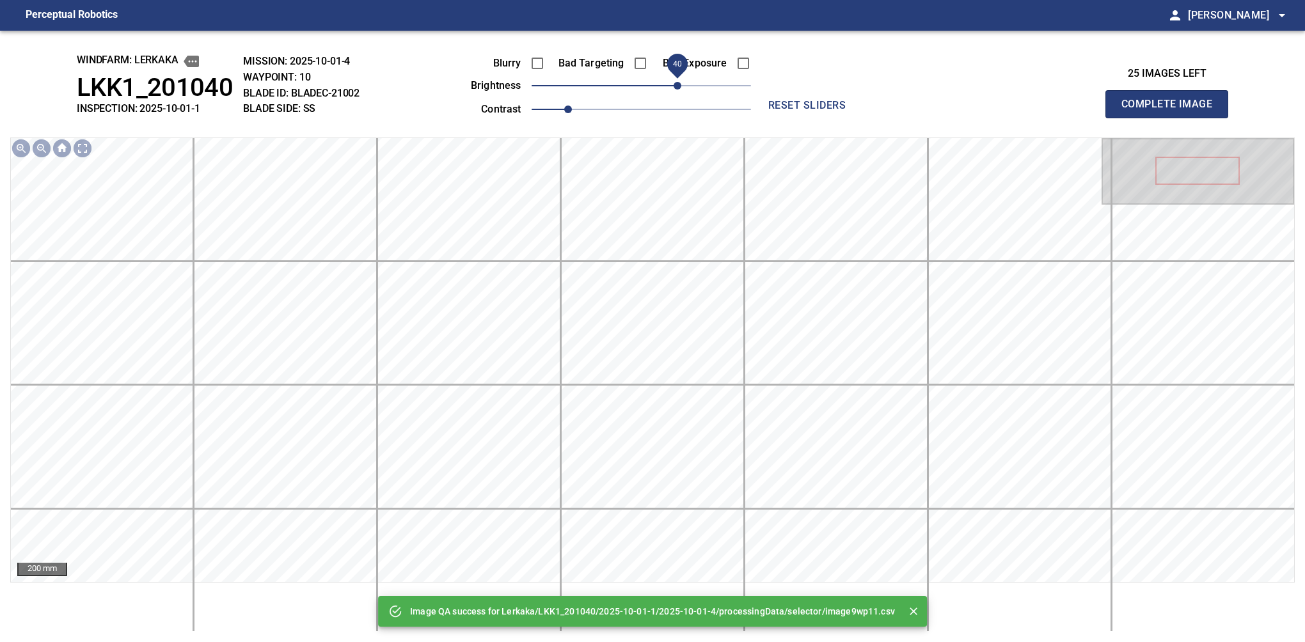
drag, startPoint x: 643, startPoint y: 85, endPoint x: 681, endPoint y: 94, distance: 39.4
click at [681, 90] on span "40" at bounding box center [678, 86] width 8 height 8
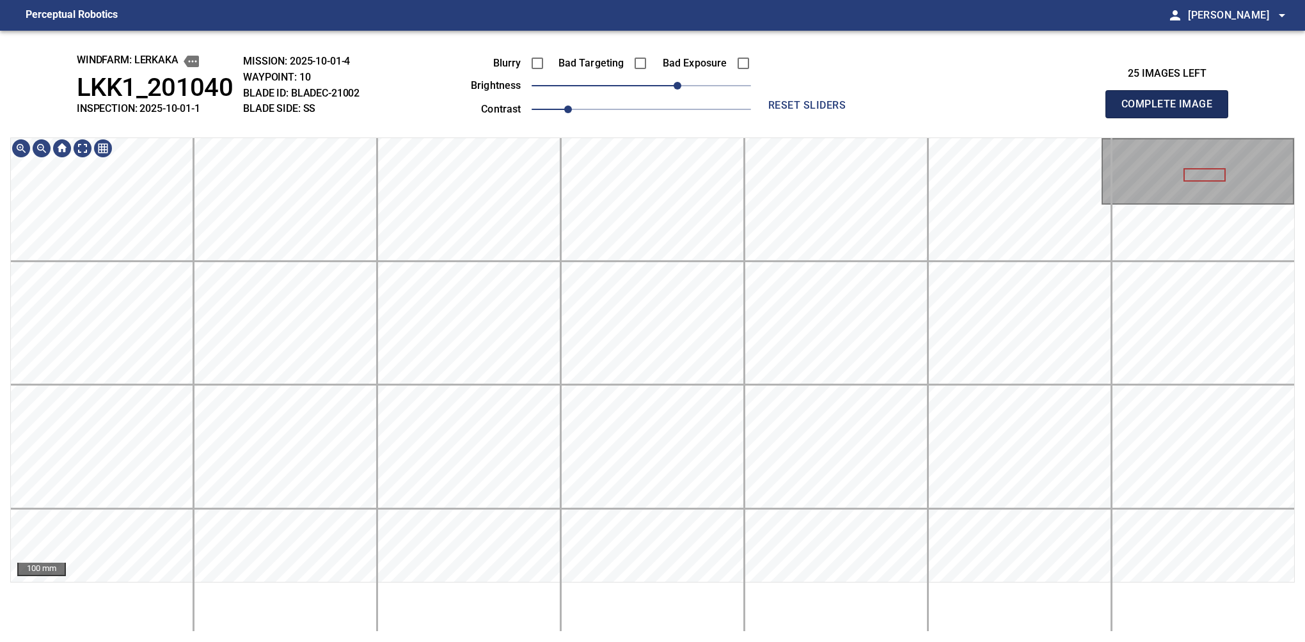
click at [1172, 118] on button "Complete Image" at bounding box center [1166, 104] width 123 height 28
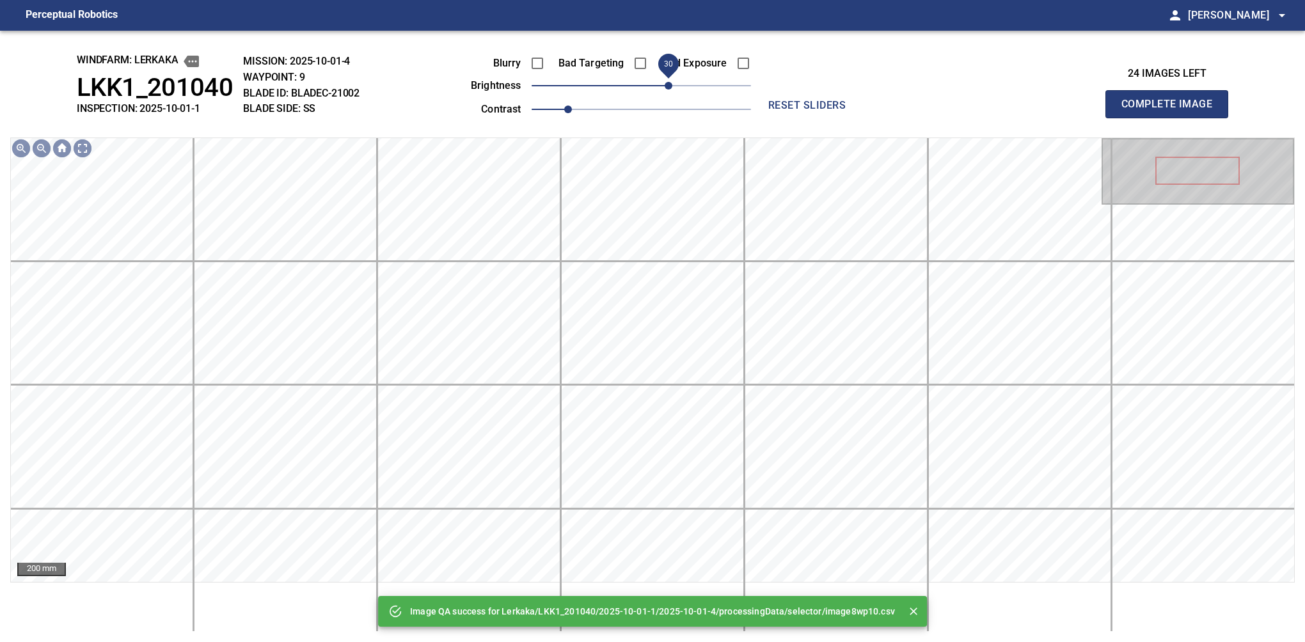
drag, startPoint x: 645, startPoint y: 94, endPoint x: 669, endPoint y: 87, distance: 25.3
click at [669, 87] on span "30" at bounding box center [669, 86] width 8 height 8
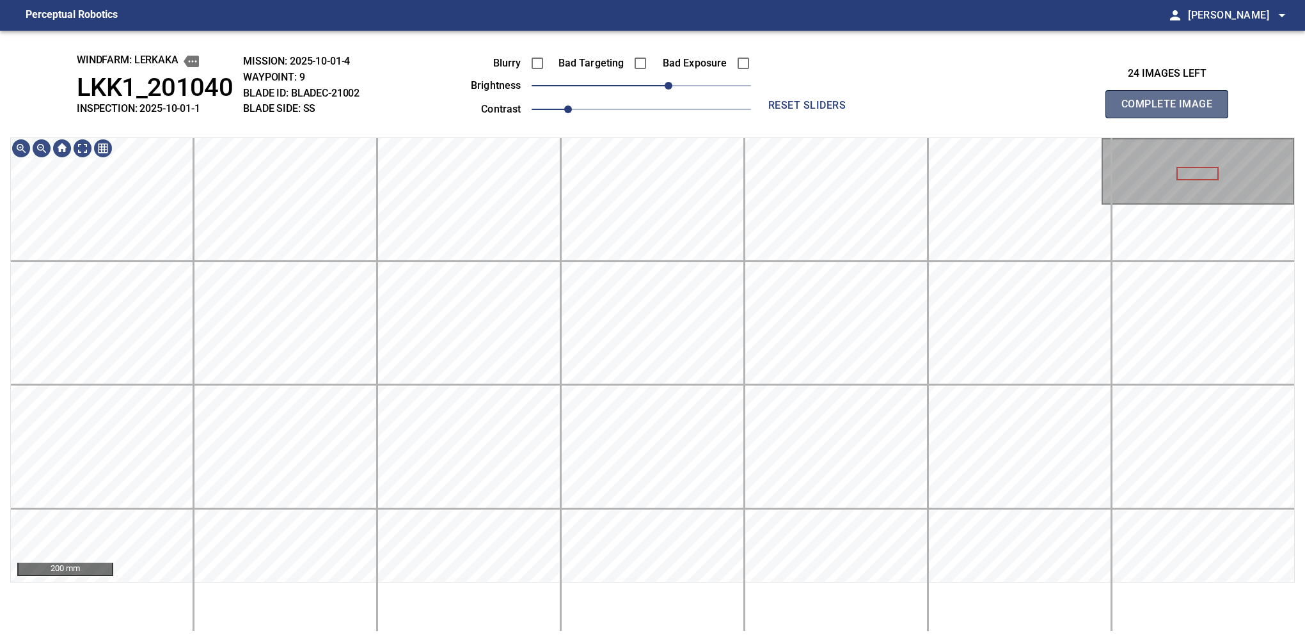
click at [1172, 118] on button "Complete Image" at bounding box center [1166, 104] width 123 height 28
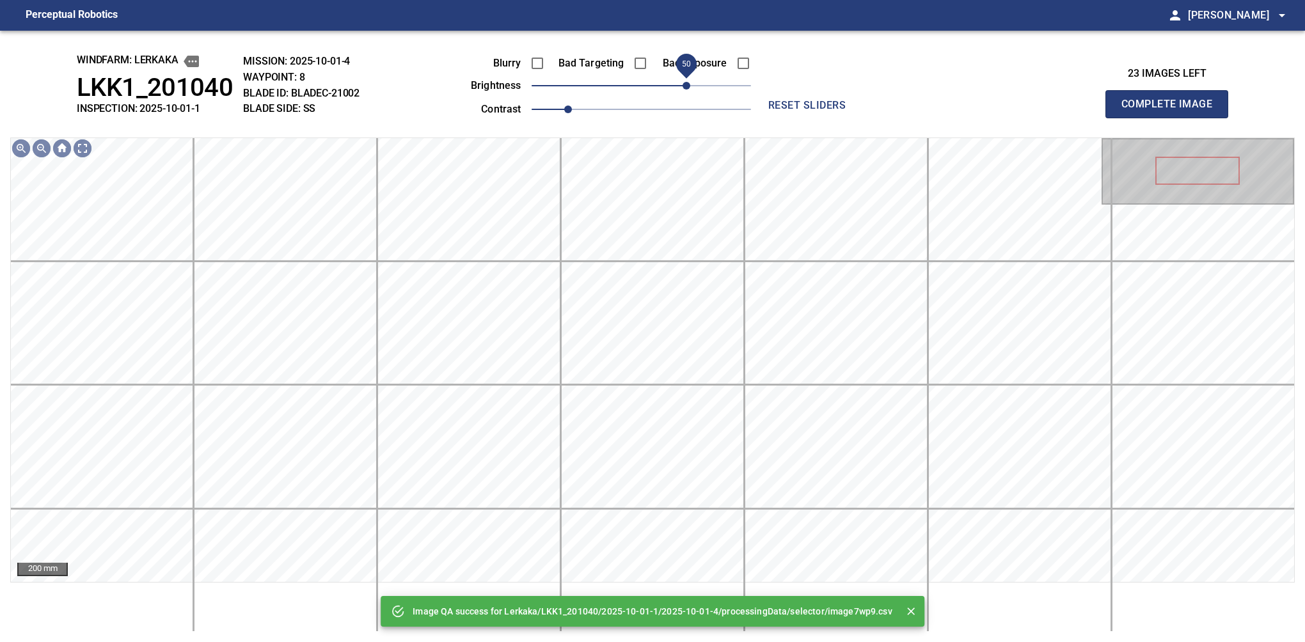
drag, startPoint x: 676, startPoint y: 84, endPoint x: 683, endPoint y: 84, distance: 7.0
click at [683, 84] on span "50" at bounding box center [641, 86] width 219 height 18
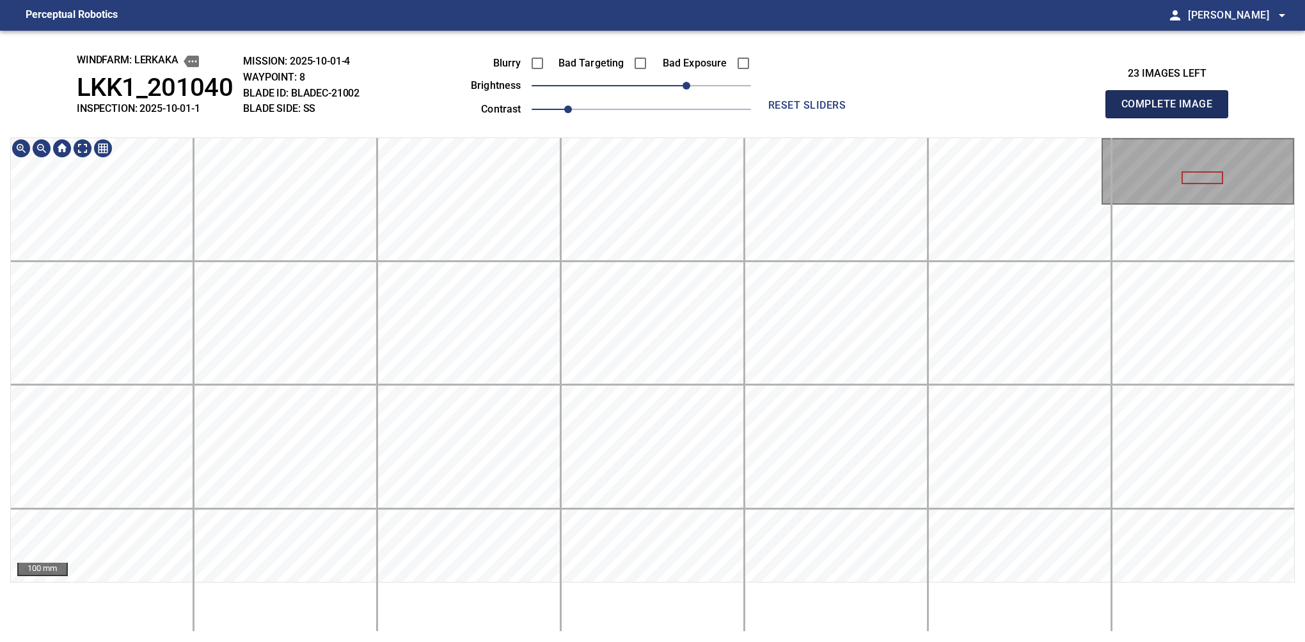
click at [1172, 118] on button "Complete Image" at bounding box center [1166, 104] width 123 height 28
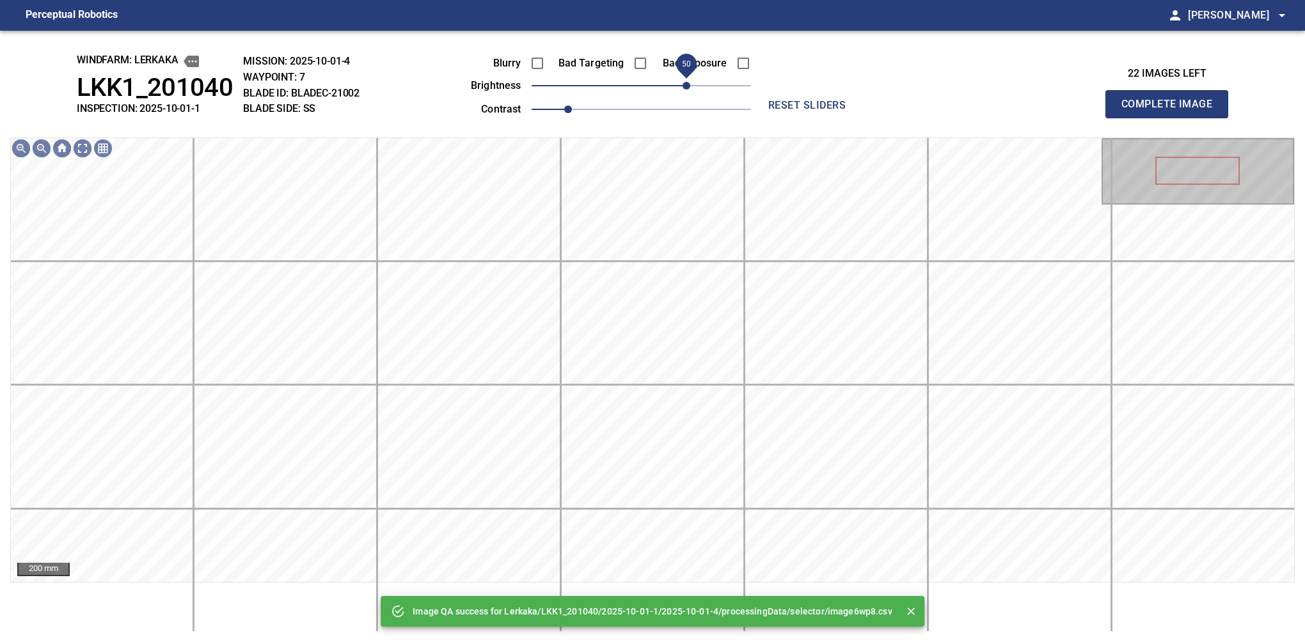
drag, startPoint x: 678, startPoint y: 100, endPoint x: 691, endPoint y: 97, distance: 13.4
click at [691, 95] on span "50" at bounding box center [641, 86] width 219 height 18
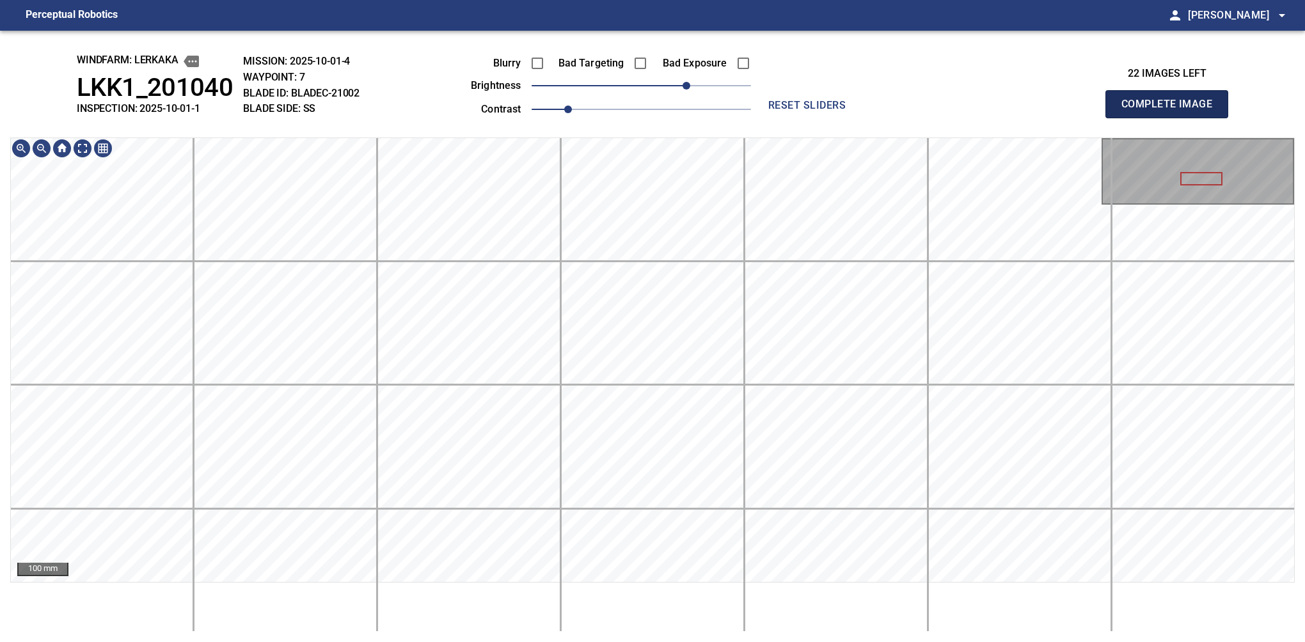
click at [1172, 118] on button "Complete Image" at bounding box center [1166, 104] width 123 height 28
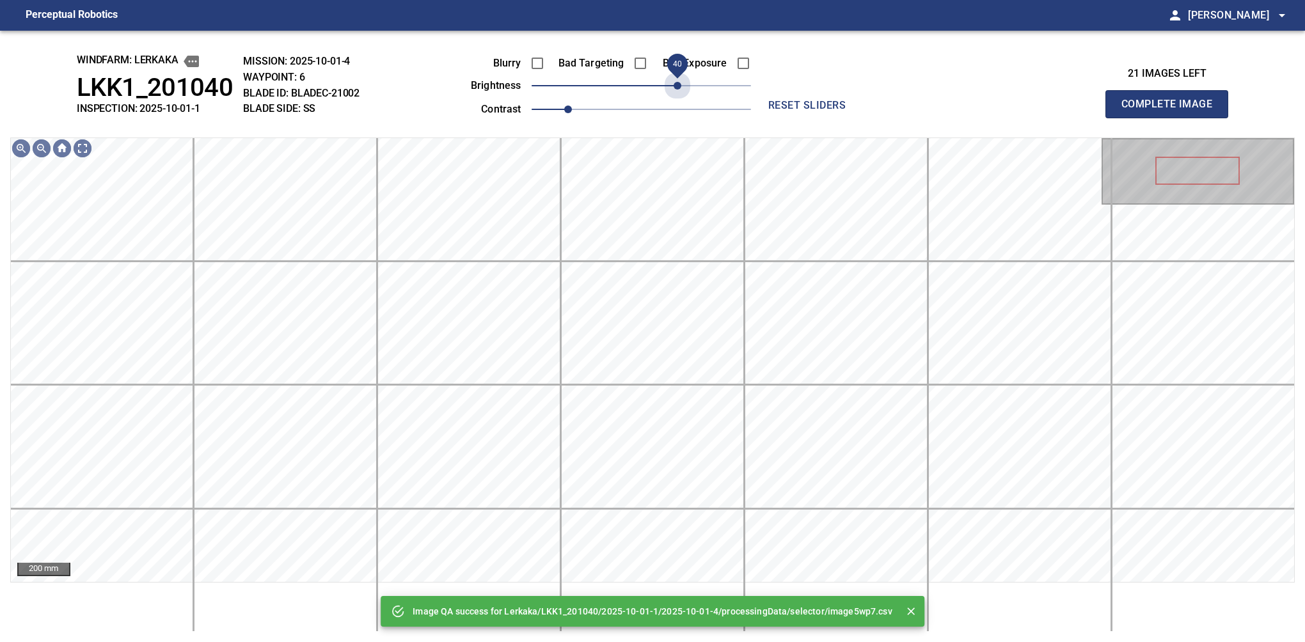
drag, startPoint x: 635, startPoint y: 91, endPoint x: 676, endPoint y: 102, distance: 42.4
click at [676, 102] on div "Blurry Bad Targeting Bad Exposure brightness 40 contrast 1" at bounding box center [596, 84] width 309 height 68
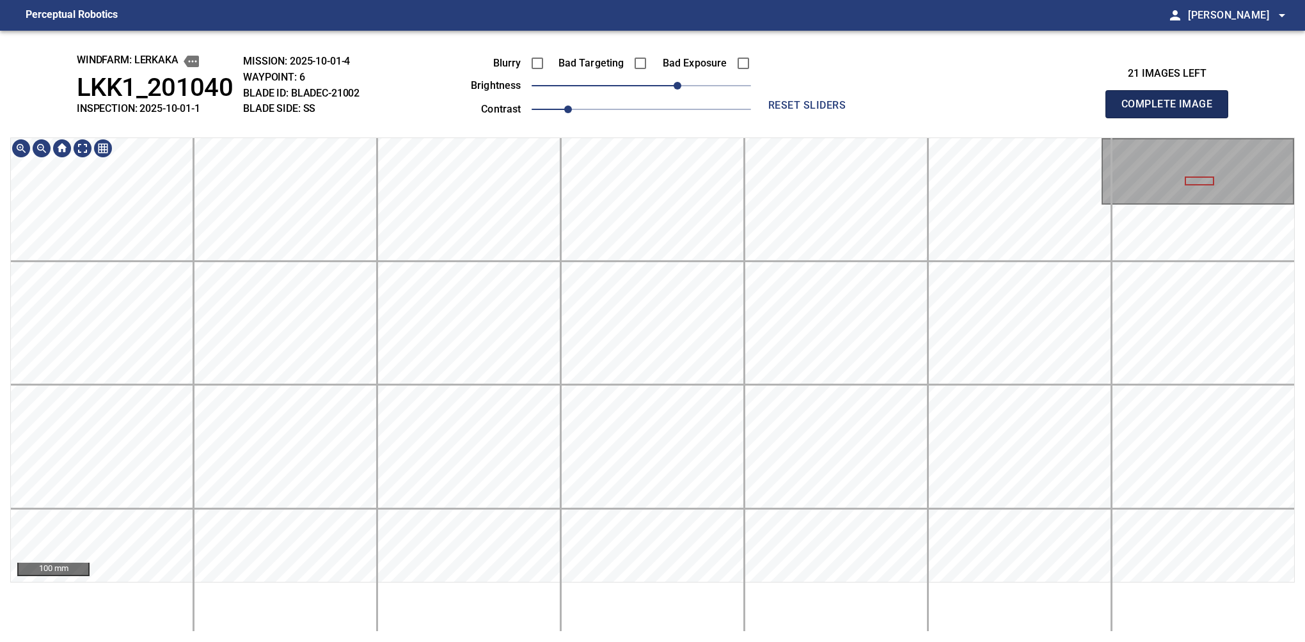
click at [1172, 118] on button "Complete Image" at bounding box center [1166, 104] width 123 height 28
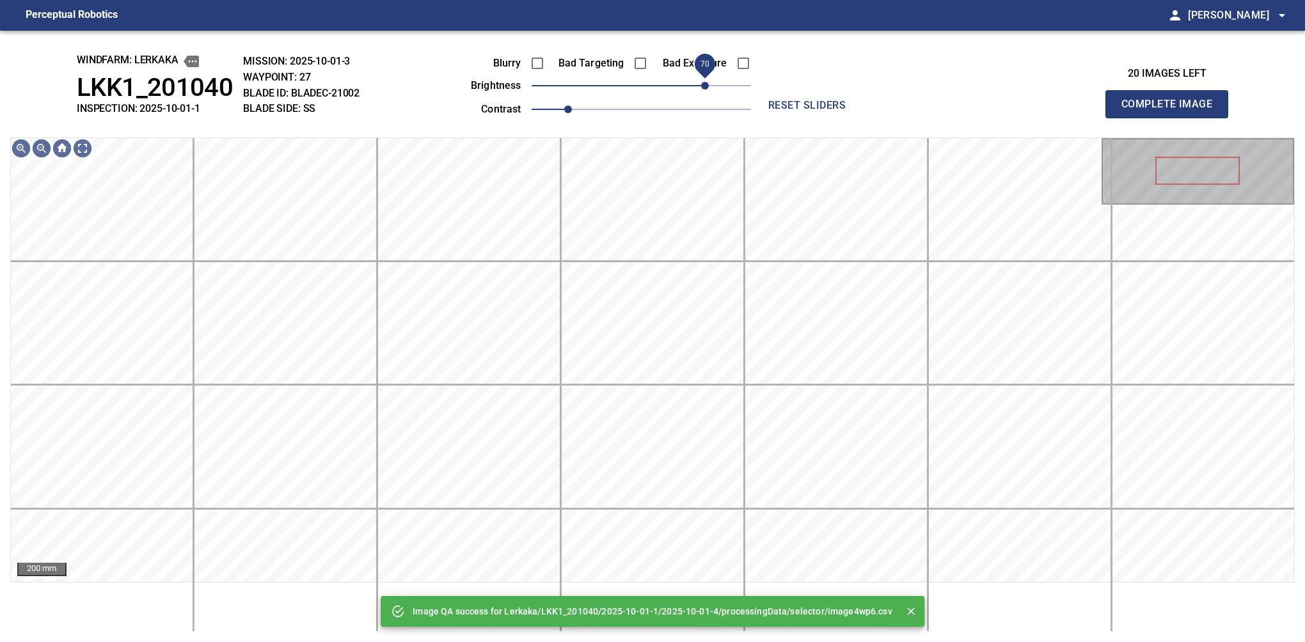
drag, startPoint x: 661, startPoint y: 89, endPoint x: 709, endPoint y: 82, distance: 47.9
click at [709, 82] on span "70" at bounding box center [705, 86] width 8 height 8
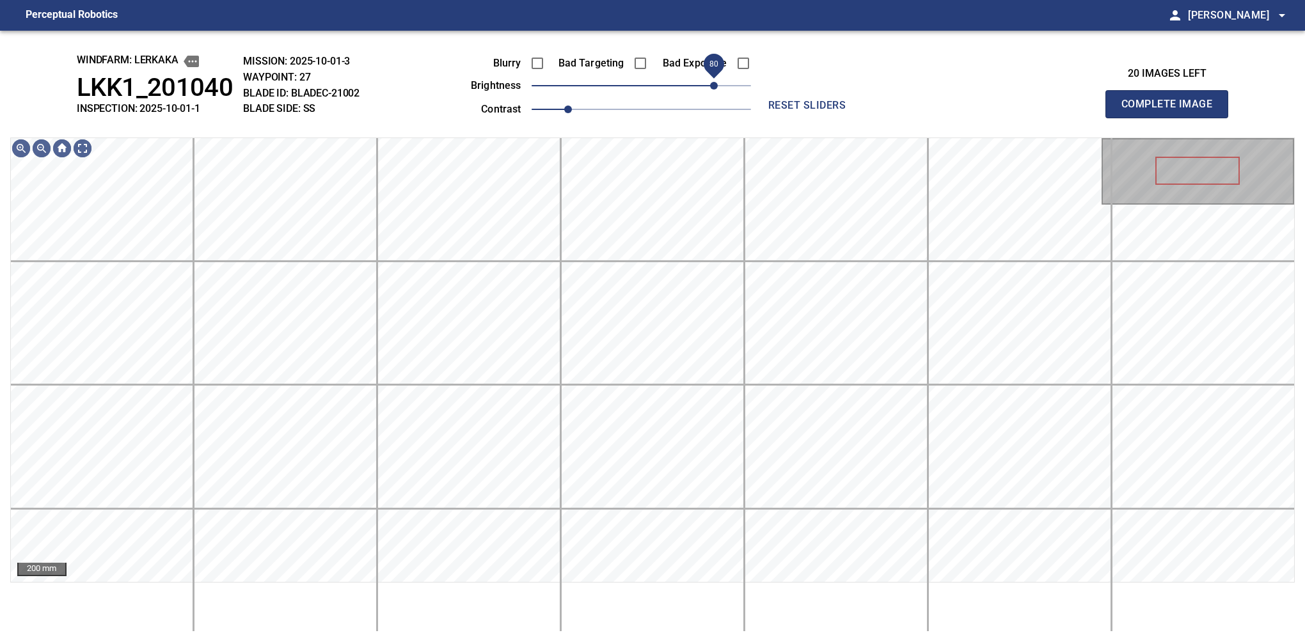
click at [711, 84] on span "80" at bounding box center [714, 86] width 8 height 8
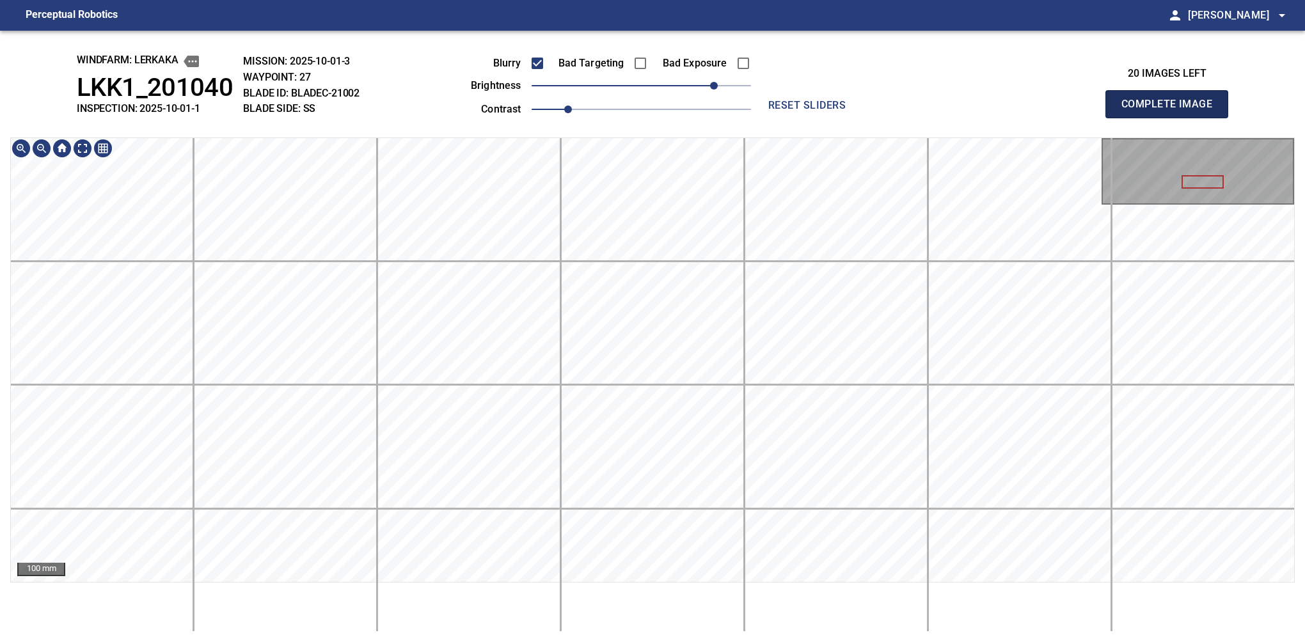
click at [1172, 118] on button "Complete Image" at bounding box center [1166, 104] width 123 height 28
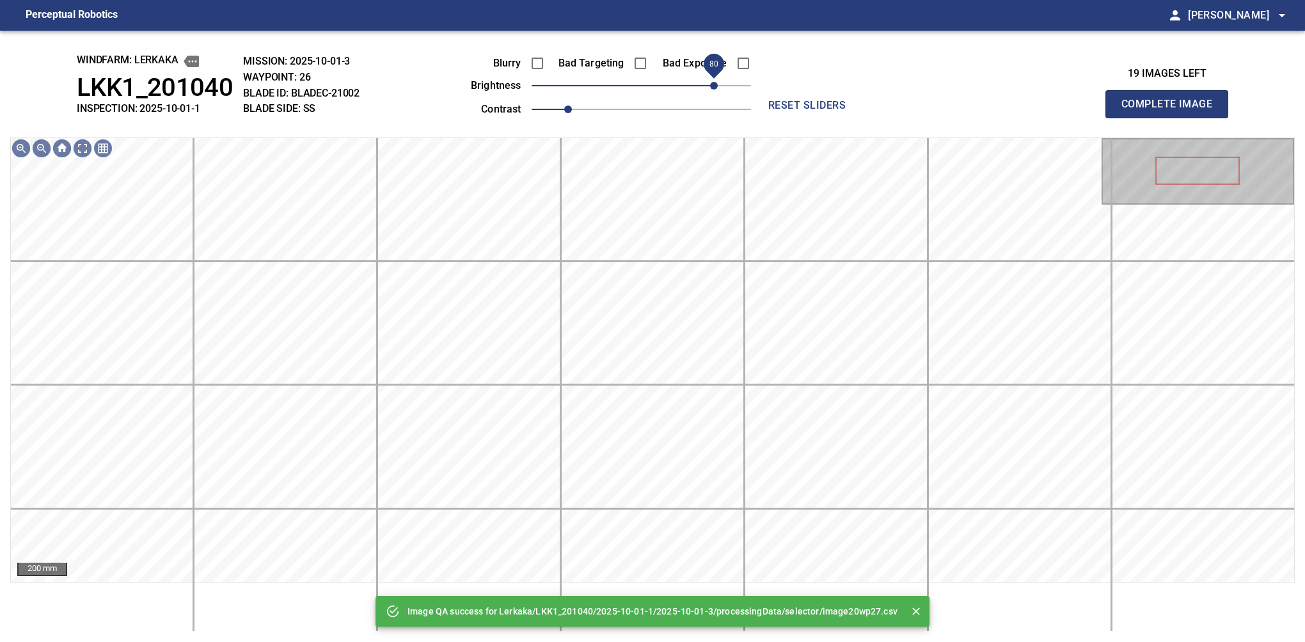
drag, startPoint x: 697, startPoint y: 93, endPoint x: 711, endPoint y: 87, distance: 14.6
click at [711, 87] on span "80" at bounding box center [641, 86] width 219 height 18
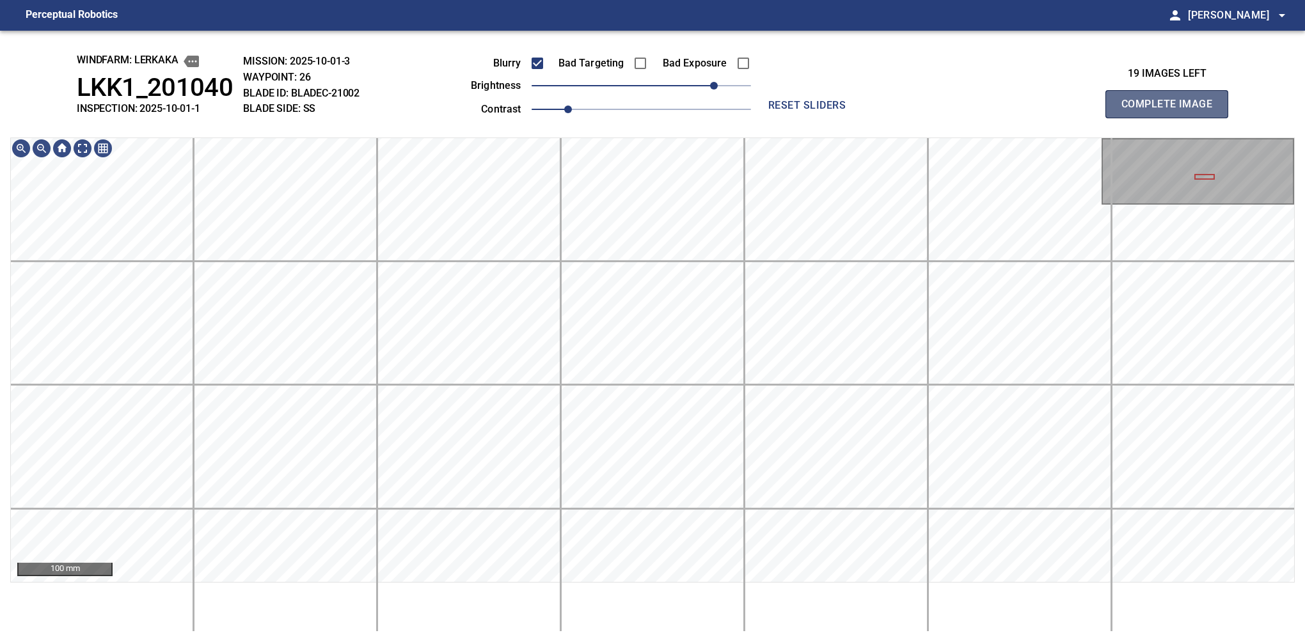
click at [1172, 118] on button "Complete Image" at bounding box center [1166, 104] width 123 height 28
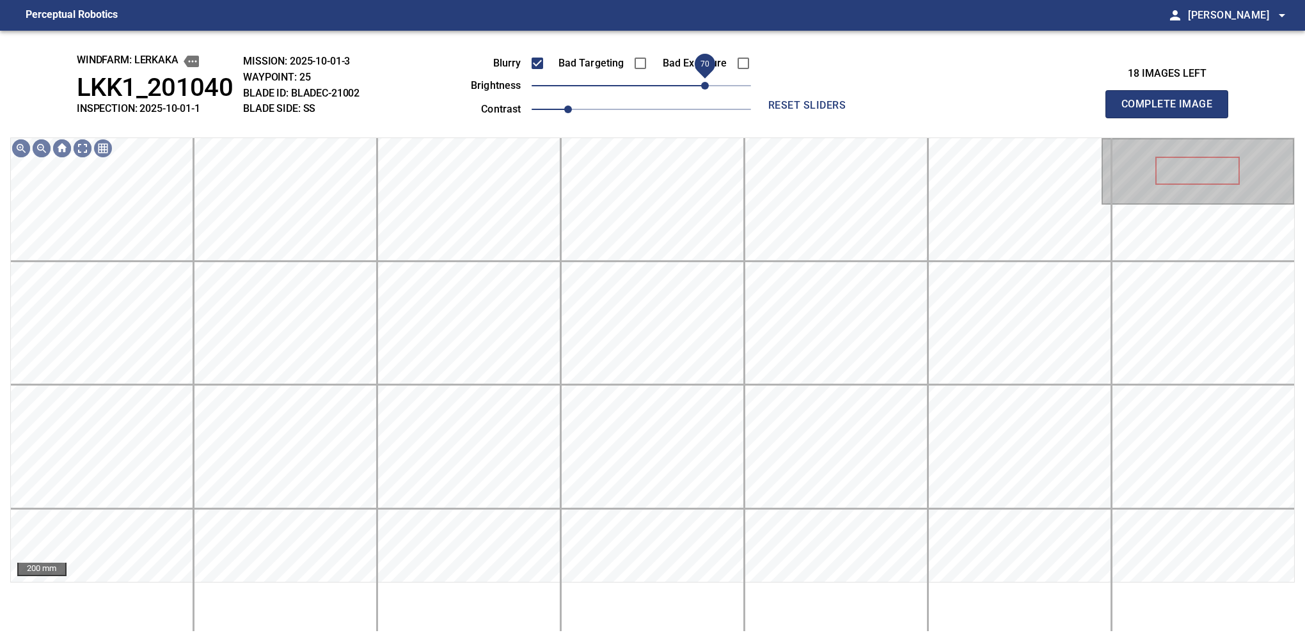
drag, startPoint x: 670, startPoint y: 89, endPoint x: 709, endPoint y: 89, distance: 38.4
click at [709, 89] on span "70" at bounding box center [705, 86] width 8 height 8
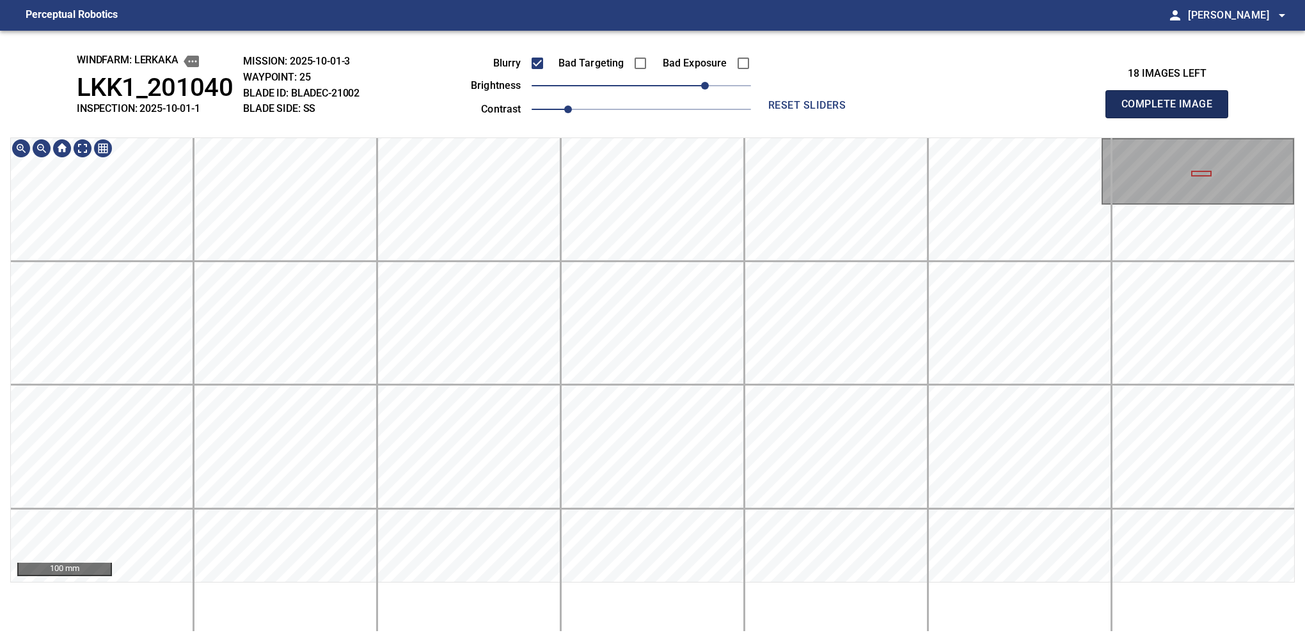
click at [1172, 118] on button "Complete Image" at bounding box center [1166, 104] width 123 height 28
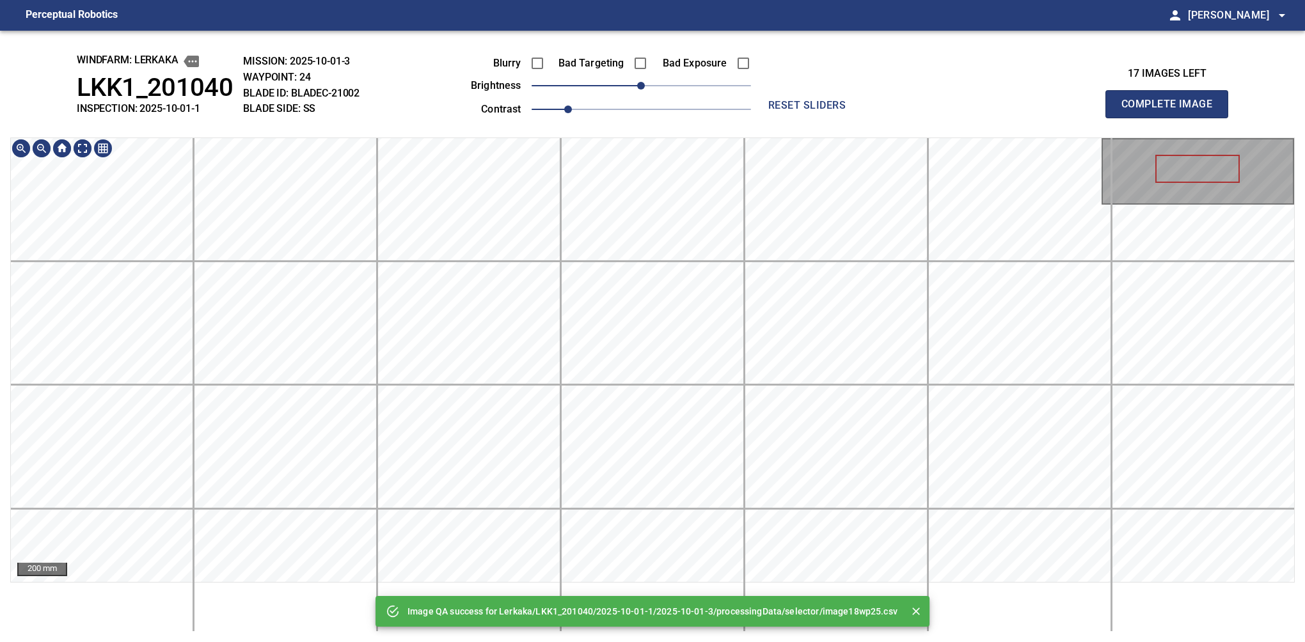
click at [766, 642] on html "Perceptual Robotics person Alex Semenov arrow_drop_down Image QA success for Le…" at bounding box center [652, 321] width 1305 height 642
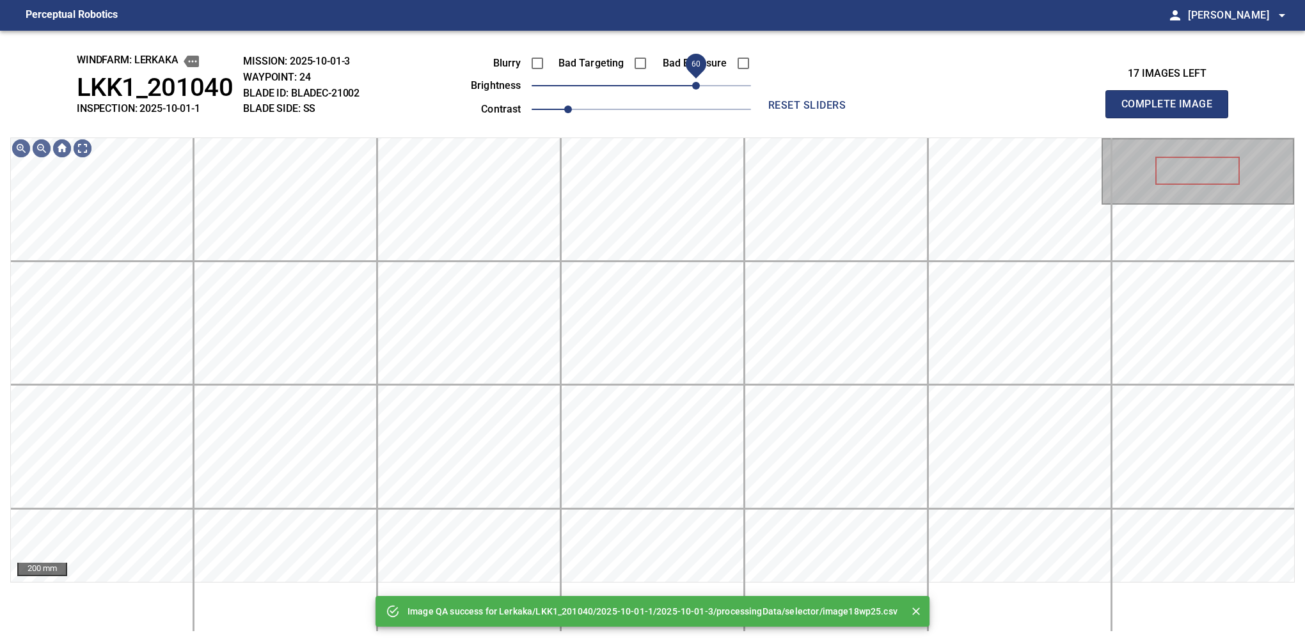
drag, startPoint x: 692, startPoint y: 94, endPoint x: 699, endPoint y: 94, distance: 7.0
click at [699, 90] on span "60" at bounding box center [696, 86] width 8 height 8
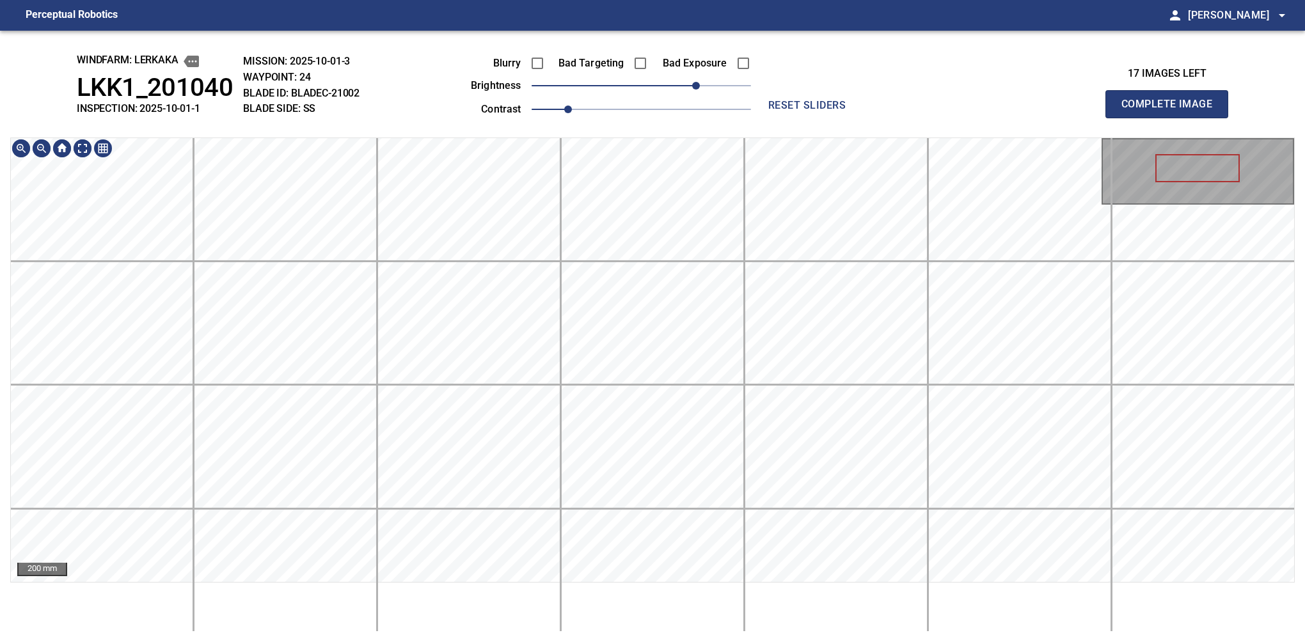
click at [493, 603] on div "200 mm" at bounding box center [652, 385] width 1285 height 495
click at [710, 85] on span "80" at bounding box center [714, 86] width 8 height 8
click at [547, 642] on html "Perceptual Robotics person Alex Semenov arrow_drop_down windfarm: Lerkaka LKK1_…" at bounding box center [652, 321] width 1305 height 642
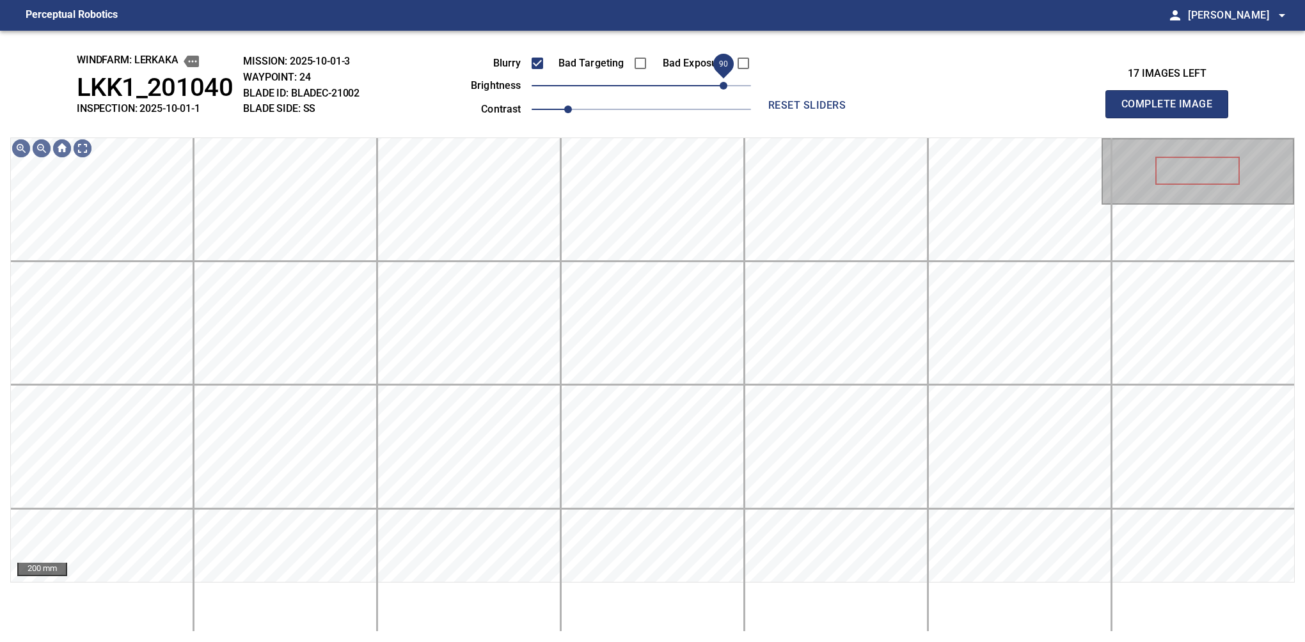
click at [720, 83] on span "90" at bounding box center [724, 86] width 8 height 8
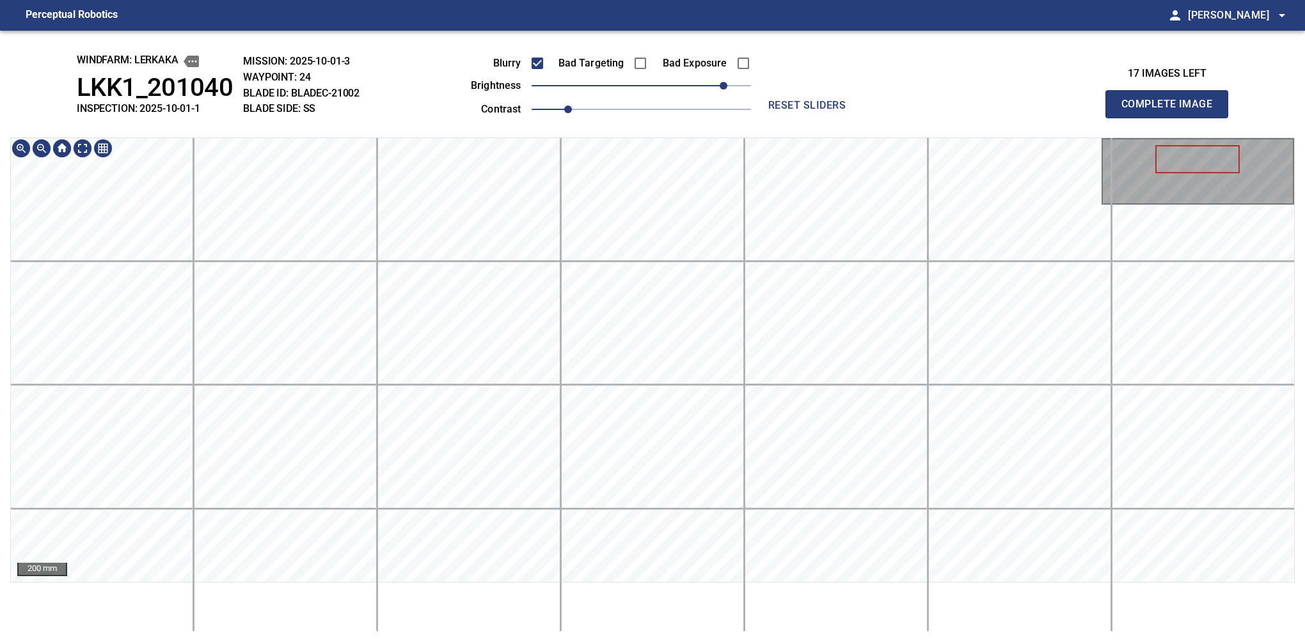
click at [527, 642] on html "Perceptual Robotics person Alex Semenov arrow_drop_down windfarm: Lerkaka LKK1_…" at bounding box center [652, 321] width 1305 height 642
click at [1172, 118] on button "Complete Image" at bounding box center [1166, 104] width 123 height 28
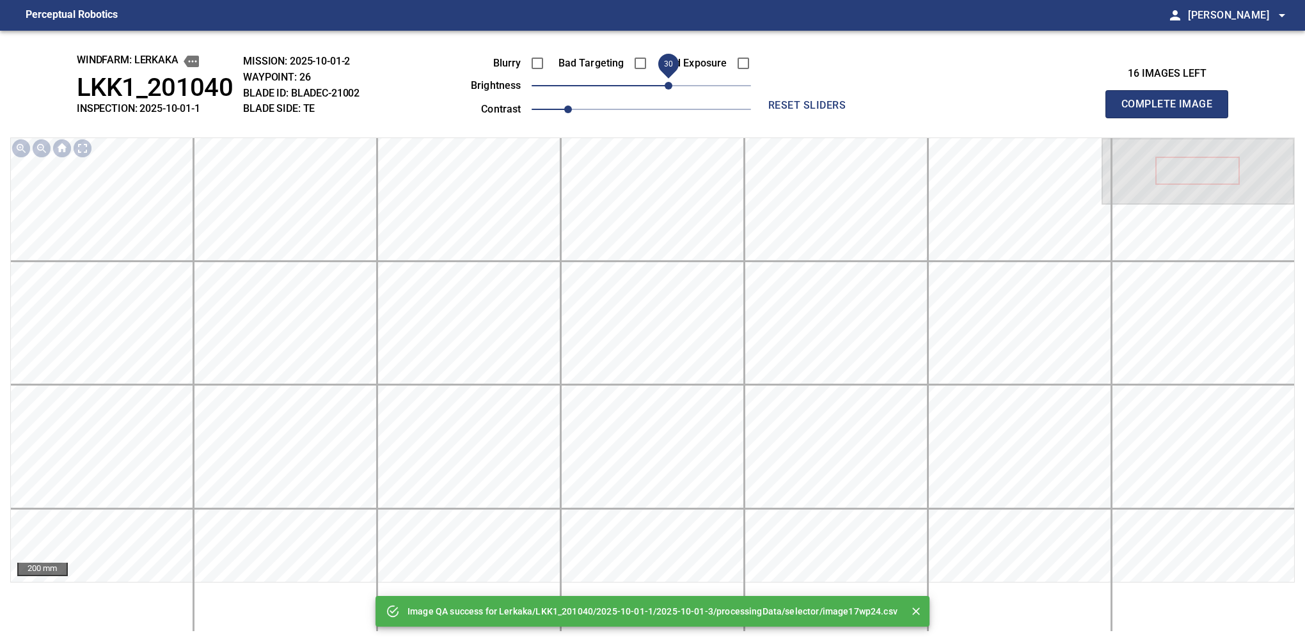
drag, startPoint x: 644, startPoint y: 95, endPoint x: 668, endPoint y: 84, distance: 26.4
click at [668, 84] on span "30" at bounding box center [669, 86] width 8 height 8
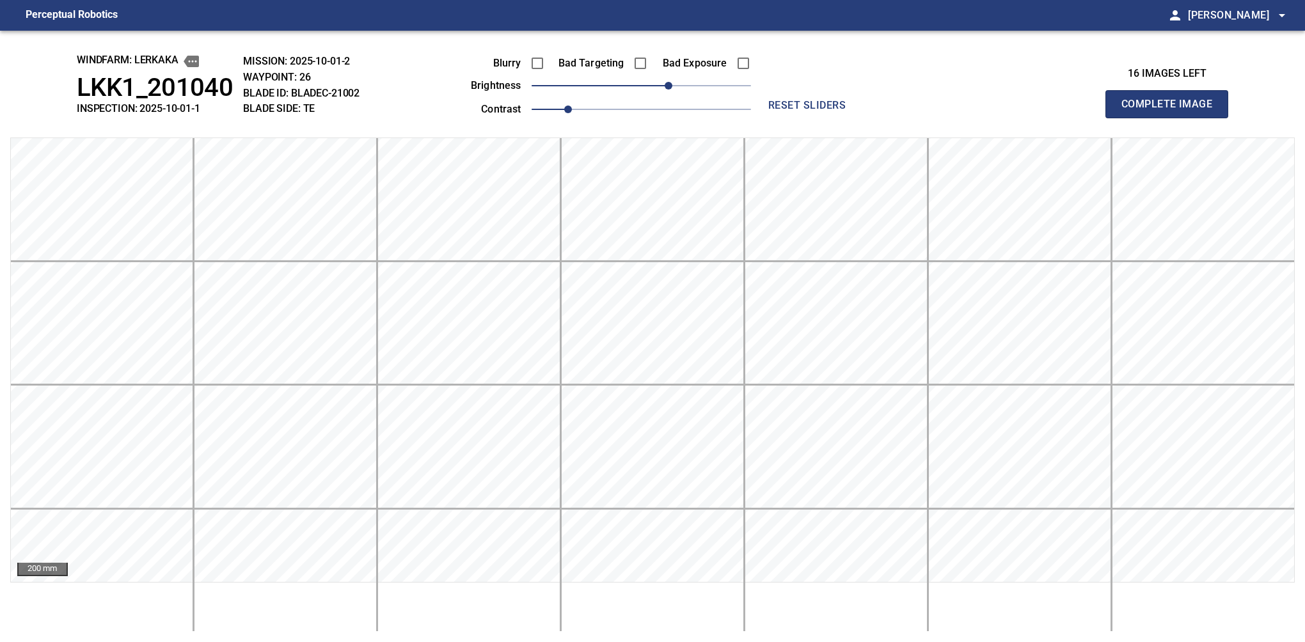
click at [1172, 118] on button "Complete Image" at bounding box center [1166, 104] width 123 height 28
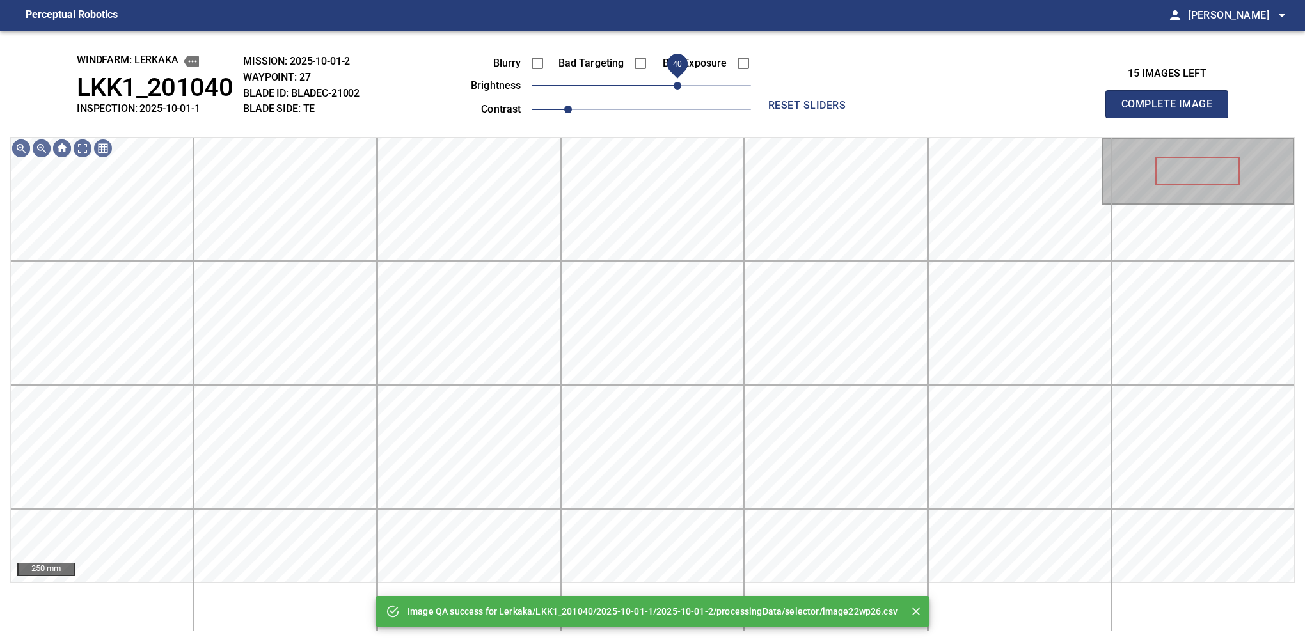
drag, startPoint x: 668, startPoint y: 91, endPoint x: 676, endPoint y: 84, distance: 10.0
click at [676, 84] on span "40" at bounding box center [678, 86] width 8 height 8
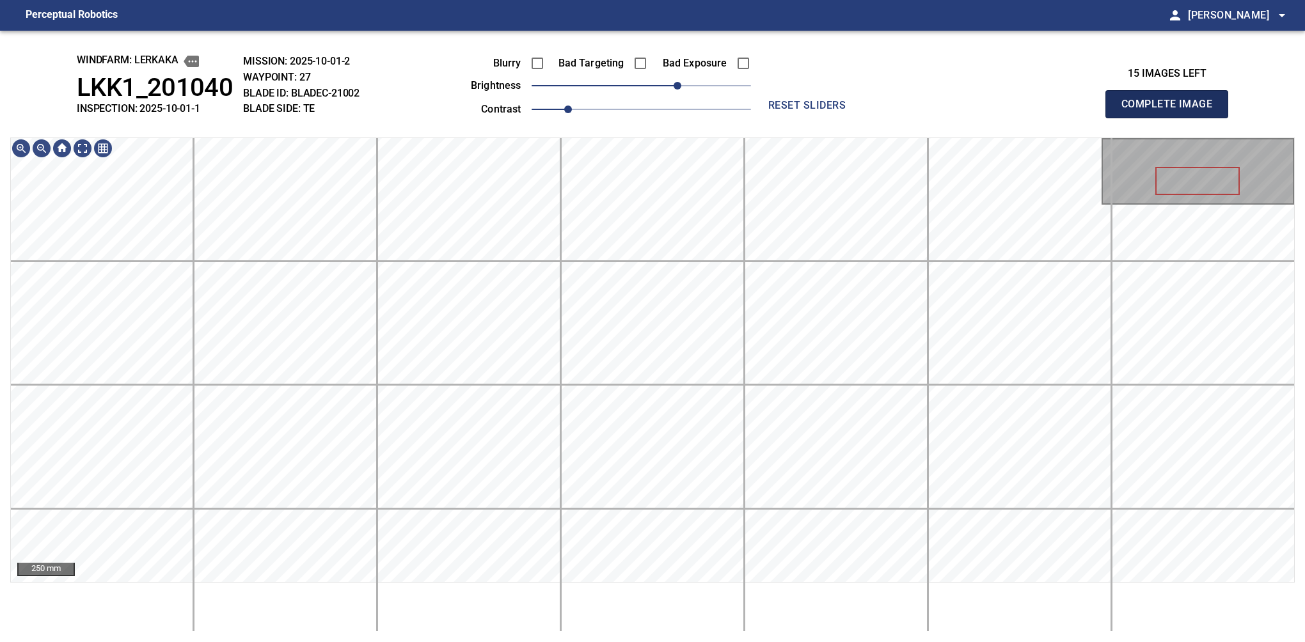
click at [1172, 118] on button "Complete Image" at bounding box center [1166, 104] width 123 height 28
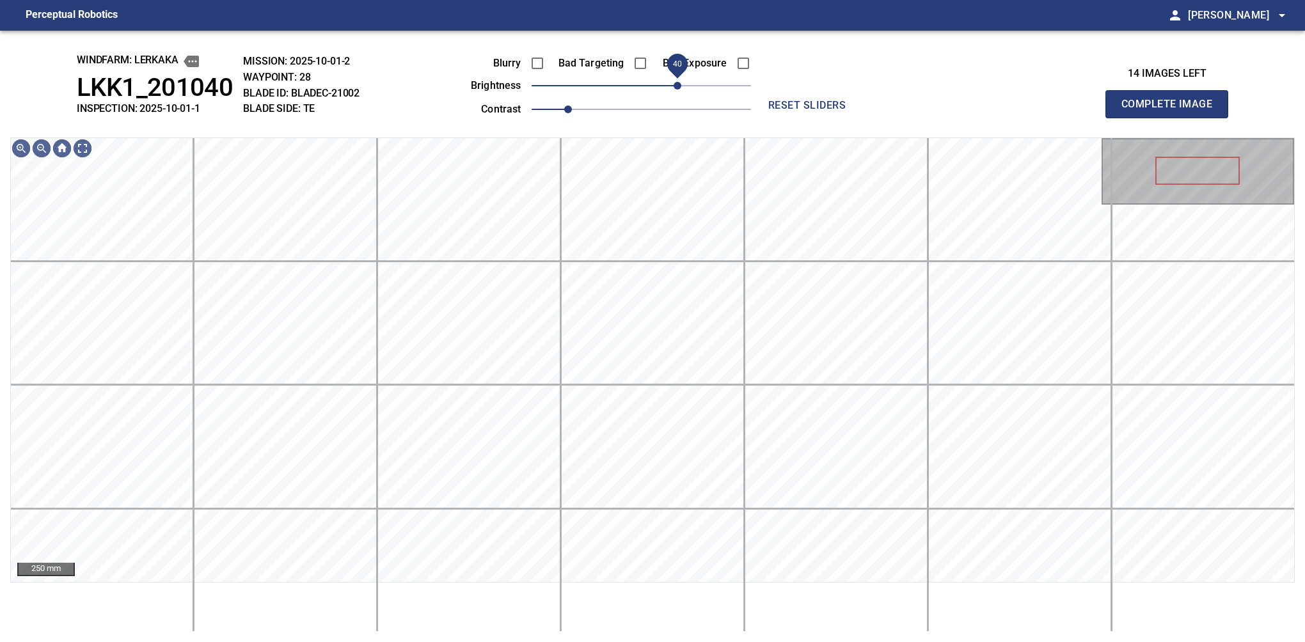
drag, startPoint x: 645, startPoint y: 84, endPoint x: 680, endPoint y: 82, distance: 34.6
click at [680, 82] on span "40" at bounding box center [678, 86] width 8 height 8
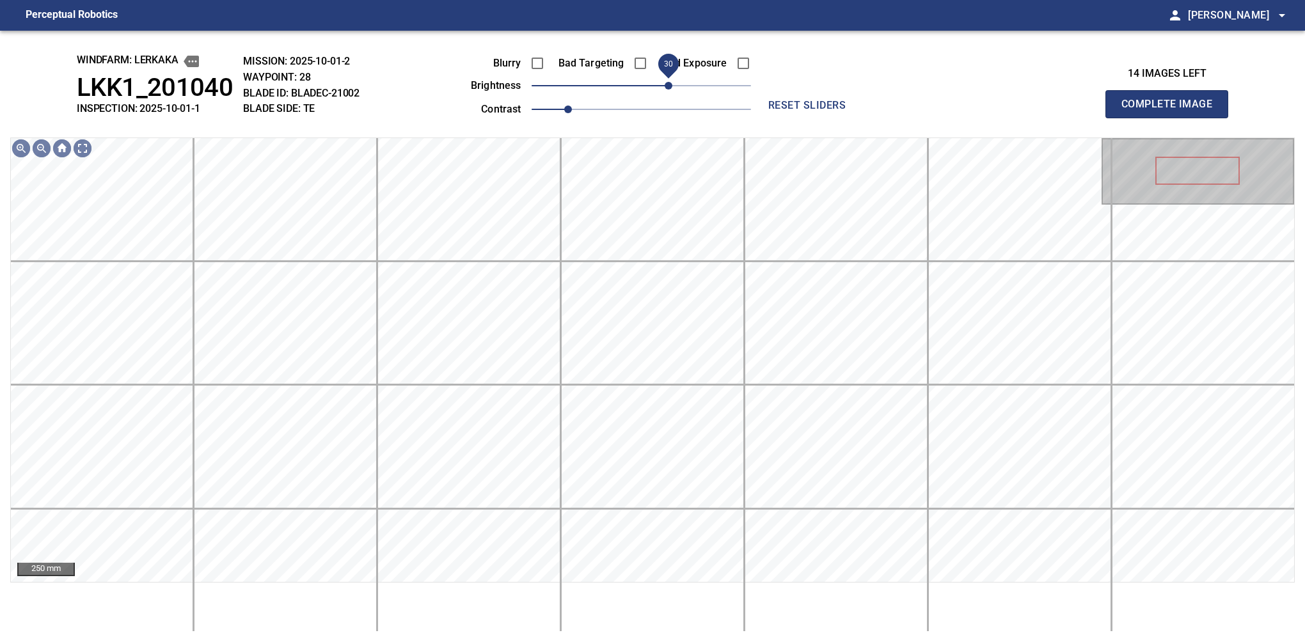
click at [670, 82] on span "30" at bounding box center [669, 86] width 8 height 8
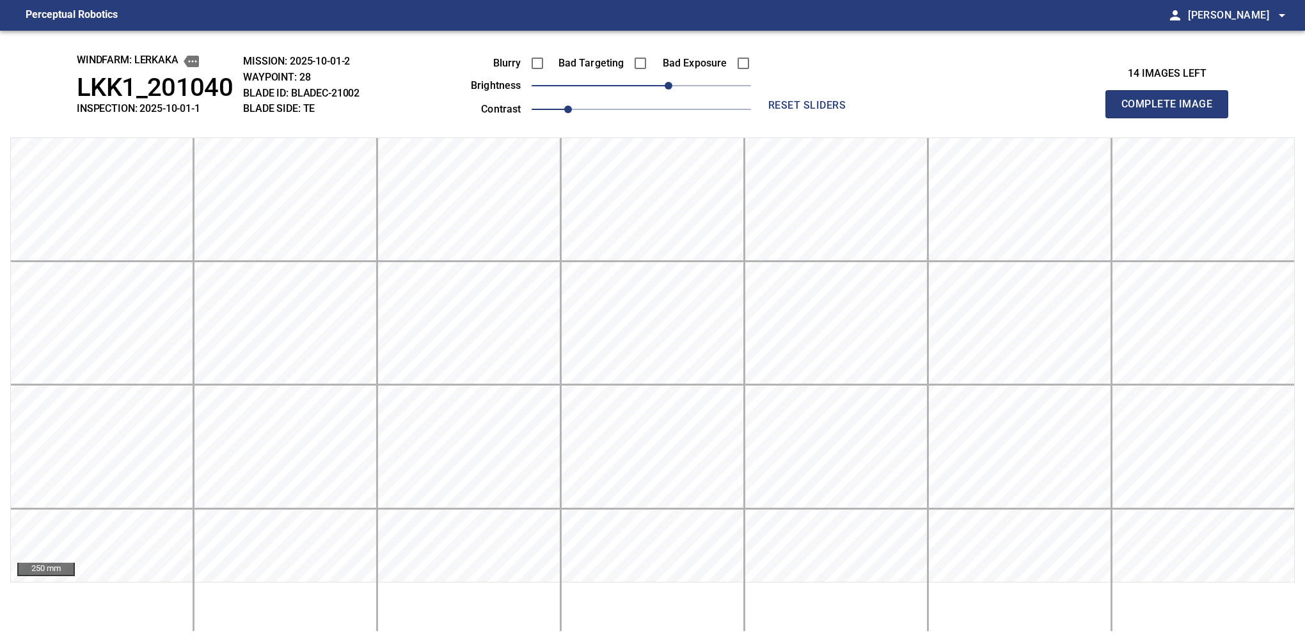
click at [1172, 118] on button "Complete Image" at bounding box center [1166, 104] width 123 height 28
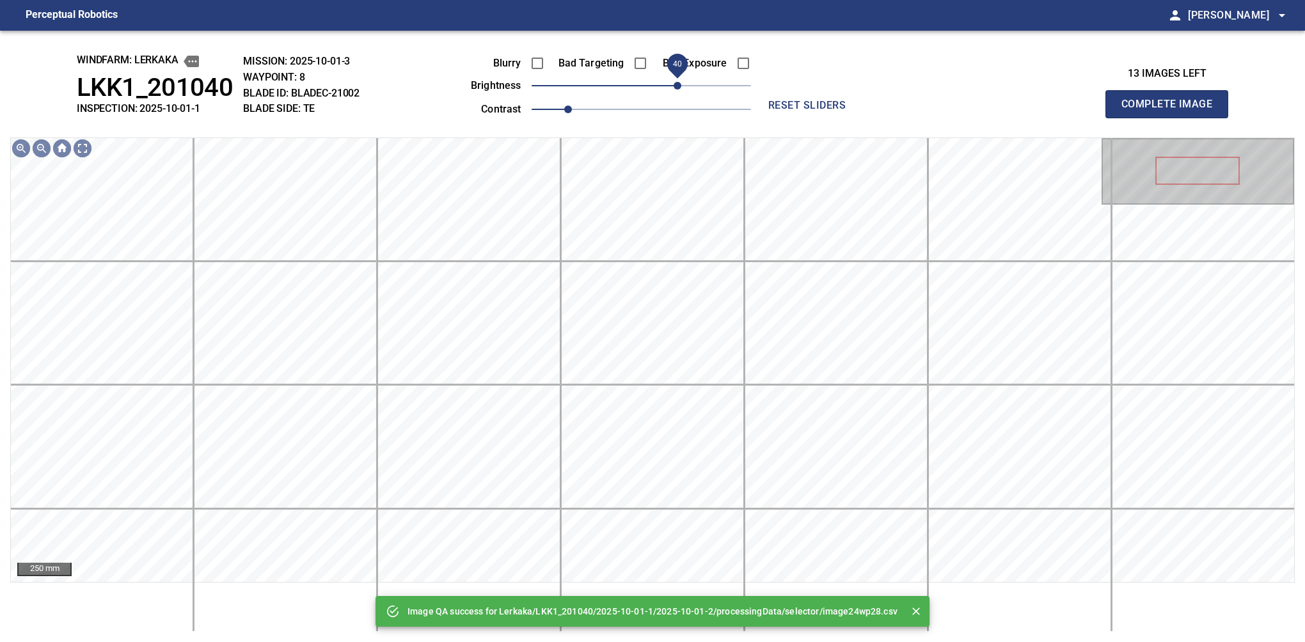
drag, startPoint x: 648, startPoint y: 95, endPoint x: 677, endPoint y: 93, distance: 29.5
click at [677, 90] on span "40" at bounding box center [678, 86] width 8 height 8
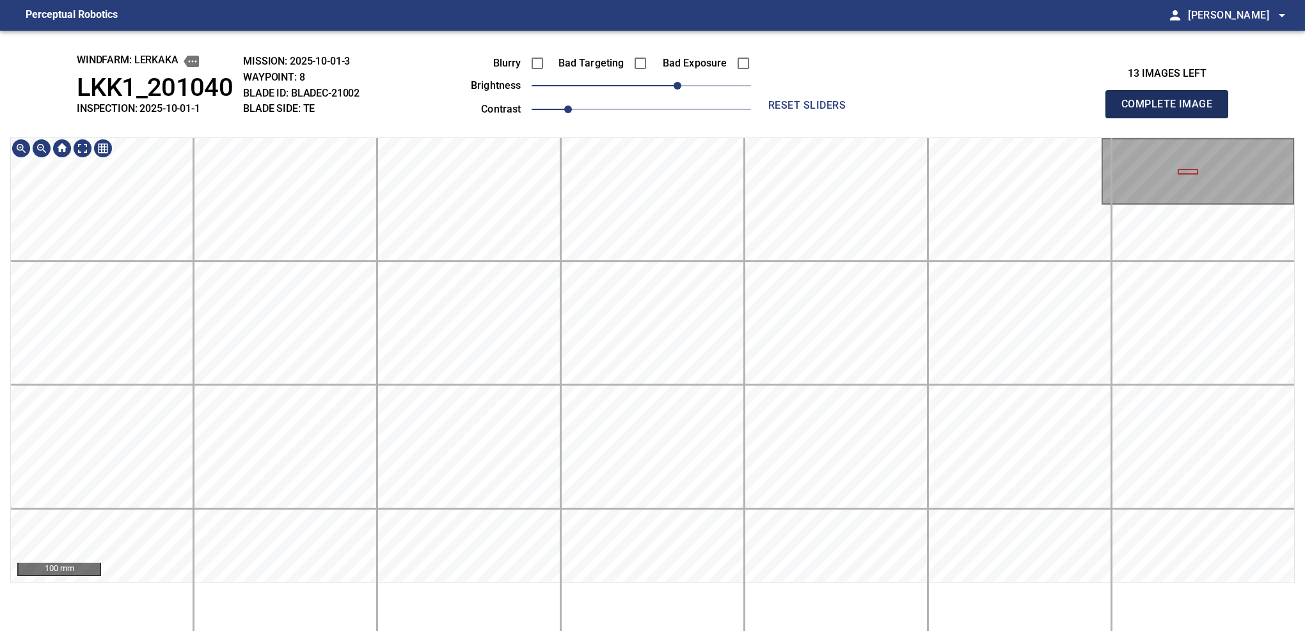
click at [1172, 118] on button "Complete Image" at bounding box center [1166, 104] width 123 height 28
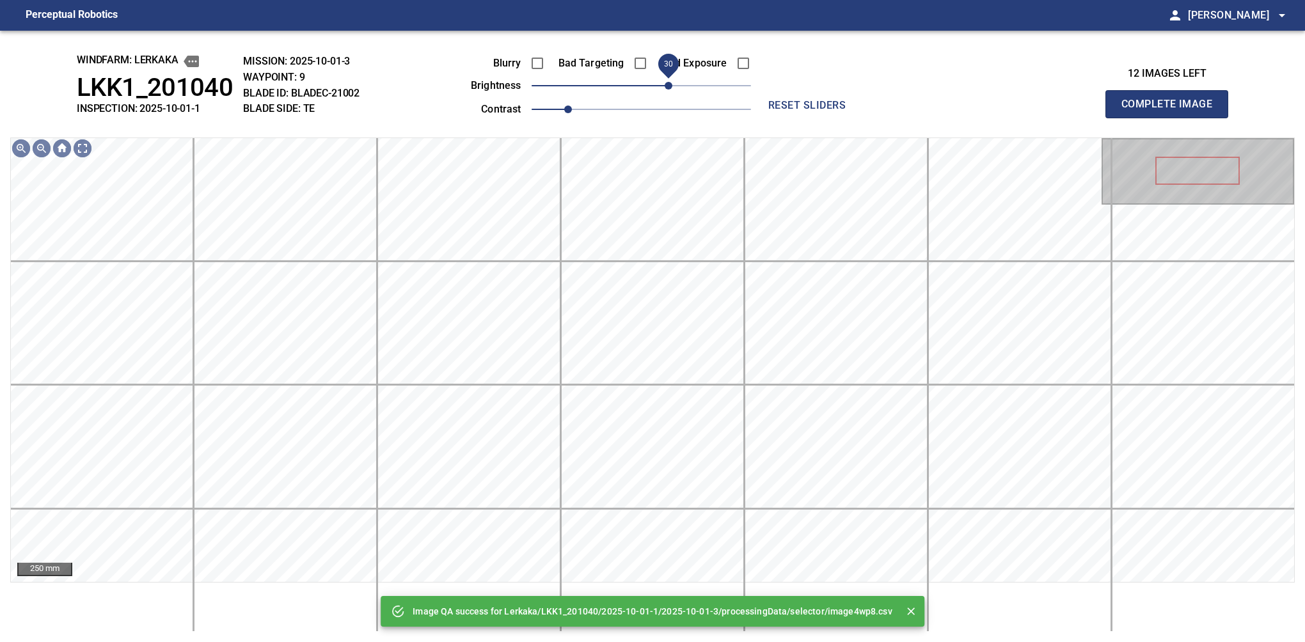
drag, startPoint x: 643, startPoint y: 93, endPoint x: 668, endPoint y: 77, distance: 29.6
click at [668, 82] on span "30" at bounding box center [669, 86] width 8 height 8
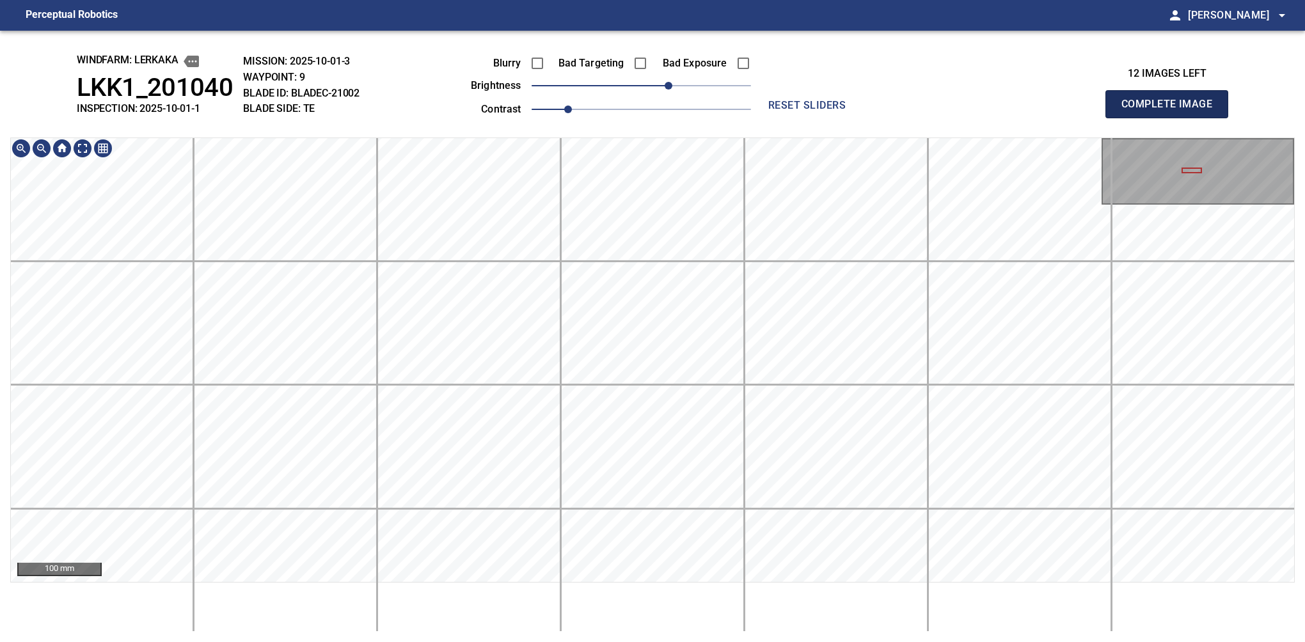
click at [1172, 118] on button "Complete Image" at bounding box center [1166, 104] width 123 height 28
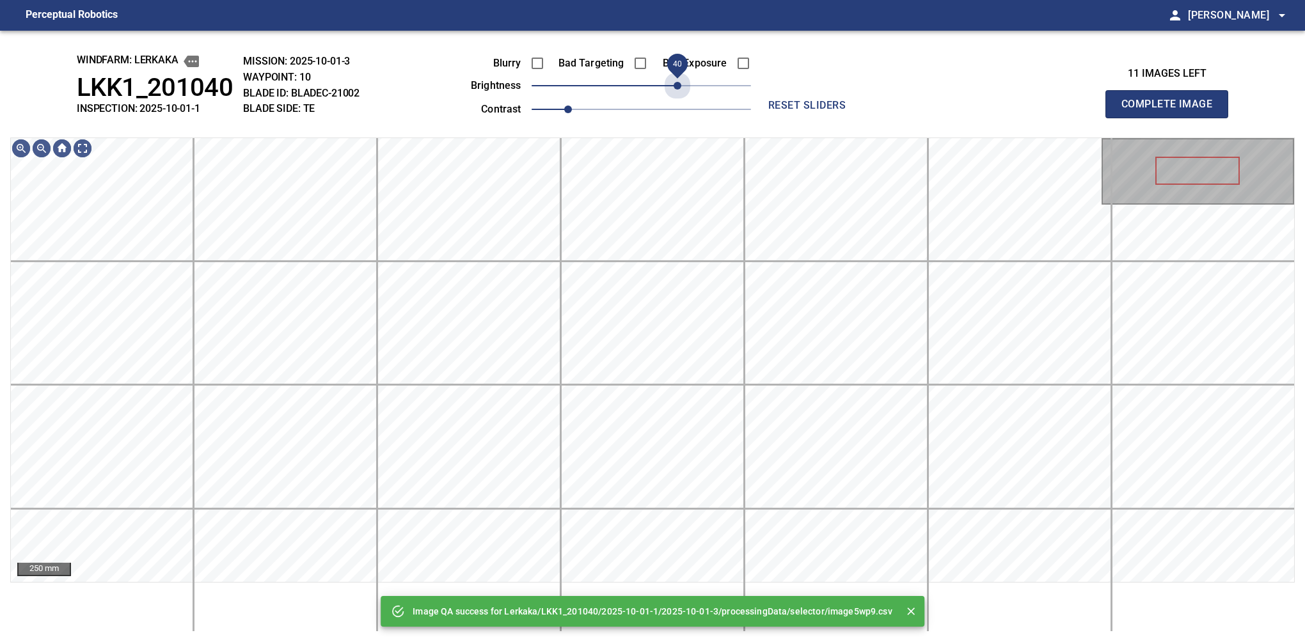
drag, startPoint x: 640, startPoint y: 88, endPoint x: 678, endPoint y: 84, distance: 37.9
click at [678, 84] on span "40" at bounding box center [678, 86] width 8 height 8
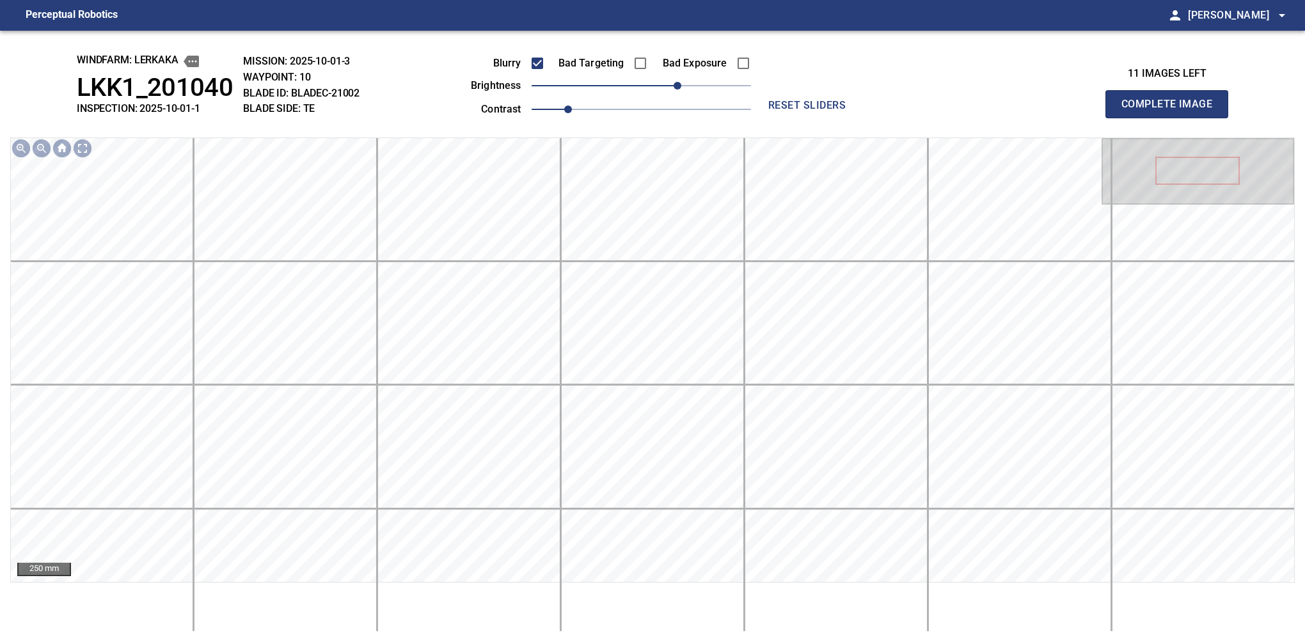
click at [1172, 118] on button "Complete Image" at bounding box center [1166, 104] width 123 height 28
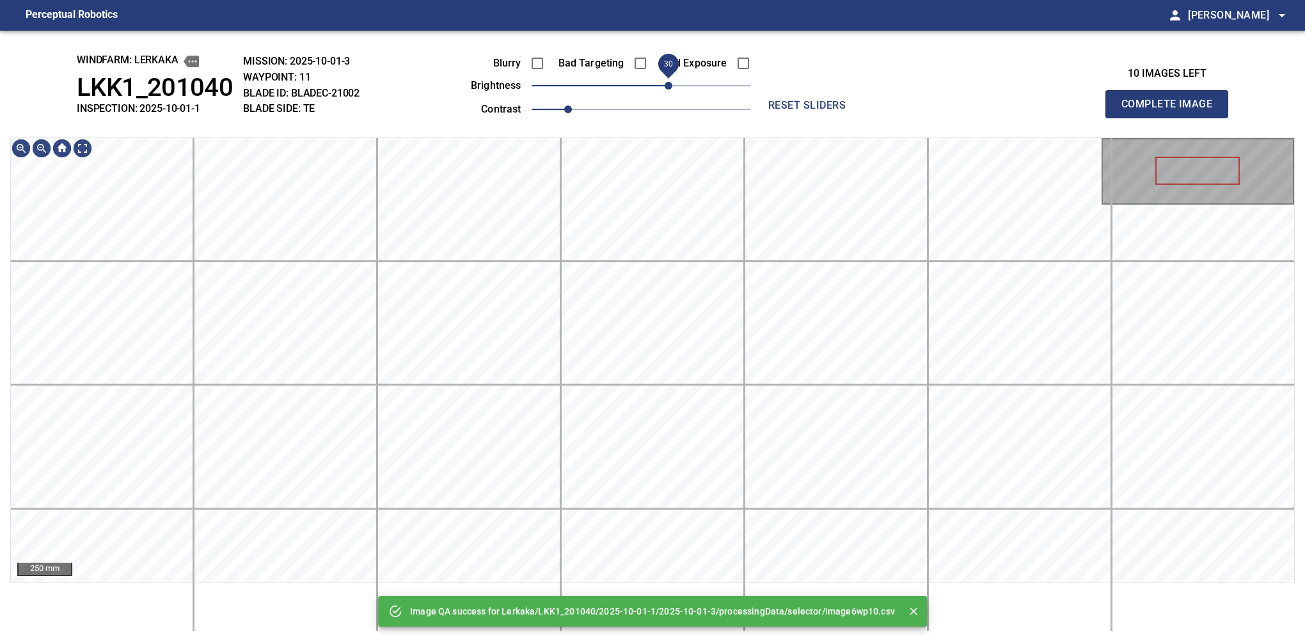
drag, startPoint x: 678, startPoint y: 85, endPoint x: 670, endPoint y: 87, distance: 8.5
click at [670, 87] on span "30" at bounding box center [669, 86] width 8 height 8
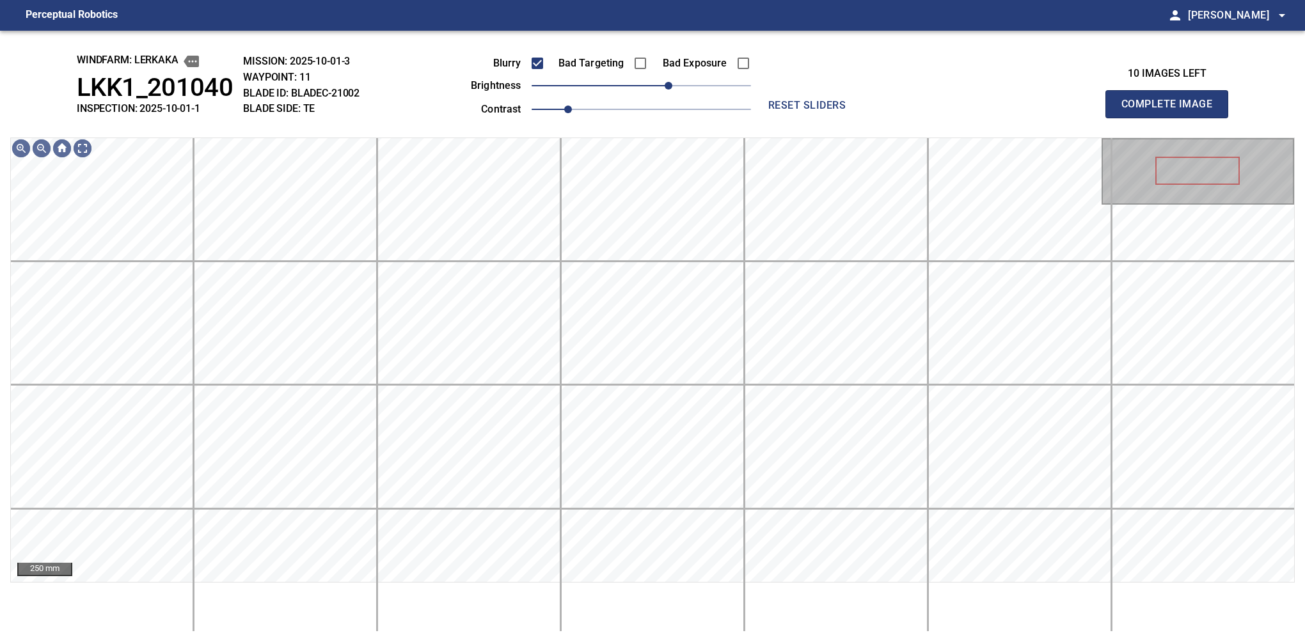
click at [1172, 118] on button "Complete Image" at bounding box center [1166, 104] width 123 height 28
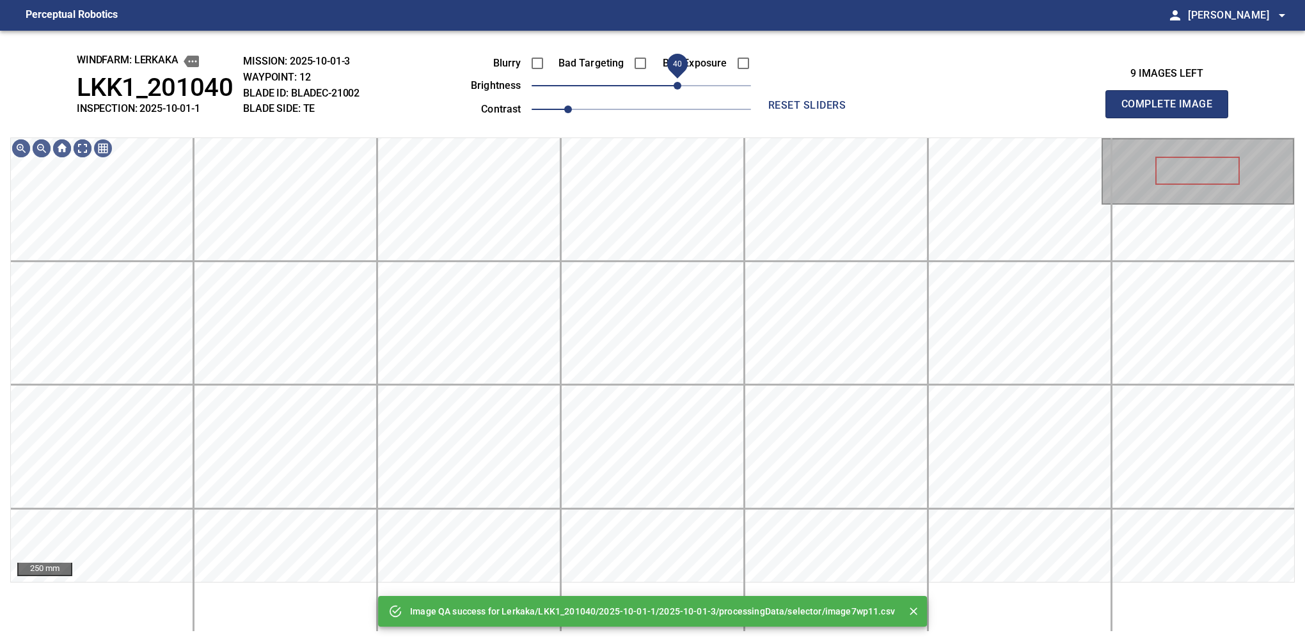
drag, startPoint x: 670, startPoint y: 92, endPoint x: 679, endPoint y: 90, distance: 9.2
click at [679, 90] on span "40" at bounding box center [678, 86] width 8 height 8
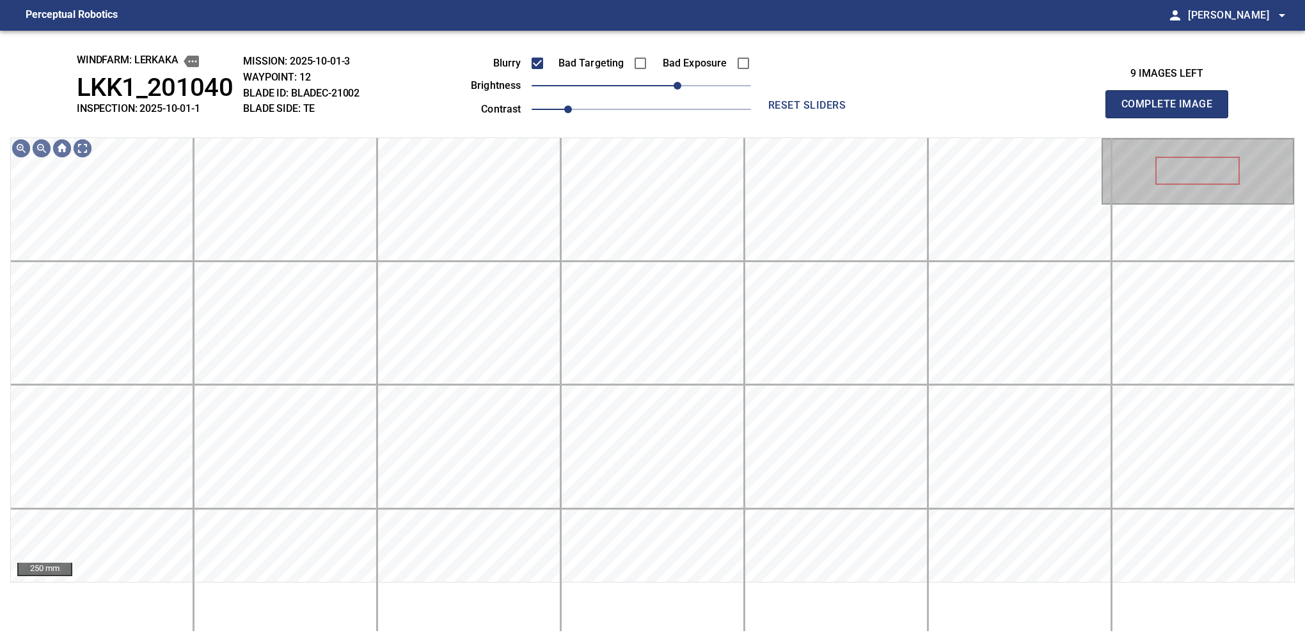
click at [1172, 118] on button "Complete Image" at bounding box center [1166, 104] width 123 height 28
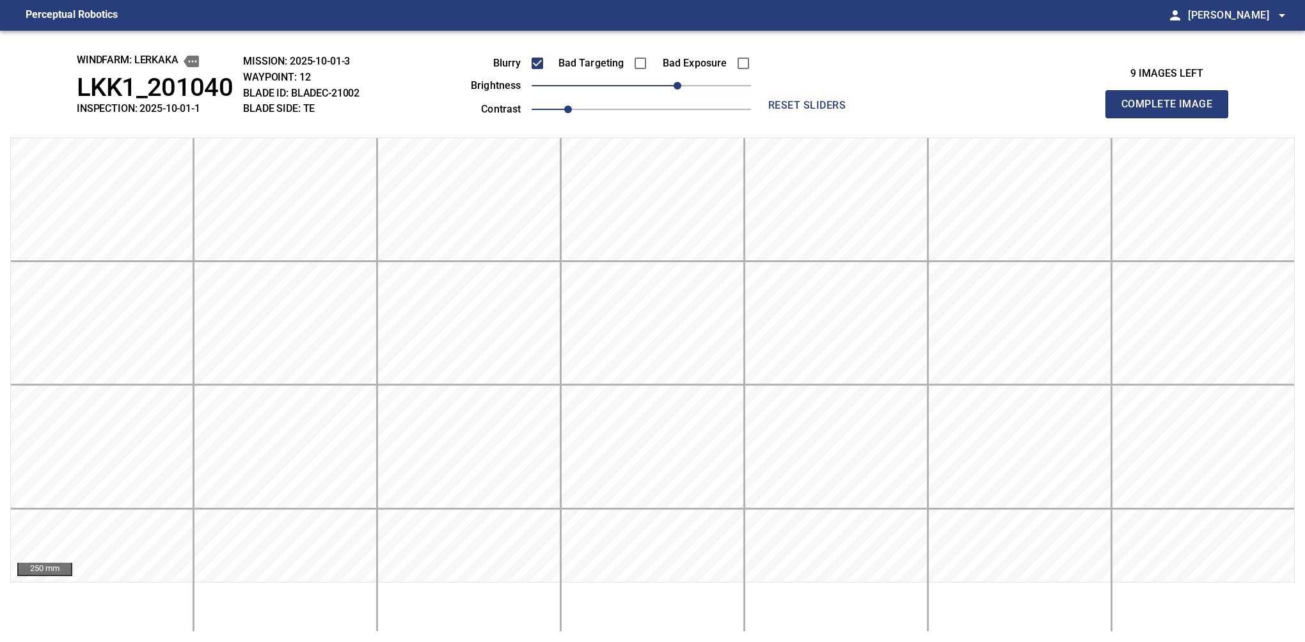
click at [1172, 118] on button "Complete Image" at bounding box center [1166, 104] width 123 height 28
click at [1117, 107] on button "Complete Image" at bounding box center [1166, 104] width 123 height 28
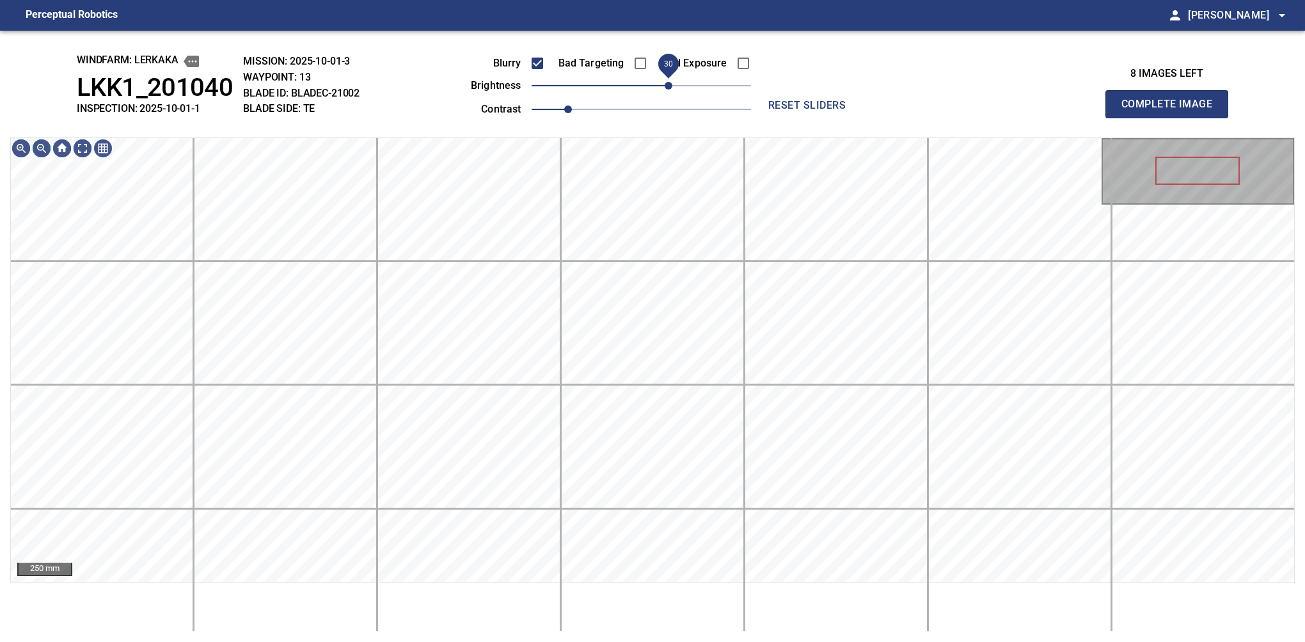
drag, startPoint x: 651, startPoint y: 90, endPoint x: 672, endPoint y: 90, distance: 20.5
click at [672, 90] on span "30" at bounding box center [669, 86] width 8 height 8
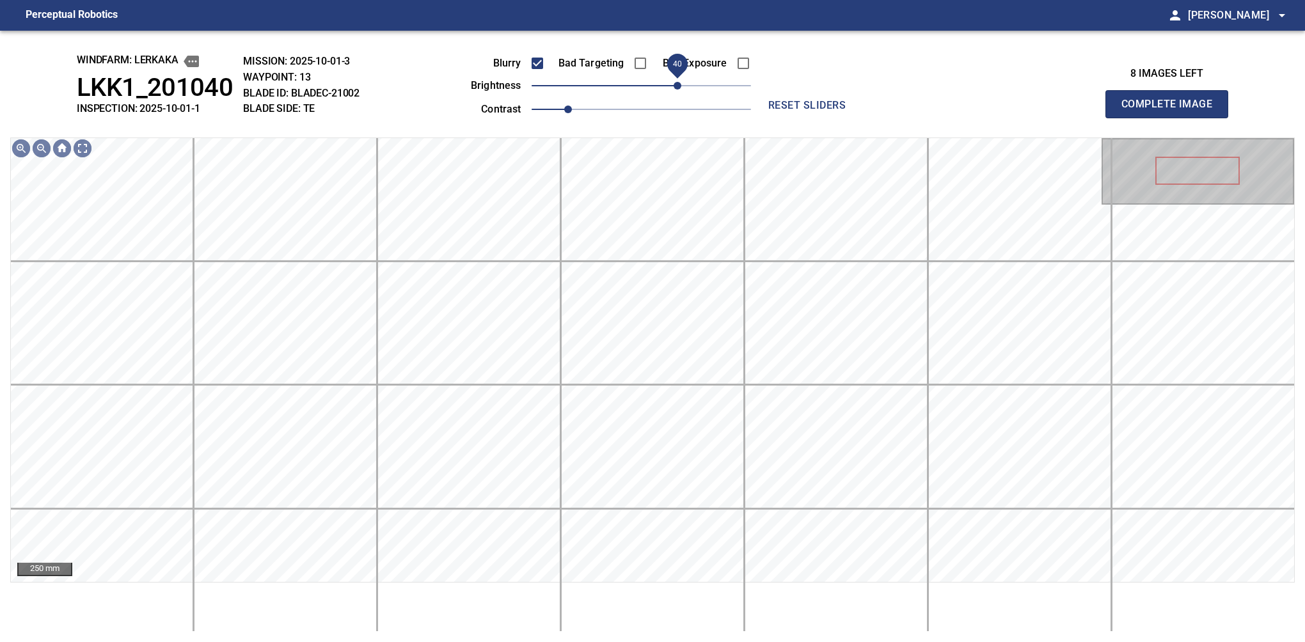
click at [676, 82] on span "40" at bounding box center [678, 86] width 8 height 8
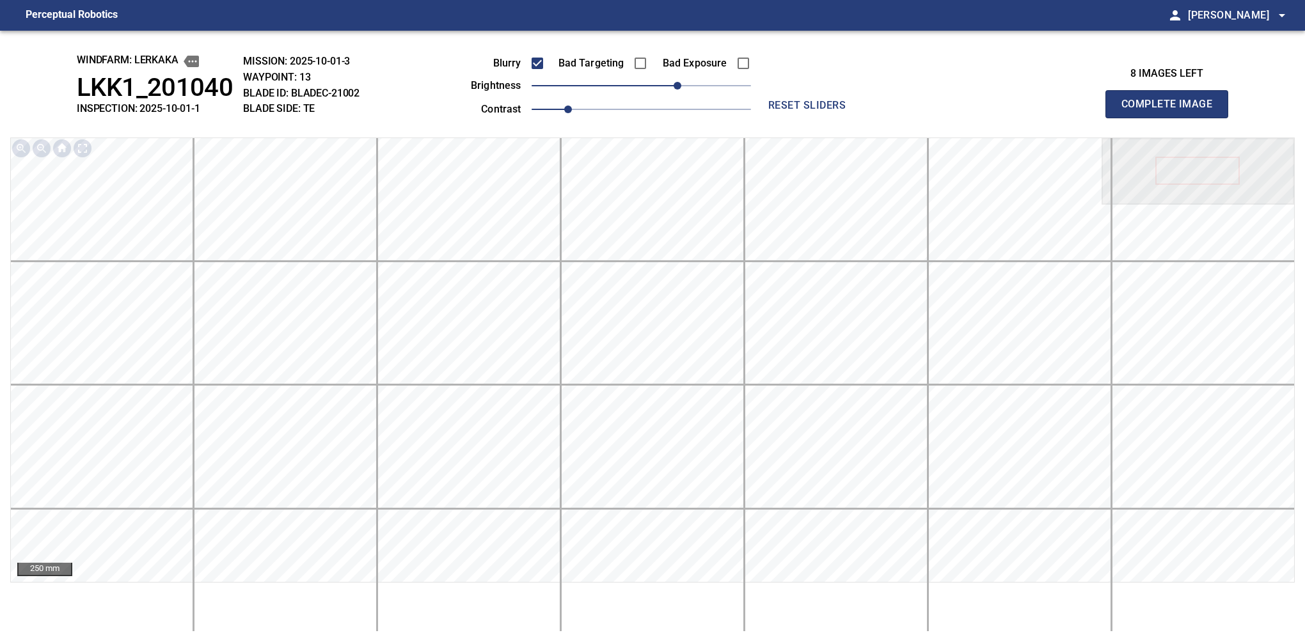
click at [1172, 118] on button "Complete Image" at bounding box center [1166, 104] width 123 height 28
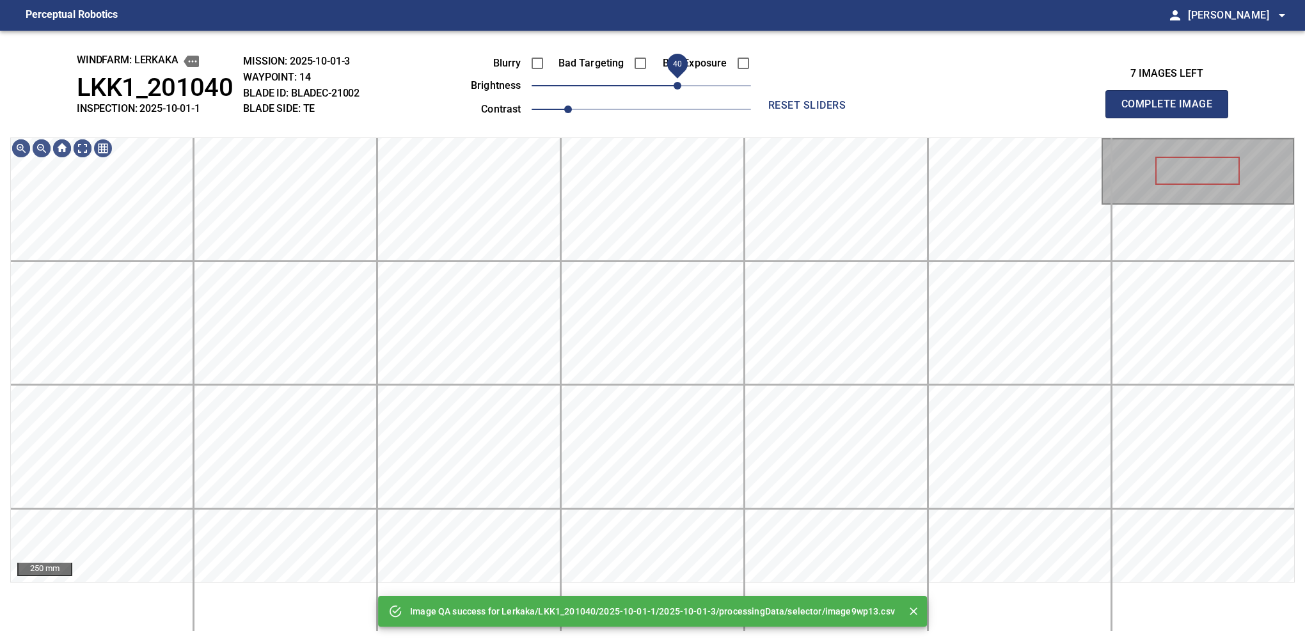
drag, startPoint x: 680, startPoint y: 83, endPoint x: 678, endPoint y: 92, distance: 9.2
click at [678, 92] on span "40" at bounding box center [641, 86] width 219 height 18
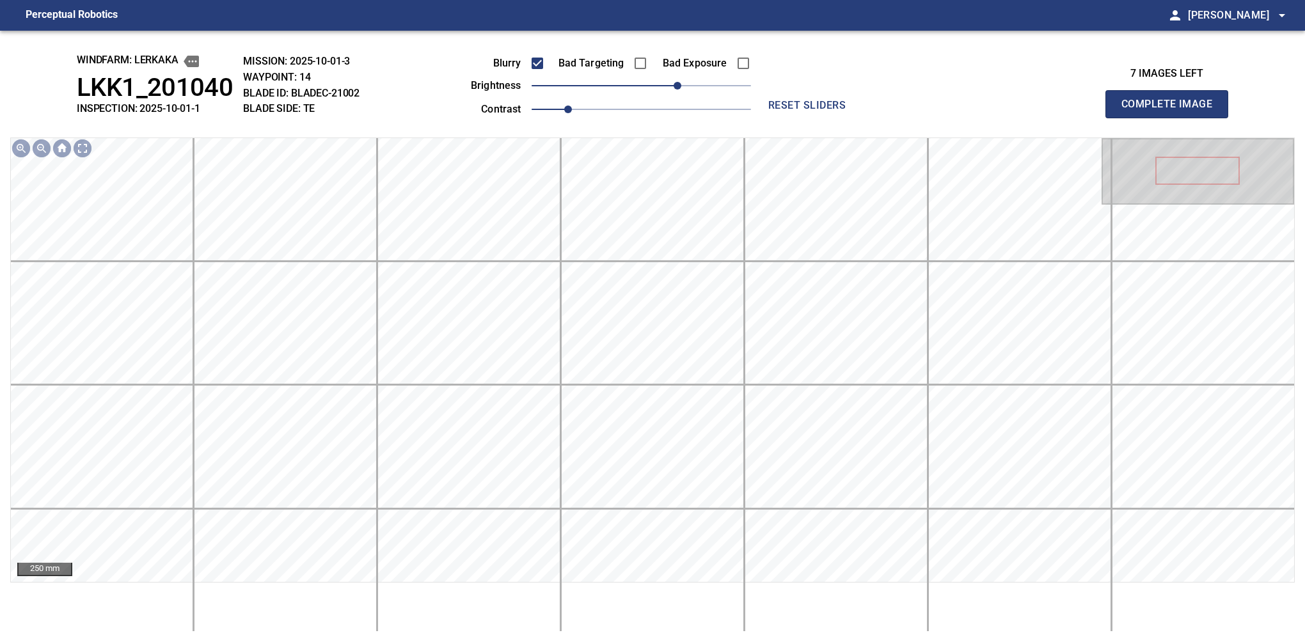
click at [1172, 118] on button "Complete Image" at bounding box center [1166, 104] width 123 height 28
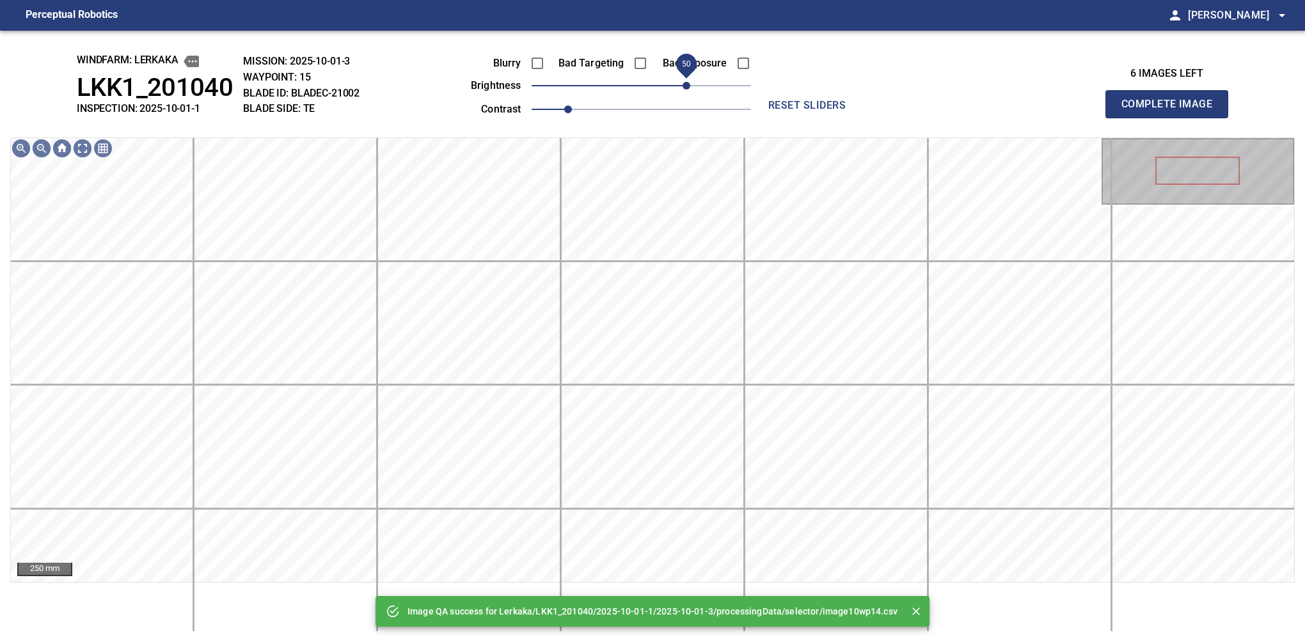
drag, startPoint x: 653, startPoint y: 88, endPoint x: 678, endPoint y: 92, distance: 26.0
click at [683, 90] on span "50" at bounding box center [687, 86] width 8 height 8
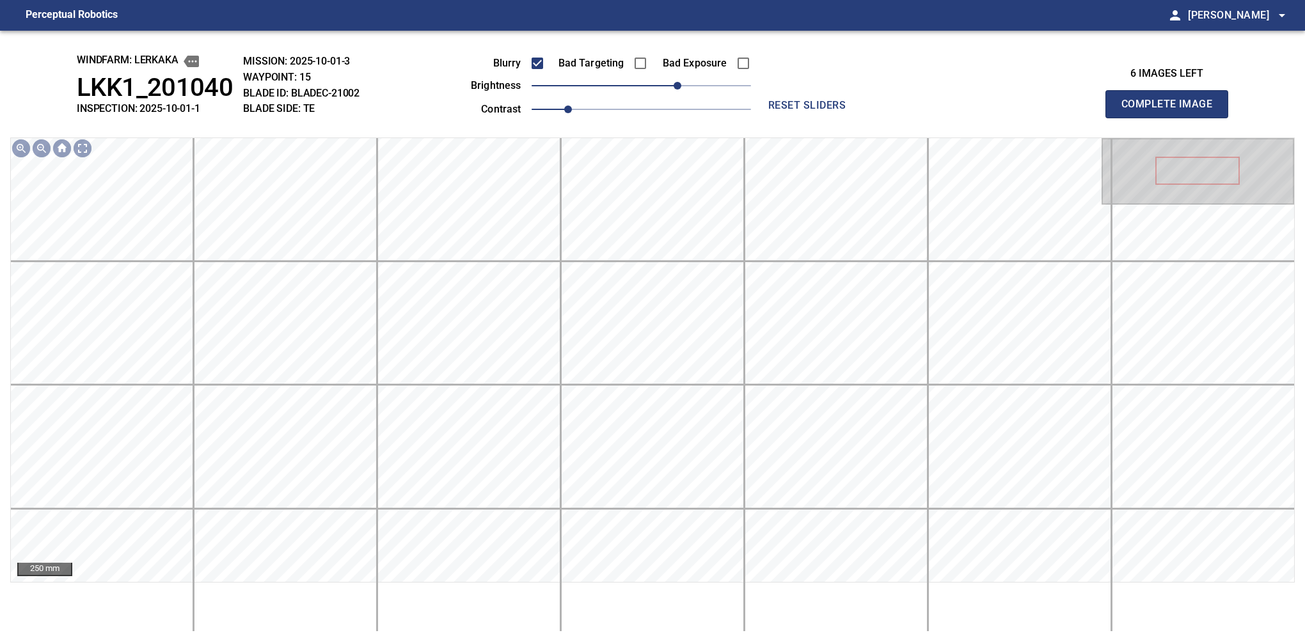
click at [1172, 118] on button "Complete Image" at bounding box center [1166, 104] width 123 height 28
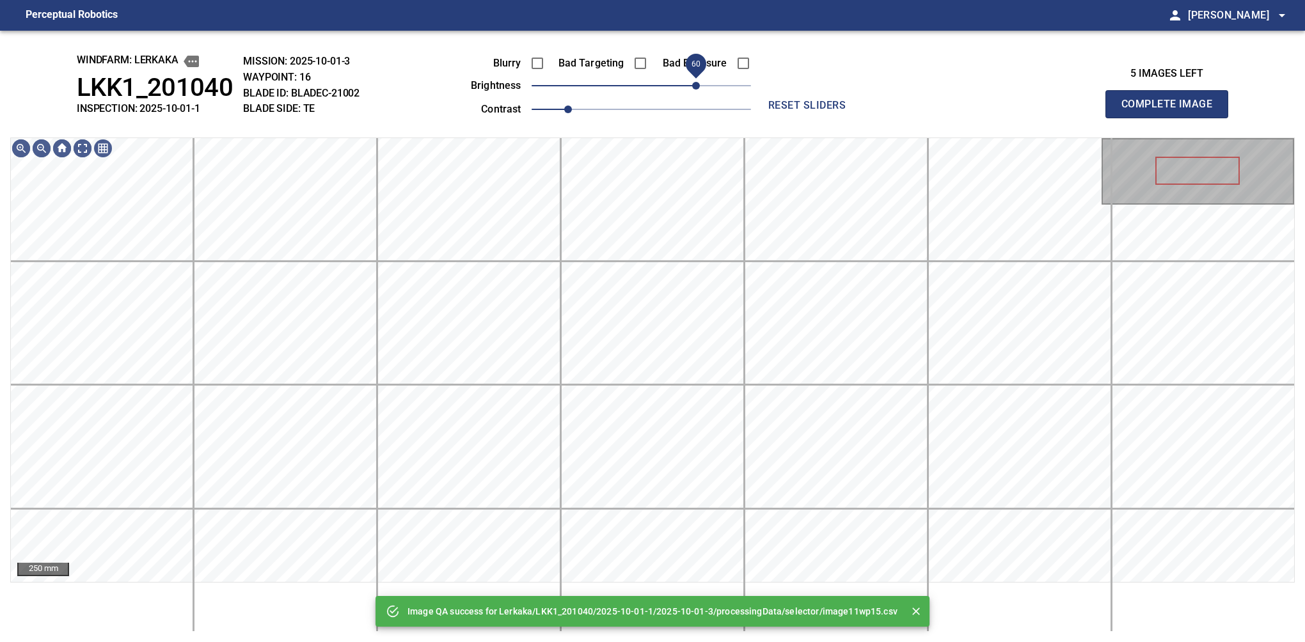
drag, startPoint x: 658, startPoint y: 88, endPoint x: 695, endPoint y: 86, distance: 37.8
click at [695, 86] on span "60" at bounding box center [696, 86] width 8 height 8
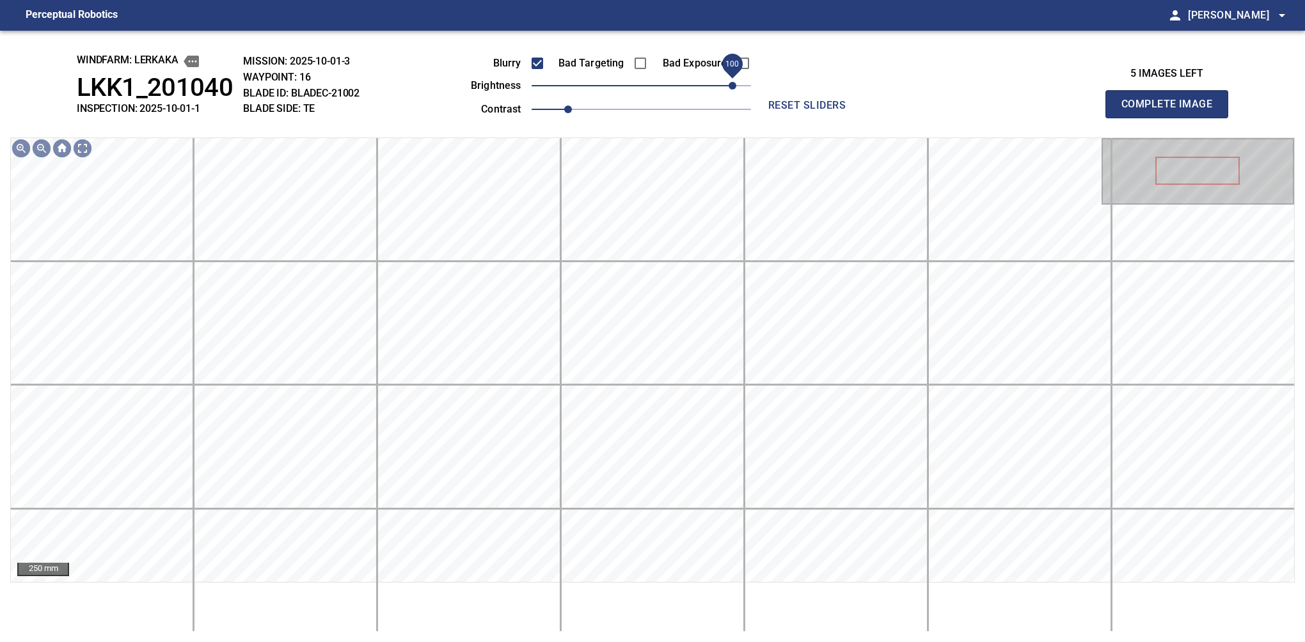
drag, startPoint x: 709, startPoint y: 90, endPoint x: 734, endPoint y: 82, distance: 26.3
click at [734, 82] on span "100" at bounding box center [733, 86] width 8 height 8
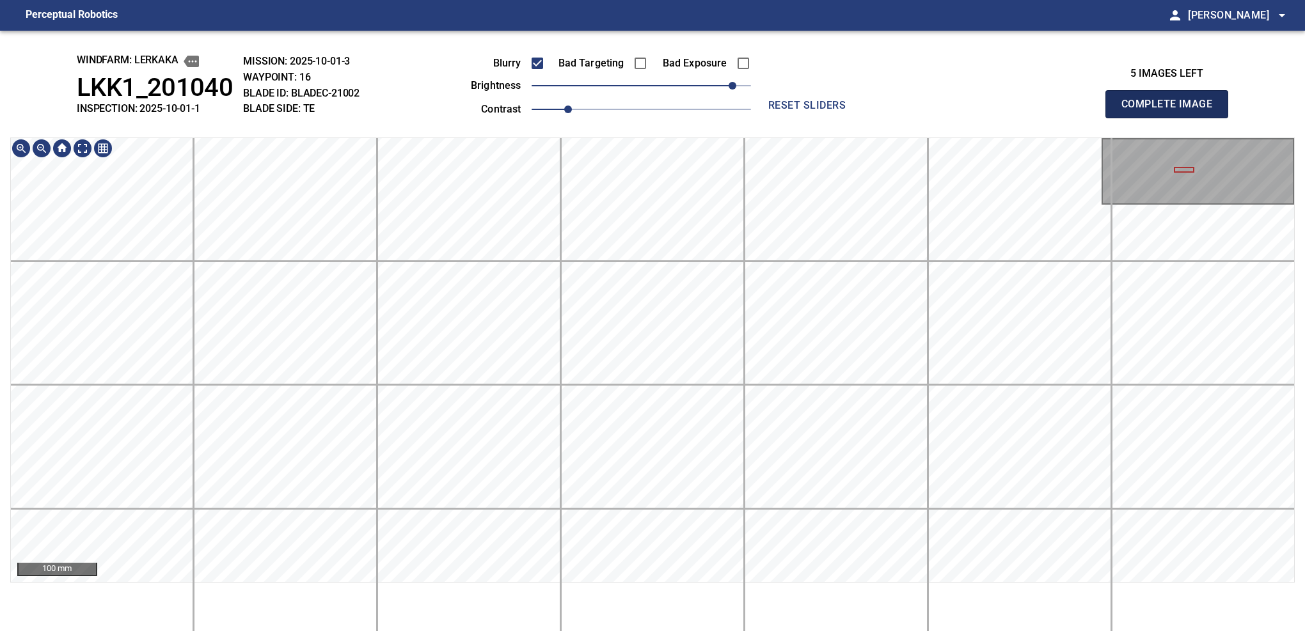
click at [1172, 118] on button "Complete Image" at bounding box center [1166, 104] width 123 height 28
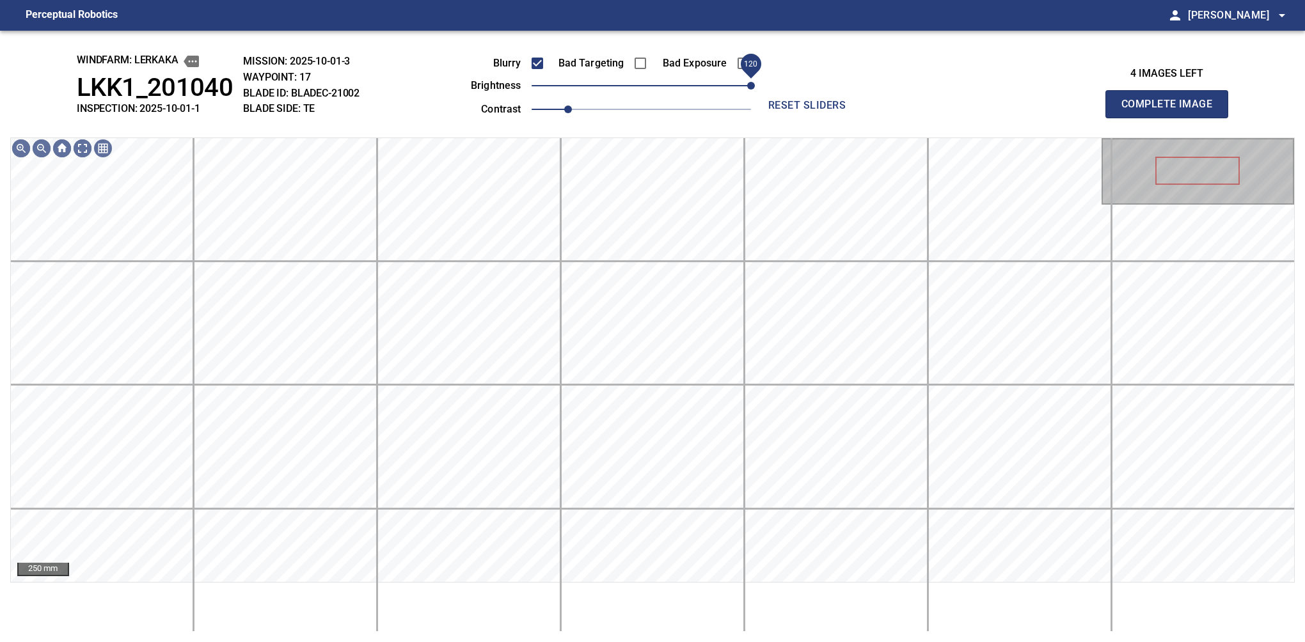
drag, startPoint x: 646, startPoint y: 88, endPoint x: 749, endPoint y: 86, distance: 103.0
click at [749, 86] on span "120" at bounding box center [751, 86] width 8 height 8
click at [789, 97] on span "reset sliders" at bounding box center [807, 106] width 92 height 18
drag, startPoint x: 691, startPoint y: 81, endPoint x: 754, endPoint y: 86, distance: 62.9
click at [751, 86] on span "120" at bounding box center [641, 86] width 219 height 18
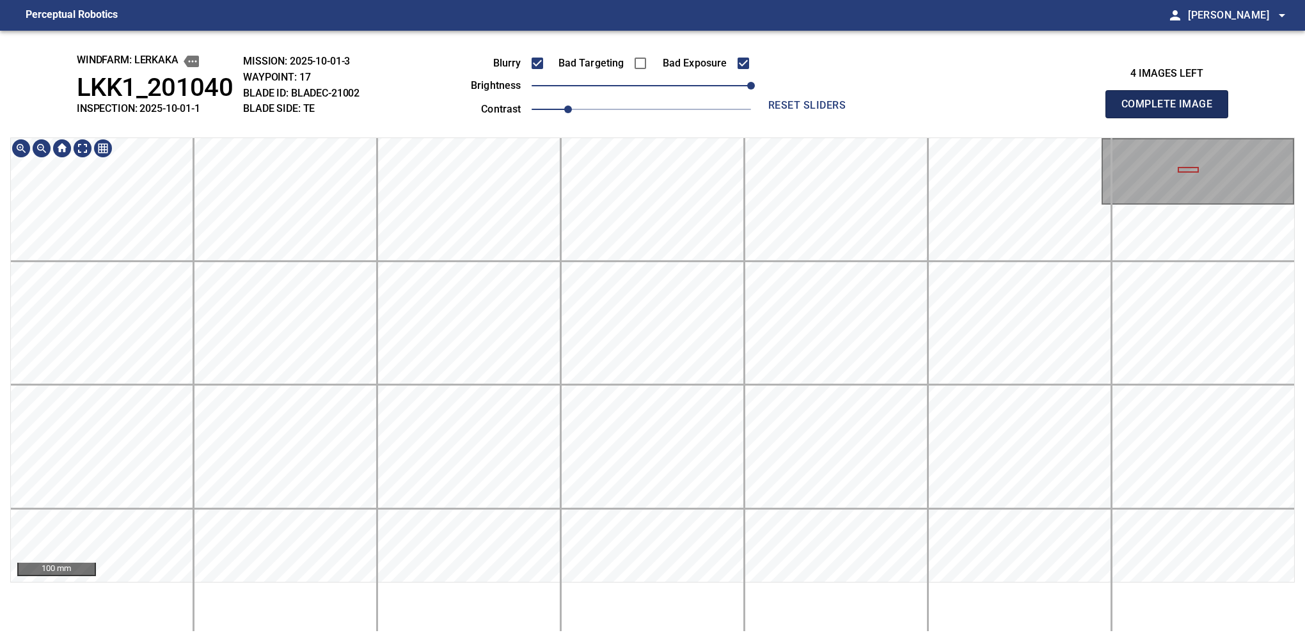
click at [1172, 118] on button "Complete Image" at bounding box center [1166, 104] width 123 height 28
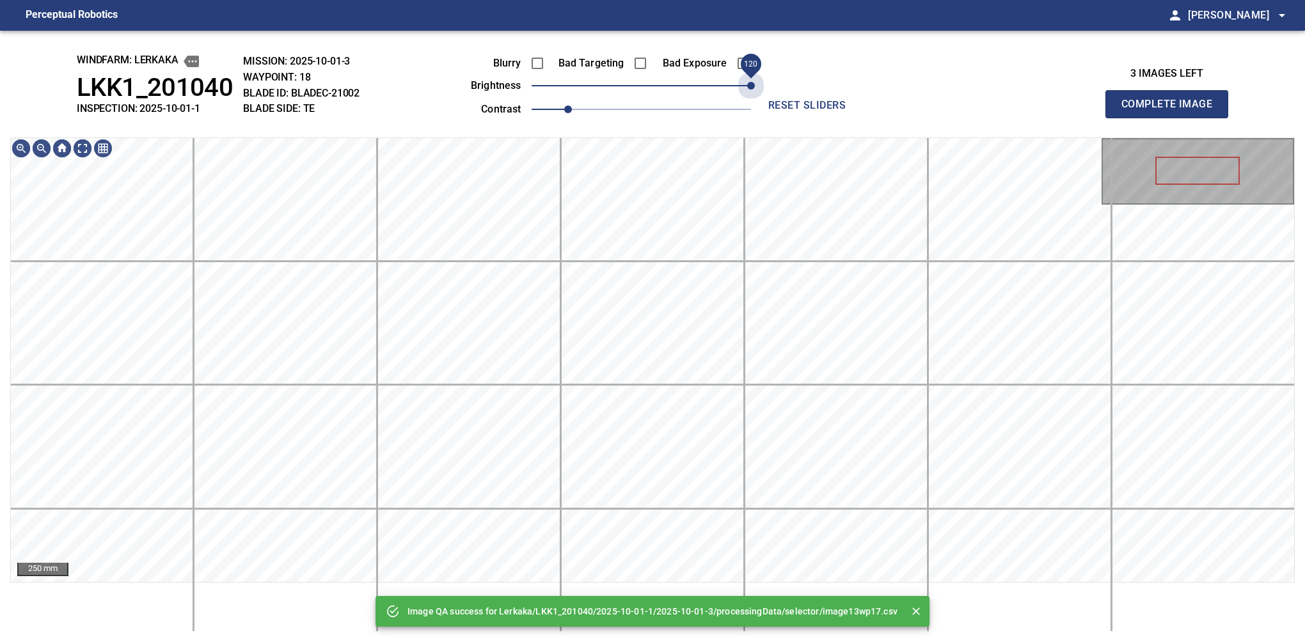
drag, startPoint x: 647, startPoint y: 91, endPoint x: 776, endPoint y: 92, distance: 129.2
click at [776, 92] on div "Blurry Bad Targeting Bad Exposure brightness 120 contrast 1 reset sliders" at bounding box center [652, 84] width 555 height 68
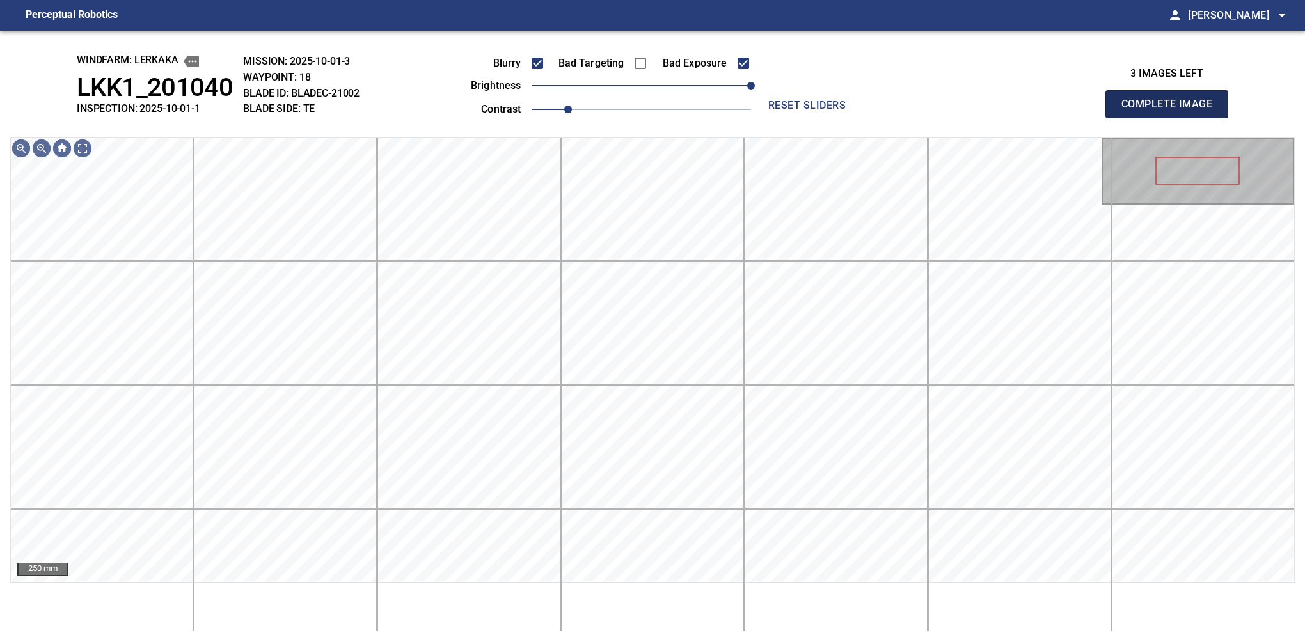
click at [1172, 118] on button "Complete Image" at bounding box center [1166, 104] width 123 height 28
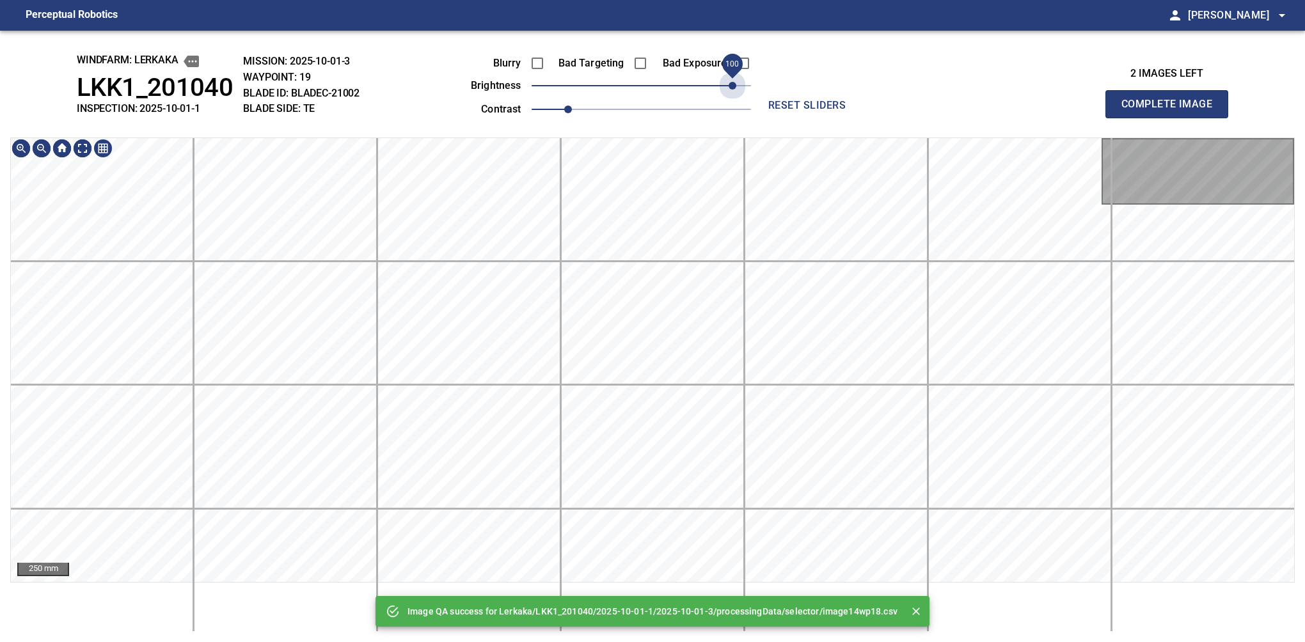
drag, startPoint x: 722, startPoint y: 84, endPoint x: 772, endPoint y: 79, distance: 50.1
click at [772, 79] on div "Blurry Bad Targeting Bad Exposure brightness 100 contrast 1 reset sliders" at bounding box center [652, 84] width 555 height 68
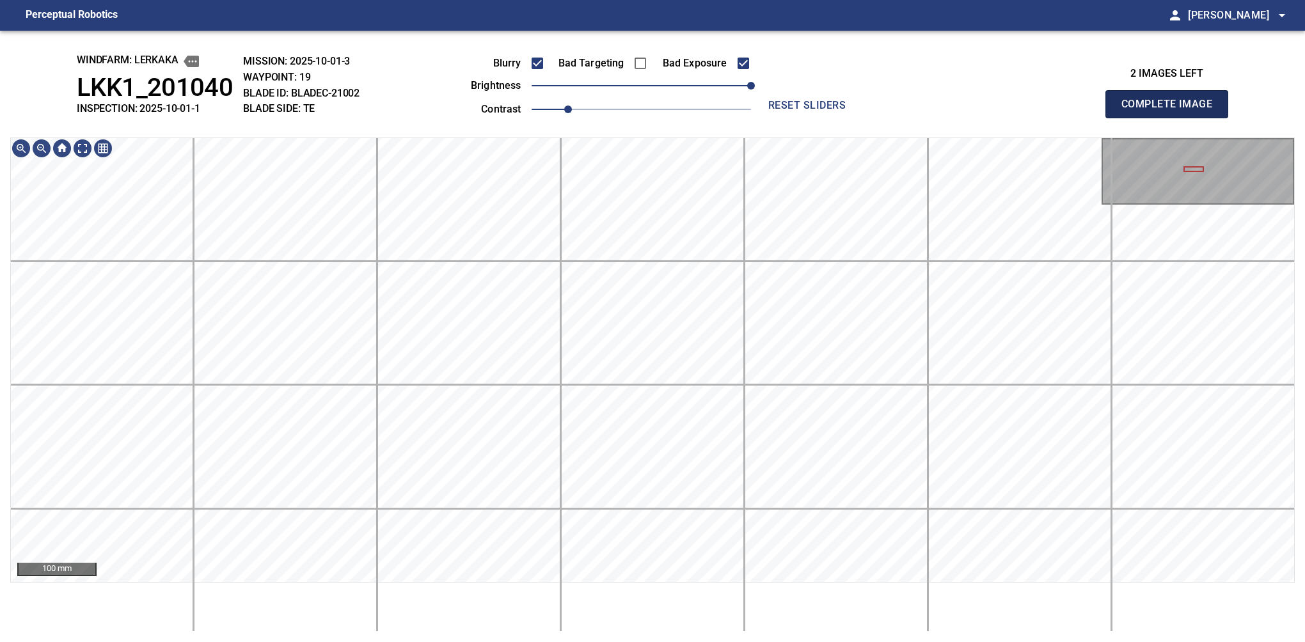
click at [1172, 118] on button "Complete Image" at bounding box center [1166, 104] width 123 height 28
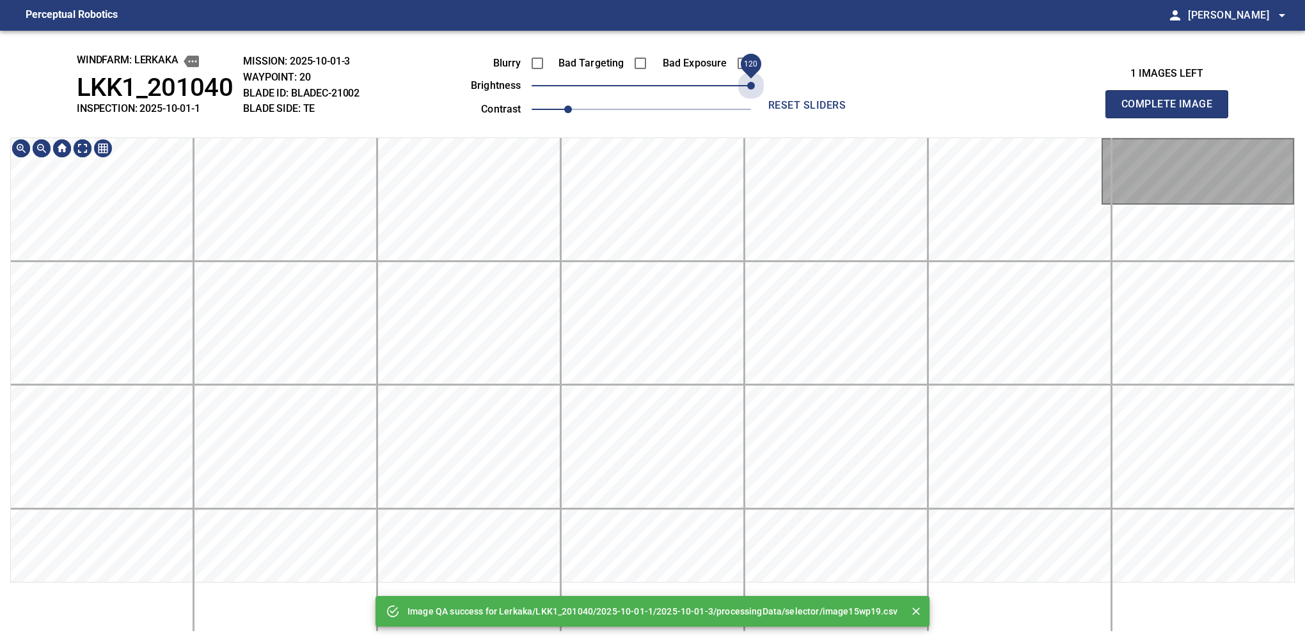
drag, startPoint x: 684, startPoint y: 82, endPoint x: 763, endPoint y: 58, distance: 82.4
click at [770, 73] on div "Blurry Bad Targeting Bad Exposure brightness 120 contrast 1 reset sliders" at bounding box center [652, 84] width 555 height 68
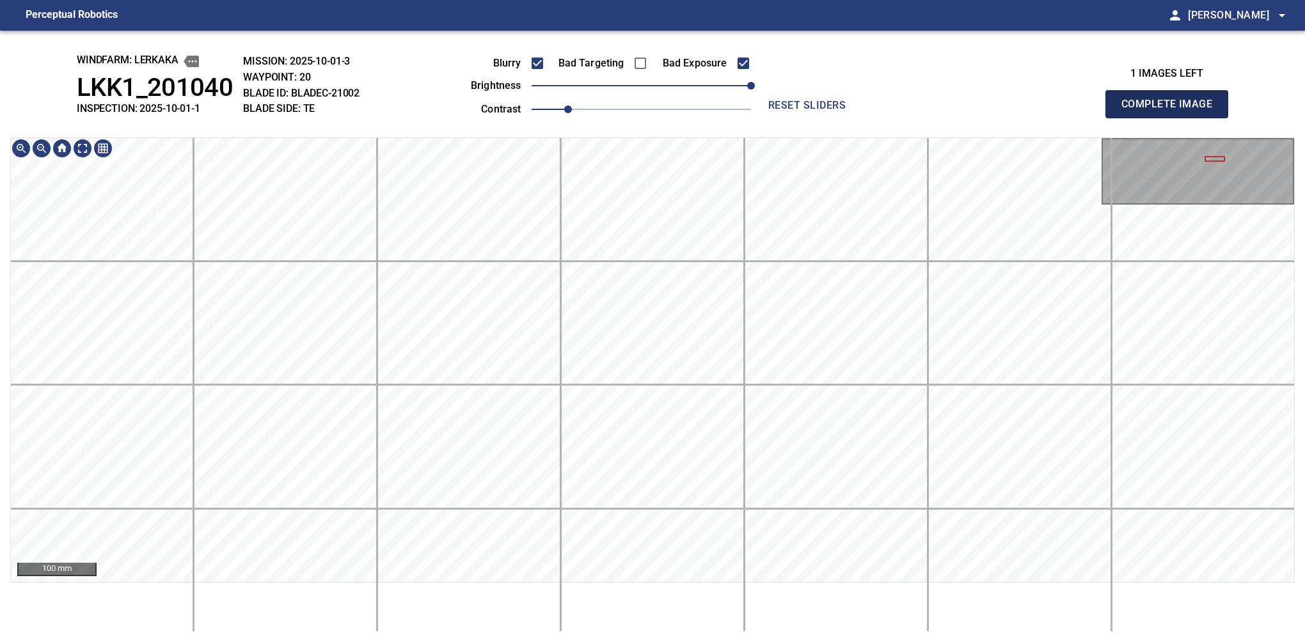
click at [1172, 118] on button "Complete Image" at bounding box center [1166, 104] width 123 height 28
